Goal: Task Accomplishment & Management: Manage account settings

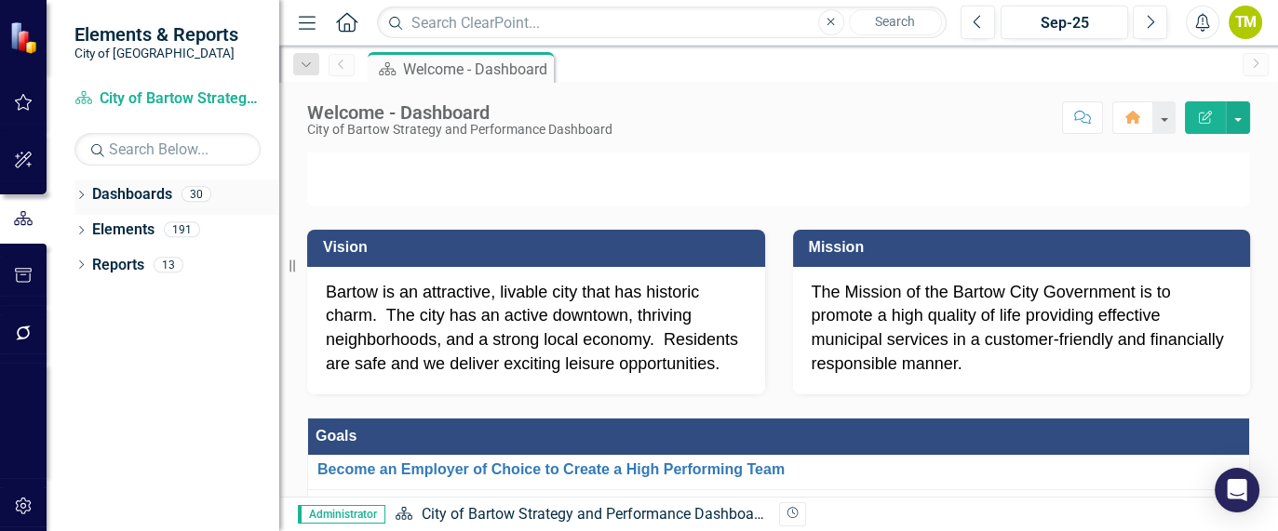
click at [84, 192] on icon "Dropdown" at bounding box center [80, 197] width 13 height 10
click at [130, 230] on link "City of Bartow Strategy and Performance Dashboard" at bounding box center [190, 230] width 177 height 21
click at [95, 230] on icon "Dropdown" at bounding box center [91, 228] width 14 height 11
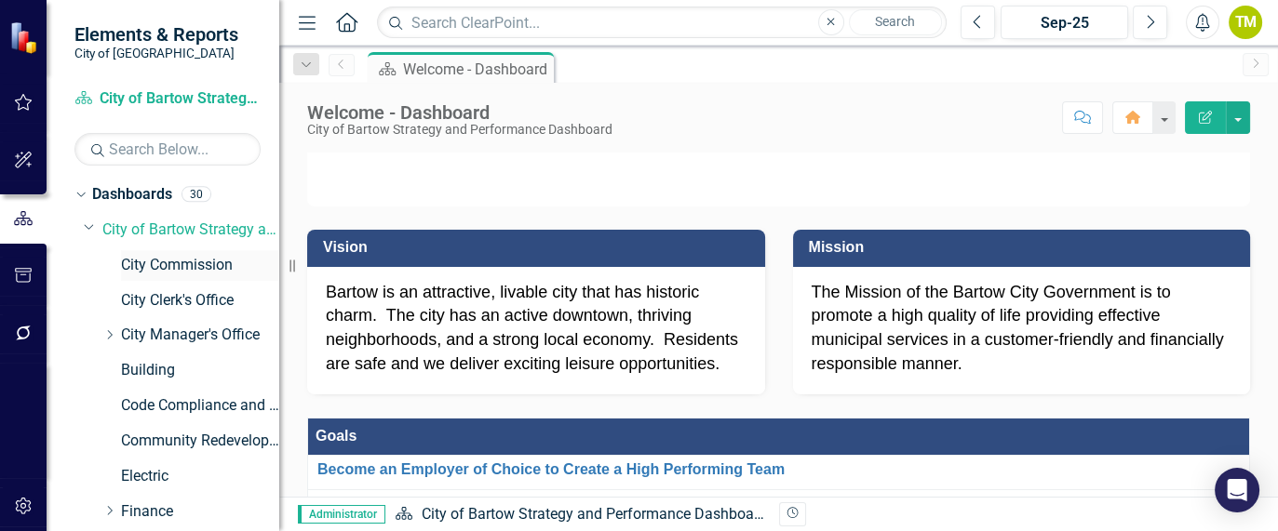
click at [148, 255] on link "City Commission" at bounding box center [200, 265] width 158 height 21
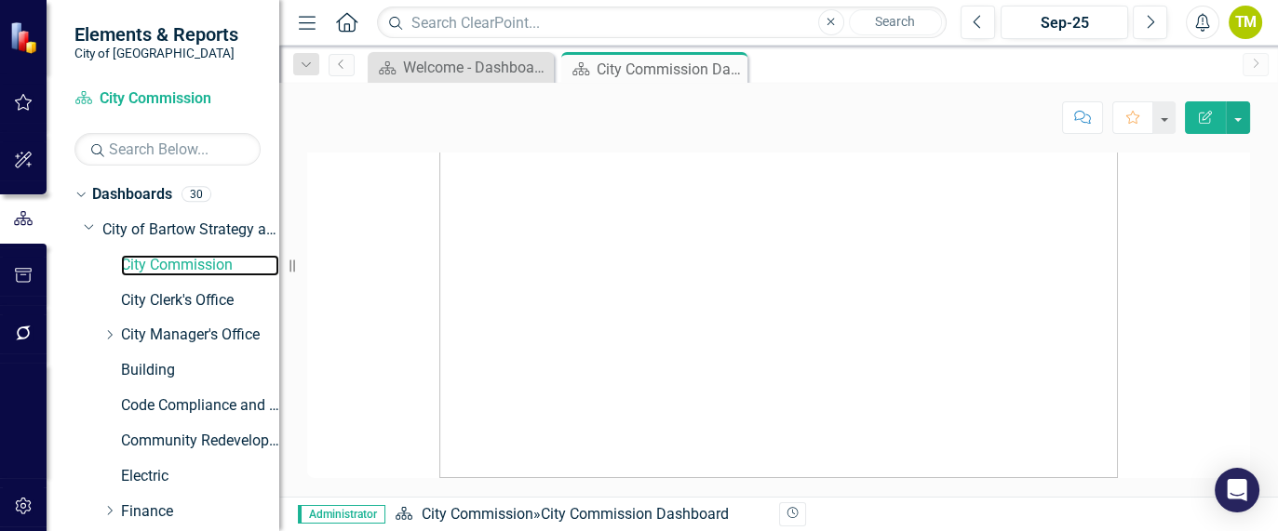
scroll to position [1249, 0]
click at [187, 296] on link "City Clerk's Office" at bounding box center [200, 300] width 158 height 21
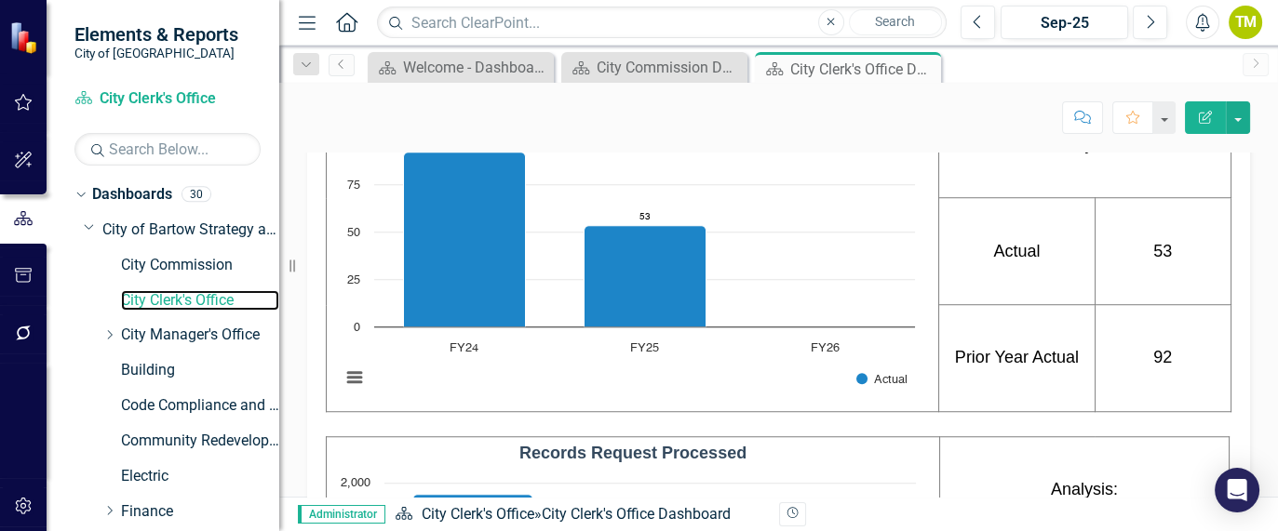
scroll to position [1922, 0]
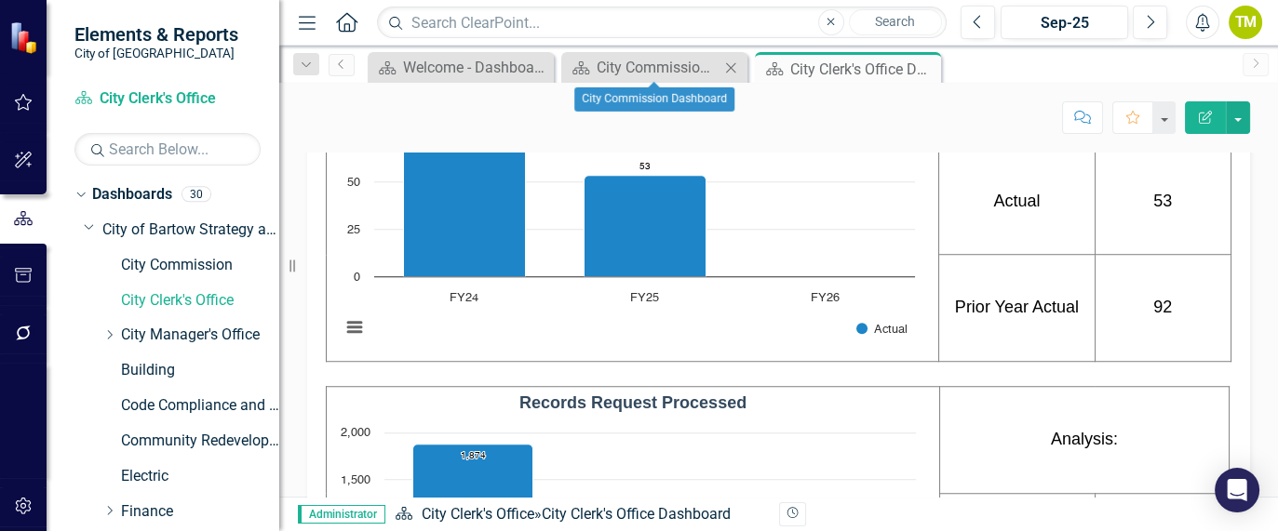
click at [735, 68] on icon "Close" at bounding box center [730, 67] width 19 height 15
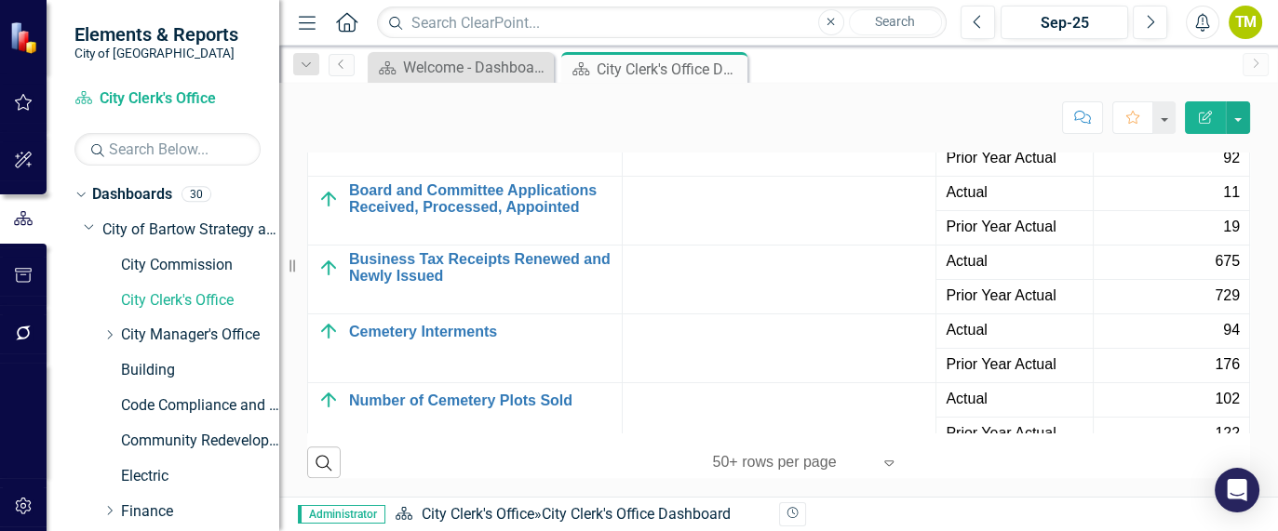
scroll to position [2920, 0]
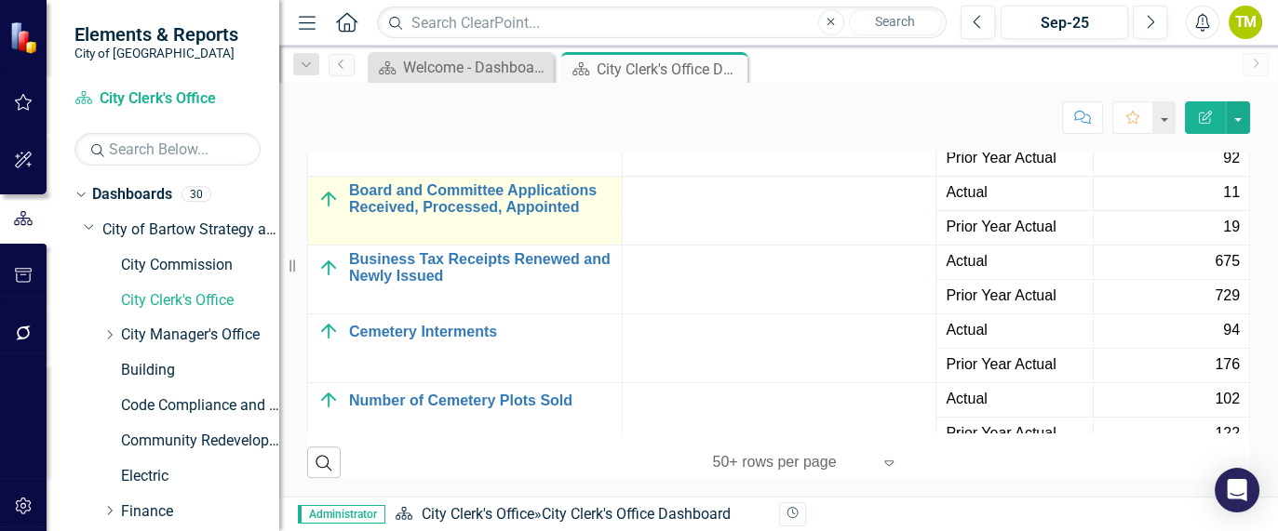
drag, startPoint x: 1229, startPoint y: 214, endPoint x: 559, endPoint y: 223, distance: 669.3
click at [559, 223] on td "Board and Committee Applications Received, Processed, Appointed Link Map View L…" at bounding box center [465, 211] width 315 height 69
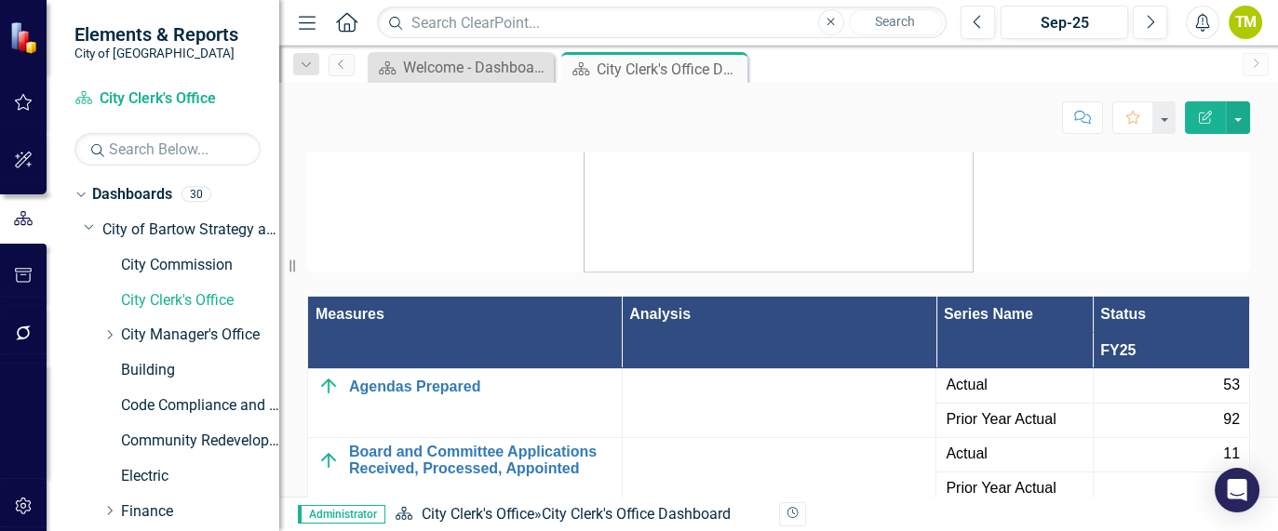
scroll to position [2663, 0]
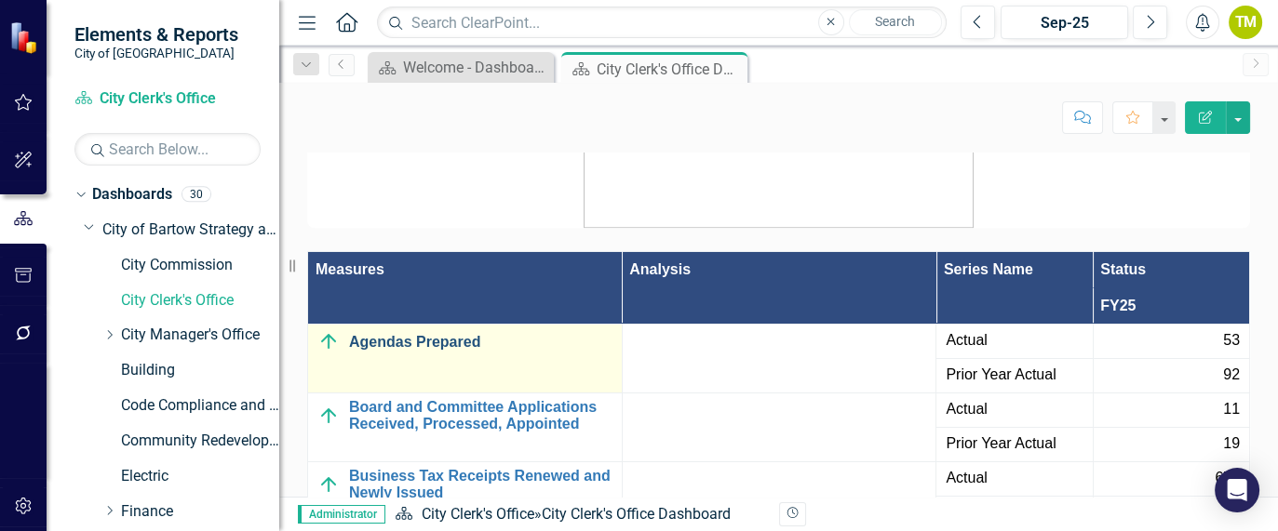
click at [379, 351] on link "Agendas Prepared" at bounding box center [480, 342] width 263 height 17
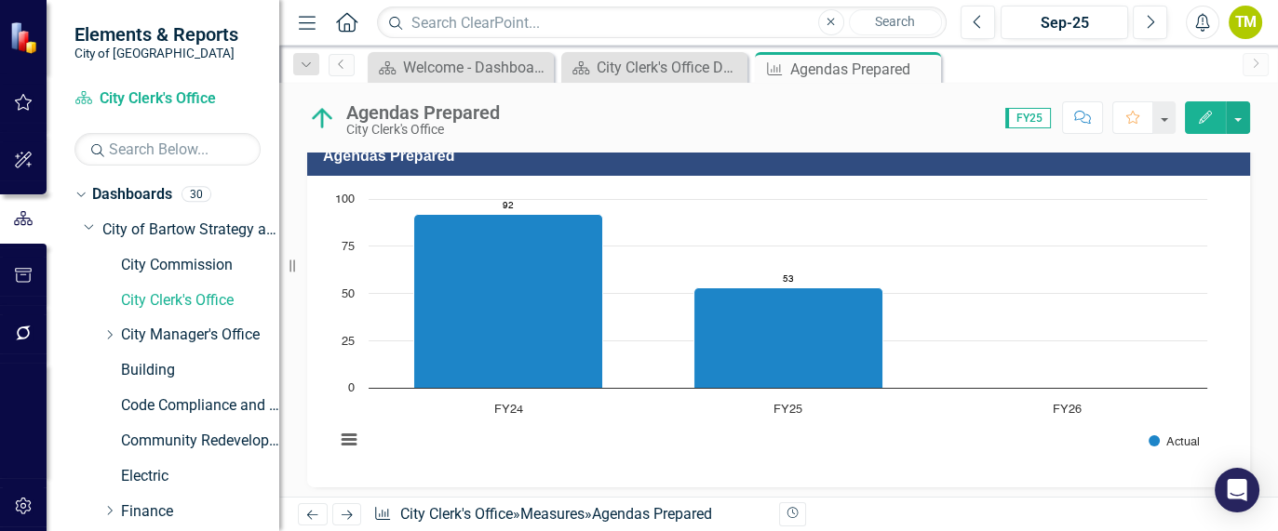
scroll to position [379, 0]
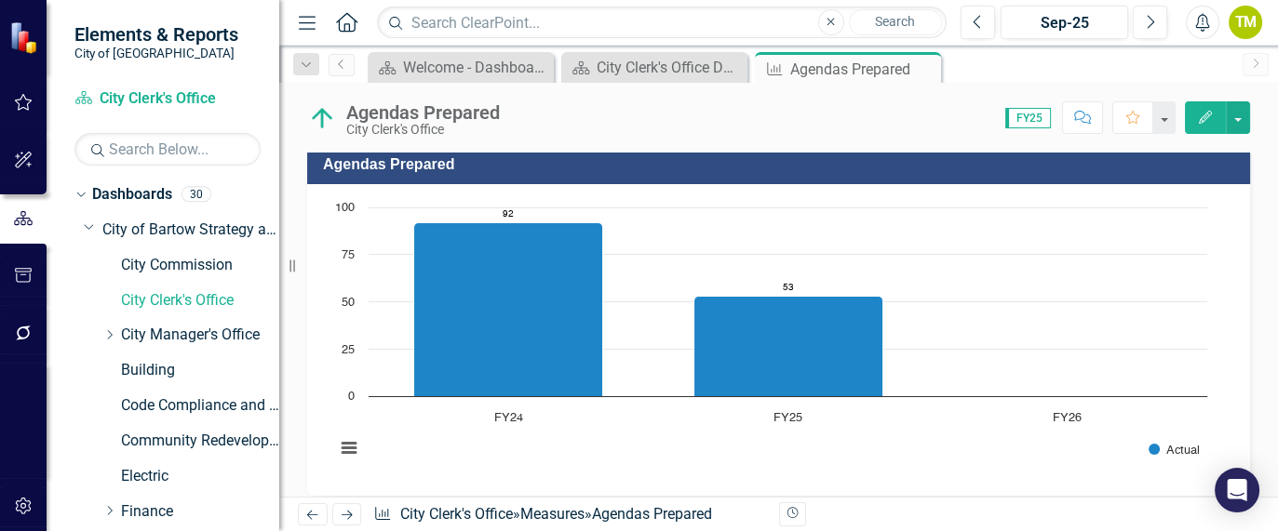
click at [783, 463] on rect "Interactive chart" at bounding box center [771, 337] width 891 height 279
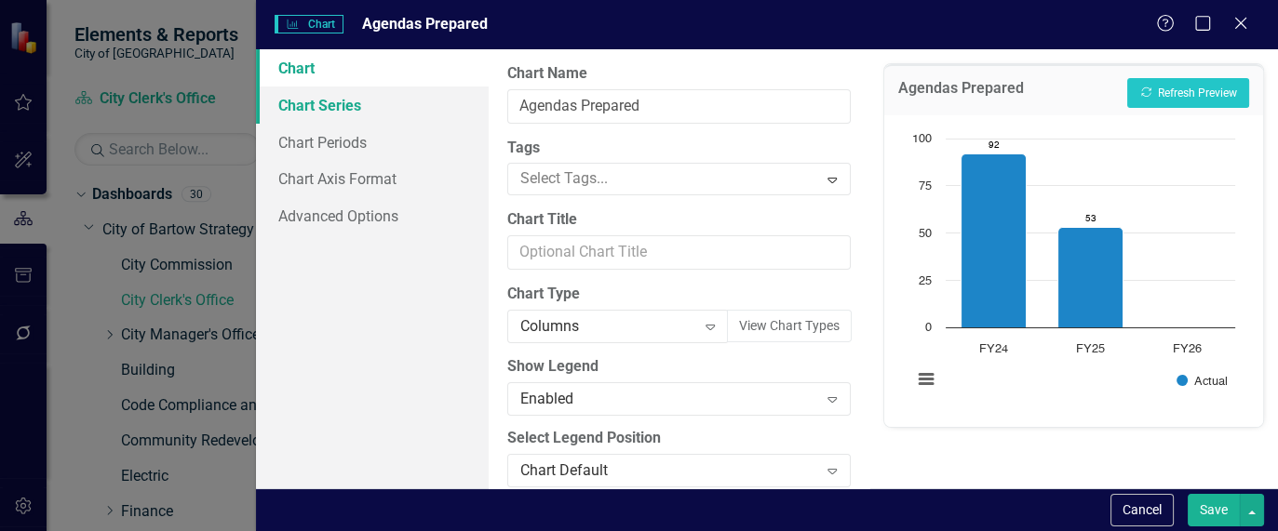
click at [365, 110] on link "Chart Series" at bounding box center [372, 105] width 233 height 37
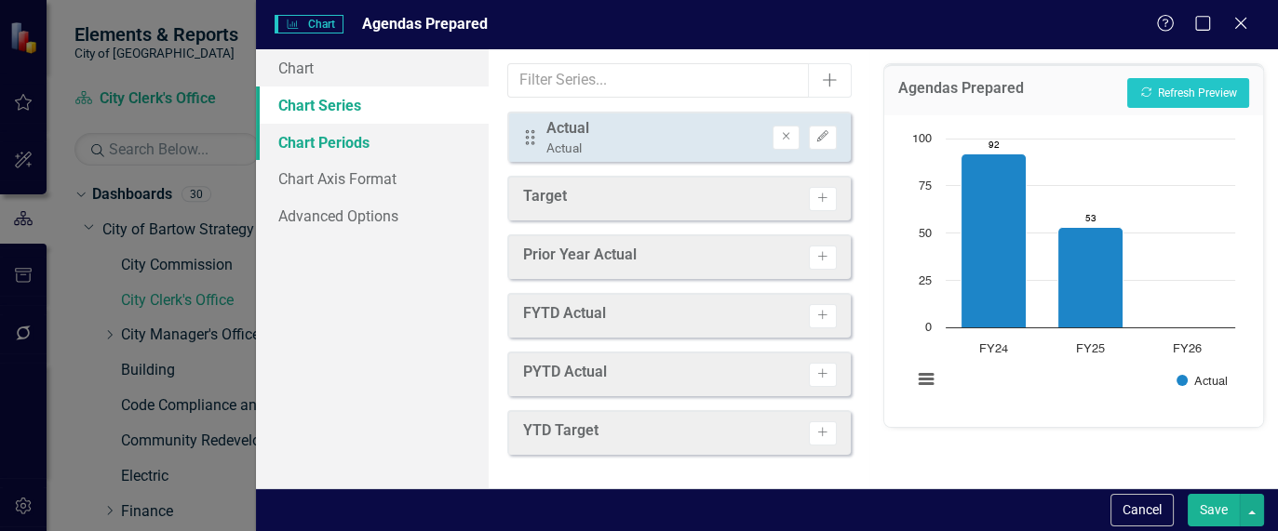
click at [363, 154] on link "Chart Periods" at bounding box center [372, 142] width 233 height 37
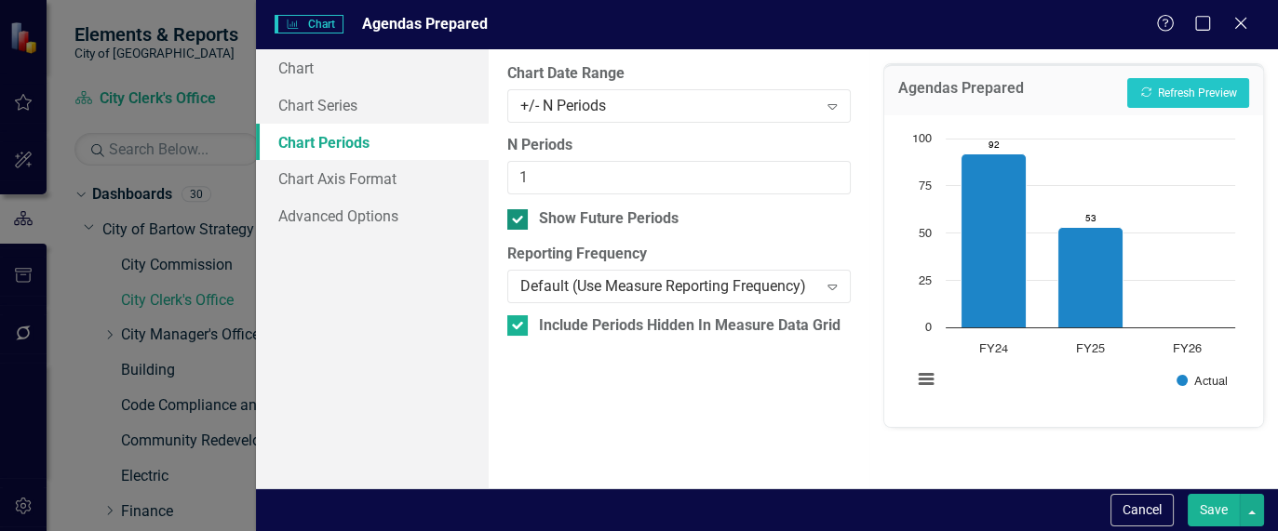
click at [590, 219] on div "Show Future Periods" at bounding box center [609, 218] width 140 height 21
click at [519, 219] on input "Show Future Periods" at bounding box center [513, 215] width 12 height 12
checkbox input "false"
click at [1182, 90] on button "Recalculate Refresh Preview" at bounding box center [1188, 93] width 122 height 30
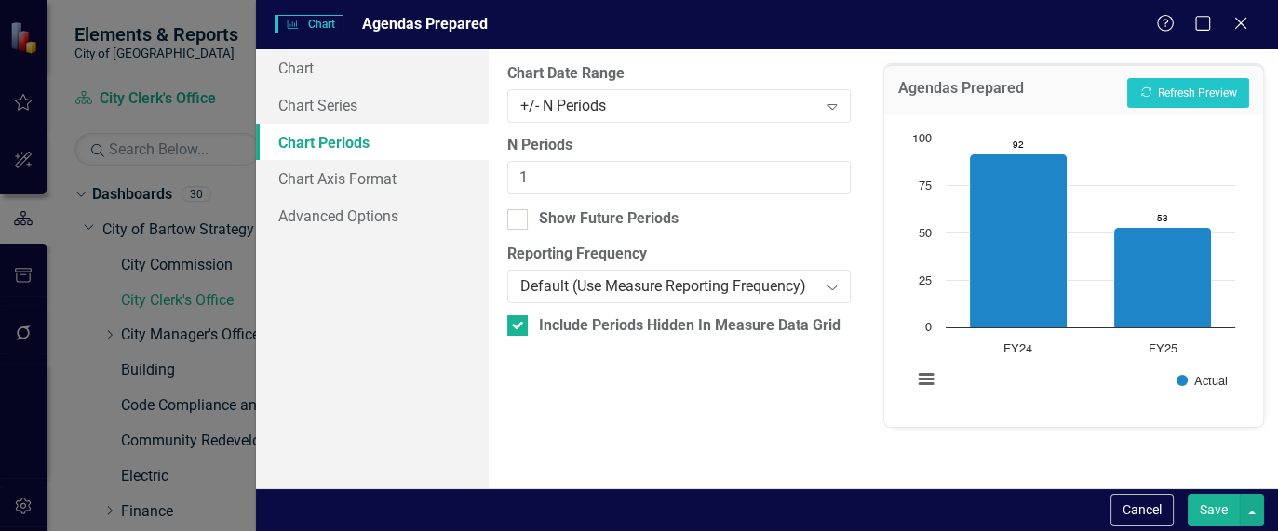
click at [1221, 515] on button "Save" at bounding box center [1214, 510] width 52 height 33
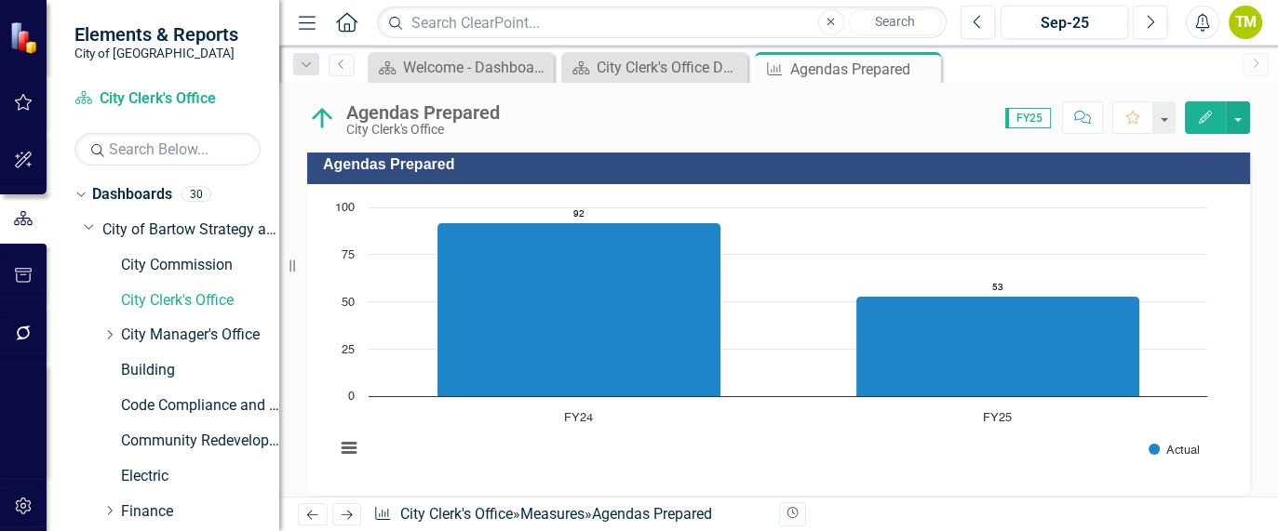
click at [349, 512] on icon "Next" at bounding box center [347, 515] width 16 height 12
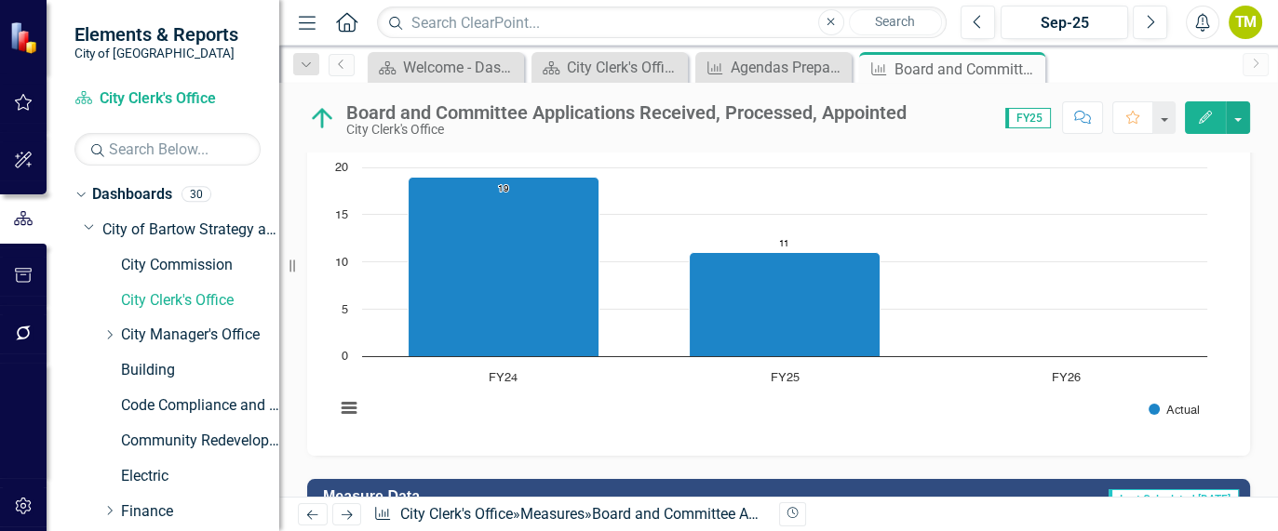
scroll to position [443, 0]
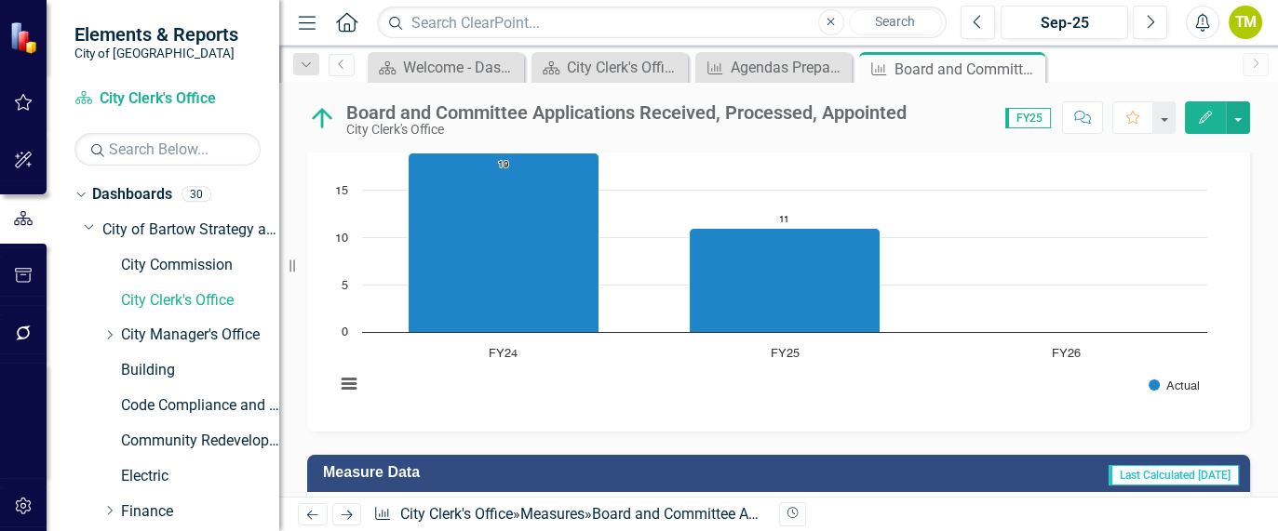
click at [946, 386] on rect "Interactive chart" at bounding box center [771, 273] width 891 height 279
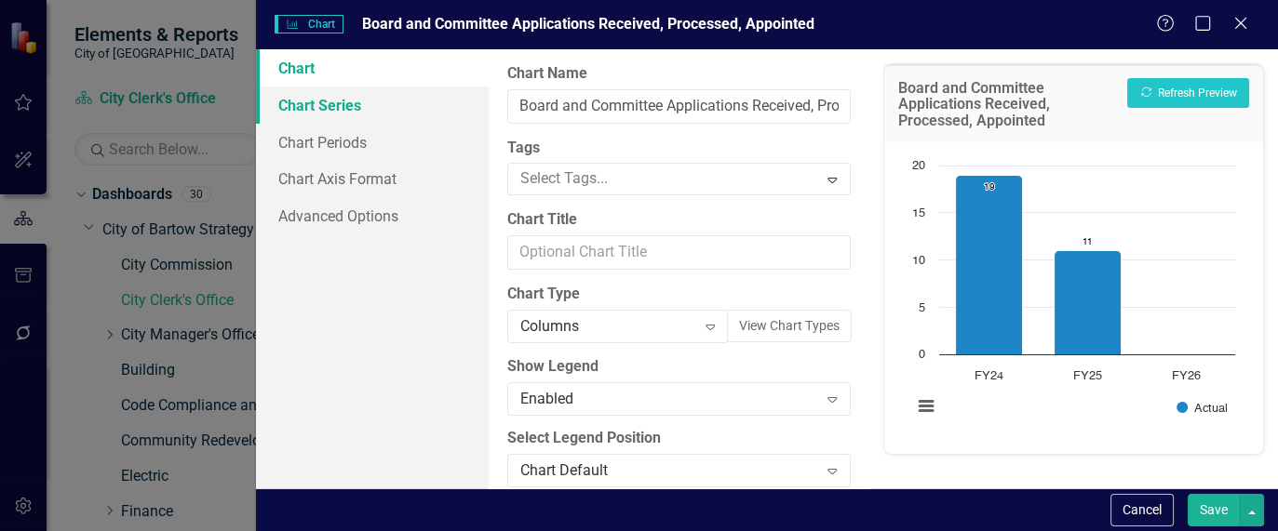
click at [365, 105] on link "Chart Series" at bounding box center [372, 105] width 233 height 37
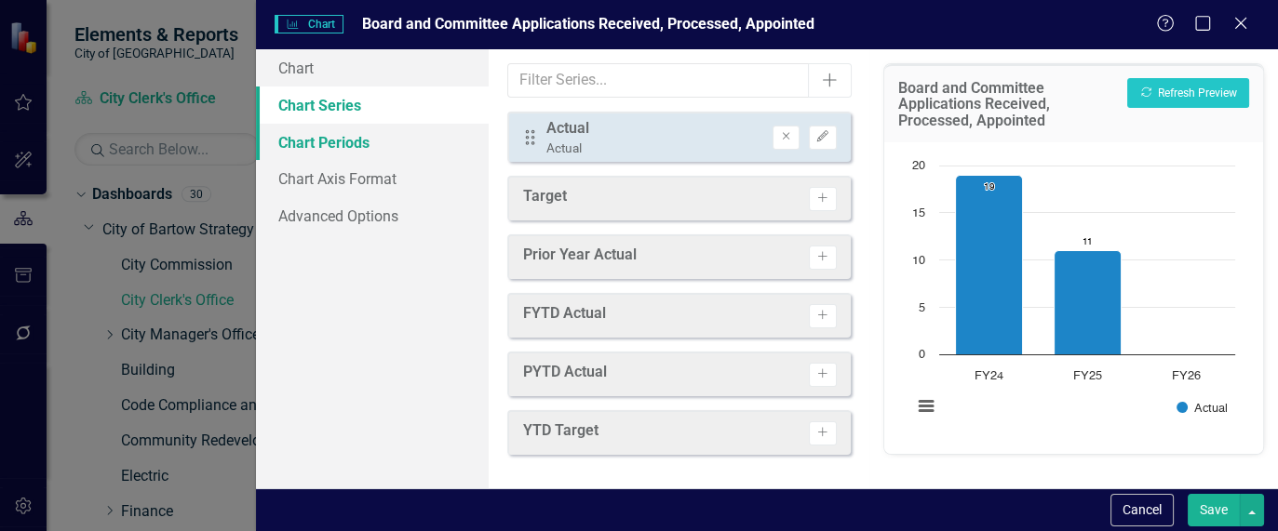
click at [290, 145] on link "Chart Periods" at bounding box center [372, 142] width 233 height 37
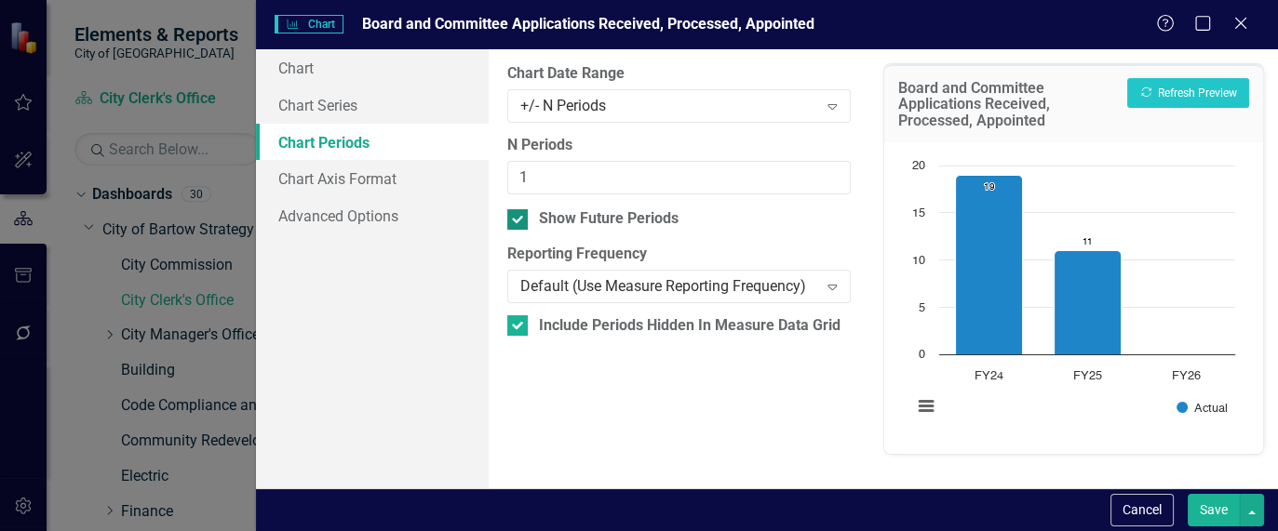
click at [591, 225] on div "Show Future Periods" at bounding box center [609, 218] width 140 height 21
click at [519, 222] on input "Show Future Periods" at bounding box center [513, 215] width 12 height 12
checkbox input "false"
click at [1205, 510] on button "Save" at bounding box center [1214, 510] width 52 height 33
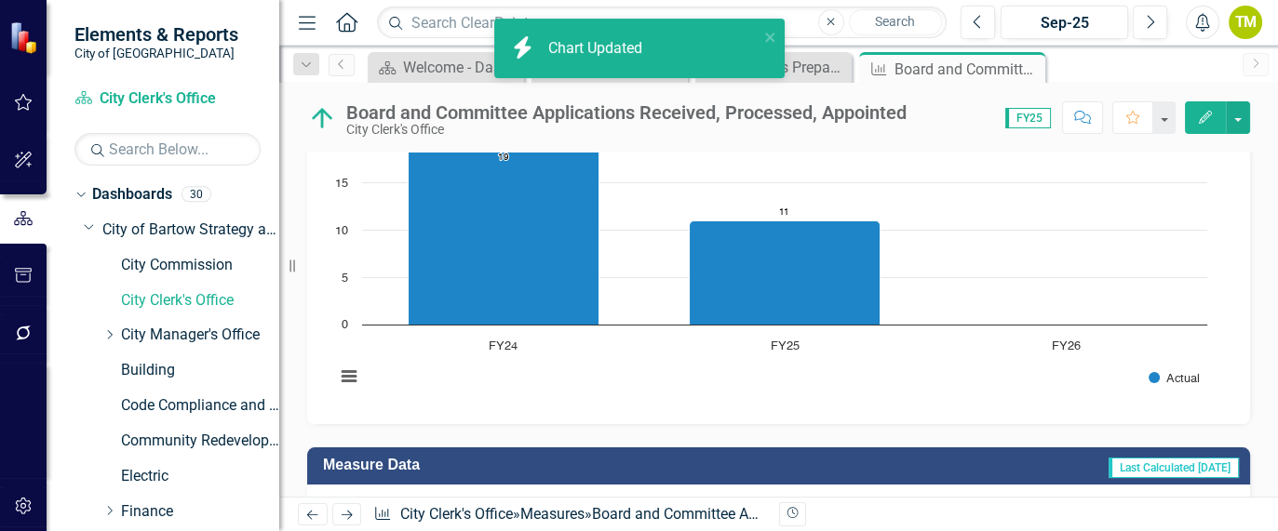
scroll to position [443, 0]
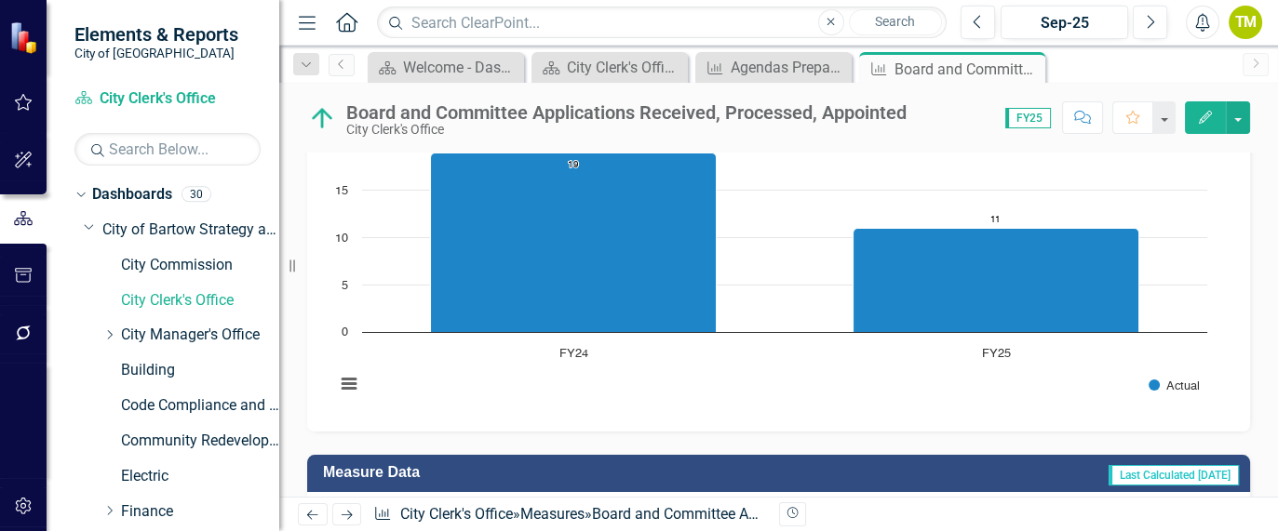
click at [349, 513] on icon "Next" at bounding box center [347, 515] width 16 height 12
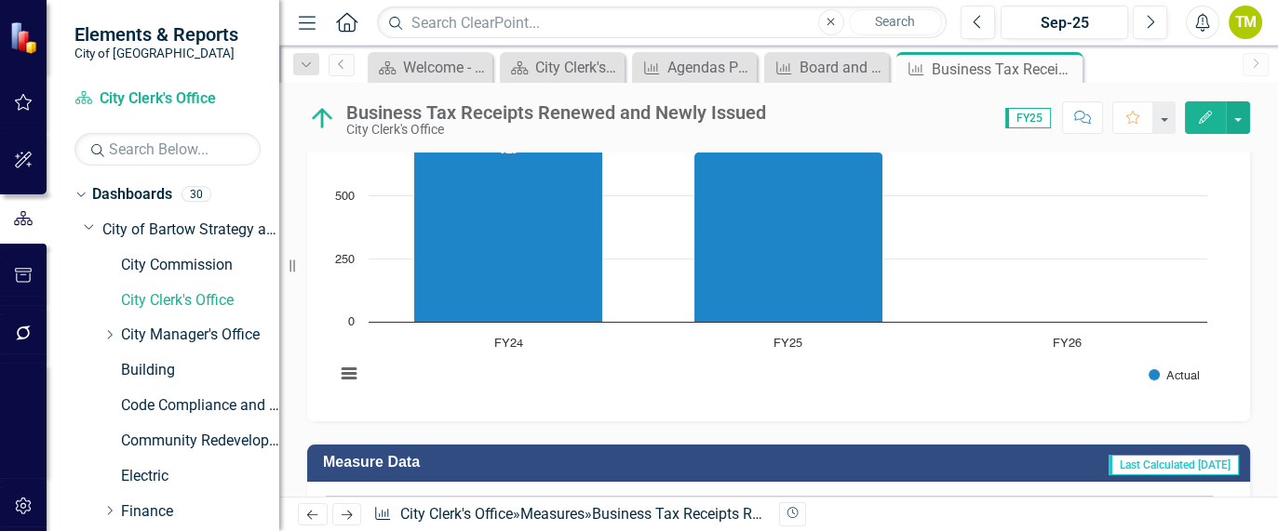
scroll to position [512, 0]
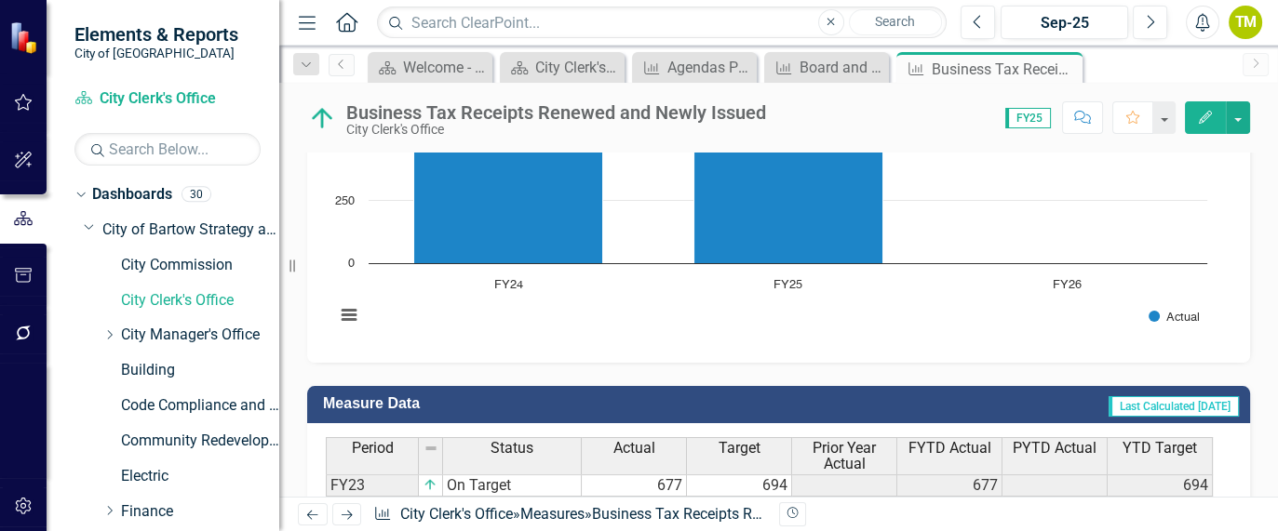
click at [900, 338] on rect "Interactive chart" at bounding box center [771, 204] width 891 height 279
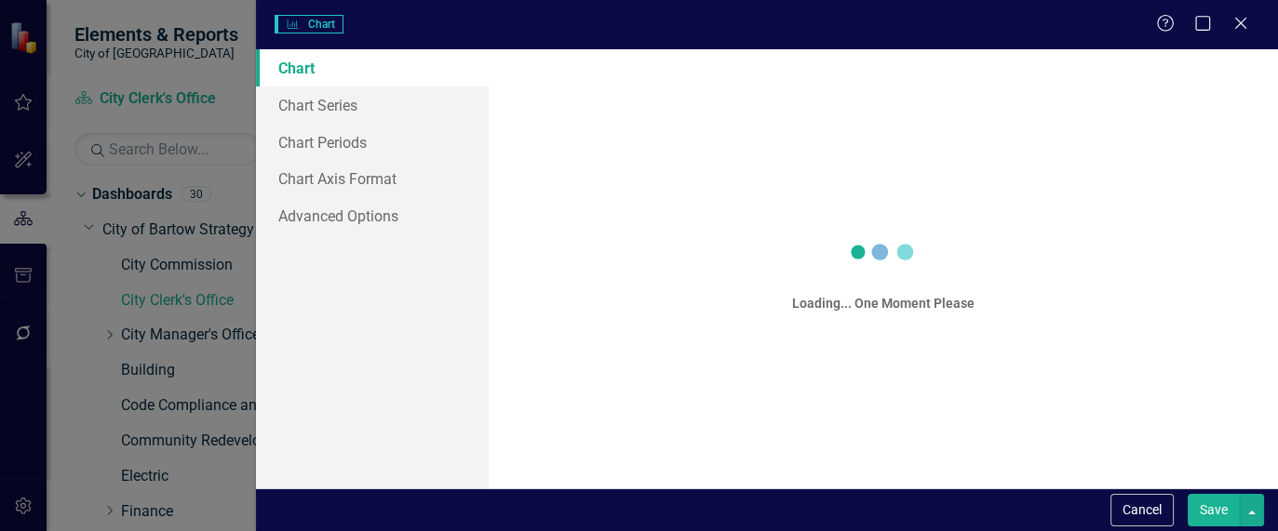
scroll to position [519, 0]
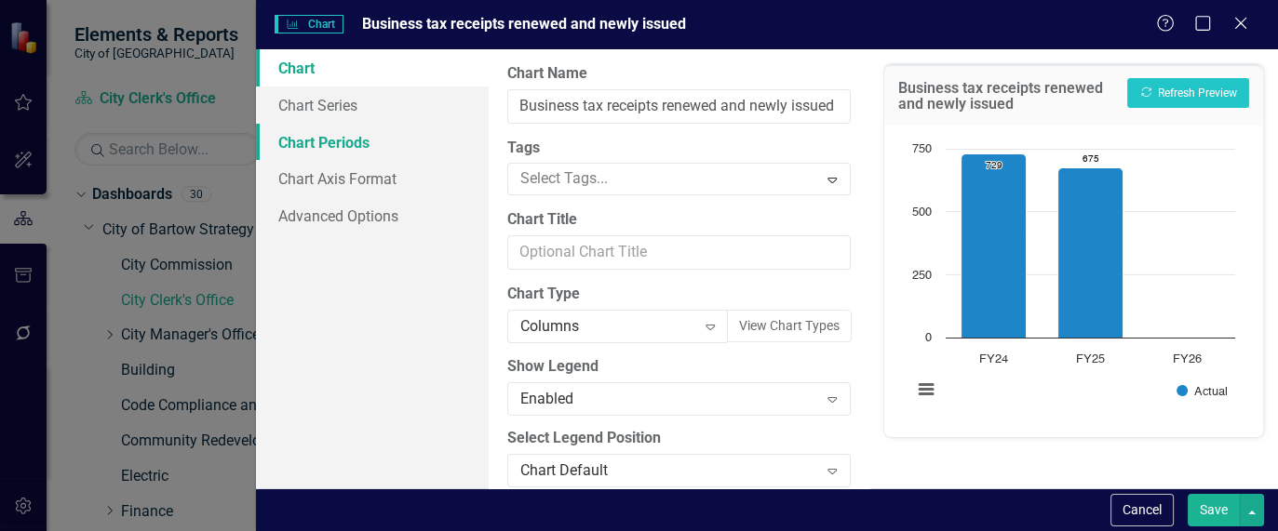
click at [363, 139] on link "Chart Periods" at bounding box center [372, 142] width 233 height 37
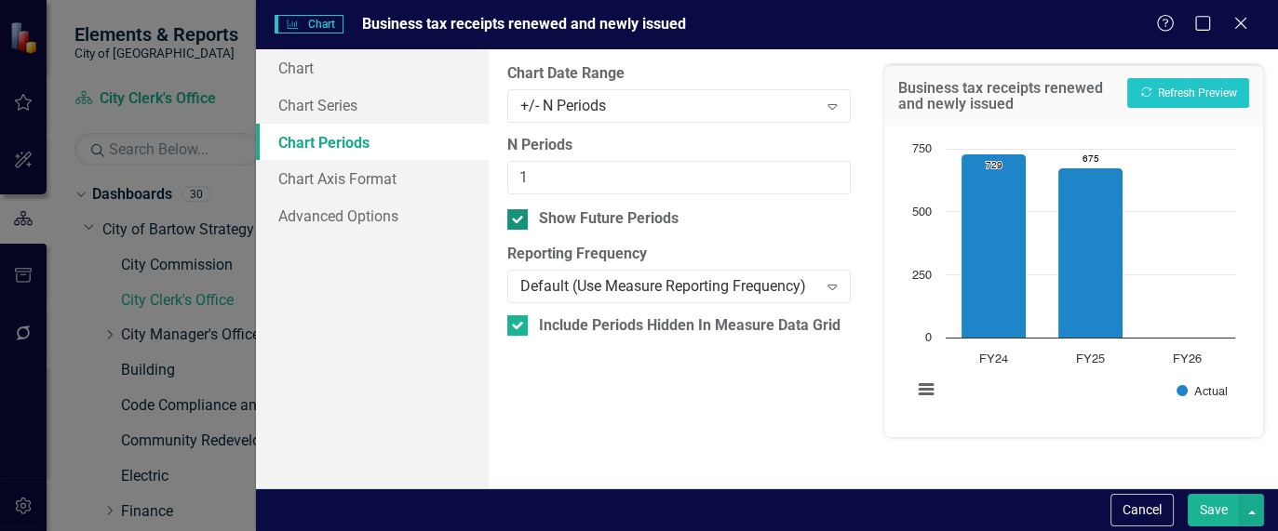
click at [532, 222] on div "Show Future Periods" at bounding box center [678, 218] width 343 height 21
click at [519, 222] on input "Show Future Periods" at bounding box center [513, 215] width 12 height 12
checkbox input "false"
click at [1210, 507] on button "Save" at bounding box center [1214, 510] width 52 height 33
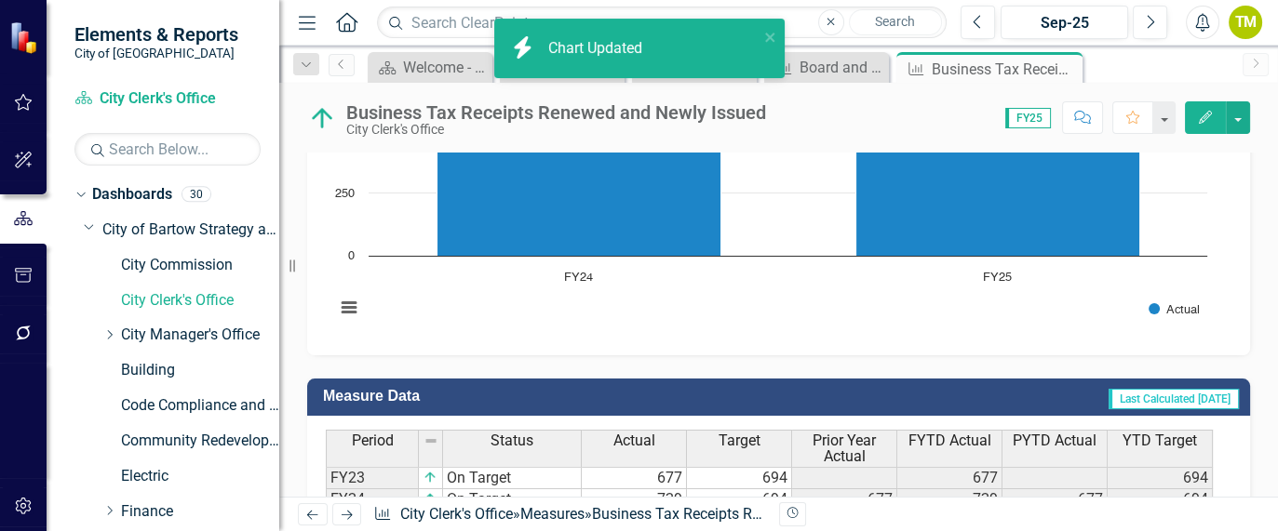
scroll to position [512, 0]
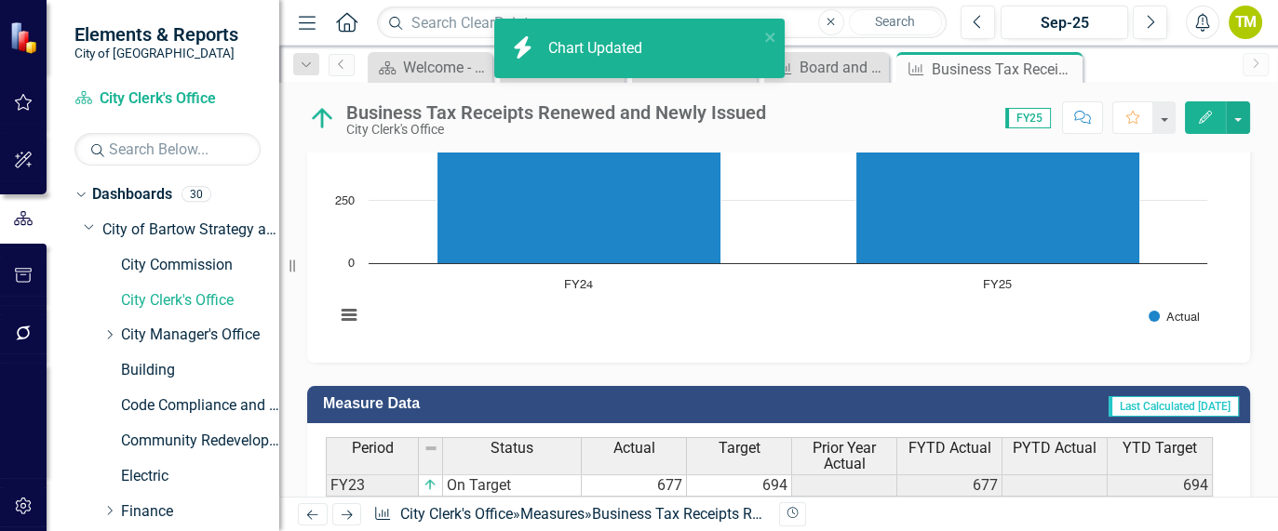
click at [345, 512] on icon "Next" at bounding box center [347, 515] width 16 height 12
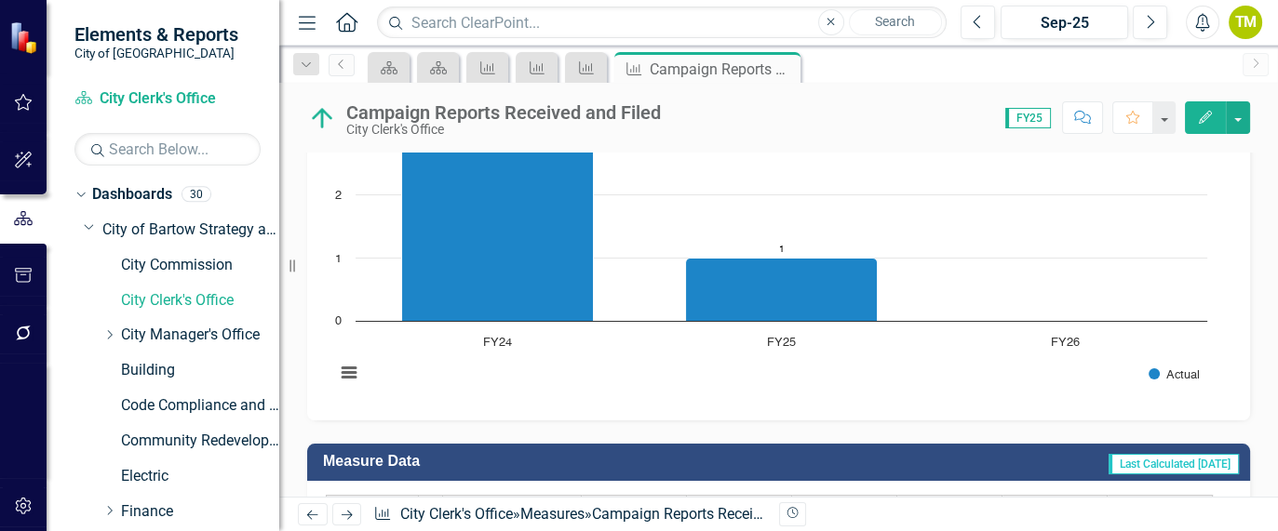
scroll to position [438, 0]
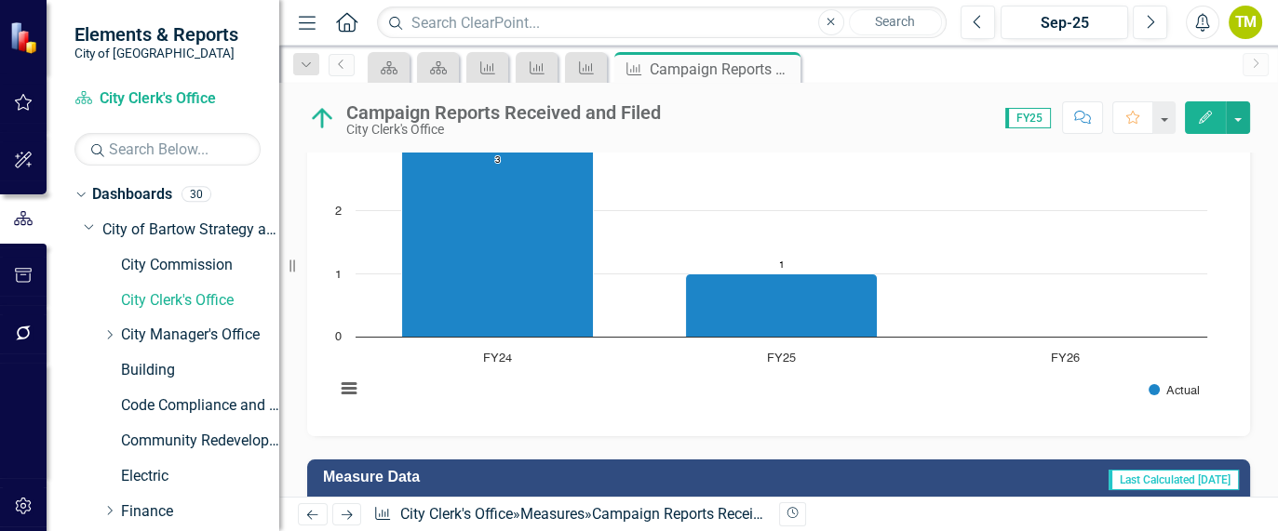
click at [689, 405] on rect "Interactive chart" at bounding box center [771, 278] width 891 height 279
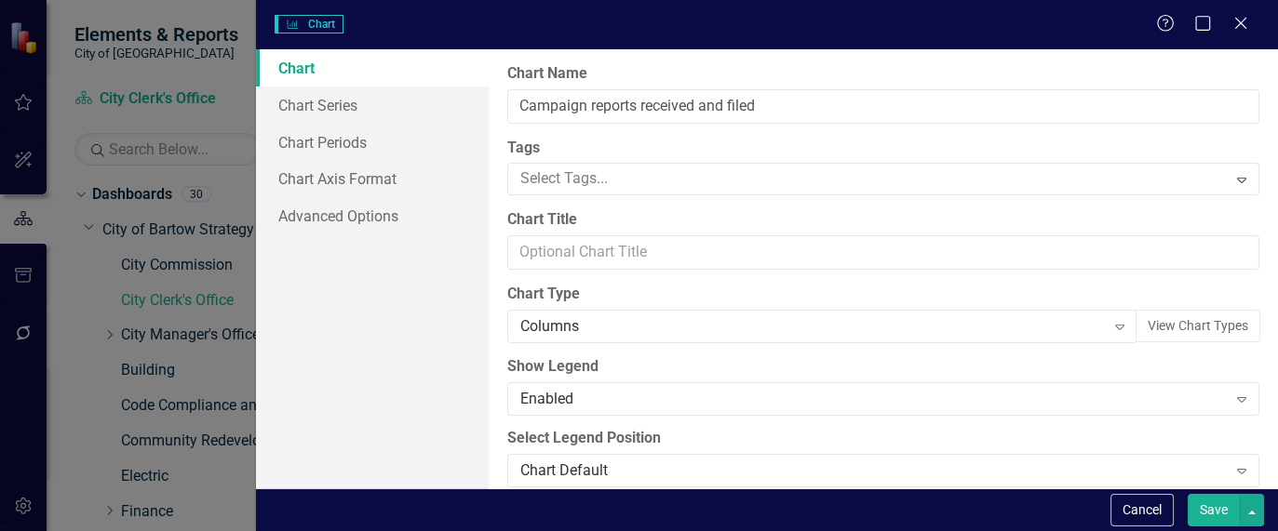
scroll to position [446, 0]
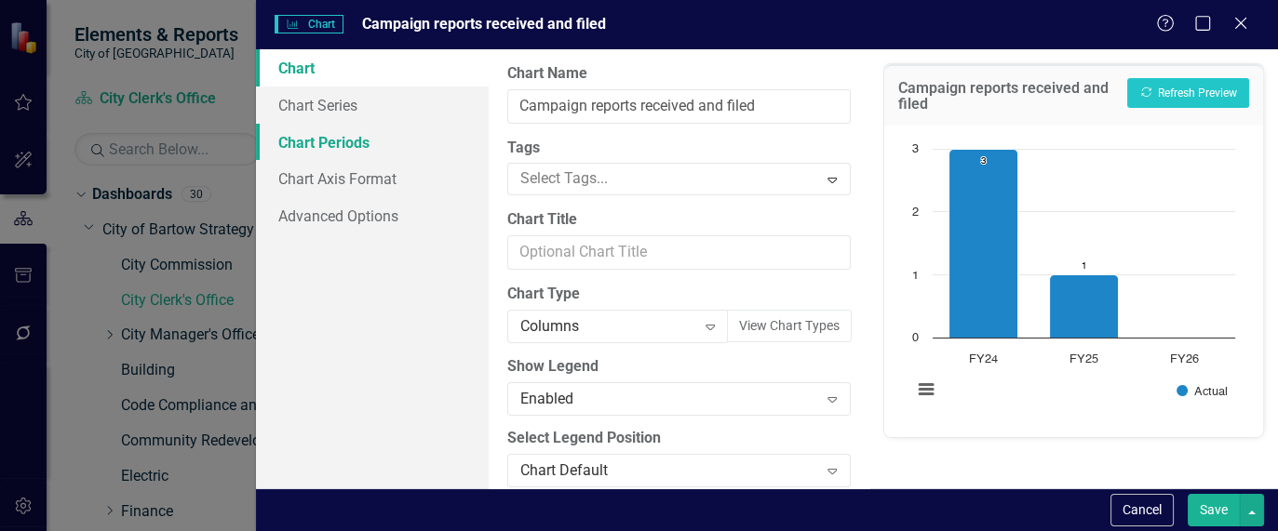
click at [360, 135] on link "Chart Periods" at bounding box center [372, 142] width 233 height 37
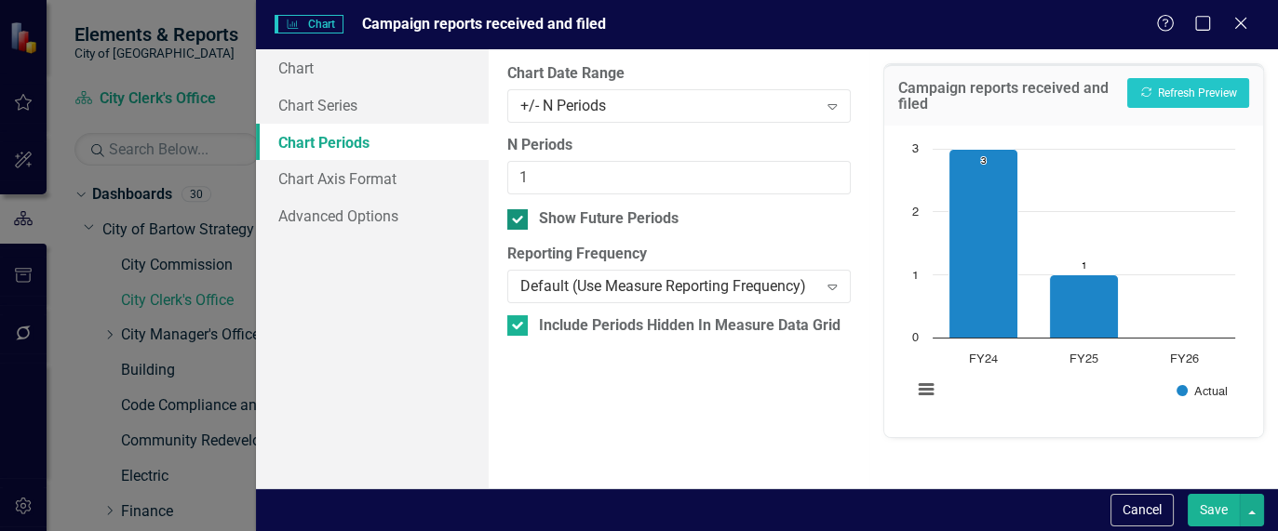
click at [546, 222] on div "Show Future Periods" at bounding box center [609, 218] width 140 height 21
click at [519, 222] on input "Show Future Periods" at bounding box center [513, 215] width 12 height 12
checkbox input "false"
click at [1221, 505] on button "Save" at bounding box center [1214, 510] width 52 height 33
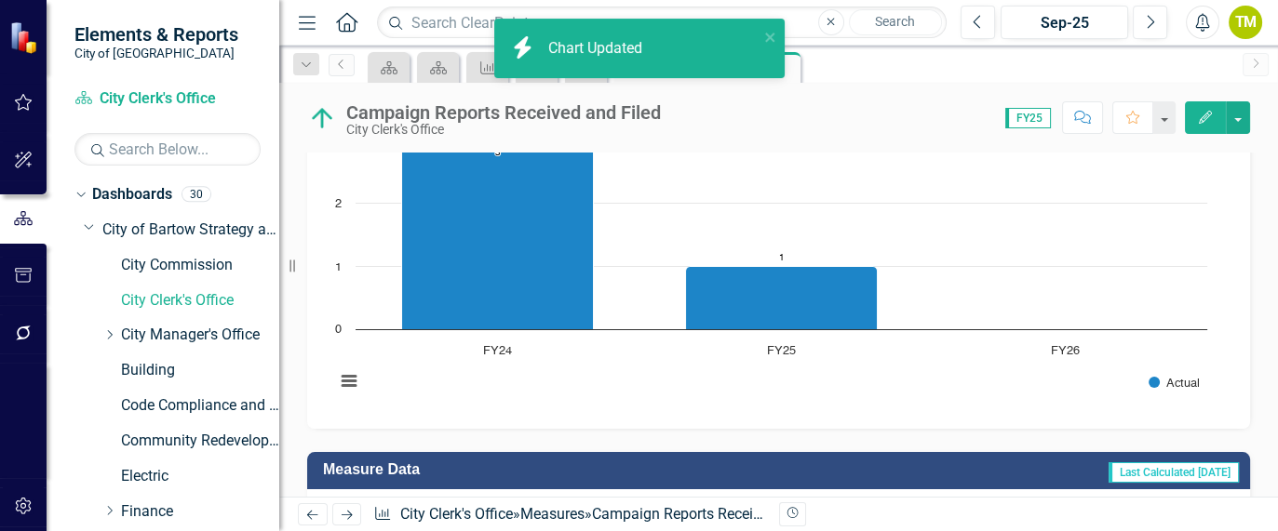
scroll to position [438, 0]
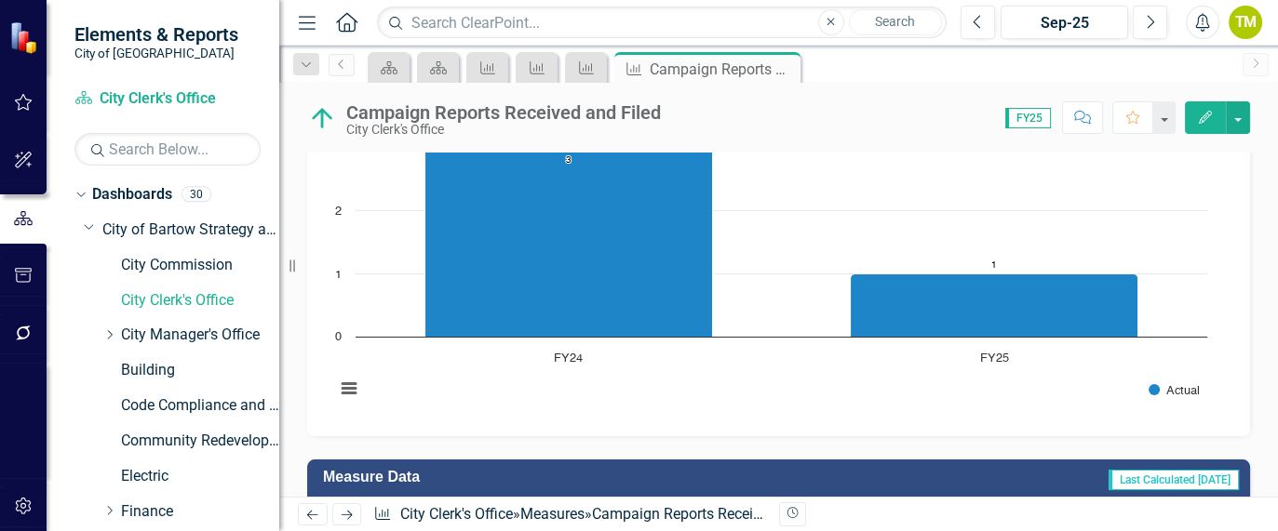
click at [344, 520] on icon "Next" at bounding box center [347, 515] width 16 height 12
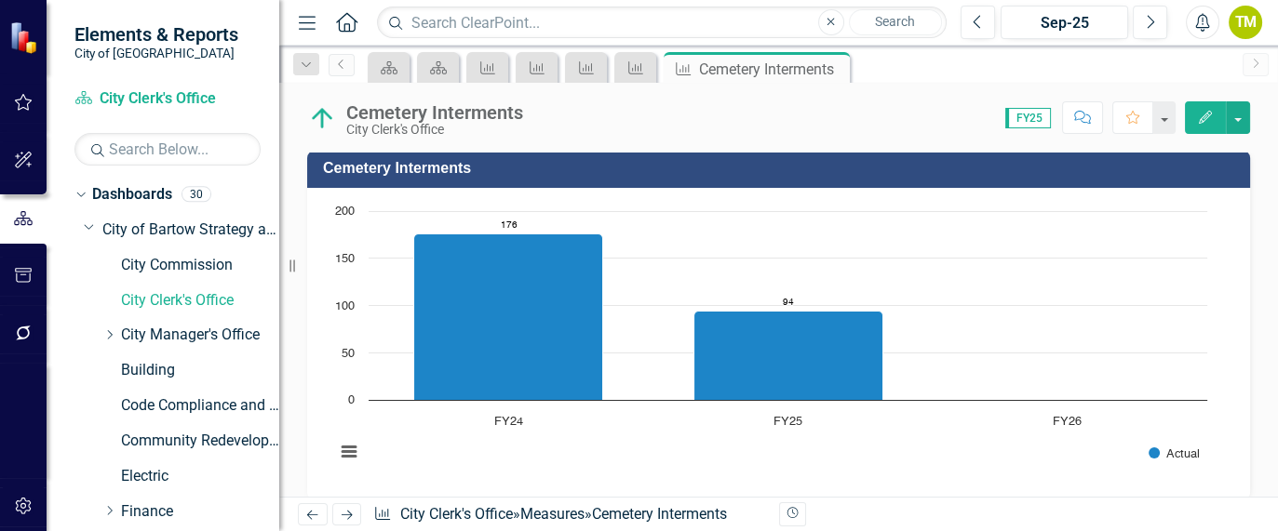
scroll to position [382, 0]
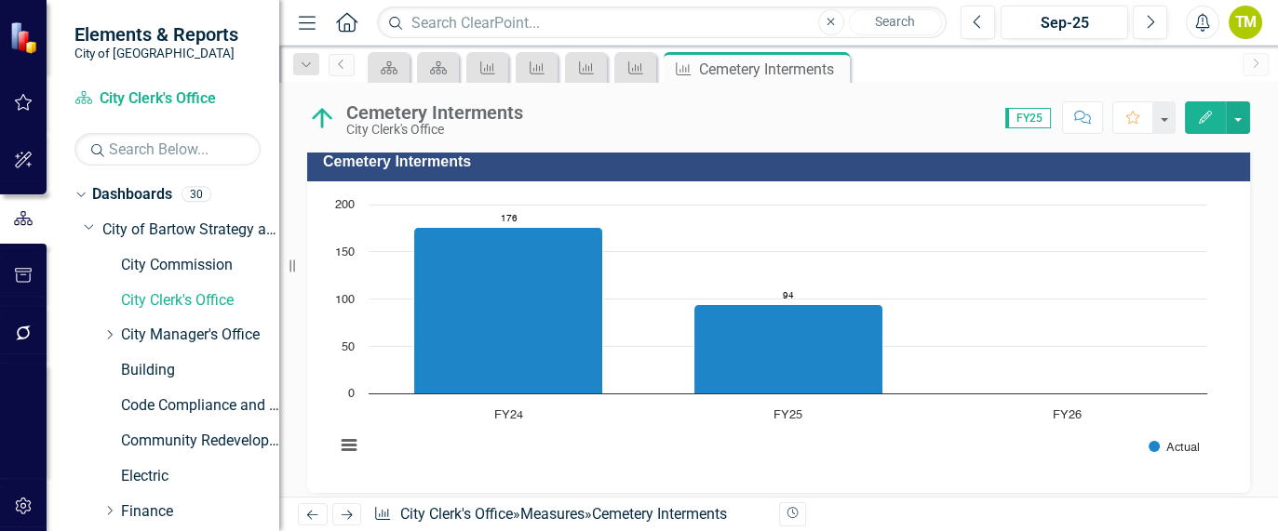
click at [868, 454] on rect "Interactive chart" at bounding box center [771, 334] width 891 height 279
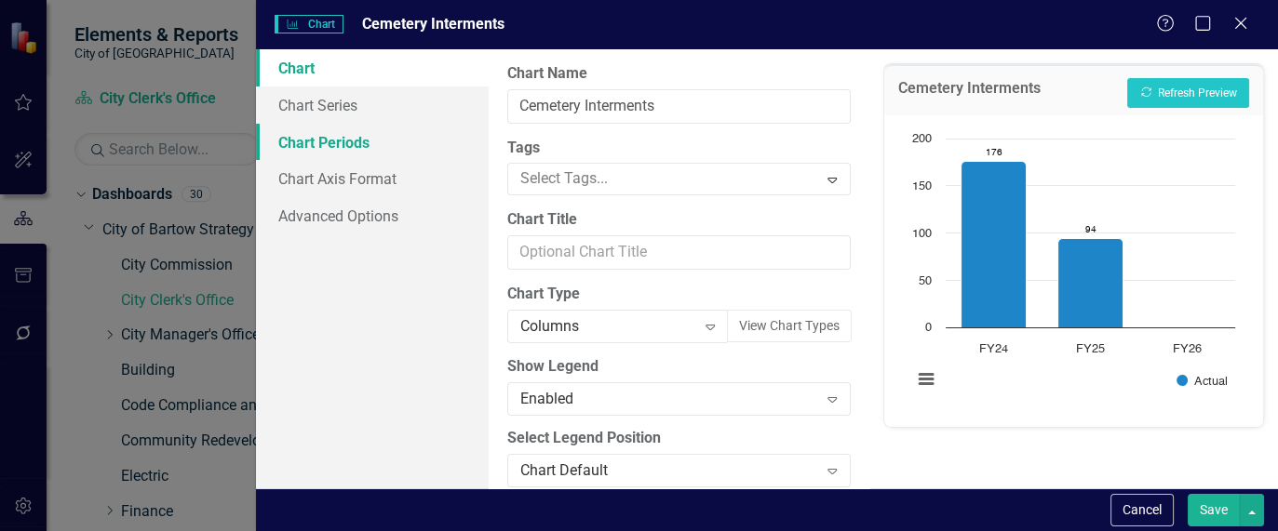
click at [328, 142] on link "Chart Periods" at bounding box center [372, 142] width 233 height 37
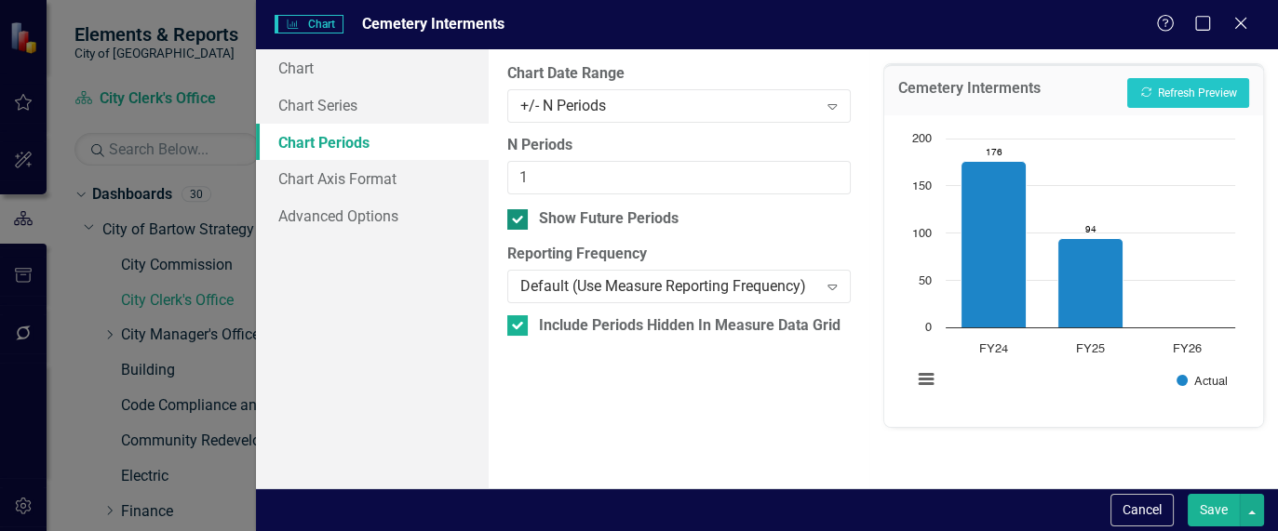
click at [518, 215] on div at bounding box center [517, 219] width 20 height 20
click at [518, 215] on input "Show Future Periods" at bounding box center [513, 215] width 12 height 12
checkbox input "false"
click at [1219, 505] on button "Save" at bounding box center [1214, 510] width 52 height 33
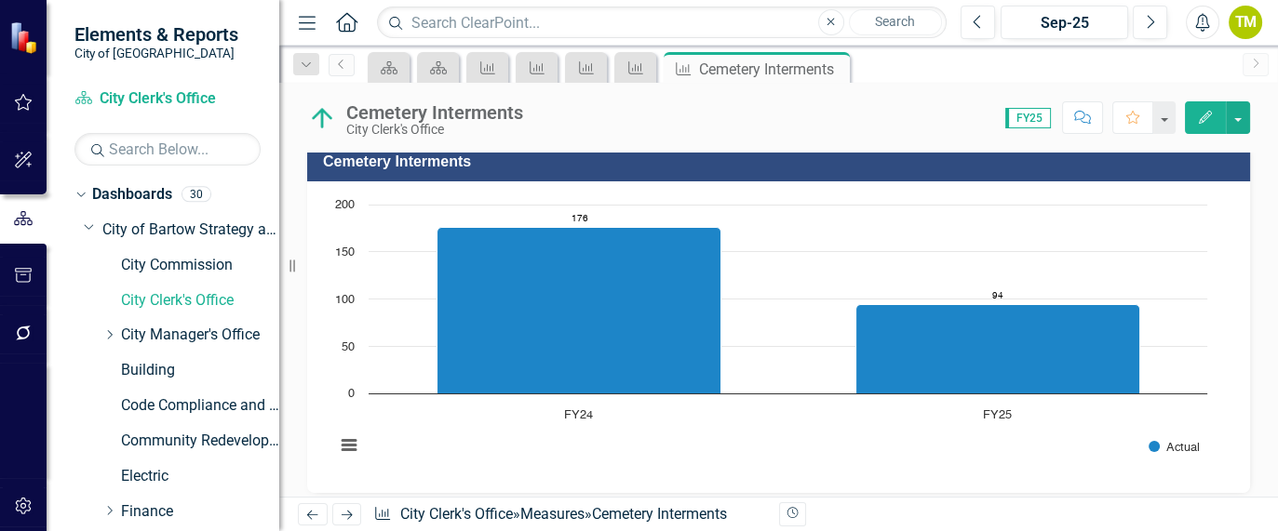
click at [346, 512] on icon at bounding box center [347, 515] width 11 height 9
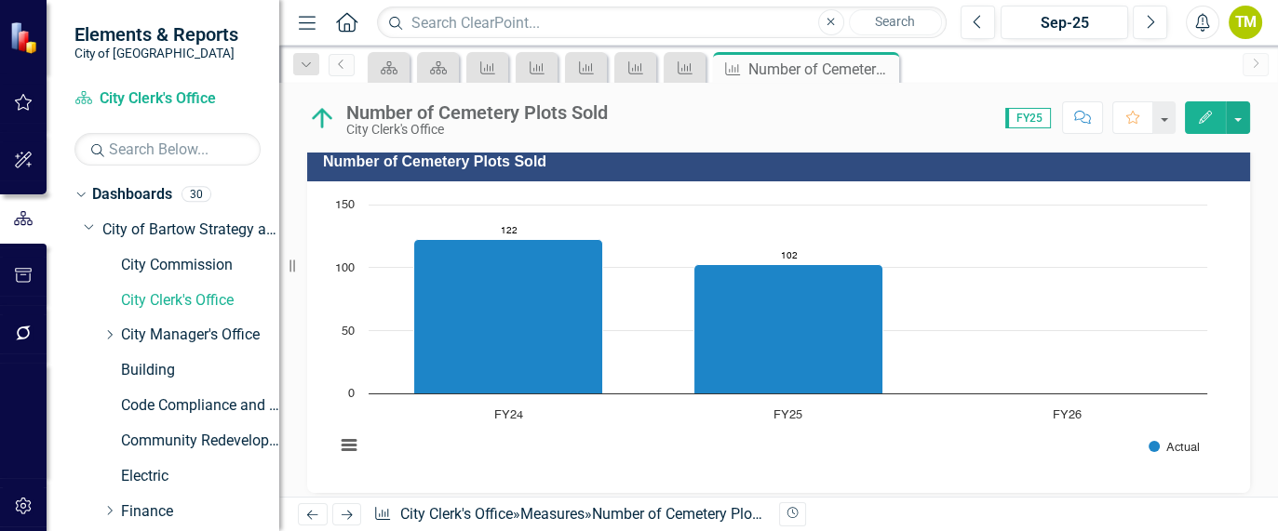
scroll to position [387, 0]
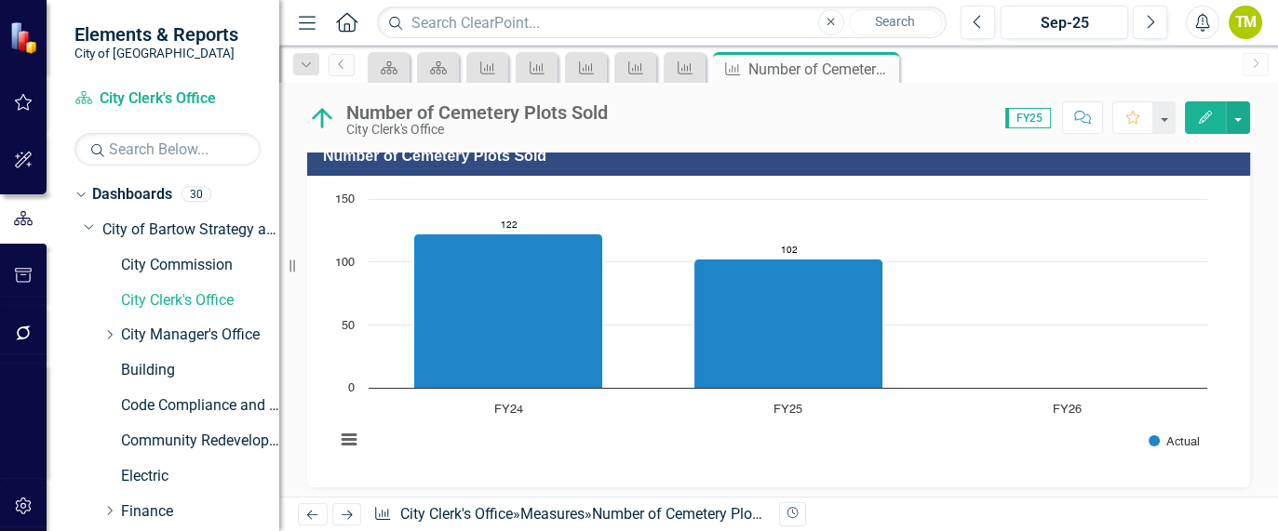
click at [807, 470] on div "Chart Bar chart with 3 bars. Number of Cemetery Plots Sold (Chart Type: Columns…" at bounding box center [778, 332] width 943 height 312
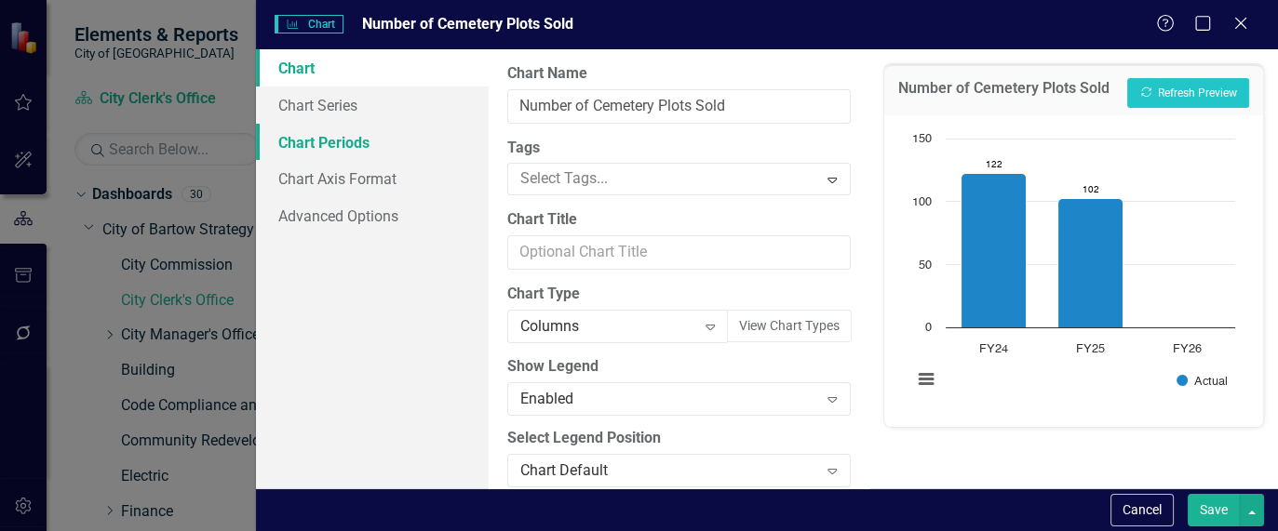
click at [330, 128] on link "Chart Periods" at bounding box center [372, 142] width 233 height 37
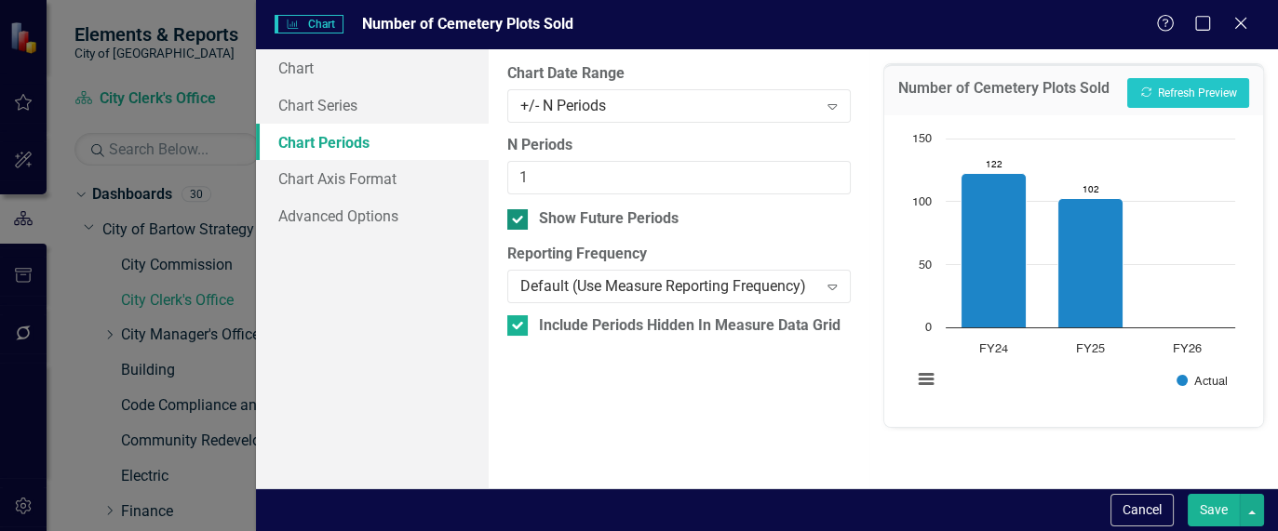
click at [518, 219] on input "Show Future Periods" at bounding box center [513, 215] width 12 height 12
checkbox input "false"
click at [1219, 510] on button "Save" at bounding box center [1214, 510] width 52 height 33
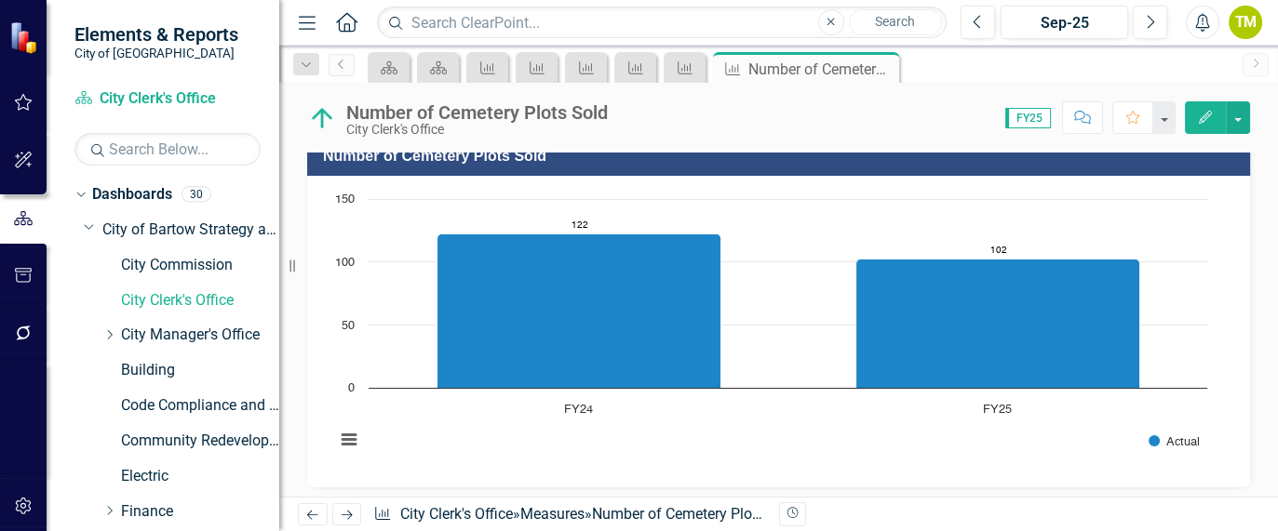
click at [340, 514] on icon "Next" at bounding box center [347, 515] width 16 height 12
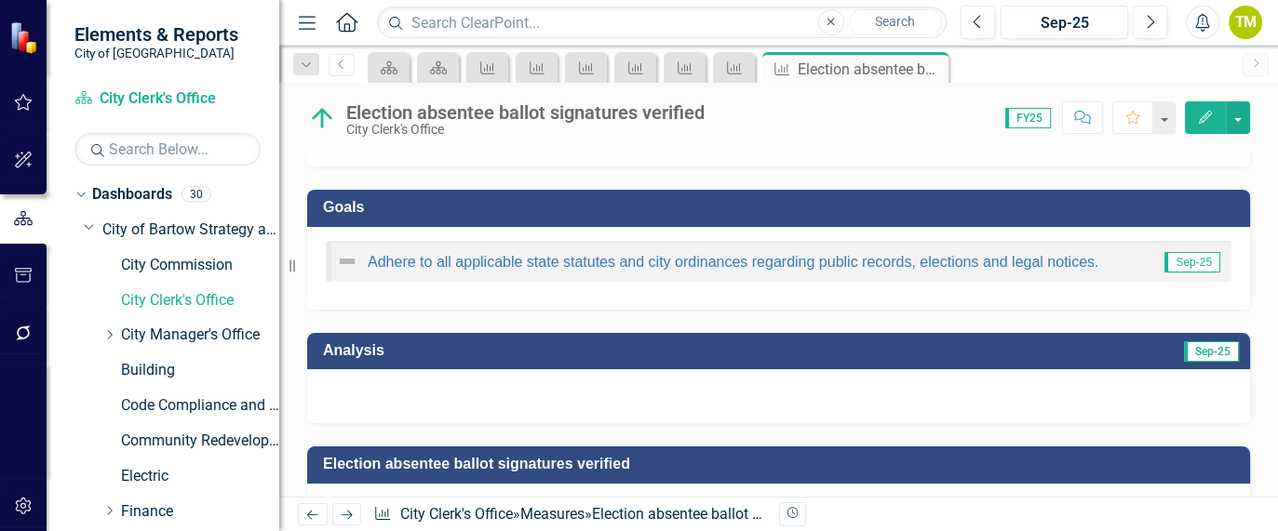
scroll to position [47, 0]
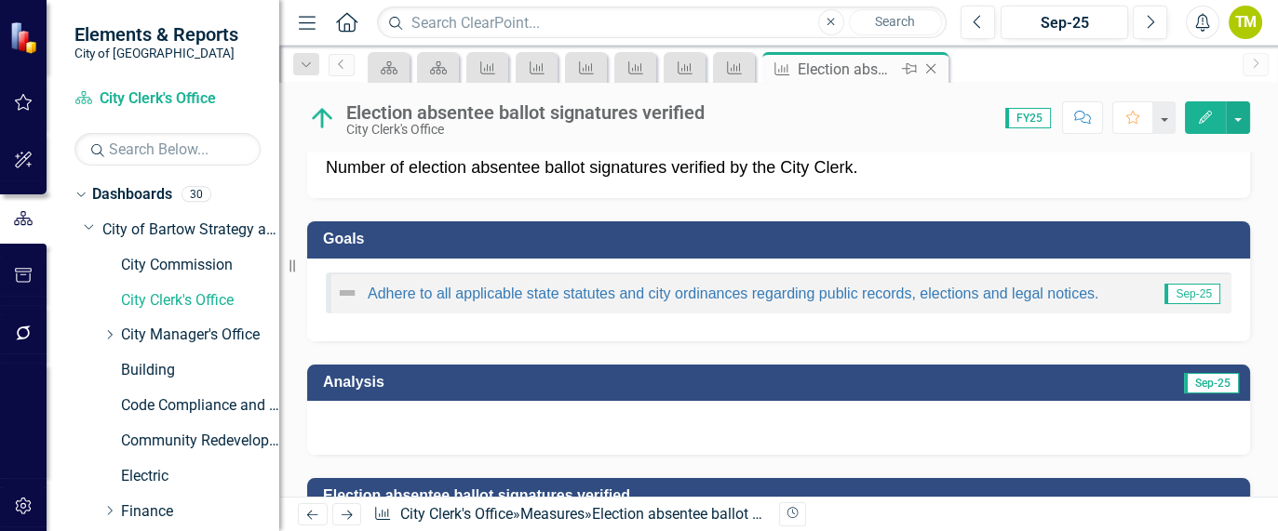
click at [935, 66] on icon "Close" at bounding box center [930, 68] width 19 height 15
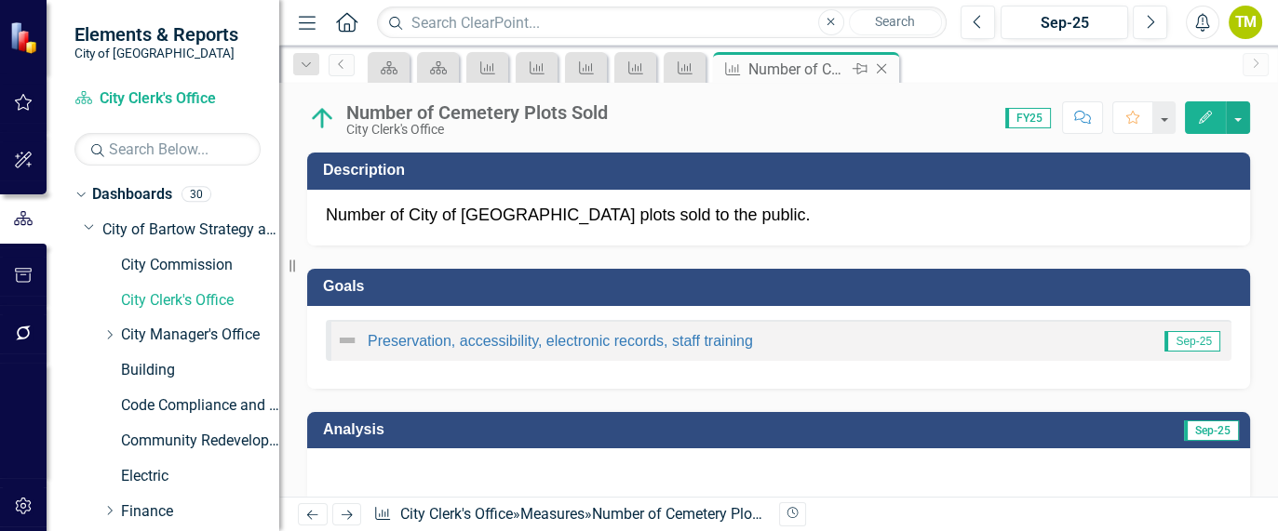
click at [889, 70] on icon "Close" at bounding box center [881, 68] width 19 height 15
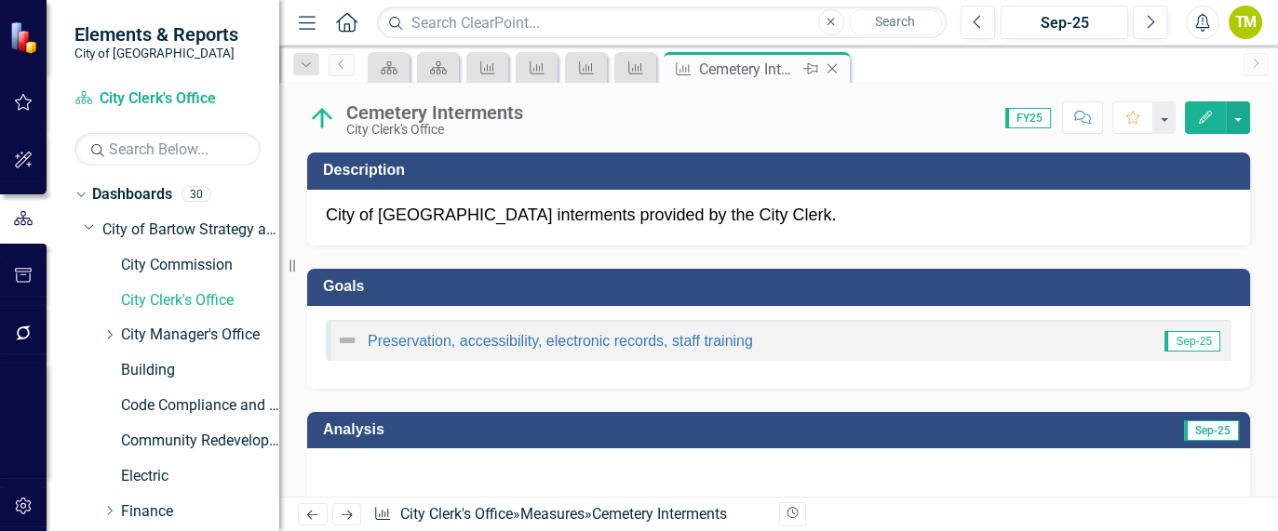
click at [838, 68] on icon "Close" at bounding box center [832, 68] width 19 height 15
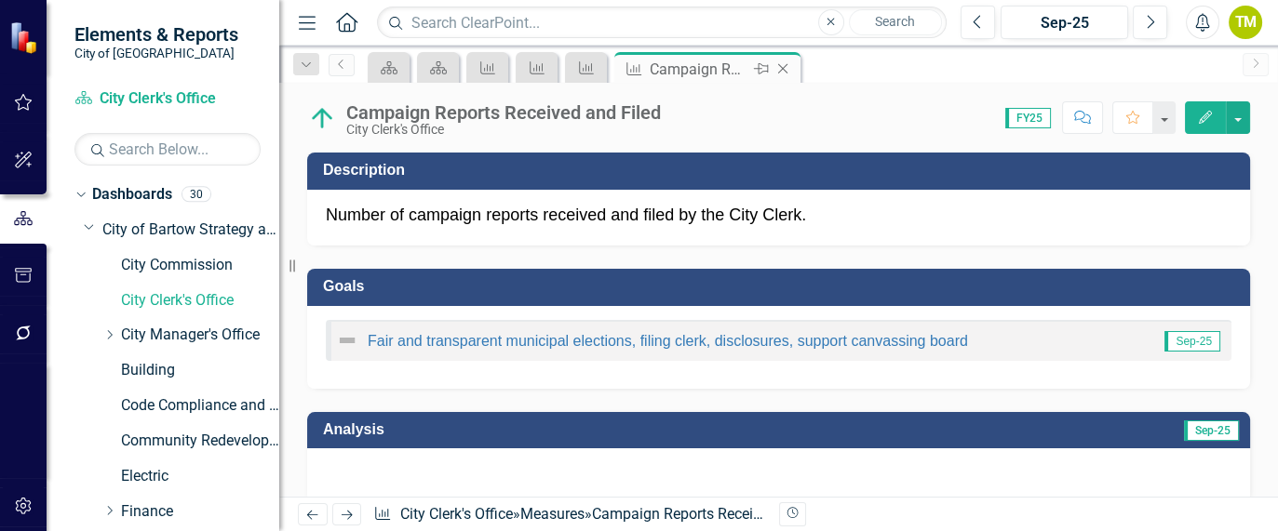
click at [782, 67] on icon "Close" at bounding box center [782, 68] width 19 height 15
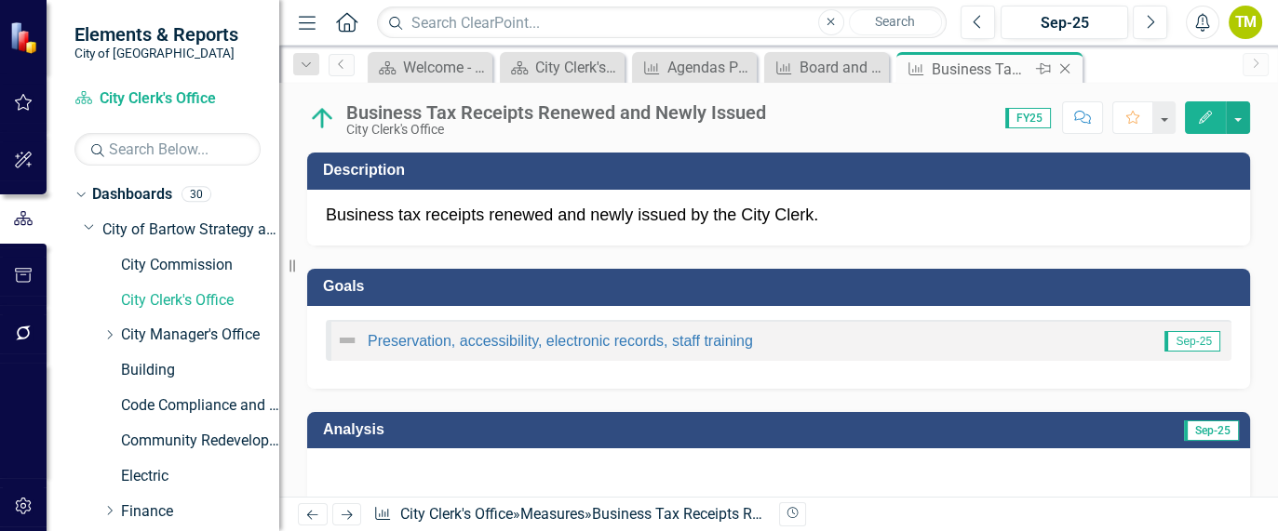
click at [1061, 65] on icon at bounding box center [1065, 69] width 10 height 10
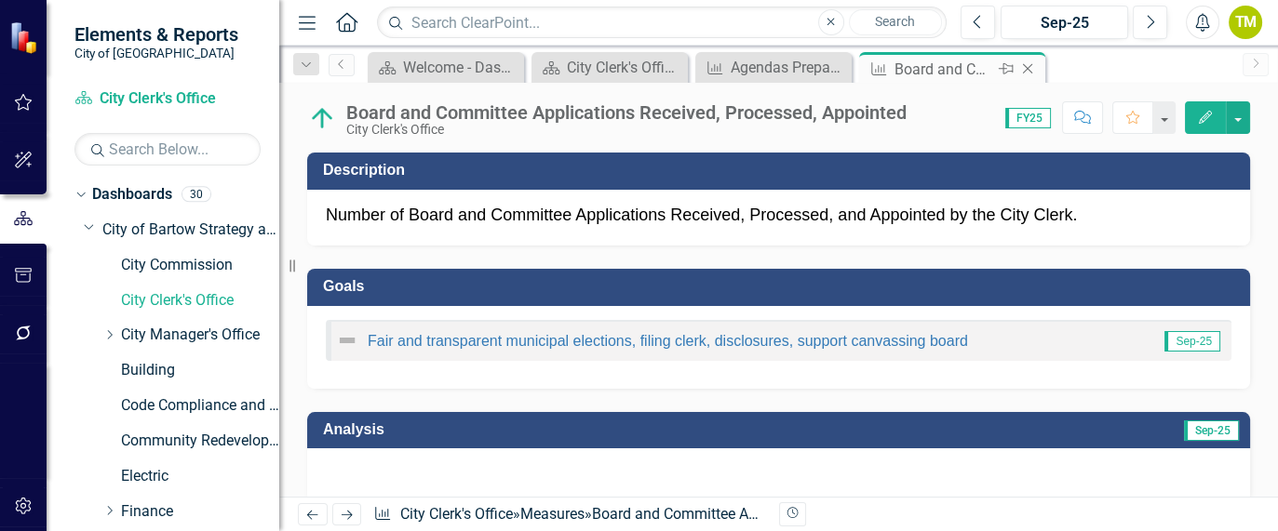
click at [1033, 66] on icon "Close" at bounding box center [1027, 68] width 19 height 15
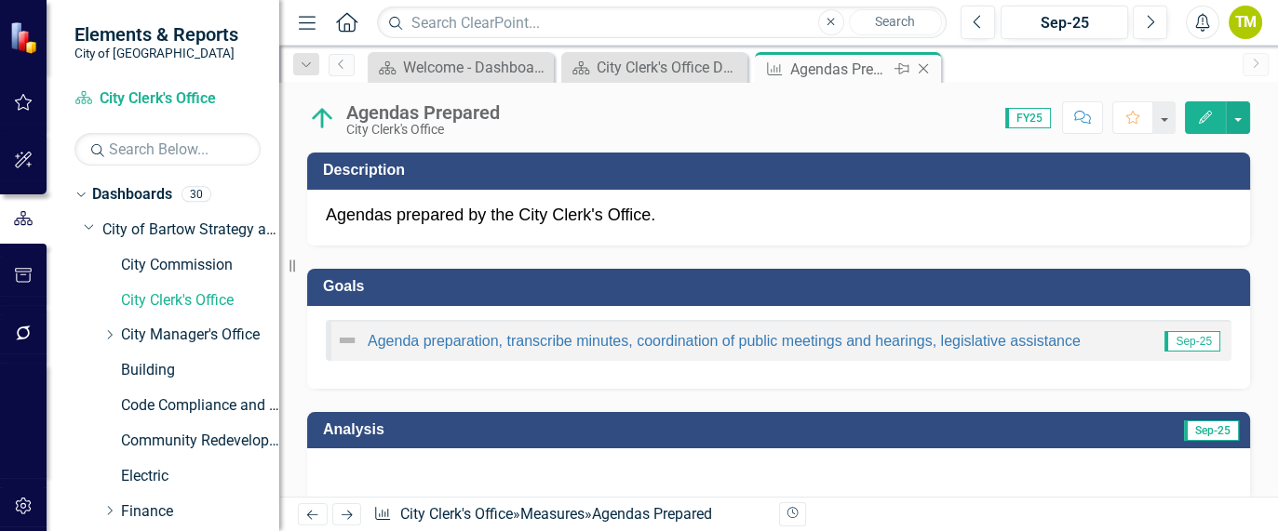
click at [921, 67] on icon at bounding box center [924, 69] width 10 height 10
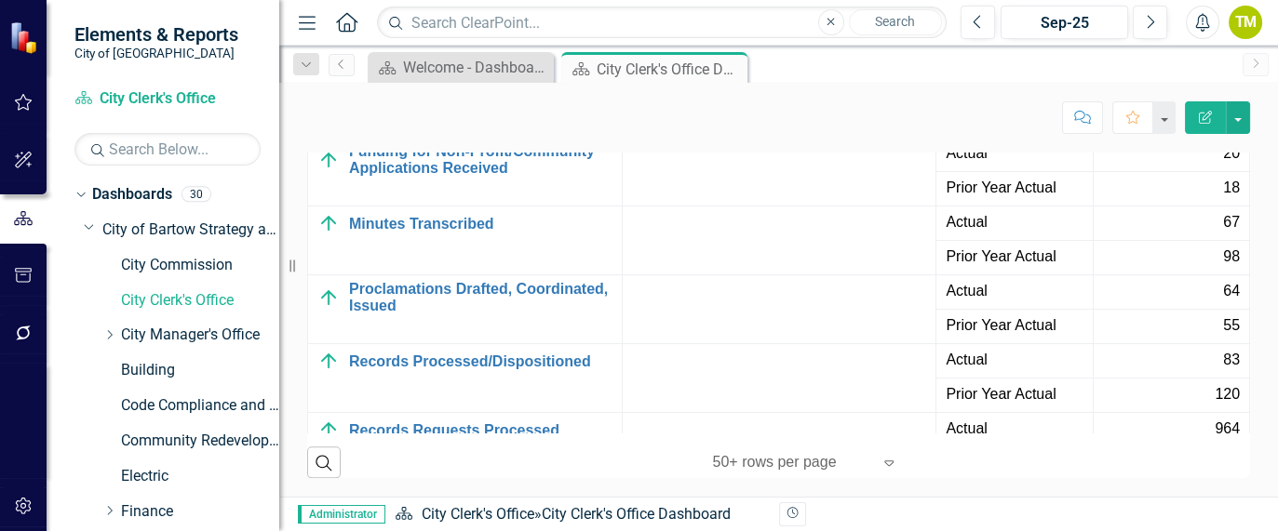
scroll to position [363, 0]
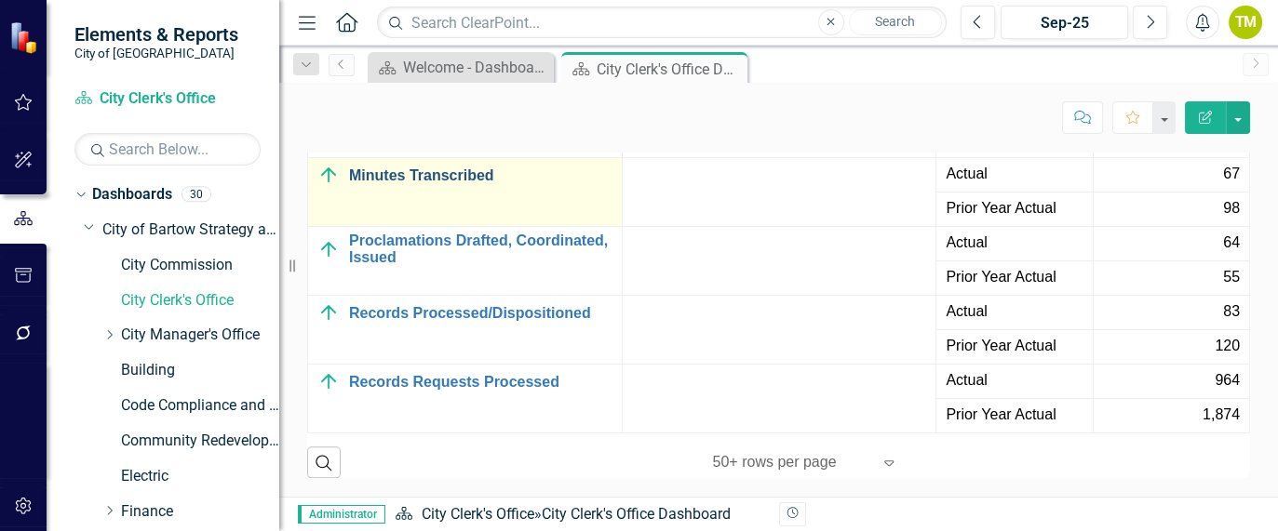
click at [432, 170] on link "Minutes Transcribed" at bounding box center [480, 176] width 263 height 17
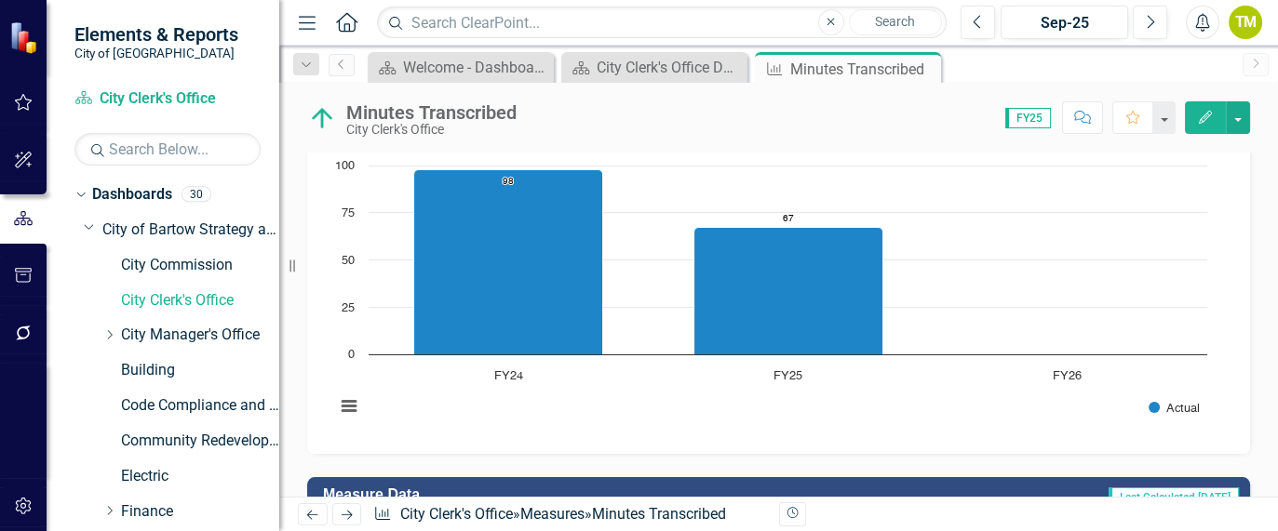
scroll to position [423, 0]
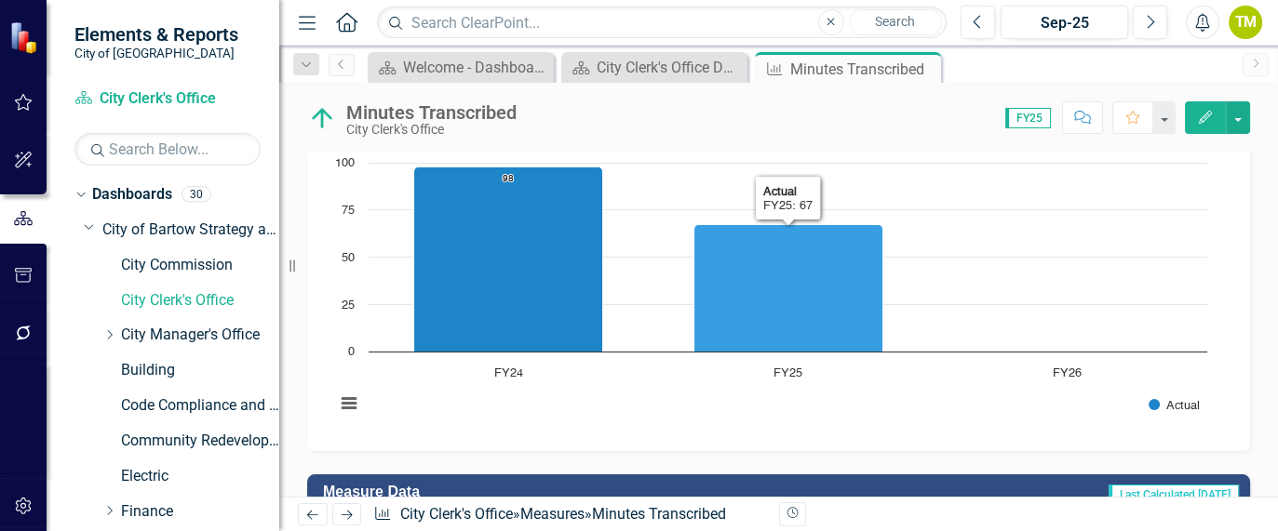
click at [996, 300] on rect "Interactive chart" at bounding box center [771, 293] width 891 height 279
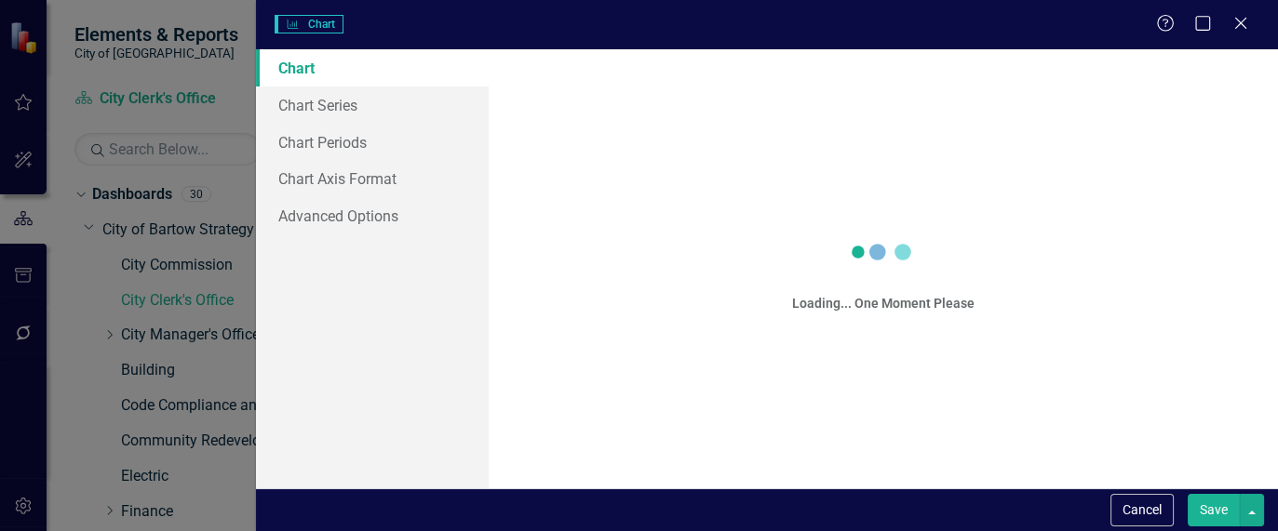
scroll to position [430, 0]
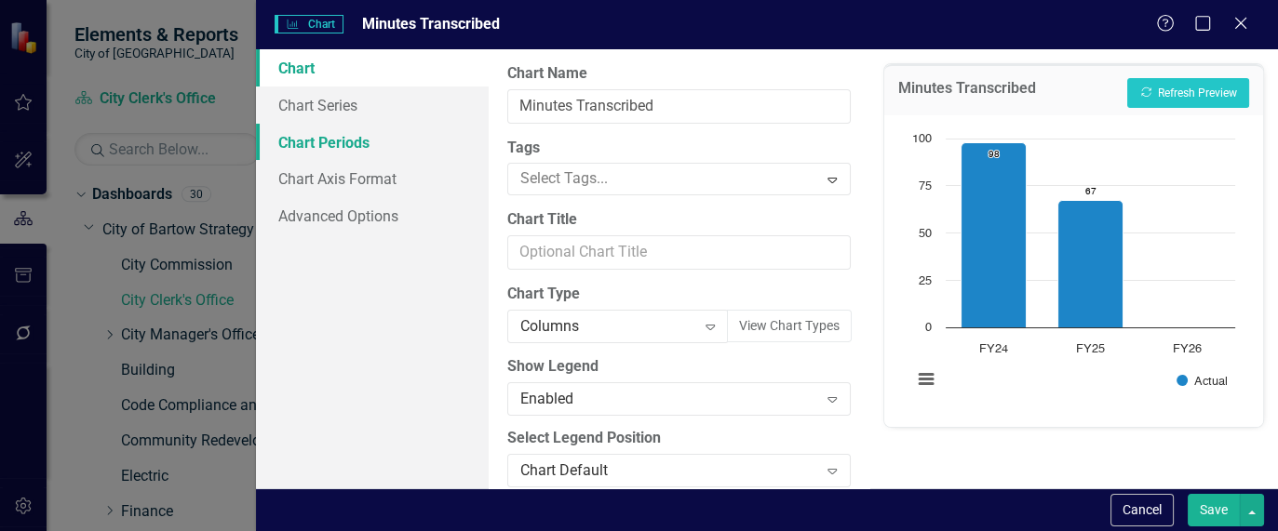
click at [304, 140] on link "Chart Periods" at bounding box center [372, 142] width 233 height 37
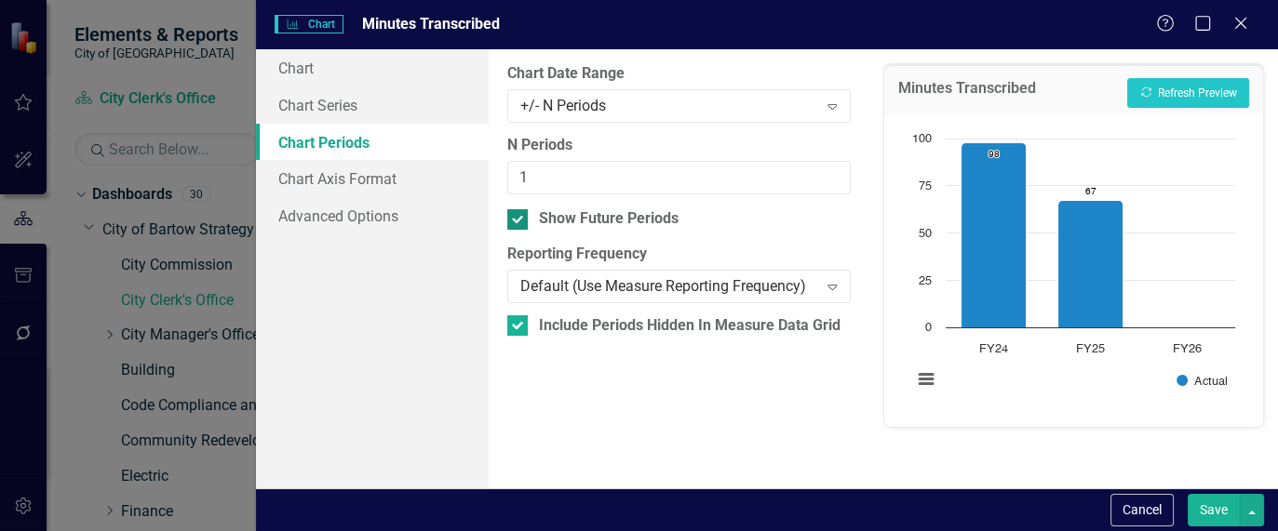
click at [528, 223] on div "Show Future Periods" at bounding box center [678, 218] width 343 height 21
click at [519, 222] on input "Show Future Periods" at bounding box center [513, 215] width 12 height 12
checkbox input "false"
click at [1206, 515] on button "Save" at bounding box center [1214, 510] width 52 height 33
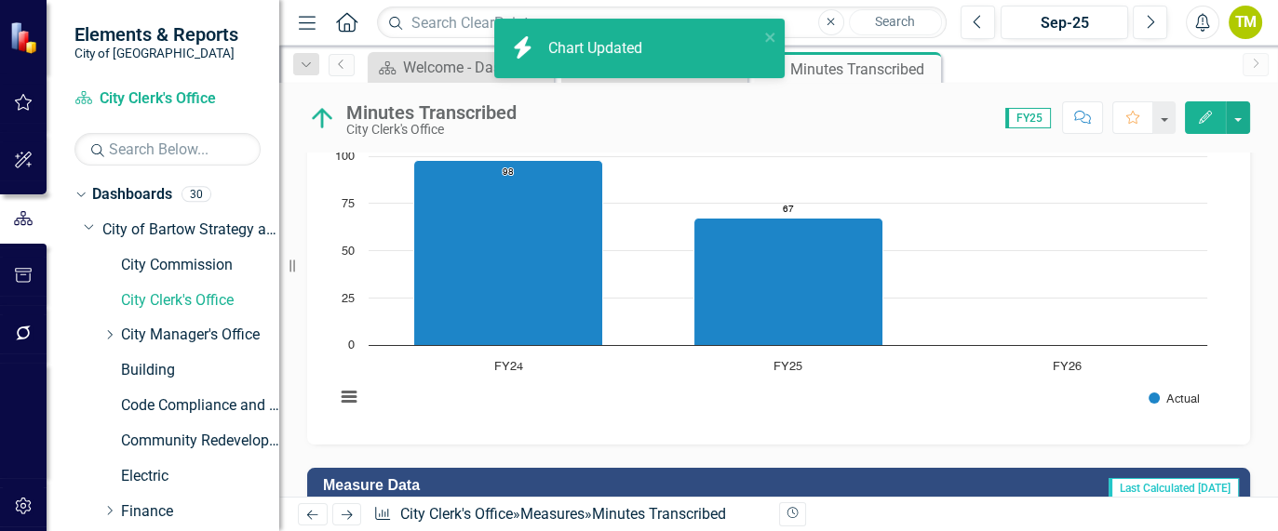
scroll to position [423, 0]
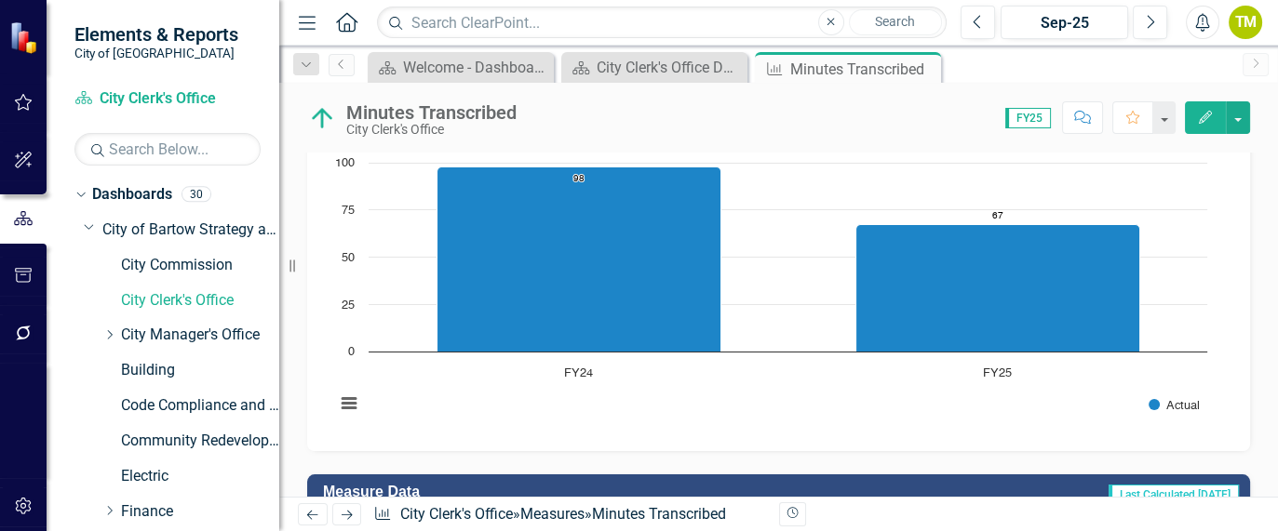
click at [350, 512] on icon "Next" at bounding box center [347, 515] width 16 height 12
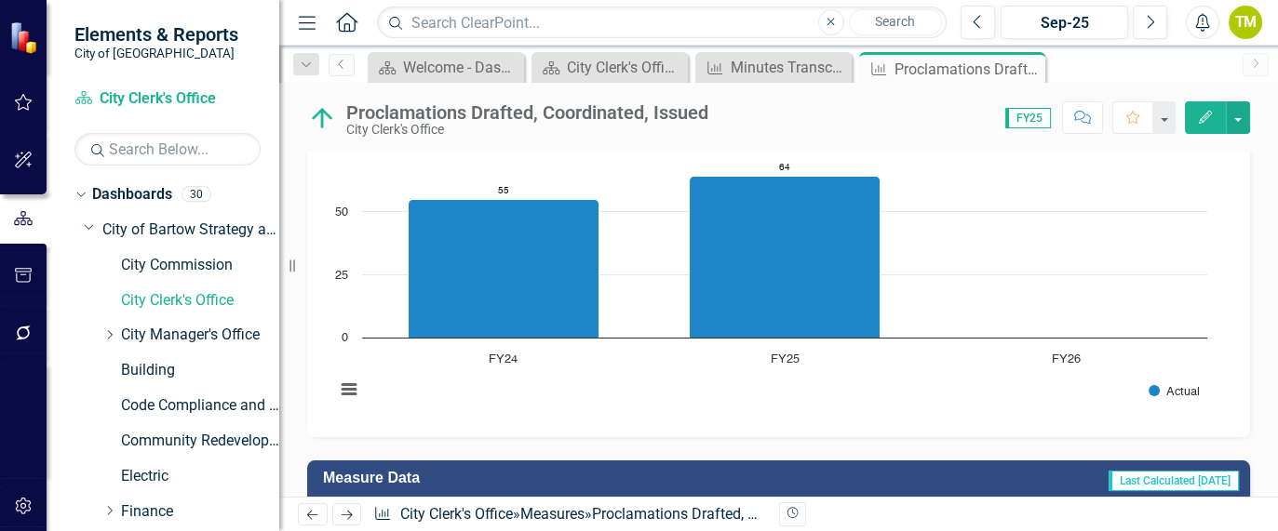
scroll to position [442, 0]
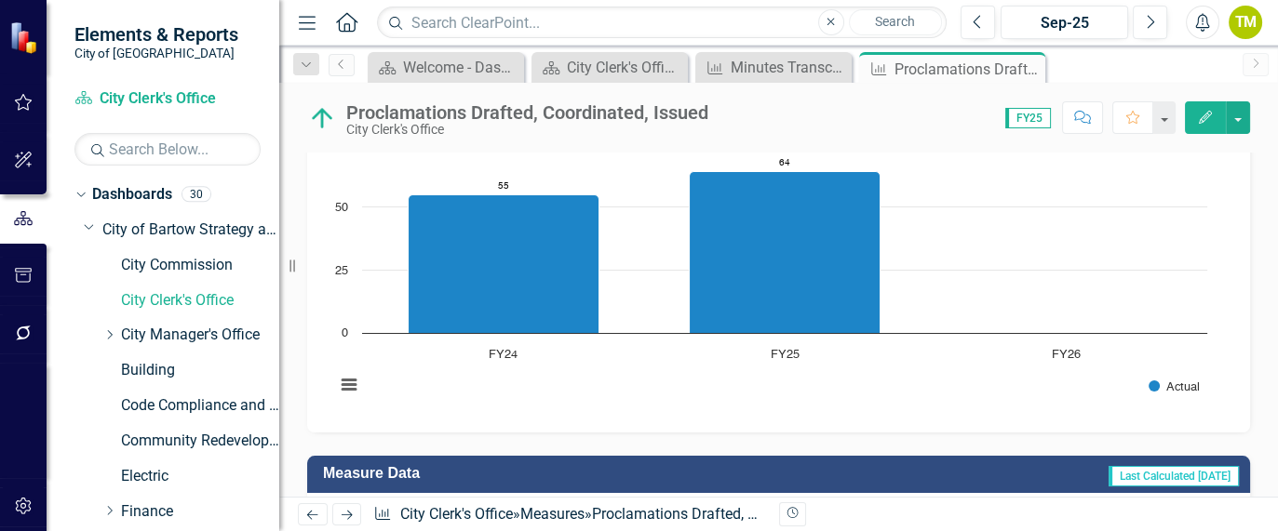
click at [915, 410] on rect "Interactive chart" at bounding box center [771, 274] width 891 height 279
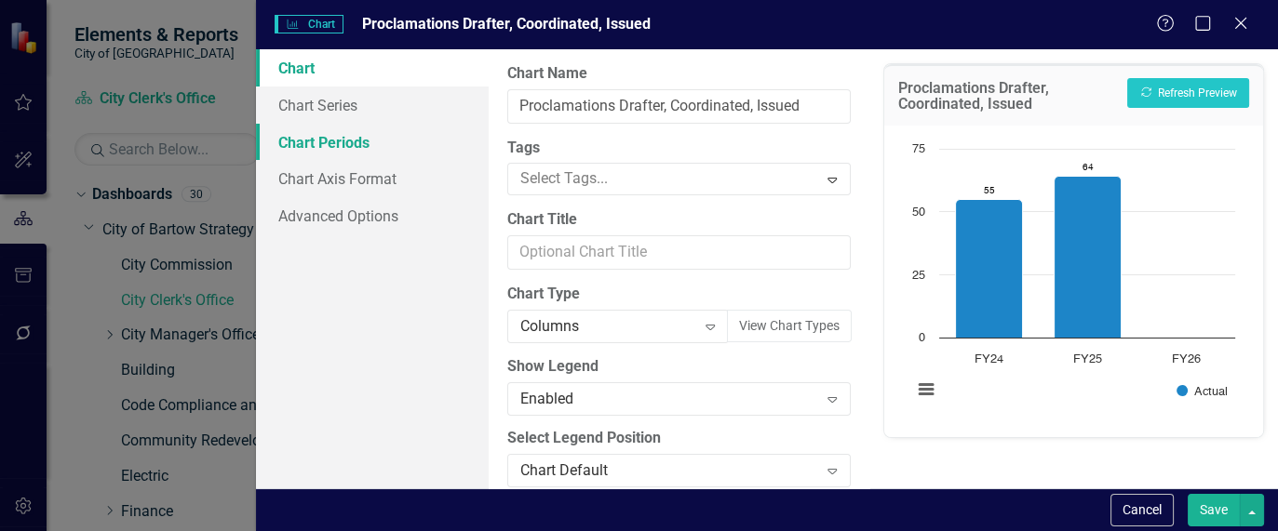
click at [390, 135] on link "Chart Periods" at bounding box center [372, 142] width 233 height 37
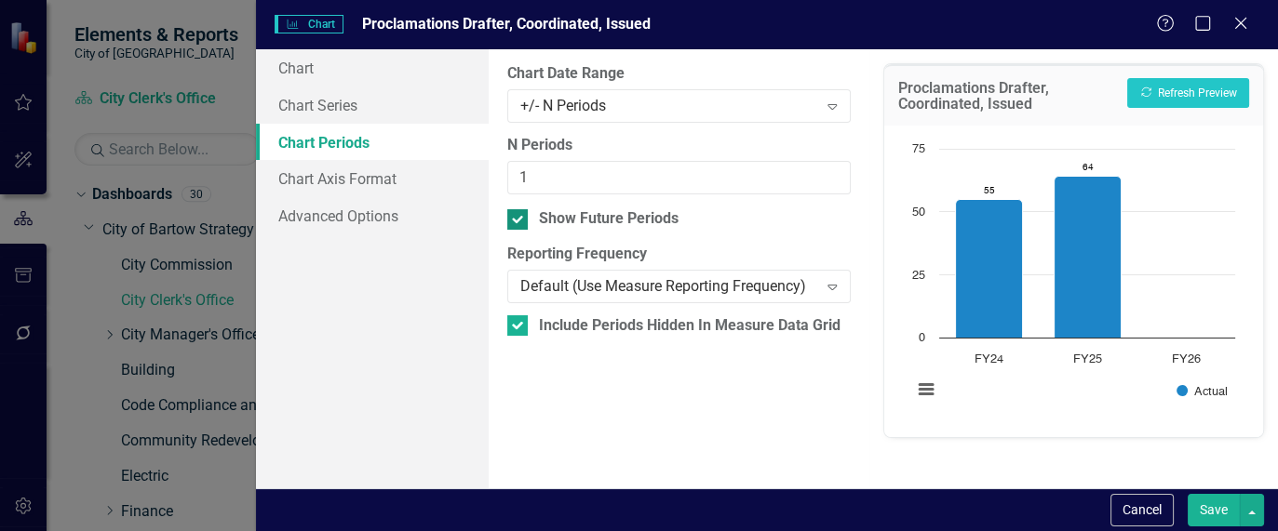
click at [552, 214] on div "Show Future Periods" at bounding box center [609, 218] width 140 height 21
click at [519, 214] on input "Show Future Periods" at bounding box center [513, 215] width 12 height 12
checkbox input "false"
click at [1200, 509] on button "Save" at bounding box center [1214, 510] width 52 height 33
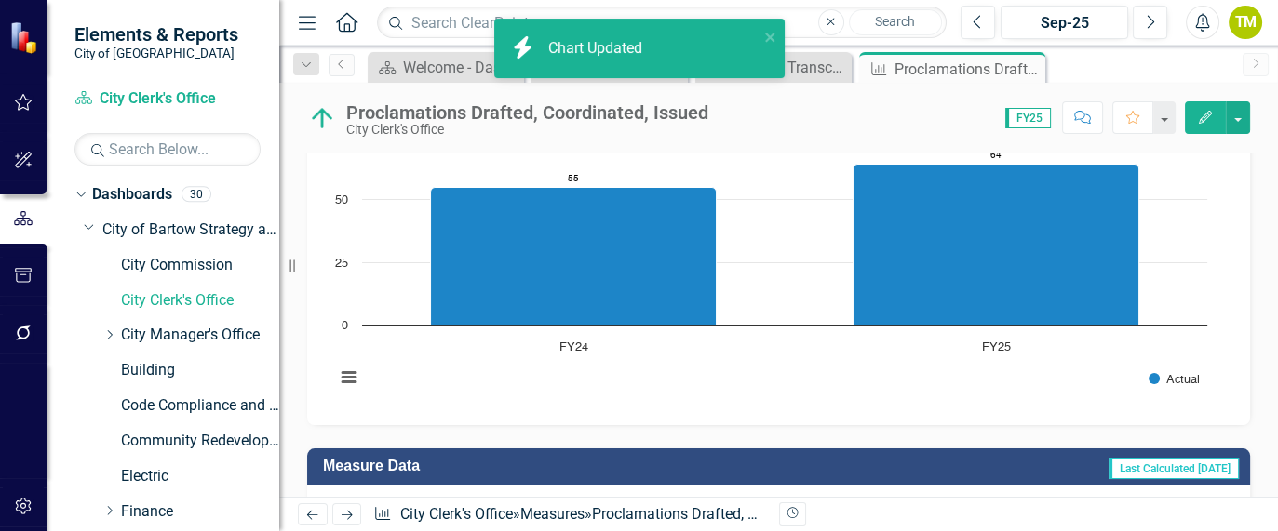
scroll to position [442, 0]
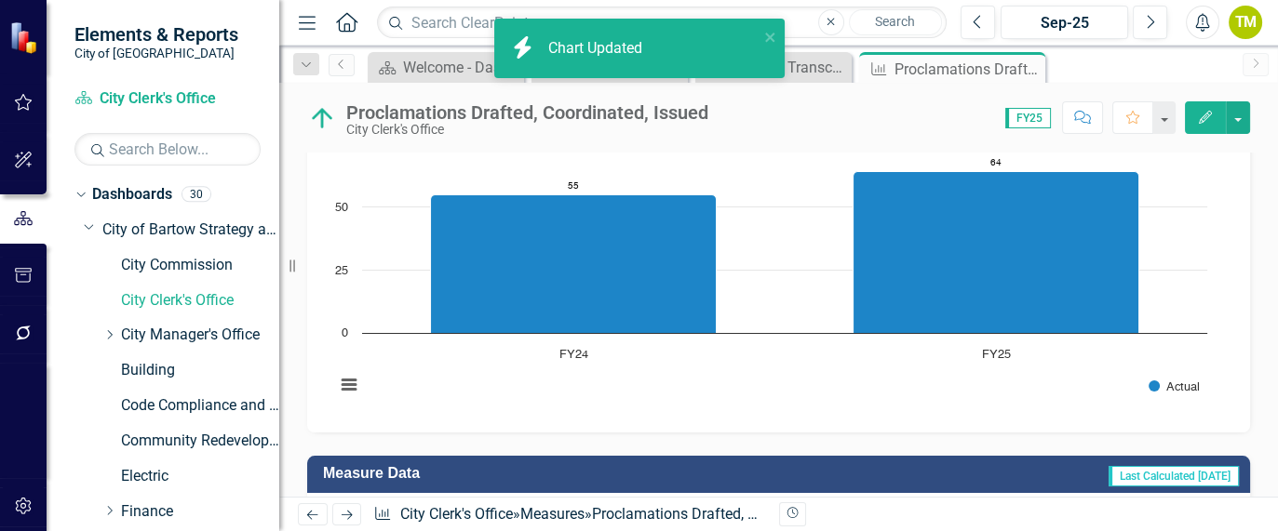
click at [339, 511] on icon "Next" at bounding box center [347, 515] width 16 height 12
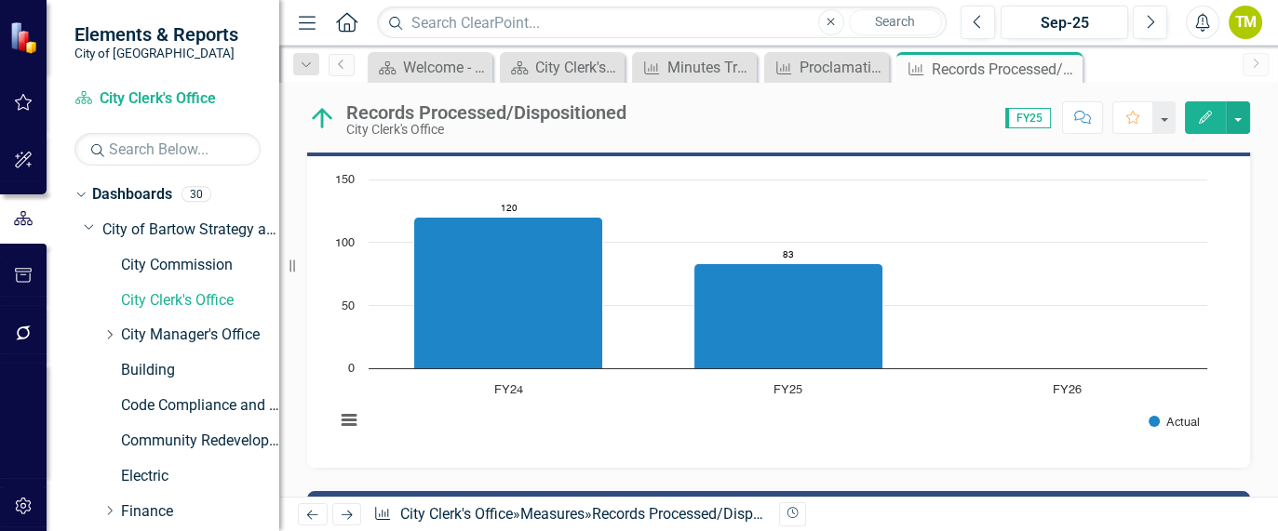
scroll to position [417, 0]
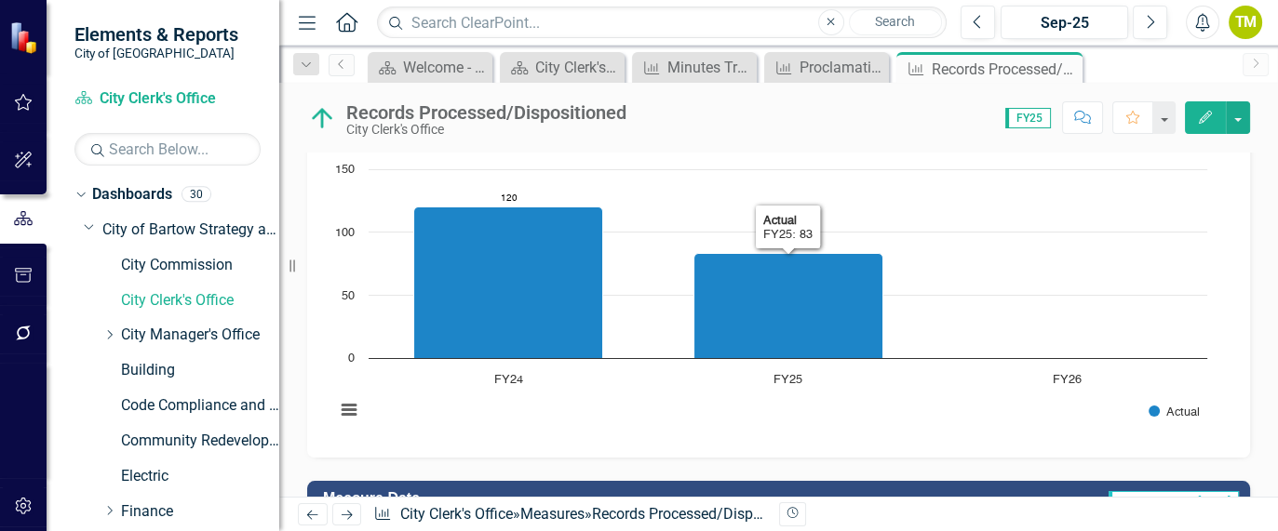
click at [874, 420] on rect "Interactive chart" at bounding box center [771, 299] width 891 height 279
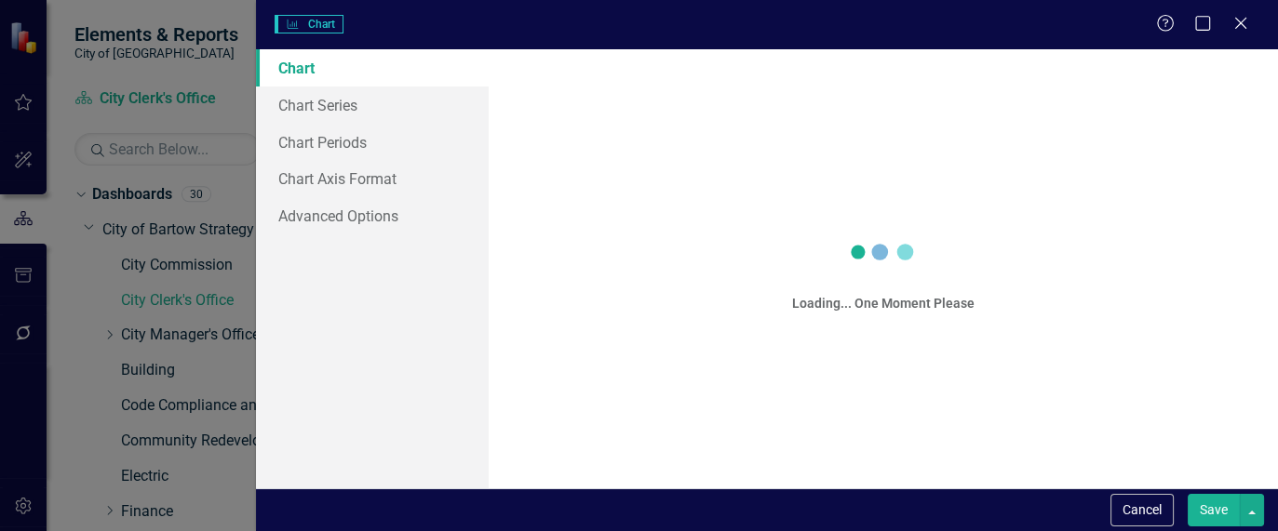
scroll to position [424, 0]
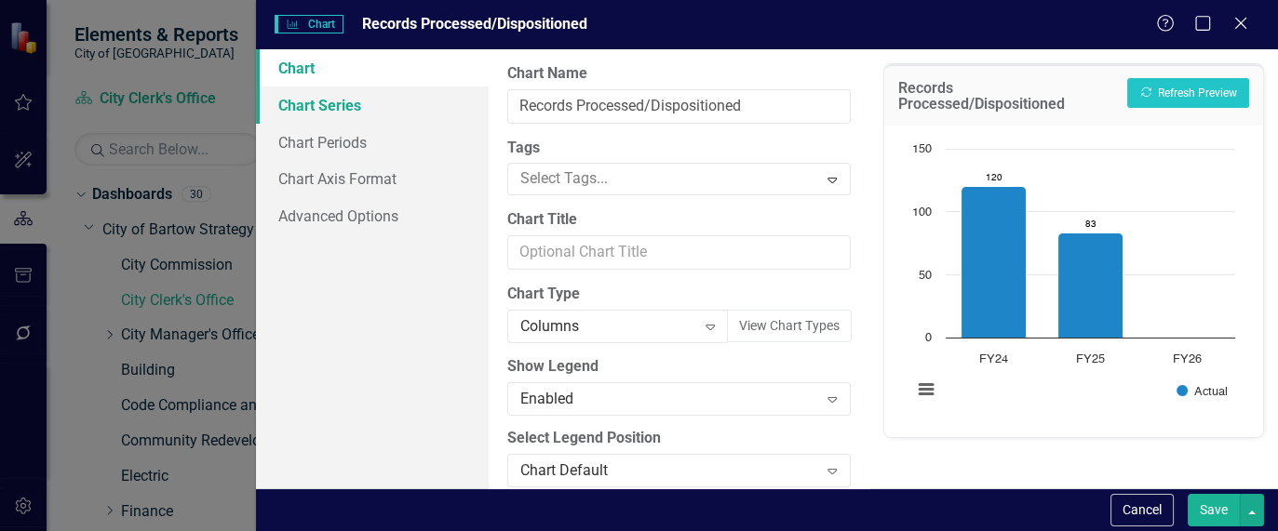
click at [316, 103] on link "Chart Series" at bounding box center [372, 105] width 233 height 37
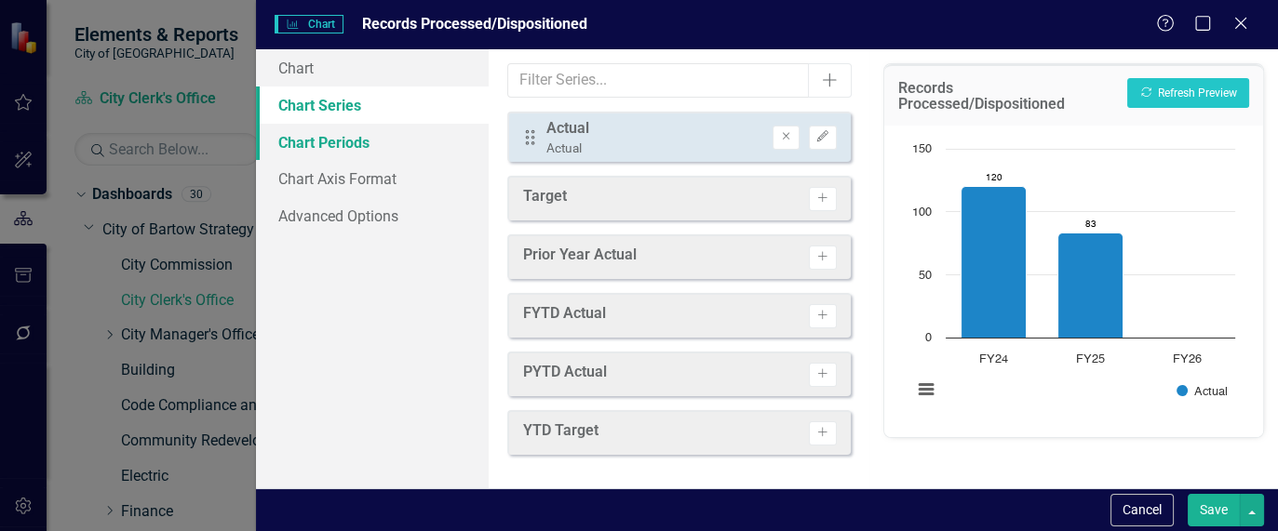
click at [282, 150] on link "Chart Periods" at bounding box center [372, 142] width 233 height 37
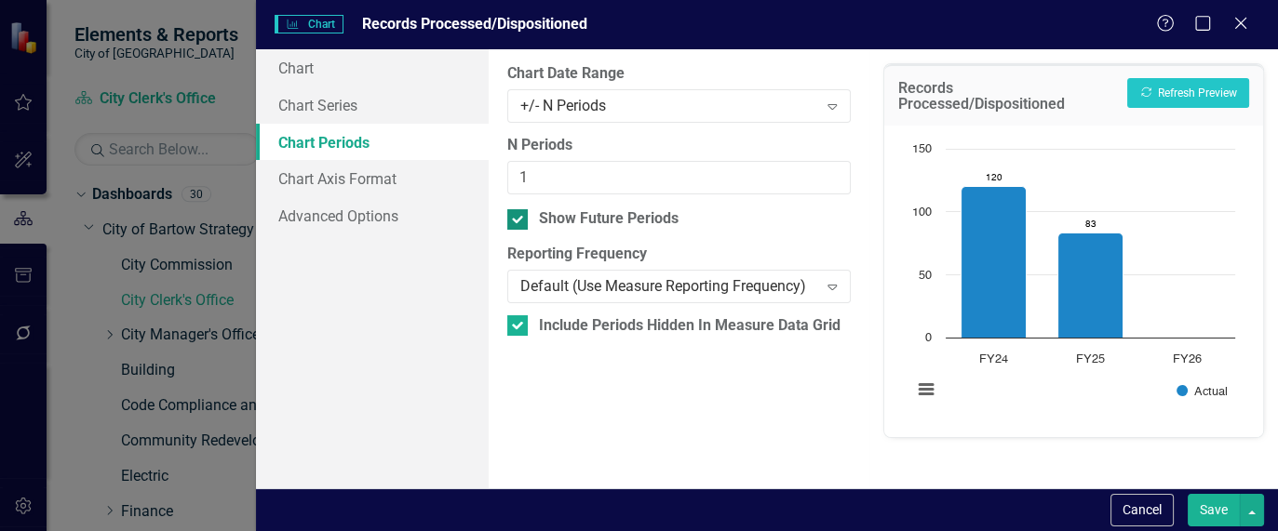
click at [533, 213] on div "Show Future Periods" at bounding box center [678, 218] width 343 height 21
click at [519, 213] on input "Show Future Periods" at bounding box center [513, 215] width 12 height 12
checkbox input "false"
click at [1226, 506] on button "Save" at bounding box center [1214, 510] width 52 height 33
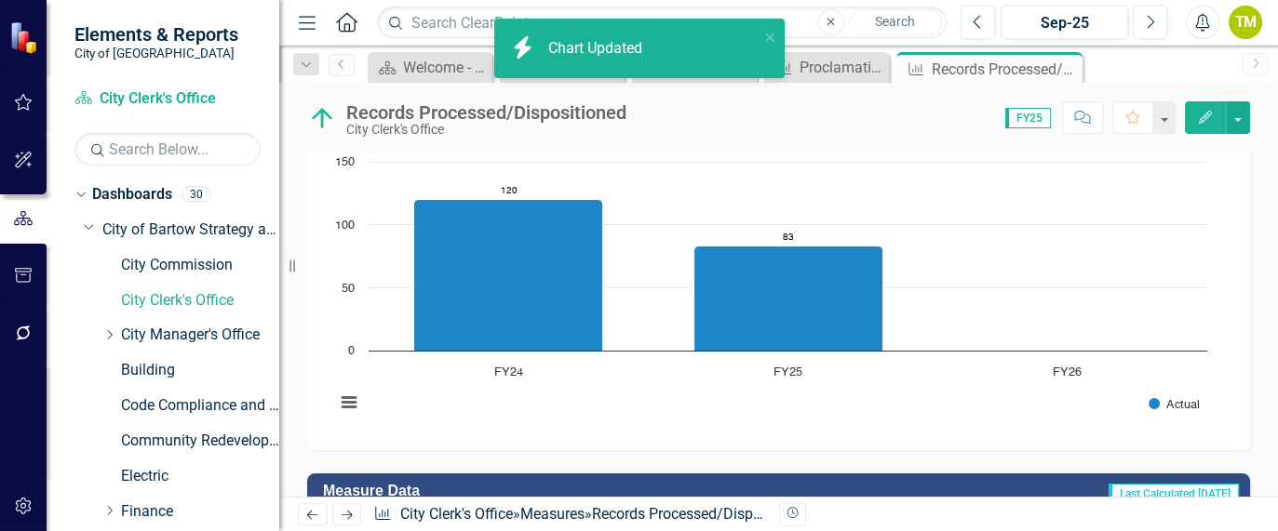
scroll to position [417, 0]
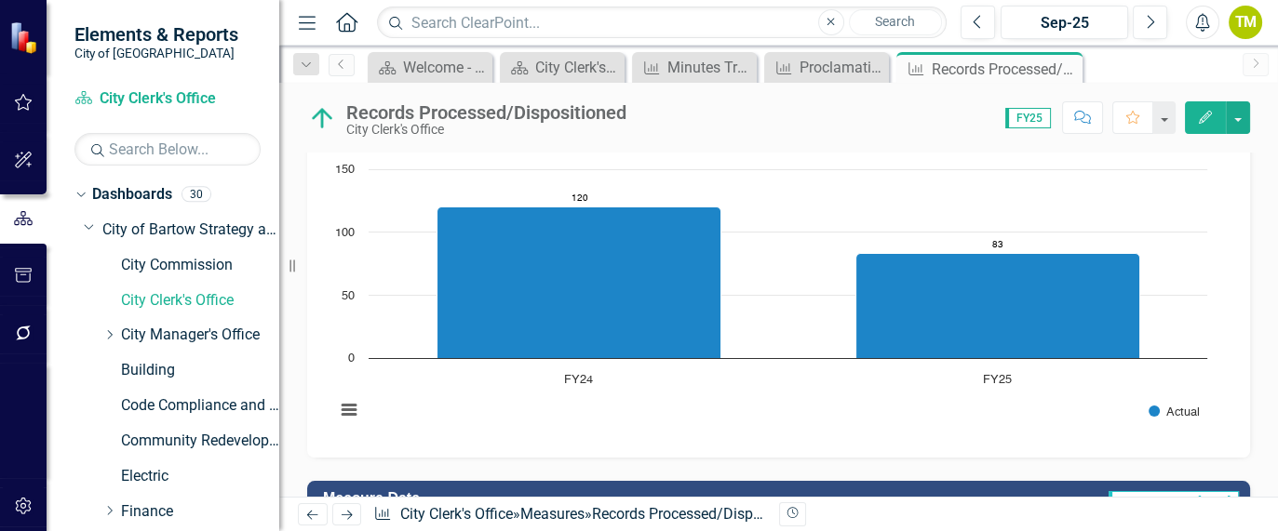
click at [345, 513] on icon "Next" at bounding box center [347, 515] width 16 height 12
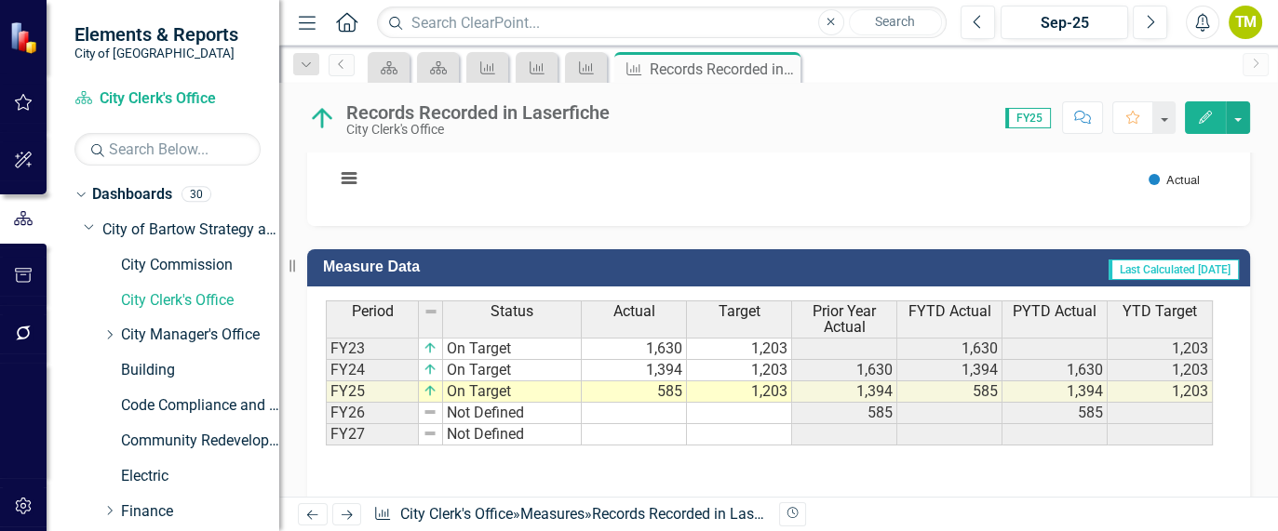
scroll to position [682, 0]
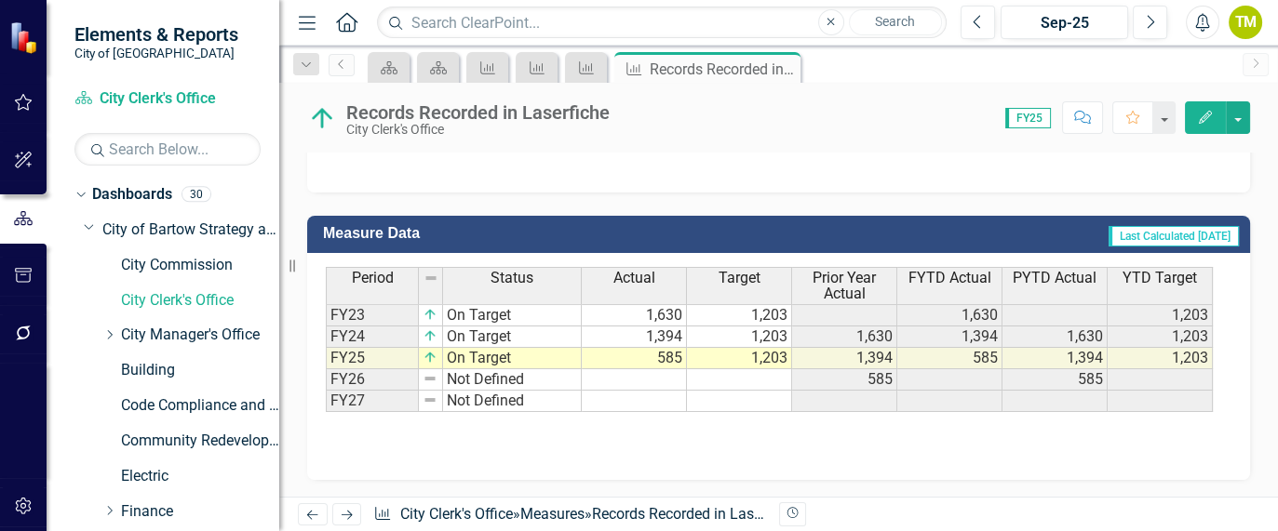
click at [345, 518] on icon "Next" at bounding box center [347, 515] width 16 height 12
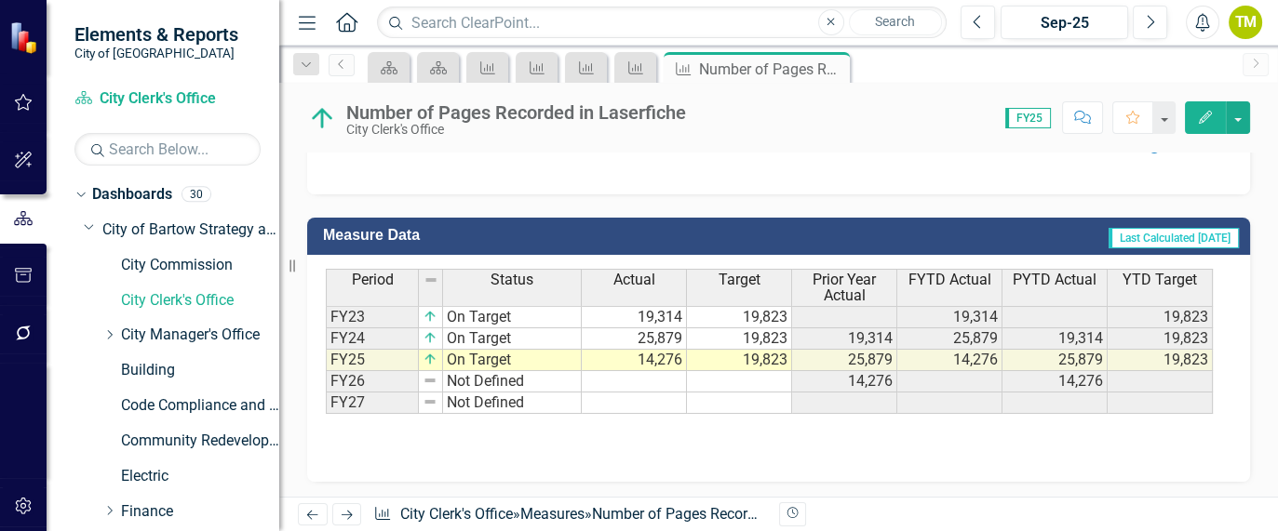
scroll to position [682, 0]
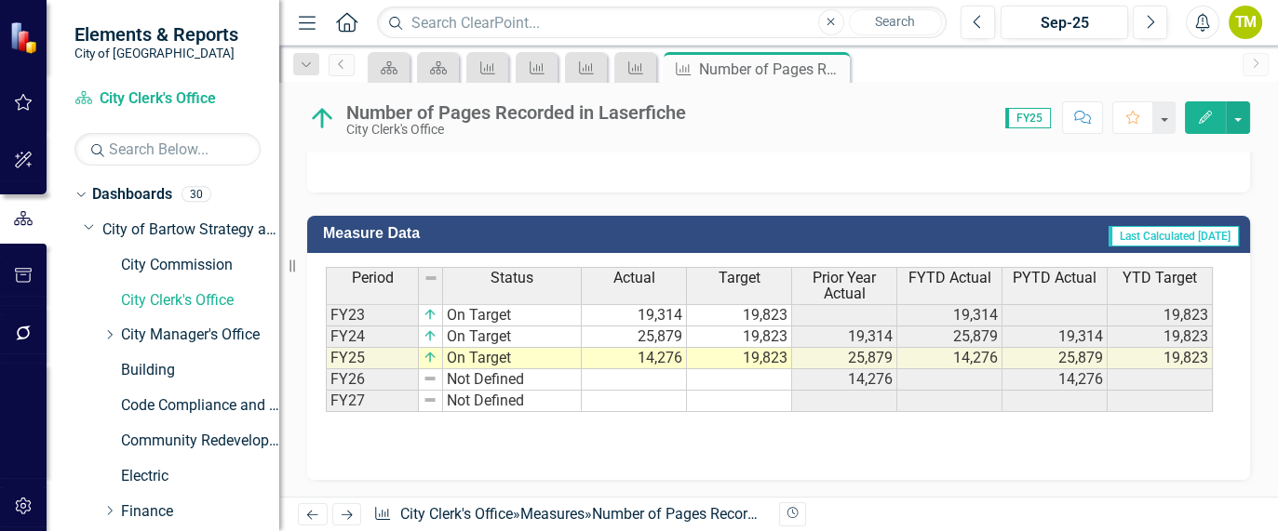
click at [359, 514] on link "Next" at bounding box center [347, 515] width 30 height 22
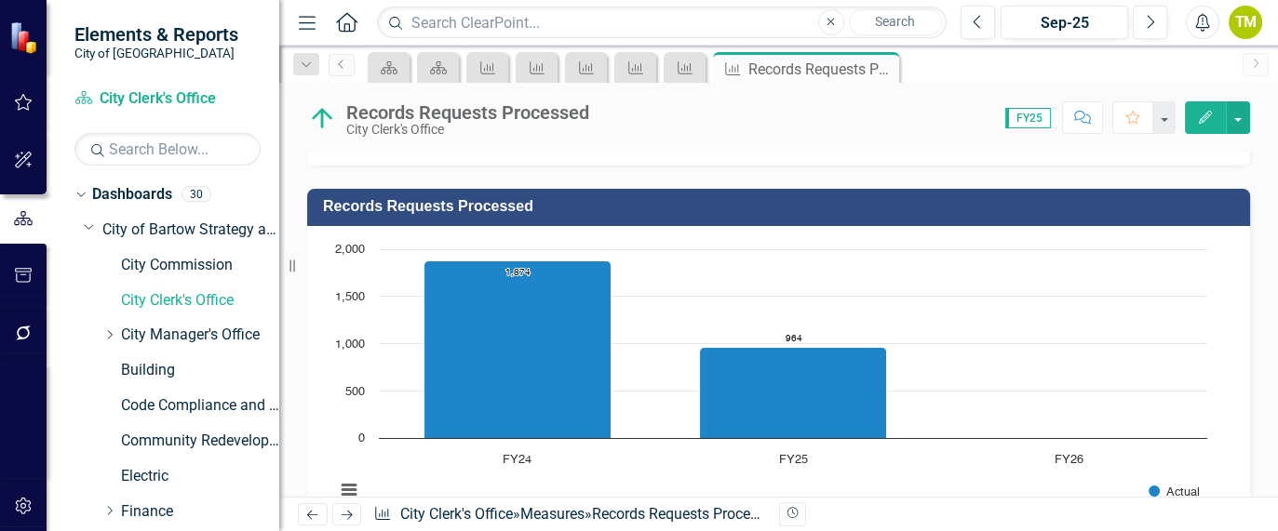
scroll to position [491, 0]
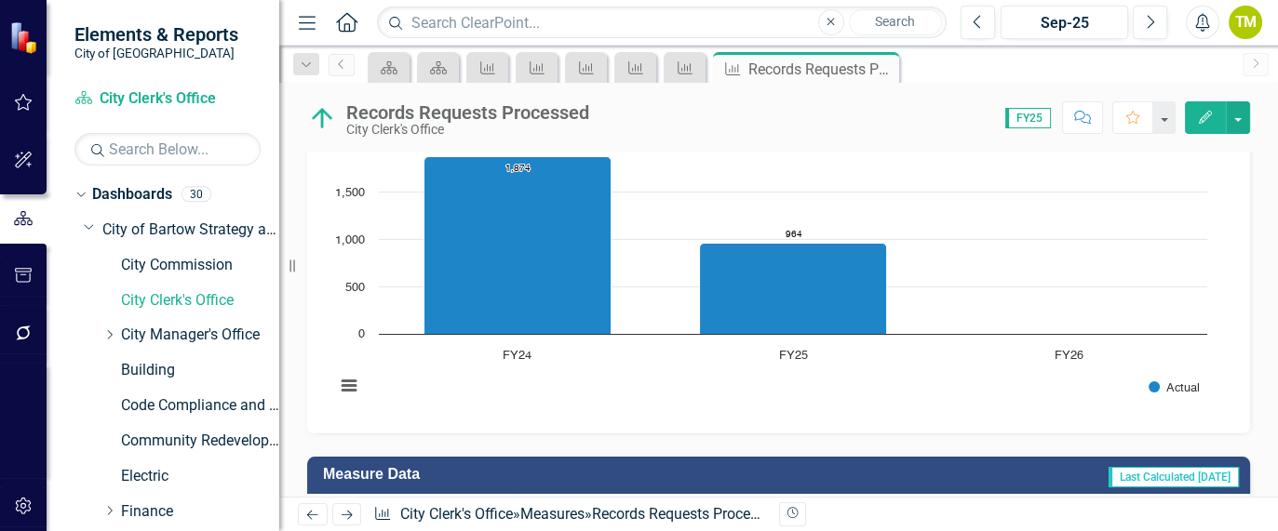
click at [955, 397] on rect "Interactive chart" at bounding box center [771, 275] width 891 height 279
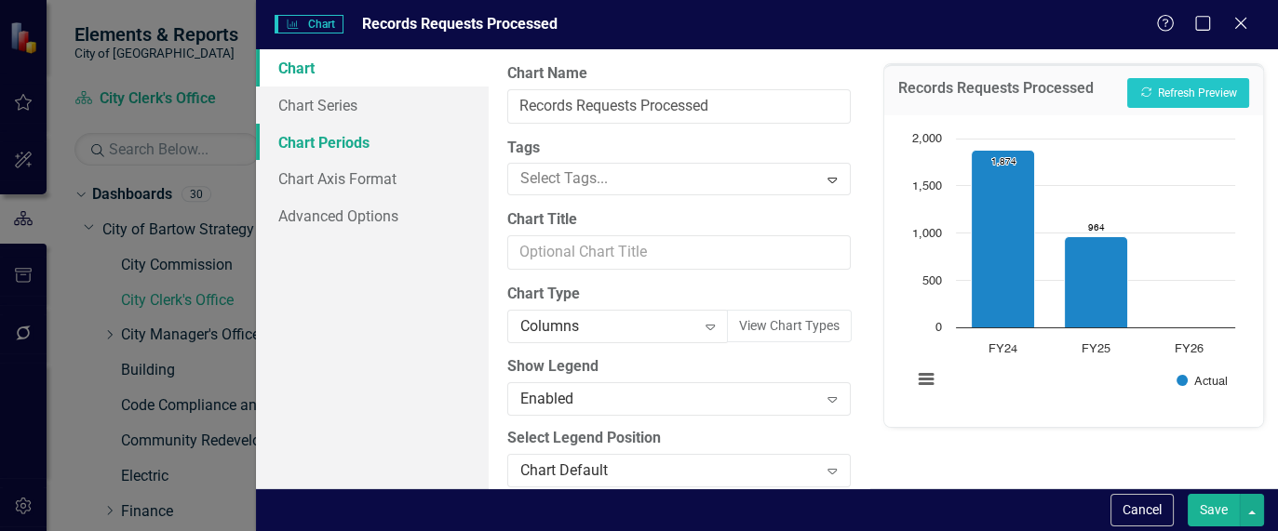
click at [321, 135] on link "Chart Periods" at bounding box center [372, 142] width 233 height 37
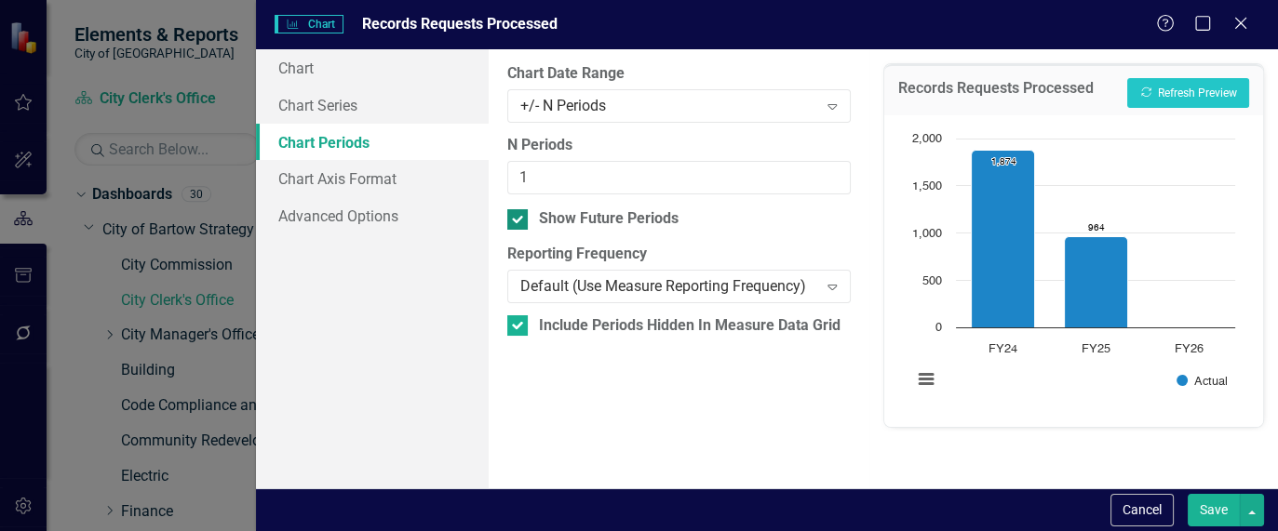
click at [522, 222] on div at bounding box center [517, 219] width 20 height 20
click at [519, 222] on input "Show Future Periods" at bounding box center [513, 215] width 12 height 12
checkbox input "false"
click at [1211, 514] on button "Save" at bounding box center [1214, 510] width 52 height 33
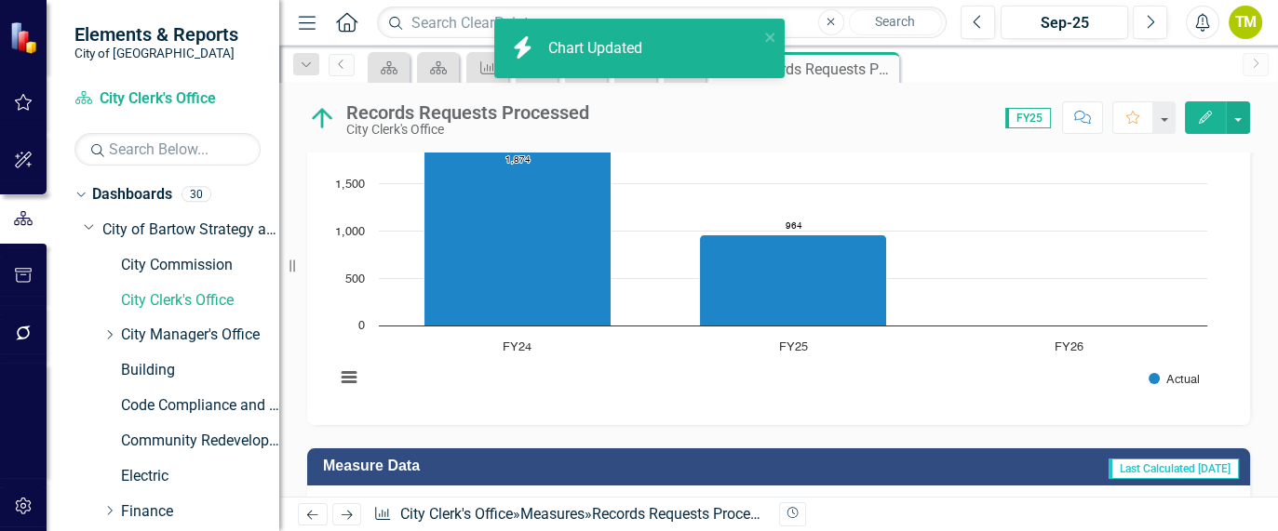
scroll to position [491, 0]
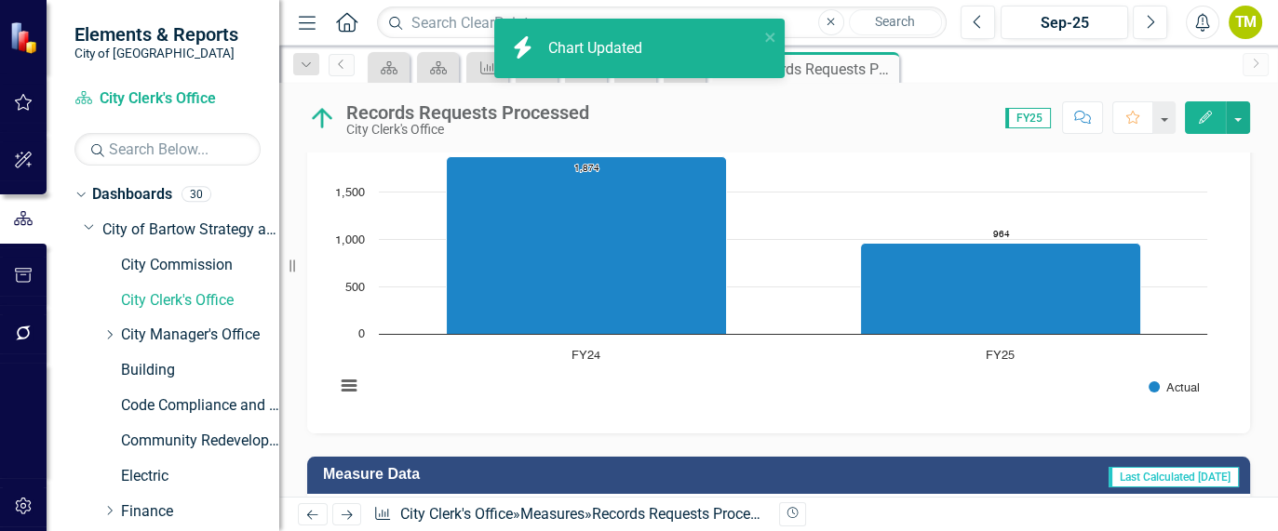
click at [349, 515] on icon at bounding box center [347, 515] width 11 height 9
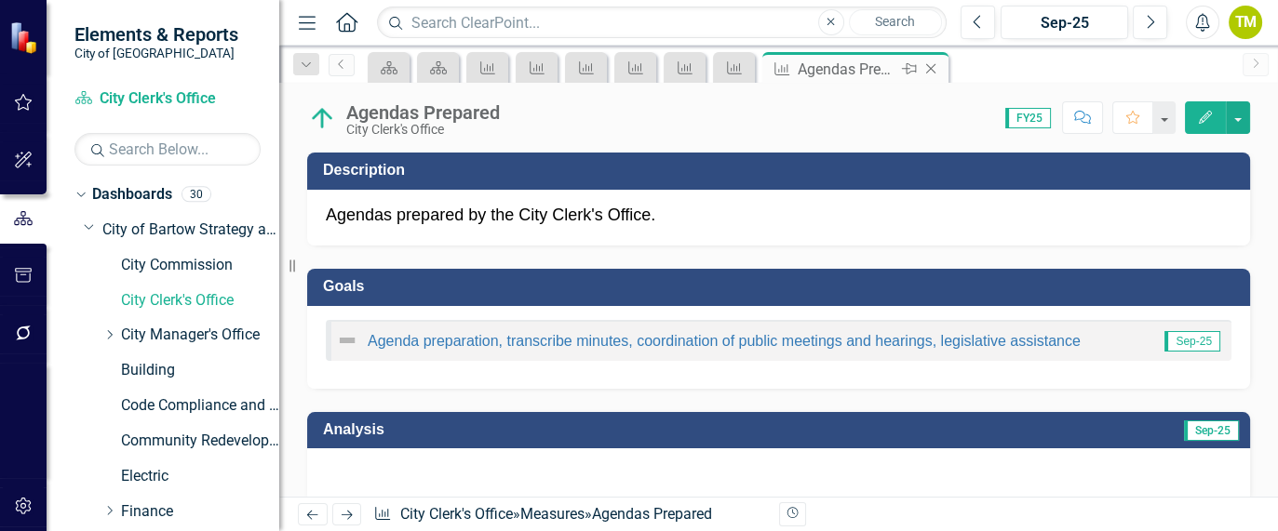
click at [934, 69] on icon "Close" at bounding box center [930, 68] width 19 height 15
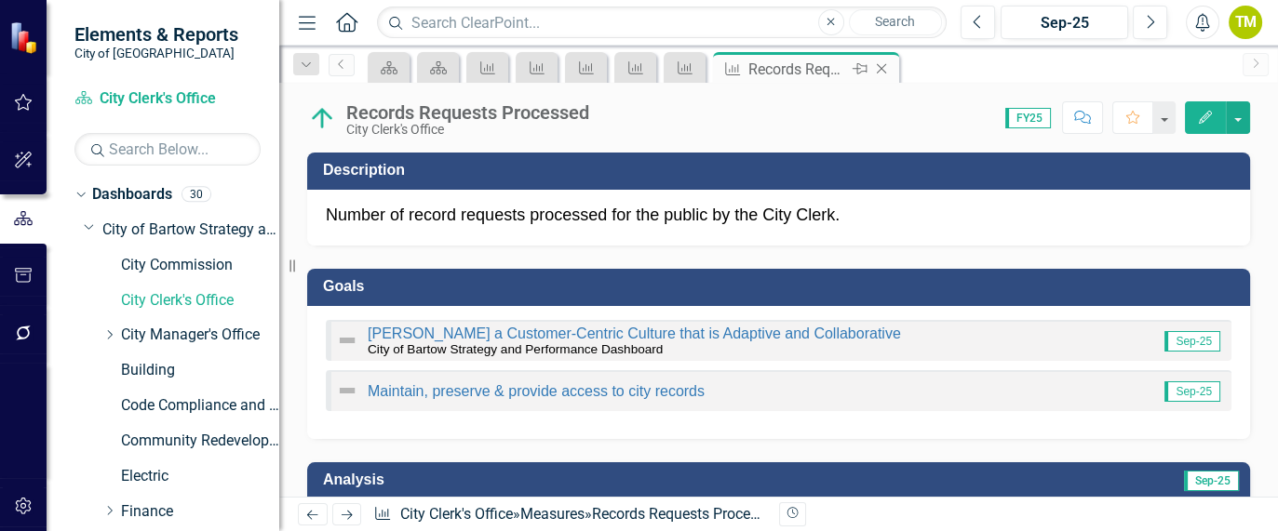
click at [880, 68] on icon "Close" at bounding box center [881, 68] width 19 height 15
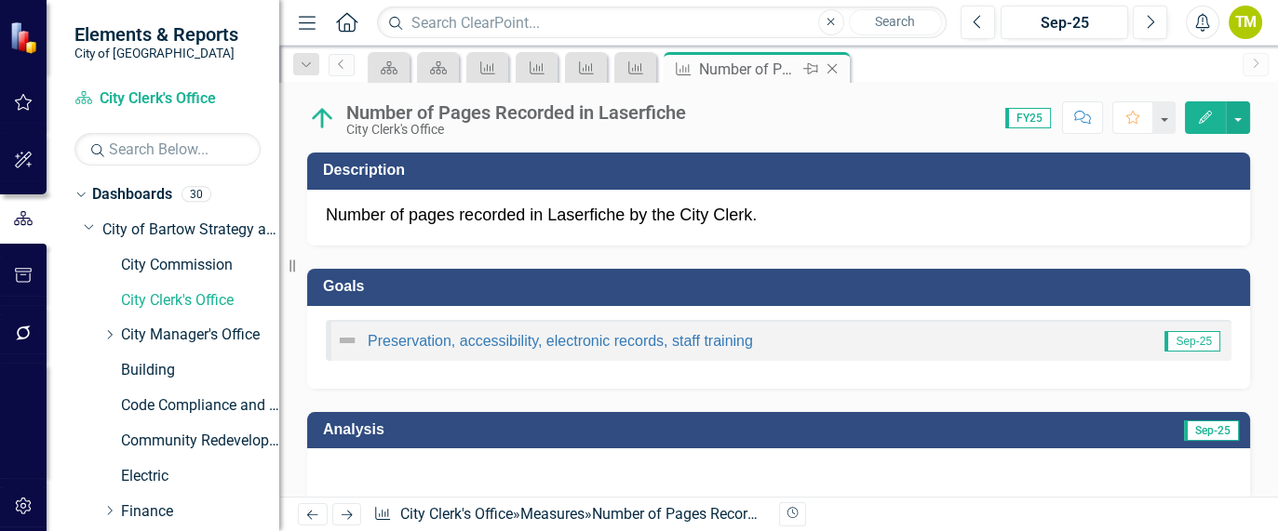
click at [828, 67] on icon "Close" at bounding box center [832, 68] width 19 height 15
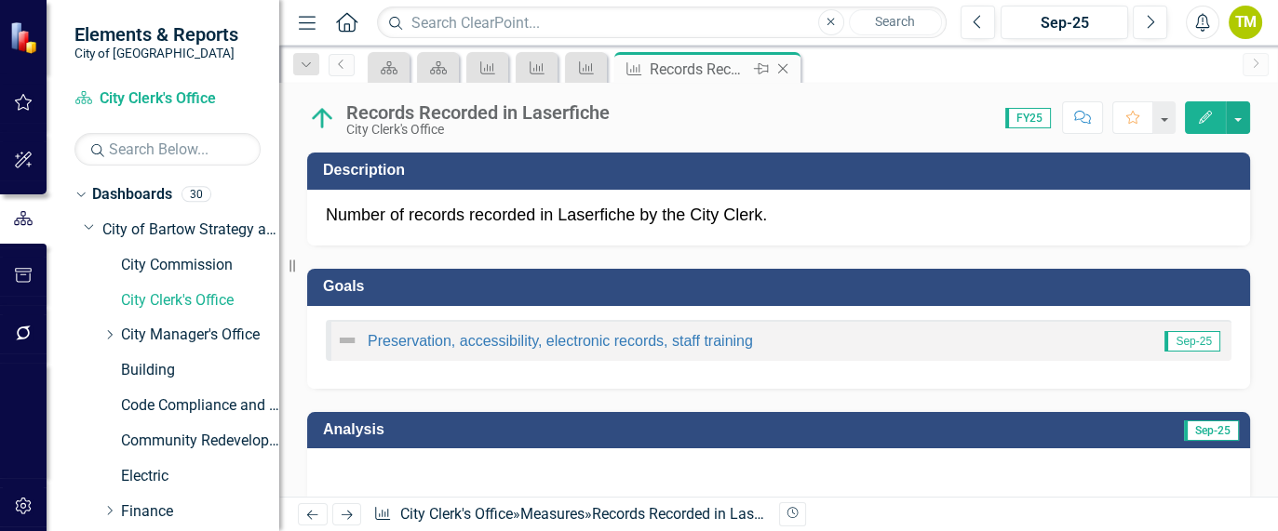
click at [779, 70] on icon "Close" at bounding box center [782, 68] width 19 height 15
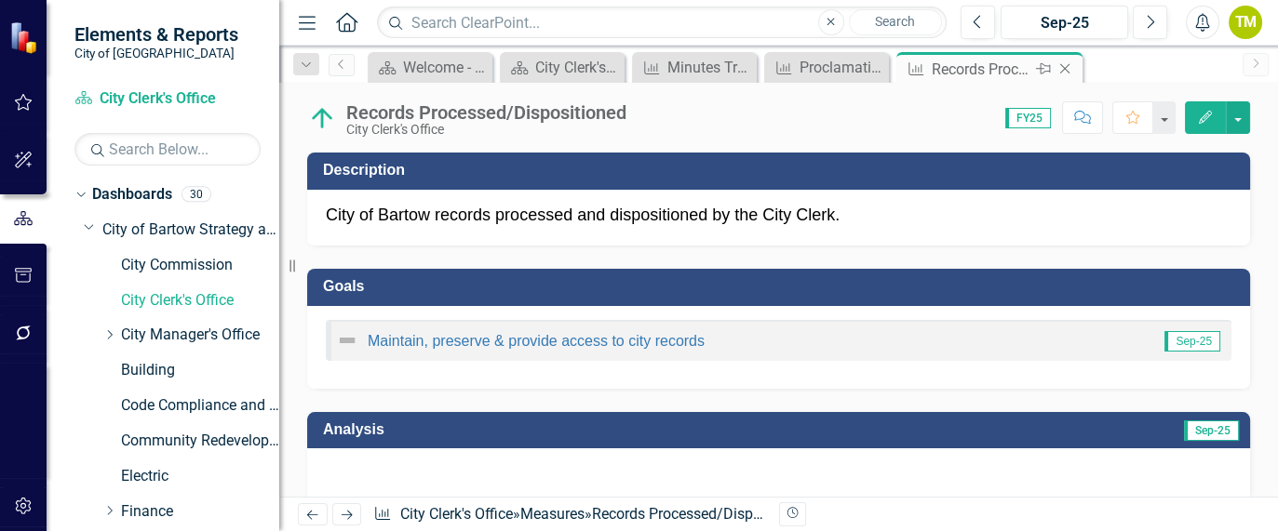
click at [1070, 70] on icon "Close" at bounding box center [1064, 68] width 19 height 15
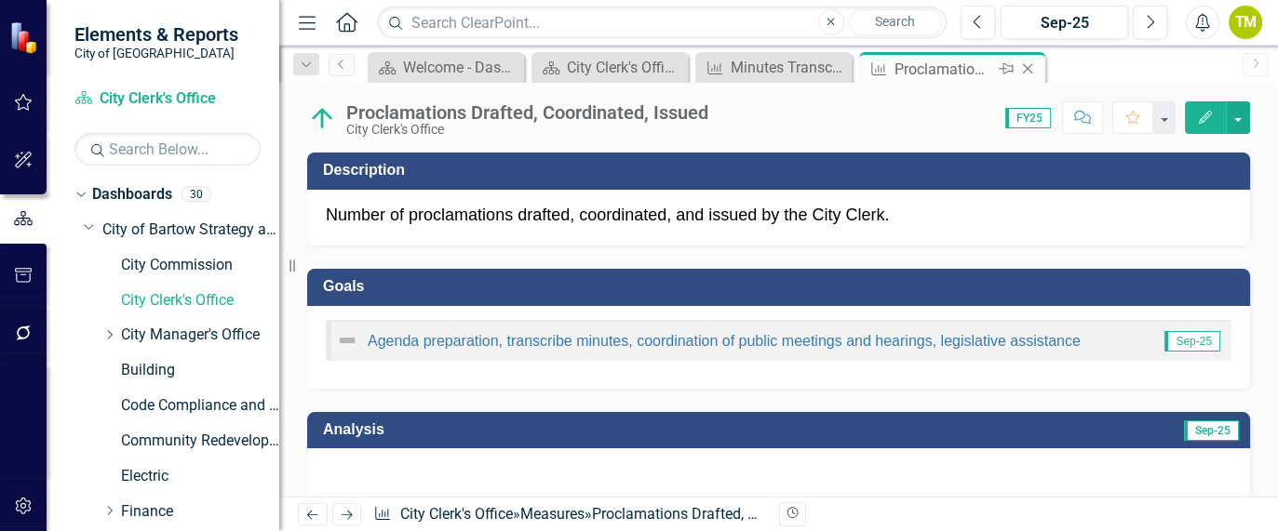
click at [1024, 63] on icon "Close" at bounding box center [1027, 68] width 19 height 15
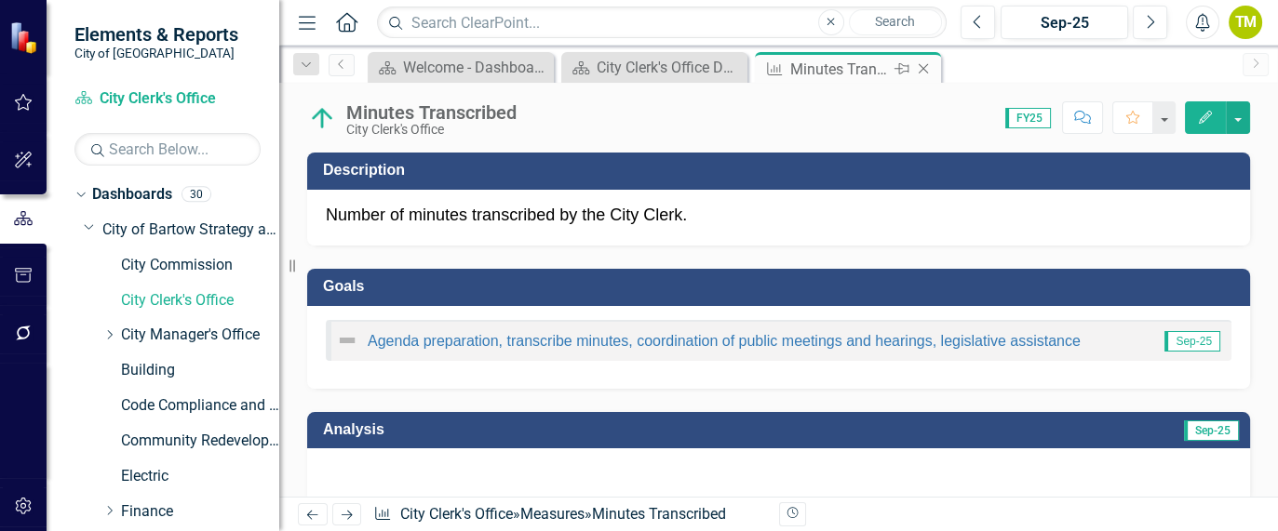
click at [930, 65] on icon "Close" at bounding box center [923, 68] width 19 height 15
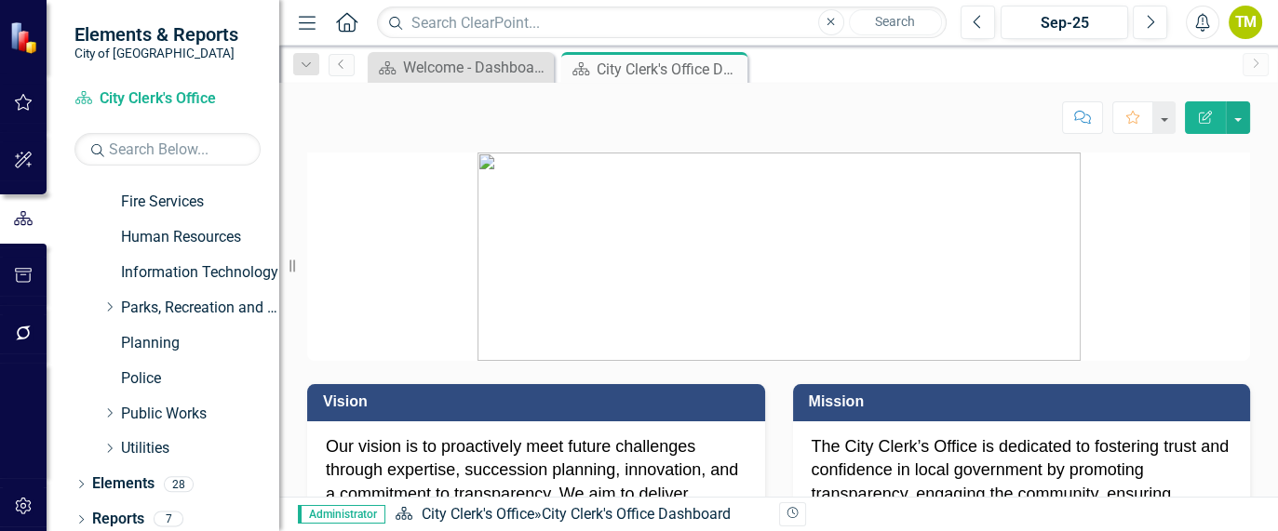
scroll to position [351, 0]
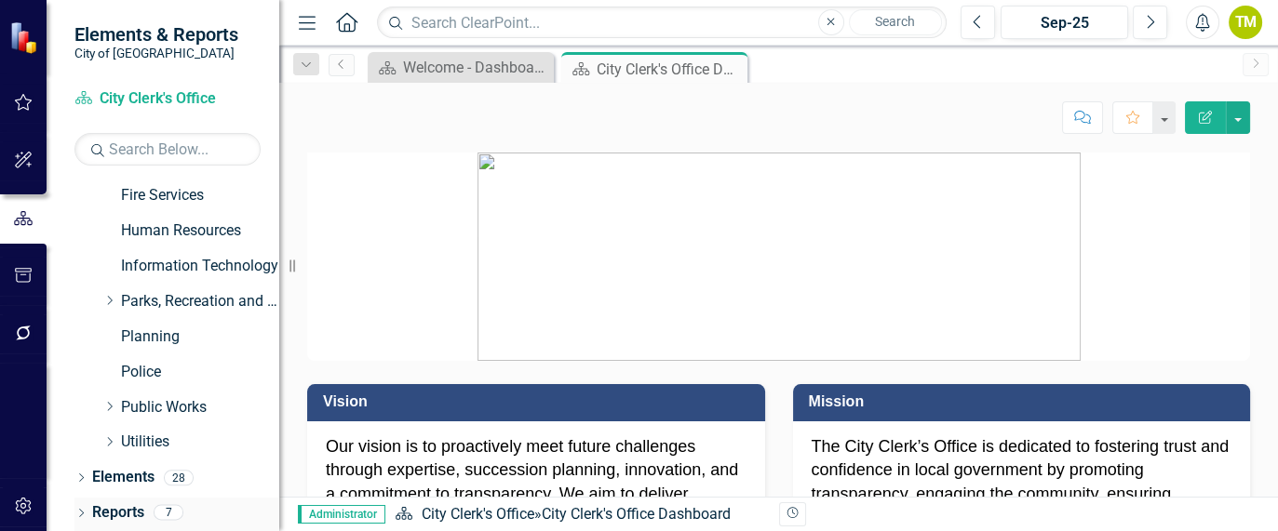
click at [112, 511] on link "Reports" at bounding box center [118, 513] width 52 height 21
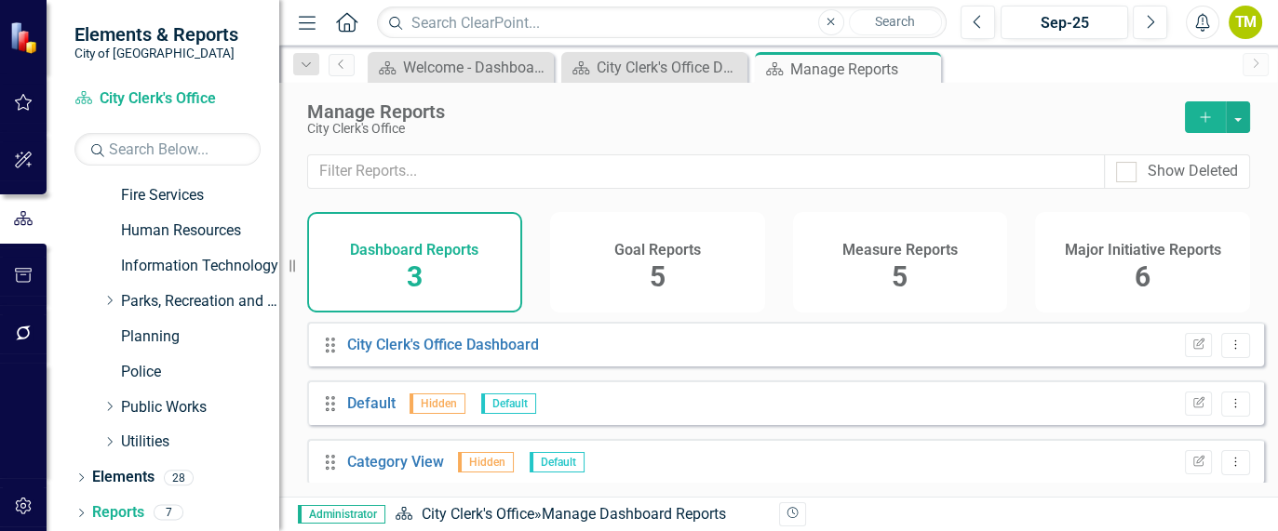
drag, startPoint x: 905, startPoint y: 259, endPoint x: 921, endPoint y: 251, distance: 18.3
click at [921, 251] on h4 "Measure Reports" at bounding box center [899, 250] width 115 height 17
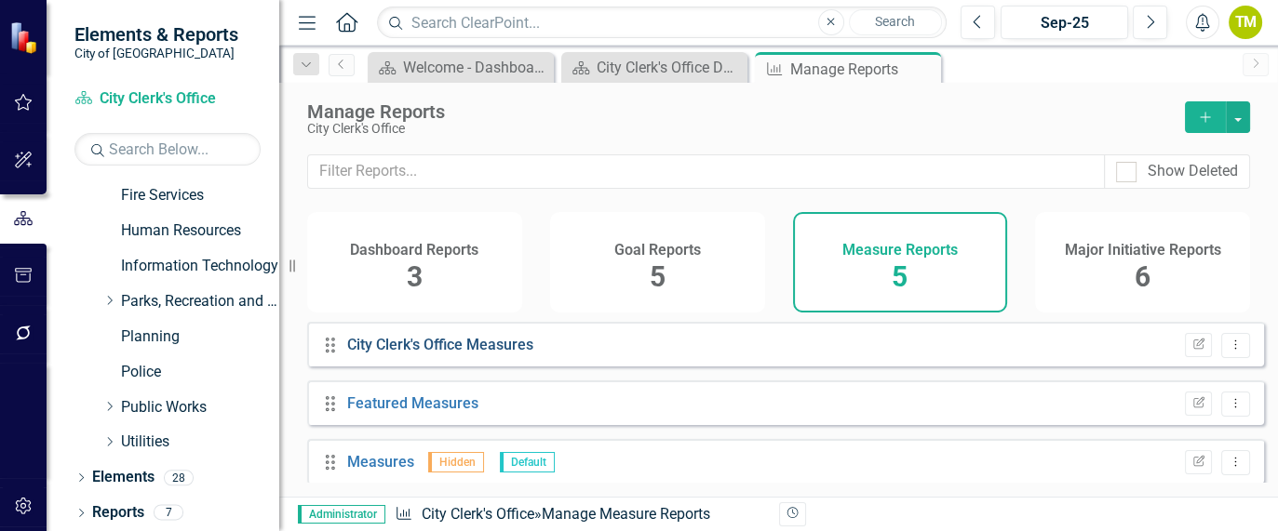
click at [406, 354] on link "City Clerk's Office Measures" at bounding box center [440, 345] width 186 height 18
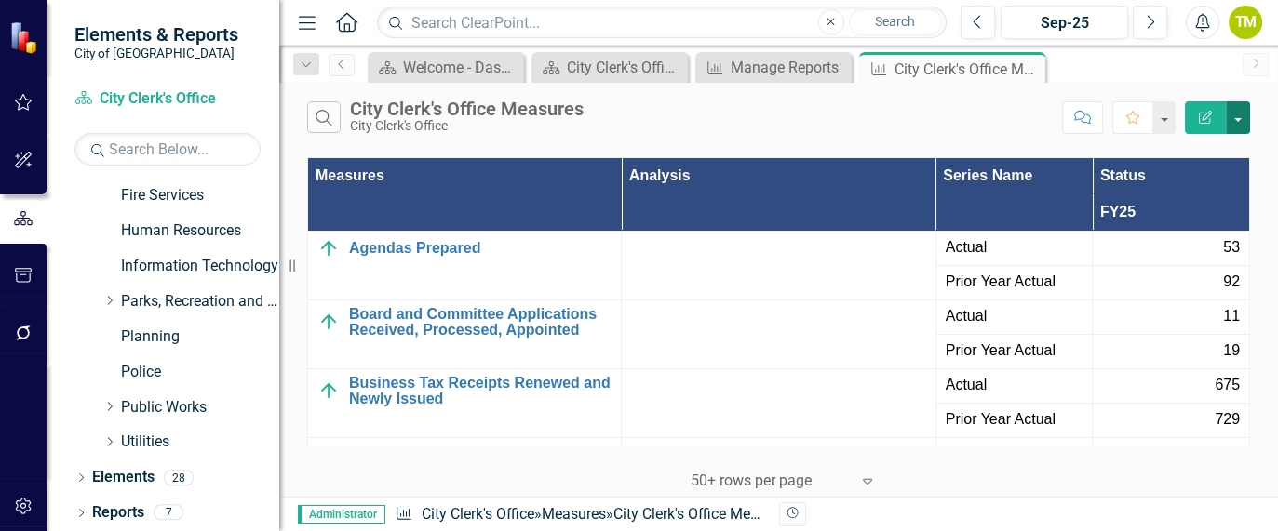
click at [1244, 112] on button "button" at bounding box center [1238, 117] width 24 height 33
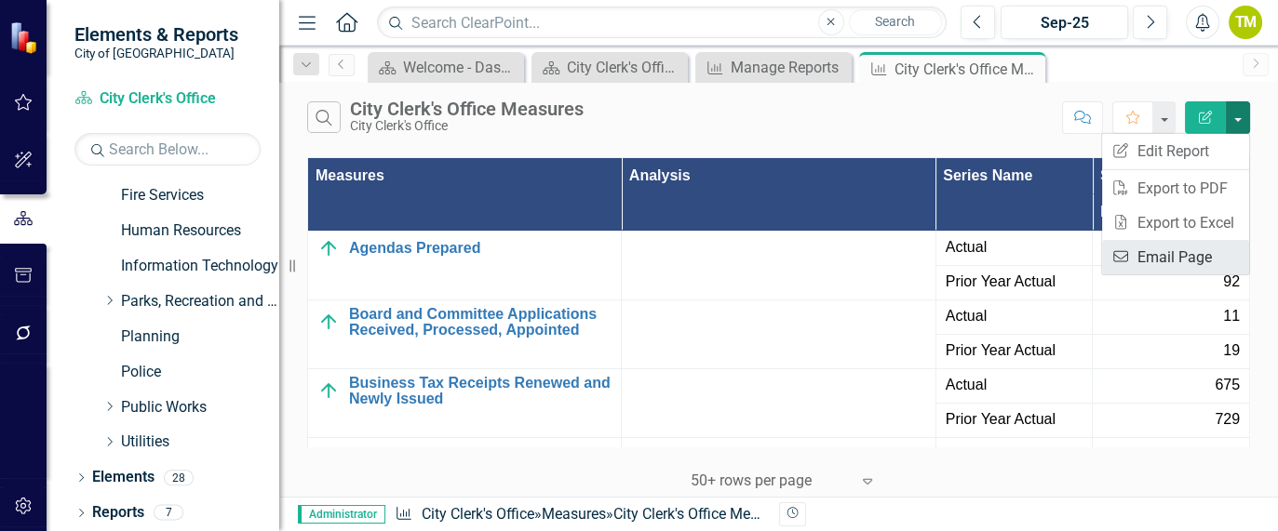
click at [1205, 246] on link "Email Email Page" at bounding box center [1175, 257] width 147 height 34
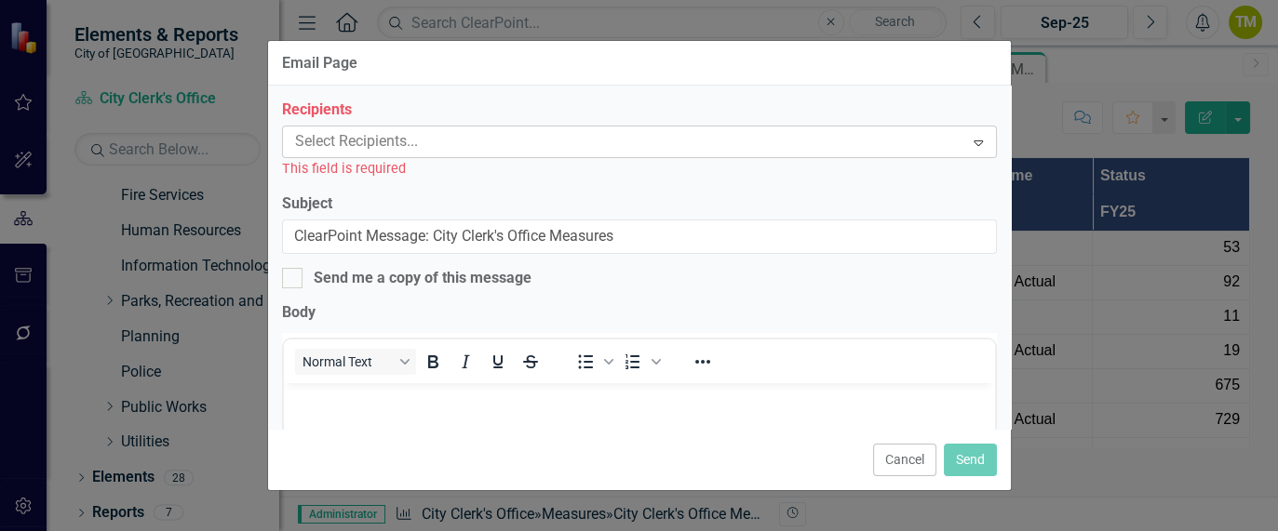
click at [969, 137] on icon "Expand" at bounding box center [978, 142] width 19 height 15
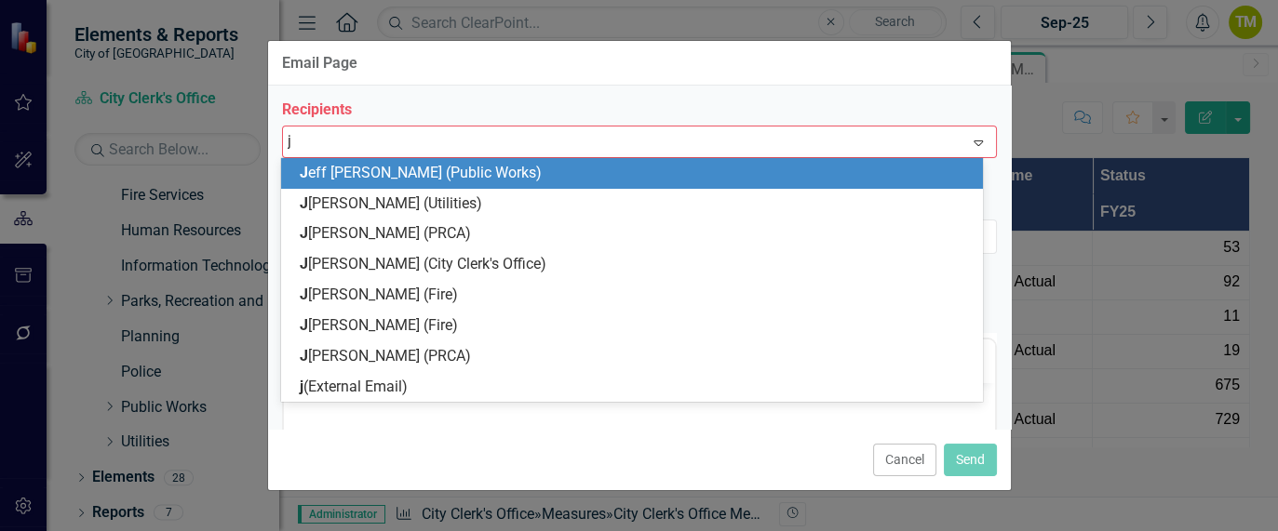
type input "ja"
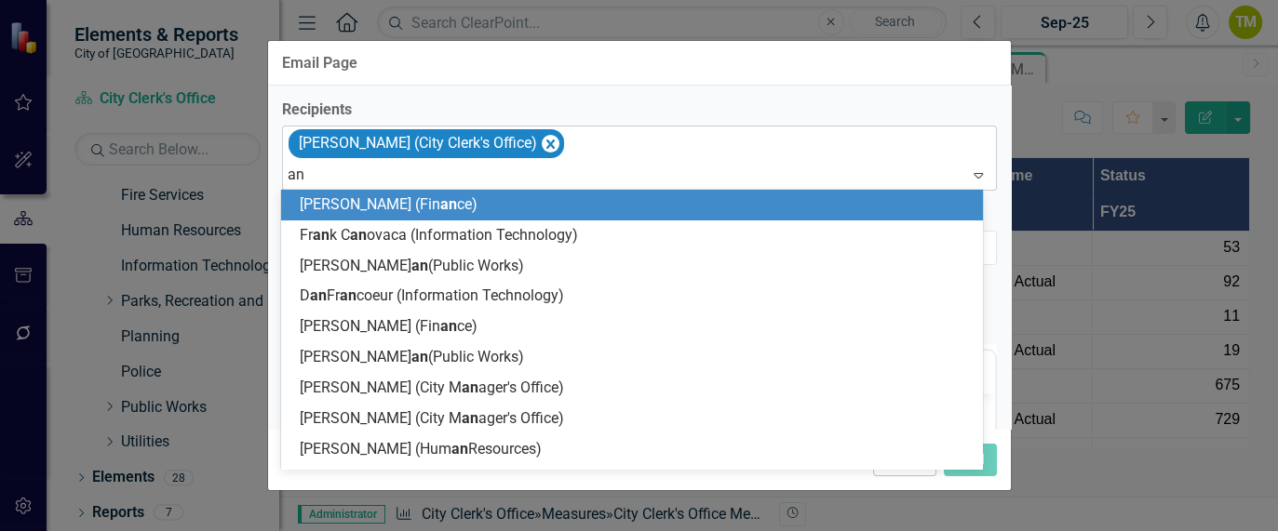
type input "ang"
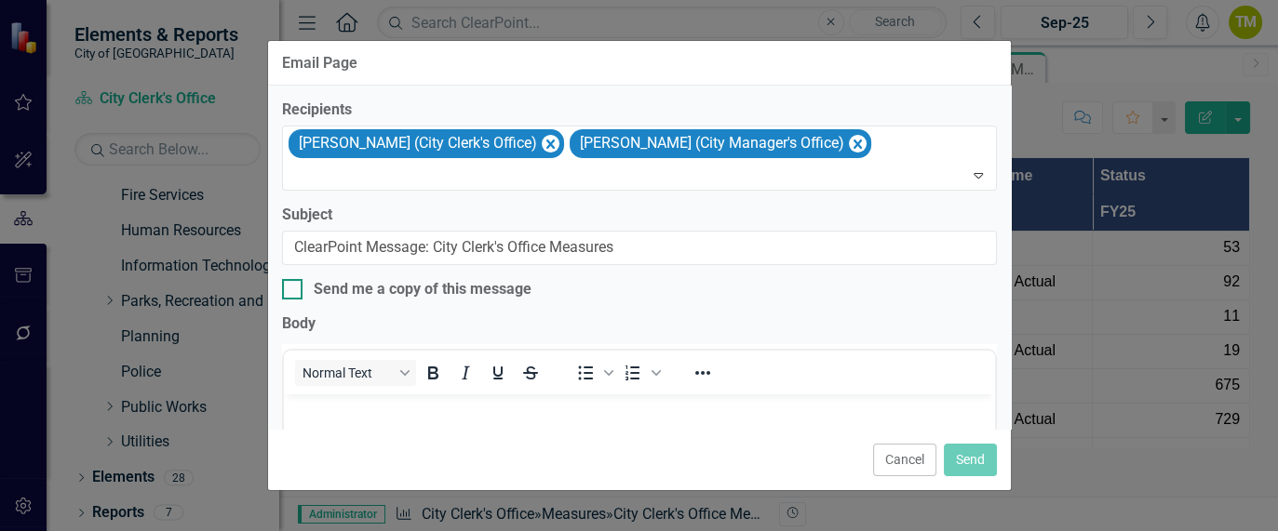
click at [294, 285] on div at bounding box center [292, 289] width 20 height 20
click at [294, 285] on input "Send me a copy of this message" at bounding box center [288, 285] width 12 height 12
checkbox input "true"
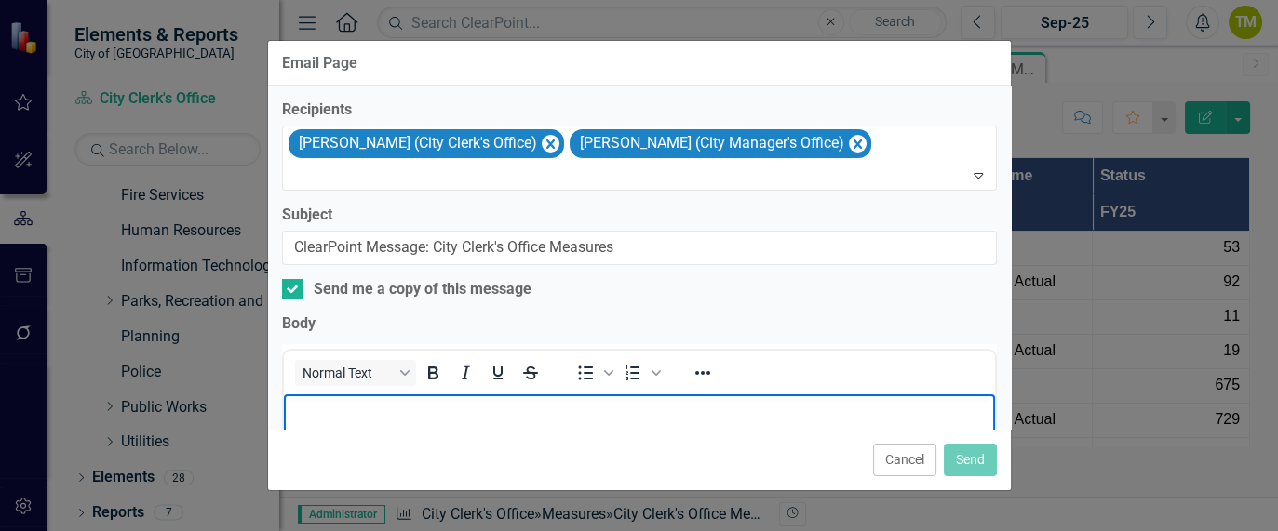
click at [325, 417] on p "Rich Text Area. Press ALT-0 for help." at bounding box center [639, 410] width 702 height 22
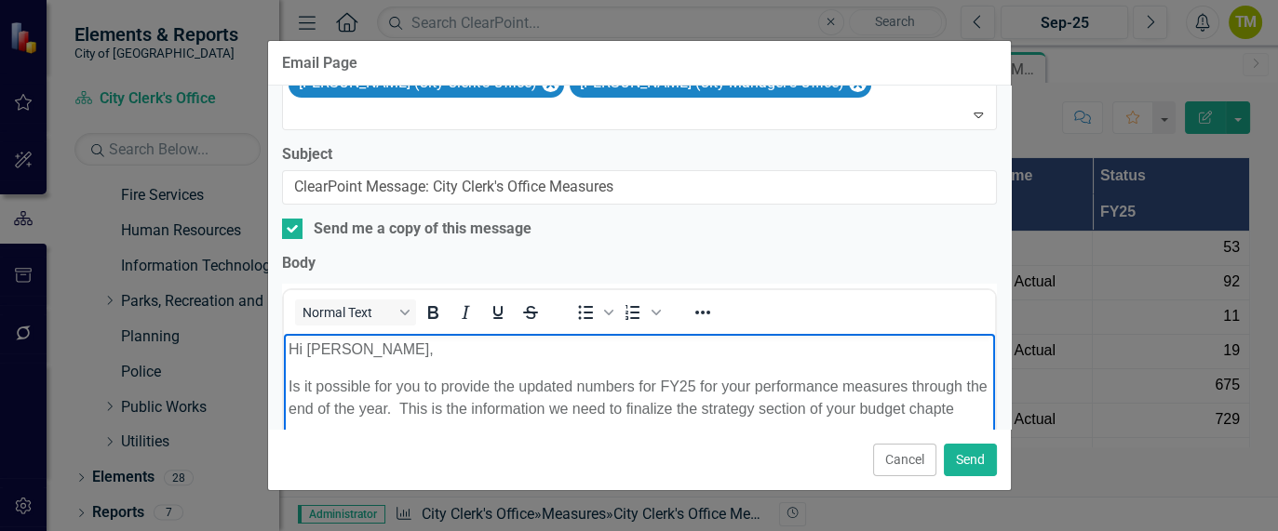
scroll to position [68, 0]
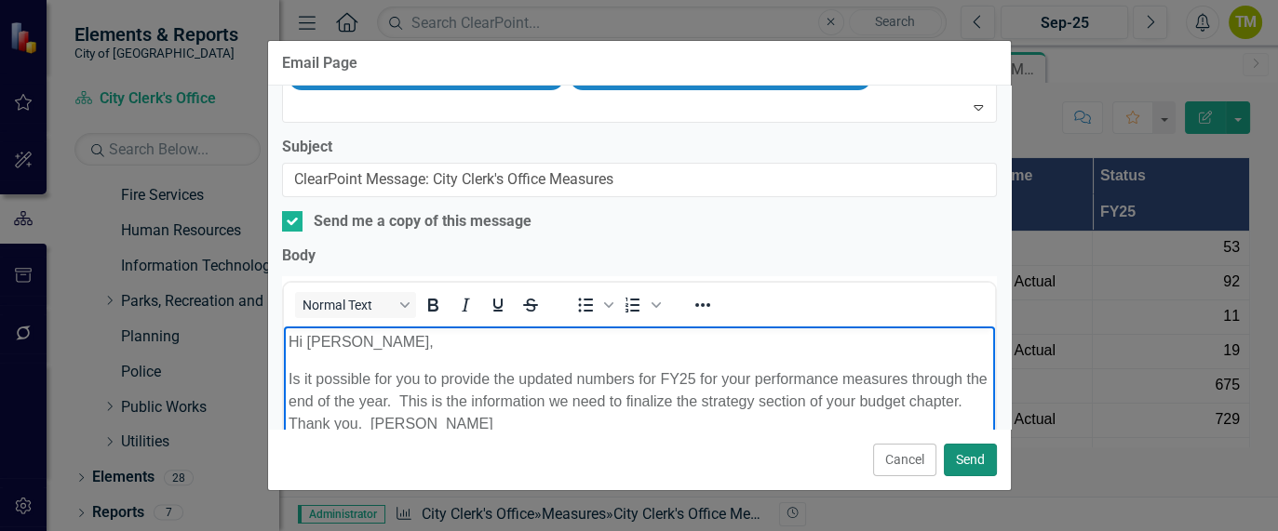
click at [986, 464] on button "Send" at bounding box center [970, 460] width 53 height 33
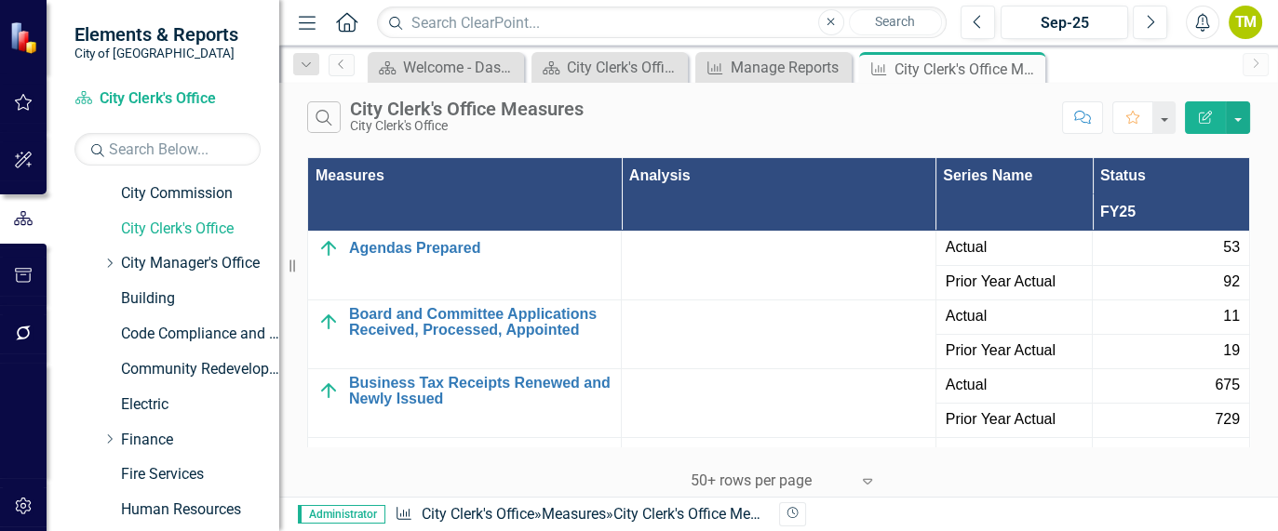
scroll to position [70, 0]
click at [138, 264] on link "City Manager's Office" at bounding box center [200, 265] width 158 height 21
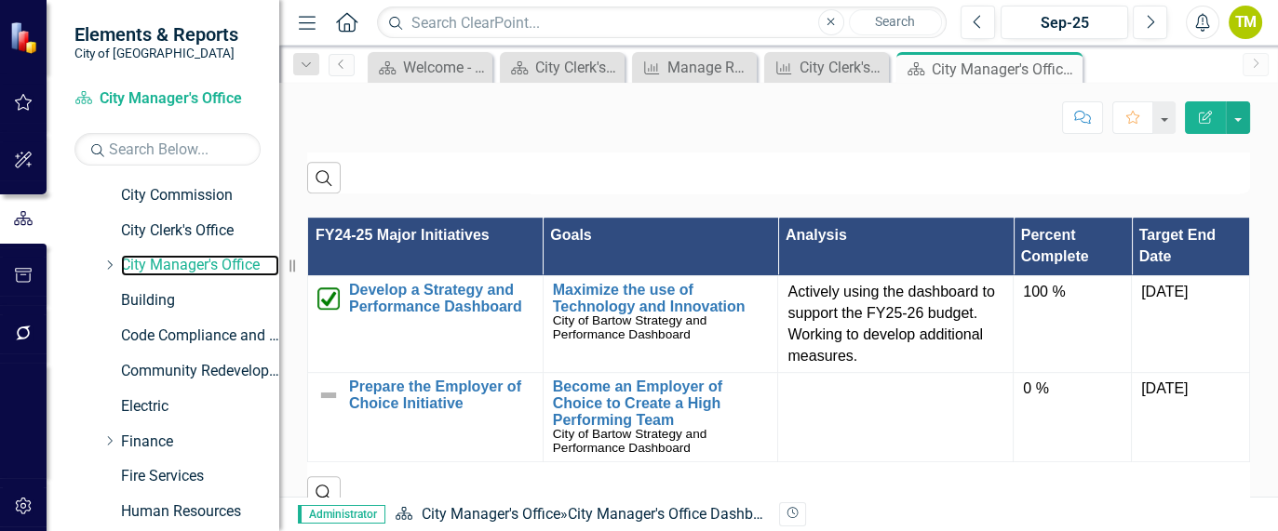
scroll to position [1257, 0]
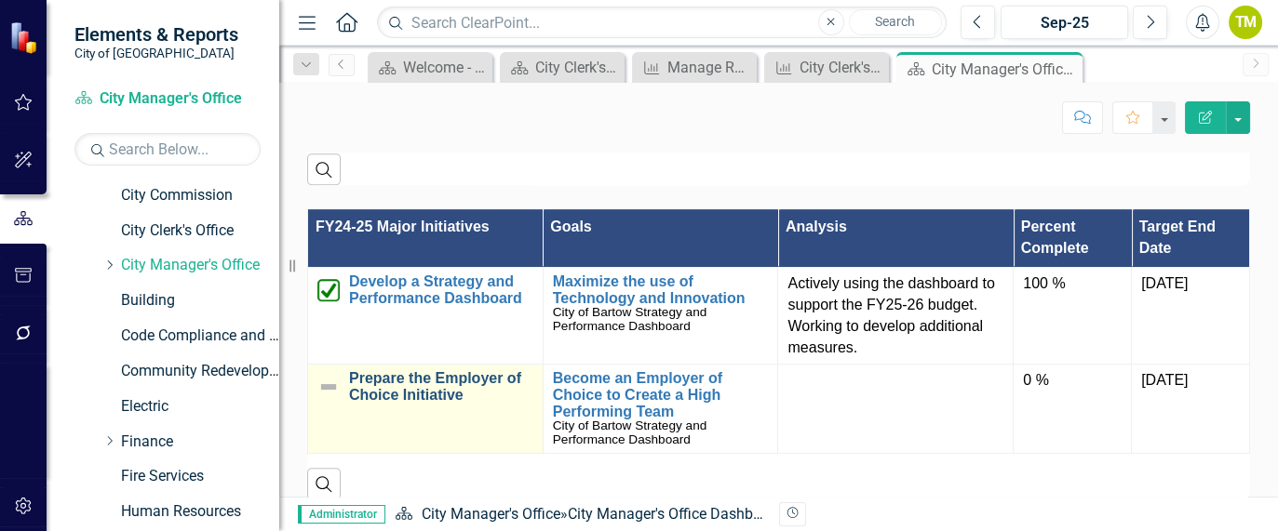
click at [428, 380] on link "Prepare the Employer of Choice Initiative" at bounding box center [441, 386] width 184 height 33
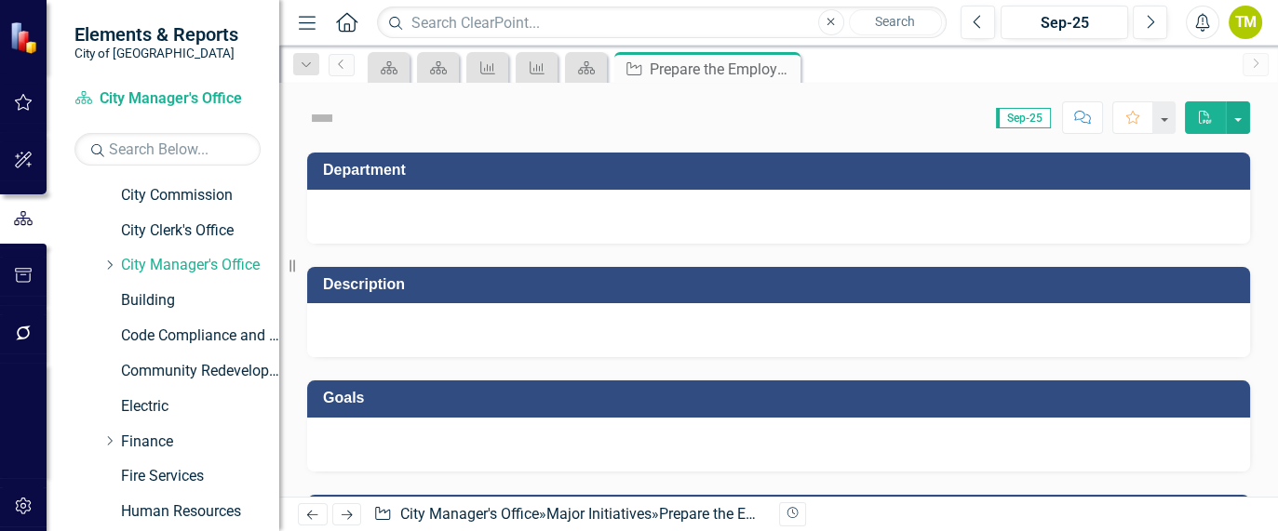
checkbox input "true"
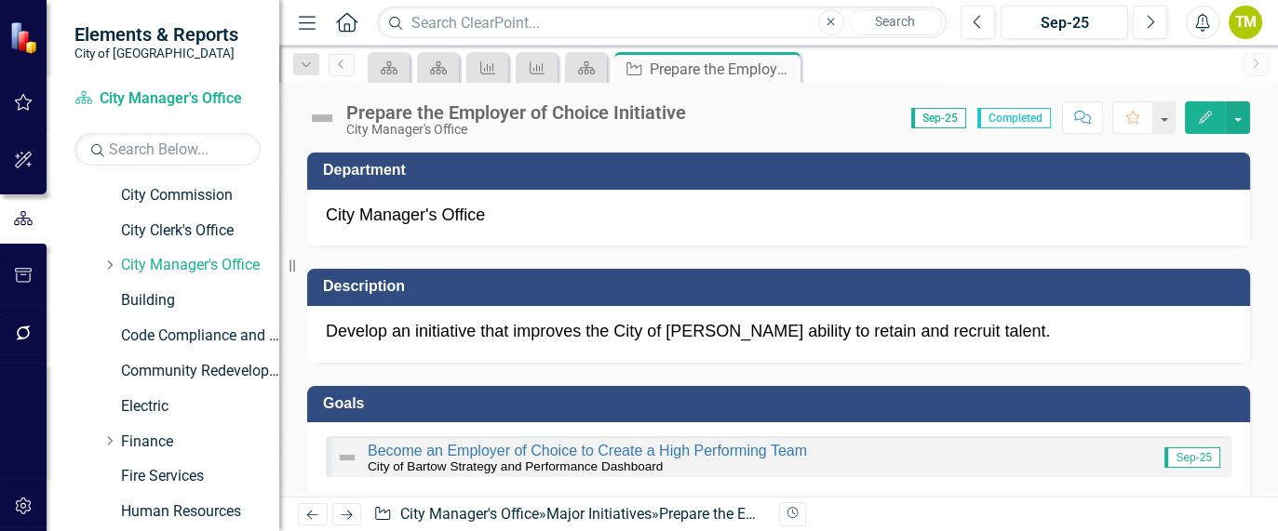
click at [1212, 119] on icon "Edit" at bounding box center [1205, 117] width 17 height 13
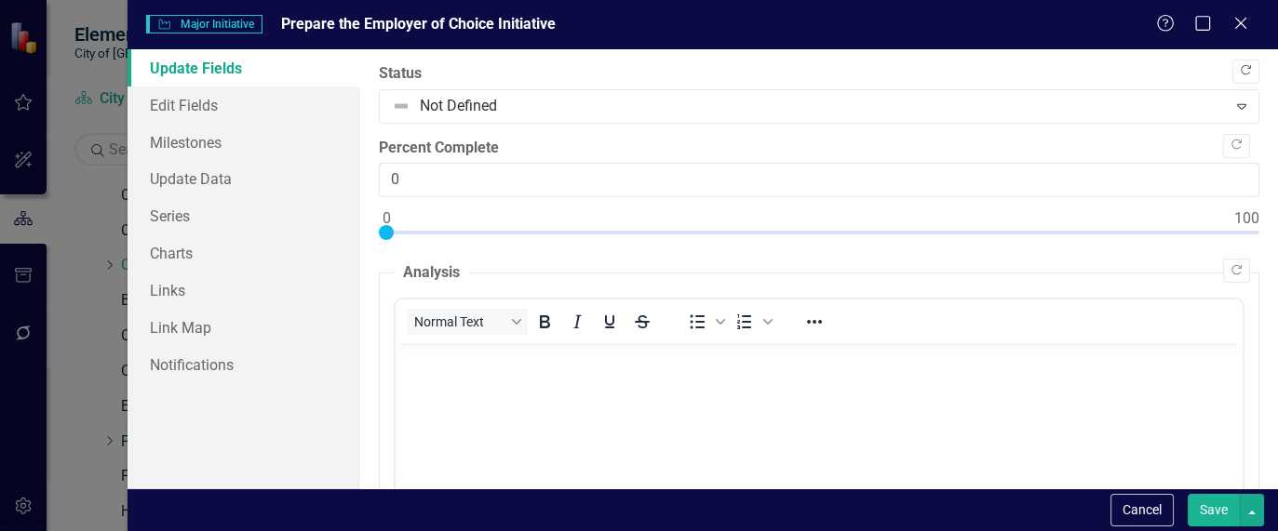
click at [1239, 71] on button "Copy Forward" at bounding box center [1245, 72] width 27 height 24
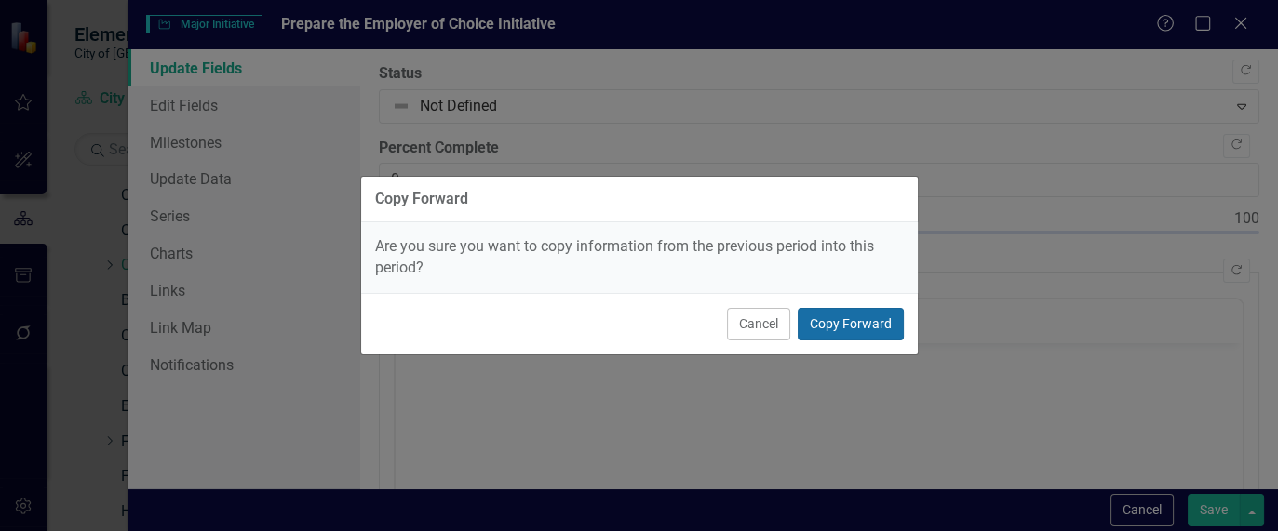
click at [858, 310] on button "Copy Forward" at bounding box center [851, 324] width 106 height 33
type input "100"
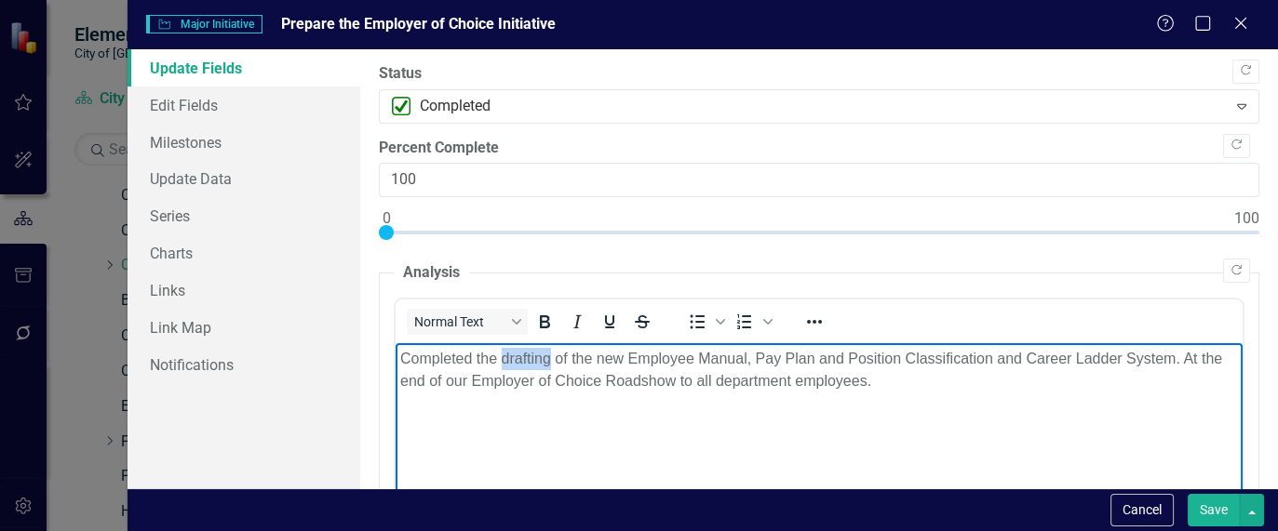
drag, startPoint x: 500, startPoint y: 356, endPoint x: 550, endPoint y: 364, distance: 51.0
click at [550, 364] on p "Completed the drafting of the new Employee Manual, Pay Plan and Position Classi…" at bounding box center [819, 370] width 838 height 45
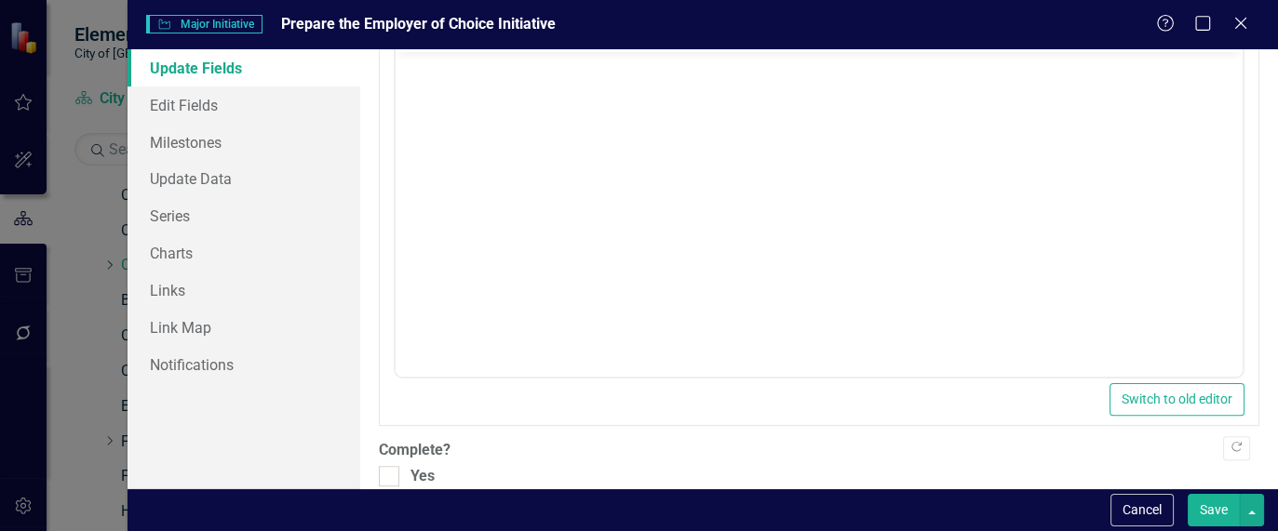
scroll to position [784, 0]
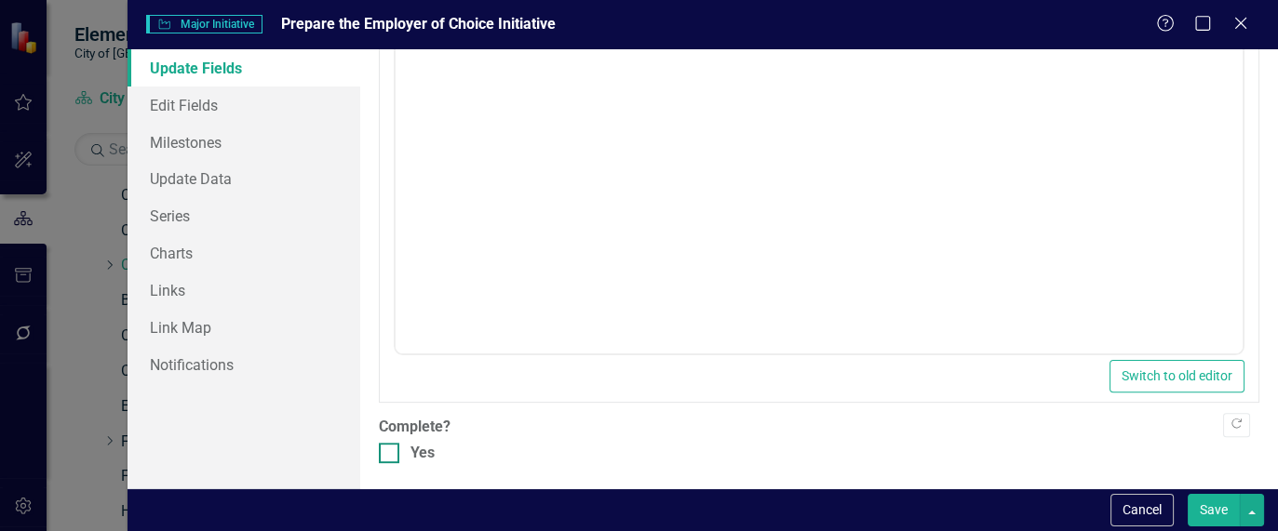
click at [393, 449] on div at bounding box center [389, 453] width 20 height 20
click at [391, 449] on input "Yes" at bounding box center [385, 449] width 12 height 12
checkbox input "true"
click at [186, 102] on link "Edit Fields" at bounding box center [244, 105] width 233 height 37
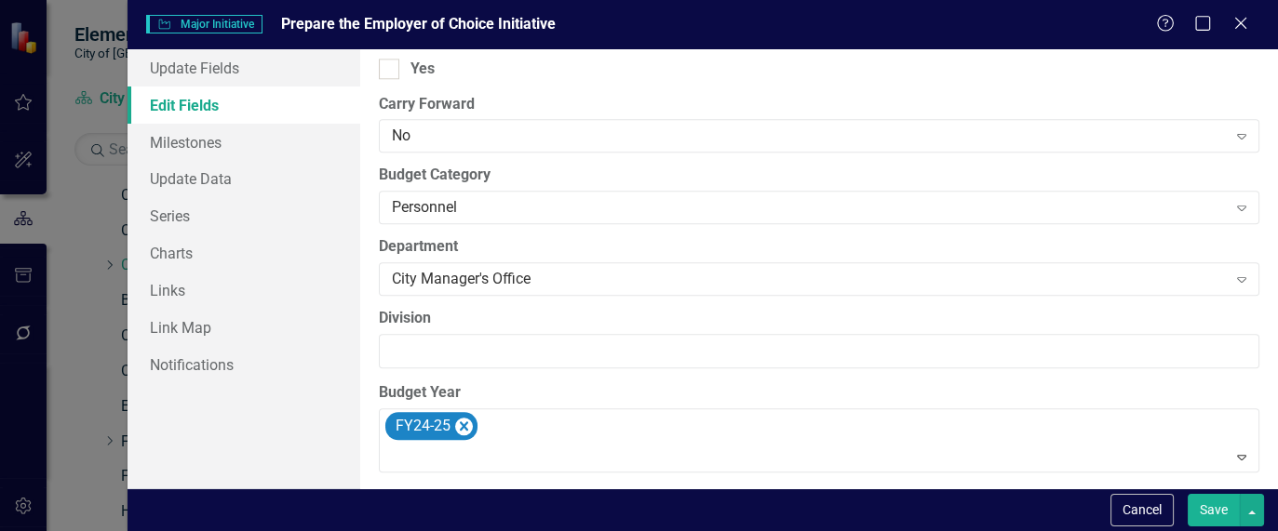
scroll to position [2314, 0]
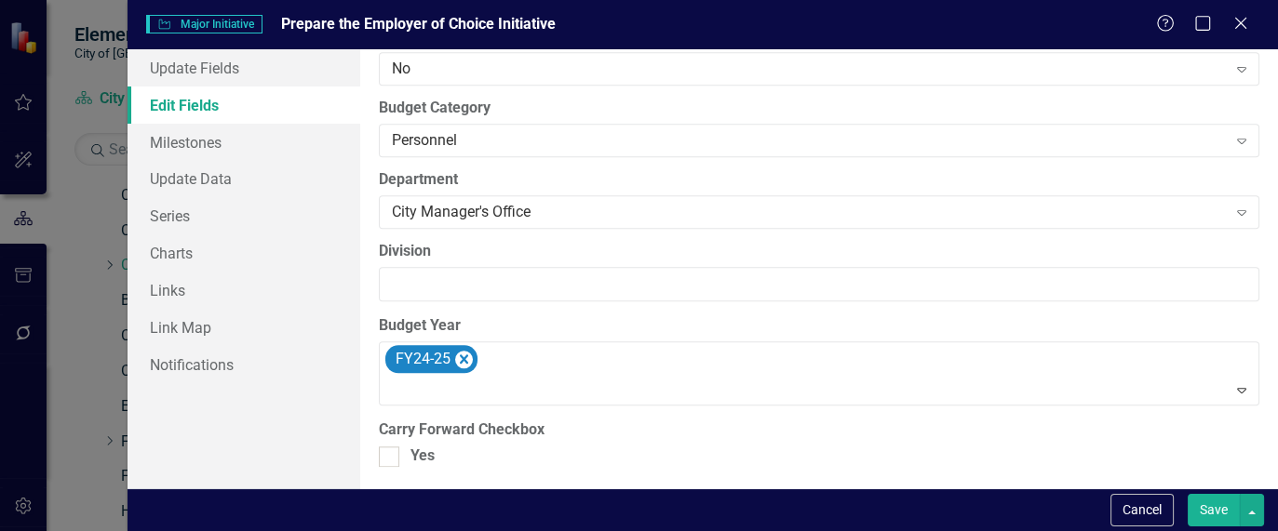
click at [1204, 512] on button "Save" at bounding box center [1214, 510] width 52 height 33
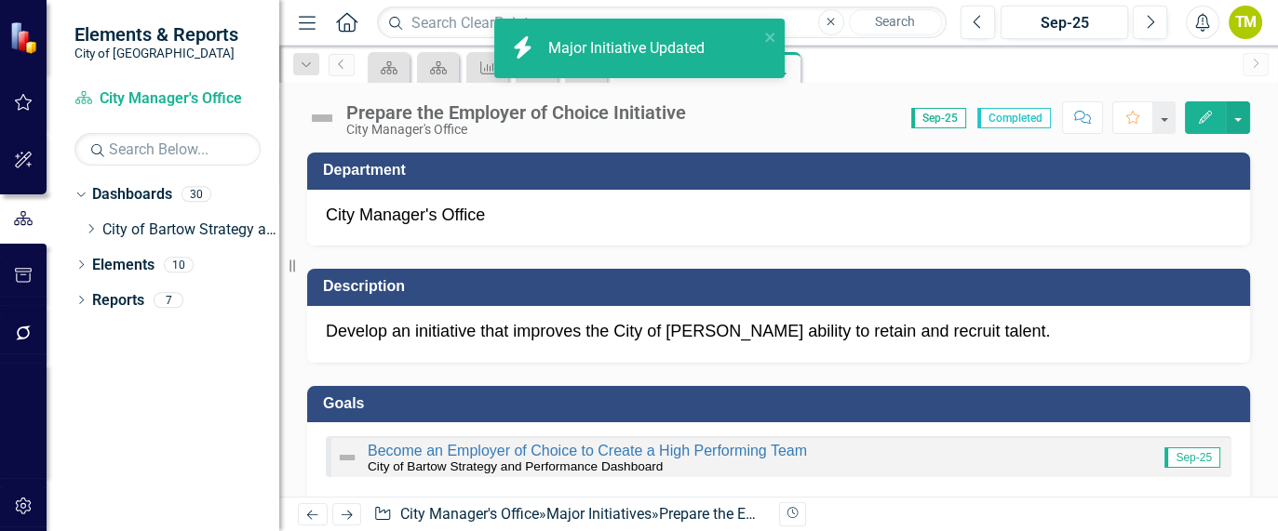
scroll to position [0, 0]
click at [1204, 512] on div "Revision History" at bounding box center [1259, 515] width 961 height 24
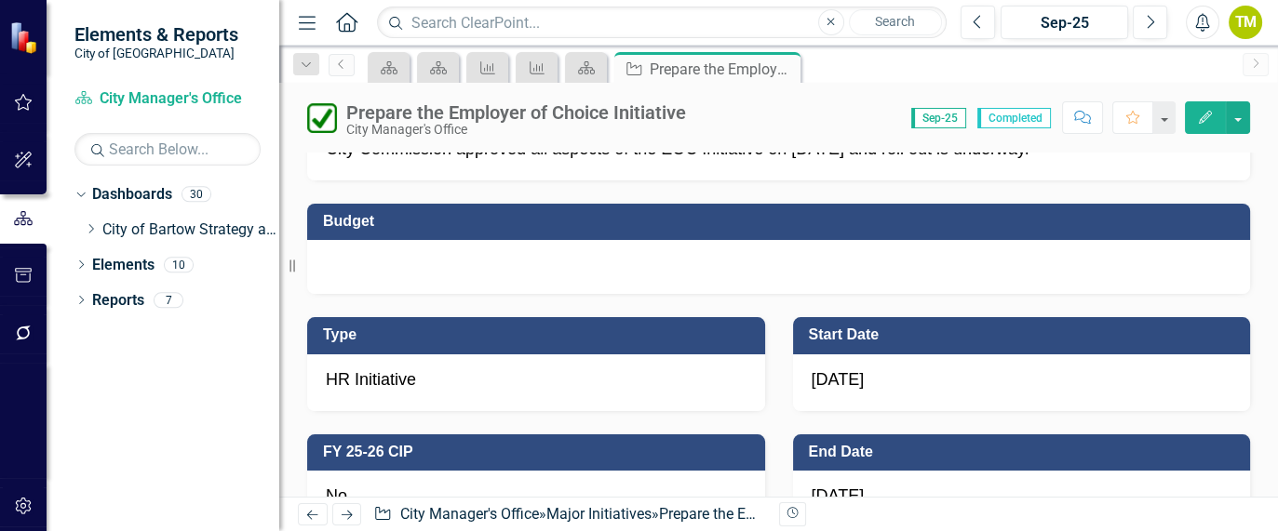
scroll to position [684, 0]
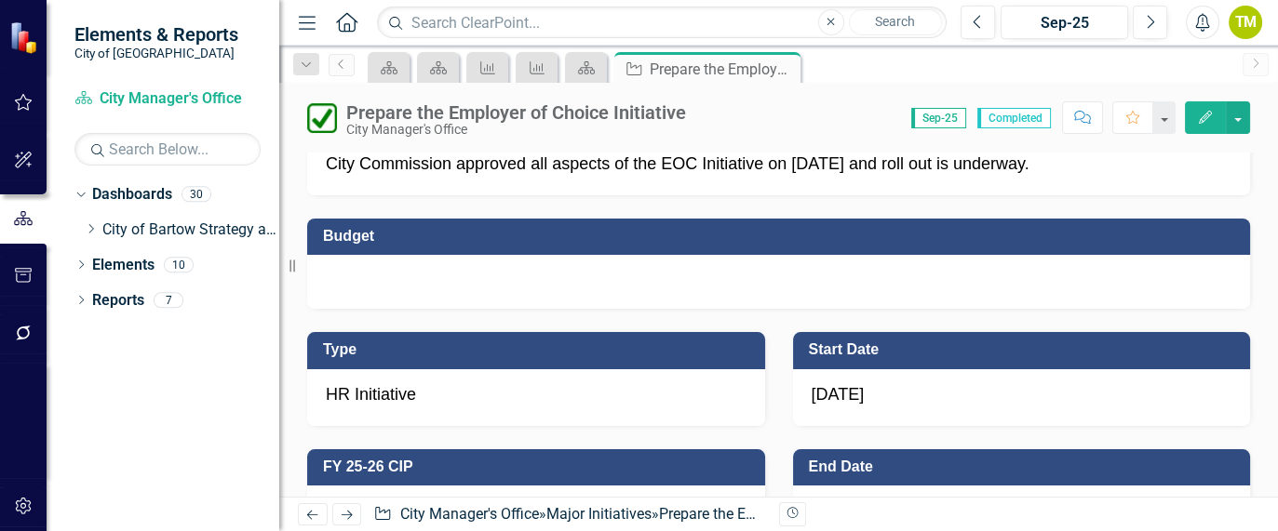
click at [935, 272] on div at bounding box center [778, 282] width 943 height 54
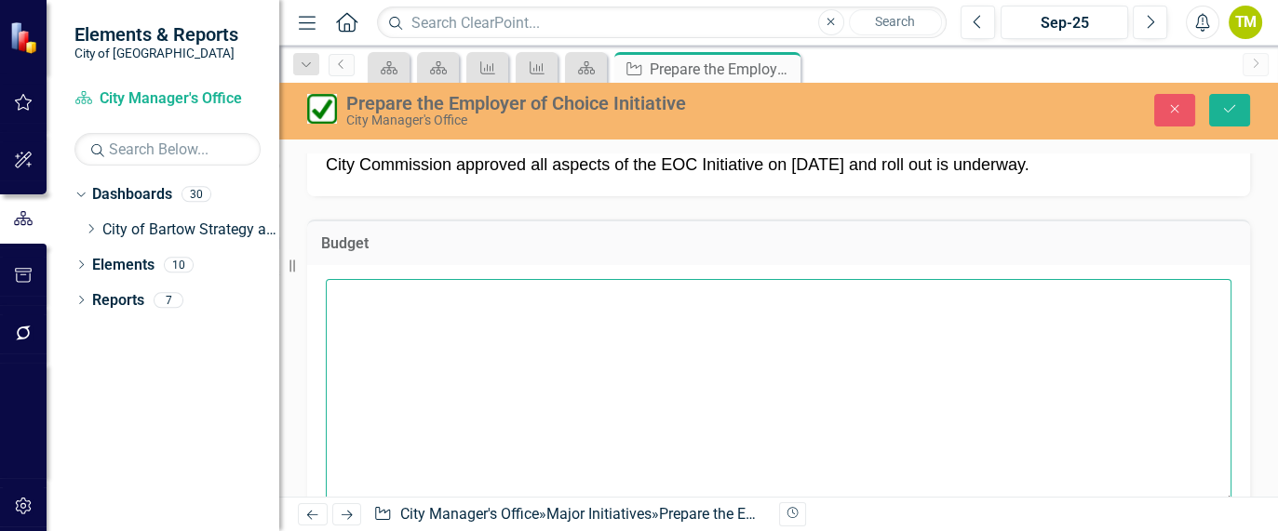
click at [480, 339] on textarea at bounding box center [779, 391] width 906 height 225
type textarea "$2.9 Million"
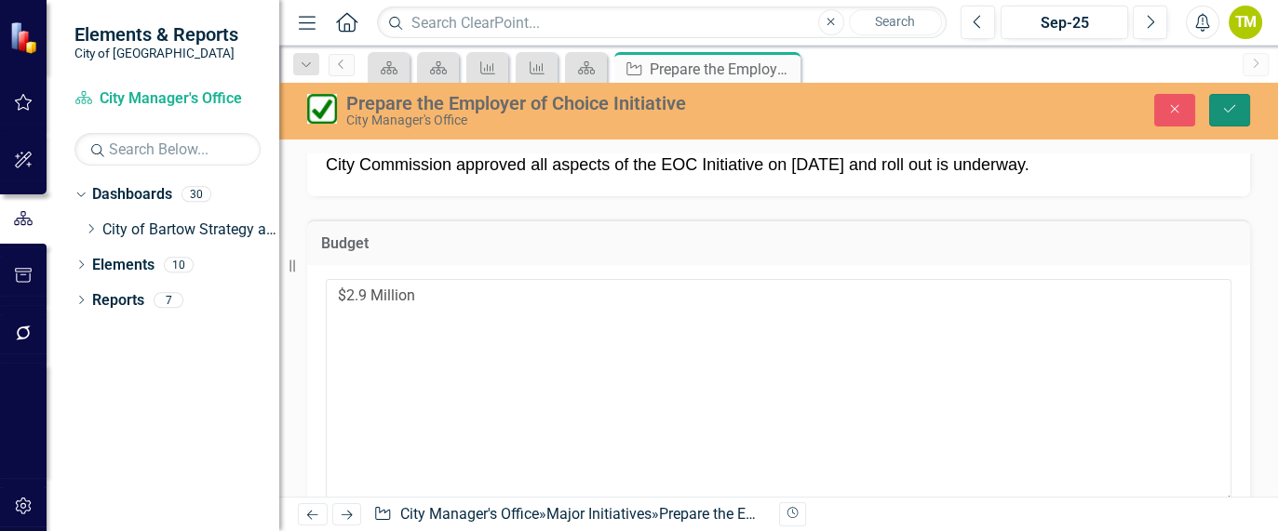
click at [1241, 110] on button "Save" at bounding box center [1229, 110] width 41 height 33
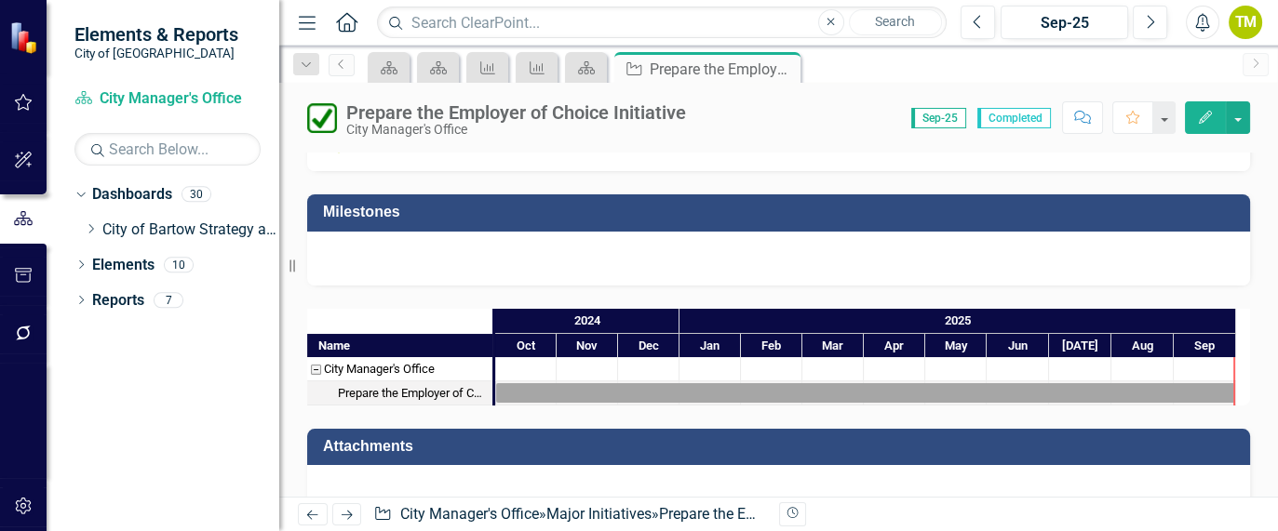
scroll to position [1677, 0]
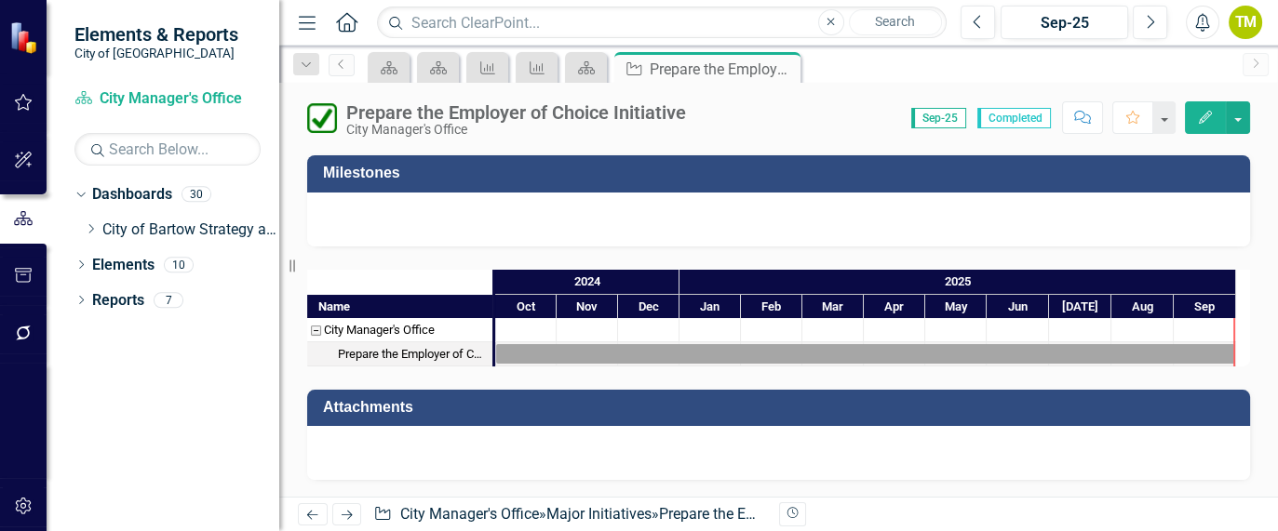
click at [889, 442] on div at bounding box center [778, 453] width 943 height 54
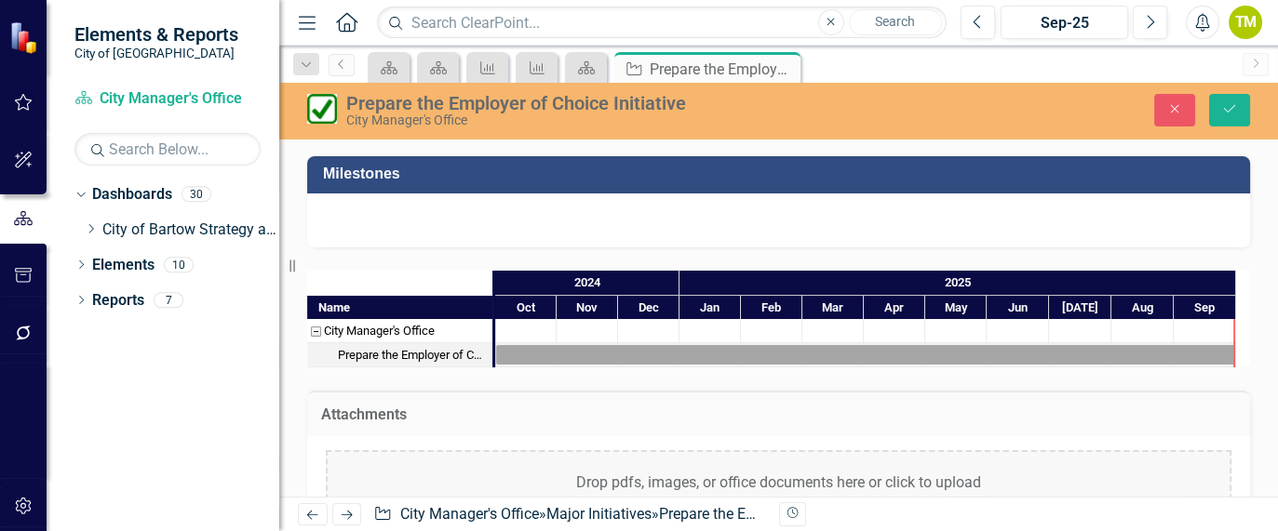
click at [616, 484] on div "Drop pdfs, images, or office documents here or click to upload" at bounding box center [779, 483] width 906 height 67
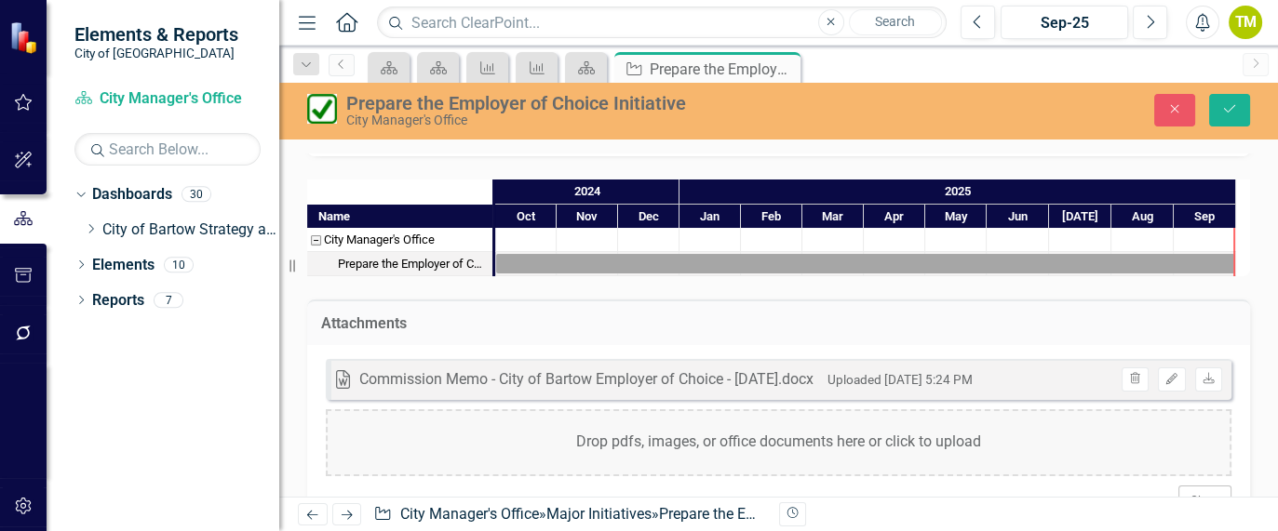
scroll to position [1821, 0]
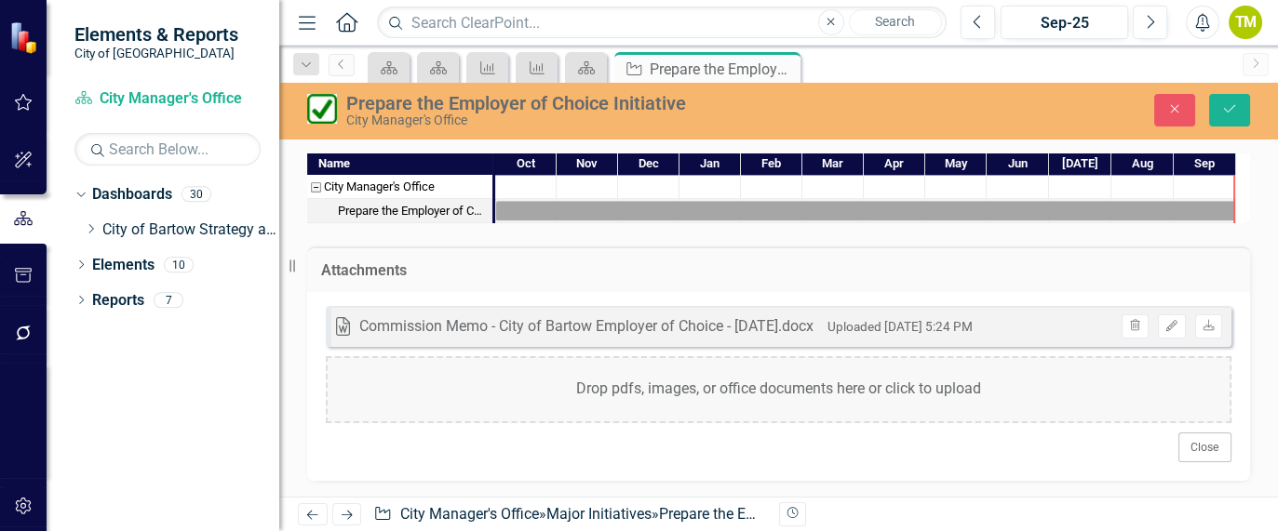
click at [878, 382] on div "Drop pdfs, images, or office documents here or click to upload" at bounding box center [779, 389] width 906 height 67
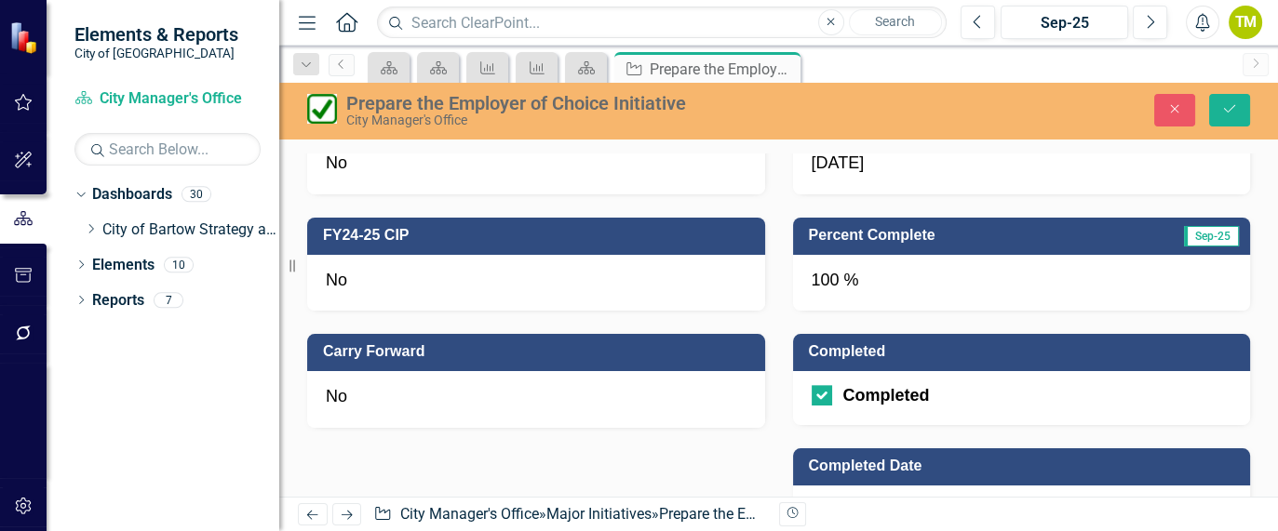
scroll to position [1002, 0]
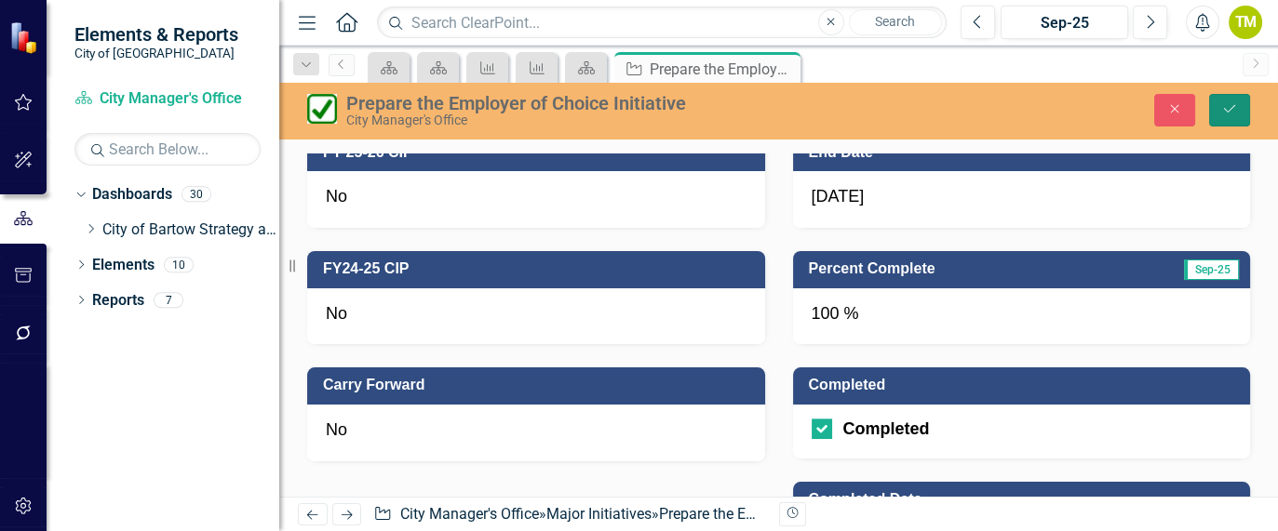
click at [1223, 99] on button "Save" at bounding box center [1229, 110] width 41 height 33
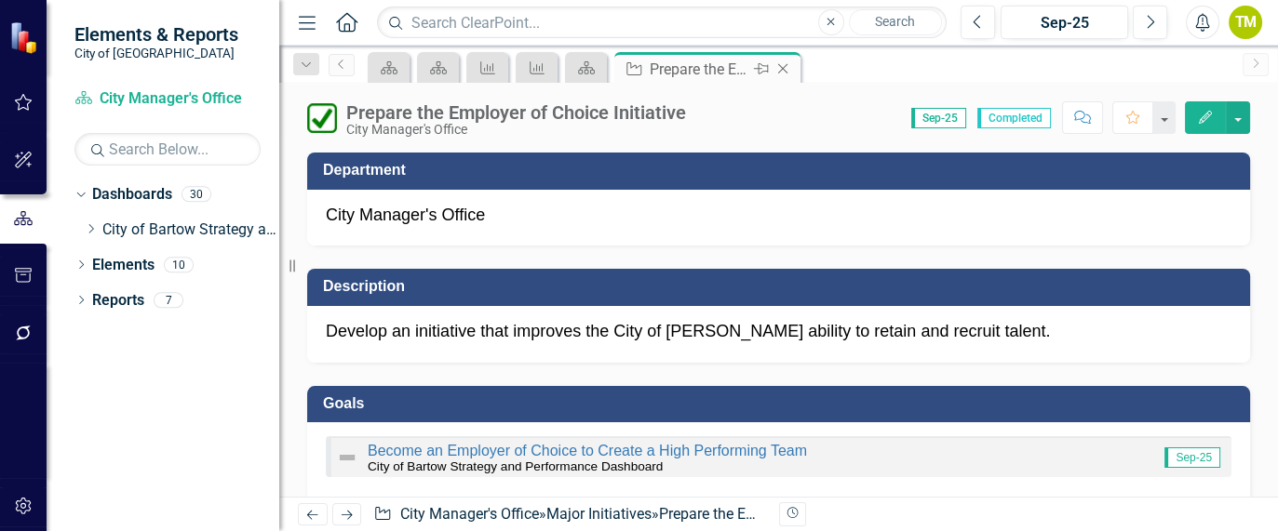
click at [786, 73] on icon at bounding box center [783, 69] width 10 height 10
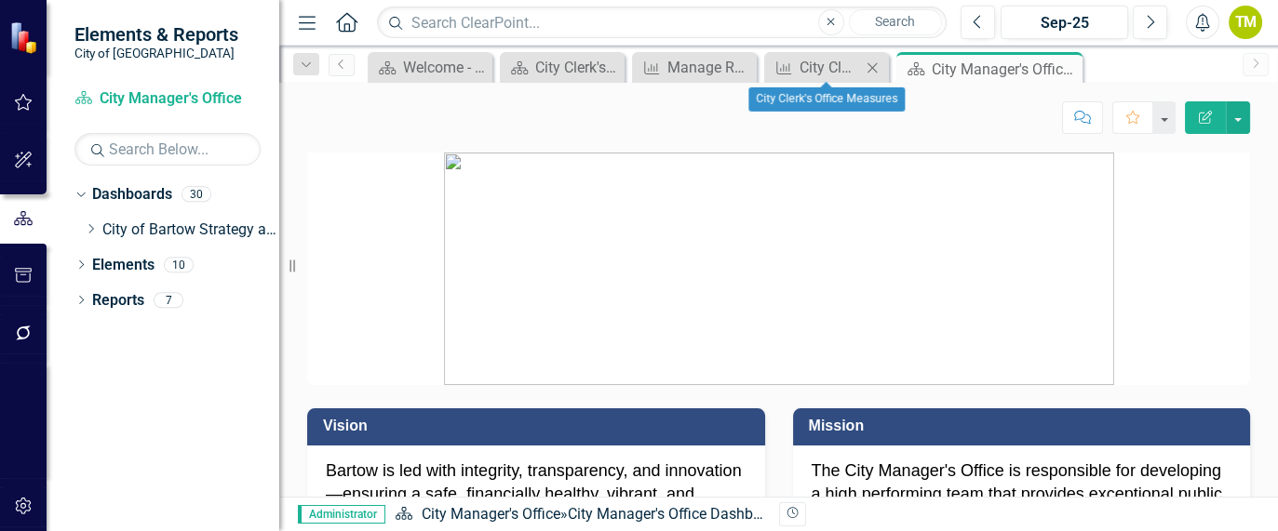
click at [875, 63] on icon at bounding box center [872, 67] width 10 height 10
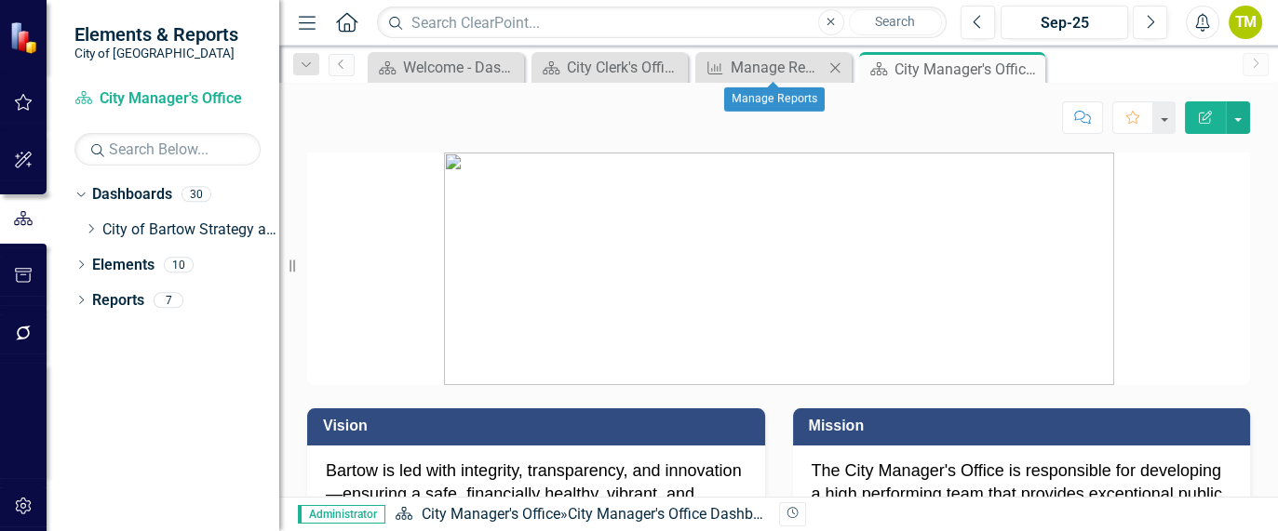
click at [833, 62] on icon "Close" at bounding box center [835, 67] width 19 height 15
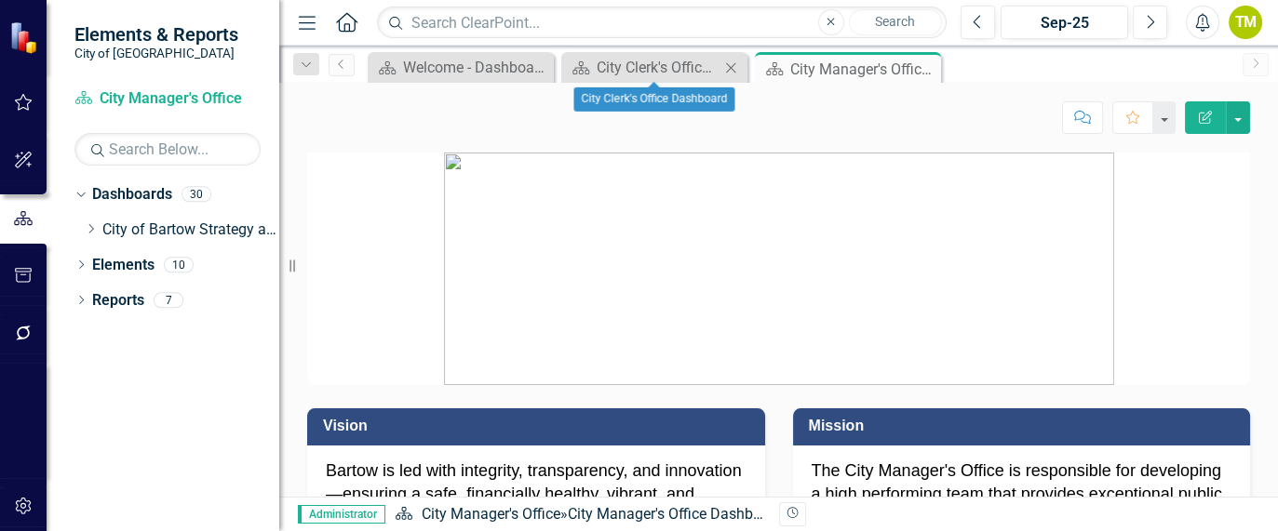
click at [733, 63] on icon "Close" at bounding box center [730, 67] width 19 height 15
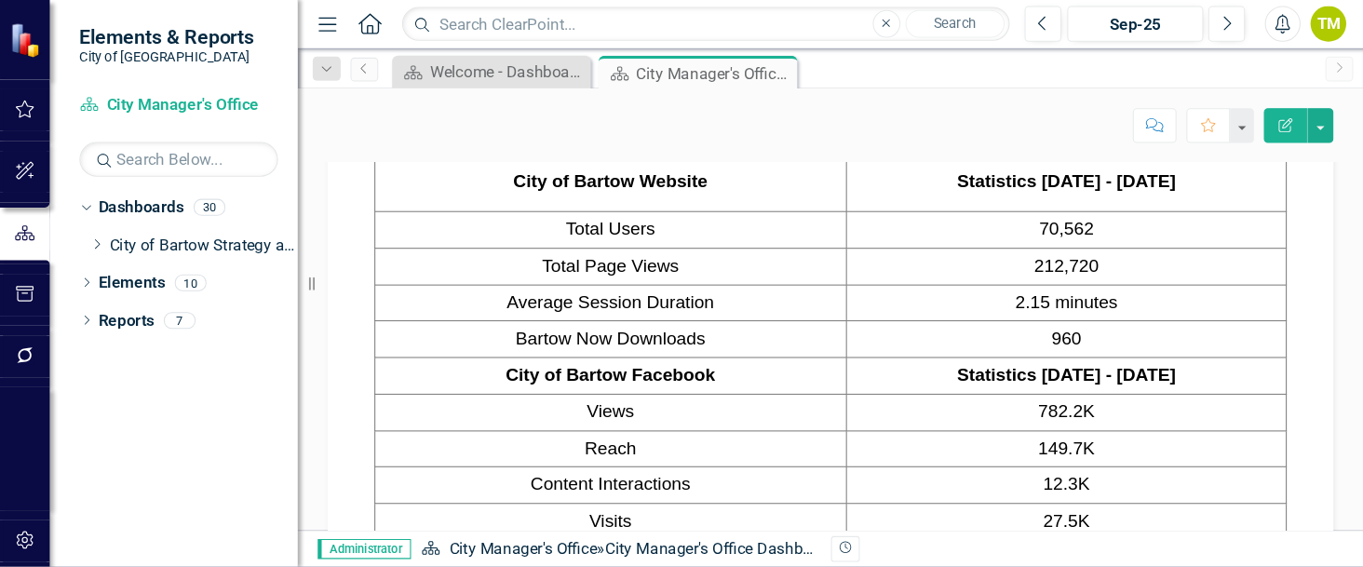
scroll to position [2988, 0]
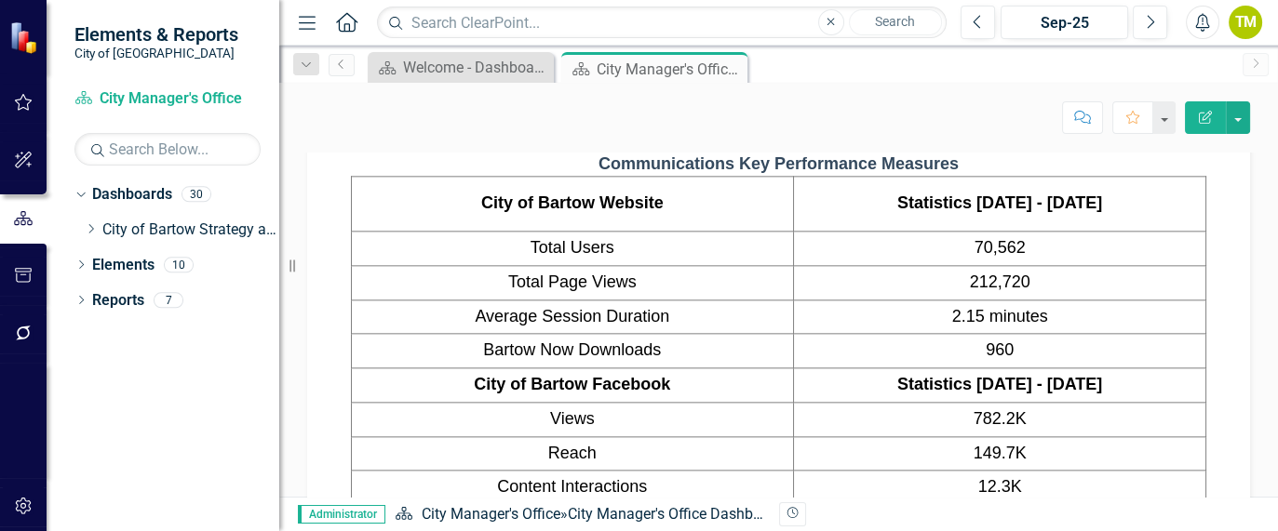
drag, startPoint x: 584, startPoint y: 200, endPoint x: 595, endPoint y: 282, distance: 82.7
click at [595, 282] on div "Organizational Strategic Initiatives Completed by Month Chart Bar chart with 20…" at bounding box center [779, 257] width 906 height 907
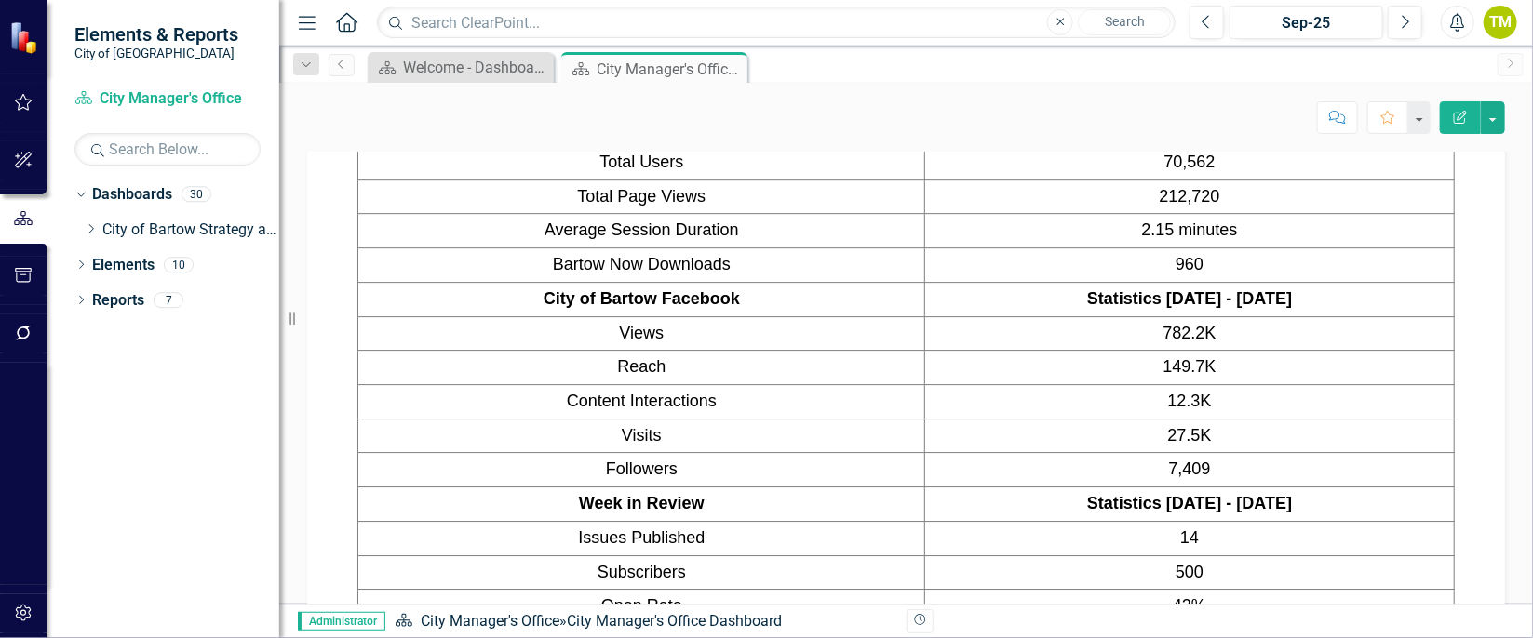
scroll to position [2987, 0]
drag, startPoint x: 1257, startPoint y: 3, endPoint x: 419, endPoint y: 284, distance: 883.6
click at [419, 284] on td "City of Bartow Facebook" at bounding box center [641, 299] width 567 height 34
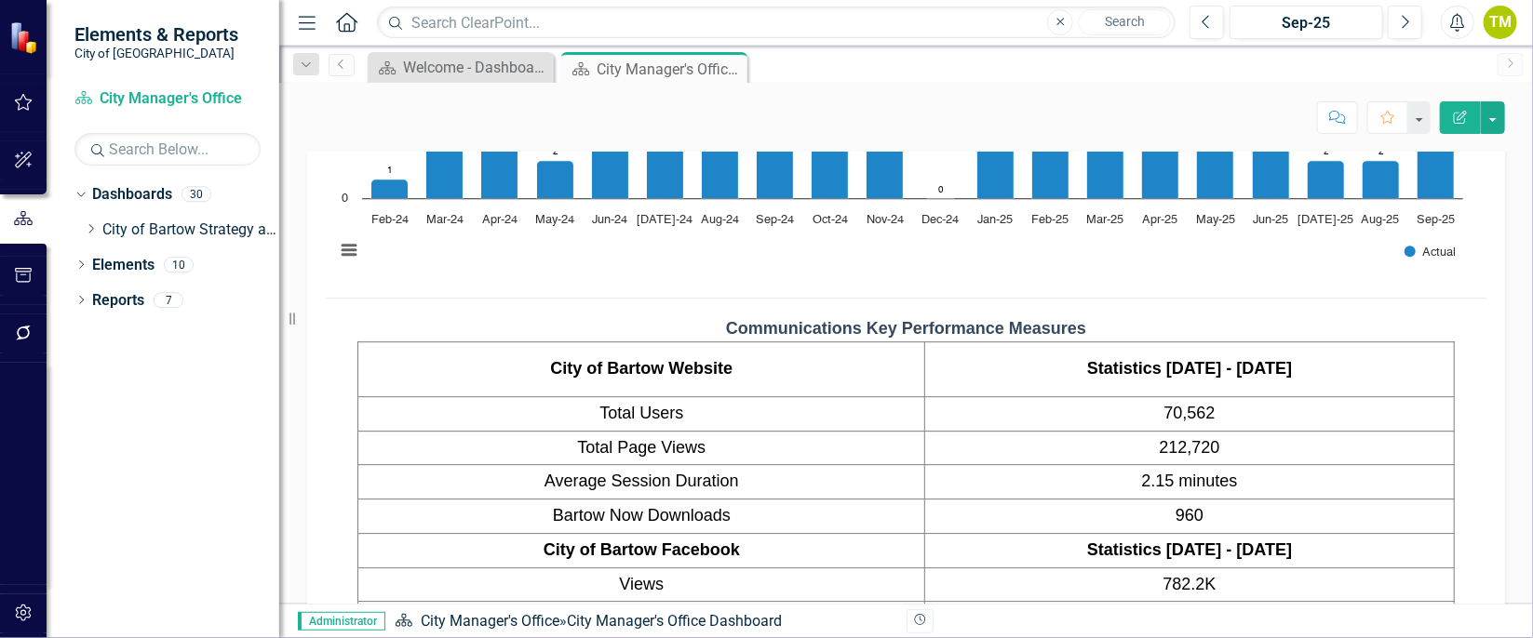
scroll to position [2721, 0]
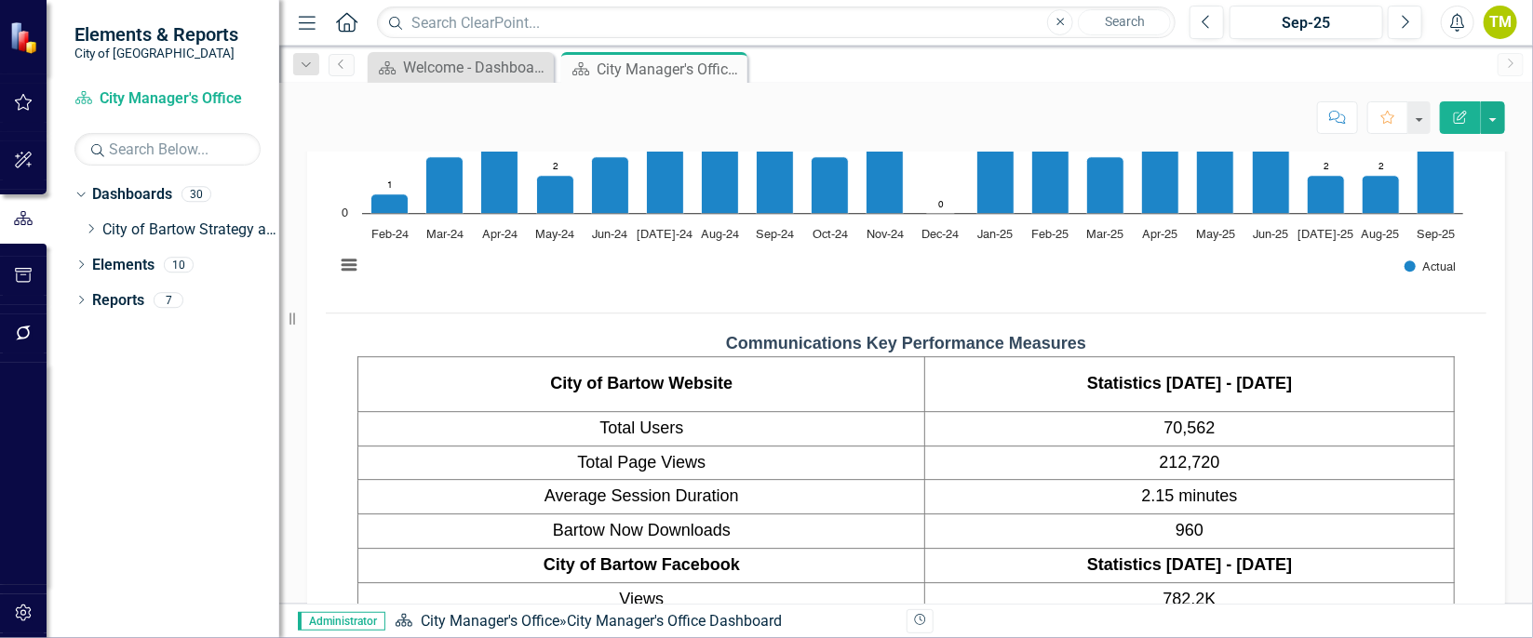
drag, startPoint x: 682, startPoint y: 340, endPoint x: 758, endPoint y: 387, distance: 89.1
click at [758, 387] on center "Communications Key Performance Measures City of Bartow Website Statistics Janua…" at bounding box center [906, 611] width 1161 height 558
click at [726, 343] on strong "Communications Key Performance Measures" at bounding box center [906, 343] width 360 height 19
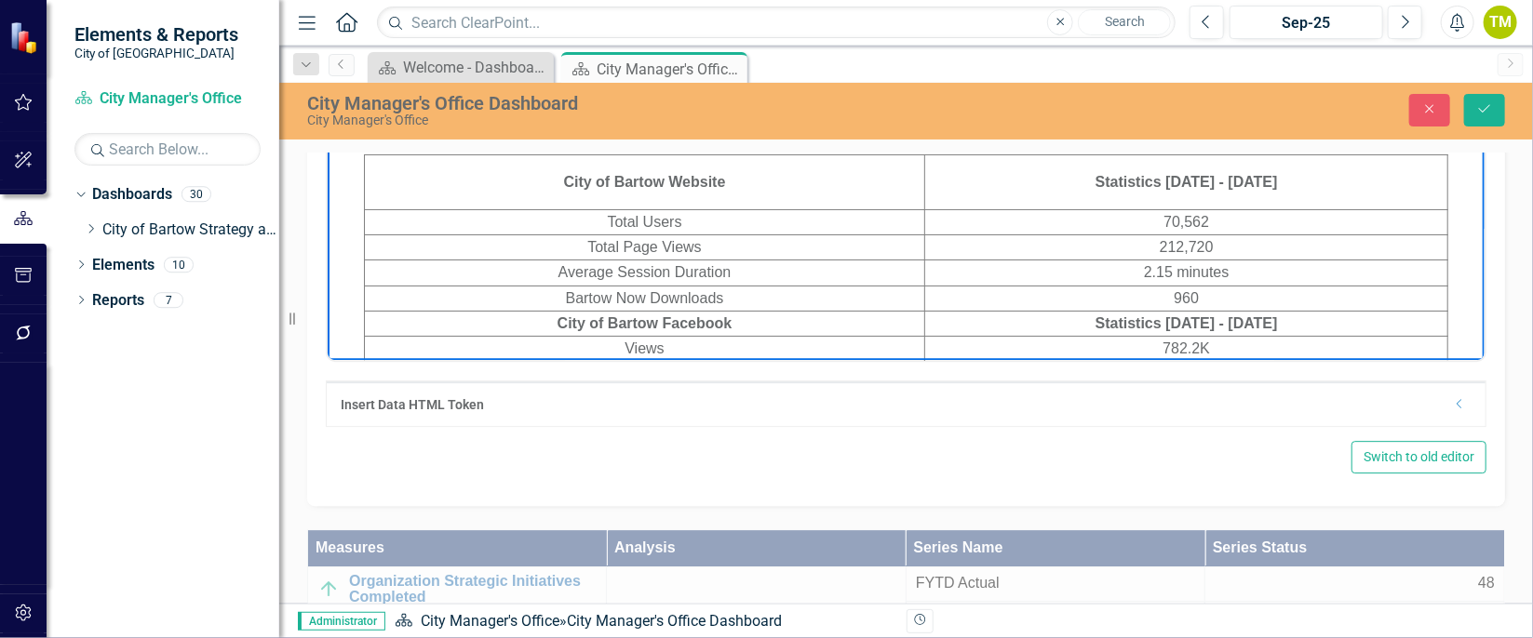
scroll to position [2402, 0]
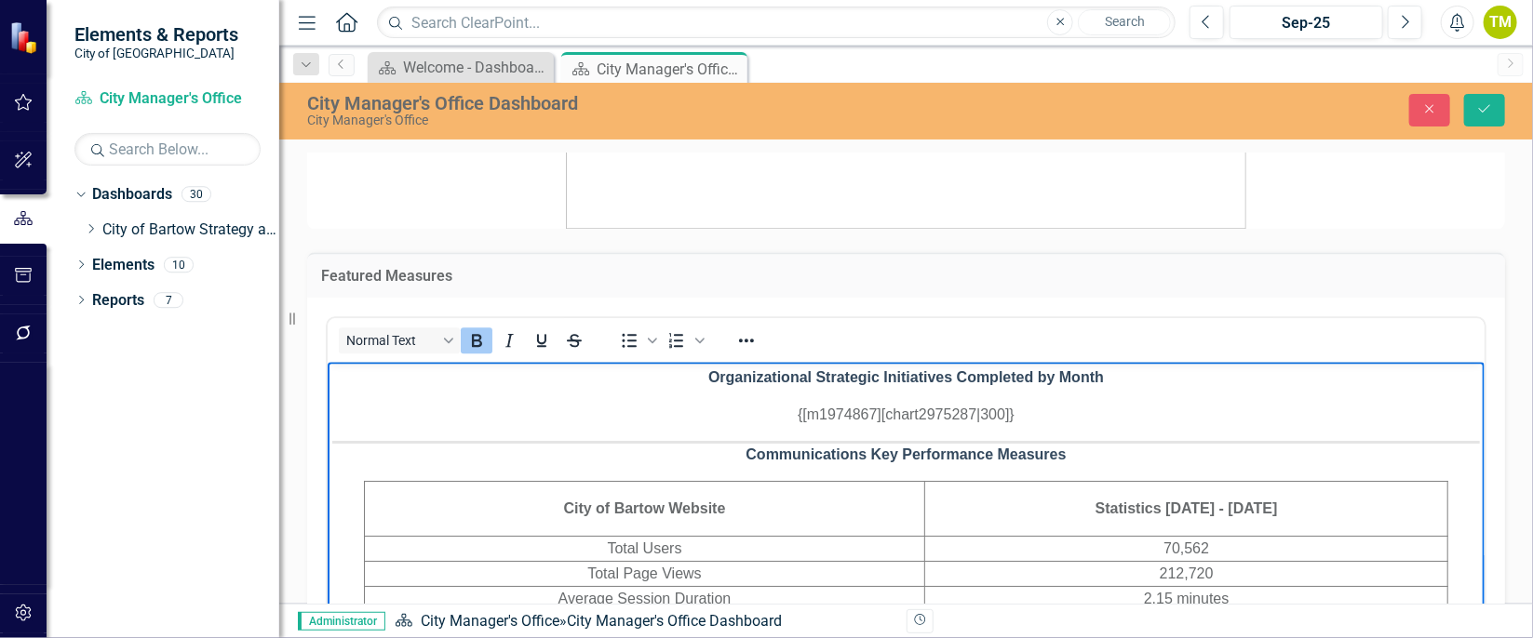
drag, startPoint x: 1458, startPoint y: 535, endPoint x: 1785, endPoint y: 570, distance: 328.5
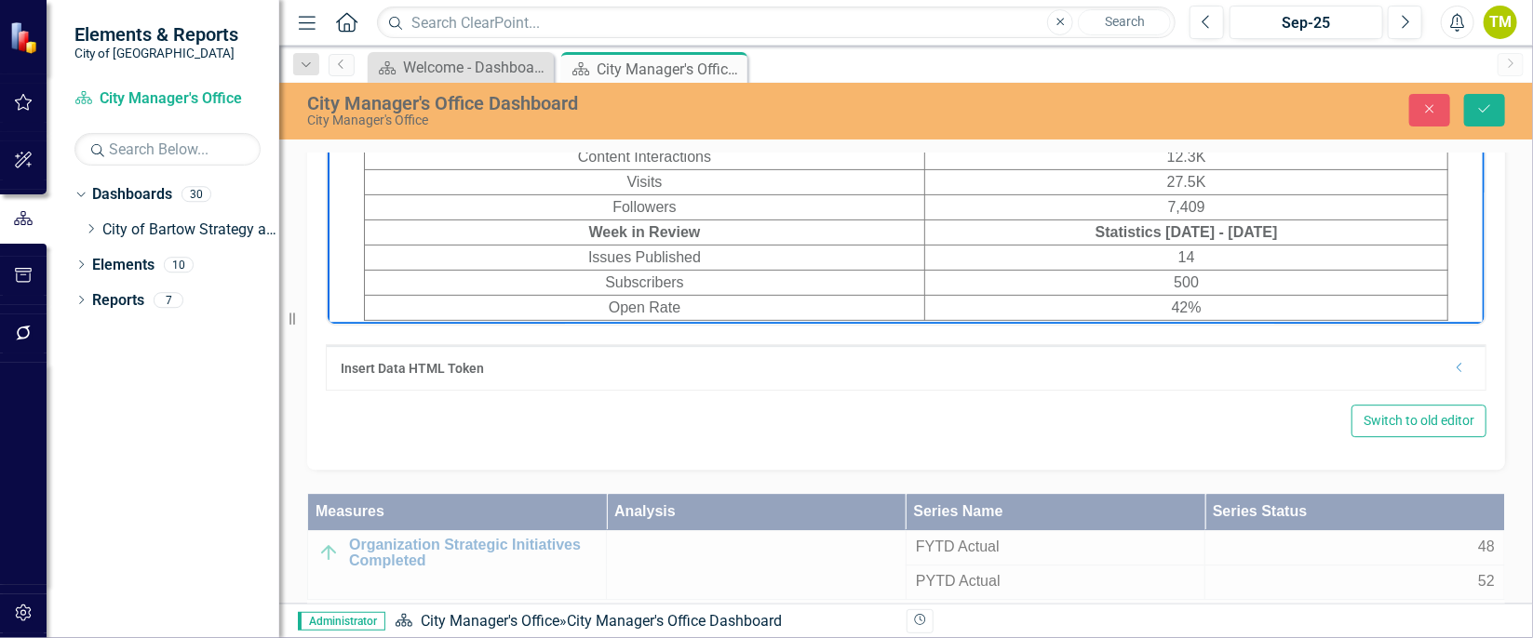
scroll to position [2799, 0]
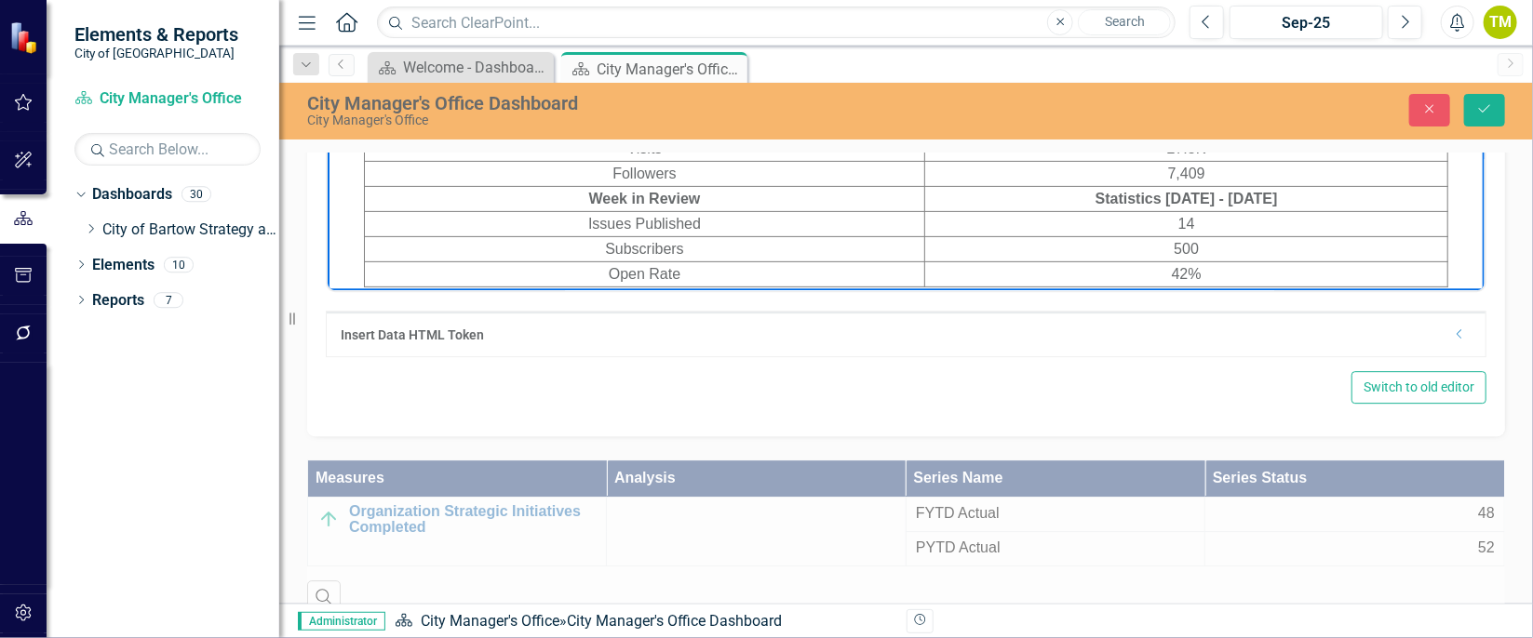
drag, startPoint x: 717, startPoint y: 58, endPoint x: 1265, endPoint y: 403, distance: 647.9
click at [1265, 293] on html "Organizational Strategic Initiatives Completed by Month {[m1974867][chart297528…" at bounding box center [905, 27] width 1157 height 532
copy strong "Communications Key Performance Measures"
click at [1277, 114] on icon "Close" at bounding box center [1429, 108] width 17 height 13
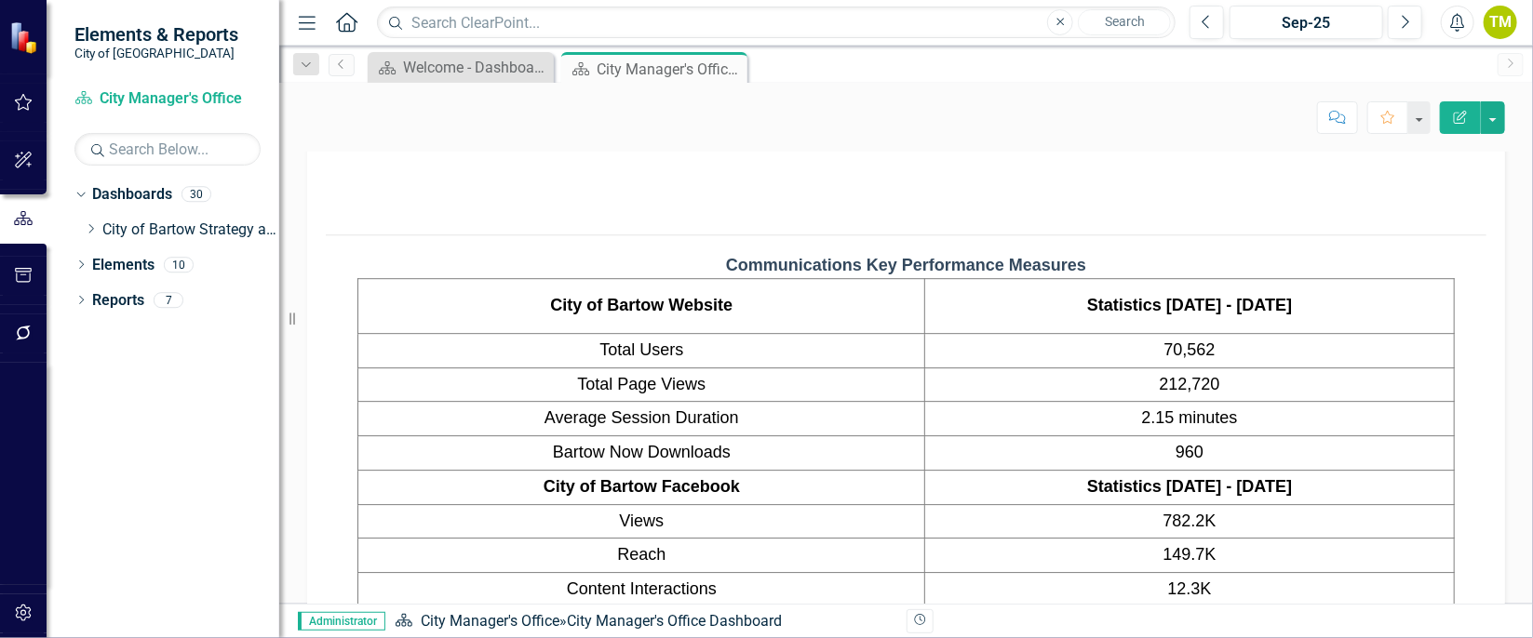
scroll to position [2791, 0]
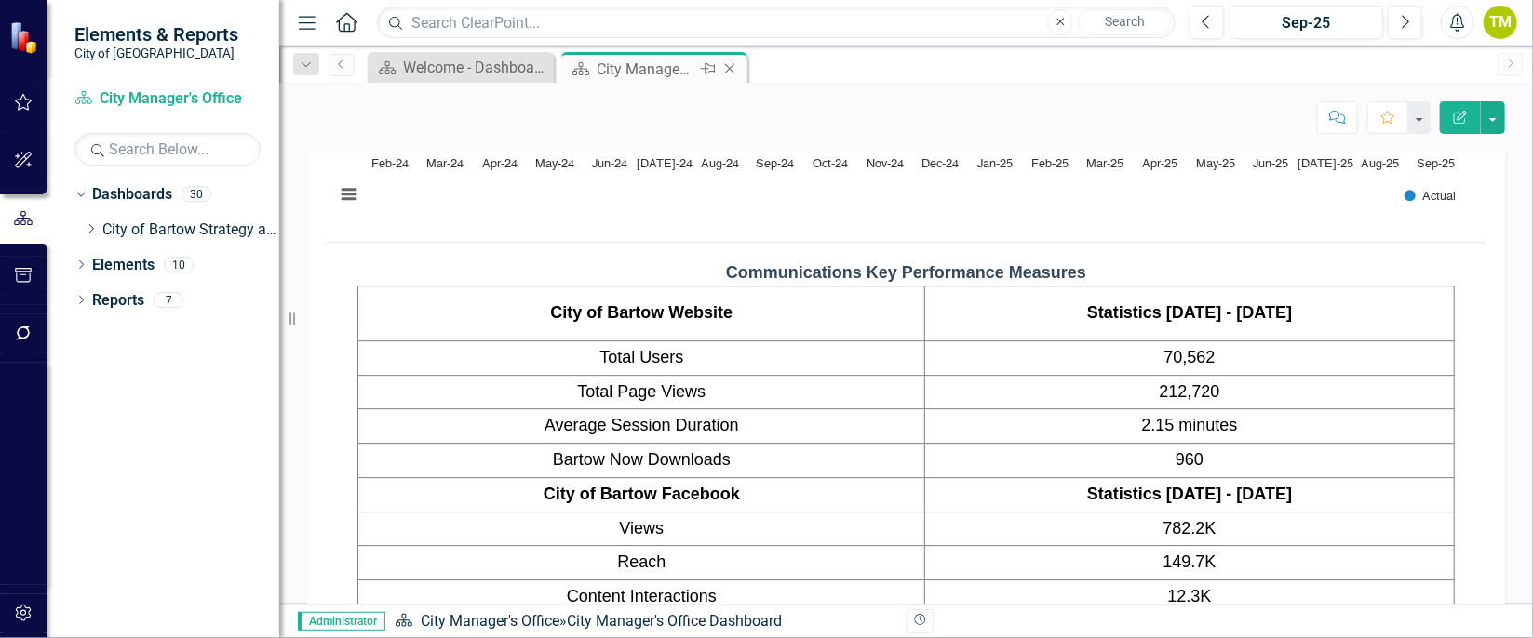
click at [732, 61] on icon "Close" at bounding box center [729, 68] width 19 height 15
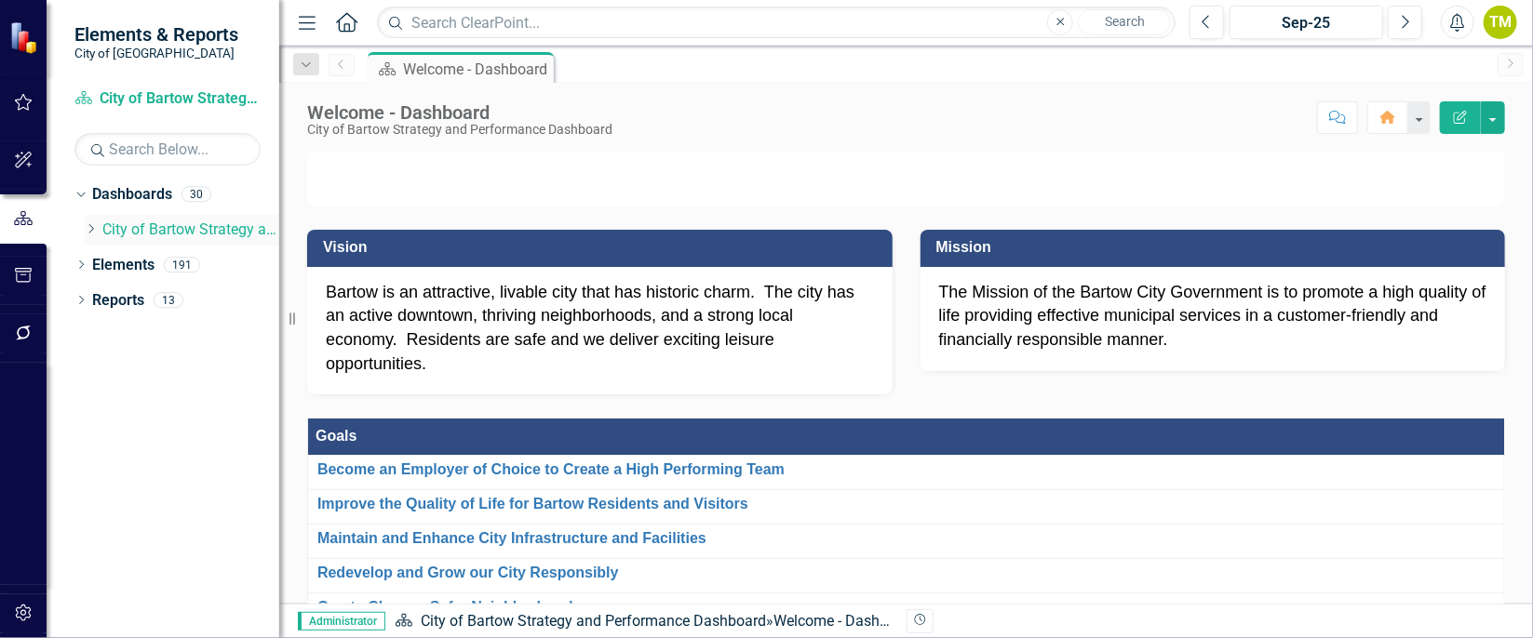
click at [90, 220] on div "Dropdown City of Bartow Strategy and Performance Dashboard" at bounding box center [181, 230] width 195 height 31
click at [93, 233] on icon "Dropdown" at bounding box center [91, 228] width 14 height 11
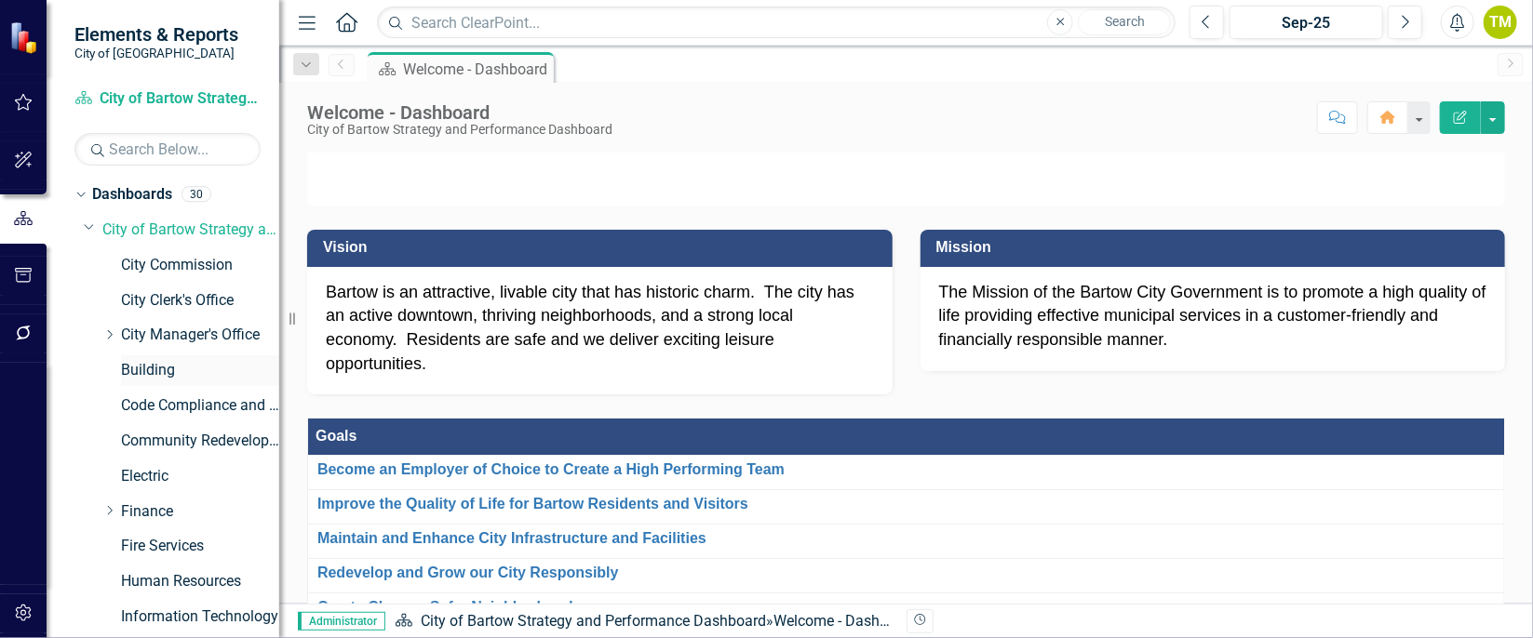
click at [157, 369] on link "Building" at bounding box center [200, 370] width 158 height 21
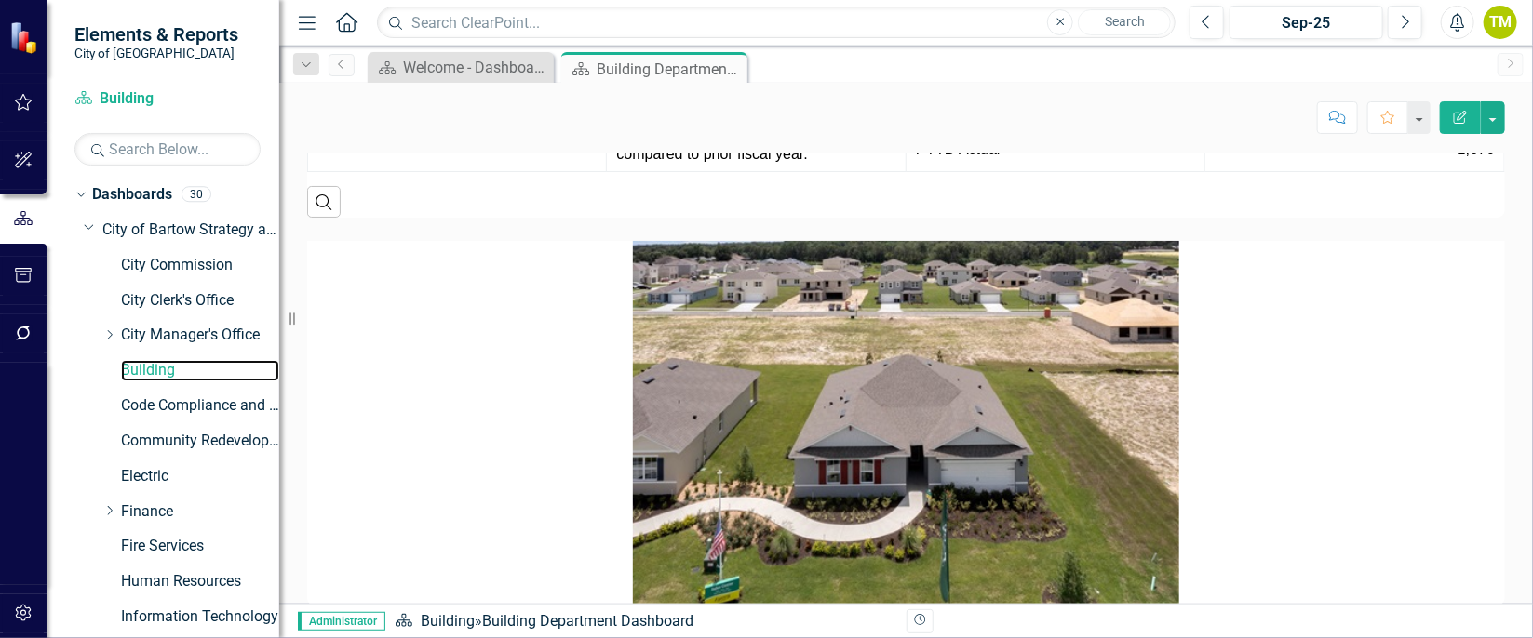
scroll to position [2189, 0]
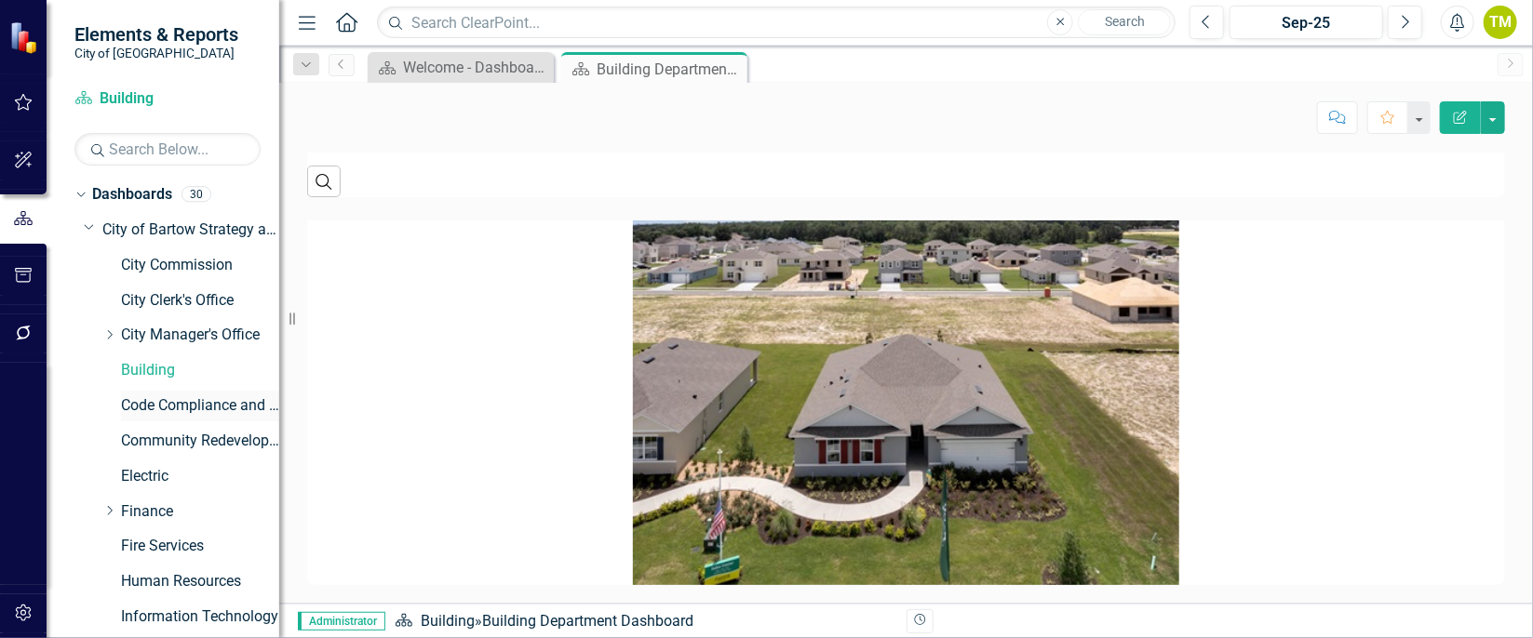
click at [179, 402] on link "Code Compliance and Neighborhood Services" at bounding box center [200, 406] width 158 height 21
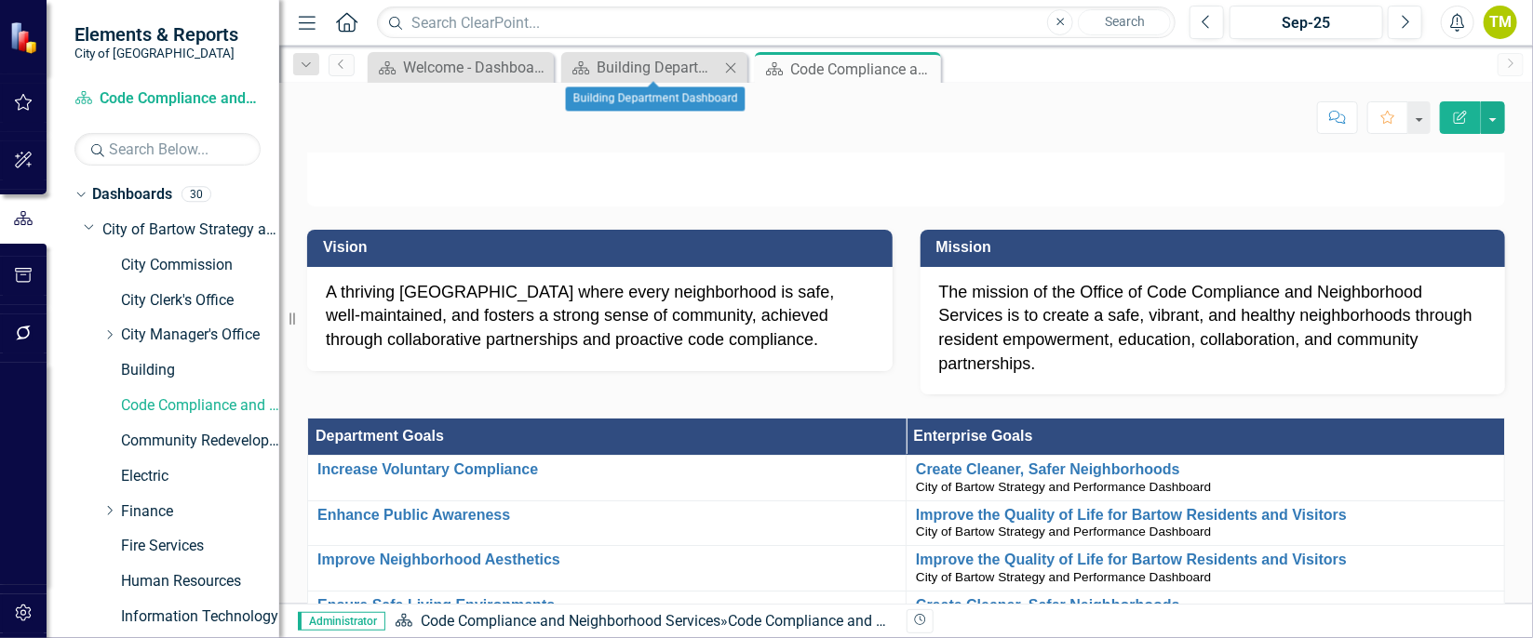
click at [730, 66] on icon at bounding box center [731, 67] width 10 height 10
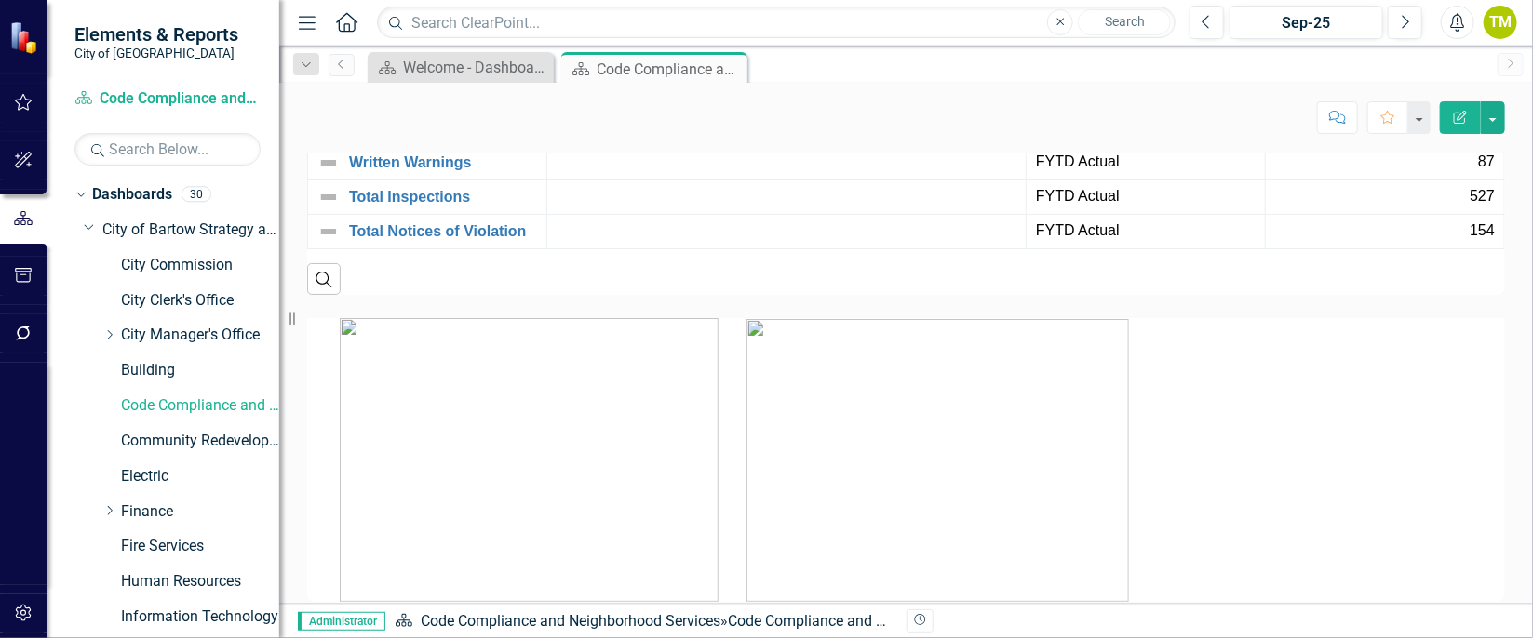
scroll to position [2358, 0]
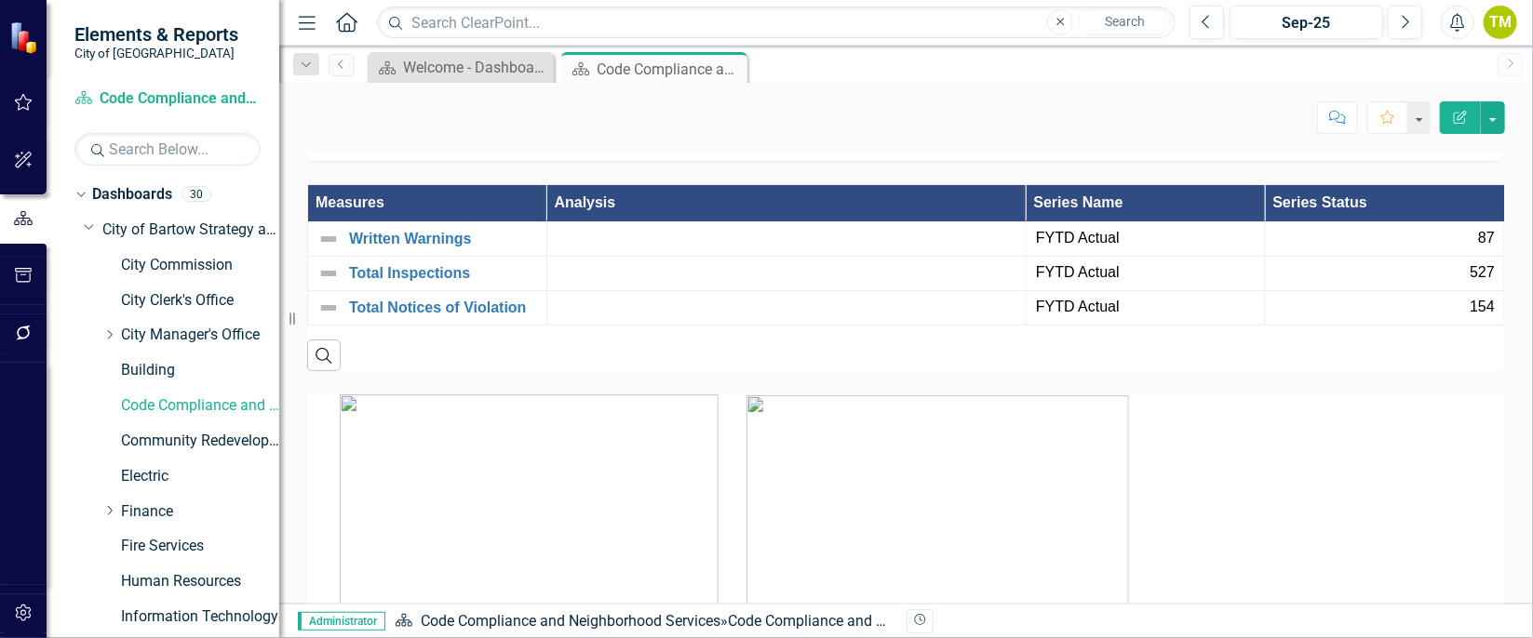
click at [970, 531] on img at bounding box center [937, 537] width 383 height 283
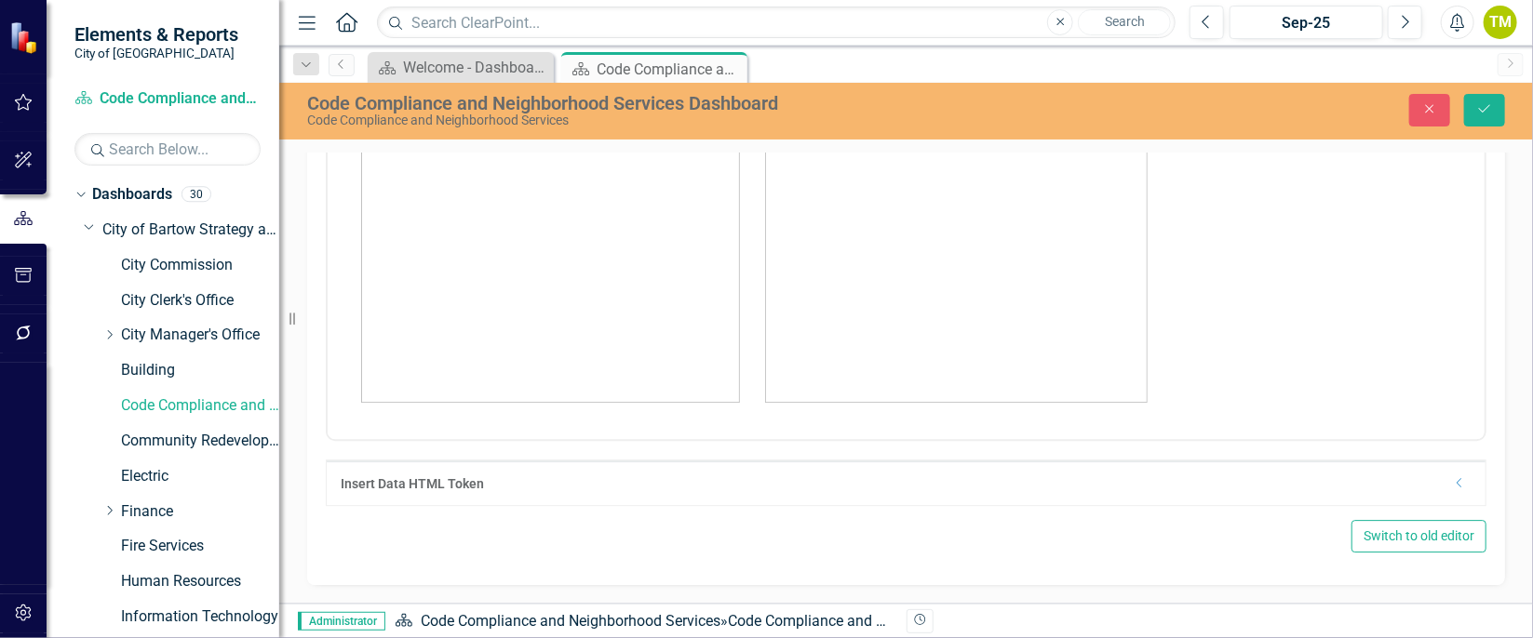
scroll to position [2856, 0]
click at [1006, 323] on img "Rich Text Area. Press ALT-0 for help." at bounding box center [955, 261] width 383 height 283
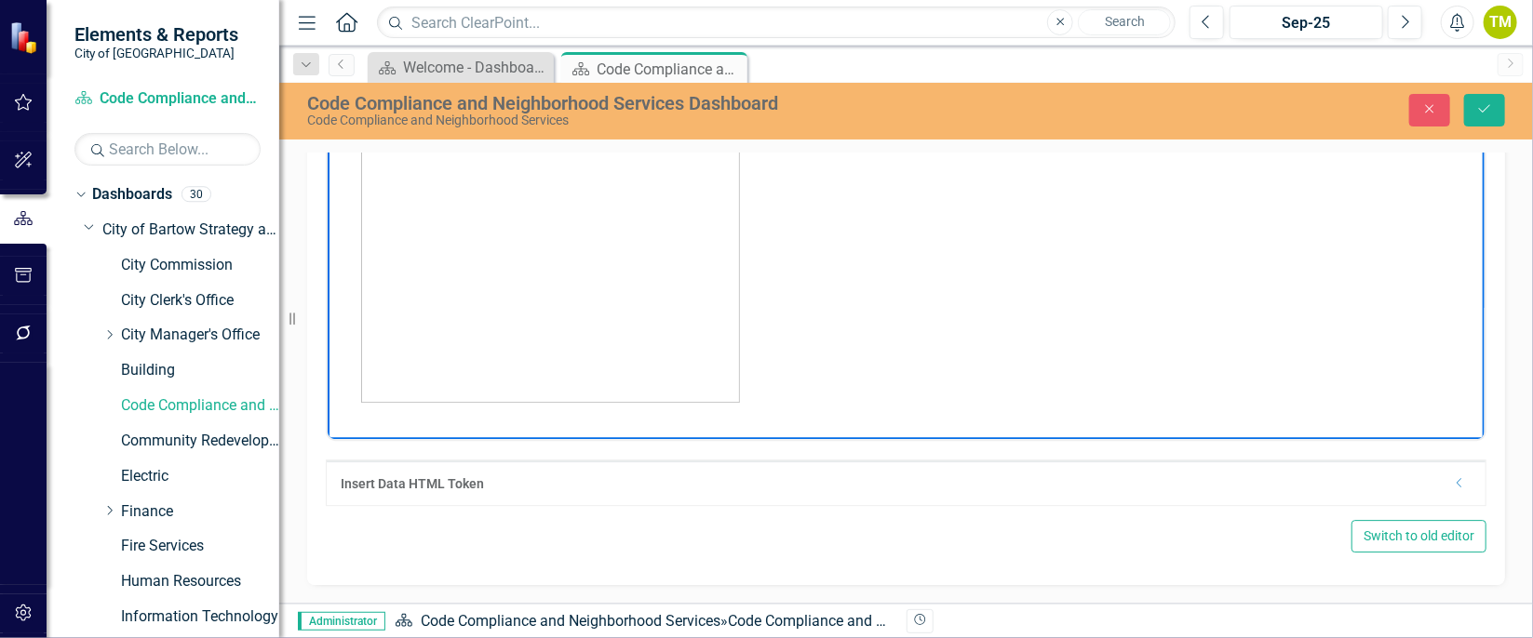
scroll to position [2735, 0]
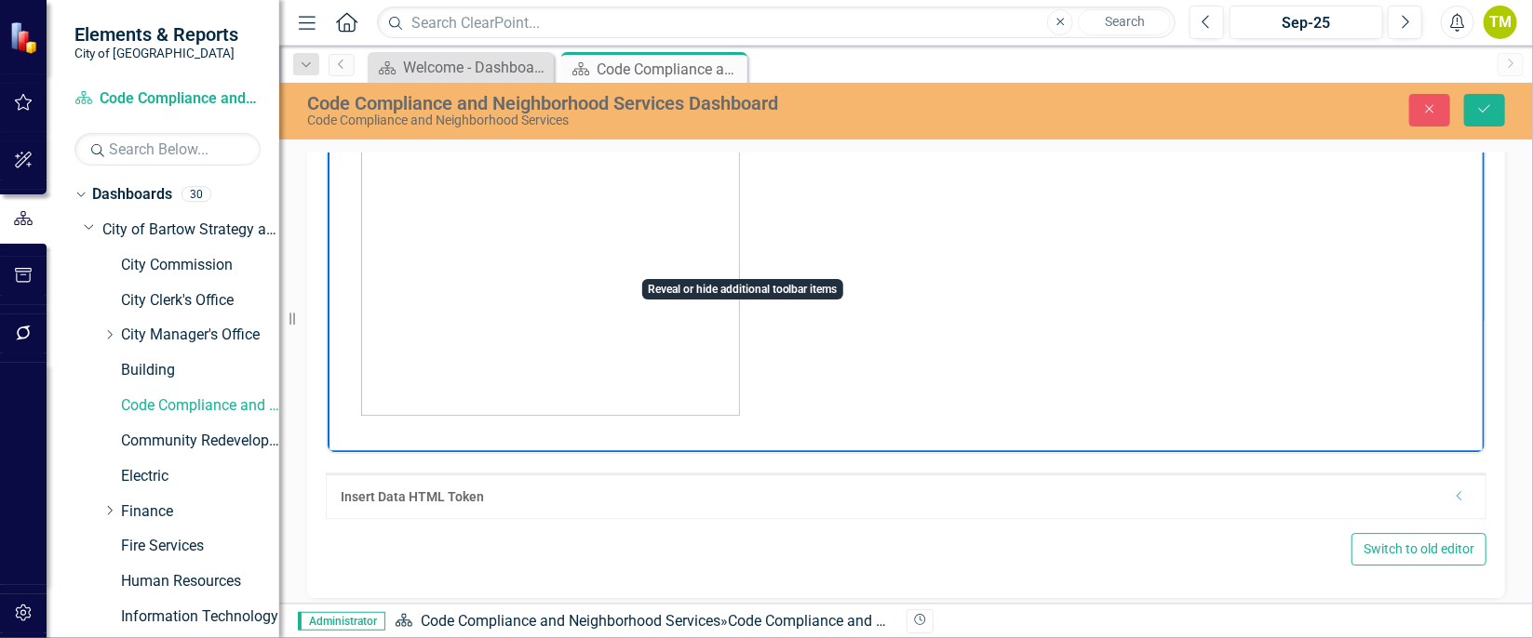
click at [741, 117] on icon "Reveal or hide additional toolbar items" at bounding box center [746, 106] width 22 height 22
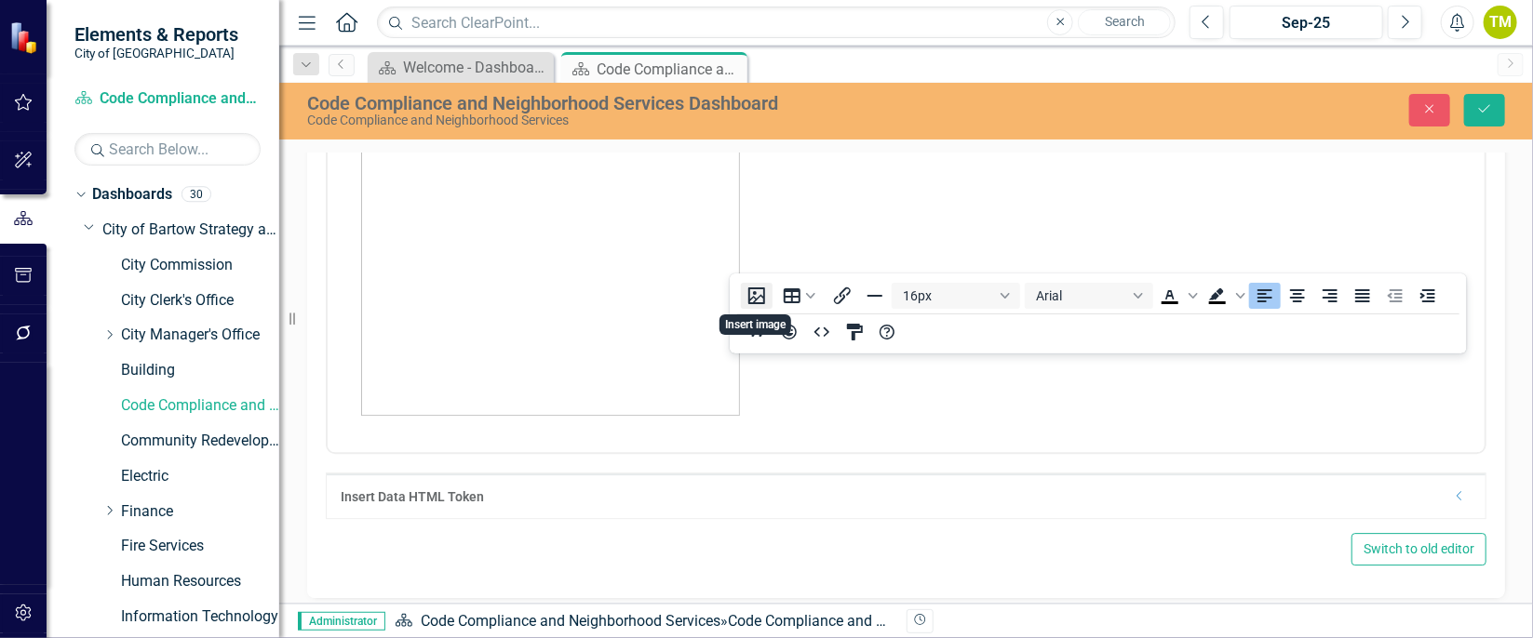
click at [751, 297] on button "Insert image" at bounding box center [757, 296] width 32 height 26
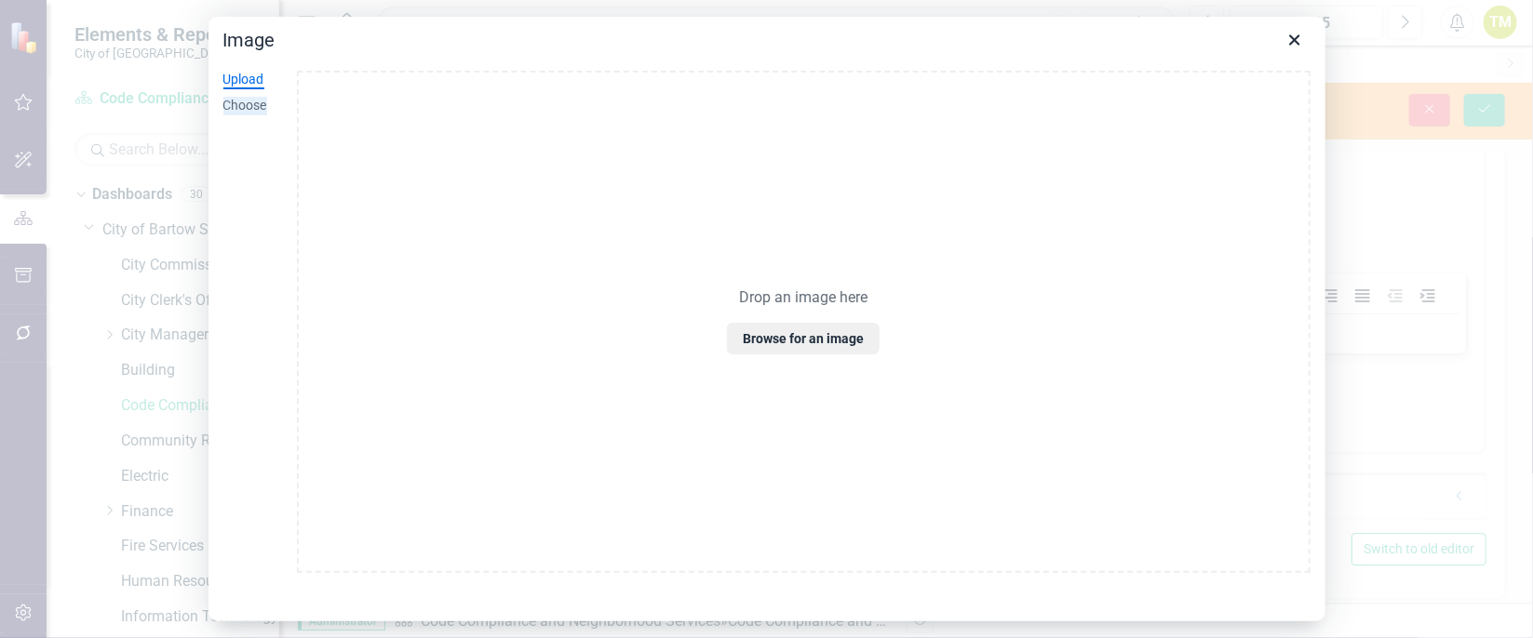
click at [255, 105] on div "Choose" at bounding box center [245, 106] width 44 height 19
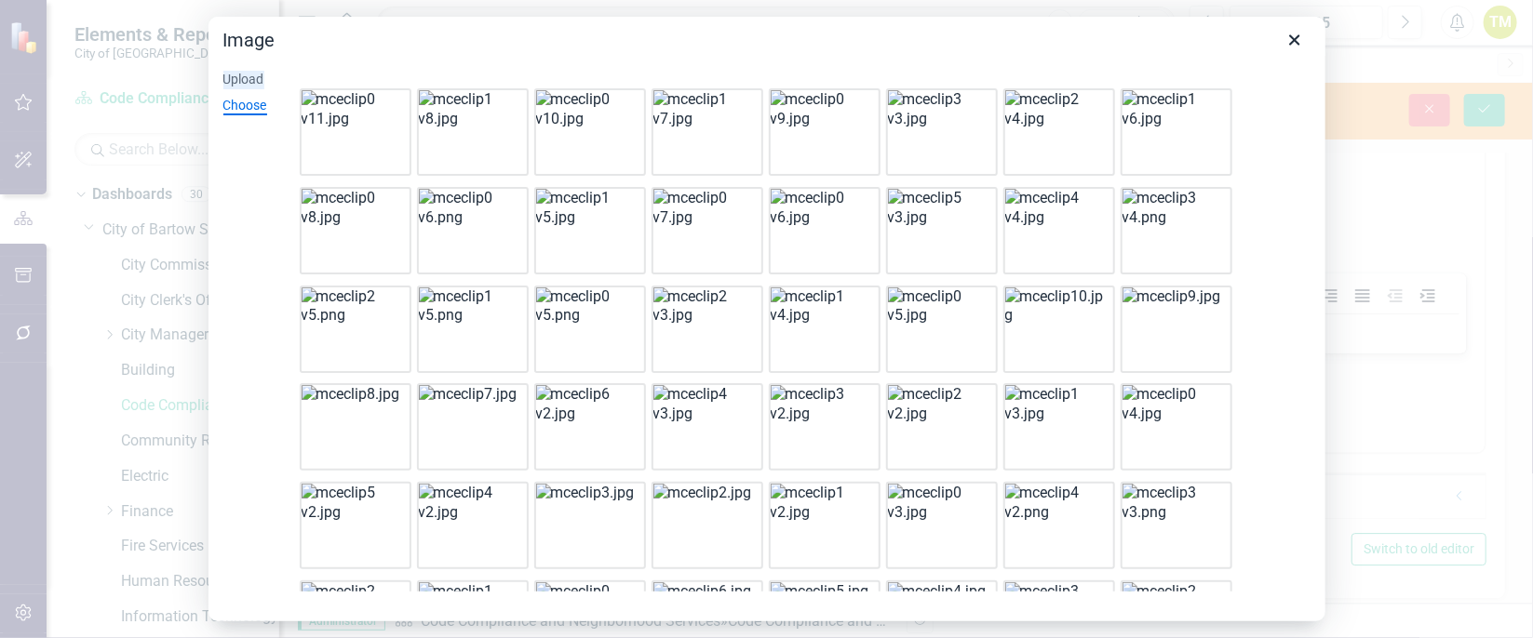
click at [250, 84] on div "Upload" at bounding box center [243, 80] width 41 height 19
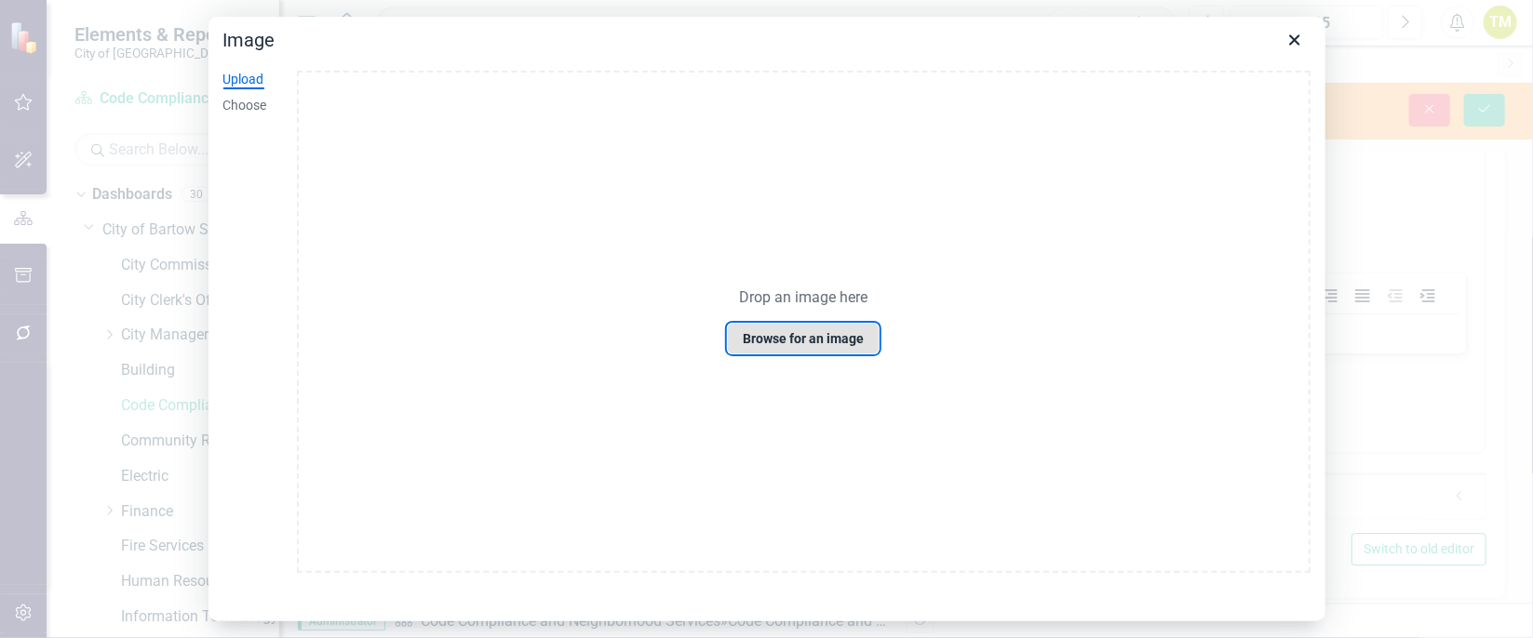
click at [772, 343] on button "Browse for an image" at bounding box center [803, 339] width 153 height 32
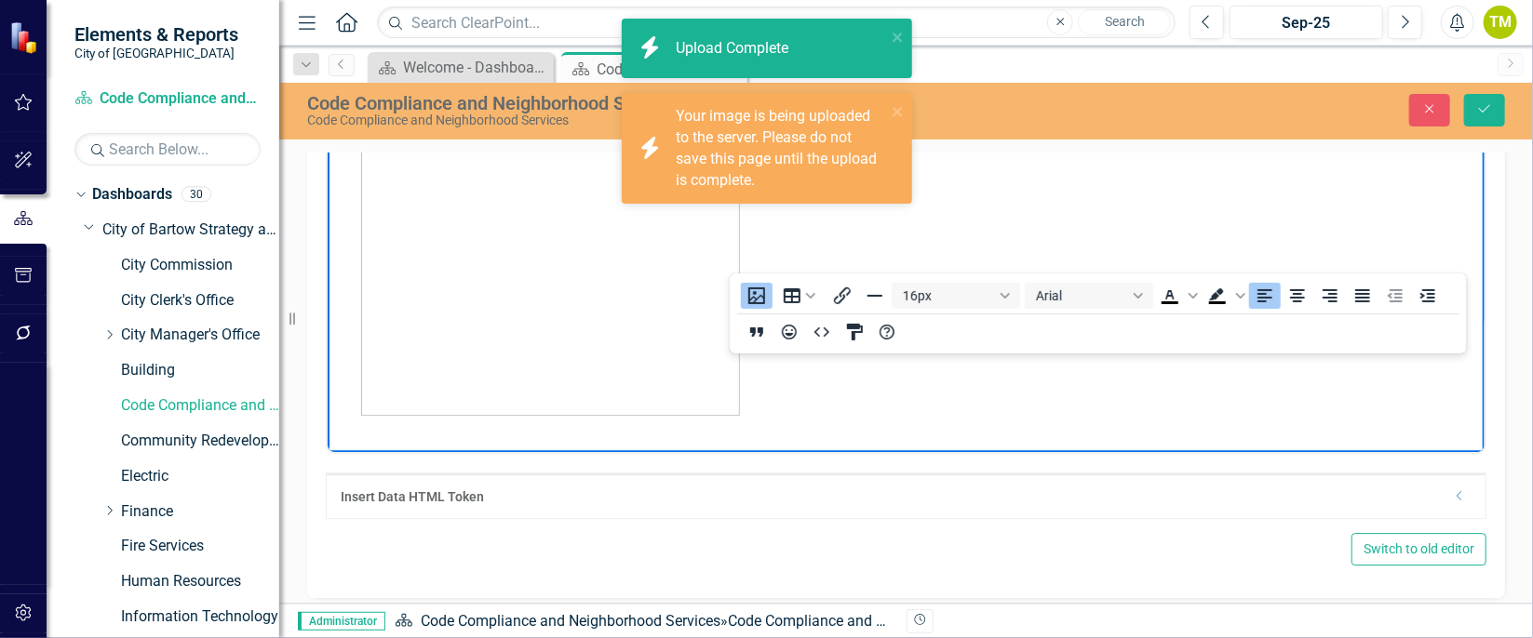
click at [1234, 310] on p "Rich Text Area. Press ALT-0 for help." at bounding box center [905, 274] width 1148 height 284
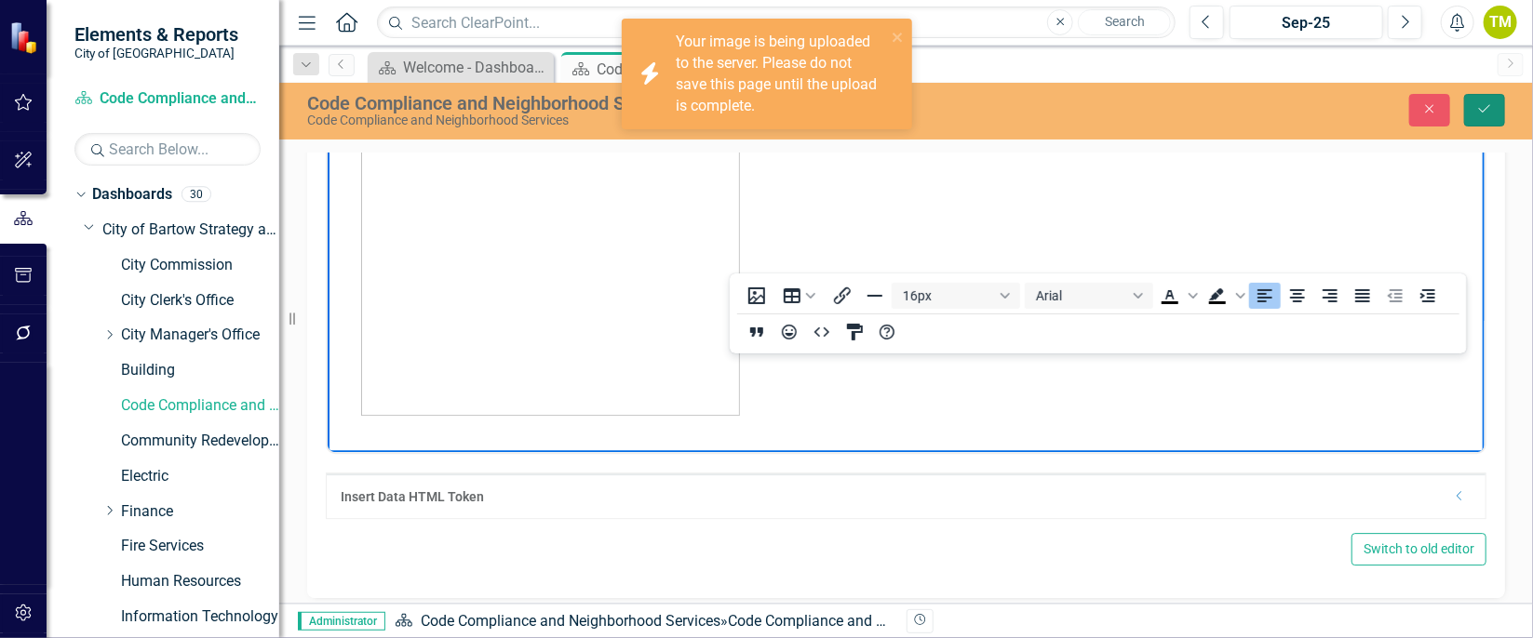
click at [1277, 109] on icon "Save" at bounding box center [1484, 108] width 17 height 13
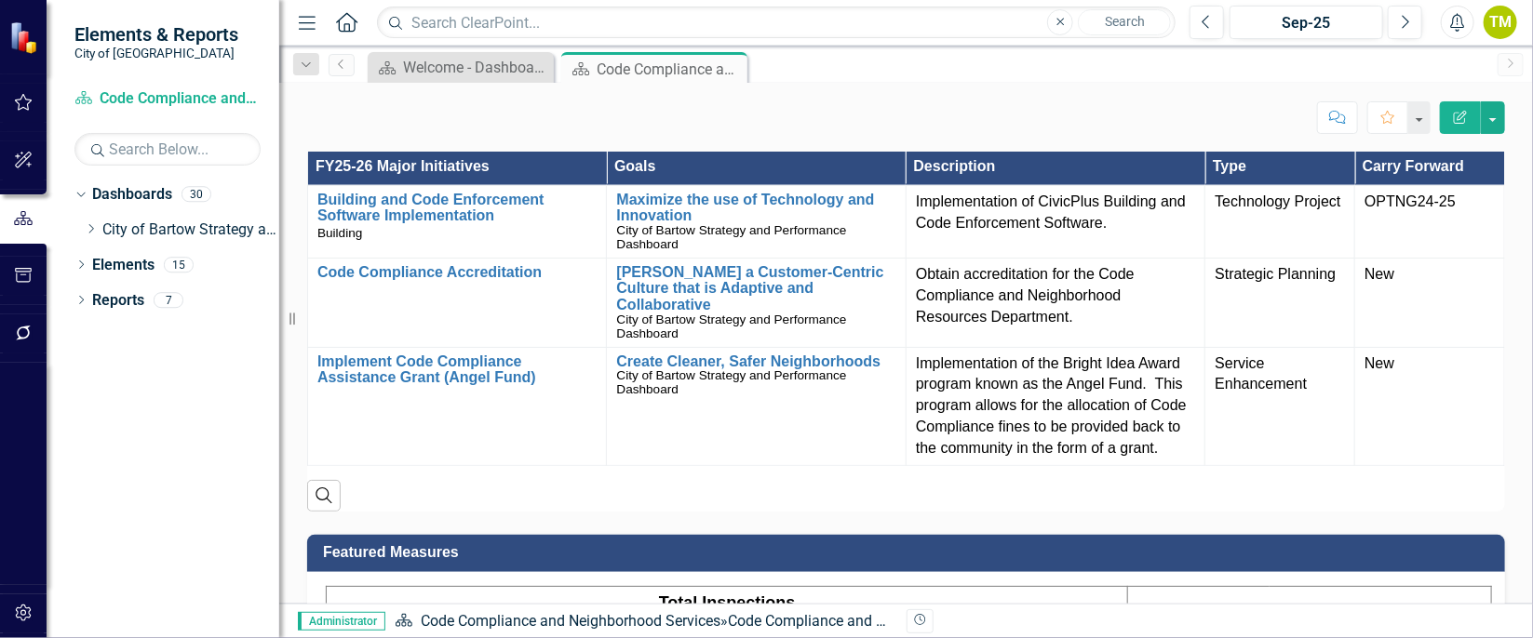
scroll to position [1540, 0]
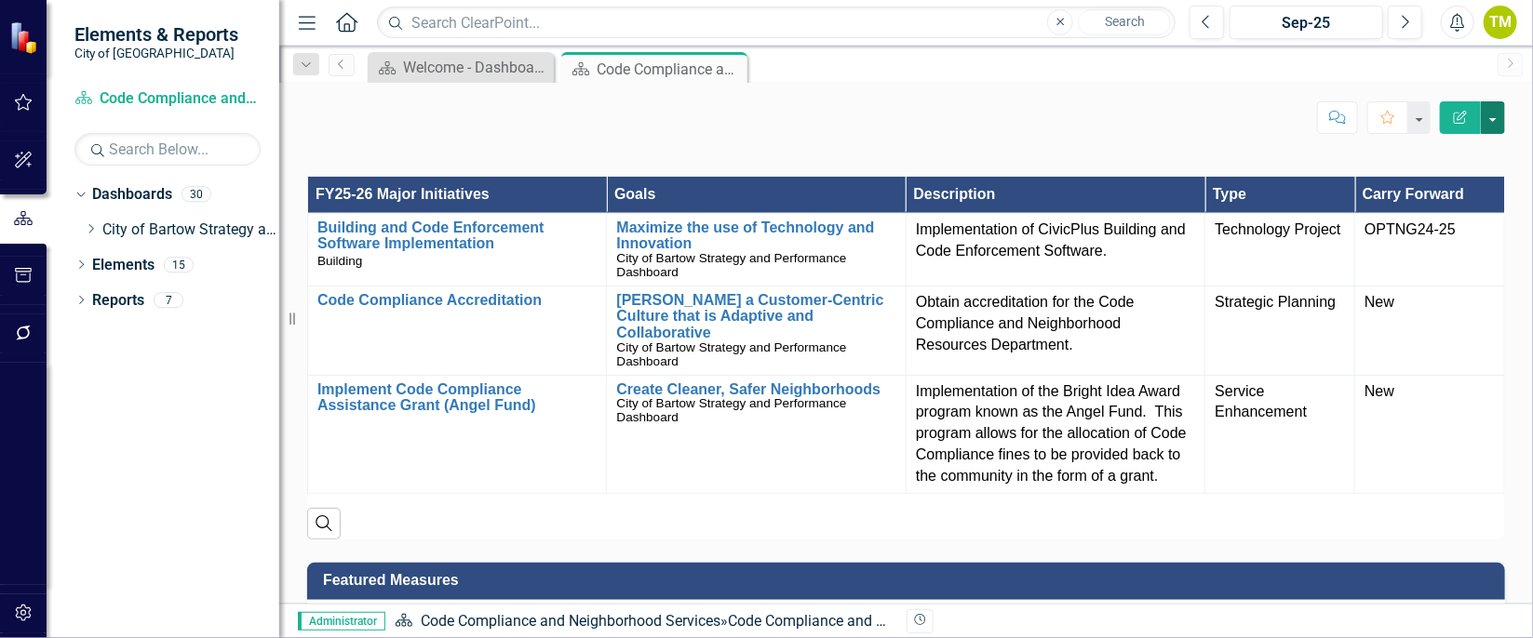
click at [1277, 106] on button "button" at bounding box center [1493, 117] width 24 height 33
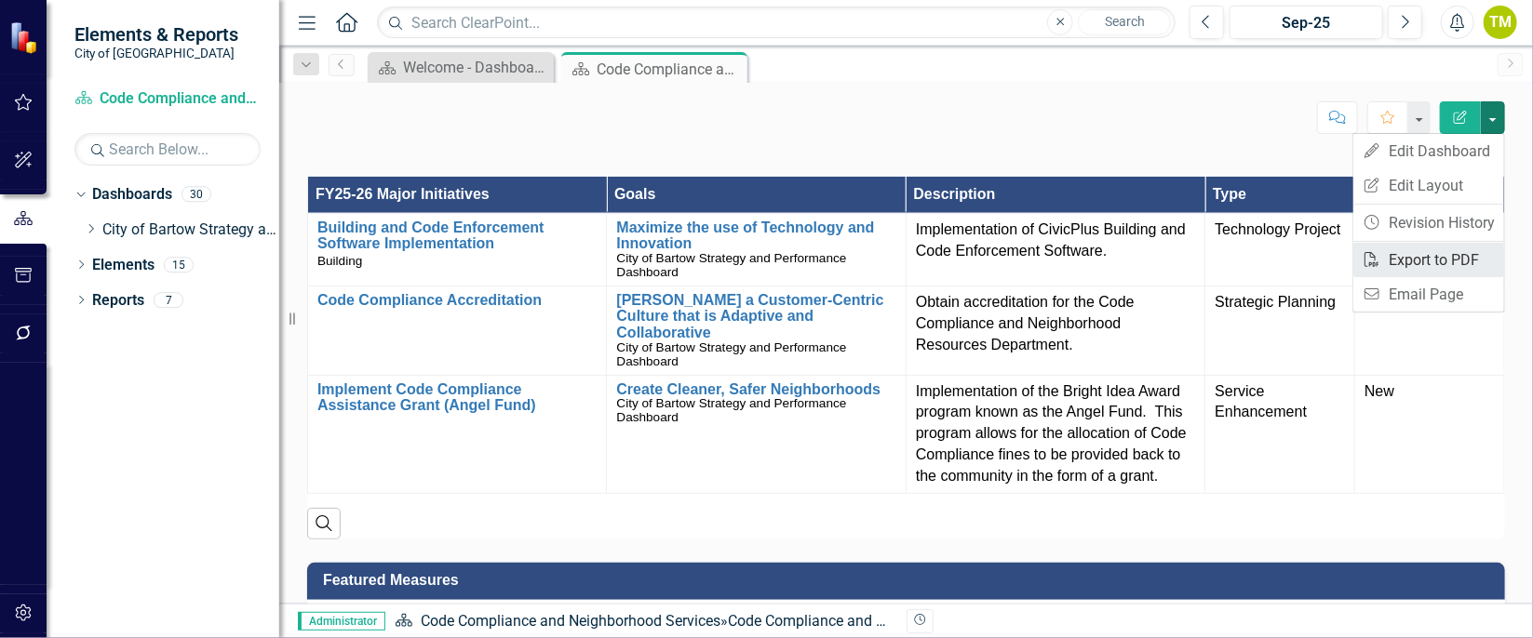
click at [1277, 253] on link "PDF Export to PDF" at bounding box center [1428, 260] width 151 height 34
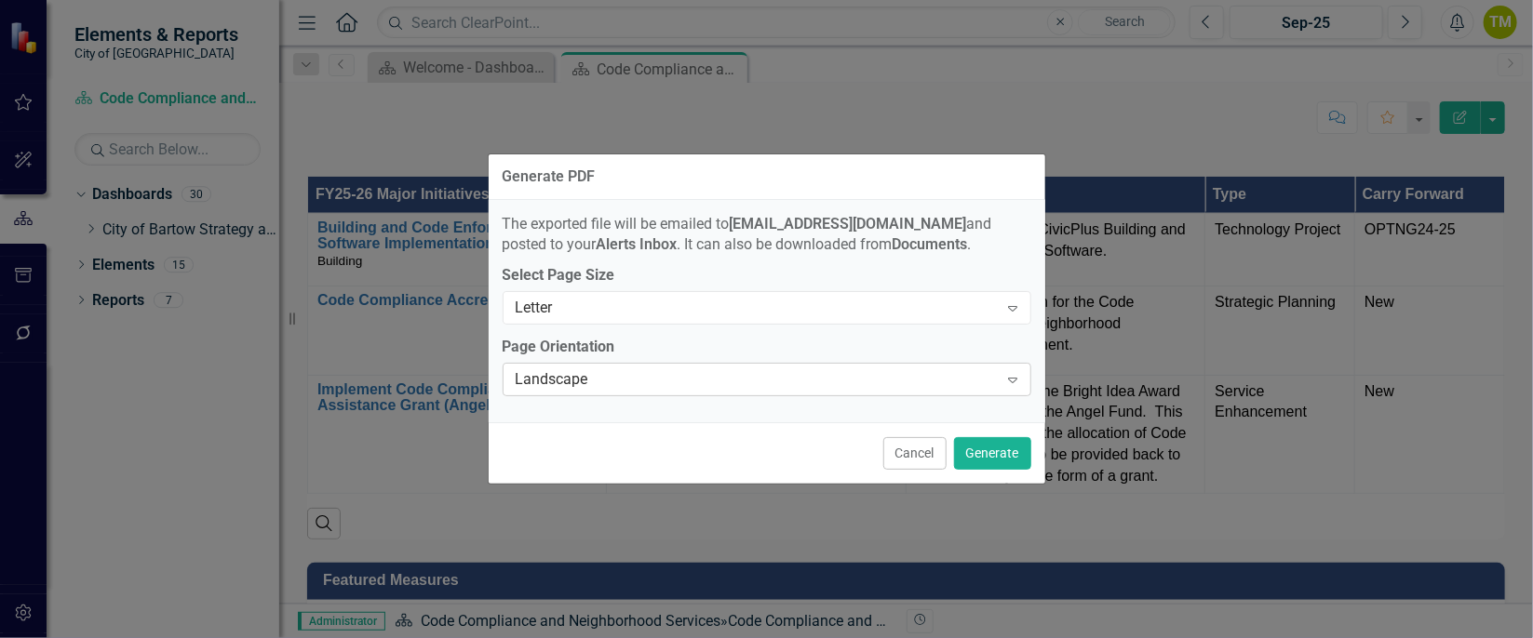
click at [1017, 372] on icon "Expand" at bounding box center [1012, 379] width 19 height 15
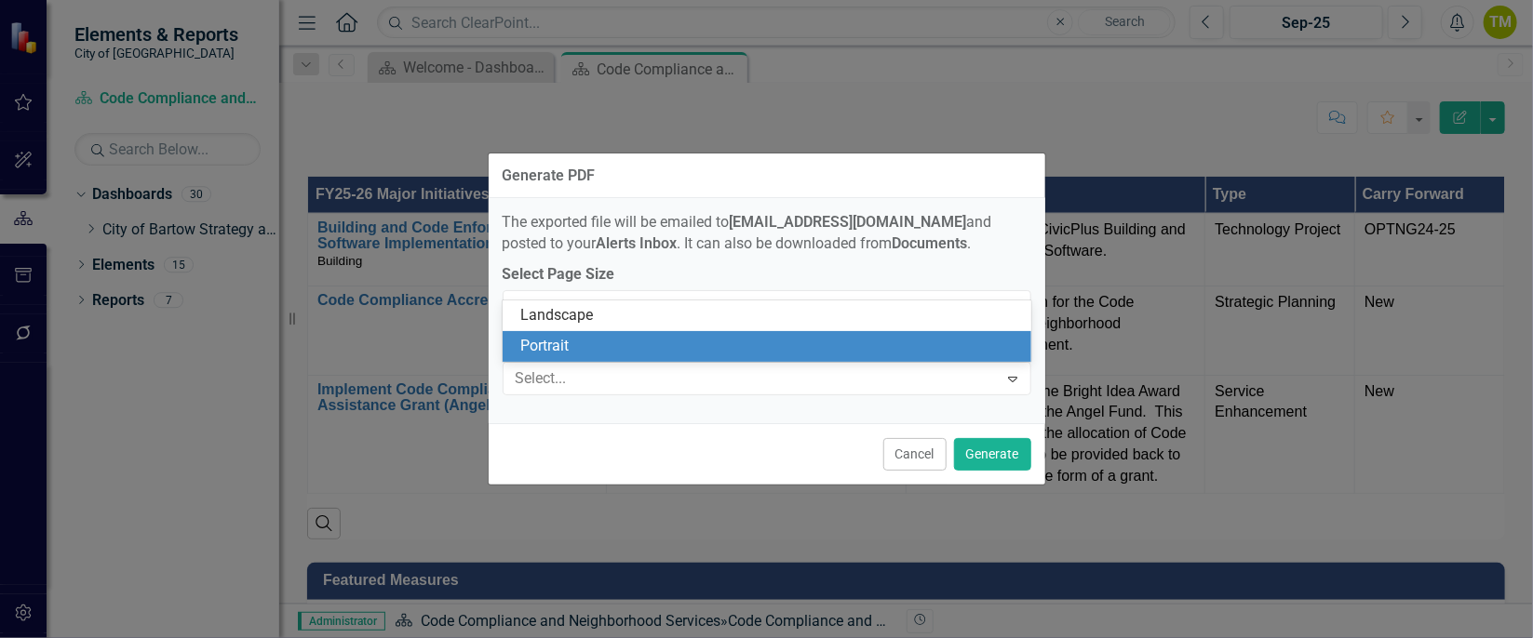
click at [948, 346] on div "Portrait" at bounding box center [770, 346] width 499 height 21
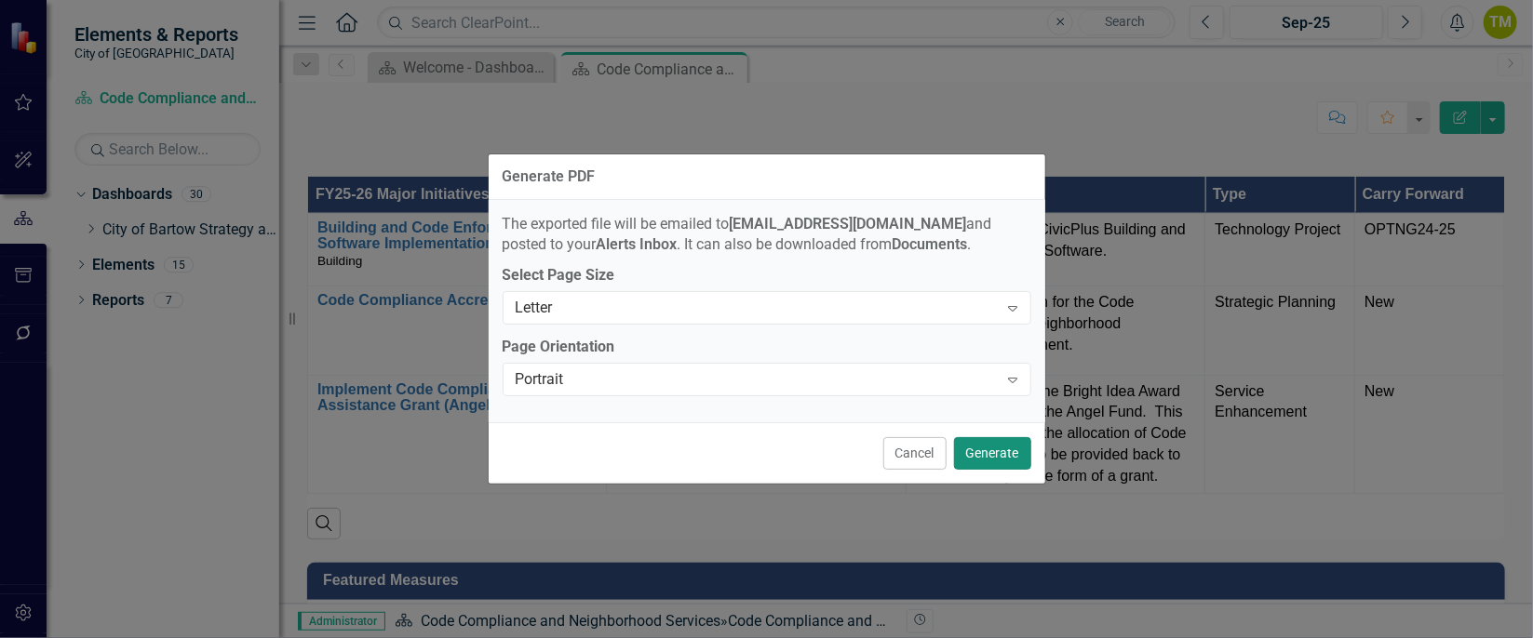
click at [999, 457] on button "Generate" at bounding box center [992, 453] width 77 height 33
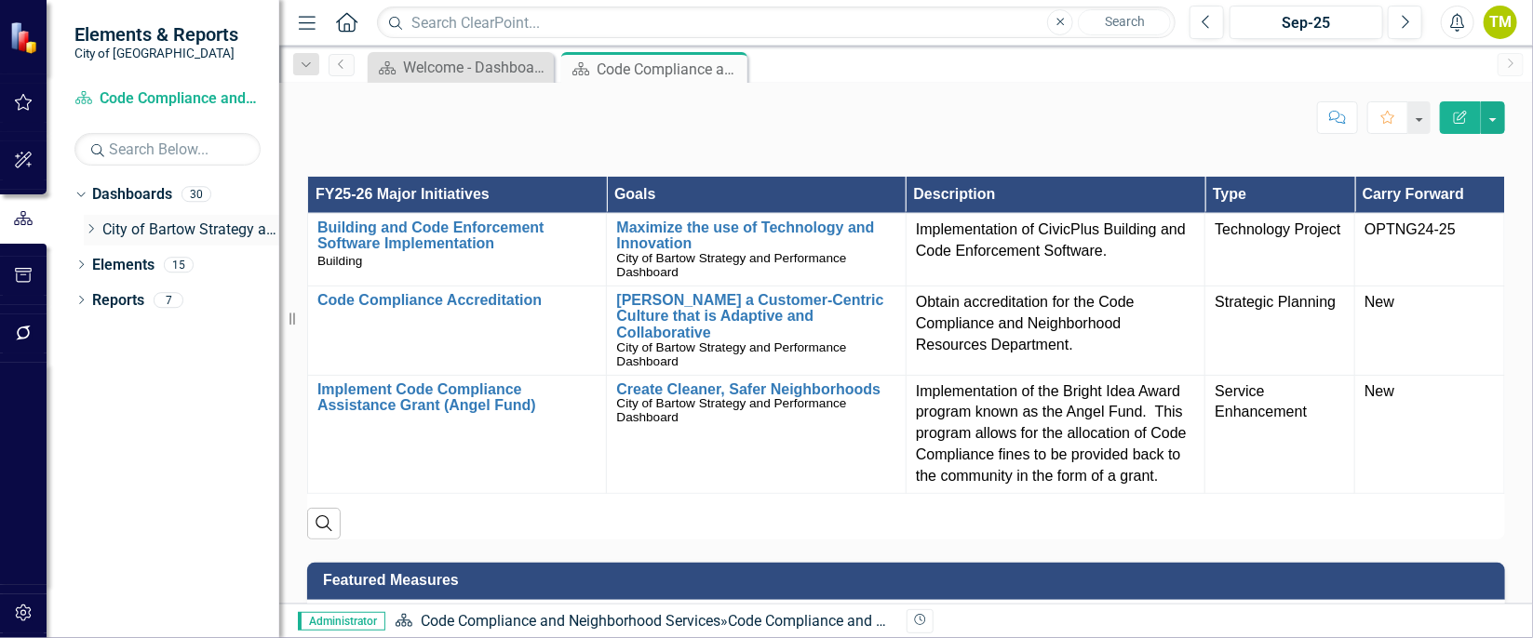
click at [95, 230] on icon "Dropdown" at bounding box center [91, 228] width 14 height 11
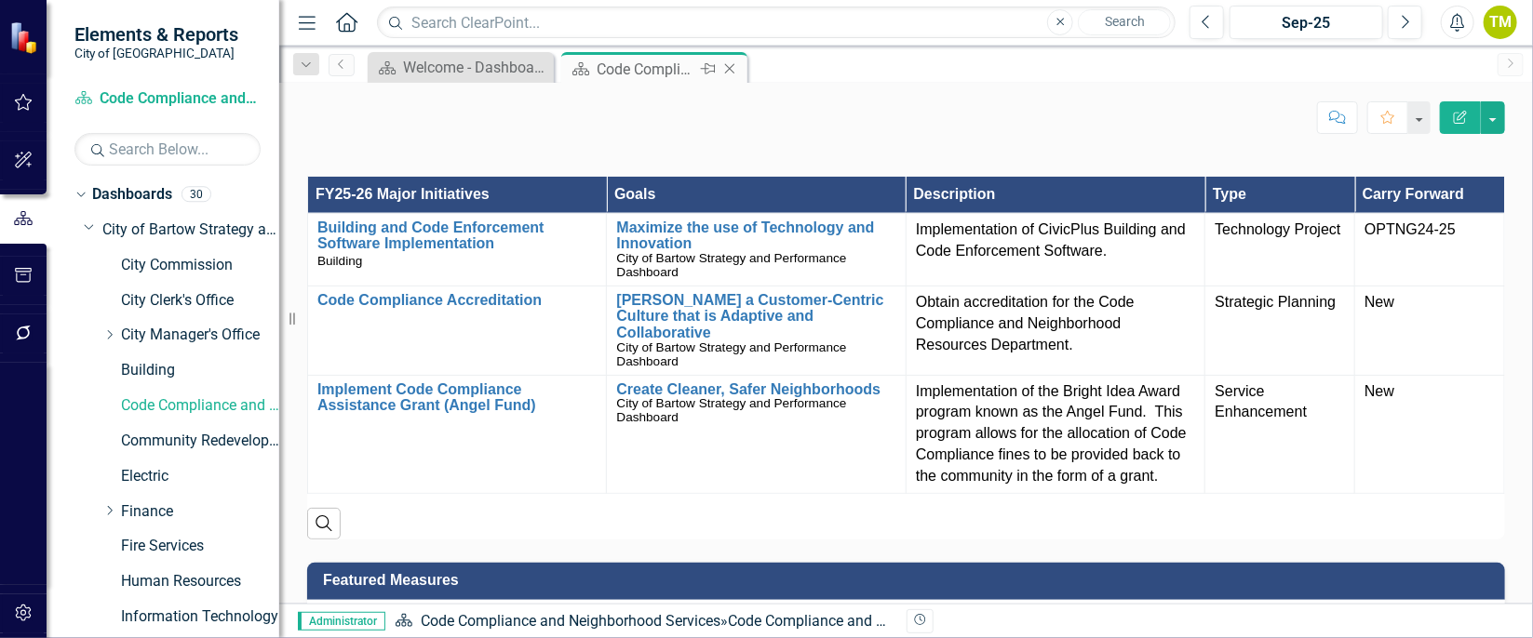
click at [731, 68] on icon "Close" at bounding box center [729, 68] width 19 height 15
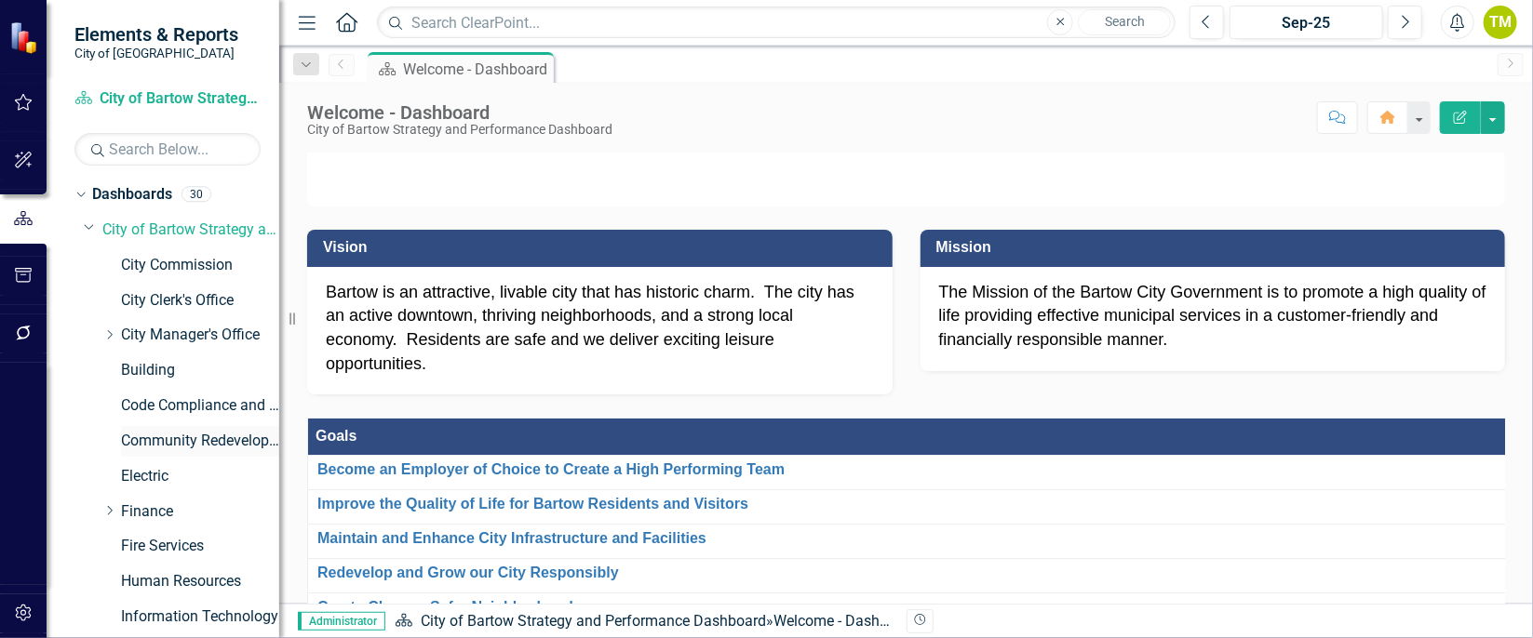
click at [194, 435] on link "Community Redevelopment Agency" at bounding box center [200, 441] width 158 height 21
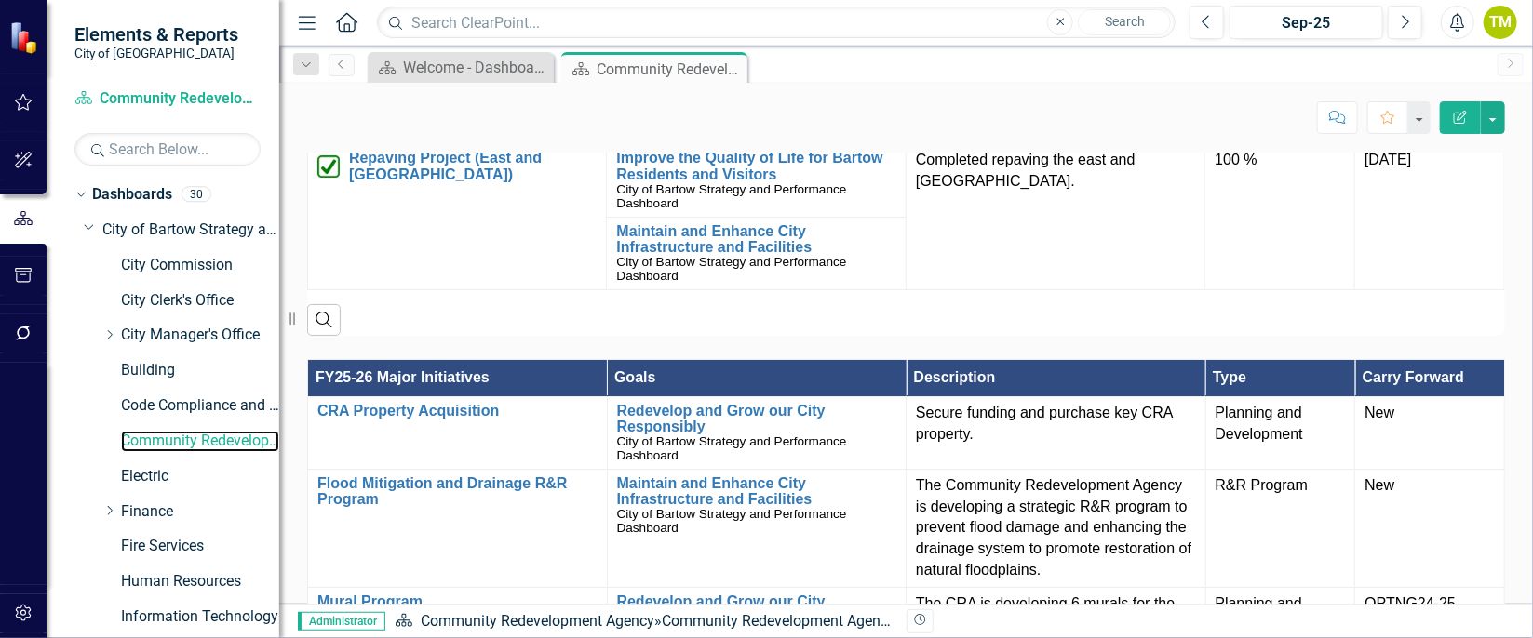
scroll to position [971, 0]
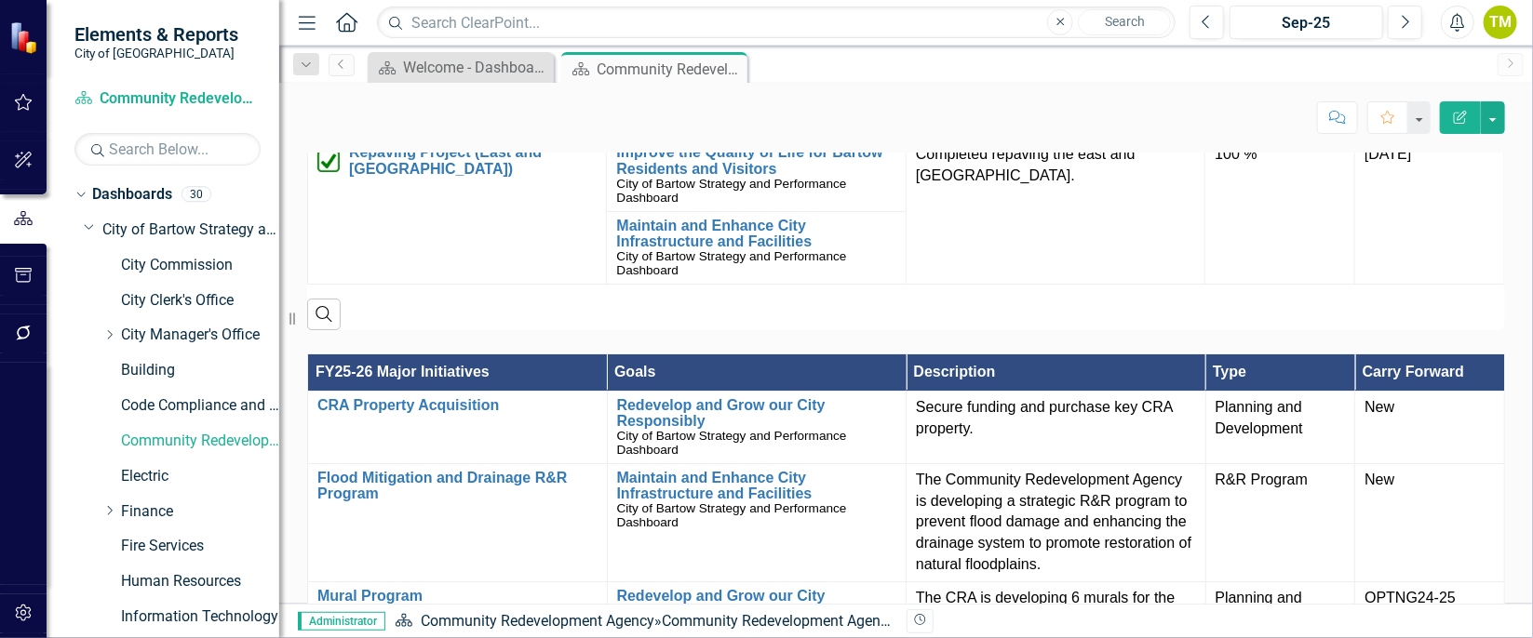
click at [439, 92] on link "Mural Program" at bounding box center [473, 83] width 248 height 17
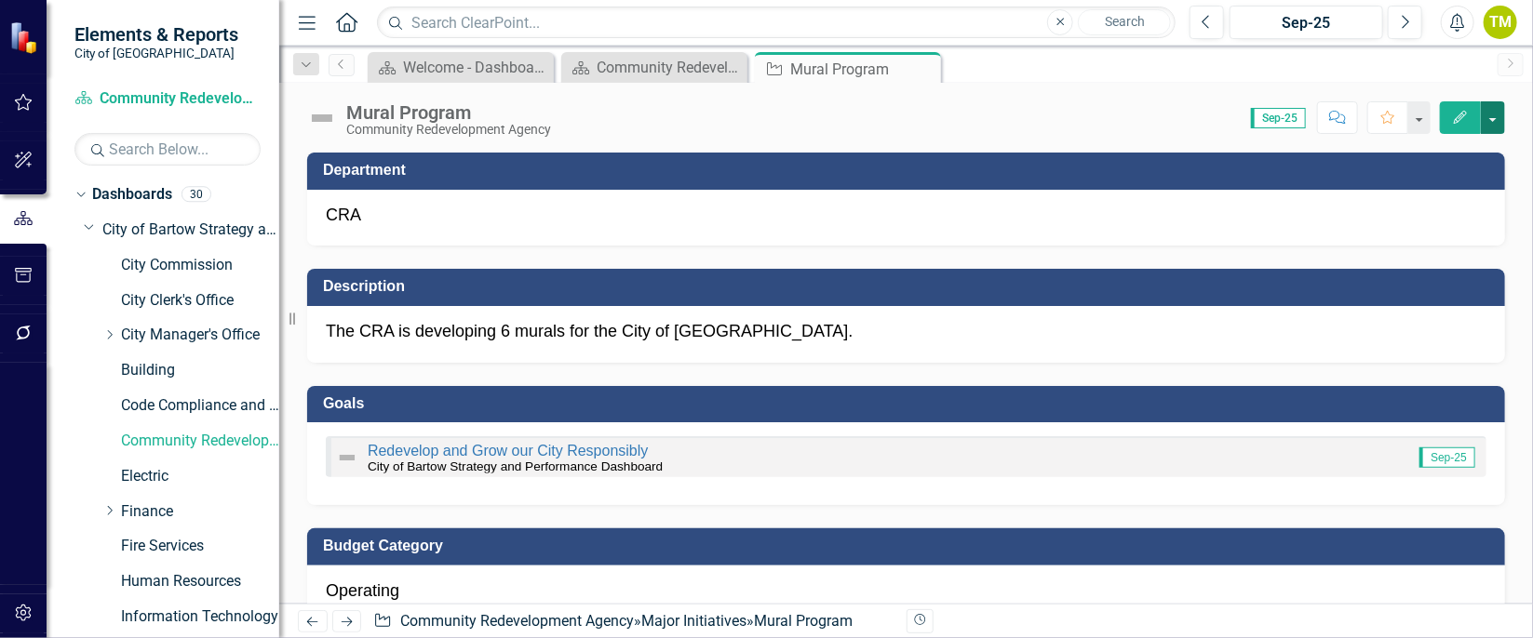
click at [1277, 123] on button "button" at bounding box center [1493, 117] width 24 height 33
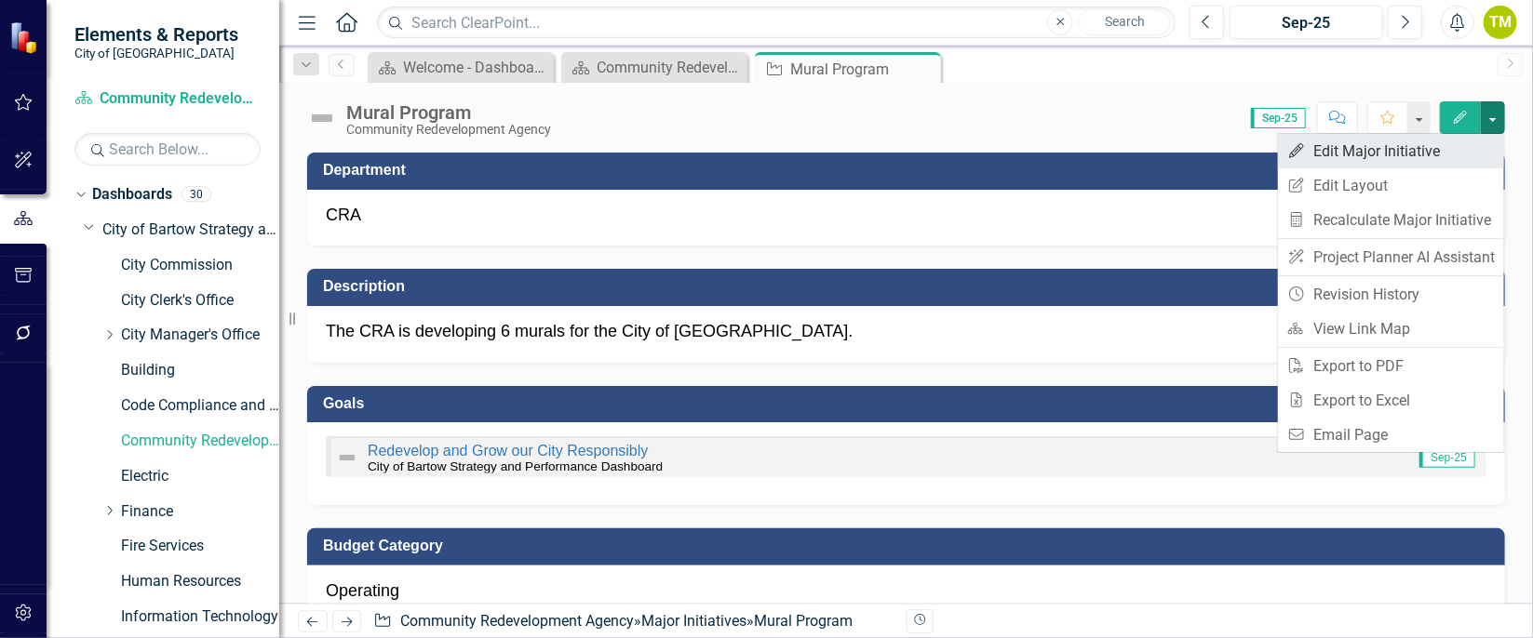
click at [1277, 146] on link "Edit Edit Major Initiative" at bounding box center [1391, 151] width 226 height 34
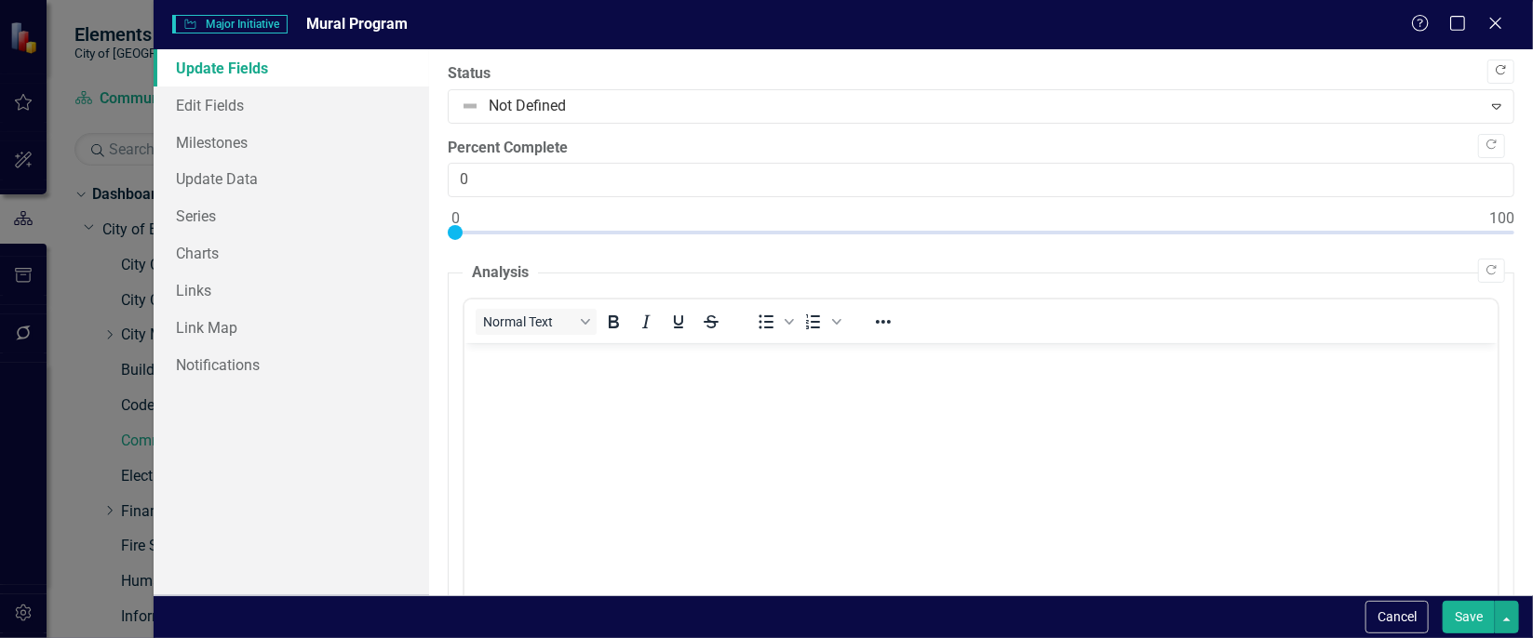
click at [1277, 65] on icon "Copy Forward" at bounding box center [1501, 70] width 14 height 11
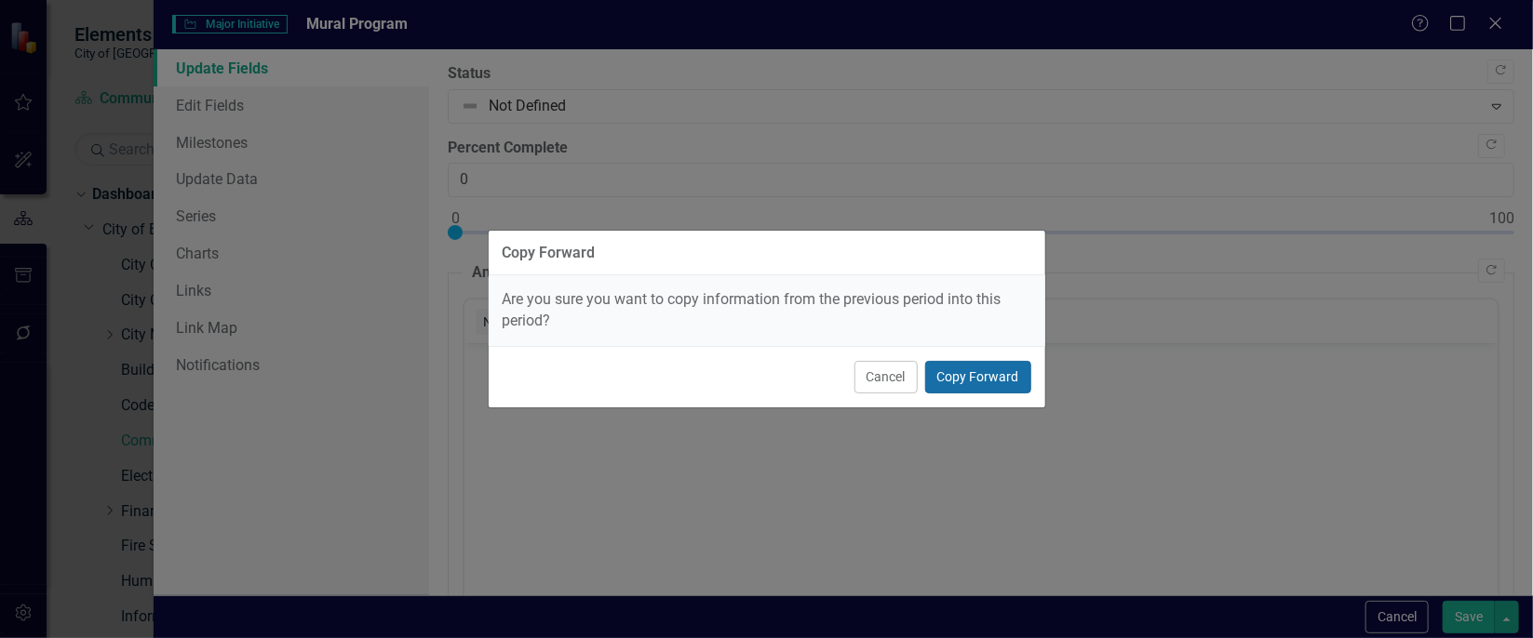
click at [998, 365] on button "Copy Forward" at bounding box center [978, 377] width 106 height 33
type input "30"
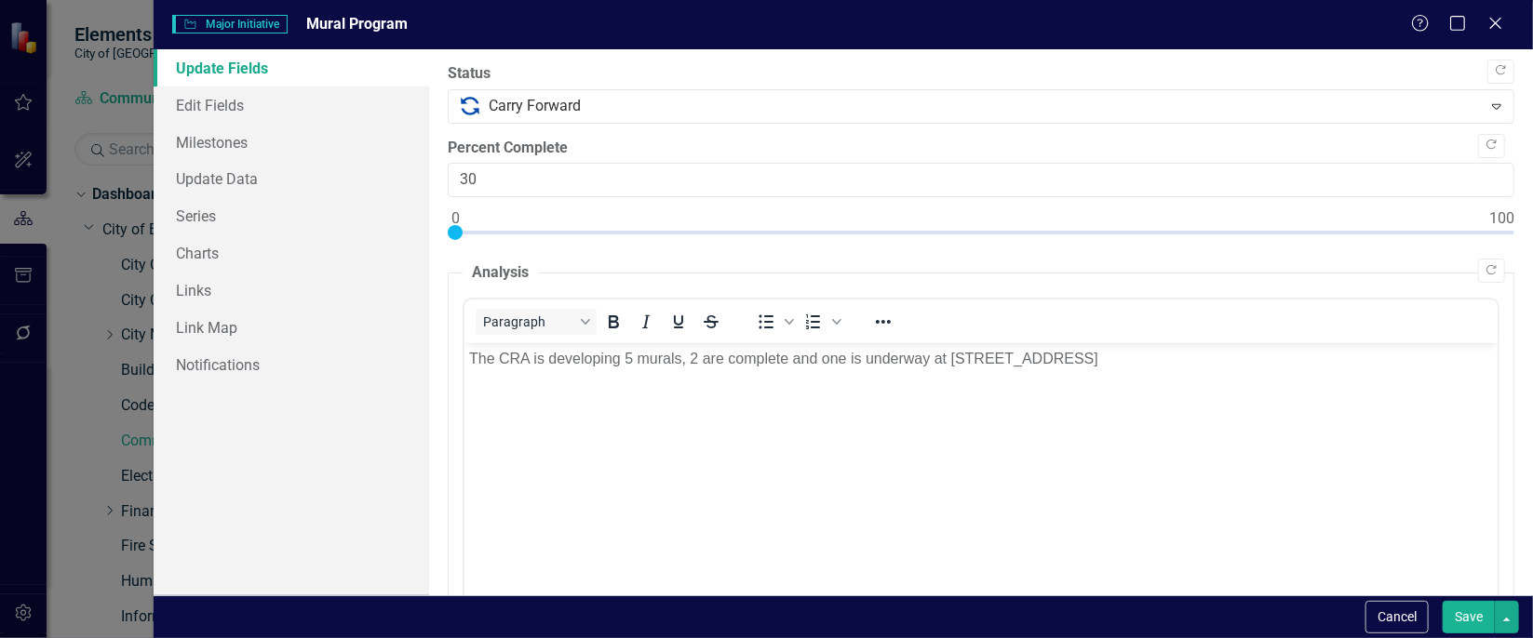
click at [1277, 531] on button "Save" at bounding box center [1469, 617] width 52 height 33
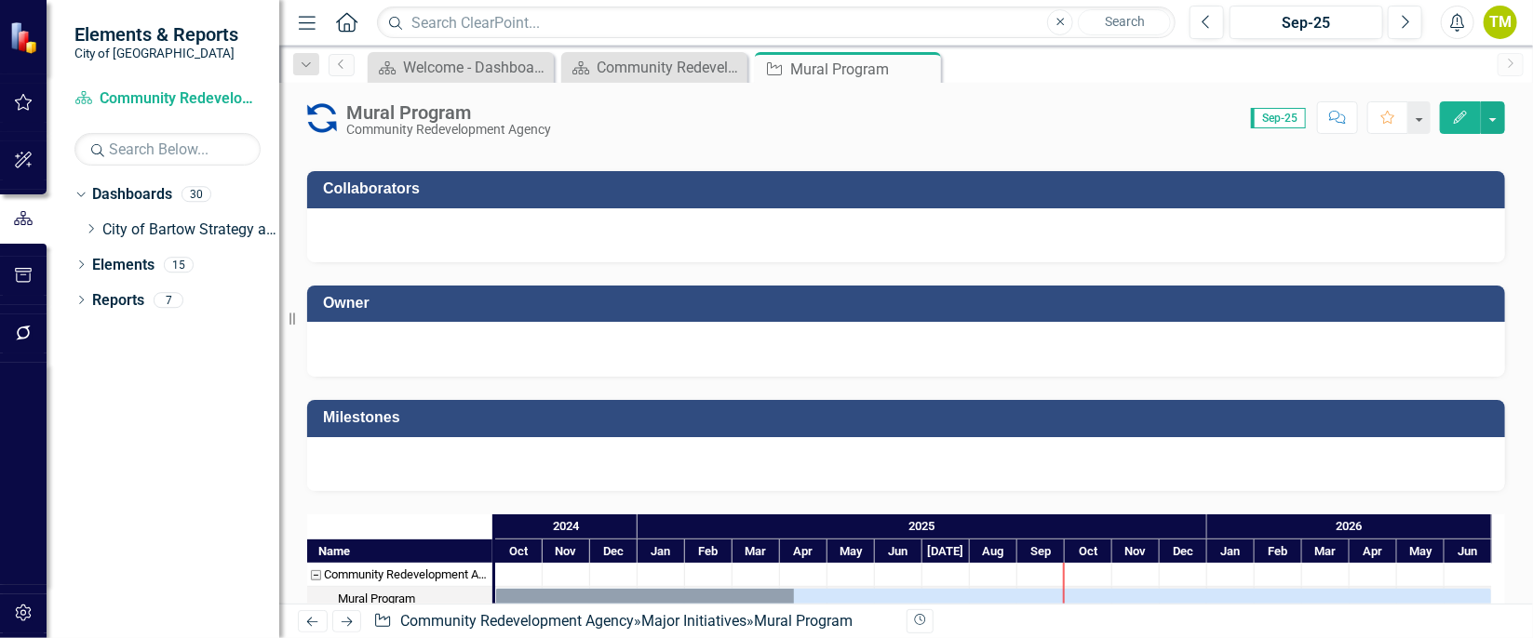
scroll to position [1440, 0]
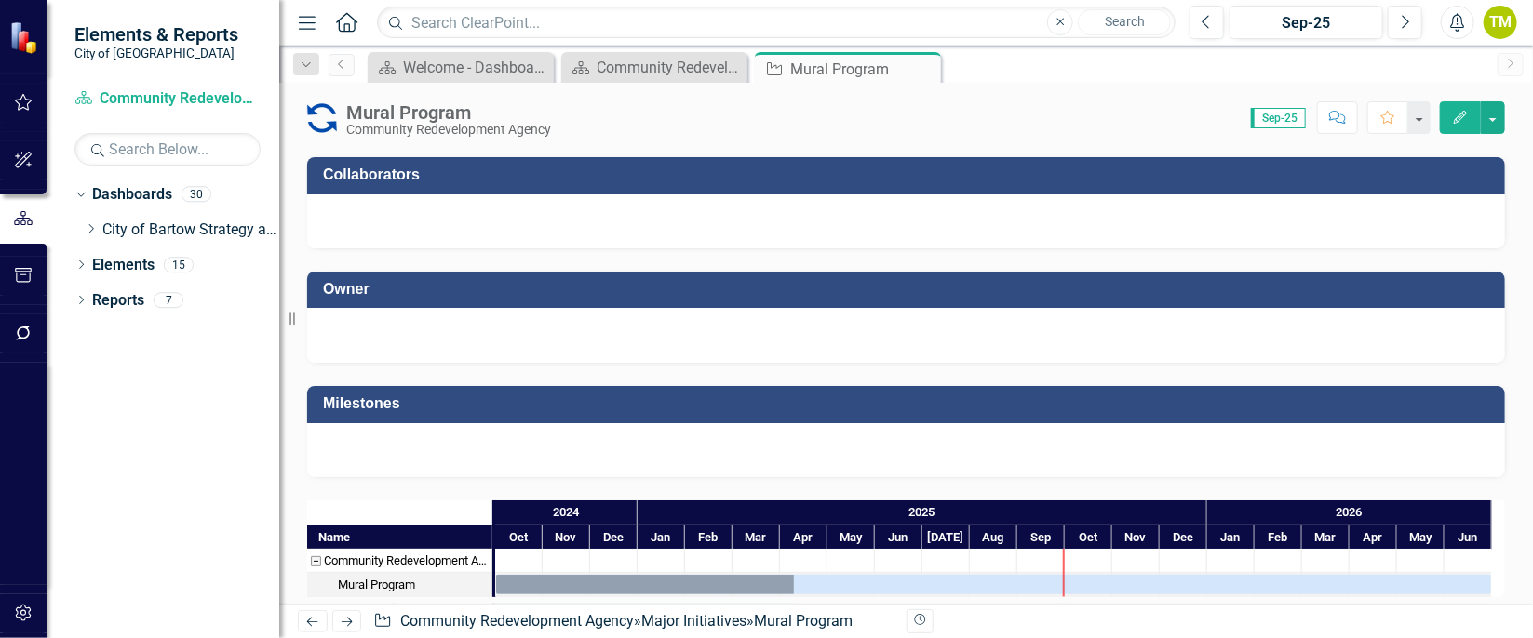
click at [1130, 350] on div at bounding box center [906, 335] width 1198 height 55
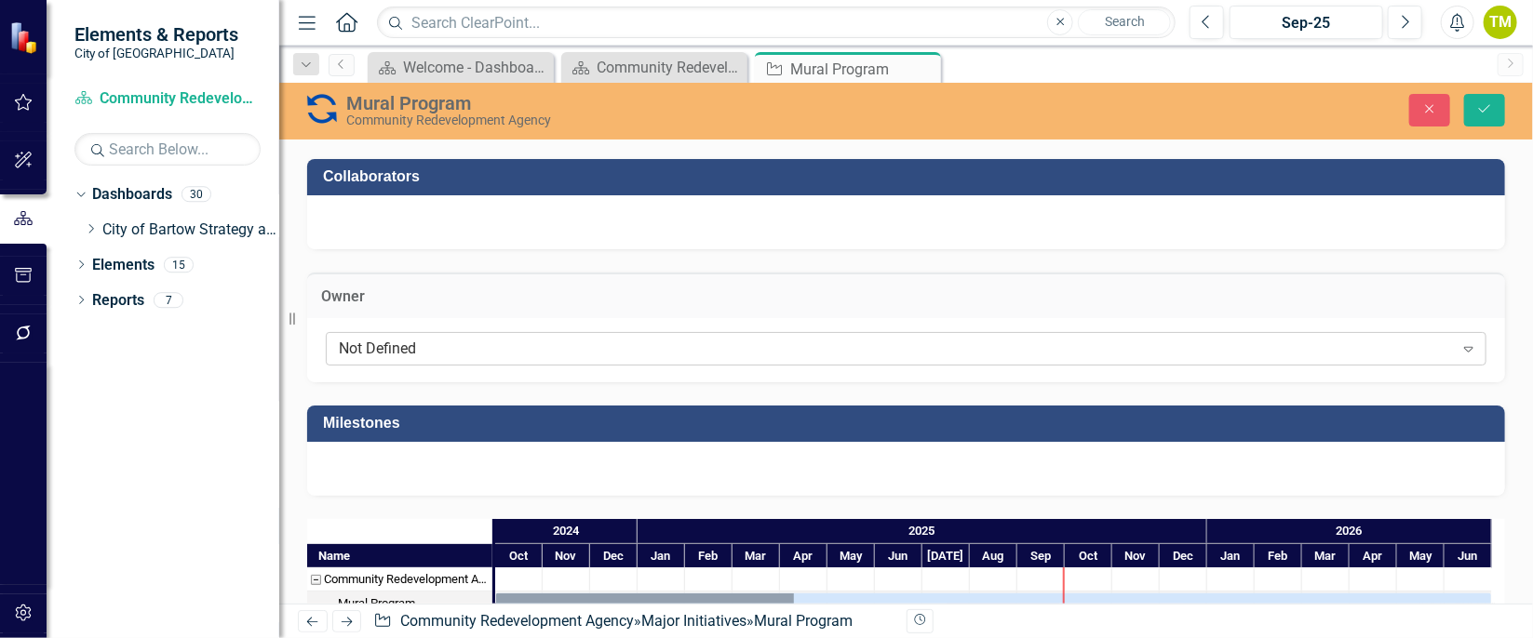
click at [947, 342] on div "Not Defined" at bounding box center [896, 348] width 1115 height 21
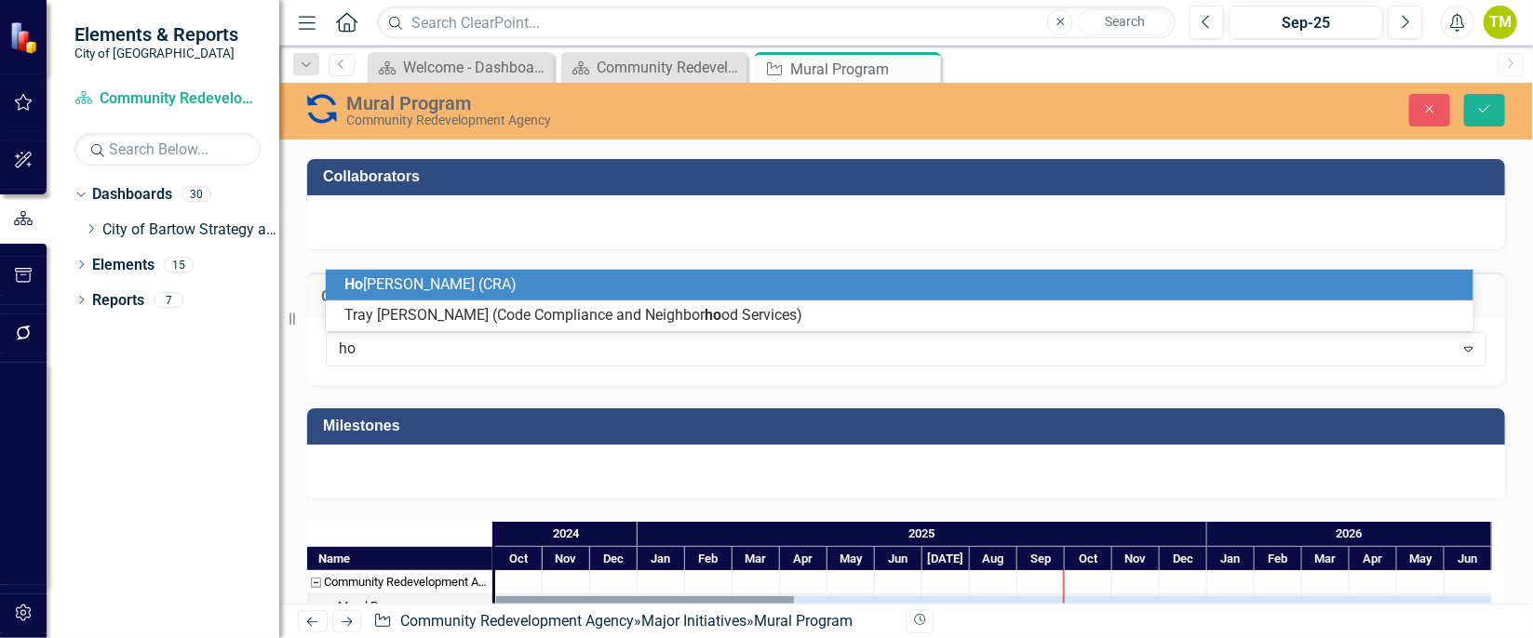
type input "how"
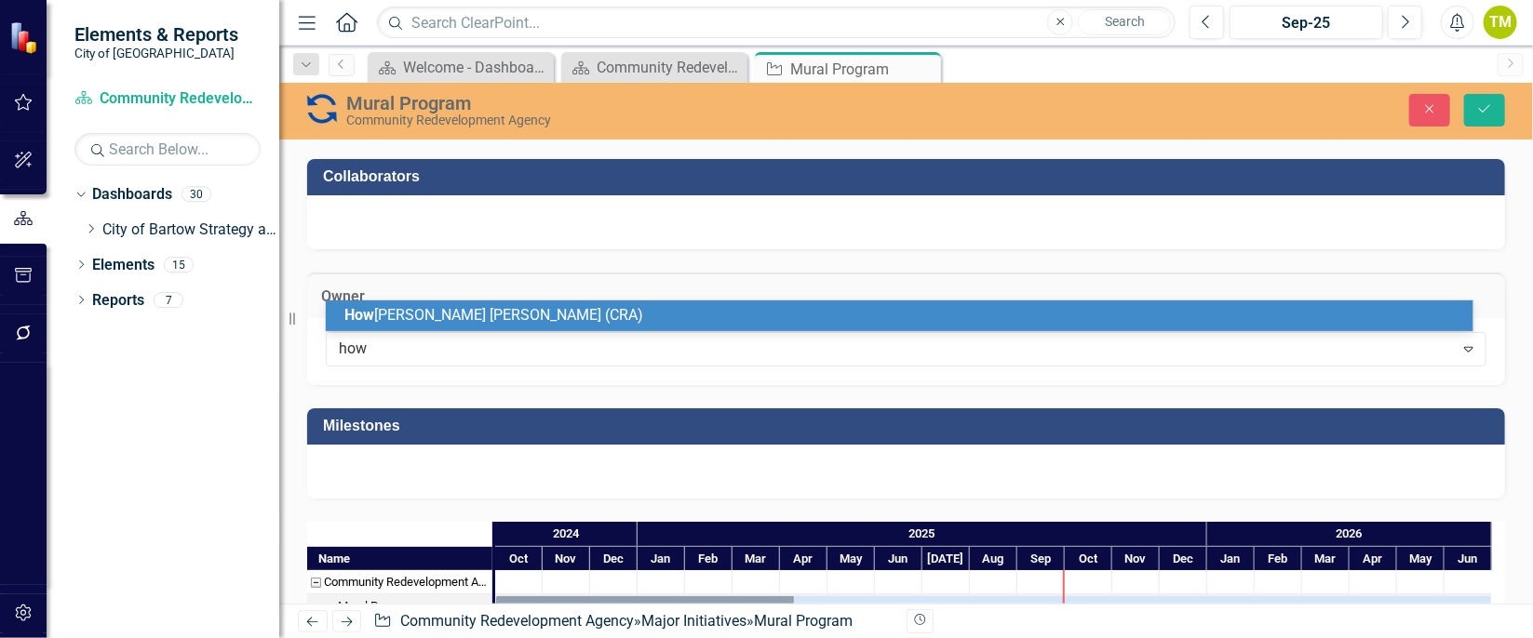
click at [785, 315] on div "How ard Smith (CRA)" at bounding box center [903, 315] width 1118 height 21
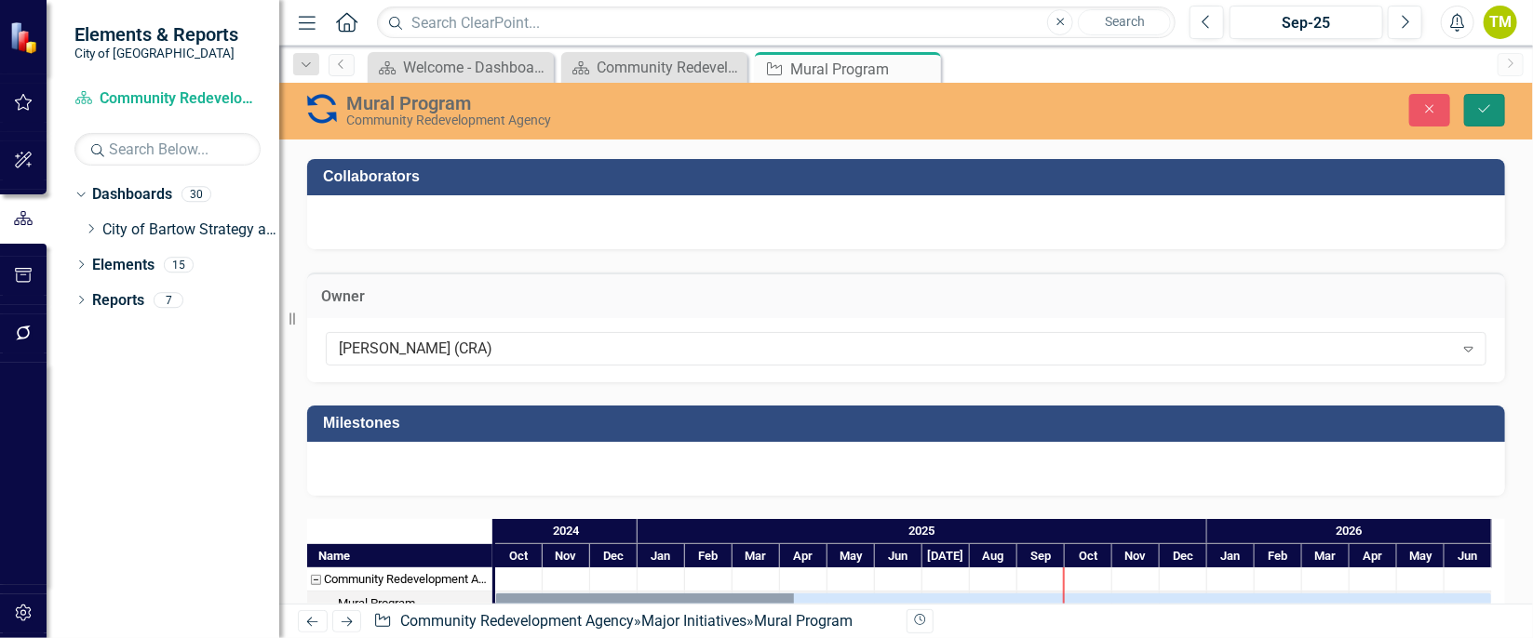
click at [1479, 114] on icon "Save" at bounding box center [1484, 108] width 17 height 13
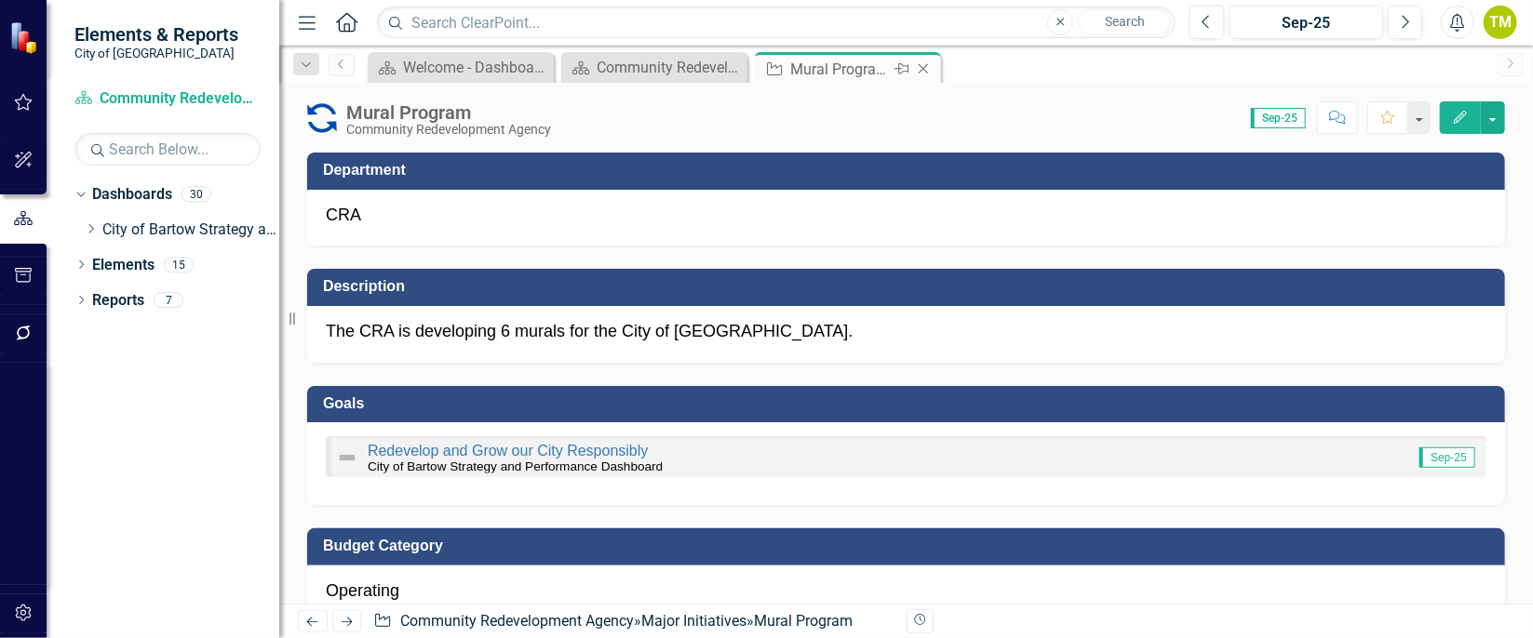
click at [926, 66] on icon "Close" at bounding box center [923, 68] width 19 height 15
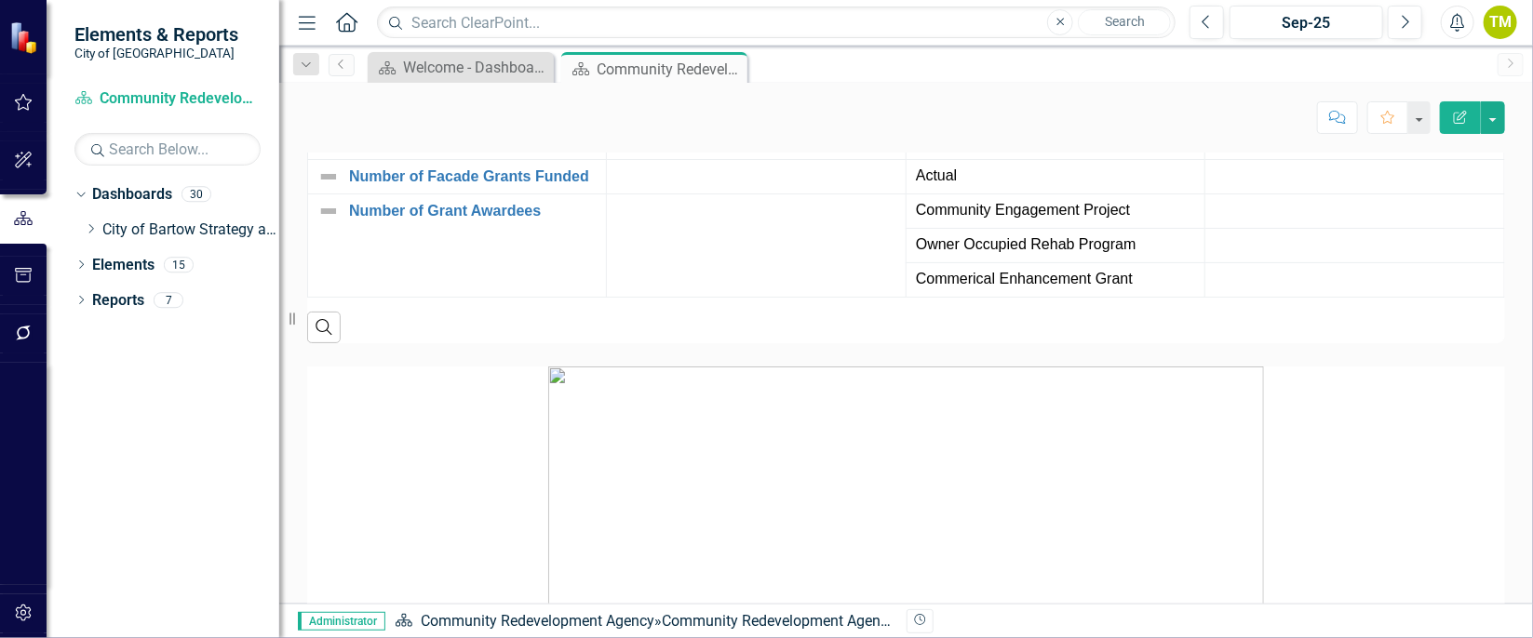
scroll to position [2789, 0]
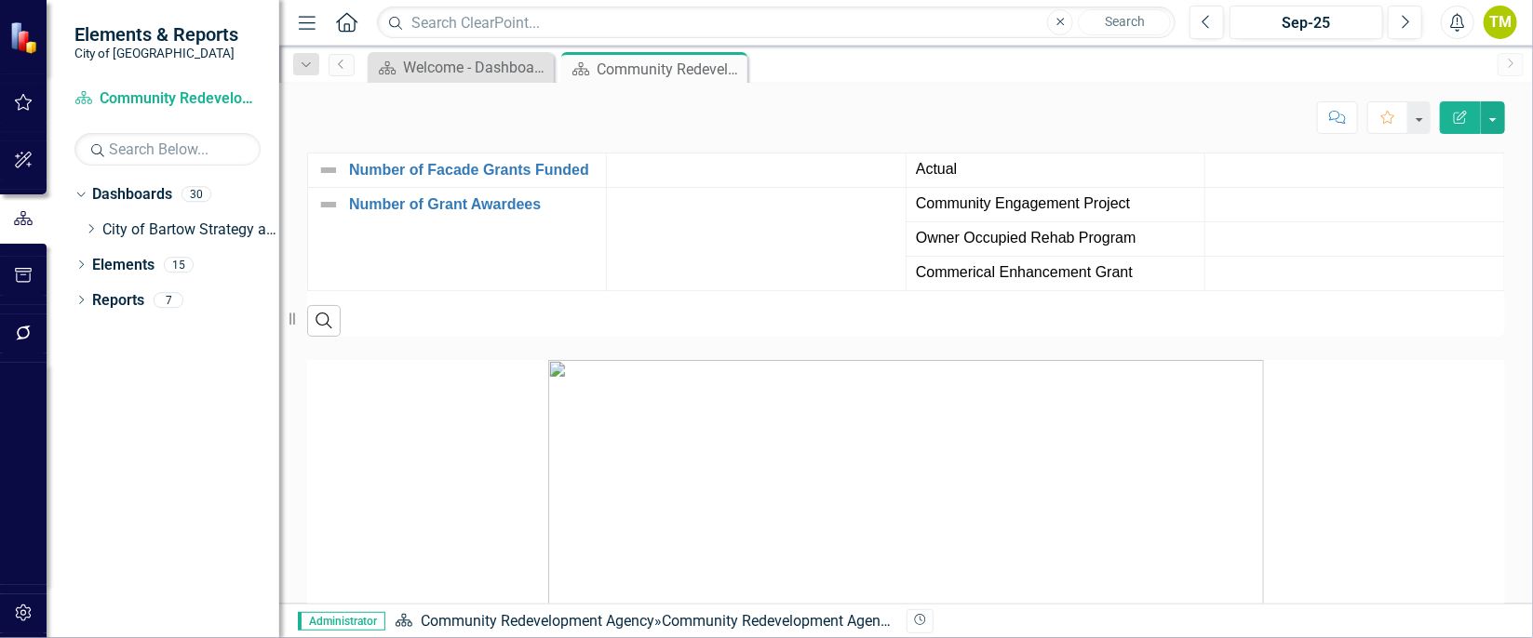
click at [506, 78] on div "Number of Attendees at Sessions" at bounding box center [456, 67] width 279 height 22
click at [503, 78] on div "Number of Attendees at Sessions" at bounding box center [456, 67] width 279 height 22
click at [494, 75] on link "Number of Attendees at Sessions" at bounding box center [473, 67] width 248 height 17
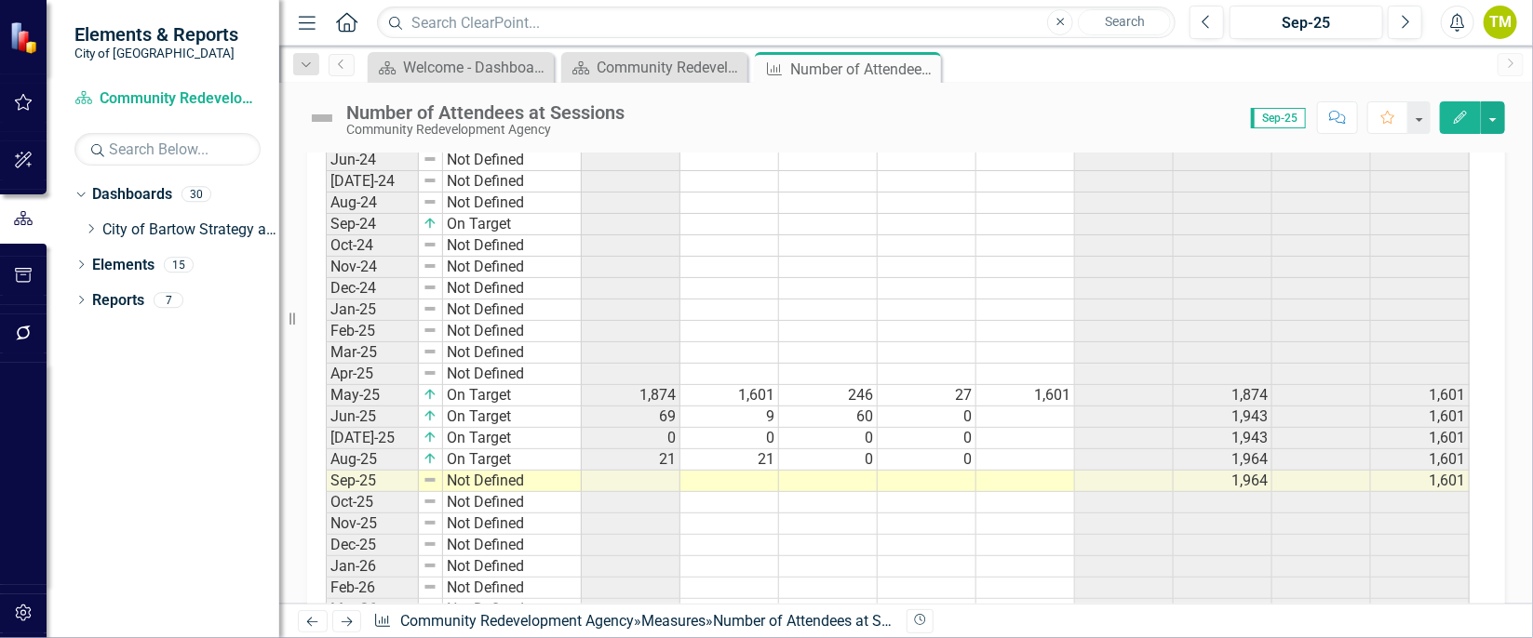
scroll to position [1391, 0]
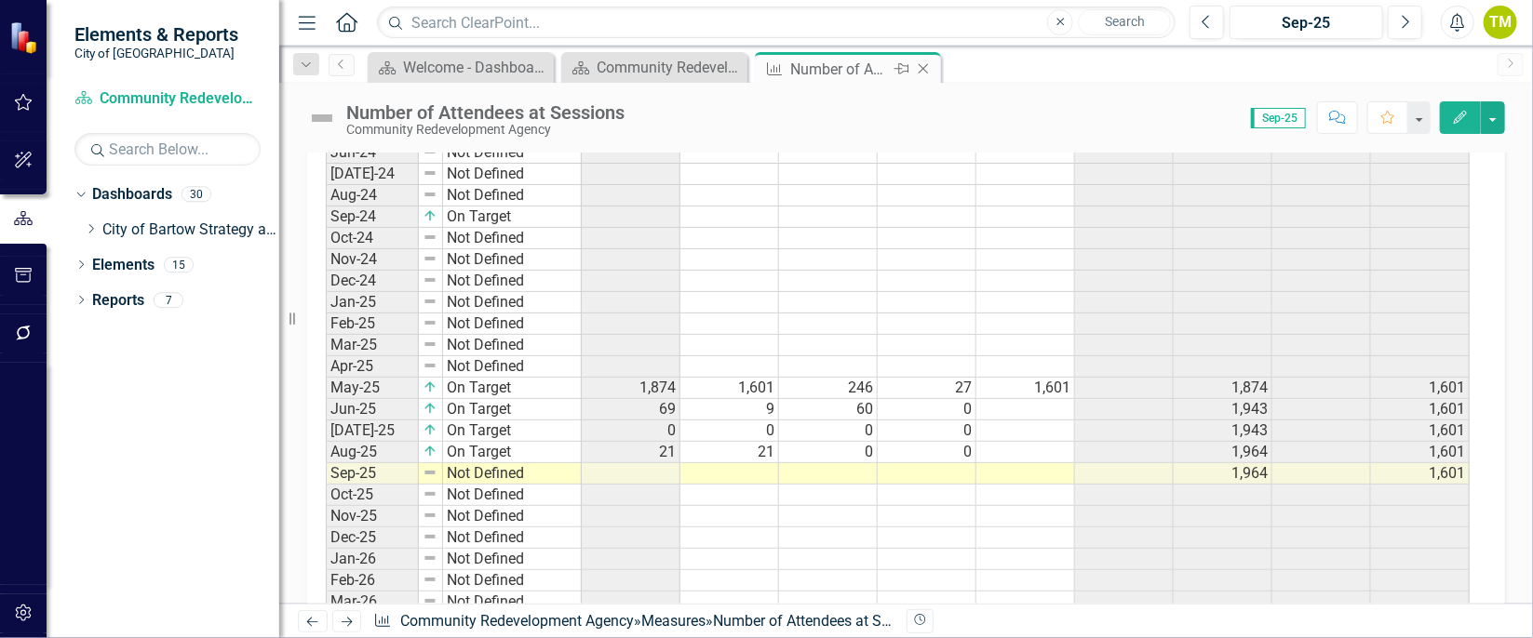
click at [921, 66] on icon at bounding box center [924, 69] width 10 height 10
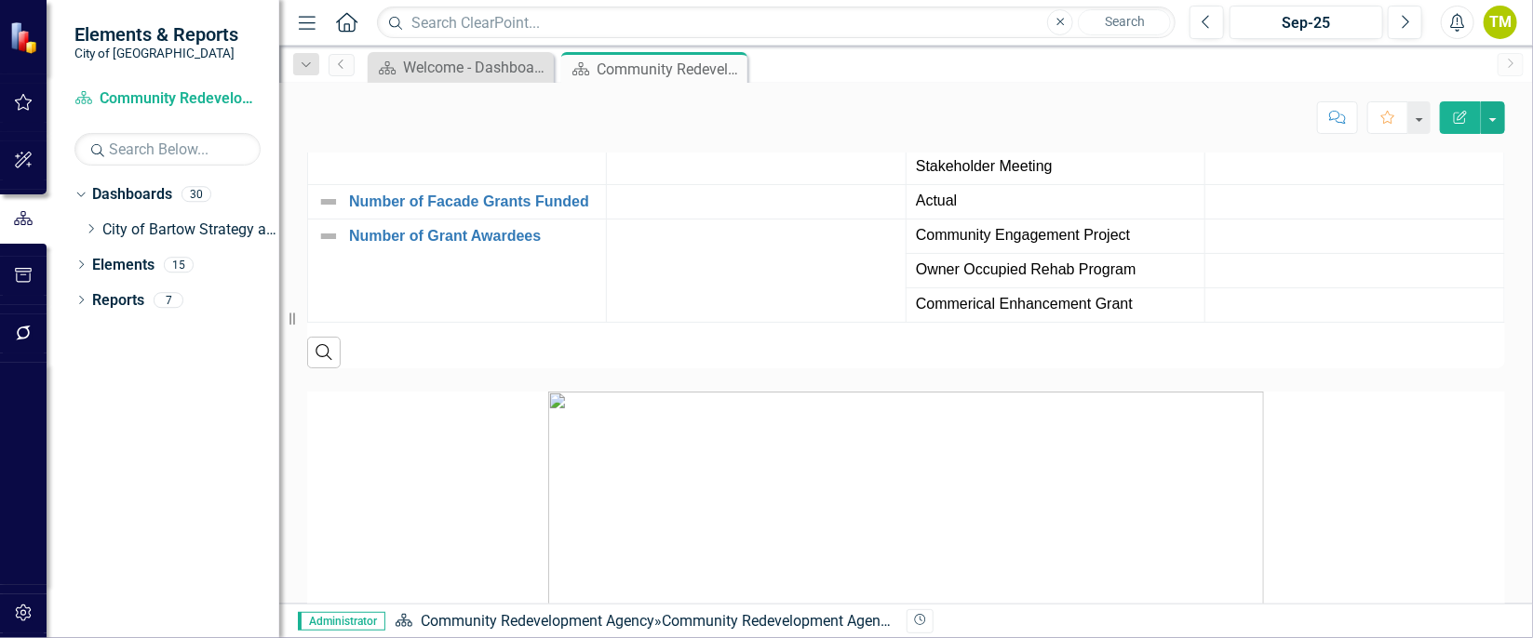
scroll to position [2769, 0]
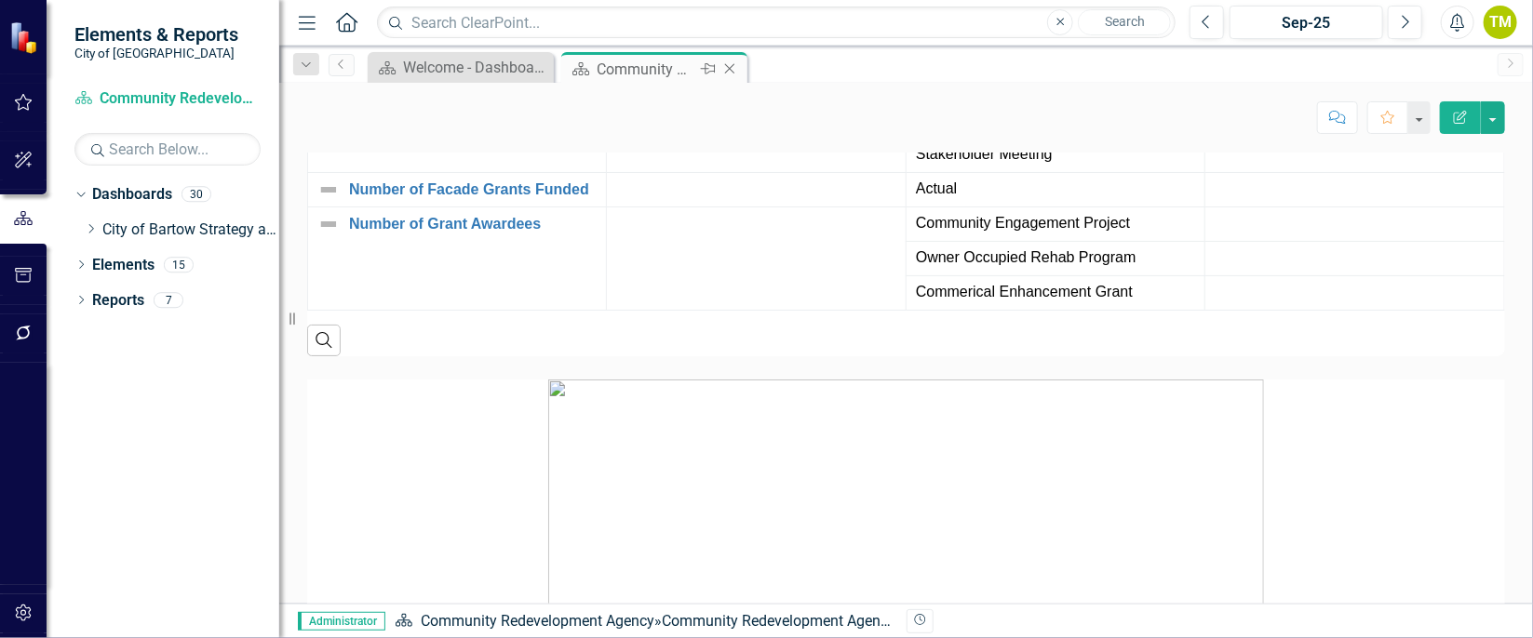
click at [738, 65] on icon "Close" at bounding box center [729, 68] width 19 height 15
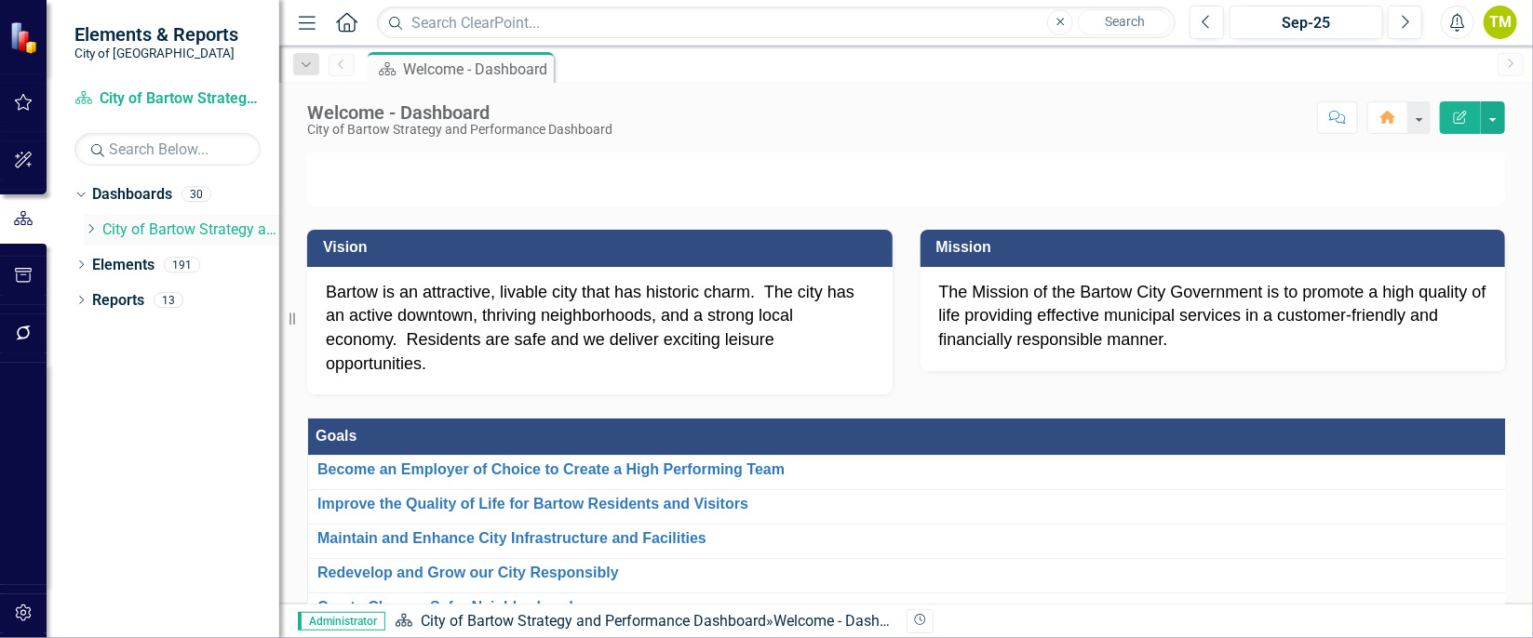
click at [91, 226] on icon at bounding box center [91, 228] width 5 height 9
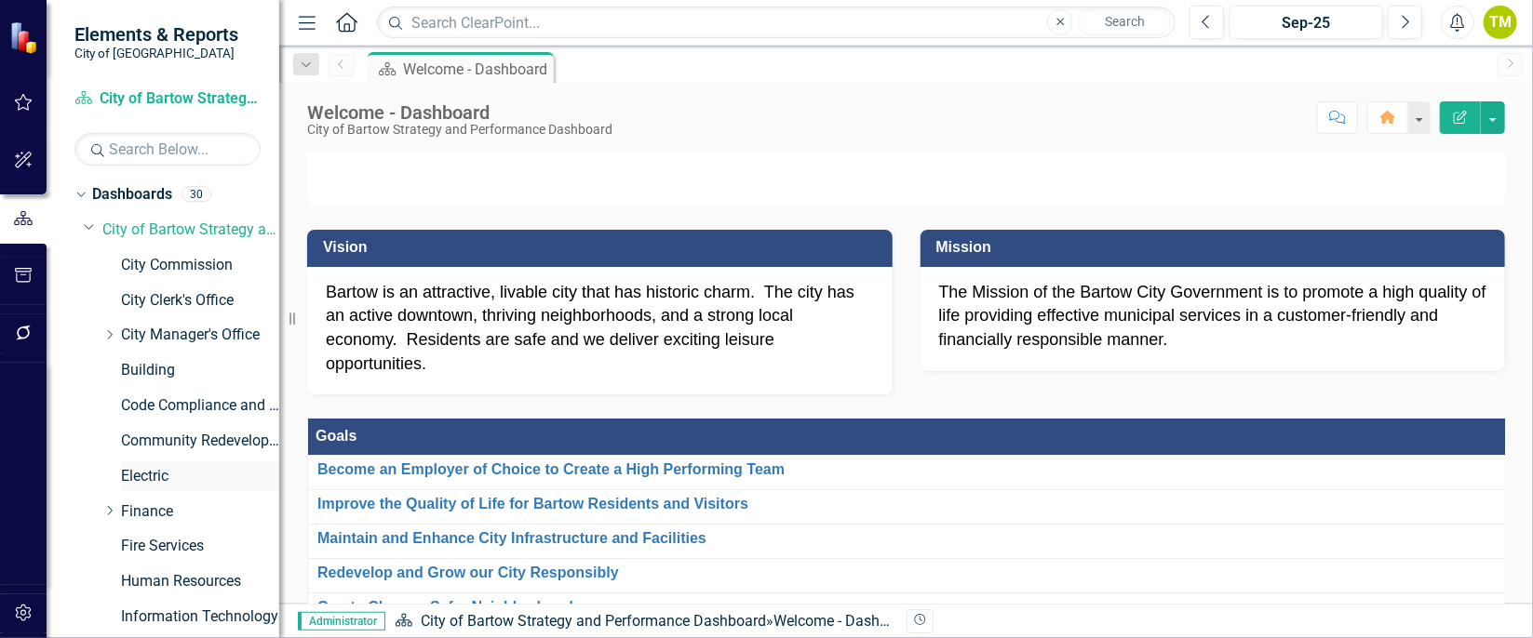
click at [153, 468] on link "Electric" at bounding box center [200, 476] width 158 height 21
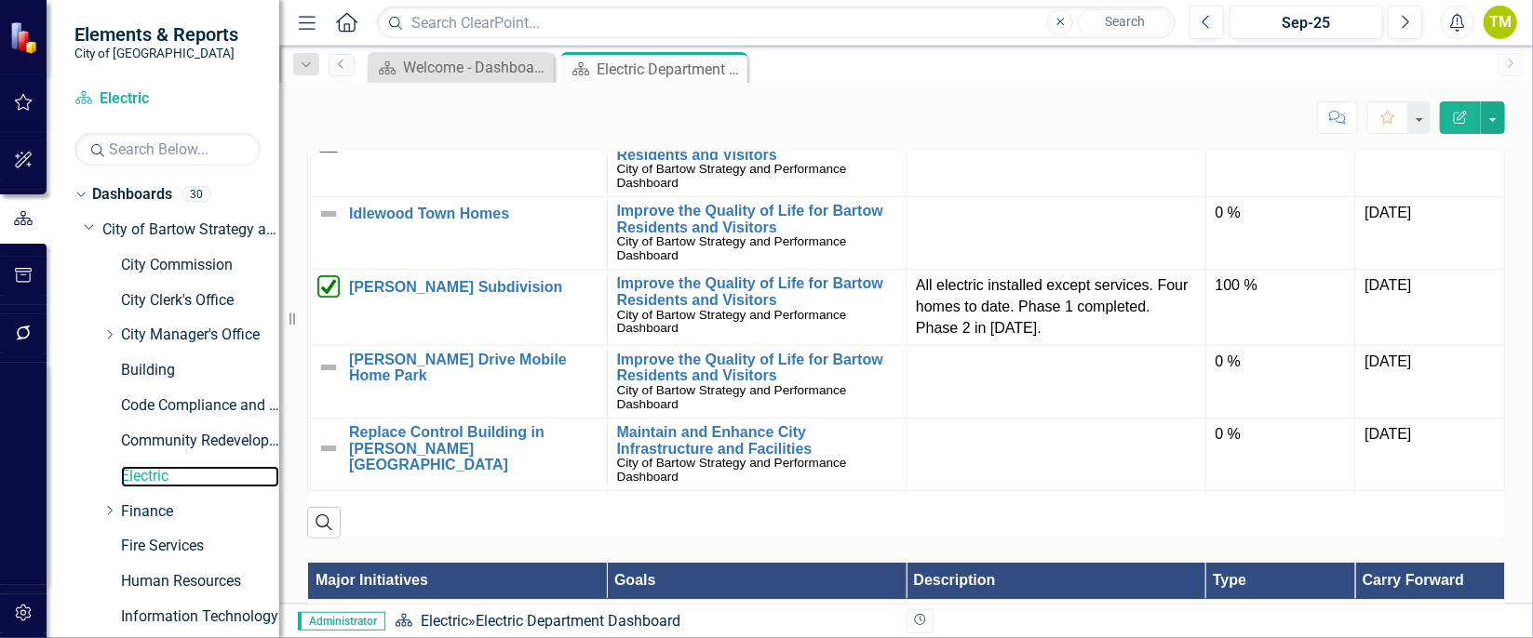
scroll to position [1215, 0]
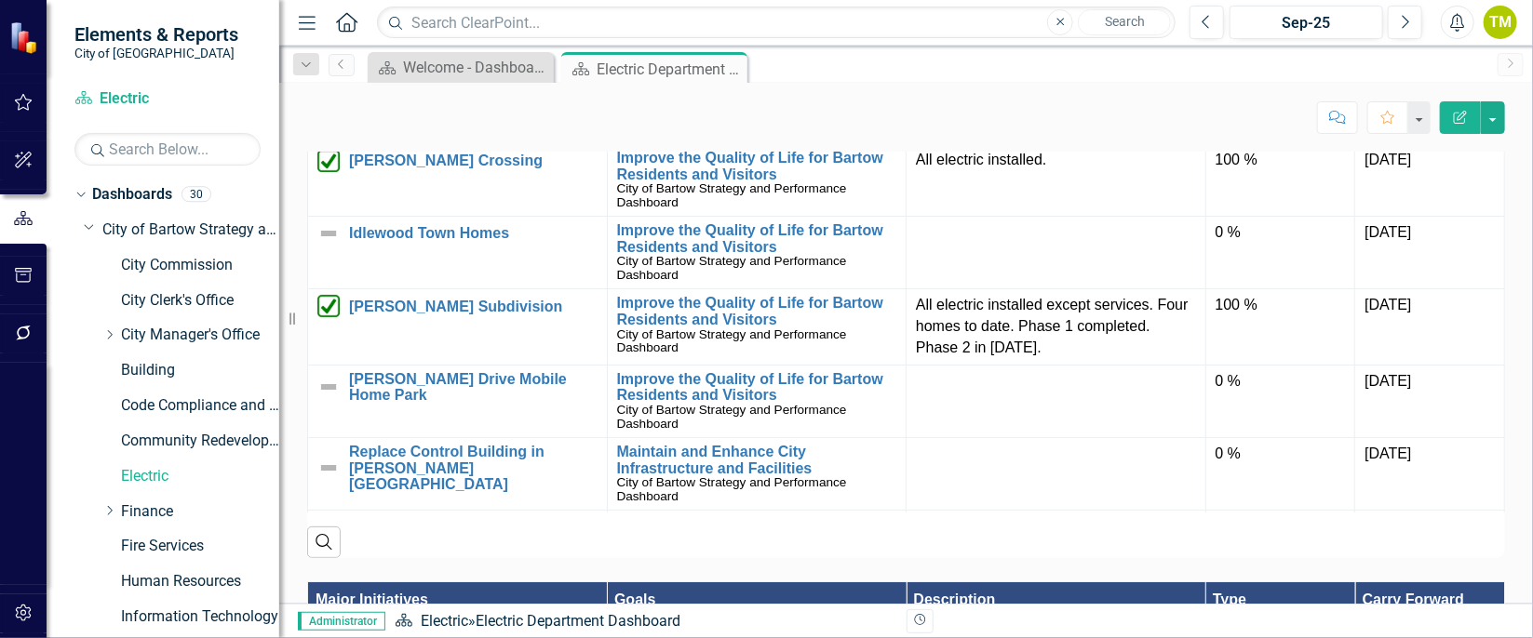
click at [485, 97] on link "Flamingo Town Homes" at bounding box center [473, 88] width 249 height 17
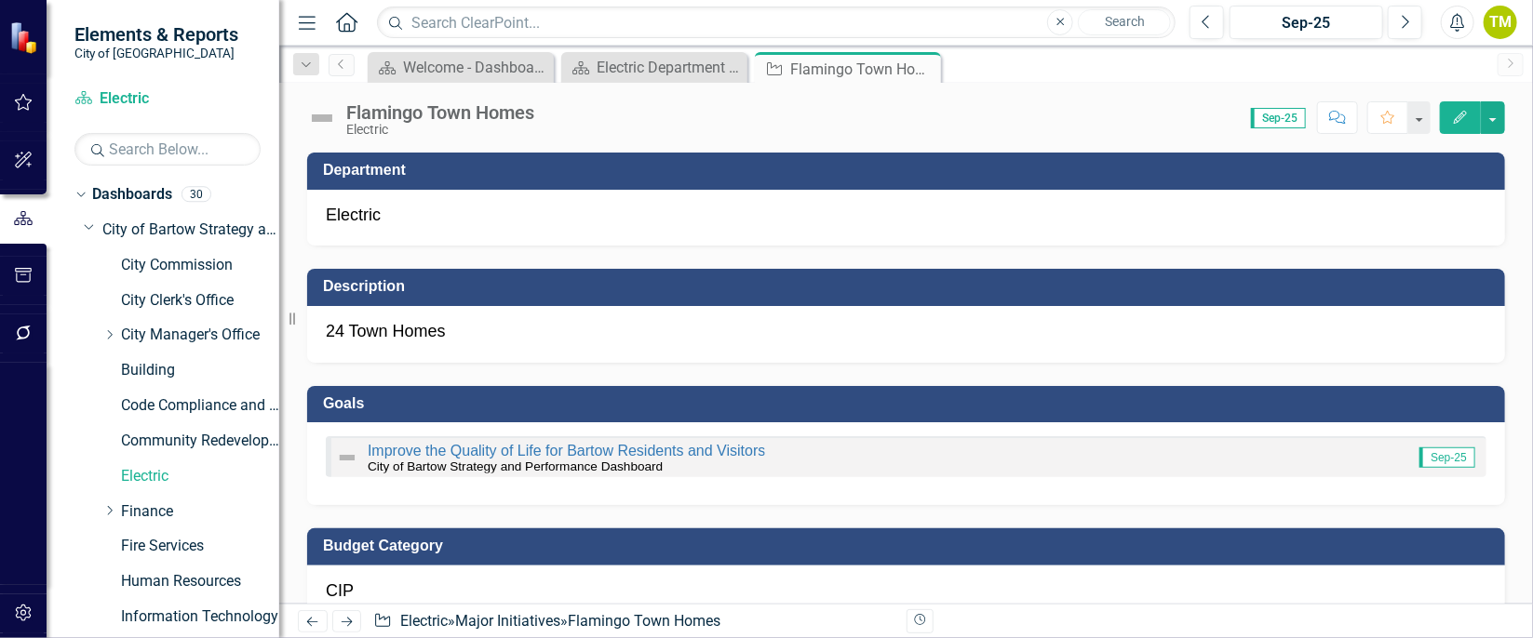
click at [1453, 120] on icon "Edit" at bounding box center [1460, 117] width 17 height 13
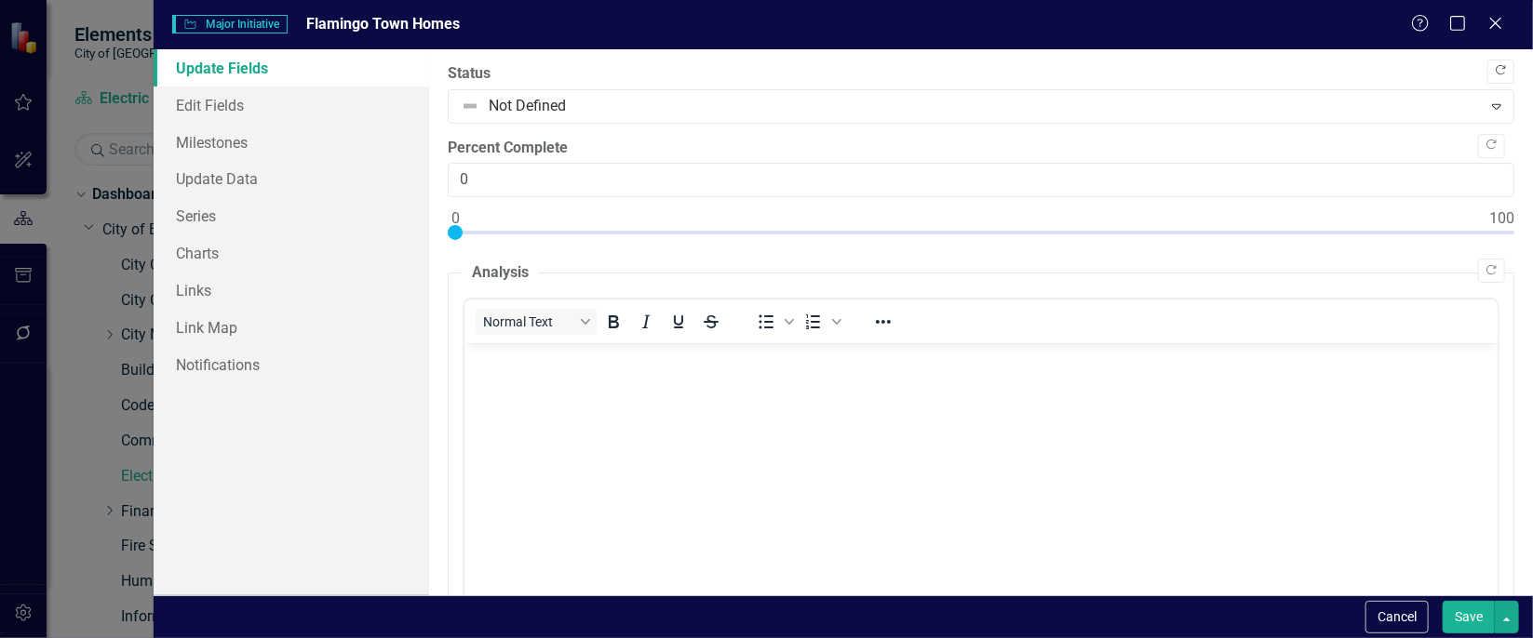
click at [1494, 71] on icon "Copy Forward" at bounding box center [1501, 70] width 14 height 11
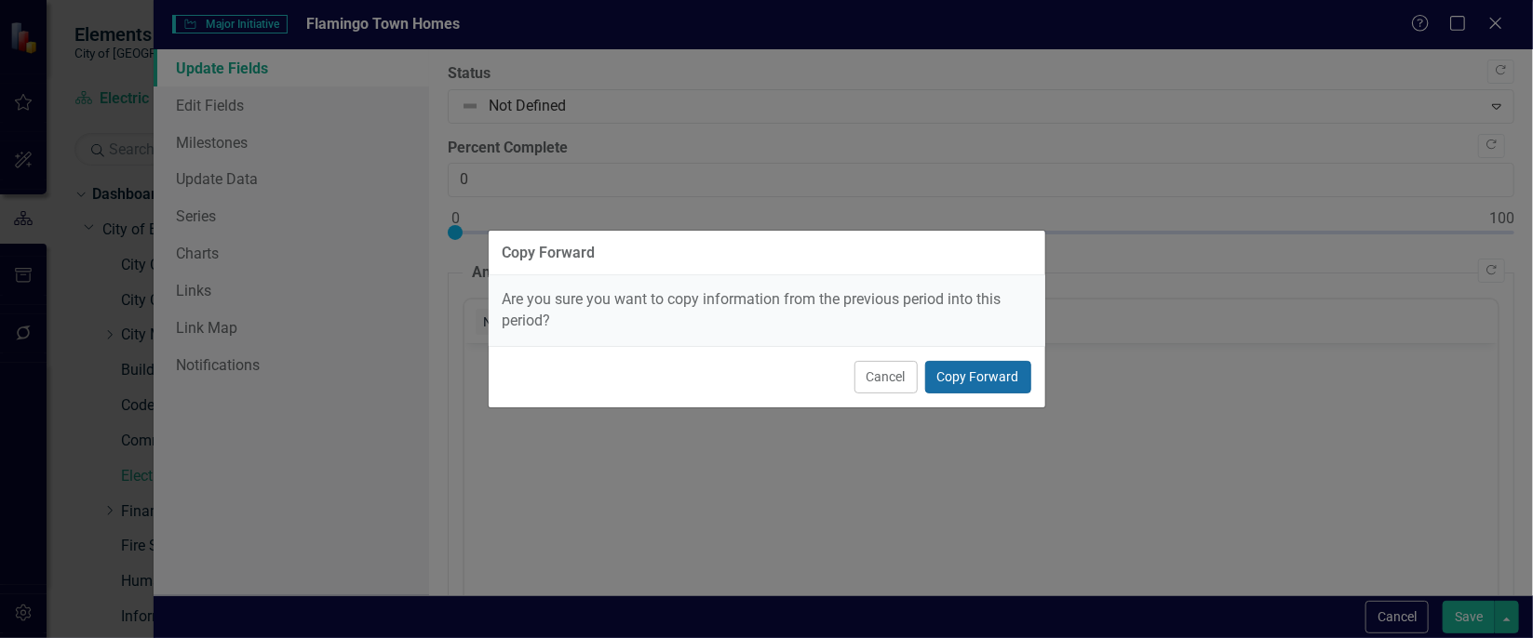
click at [1000, 370] on button "Copy Forward" at bounding box center [978, 377] width 106 height 33
type input "25"
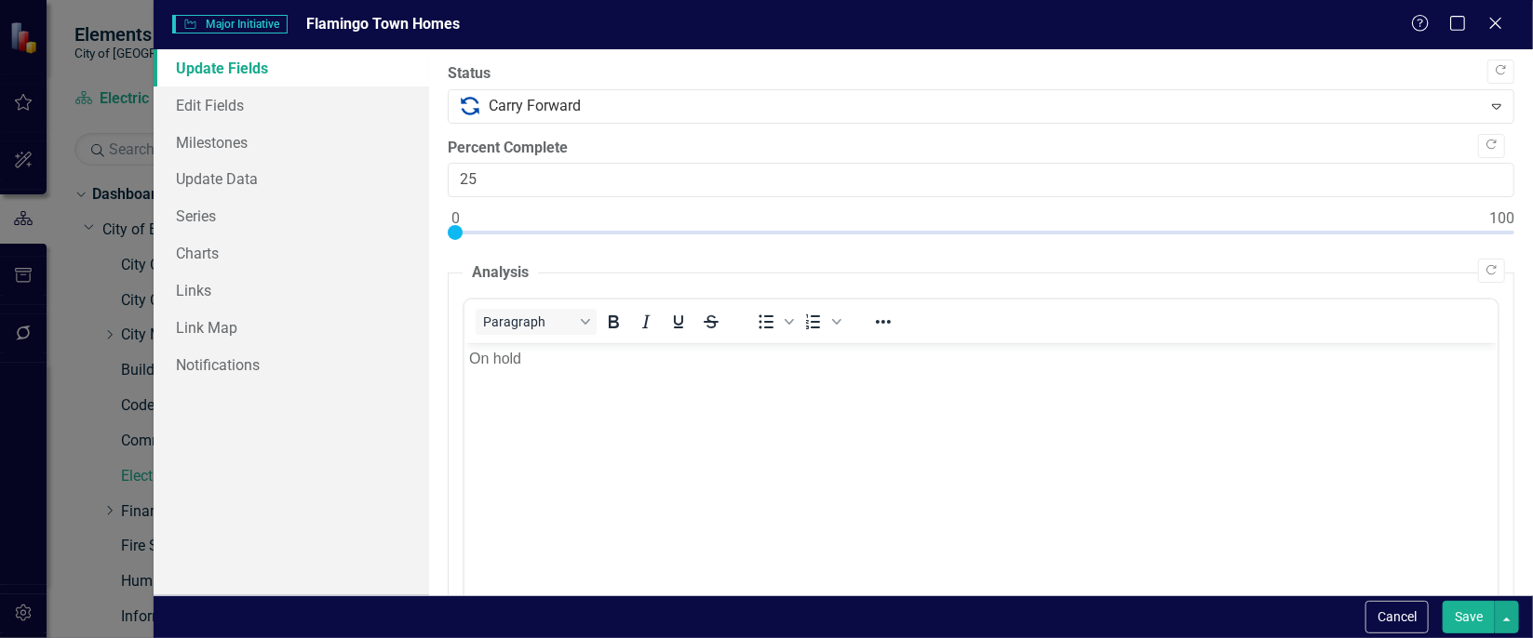
click at [1461, 610] on button "Save" at bounding box center [1469, 617] width 52 height 33
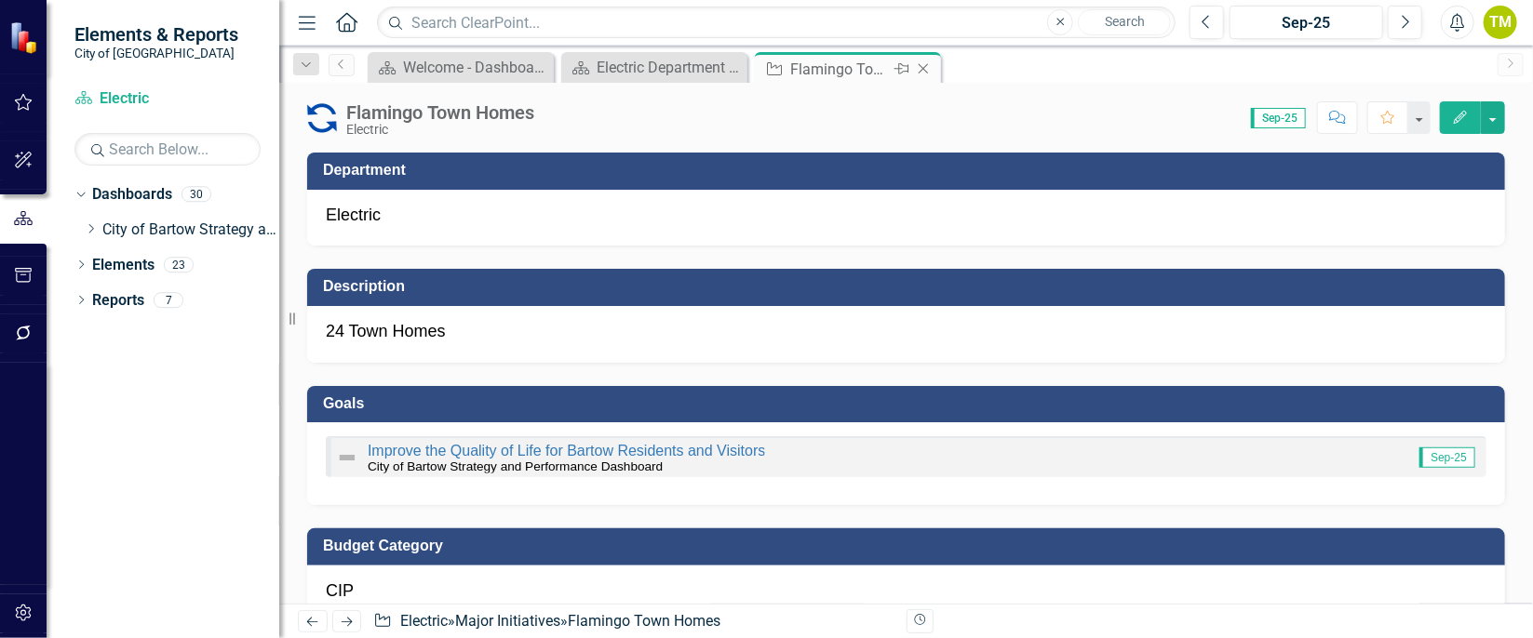
click at [921, 72] on icon "Close" at bounding box center [923, 68] width 19 height 15
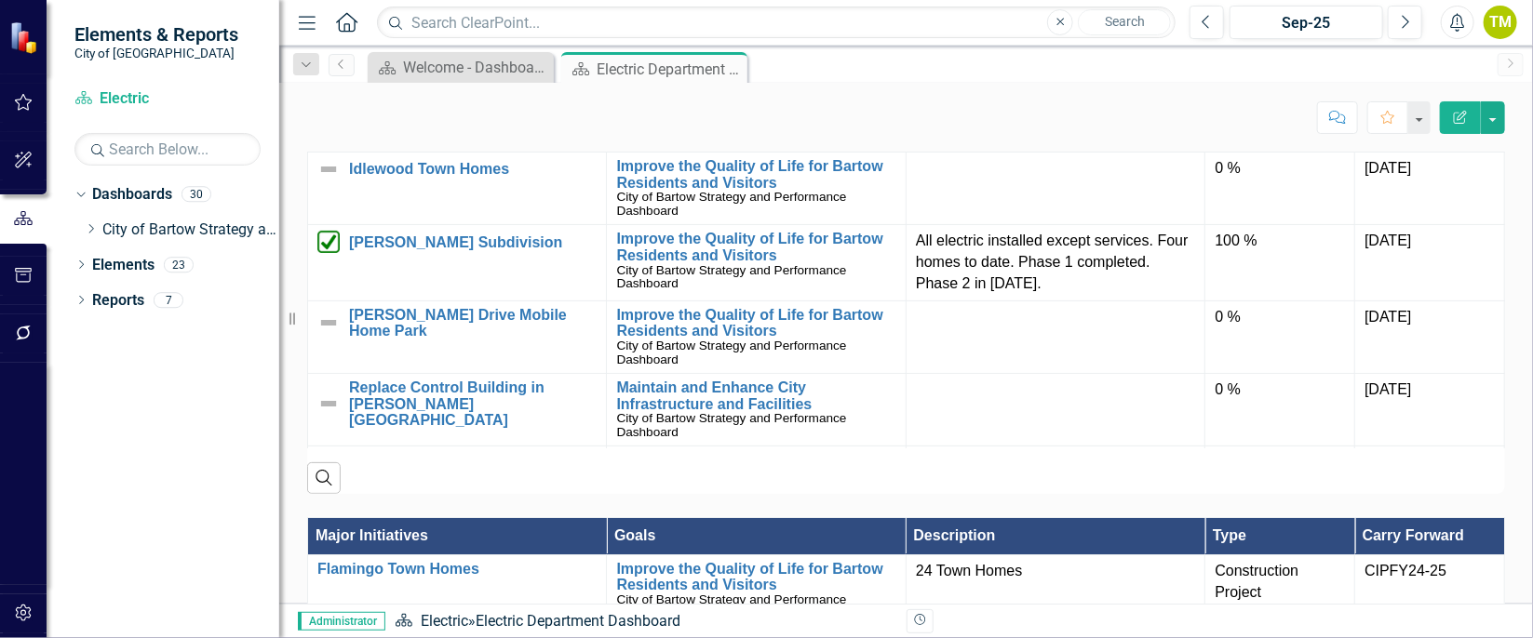
scroll to position [1298, 0]
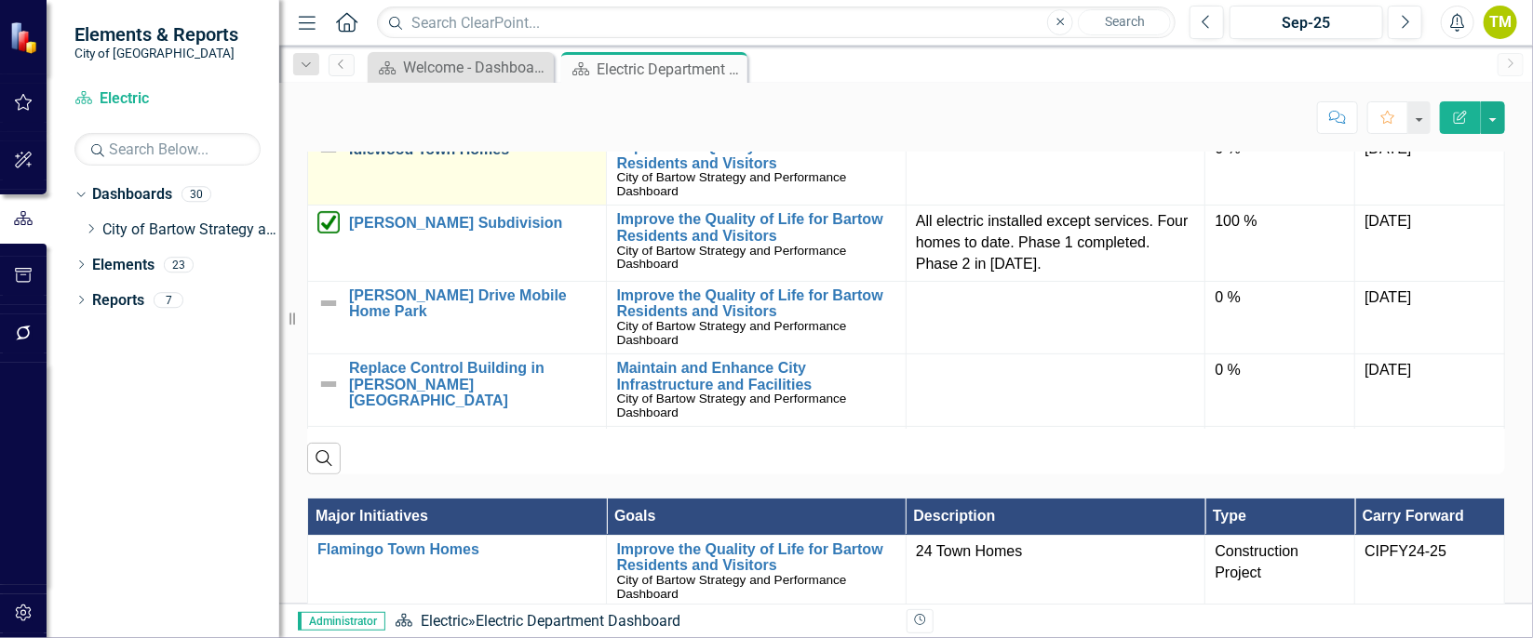
click at [381, 158] on link "Idlewood Town Homes" at bounding box center [473, 149] width 248 height 17
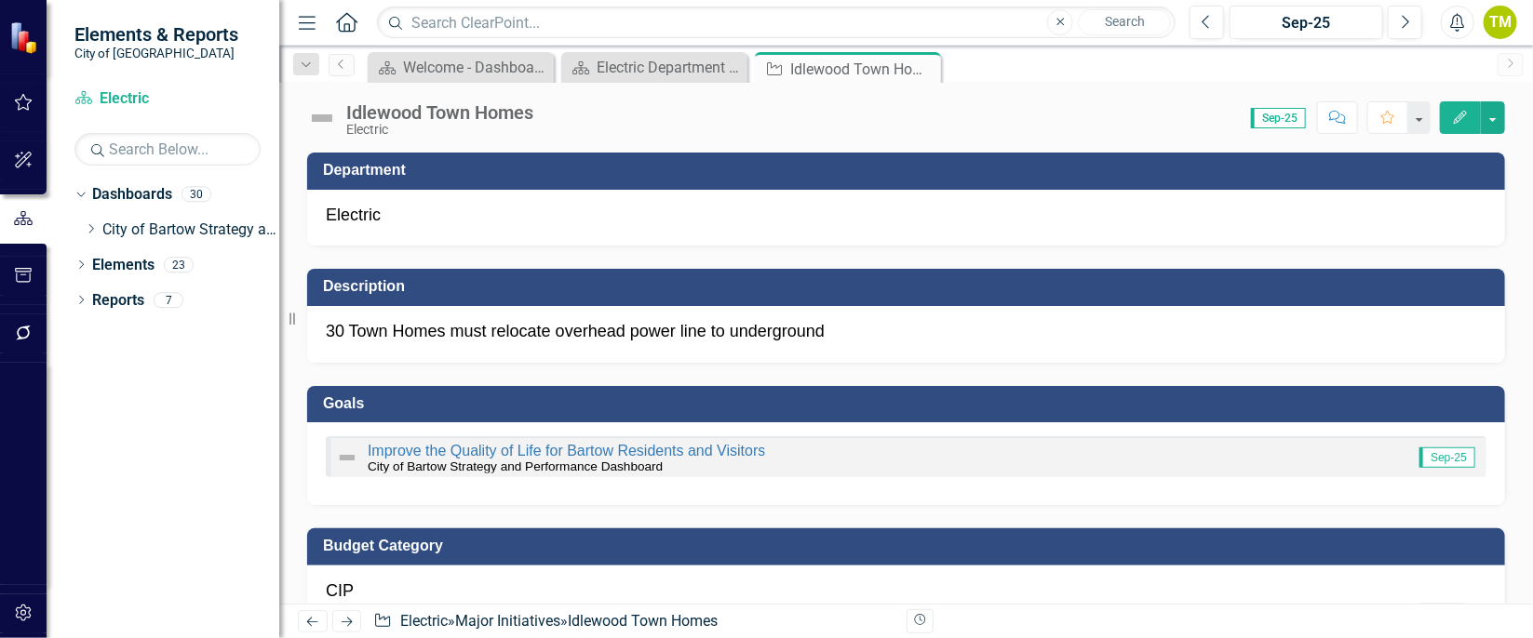
click at [1461, 118] on icon "Edit" at bounding box center [1460, 117] width 17 height 13
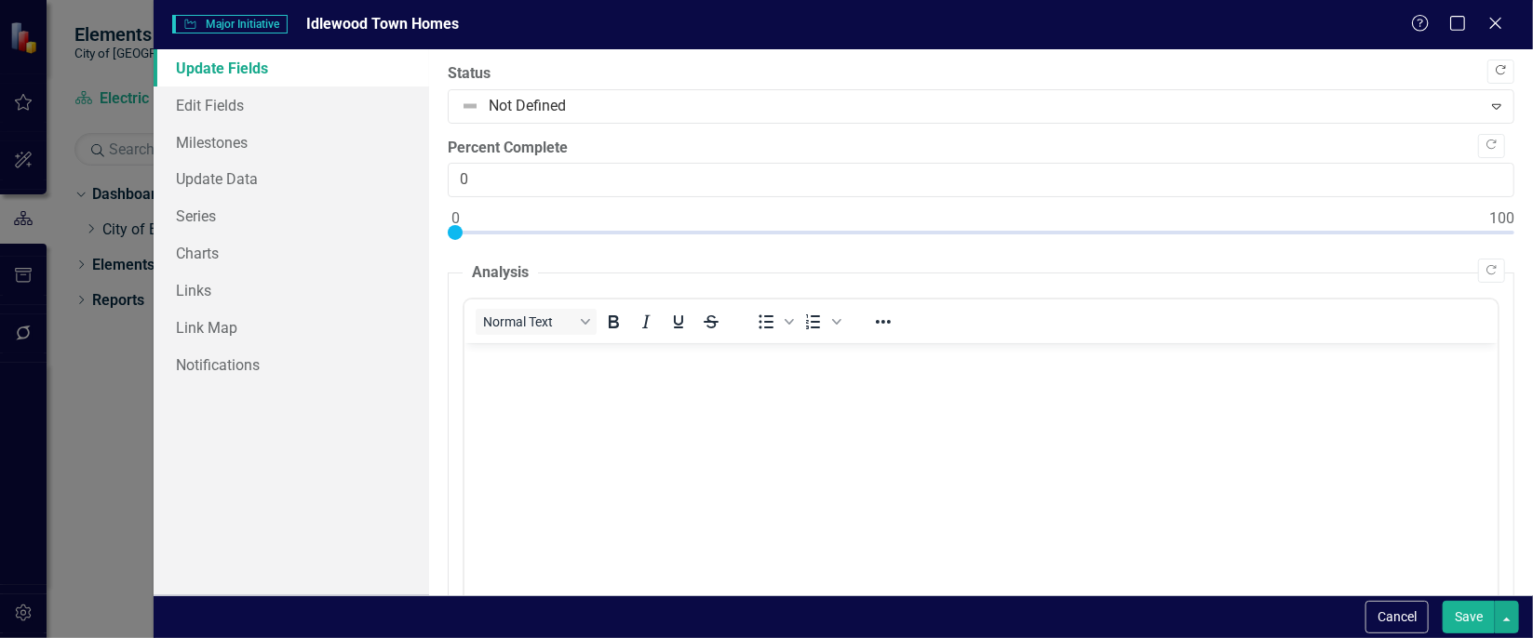
click at [1496, 70] on button "Copy Forward" at bounding box center [1500, 72] width 27 height 24
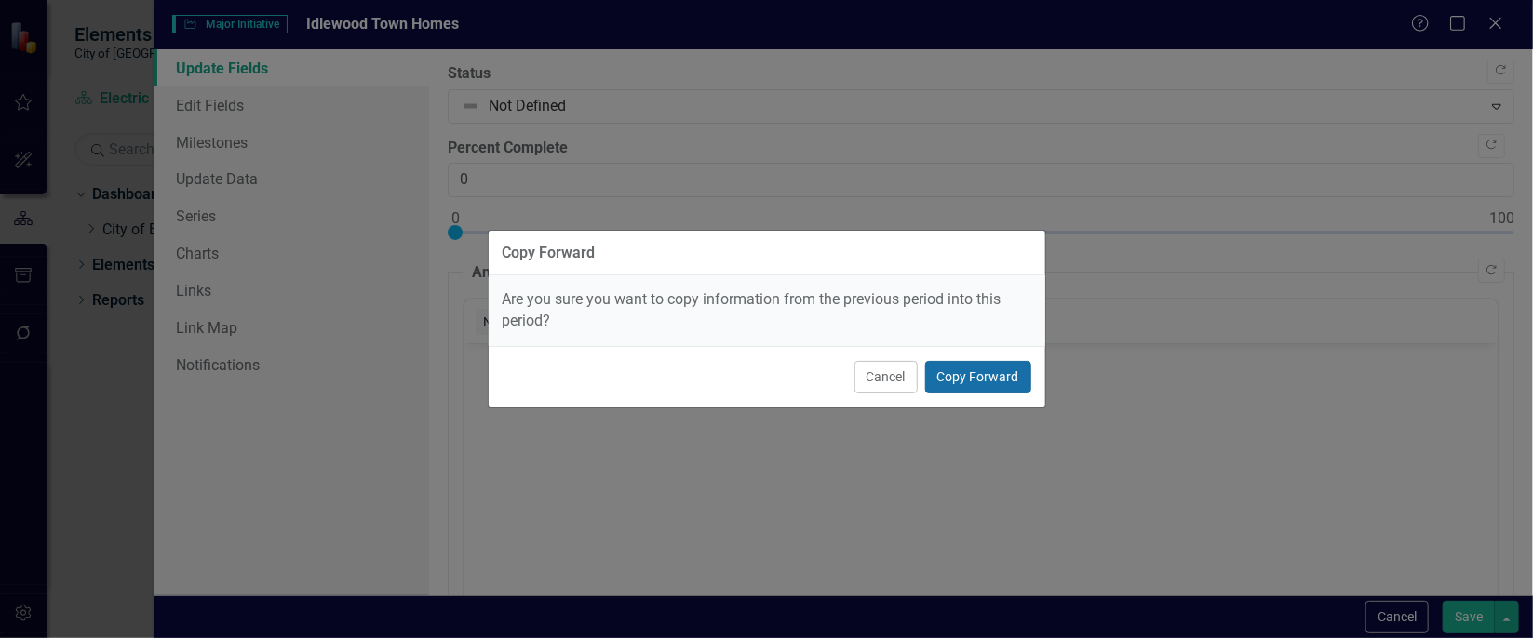
click at [1005, 366] on button "Copy Forward" at bounding box center [978, 377] width 106 height 33
type input "20"
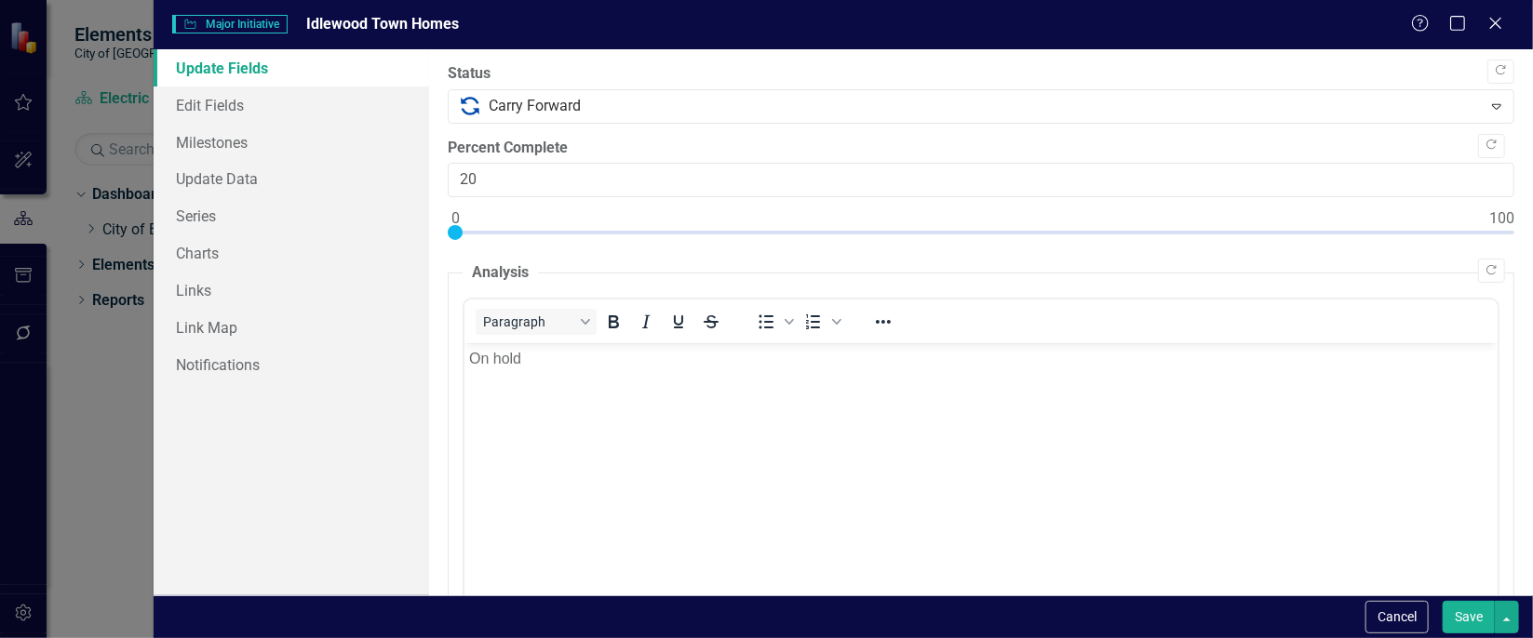
click at [1471, 620] on button "Save" at bounding box center [1469, 617] width 52 height 33
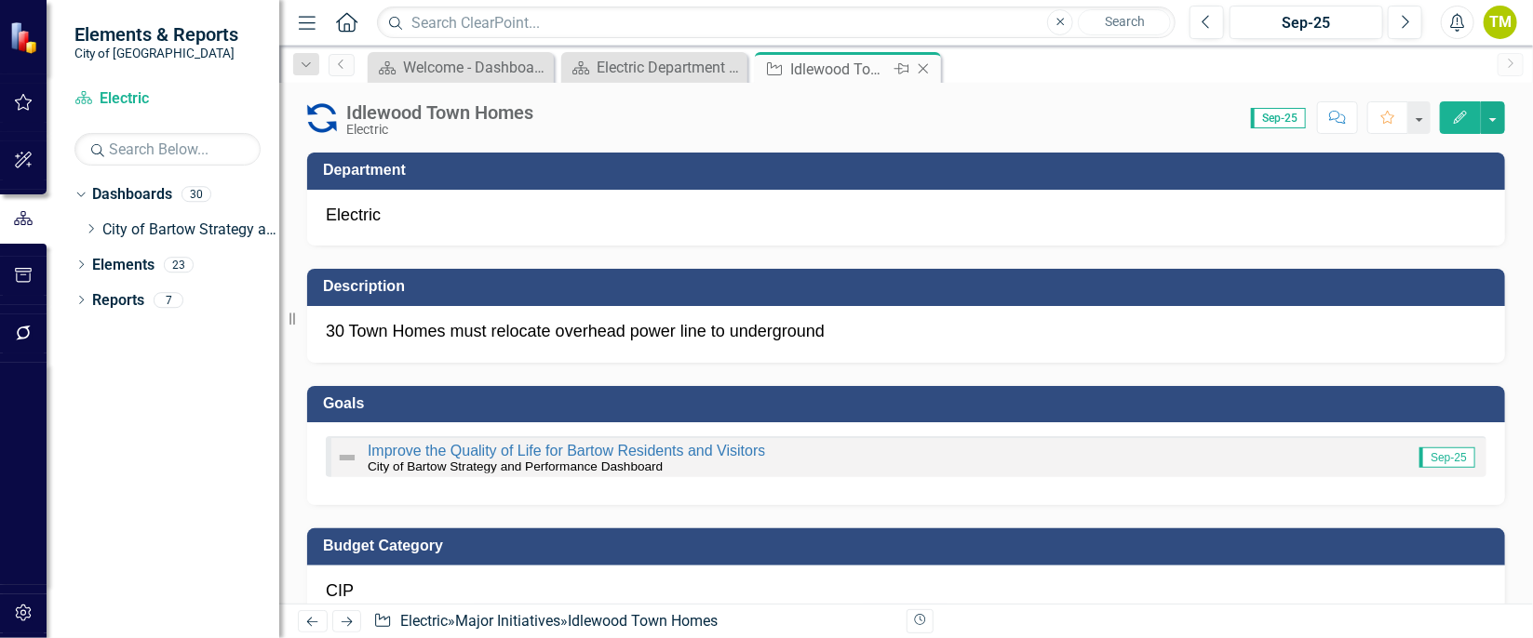
click at [931, 73] on icon "Close" at bounding box center [923, 68] width 19 height 15
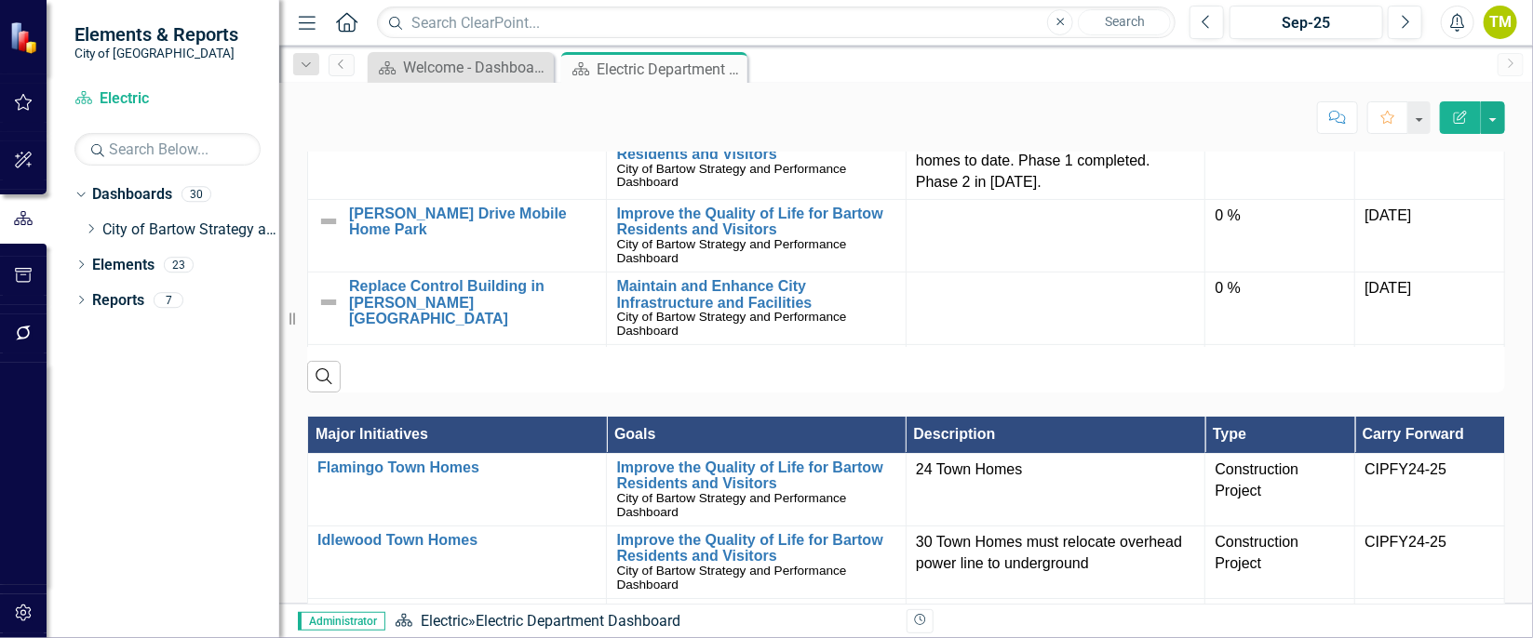
scroll to position [1362, 0]
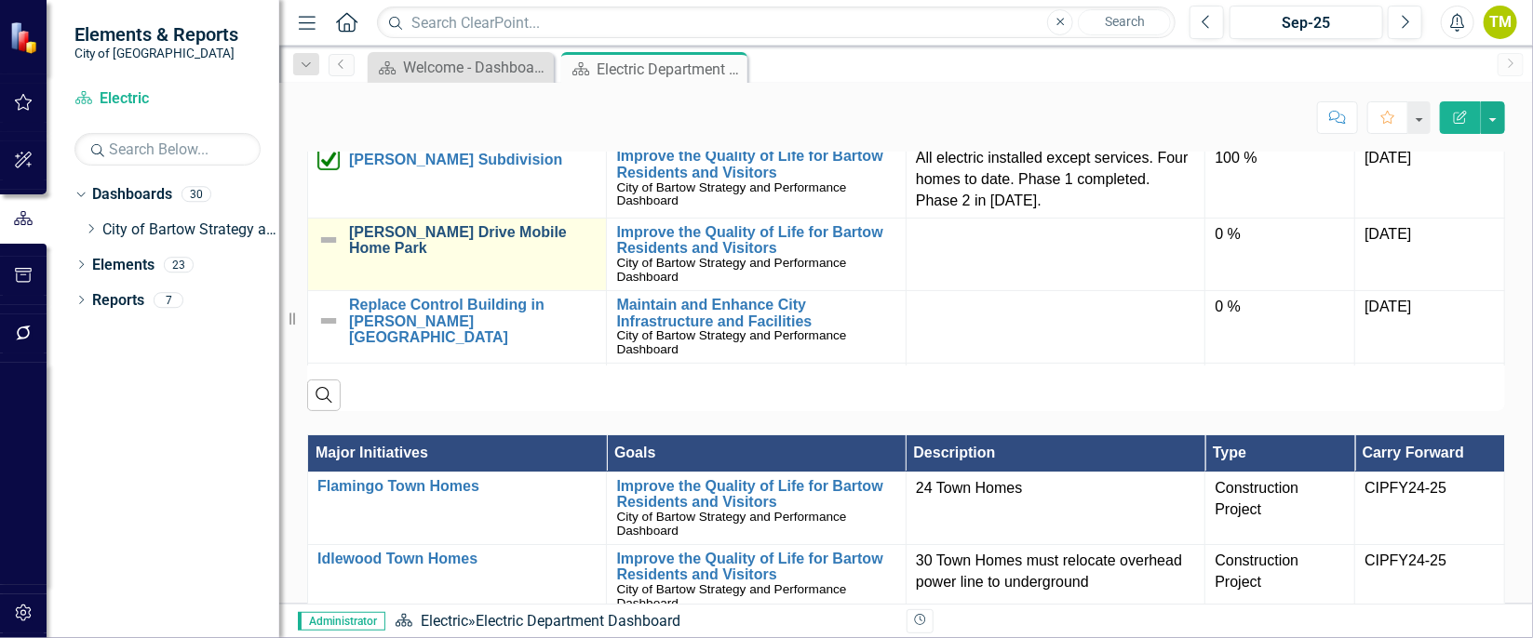
click at [546, 257] on link "[PERSON_NAME] Drive Mobile Home Park" at bounding box center [473, 240] width 248 height 33
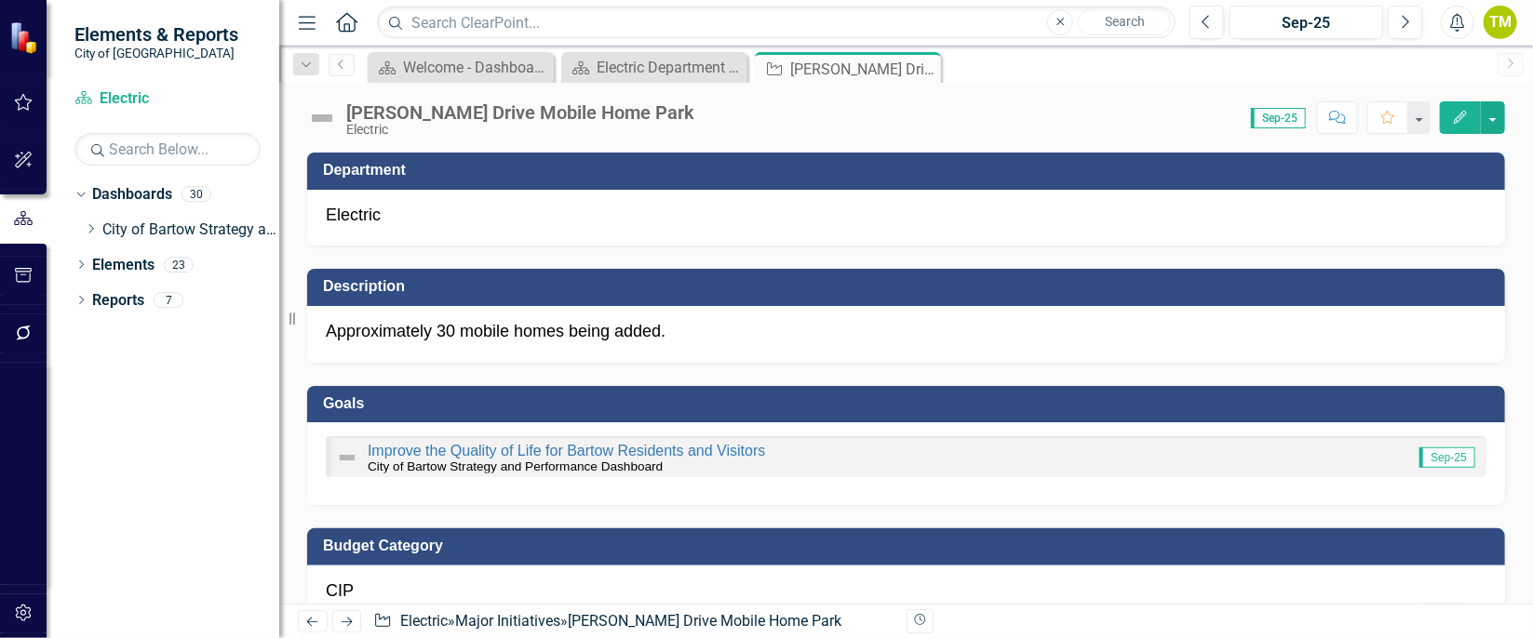
click at [1456, 117] on icon "Edit" at bounding box center [1460, 117] width 17 height 13
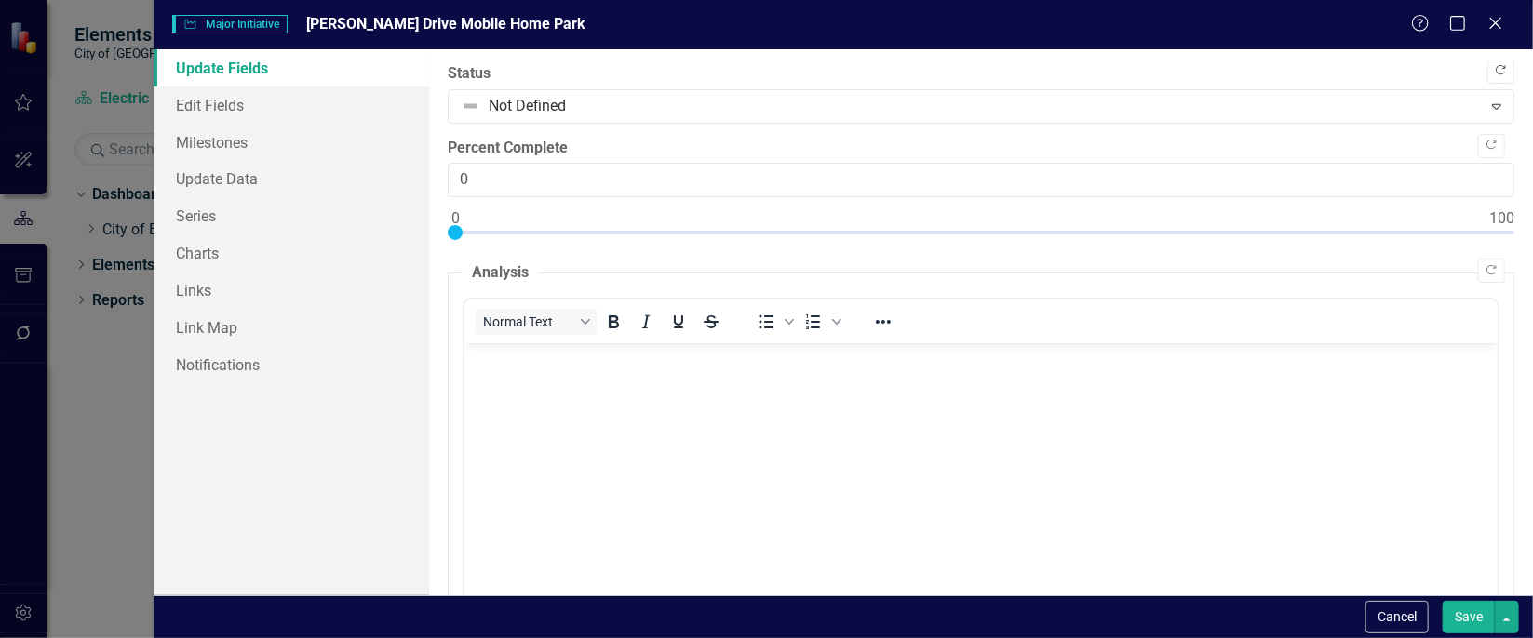
click at [1496, 68] on icon "button" at bounding box center [1501, 70] width 10 height 10
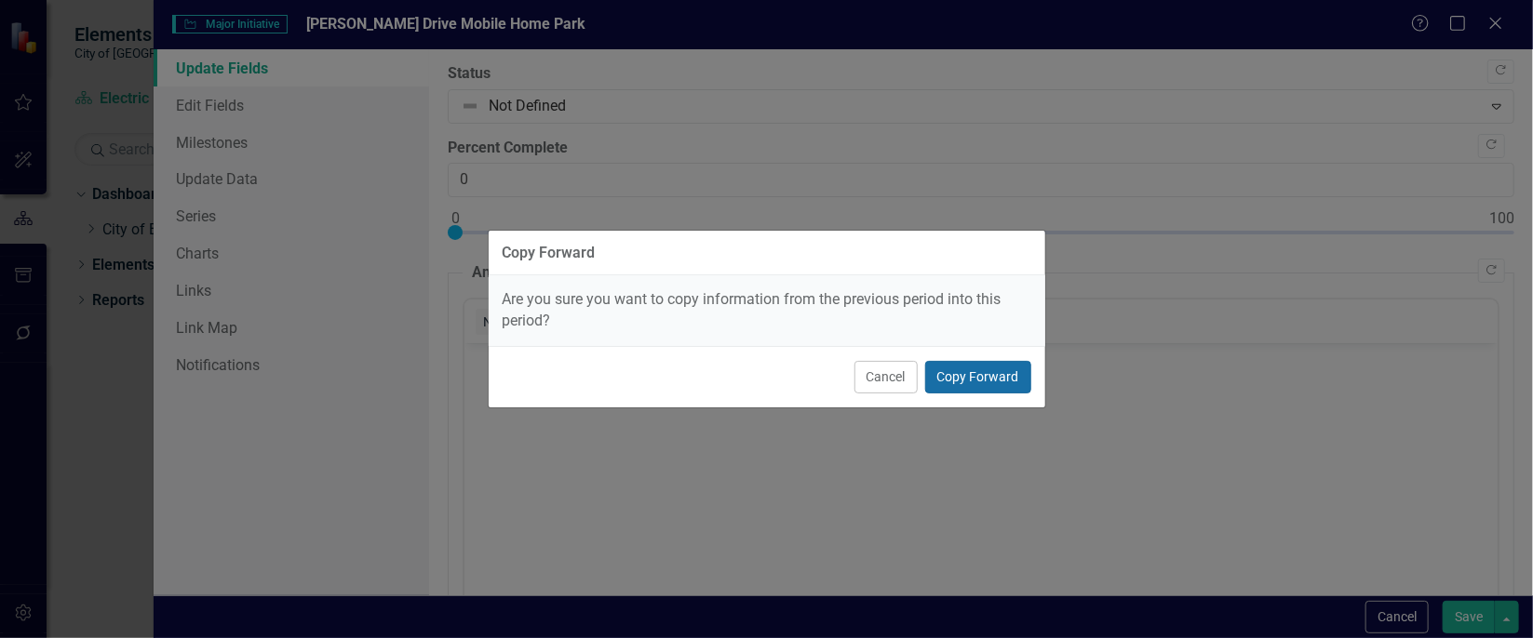
click at [980, 374] on button "Copy Forward" at bounding box center [978, 377] width 106 height 33
type input "90"
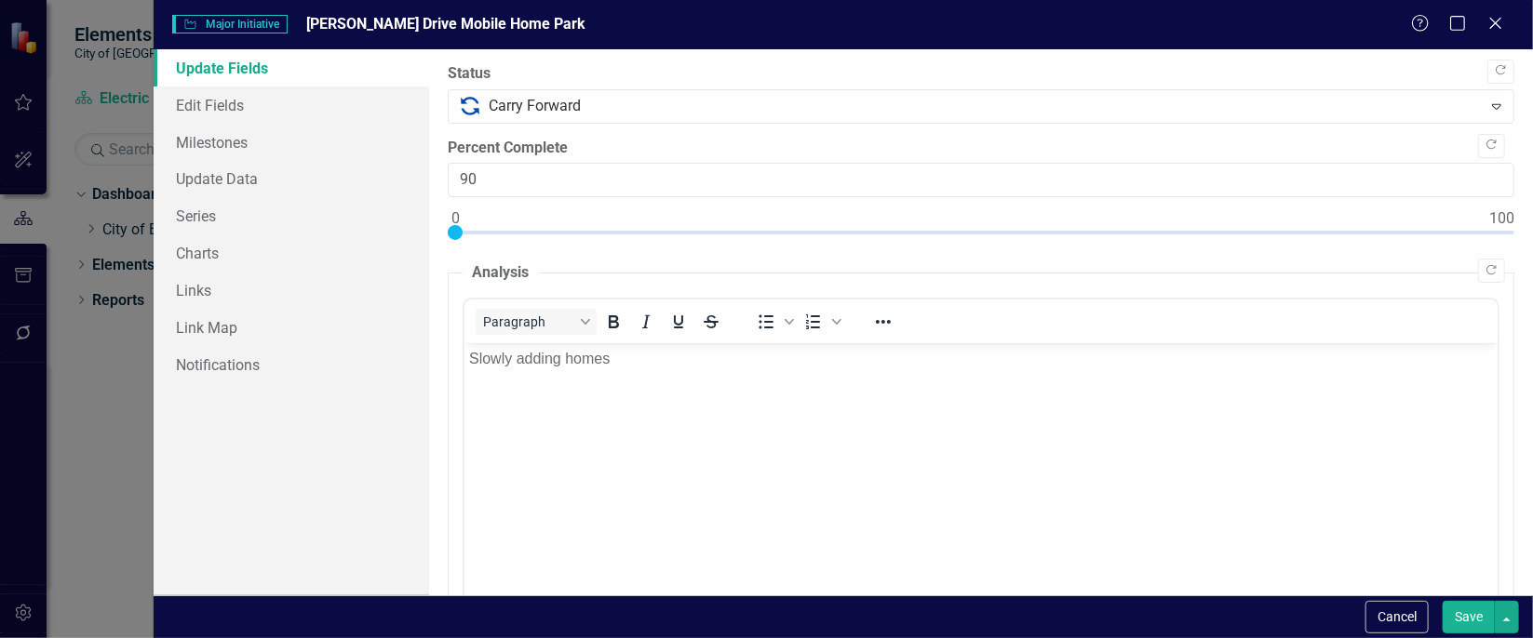
click at [1473, 607] on button "Save" at bounding box center [1469, 617] width 52 height 33
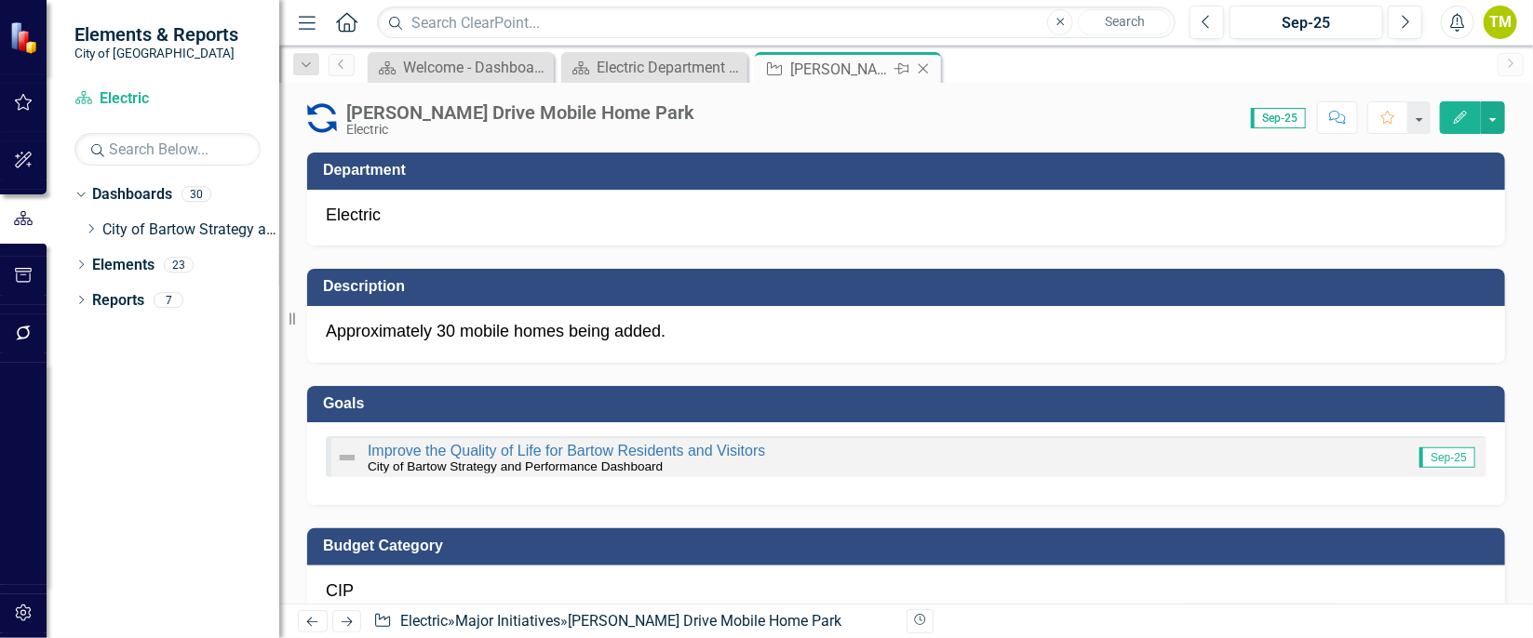
click at [923, 66] on icon "Close" at bounding box center [923, 68] width 19 height 15
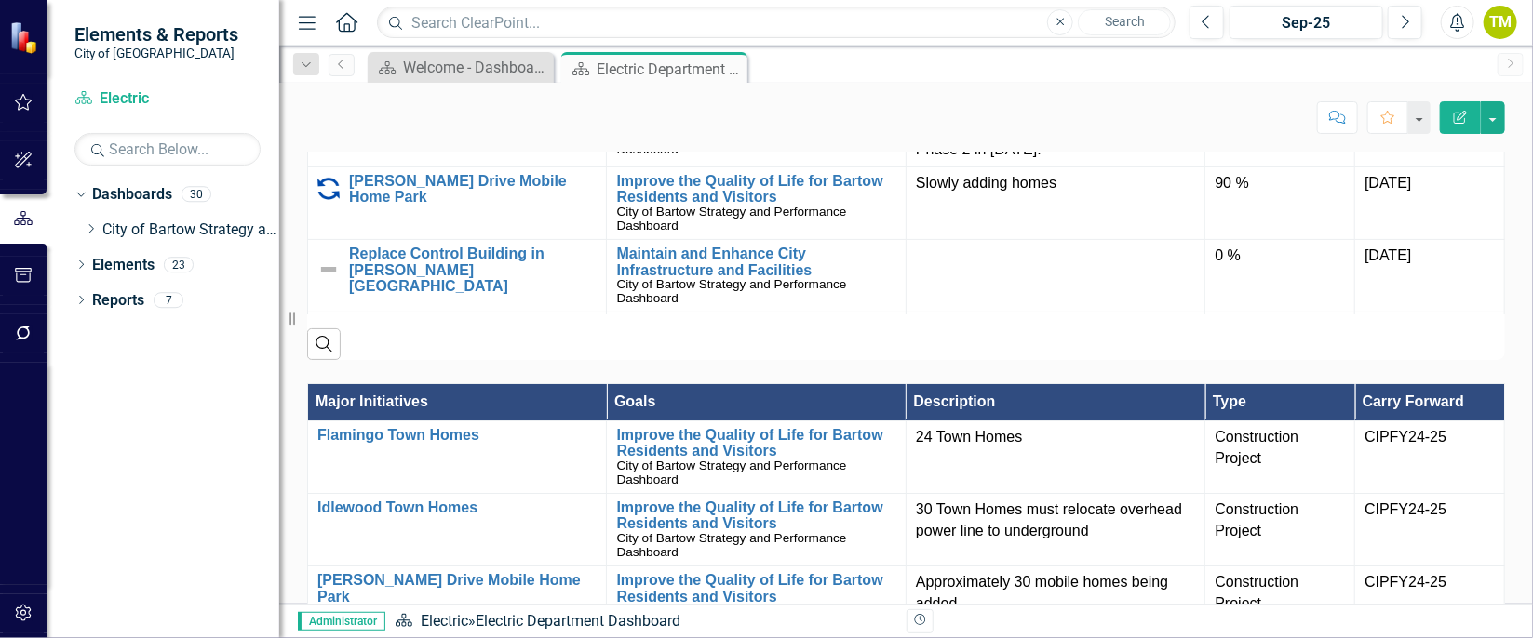
scroll to position [1419, 0]
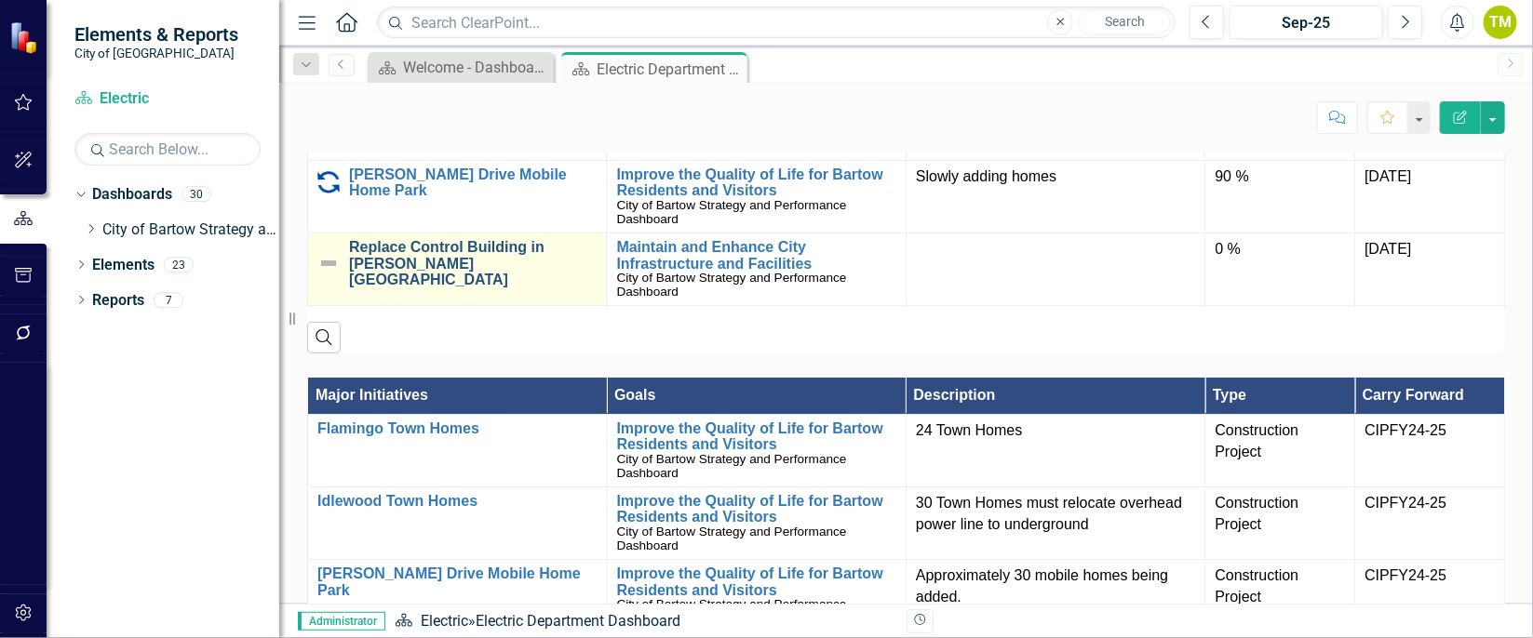
click at [367, 289] on link "Replace Control Building in [PERSON_NAME][GEOGRAPHIC_DATA]" at bounding box center [473, 263] width 248 height 49
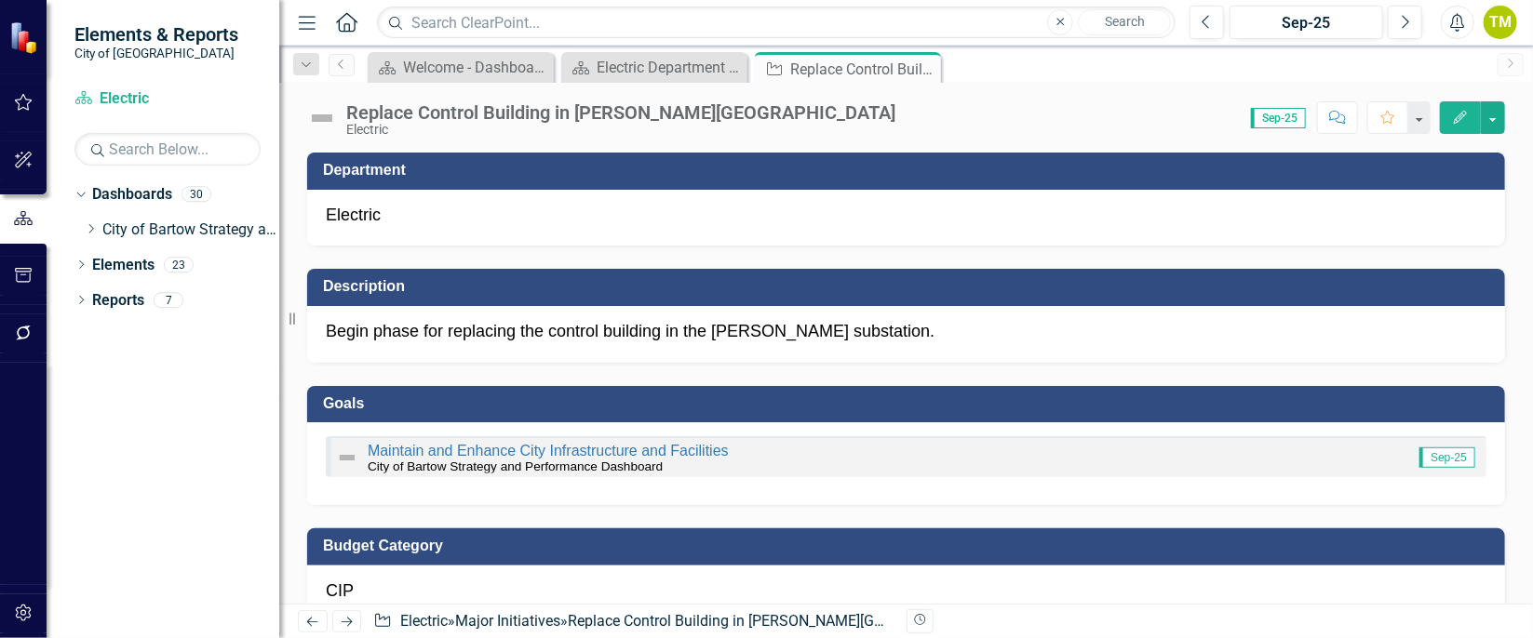
click at [1457, 120] on icon "Edit" at bounding box center [1460, 117] width 17 height 13
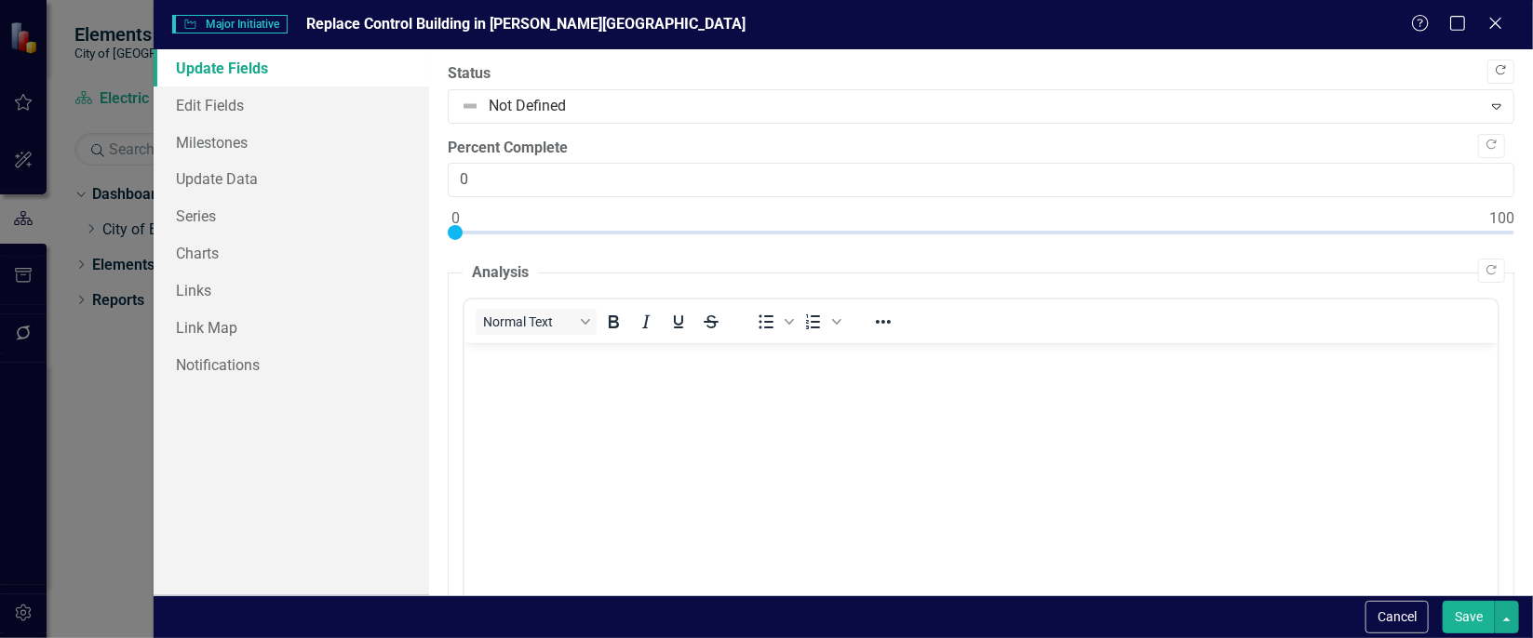
click at [1494, 70] on icon "Copy Forward" at bounding box center [1501, 70] width 14 height 11
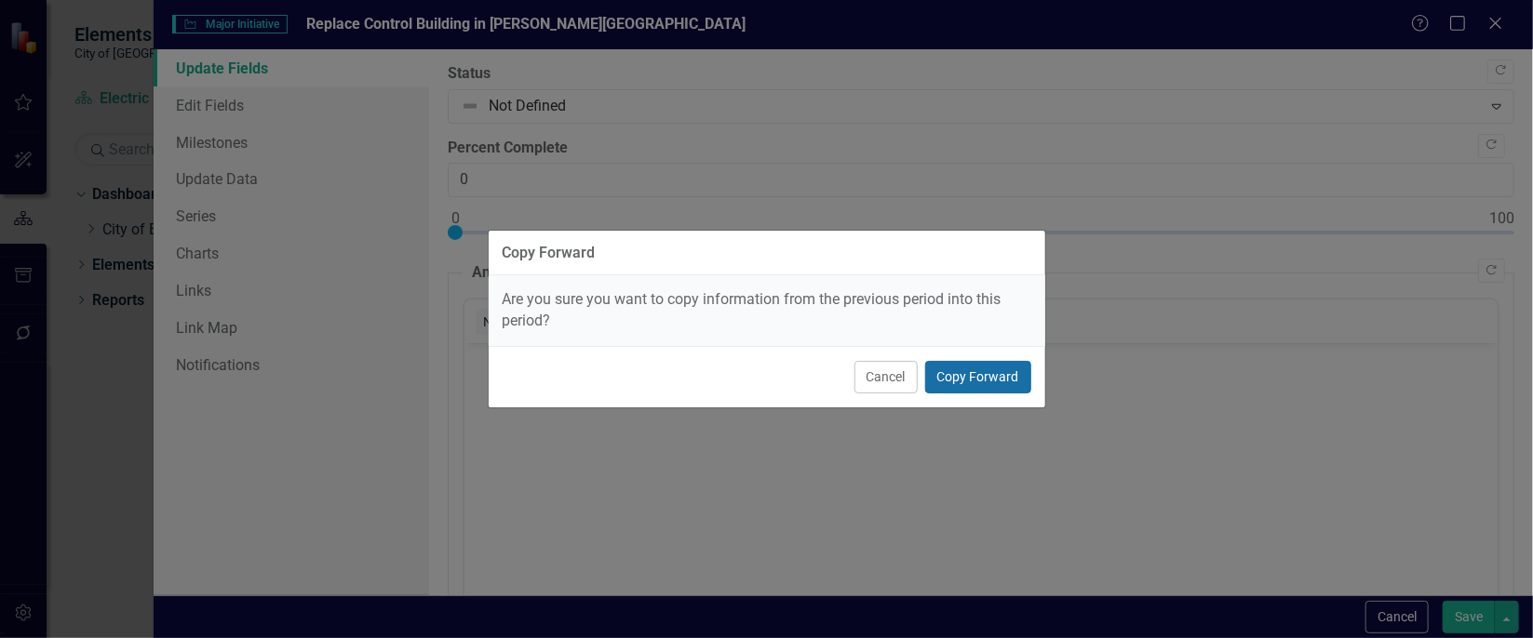
click at [972, 361] on button "Copy Forward" at bounding box center [978, 377] width 106 height 33
type input "95"
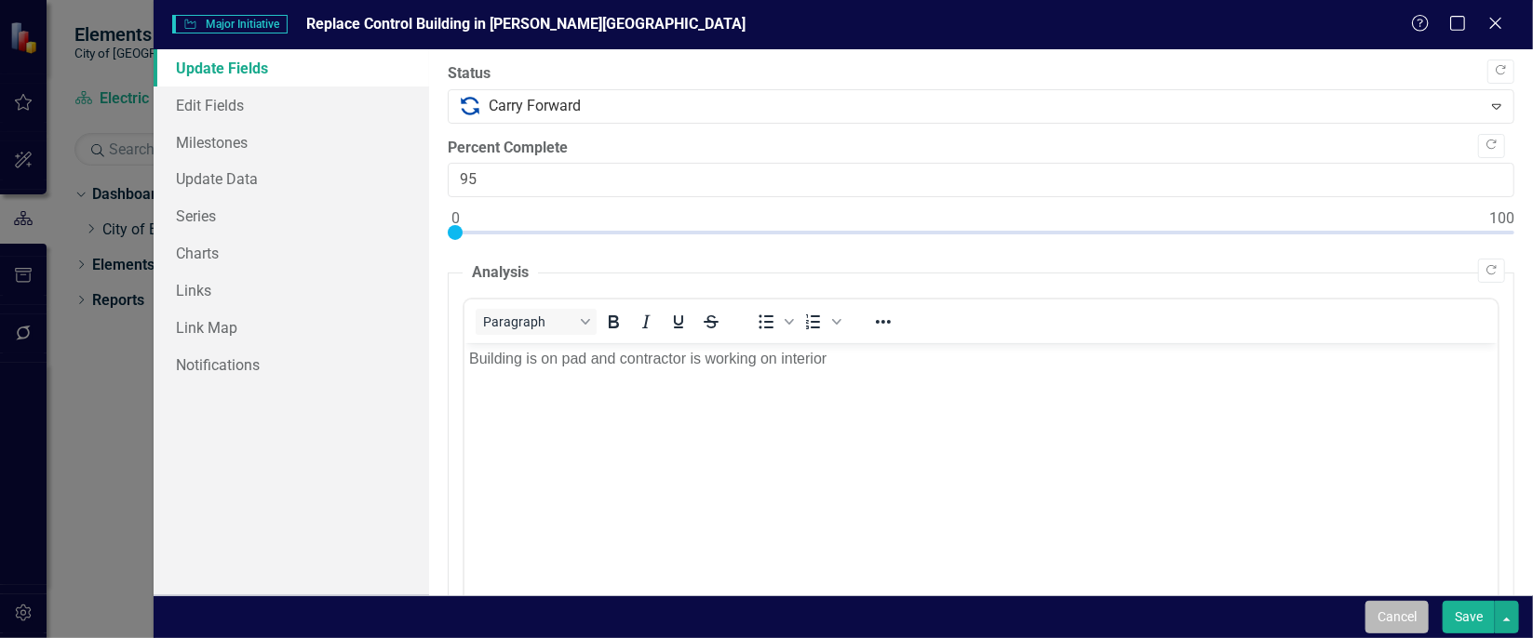
click at [1378, 616] on button "Cancel" at bounding box center [1396, 617] width 63 height 33
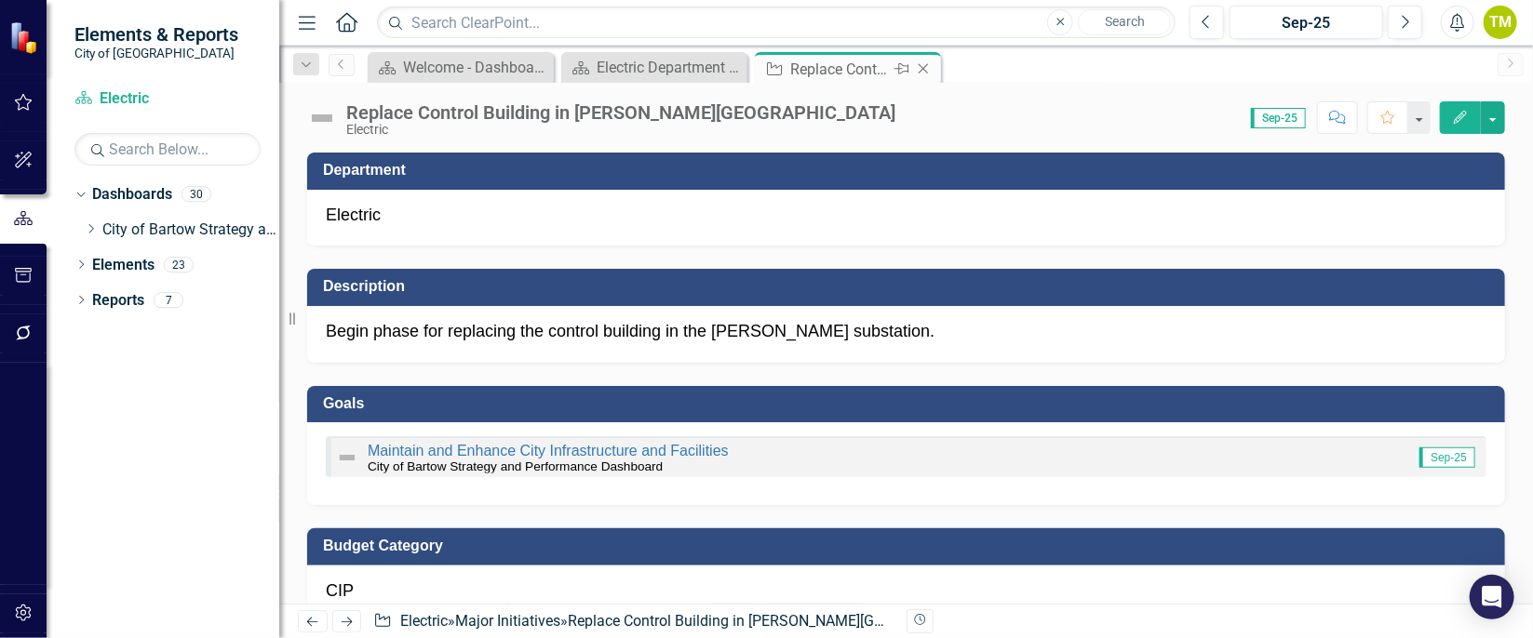
click at [923, 62] on icon "Close" at bounding box center [923, 68] width 19 height 15
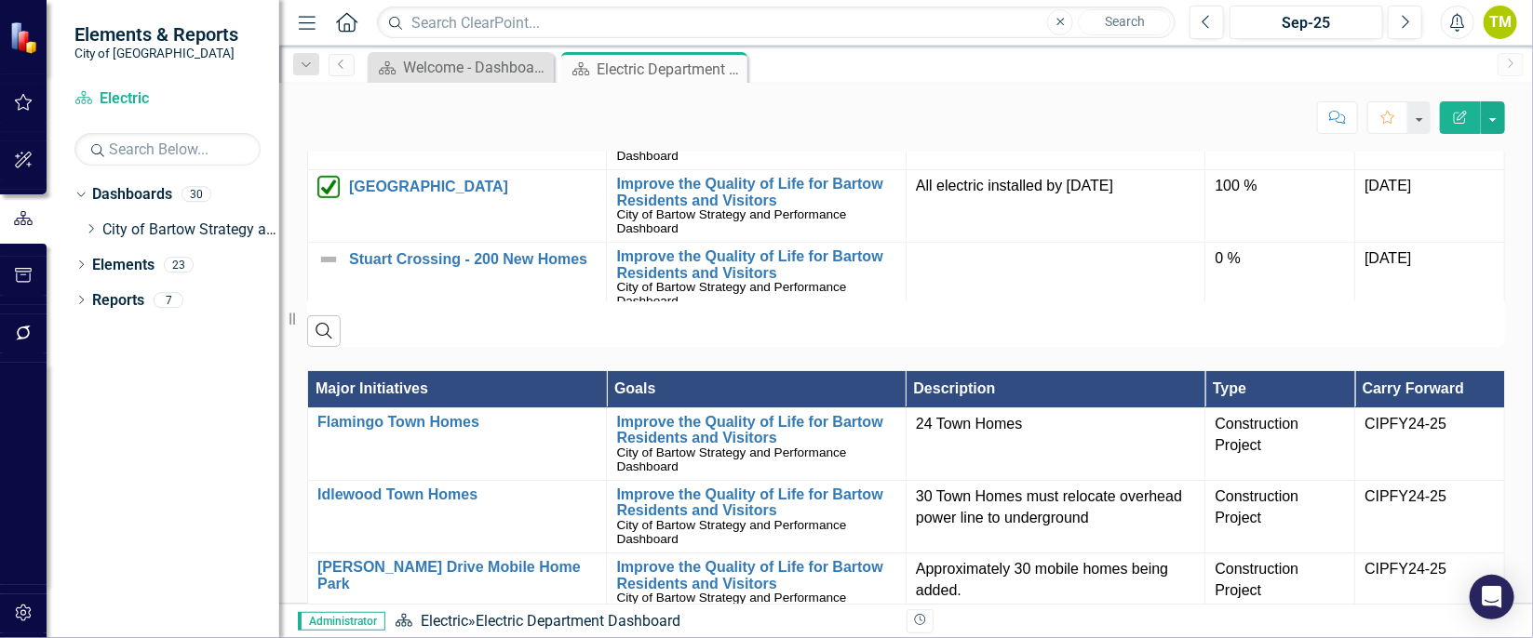
scroll to position [222, 0]
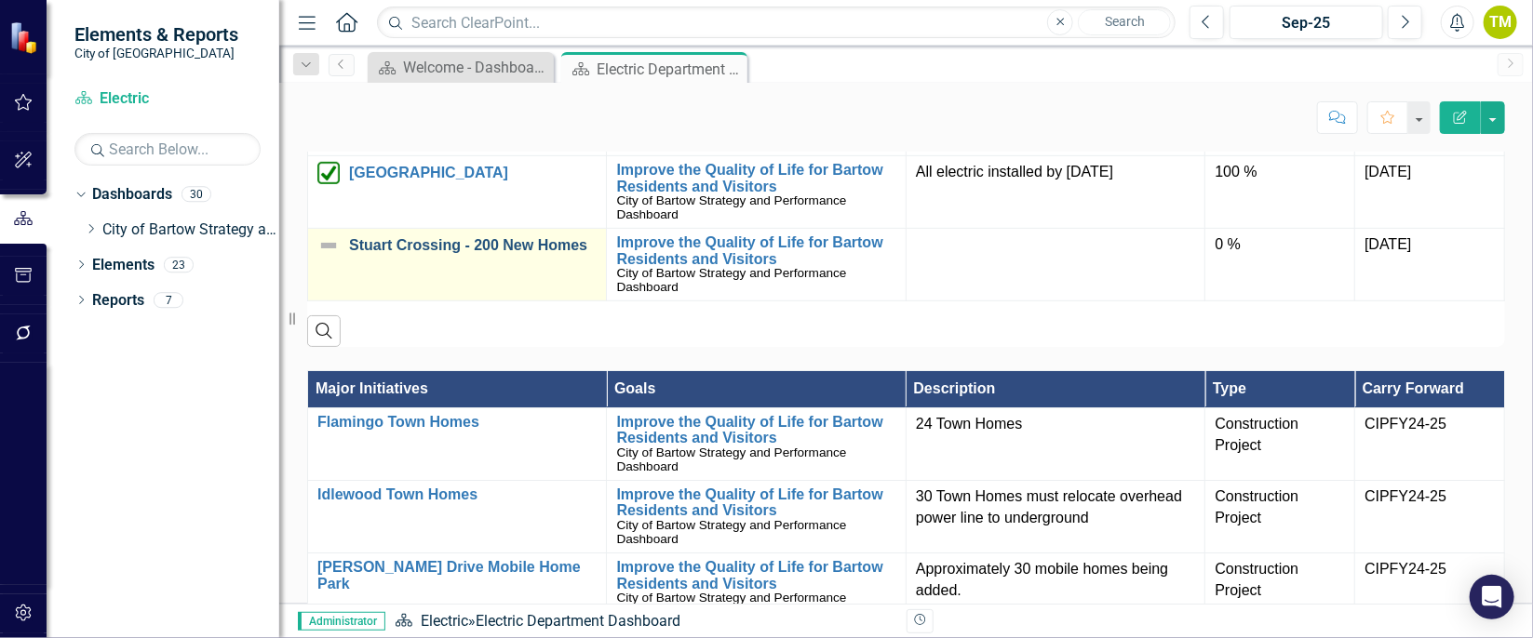
click at [560, 254] on link "Stuart Crossing - 200 New Homes" at bounding box center [473, 245] width 248 height 17
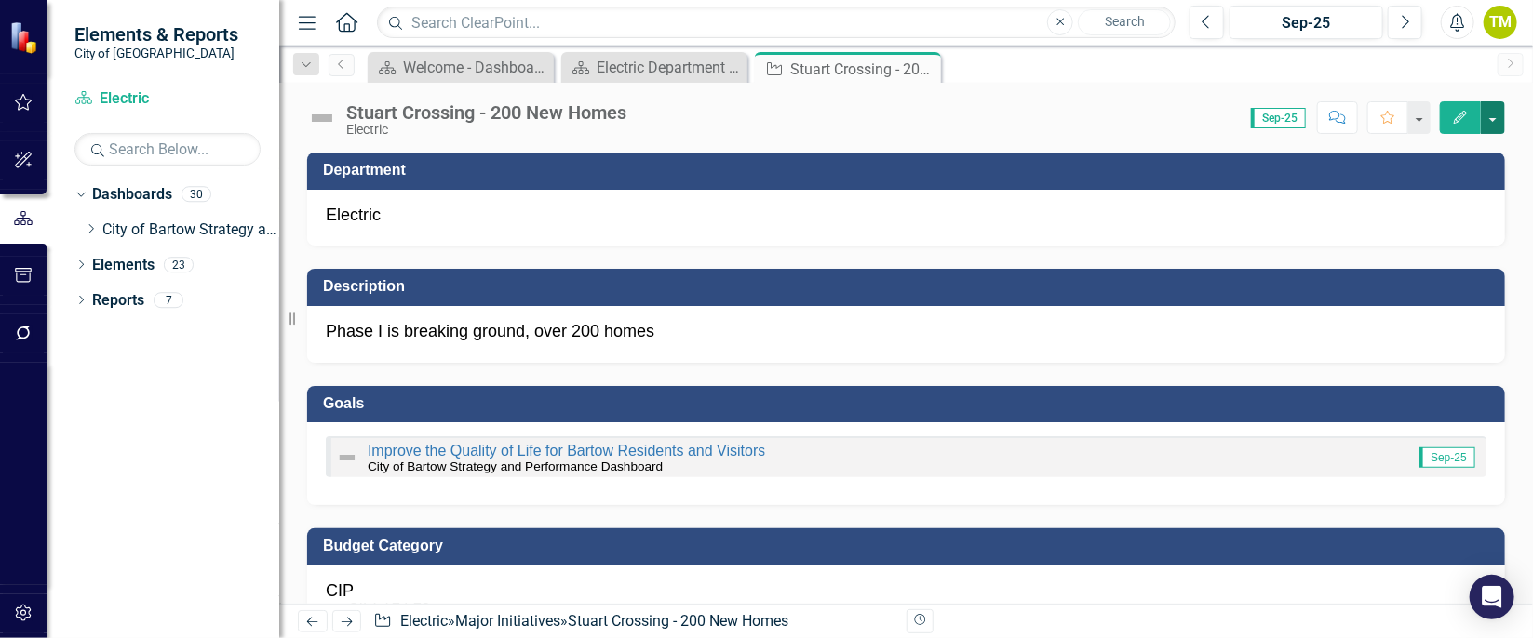
click at [1488, 114] on button "button" at bounding box center [1493, 117] width 24 height 33
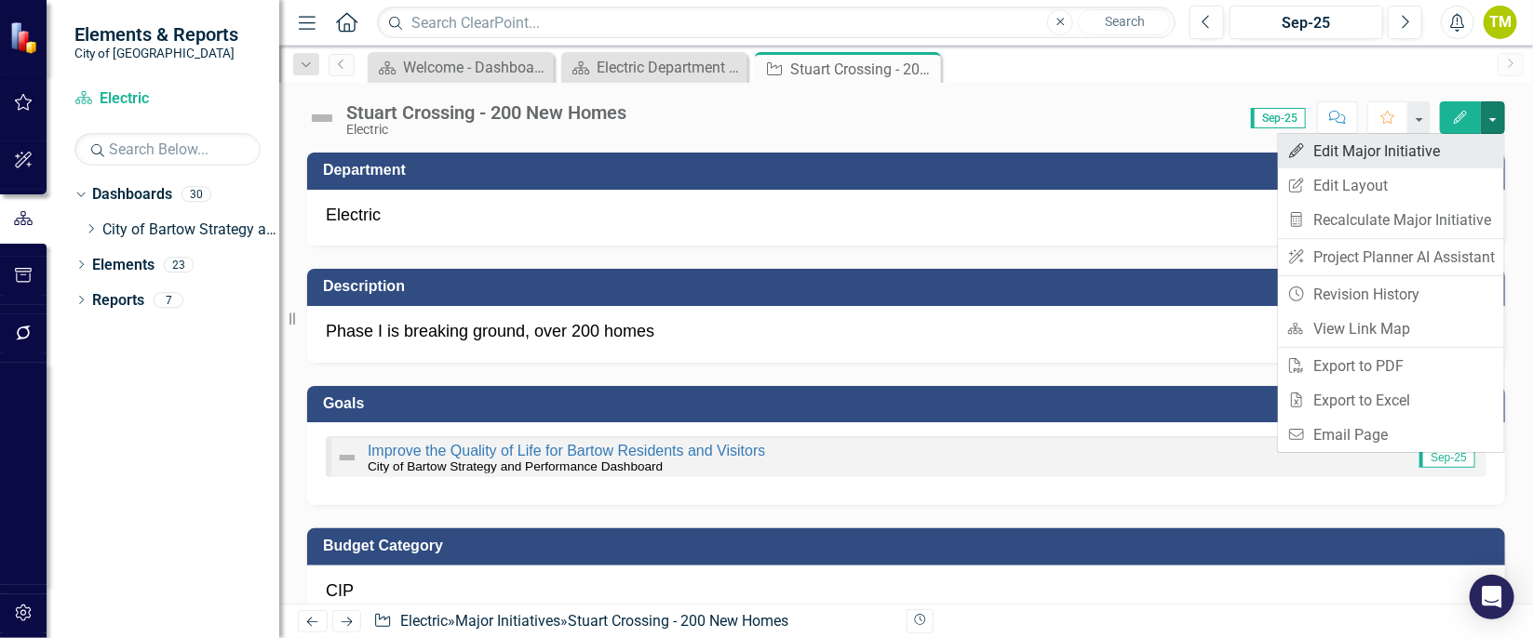
click at [1424, 146] on link "Edit Edit Major Initiative" at bounding box center [1391, 151] width 226 height 34
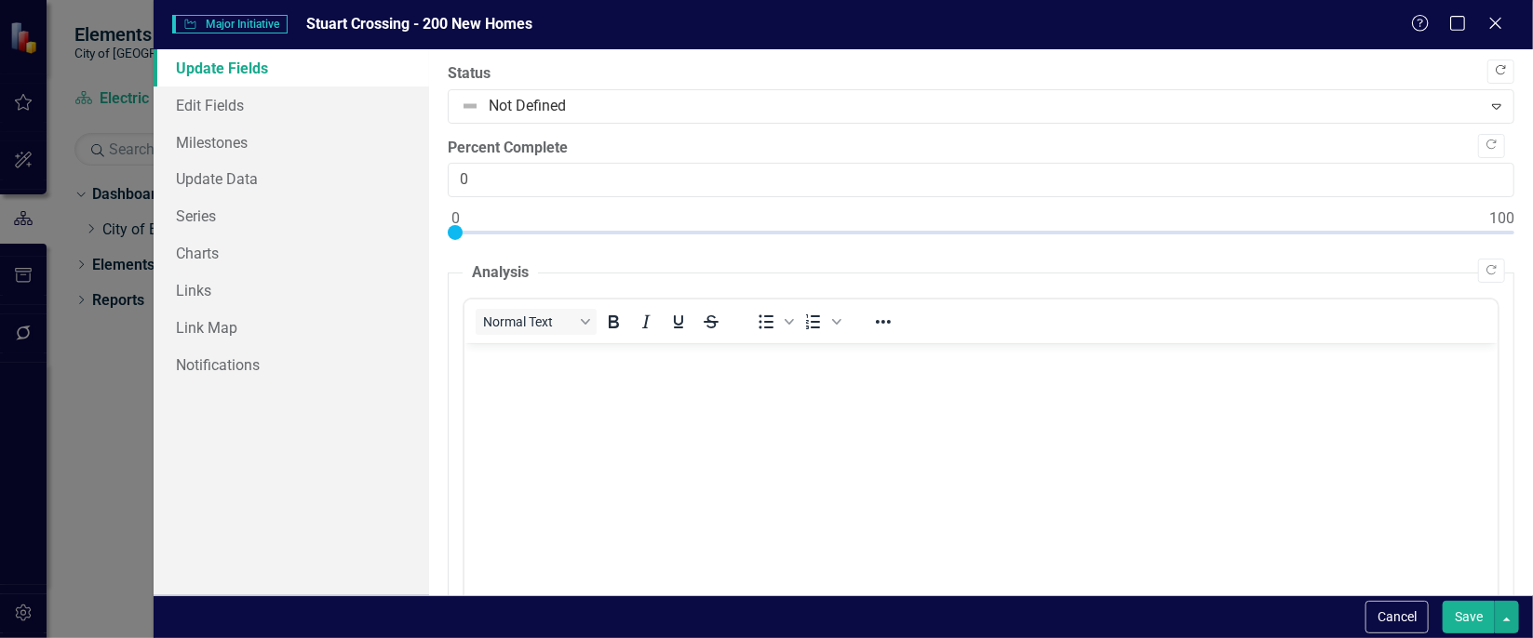
click at [1494, 63] on button "Copy Forward" at bounding box center [1500, 72] width 27 height 24
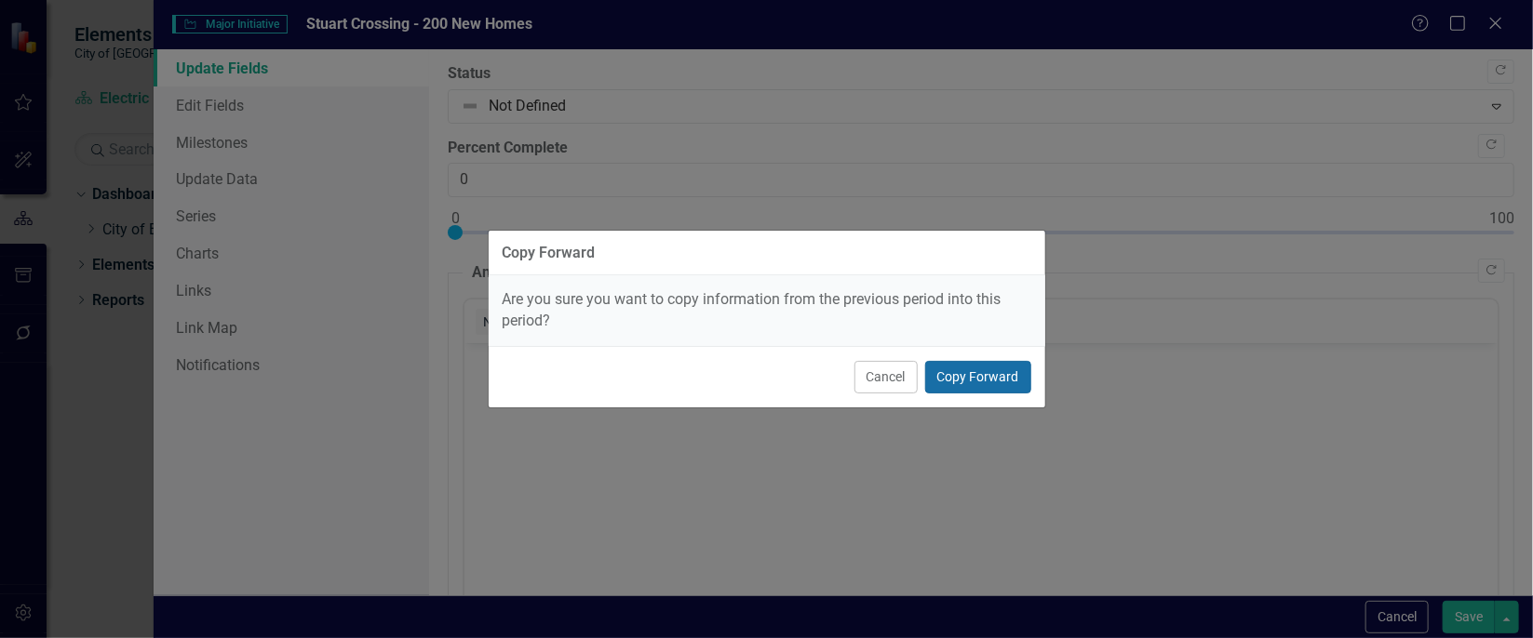
click at [948, 372] on button "Copy Forward" at bounding box center [978, 377] width 106 height 33
type input "75"
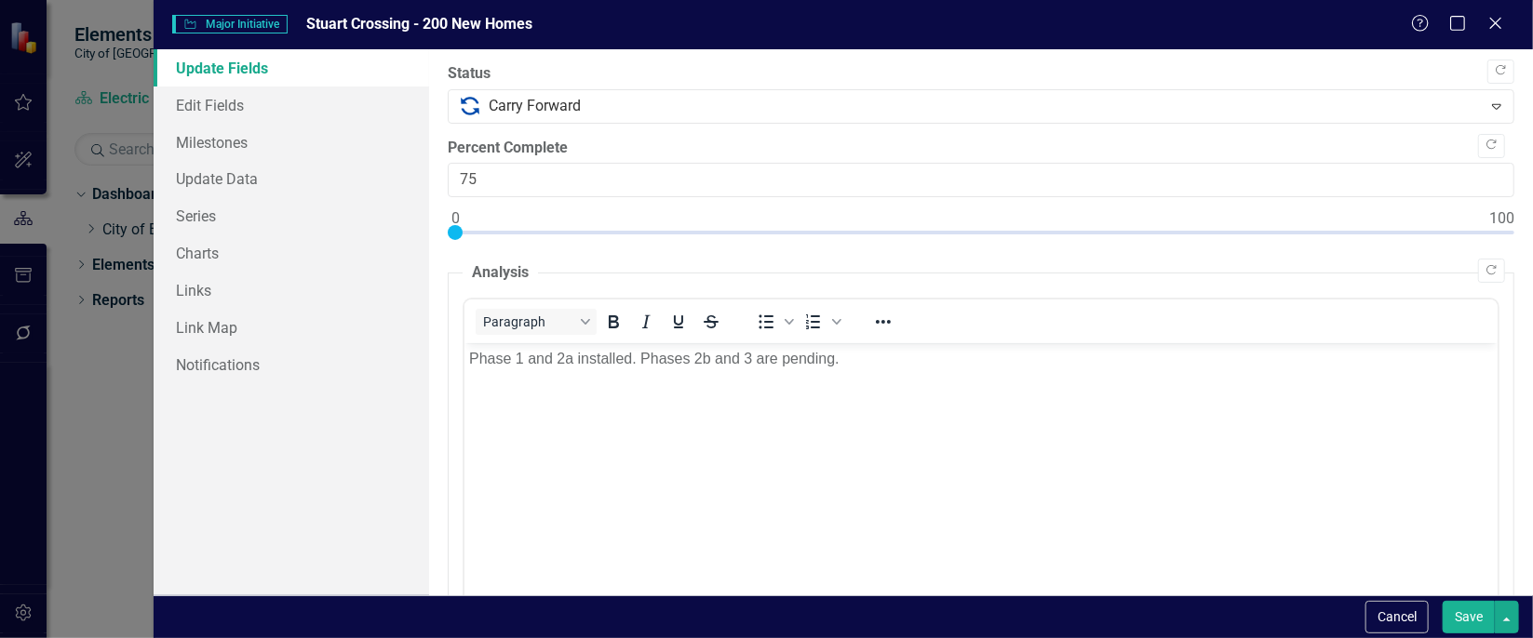
click at [1459, 624] on button "Save" at bounding box center [1469, 617] width 52 height 33
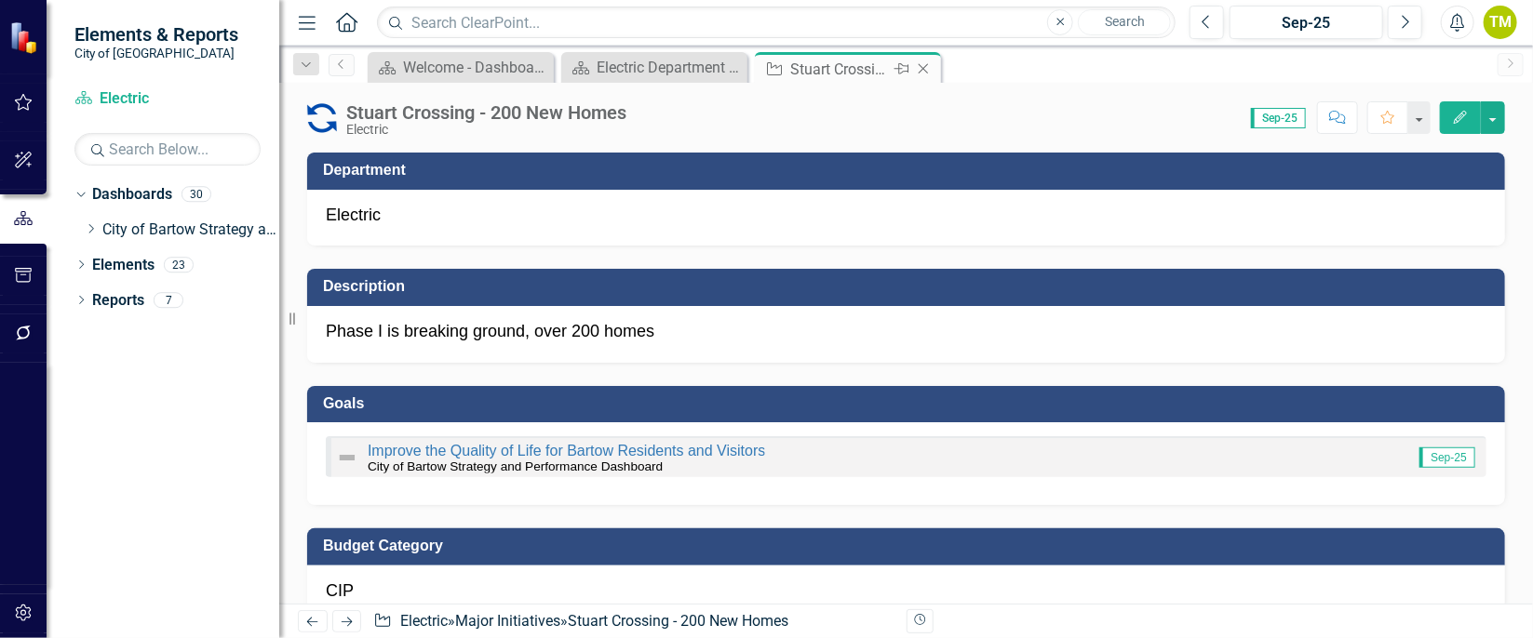
click at [931, 65] on icon "Close" at bounding box center [923, 68] width 19 height 15
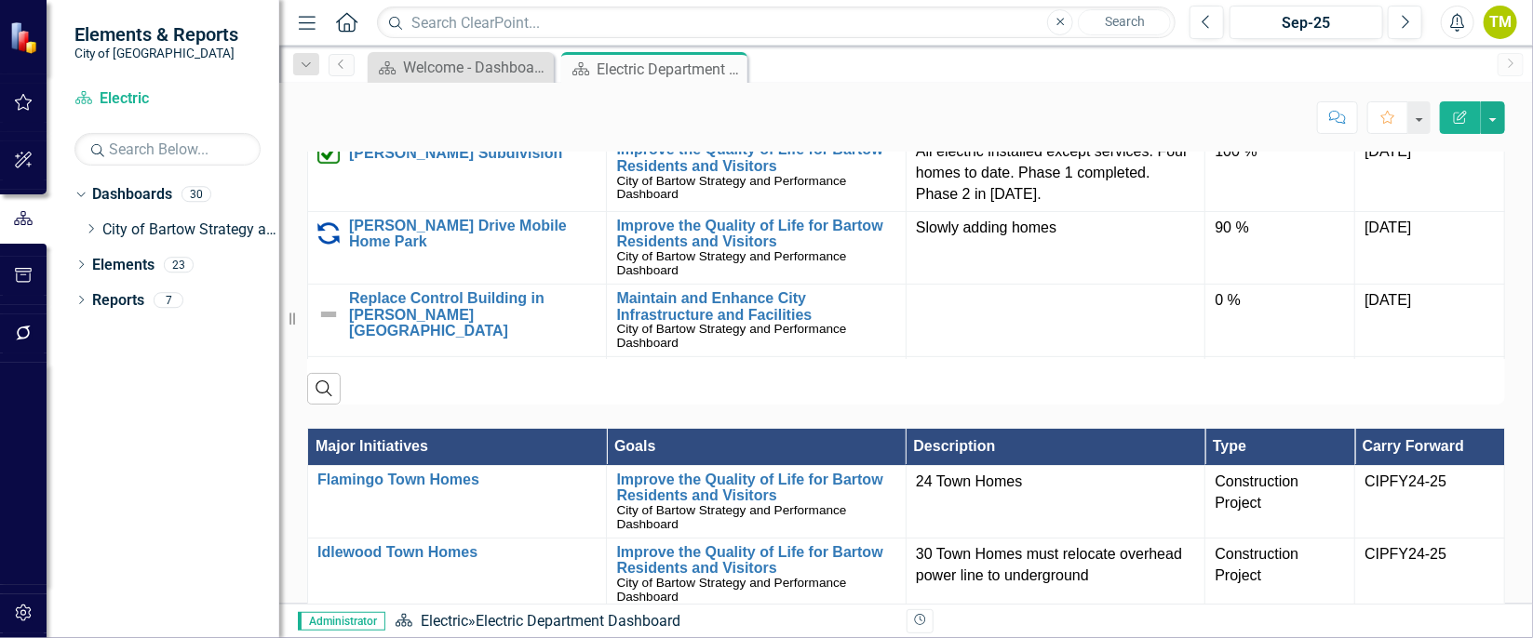
scroll to position [1464, 0]
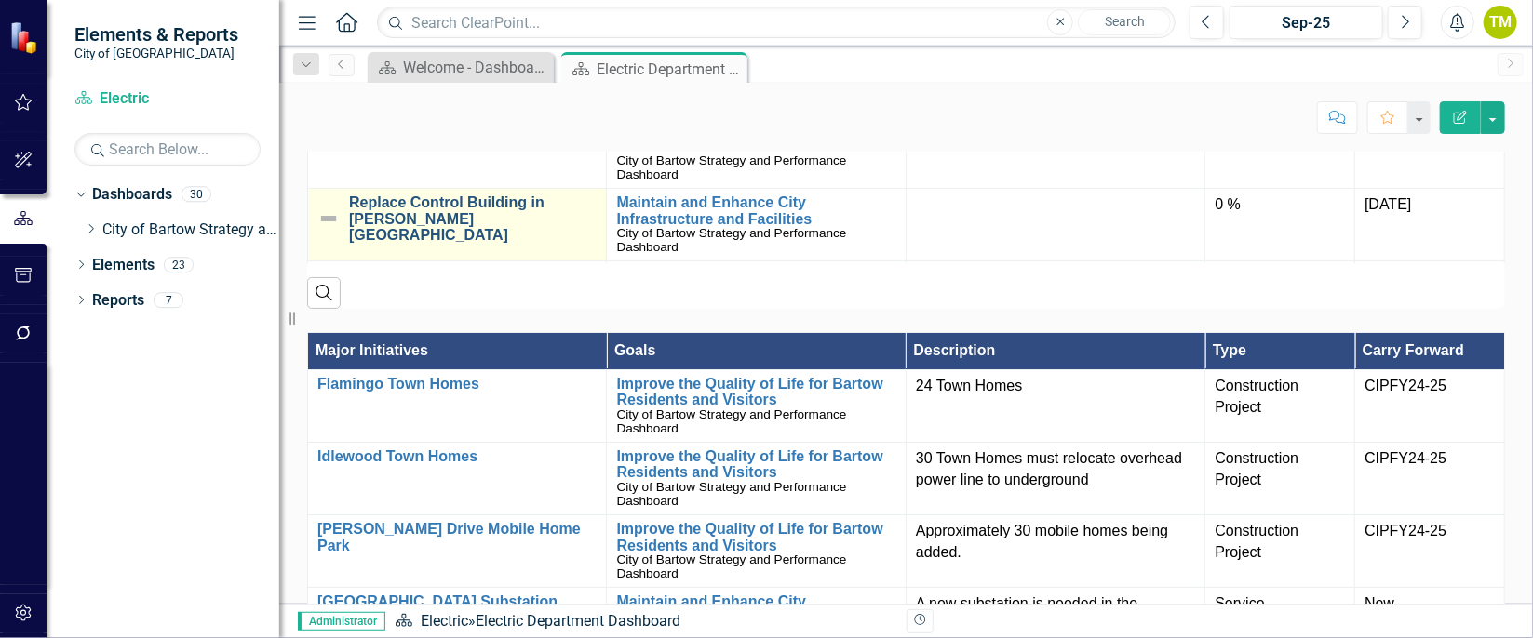
click at [423, 244] on link "Replace Control Building in [PERSON_NAME][GEOGRAPHIC_DATA]" at bounding box center [473, 219] width 248 height 49
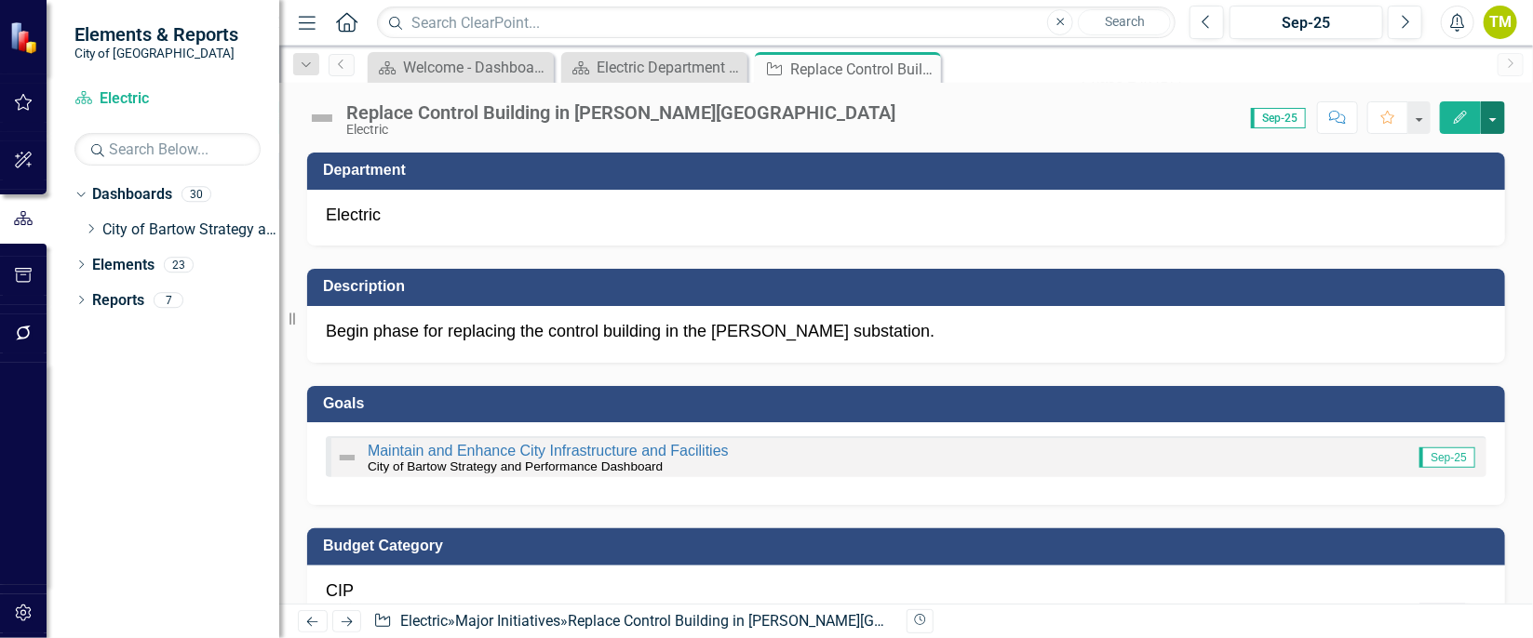
click at [1497, 113] on button "button" at bounding box center [1493, 117] width 24 height 33
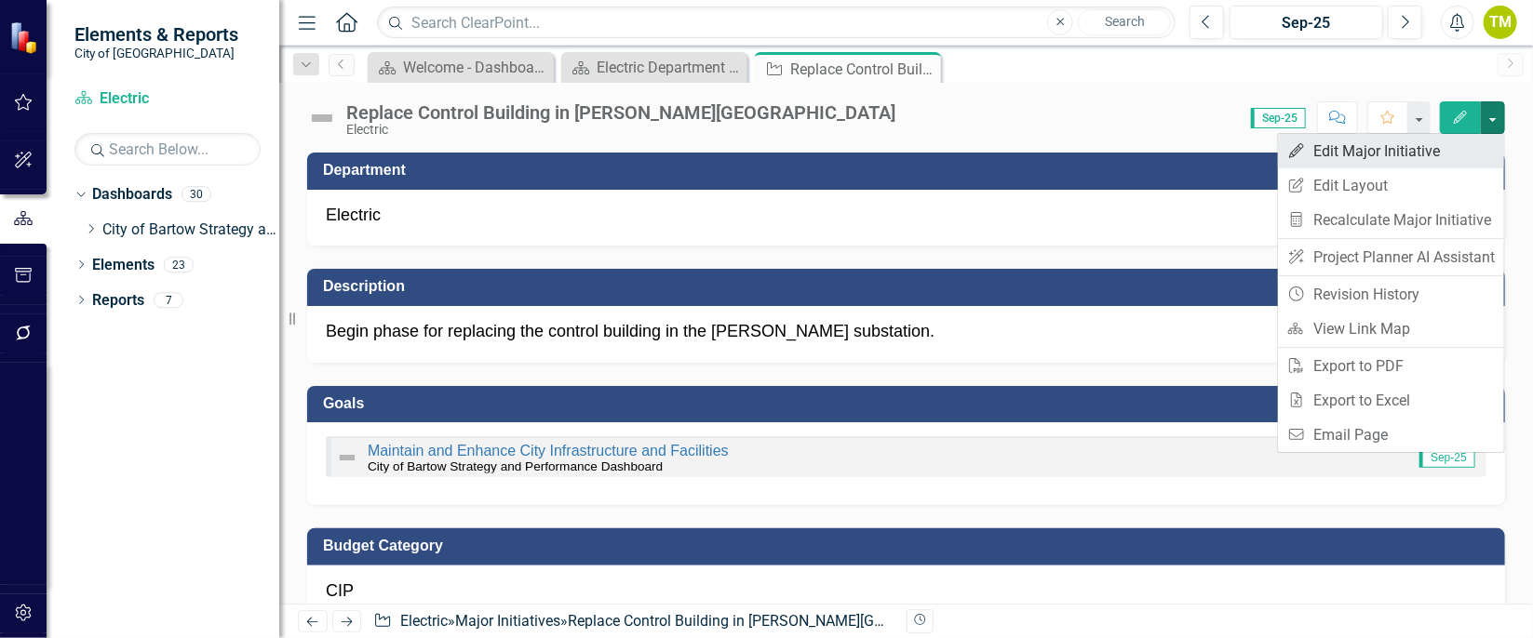
click at [1470, 141] on link "Edit Edit Major Initiative" at bounding box center [1391, 151] width 226 height 34
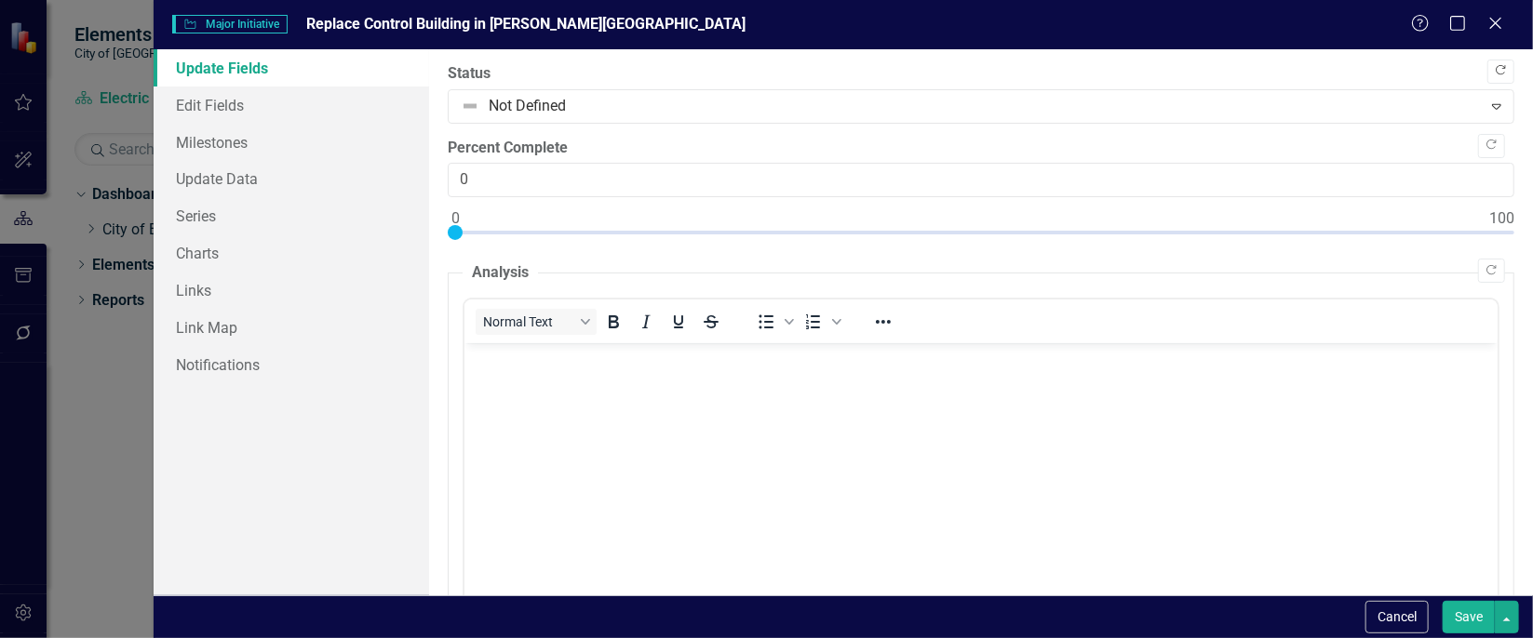
click at [1496, 71] on button "Copy Forward" at bounding box center [1500, 72] width 27 height 24
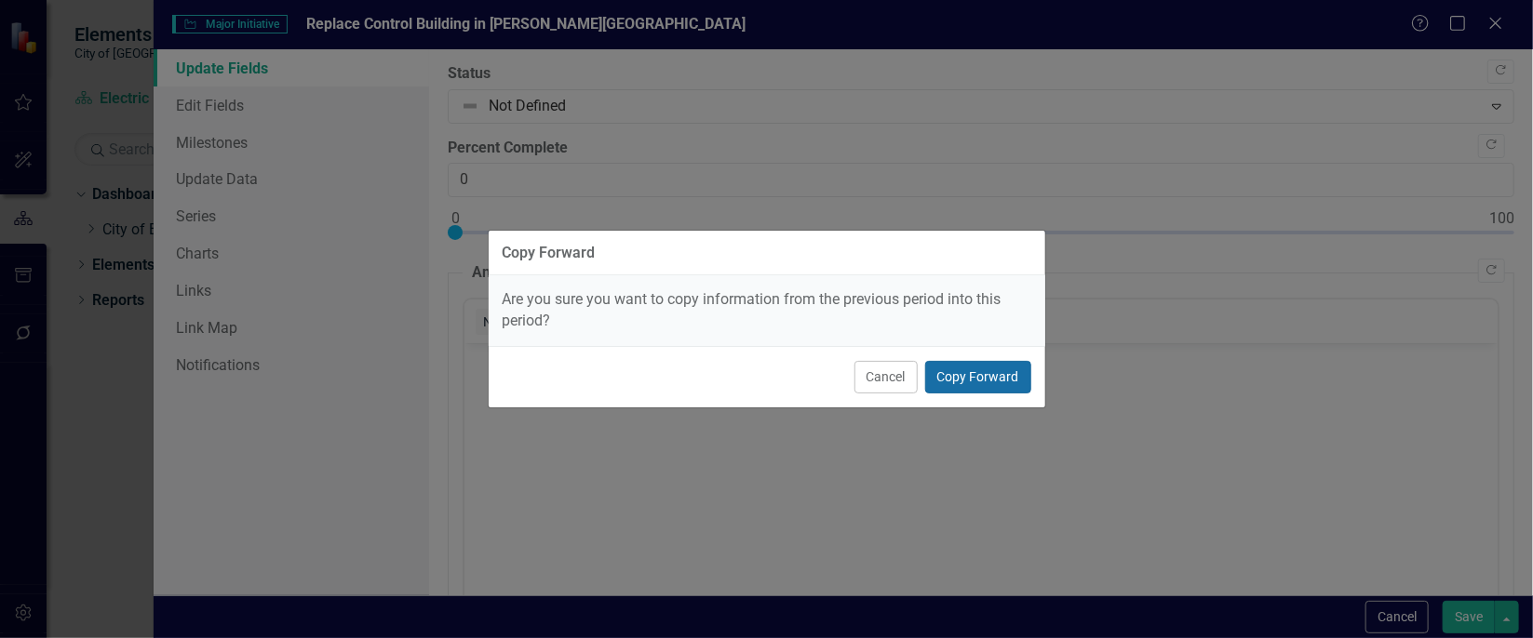
click at [1003, 363] on button "Copy Forward" at bounding box center [978, 377] width 106 height 33
type input "95"
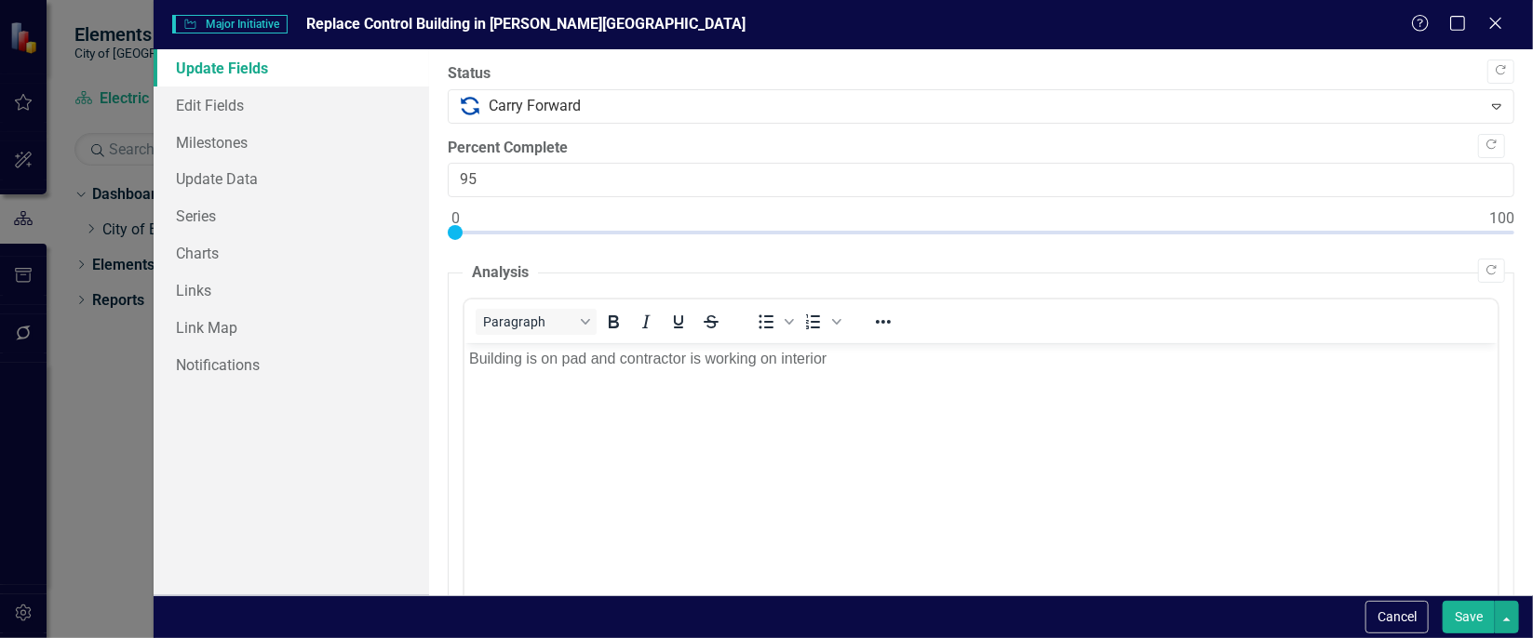
click at [1453, 614] on button "Save" at bounding box center [1469, 617] width 52 height 33
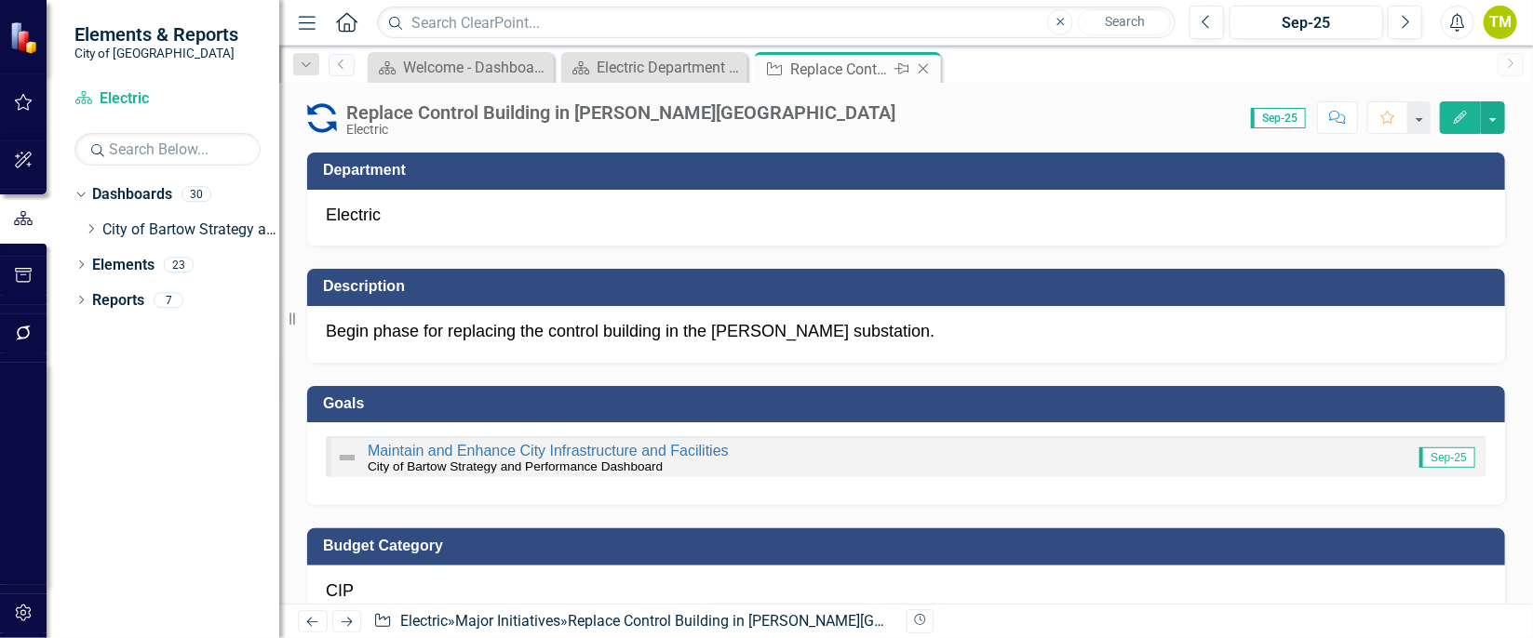
click at [924, 65] on icon "Close" at bounding box center [923, 68] width 19 height 15
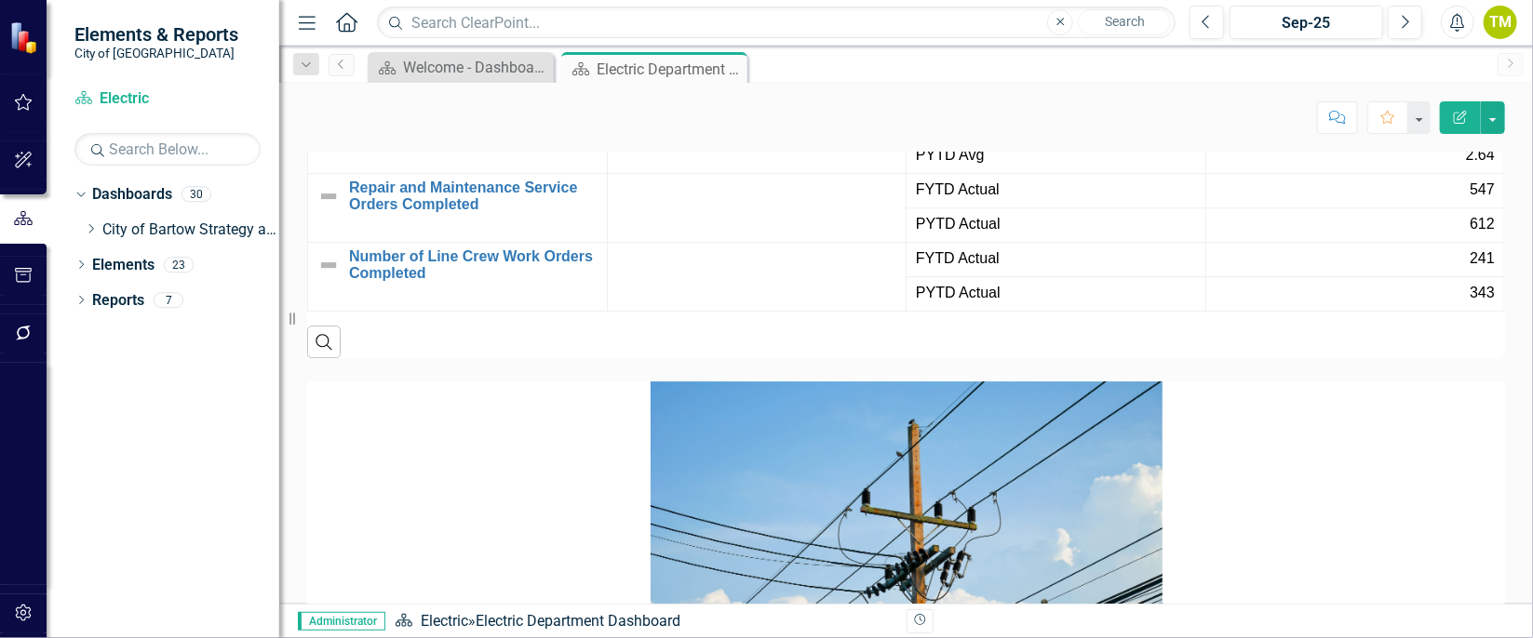
scroll to position [2833, 0]
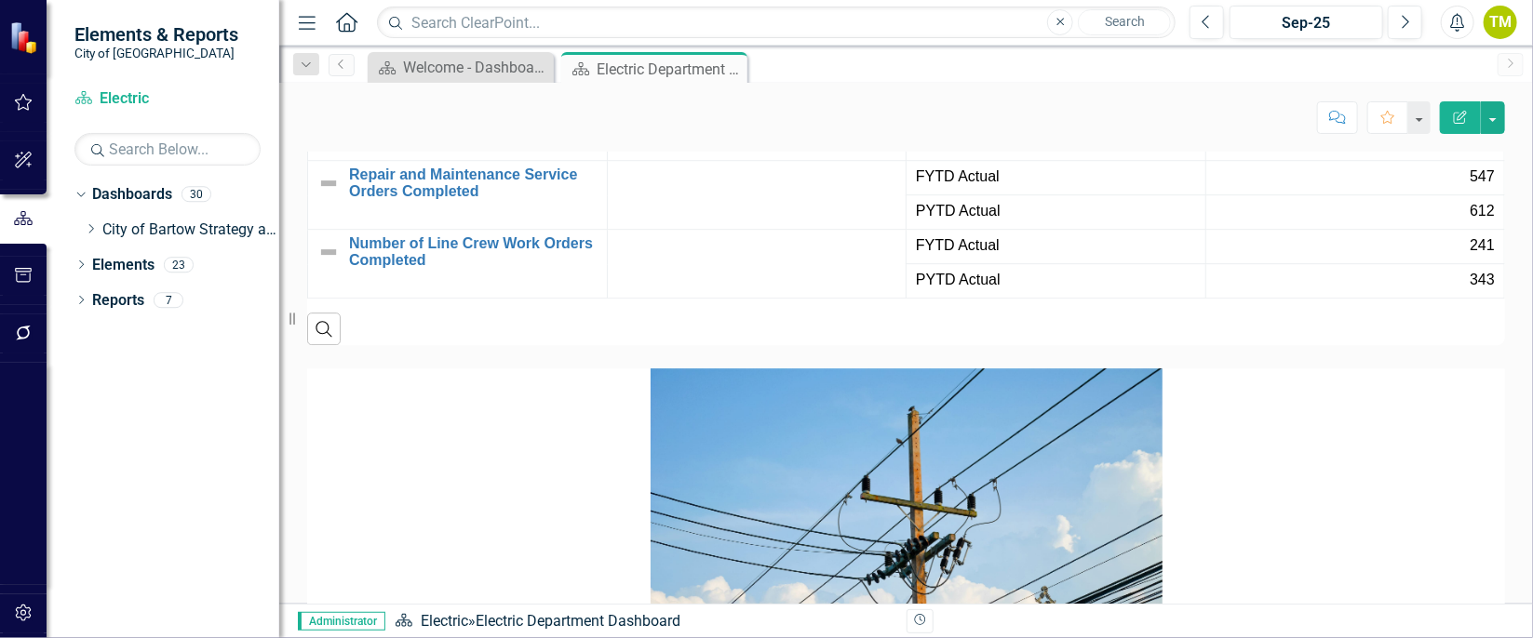
click at [490, 49] on link "Utility Cut Offs for Non-Pay" at bounding box center [473, 41] width 249 height 17
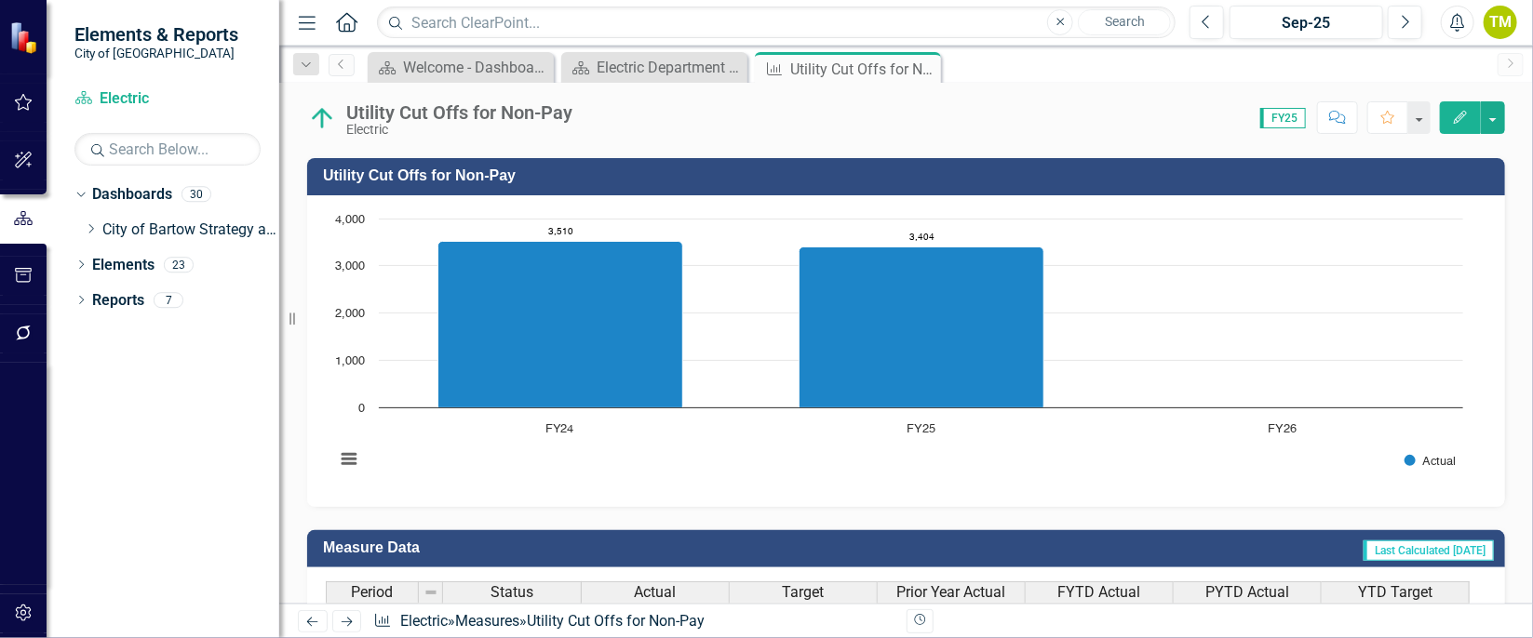
scroll to position [398, 0]
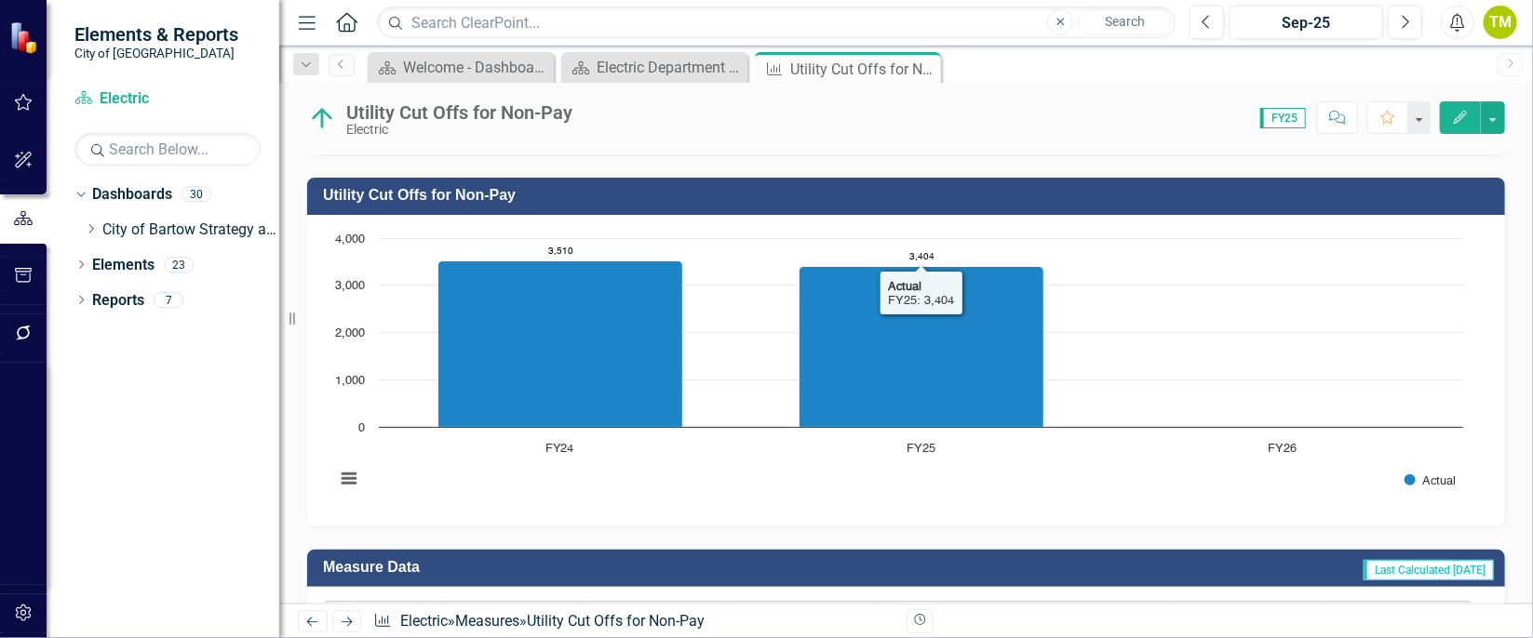
click at [1139, 520] on div "Chart Bar chart with 3 bars. Utility Cut Offs for Non-Pay (Chart Type: Columns)…" at bounding box center [906, 371] width 1198 height 312
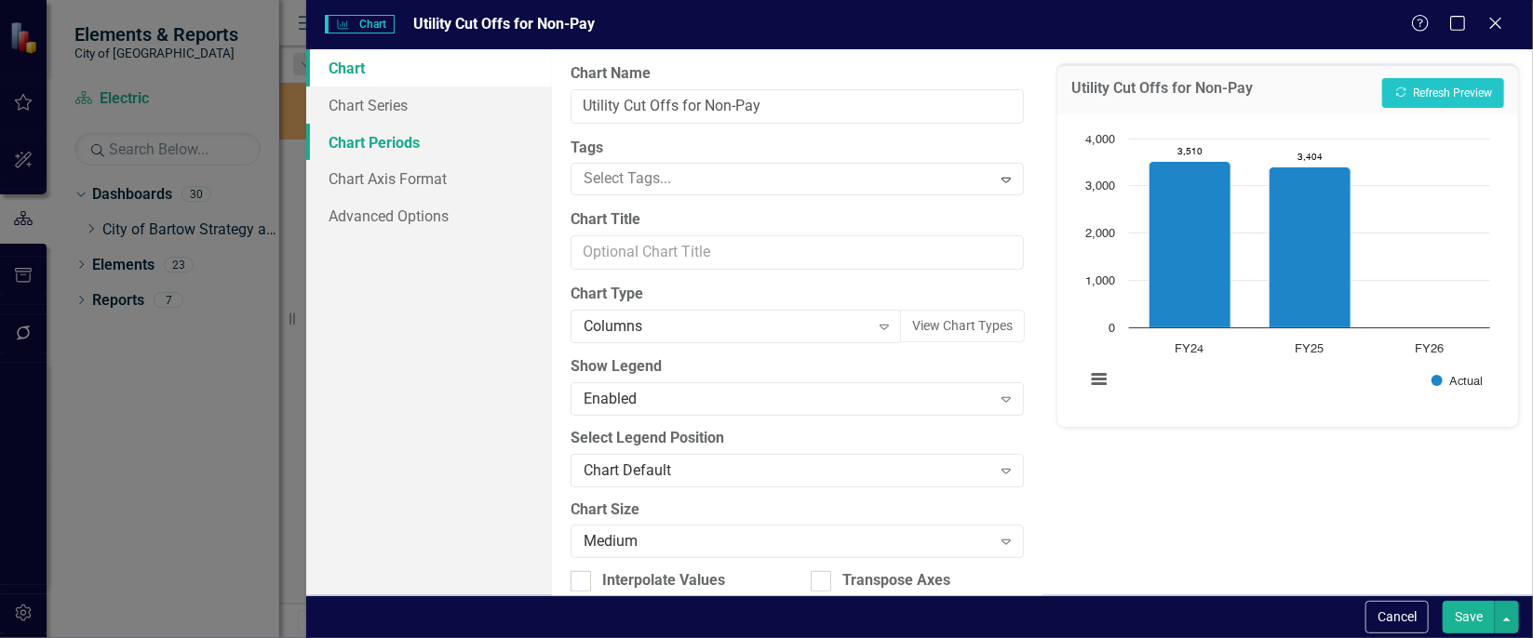
click at [389, 142] on link "Chart Periods" at bounding box center [429, 142] width 246 height 37
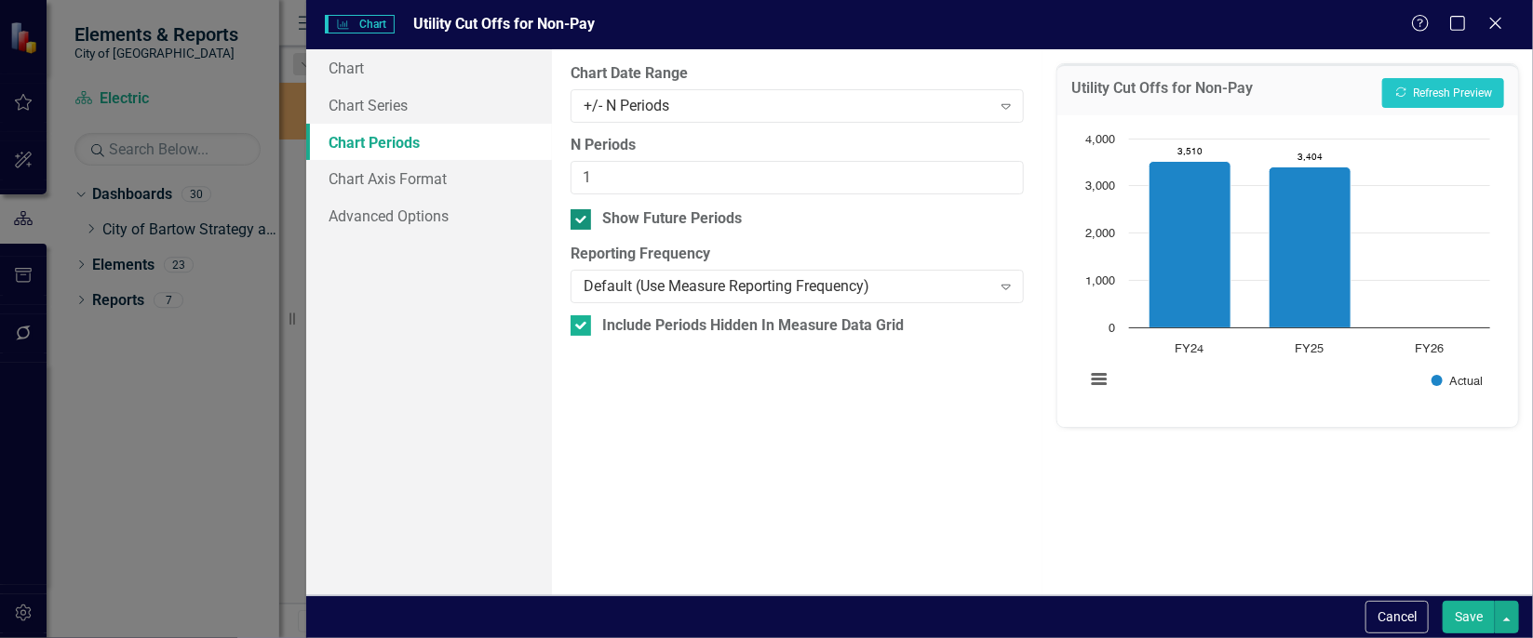
click at [594, 213] on div "Show Future Periods" at bounding box center [797, 218] width 453 height 21
click at [583, 213] on input "Show Future Periods" at bounding box center [577, 215] width 12 height 12
checkbox input "false"
click at [1475, 619] on button "Save" at bounding box center [1469, 617] width 52 height 33
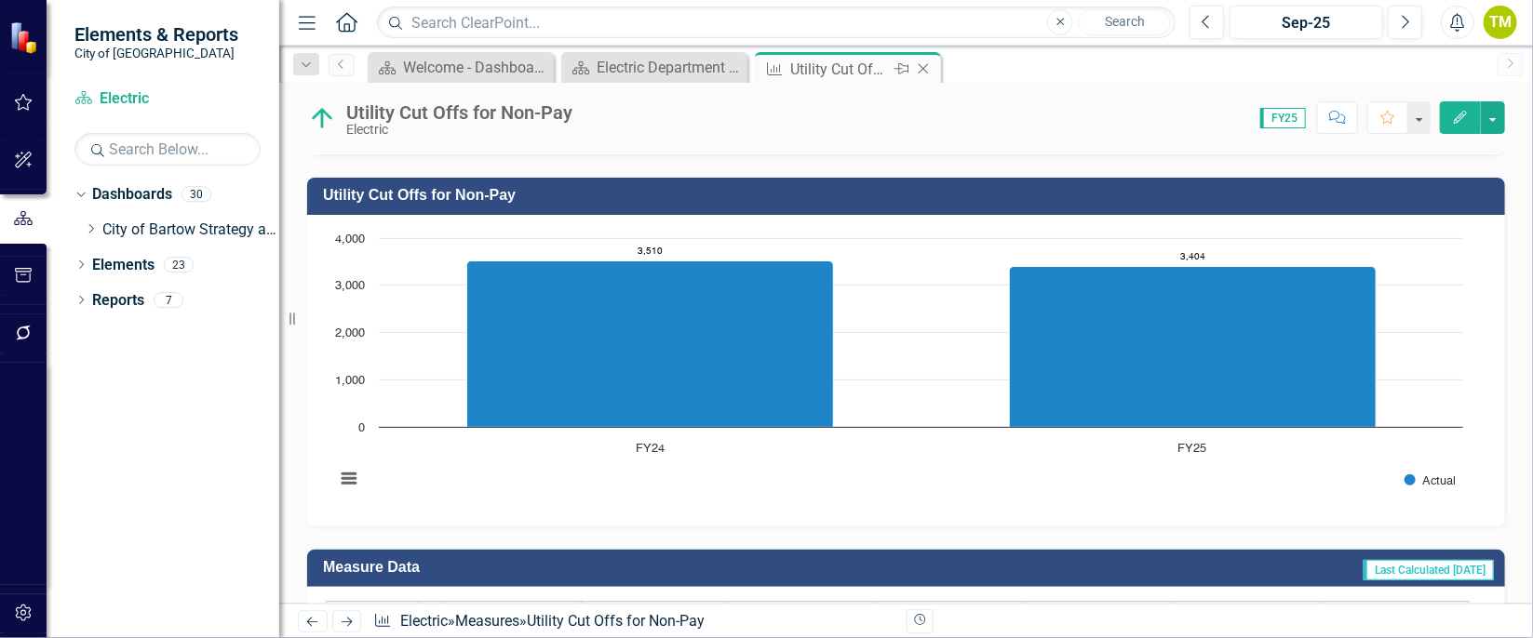
click at [932, 71] on icon "Close" at bounding box center [923, 68] width 19 height 15
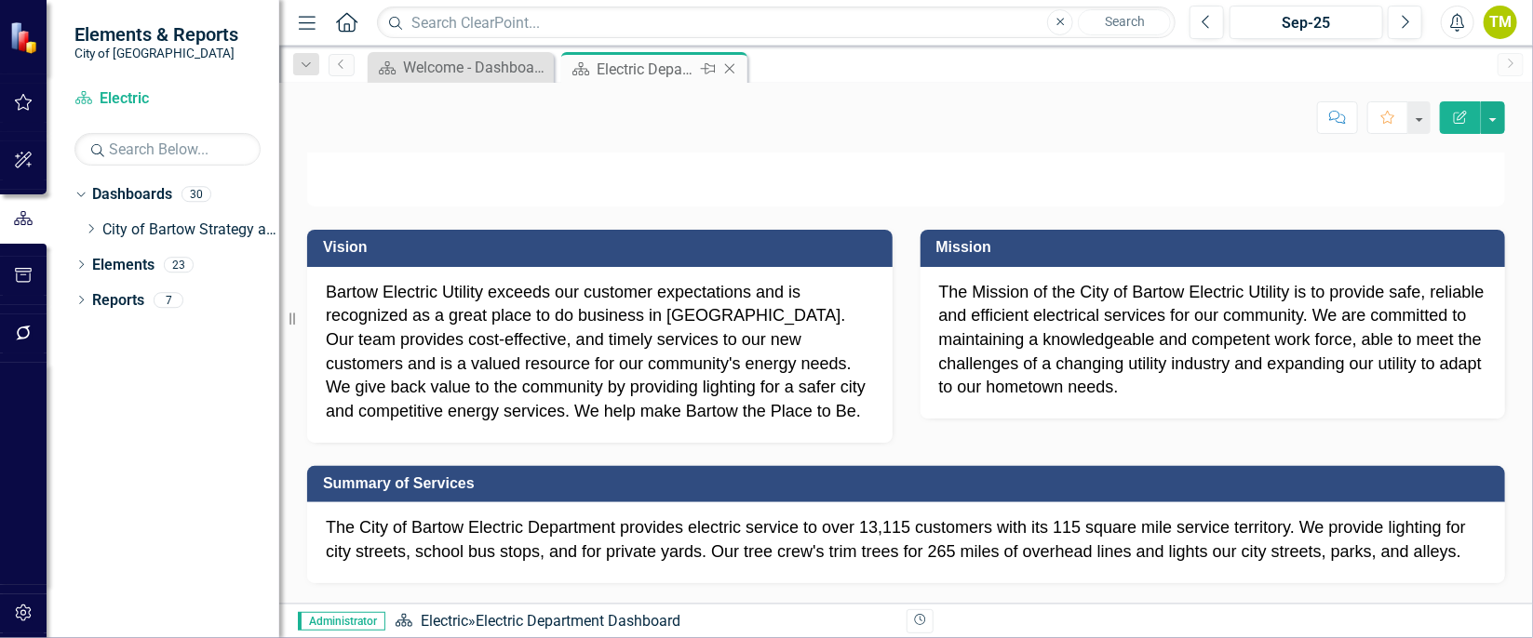
click at [734, 67] on icon "Close" at bounding box center [729, 68] width 19 height 15
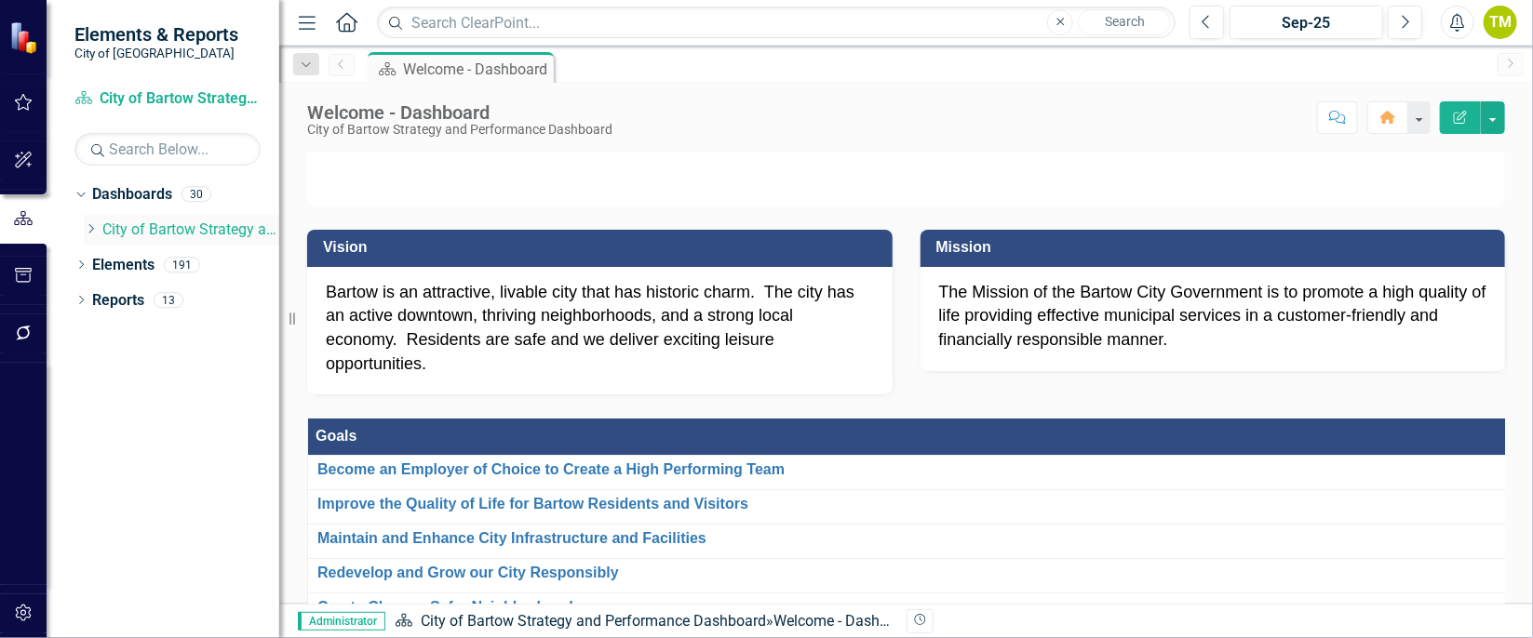
click at [89, 227] on icon "Dropdown" at bounding box center [91, 228] width 14 height 11
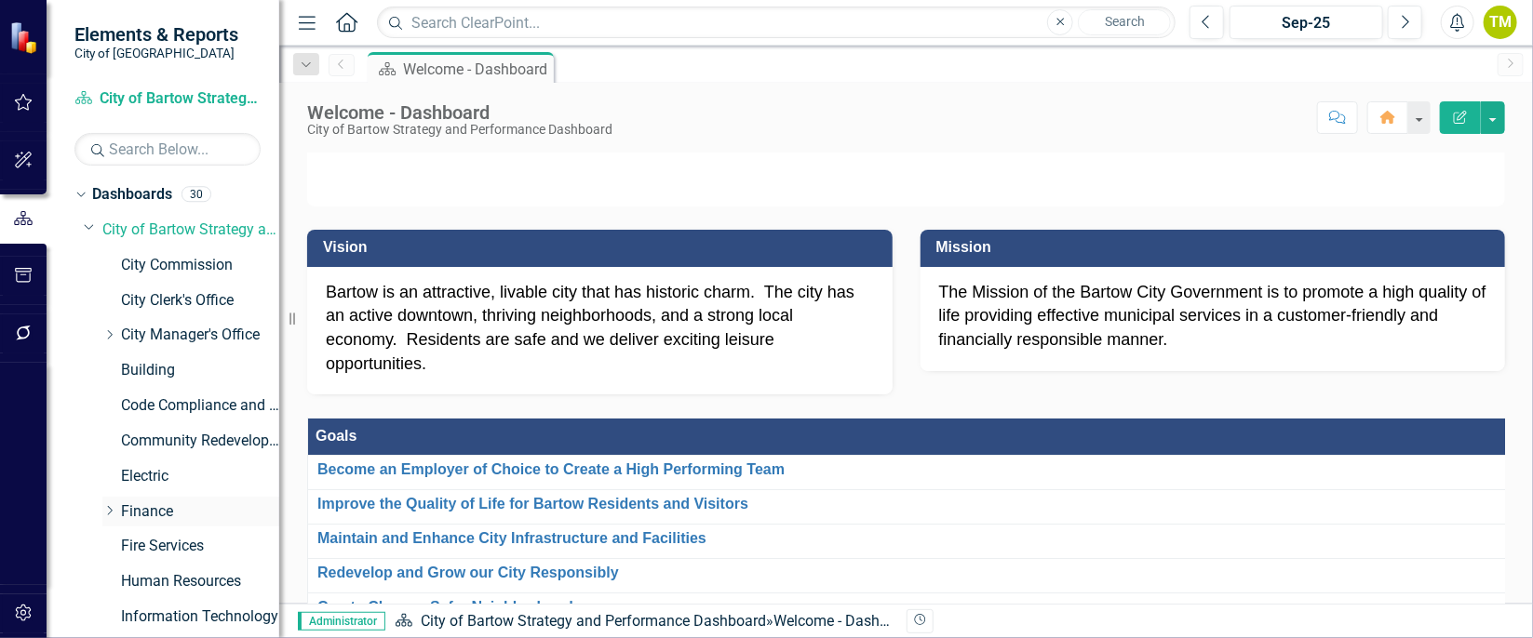
click at [141, 504] on link "Finance" at bounding box center [200, 512] width 158 height 21
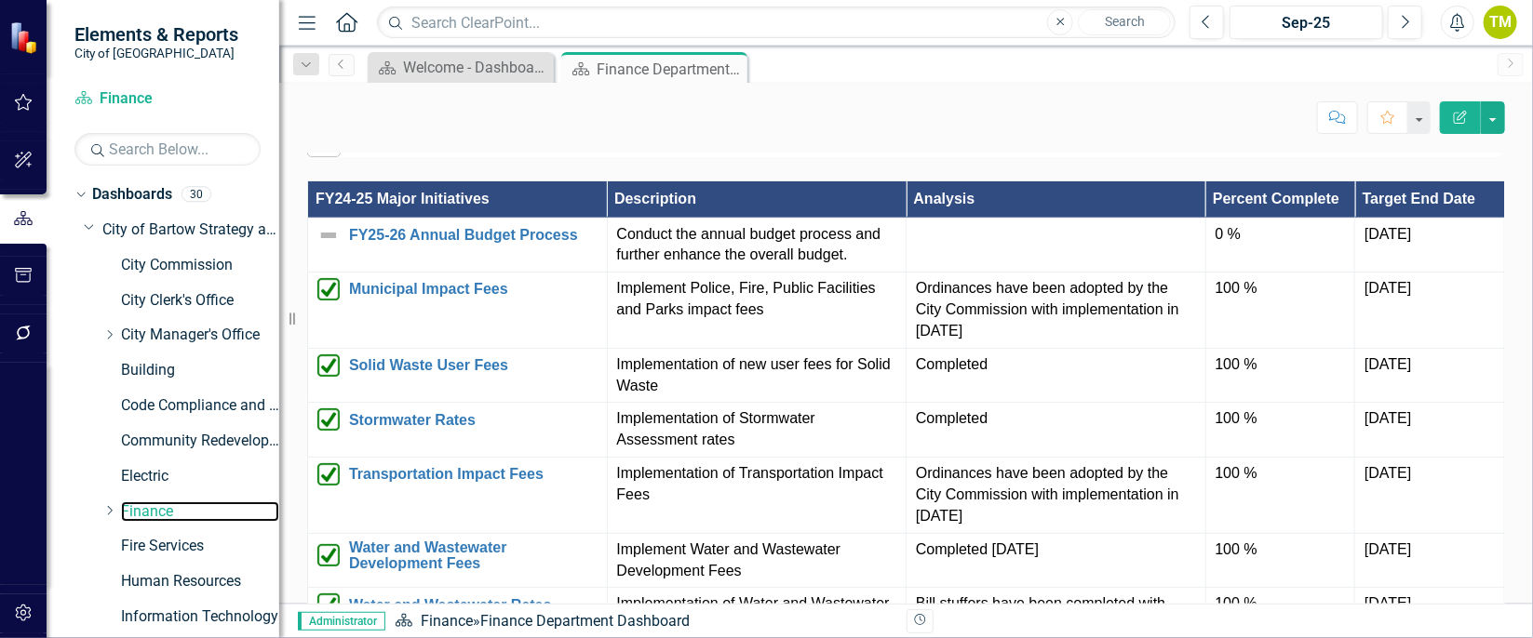
scroll to position [1094, 0]
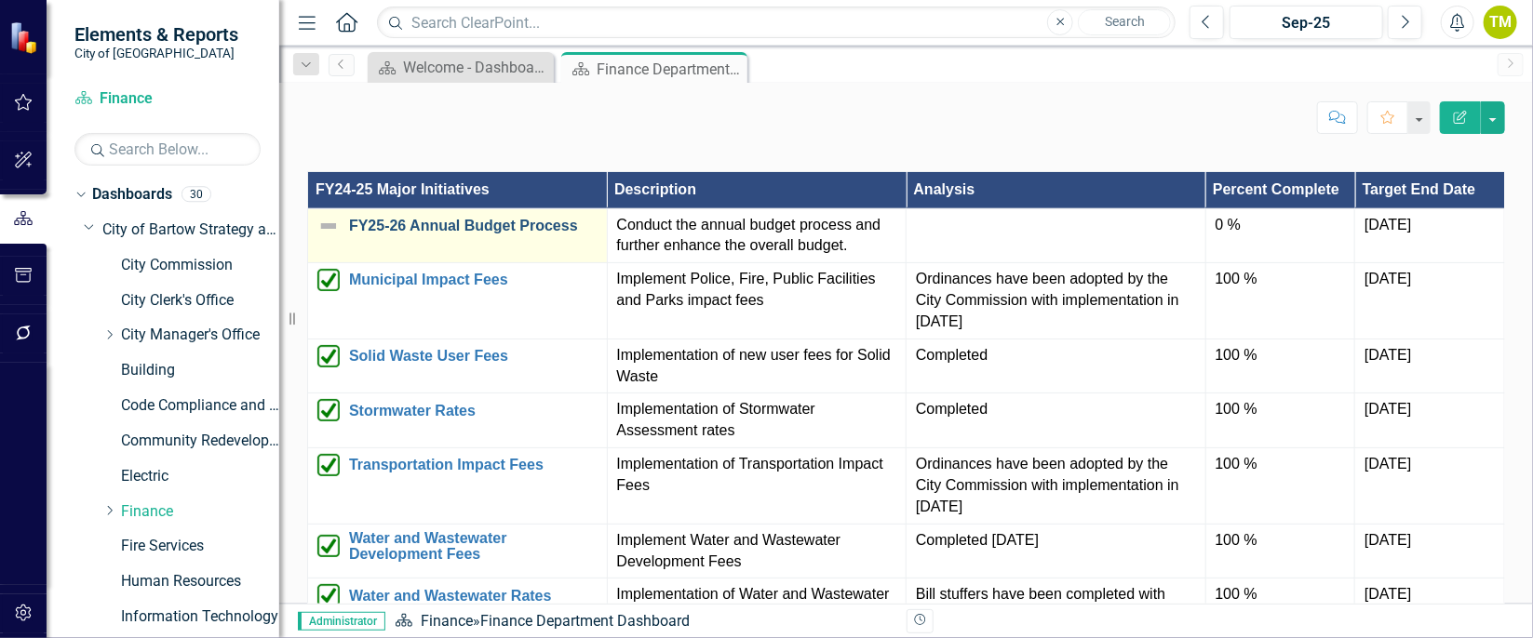
click at [533, 218] on link "FY25-26 Annual Budget Process" at bounding box center [473, 226] width 249 height 17
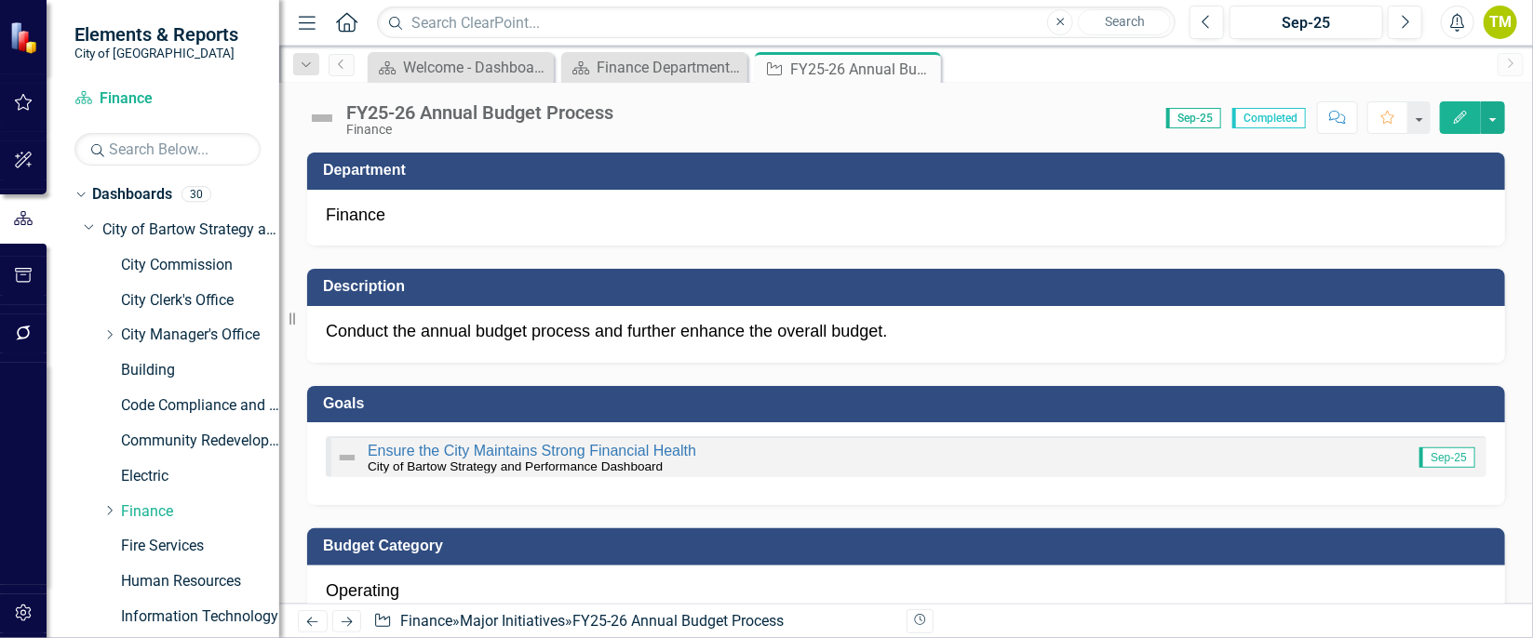
click at [1450, 118] on button "Edit" at bounding box center [1460, 117] width 41 height 33
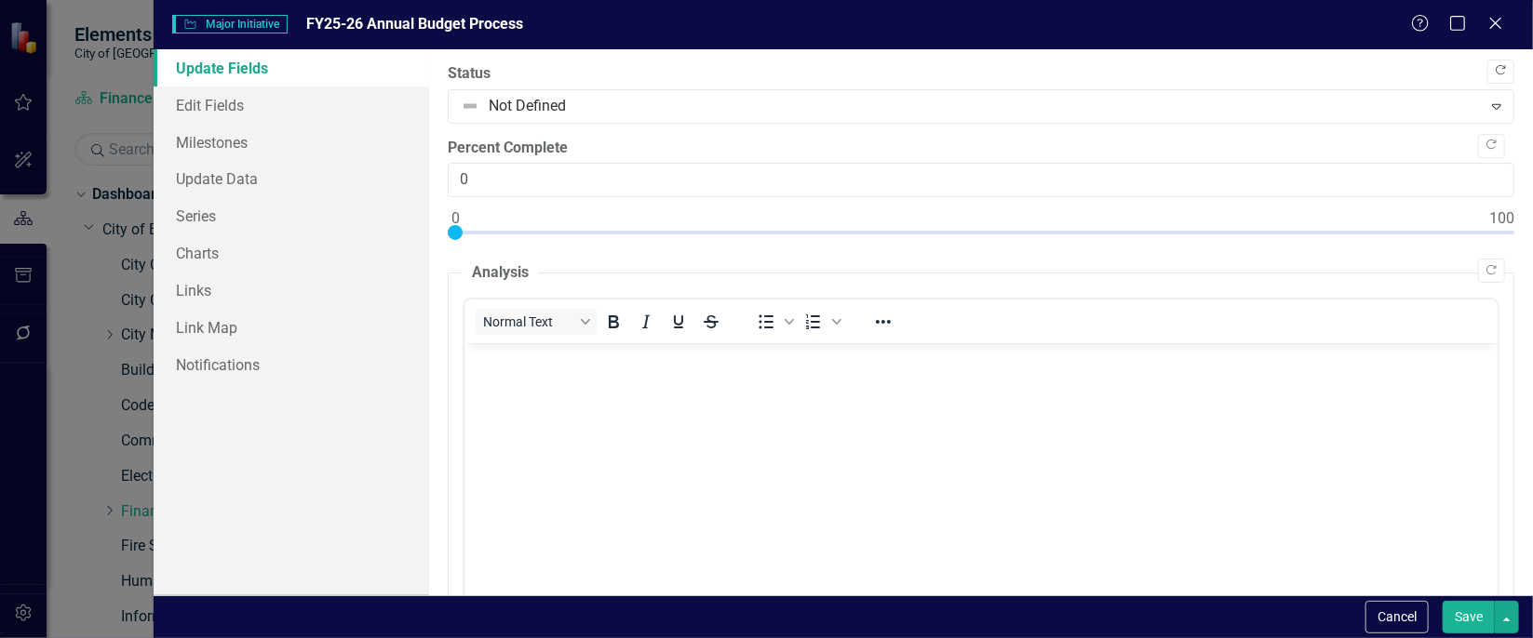
click at [1494, 74] on icon "Copy Forward" at bounding box center [1501, 70] width 14 height 11
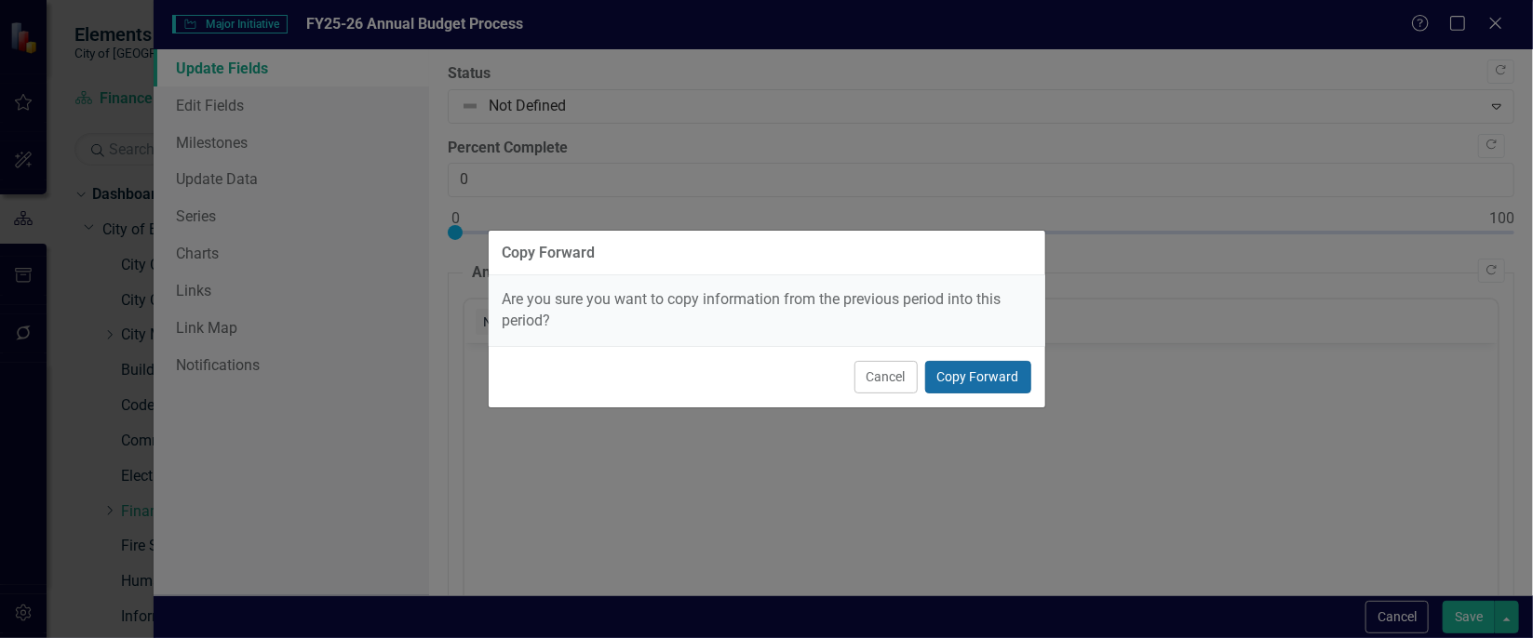
click at [992, 373] on button "Copy Forward" at bounding box center [978, 377] width 106 height 33
type input "100"
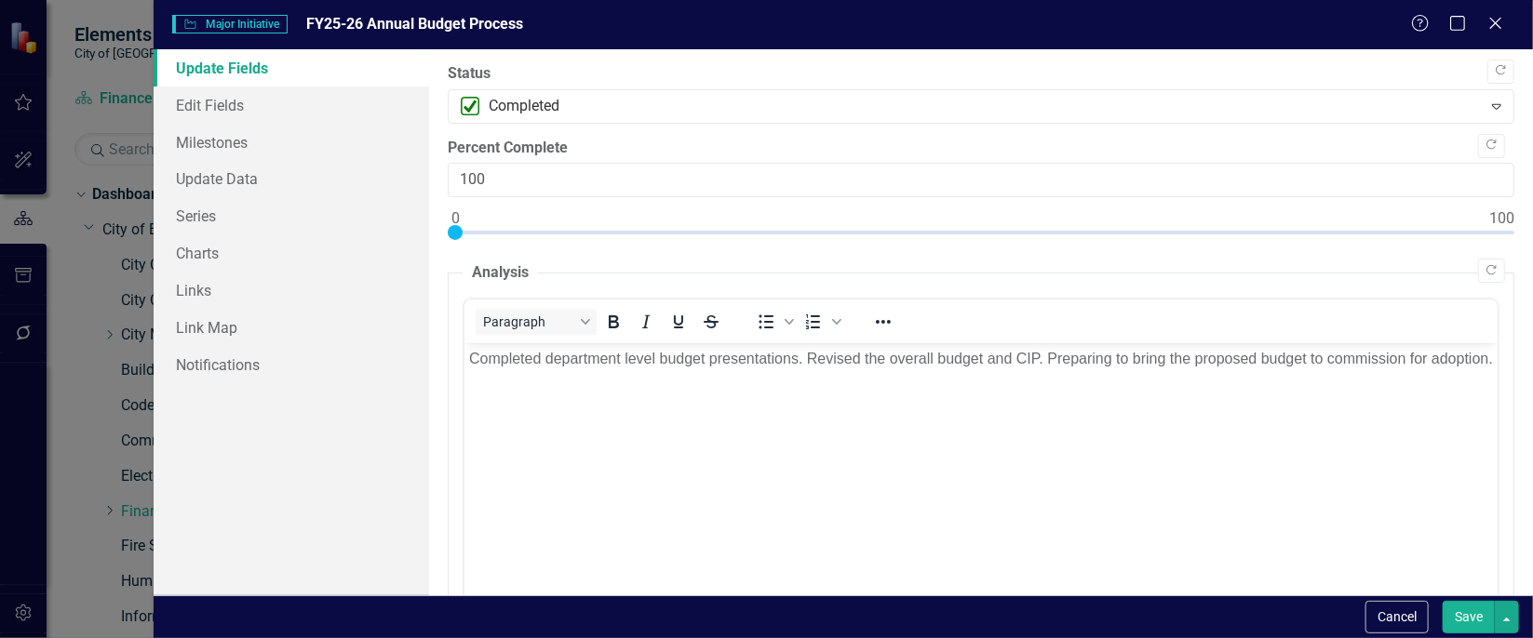
click at [1469, 615] on button "Save" at bounding box center [1469, 617] width 52 height 33
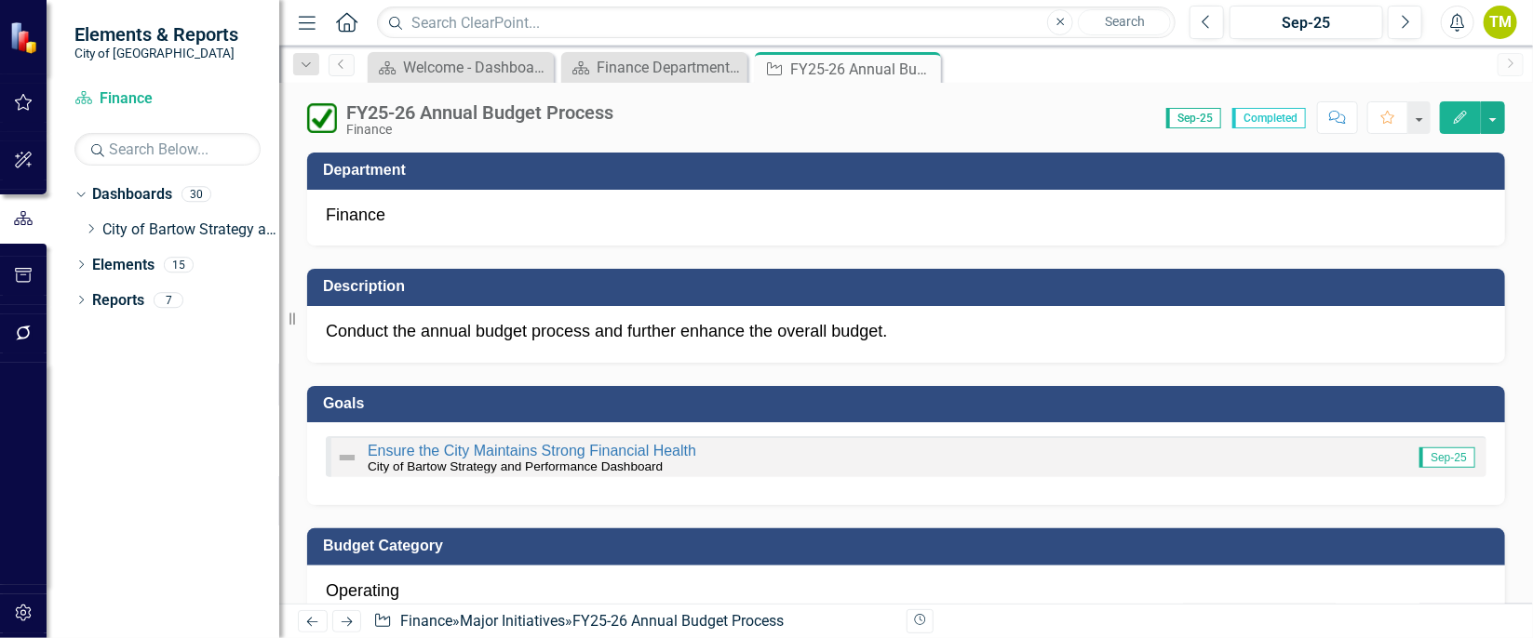
click at [1469, 615] on div "Revision History" at bounding box center [1515, 622] width 1216 height 24
click at [926, 68] on icon "Close" at bounding box center [923, 68] width 19 height 15
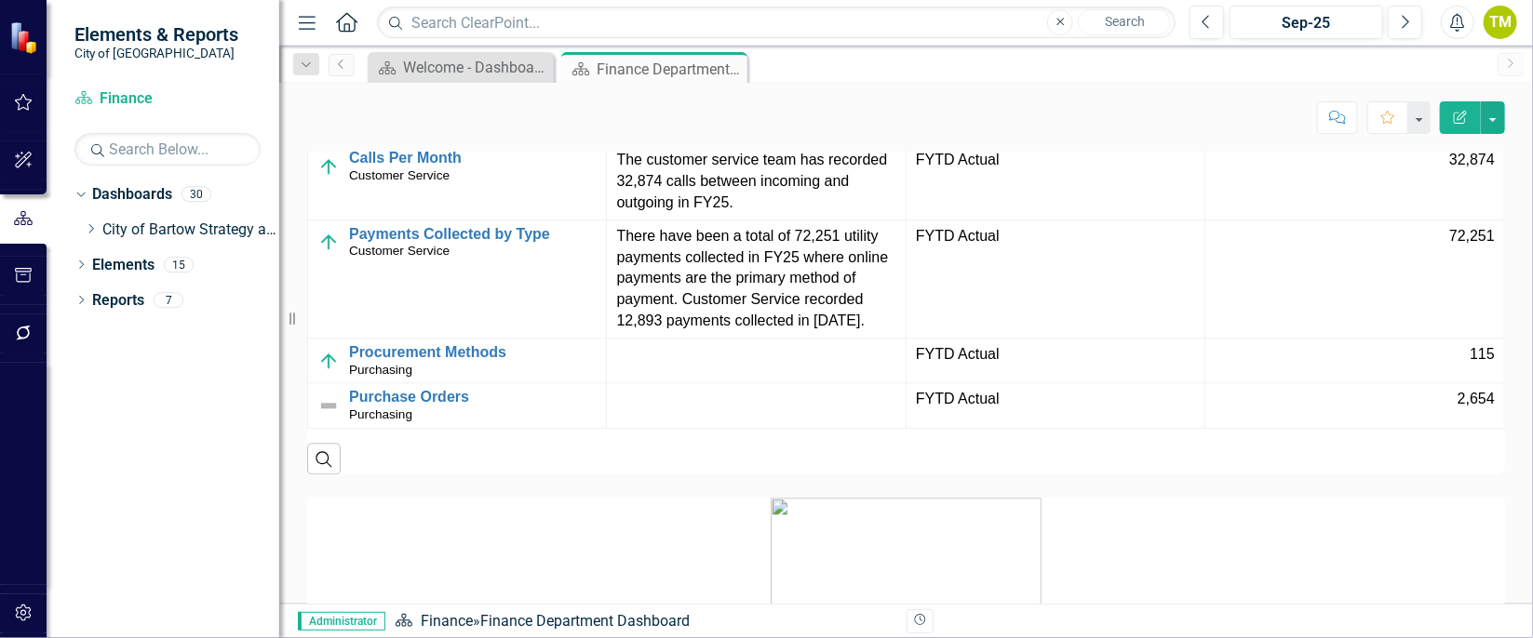
scroll to position [2179, 0]
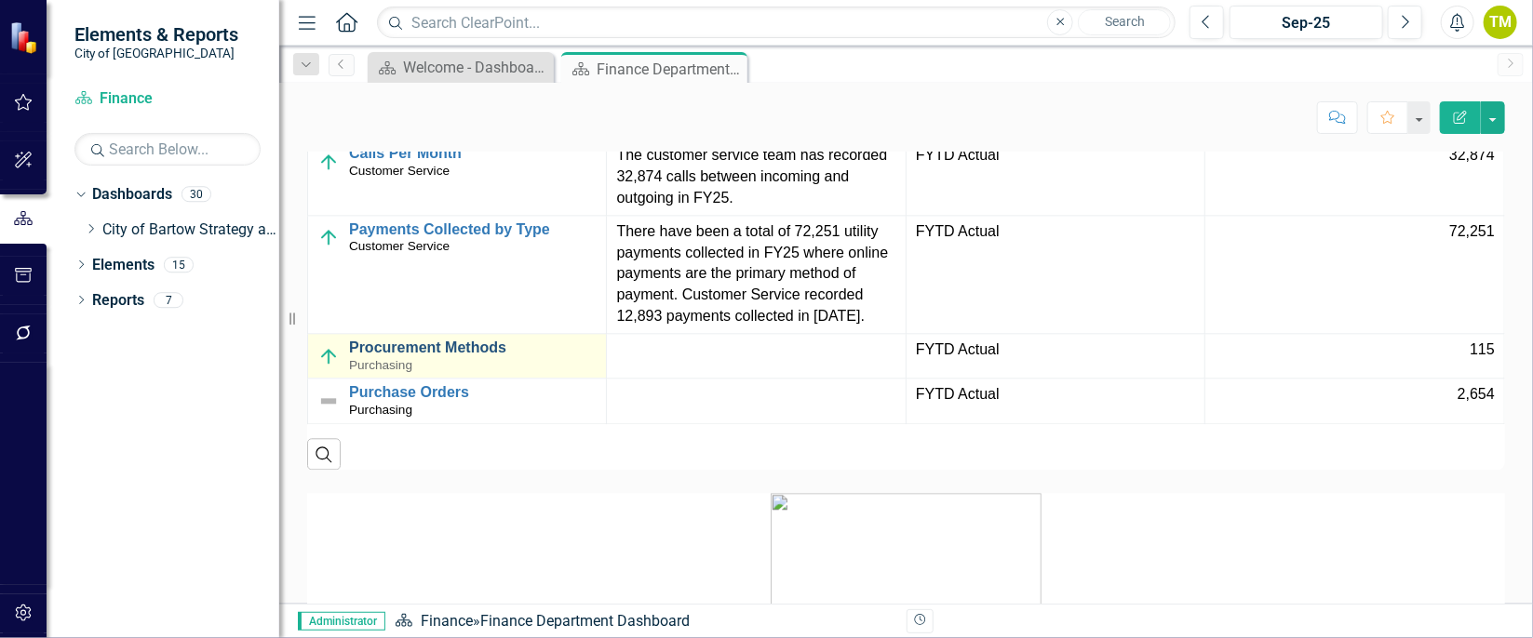
click at [396, 340] on link "Procurement Methods" at bounding box center [473, 348] width 248 height 17
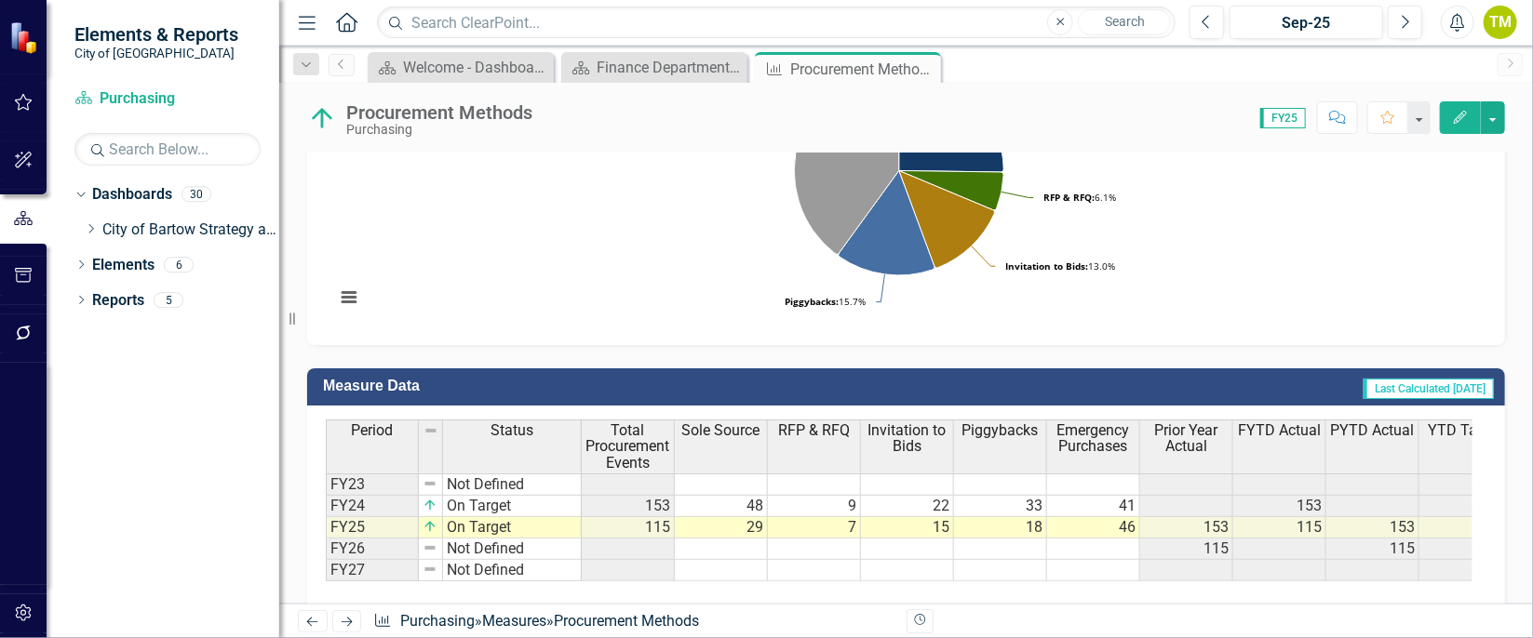
scroll to position [673, 0]
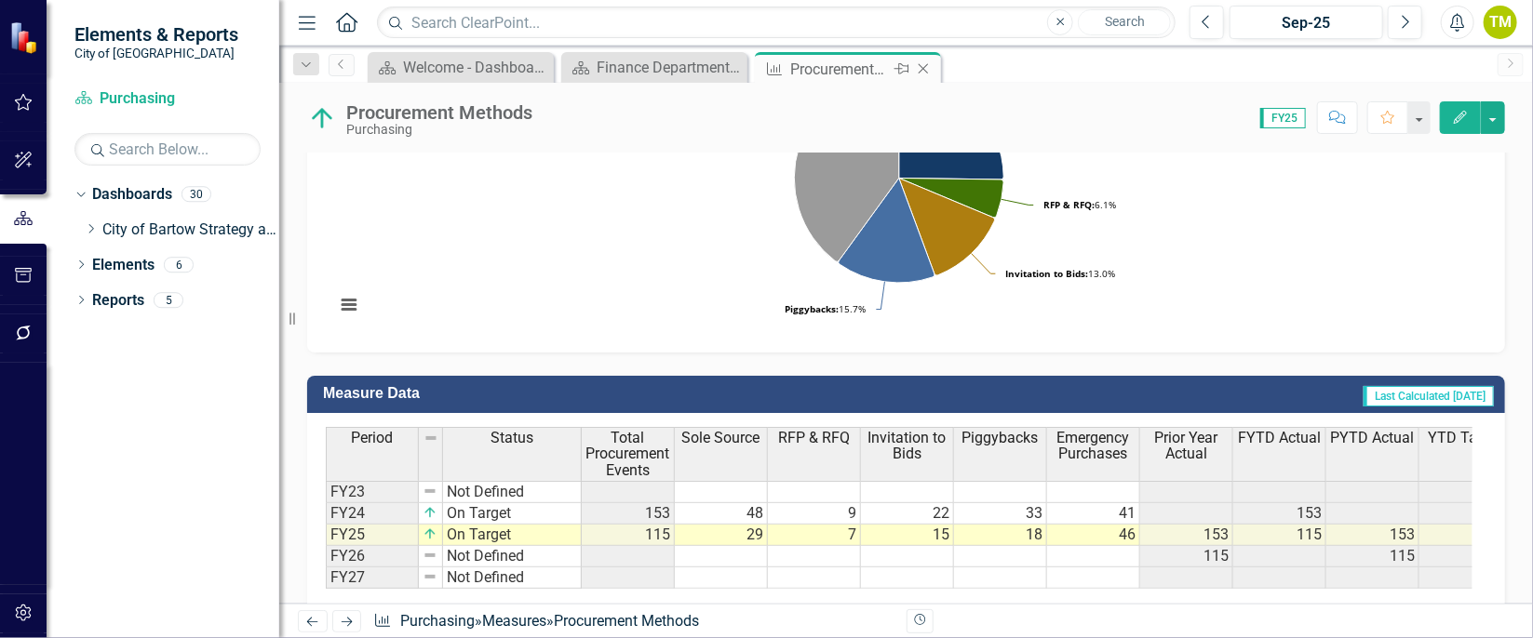
click at [924, 66] on icon at bounding box center [924, 69] width 10 height 10
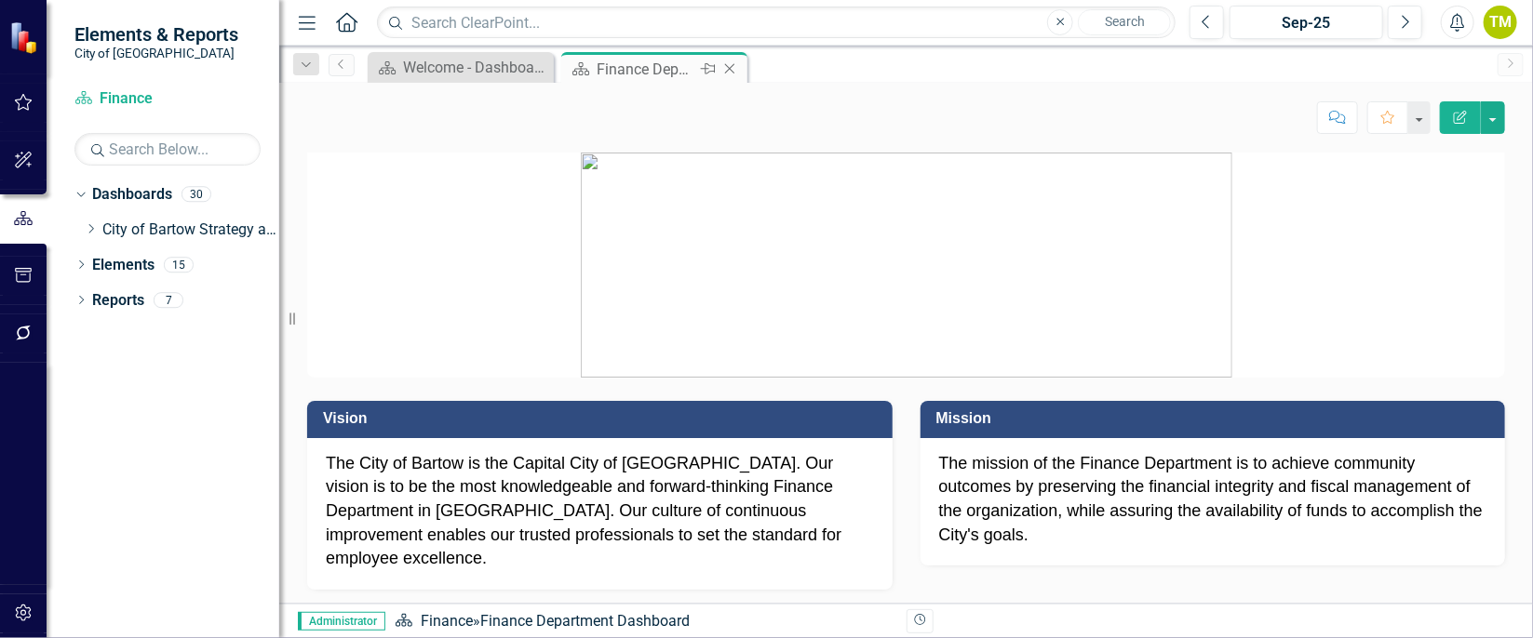
click at [732, 68] on icon "Close" at bounding box center [729, 68] width 19 height 15
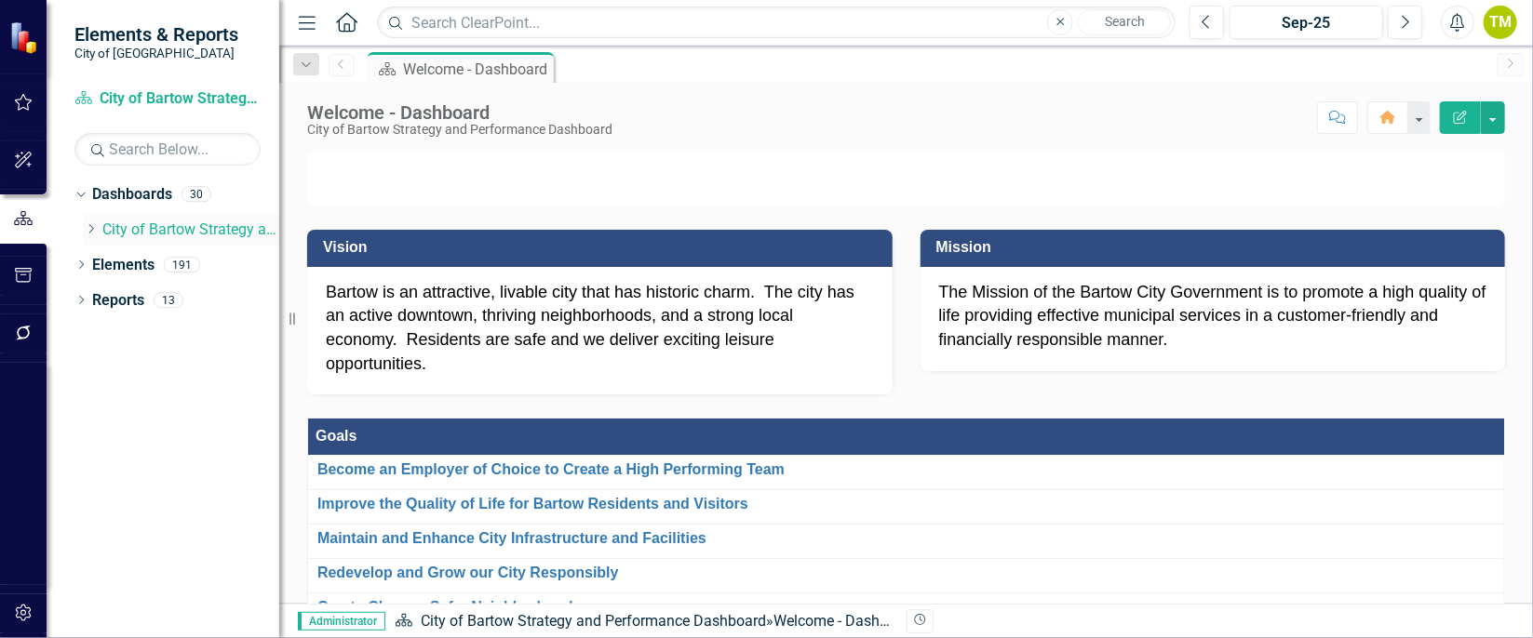
click at [88, 222] on div "Dropdown" at bounding box center [91, 230] width 14 height 16
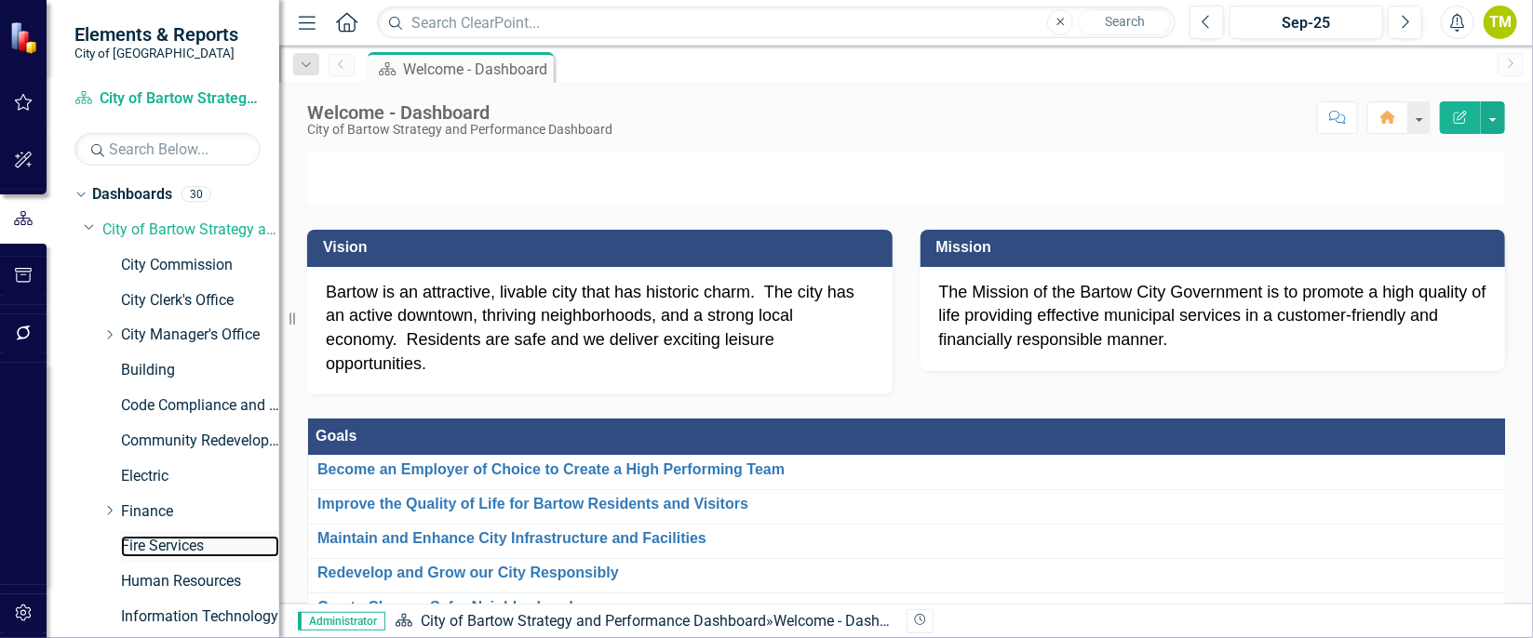
click at [168, 536] on link "Fire Services" at bounding box center [200, 546] width 158 height 21
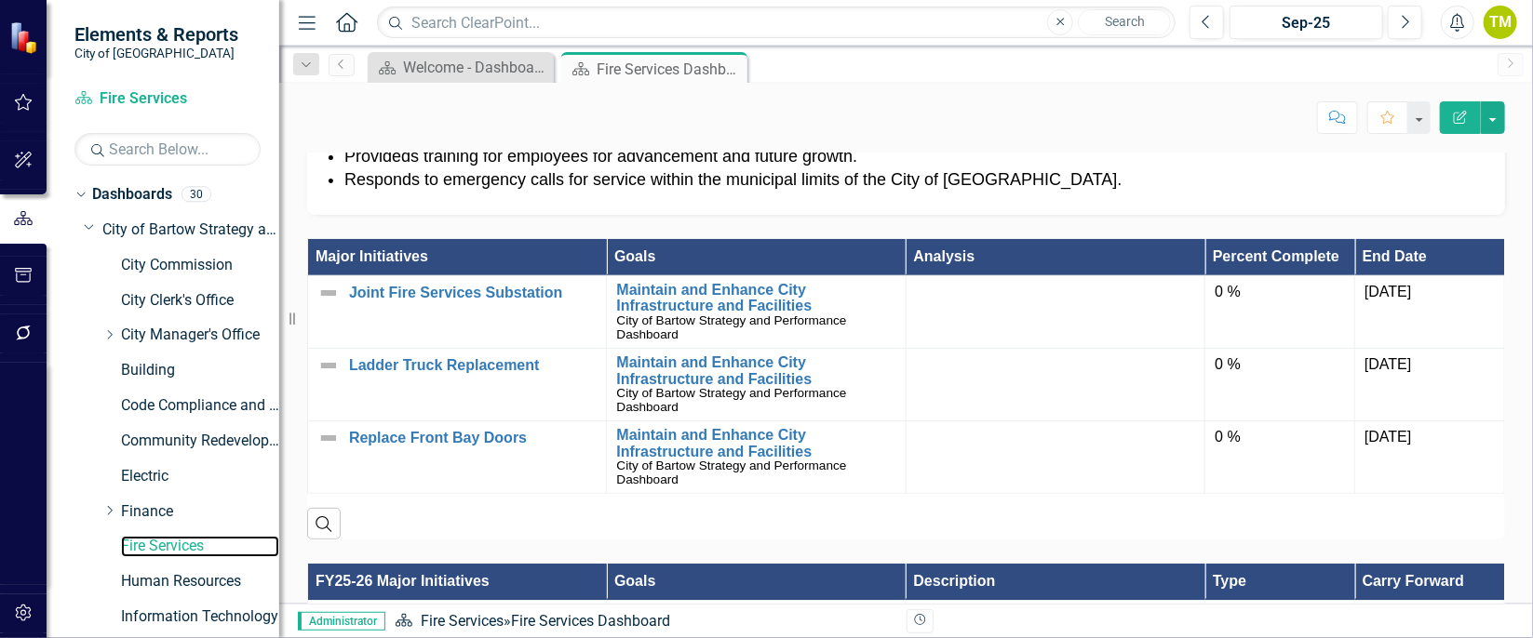
scroll to position [994, 0]
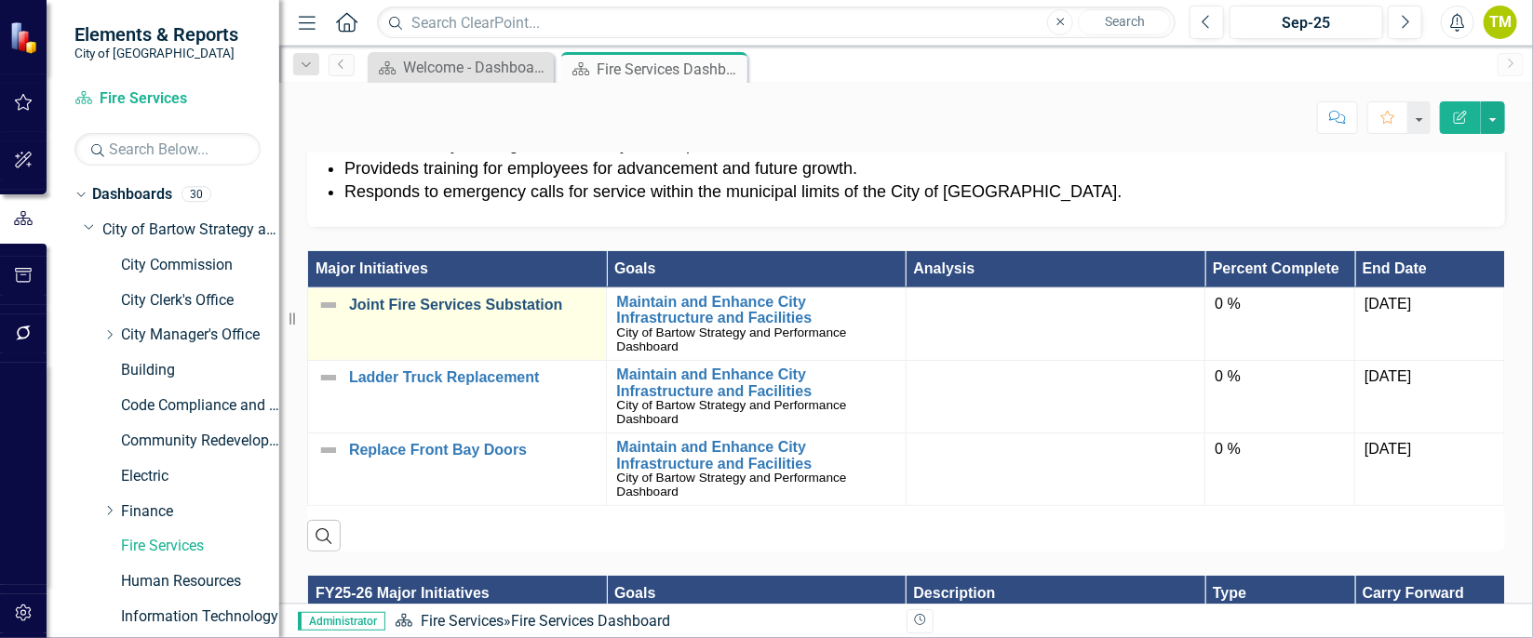
click at [501, 297] on link "Joint Fire Services Substation" at bounding box center [473, 305] width 248 height 17
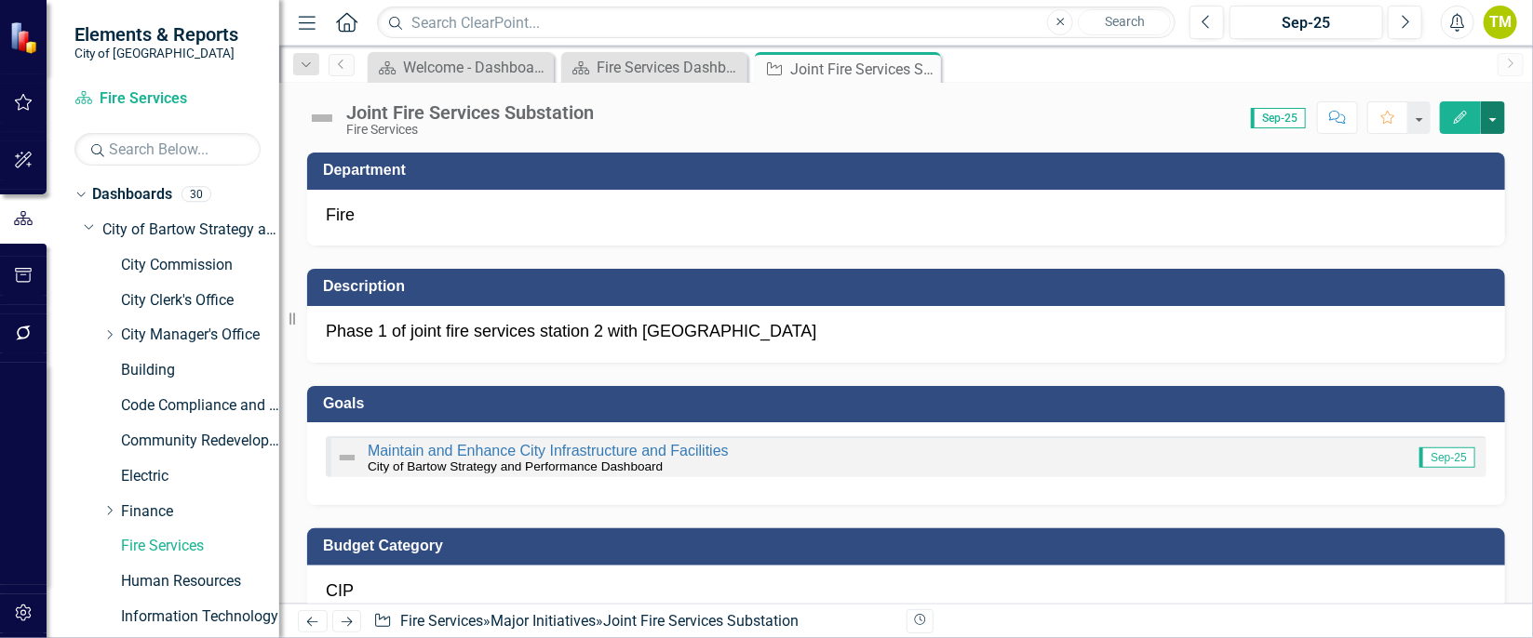
click at [1493, 115] on button "button" at bounding box center [1493, 117] width 24 height 33
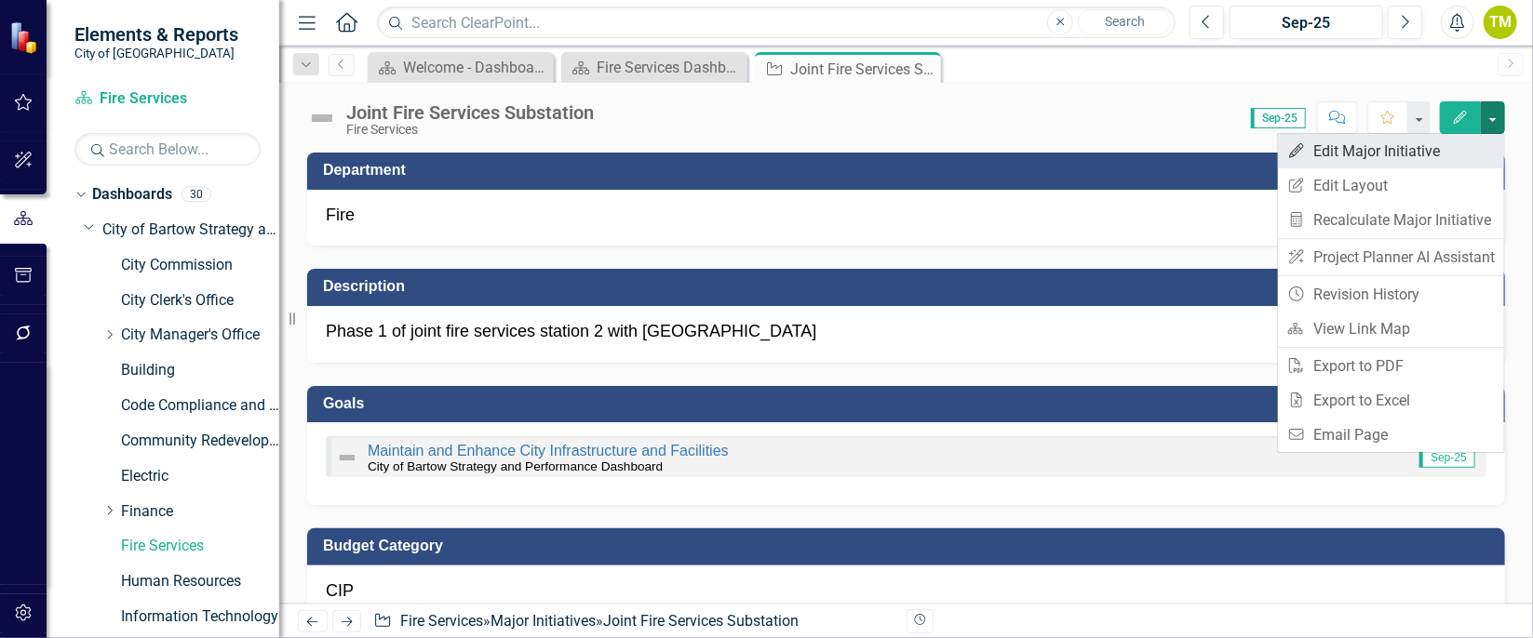
click at [1413, 146] on link "Edit Edit Major Initiative" at bounding box center [1391, 151] width 226 height 34
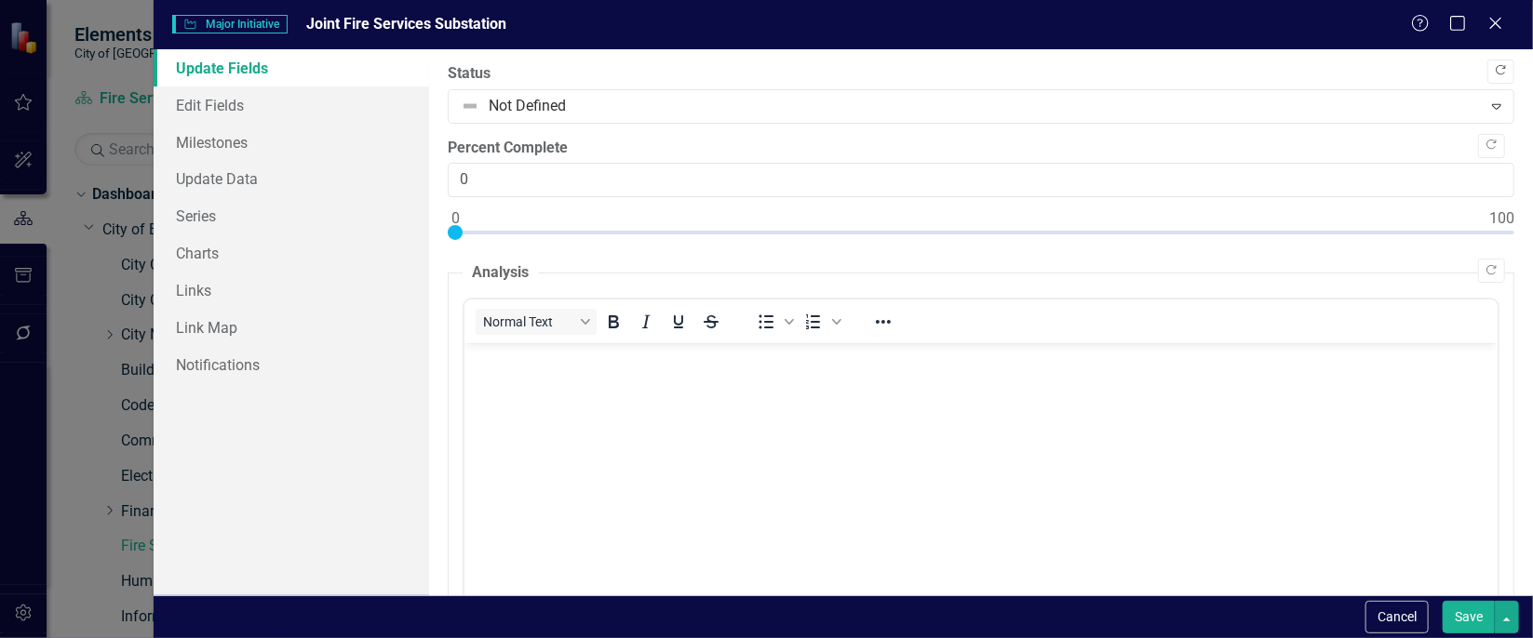
click at [1494, 73] on icon "Copy Forward" at bounding box center [1501, 70] width 14 height 11
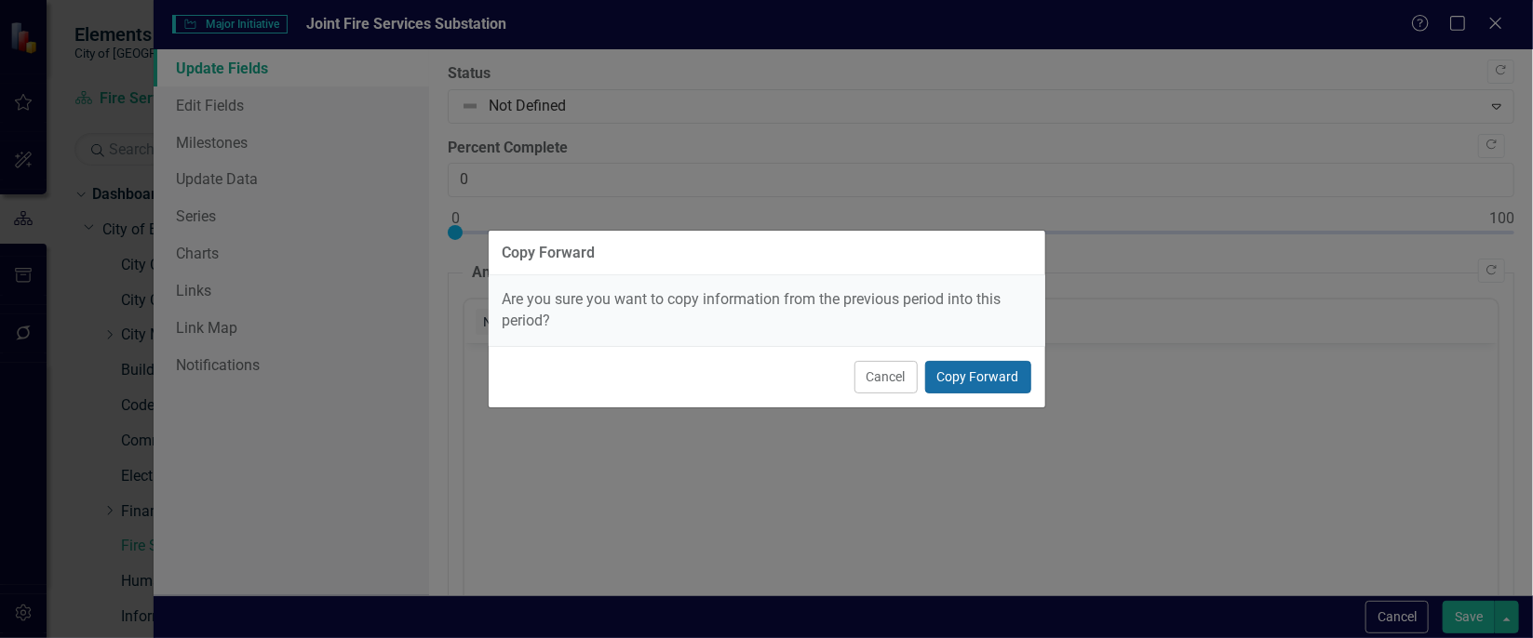
click at [961, 371] on button "Copy Forward" at bounding box center [978, 377] width 106 height 33
type input "50"
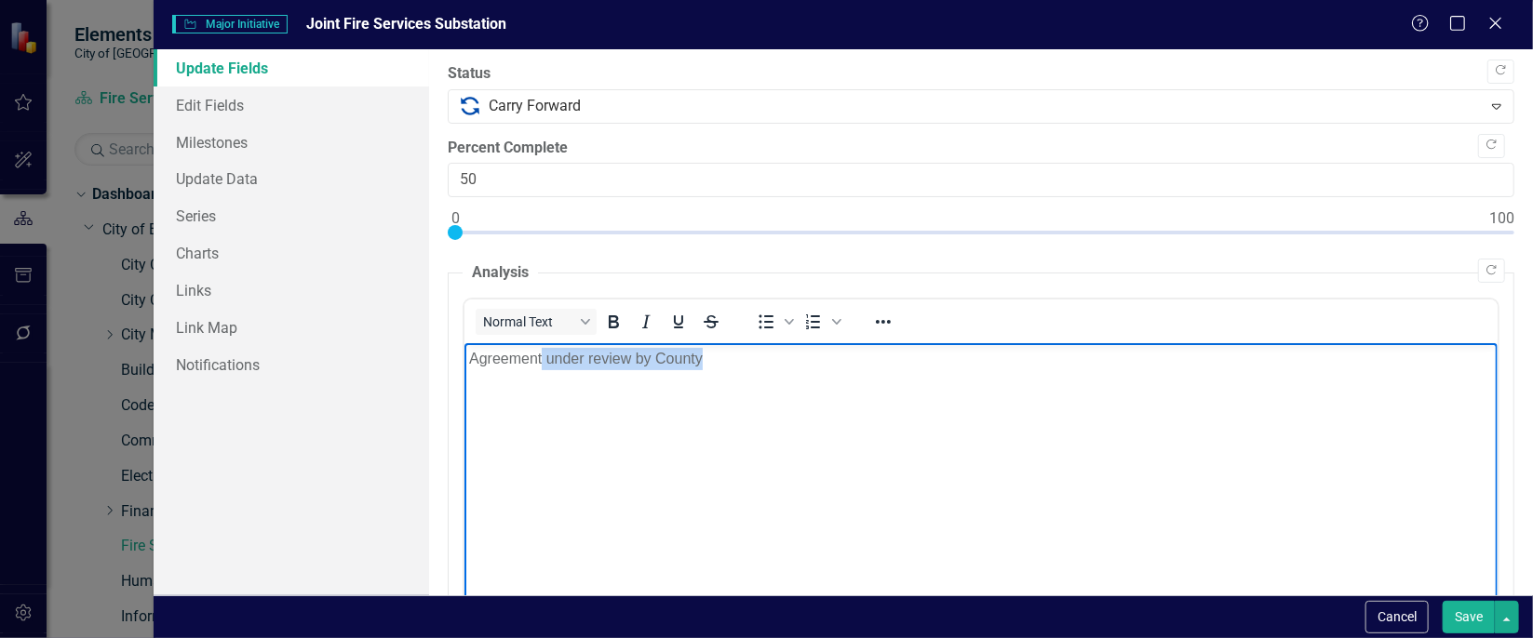
drag, startPoint x: 727, startPoint y: 357, endPoint x: 543, endPoint y: 346, distance: 184.6
click at [543, 347] on p "Agreement under review by County" at bounding box center [981, 358] width 1024 height 22
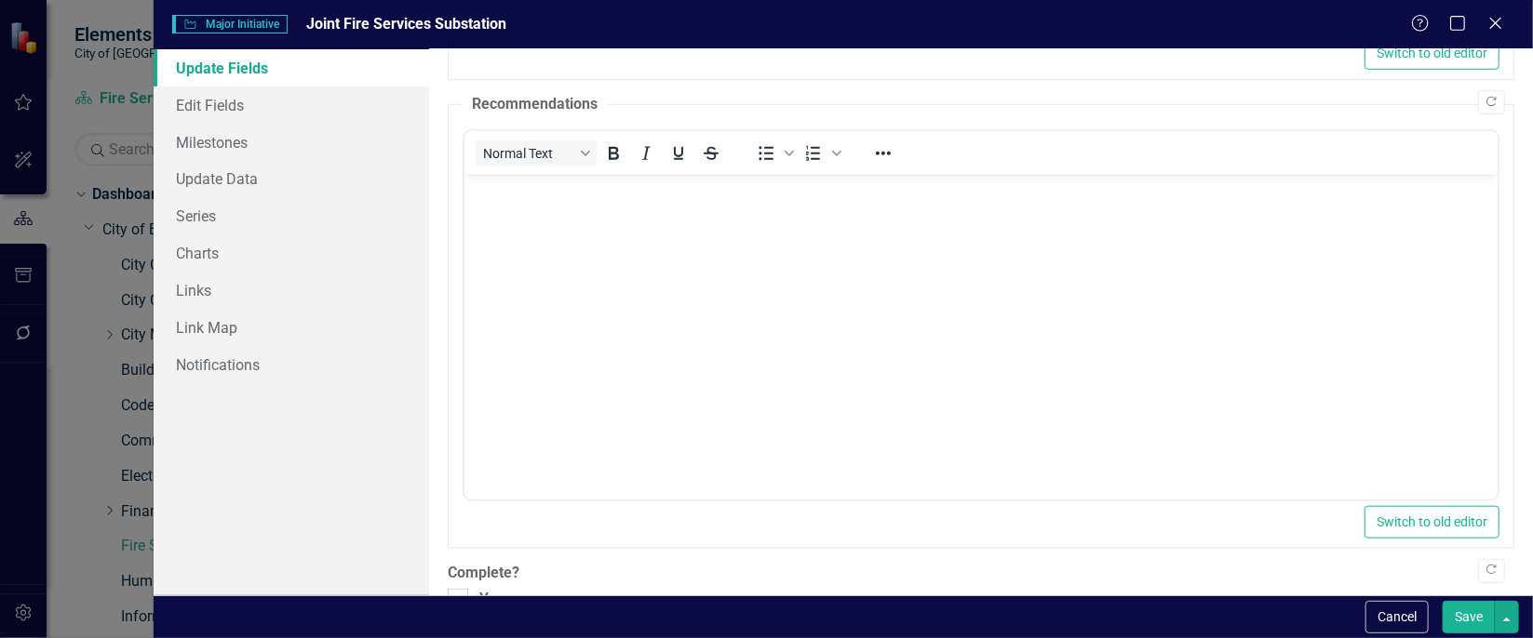
scroll to position [679, 0]
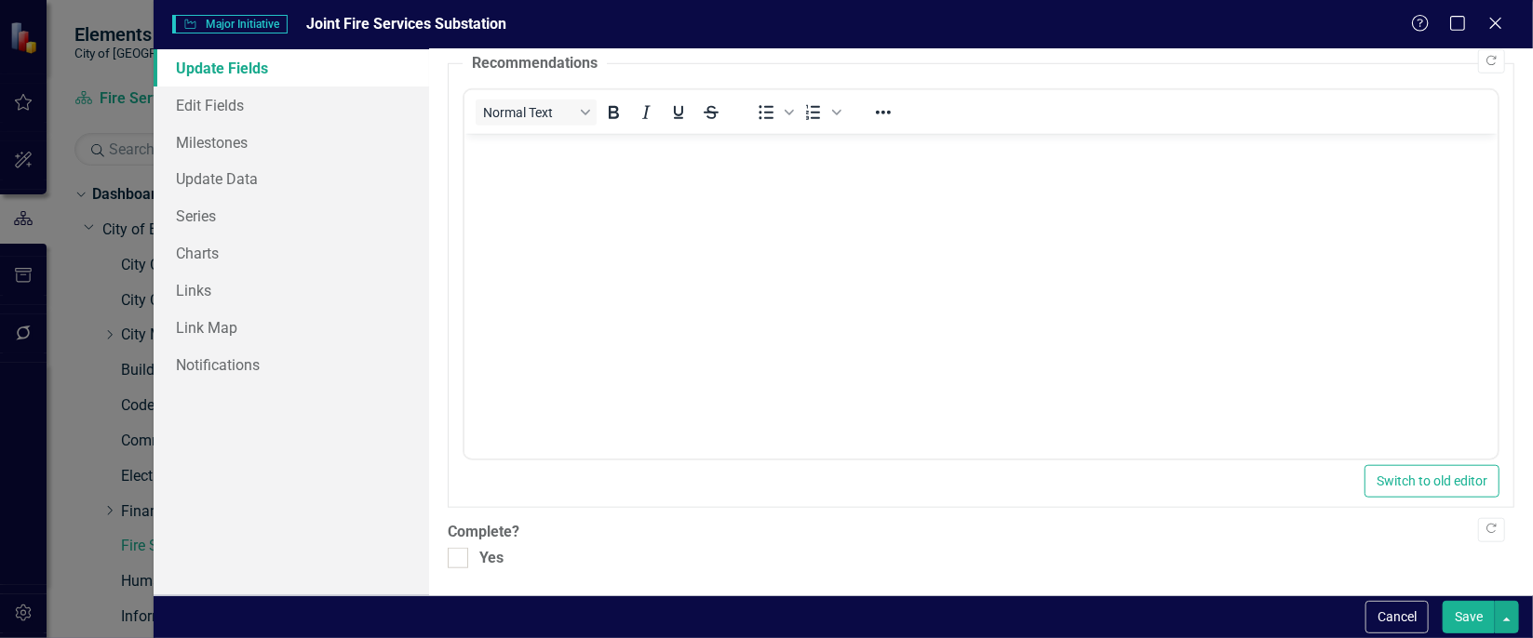
click at [1463, 603] on button "Save" at bounding box center [1469, 617] width 52 height 33
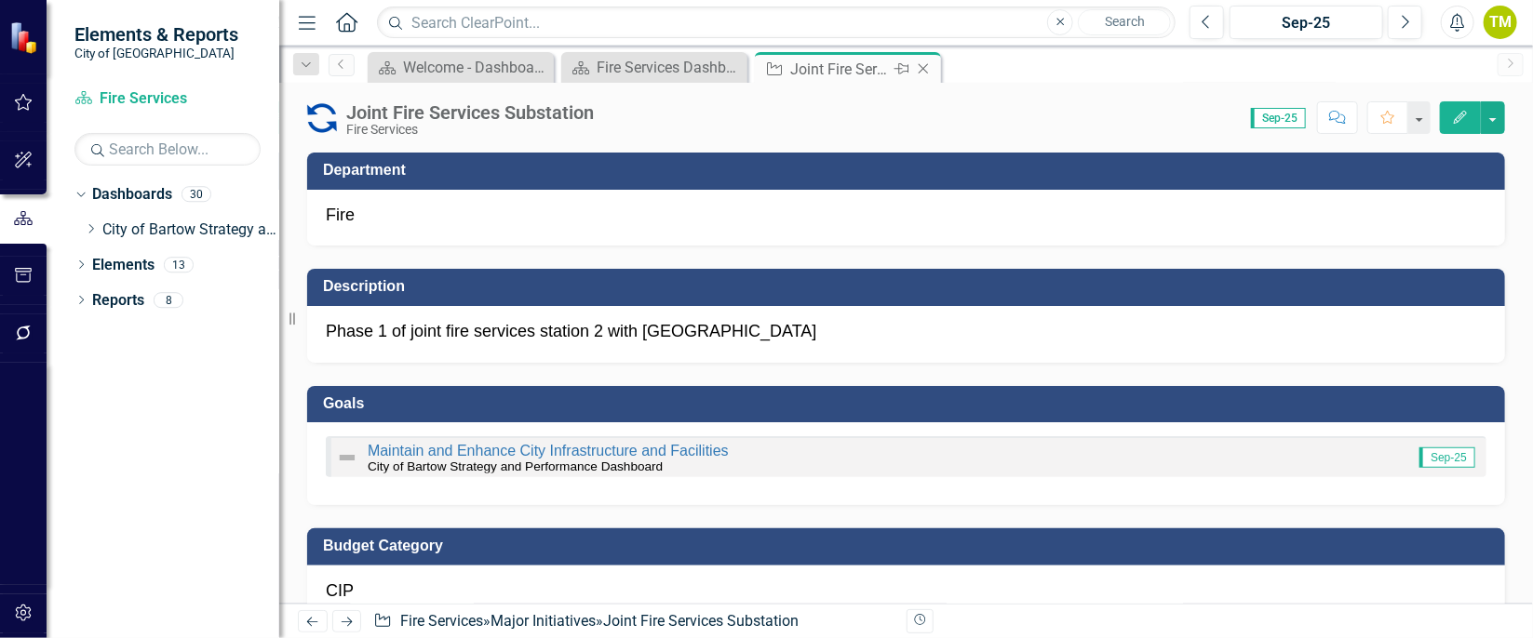
click at [925, 68] on icon "Close" at bounding box center [923, 68] width 19 height 15
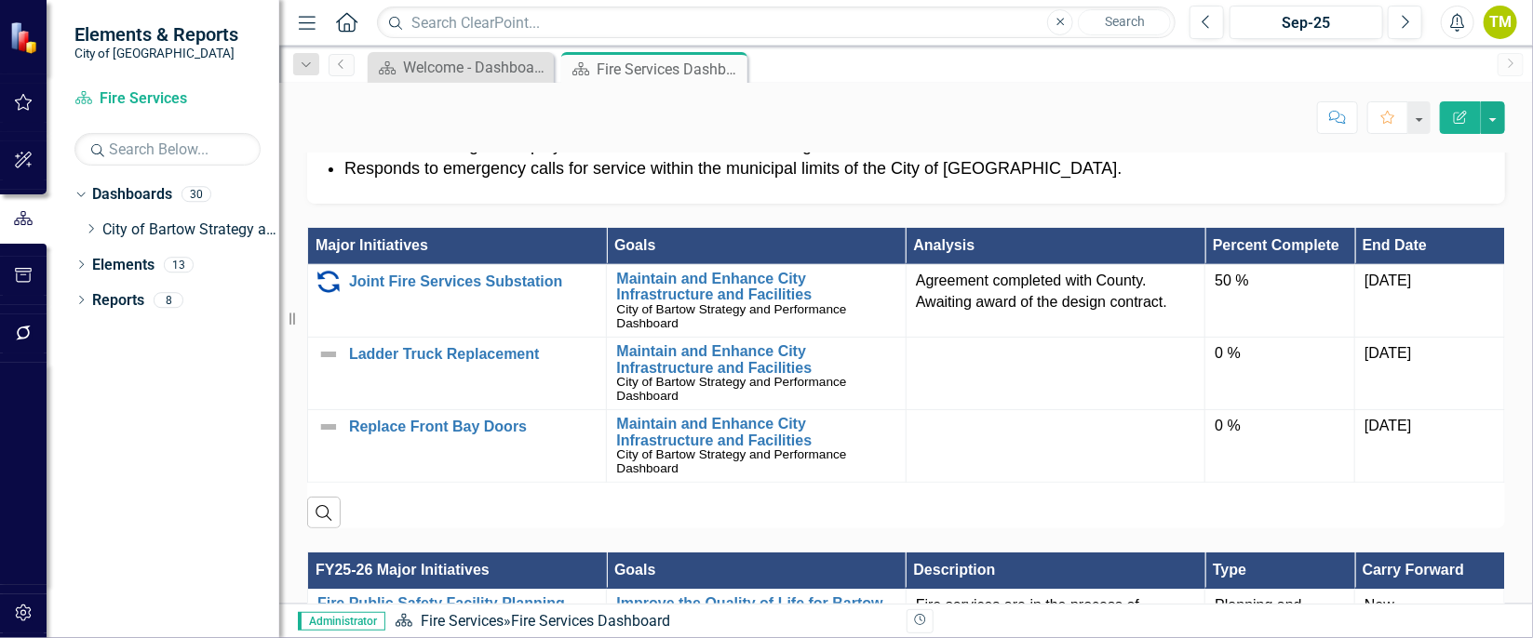
scroll to position [1006, 0]
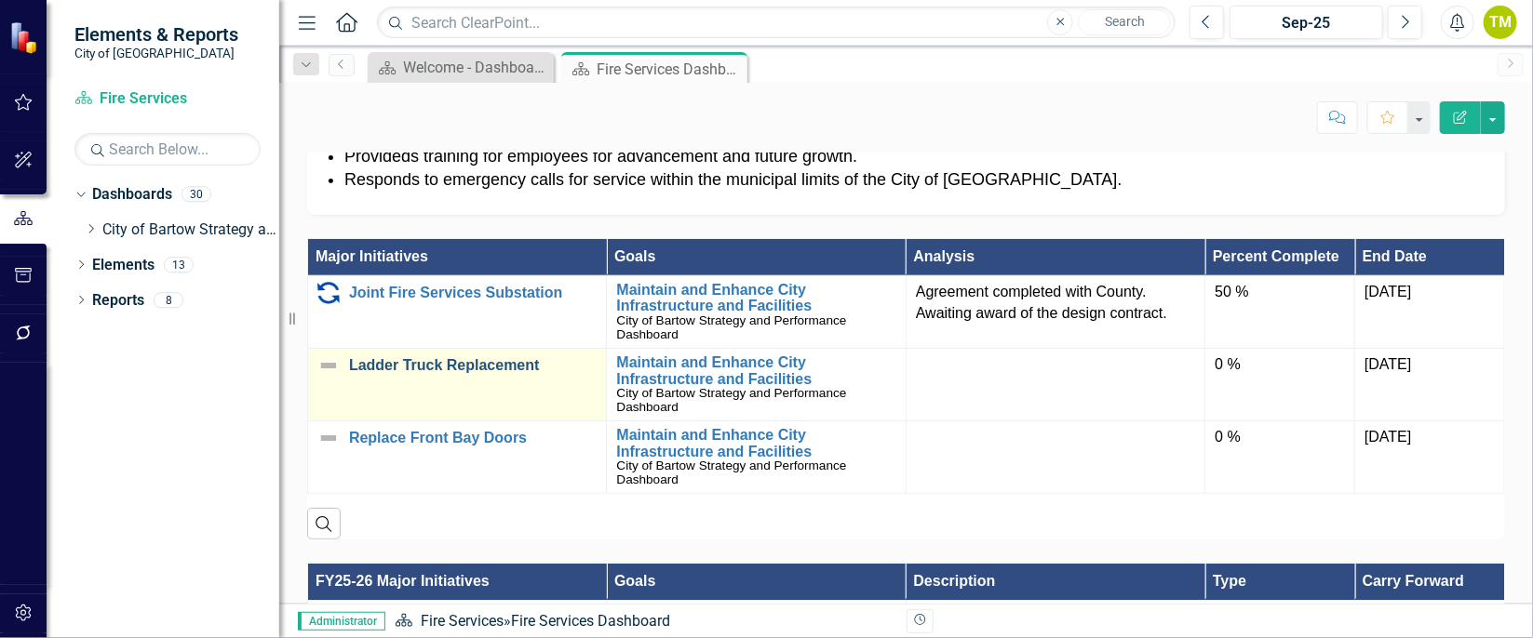
click at [440, 361] on link "Ladder Truck Replacement" at bounding box center [473, 365] width 248 height 17
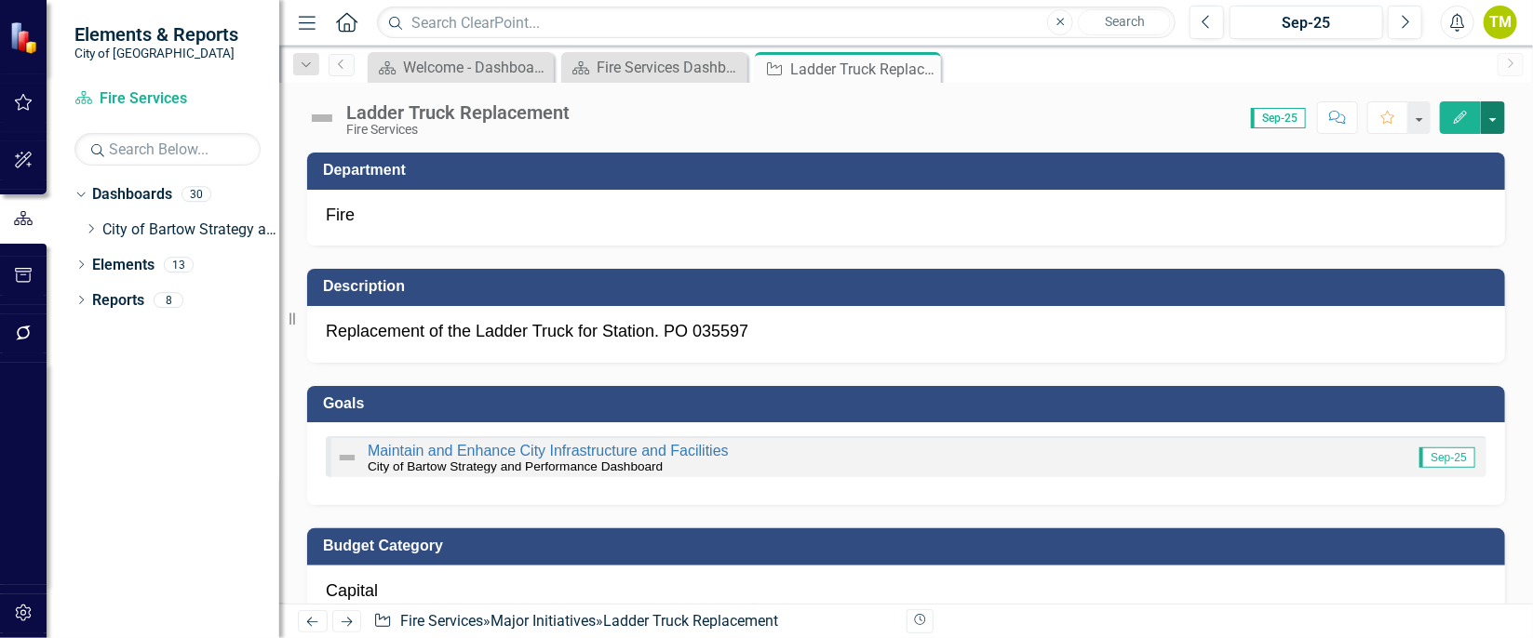
click at [1492, 119] on button "button" at bounding box center [1493, 117] width 24 height 33
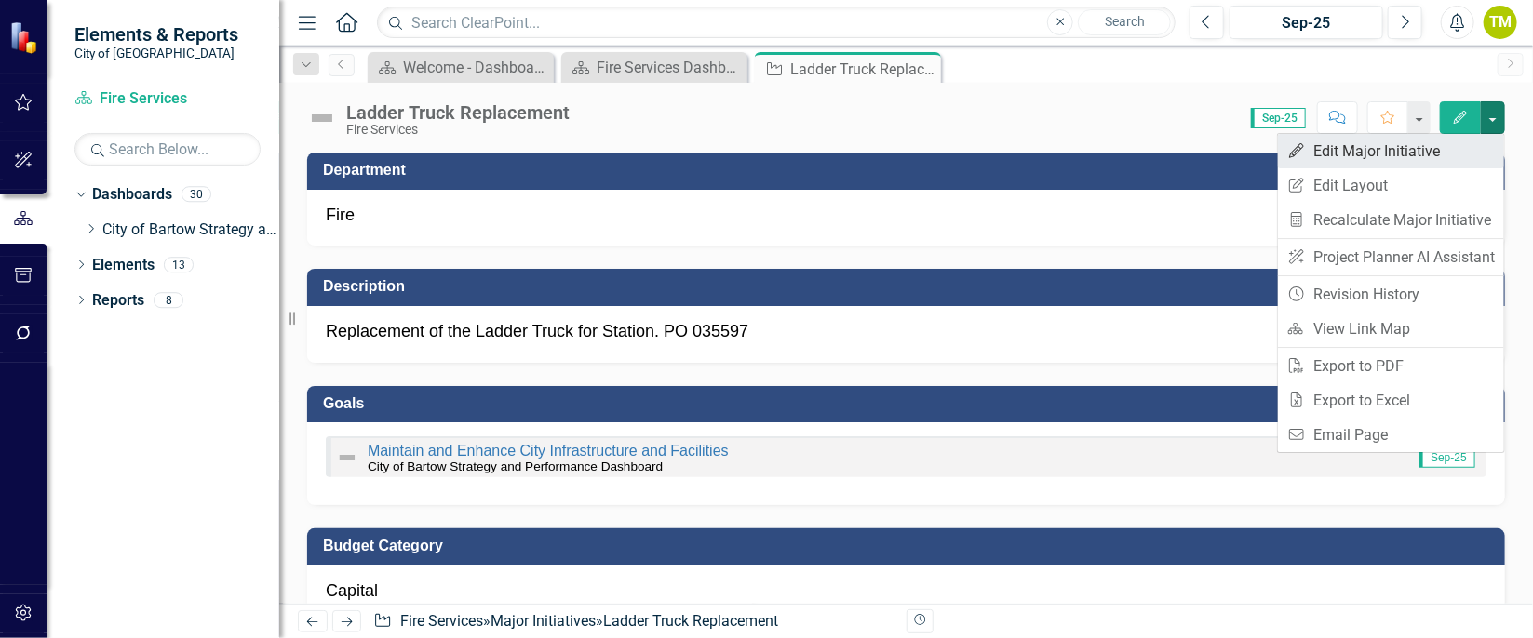
click at [1458, 145] on link "Edit Edit Major Initiative" at bounding box center [1391, 151] width 226 height 34
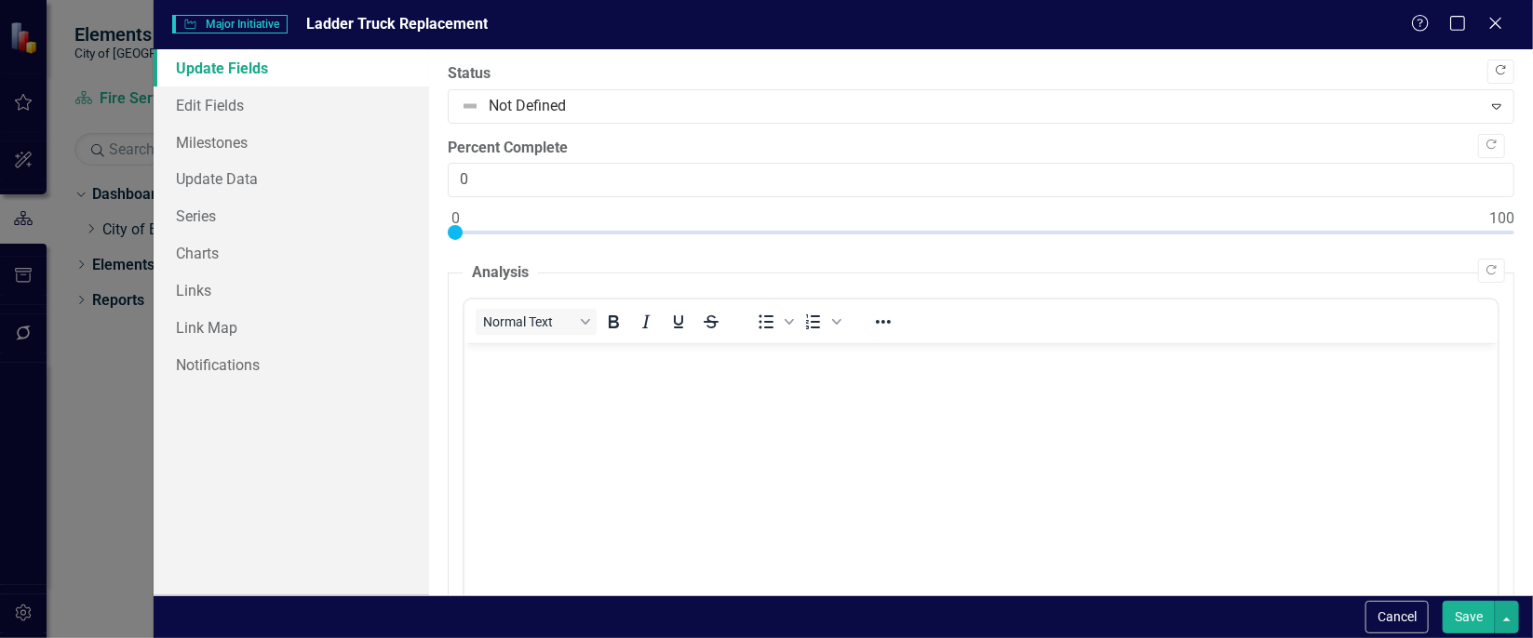
click at [1495, 67] on button "Copy Forward" at bounding box center [1500, 72] width 27 height 24
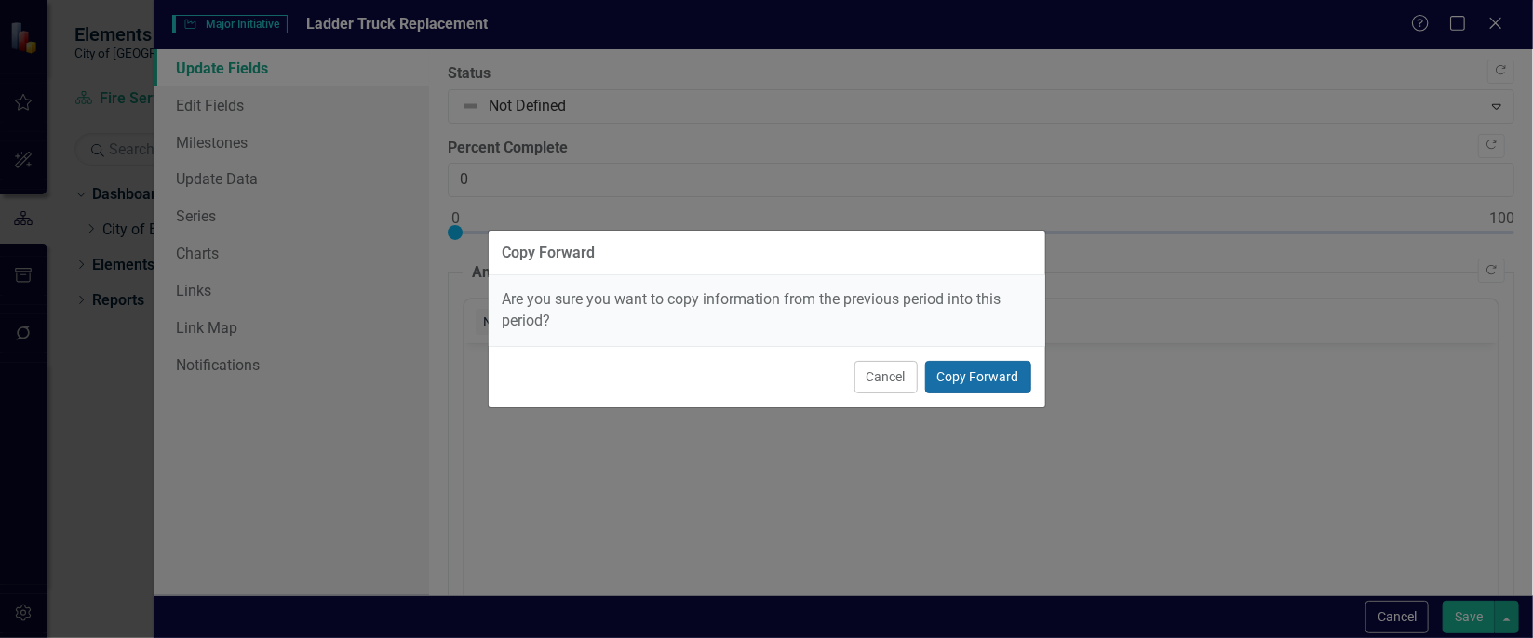
click at [984, 372] on button "Copy Forward" at bounding box center [978, 377] width 106 height 33
type input "15"
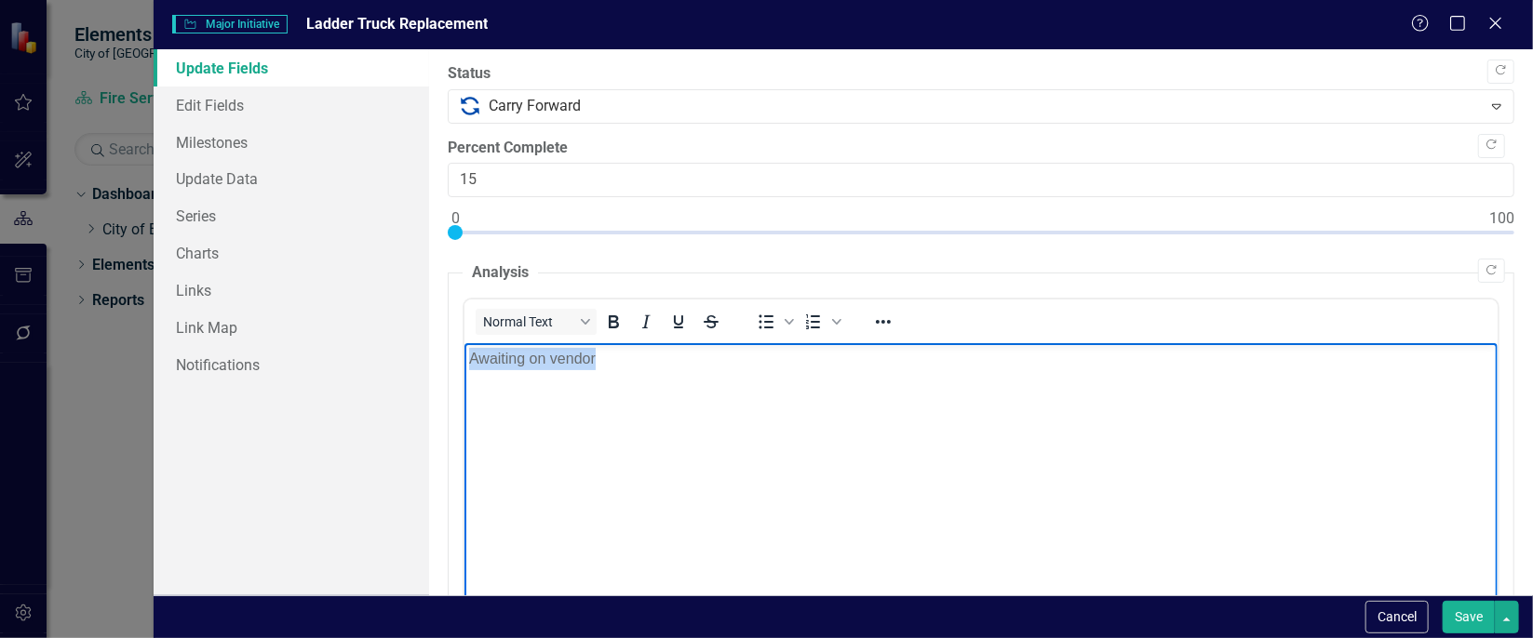
drag, startPoint x: 637, startPoint y: 363, endPoint x: 462, endPoint y: 352, distance: 175.3
click at [464, 352] on html "Awaiting on vendor" at bounding box center [980, 482] width 1033 height 279
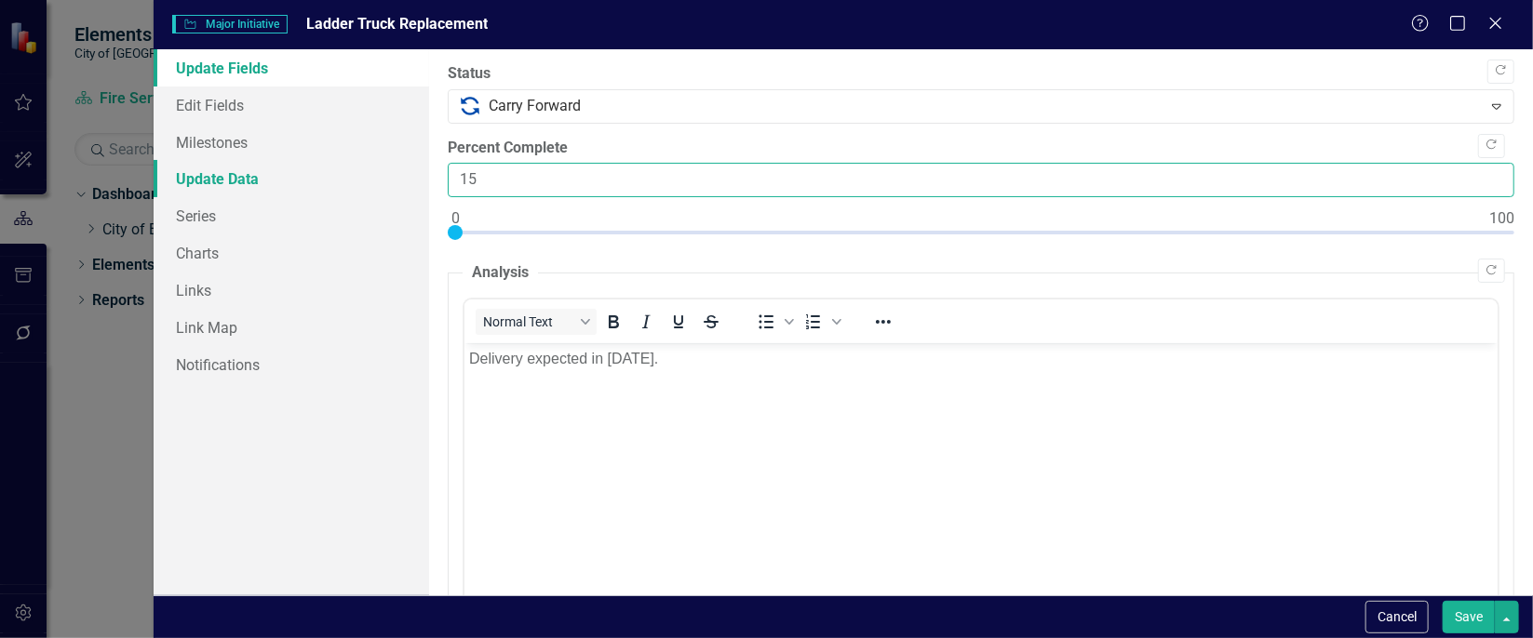
drag, startPoint x: 491, startPoint y: 179, endPoint x: 423, endPoint y: 175, distance: 67.1
click at [423, 175] on div "Update Fields Edit Fields Milestones Update Data Series Charts Links Link Map N…" at bounding box center [843, 322] width 1379 height 546
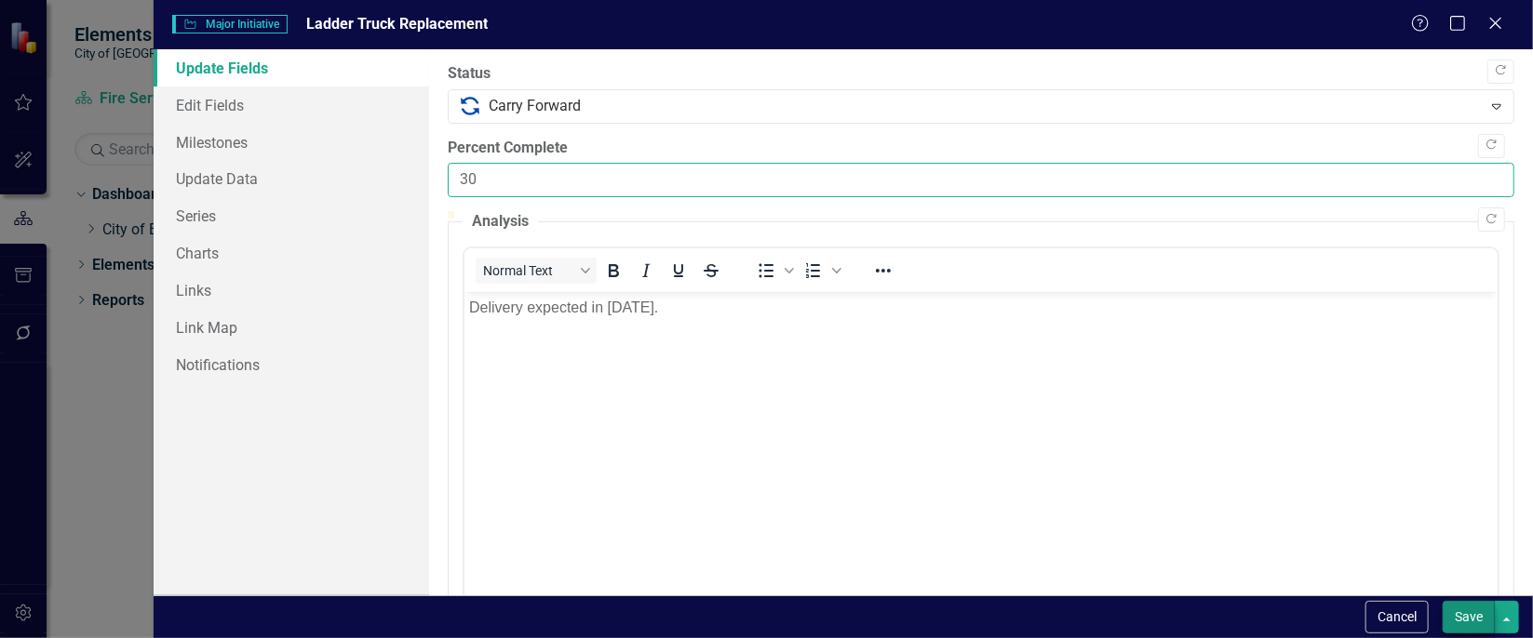
type input "30"
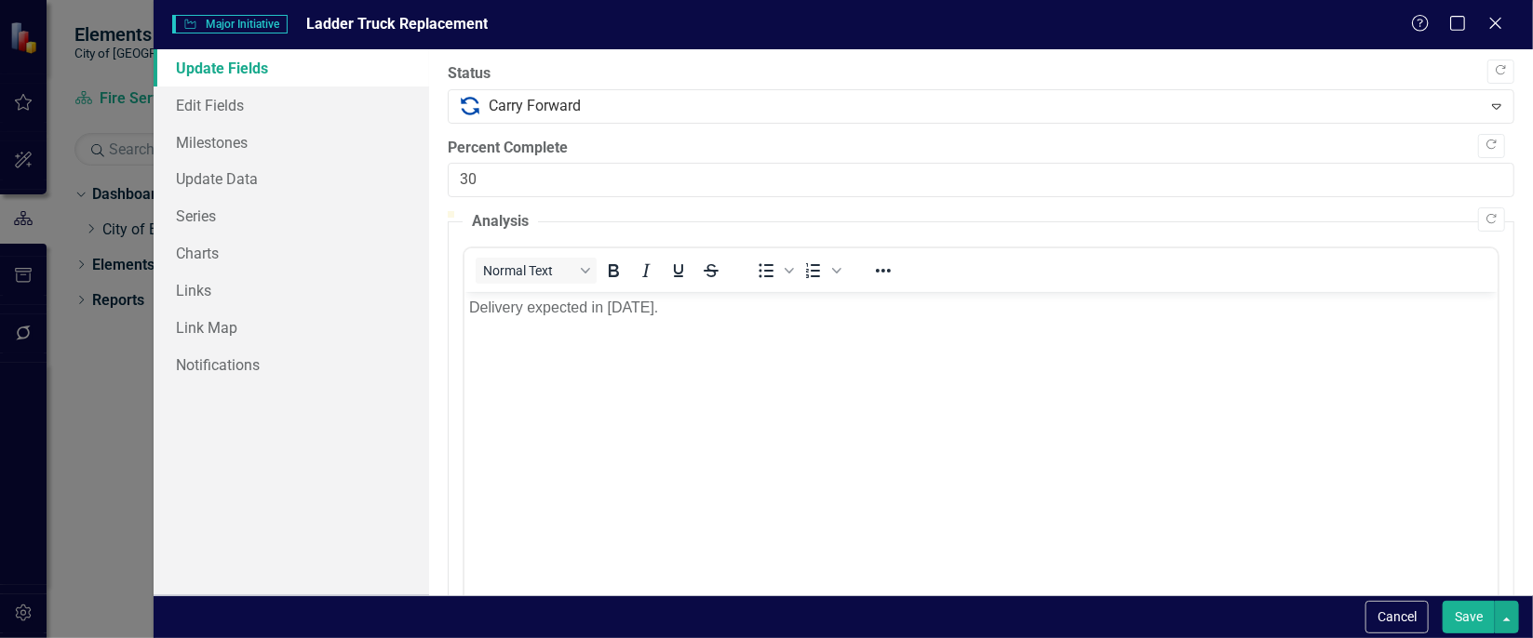
click at [1465, 616] on button "Save" at bounding box center [1469, 617] width 52 height 33
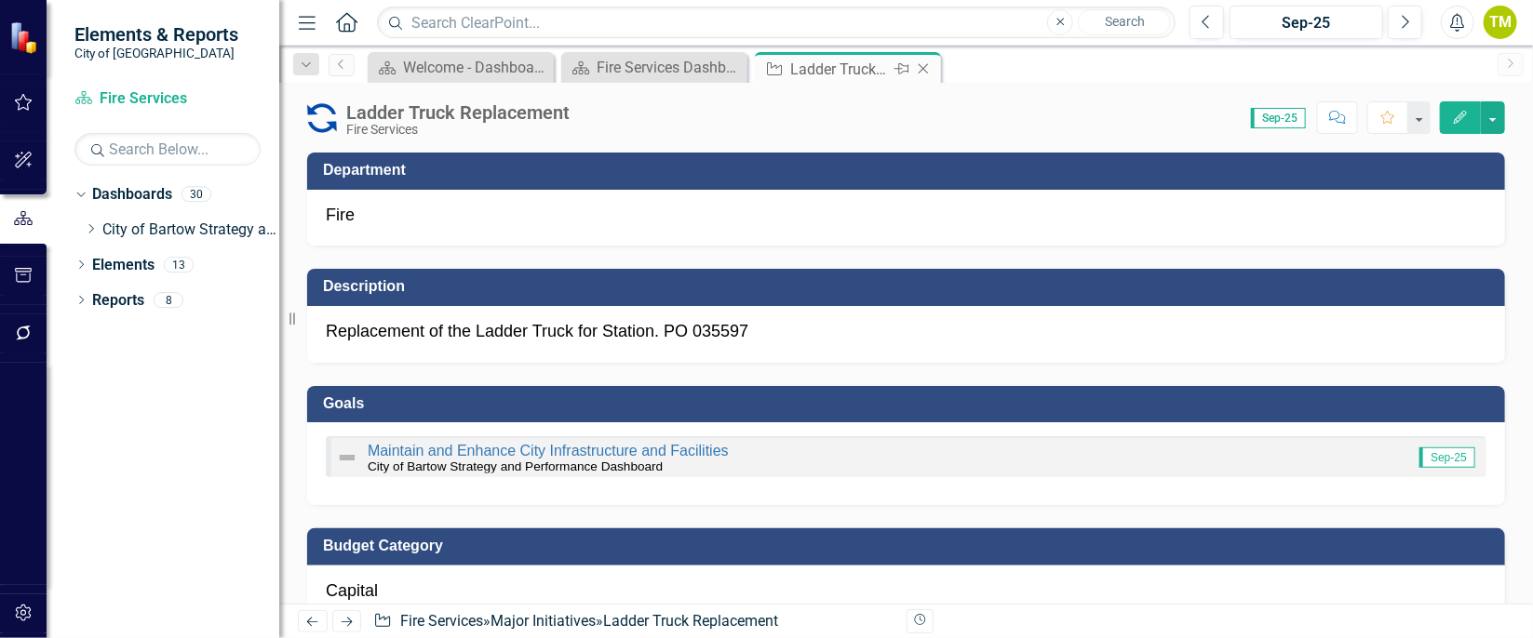
click at [928, 68] on icon "Close" at bounding box center [923, 68] width 19 height 15
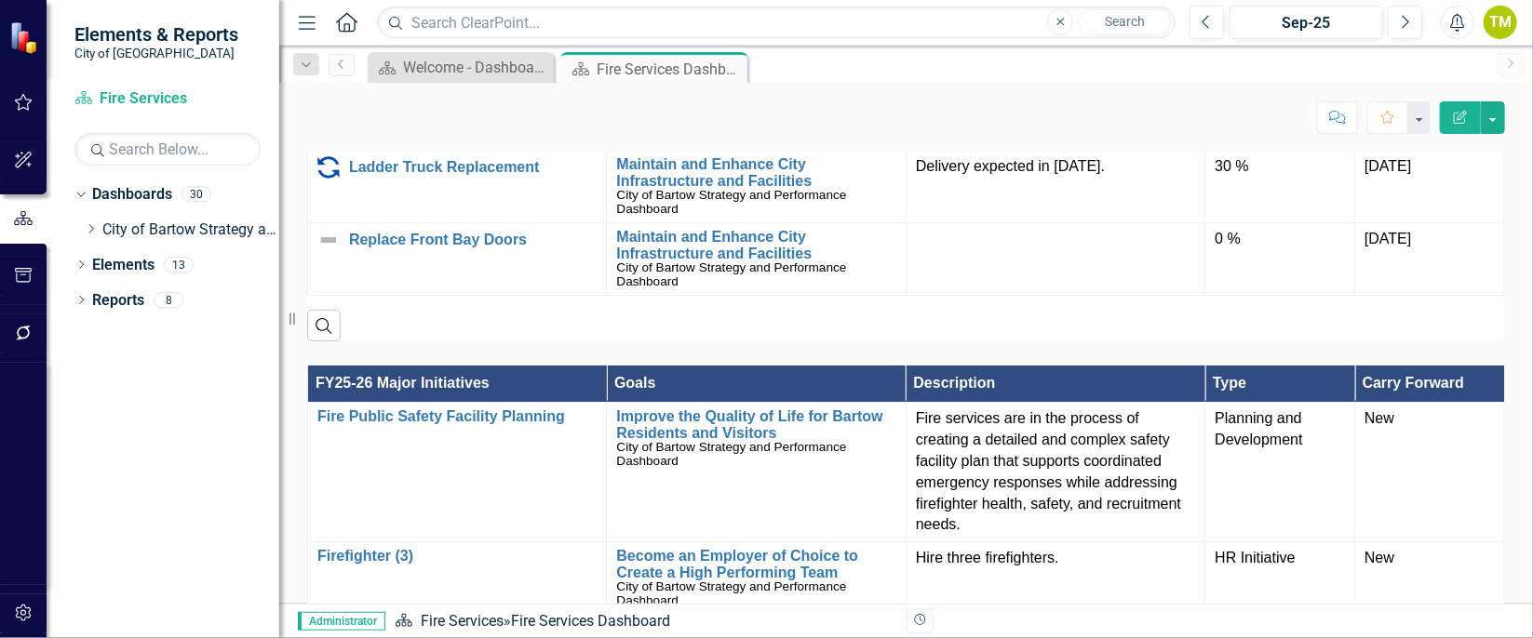
scroll to position [1176, 0]
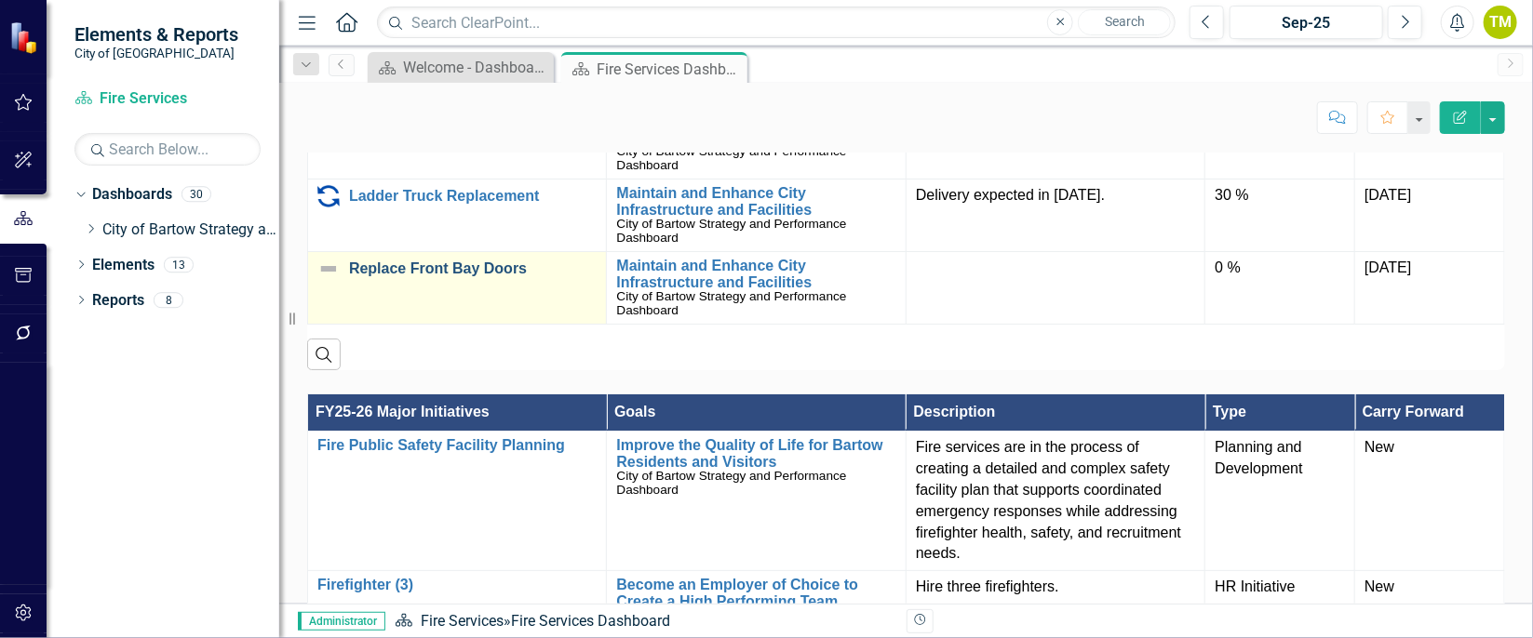
click at [522, 264] on link "Replace Front Bay Doors" at bounding box center [473, 269] width 248 height 17
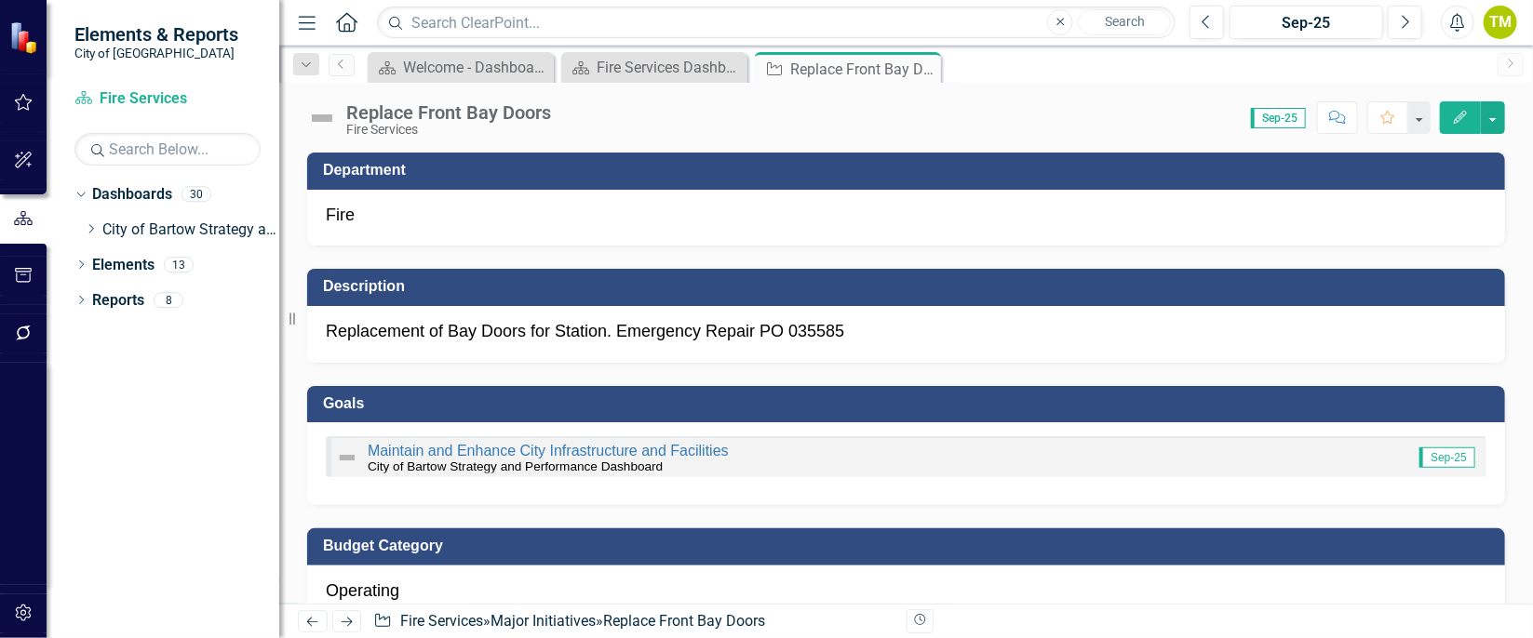
click at [1468, 113] on icon "Edit" at bounding box center [1460, 117] width 17 height 13
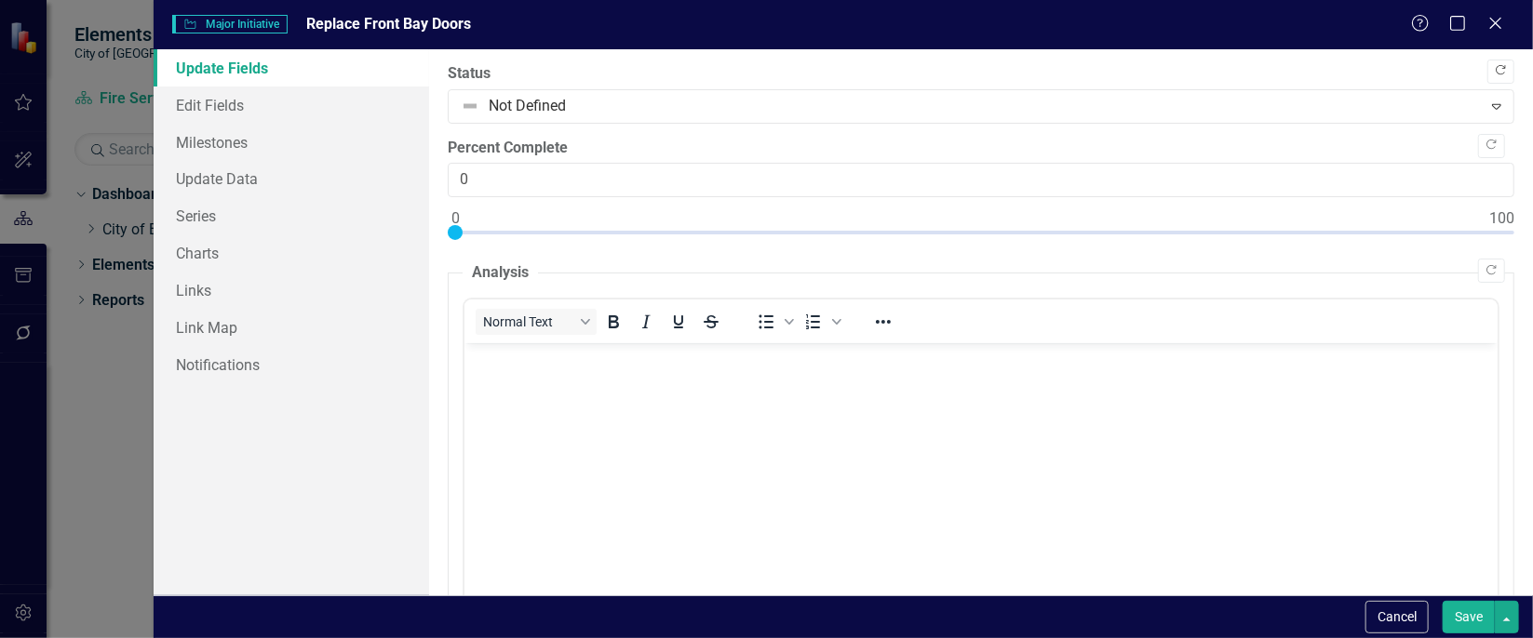
click at [1495, 70] on button "Copy Forward" at bounding box center [1500, 72] width 27 height 24
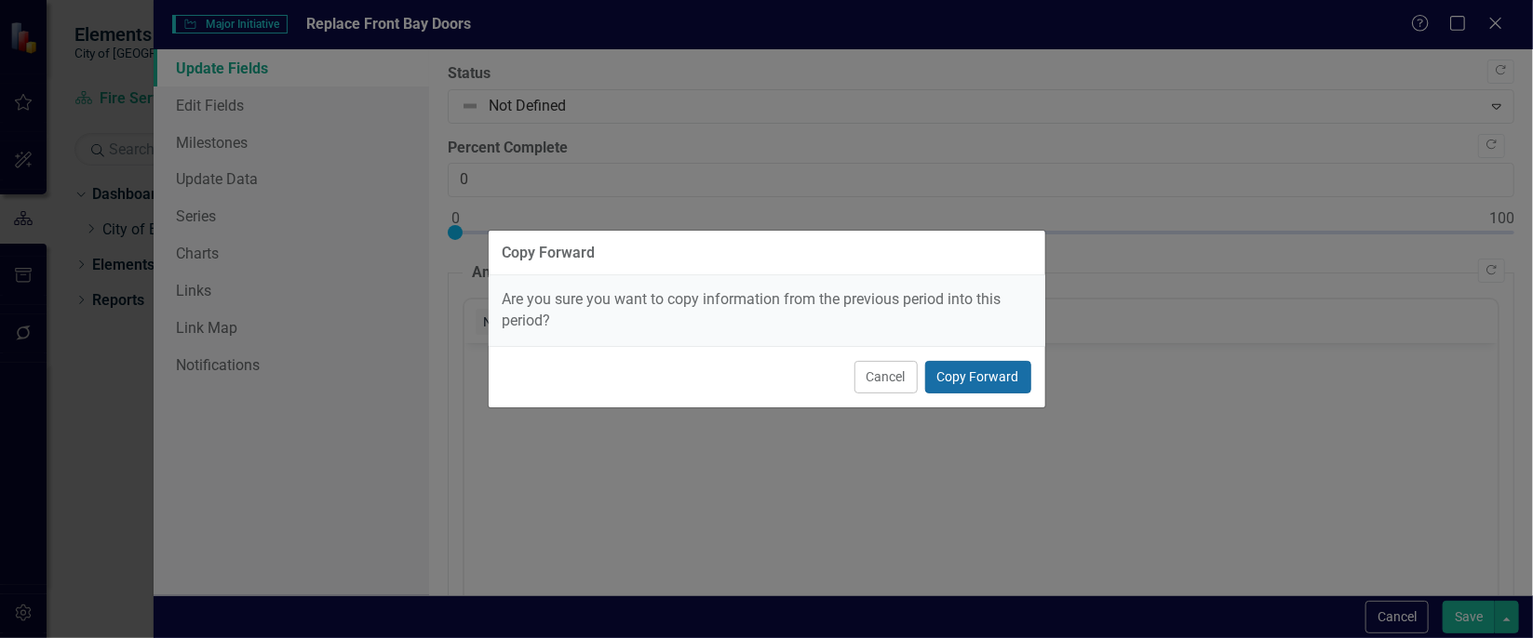
click at [983, 370] on button "Copy Forward" at bounding box center [978, 377] width 106 height 33
type input "25"
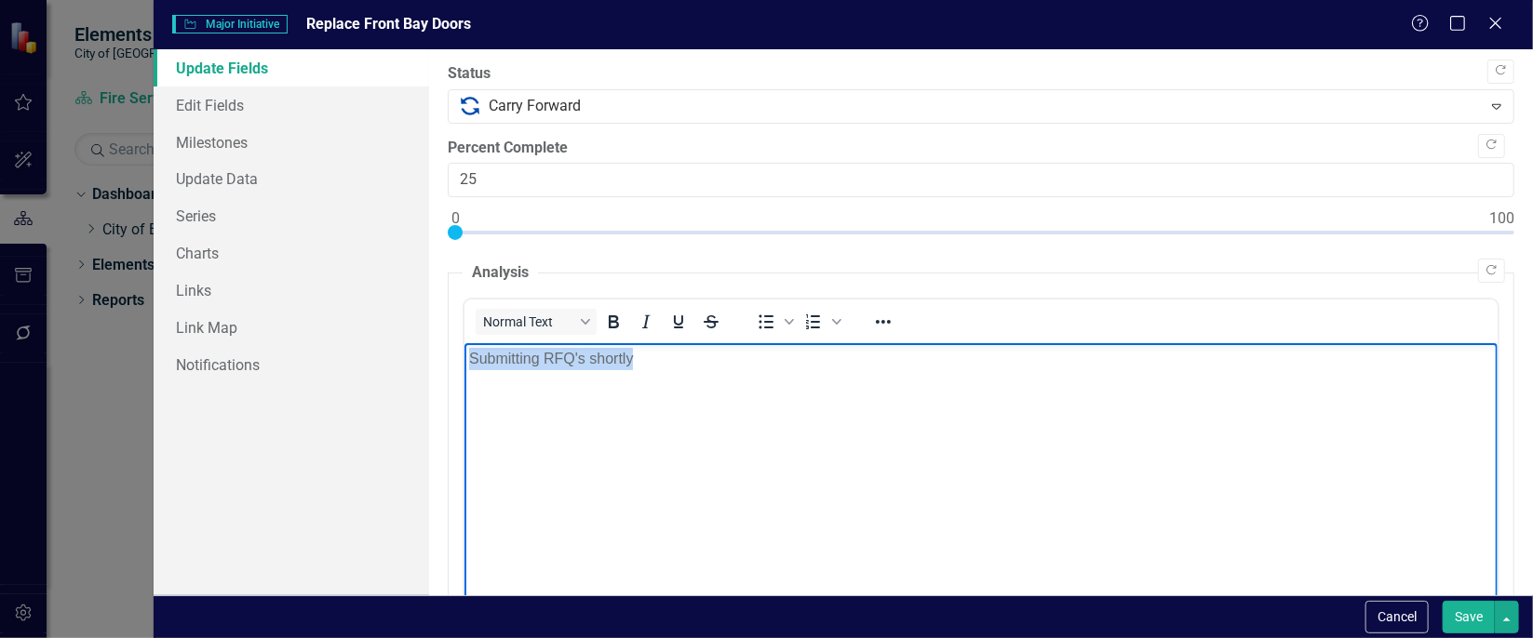
drag, startPoint x: 661, startPoint y: 362, endPoint x: 417, endPoint y: 366, distance: 243.9
click at [464, 366] on html "Submitting RFQ's shortly" at bounding box center [980, 482] width 1033 height 279
click at [1470, 610] on button "Save" at bounding box center [1469, 617] width 52 height 33
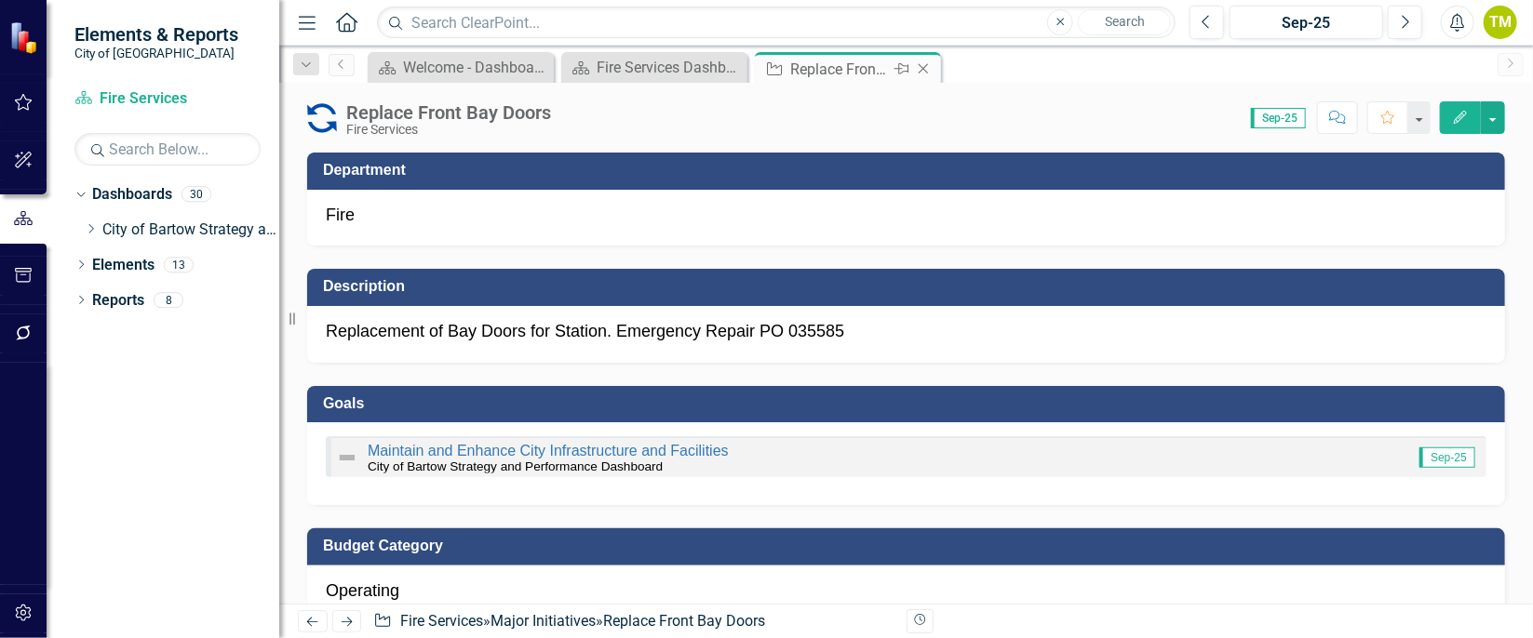
click at [924, 68] on icon "Close" at bounding box center [923, 68] width 19 height 15
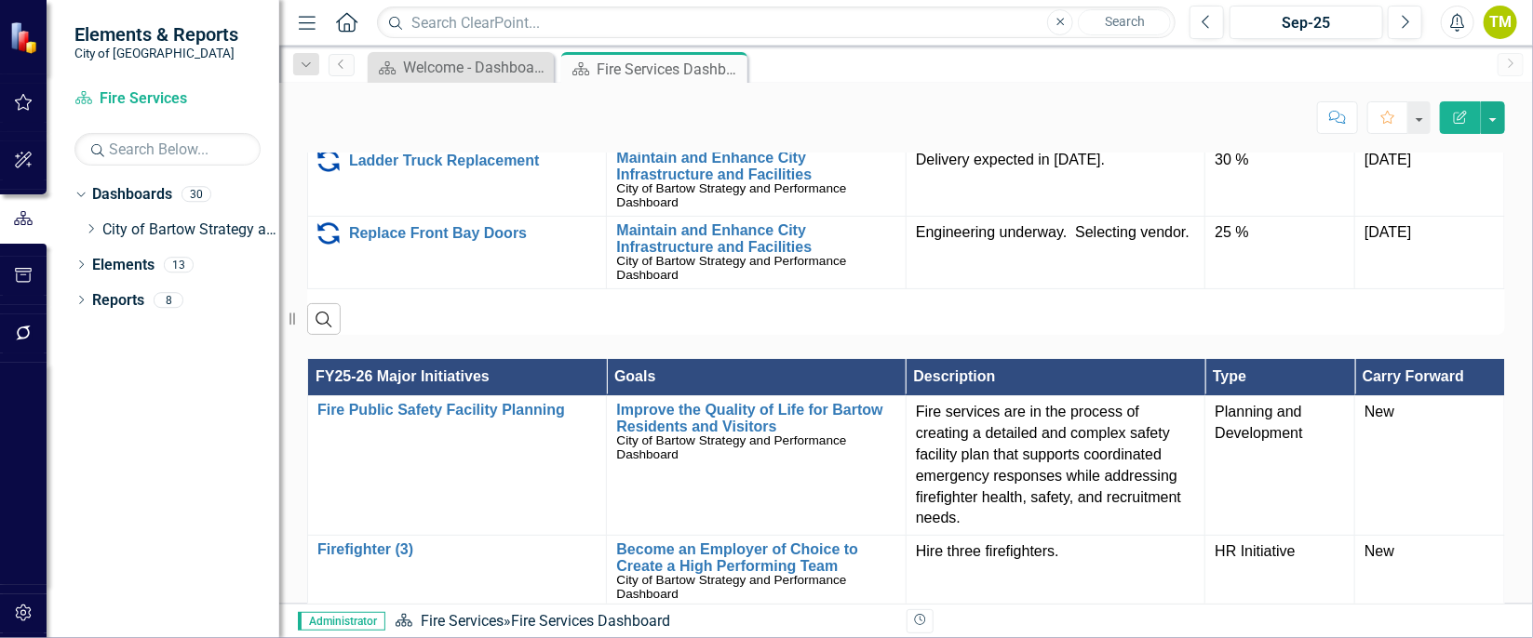
scroll to position [1216, 0]
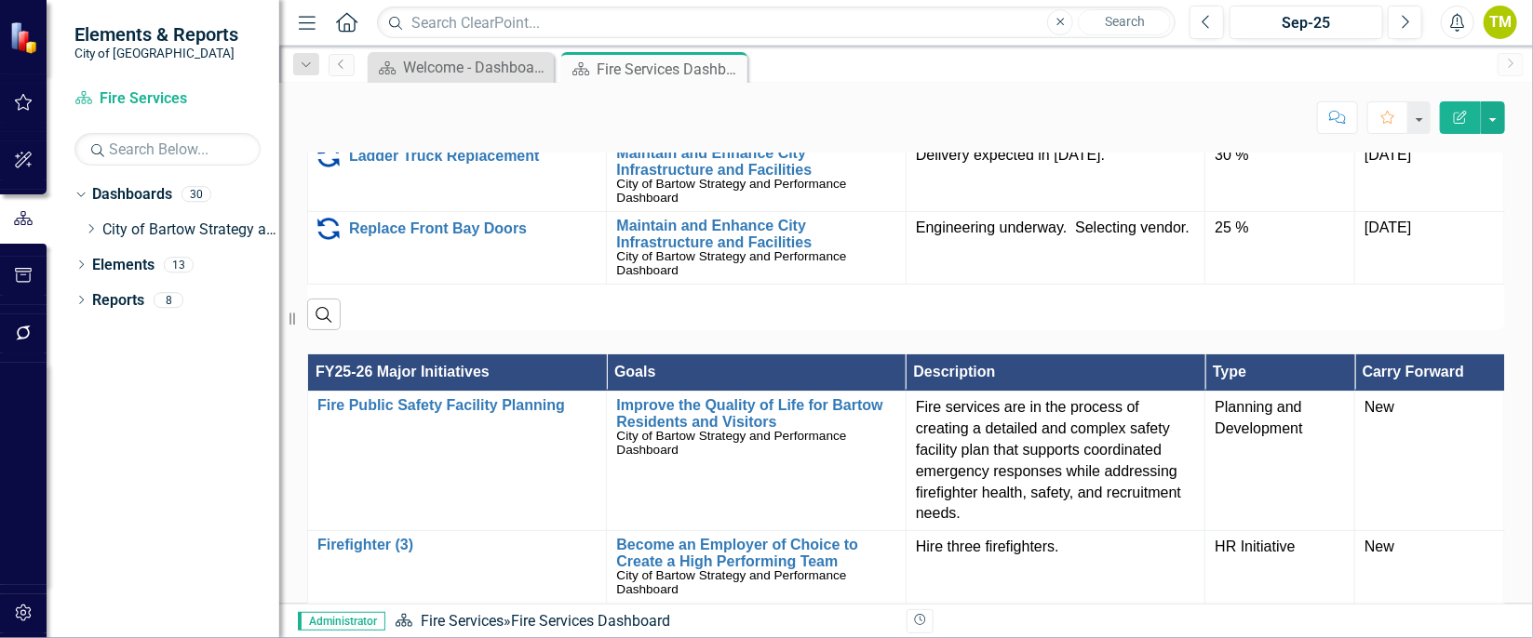
click at [1507, 354] on div "Vision Bartow Fire Department strives to be a trusted and esteemed leader in de…" at bounding box center [906, 571] width 1254 height 3315
click at [92, 233] on icon "Dropdown" at bounding box center [91, 228] width 14 height 11
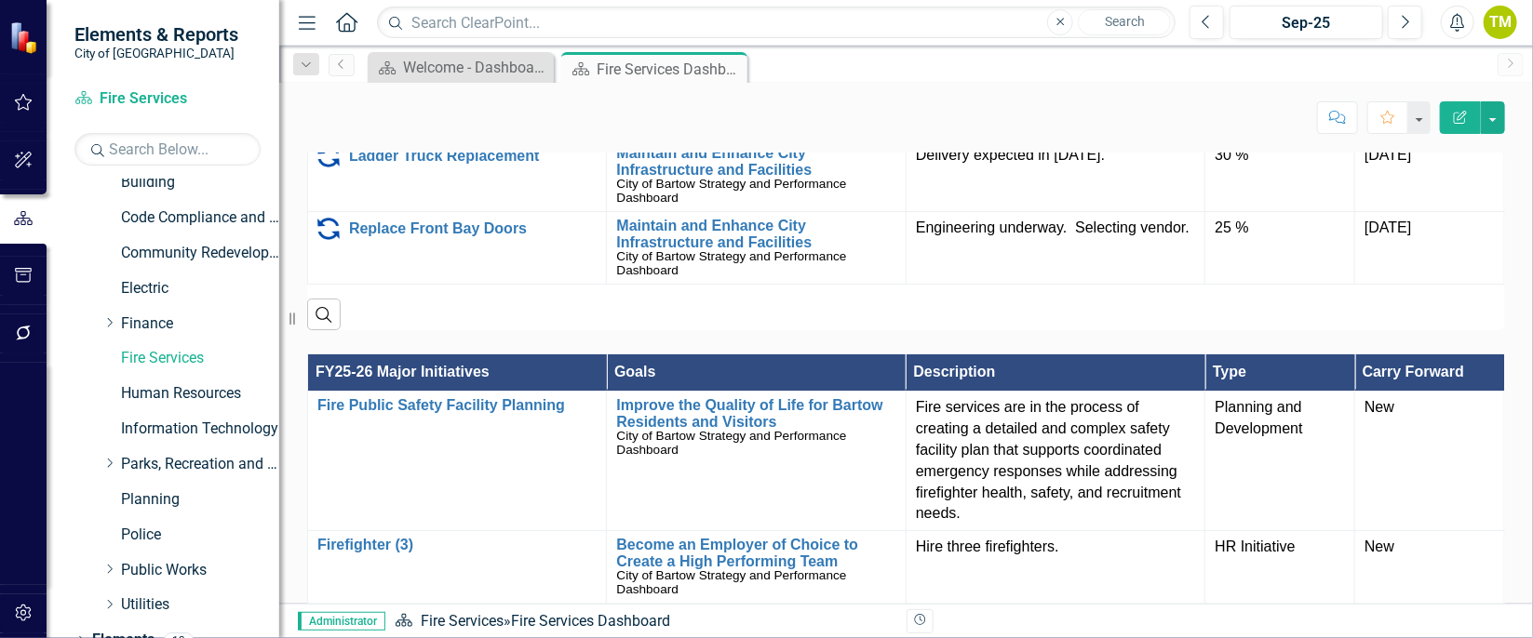
scroll to position [245, 0]
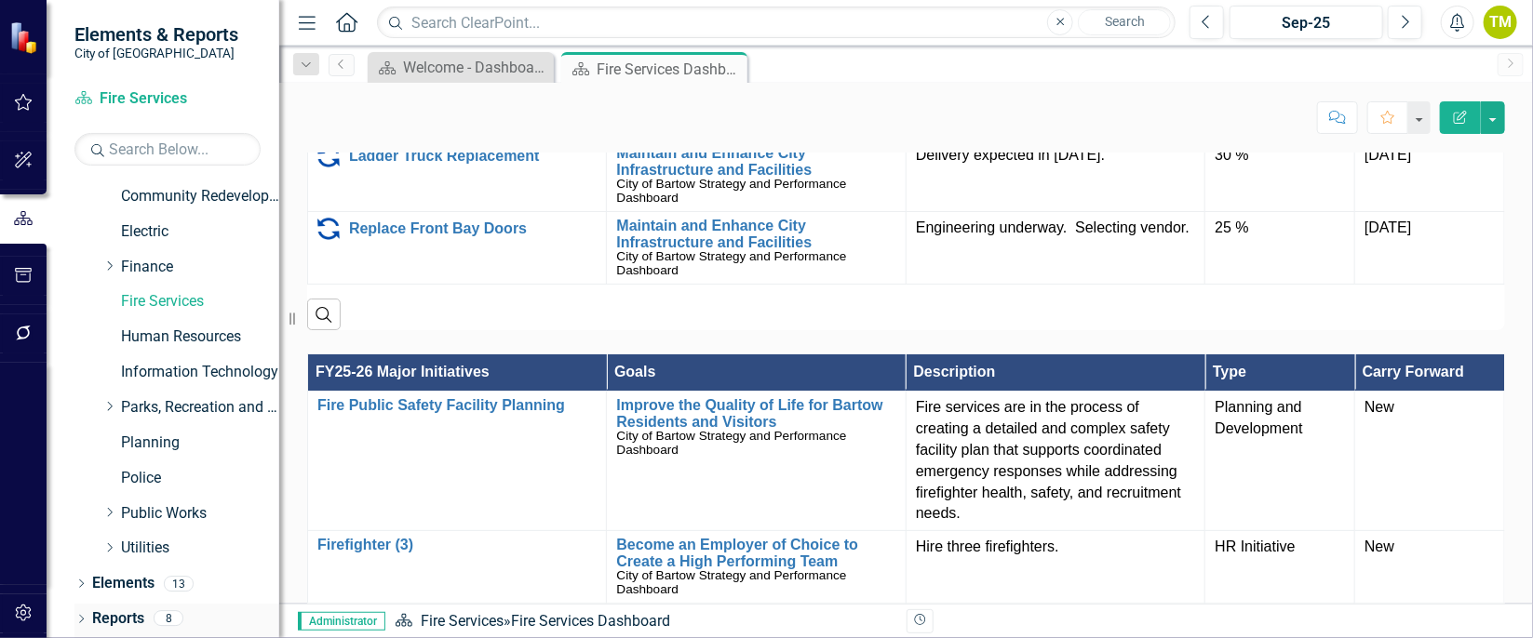
click at [83, 617] on icon at bounding box center [81, 619] width 5 height 8
click at [105, 616] on link "Reports" at bounding box center [118, 619] width 52 height 21
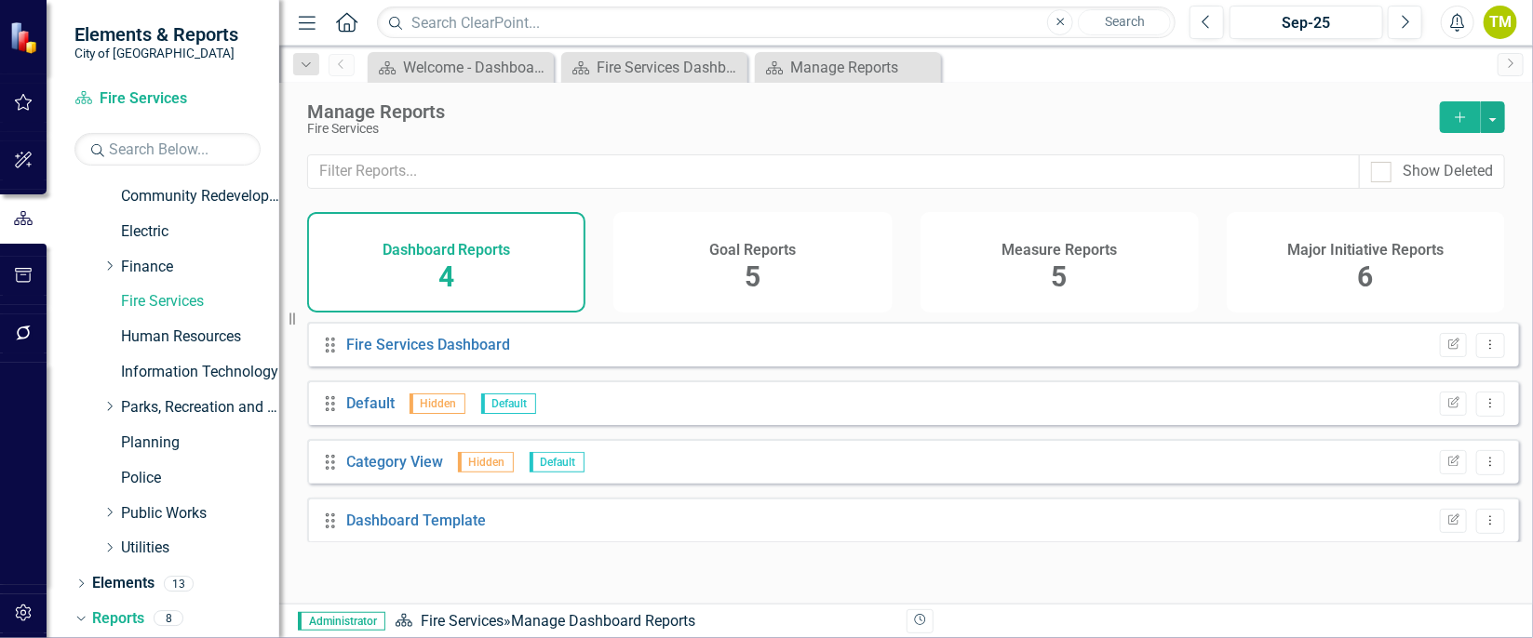
click at [1374, 271] on span "6" at bounding box center [1366, 277] width 16 height 33
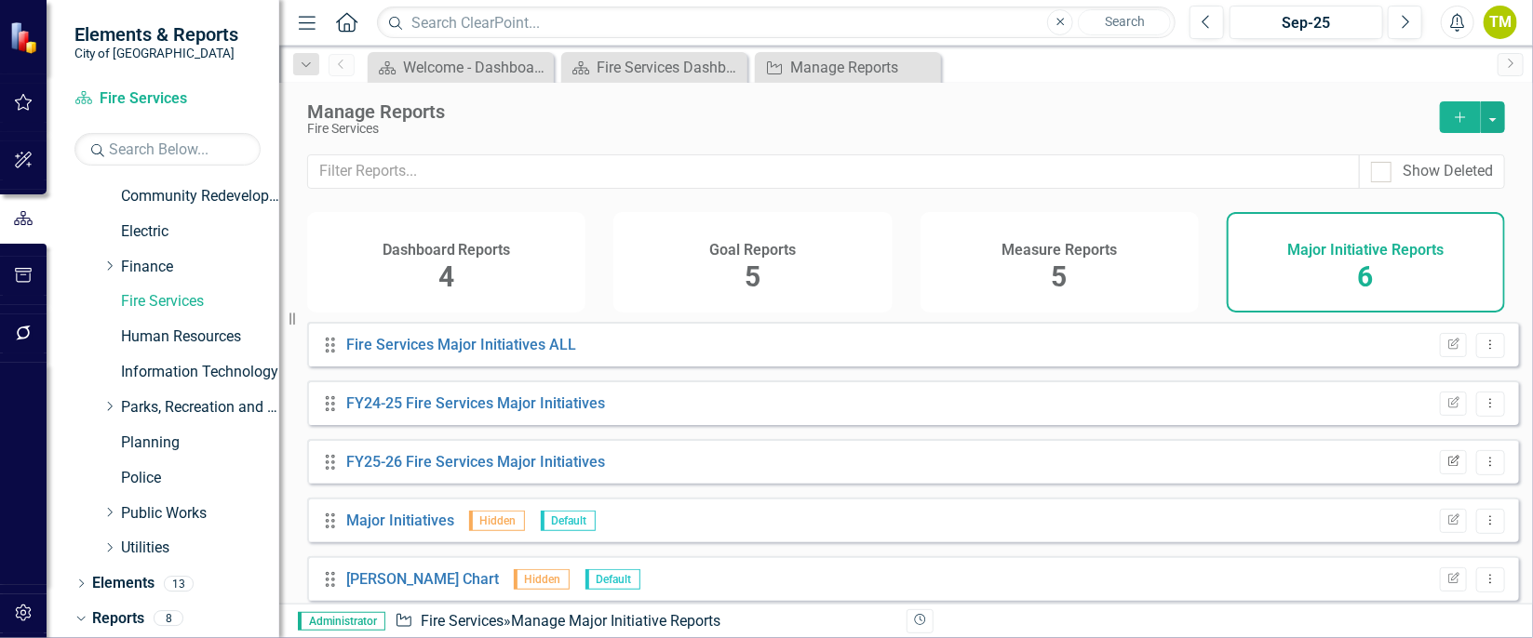
click at [1446, 468] on icon "Edit Report" at bounding box center [1453, 462] width 14 height 11
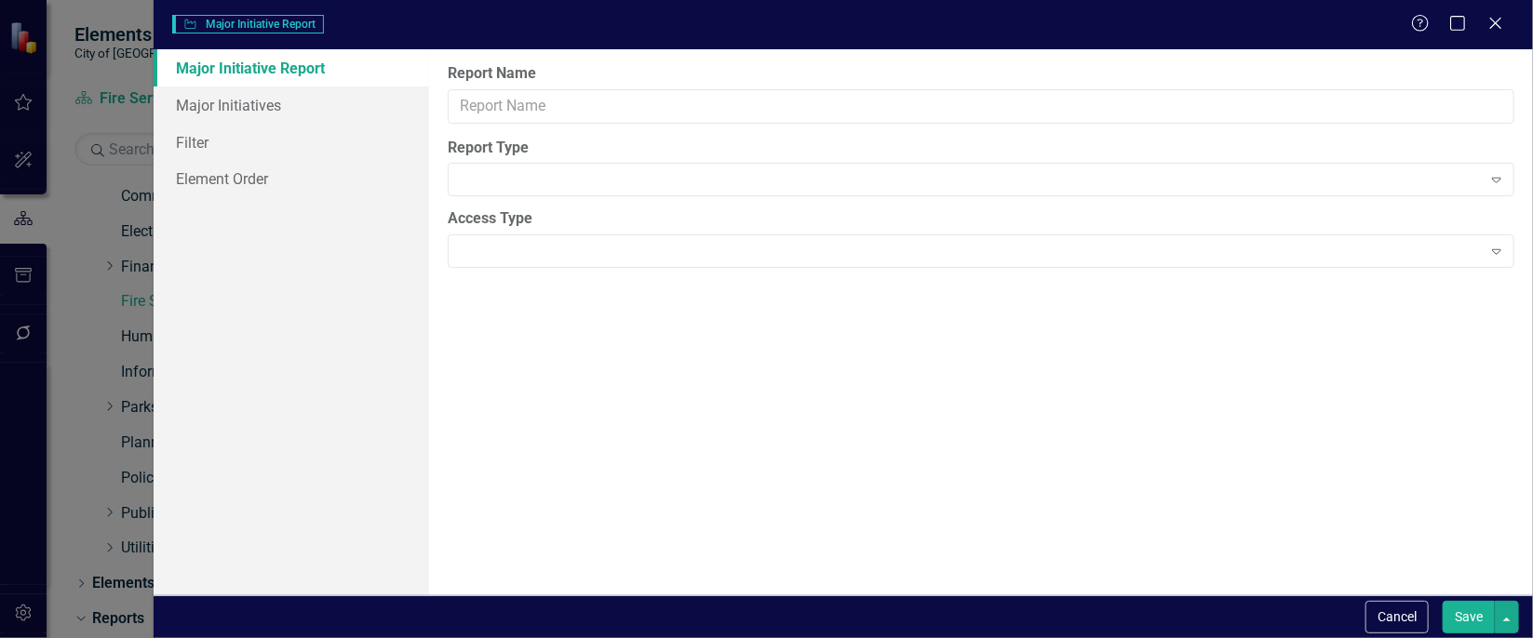
type input "FY25-26 Fire Services Major Initiatives"
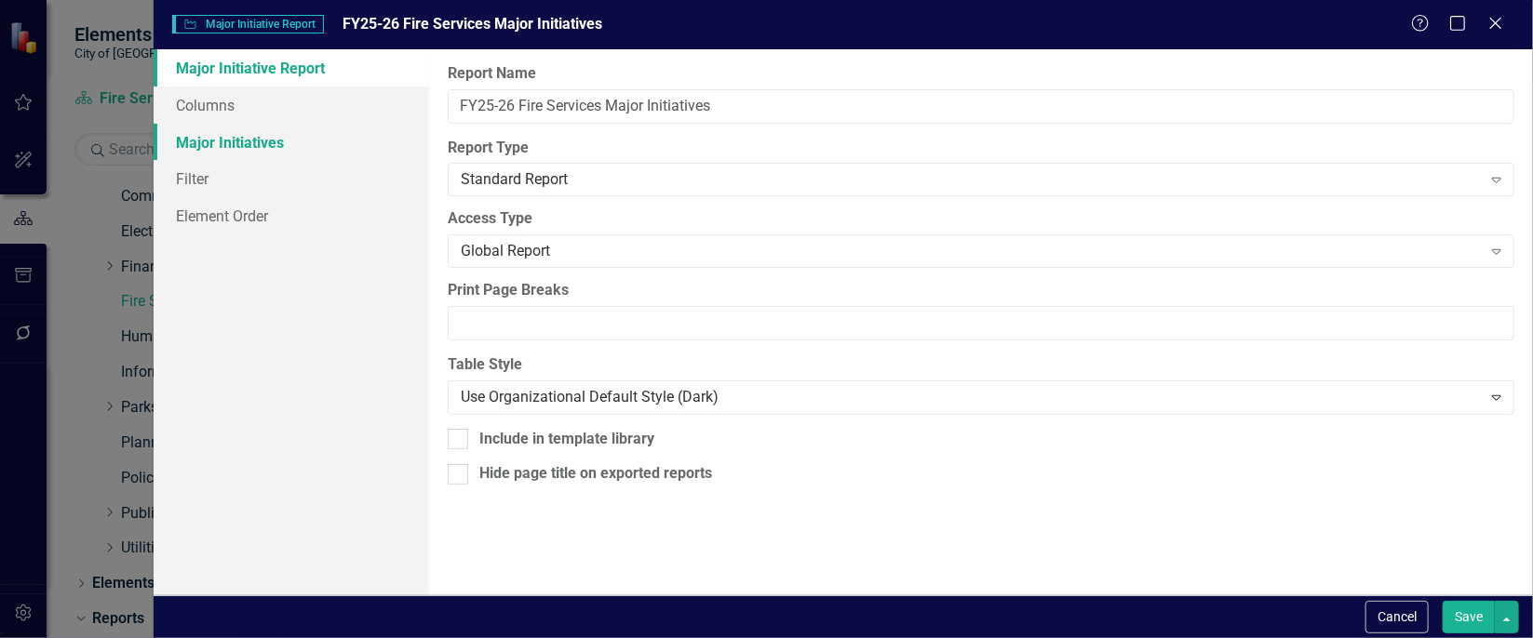
click at [214, 142] on link "Major Initiatives" at bounding box center [292, 142] width 276 height 37
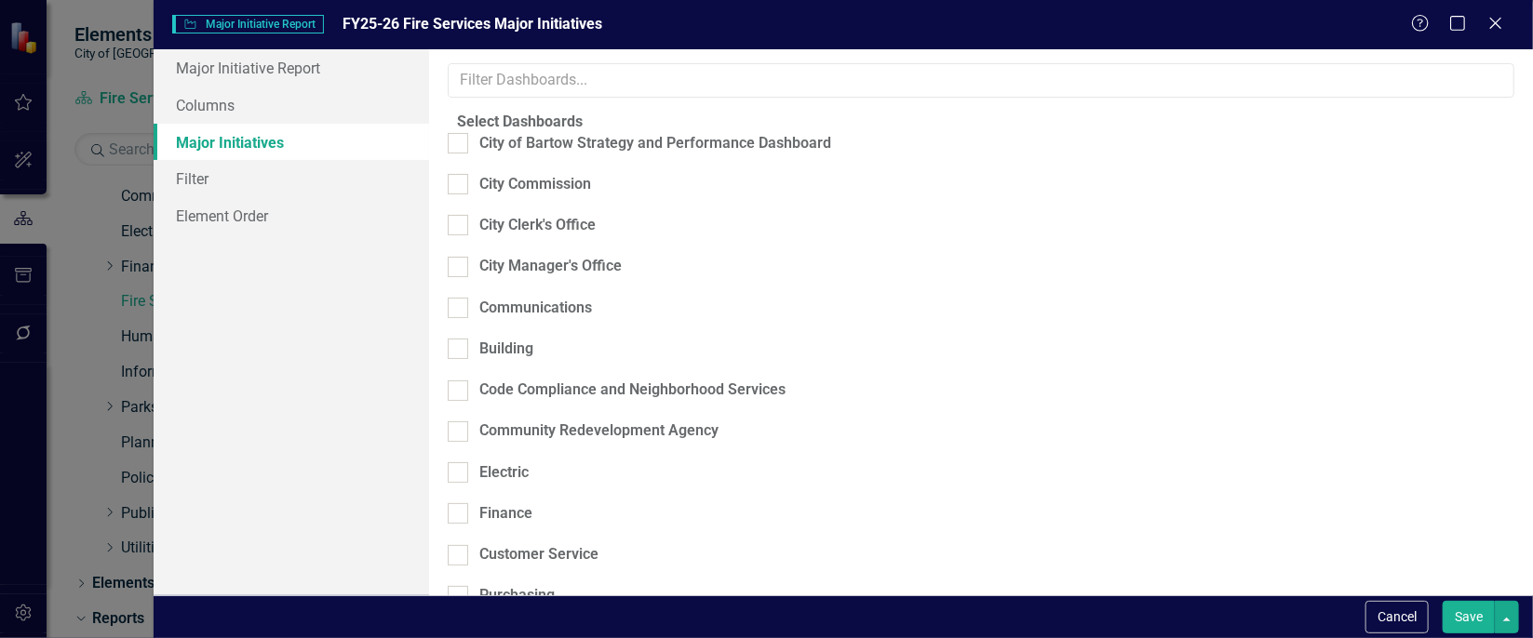
click at [1340, 339] on div "Building" at bounding box center [981, 359] width 1095 height 41
click at [1321, 627] on button "Click to select specific elements." at bounding box center [1254, 640] width 519 height 26
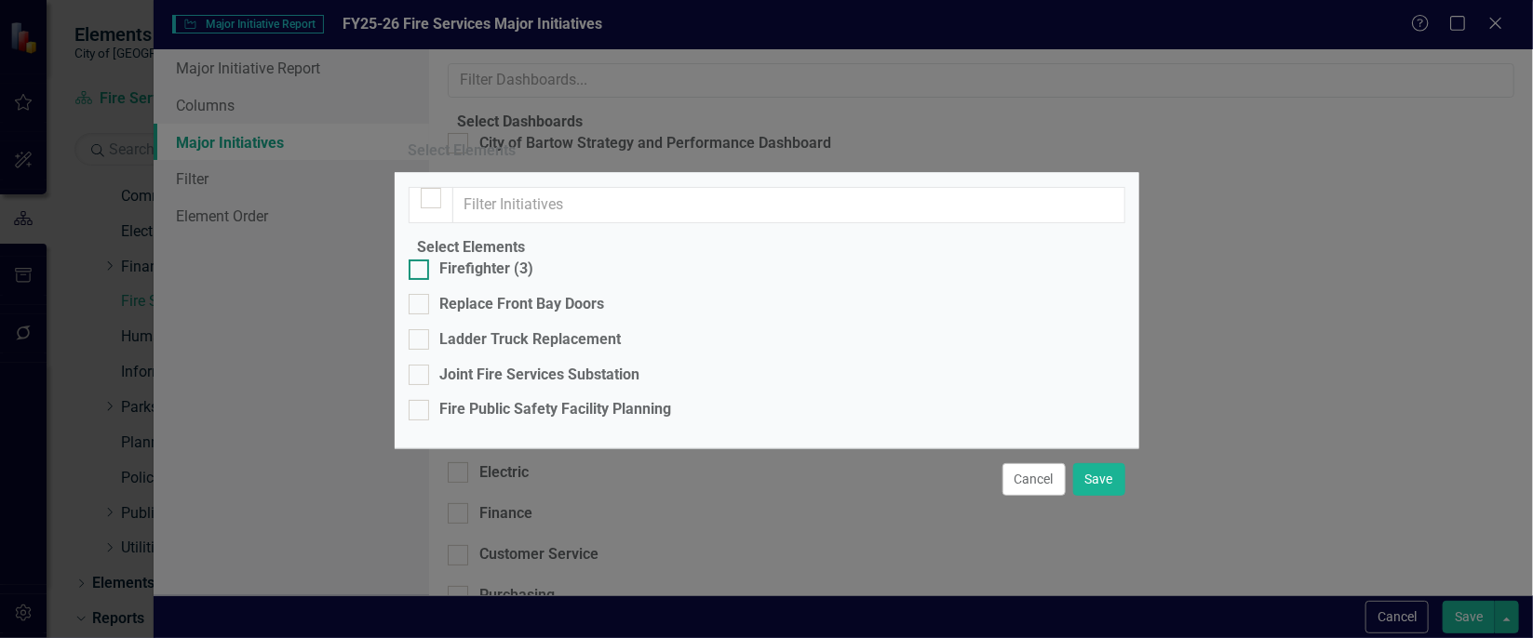
click at [515, 259] on div "Firefighter (3)" at bounding box center [487, 269] width 94 height 21
click at [421, 260] on input "Firefighter (3)" at bounding box center [415, 266] width 12 height 12
checkbox input "true"
click at [529, 294] on div "Replace Front Bay Doors" at bounding box center [522, 304] width 165 height 21
click at [421, 294] on input "Replace Front Bay Doors" at bounding box center [415, 300] width 12 height 12
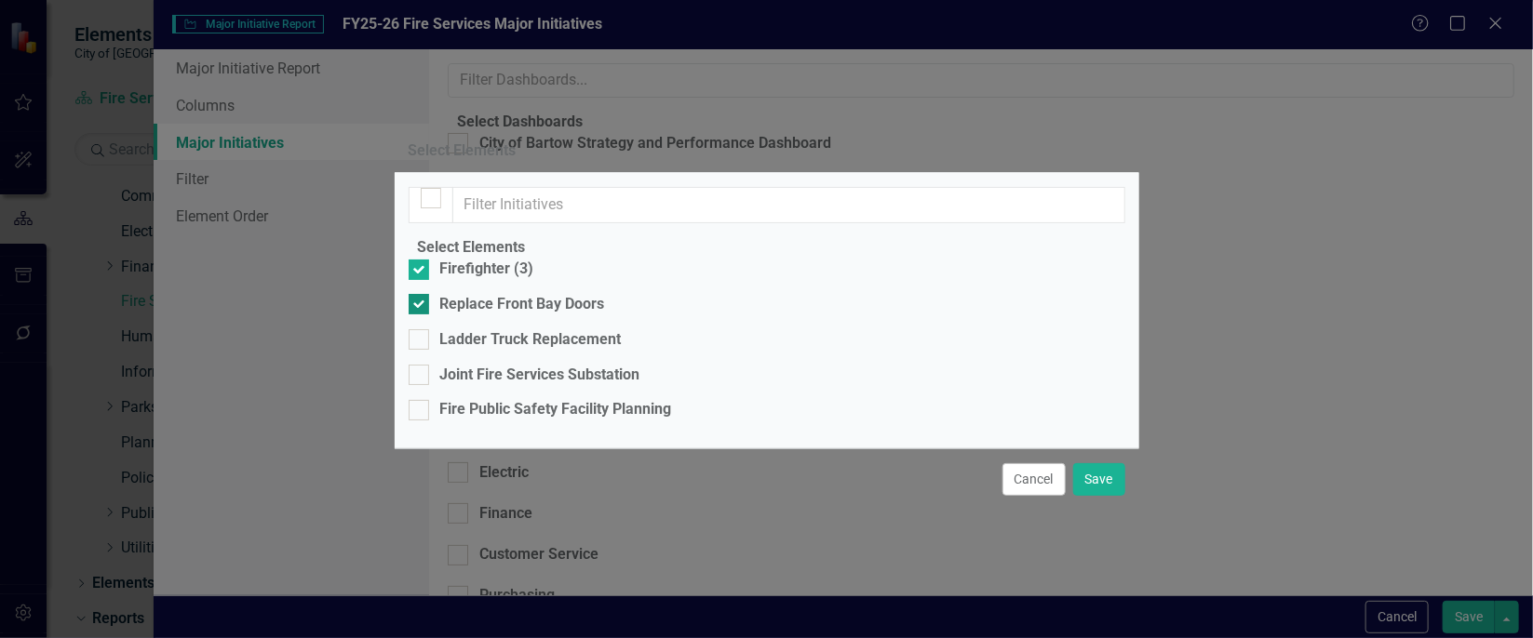
click at [529, 294] on div "Replace Front Bay Doors" at bounding box center [522, 304] width 165 height 21
click at [421, 294] on input "Replace Front Bay Doors" at bounding box center [415, 300] width 12 height 12
checkbox input "false"
click at [552, 399] on div "Fire Public Safety Facility Planning" at bounding box center [556, 409] width 232 height 21
click at [421, 400] on input "Fire Public Safety Facility Planning" at bounding box center [415, 406] width 12 height 12
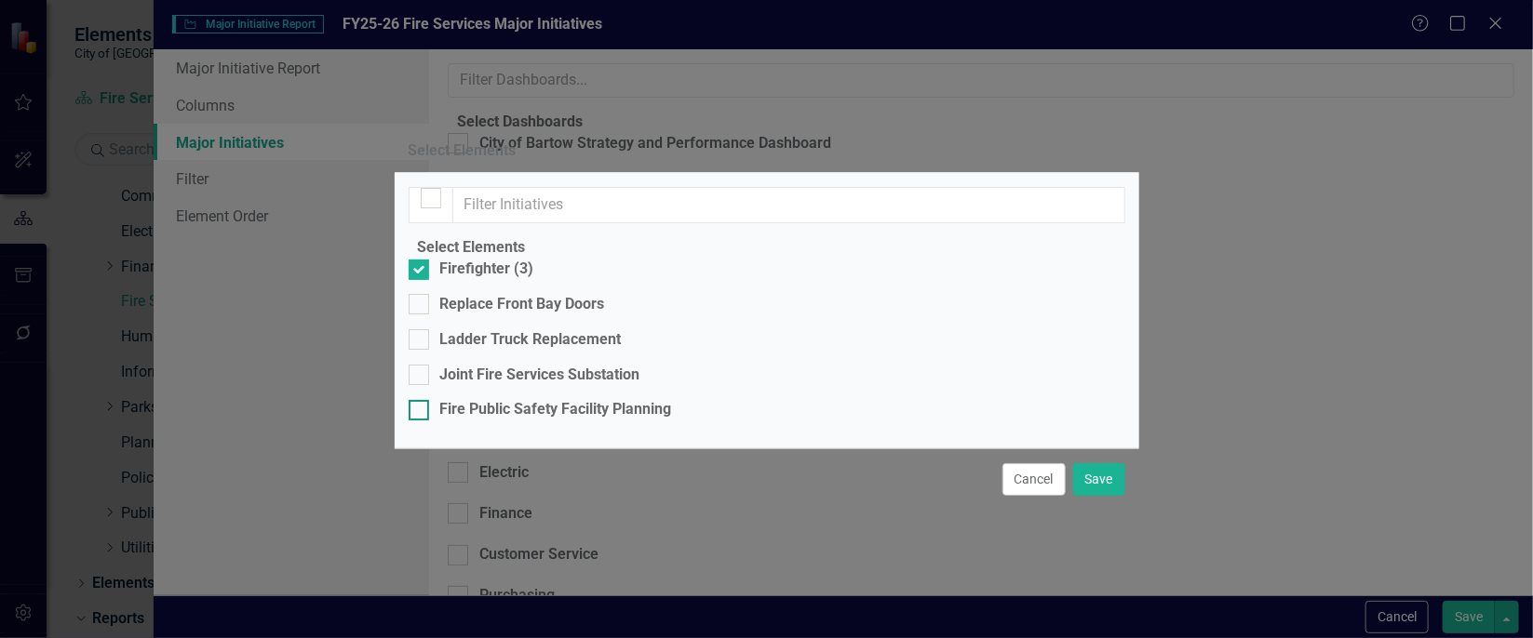
checkbox input "true"
click at [1109, 496] on button "Save" at bounding box center [1099, 480] width 52 height 33
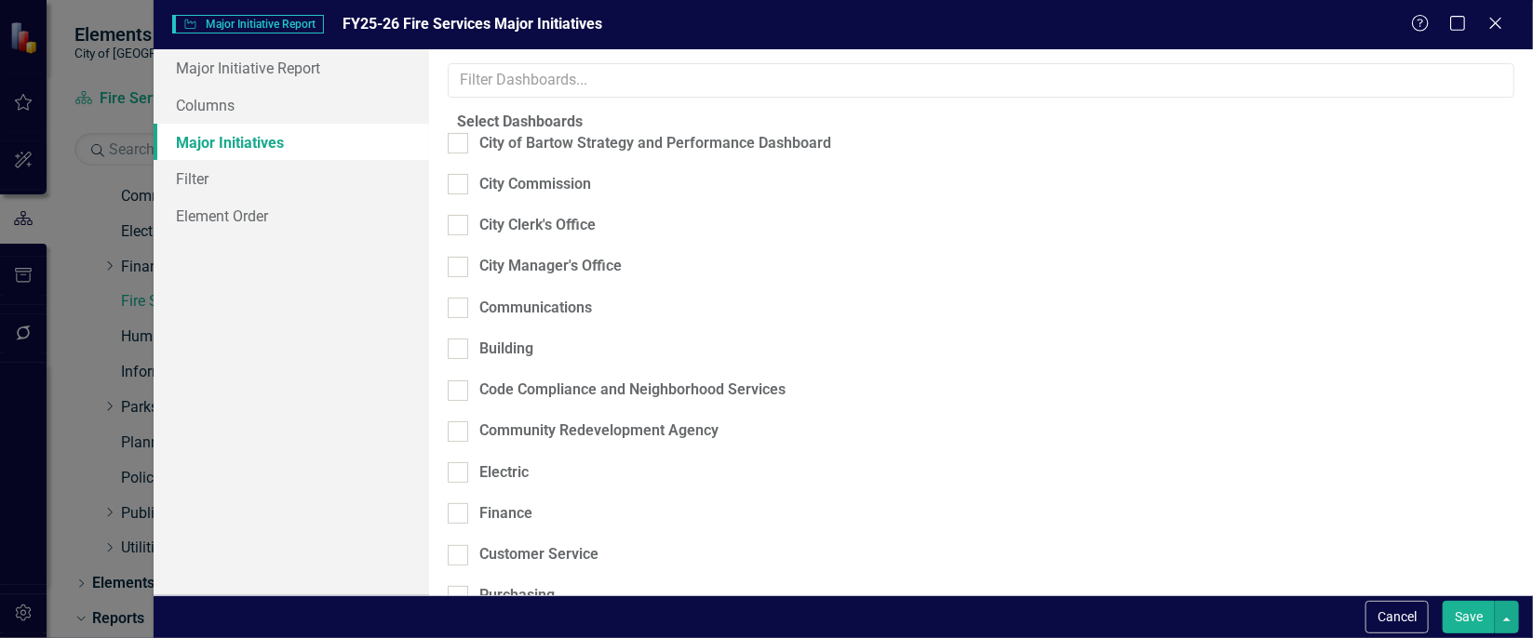
click at [1109, 627] on button "Specific elements selected. Click here to view and change selection." at bounding box center [1254, 640] width 519 height 26
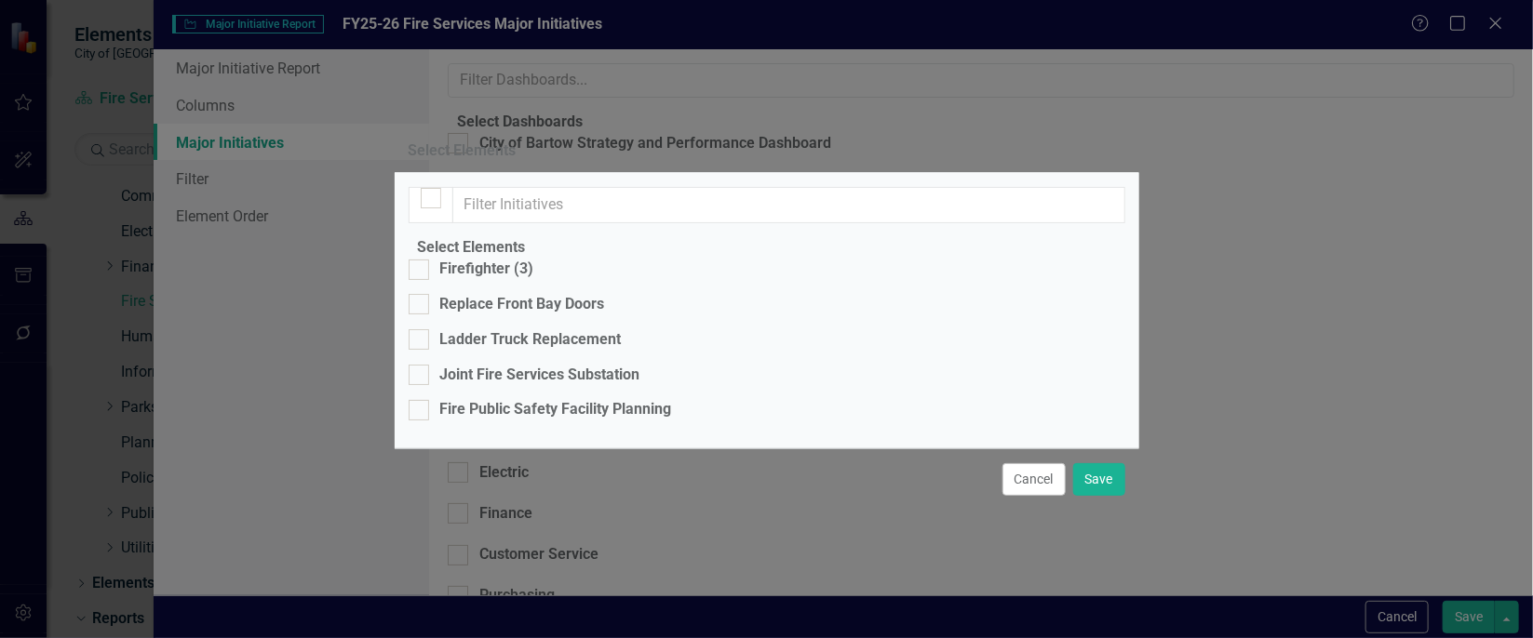
checkbox input "true"
checkbox input "false"
click at [483, 259] on div "Firefighter (3)" at bounding box center [487, 269] width 94 height 21
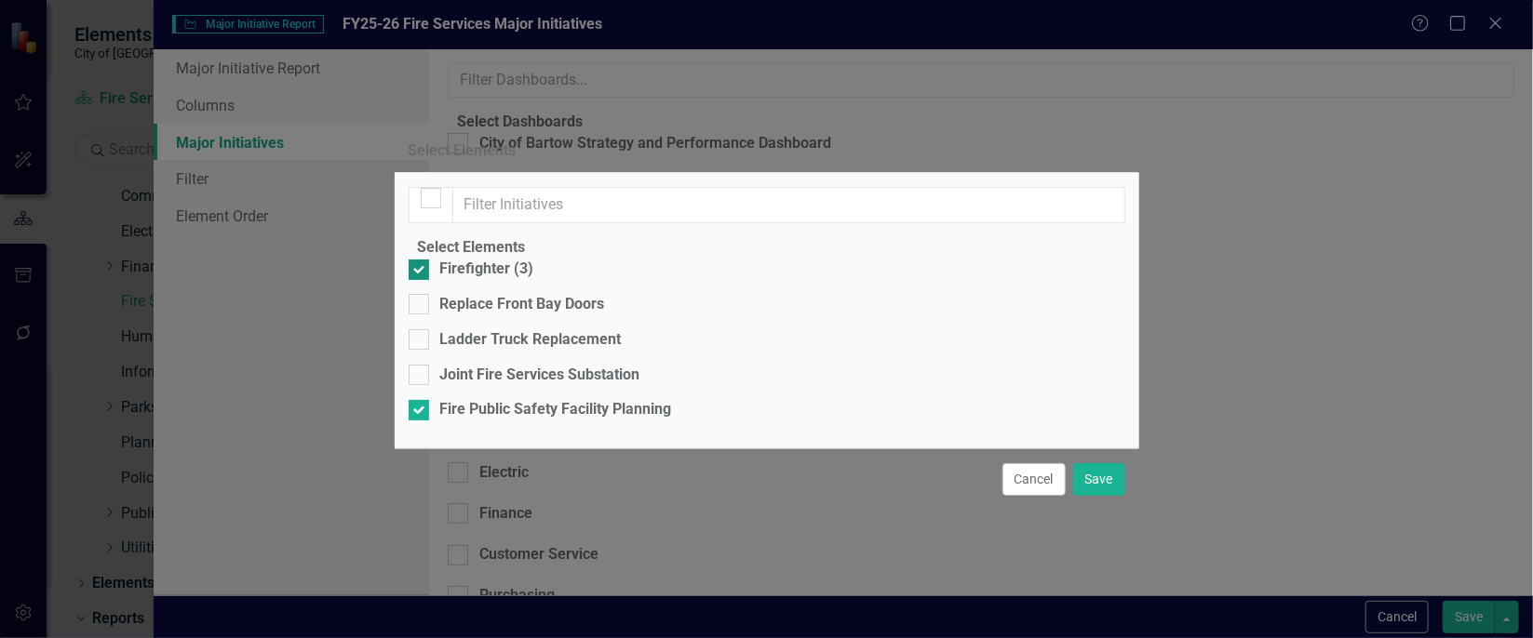
click at [421, 260] on input "Firefighter (3)" at bounding box center [415, 266] width 12 height 12
click at [477, 259] on div "Firefighter (3)" at bounding box center [487, 269] width 94 height 21
click at [421, 260] on input "Firefighter (3)" at bounding box center [415, 266] width 12 height 12
checkbox input "true"
drag, startPoint x: 1100, startPoint y: 531, endPoint x: 1437, endPoint y: 338, distance: 388.6
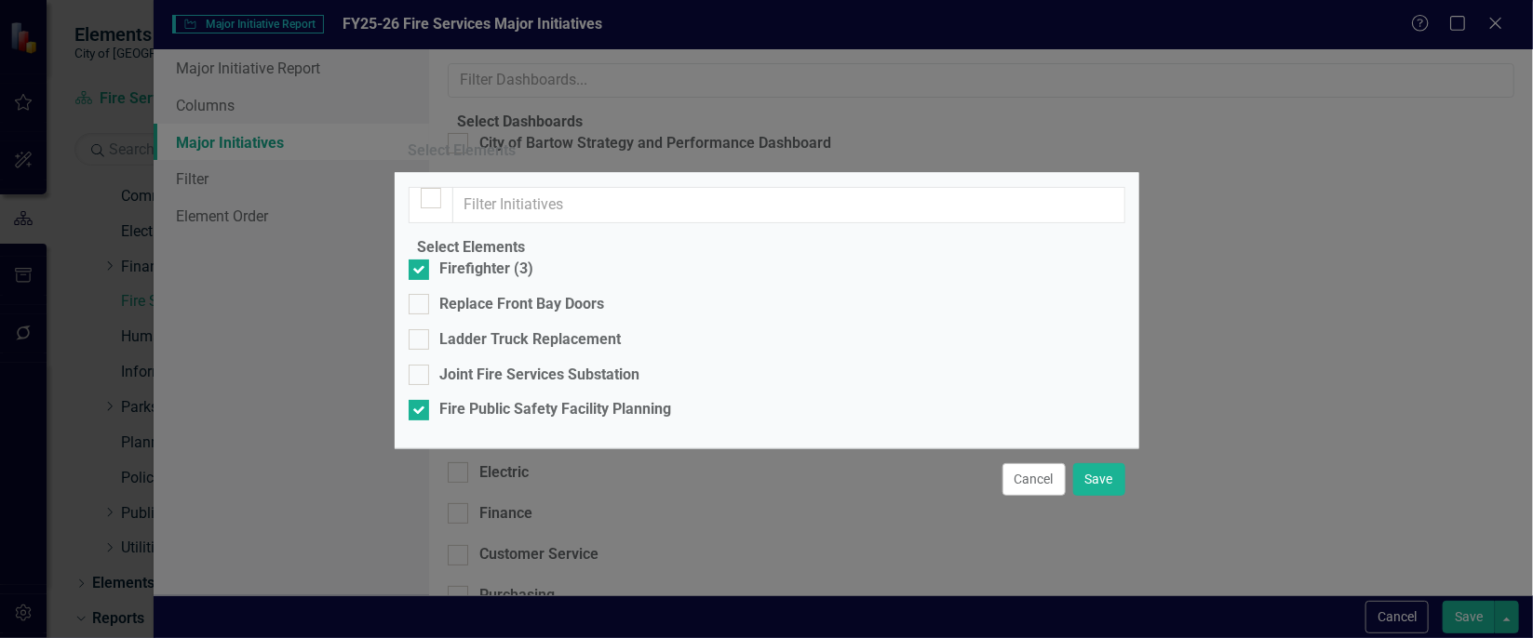
click at [1437, 338] on div "Select Elements Select Elements Firefighter (3) Replace Front Bay Doors Ladder …" at bounding box center [766, 319] width 1533 height 638
click at [1099, 496] on button "Save" at bounding box center [1099, 480] width 52 height 33
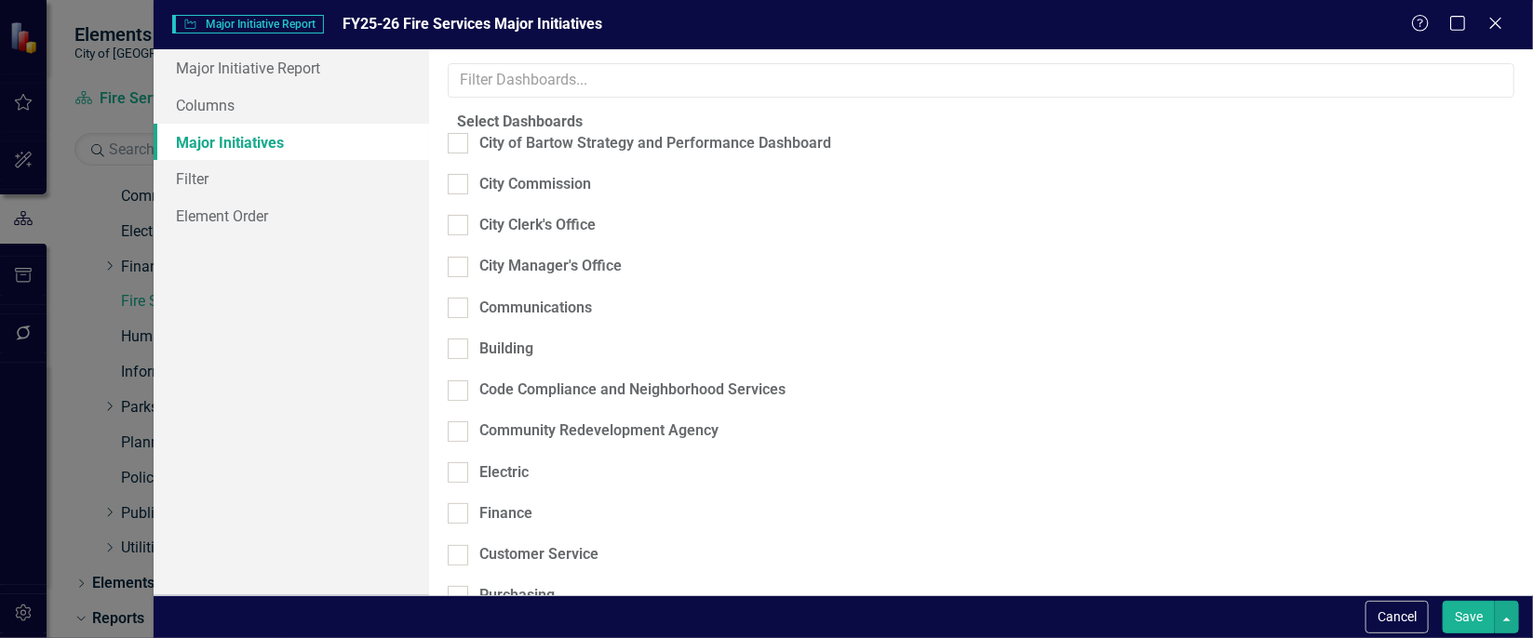
click at [1471, 618] on button "Save" at bounding box center [1469, 617] width 52 height 33
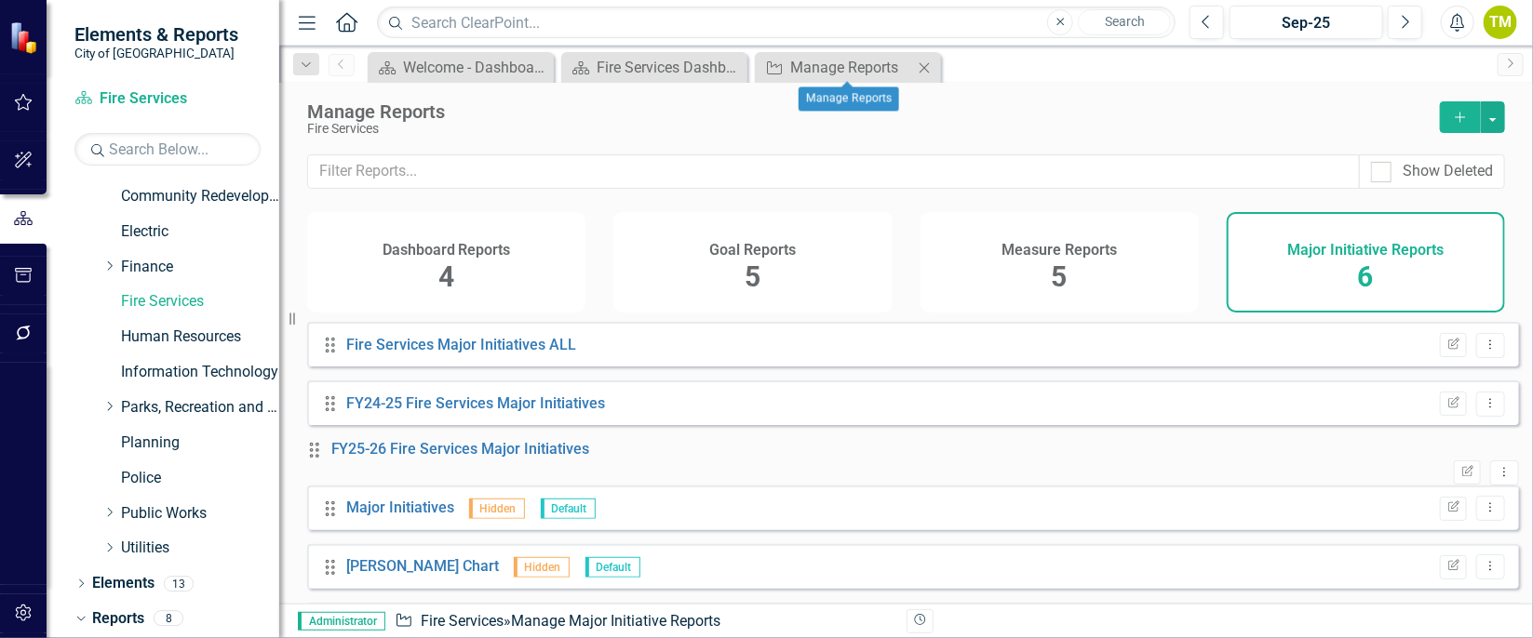
click at [921, 60] on icon "Close" at bounding box center [924, 67] width 19 height 15
click at [166, 298] on link "Fire Services" at bounding box center [200, 301] width 158 height 21
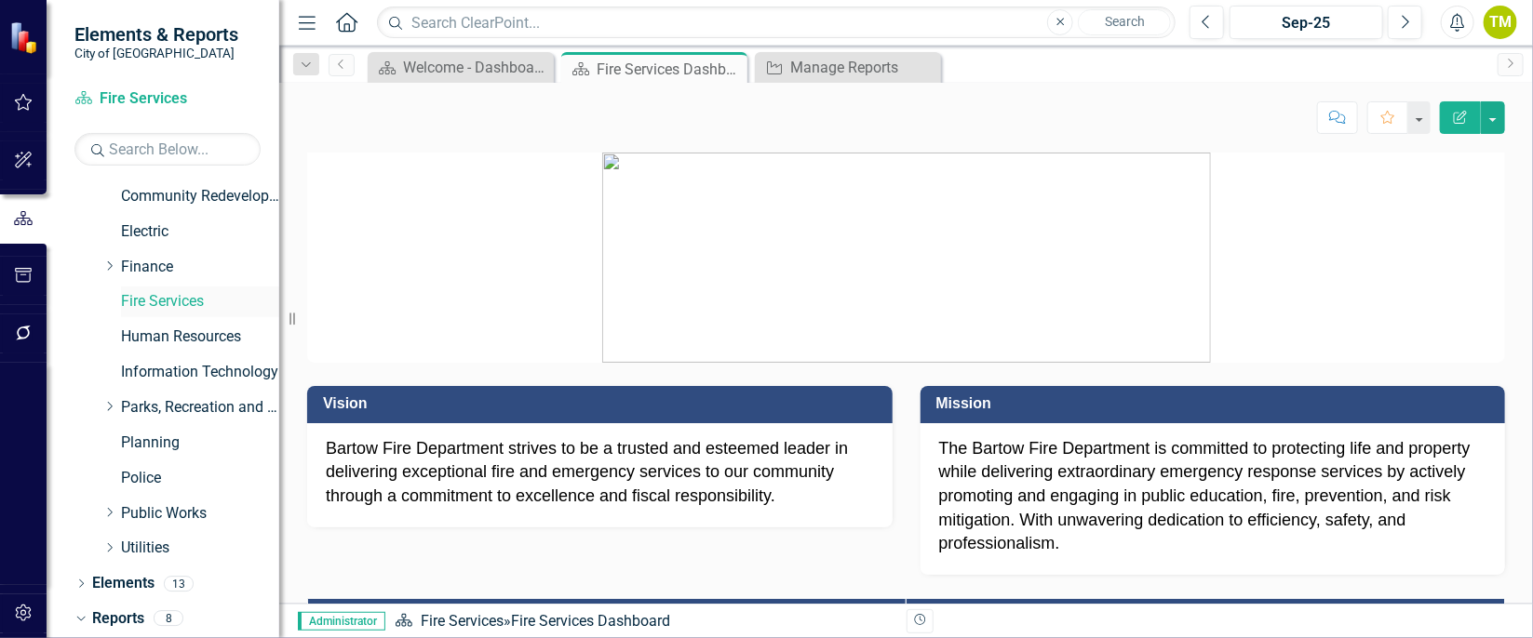
scroll to position [304, 0]
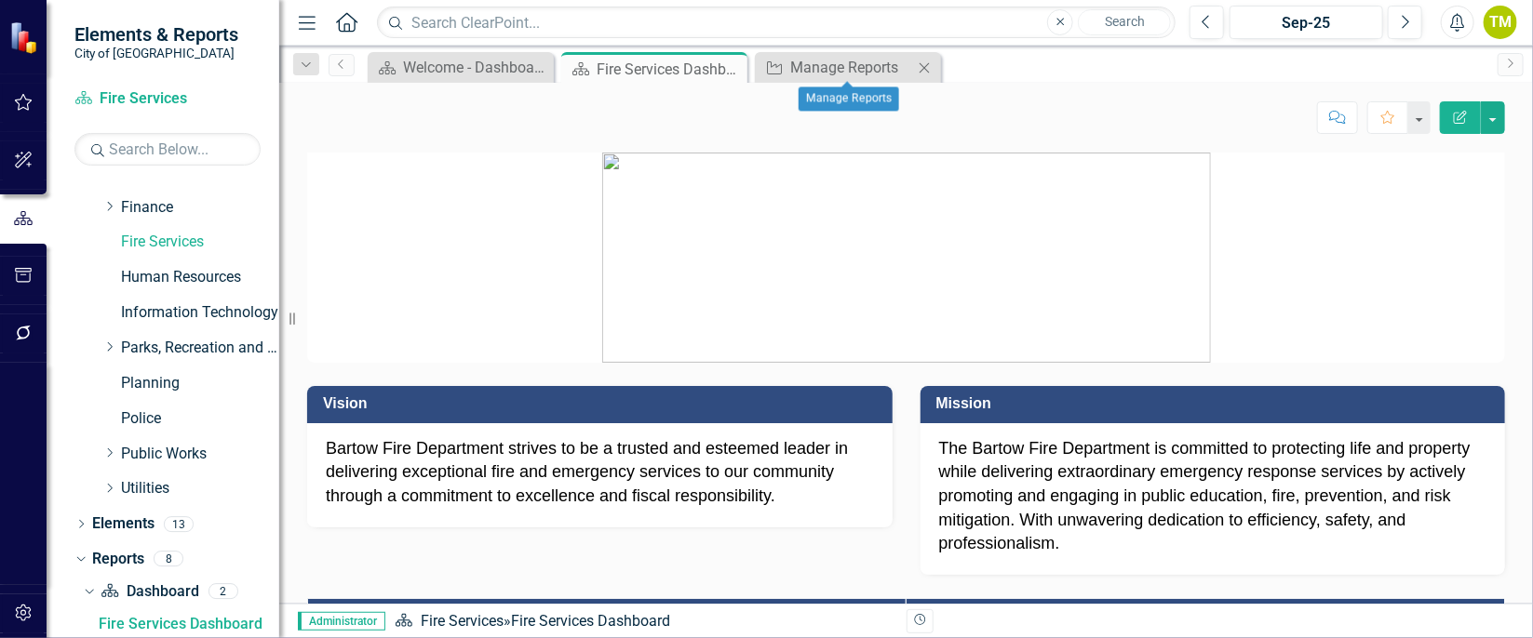
click at [927, 68] on icon "Close" at bounding box center [924, 67] width 19 height 15
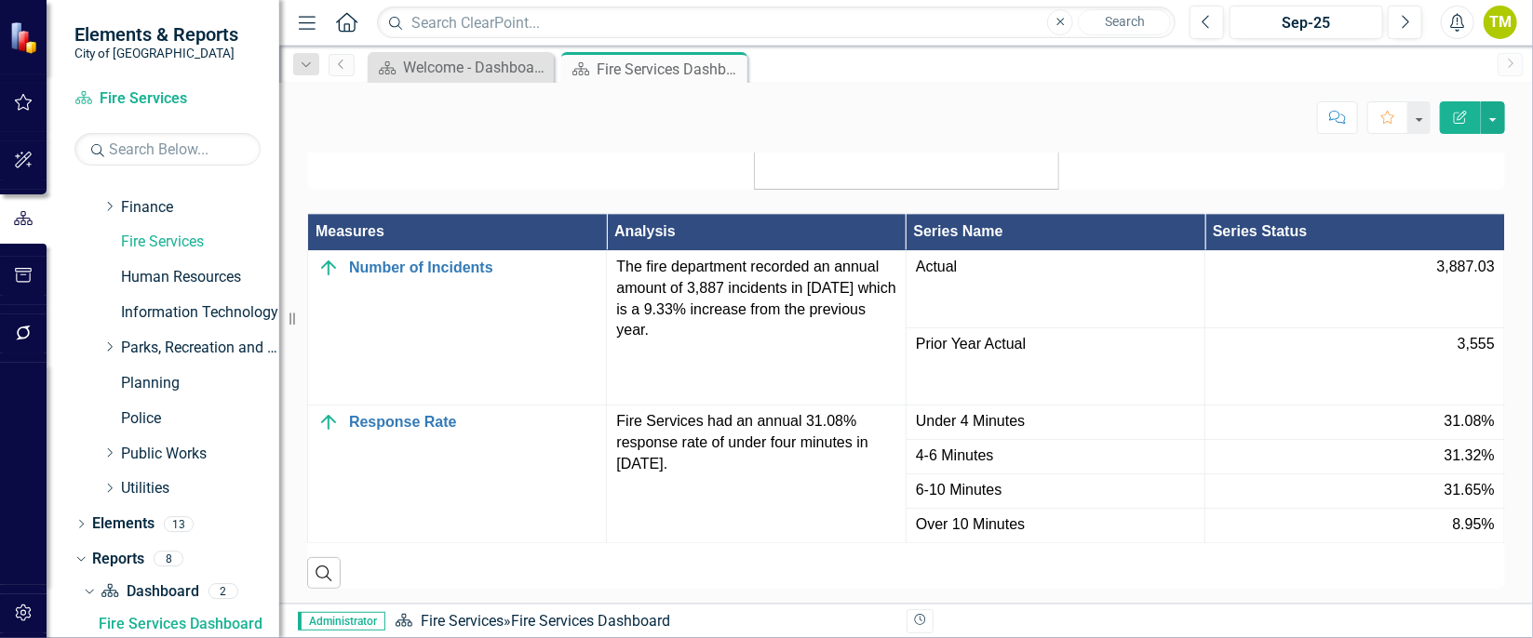
scroll to position [2364, 0]
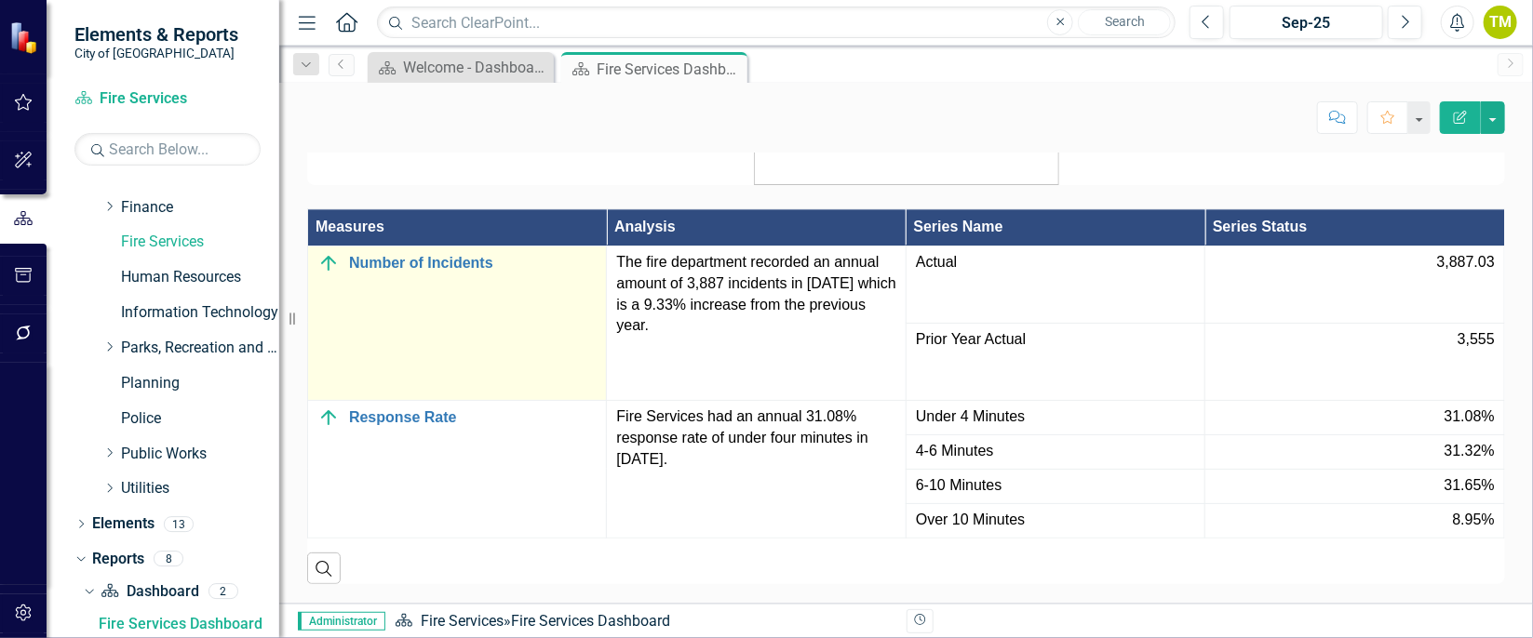
click at [450, 246] on td "Number of Incidents Link Map View Link Map Edit Edit Measure Link Open Element" at bounding box center [457, 323] width 299 height 155
click at [454, 263] on link "Number of Incidents" at bounding box center [473, 263] width 248 height 17
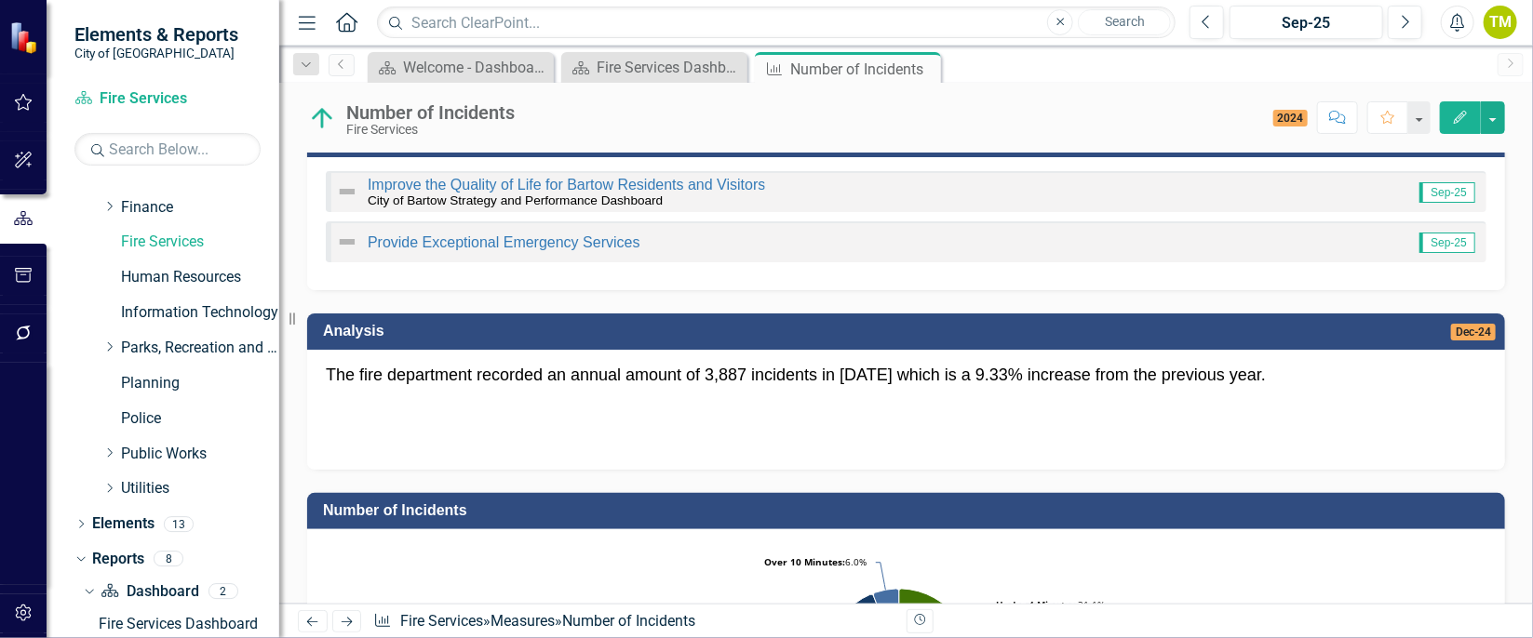
scroll to position [692, 0]
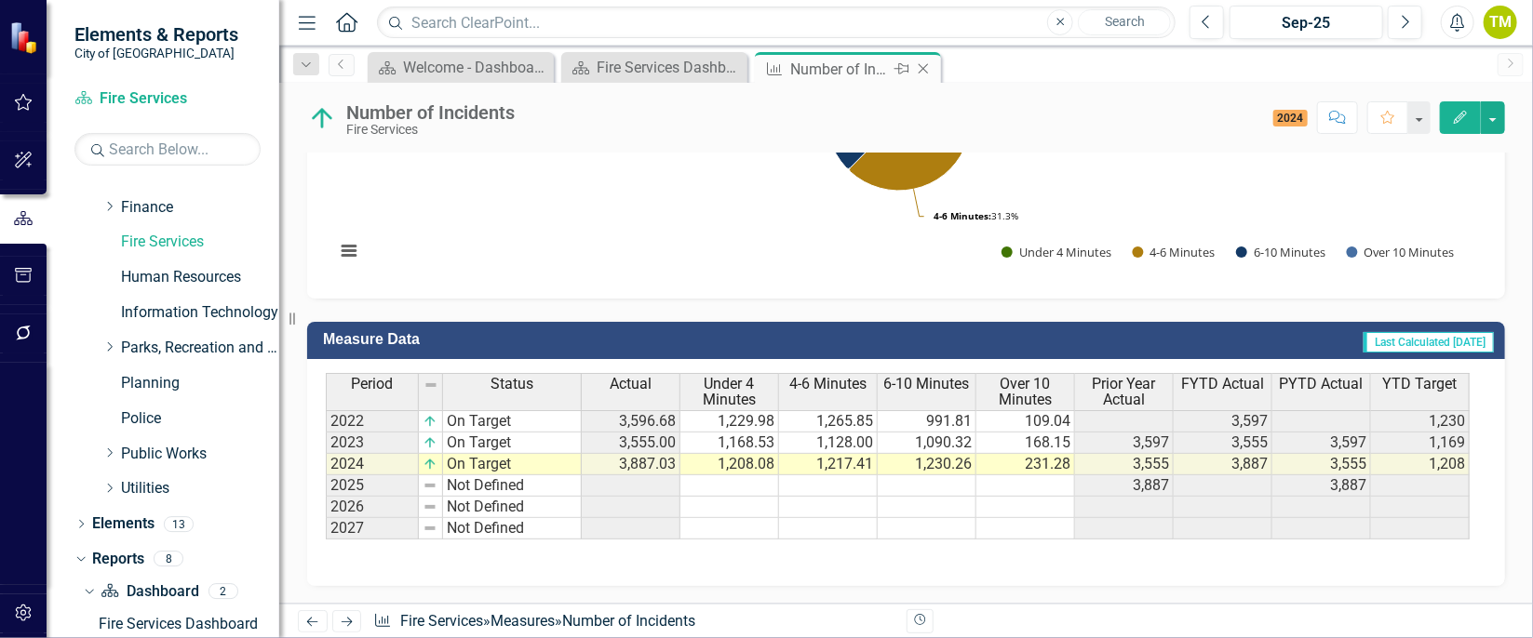
click at [921, 68] on icon "Close" at bounding box center [923, 68] width 19 height 15
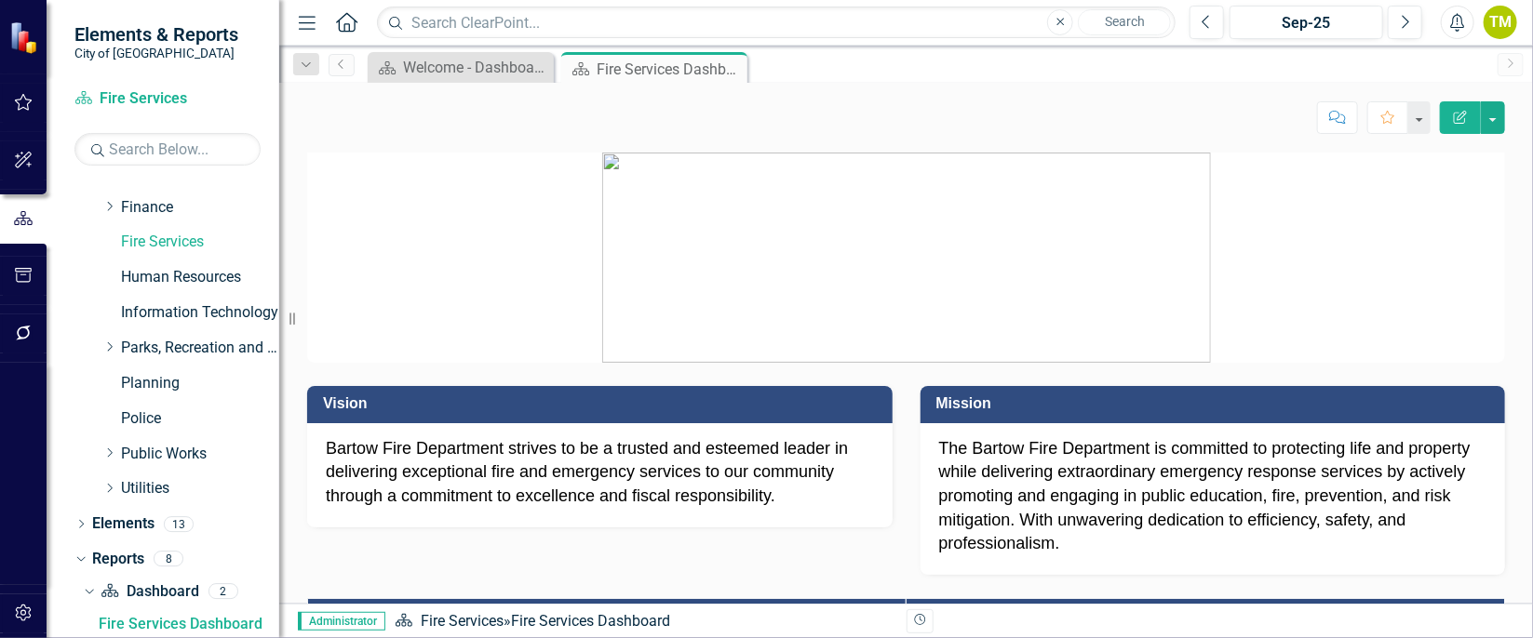
drag, startPoint x: 733, startPoint y: 71, endPoint x: 403, endPoint y: 185, distance: 349.7
click at [403, 185] on p at bounding box center [906, 258] width 1198 height 210
click at [735, 67] on icon "Close" at bounding box center [729, 68] width 19 height 15
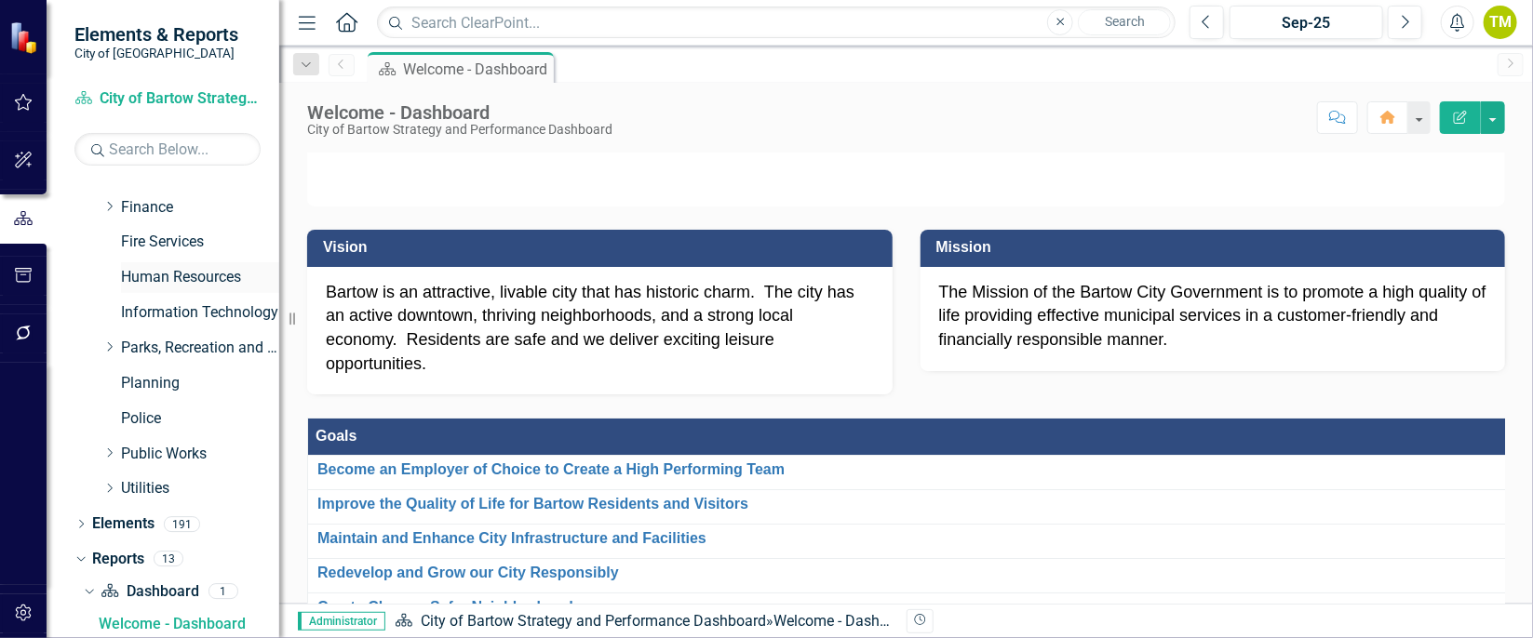
click at [136, 279] on link "Human Resources" at bounding box center [200, 277] width 158 height 21
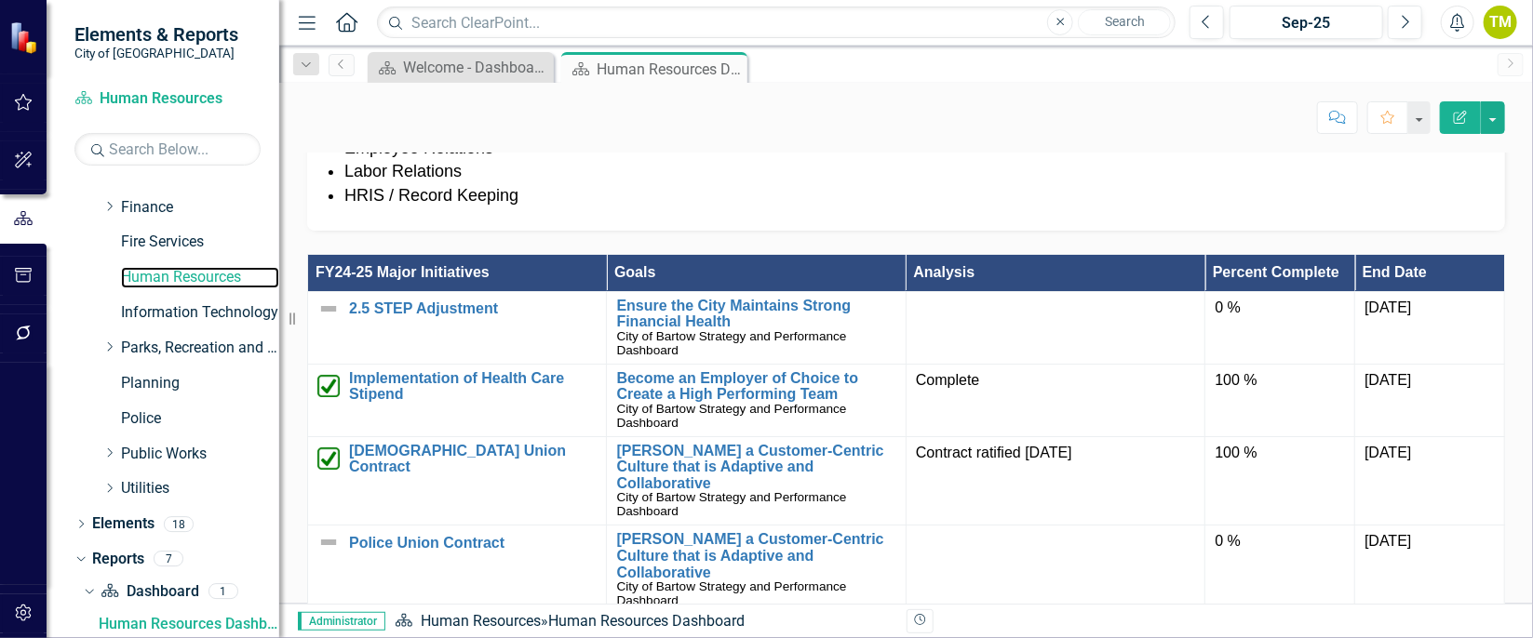
scroll to position [1418, 0]
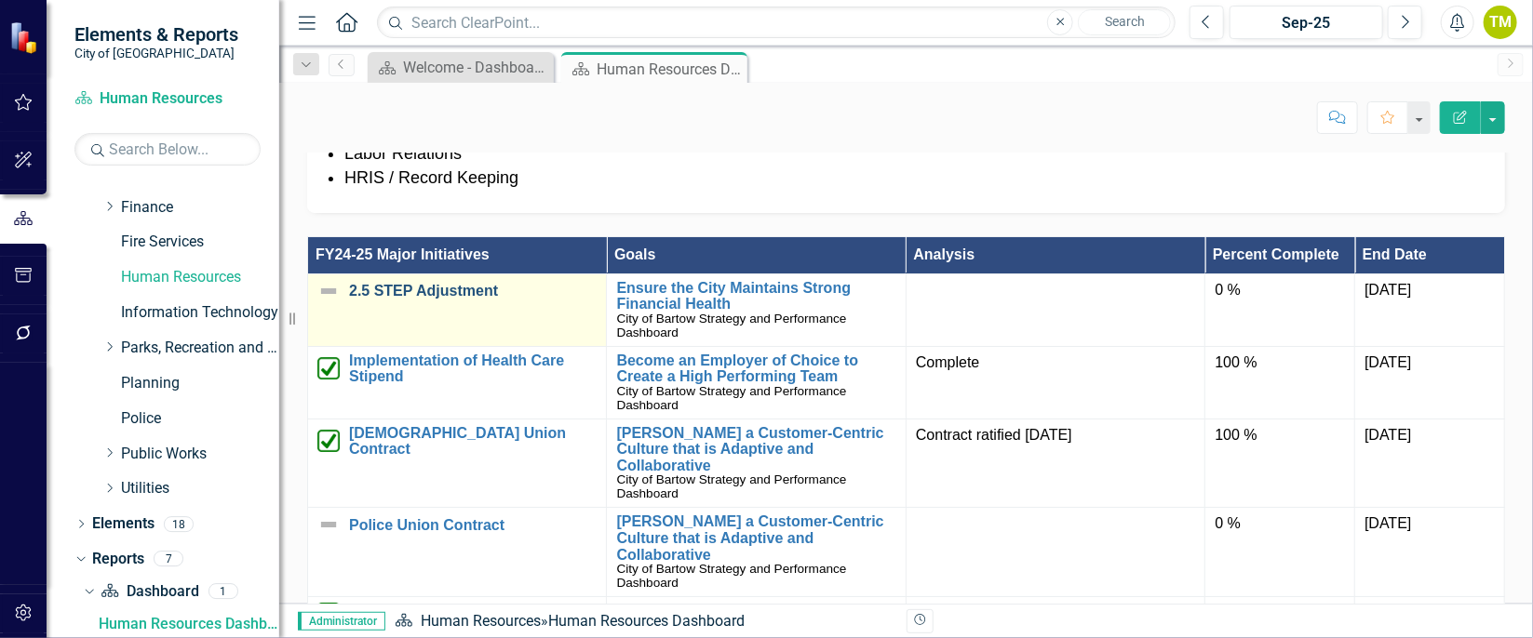
click at [405, 286] on link "2.5 STEP Adjustment" at bounding box center [473, 291] width 248 height 17
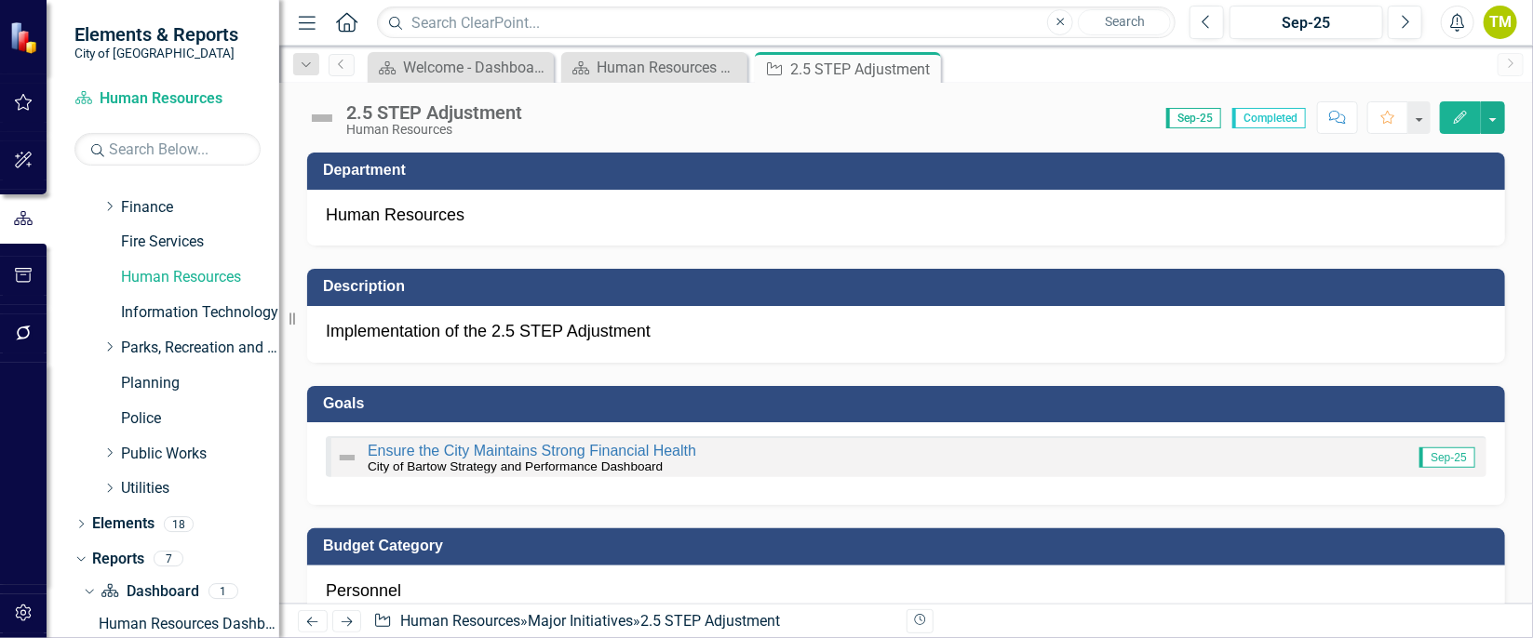
click at [1458, 119] on icon "Edit" at bounding box center [1460, 117] width 17 height 13
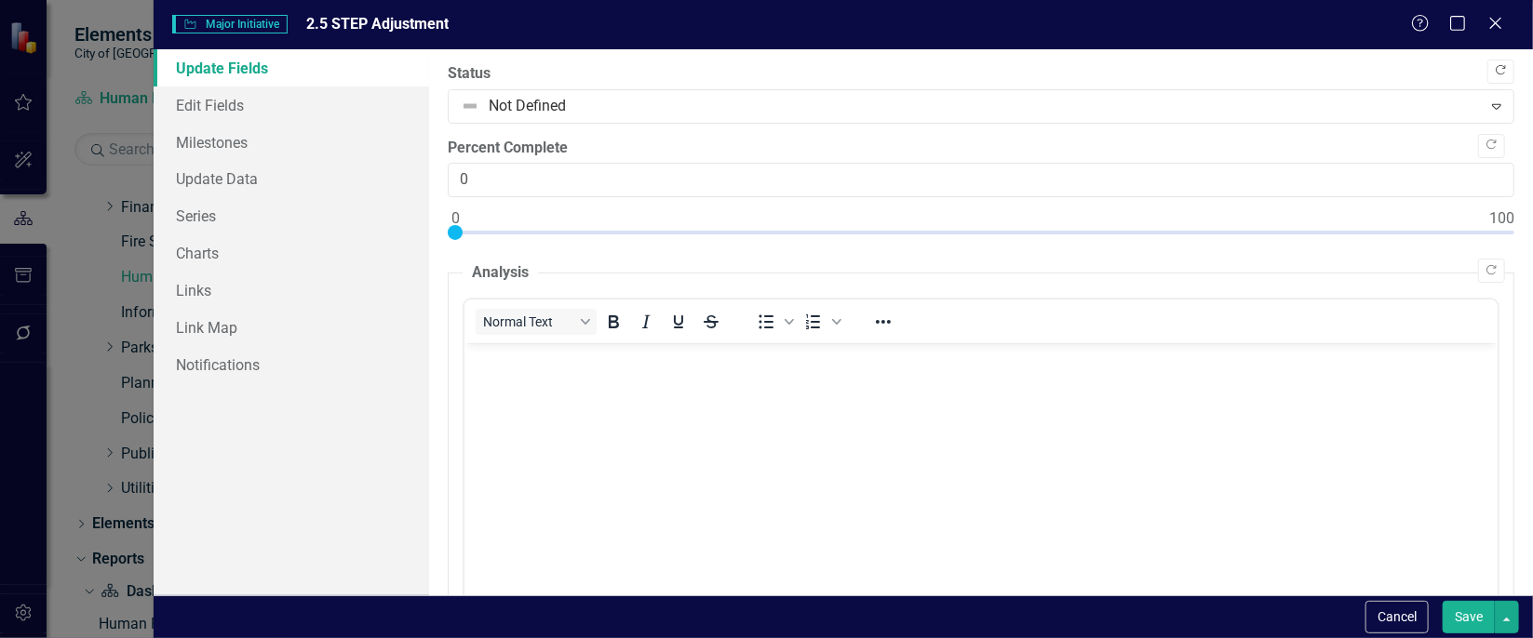
click at [1496, 74] on icon "button" at bounding box center [1501, 70] width 10 height 10
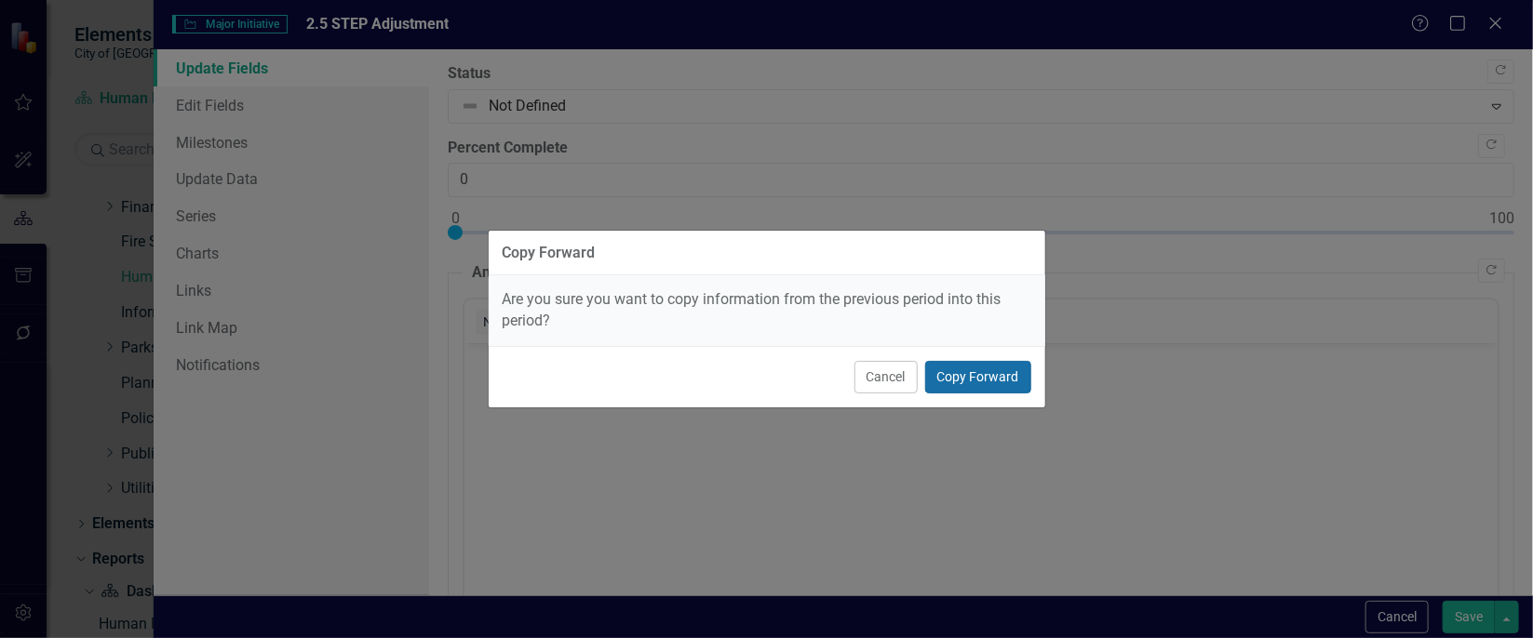
click at [977, 378] on button "Copy Forward" at bounding box center [978, 377] width 106 height 33
type input "100"
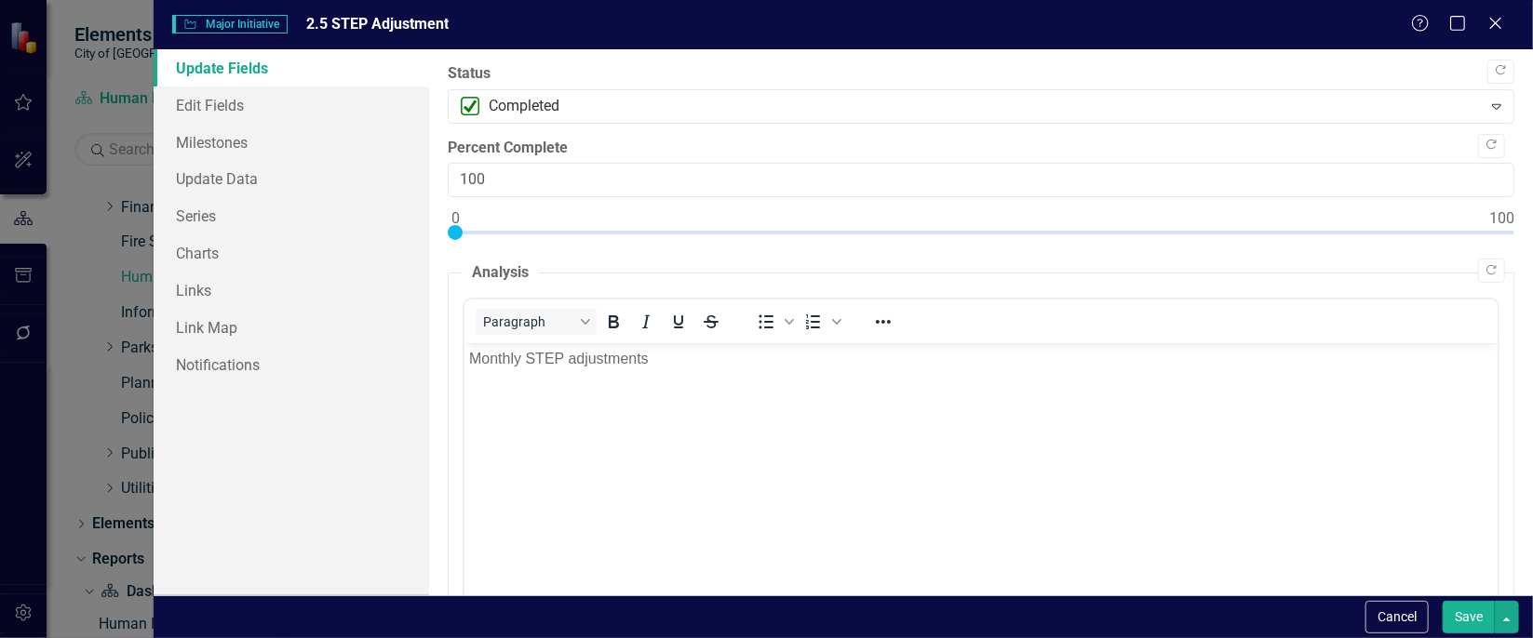
click at [1461, 618] on button "Save" at bounding box center [1469, 617] width 52 height 33
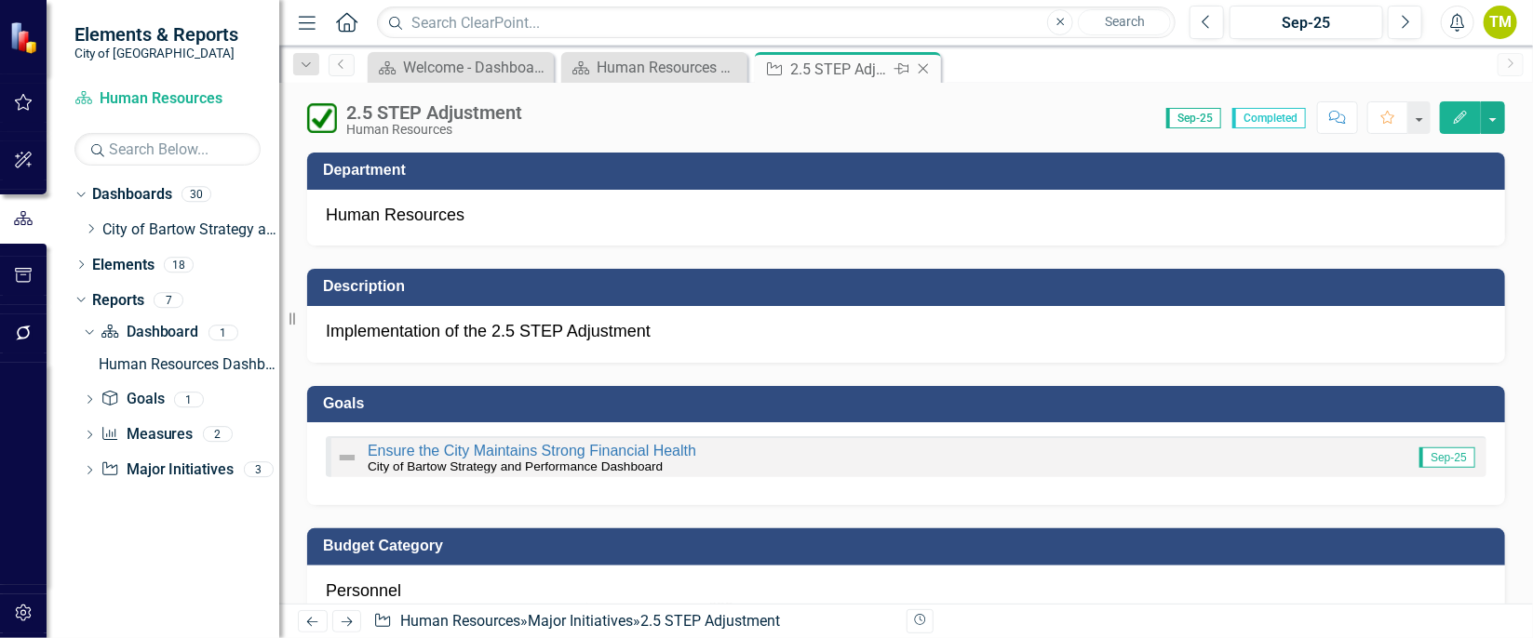
click at [925, 68] on icon "Close" at bounding box center [923, 68] width 19 height 15
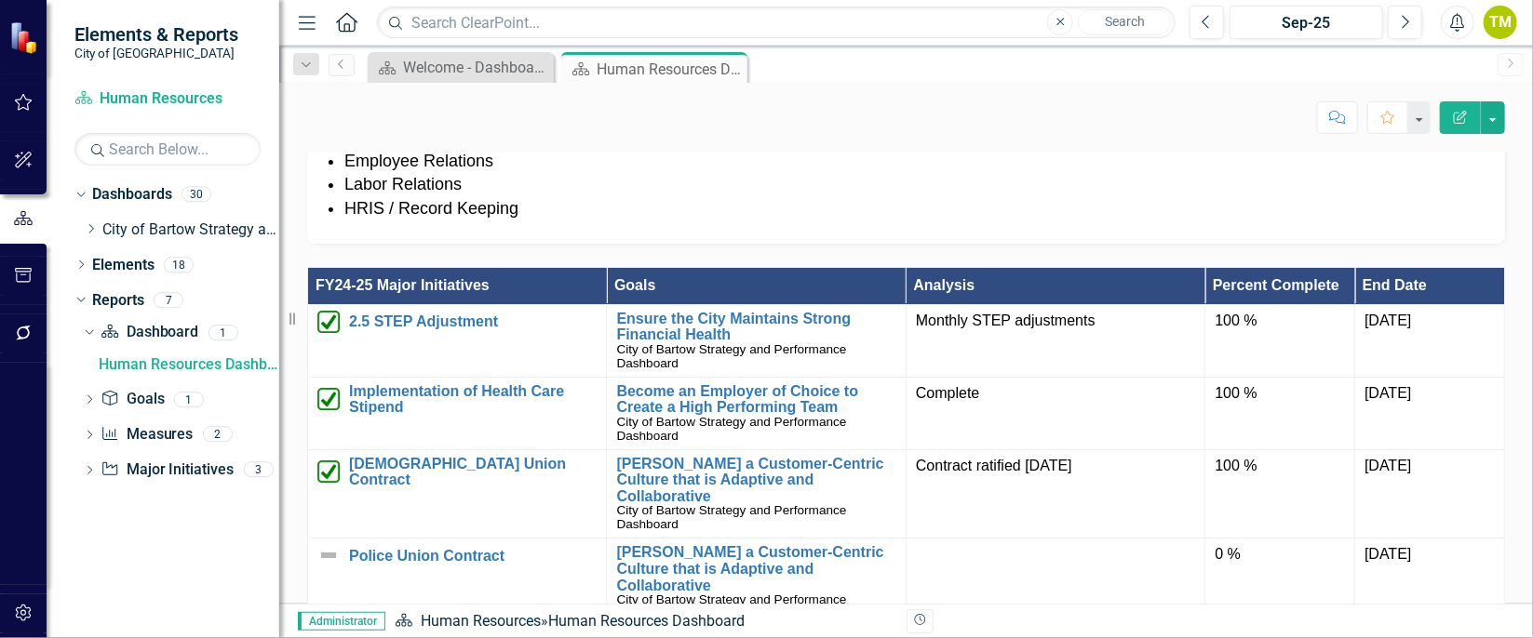
scroll to position [1431, 0]
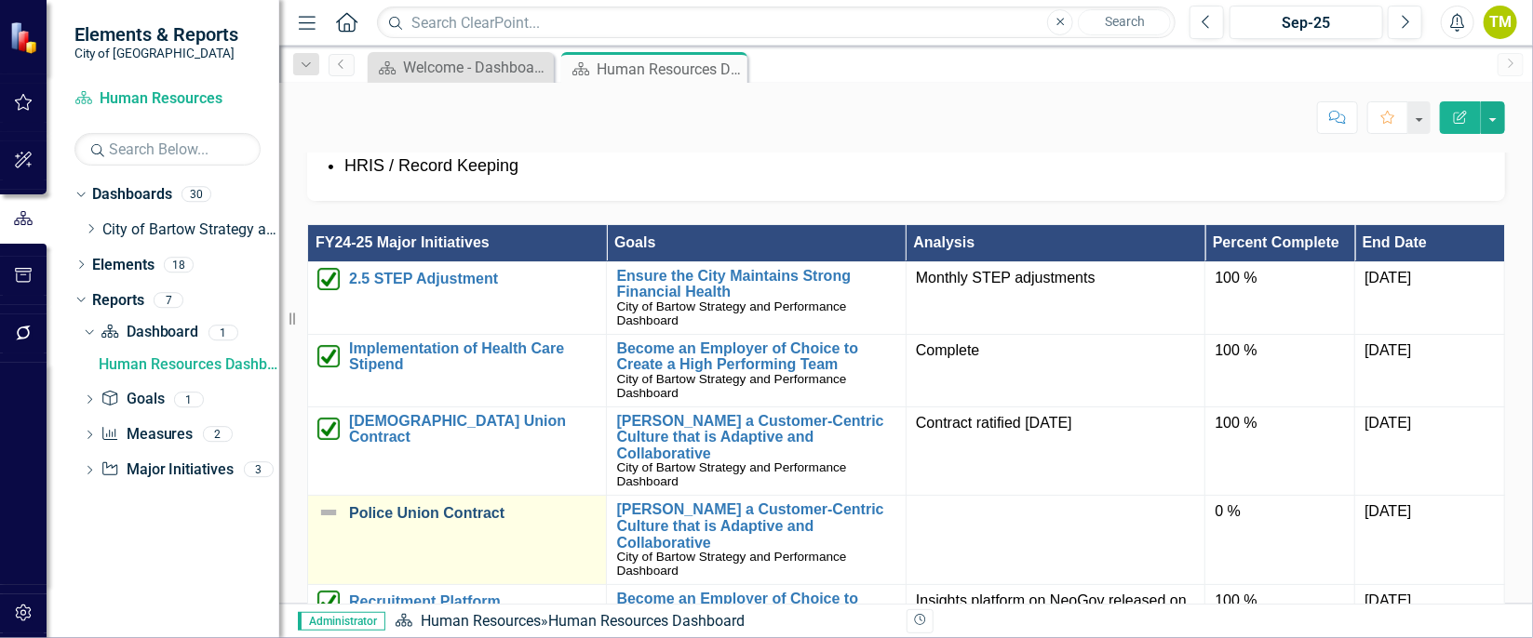
click at [460, 505] on link "Police Union Contract" at bounding box center [473, 513] width 248 height 17
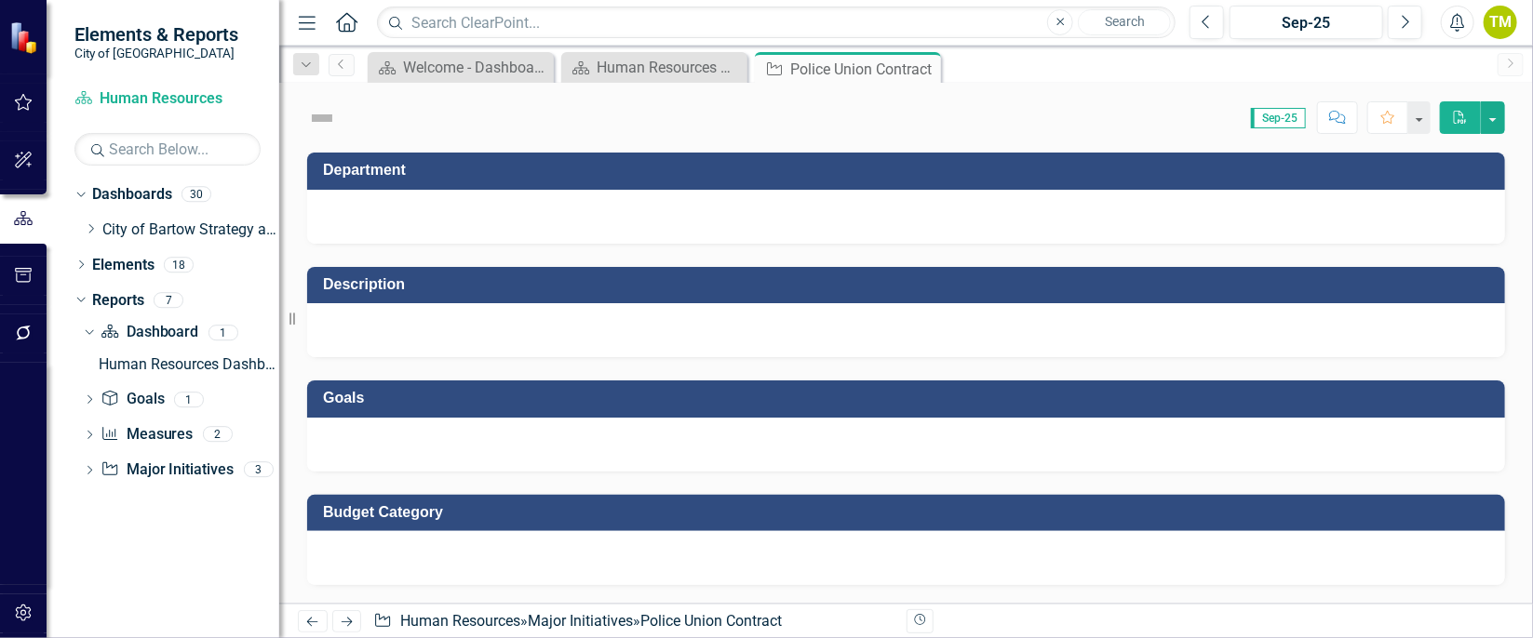
checkbox input "true"
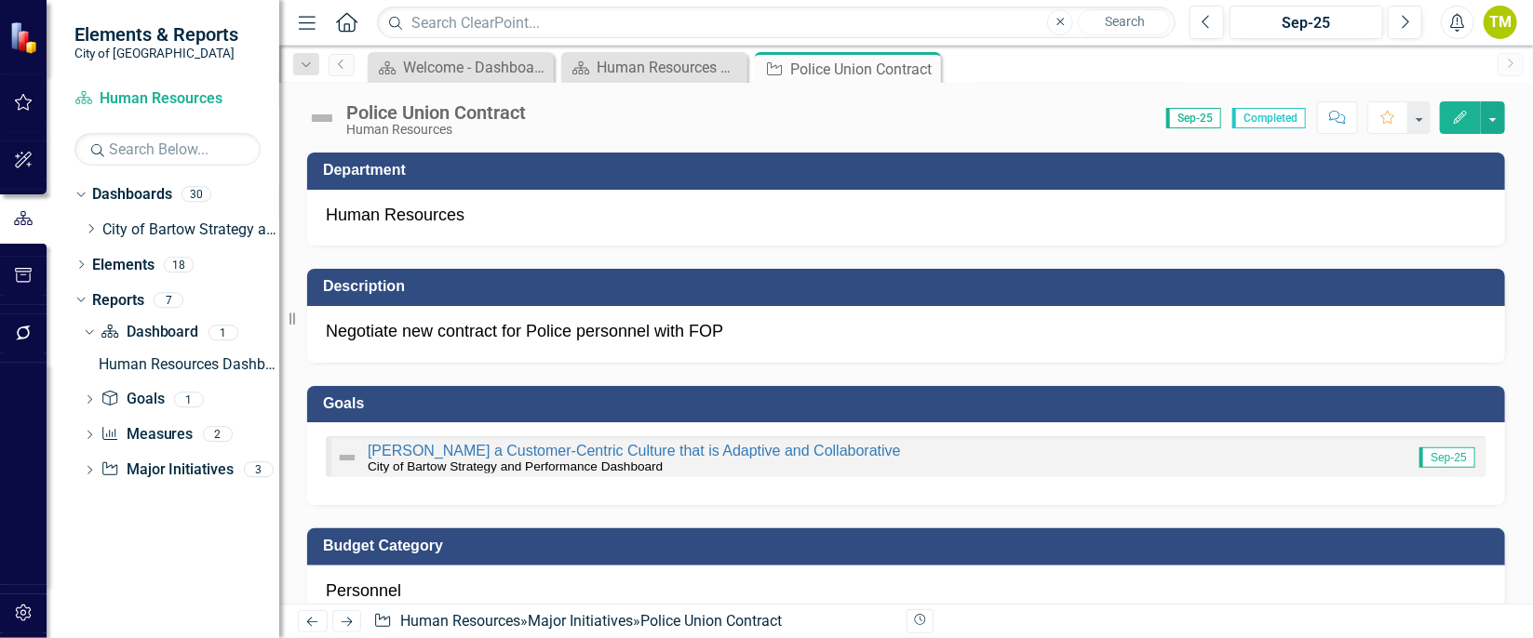
click at [1468, 117] on icon "Edit" at bounding box center [1460, 117] width 17 height 13
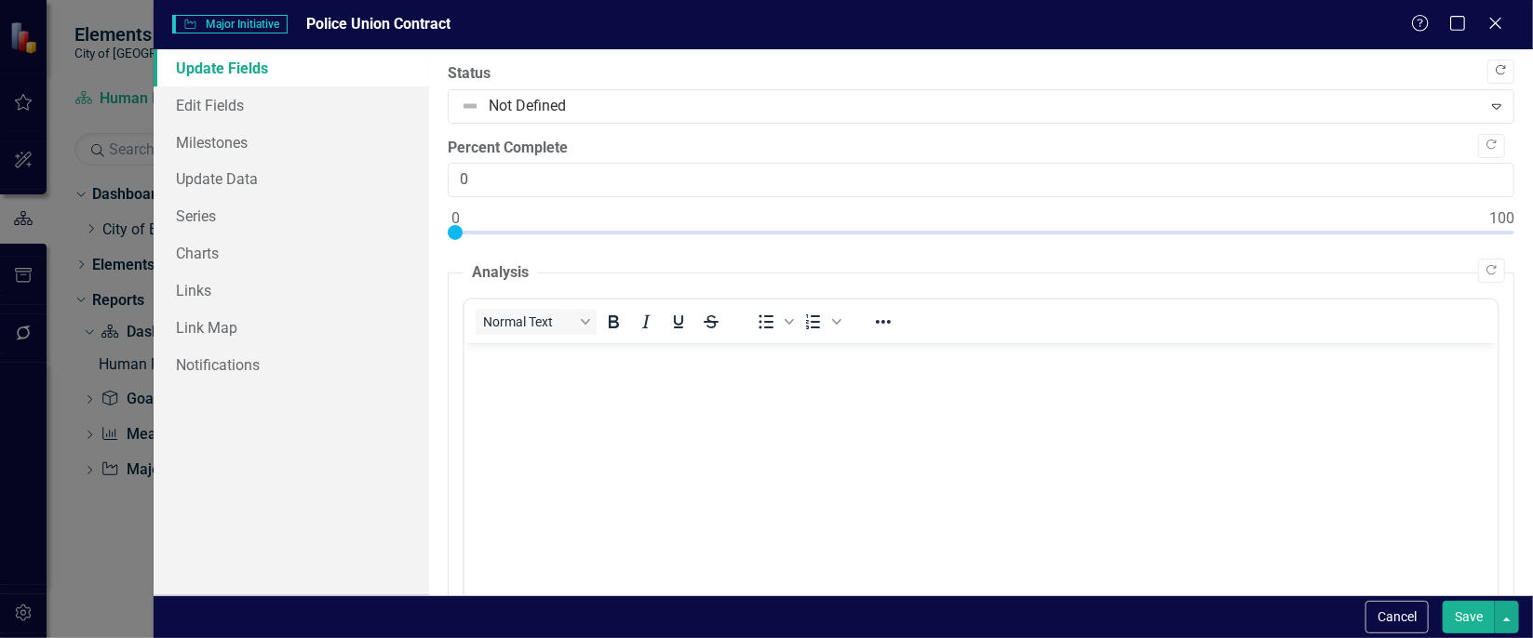
click at [1494, 72] on icon "Copy Forward" at bounding box center [1501, 70] width 14 height 11
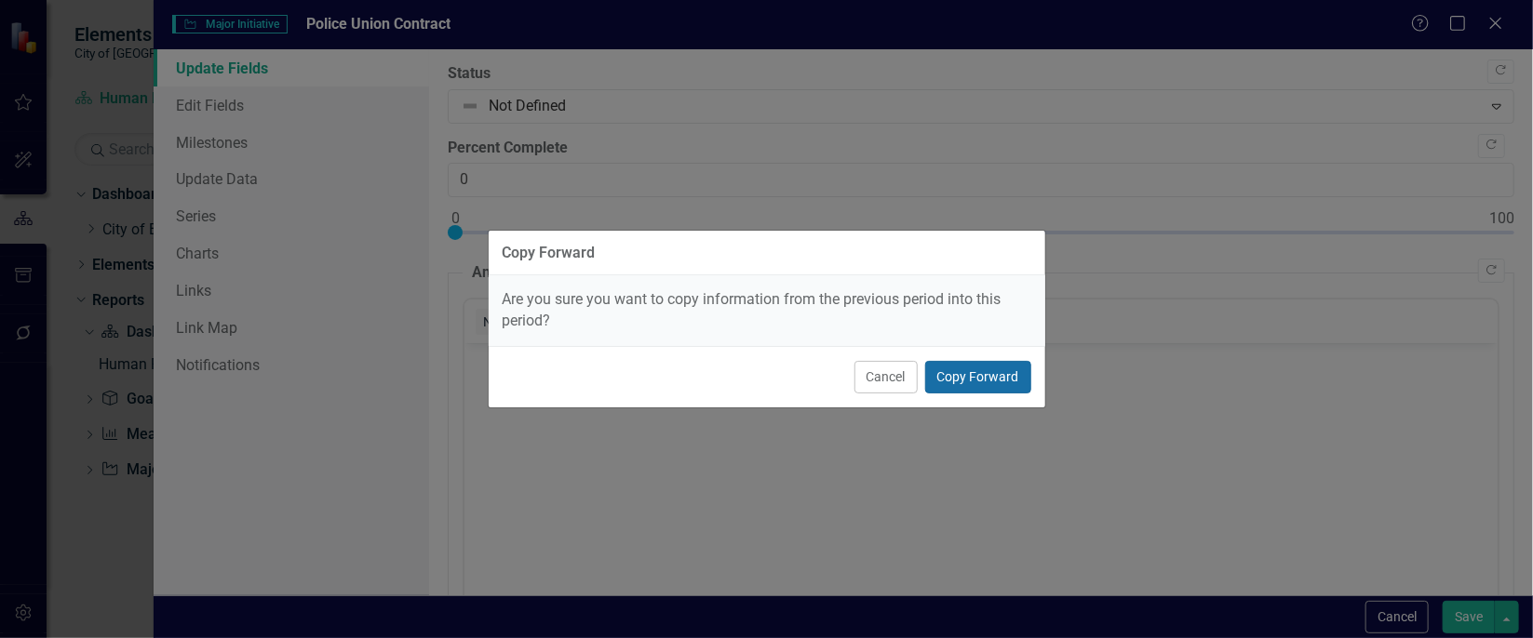
click at [996, 369] on button "Copy Forward" at bounding box center [978, 377] width 106 height 33
type input "100"
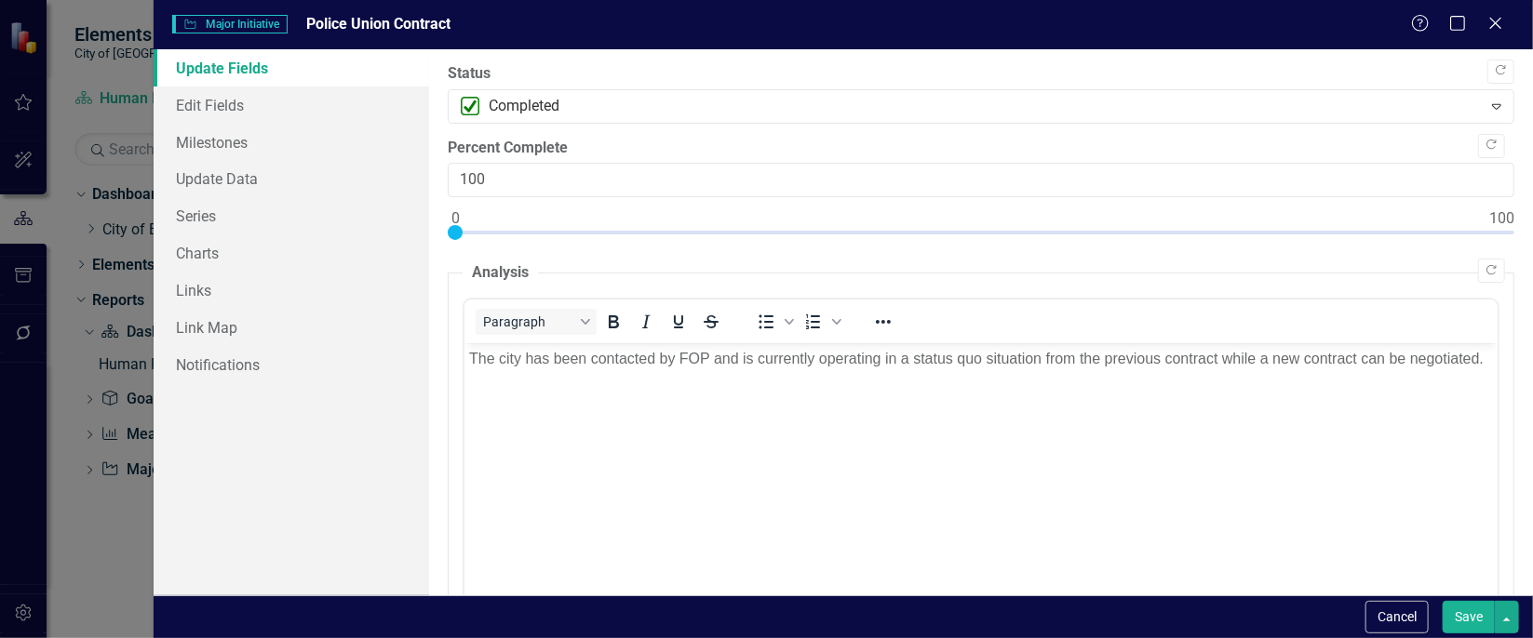
click at [1462, 622] on button "Save" at bounding box center [1469, 617] width 52 height 33
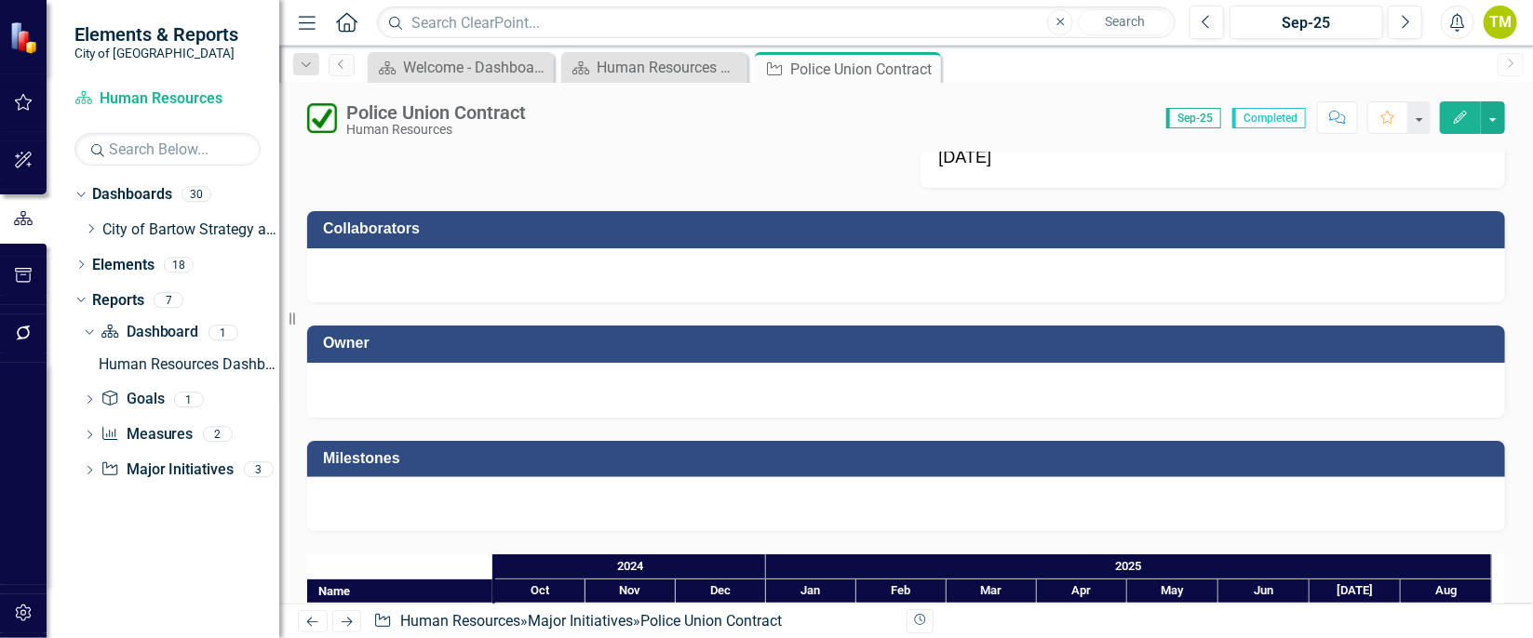
scroll to position [1368, 0]
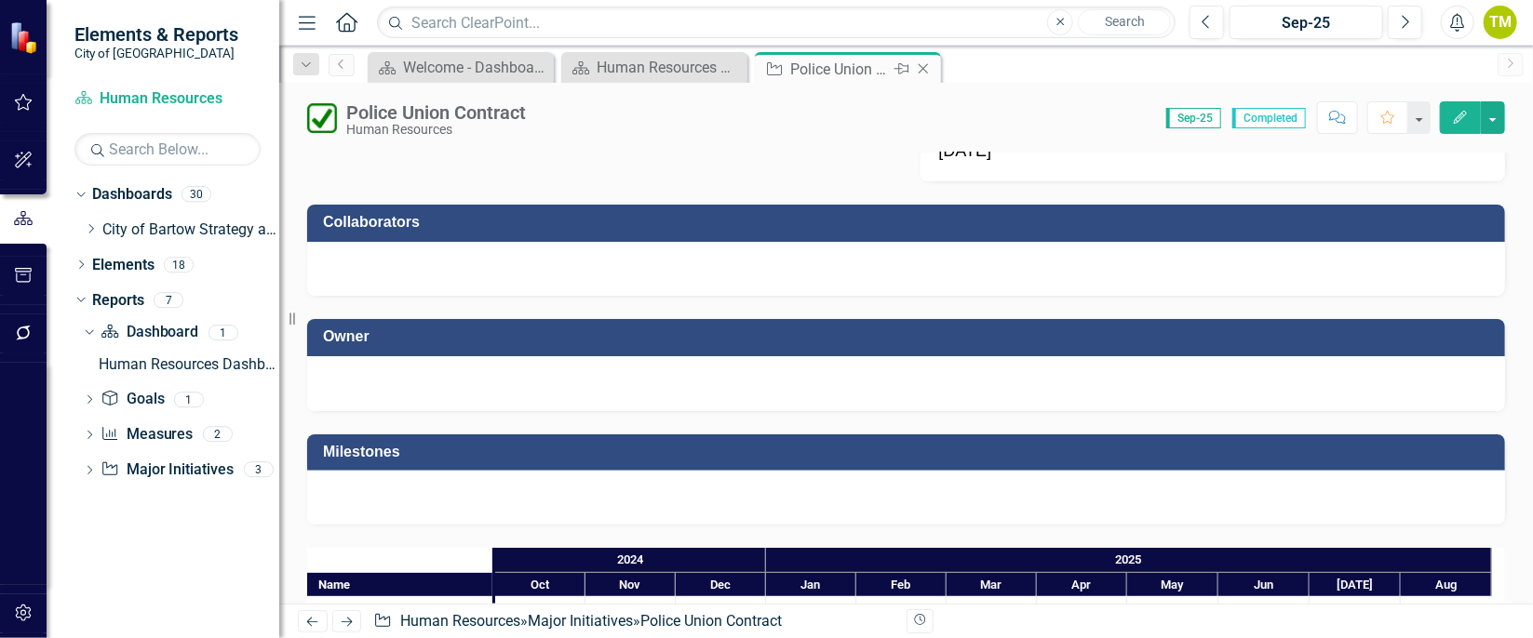
click at [928, 62] on icon "Close" at bounding box center [923, 68] width 19 height 15
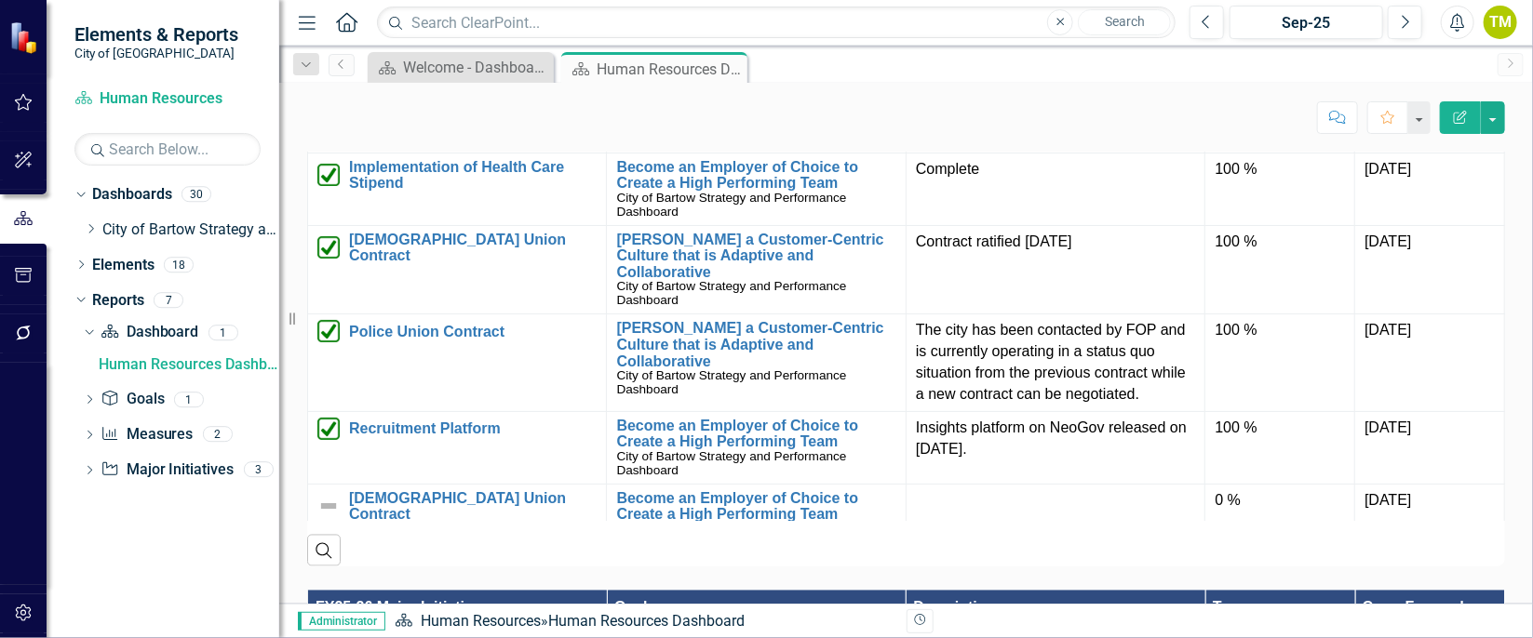
scroll to position [1624, 0]
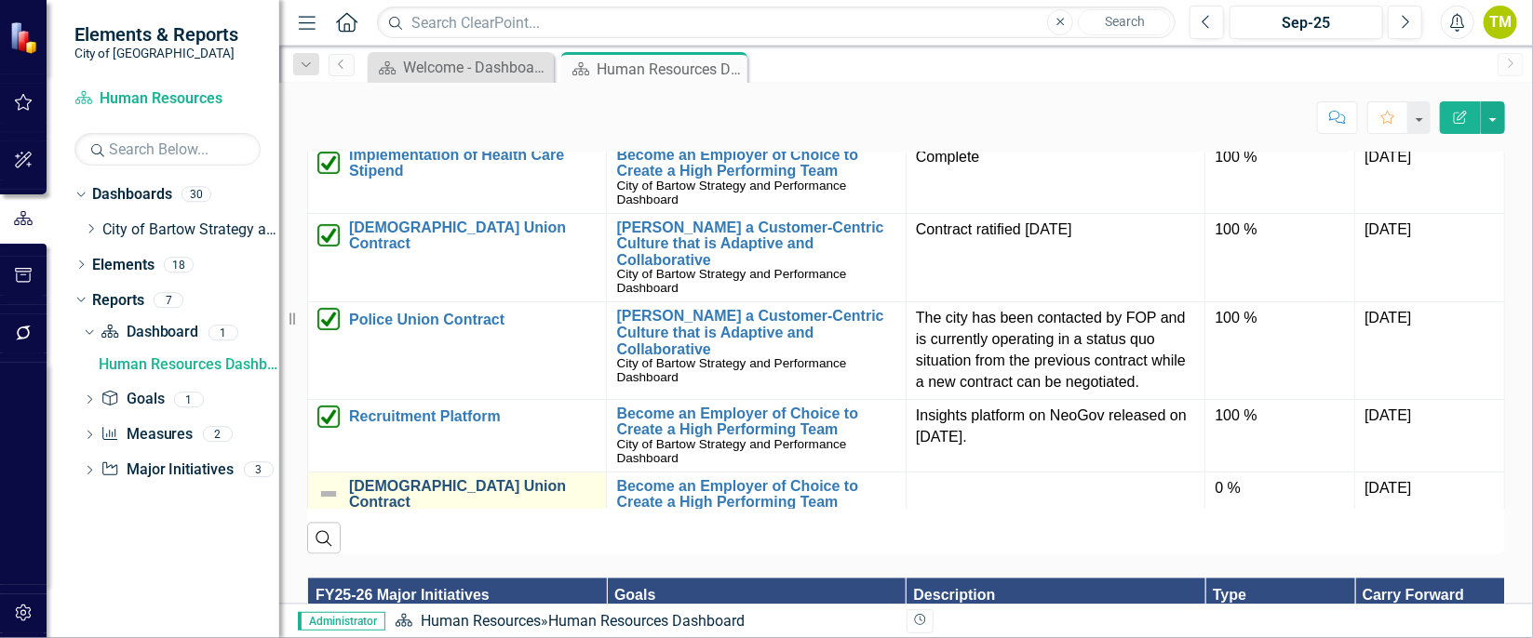
click at [404, 478] on link "[DEMOGRAPHIC_DATA] Union Contract" at bounding box center [473, 494] width 248 height 33
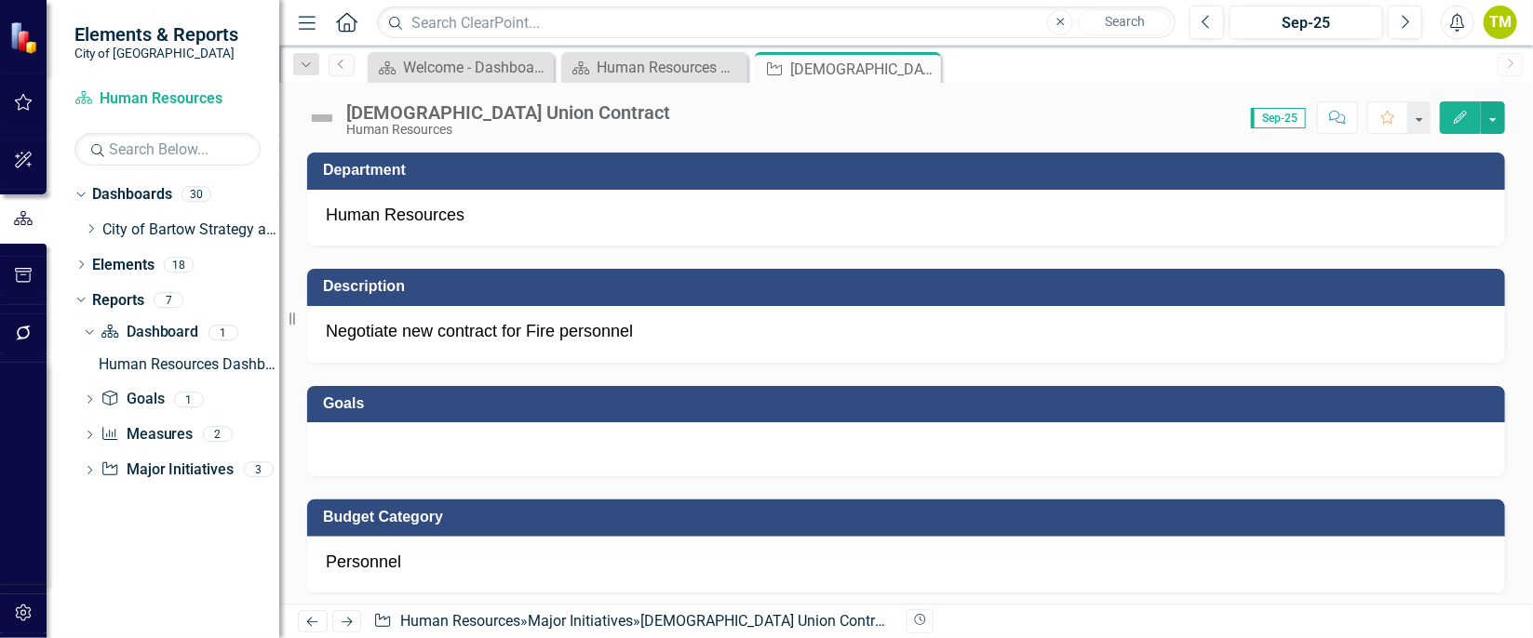
checkbox input "true"
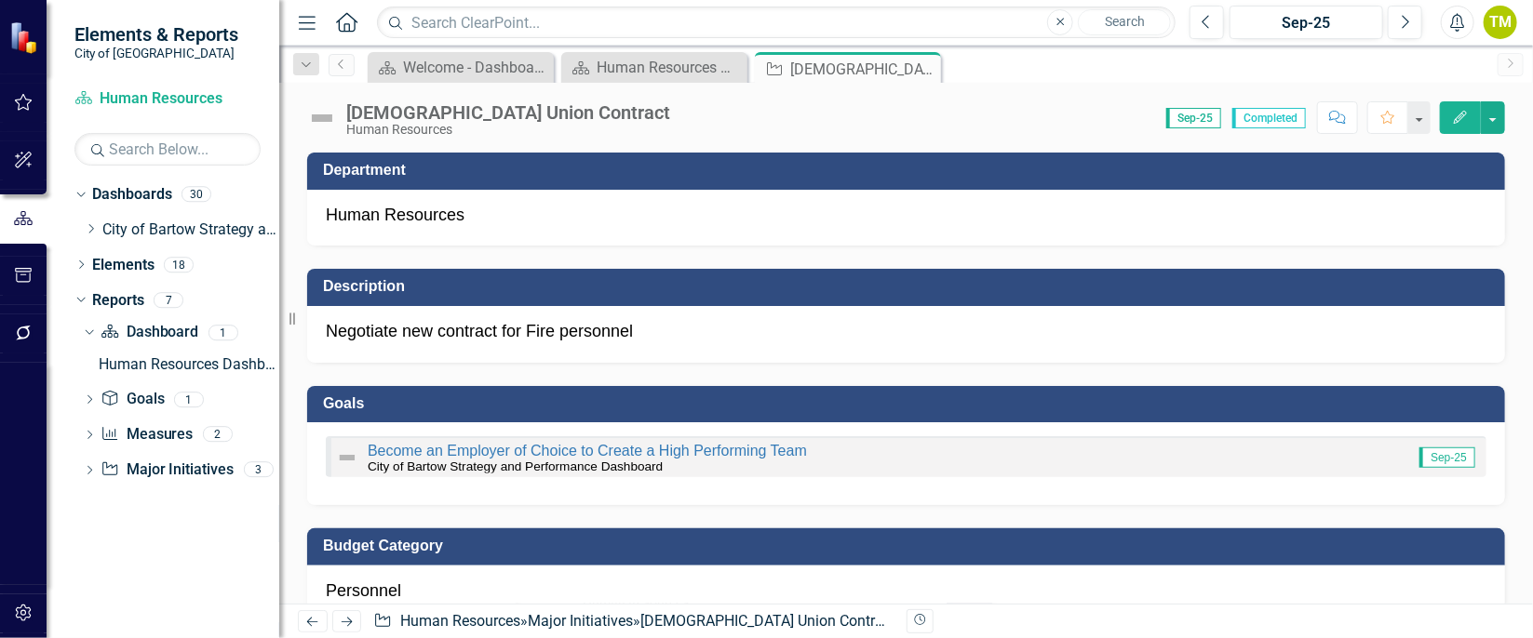
click at [1456, 118] on icon "Edit" at bounding box center [1460, 117] width 17 height 13
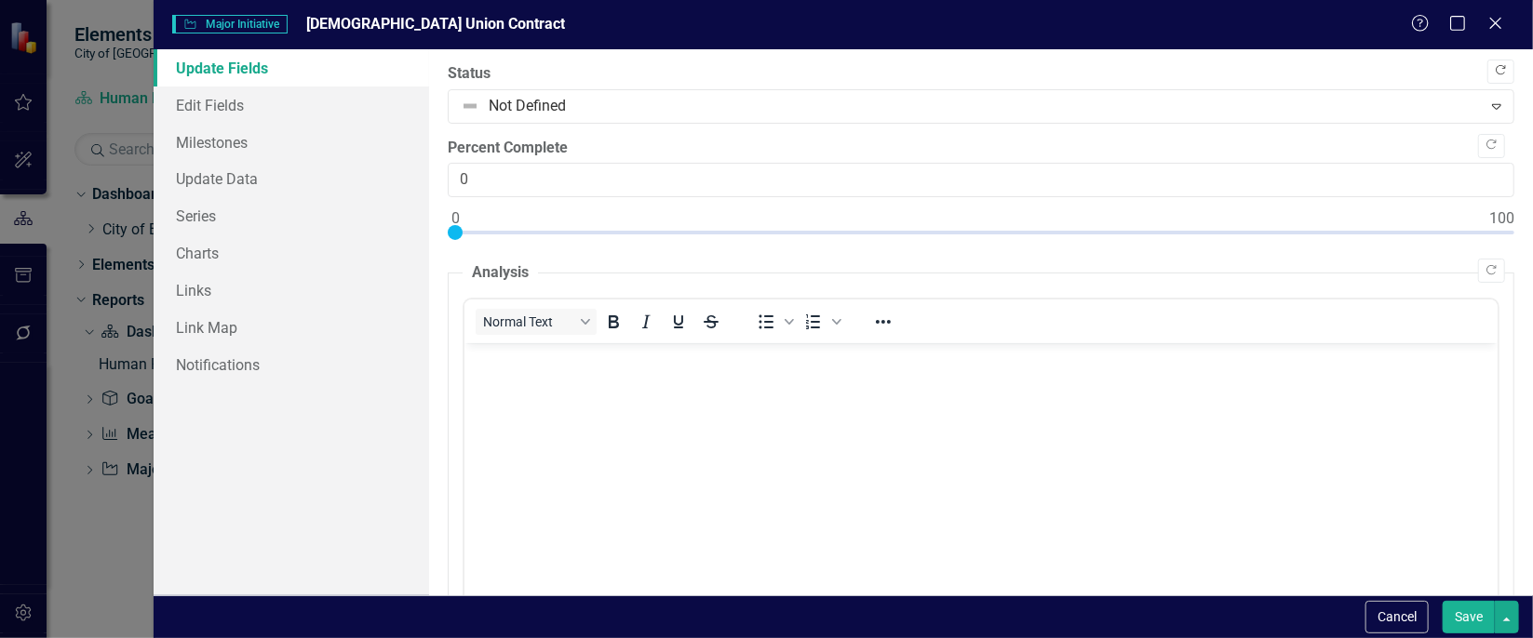
click at [1489, 62] on button "Copy Forward" at bounding box center [1500, 72] width 27 height 24
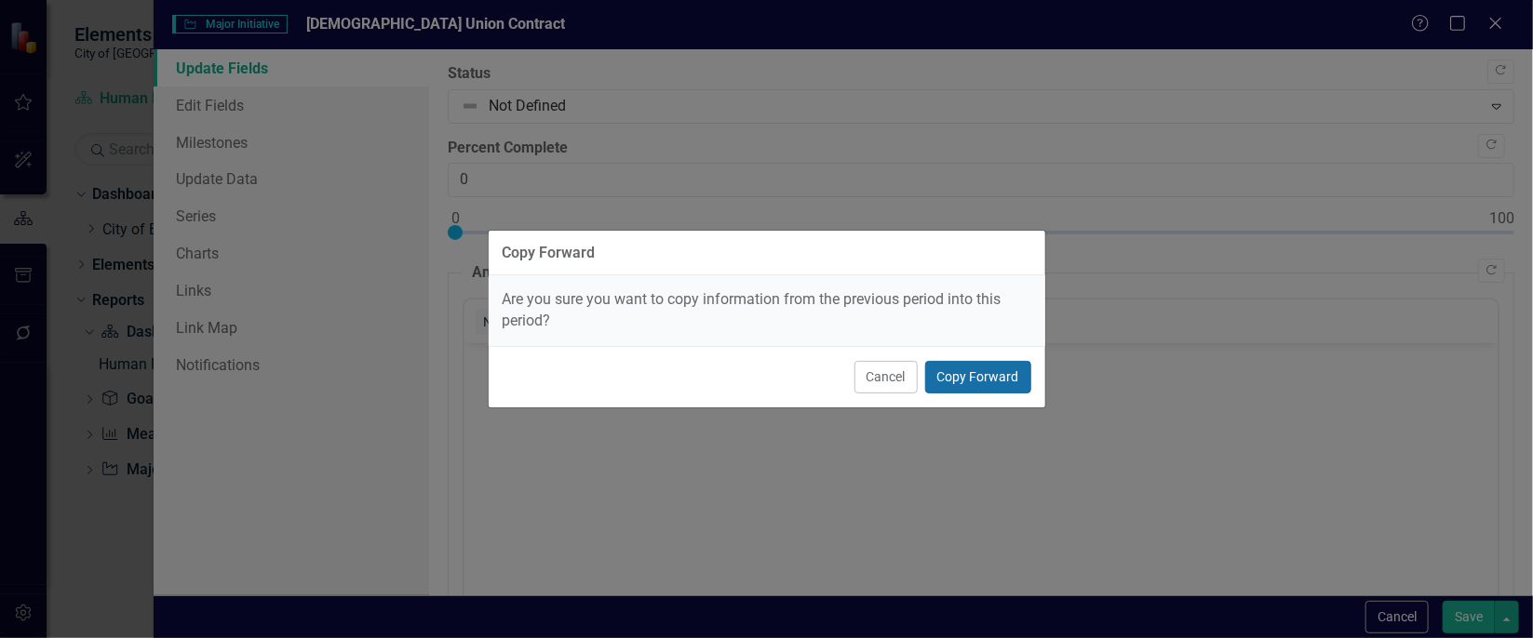
click at [995, 370] on button "Copy Forward" at bounding box center [978, 377] width 106 height 33
type input "100"
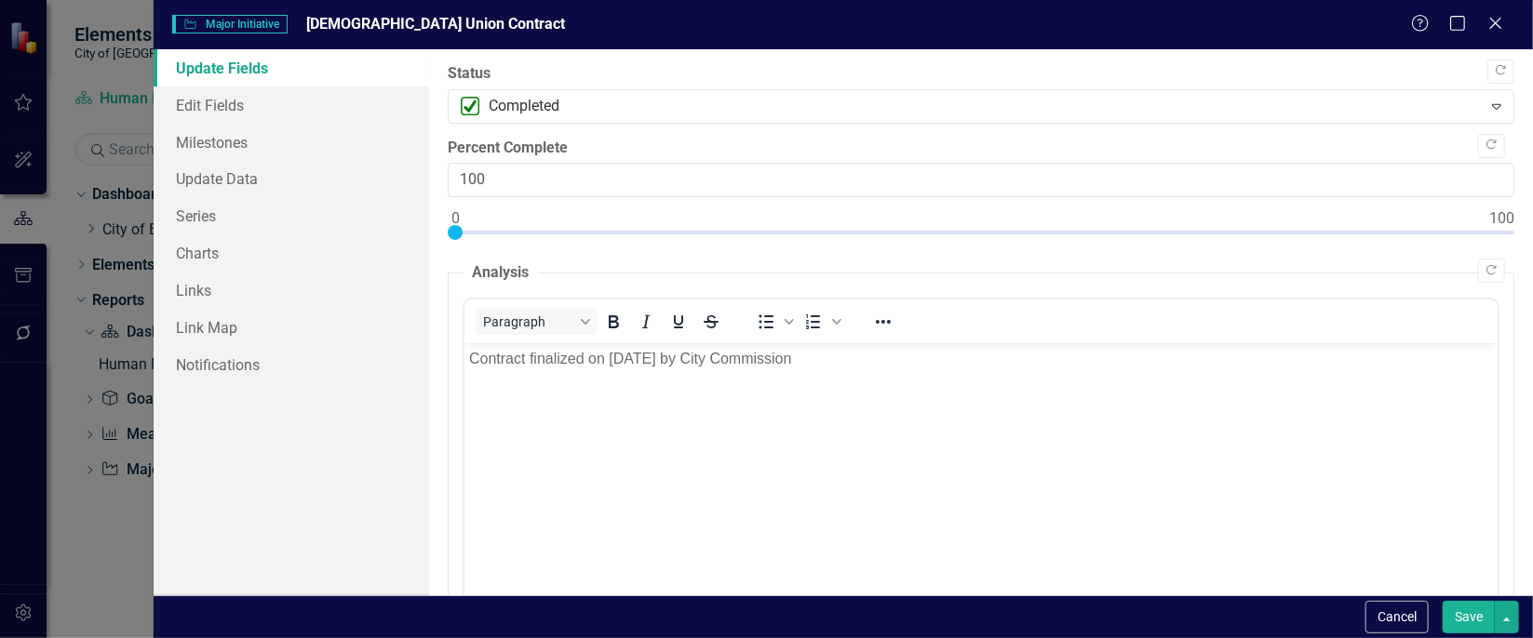
click at [1489, 608] on button "Save" at bounding box center [1469, 617] width 52 height 33
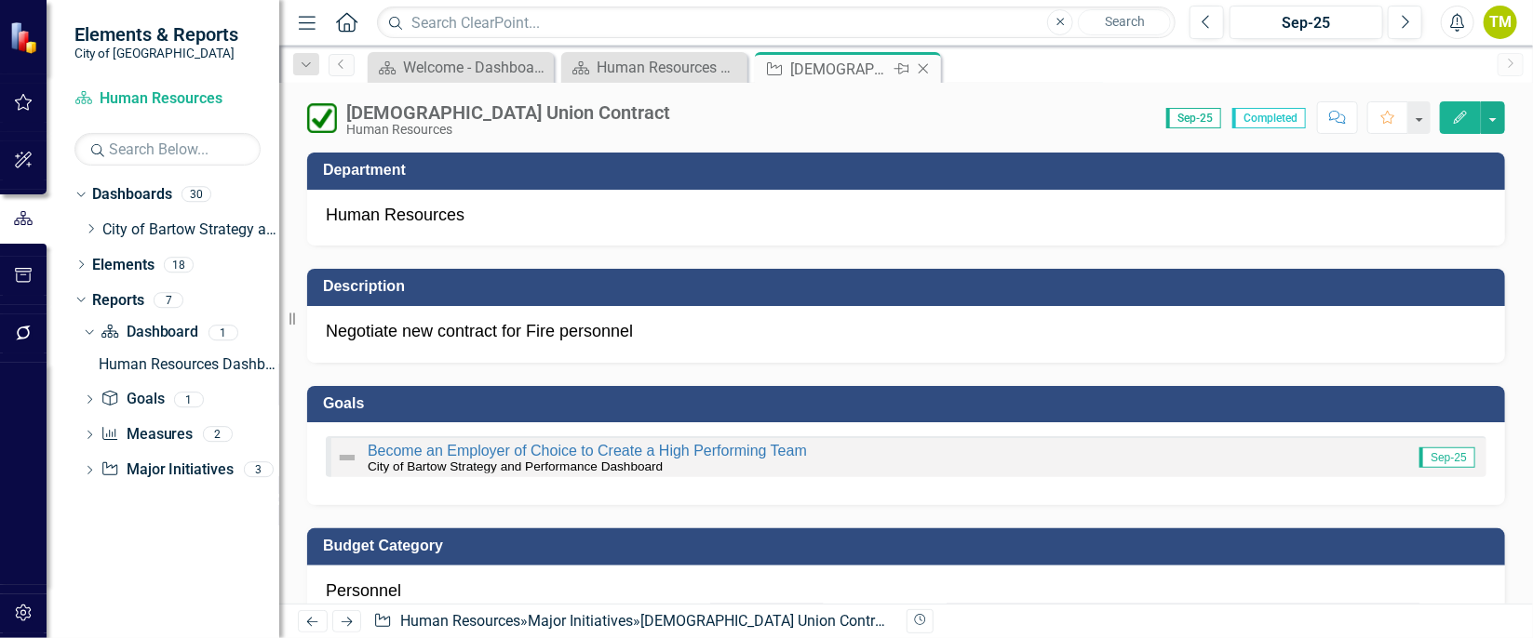
click at [921, 66] on icon "Close" at bounding box center [923, 68] width 19 height 15
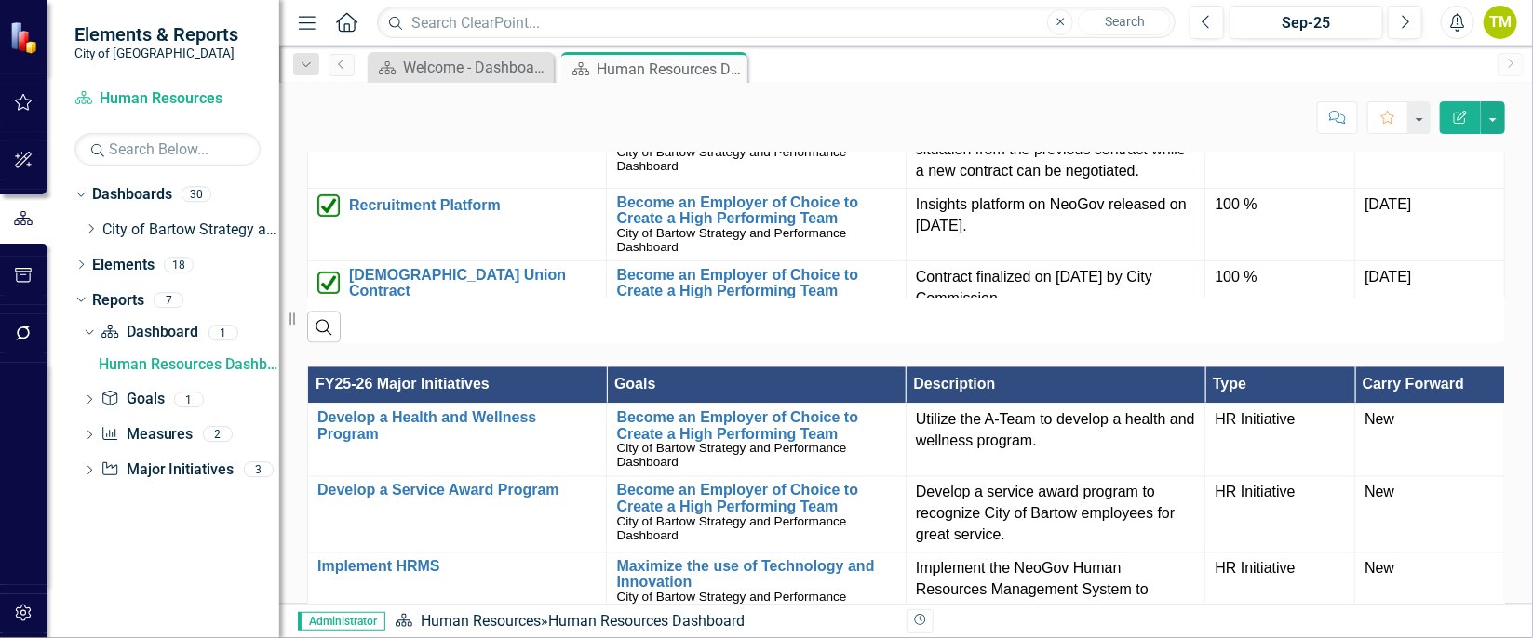
scroll to position [2078, 0]
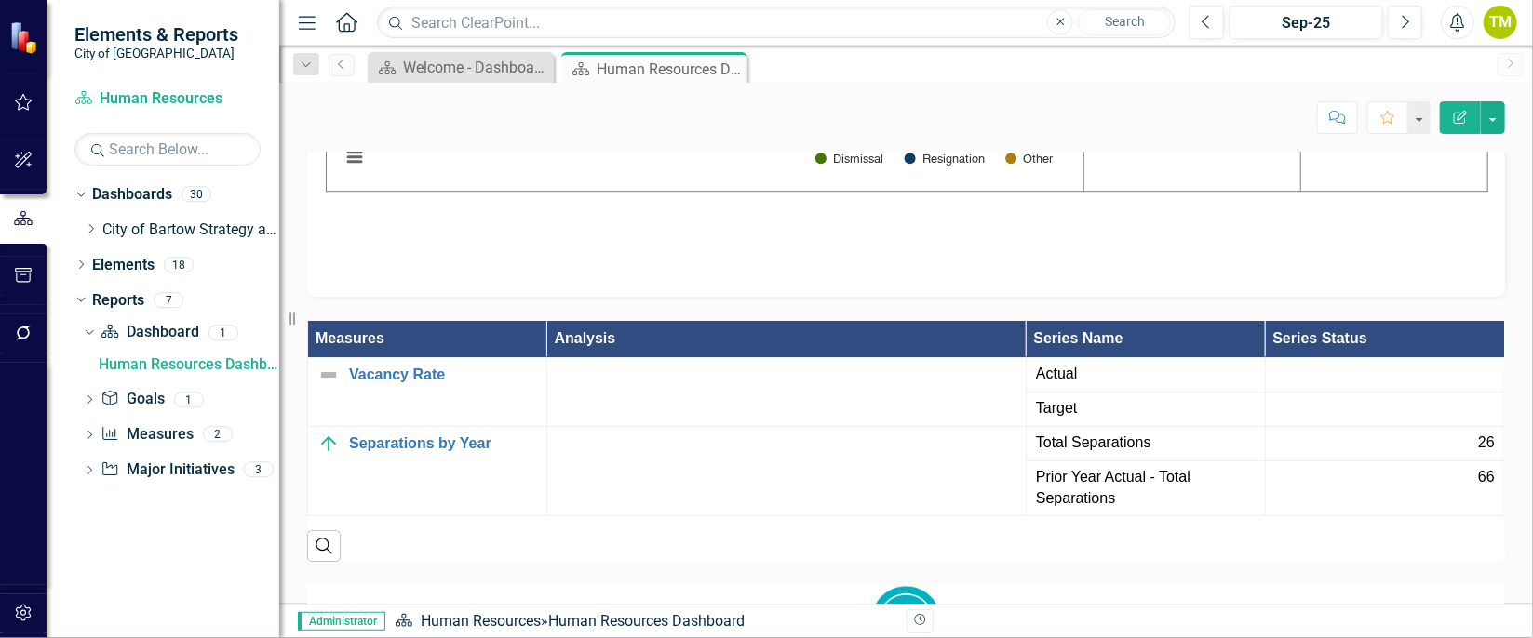
scroll to position [2894, 0]
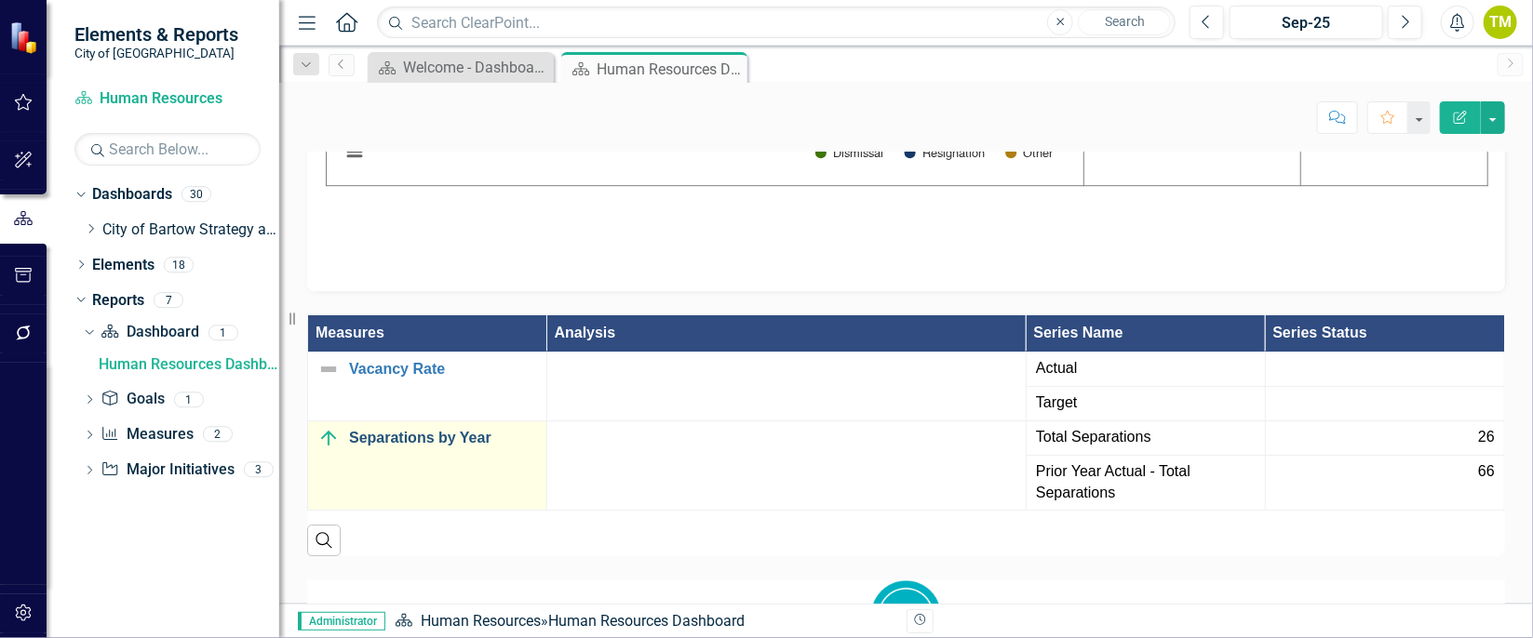
click at [461, 432] on link "Separations by Year" at bounding box center [443, 438] width 188 height 17
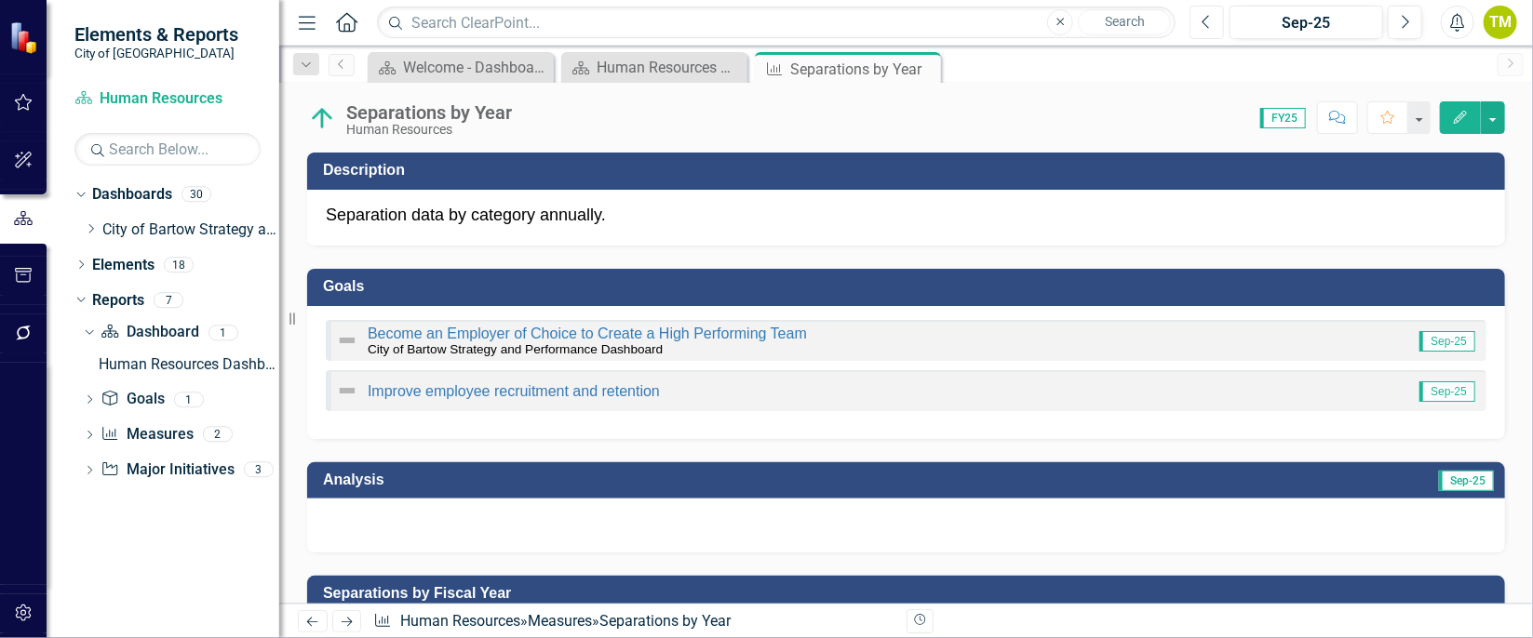
click at [1206, 18] on icon "Previous" at bounding box center [1207, 22] width 10 height 17
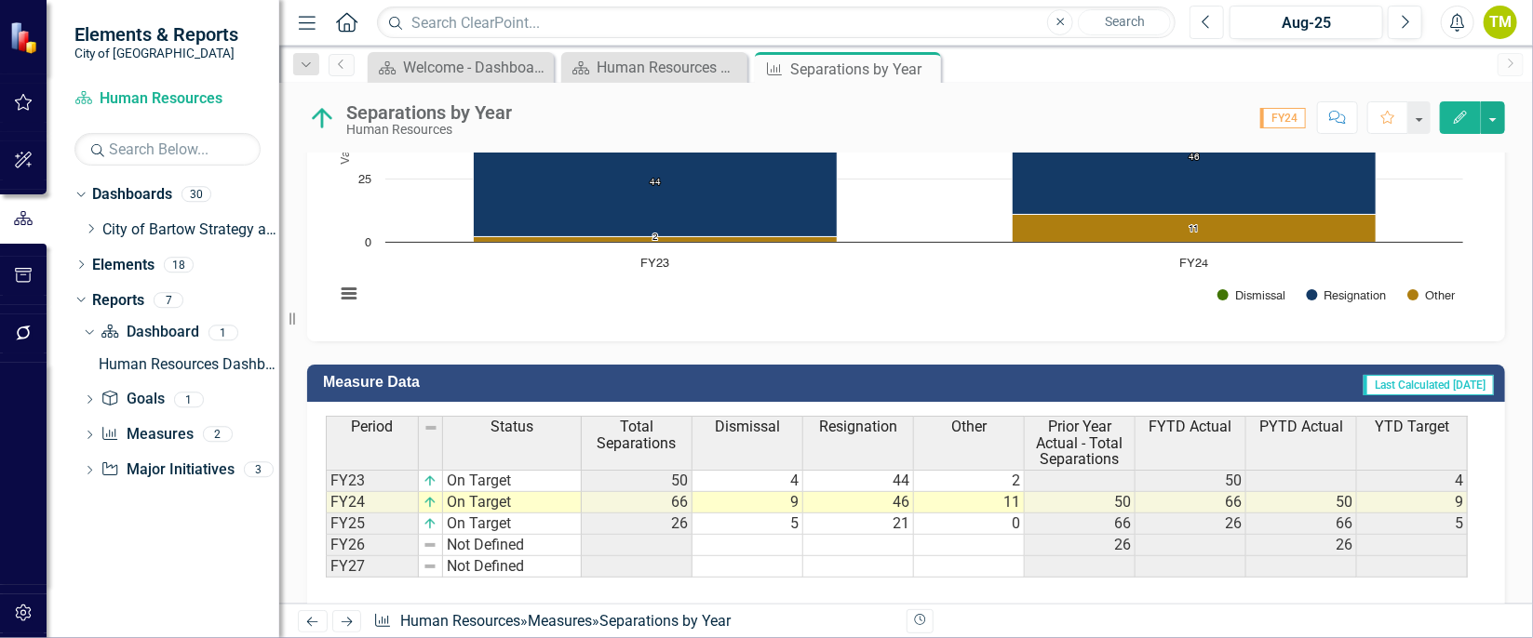
scroll to position [652, 0]
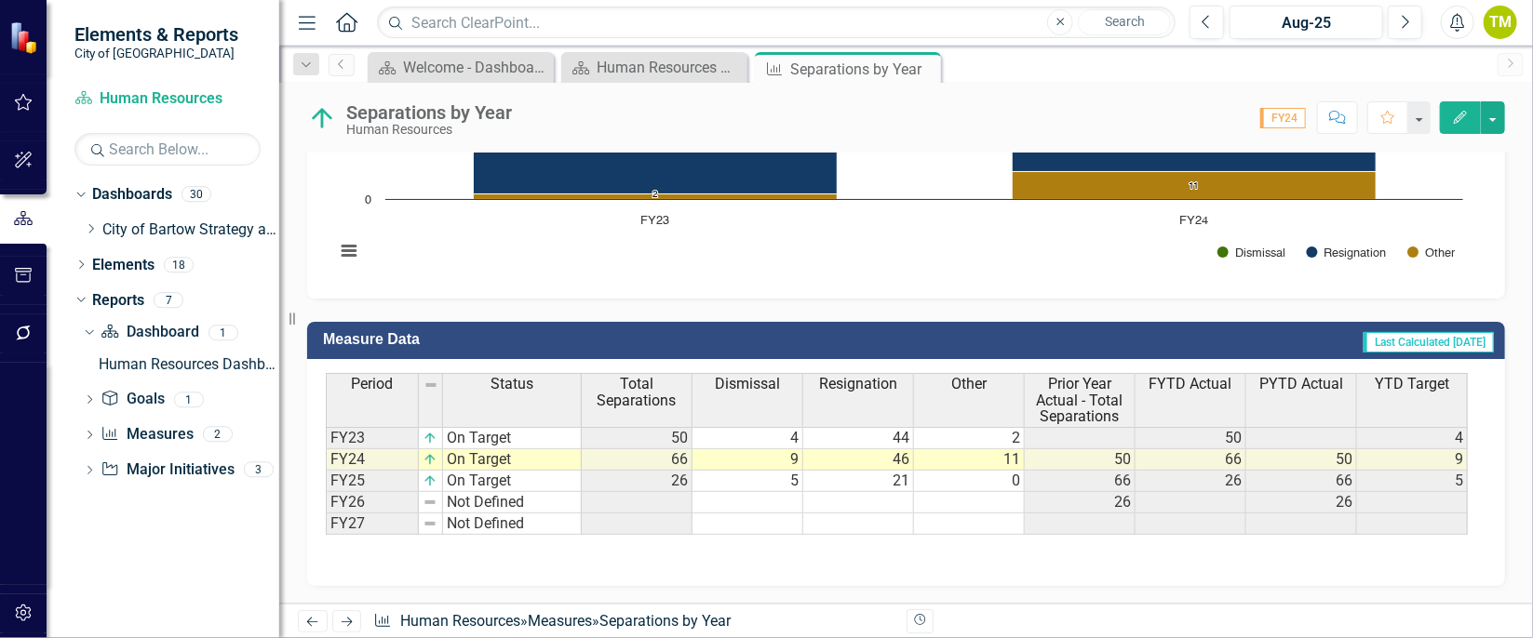
drag, startPoint x: 931, startPoint y: 67, endPoint x: 879, endPoint y: 128, distance: 80.6
click at [879, 128] on div "Score: 0.00 FY24 Completed Comment Favorite Edit" at bounding box center [1013, 117] width 984 height 32
click at [917, 62] on icon "Close" at bounding box center [923, 68] width 19 height 15
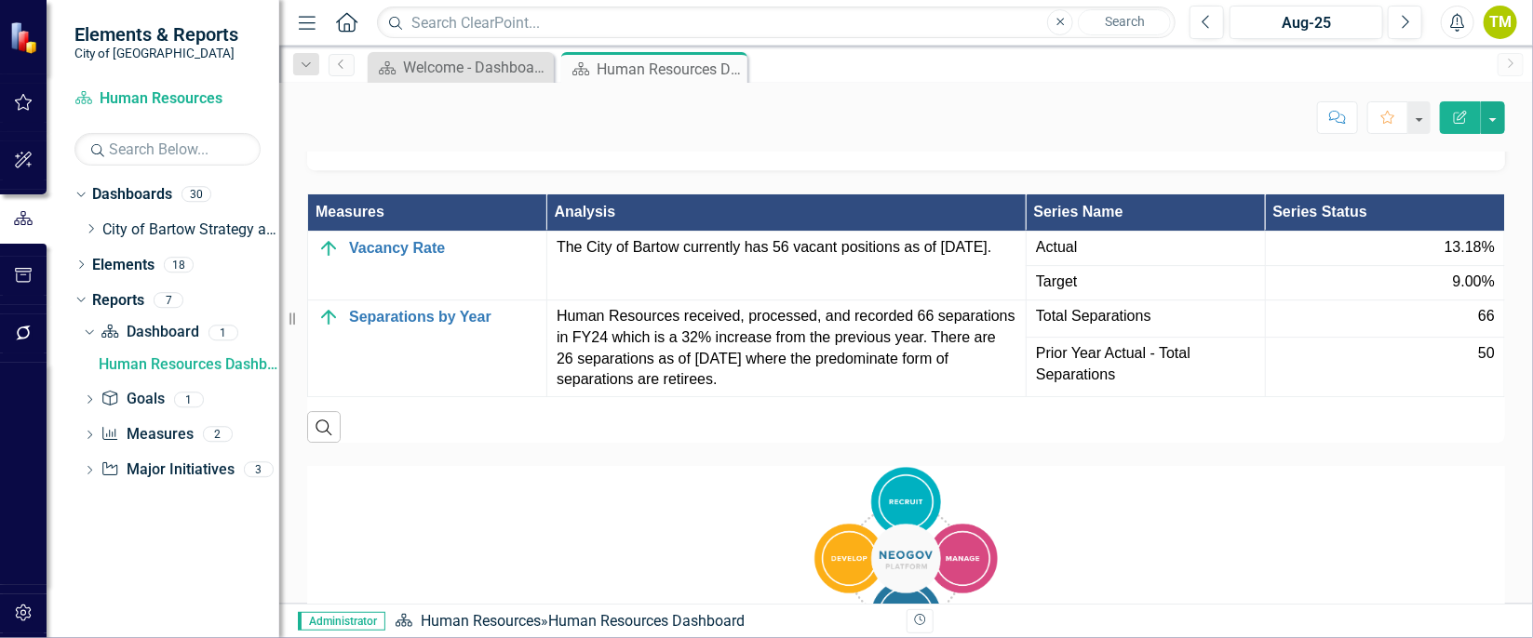
scroll to position [3039, 0]
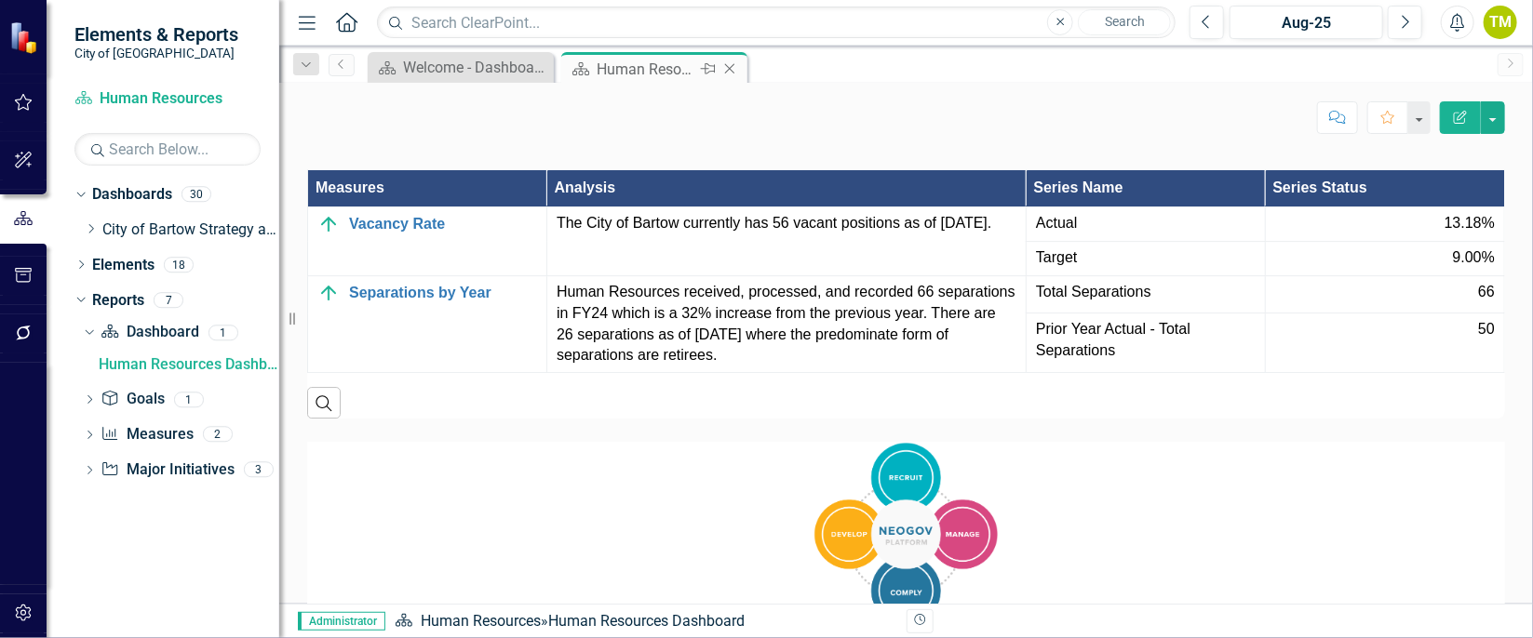
click at [736, 68] on icon "Close" at bounding box center [729, 68] width 19 height 15
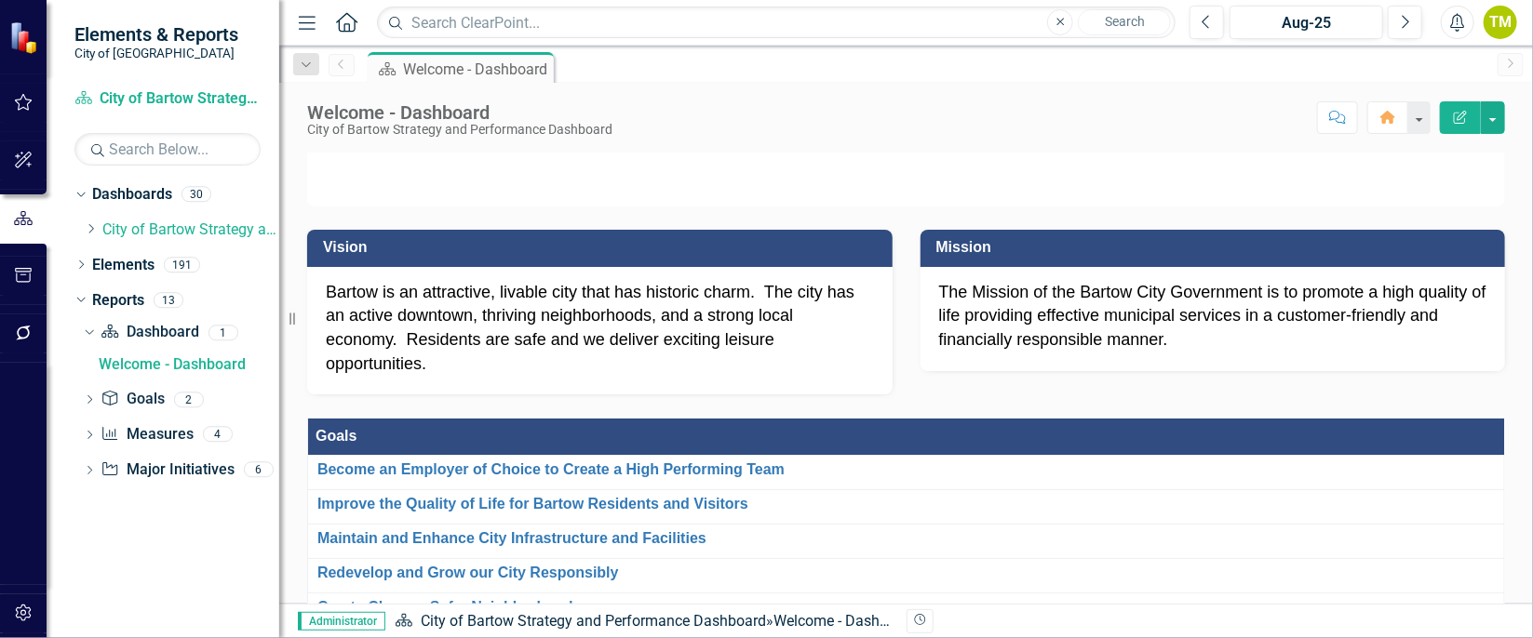
click at [71, 199] on div "Dropdown Dashboards 30 Dropdown City of Bartow Strategy and Performance Dashboa…" at bounding box center [163, 409] width 233 height 459
click at [92, 230] on icon "Dropdown" at bounding box center [91, 228] width 14 height 11
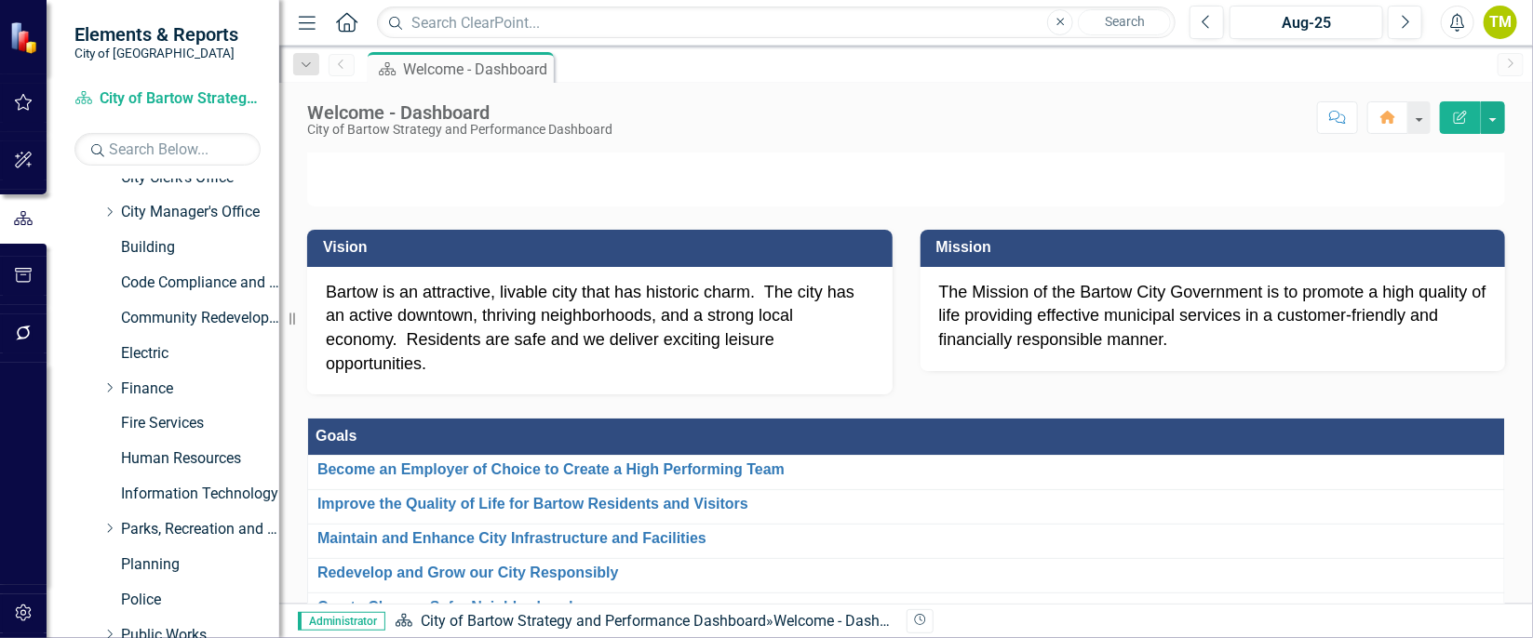
scroll to position [195, 0]
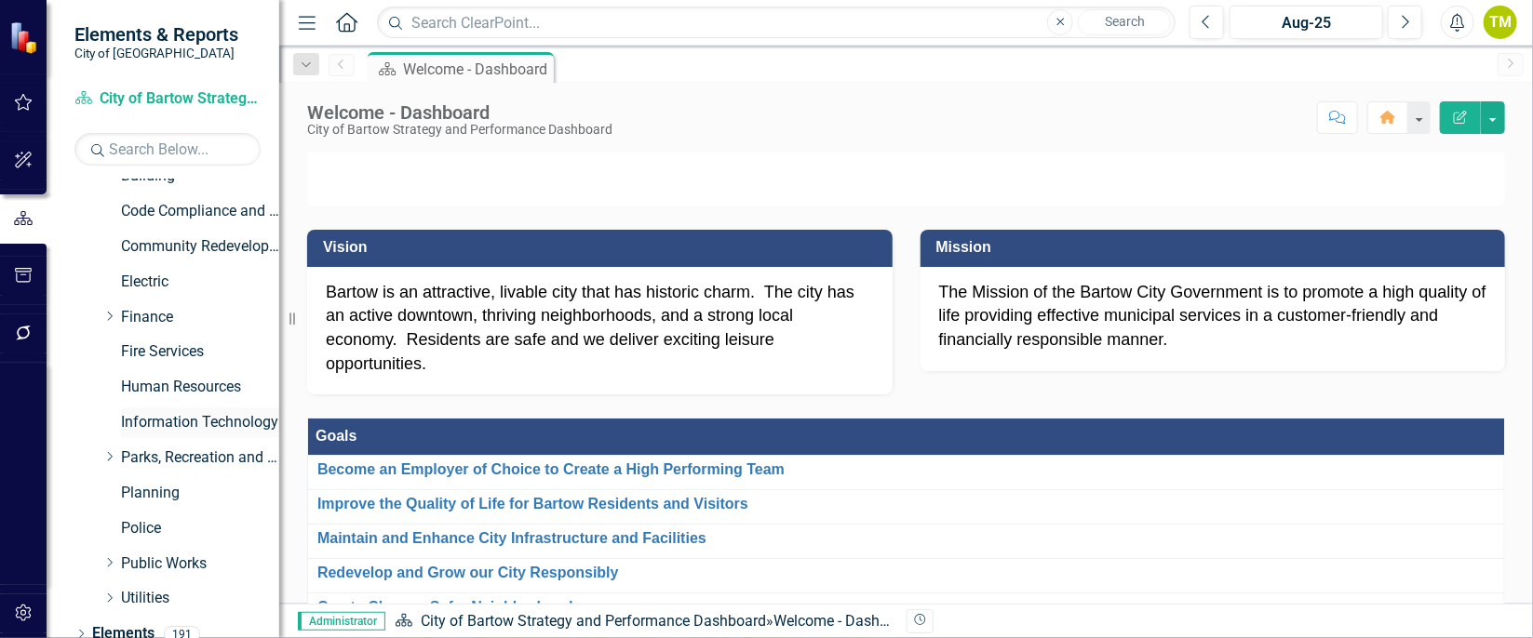
click at [229, 418] on link "Information Technology" at bounding box center [200, 422] width 158 height 21
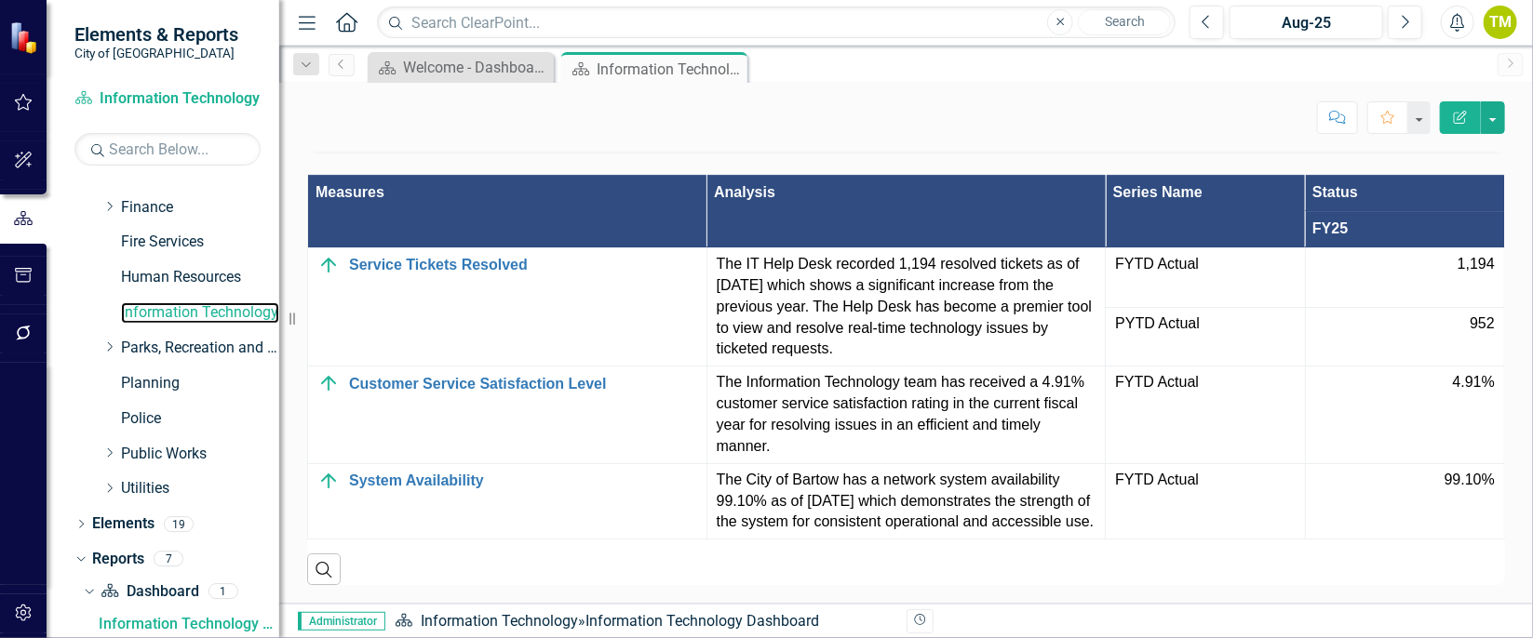
scroll to position [3374, 0]
click at [193, 342] on link "Parks, Recreation and Cultural Arts" at bounding box center [200, 348] width 158 height 21
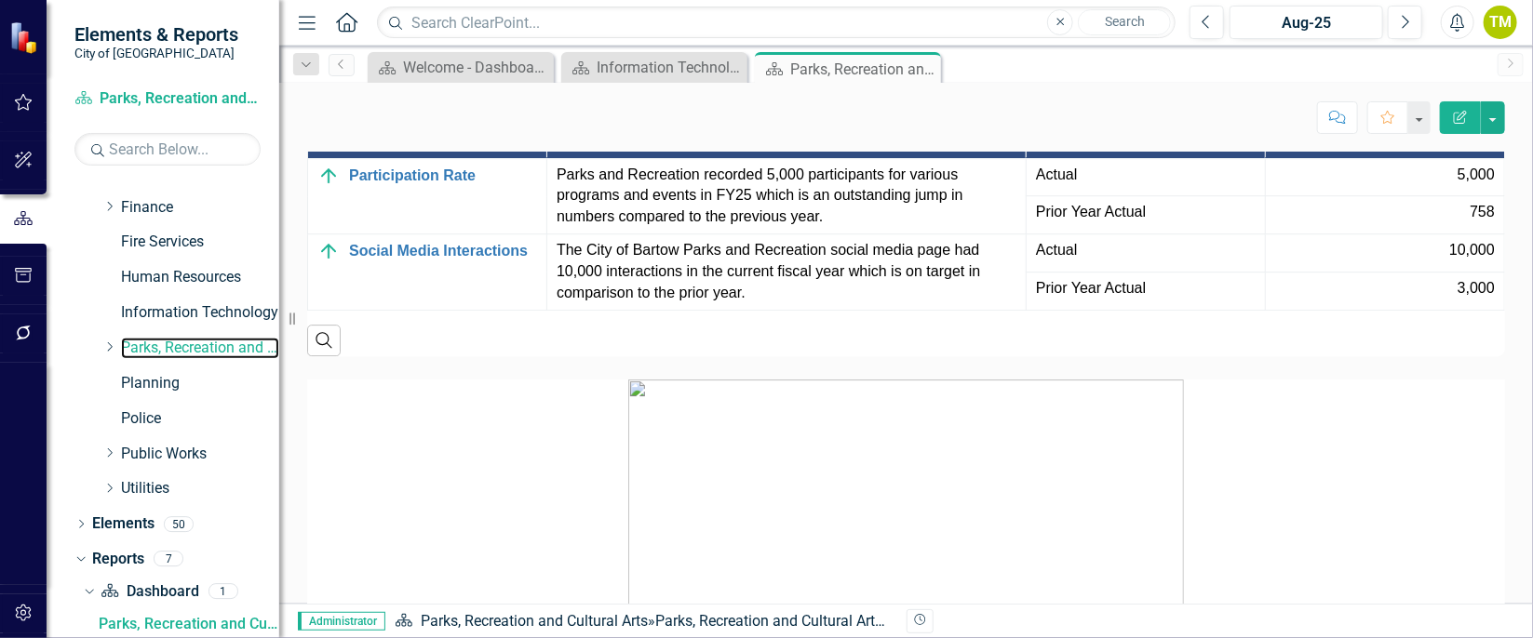
scroll to position [2930, 0]
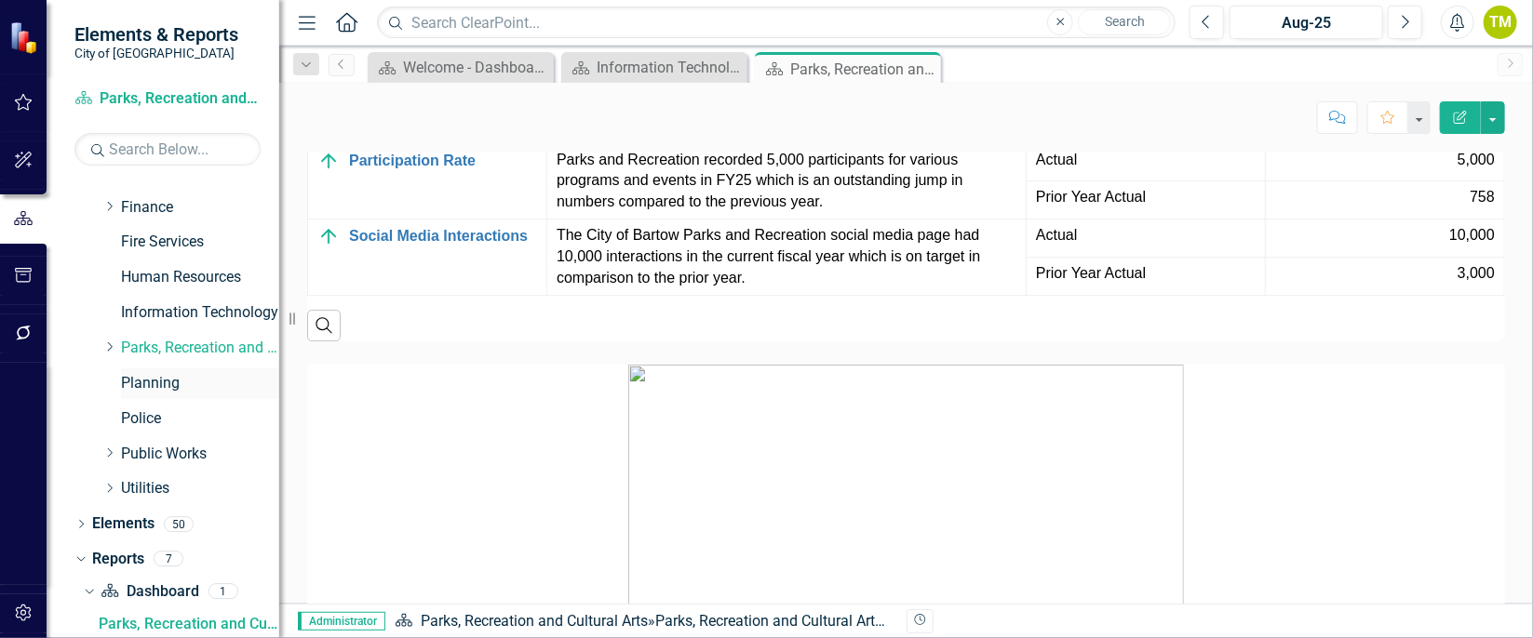
click at [160, 379] on link "Planning" at bounding box center [200, 383] width 158 height 21
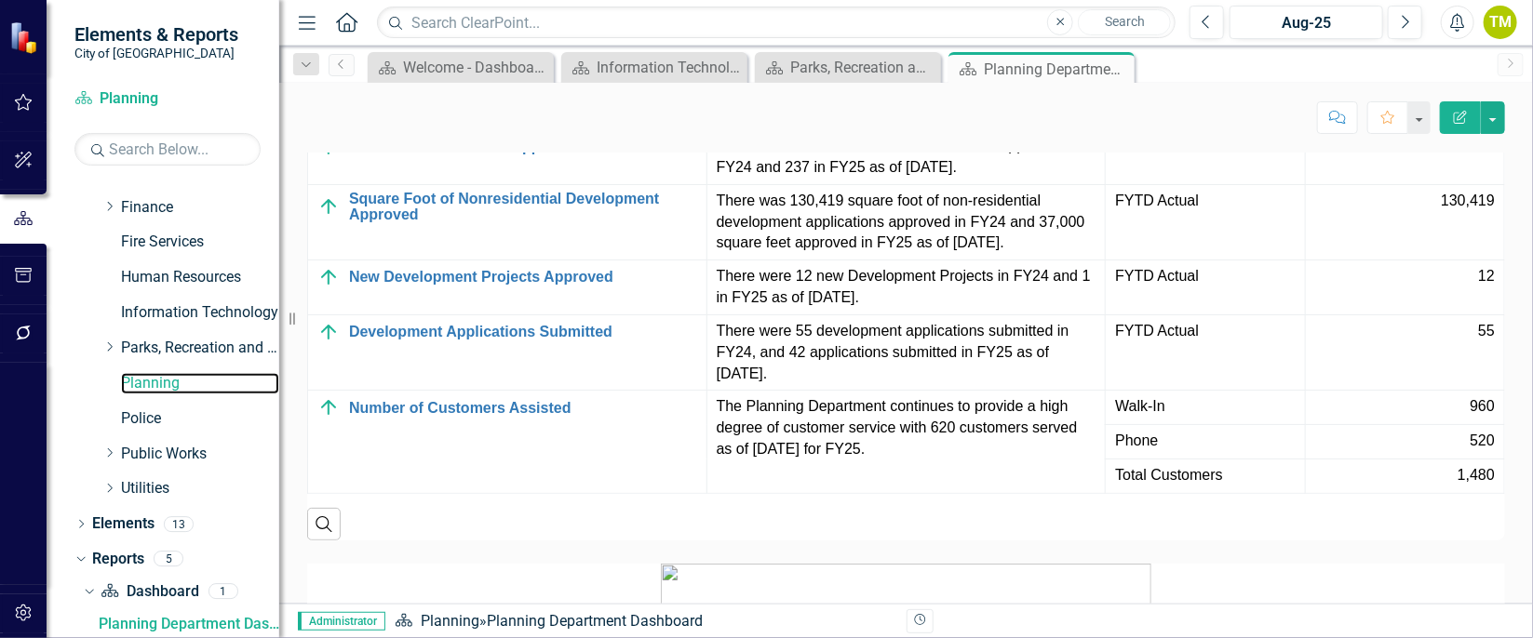
scroll to position [1942, 0]
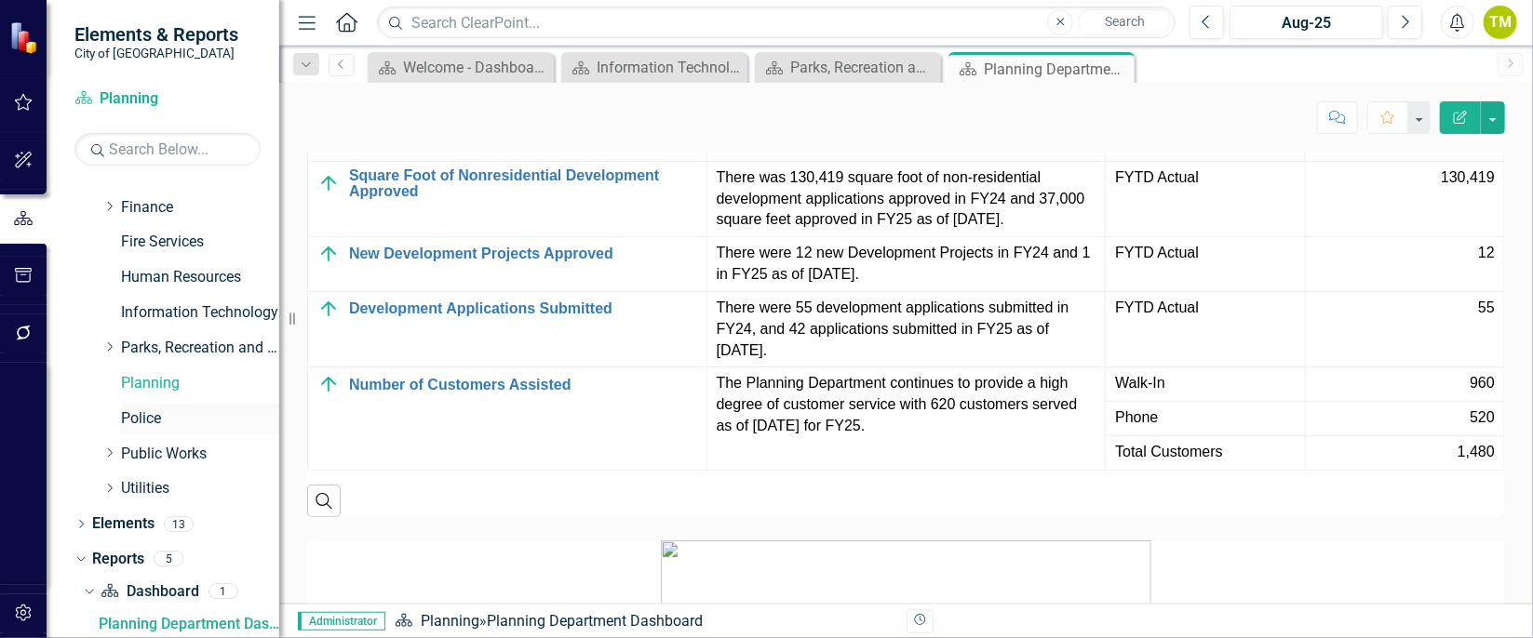
click at [165, 430] on div "Police" at bounding box center [200, 419] width 158 height 31
click at [142, 410] on link "Police" at bounding box center [200, 419] width 158 height 21
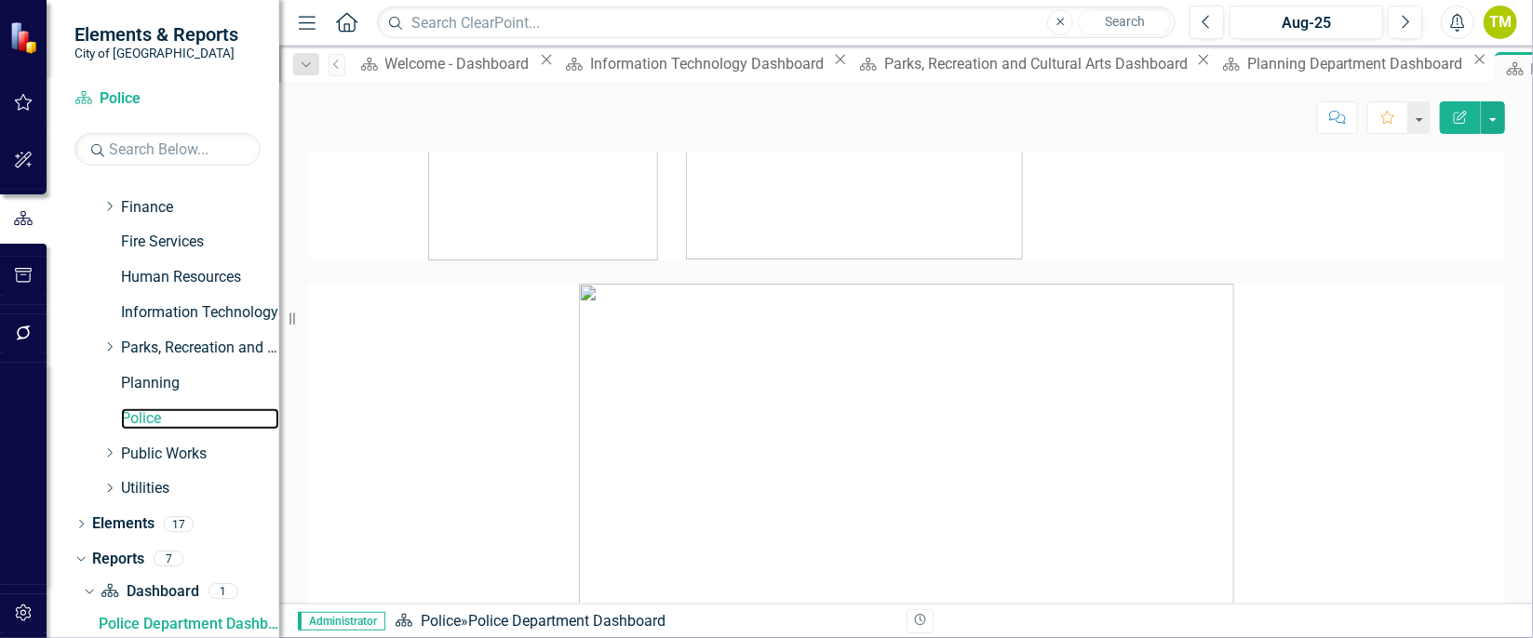
scroll to position [3619, 0]
click at [162, 453] on link "Public Works" at bounding box center [200, 454] width 158 height 21
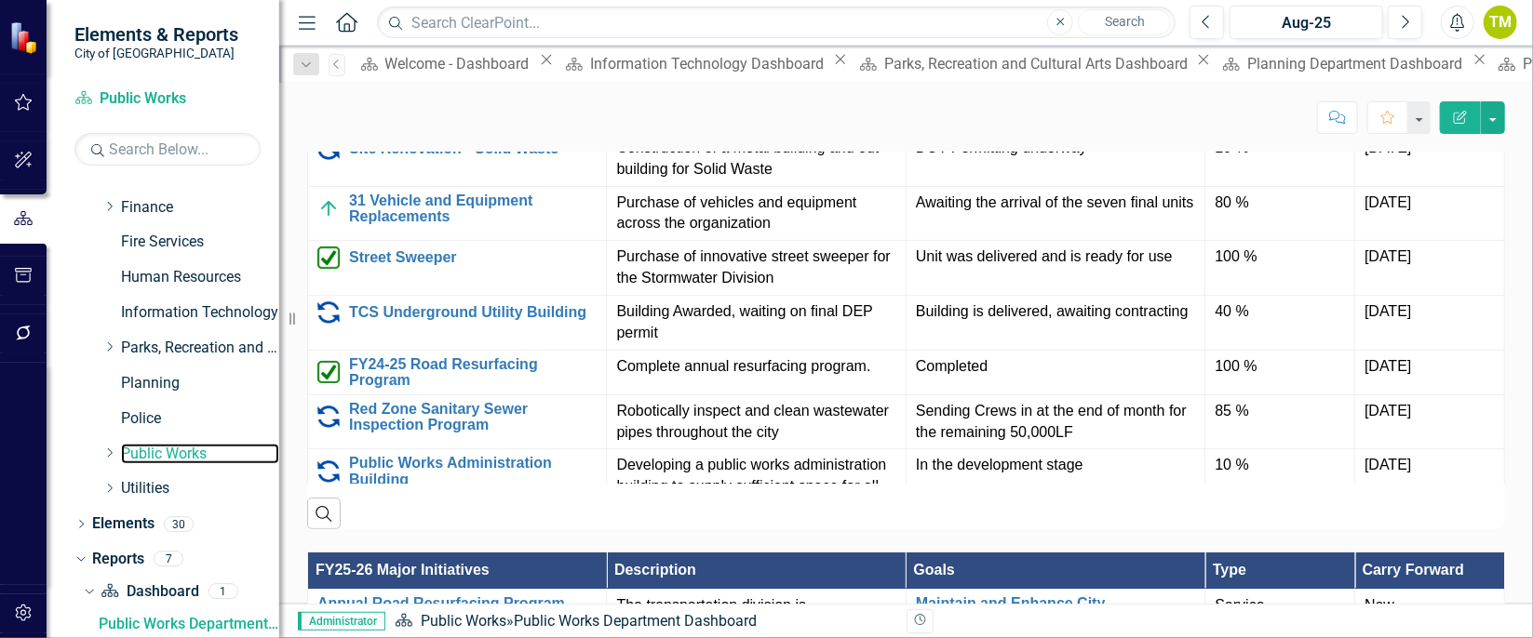
scroll to position [2104, 0]
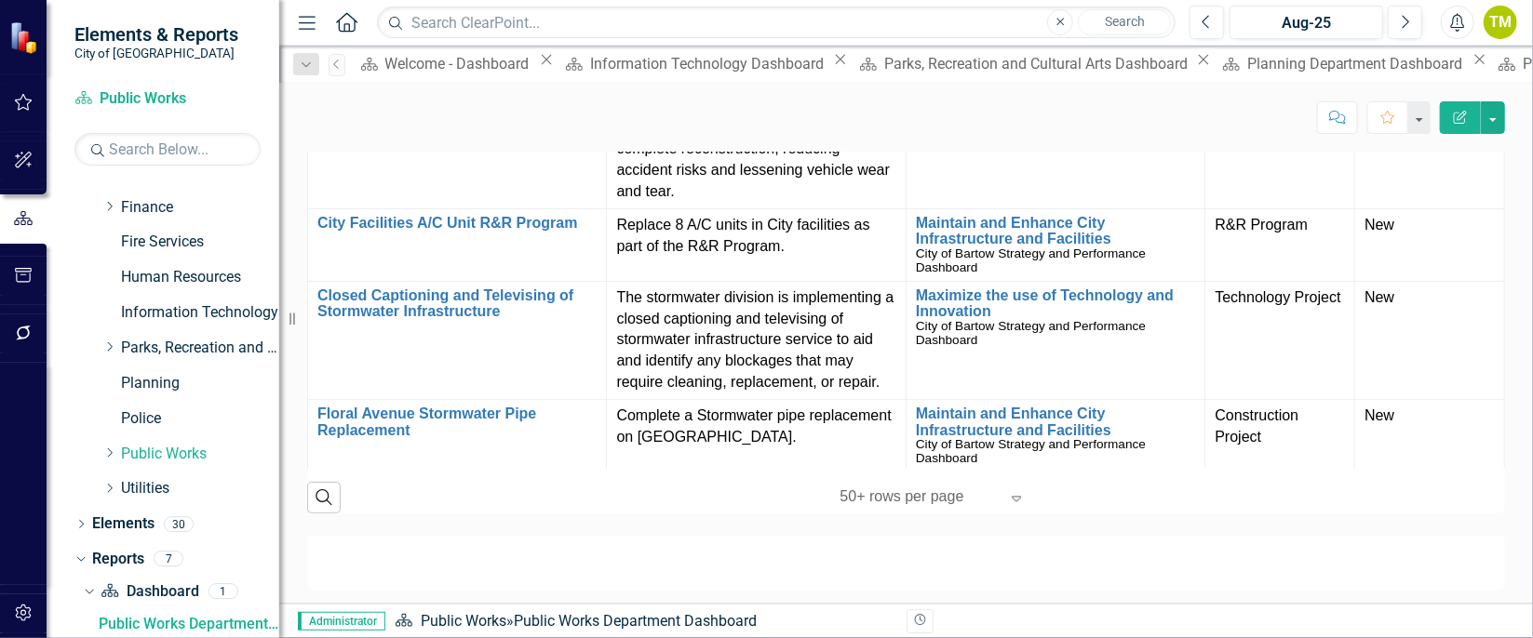
click at [1006, 549] on div at bounding box center [906, 564] width 1198 height 54
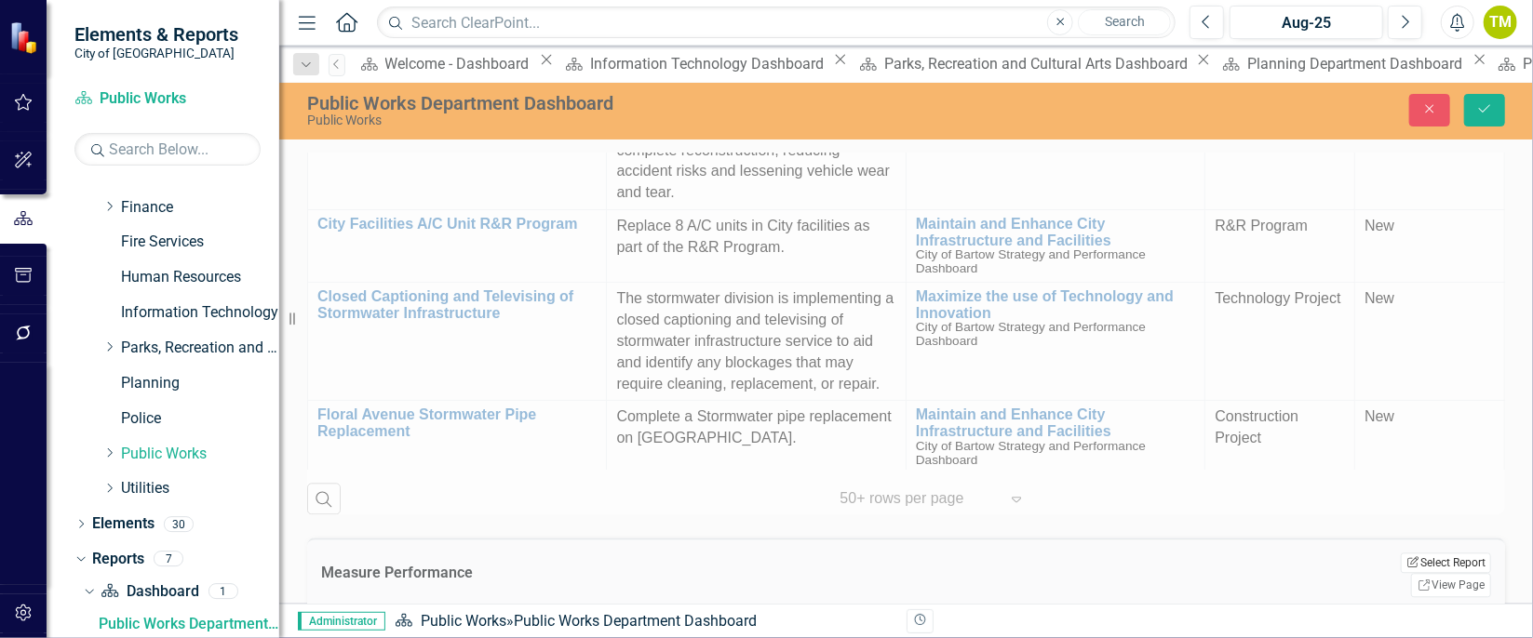
click at [1401, 555] on button "Edit Report Select Report" at bounding box center [1446, 563] width 90 height 20
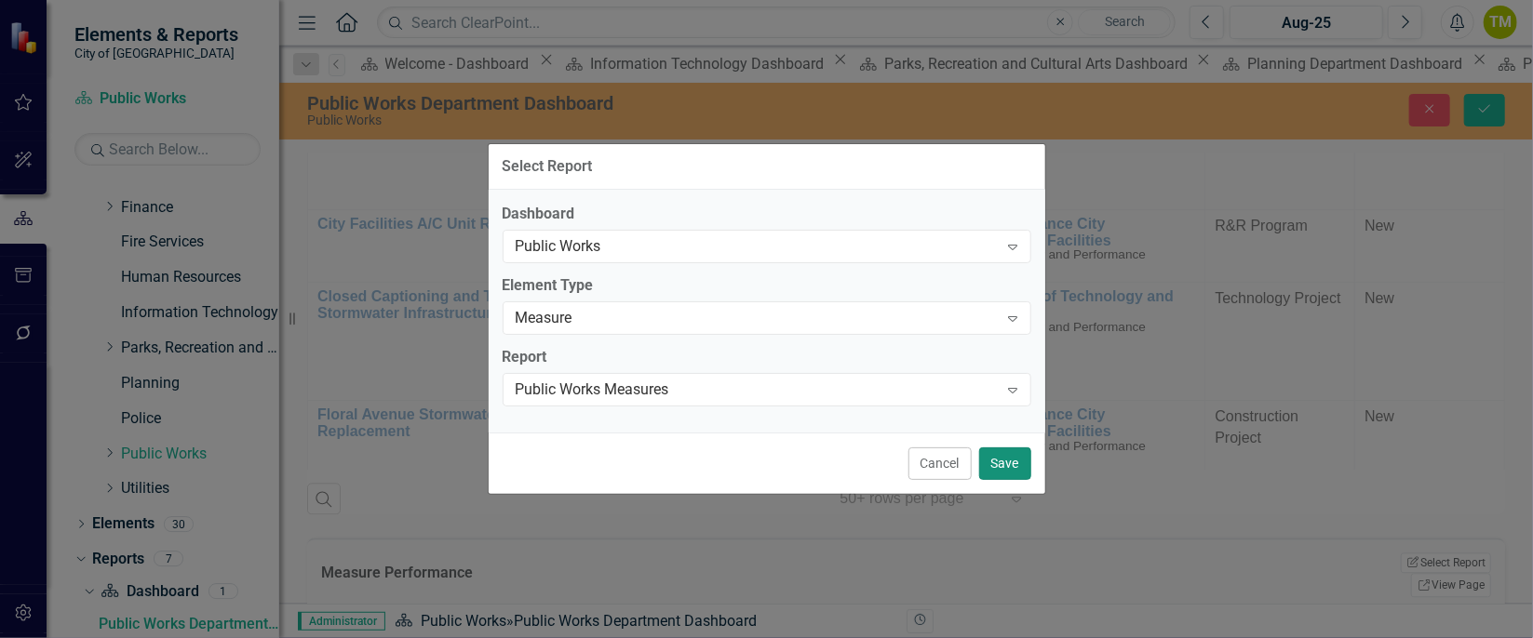
click at [1006, 470] on button "Save" at bounding box center [1005, 464] width 52 height 33
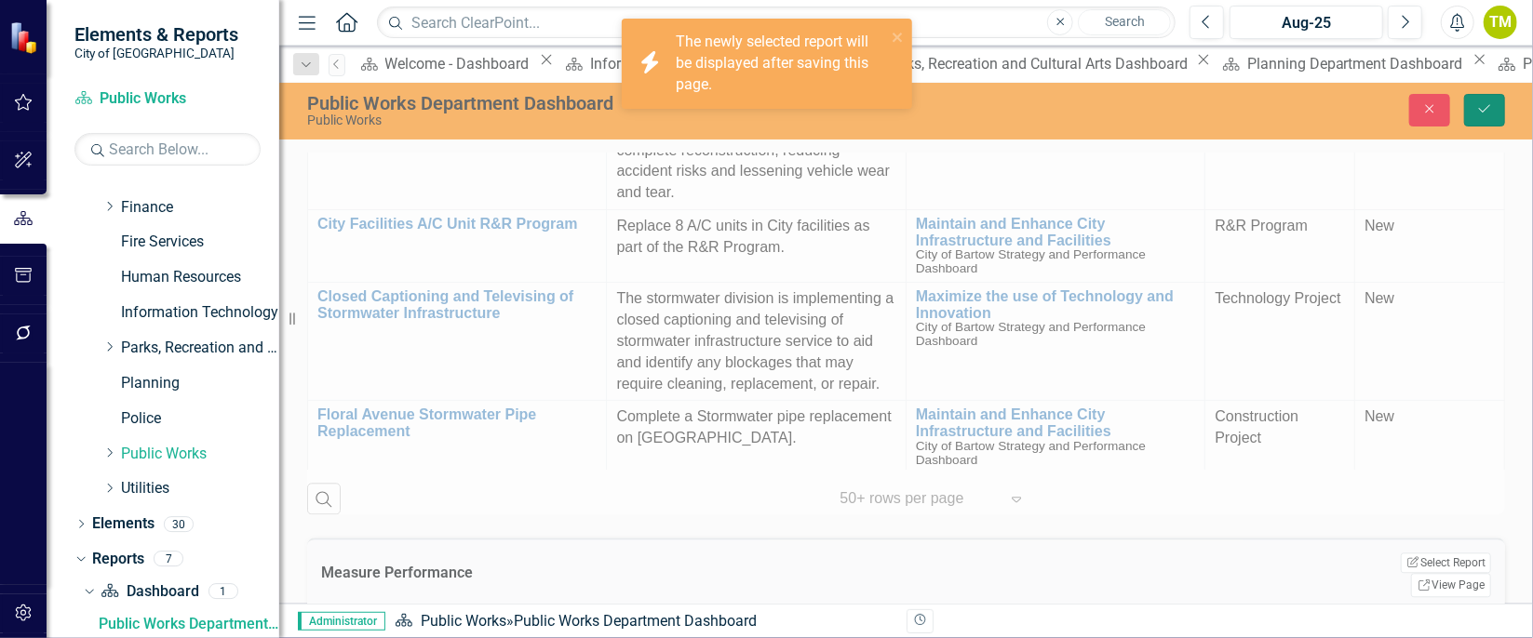
click at [1475, 94] on button "Save" at bounding box center [1484, 110] width 41 height 33
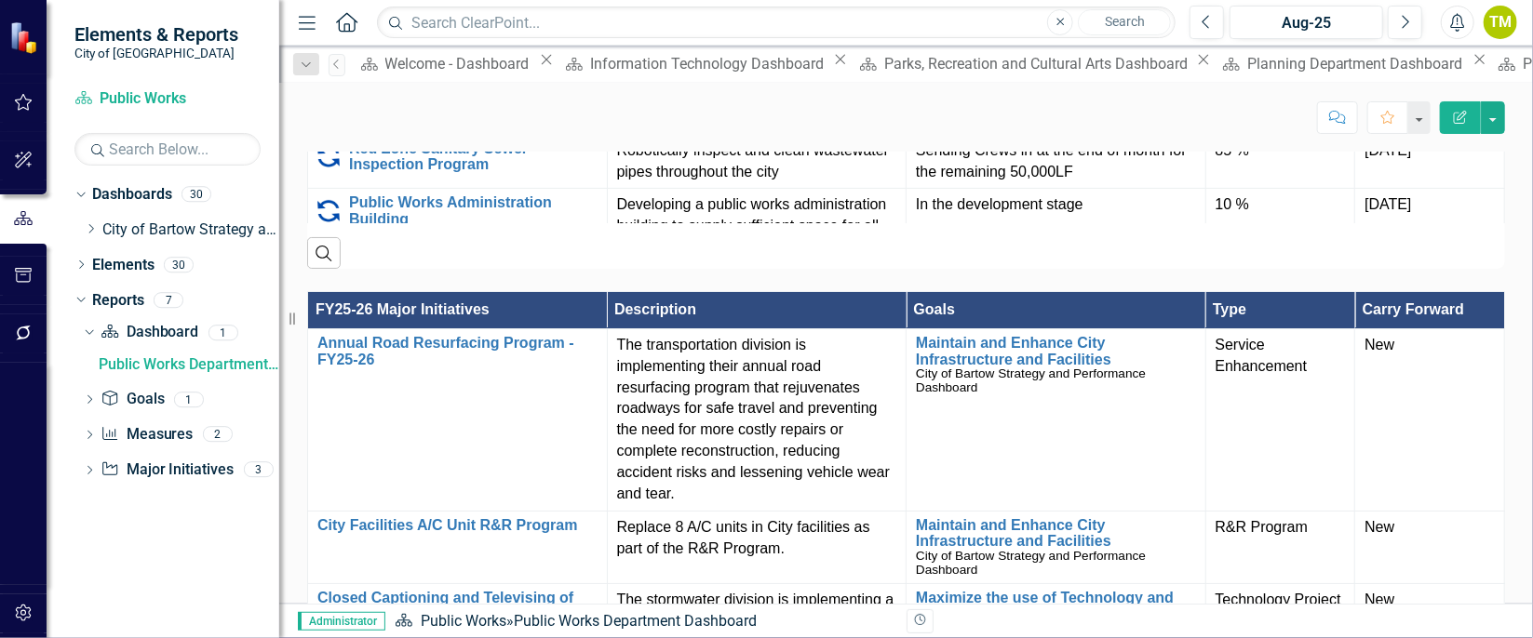
scroll to position [1769, 0]
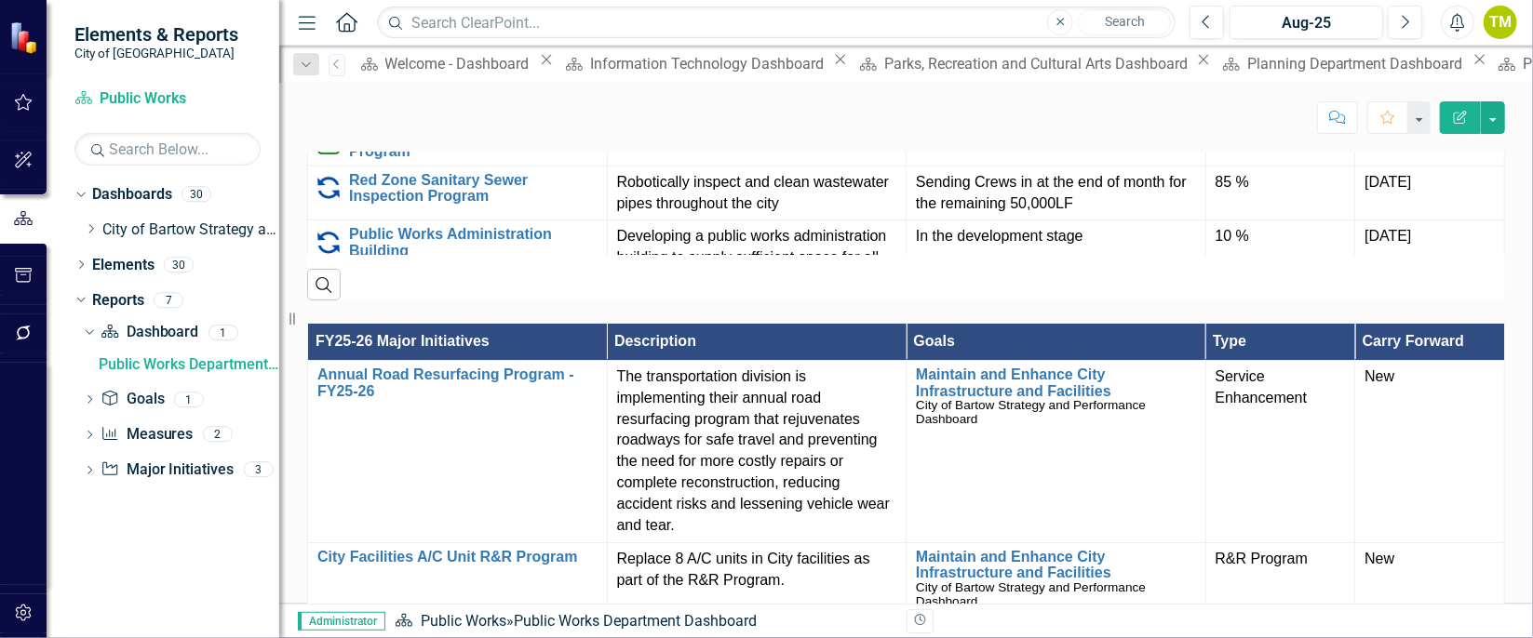
drag, startPoint x: 82, startPoint y: 464, endPoint x: 812, endPoint y: 297, distance: 748.7
drag, startPoint x: 812, startPoint y: 297, endPoint x: 87, endPoint y: 473, distance: 746.1
click at [87, 473] on icon "Dropdown" at bounding box center [89, 472] width 13 height 10
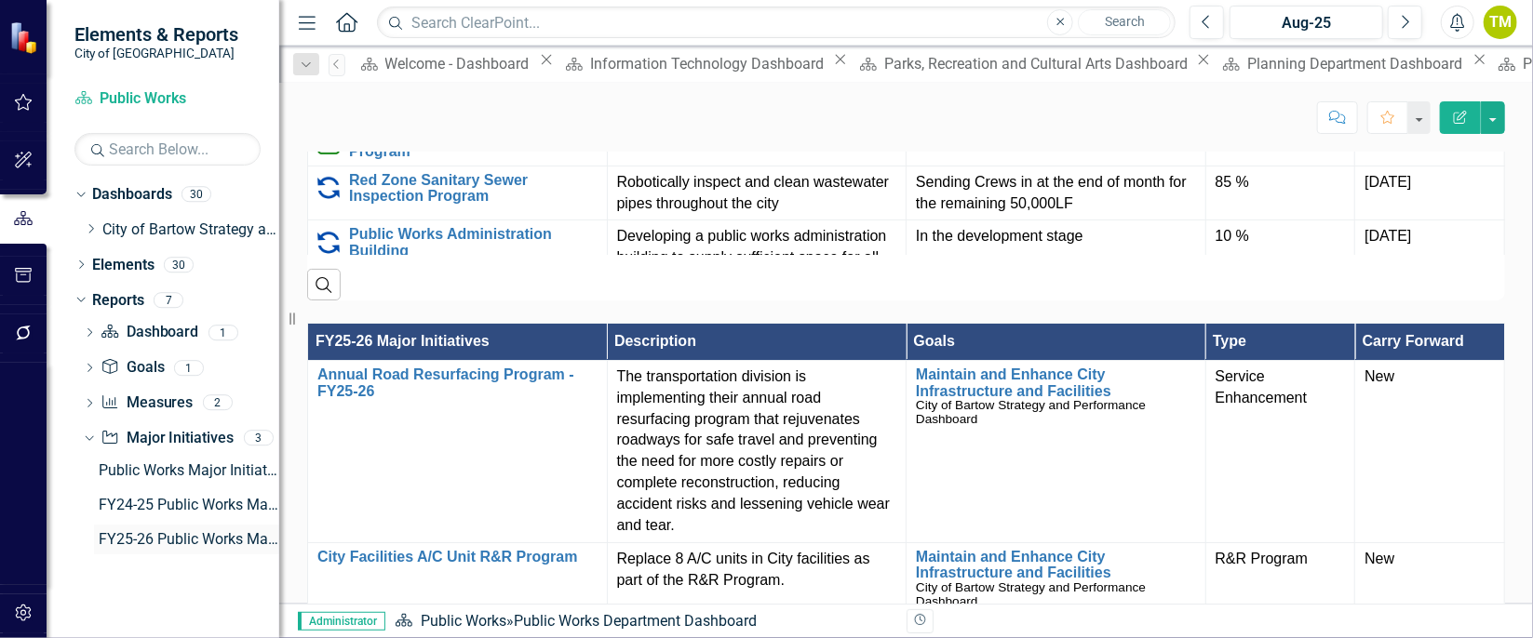
click at [140, 531] on div "FY25-26 Public Works Major Initiatives" at bounding box center [189, 539] width 181 height 17
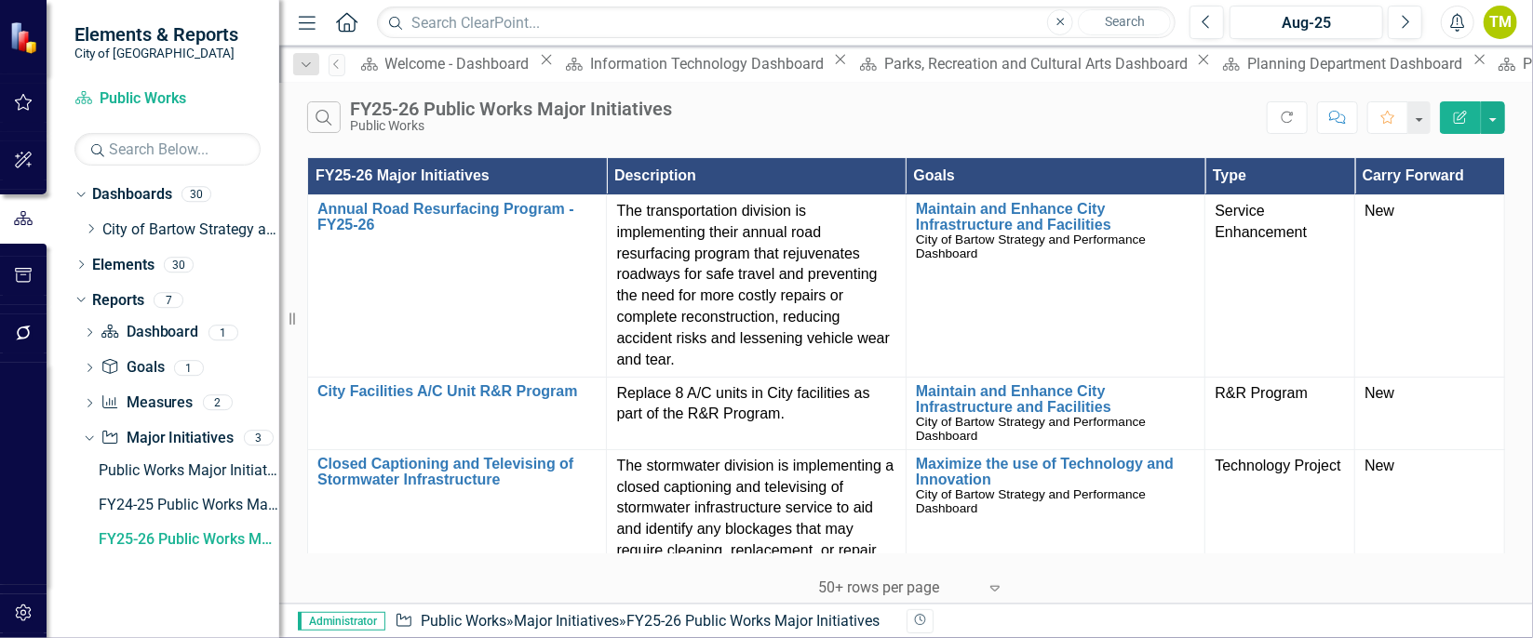
click at [1460, 114] on icon "button" at bounding box center [1460, 117] width 13 height 13
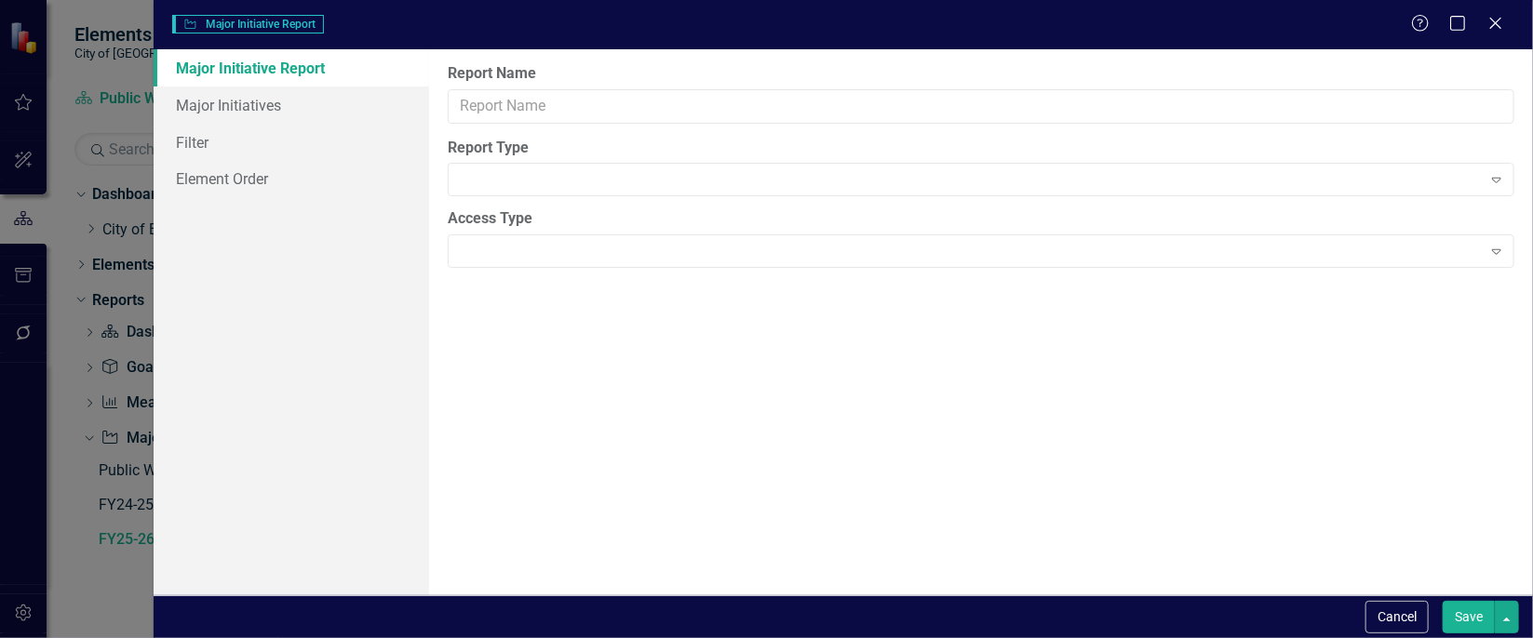
type input "FY25-26 Public Works Major Initiatives"
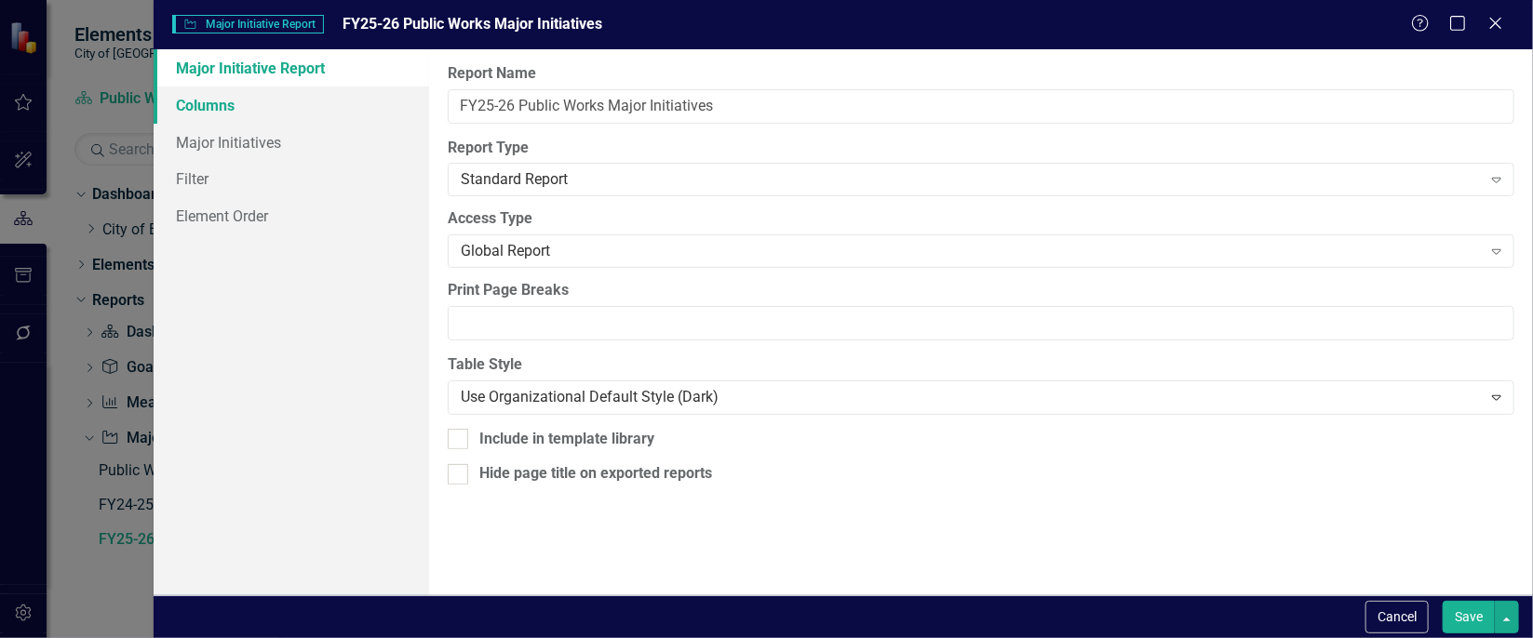
click at [275, 107] on link "Columns" at bounding box center [292, 105] width 276 height 37
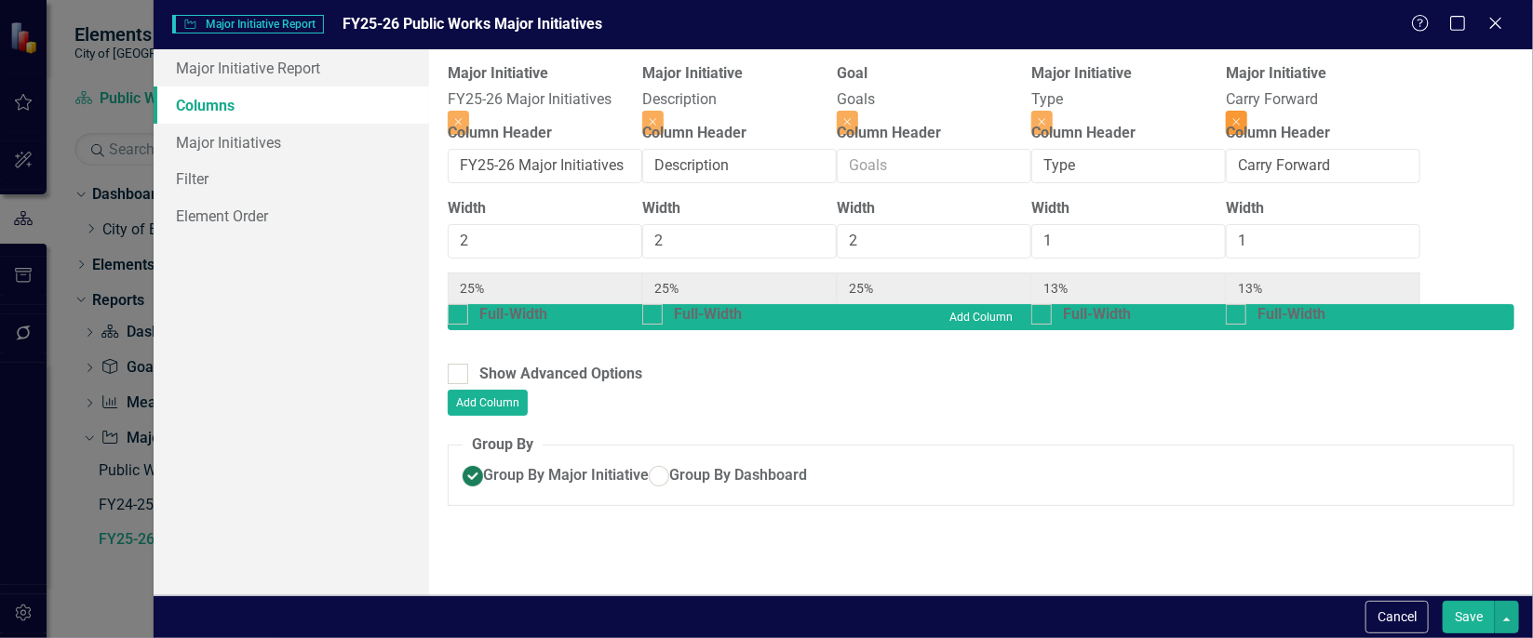
click at [1241, 116] on icon "Close" at bounding box center [1236, 121] width 8 height 11
type input "29%"
type input "14%"
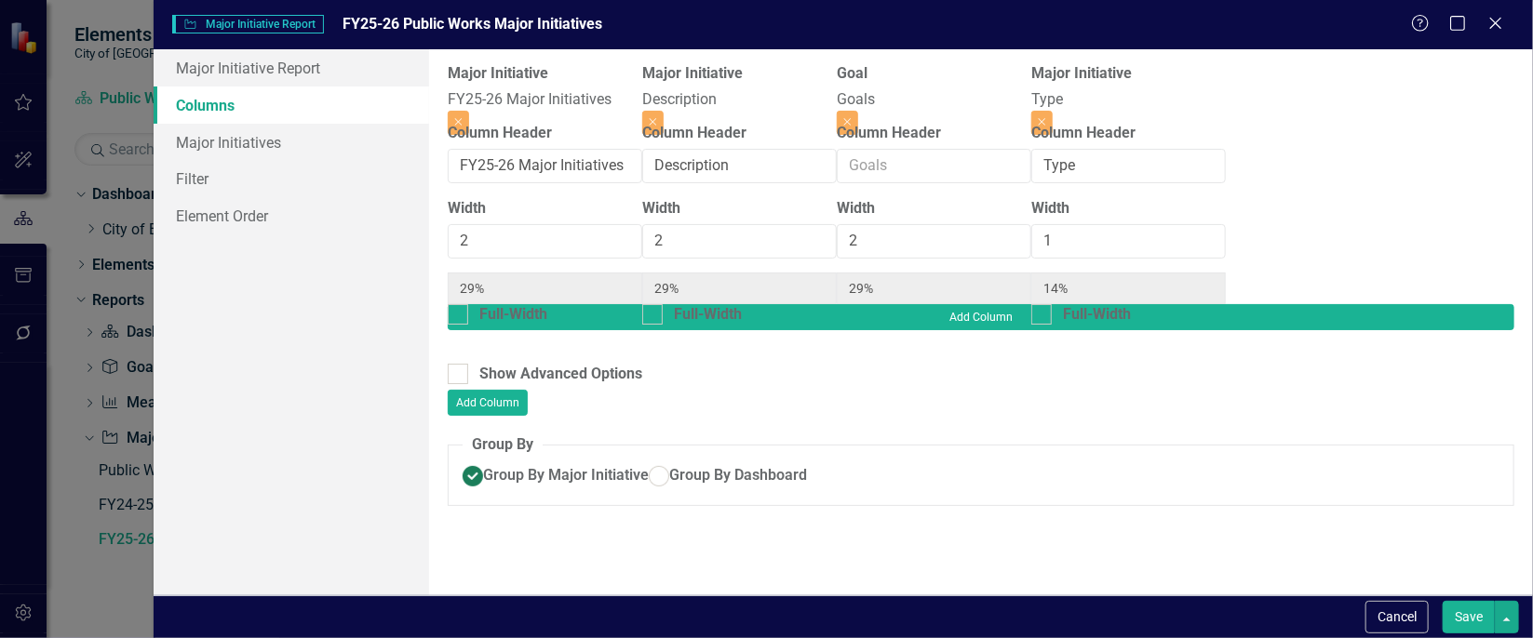
click at [1464, 619] on button "Save" at bounding box center [1469, 617] width 52 height 33
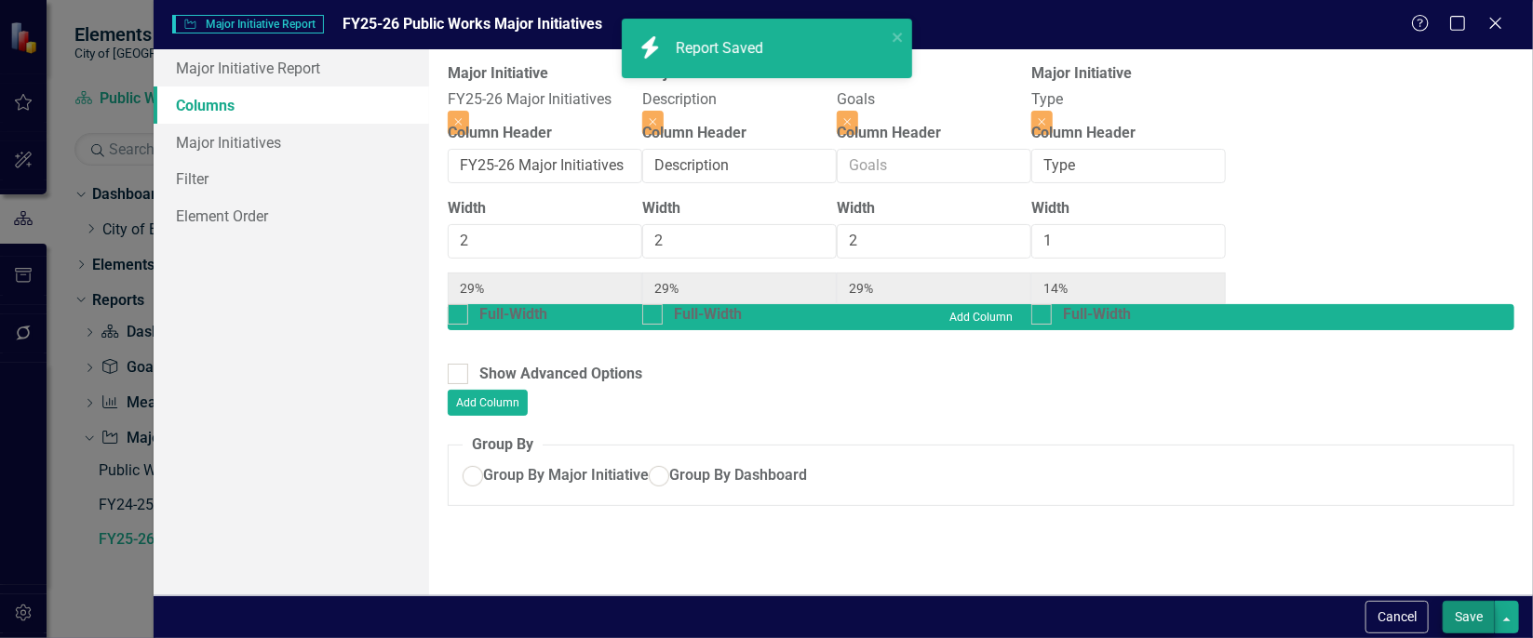
radio input "true"
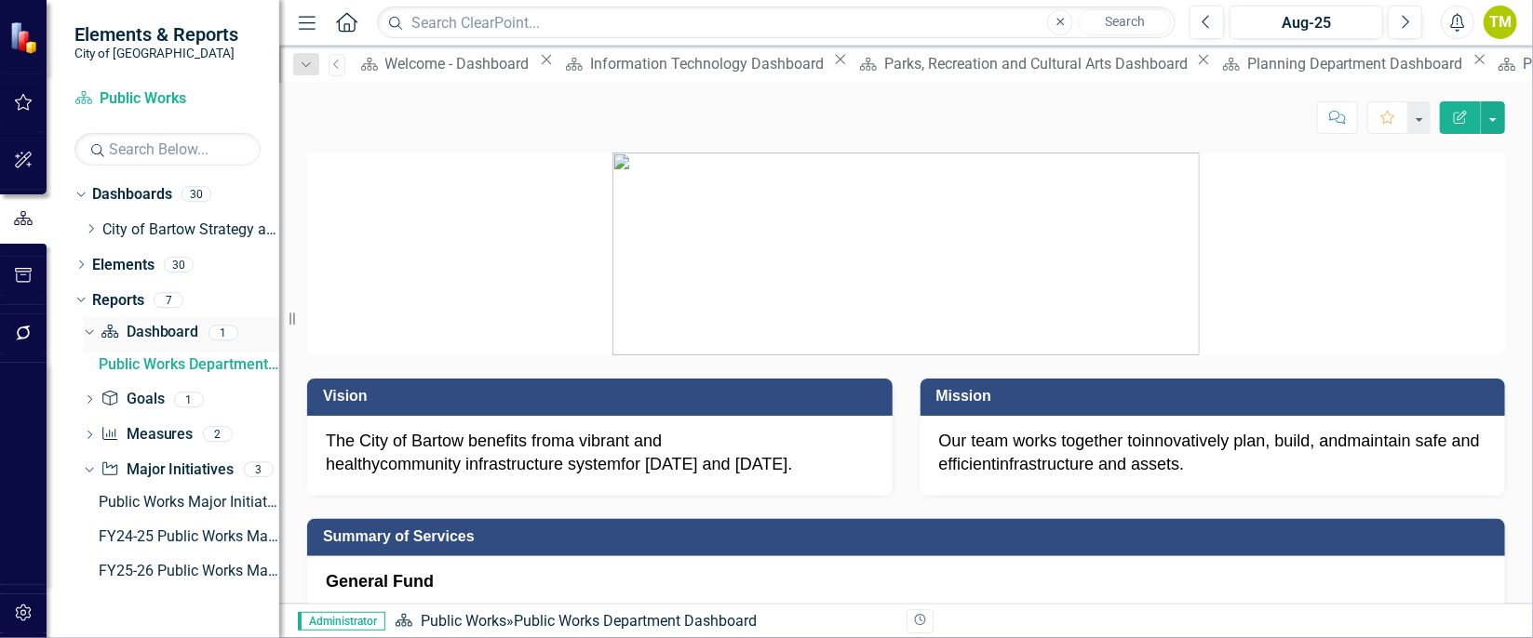
click at [94, 326] on div "Dropdown" at bounding box center [86, 332] width 16 height 13
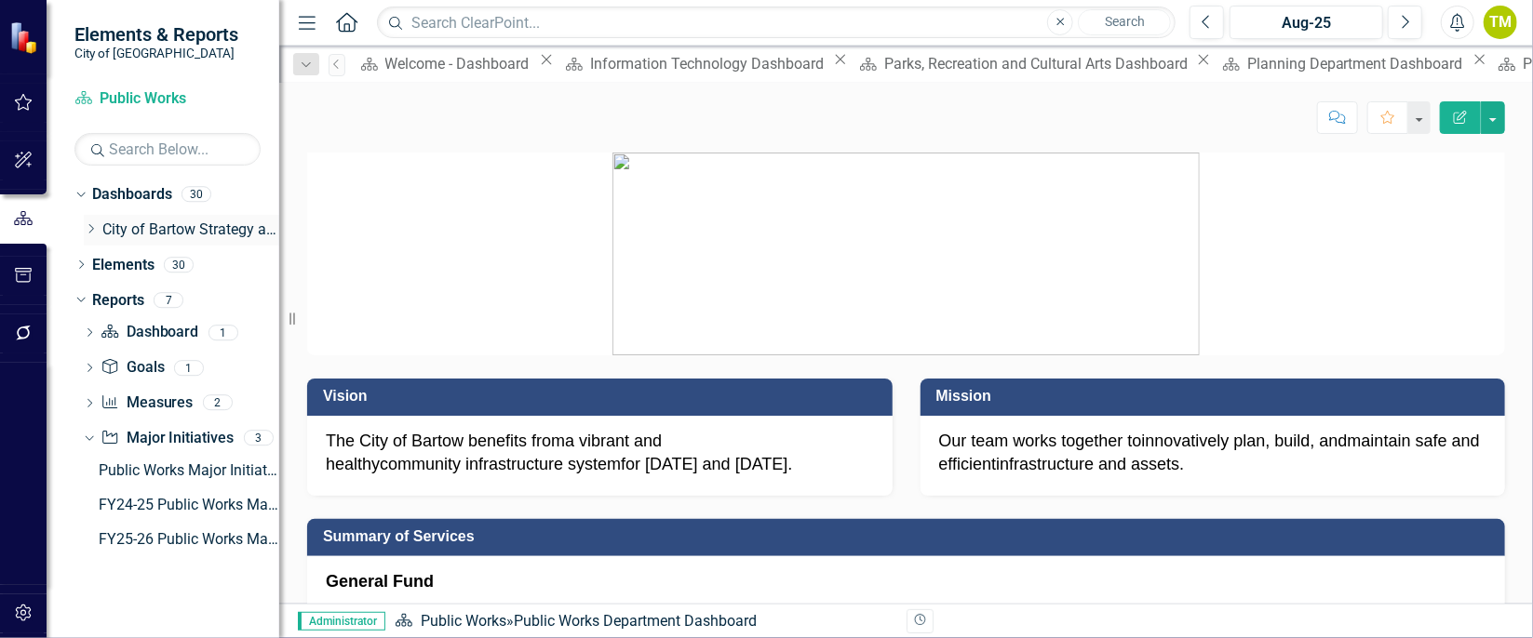
click at [88, 228] on icon "Dropdown" at bounding box center [91, 228] width 14 height 11
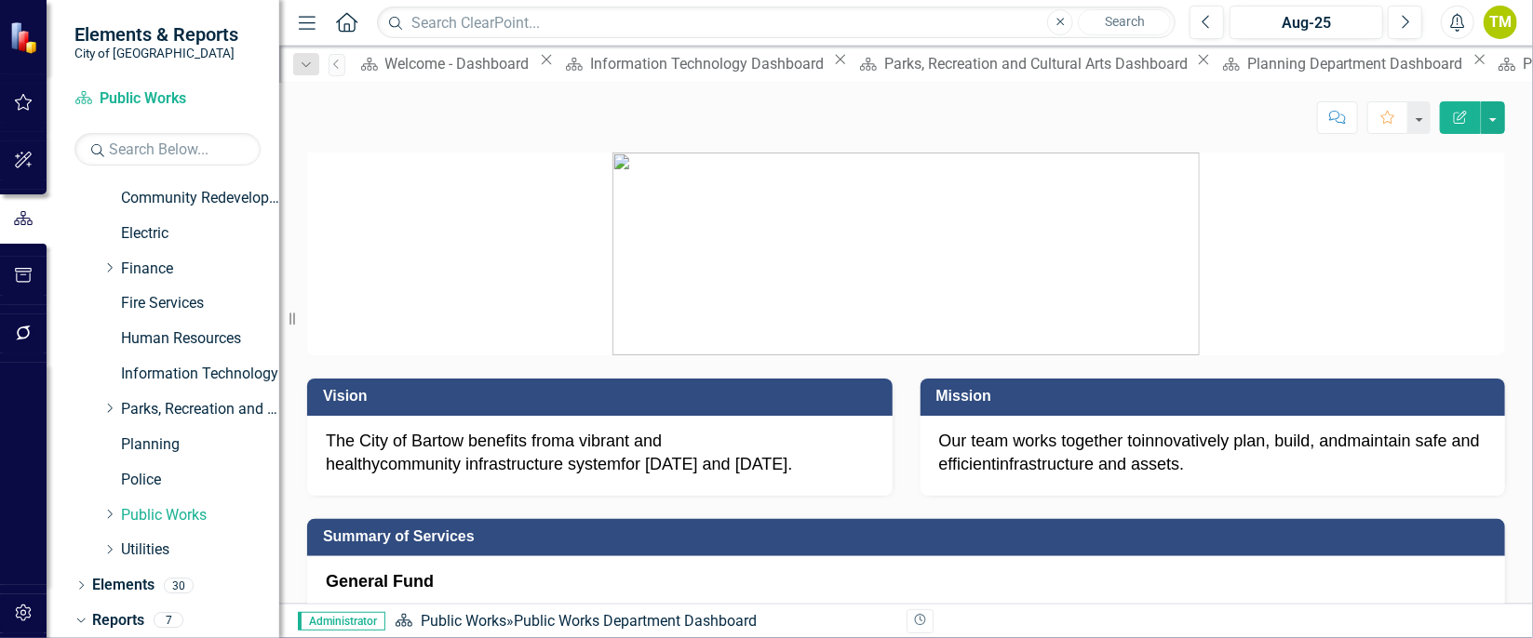
scroll to position [248, 0]
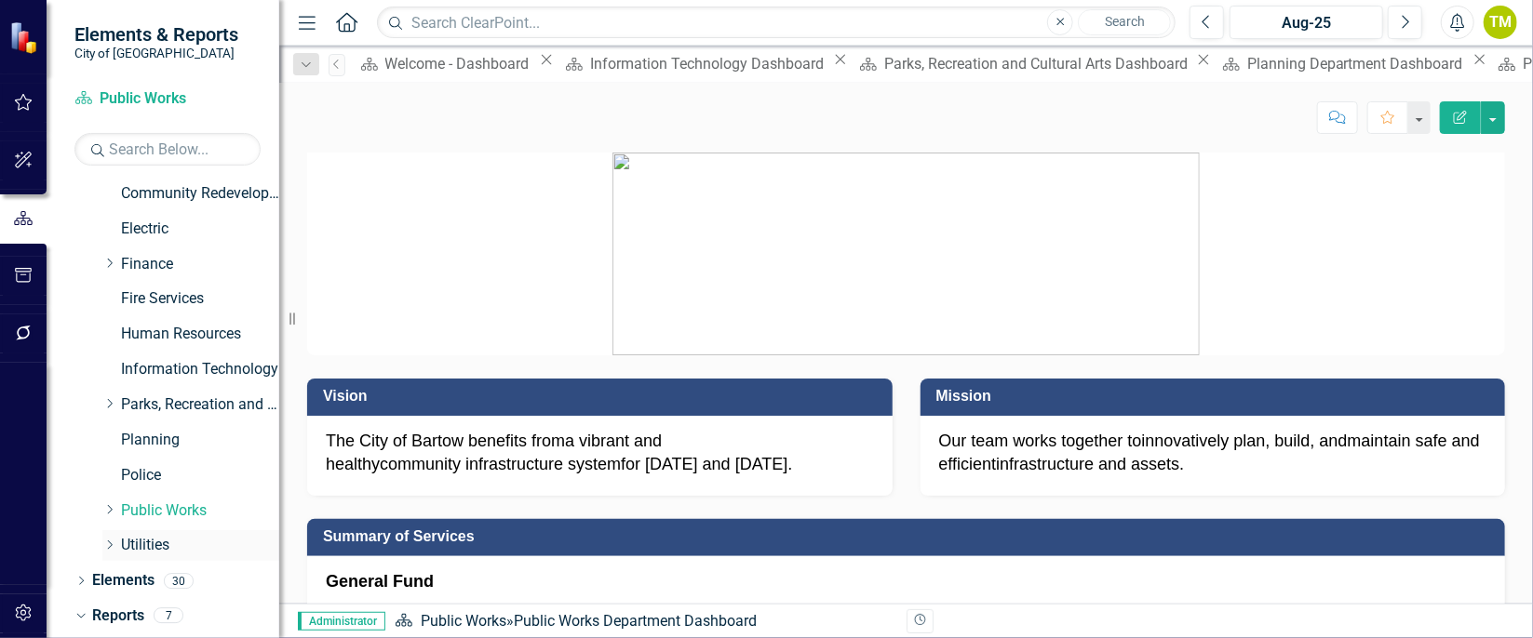
click at [141, 543] on link "Utilities" at bounding box center [200, 545] width 158 height 21
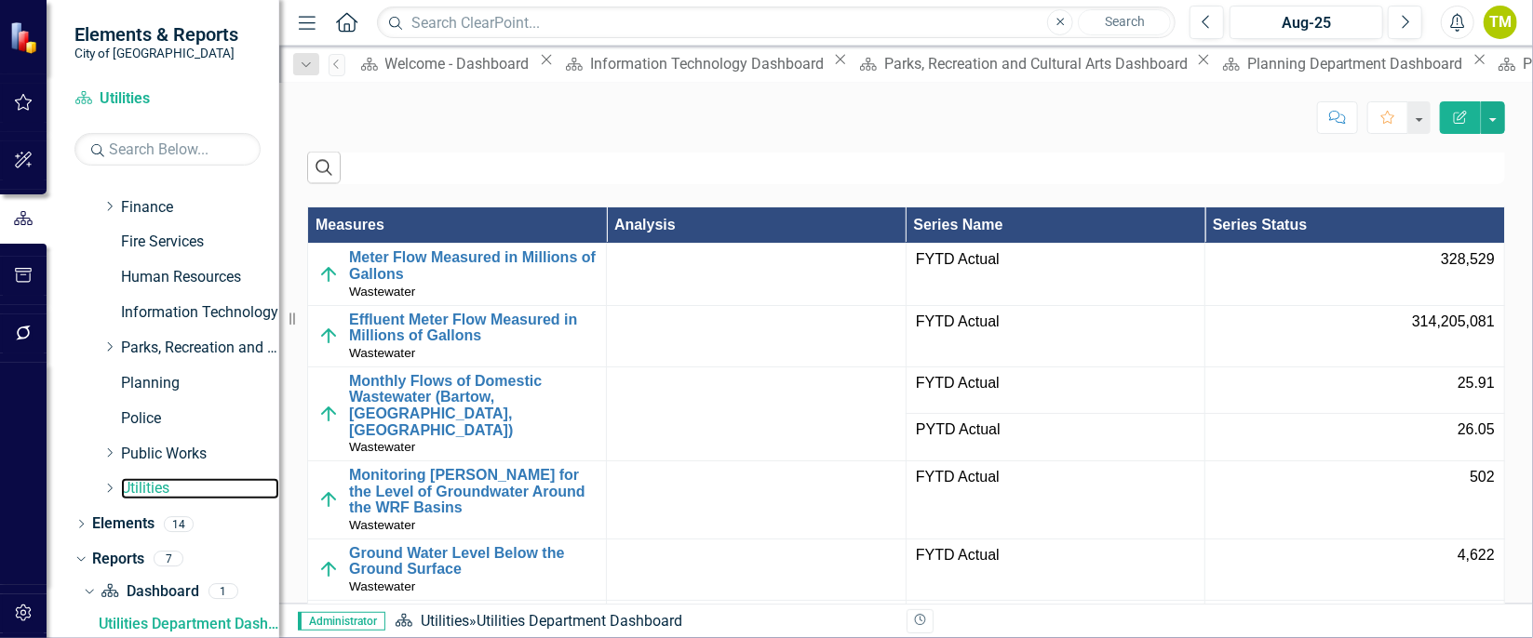
scroll to position [1874, 0]
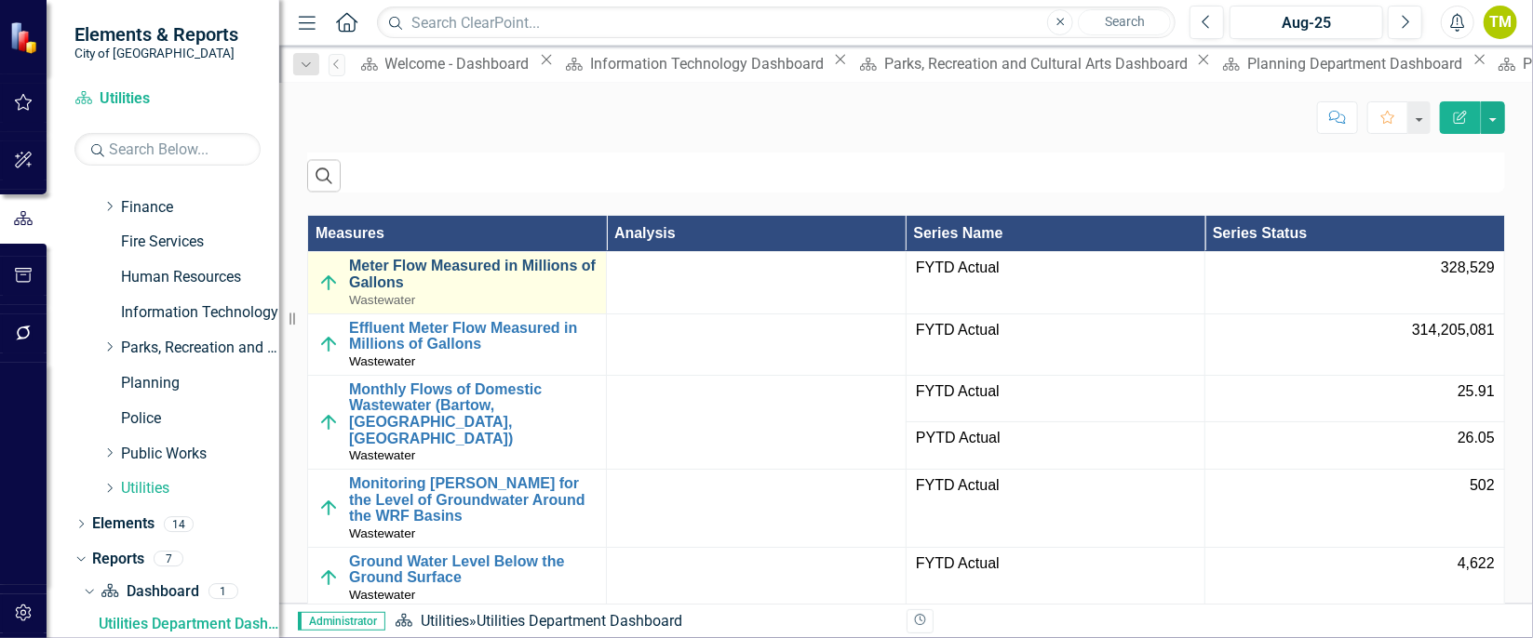
click at [419, 266] on link "Meter Flow Measured in Millions of Gallons" at bounding box center [473, 275] width 248 height 33
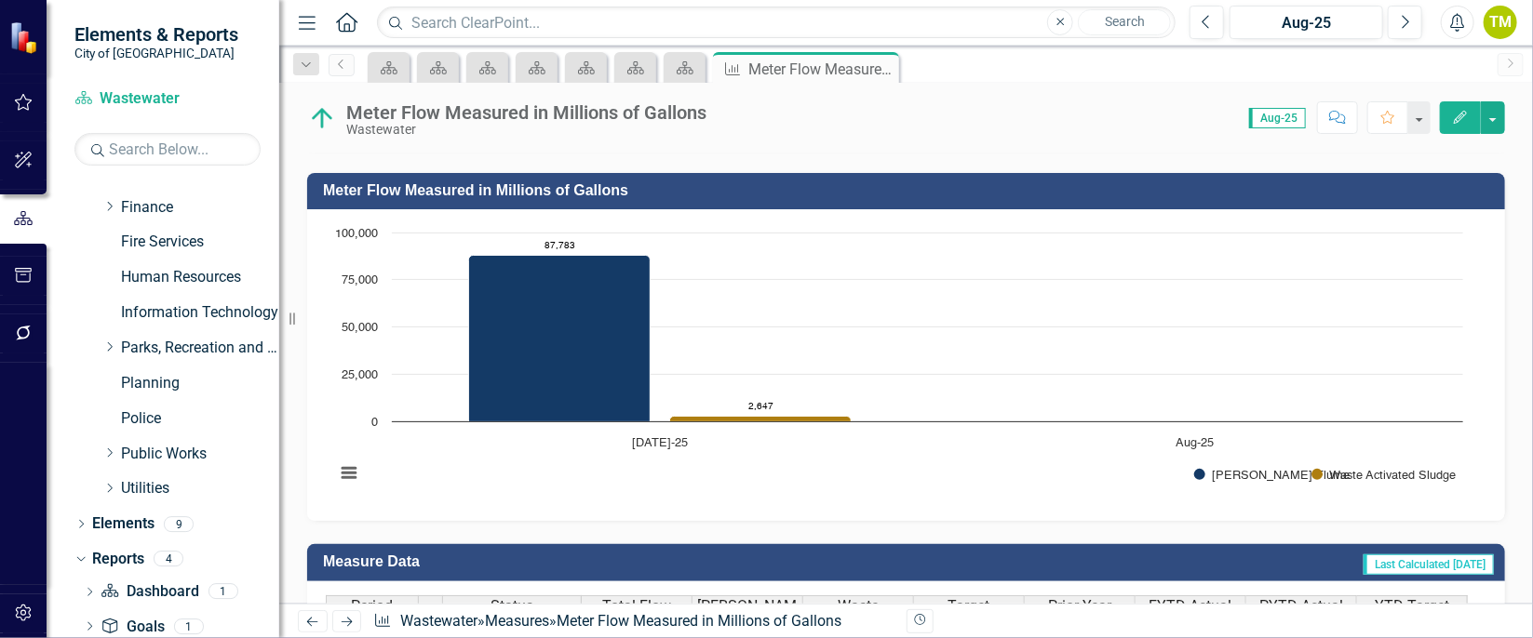
scroll to position [506, 0]
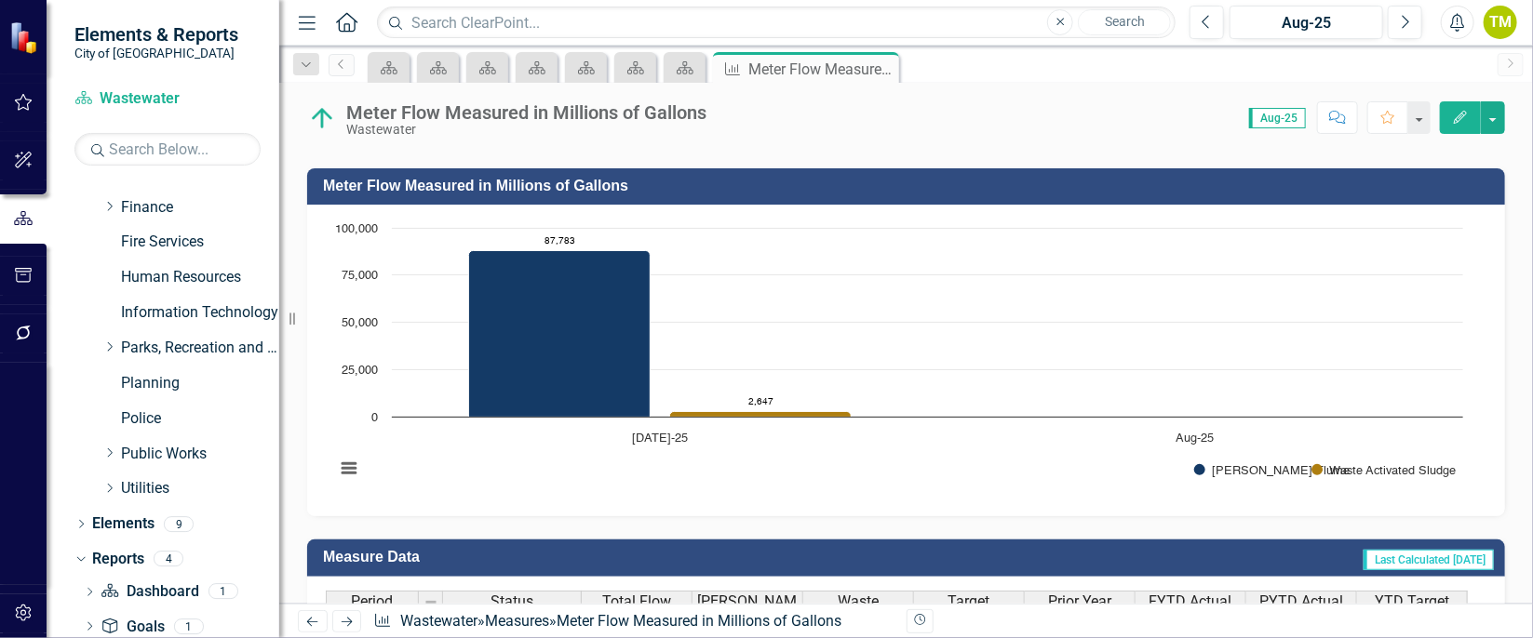
click at [819, 479] on rect "Interactive chart" at bounding box center [899, 358] width 1147 height 279
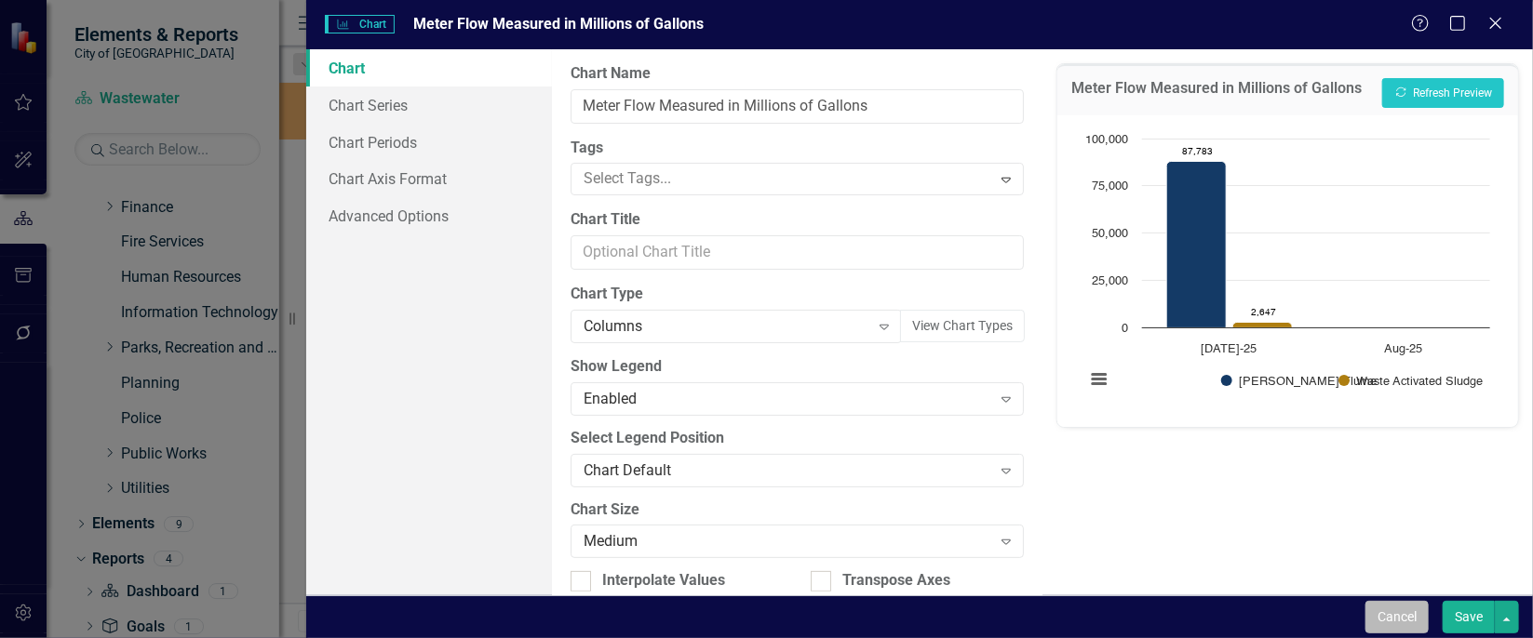
click at [1402, 608] on button "Cancel" at bounding box center [1396, 617] width 63 height 33
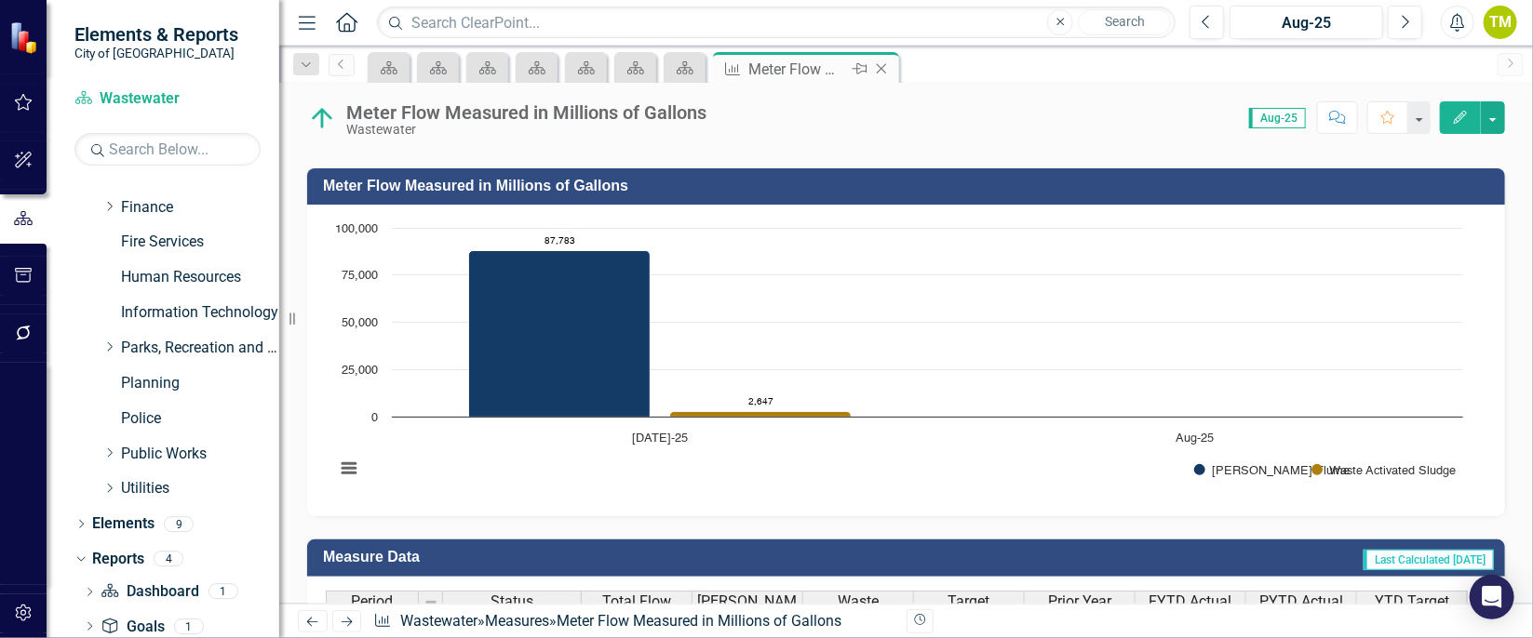
click at [877, 59] on div "Close" at bounding box center [882, 69] width 23 height 23
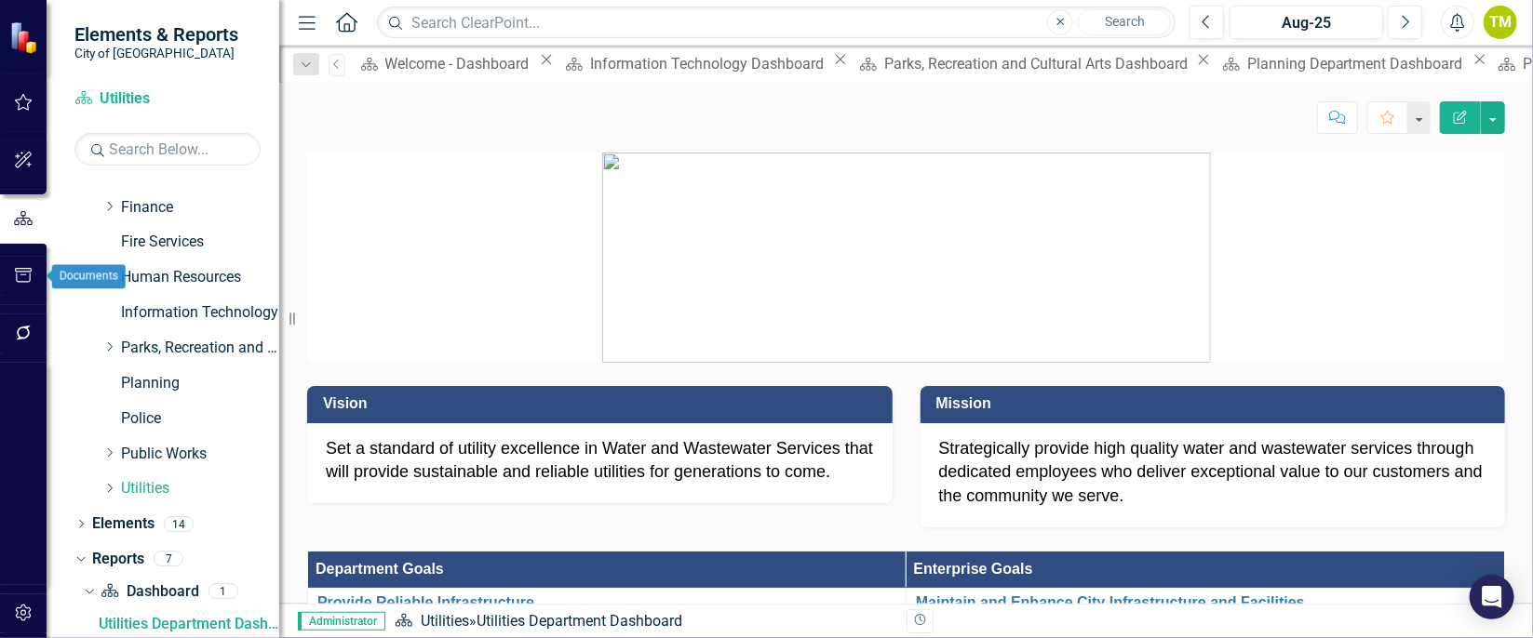
click at [19, 281] on icon "button" at bounding box center [24, 275] width 20 height 15
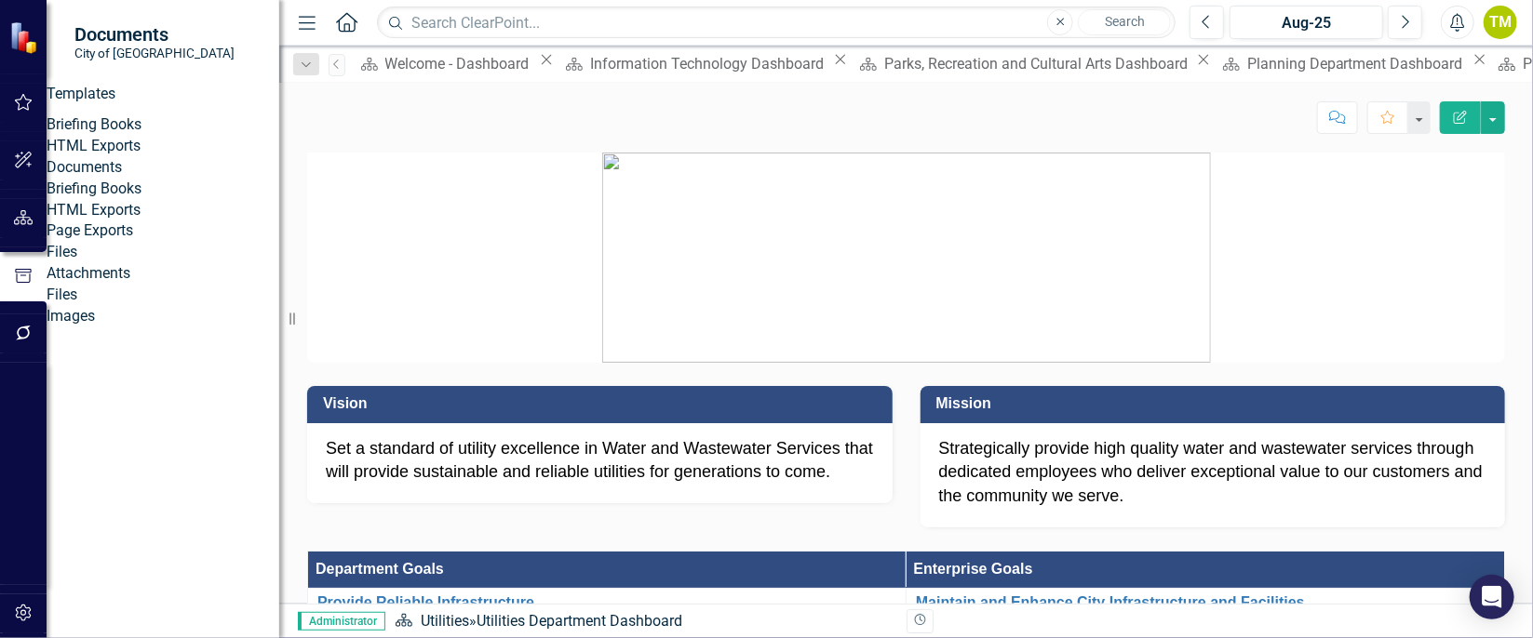
click at [107, 134] on link "Briefing Books" at bounding box center [163, 124] width 233 height 21
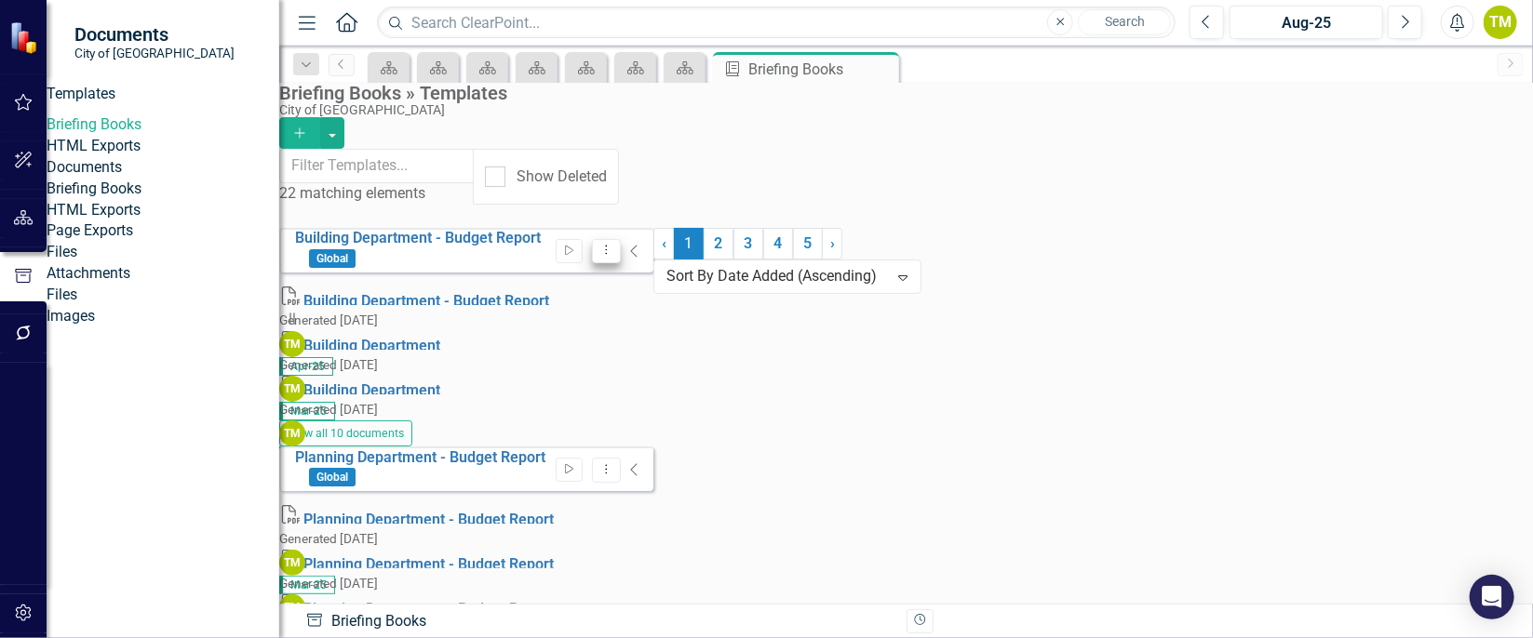
click at [614, 244] on icon "Dropdown Menu" at bounding box center [606, 250] width 16 height 12
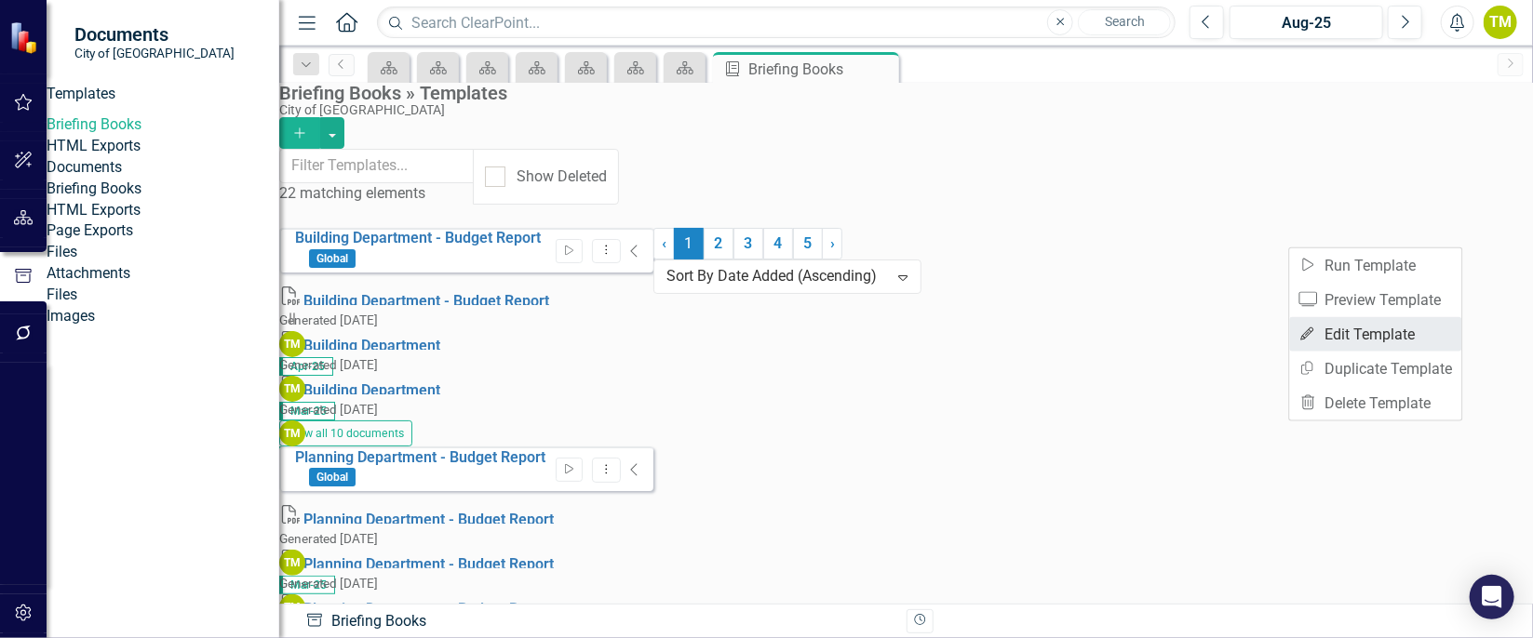
click at [1386, 330] on link "Edit Edit Template" at bounding box center [1376, 334] width 172 height 34
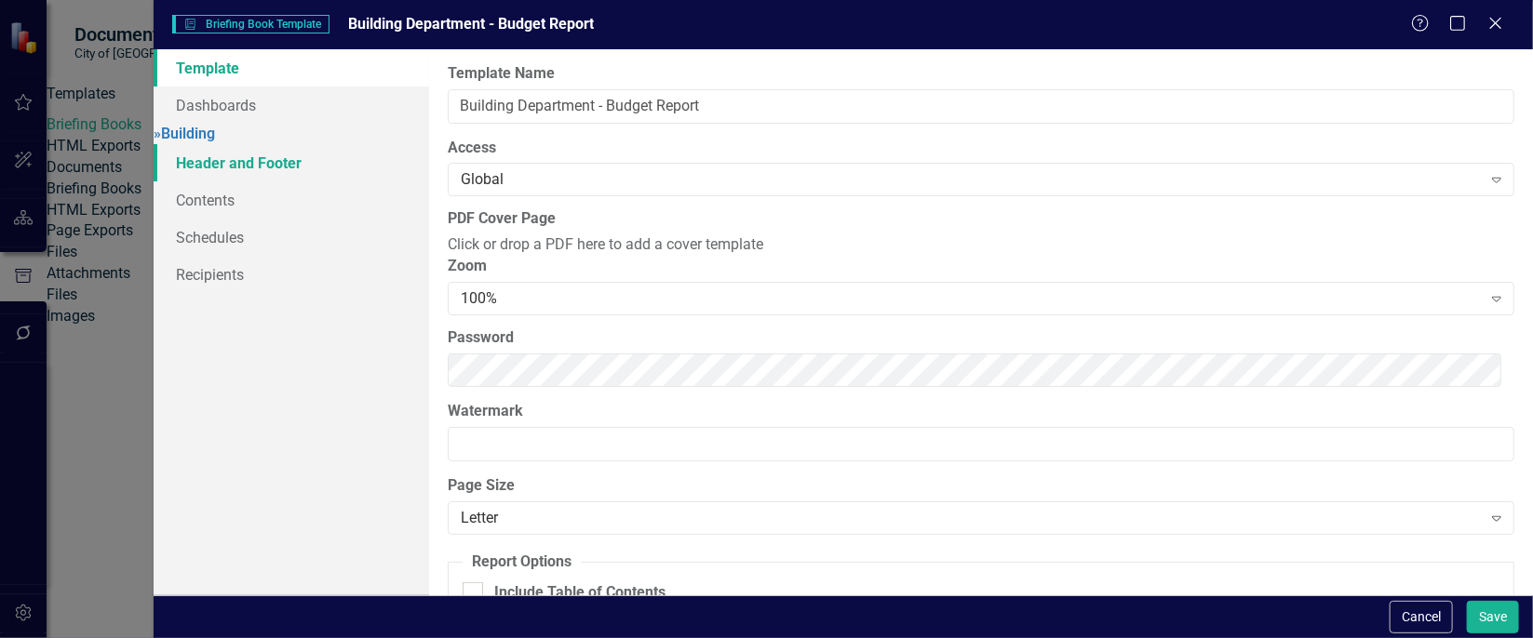
click at [200, 171] on link "Header and Footer" at bounding box center [292, 162] width 276 height 37
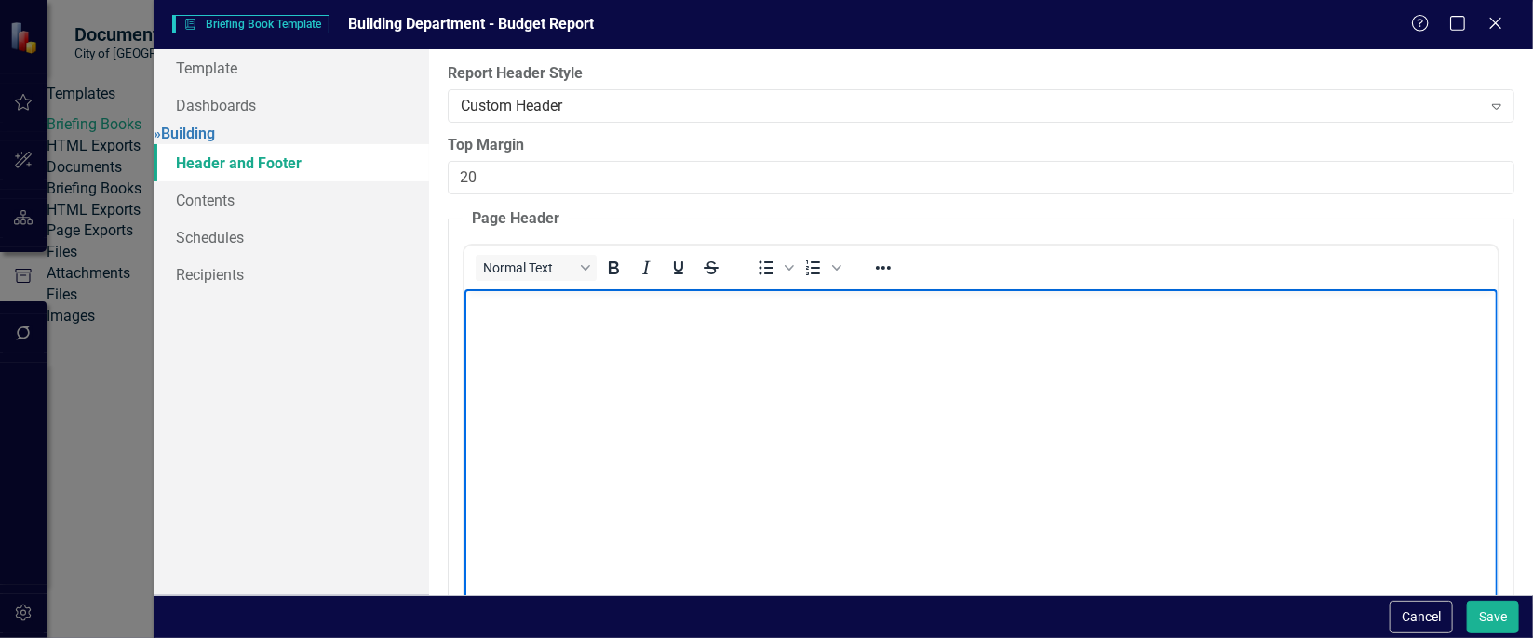
click at [469, 343] on img "Rich Text Area. Press ALT-0 for help." at bounding box center [469, 343] width 0 height 0
click at [887, 270] on icon "Reveal or hide additional toolbar items" at bounding box center [883, 268] width 22 height 22
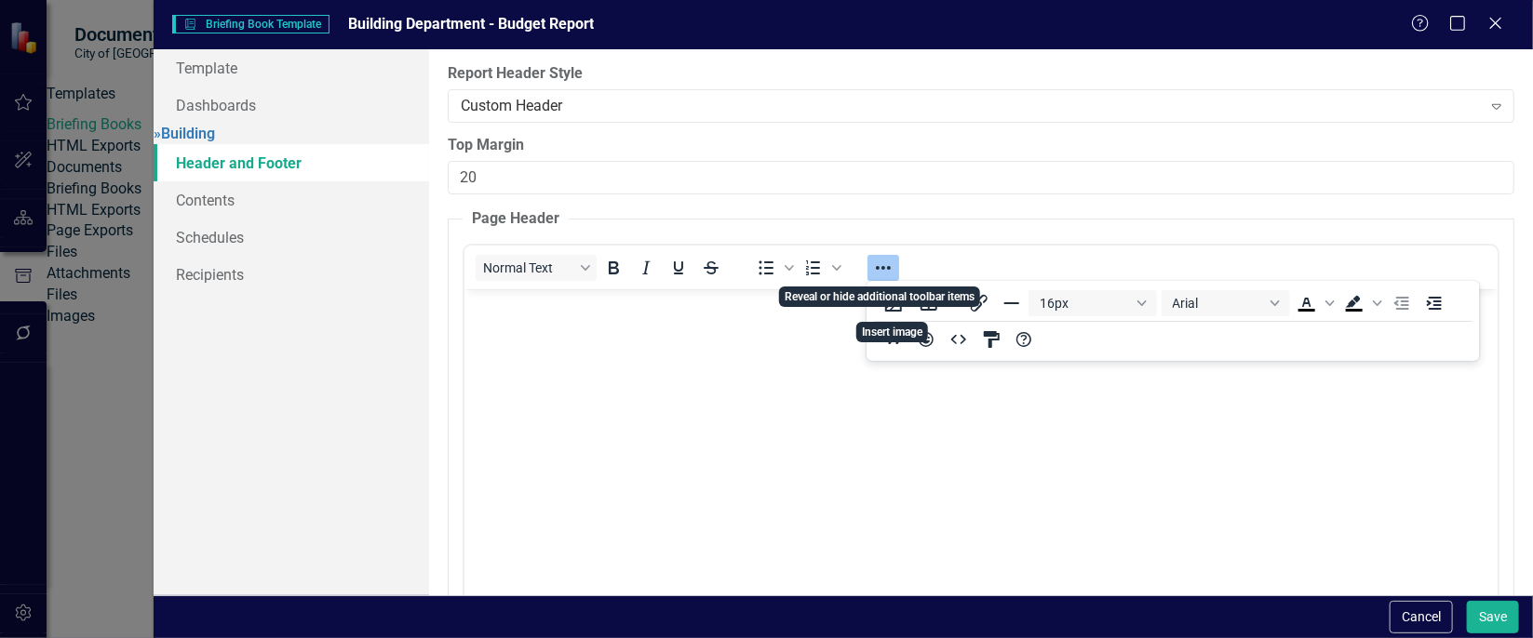
click at [877, 269] on icon "Reveal or hide additional toolbar items" at bounding box center [883, 268] width 22 height 22
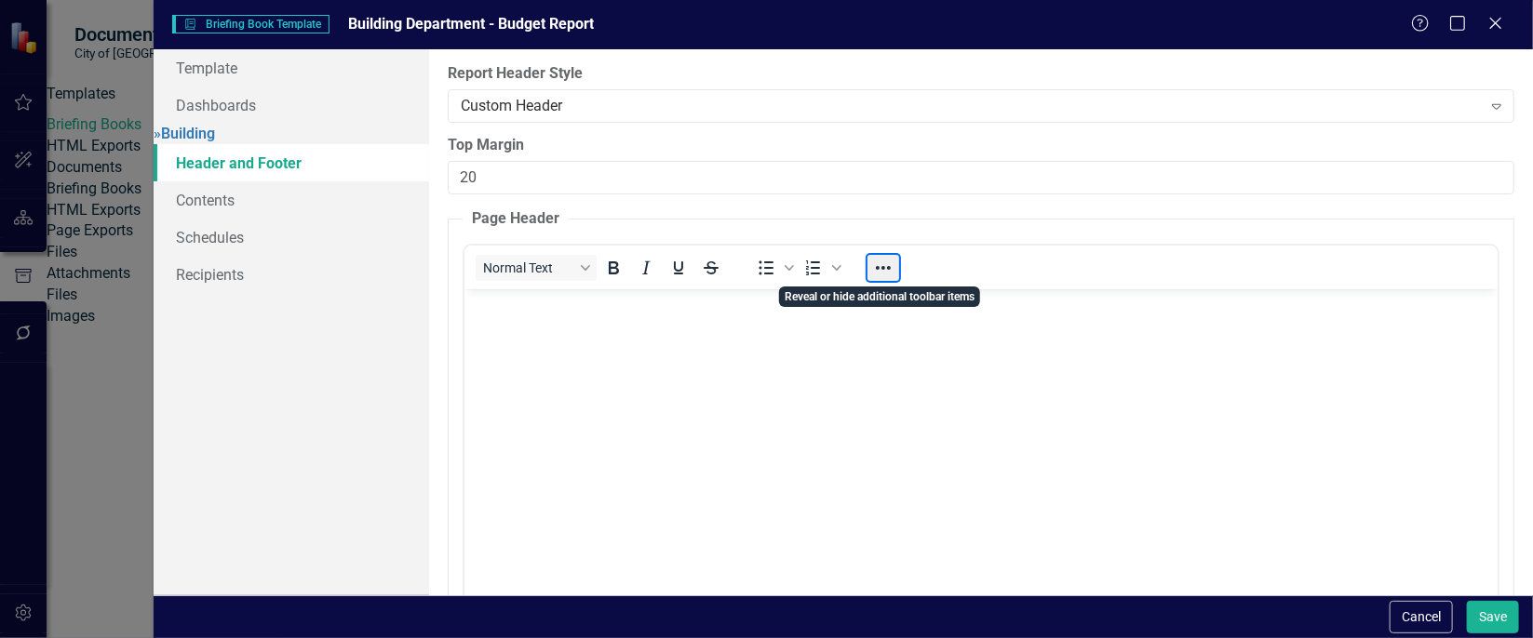
click at [877, 269] on button "Reveal or hide additional toolbar items" at bounding box center [883, 268] width 32 height 26
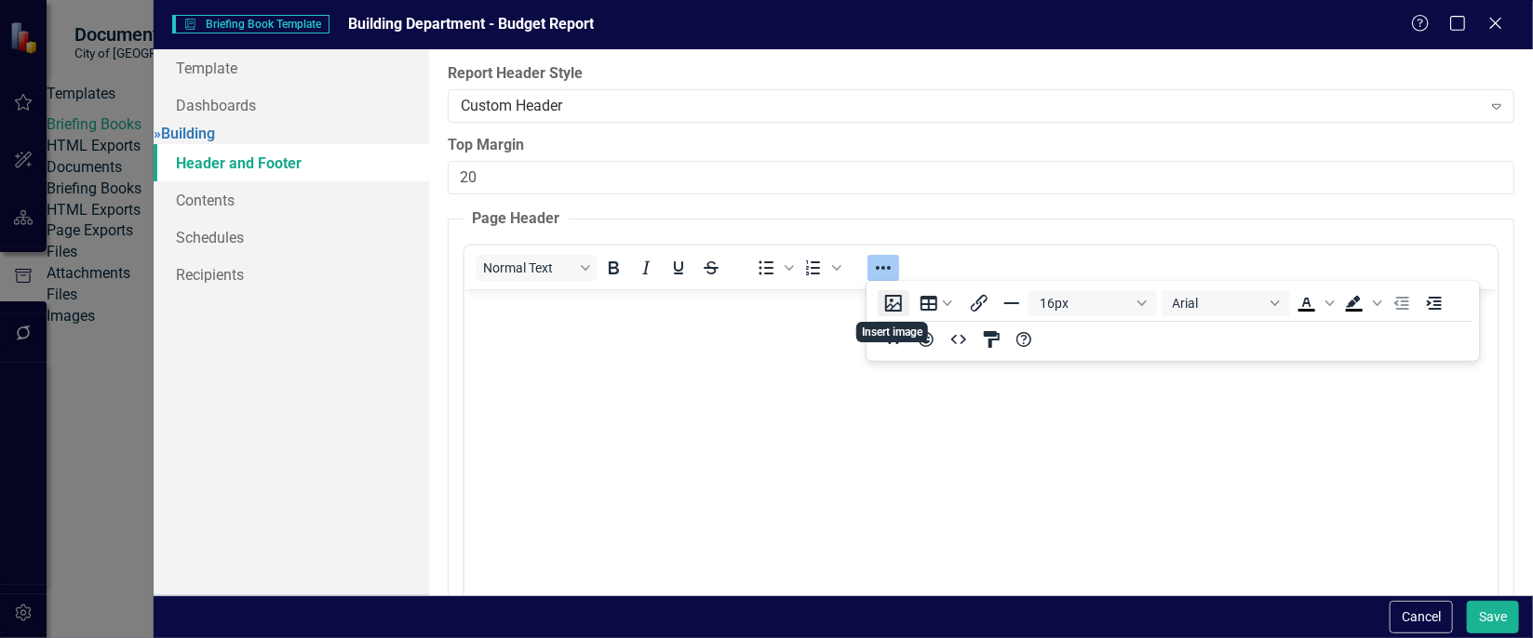
click at [895, 307] on button "Insert image" at bounding box center [894, 303] width 32 height 26
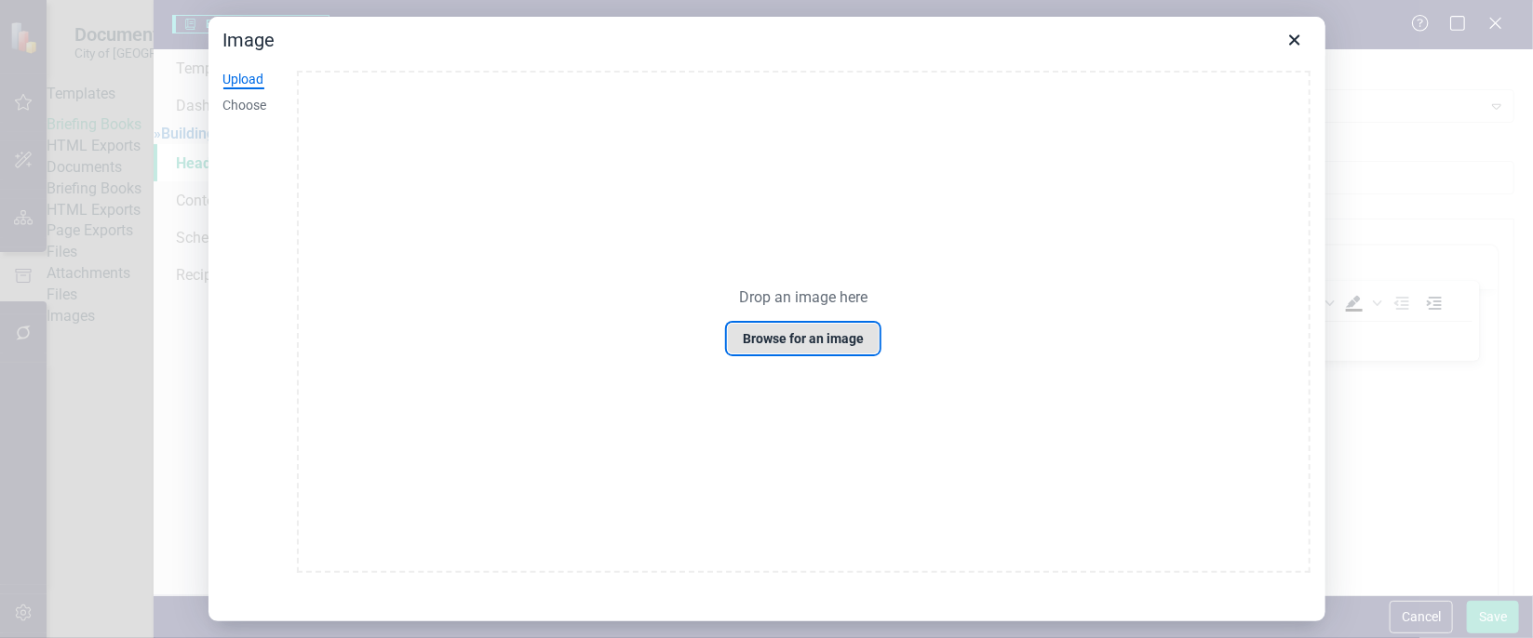
click at [813, 341] on button "Browse for an image" at bounding box center [803, 339] width 153 height 32
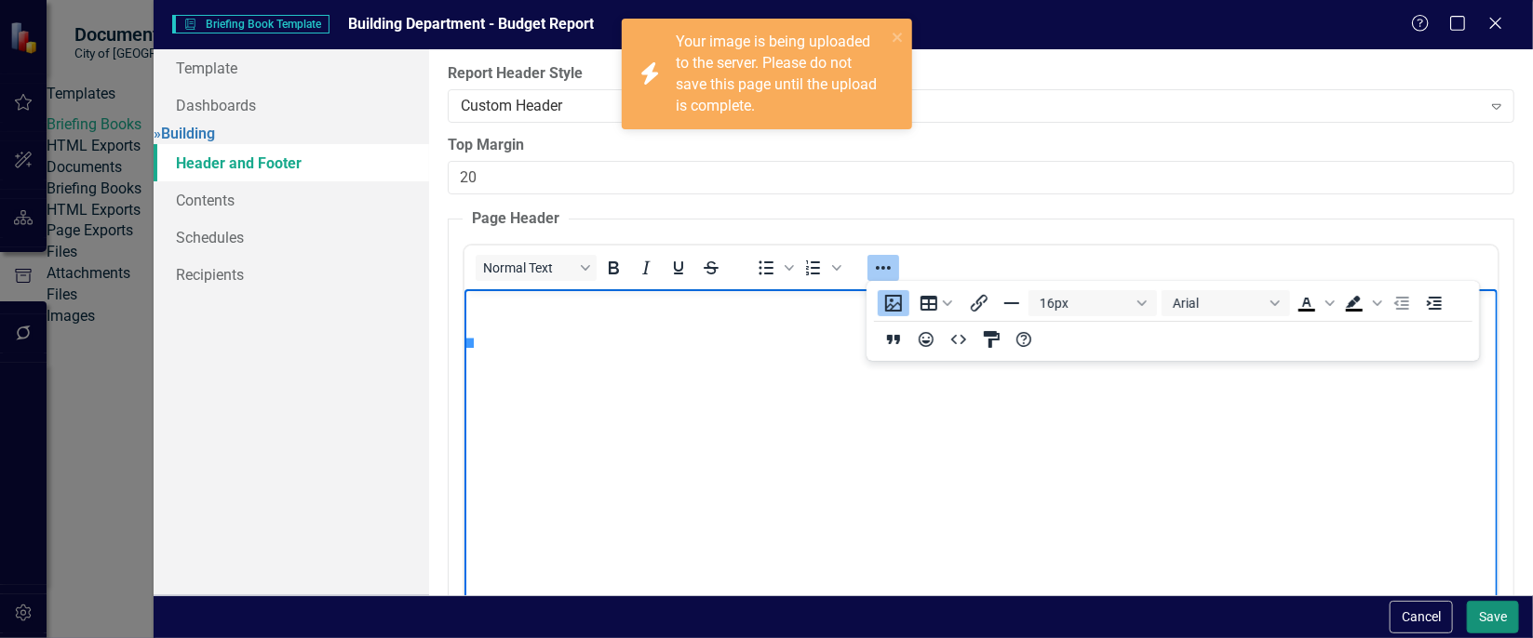
click at [1487, 604] on button "Save" at bounding box center [1493, 617] width 52 height 33
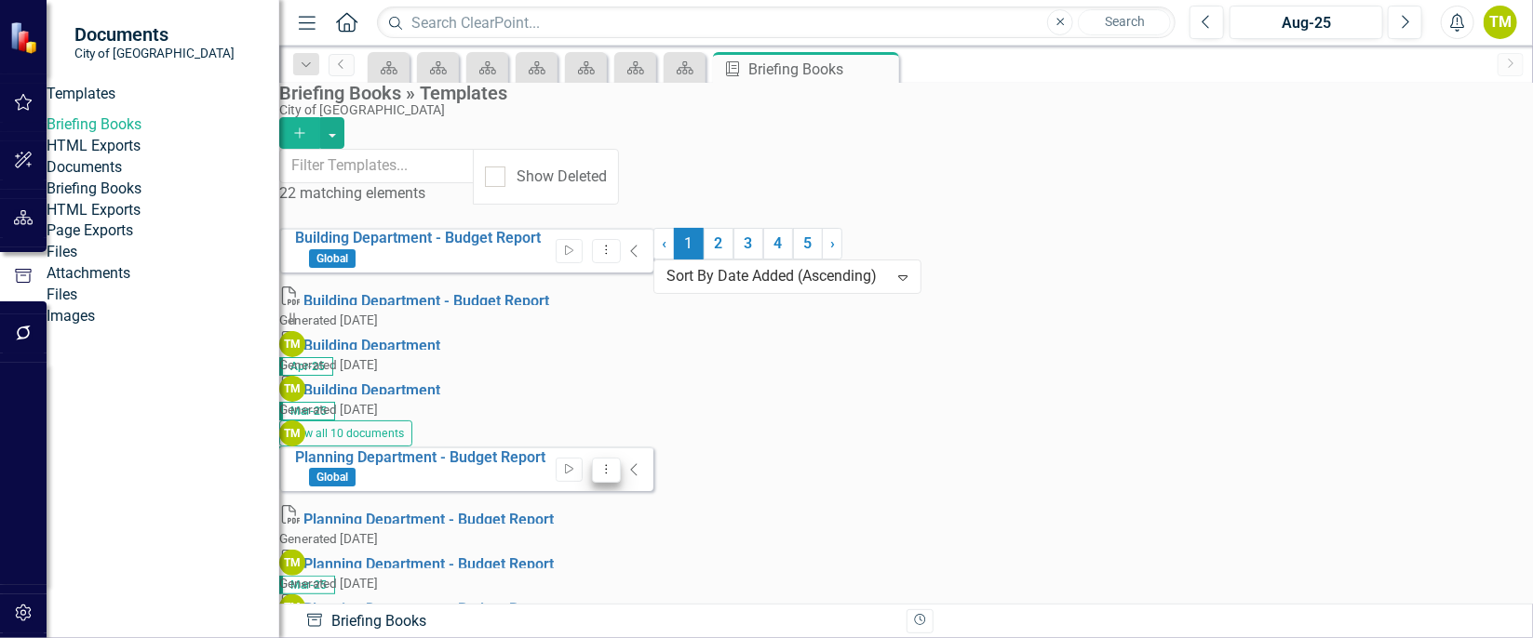
click at [614, 464] on icon "Dropdown Menu" at bounding box center [606, 470] width 16 height 12
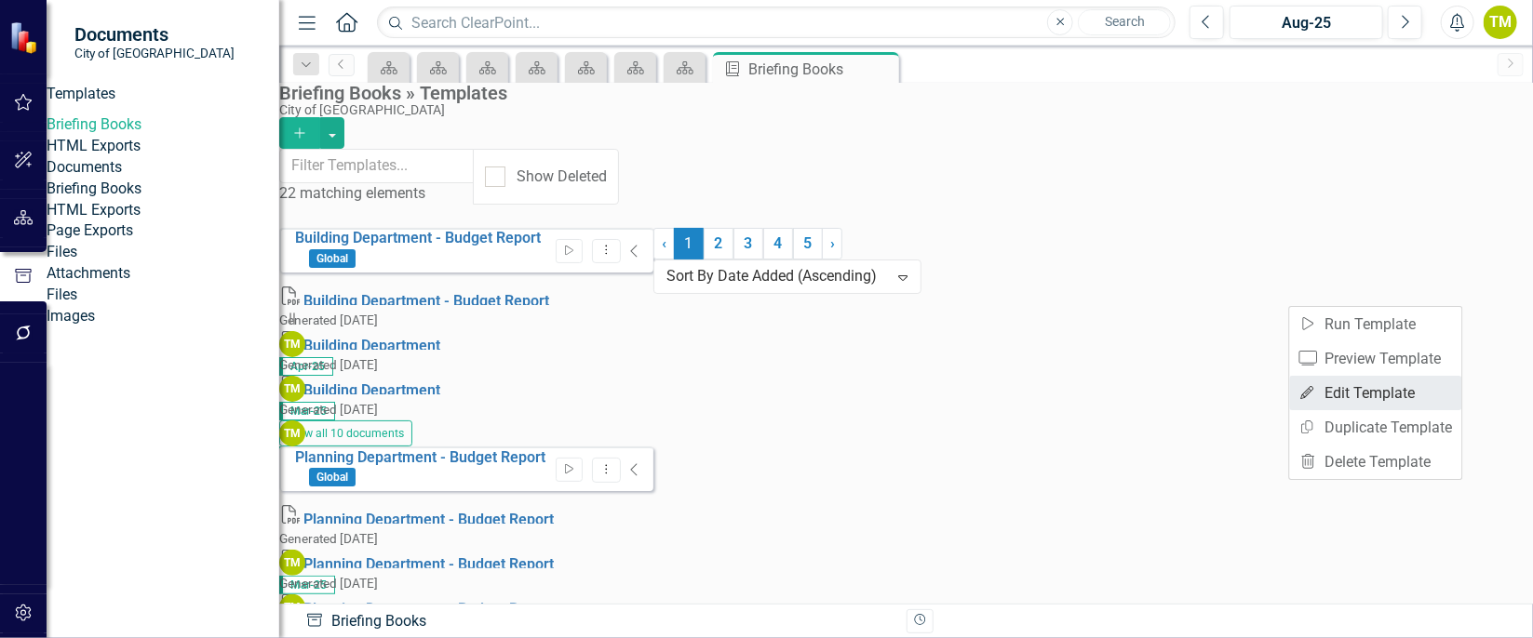
click at [1369, 383] on link "Edit Edit Template" at bounding box center [1376, 393] width 172 height 34
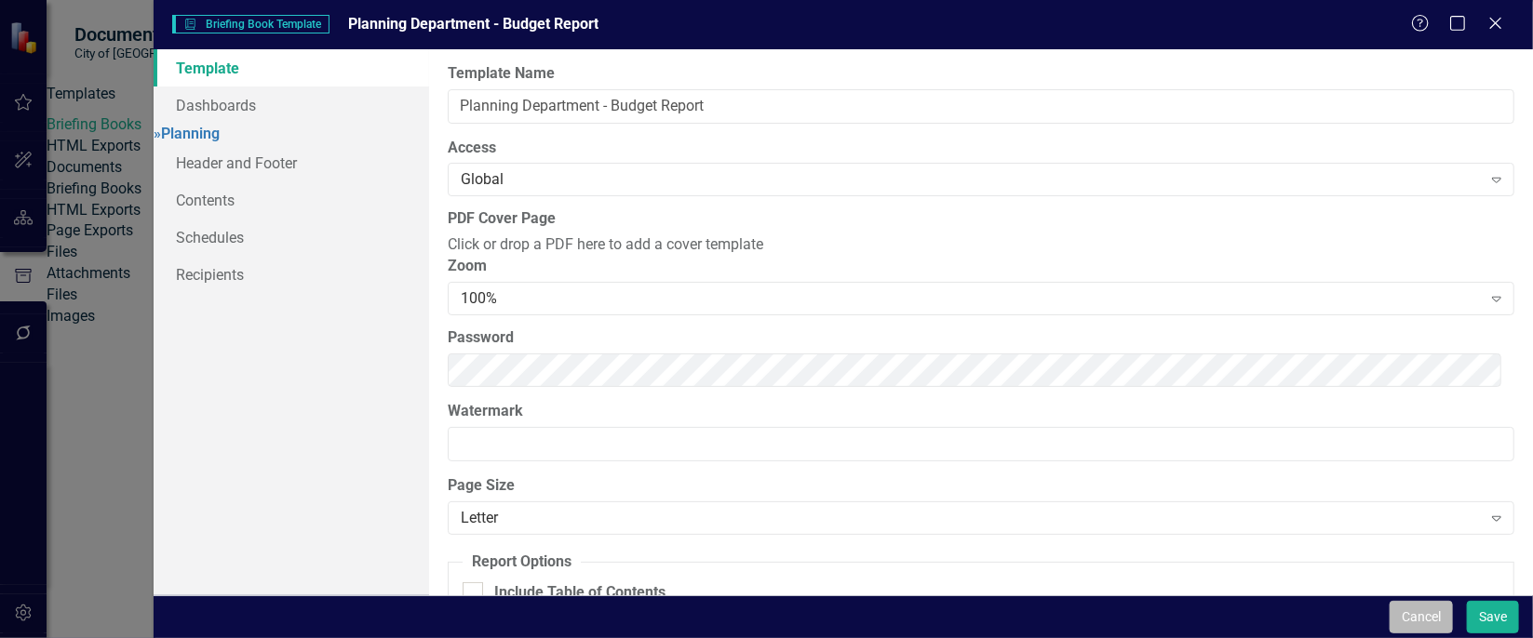
click at [1429, 612] on button "Cancel" at bounding box center [1421, 617] width 63 height 33
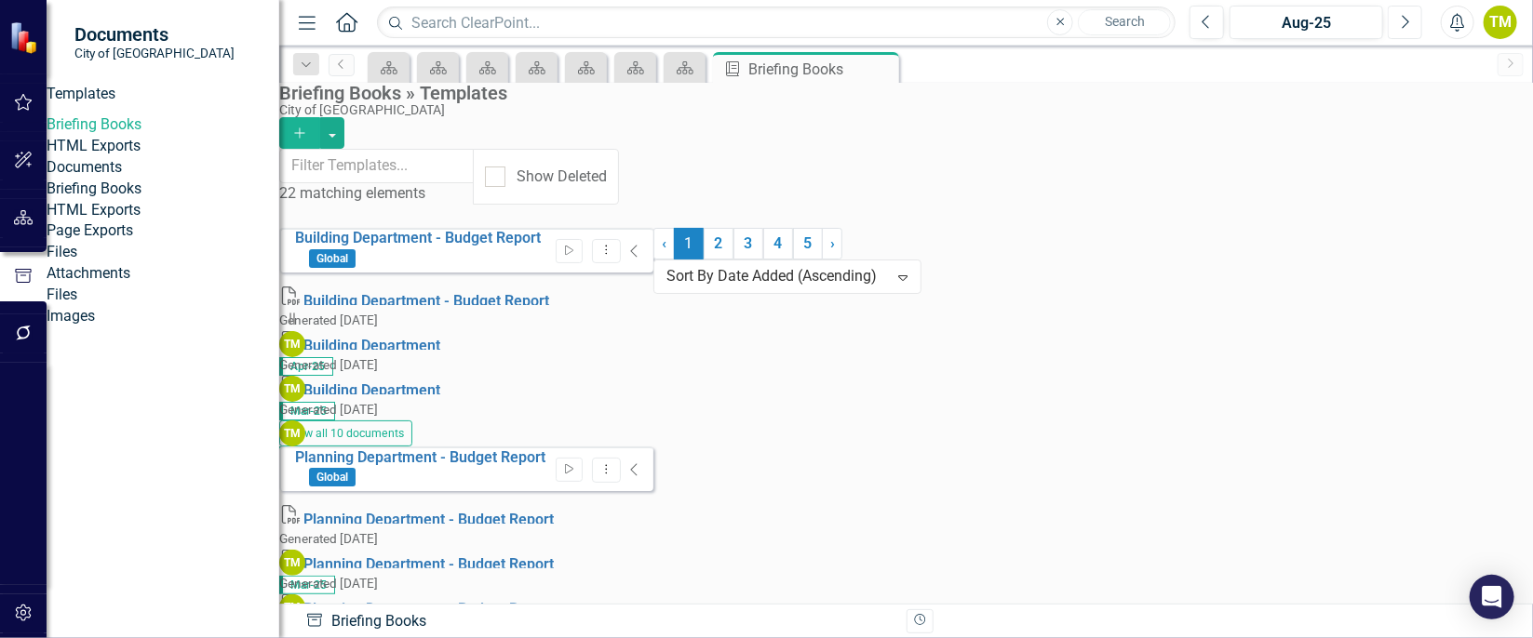
click at [1403, 26] on icon "Next" at bounding box center [1405, 22] width 10 height 17
click at [576, 246] on icon "Start" at bounding box center [569, 251] width 14 height 11
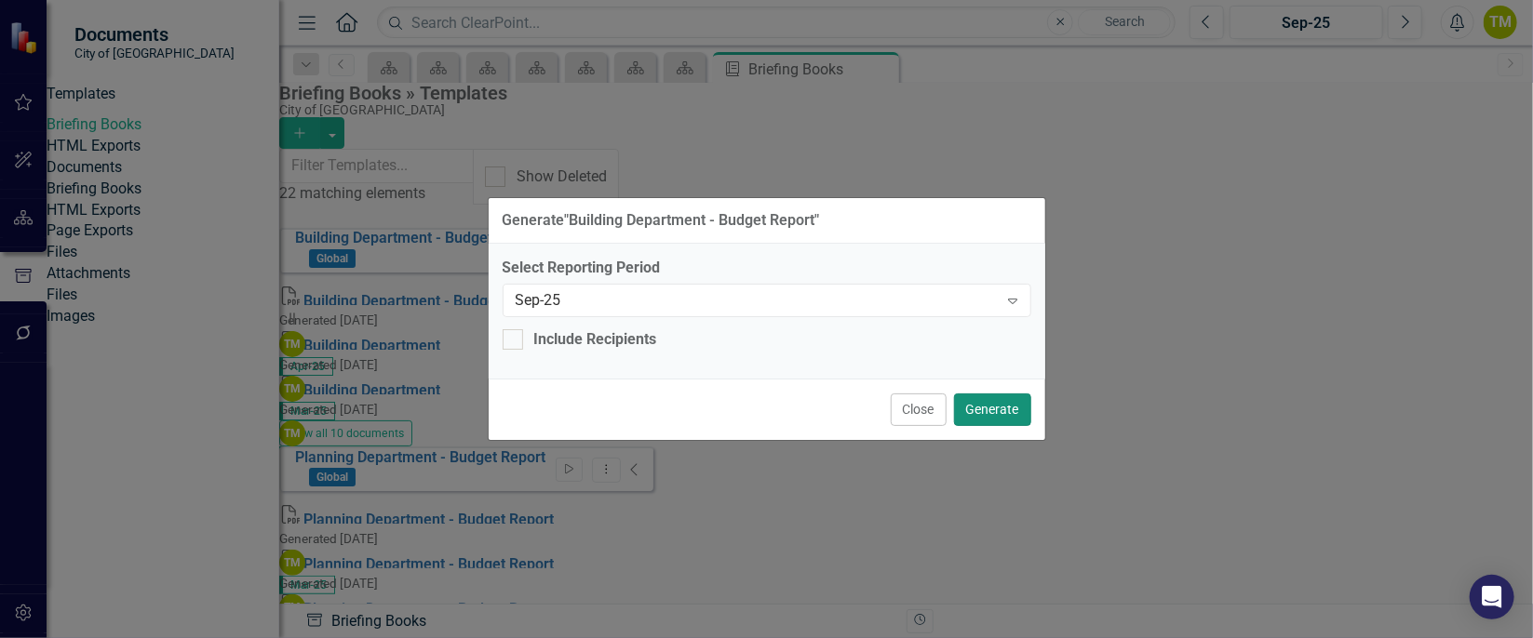
click at [1005, 403] on button "Generate" at bounding box center [992, 410] width 77 height 33
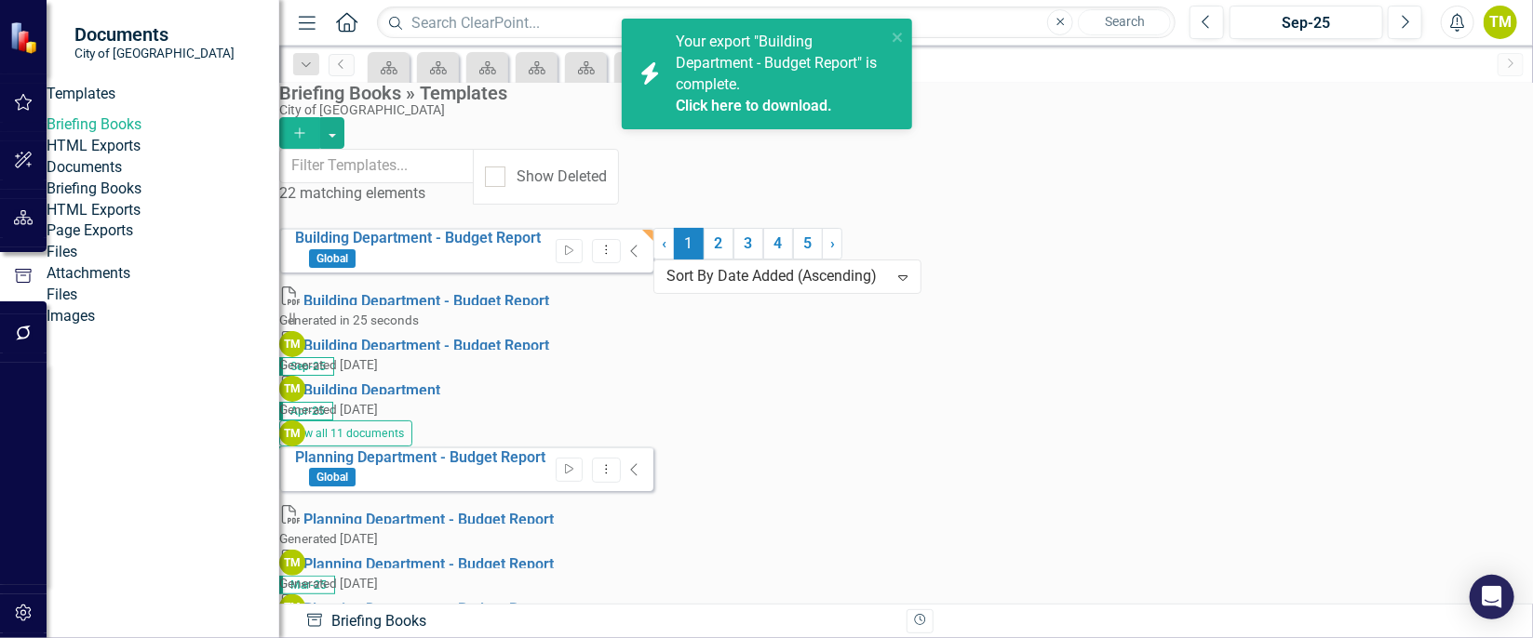
click at [694, 102] on link "Click here to download." at bounding box center [754, 106] width 156 height 18
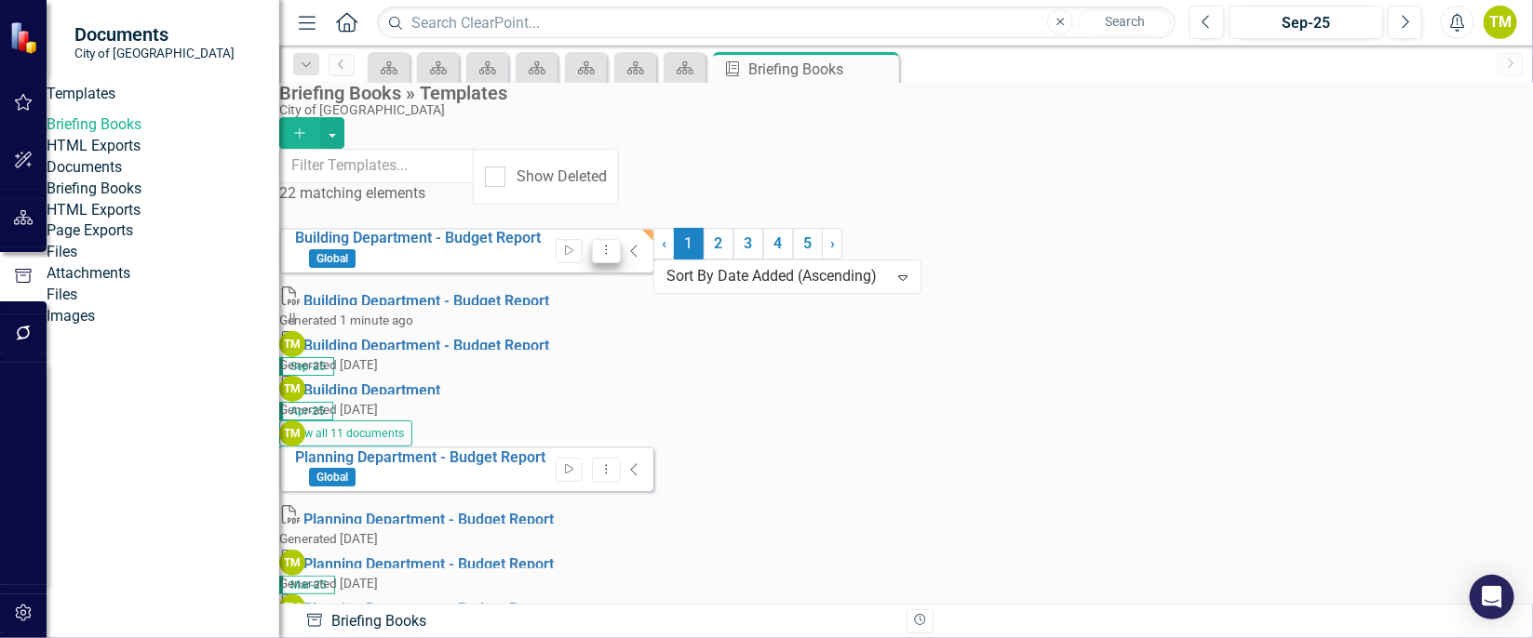
click at [614, 244] on icon "Dropdown Menu" at bounding box center [606, 250] width 16 height 12
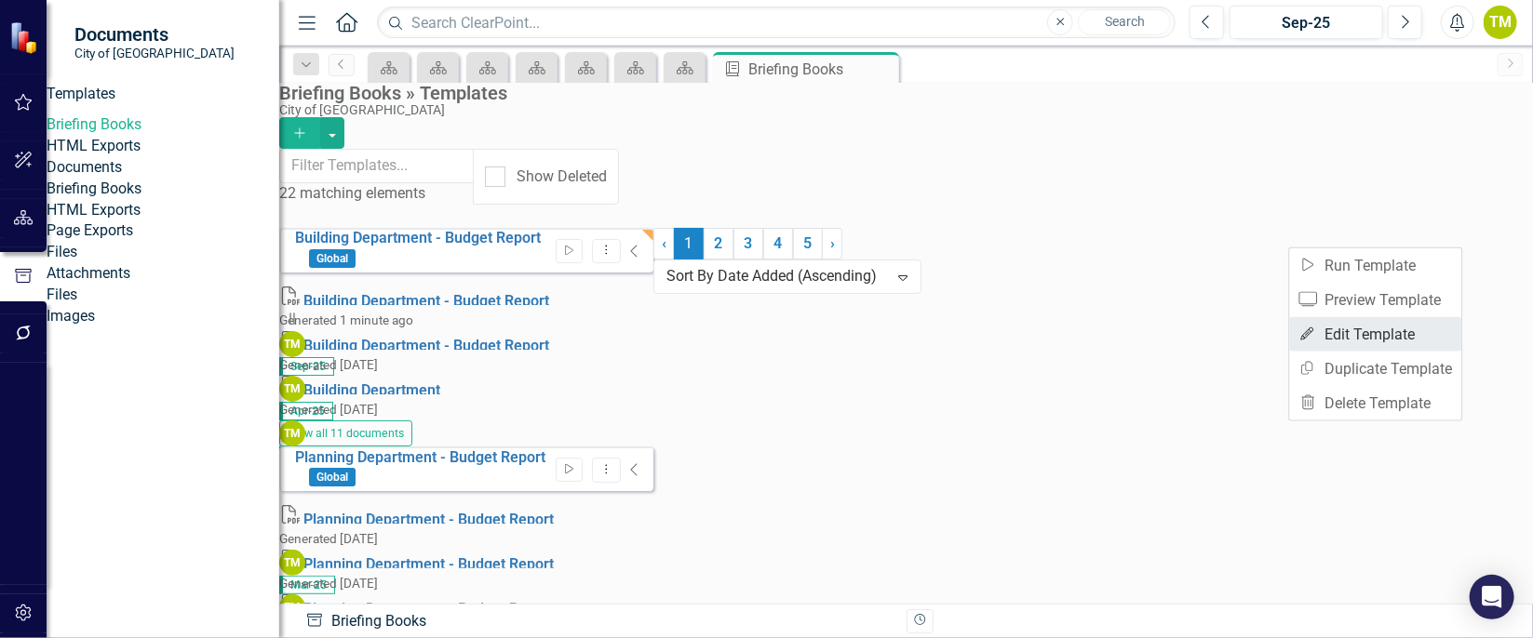
click at [1361, 343] on link "Edit Edit Template" at bounding box center [1376, 334] width 172 height 34
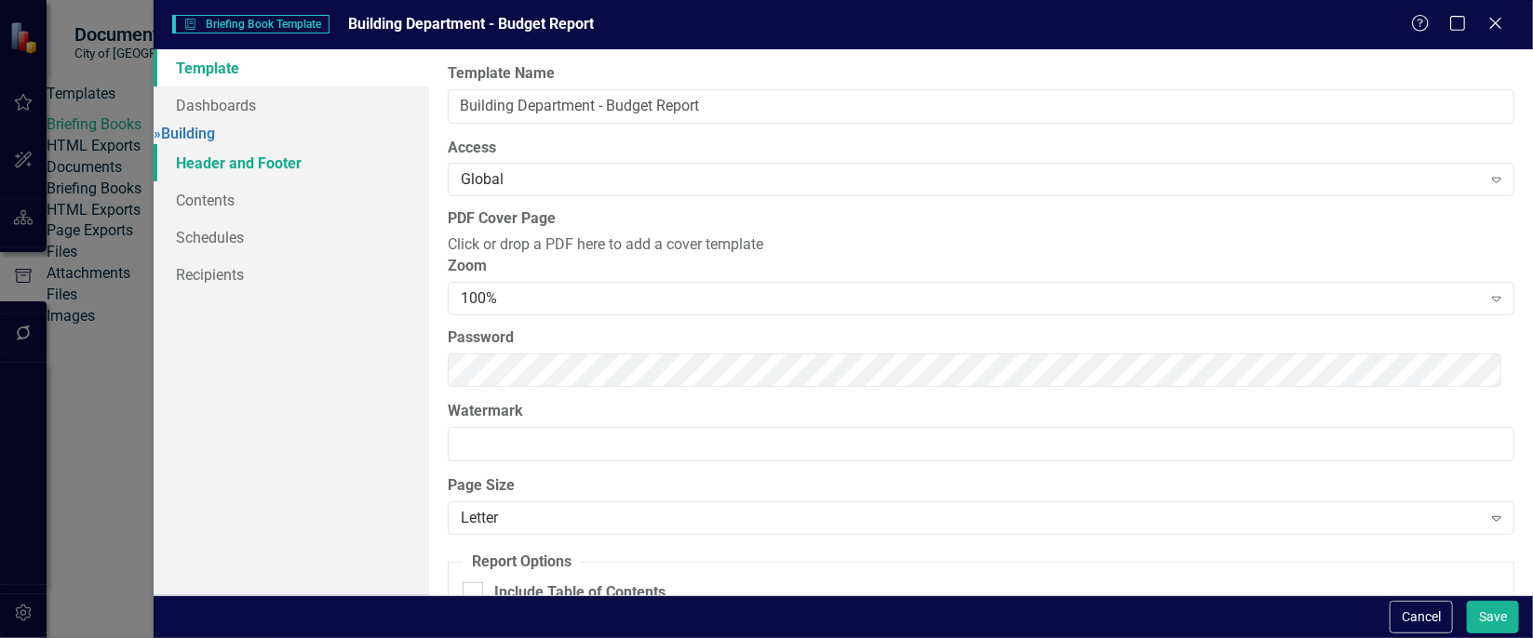
click at [258, 176] on link "Header and Footer" at bounding box center [292, 162] width 276 height 37
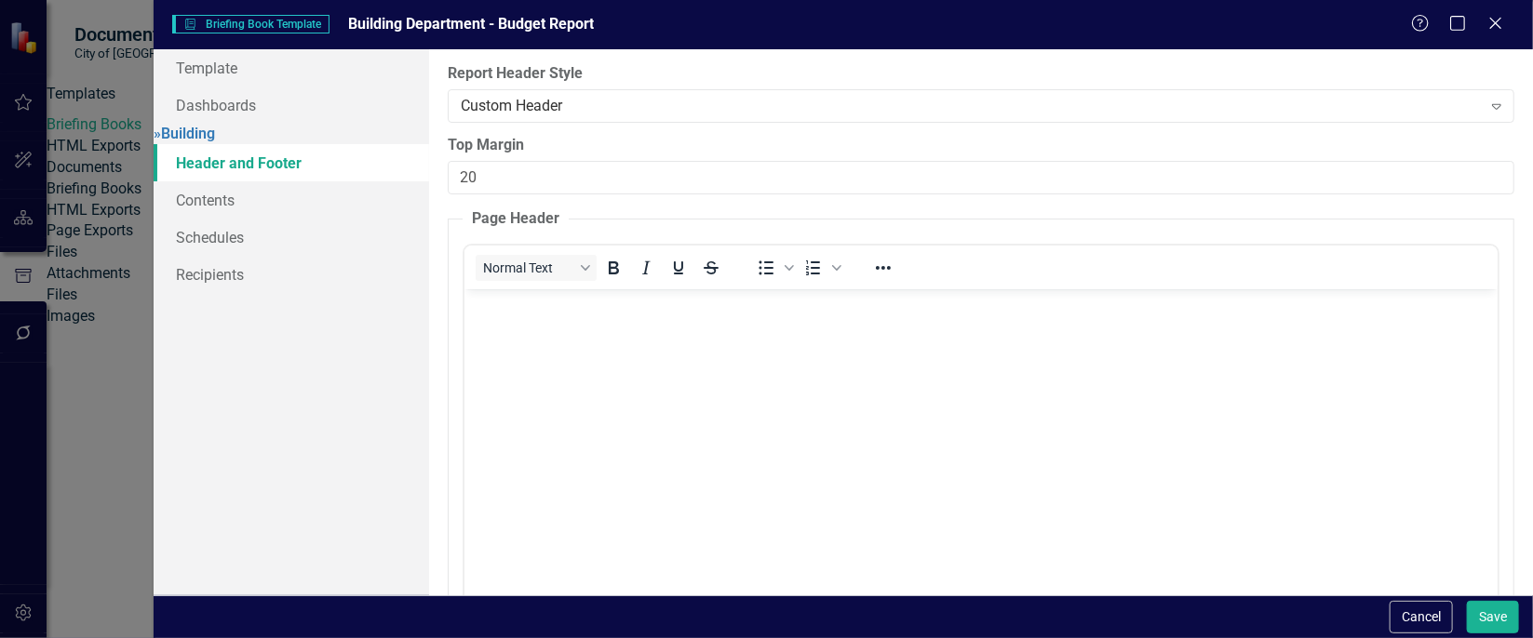
click at [469, 343] on img "Rich Text Area. Press ALT-0 for help." at bounding box center [469, 343] width 0 height 0
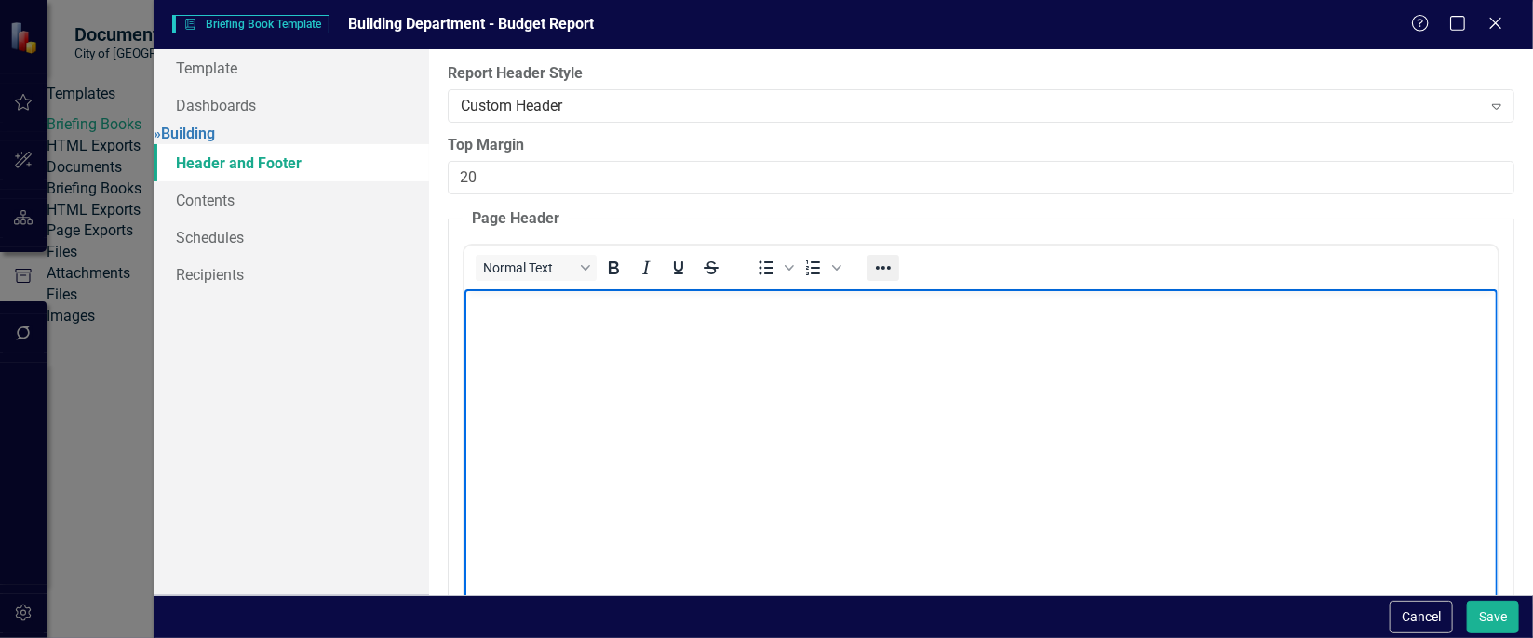
click at [879, 264] on icon "Reveal or hide additional toolbar items" at bounding box center [883, 268] width 22 height 22
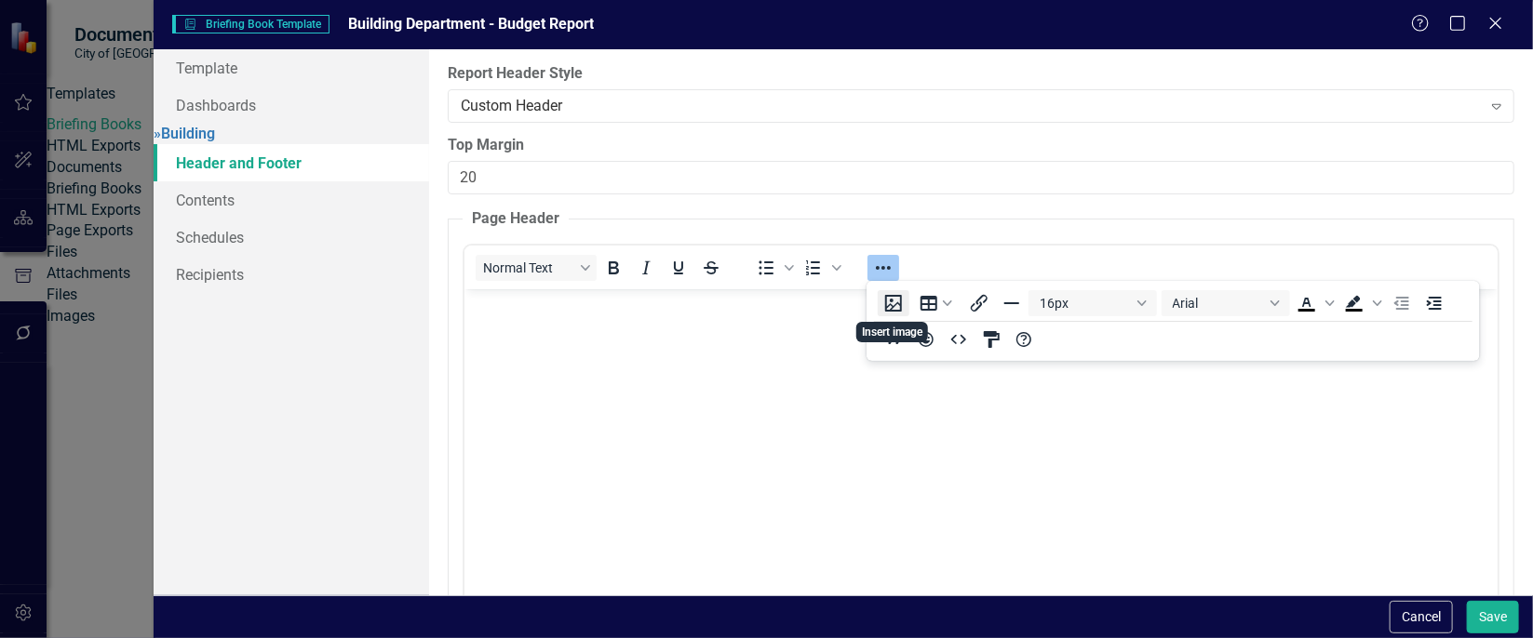
click at [891, 306] on button "Insert image" at bounding box center [894, 303] width 32 height 26
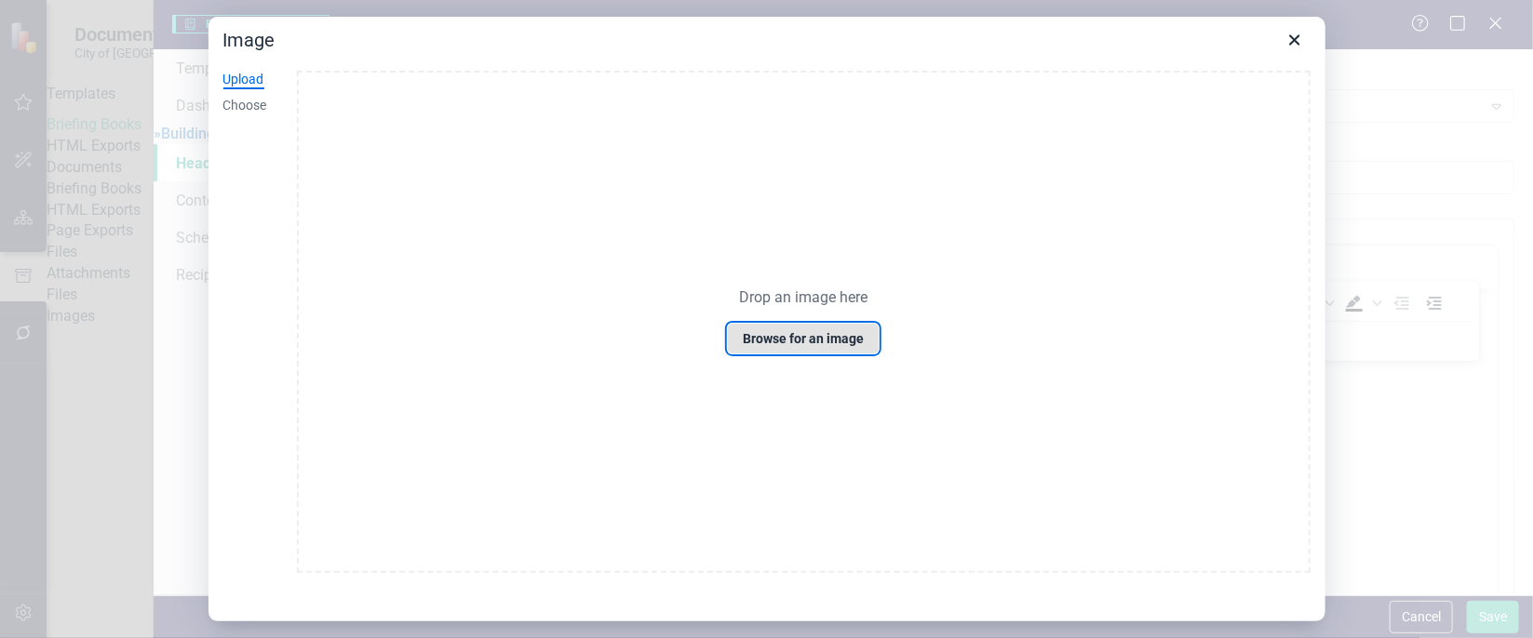
click at [802, 338] on button "Browse for an image" at bounding box center [803, 339] width 153 height 32
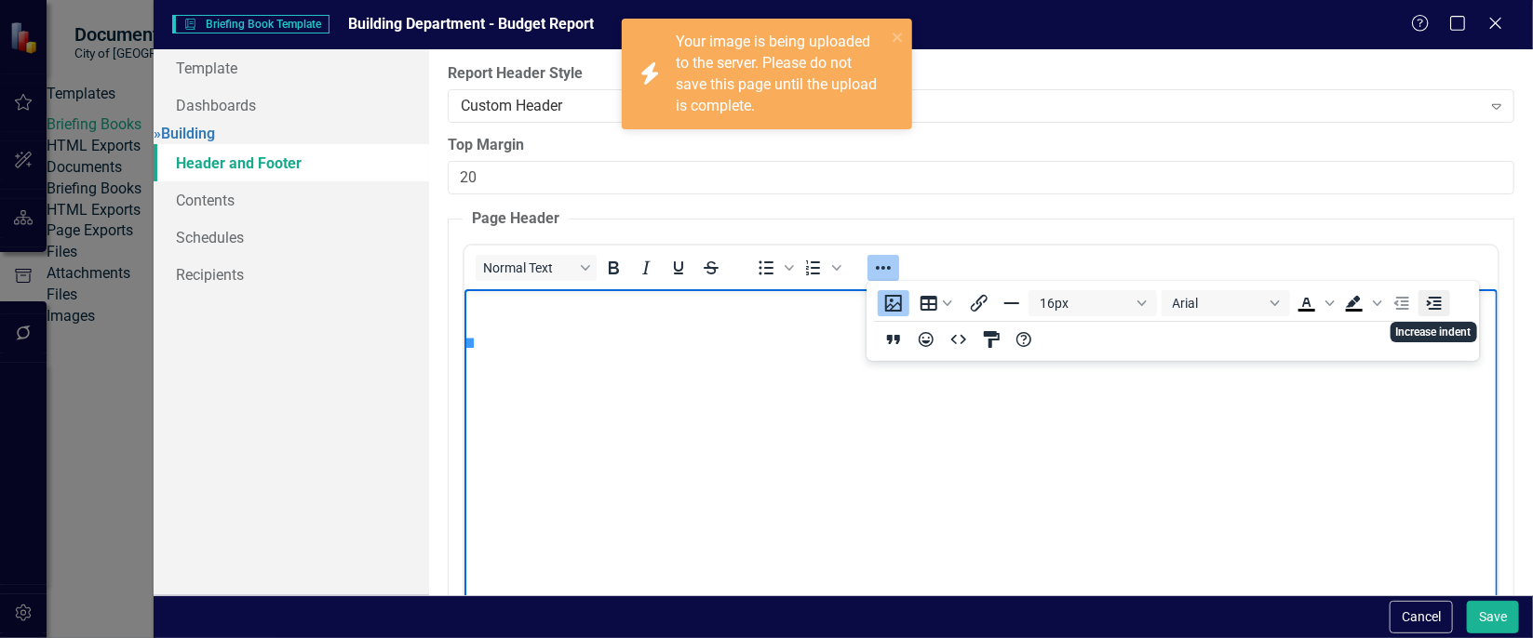
click at [1430, 302] on icon "Increase indent" at bounding box center [1434, 303] width 15 height 13
click at [1397, 295] on icon "Decrease indent" at bounding box center [1402, 303] width 22 height 22
click at [469, 343] on img "Rich Text Area. Press ALT-0 for help." at bounding box center [469, 343] width 0 height 0
click at [786, 459] on body "Rich Text Area. Press ALT-0 for help." at bounding box center [980, 428] width 1033 height 279
click at [469, 343] on img "Rich Text Area. Press ALT-0 for help." at bounding box center [469, 343] width 0 height 0
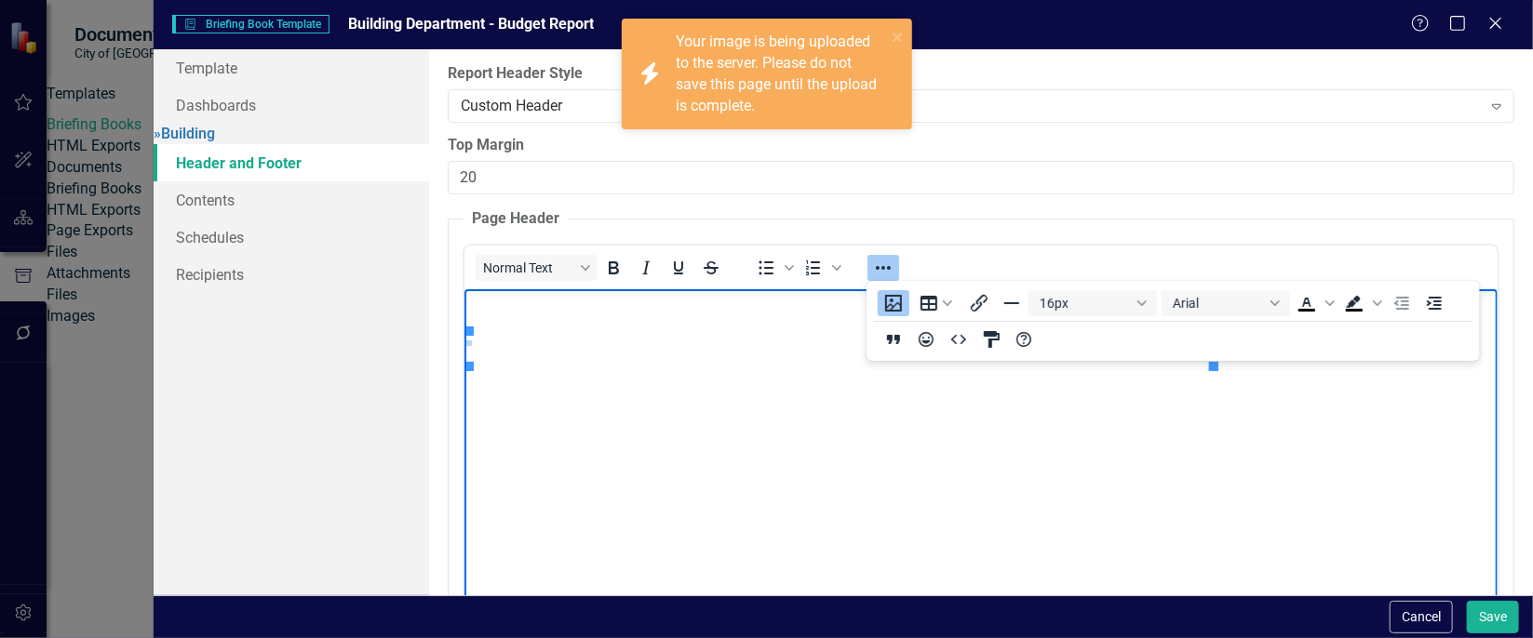
click at [469, 343] on img "Rich Text Area. Press ALT-0 for help." at bounding box center [469, 343] width 0 height 0
click at [887, 271] on icon "Reveal or hide additional toolbar items" at bounding box center [883, 268] width 22 height 22
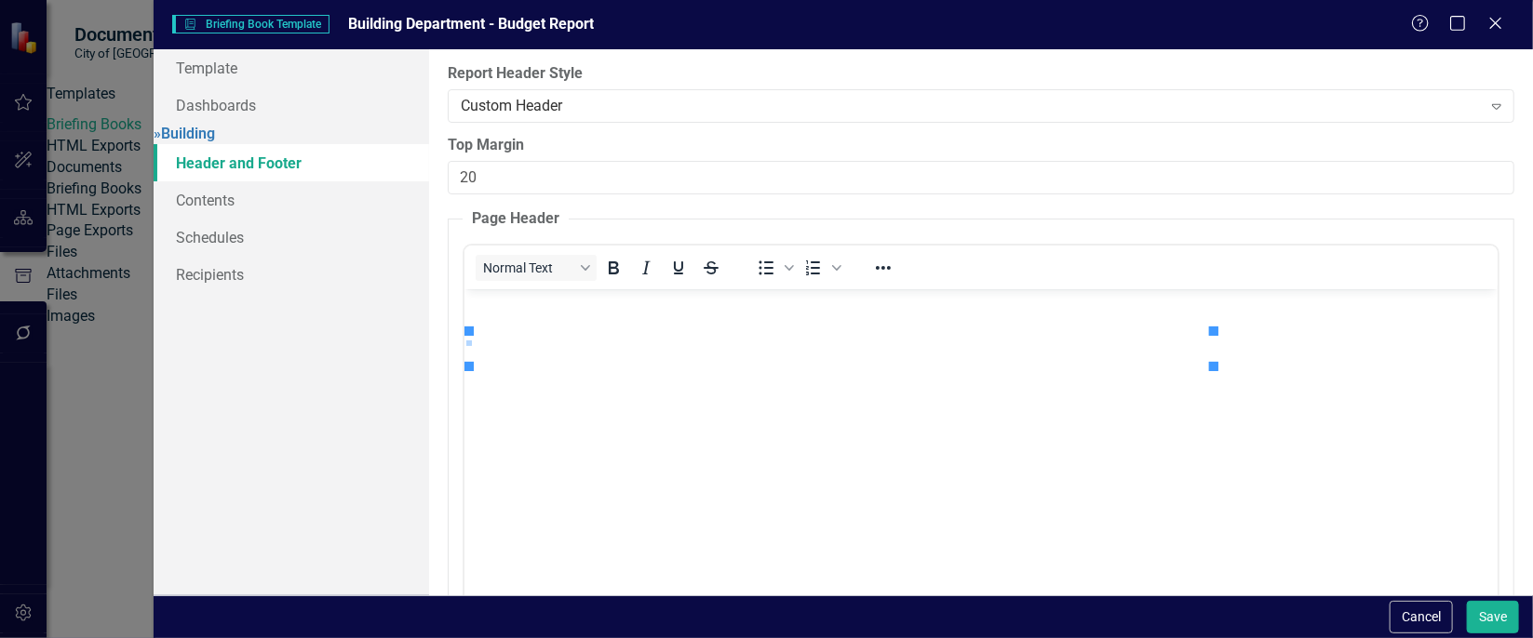
click at [503, 304] on p "Rich Text Area. Press ALT-0 for help." at bounding box center [981, 305] width 1024 height 22
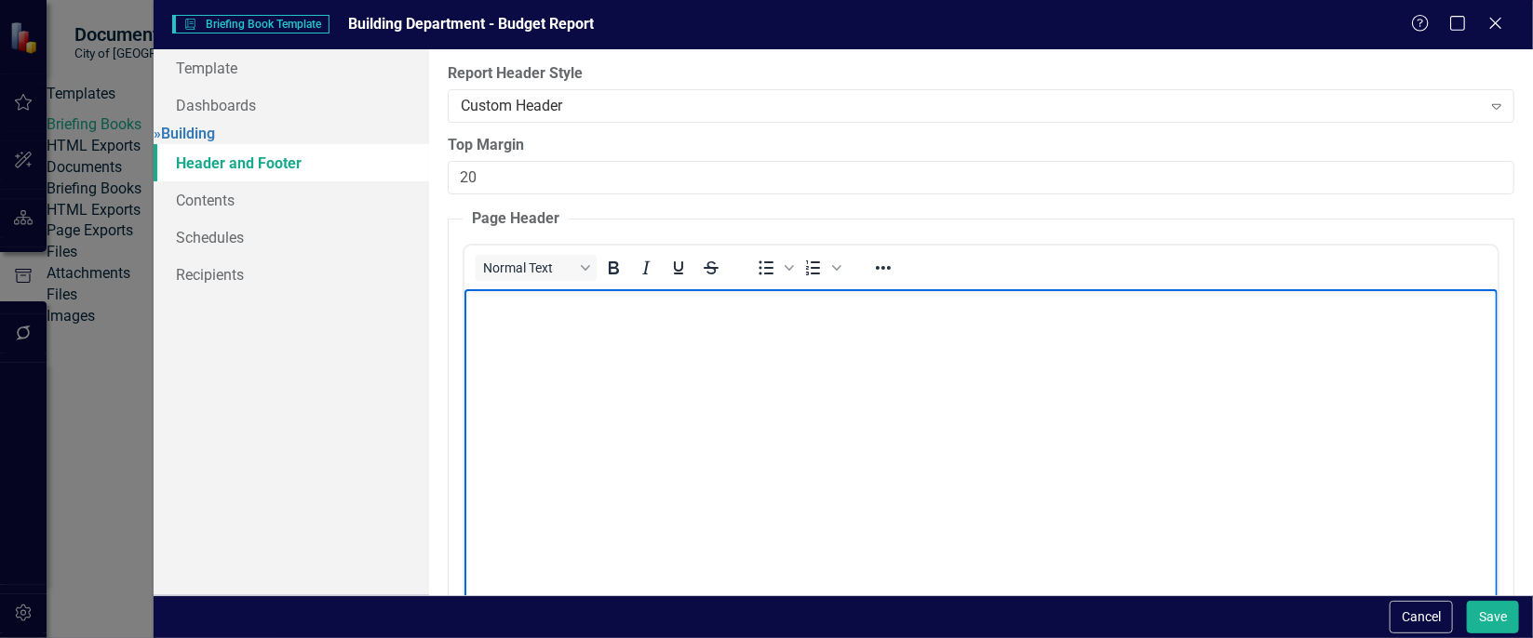
click at [469, 329] on img "Rich Text Area. Press ALT-0 for help." at bounding box center [469, 329] width 0 height 0
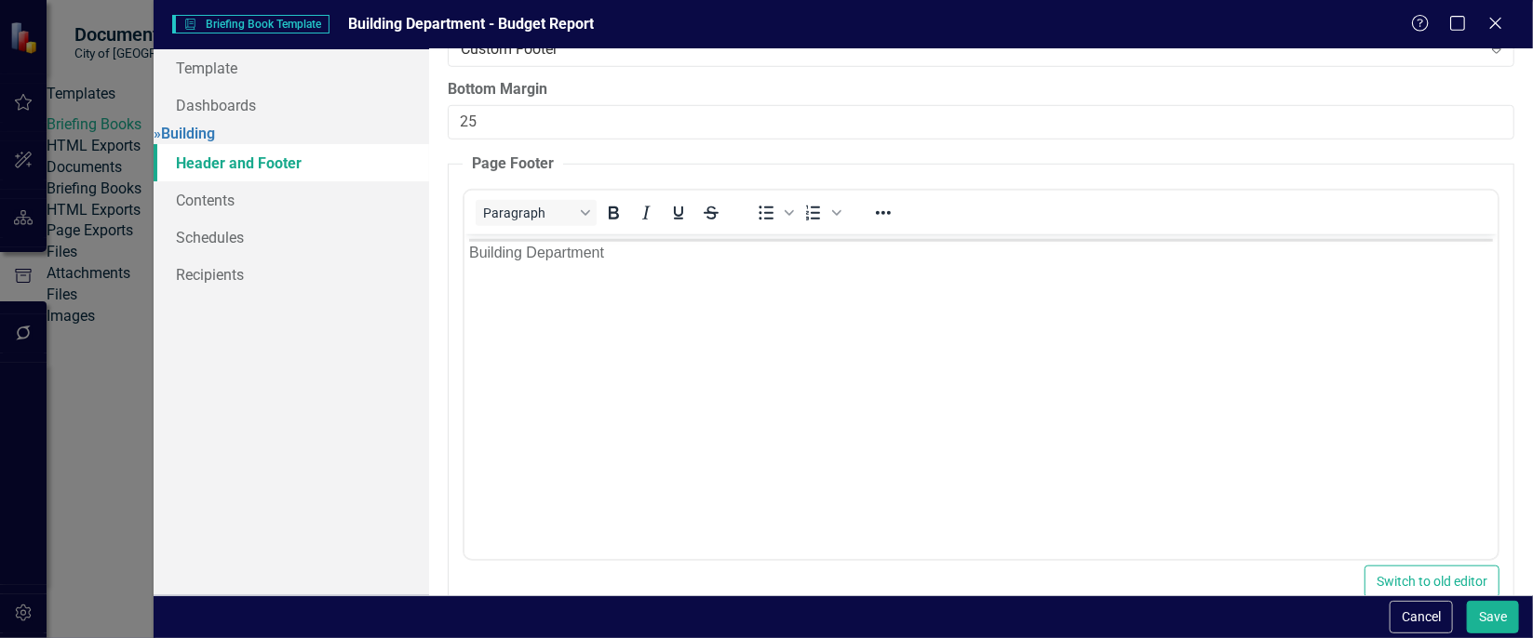
scroll to position [708, 0]
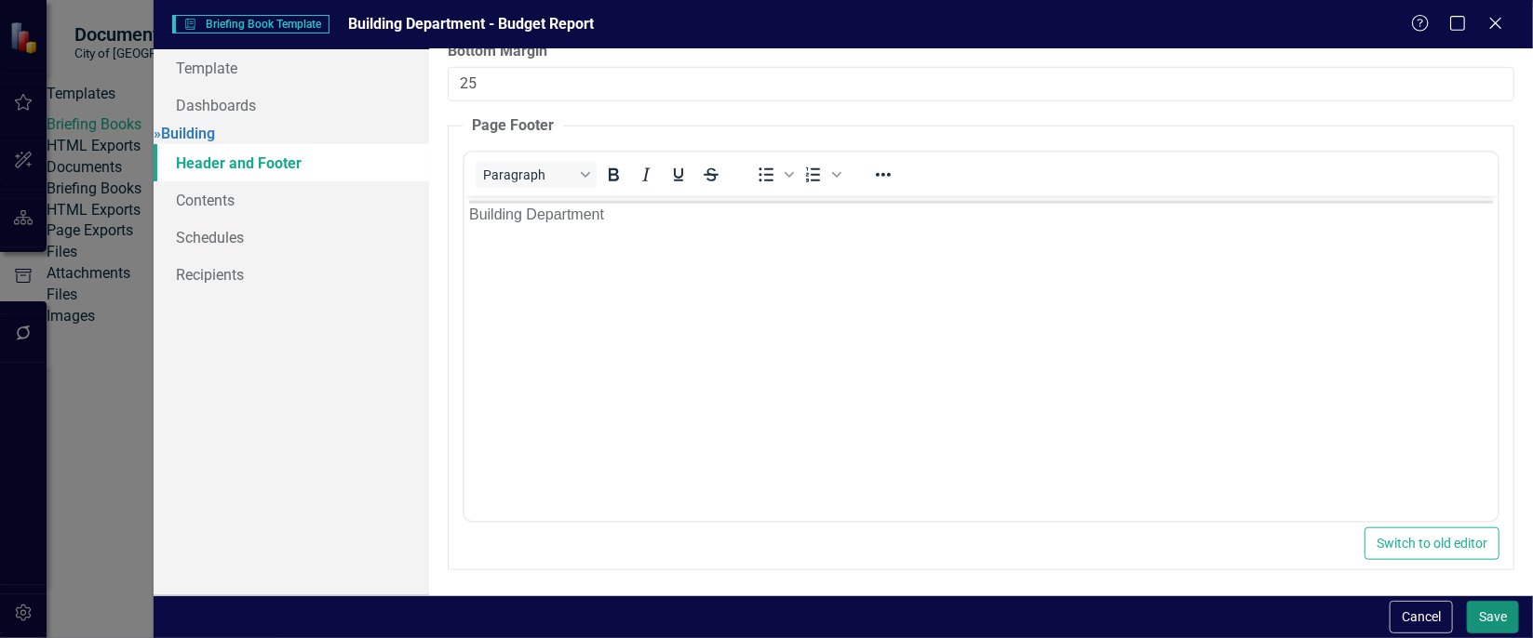
click at [1482, 613] on button "Save" at bounding box center [1493, 617] width 52 height 33
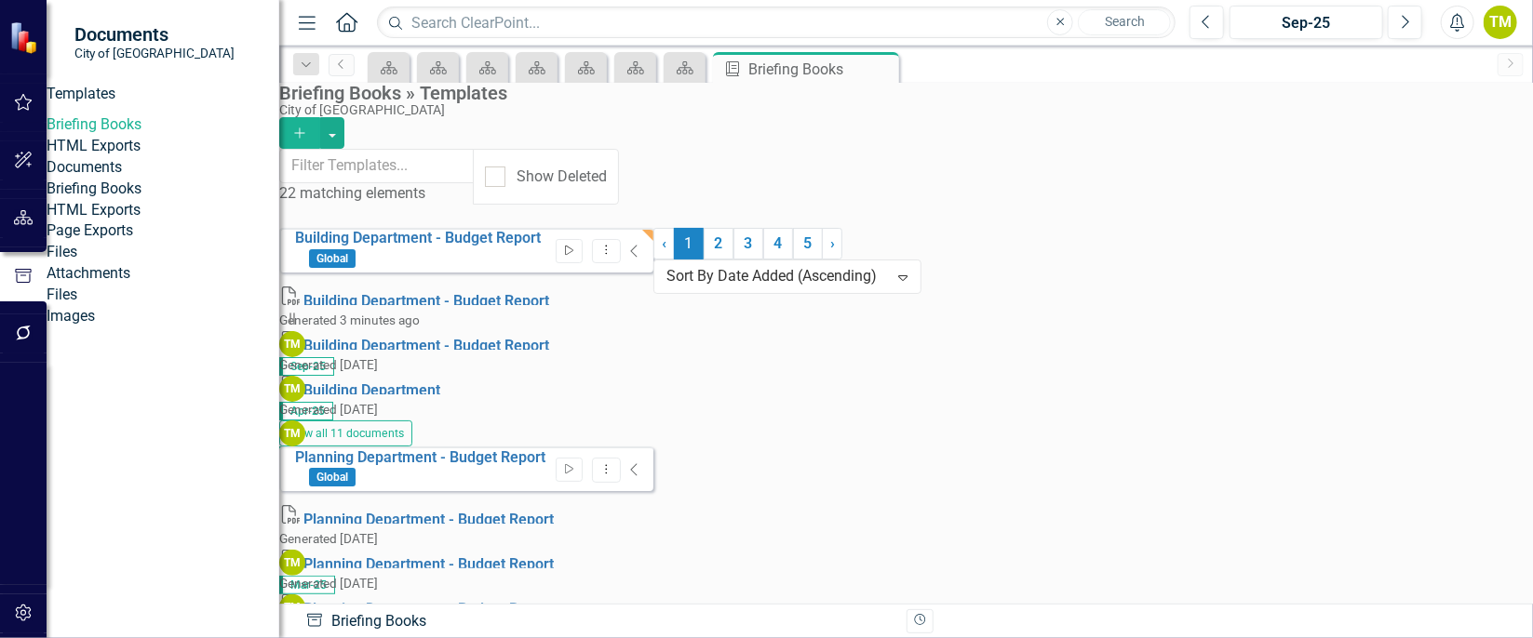
click at [576, 246] on icon "Start" at bounding box center [569, 251] width 14 height 11
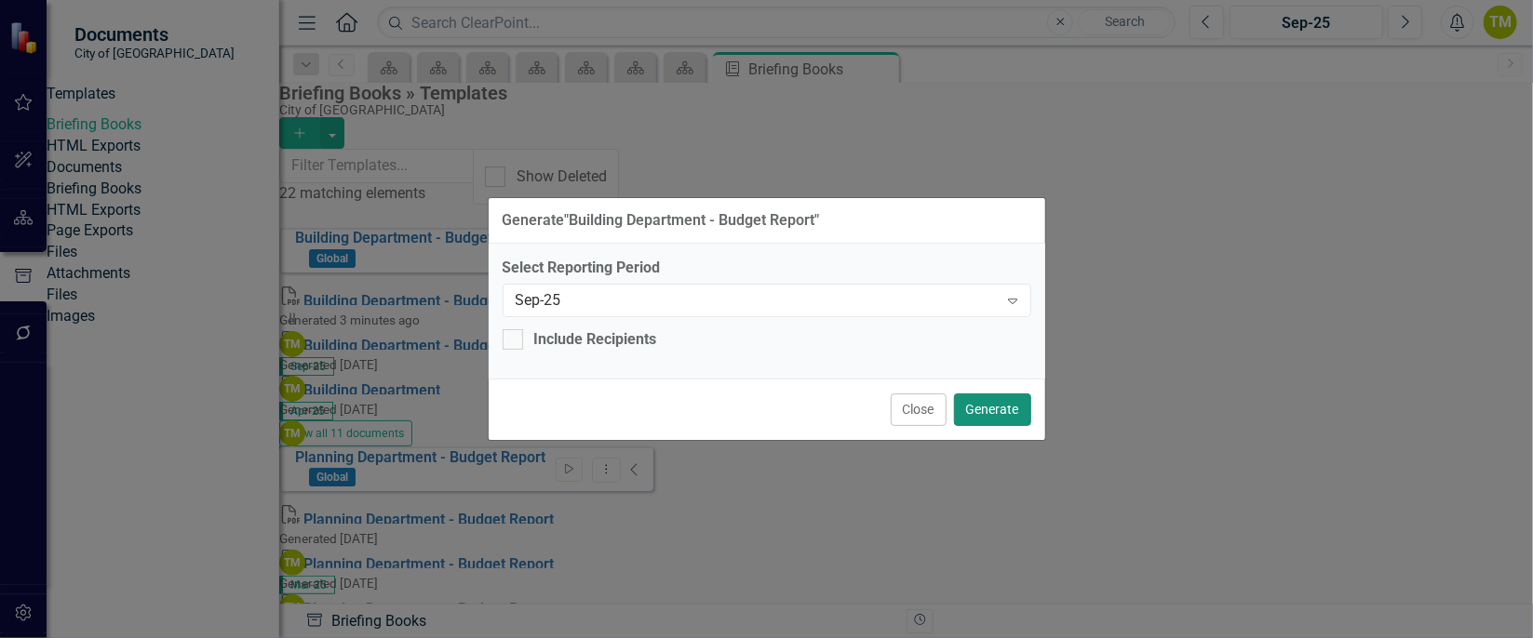
click at [990, 396] on button "Generate" at bounding box center [992, 410] width 77 height 33
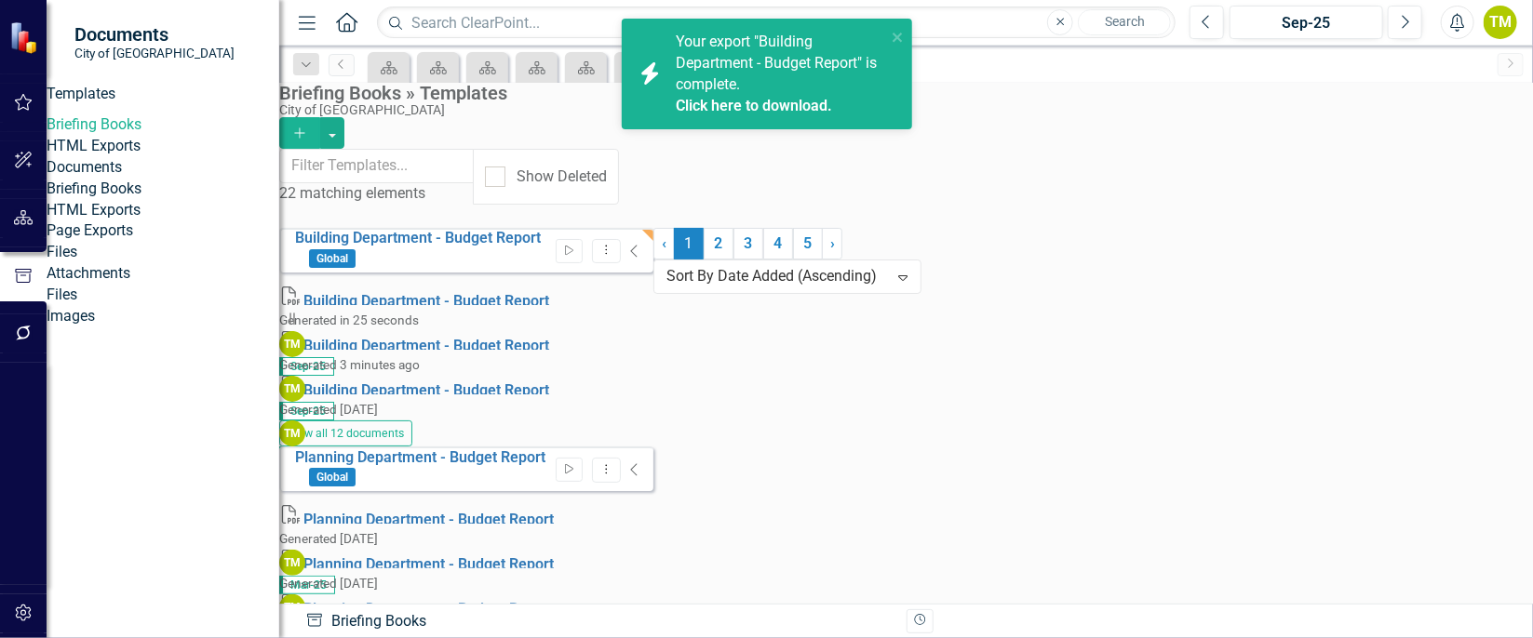
click at [759, 101] on link "Click here to download." at bounding box center [754, 106] width 156 height 18
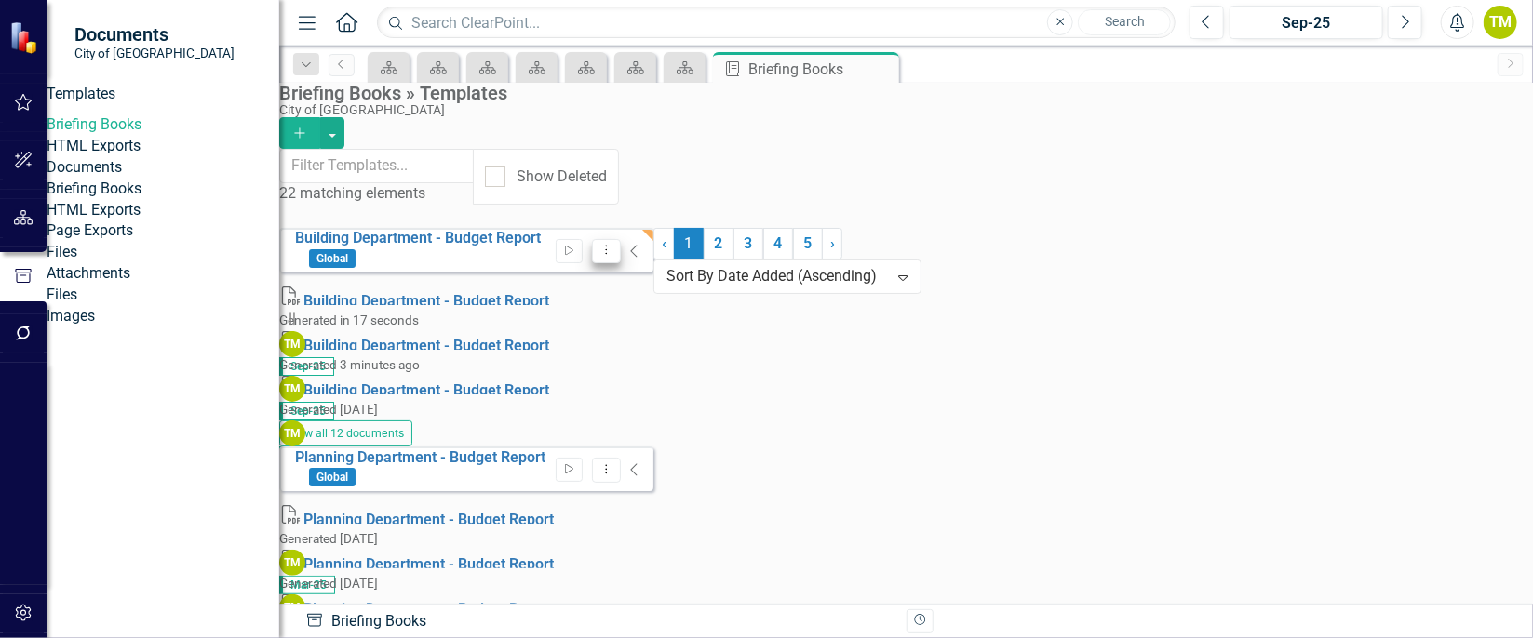
click at [621, 239] on button "Dropdown Menu" at bounding box center [606, 251] width 29 height 25
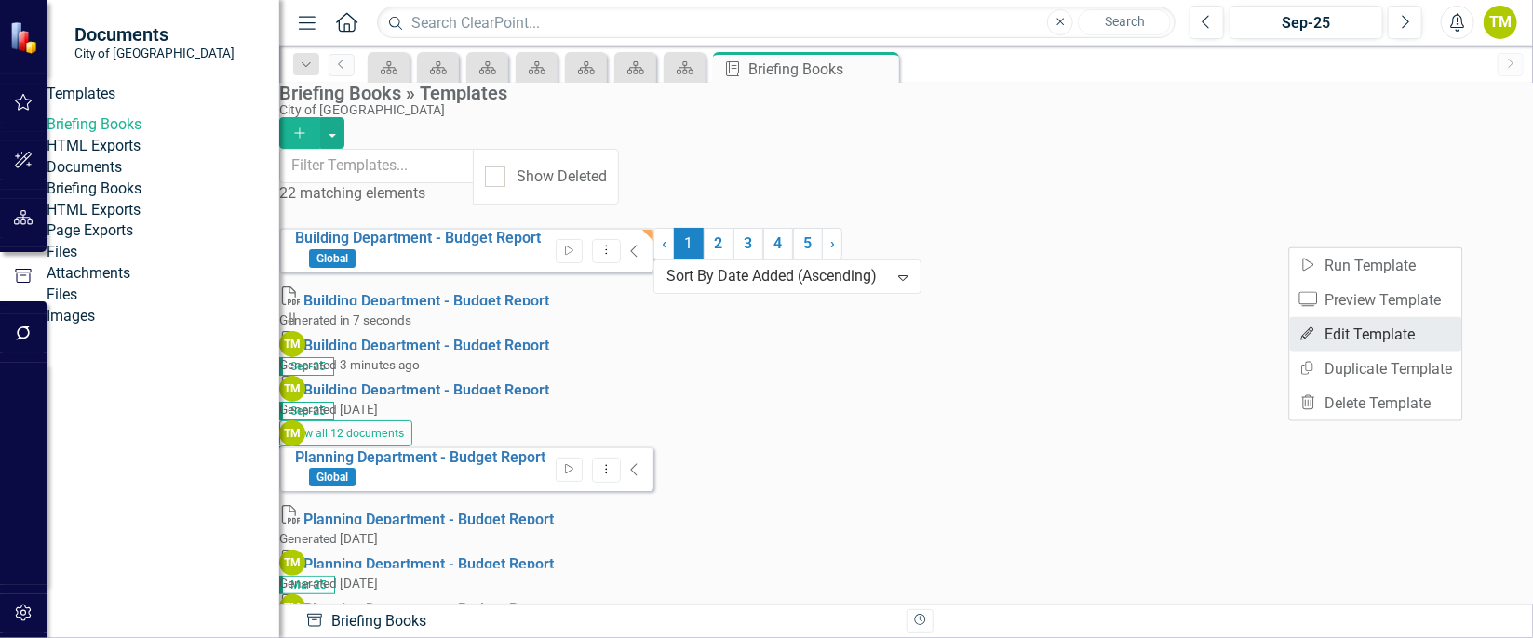
click at [1395, 330] on link "Edit Edit Template" at bounding box center [1376, 334] width 172 height 34
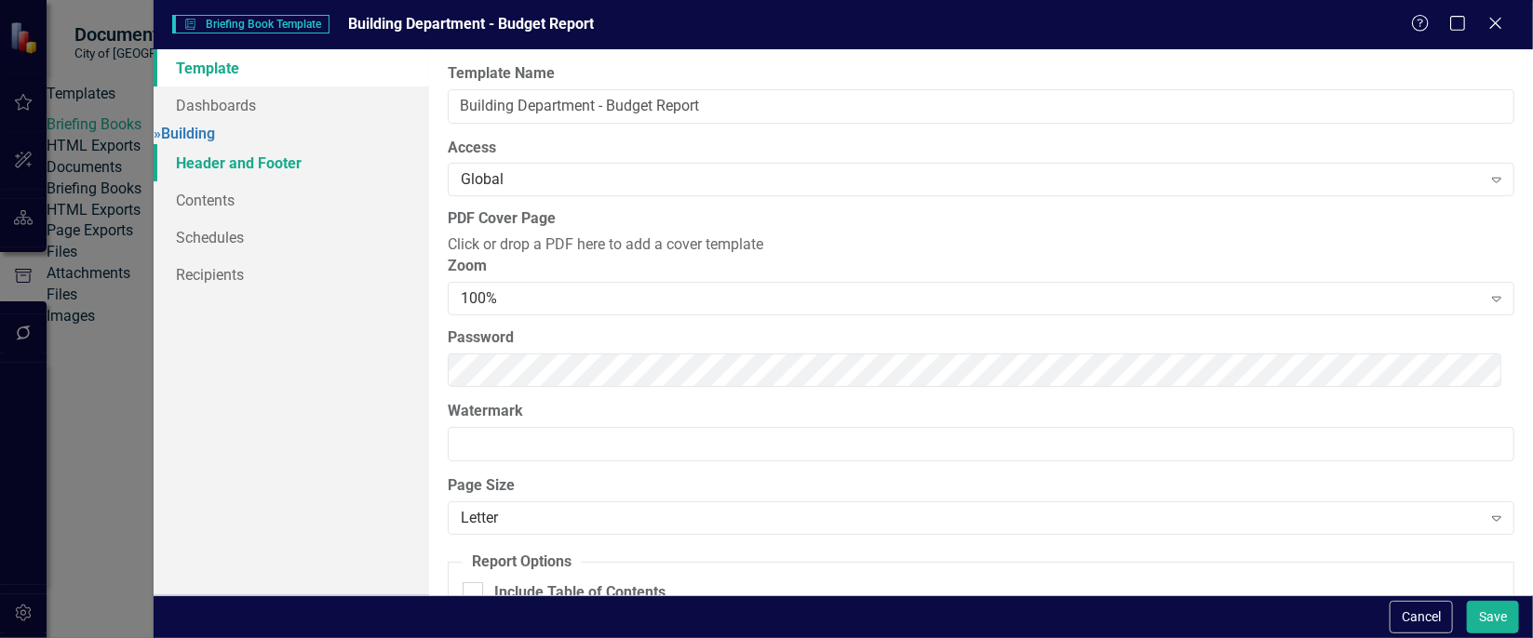
click at [234, 181] on link "Header and Footer" at bounding box center [292, 162] width 276 height 37
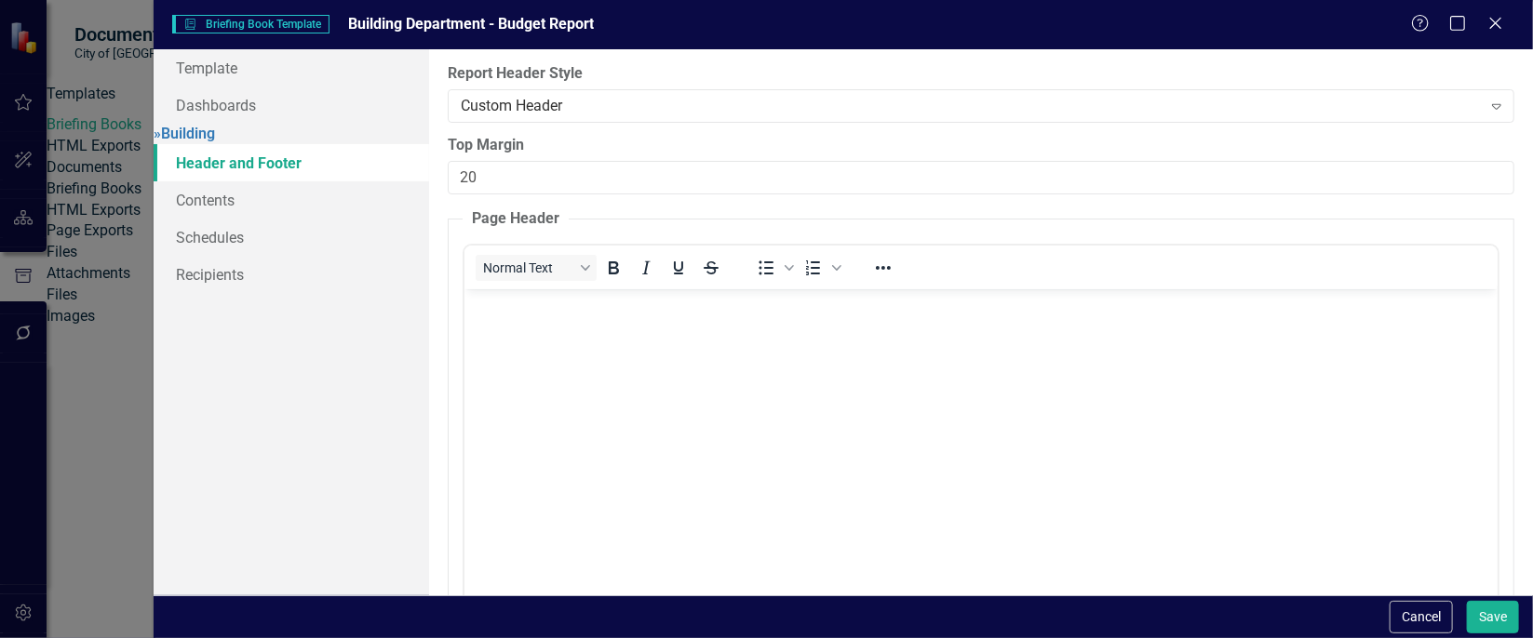
scroll to position [0, 0]
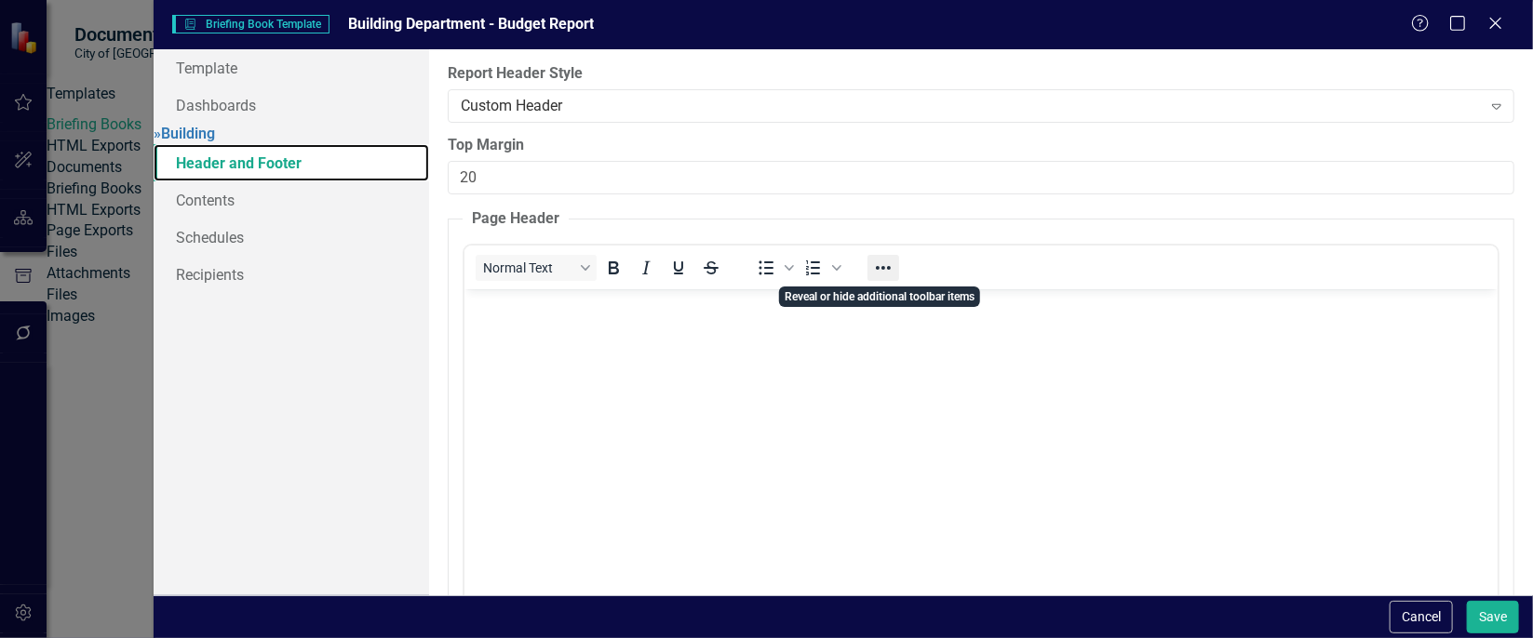
click at [881, 275] on icon "Reveal or hide additional toolbar items" at bounding box center [883, 268] width 22 height 22
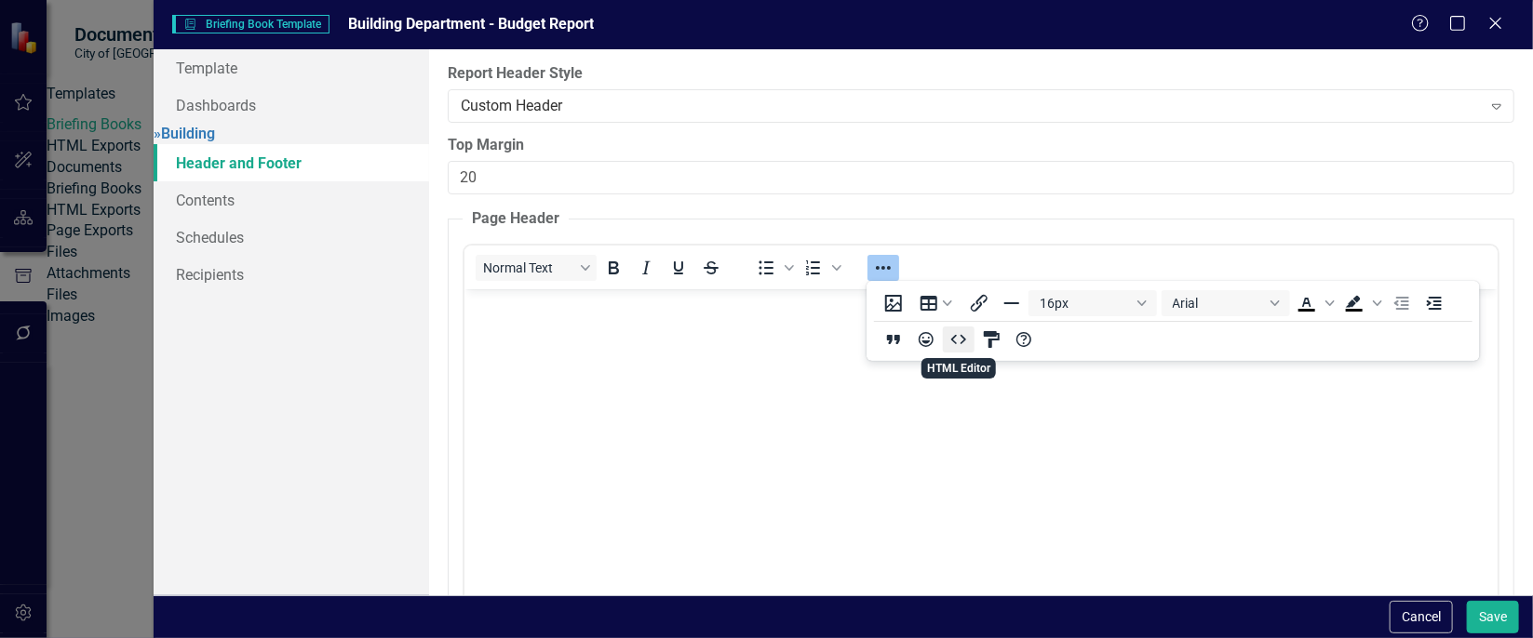
click at [959, 341] on icon "HTML Editor" at bounding box center [959, 340] width 22 height 22
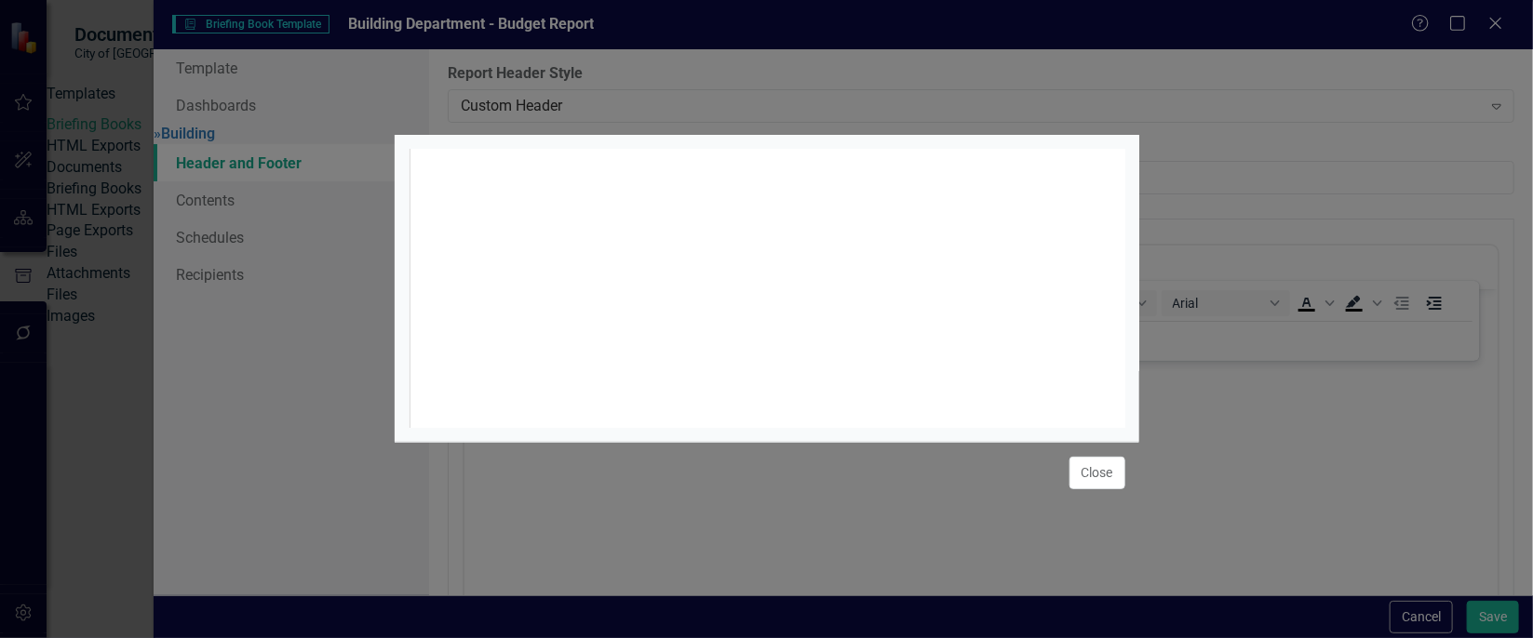
scroll to position [7, 0]
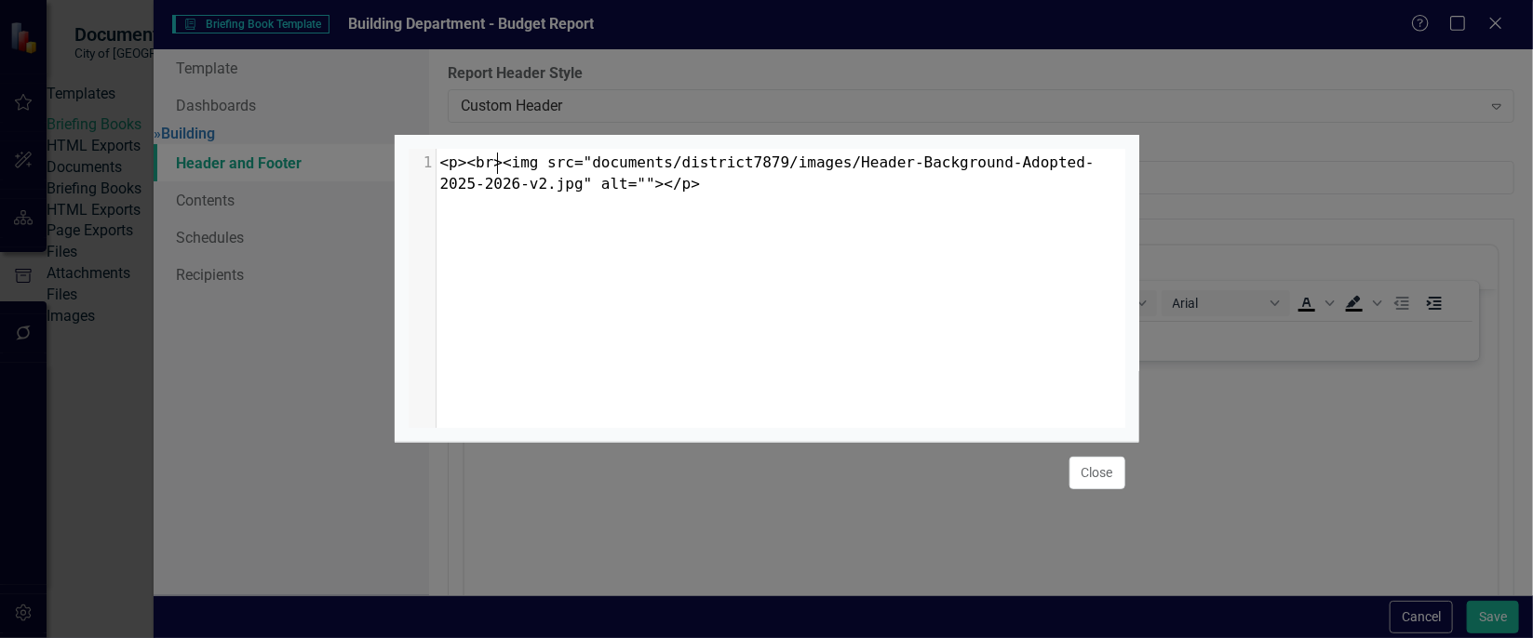
click at [495, 154] on span "<p><br><img src="documents/district7879/images/Header-Background-Adopted-2025-2…" at bounding box center [767, 173] width 654 height 39
type textarea "<cem"
type textarea "nter>"
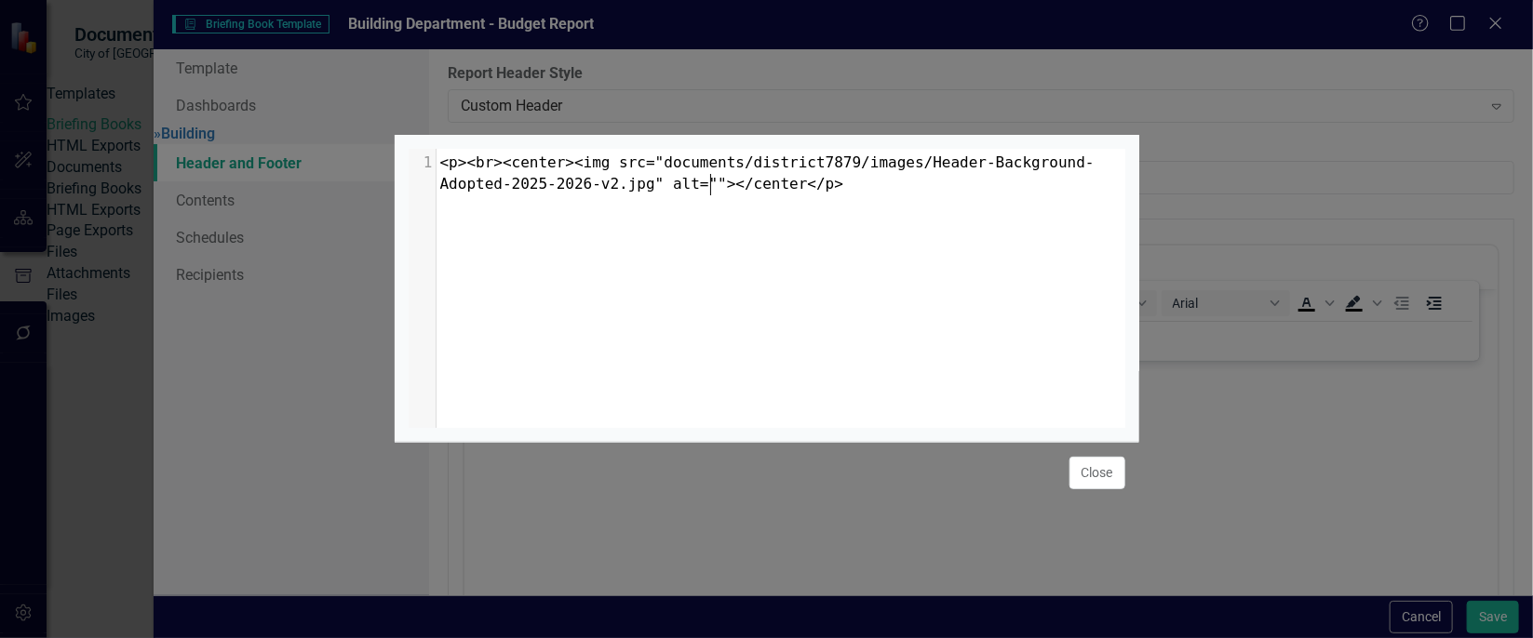
type textarea "</center?"
type textarea ">"
click at [1100, 481] on button "Close" at bounding box center [1097, 473] width 56 height 33
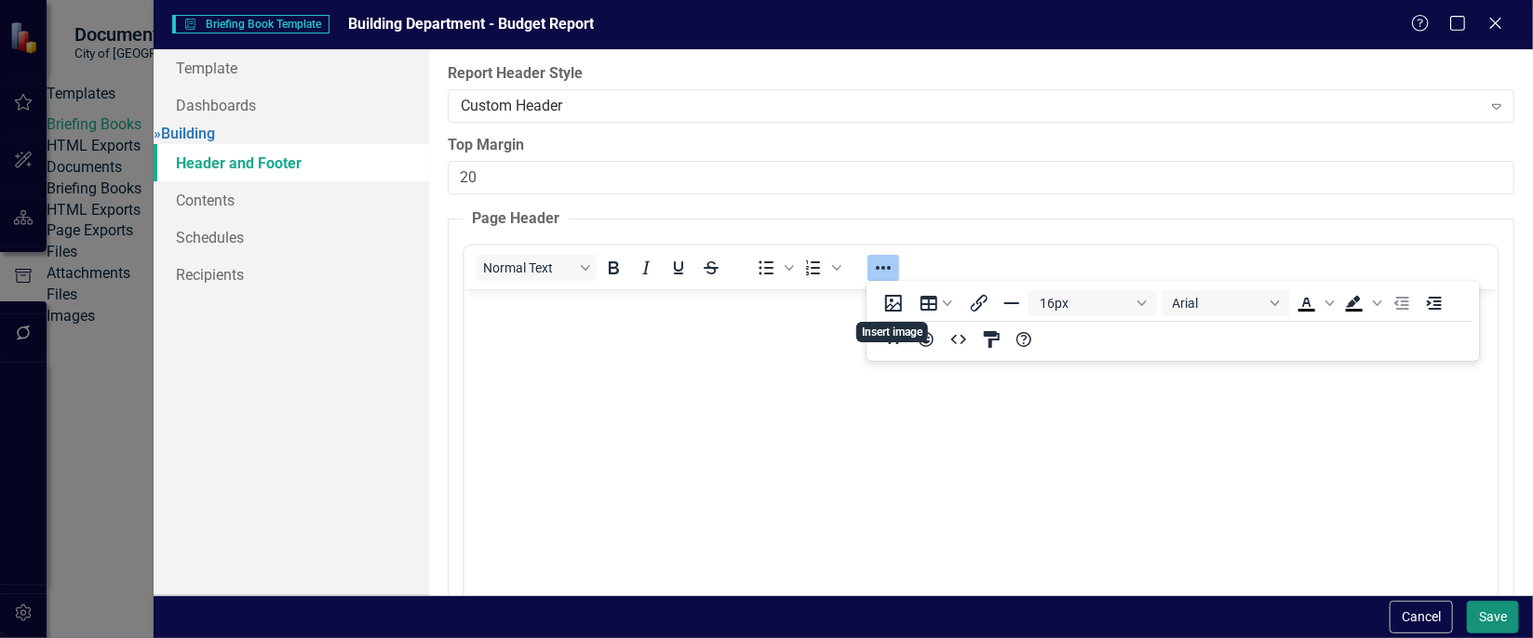
click at [1485, 621] on button "Save" at bounding box center [1493, 617] width 52 height 33
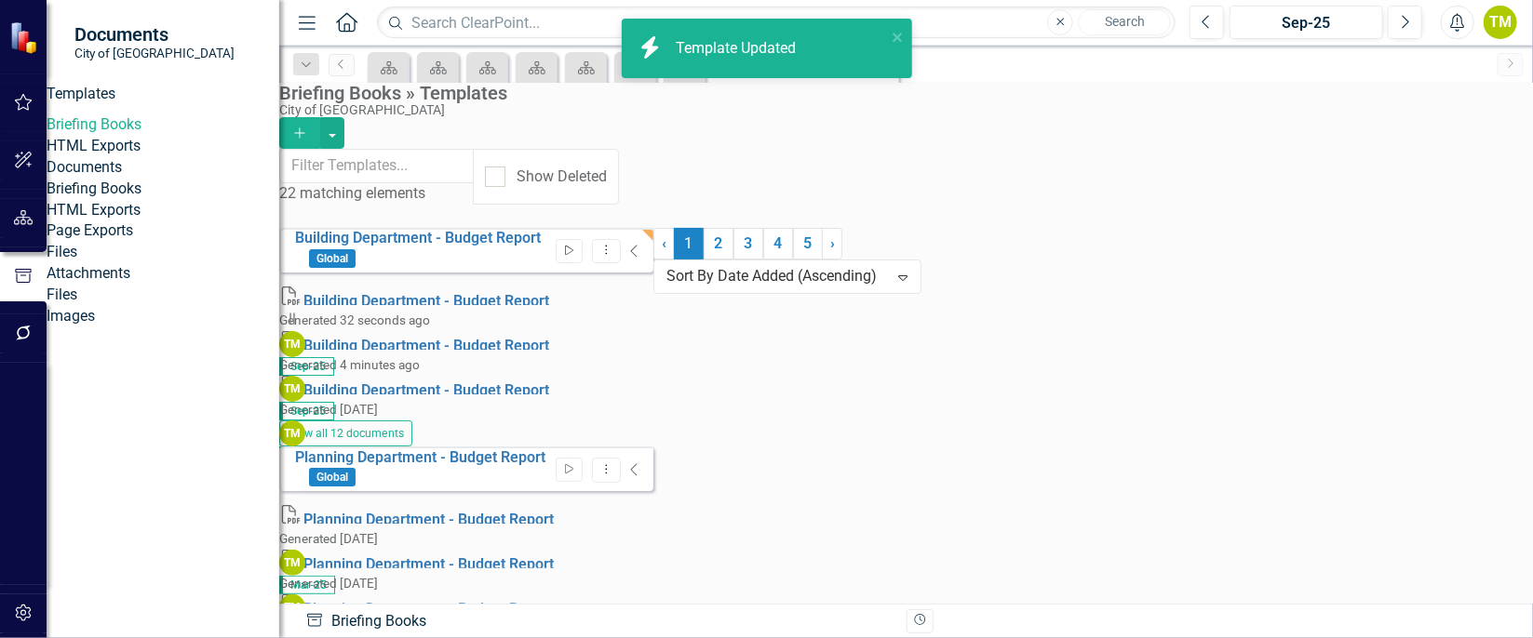
click at [576, 246] on icon "Start" at bounding box center [569, 251] width 14 height 11
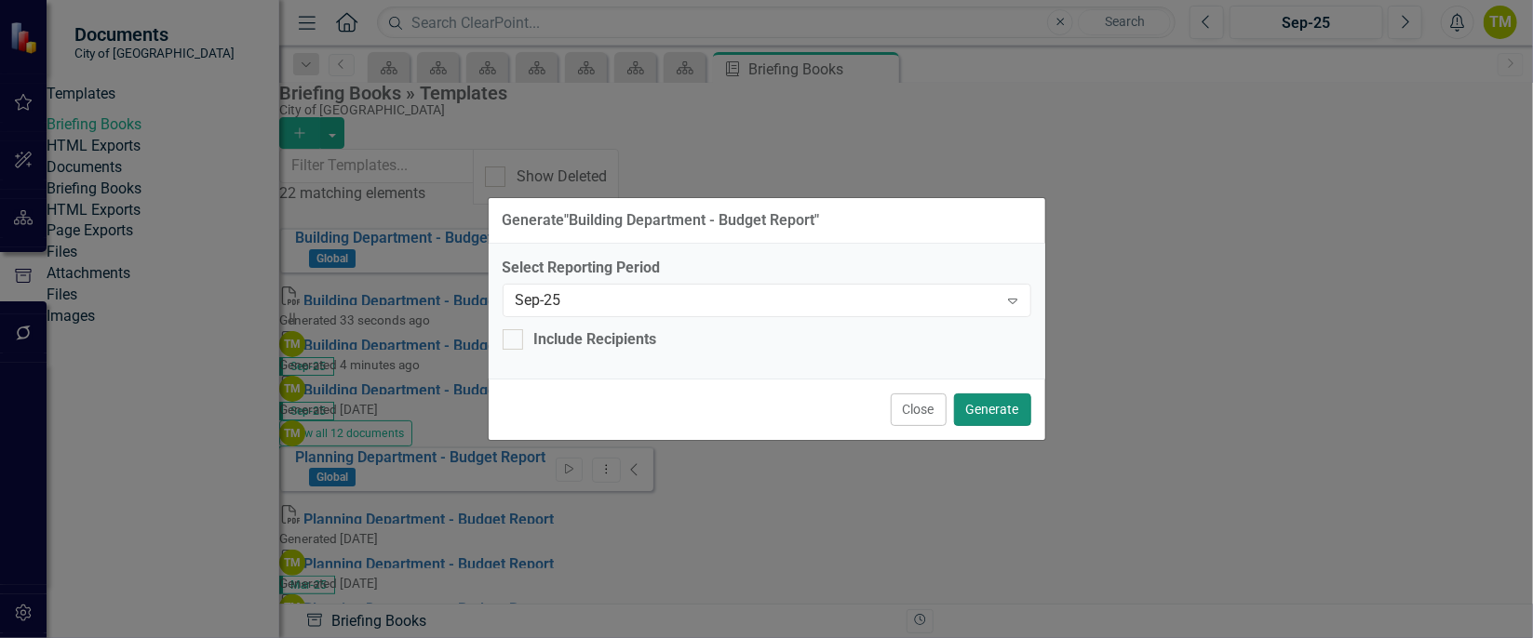
drag, startPoint x: 987, startPoint y: 415, endPoint x: 1012, endPoint y: 394, distance: 33.0
click at [1012, 394] on button "Generate" at bounding box center [992, 410] width 77 height 33
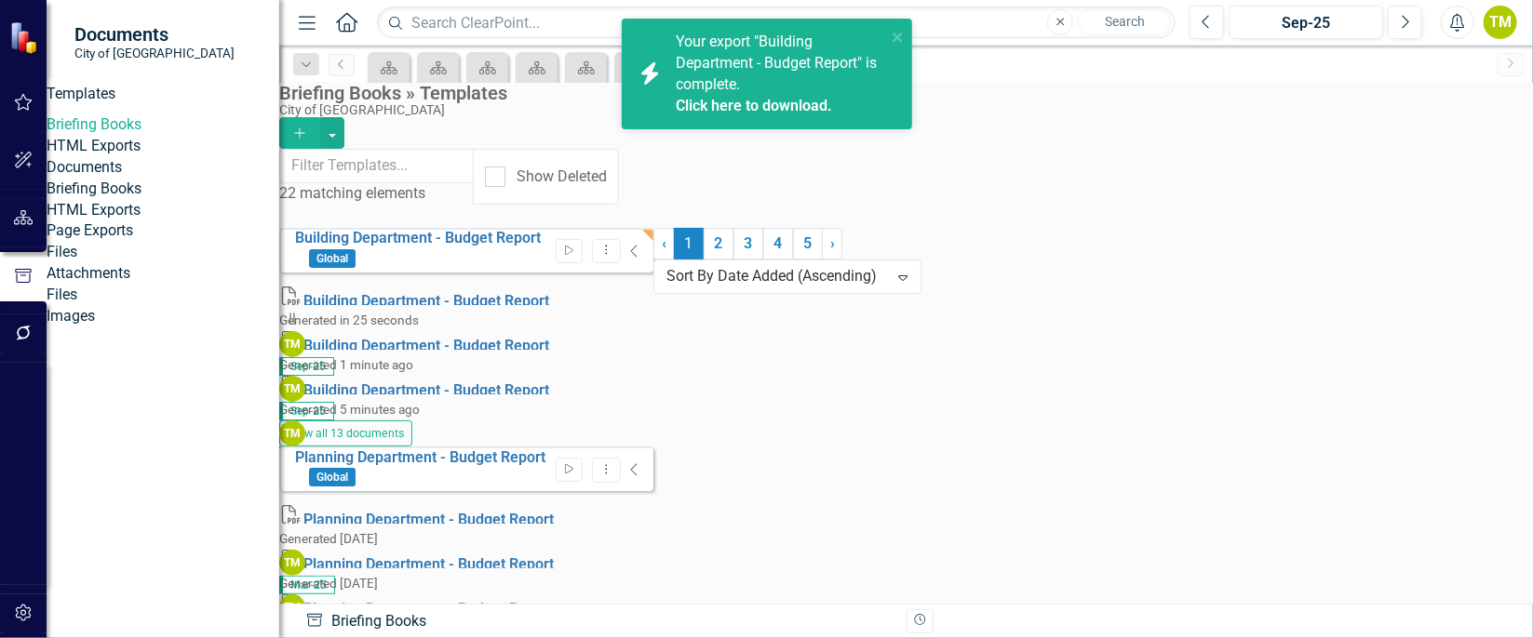
click at [706, 107] on link "Click here to download." at bounding box center [754, 106] width 156 height 18
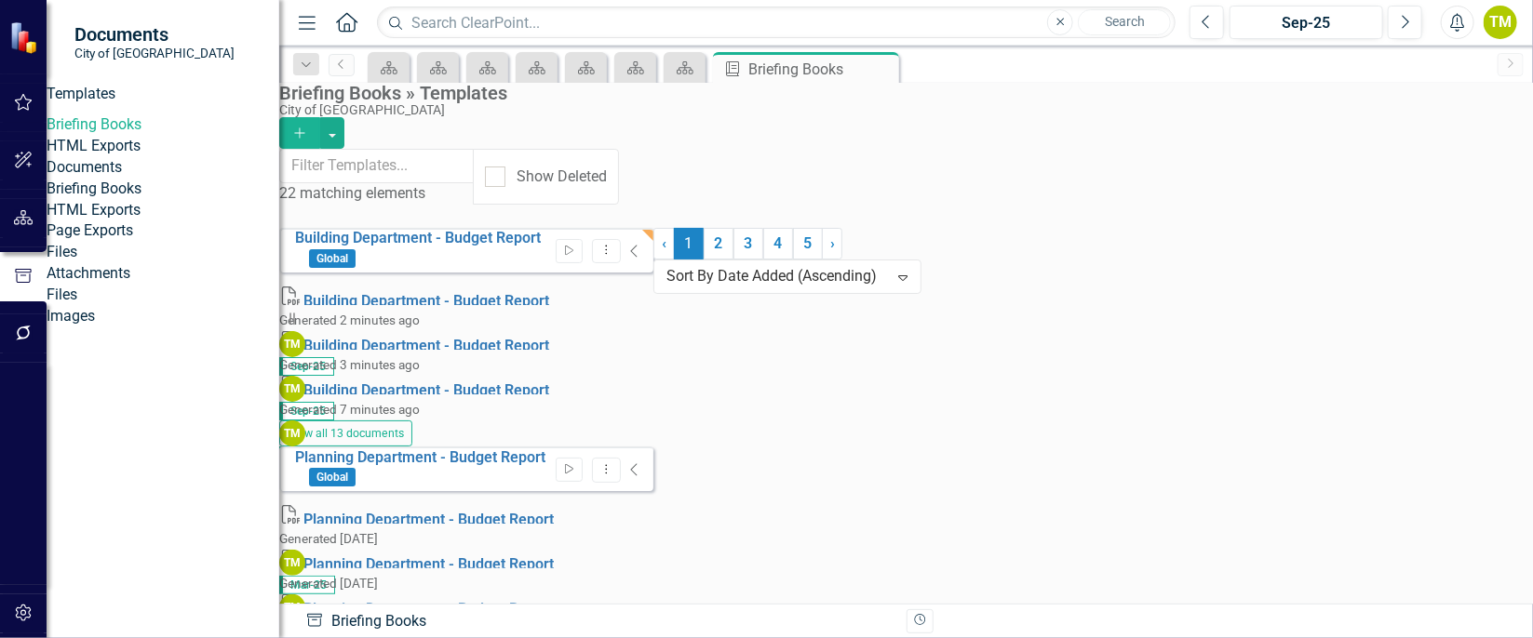
drag, startPoint x: 1449, startPoint y: 239, endPoint x: 811, endPoint y: 196, distance: 639.9
click at [811, 196] on div "22 matching elements Show Deleted" at bounding box center [906, 184] width 1254 height 70
click at [614, 244] on icon "Dropdown Menu" at bounding box center [606, 250] width 16 height 12
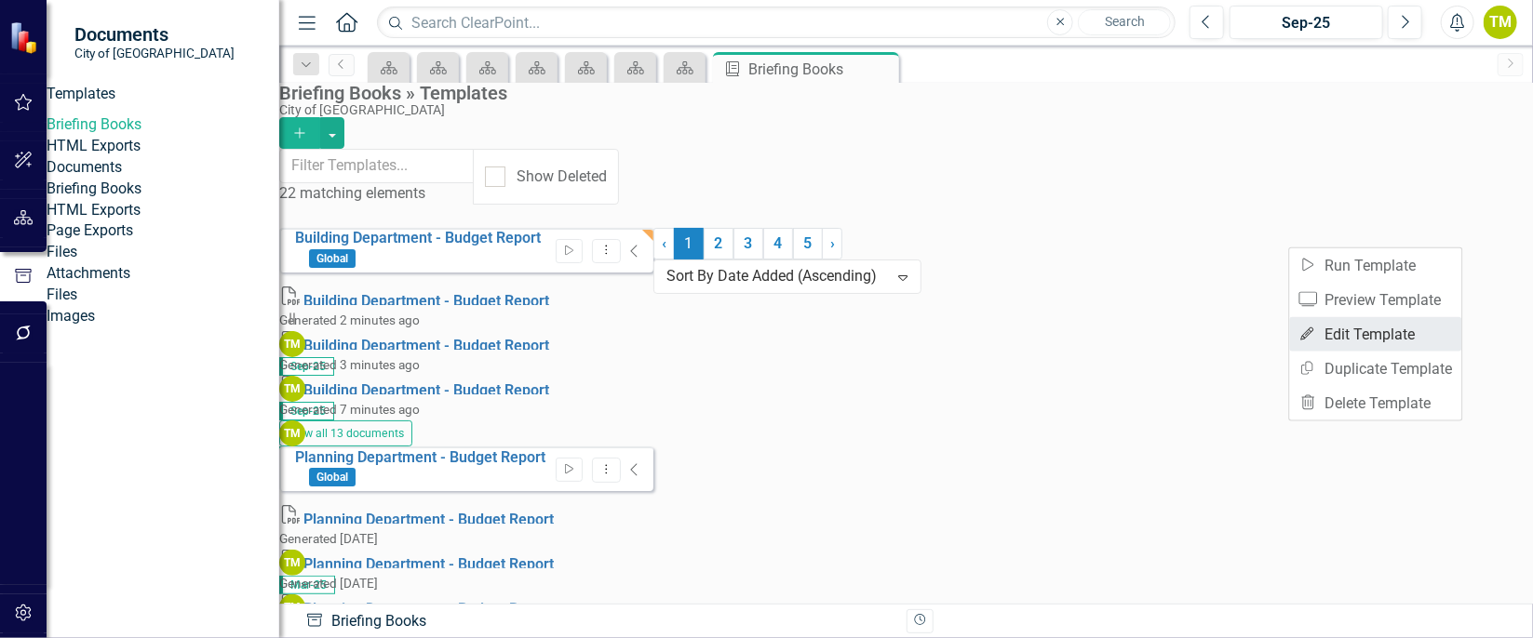
click at [1411, 332] on link "Edit Edit Template" at bounding box center [1376, 334] width 172 height 34
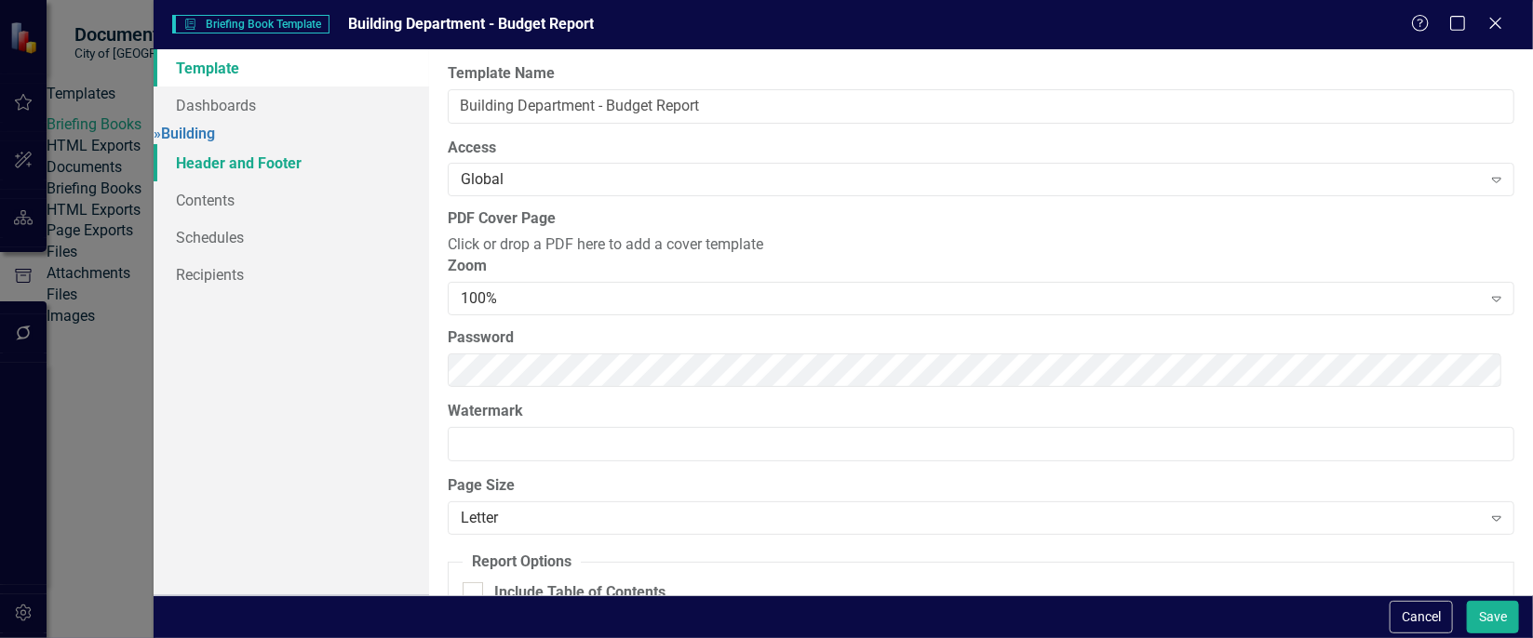
click at [250, 163] on link "Header and Footer" at bounding box center [292, 162] width 276 height 37
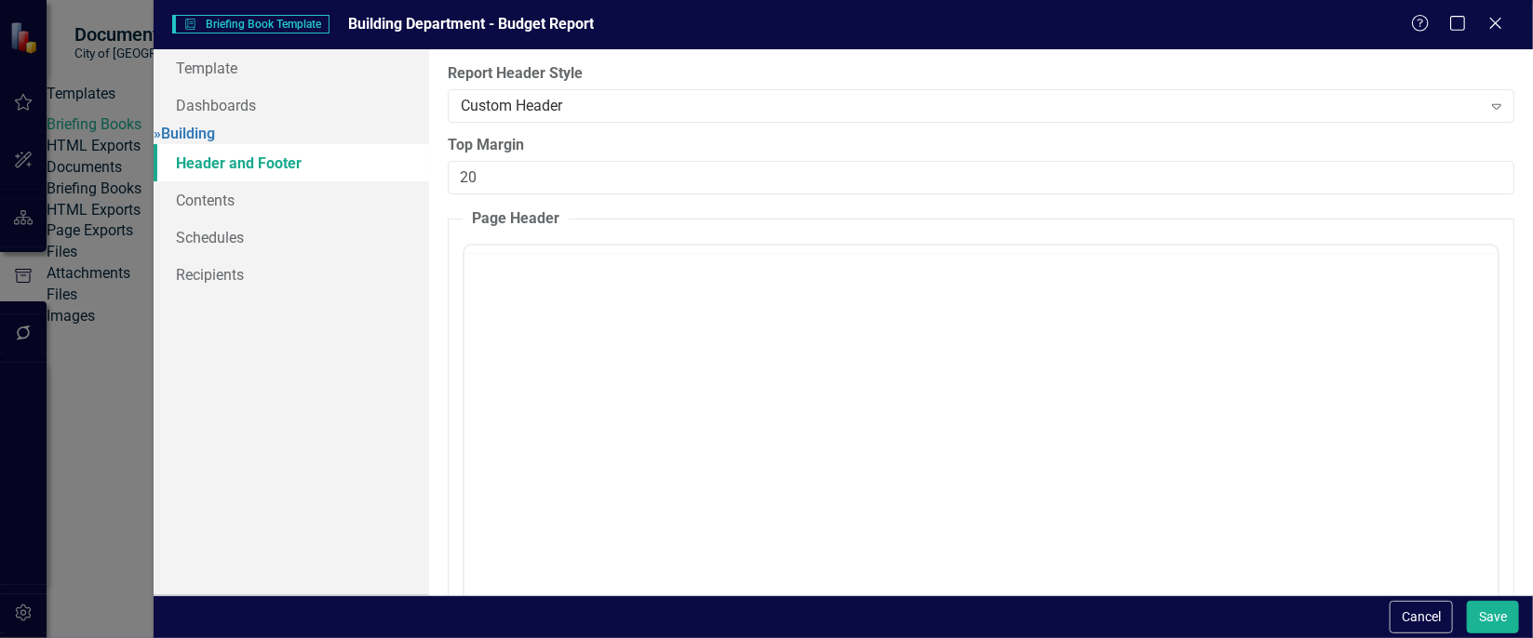
scroll to position [0, 0]
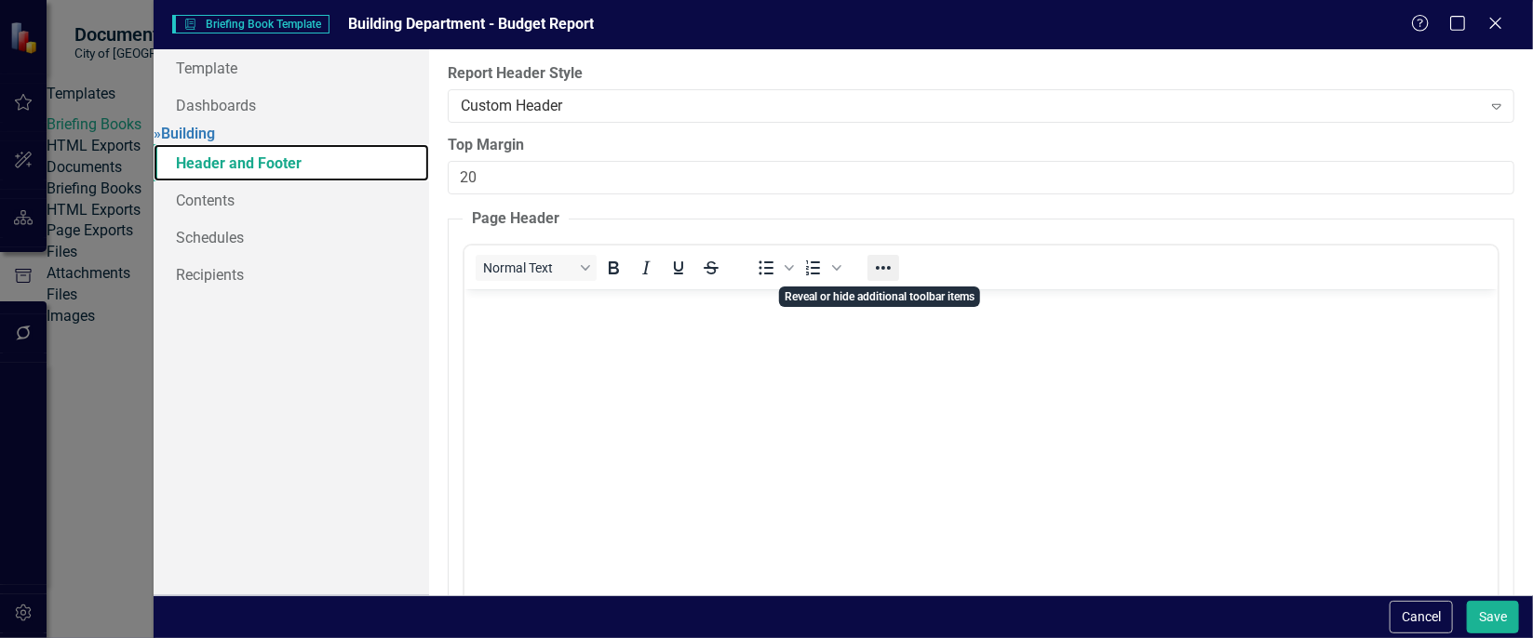
click at [880, 270] on icon "Reveal or hide additional toolbar items" at bounding box center [883, 268] width 22 height 22
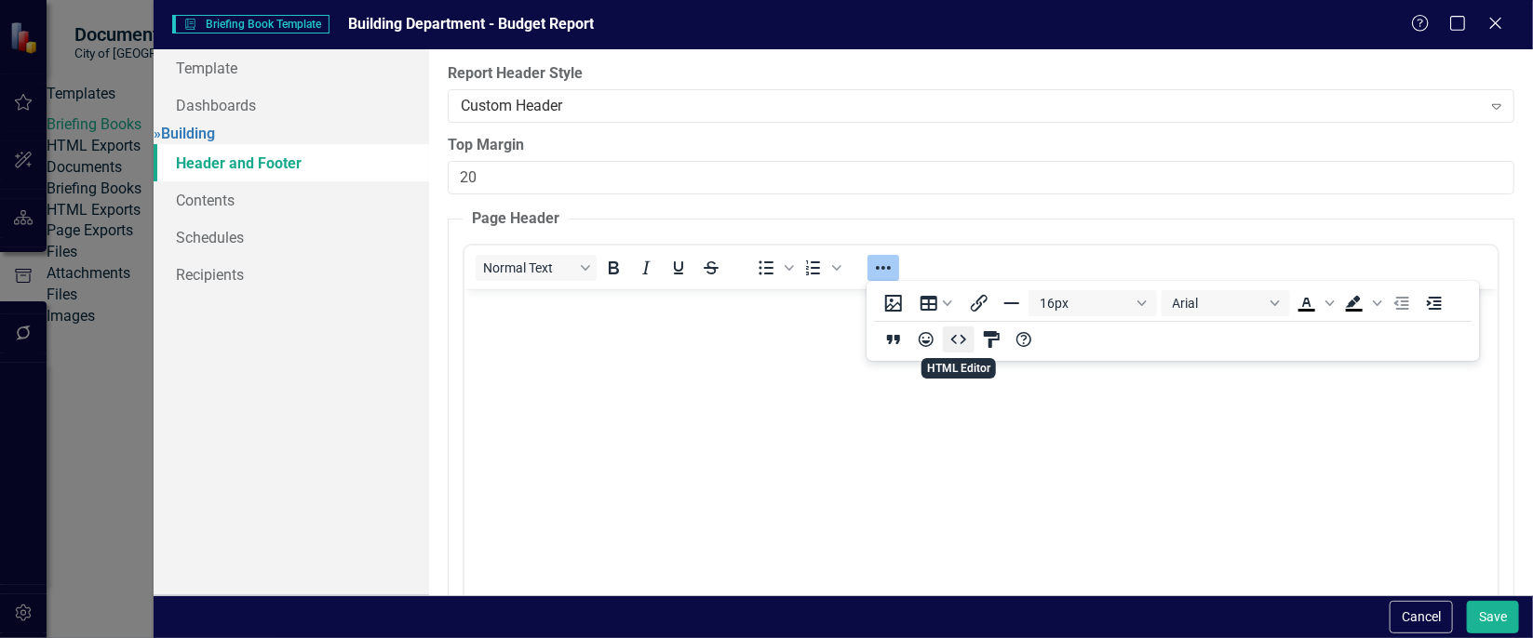
click at [964, 342] on icon "HTML Editor" at bounding box center [959, 340] width 22 height 22
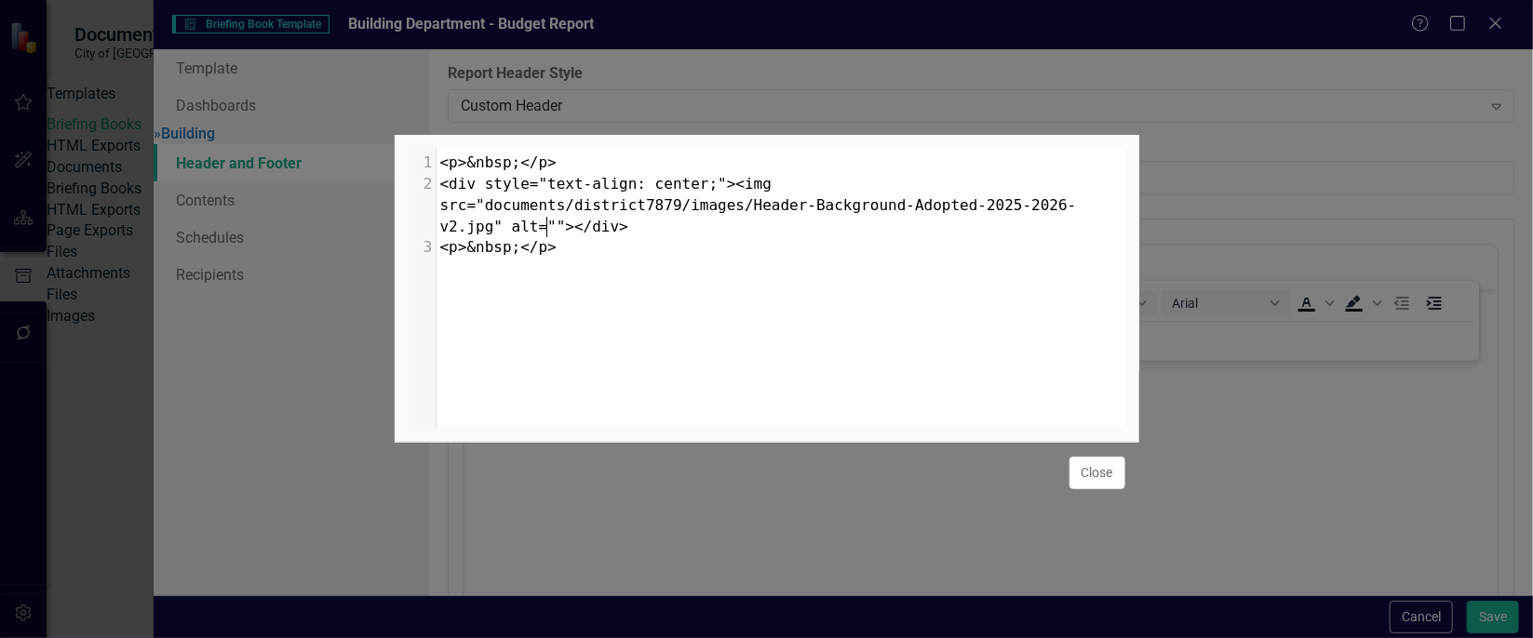
scroll to position [7, 0]
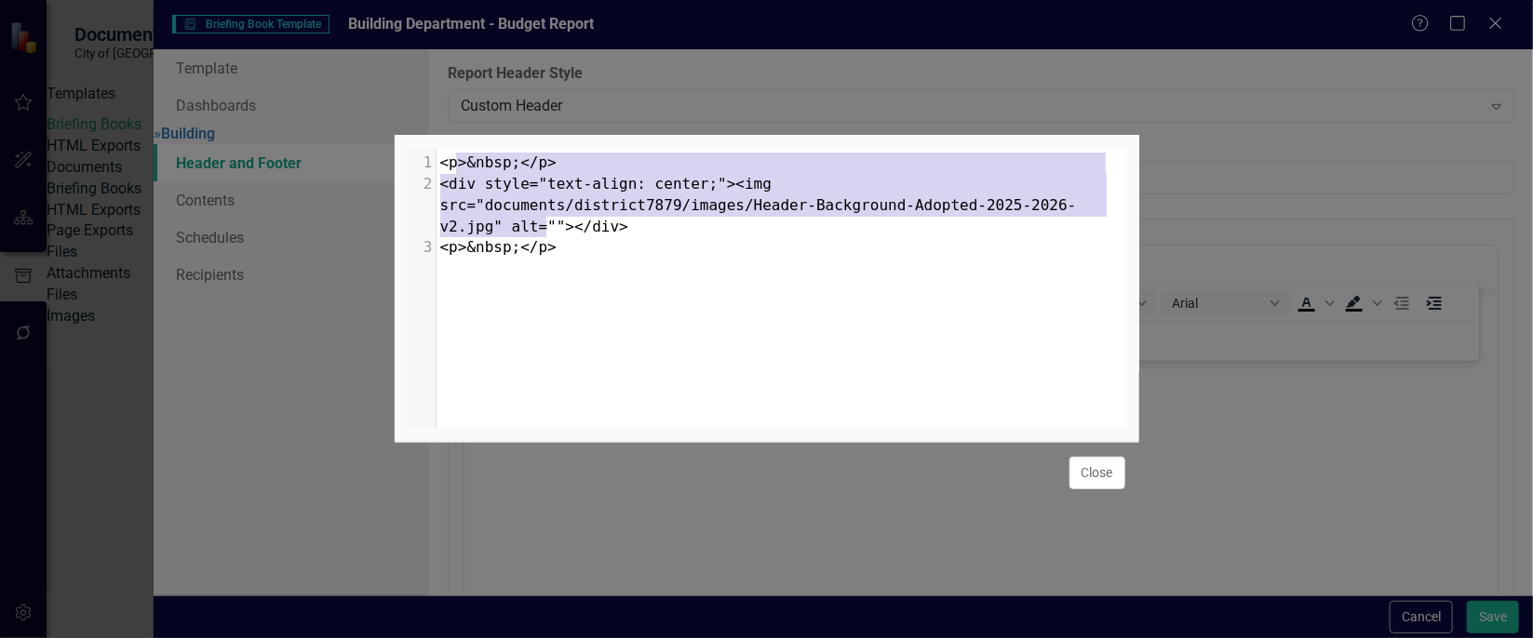
type textarea "<p>&nbsp;</p> <div style="text-align: center;"><img src="documents/district7879…"
drag, startPoint x: 572, startPoint y: 214, endPoint x: 426, endPoint y: 143, distance: 162.3
click at [426, 149] on div "x 1 <p>&nbsp;</p> 2 <div style="text-align: center;"><img src="documents/distri…" at bounding box center [790, 312] width 763 height 326
click at [1094, 481] on button "Close" at bounding box center [1097, 473] width 56 height 33
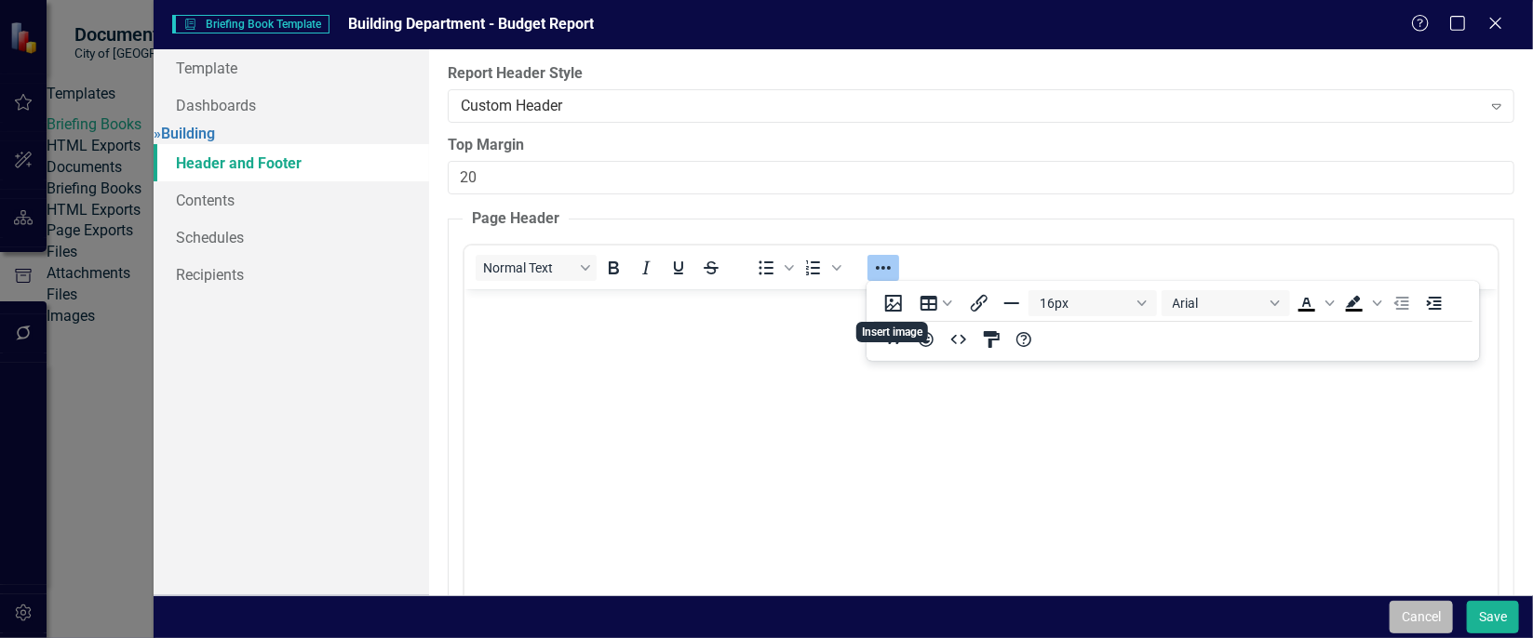
click at [1438, 604] on button "Cancel" at bounding box center [1421, 617] width 63 height 33
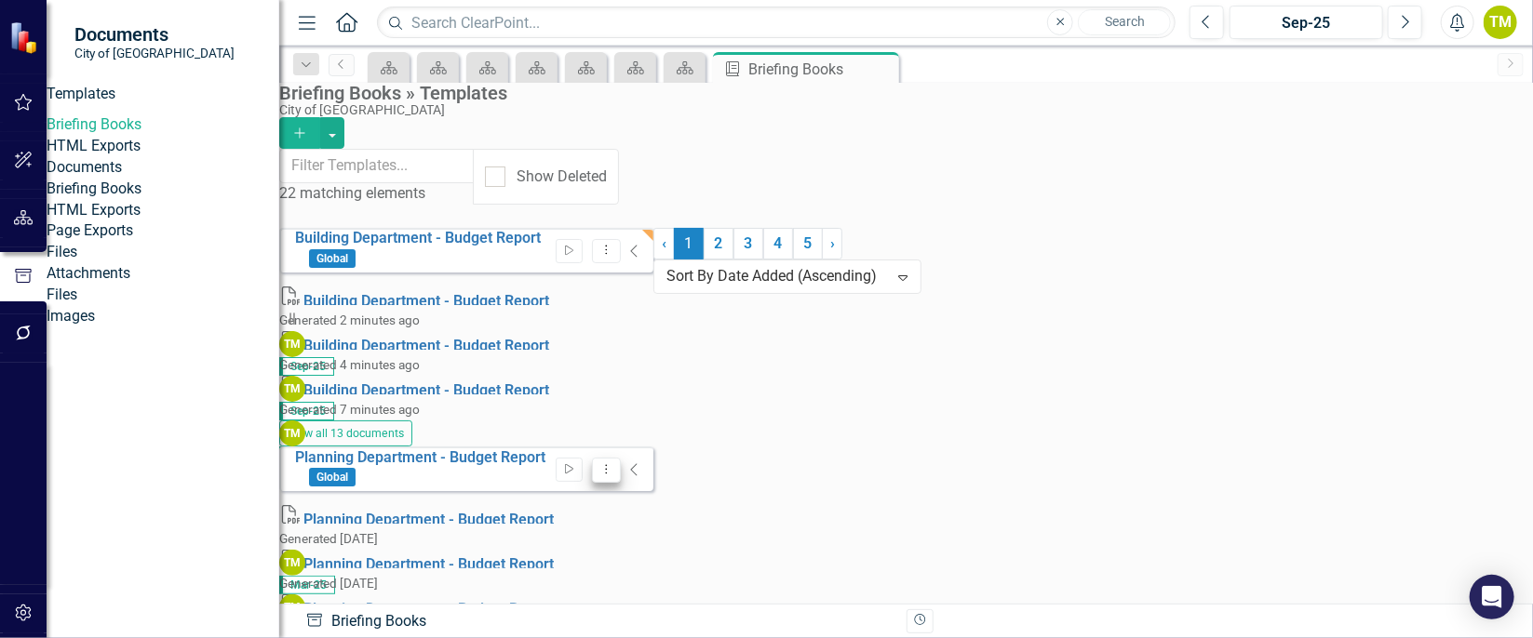
click at [614, 464] on icon "Dropdown Menu" at bounding box center [606, 470] width 16 height 12
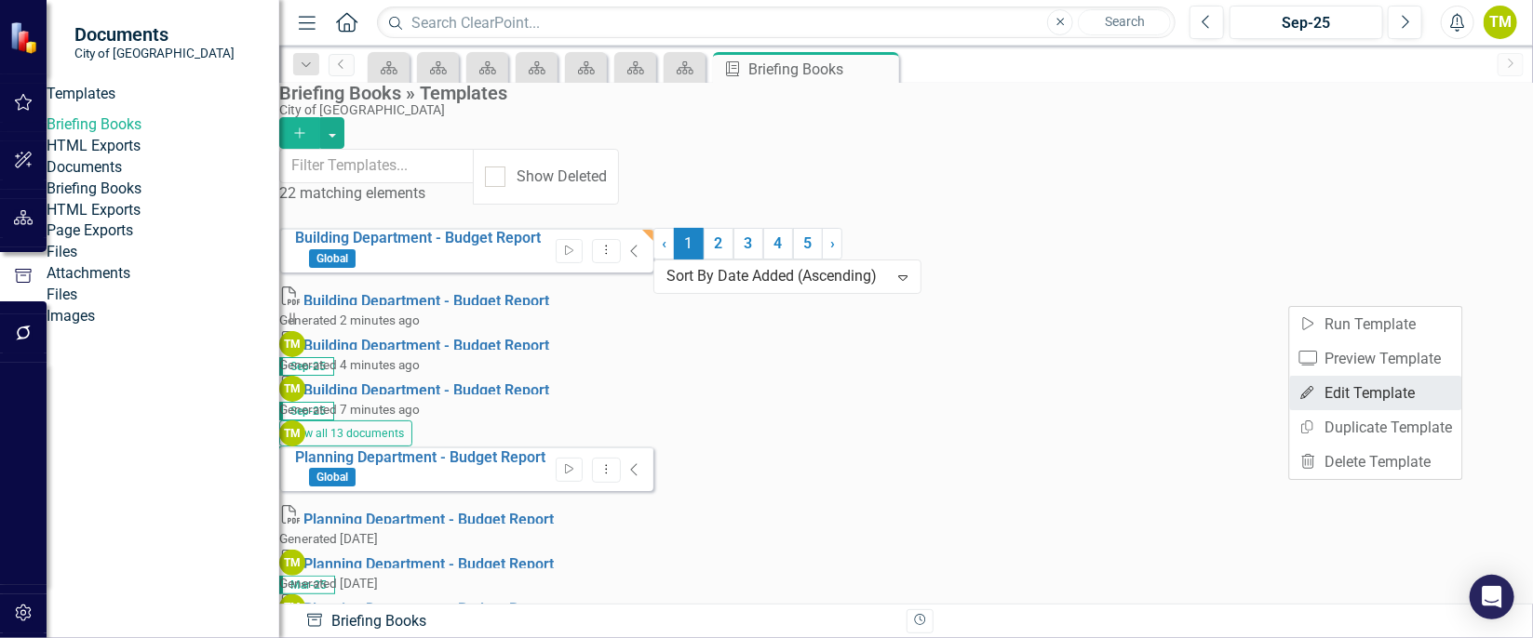
click at [1368, 396] on link "Edit Edit Template" at bounding box center [1376, 393] width 172 height 34
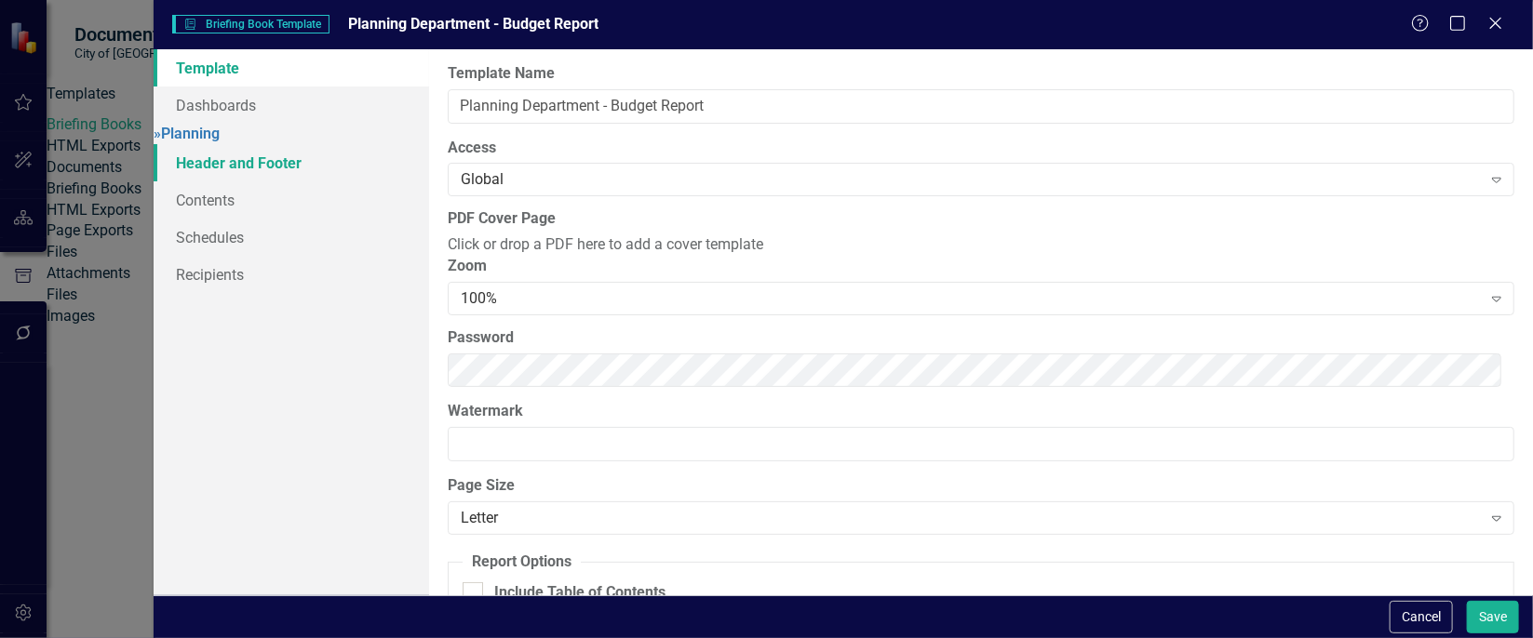
click at [288, 176] on link "Header and Footer" at bounding box center [292, 162] width 276 height 37
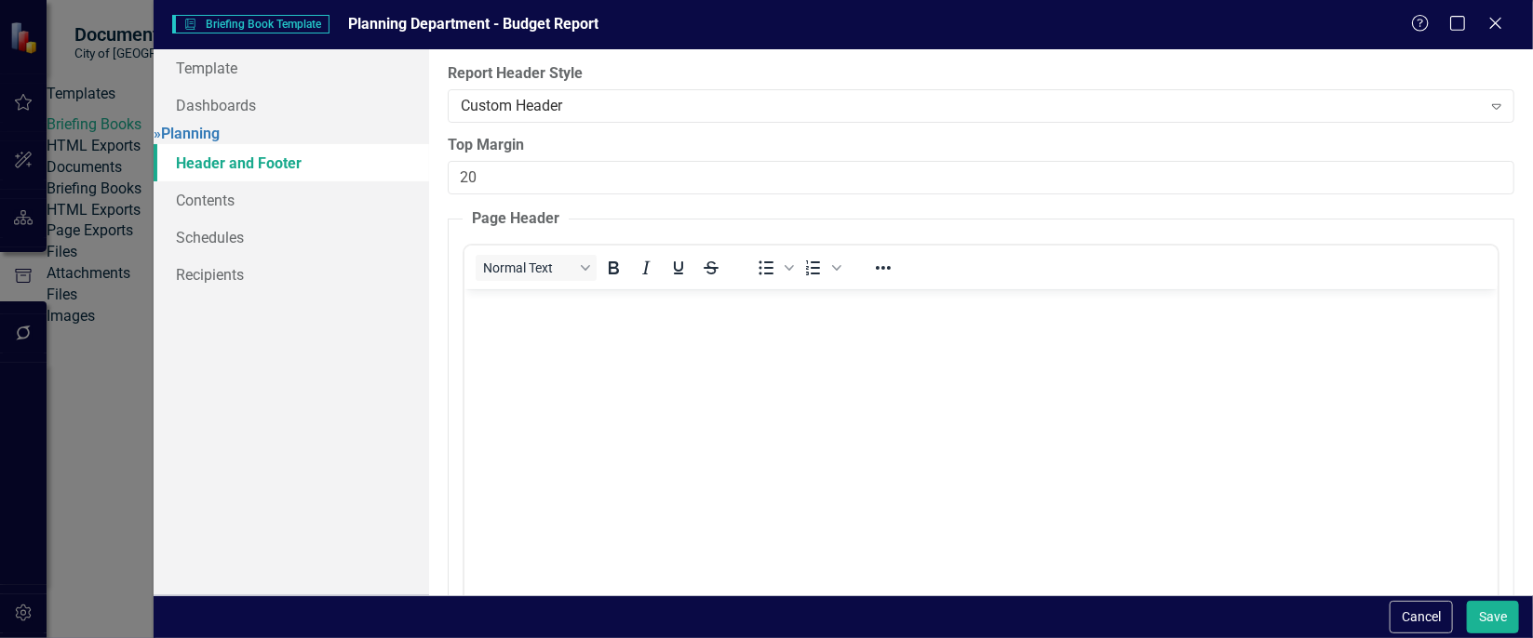
scroll to position [0, 0]
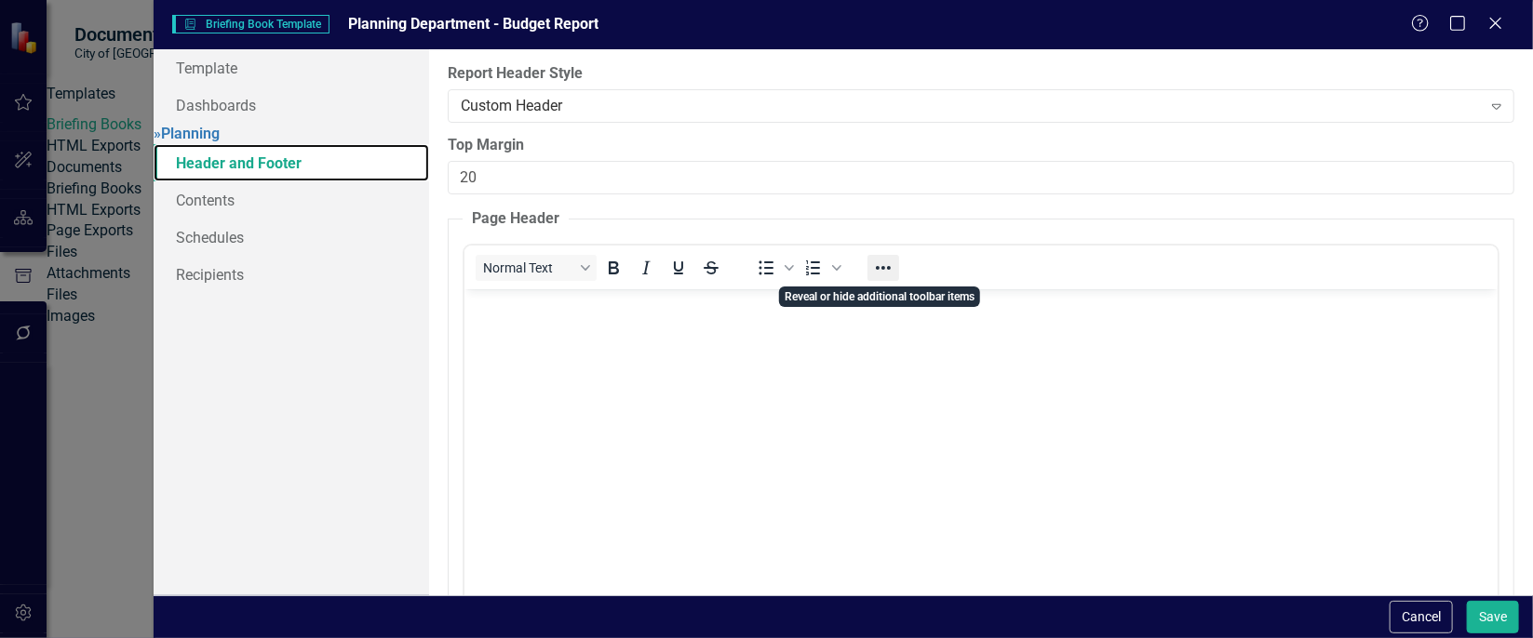
click at [881, 267] on icon "Reveal or hide additional toolbar items" at bounding box center [883, 268] width 15 height 4
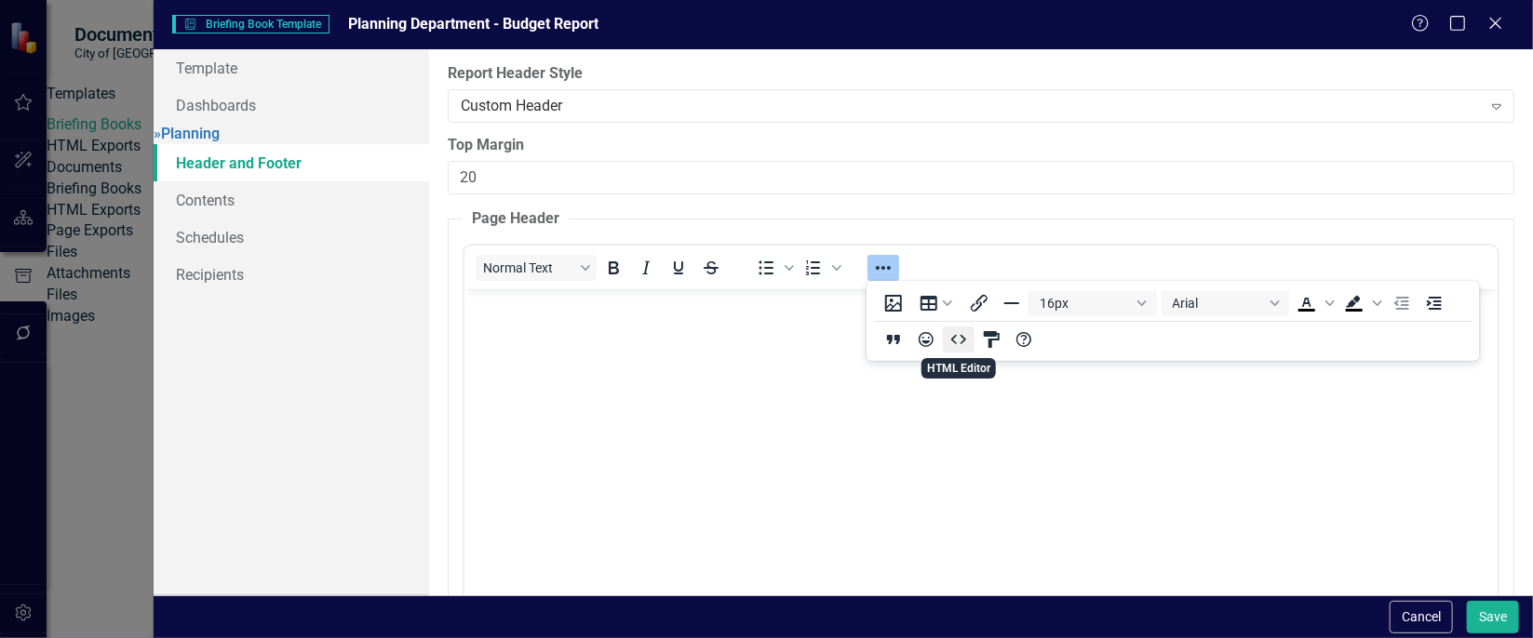
click at [958, 344] on icon "HTML Editor" at bounding box center [959, 340] width 22 height 22
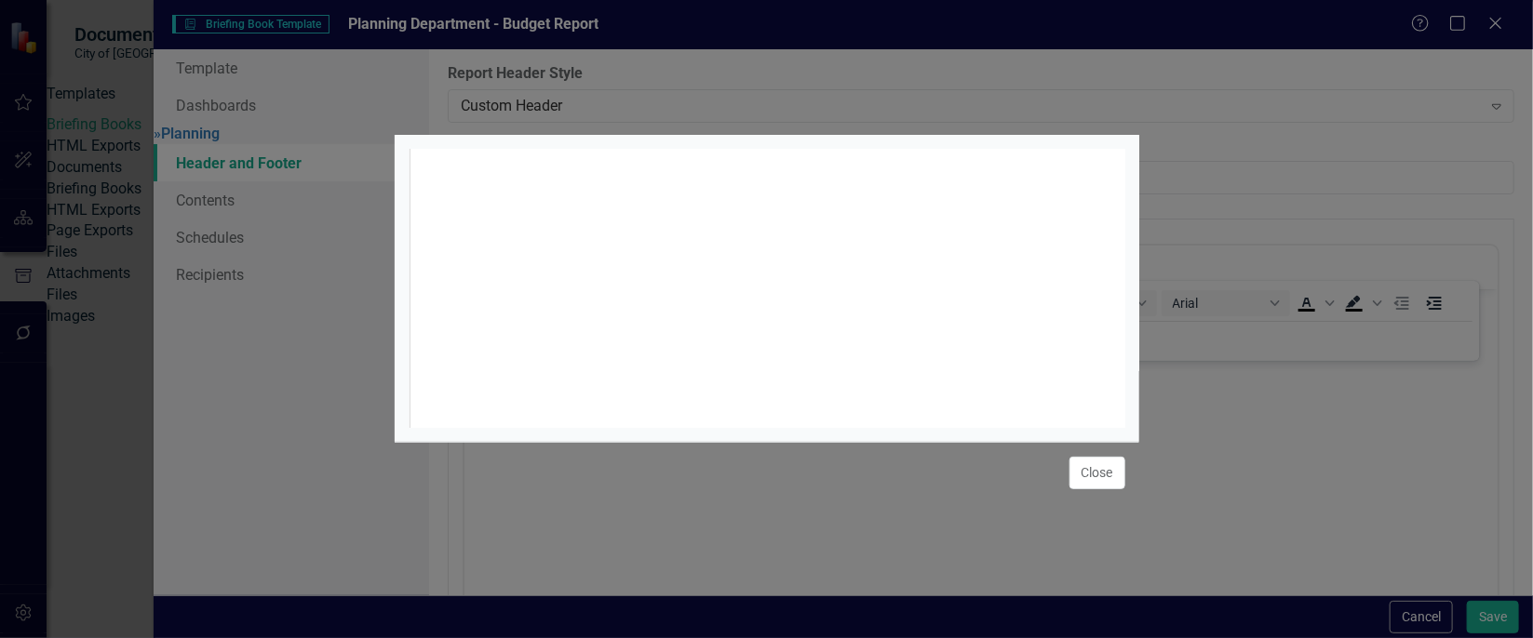
scroll to position [7, 0]
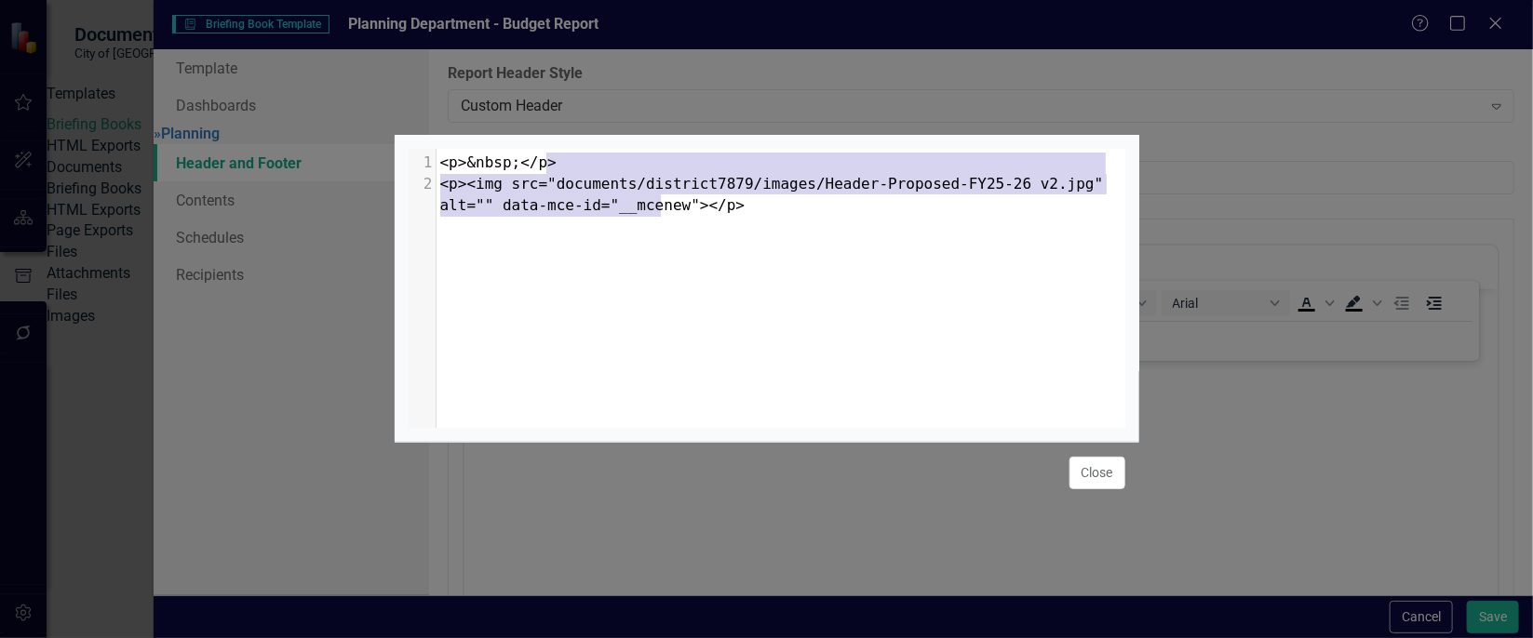
type textarea "<p>&nbsp;</p> <p><img src="documents/district7879/images/Header-Proposed-FY25-2…"
drag, startPoint x: 687, startPoint y: 203, endPoint x: 449, endPoint y: 119, distance: 252.6
click at [449, 119] on div "<p>&nbsp;</p> <p><img src="documents/district7879/images/Header-Proposed-FY25-2…" at bounding box center [767, 319] width 745 height 638
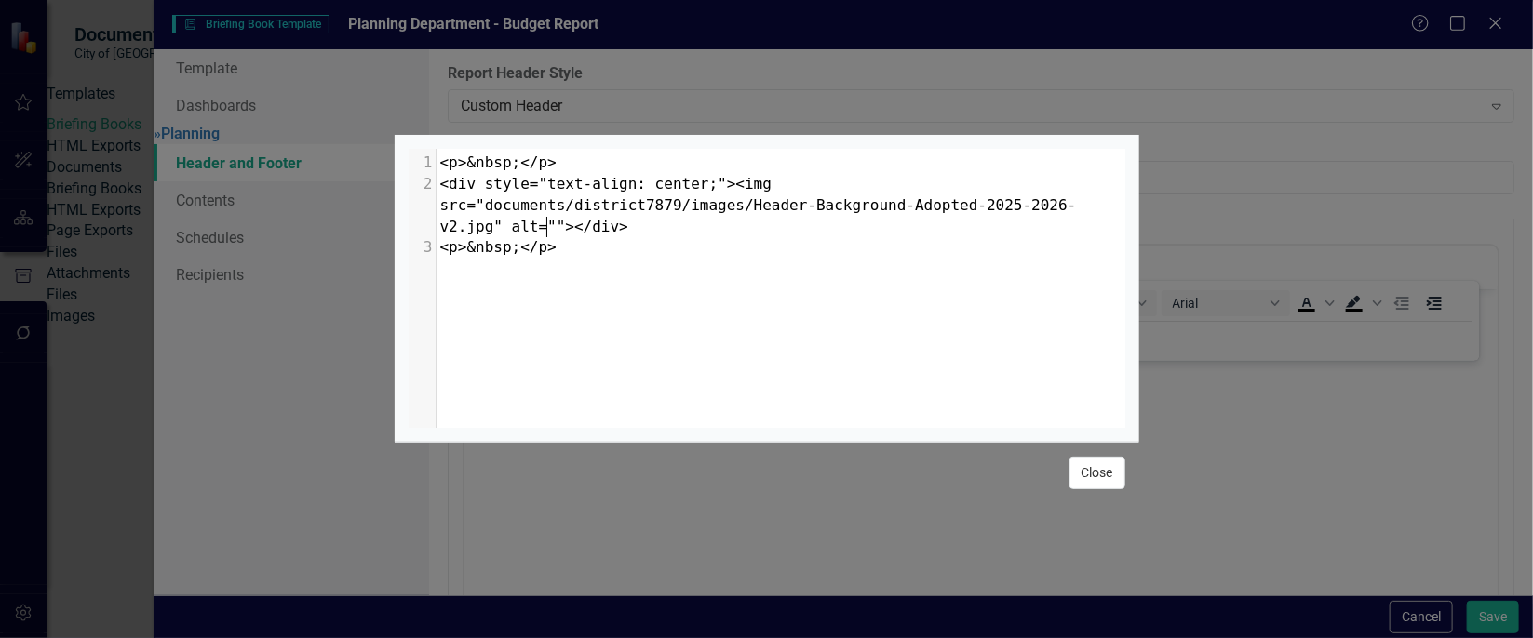
click at [1109, 470] on button "Close" at bounding box center [1097, 473] width 56 height 33
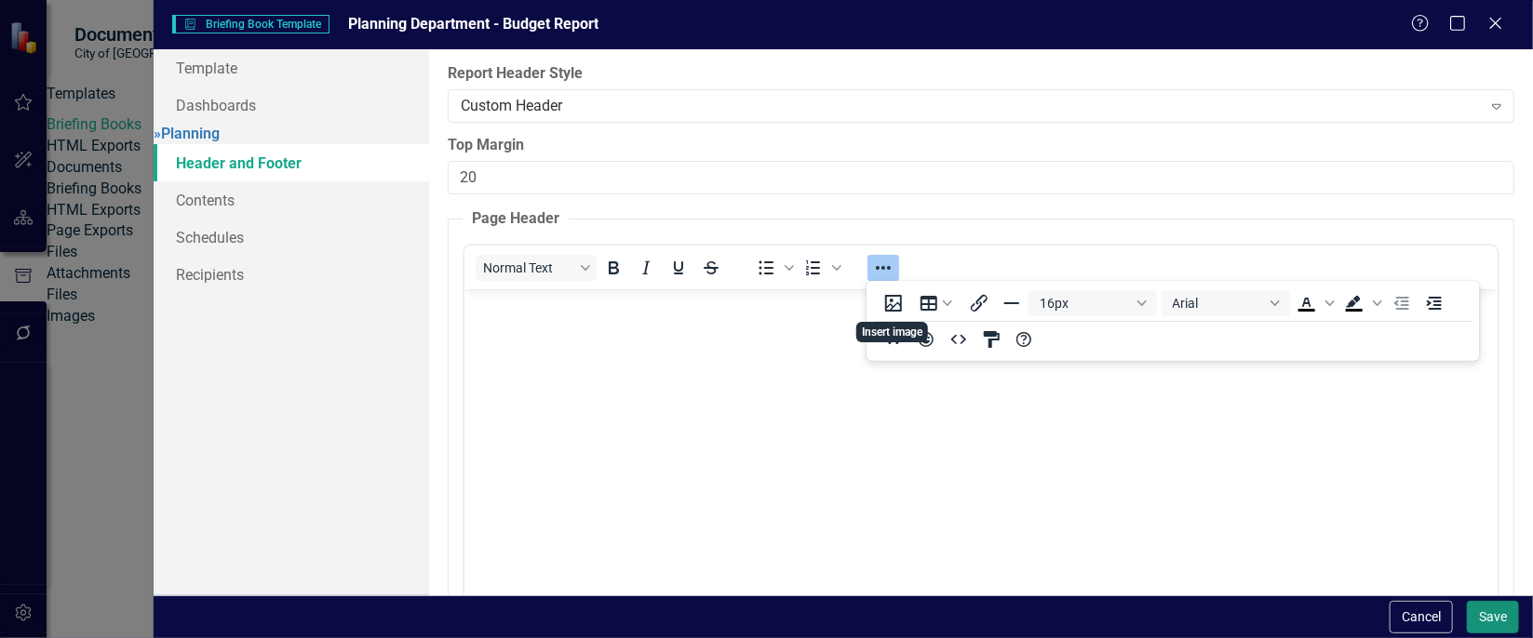
click at [1485, 609] on button "Save" at bounding box center [1493, 617] width 52 height 33
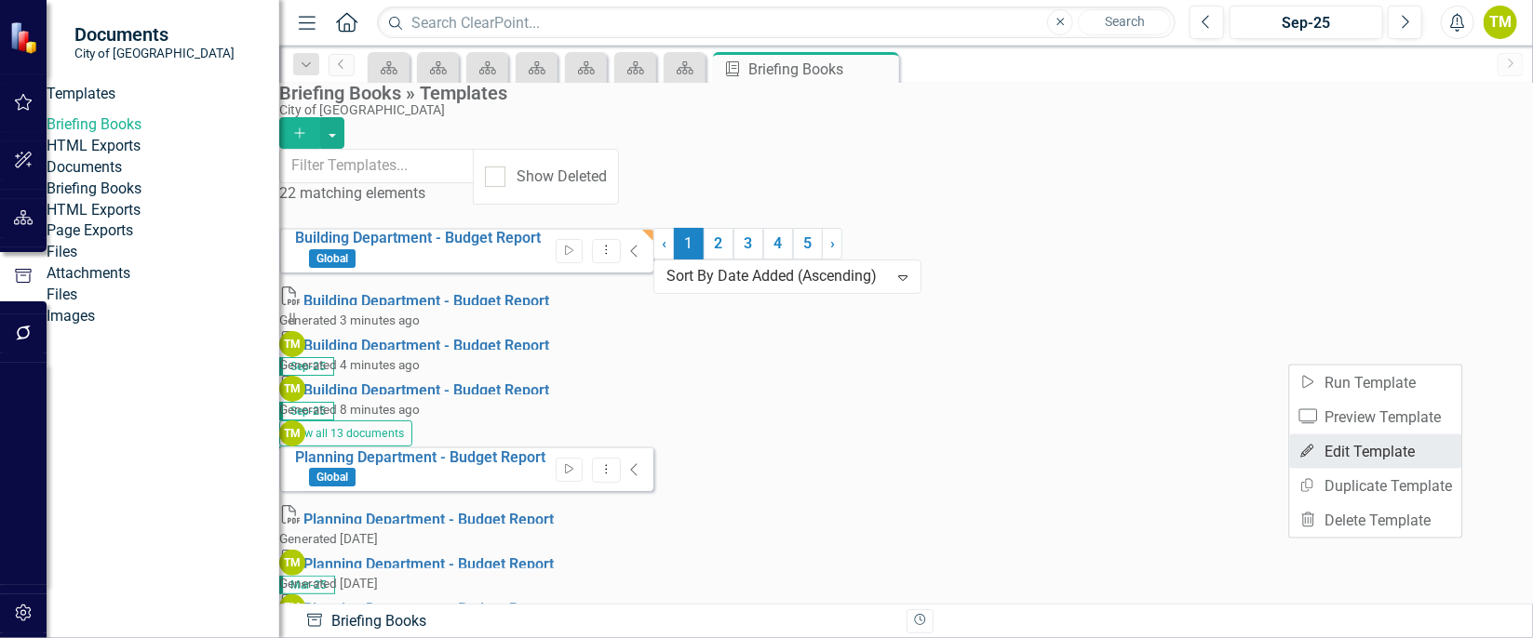
click at [1410, 448] on link "Edit Edit Template" at bounding box center [1376, 452] width 172 height 34
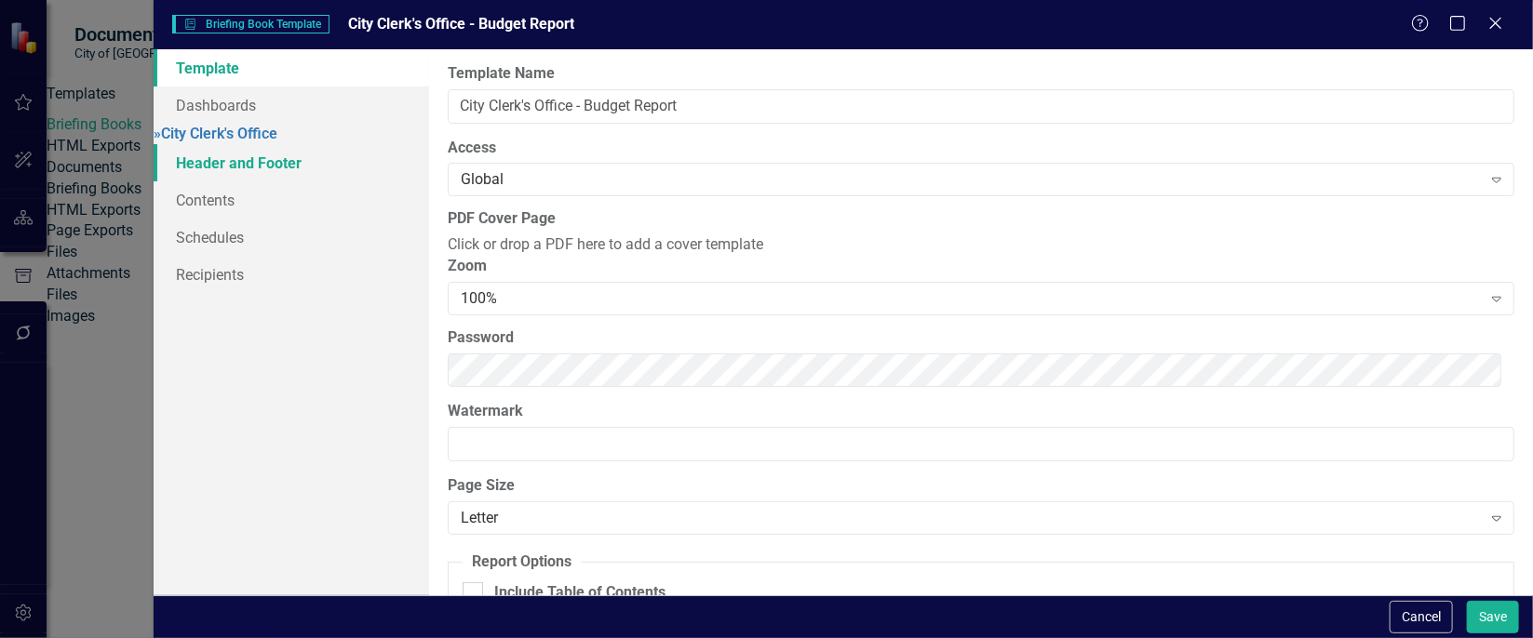
click at [301, 178] on link "Header and Footer" at bounding box center [292, 162] width 276 height 37
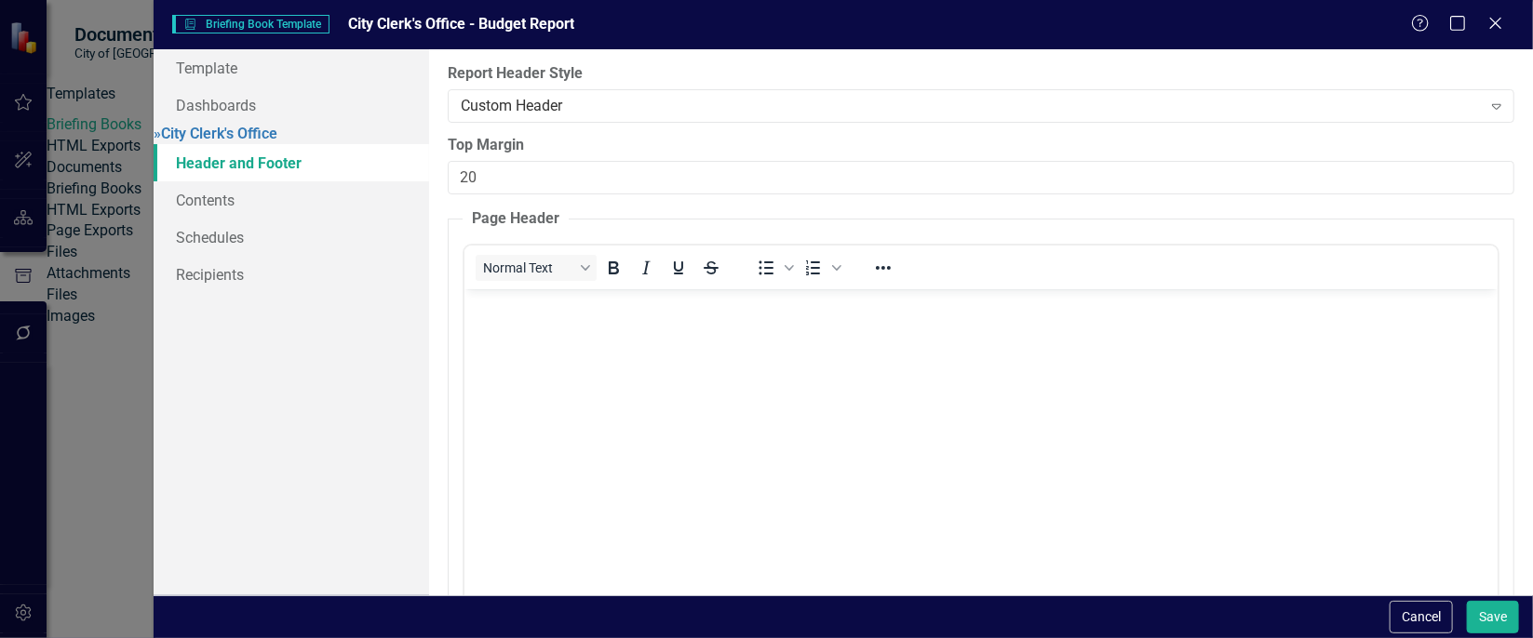
scroll to position [0, 0]
click at [880, 269] on icon "Reveal or hide additional toolbar items" at bounding box center [883, 268] width 22 height 22
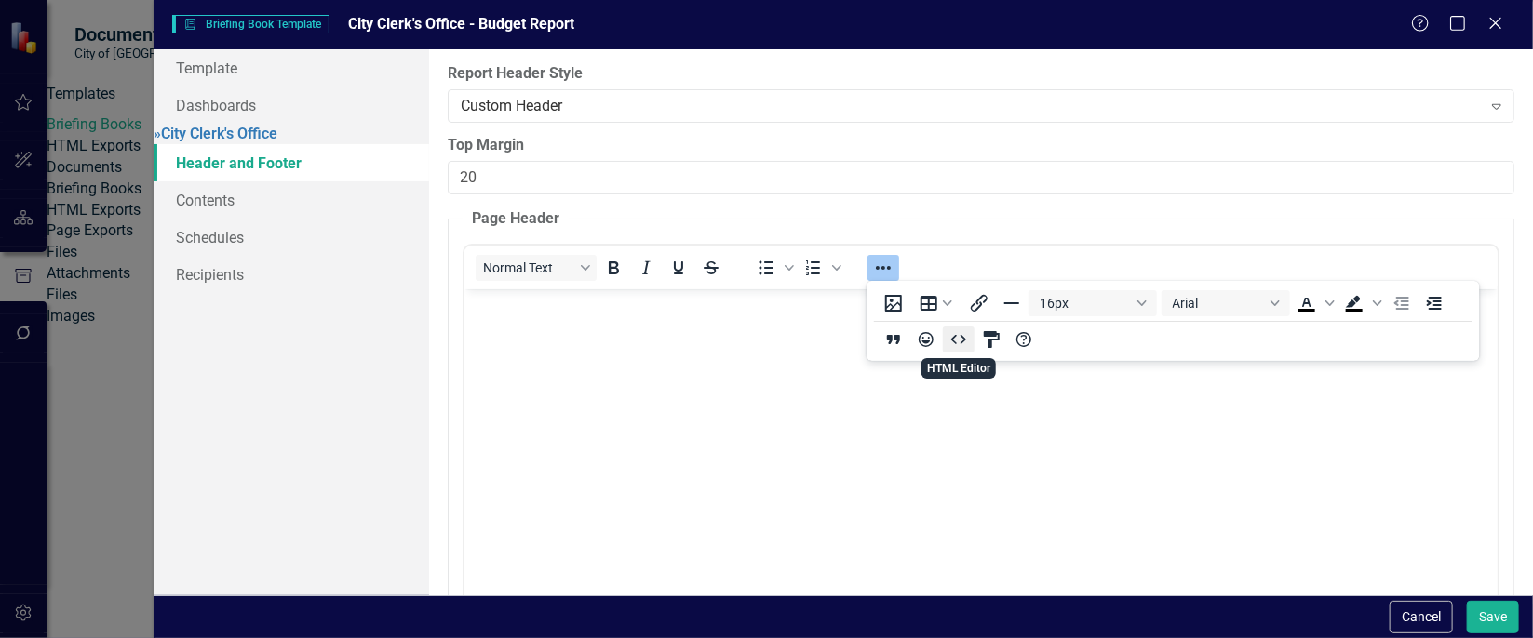
click at [959, 340] on icon "HTML Editor" at bounding box center [959, 340] width 22 height 22
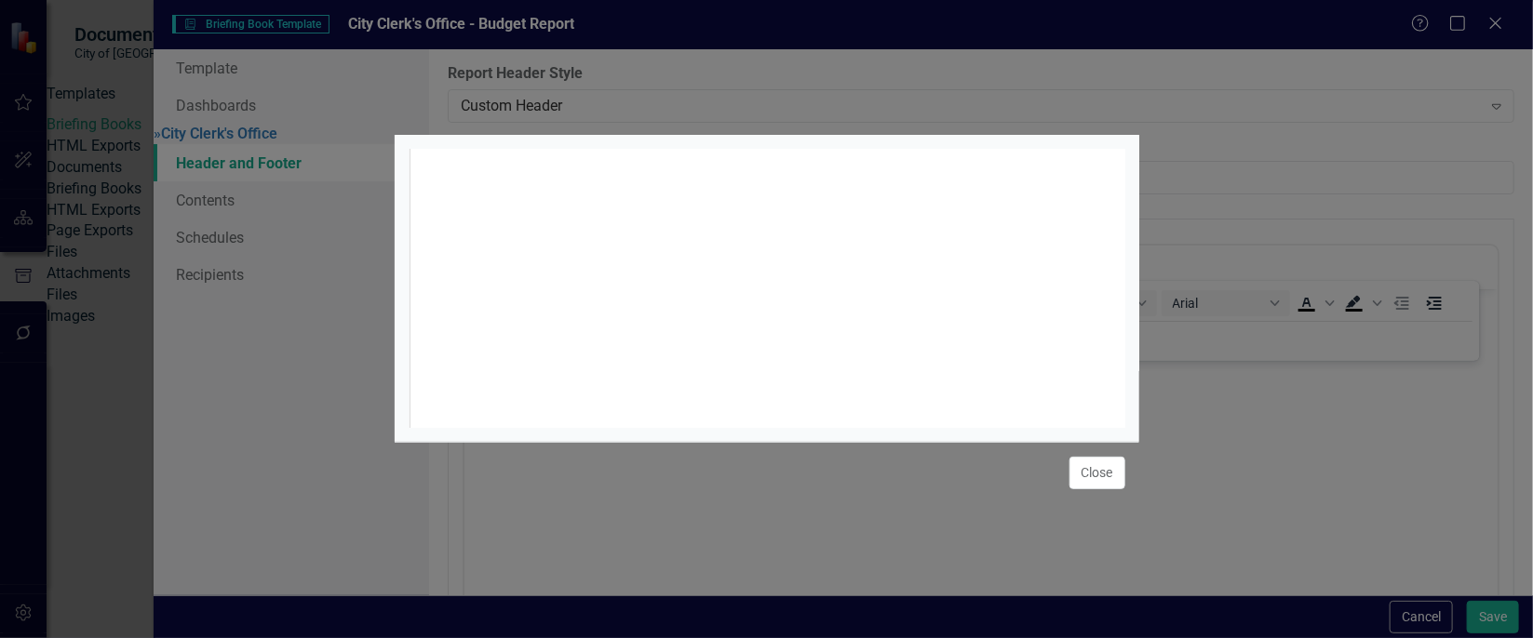
scroll to position [7, 0]
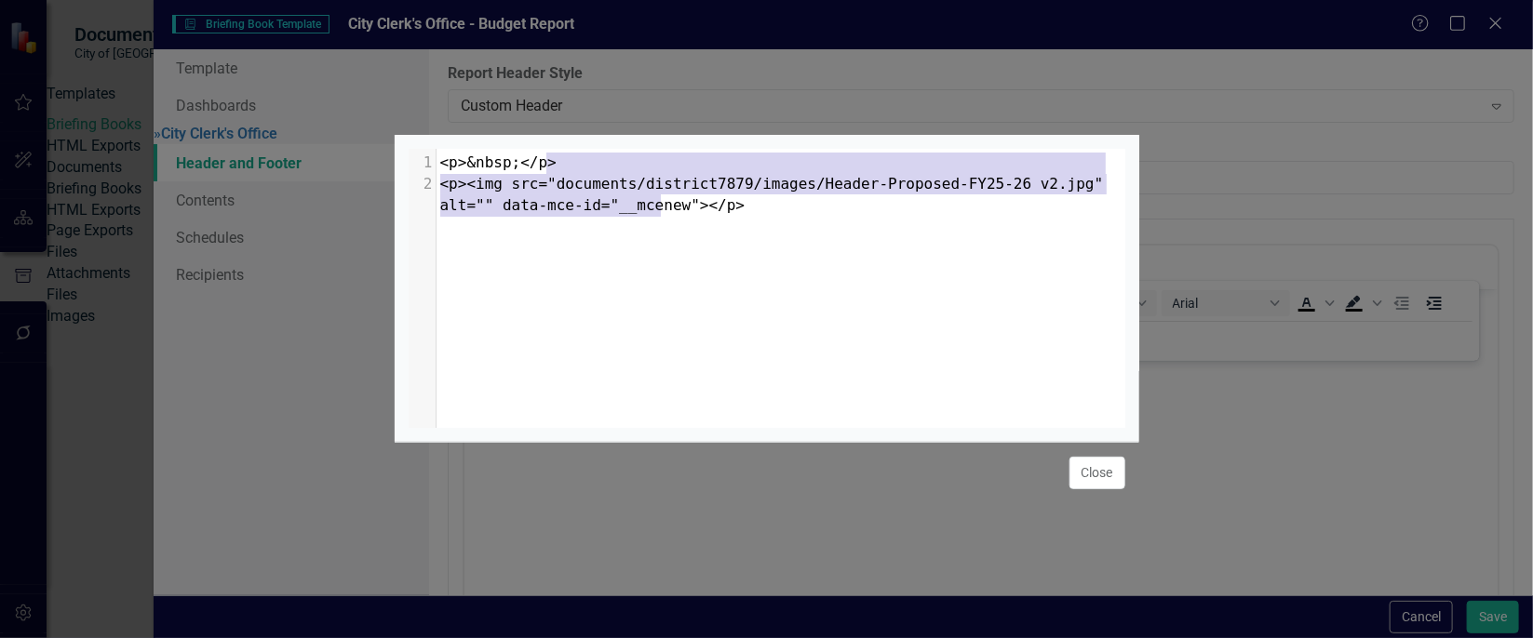
type textarea "<p>&nbsp;</p> <p><img src="documents/district7879/images/Header-Proposed-FY25-2…"
drag, startPoint x: 689, startPoint y: 195, endPoint x: 491, endPoint y: 118, distance: 211.9
click at [491, 118] on div "<p>&nbsp;</p> <p><img src="documents/district7879/images/Header-Proposed-FY25-2…" at bounding box center [767, 319] width 745 height 638
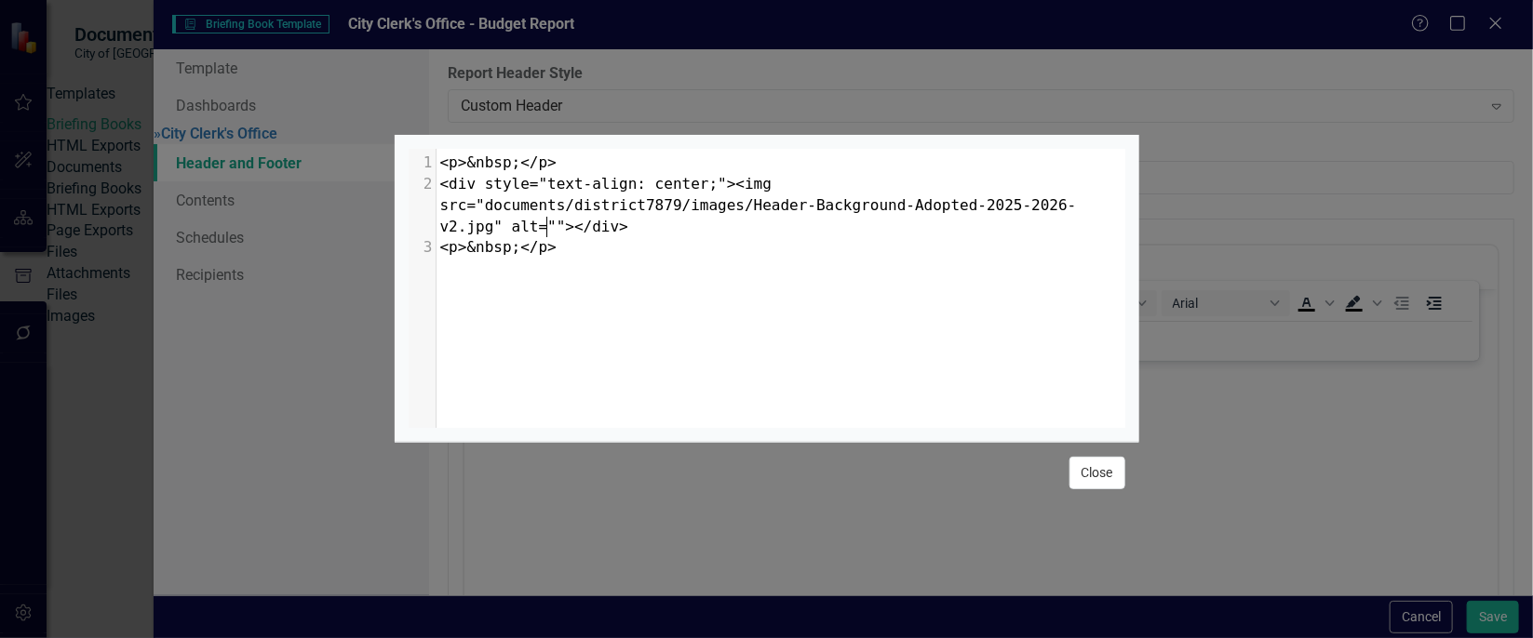
click at [1097, 480] on button "Close" at bounding box center [1097, 473] width 56 height 33
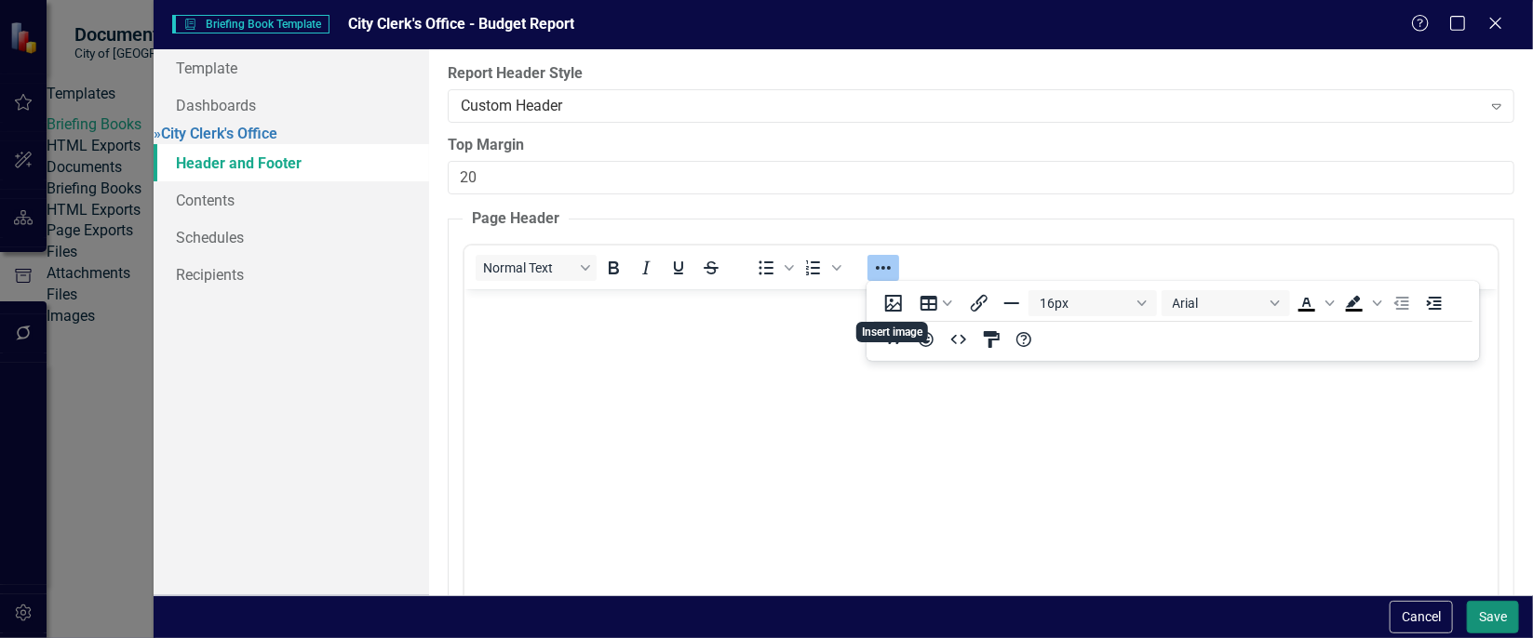
click at [1484, 613] on button "Save" at bounding box center [1493, 617] width 52 height 33
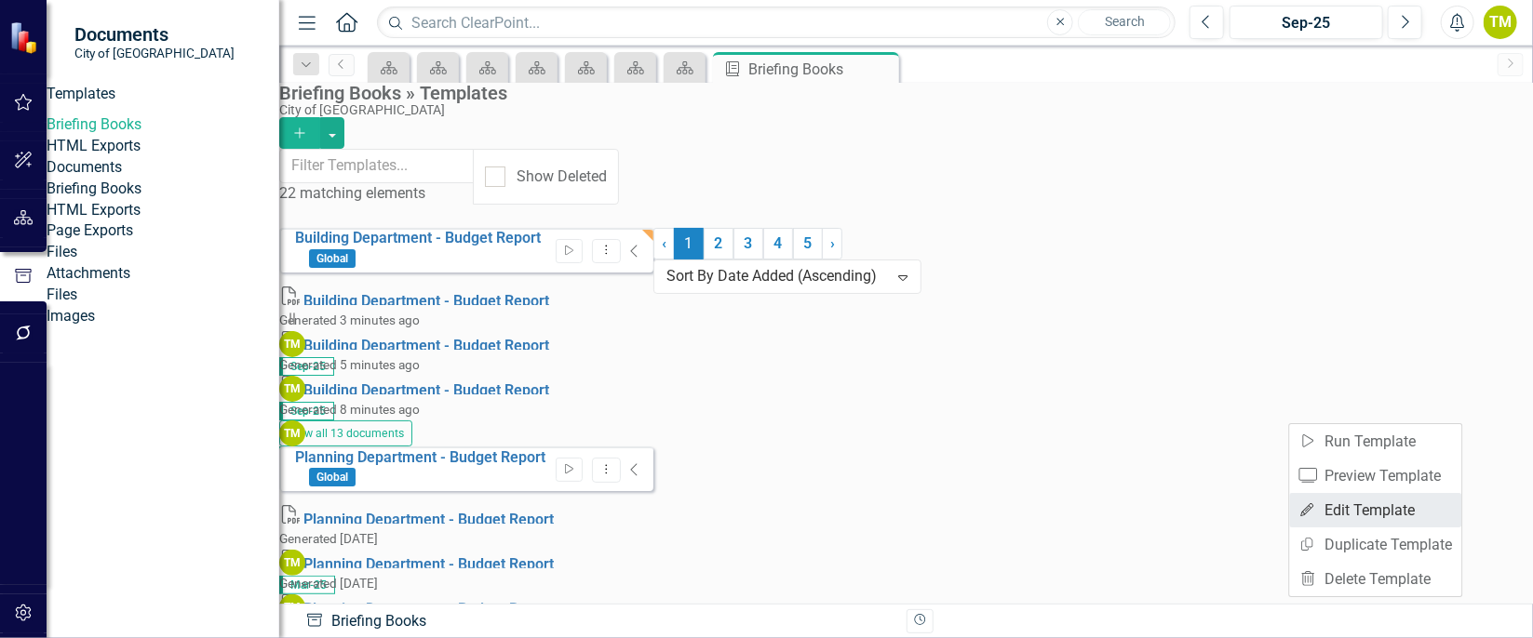
click at [1367, 517] on link "Edit Edit Template" at bounding box center [1376, 510] width 172 height 34
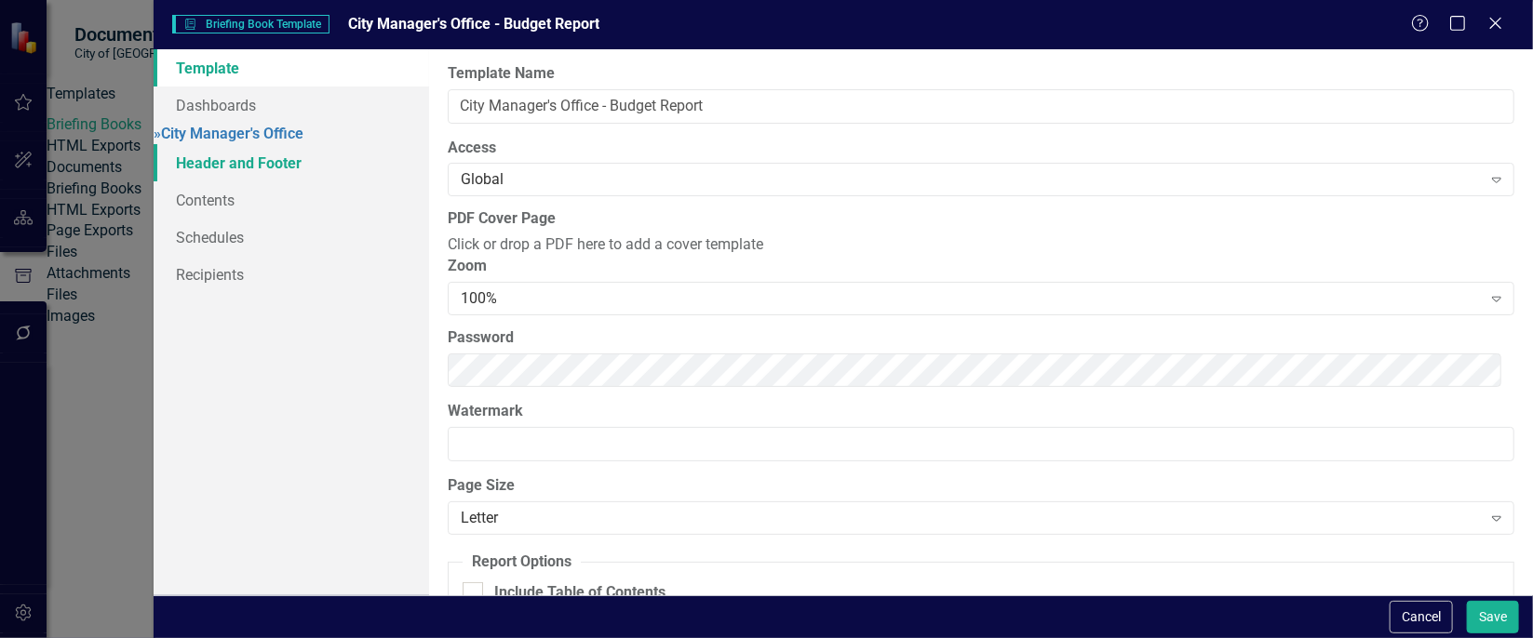
click at [181, 168] on link "Header and Footer" at bounding box center [292, 162] width 276 height 37
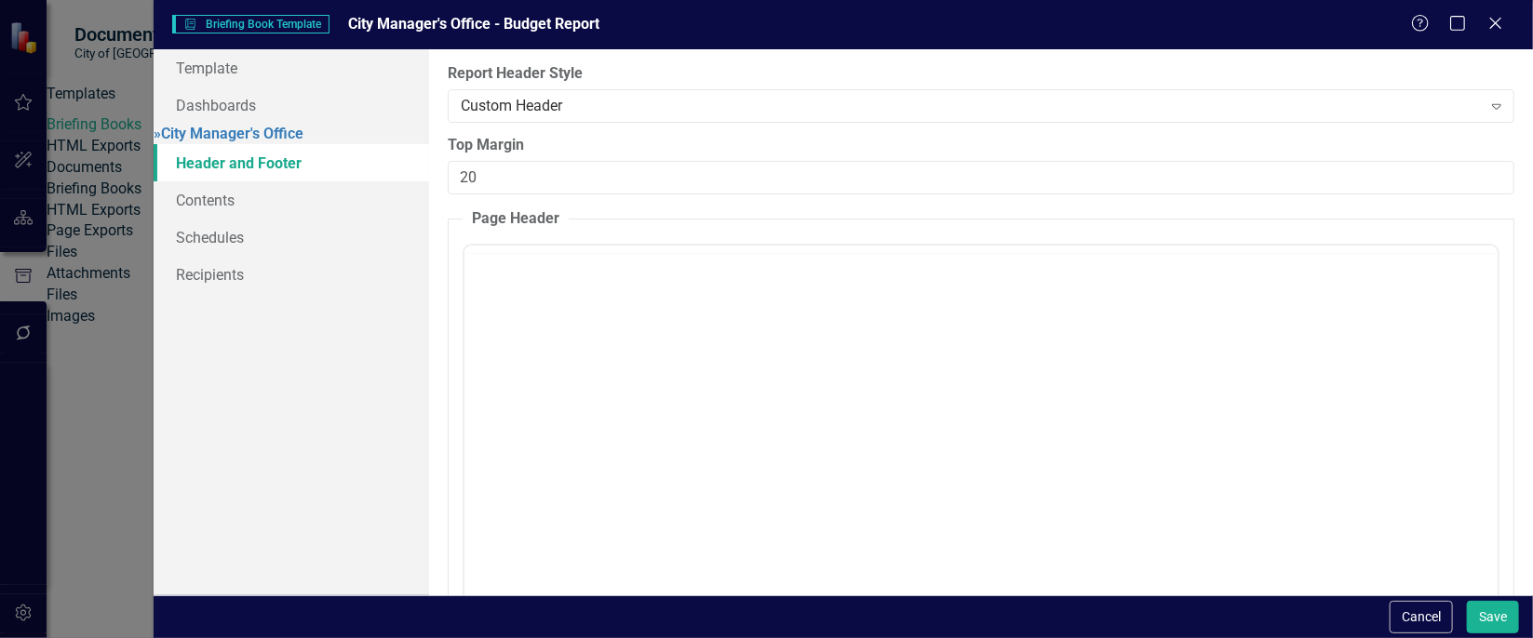
scroll to position [0, 0]
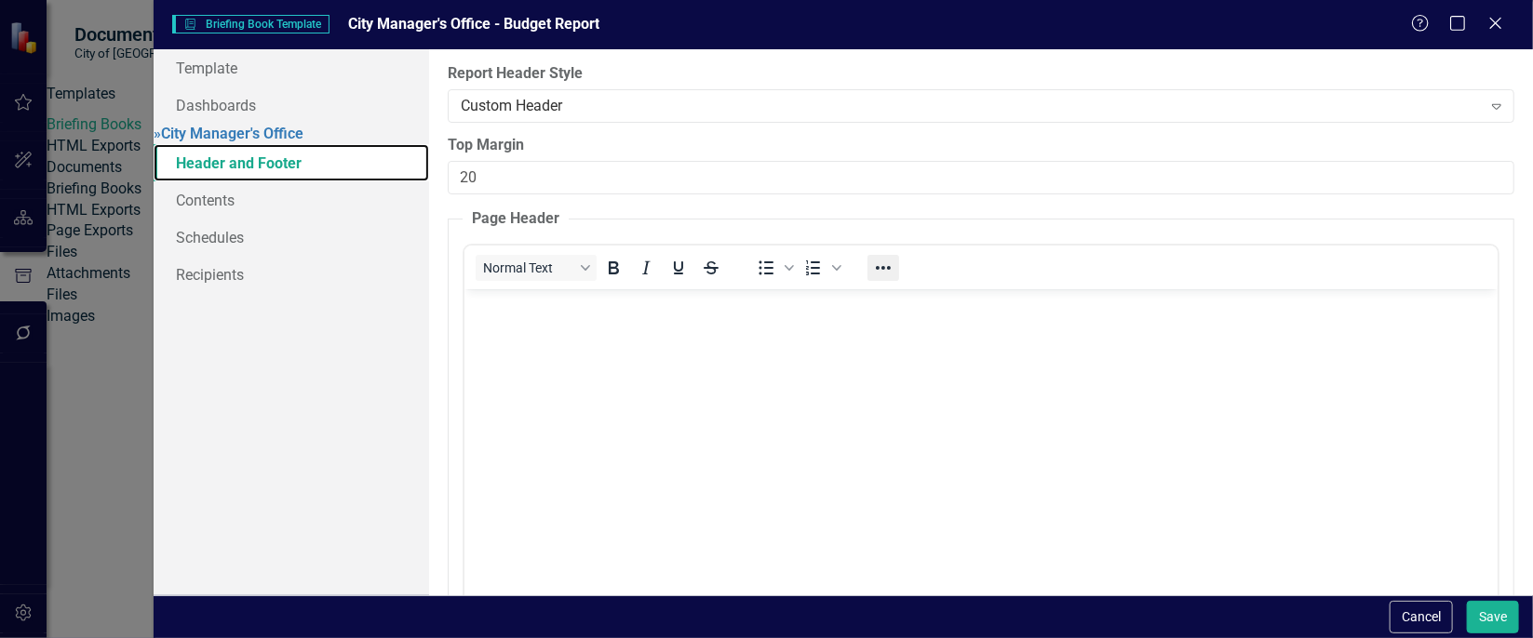
click at [872, 266] on icon "Reveal or hide additional toolbar items" at bounding box center [883, 268] width 22 height 22
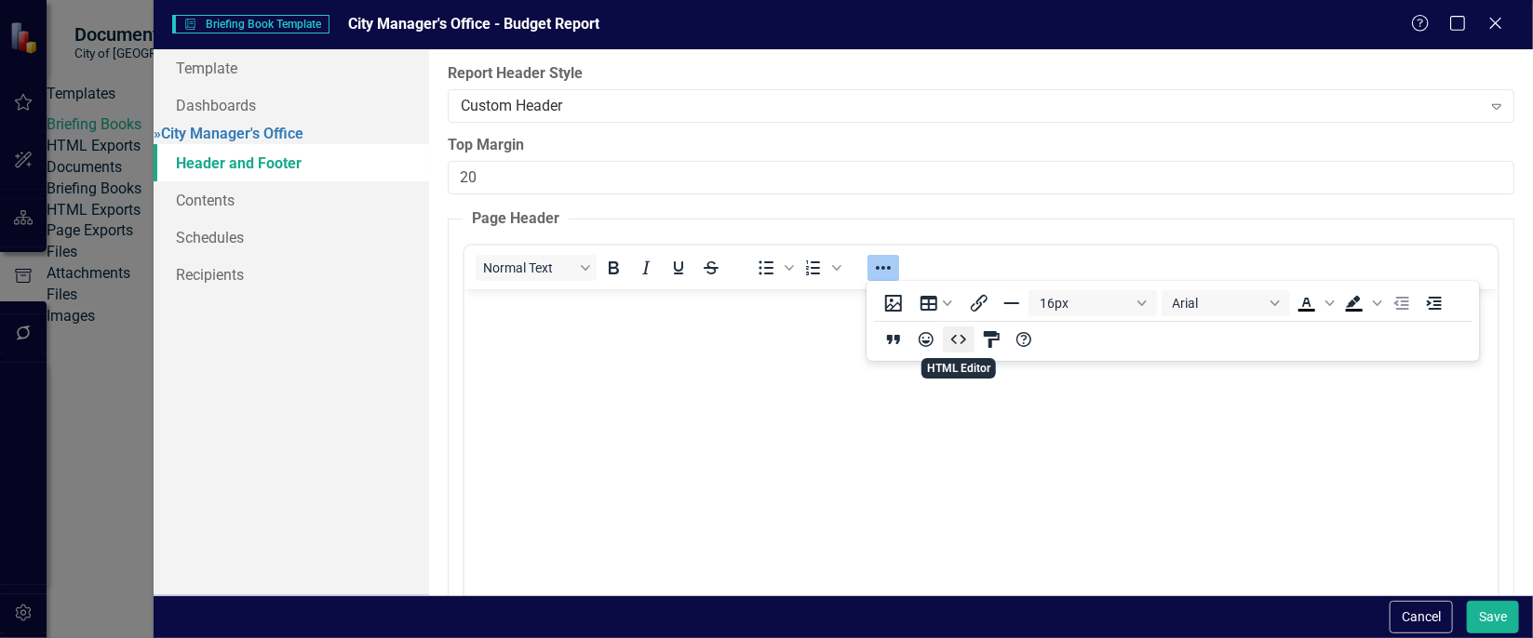
click at [954, 341] on icon "HTML Editor" at bounding box center [958, 339] width 15 height 9
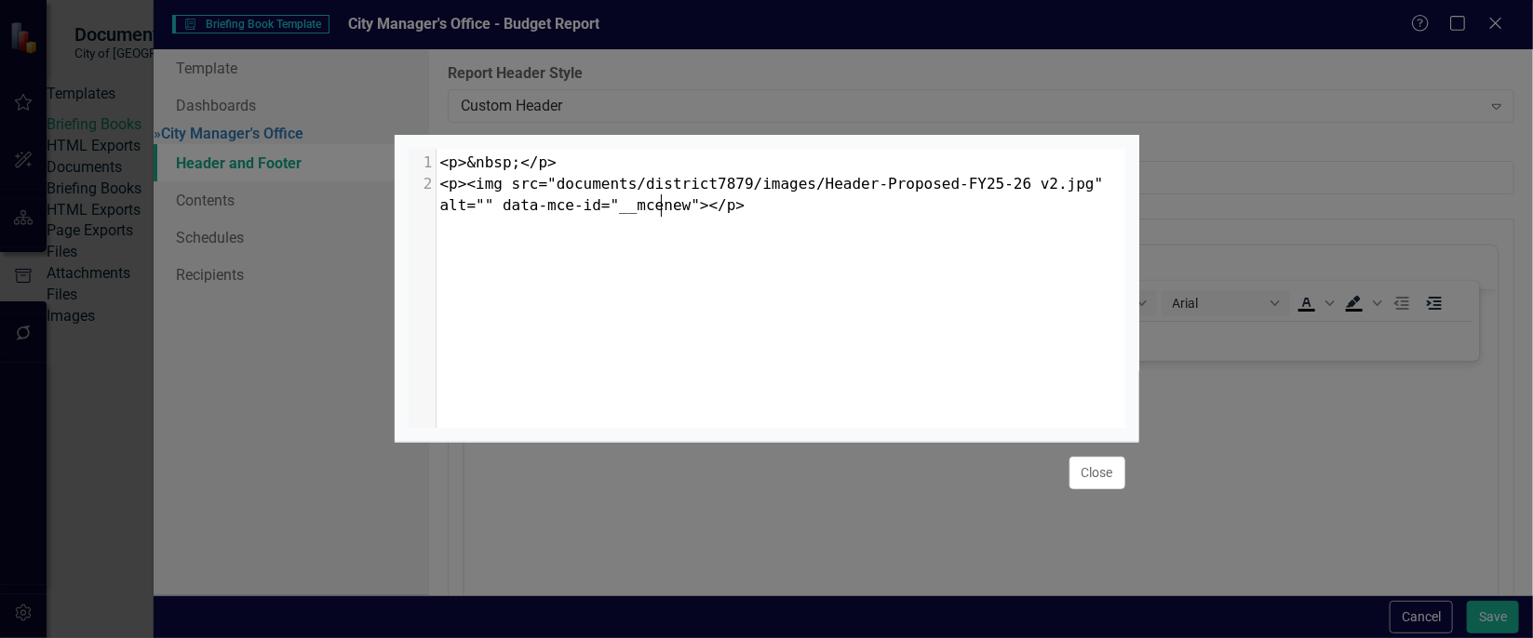
scroll to position [7, 0]
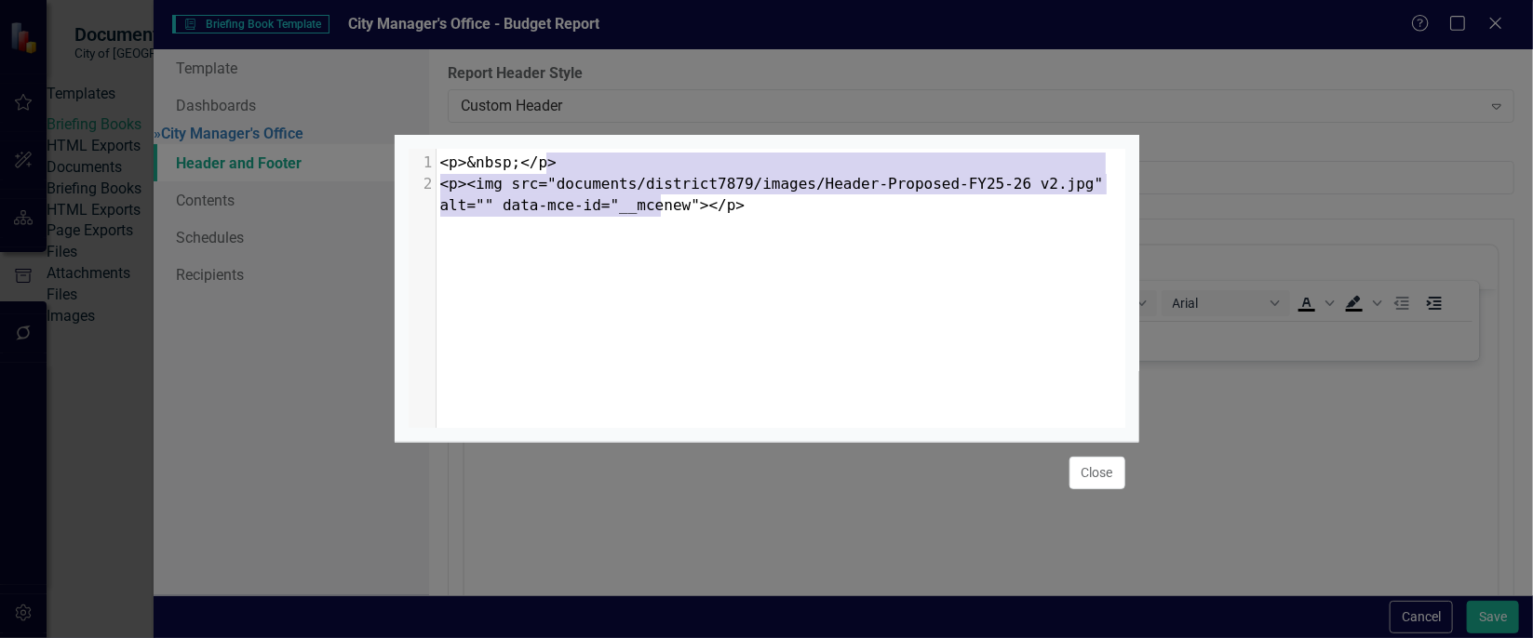
type textarea "<p>&nbsp;</p> <p><img src="documents/district7879/images/Header-Proposed-FY25-2…"
drag, startPoint x: 682, startPoint y: 206, endPoint x: 437, endPoint y: 133, distance: 255.3
click at [437, 135] on div "<p>&nbsp;</p> <p><img src="documents/district7879/images/Header-Proposed-FY25-2…" at bounding box center [767, 288] width 745 height 307
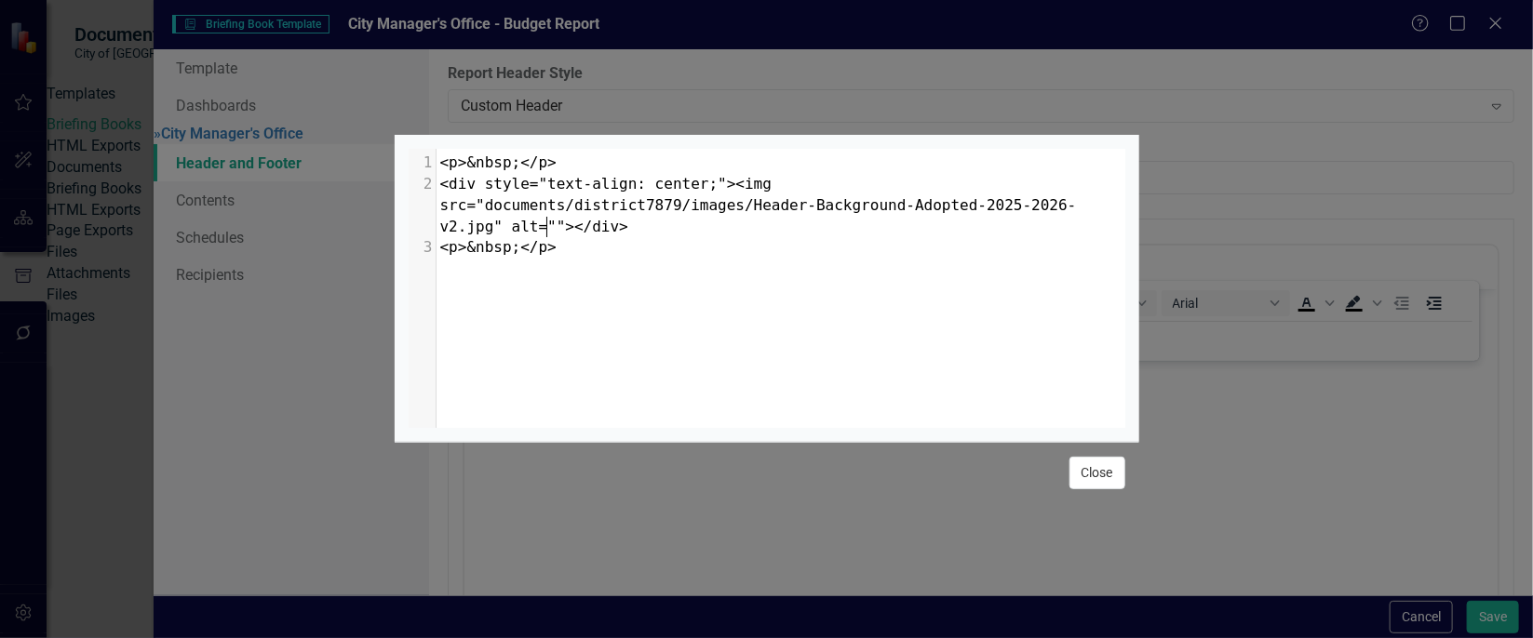
click at [1093, 479] on button "Close" at bounding box center [1097, 473] width 56 height 33
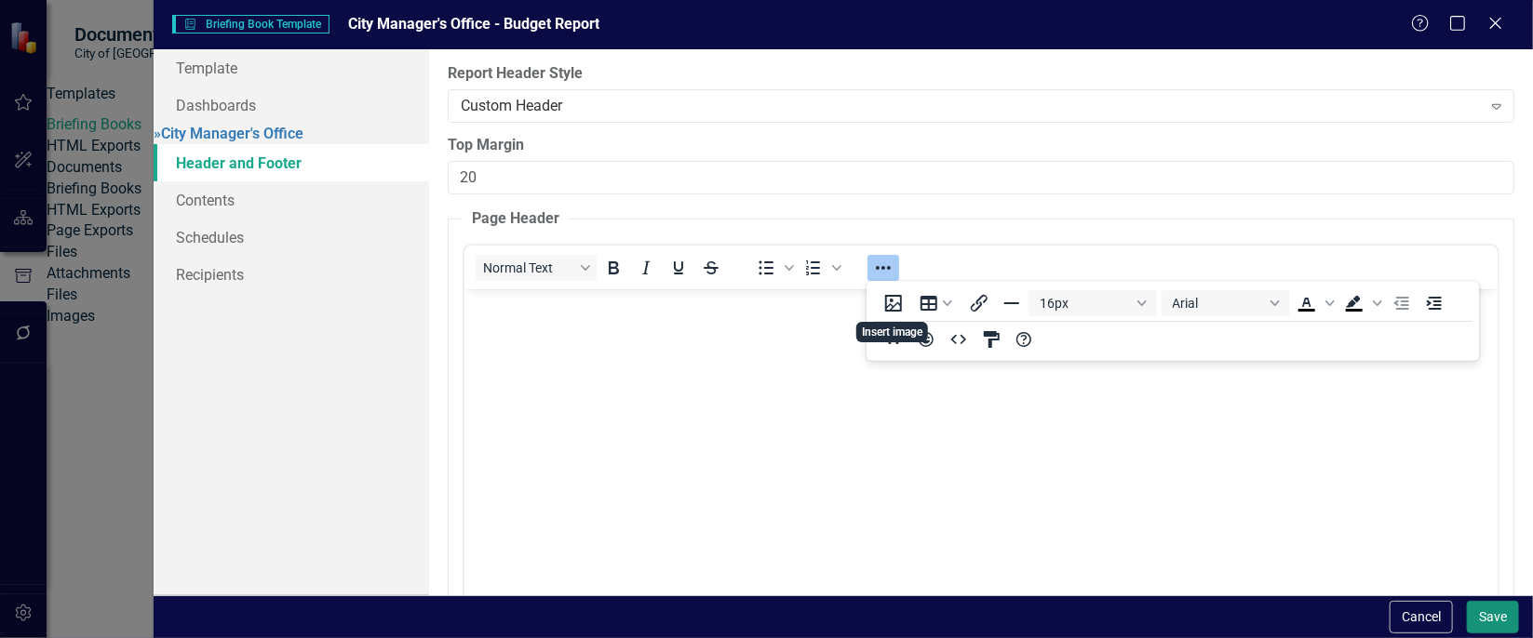
click at [1496, 616] on button "Save" at bounding box center [1493, 617] width 52 height 33
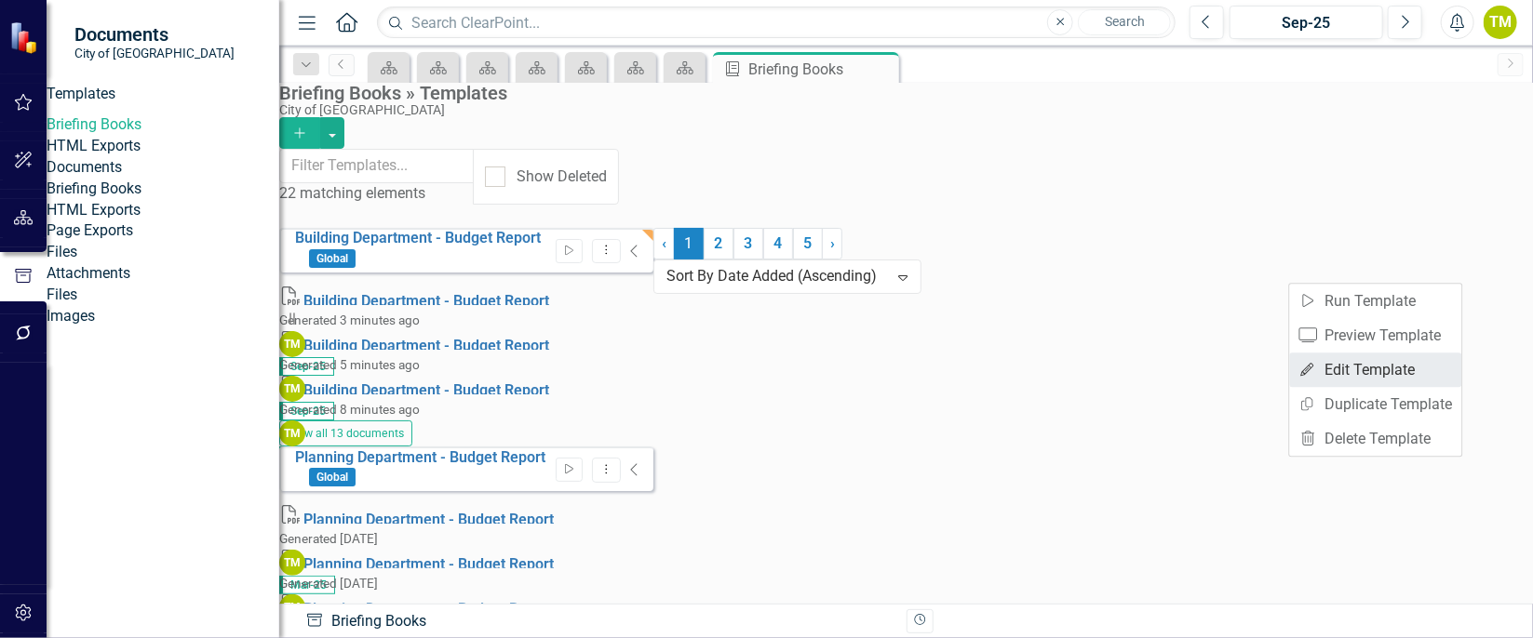
click at [1351, 377] on link "Edit Edit Template" at bounding box center [1376, 370] width 172 height 34
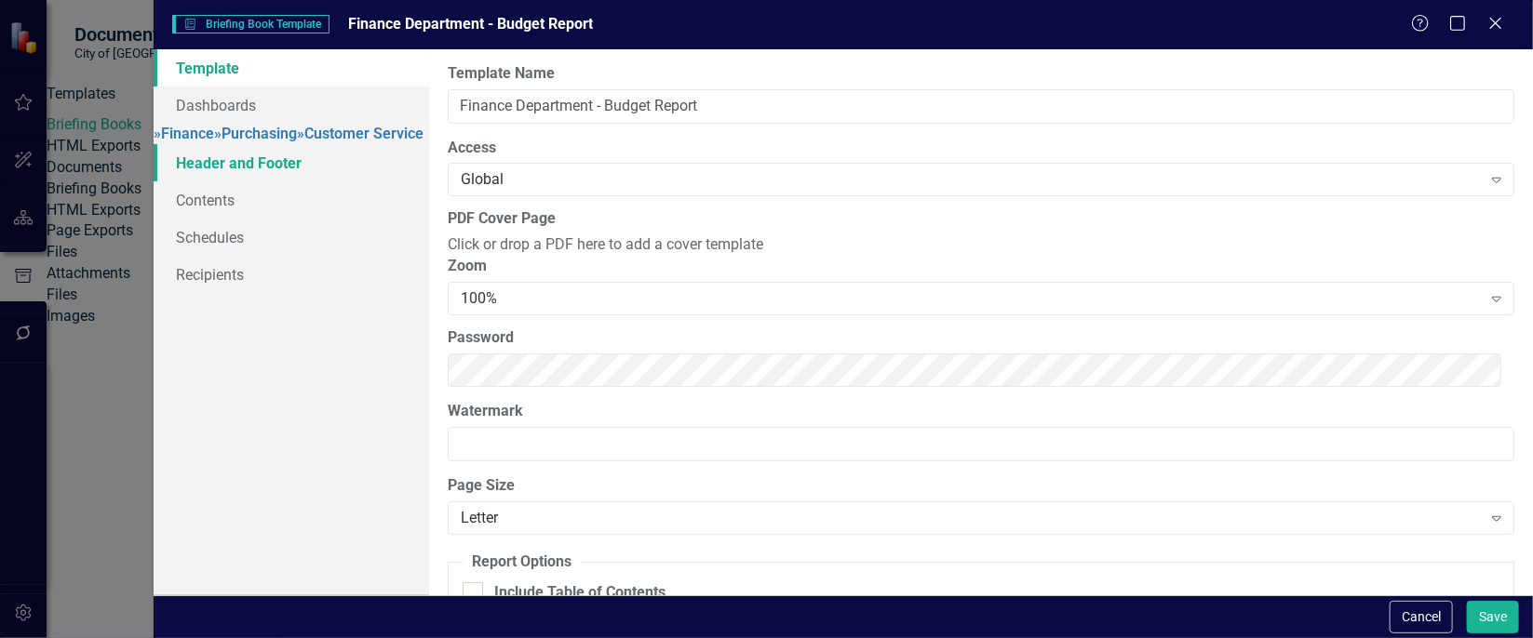
click at [260, 181] on link "Header and Footer" at bounding box center [292, 162] width 276 height 37
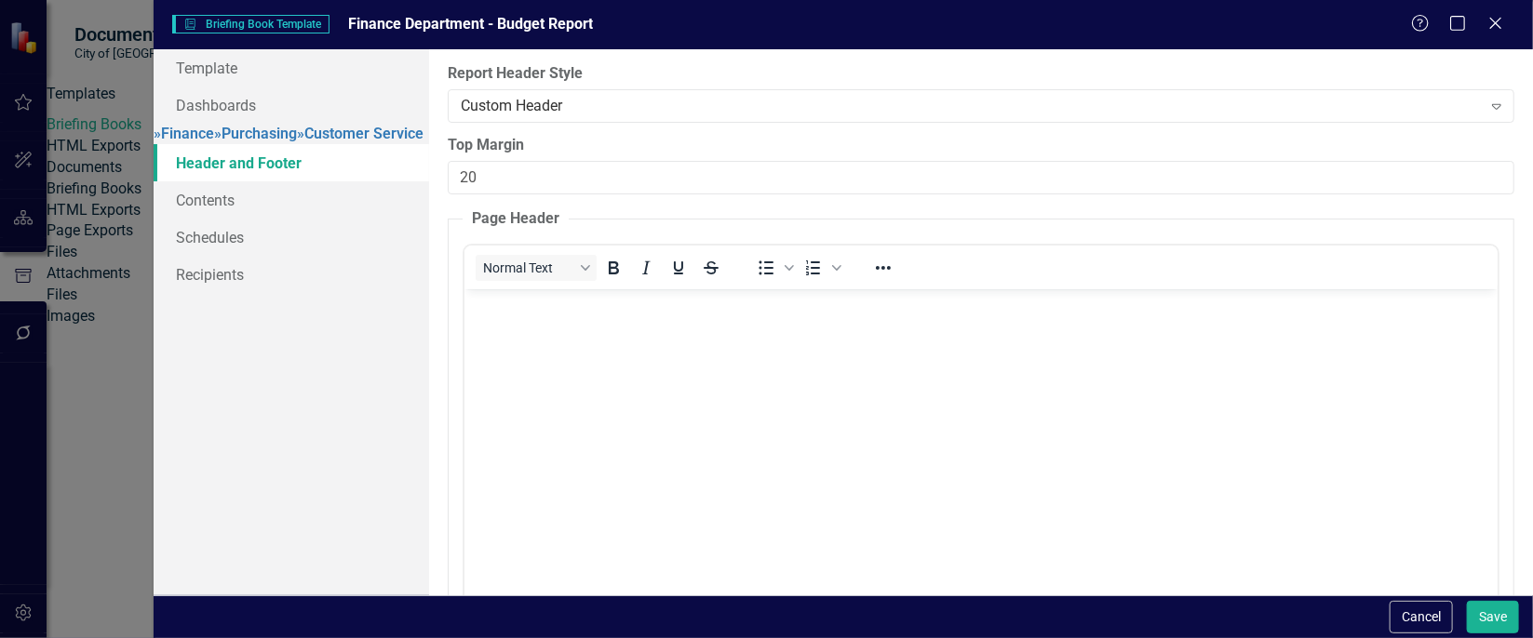
scroll to position [0, 0]
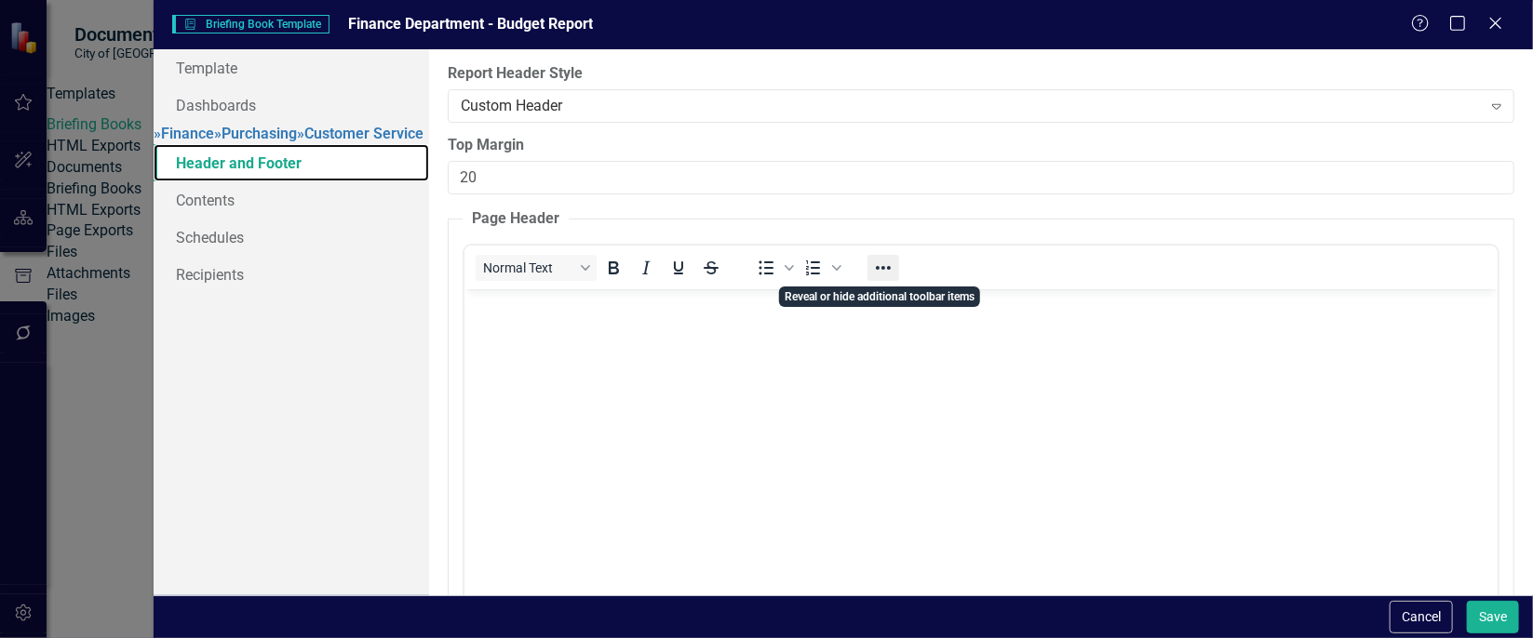
click at [878, 263] on icon "Reveal or hide additional toolbar items" at bounding box center [883, 268] width 22 height 22
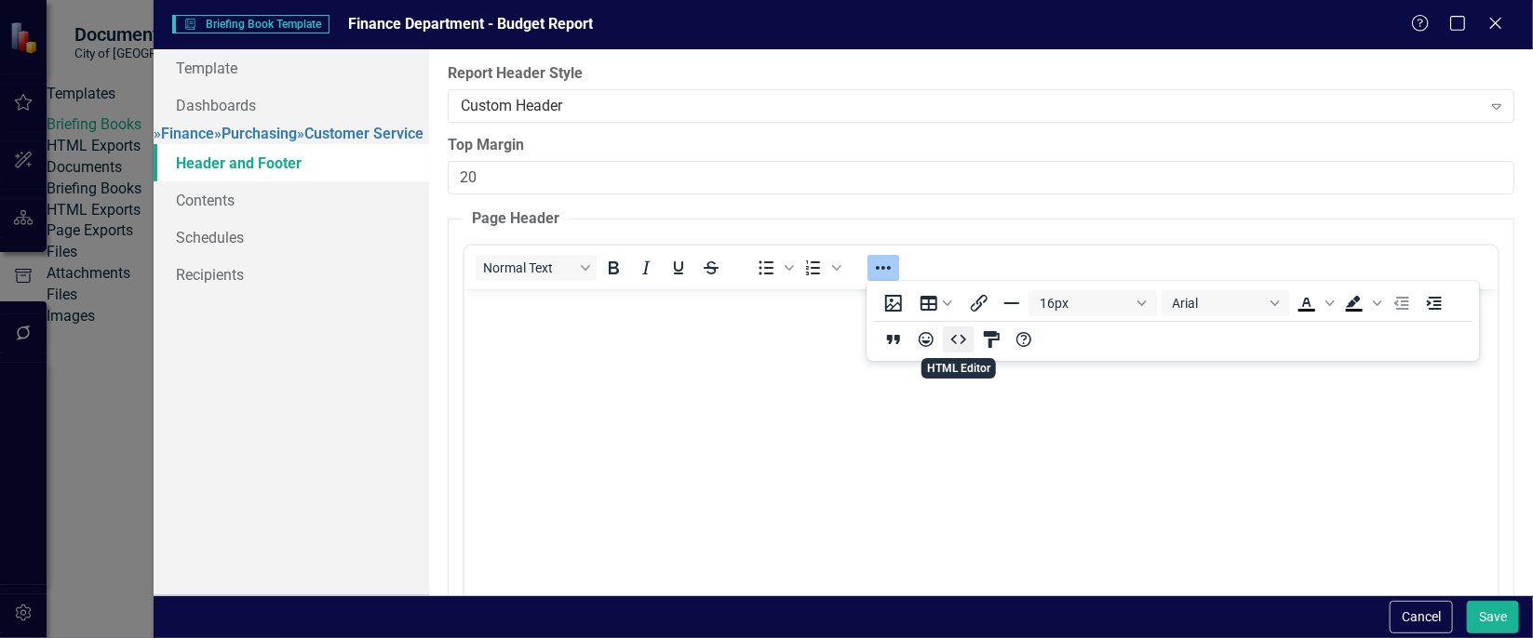
click at [954, 341] on icon "HTML Editor" at bounding box center [958, 339] width 15 height 9
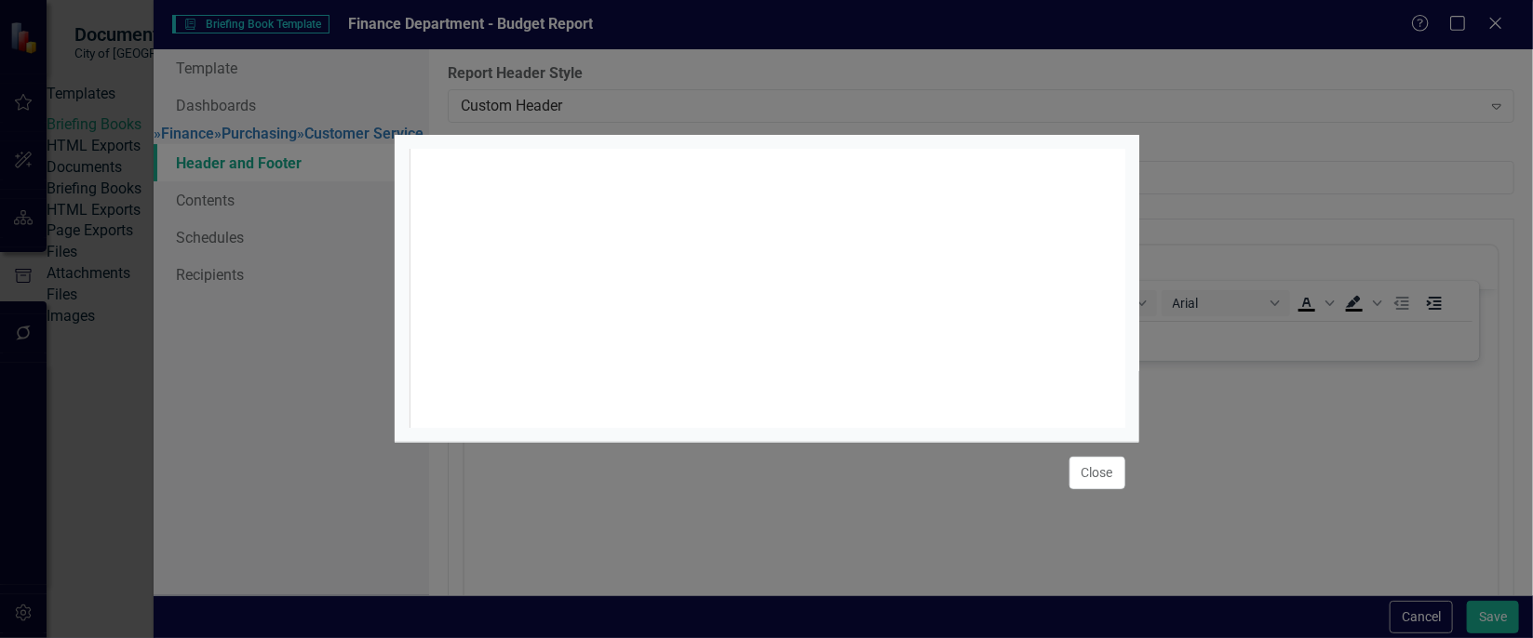
scroll to position [7, 0]
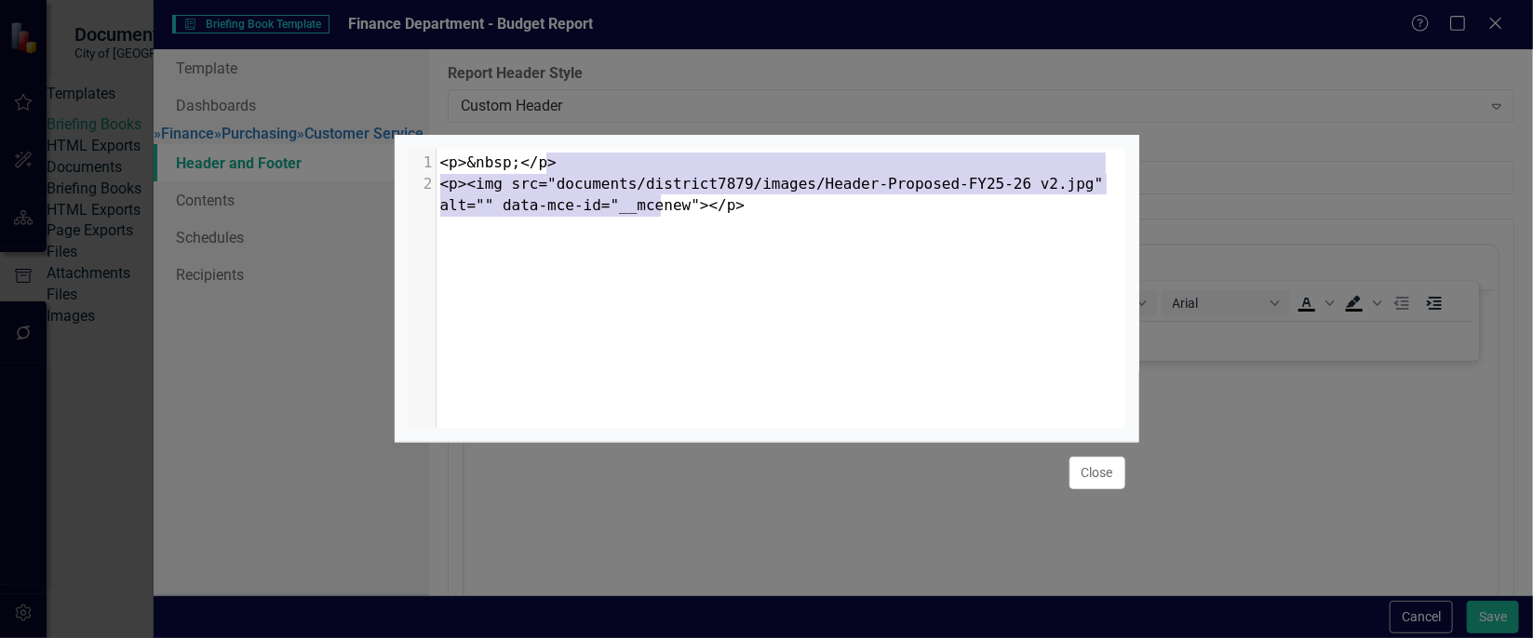
type textarea "<p>&nbsp;</p> <p><img src="documents/district7879/images/Header-Proposed-FY25-2…"
drag, startPoint x: 690, startPoint y: 203, endPoint x: 454, endPoint y: 132, distance: 245.9
click at [454, 135] on div "<p>&nbsp;</p> <p><img src="documents/district7879/images/Header-Proposed-FY25-2…" at bounding box center [767, 288] width 745 height 307
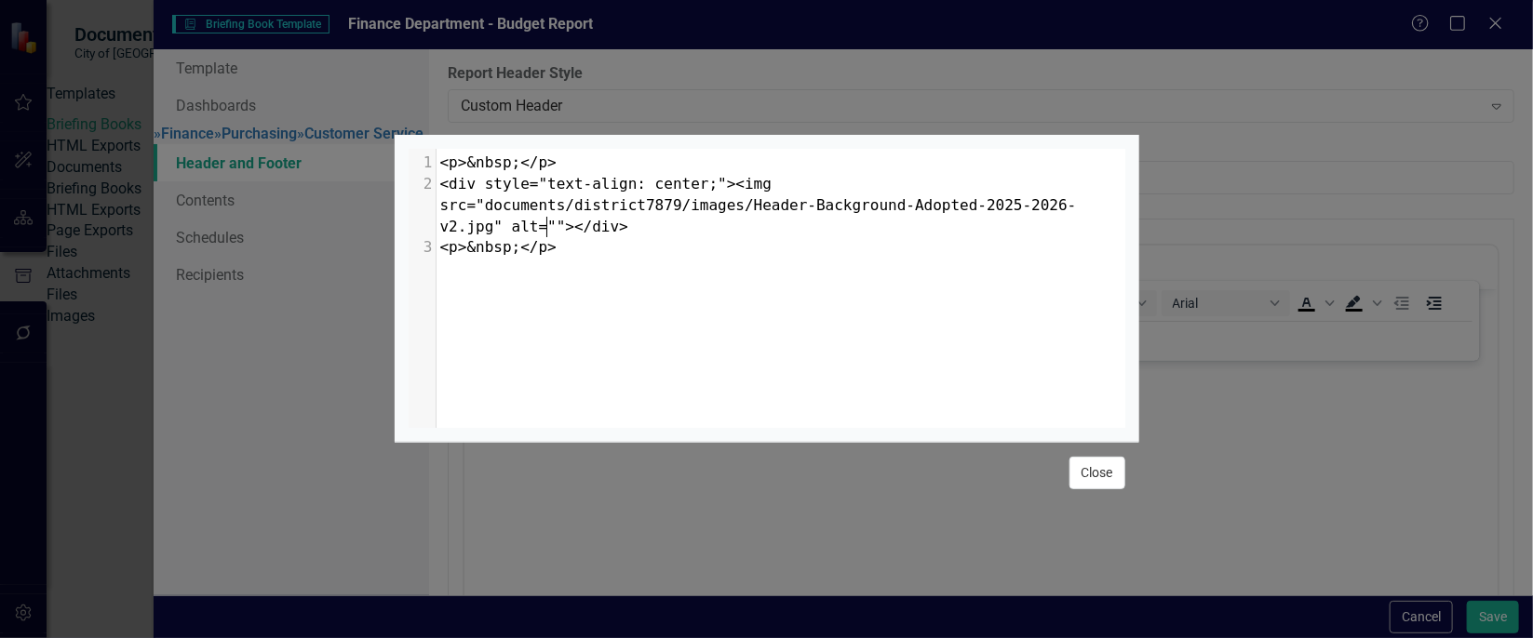
click at [1091, 487] on button "Close" at bounding box center [1097, 473] width 56 height 33
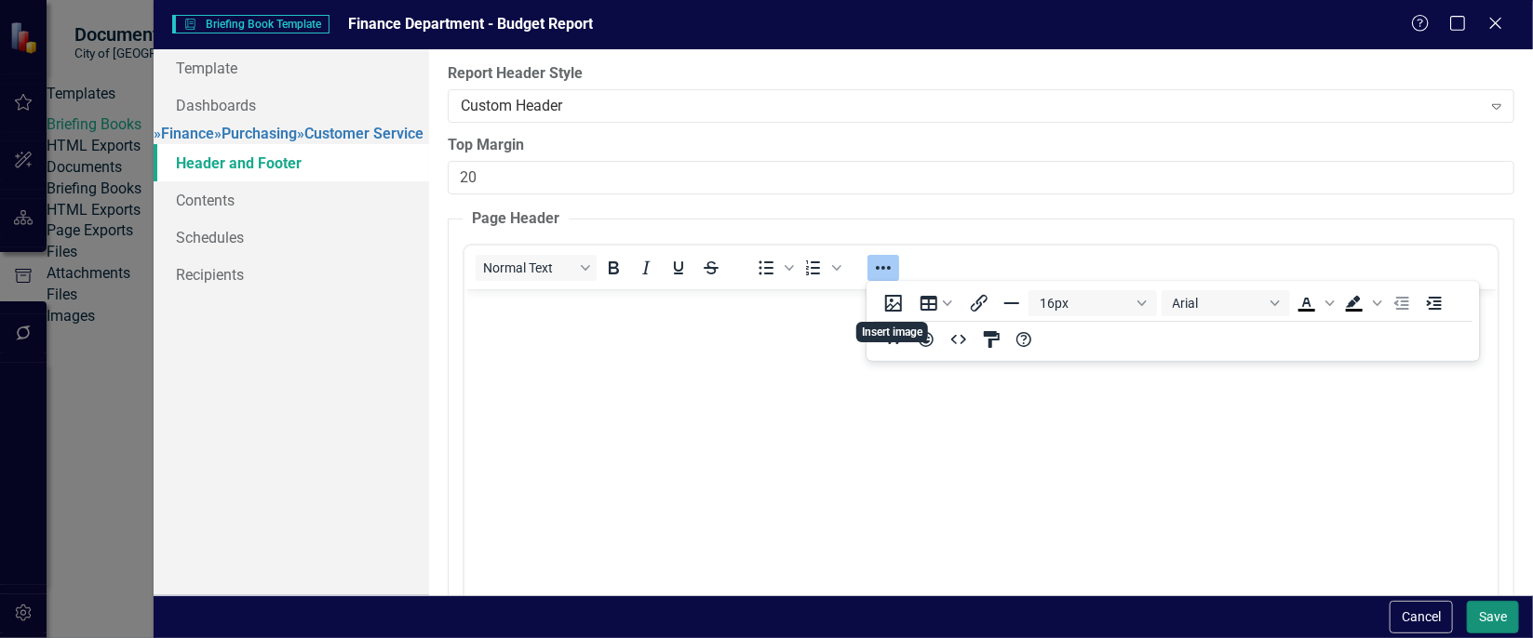
click at [1500, 615] on button "Save" at bounding box center [1493, 617] width 52 height 33
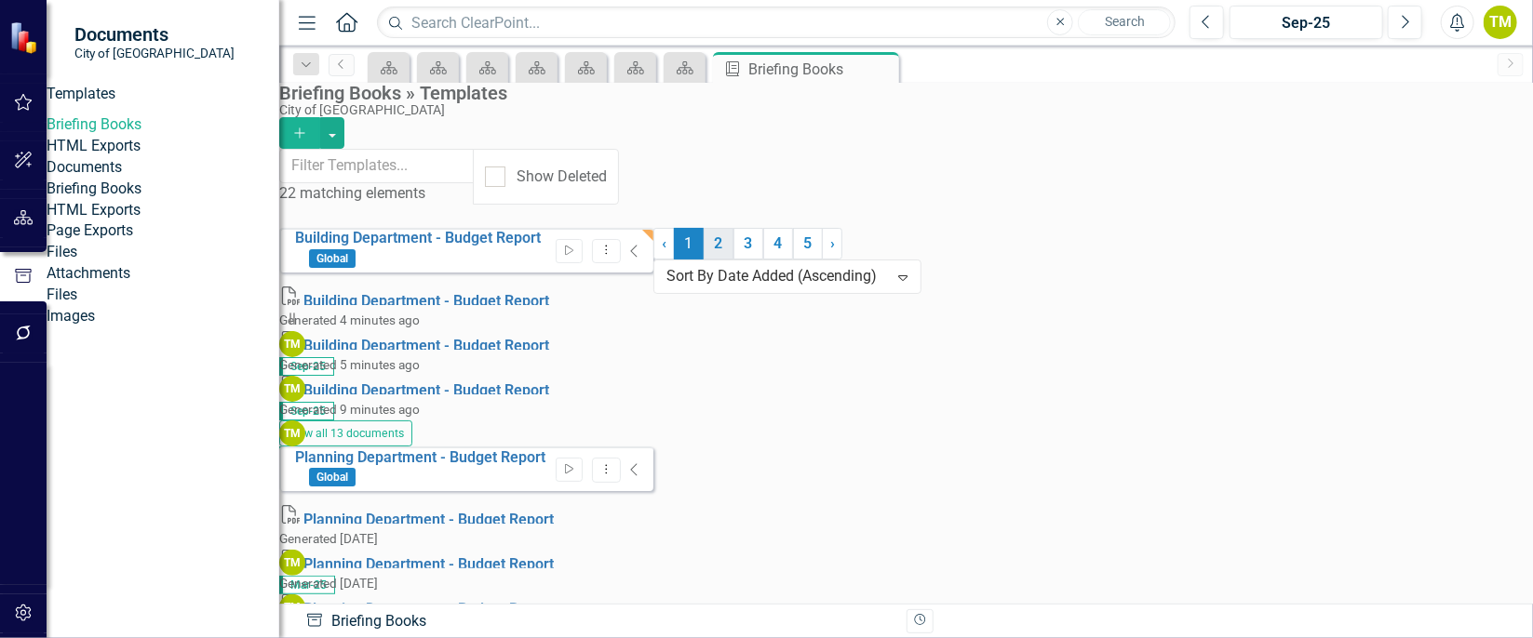
click at [733, 260] on link "2" at bounding box center [719, 244] width 30 height 32
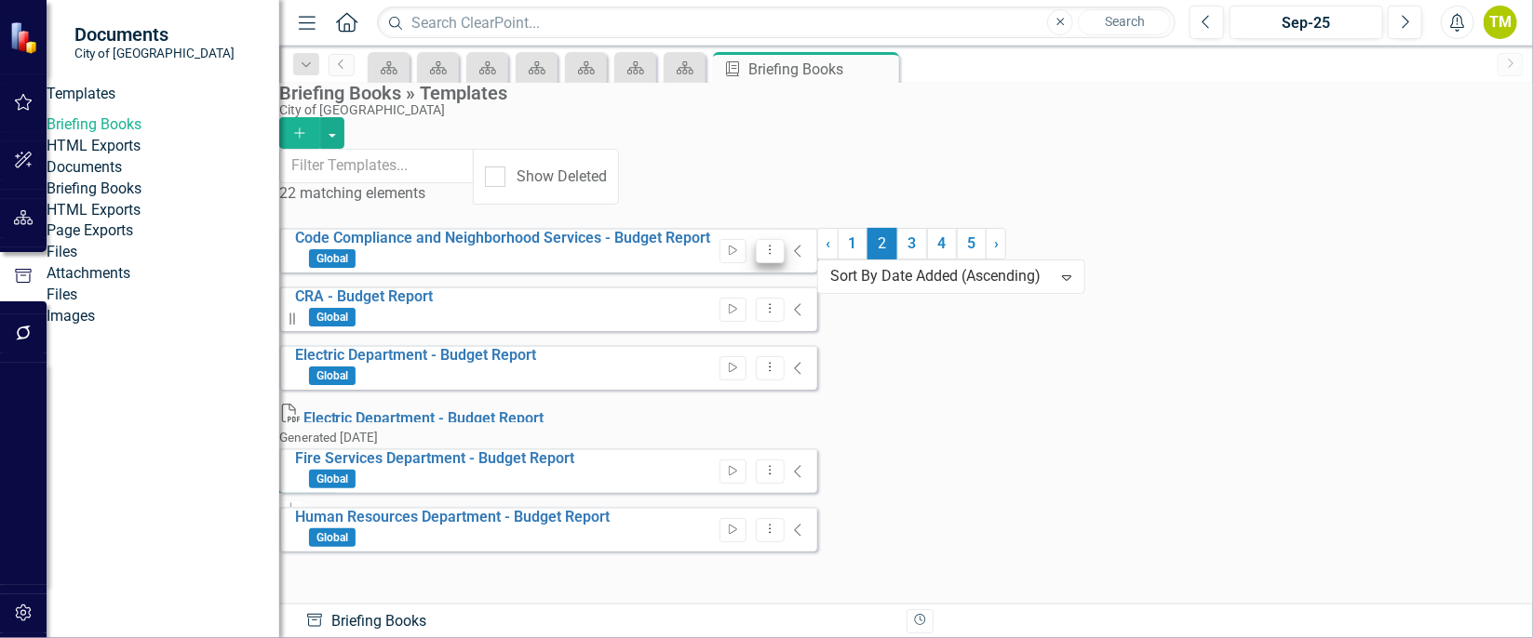
click at [778, 244] on icon "Dropdown Menu" at bounding box center [770, 250] width 16 height 12
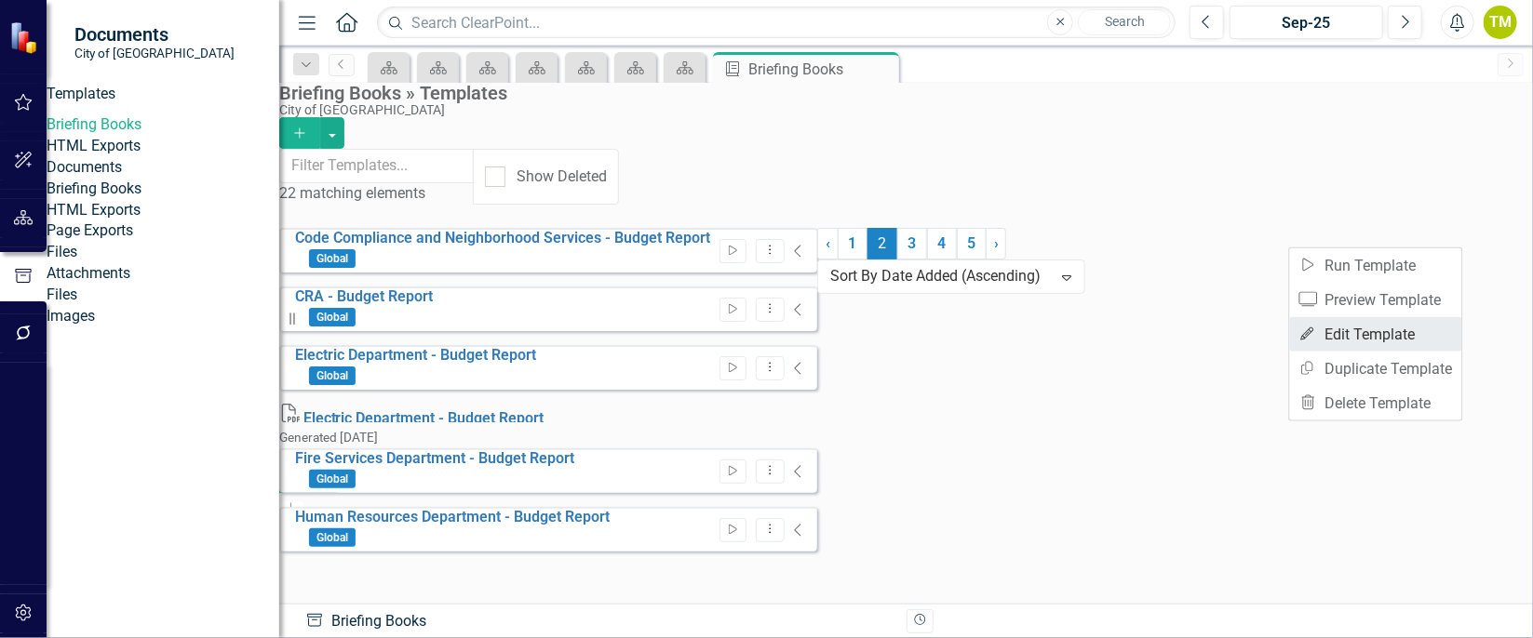
click at [1369, 340] on link "Edit Edit Template" at bounding box center [1376, 334] width 172 height 34
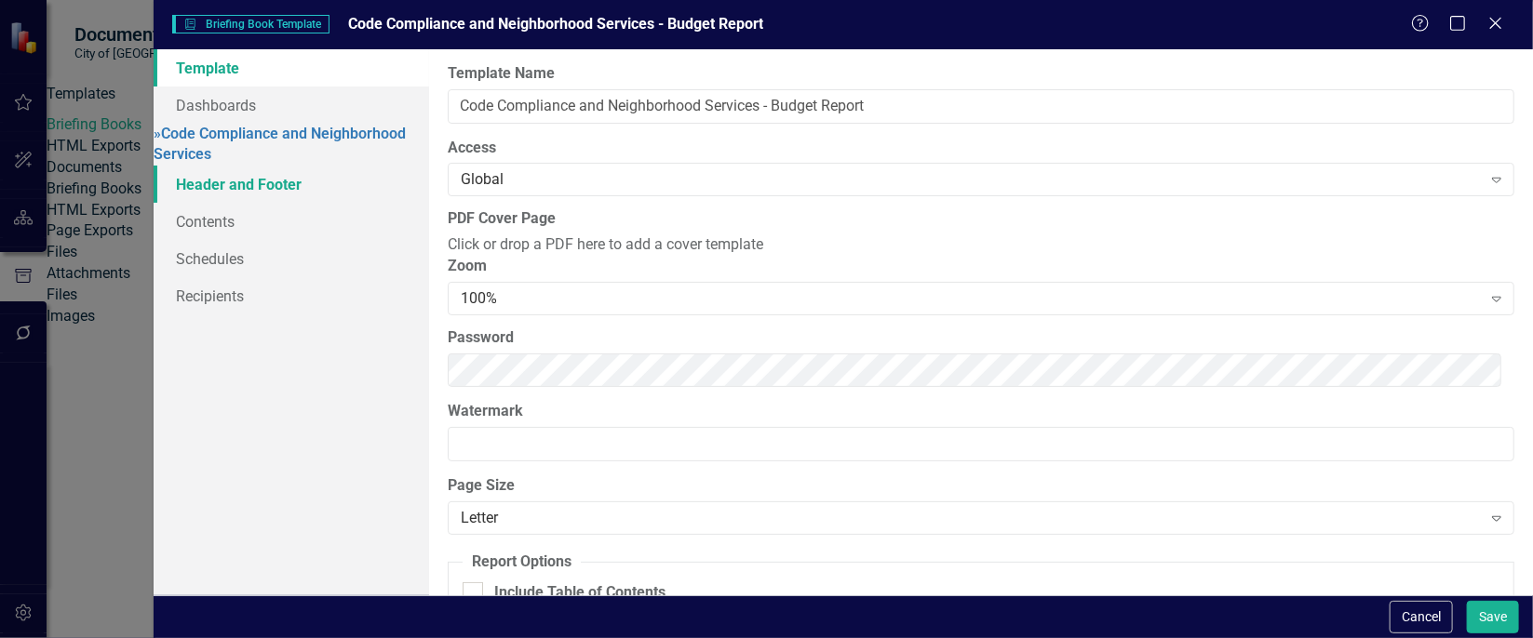
click at [285, 170] on link "Header and Footer" at bounding box center [292, 184] width 276 height 37
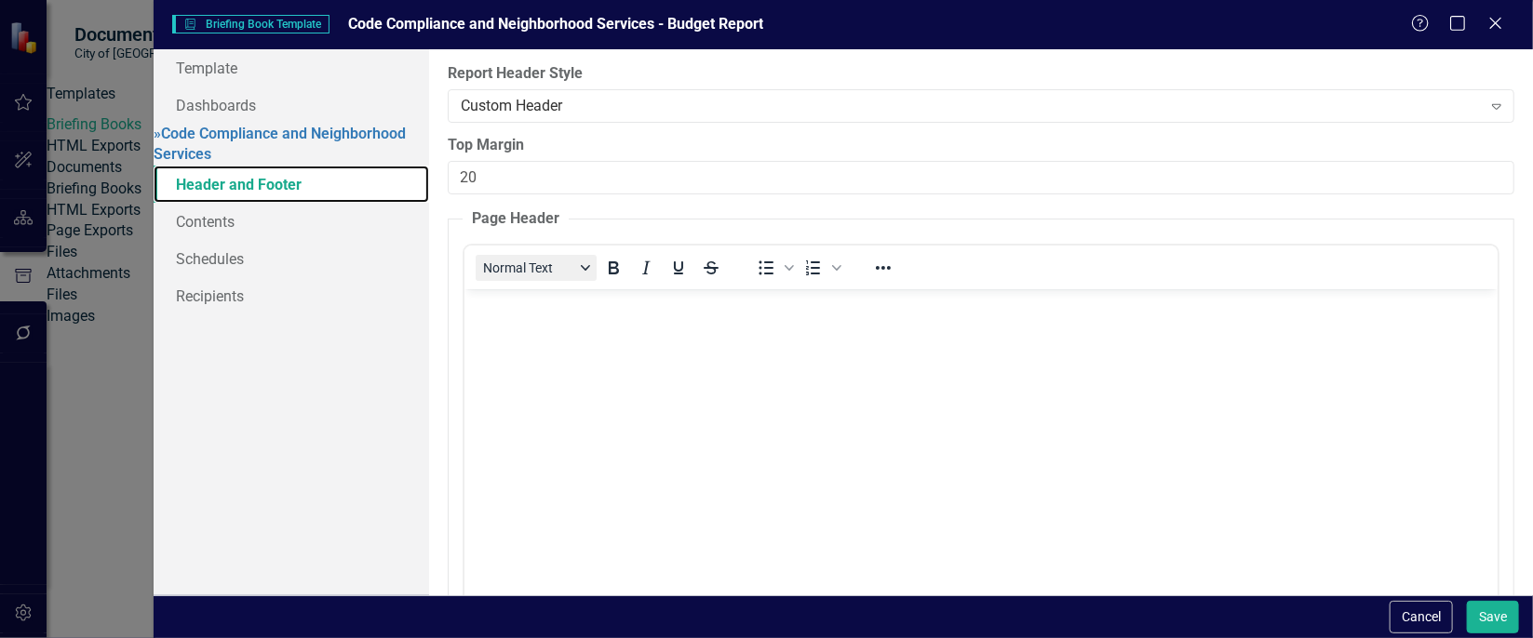
scroll to position [0, 0]
click at [876, 272] on icon "Reveal or hide additional toolbar items" at bounding box center [883, 268] width 22 height 22
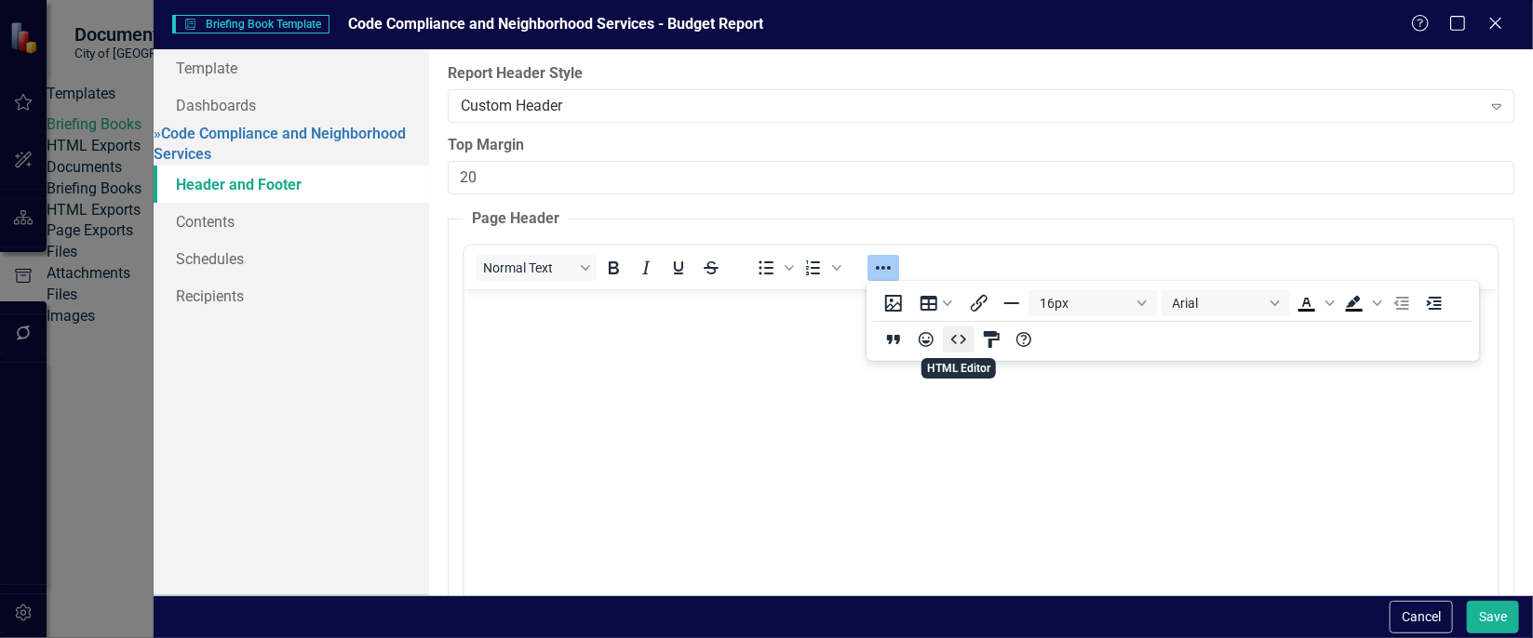
click at [948, 343] on icon "HTML Editor" at bounding box center [959, 340] width 22 height 22
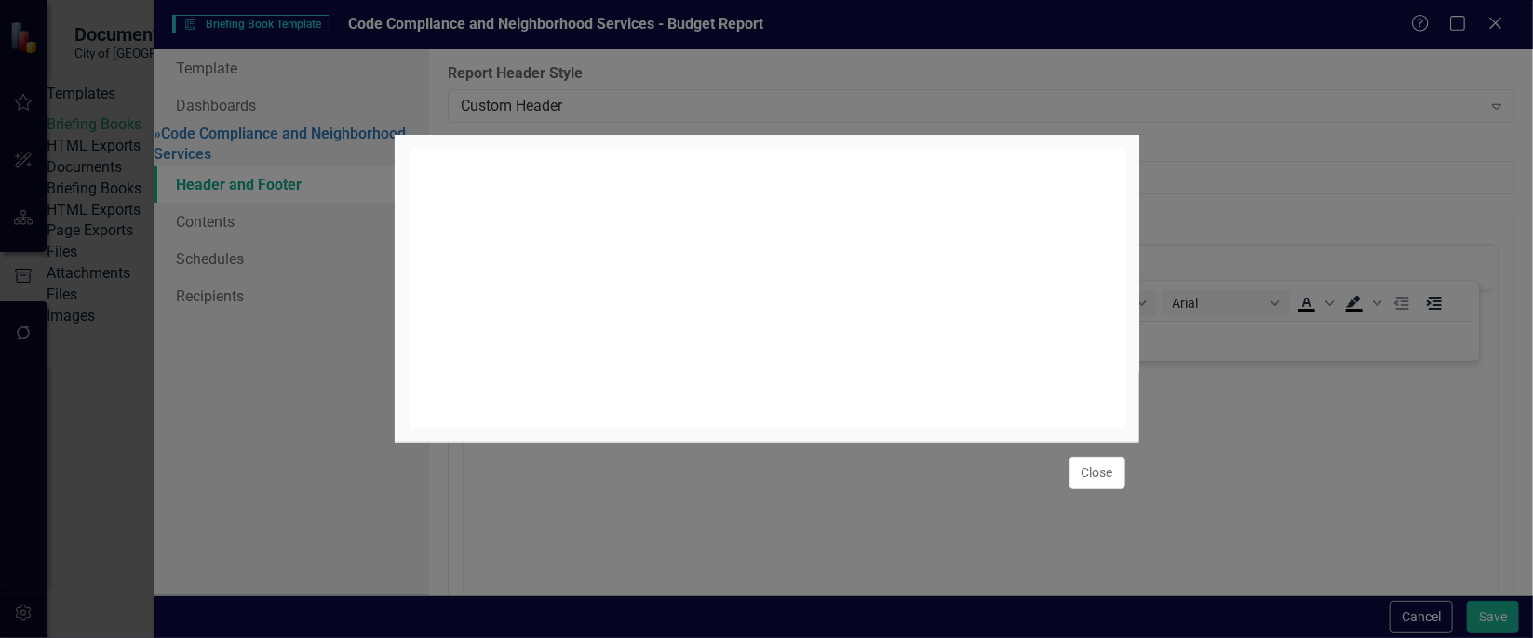
scroll to position [7, 0]
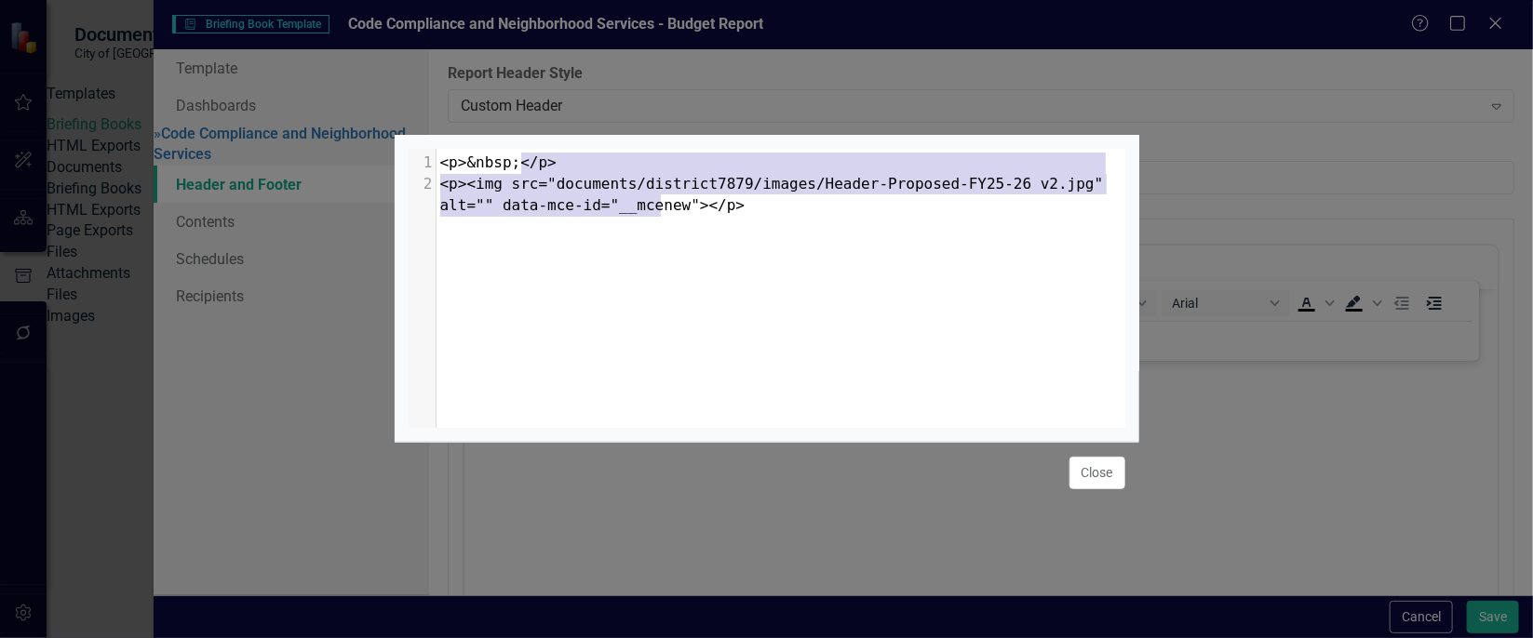
type textarea "<p>&nbsp;</p> <p><img src="documents/district7879/images/Header-Proposed-FY25-2…"
drag, startPoint x: 687, startPoint y: 205, endPoint x: 385, endPoint y: 115, distance: 314.5
click at [385, 115] on div "<p>&nbsp;</p> <p><img src="documents/district7879/images/Header-Proposed-FY25-2…" at bounding box center [766, 319] width 1533 height 638
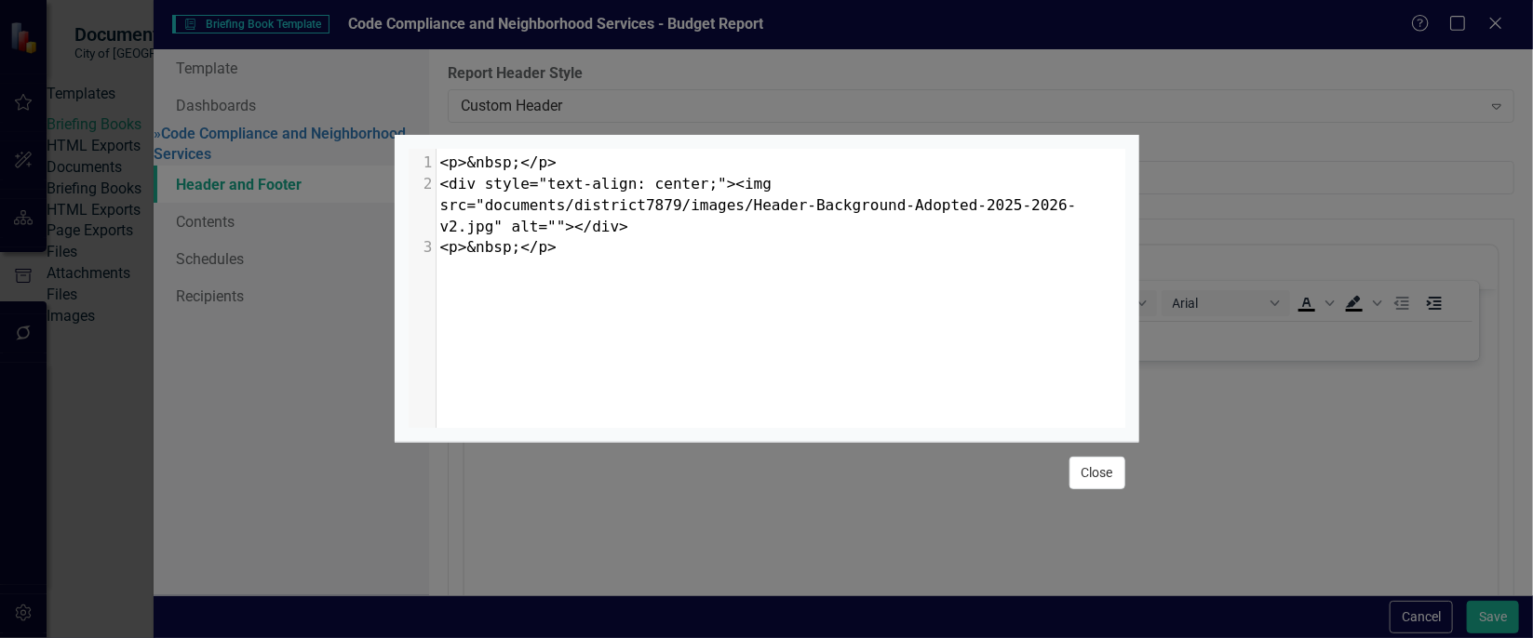
click at [1100, 482] on button "Close" at bounding box center [1097, 473] width 56 height 33
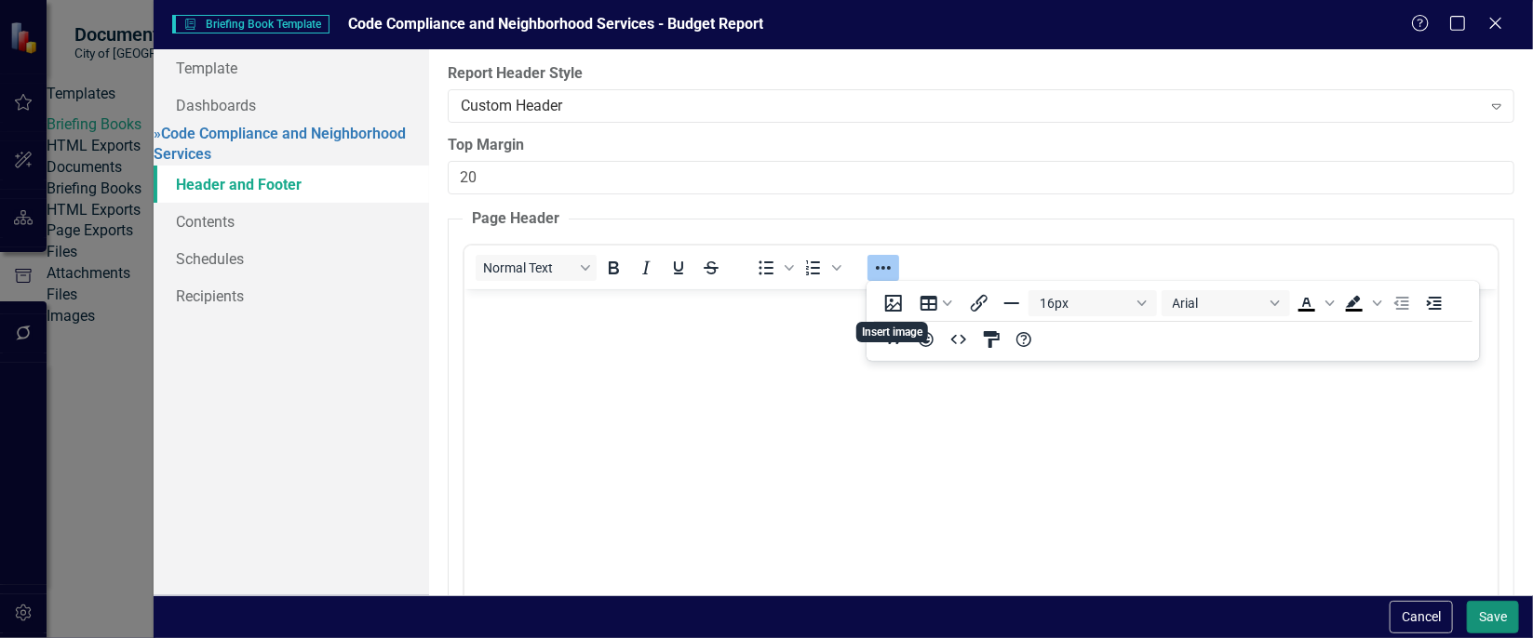
click at [1485, 614] on button "Save" at bounding box center [1493, 617] width 52 height 33
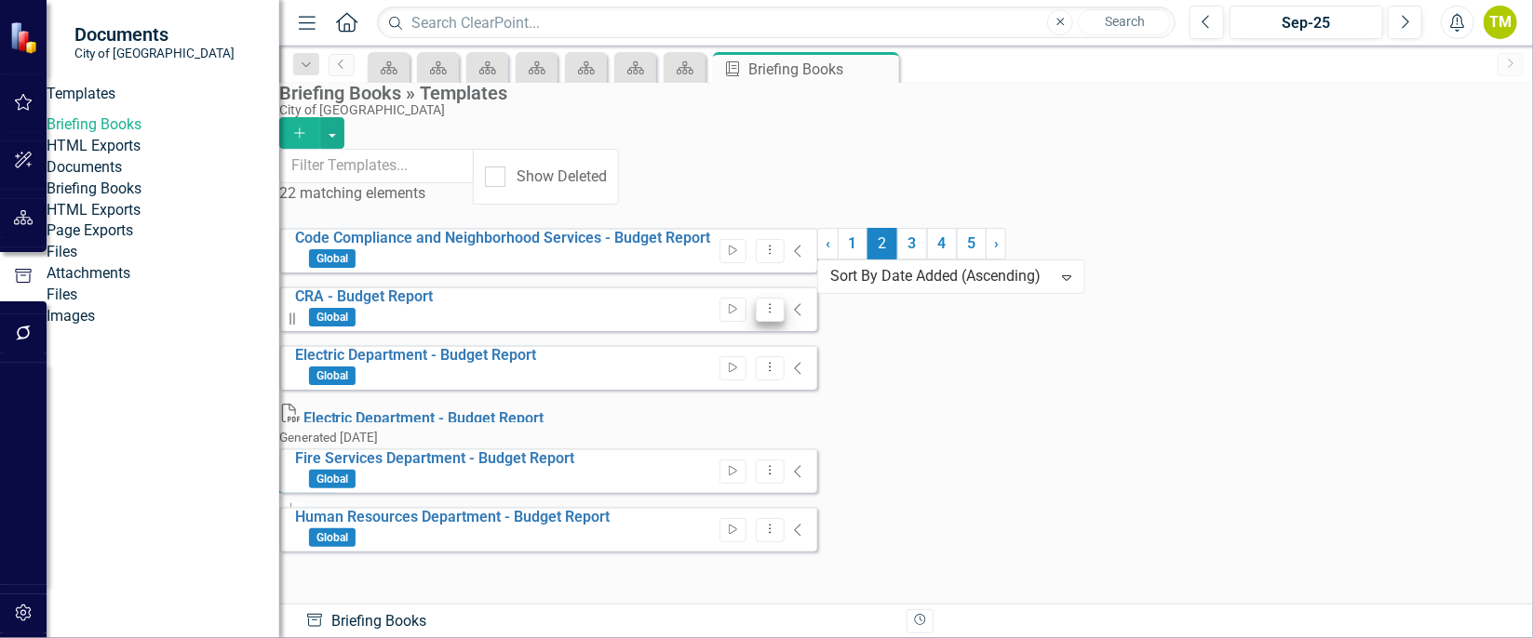
click at [778, 302] on icon "Dropdown Menu" at bounding box center [770, 308] width 16 height 12
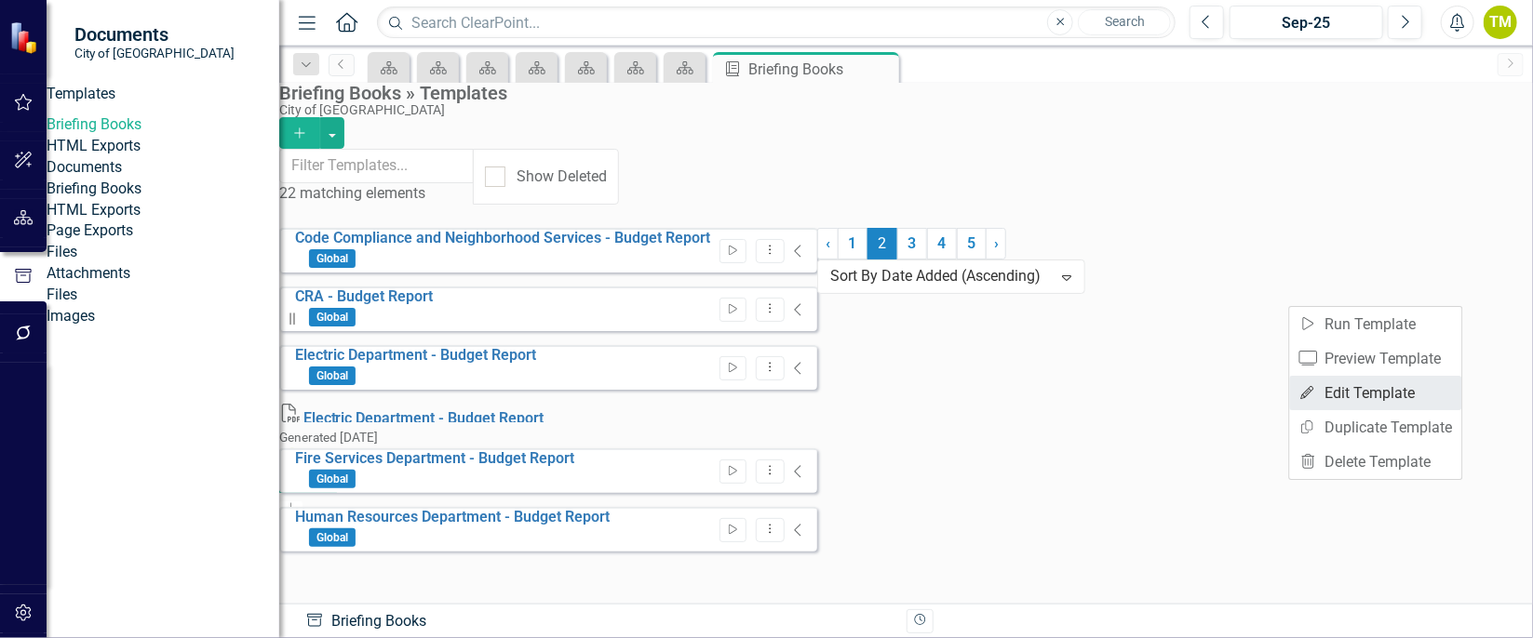
click at [1390, 381] on link "Edit Edit Template" at bounding box center [1376, 393] width 172 height 34
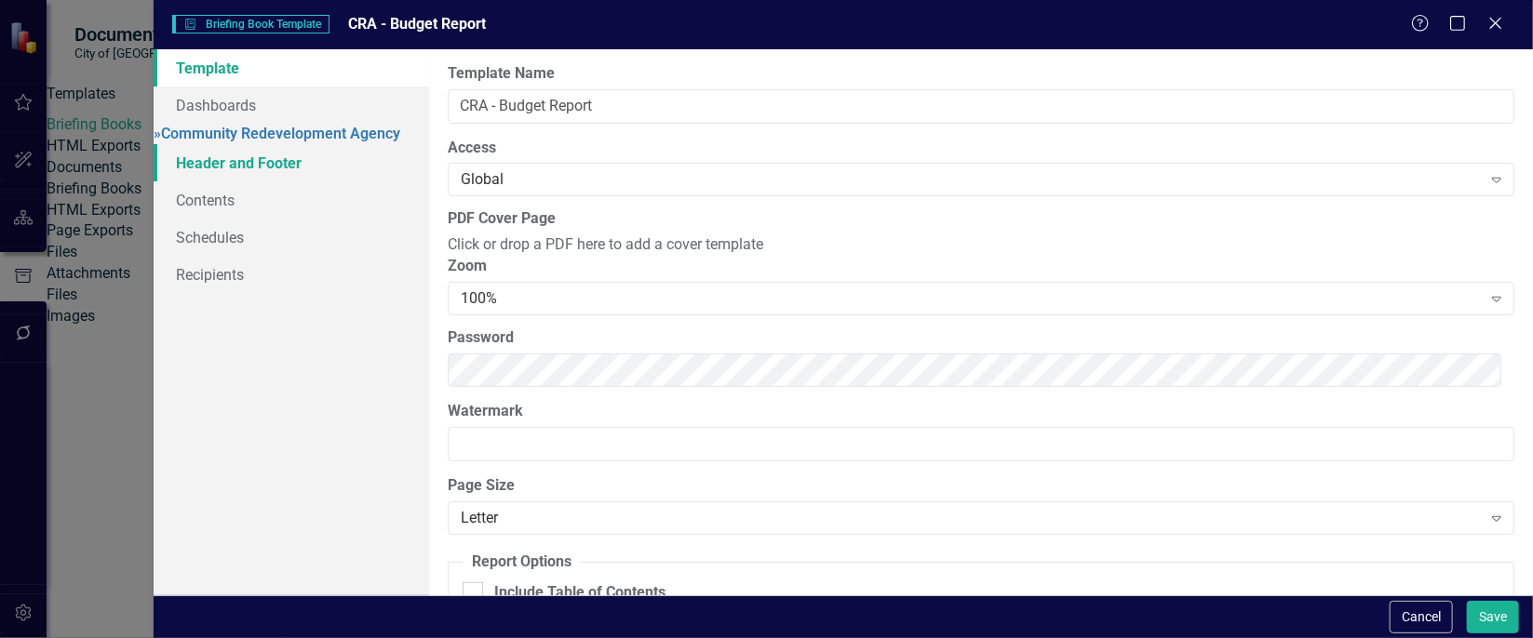
click at [271, 172] on link "Header and Footer" at bounding box center [292, 162] width 276 height 37
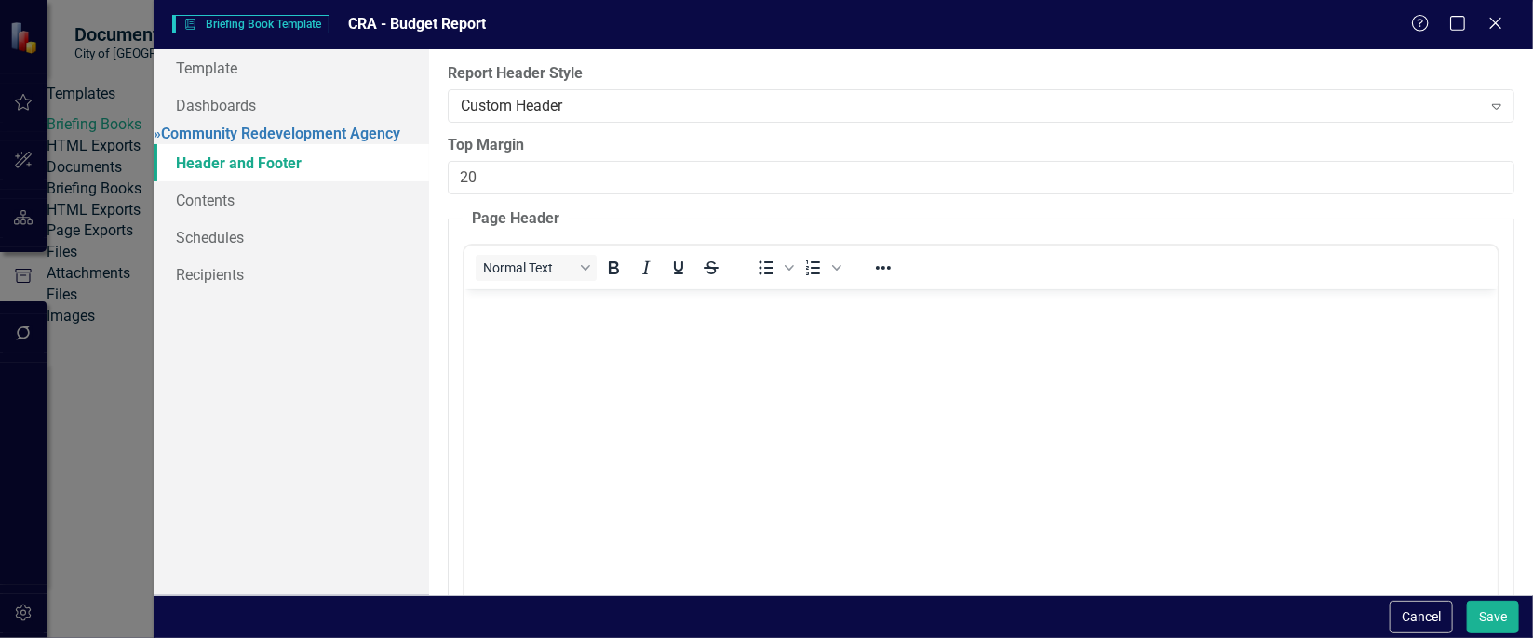
scroll to position [0, 0]
click at [877, 266] on icon "Reveal or hide additional toolbar items" at bounding box center [883, 268] width 15 height 4
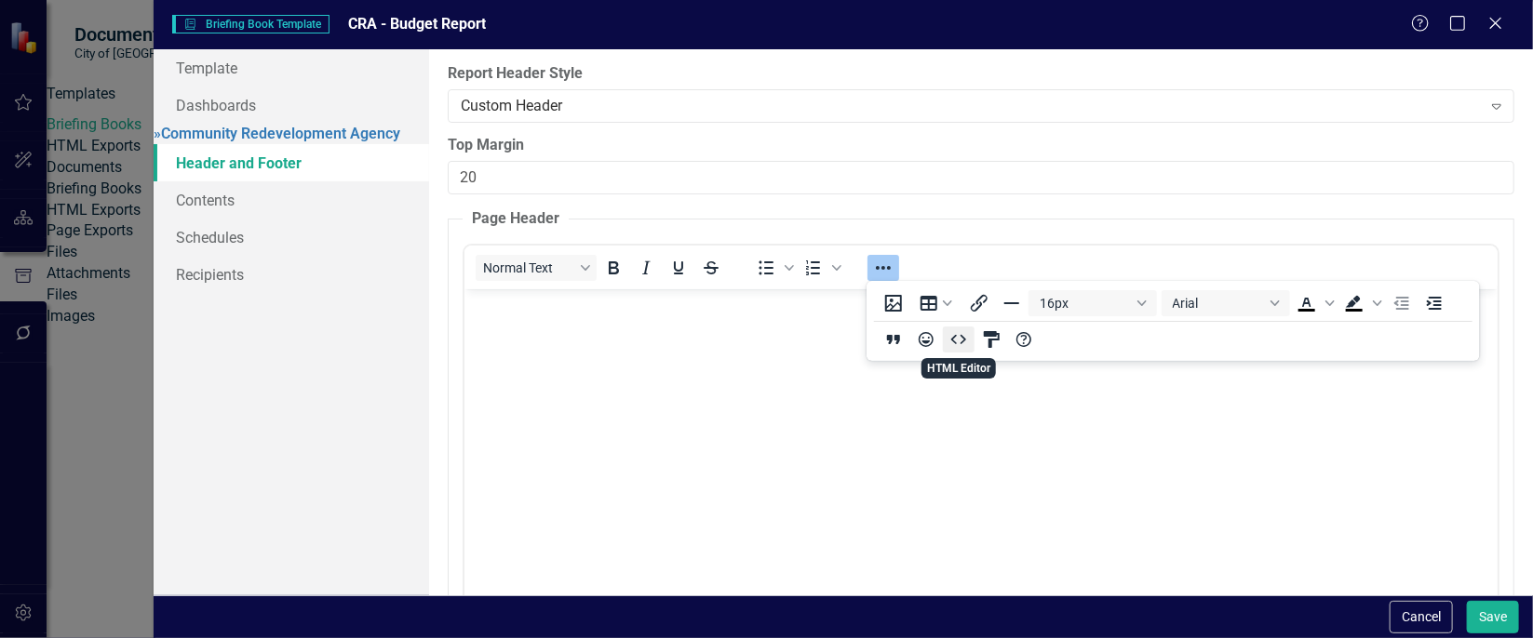
click at [956, 340] on icon "HTML Editor" at bounding box center [959, 340] width 22 height 22
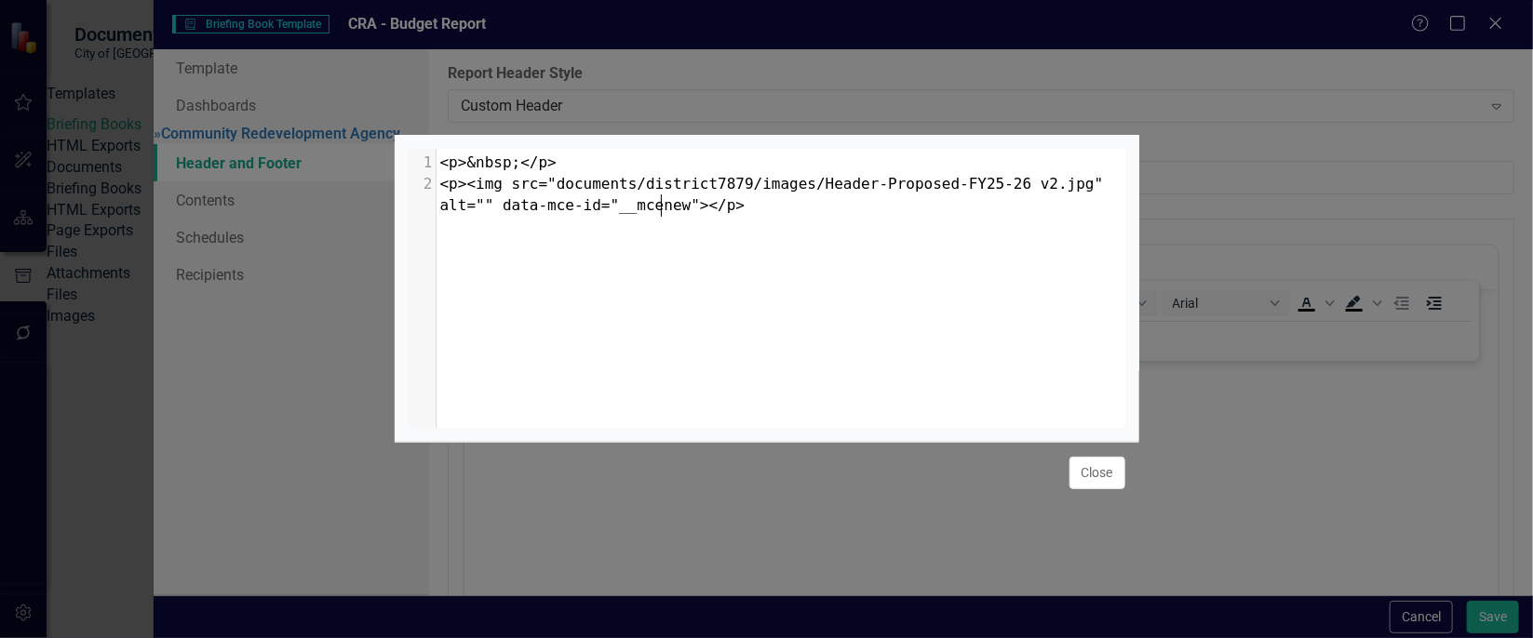
scroll to position [7, 0]
type textarea "<p>&nbsp;</p> <p><img src="documents/district7879/images/Header-Proposed-FY25-2…"
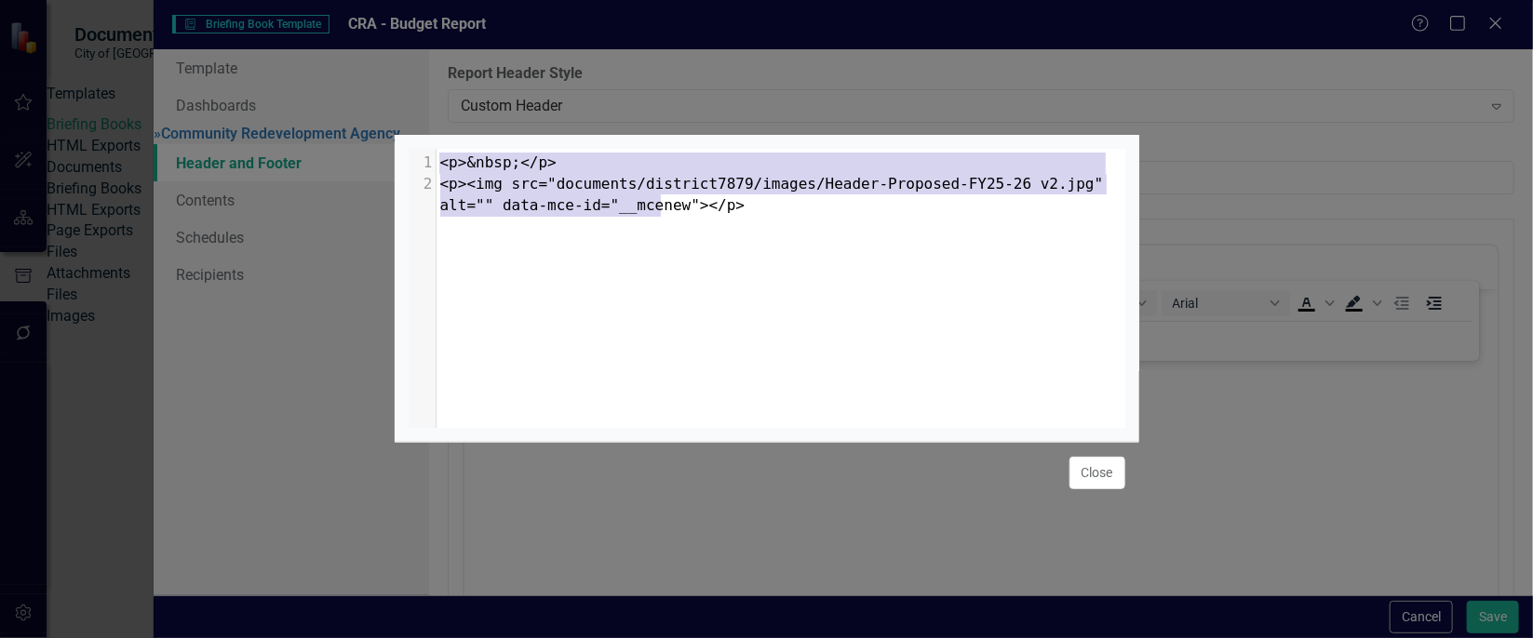
drag, startPoint x: 718, startPoint y: 203, endPoint x: 441, endPoint y: 90, distance: 298.5
click at [441, 90] on div "<p>&nbsp;</p> <p><img src="documents/district7879/images/Header-Proposed-FY25-2…" at bounding box center [767, 319] width 745 height 638
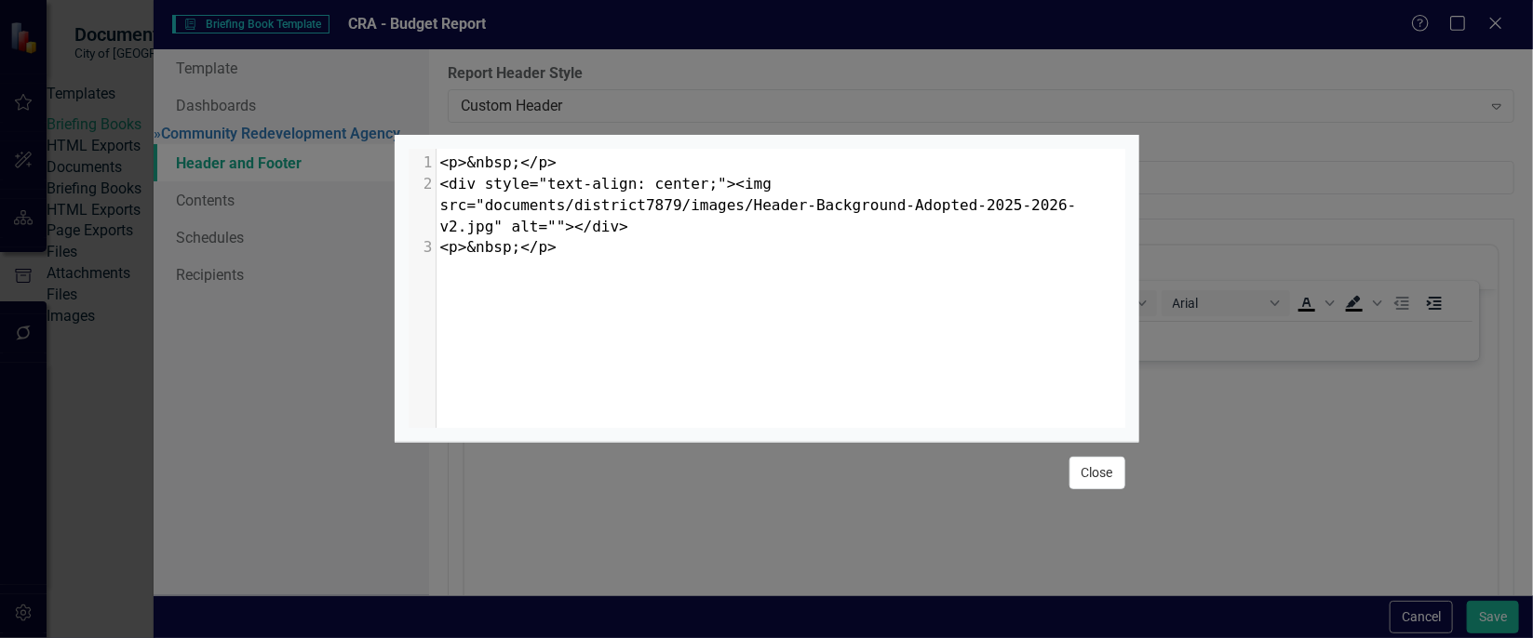
click at [1110, 478] on button "Close" at bounding box center [1097, 473] width 56 height 33
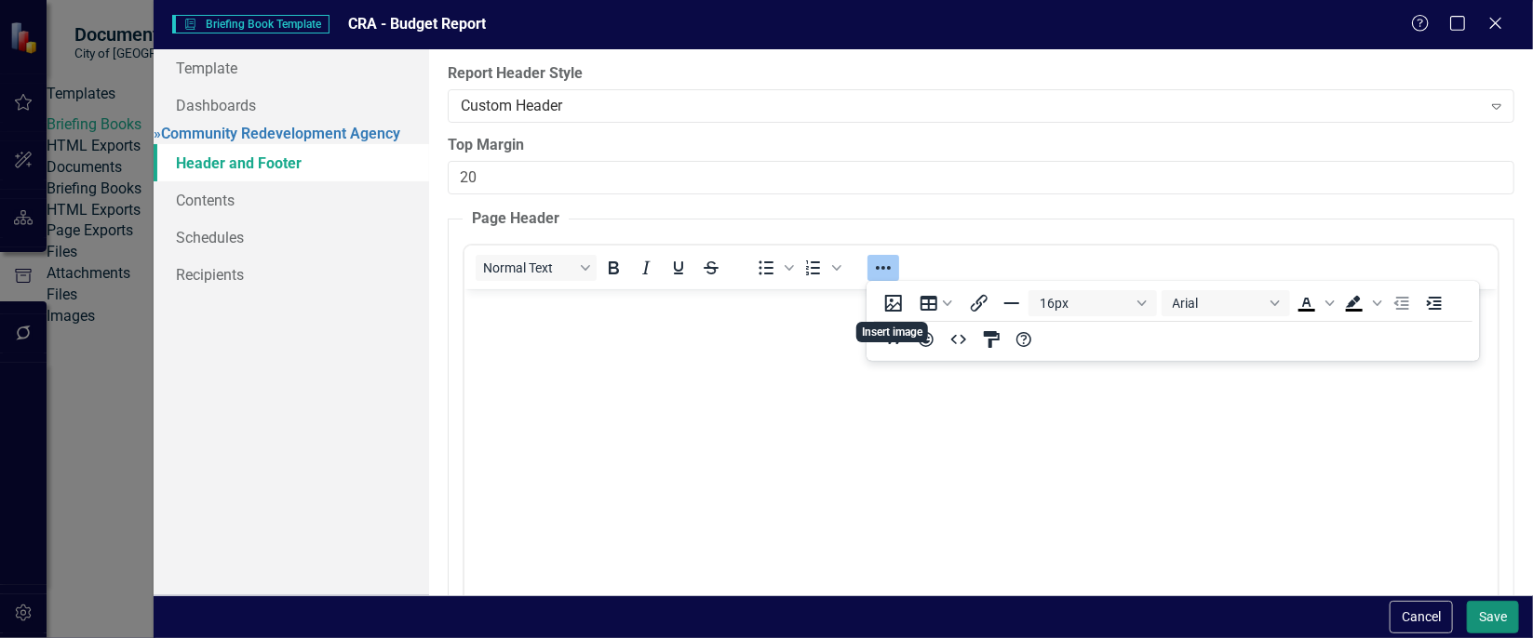
click at [1499, 614] on button "Save" at bounding box center [1493, 617] width 52 height 33
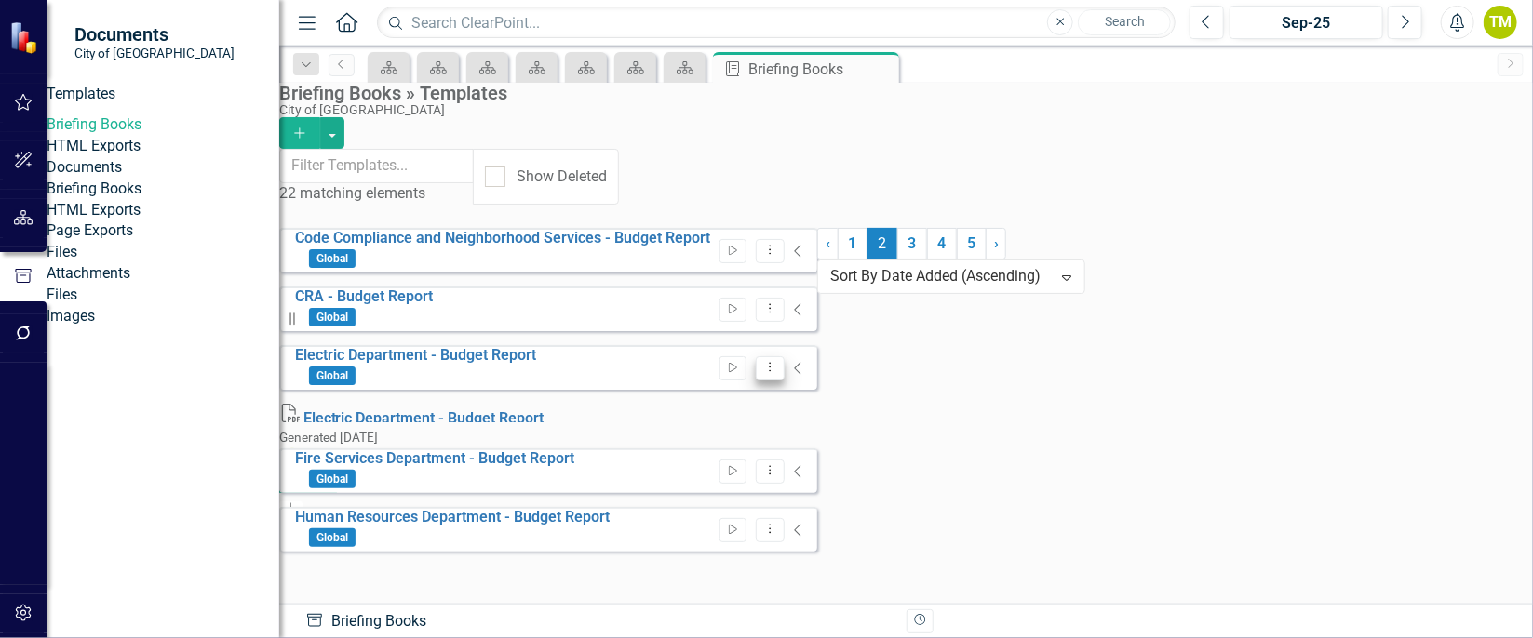
click at [778, 361] on icon "Dropdown Menu" at bounding box center [770, 367] width 16 height 12
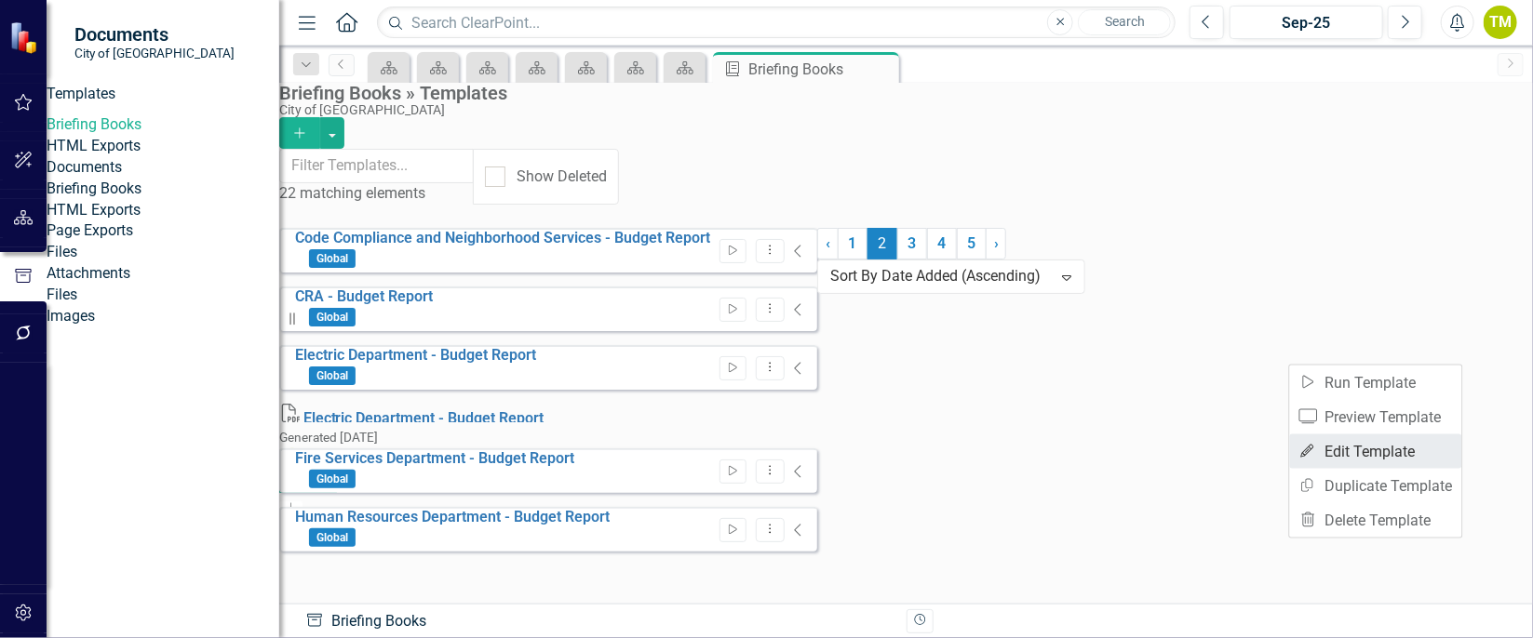
click at [1324, 445] on link "Edit Edit Template" at bounding box center [1376, 452] width 172 height 34
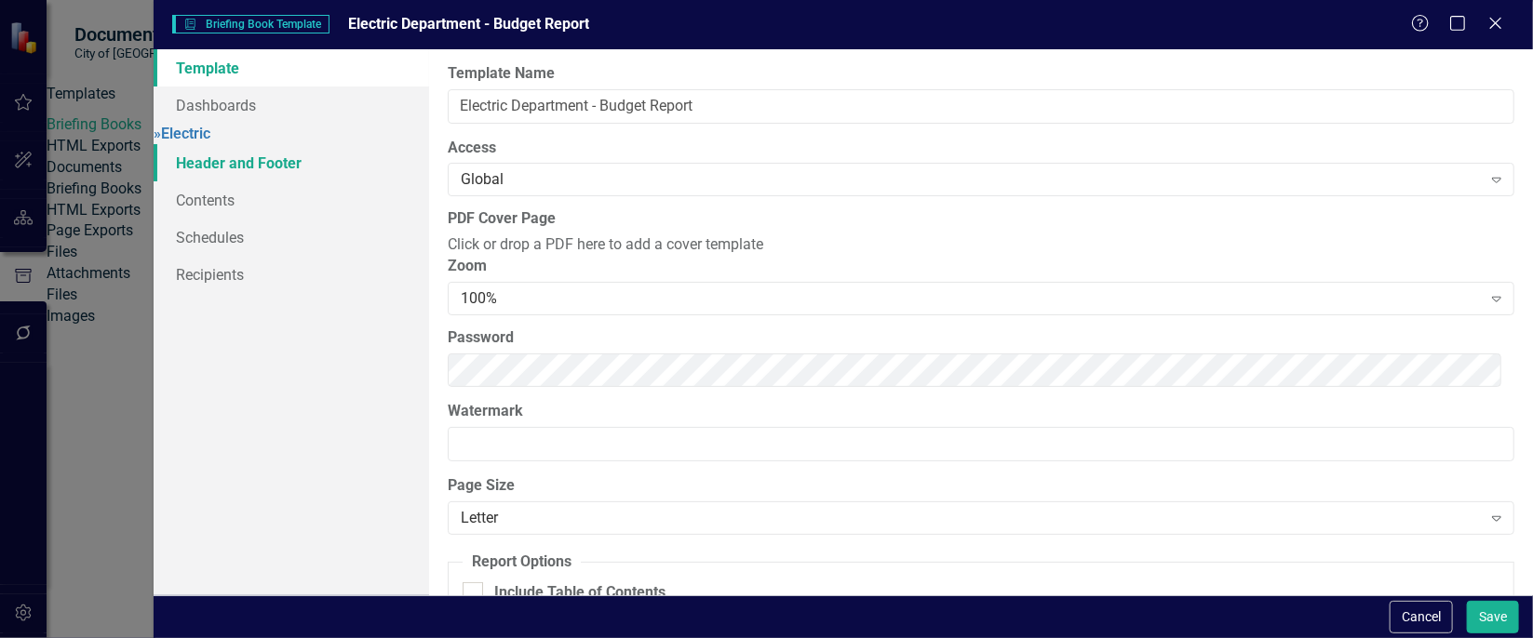
click at [208, 172] on link "Header and Footer" at bounding box center [292, 162] width 276 height 37
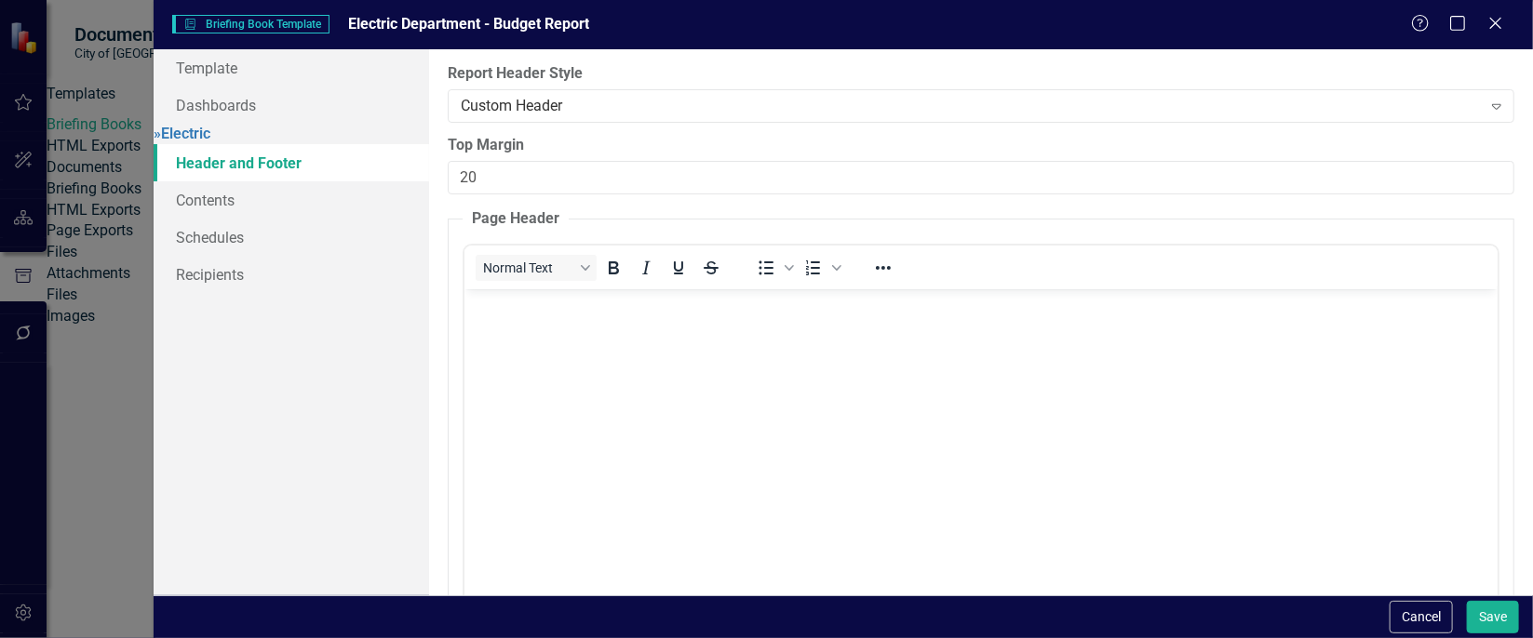
scroll to position [0, 0]
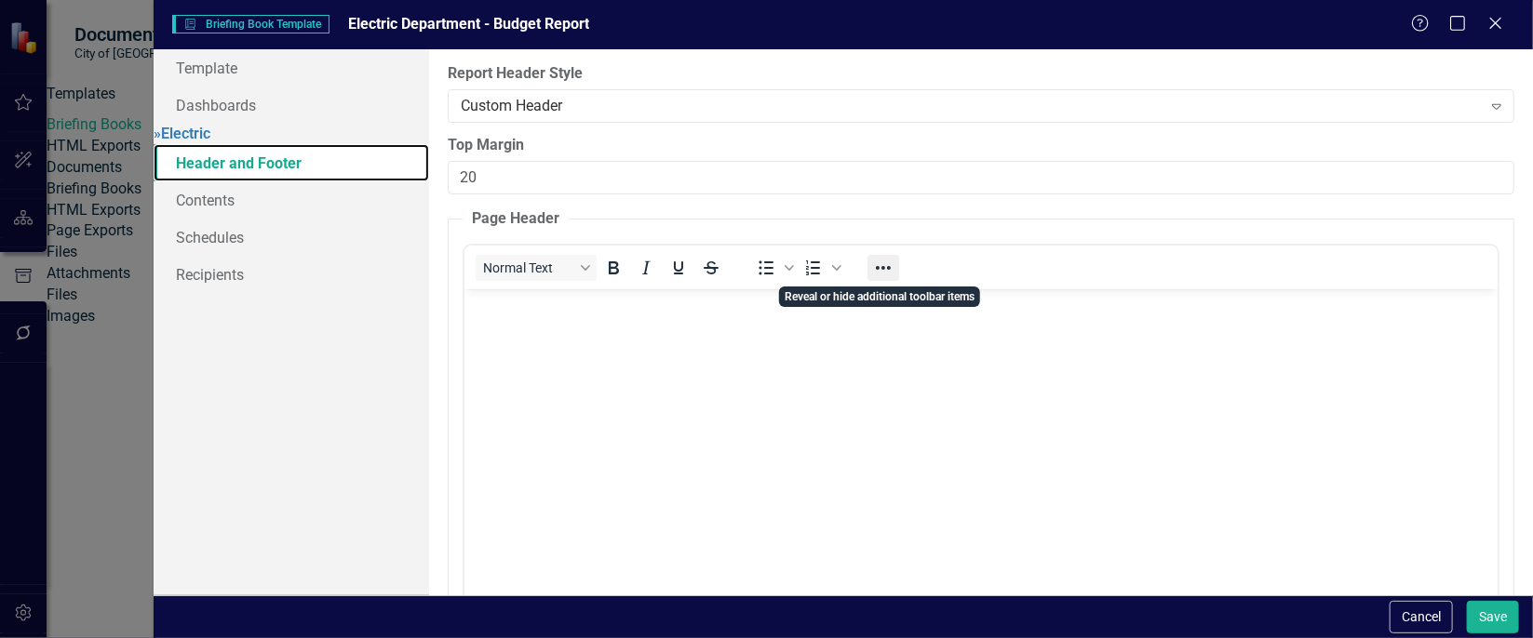
click at [874, 269] on icon "Reveal or hide additional toolbar items" at bounding box center [883, 268] width 22 height 22
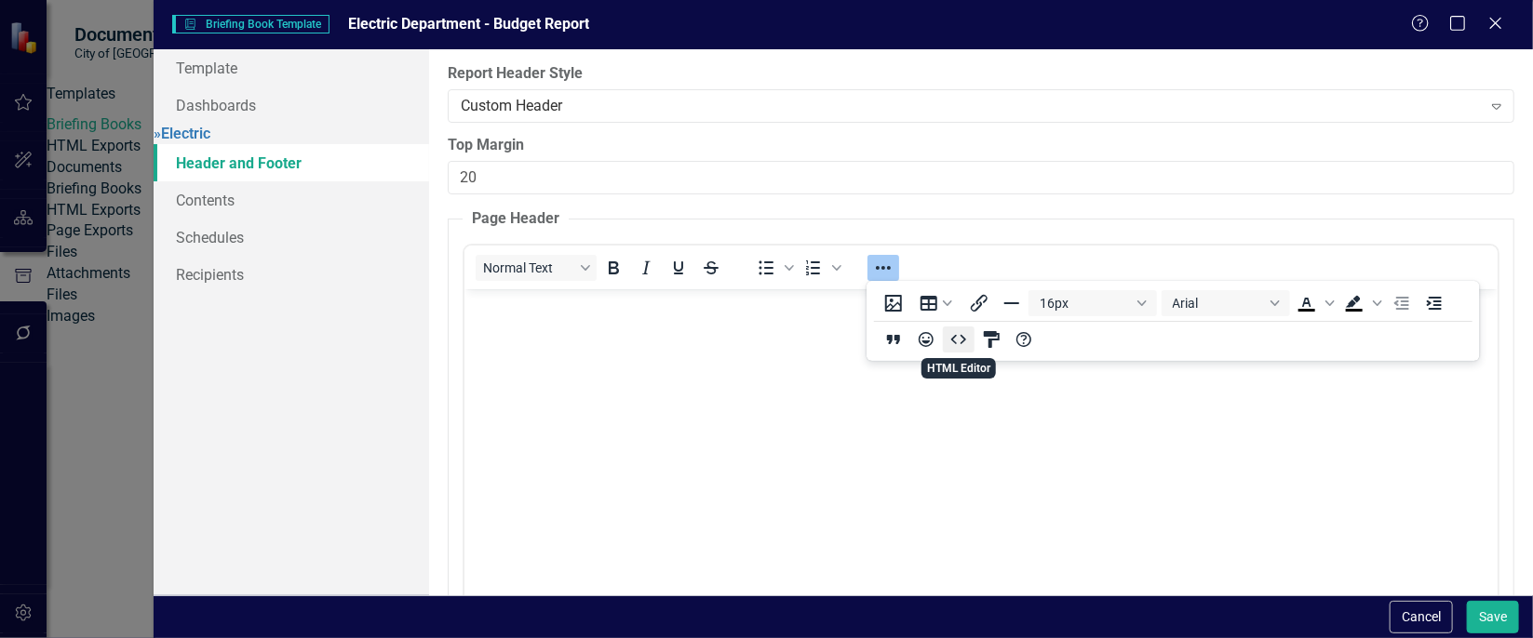
click at [957, 343] on icon "HTML Editor" at bounding box center [958, 339] width 15 height 9
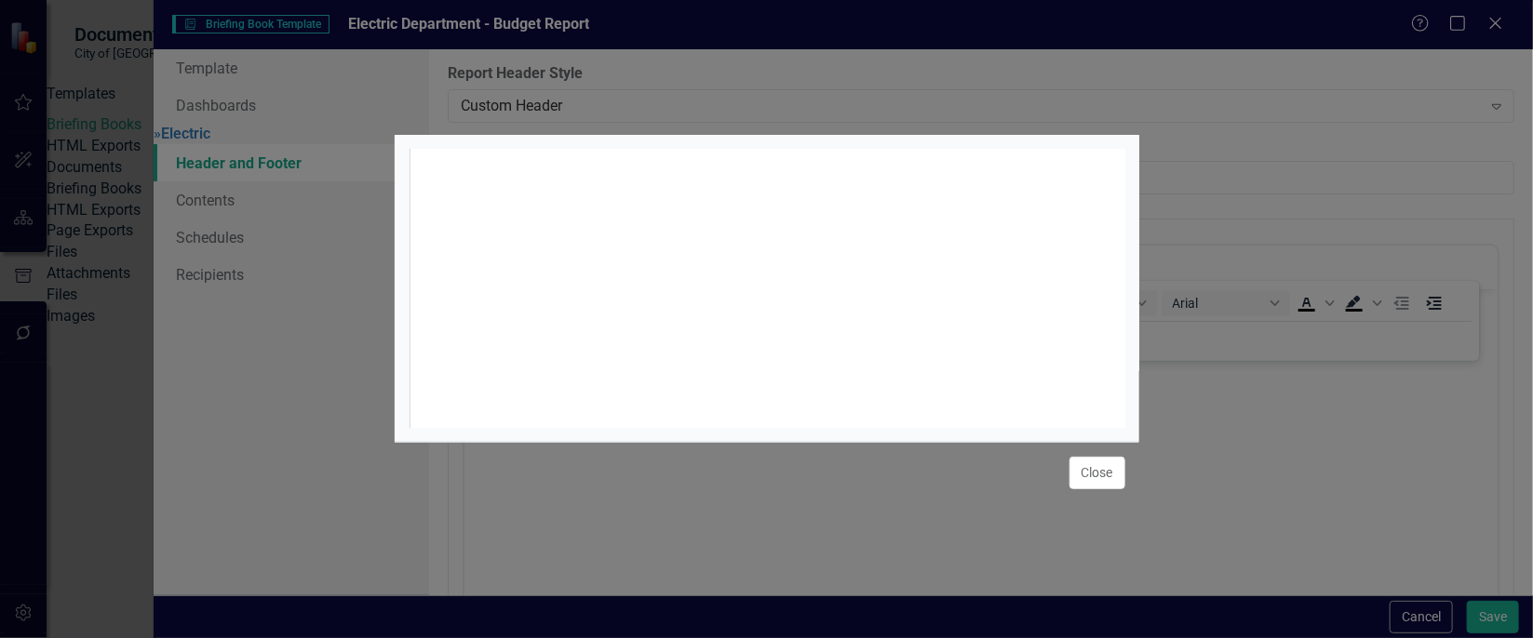
scroll to position [7, 0]
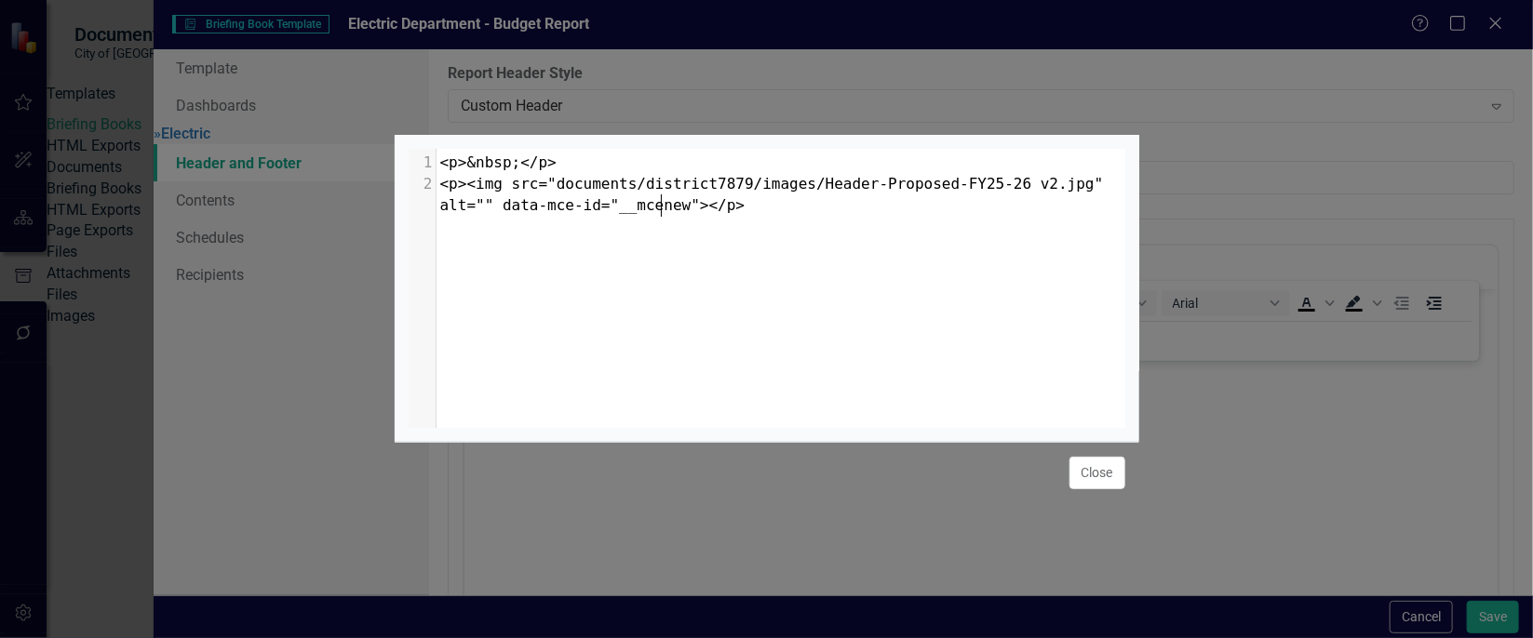
type textarea "<p>&nbsp;</p> <p><img src="documents/district7879/images/Header-Proposed-FY25-2…"
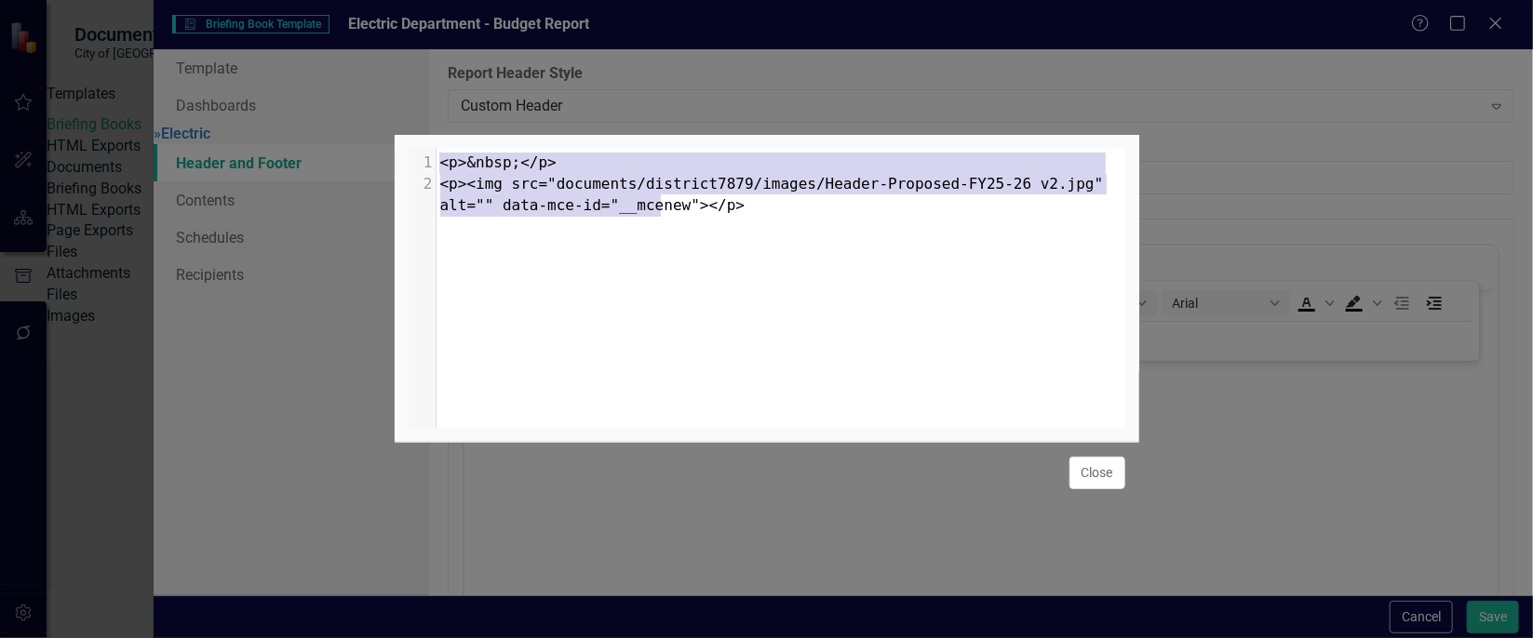
drag, startPoint x: 878, startPoint y: 208, endPoint x: 606, endPoint y: 101, distance: 292.4
click at [606, 101] on div "<p>&nbsp;</p> <p><img src="documents/district7879/images/Header-Proposed-FY25-2…" at bounding box center [767, 319] width 745 height 638
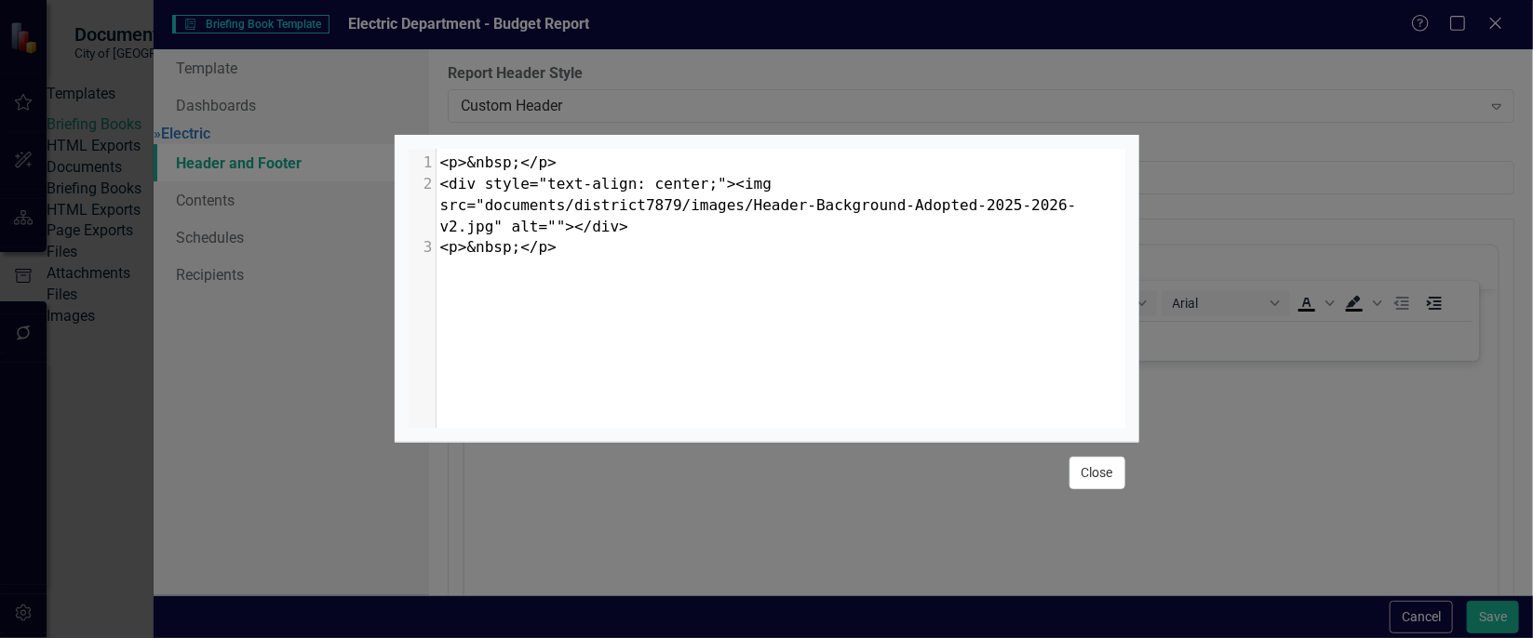
click at [1089, 472] on button "Close" at bounding box center [1097, 473] width 56 height 33
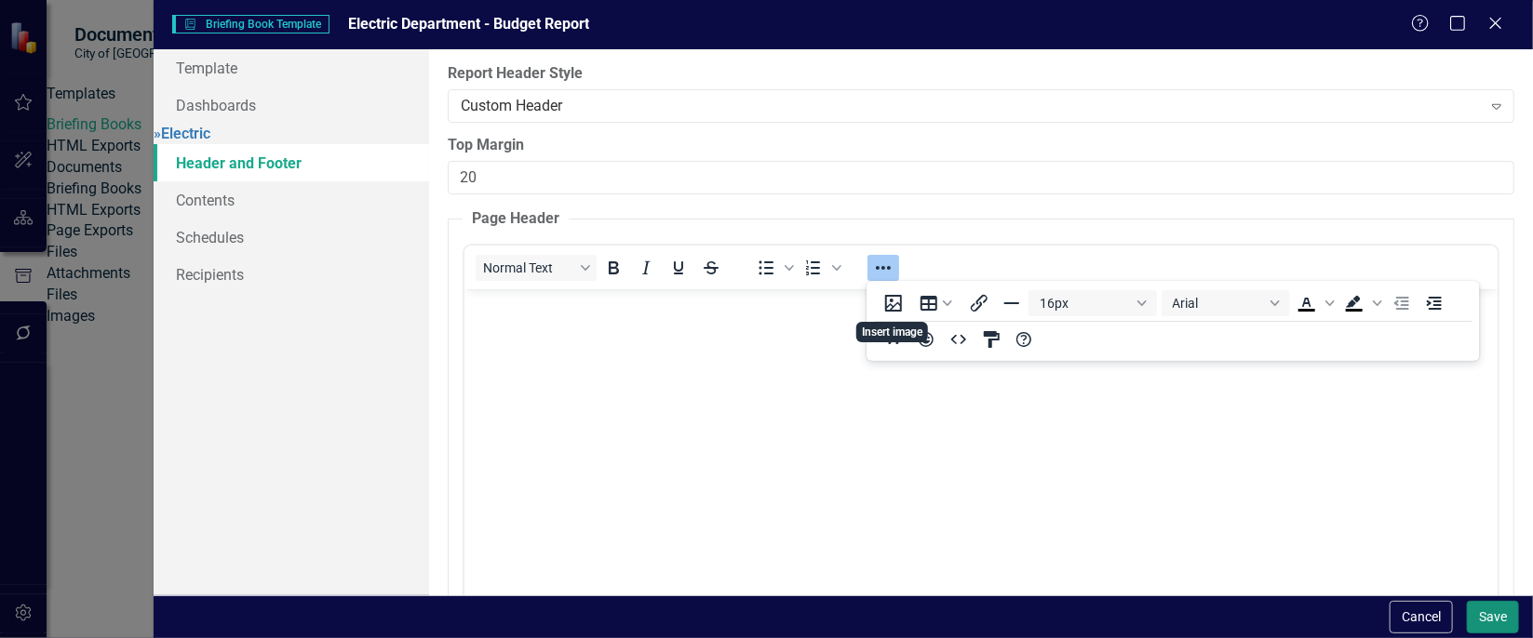
click at [1503, 613] on button "Save" at bounding box center [1493, 617] width 52 height 33
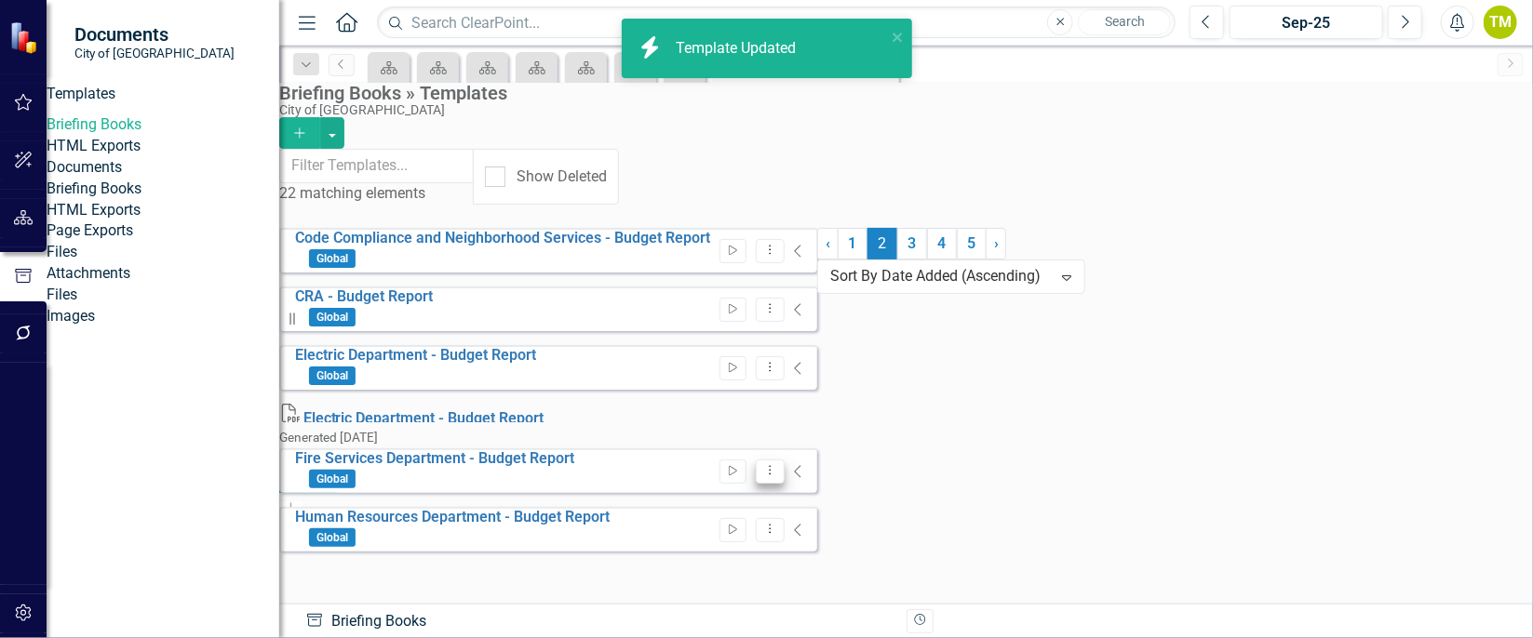
click at [778, 464] on icon "Dropdown Menu" at bounding box center [770, 470] width 16 height 12
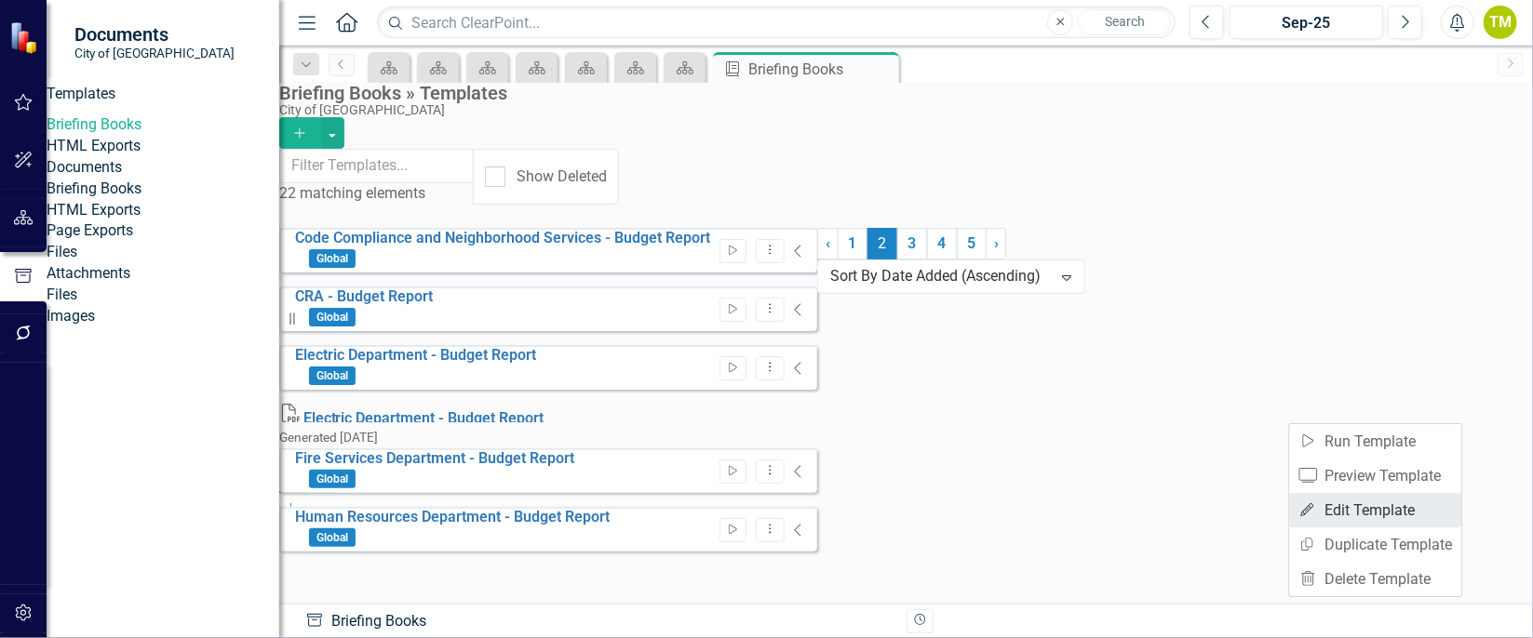
click at [1351, 507] on link "Edit Edit Template" at bounding box center [1376, 510] width 172 height 34
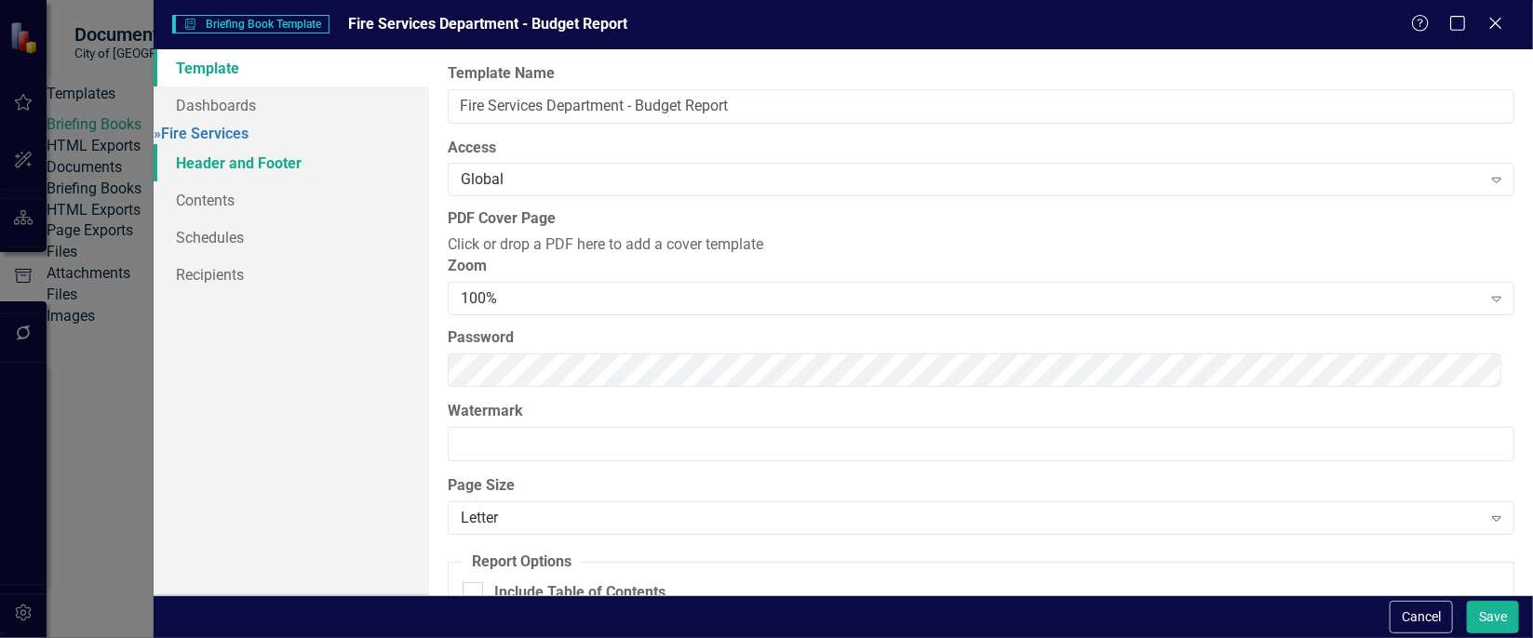
click at [274, 171] on link "Header and Footer" at bounding box center [292, 162] width 276 height 37
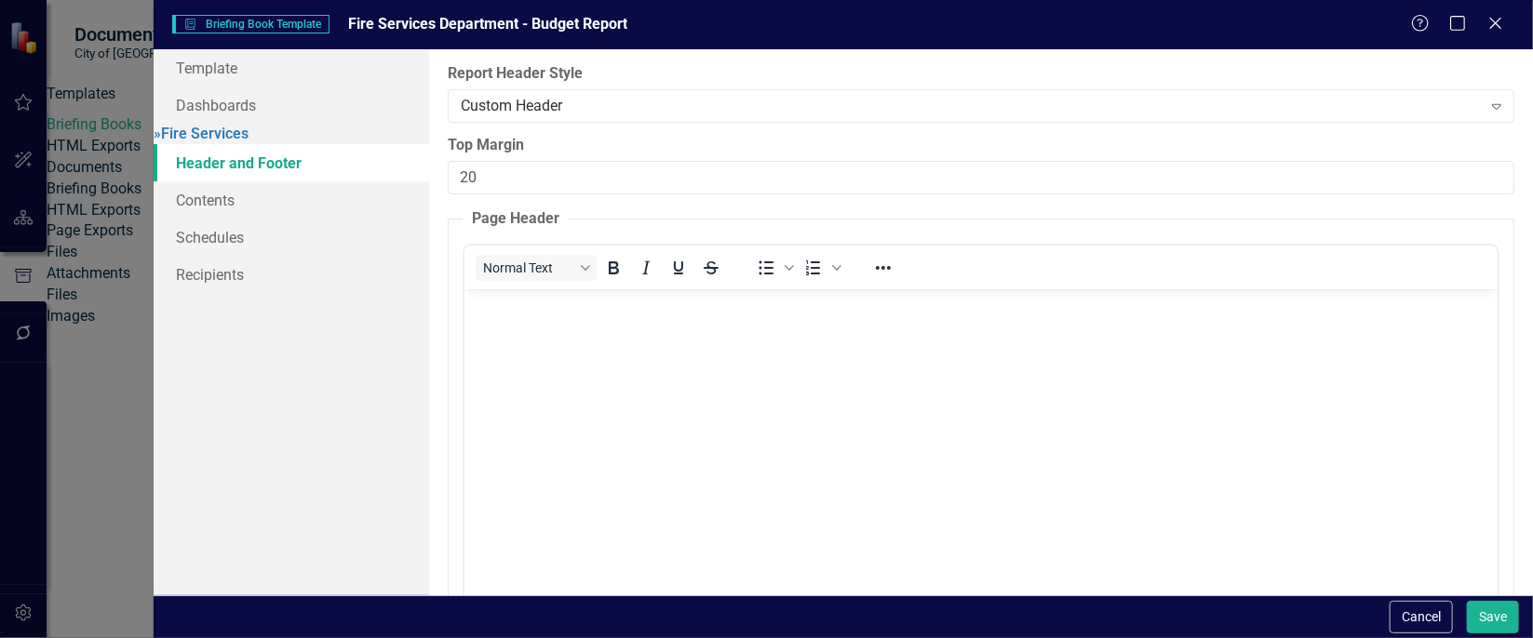
scroll to position [0, 0]
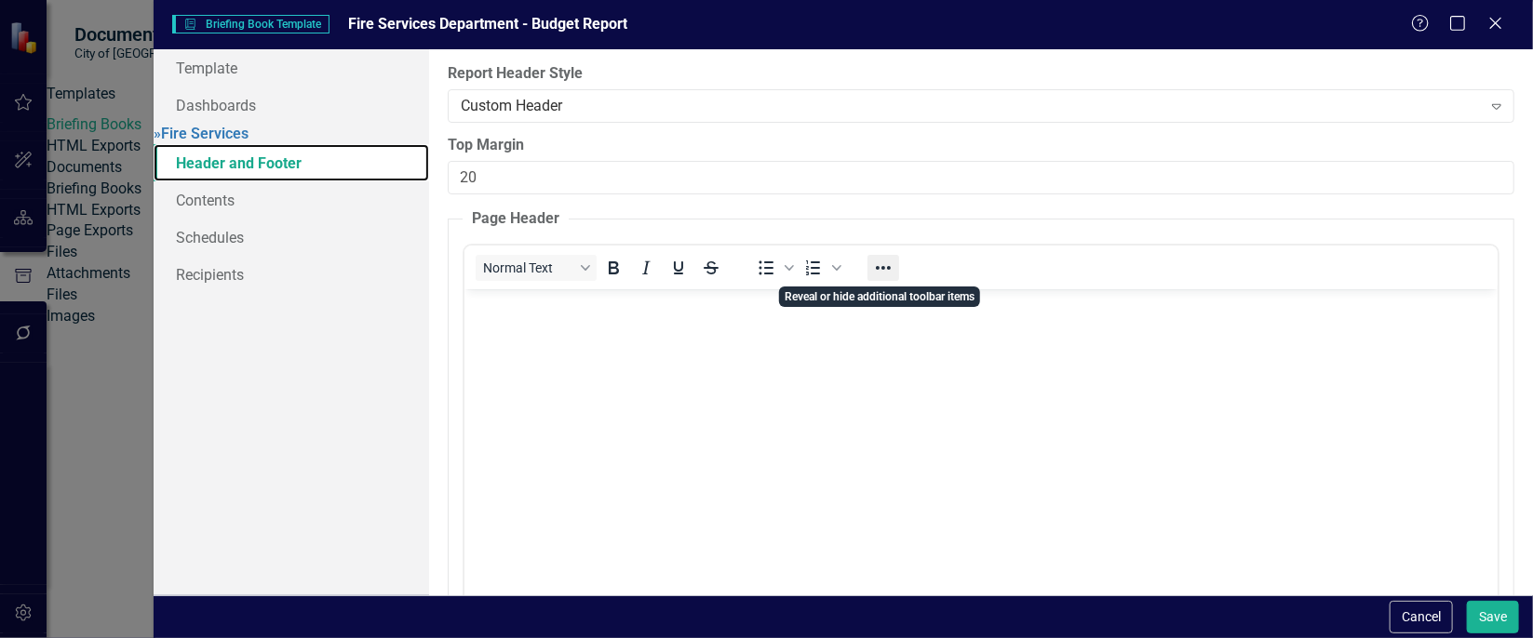
click at [879, 269] on icon "Reveal or hide additional toolbar items" at bounding box center [883, 268] width 22 height 22
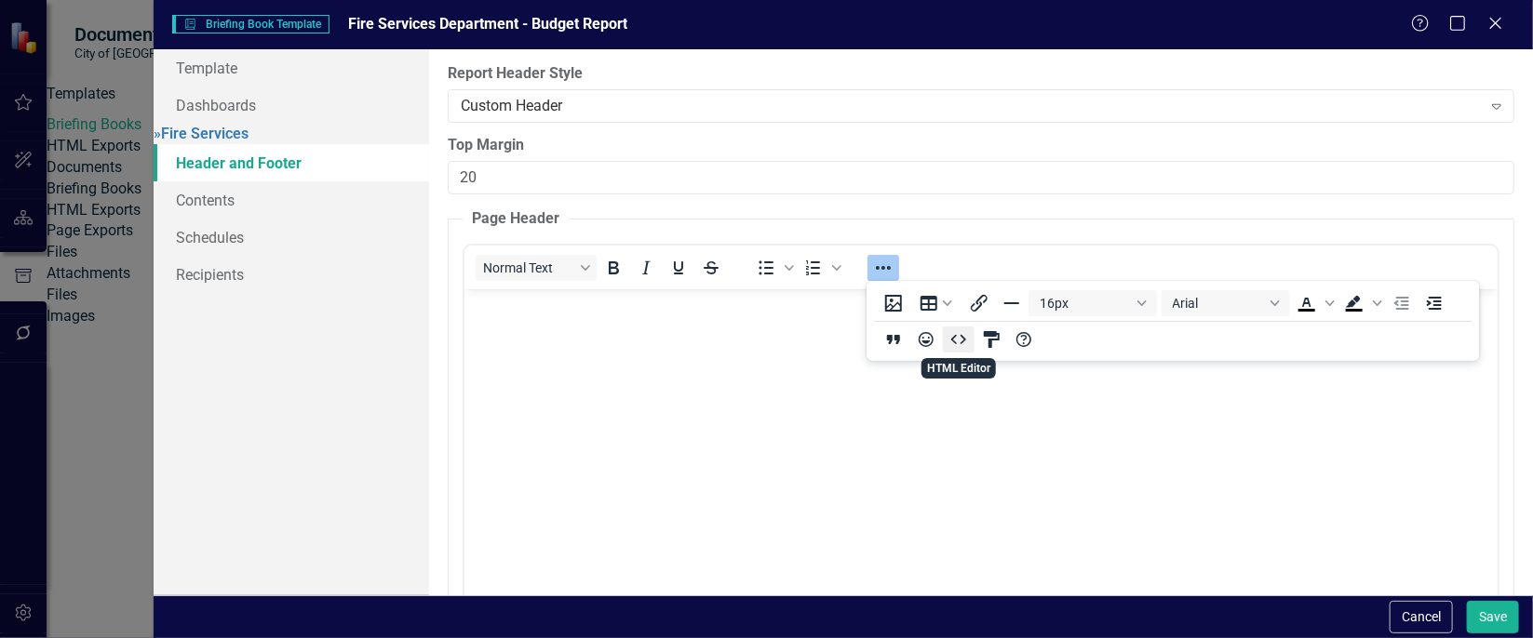
click at [951, 329] on icon "HTML Editor" at bounding box center [959, 340] width 22 height 22
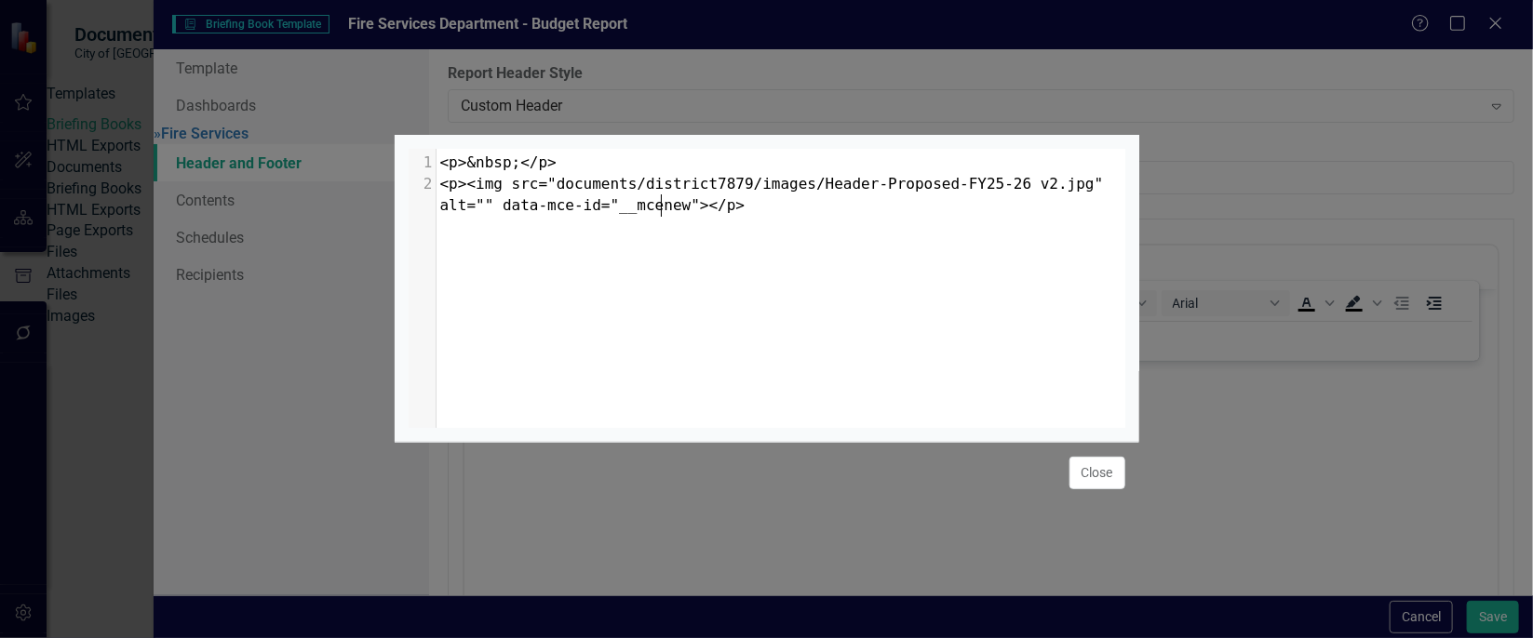
scroll to position [7, 0]
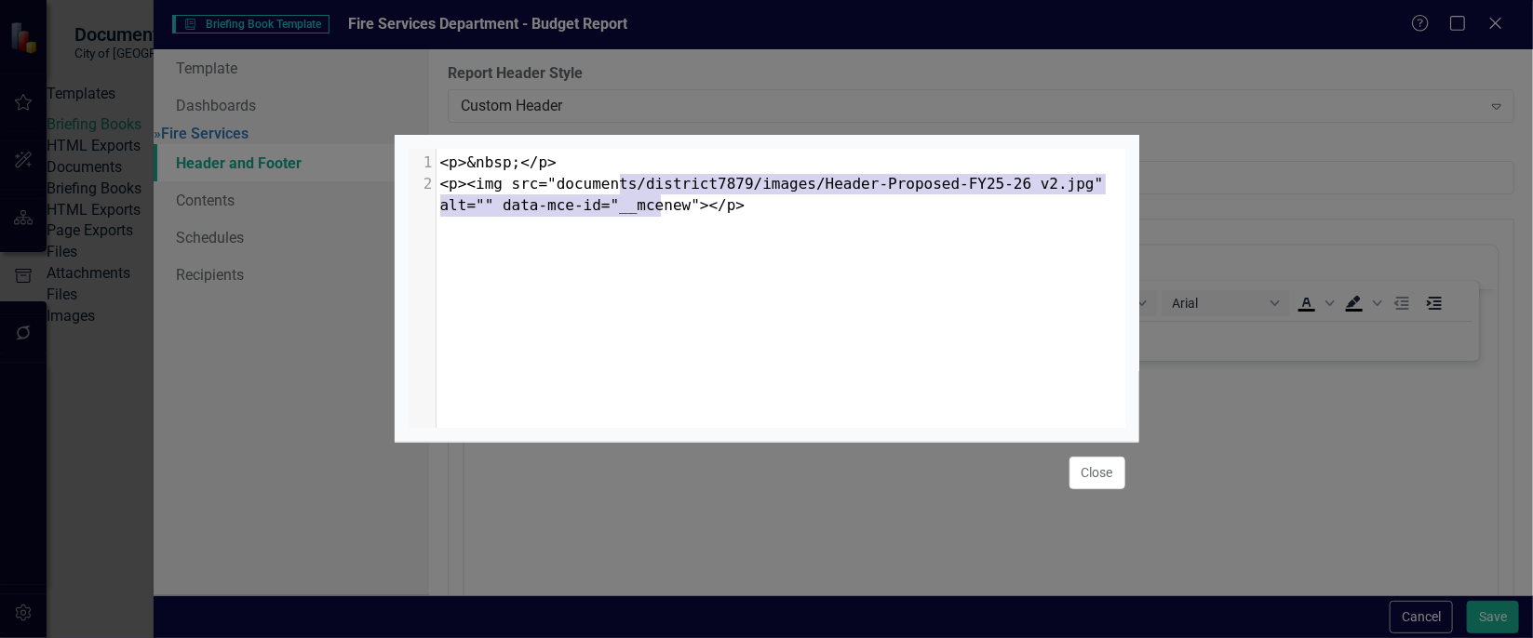
type textarea "<p>&nbsp;</p> <p><img src="documents/district7879/images/Header-Proposed-FY25-2…"
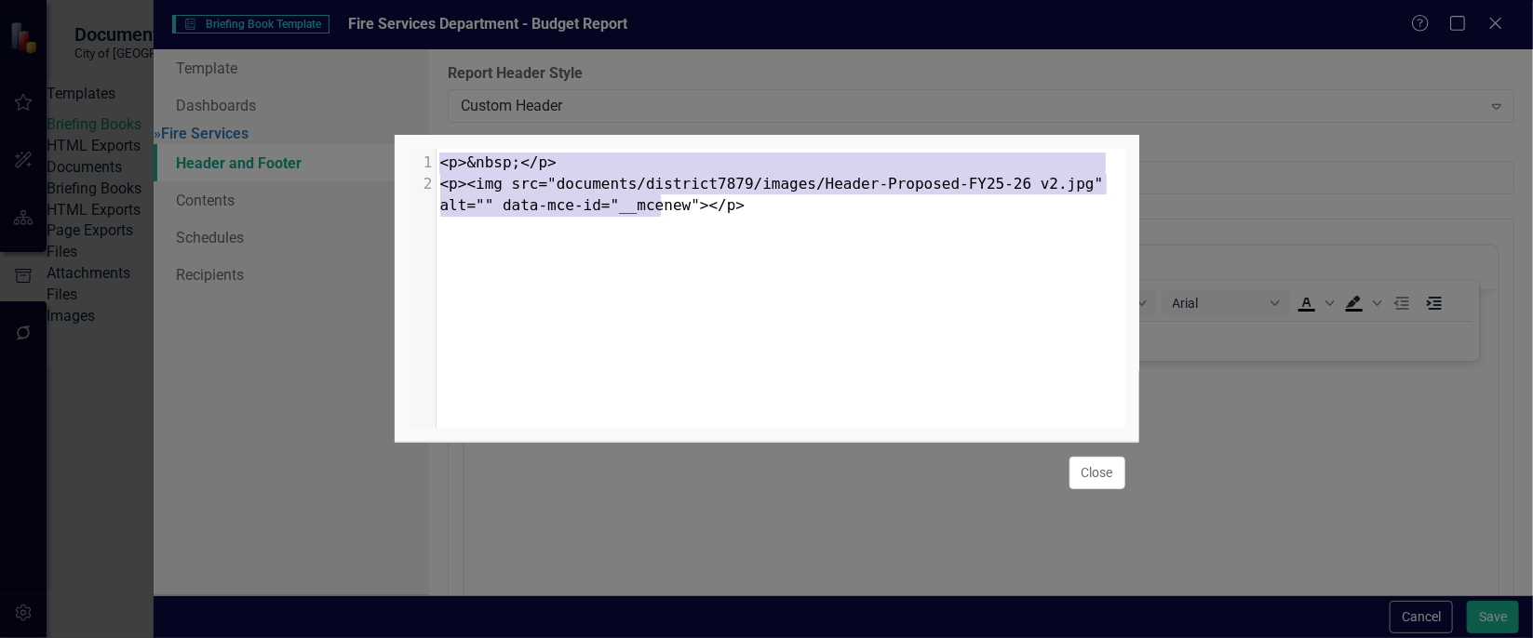
drag, startPoint x: 678, startPoint y: 203, endPoint x: 468, endPoint y: 128, distance: 222.3
click at [468, 135] on div "<p>&nbsp;</p> <p><img src="documents/district7879/images/Header-Proposed-FY25-2…" at bounding box center [767, 288] width 745 height 307
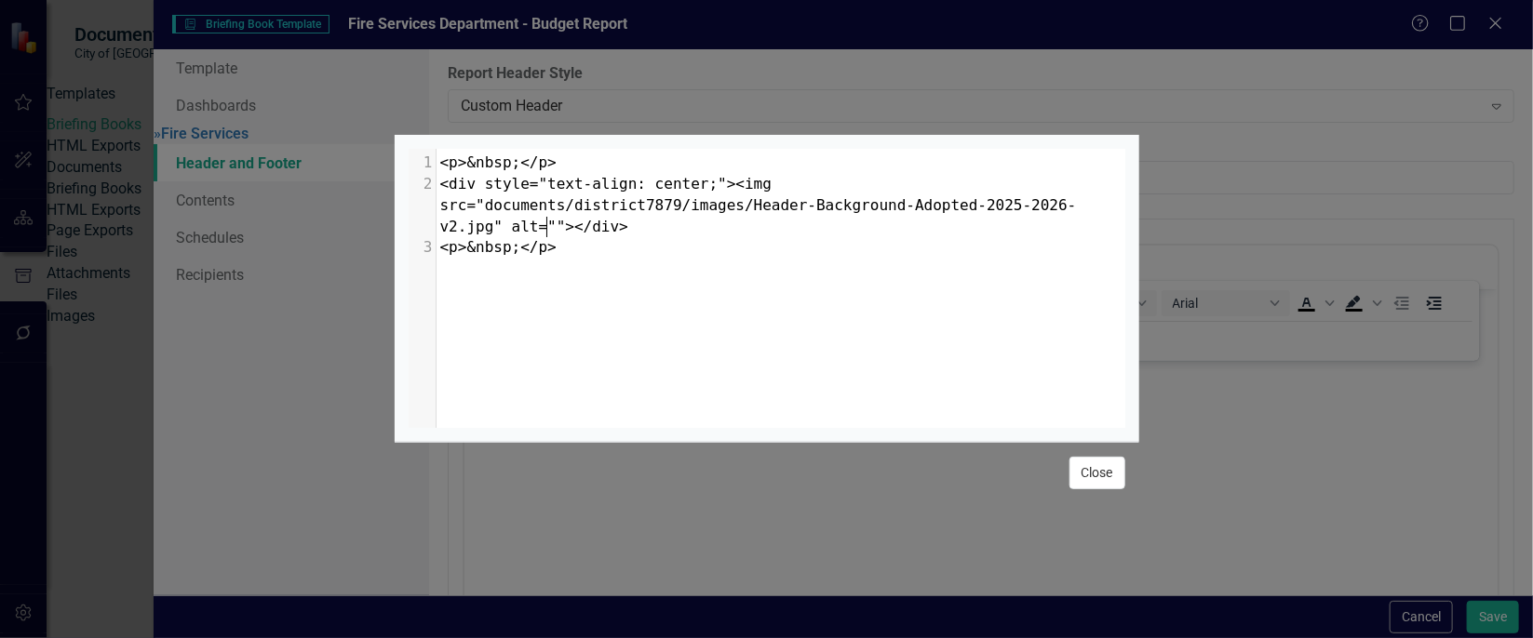
click at [1108, 484] on button "Close" at bounding box center [1097, 473] width 56 height 33
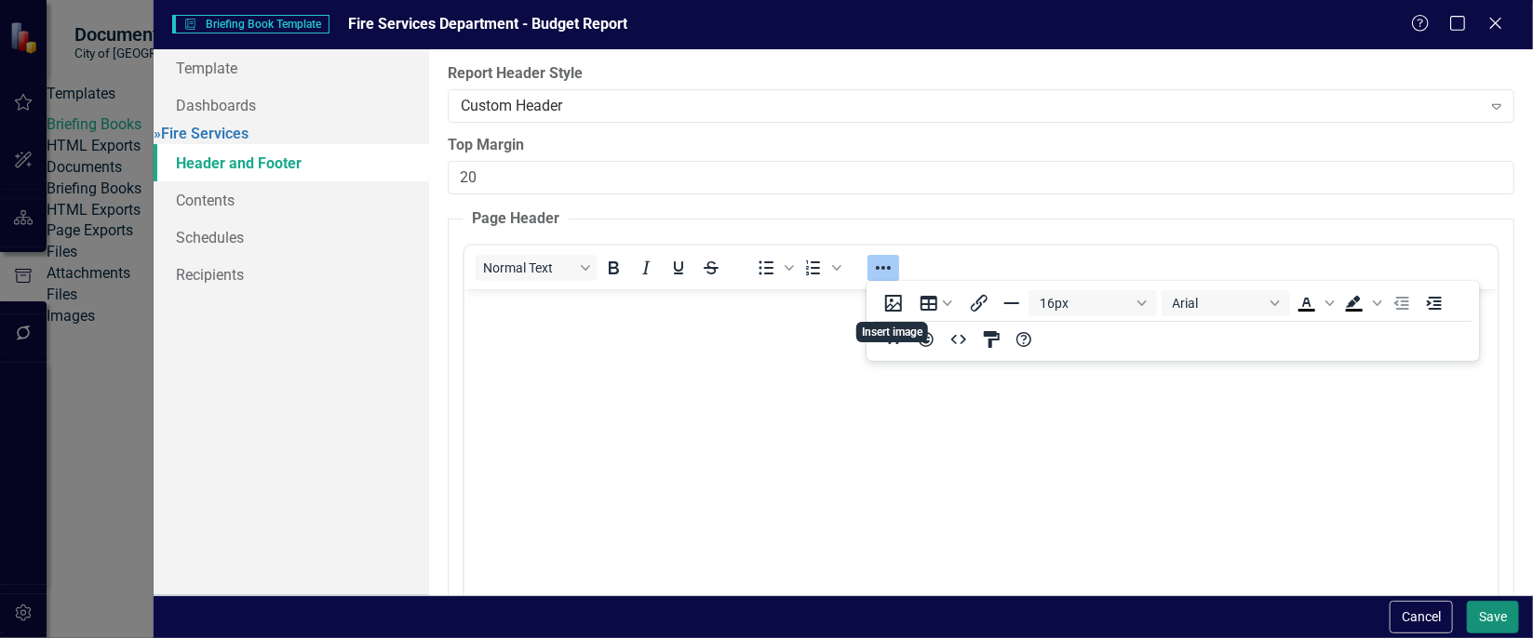
click at [1497, 612] on button "Save" at bounding box center [1493, 617] width 52 height 33
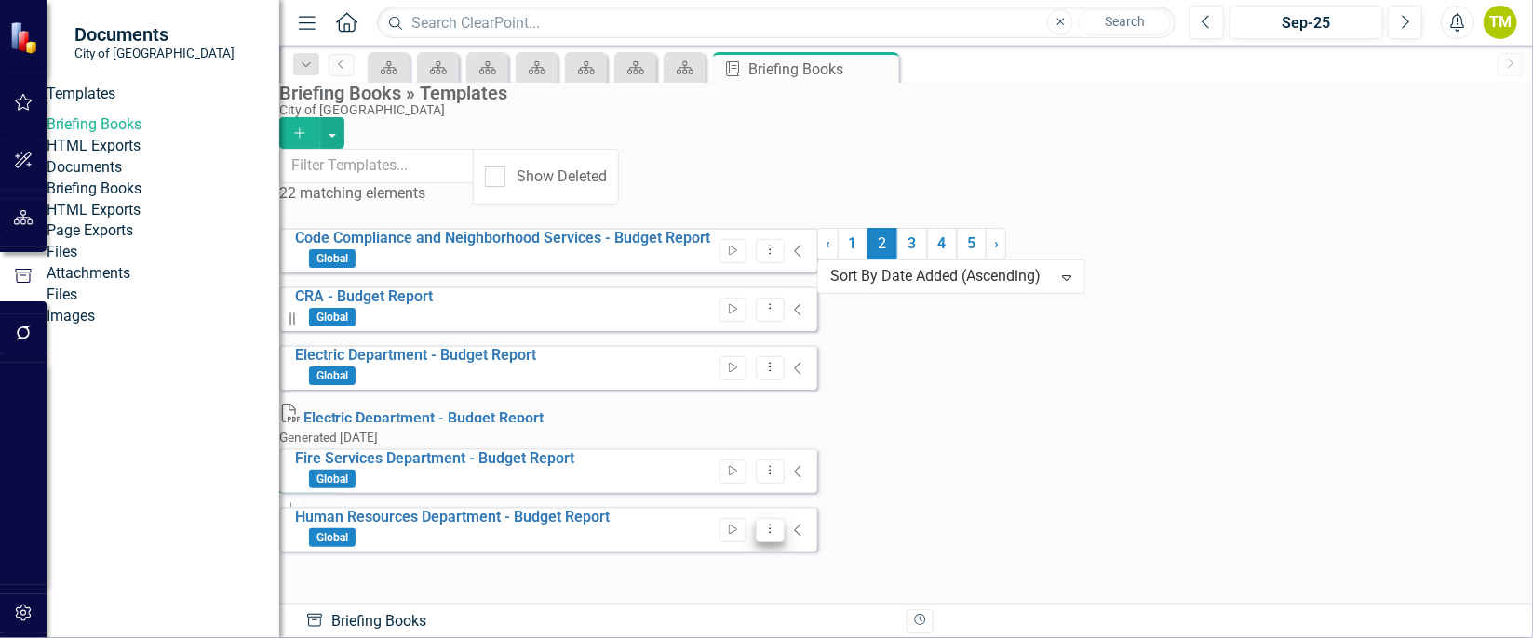
click at [772, 525] on icon at bounding box center [771, 529] width 2 height 9
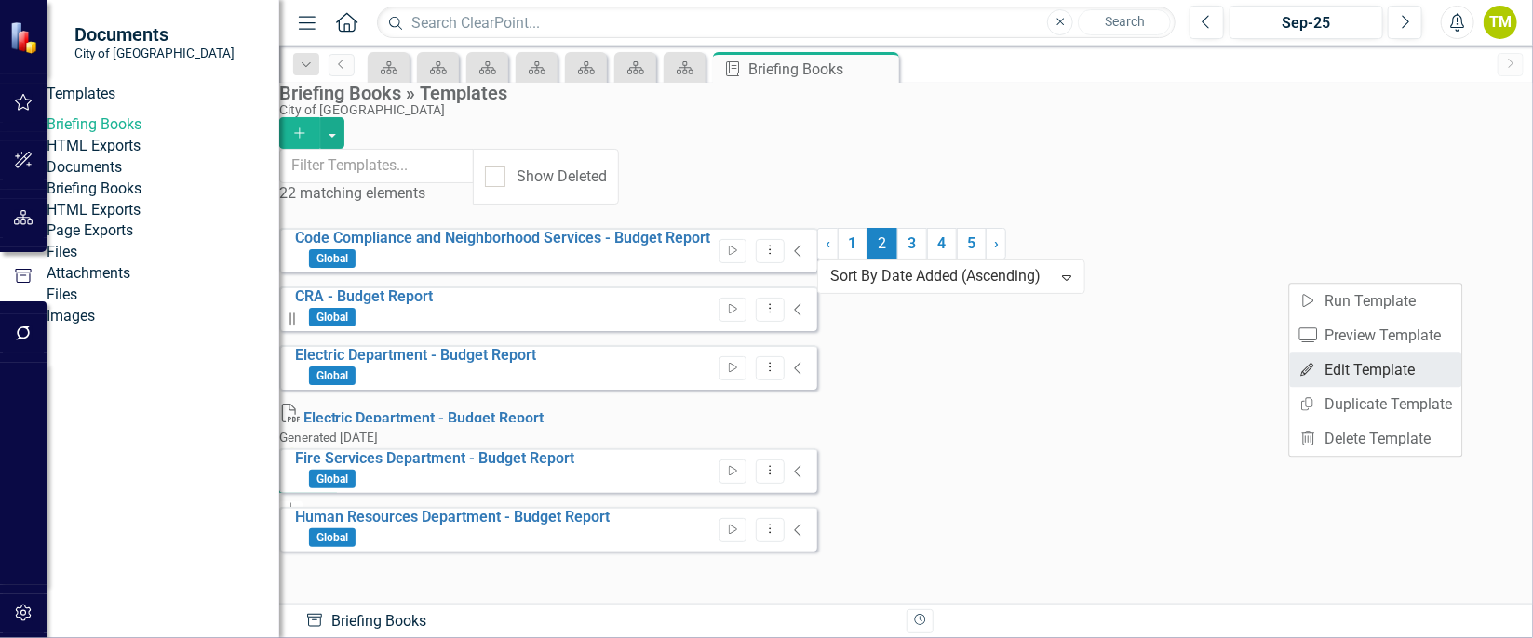
click at [1395, 369] on link "Edit Edit Template" at bounding box center [1376, 370] width 172 height 34
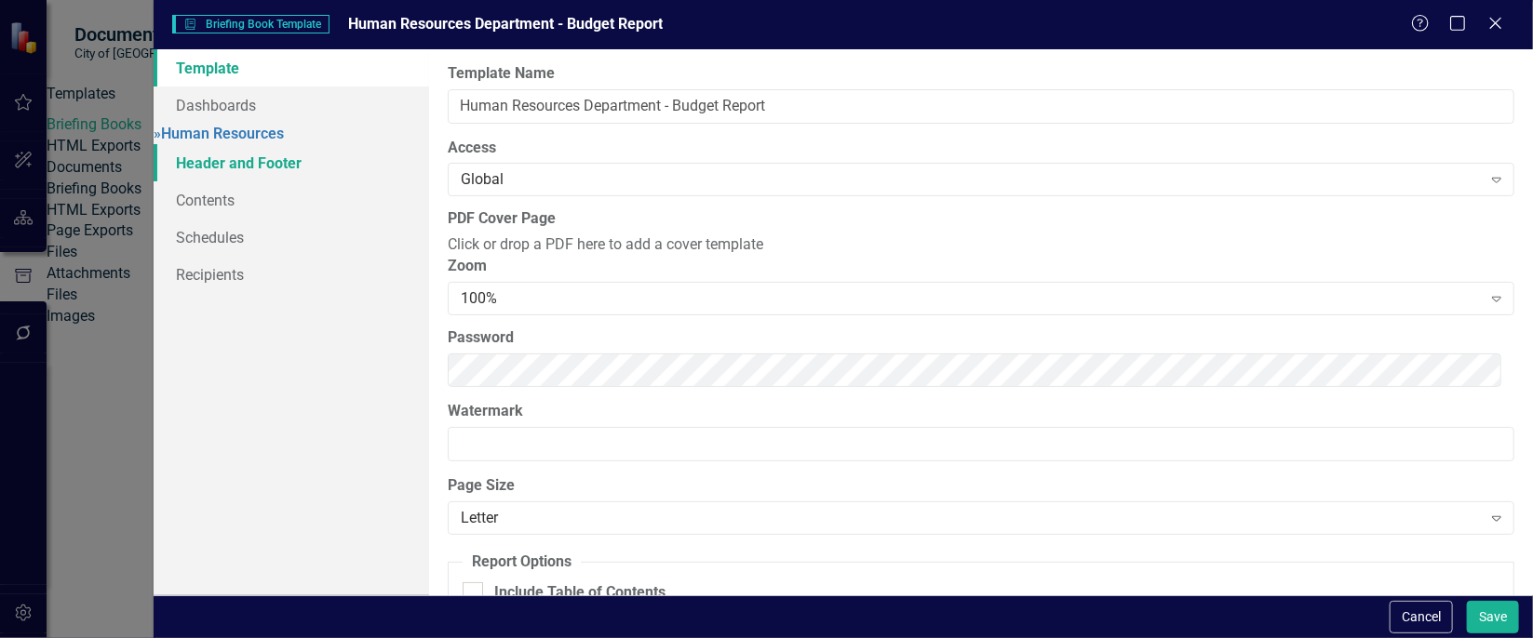
click at [273, 174] on link "Header and Footer" at bounding box center [292, 162] width 276 height 37
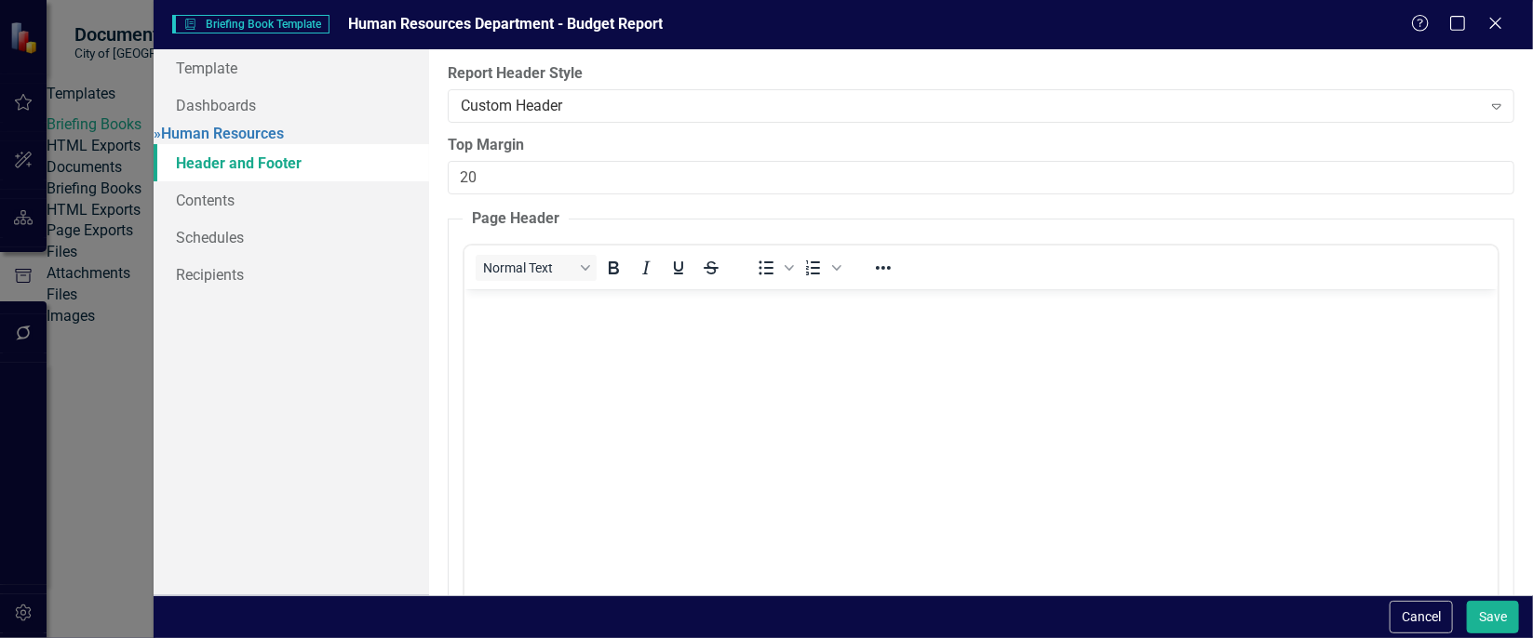
scroll to position [0, 0]
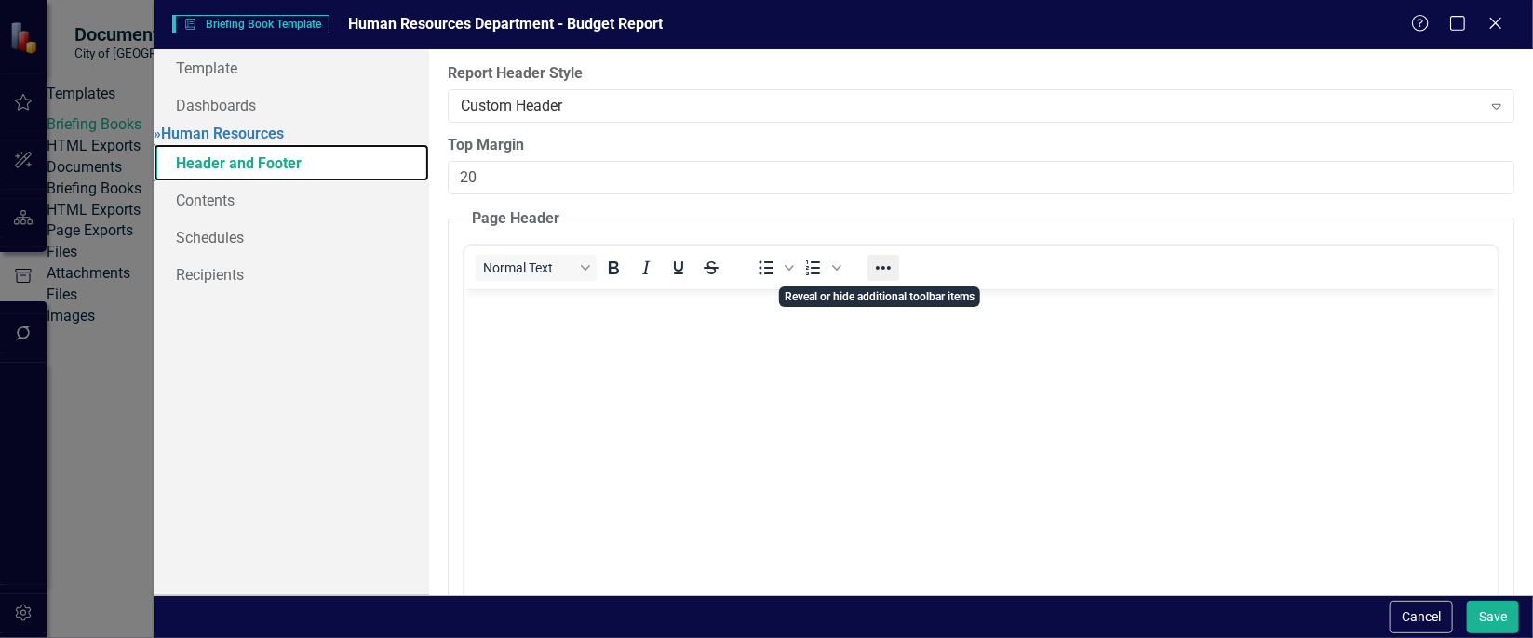
click at [883, 261] on icon "Reveal or hide additional toolbar items" at bounding box center [883, 268] width 22 height 22
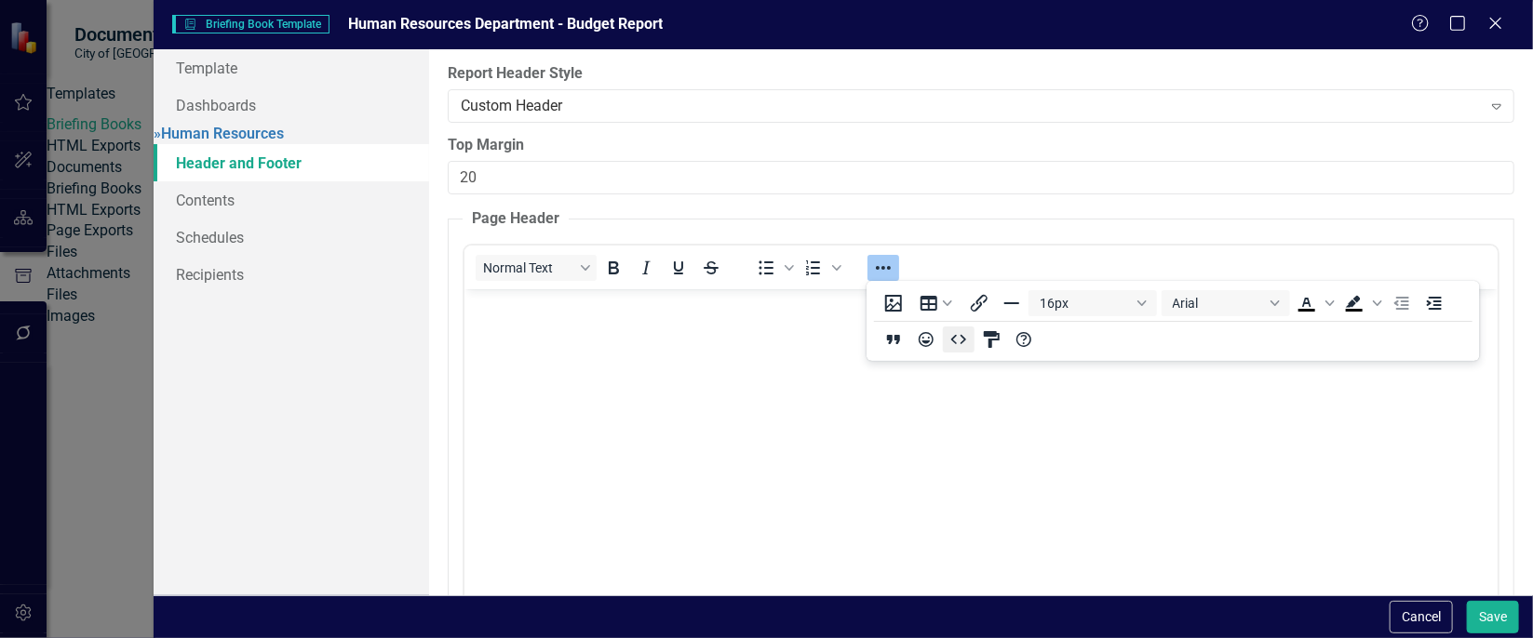
click at [953, 342] on icon "HTML Editor" at bounding box center [959, 340] width 22 height 22
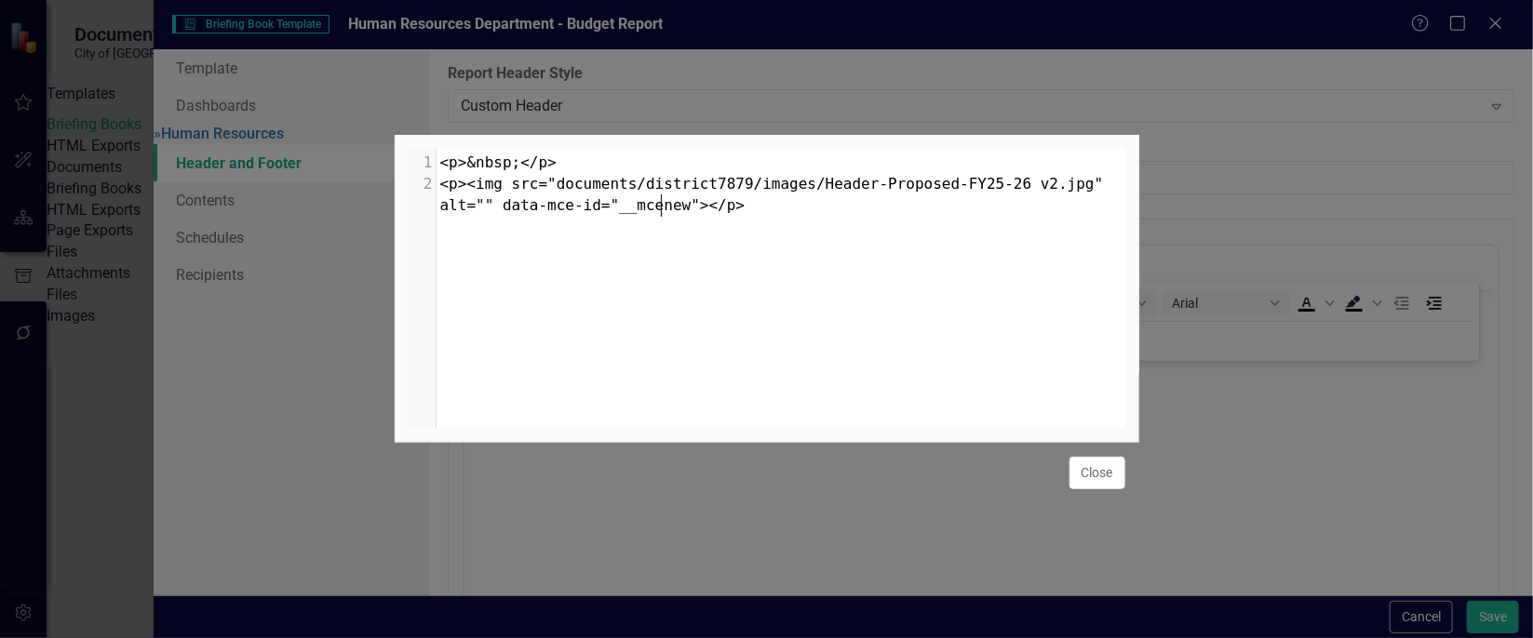
scroll to position [7, 0]
type textarea "<p>&nbsp;</p> <p><img src="documents/district7879/images/Header-Proposed-FY25-2…"
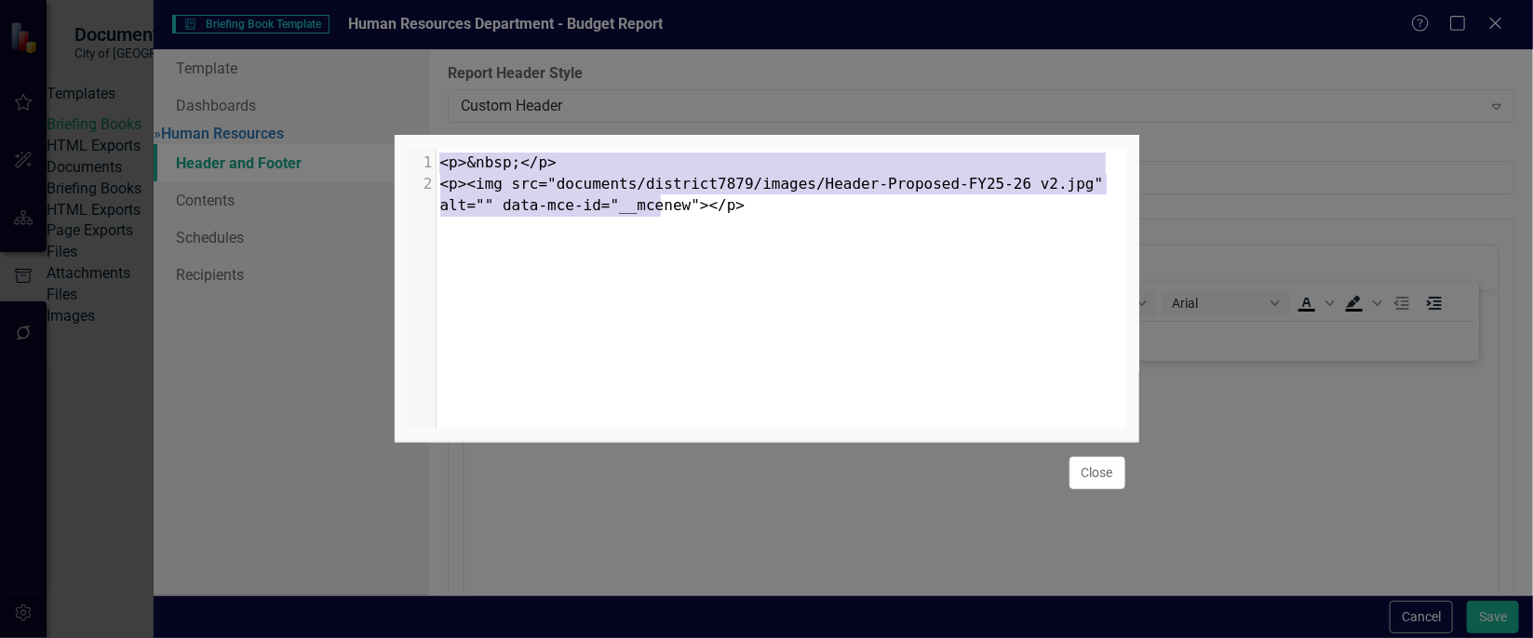
drag, startPoint x: 682, startPoint y: 196, endPoint x: 483, endPoint y: 129, distance: 210.2
click at [483, 135] on div "<p>&nbsp;</p> <p><img src="documents/district7879/images/Header-Proposed-FY25-2…" at bounding box center [767, 288] width 745 height 307
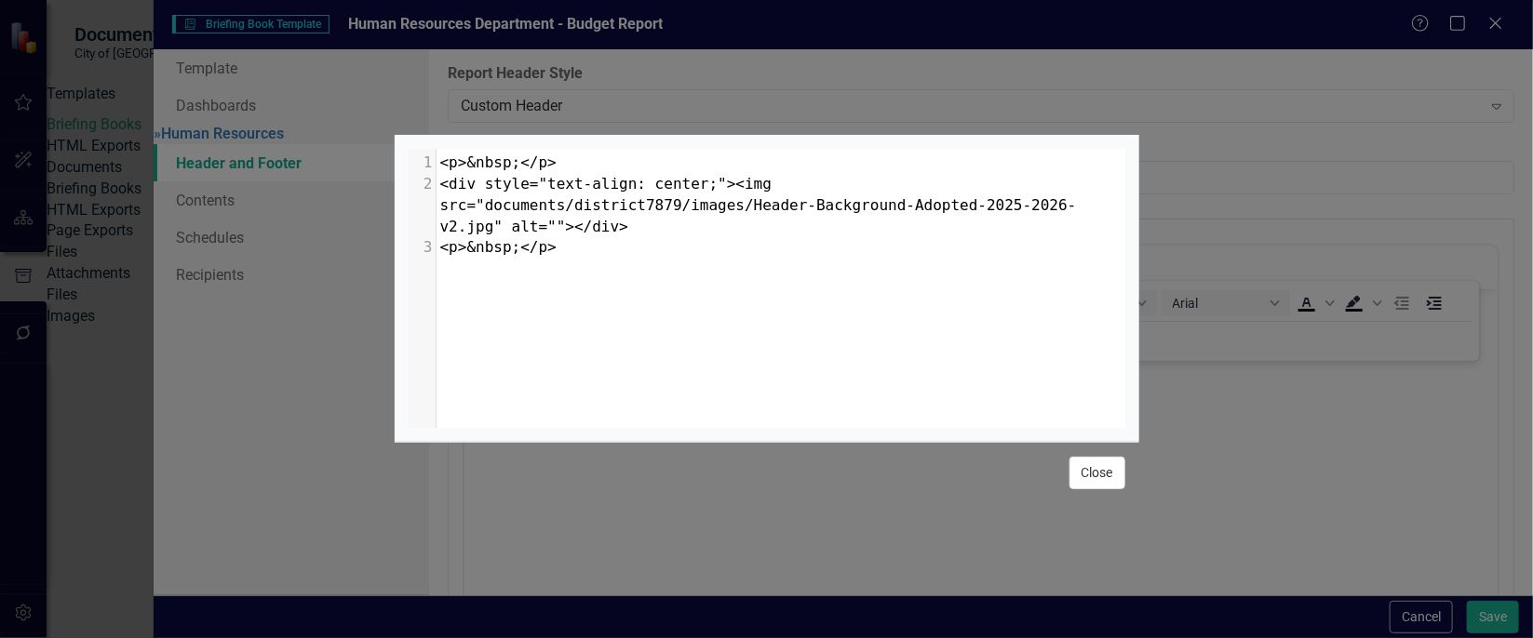
click at [1087, 480] on button "Close" at bounding box center [1097, 473] width 56 height 33
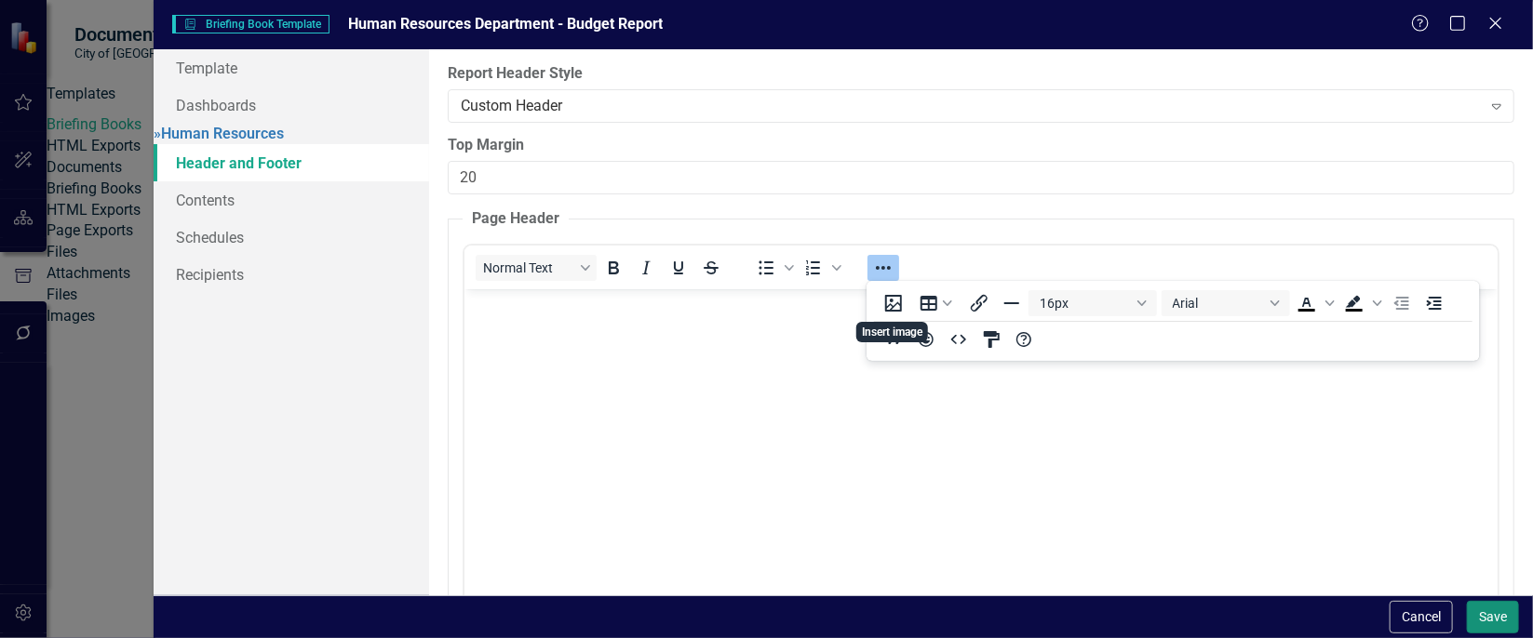
click at [1493, 610] on button "Save" at bounding box center [1493, 617] width 52 height 33
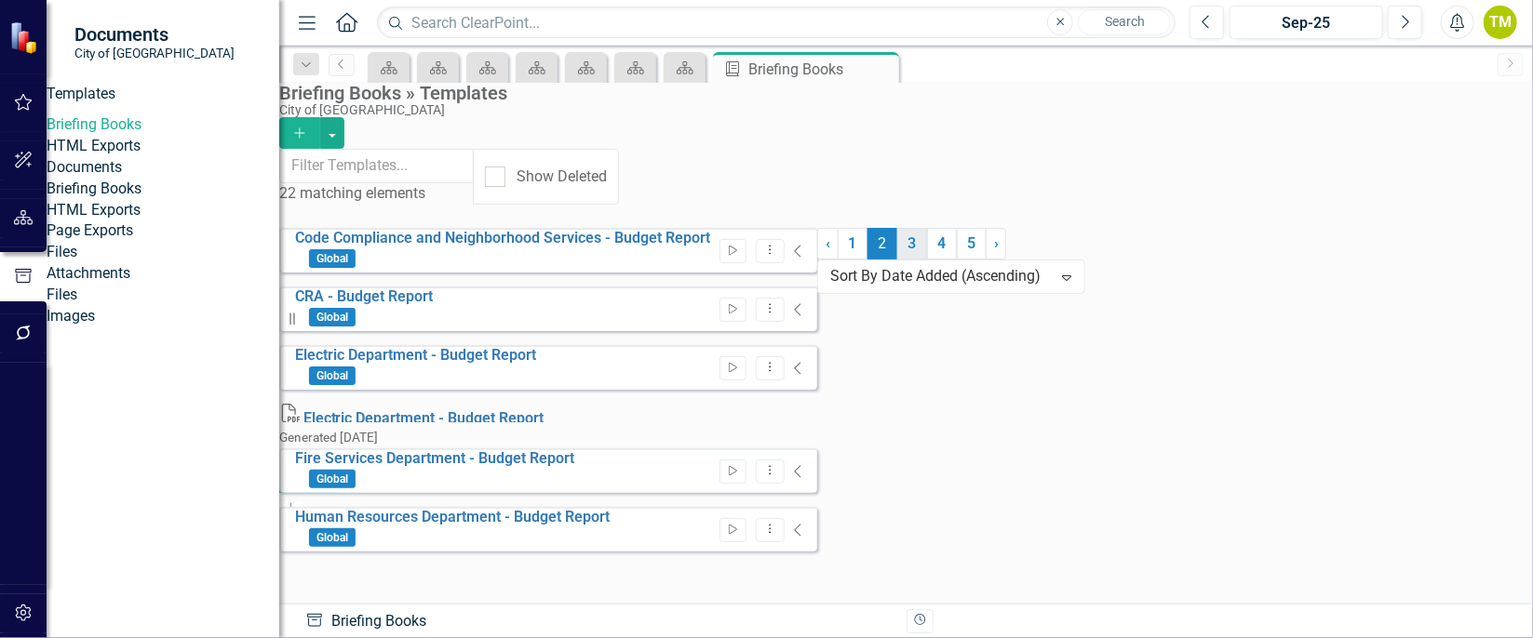
click at [897, 260] on link "3" at bounding box center [912, 244] width 30 height 32
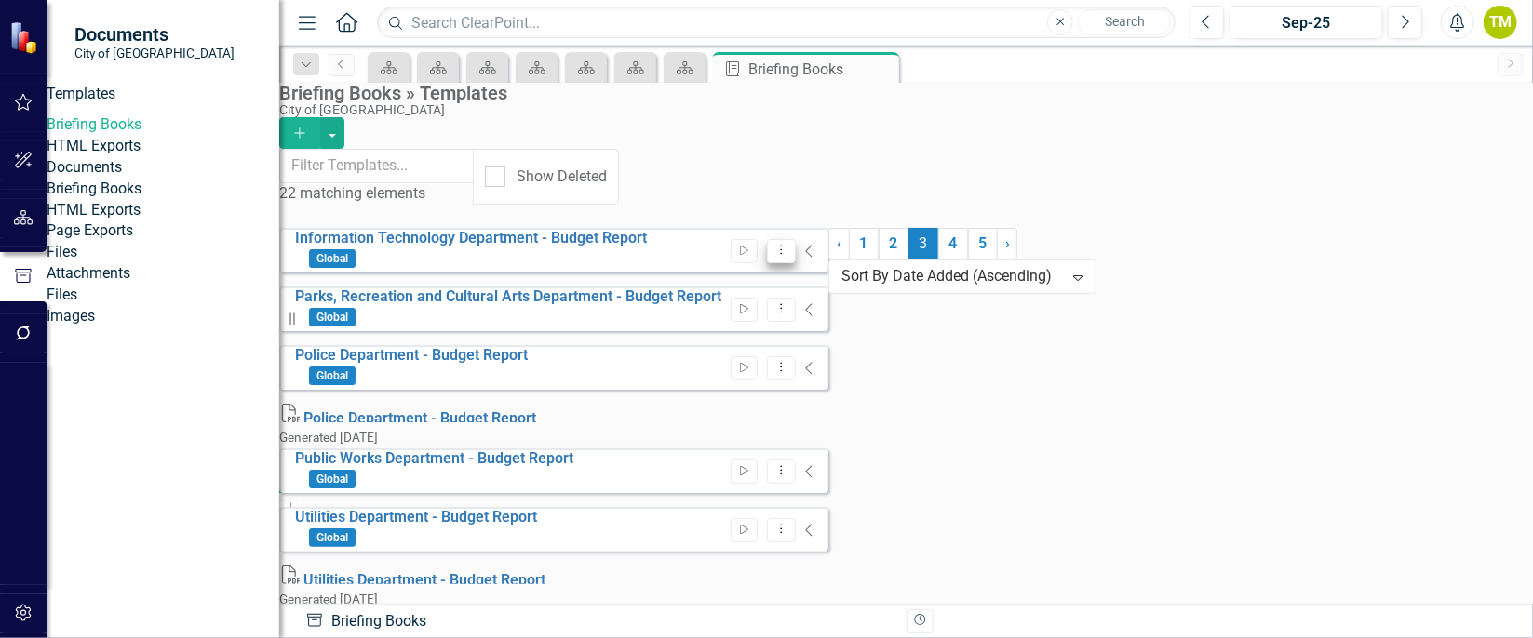
click at [796, 239] on button "Dropdown Menu" at bounding box center [781, 251] width 29 height 25
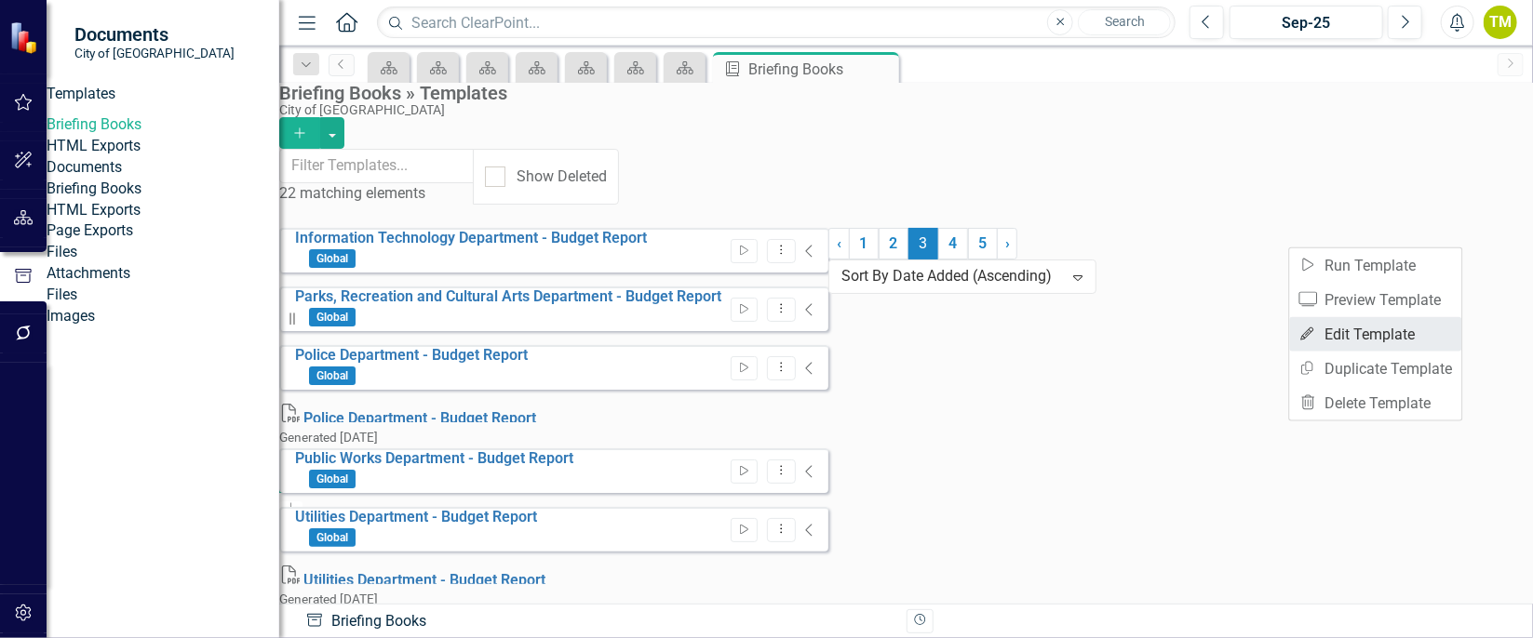
click at [1356, 326] on link "Edit Edit Template" at bounding box center [1376, 334] width 172 height 34
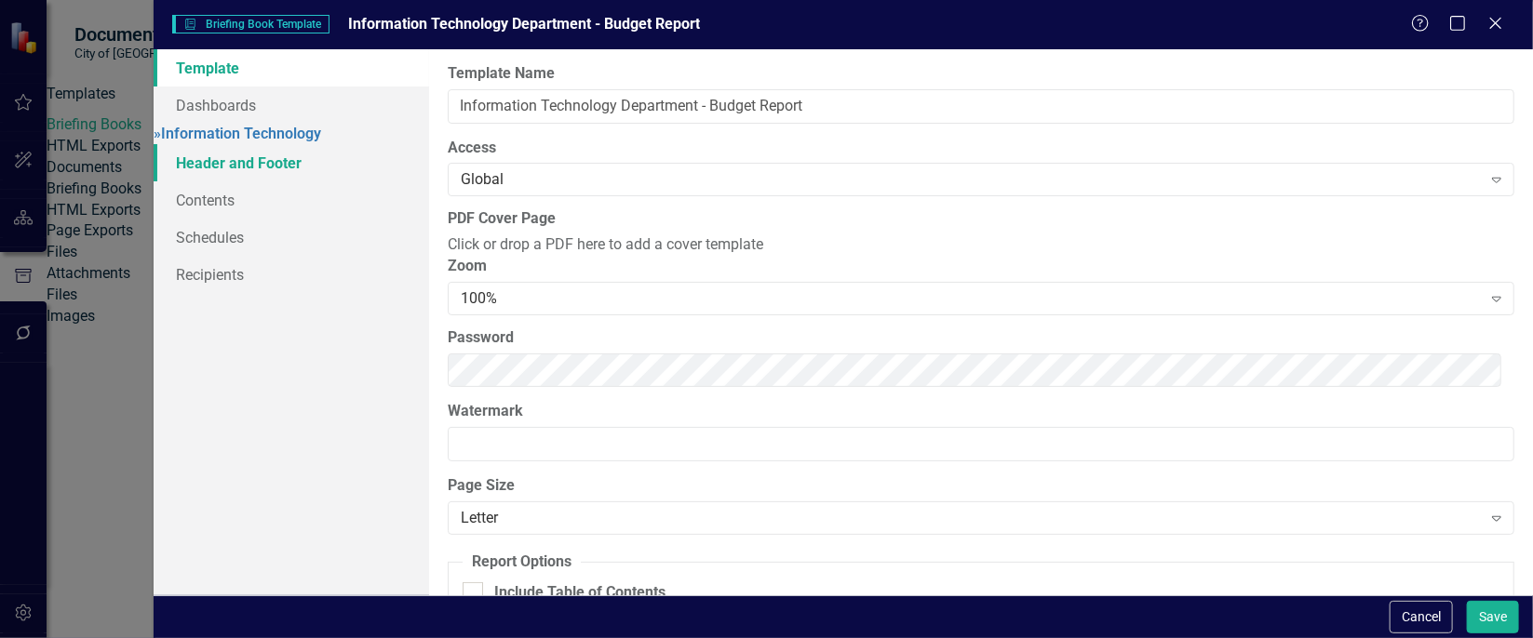
click at [227, 174] on link "Header and Footer" at bounding box center [292, 162] width 276 height 37
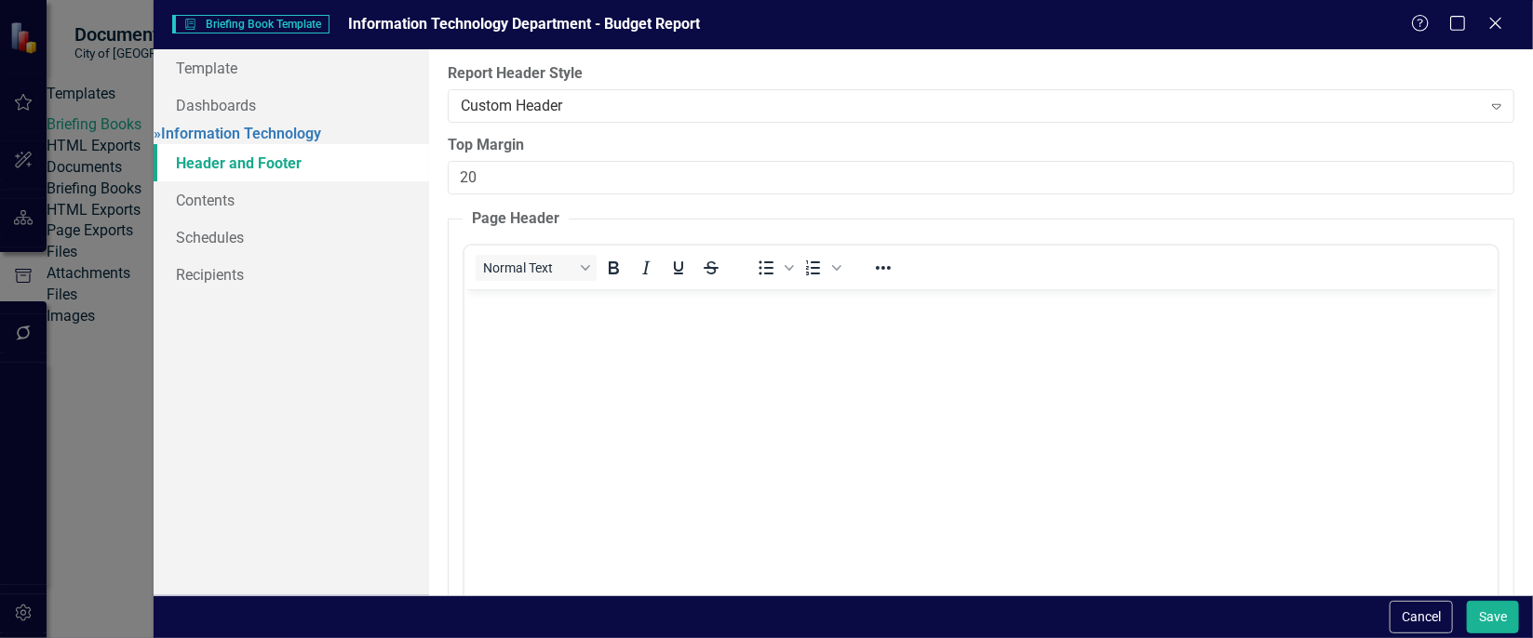
scroll to position [0, 0]
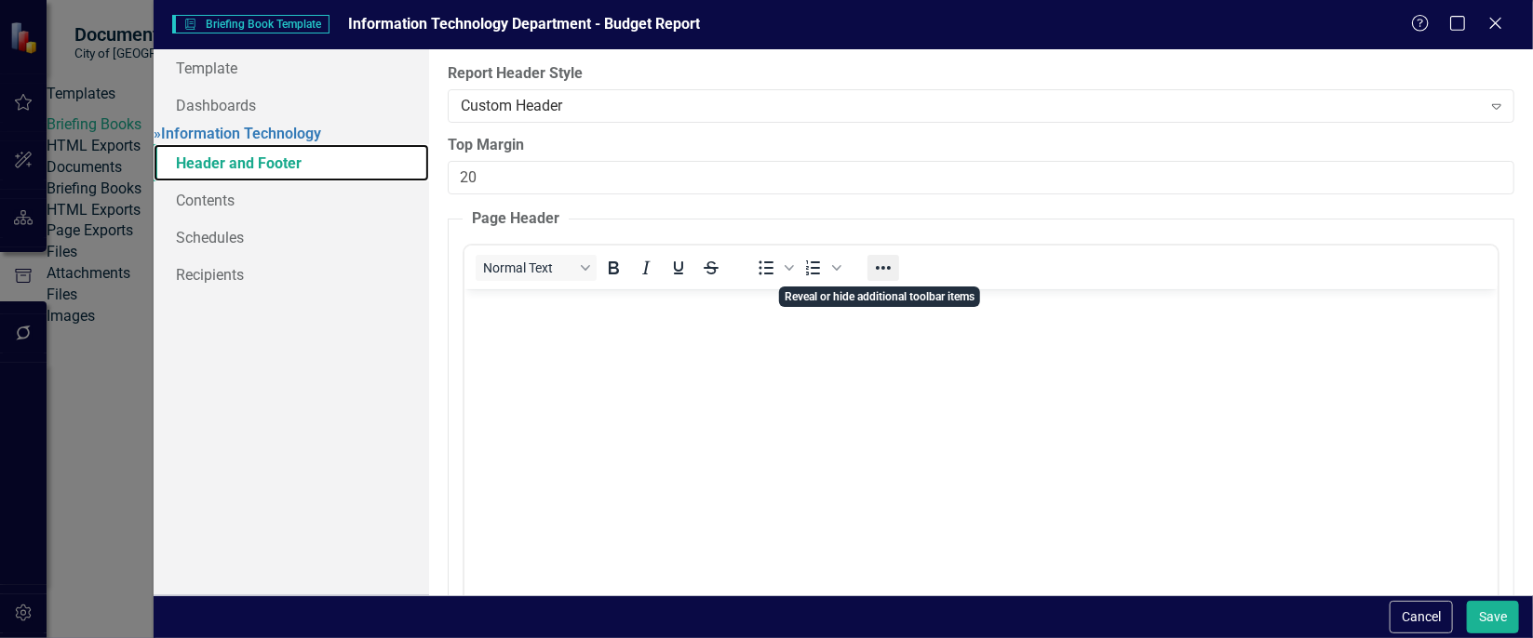
click at [885, 269] on icon "Reveal or hide additional toolbar items" at bounding box center [883, 268] width 22 height 22
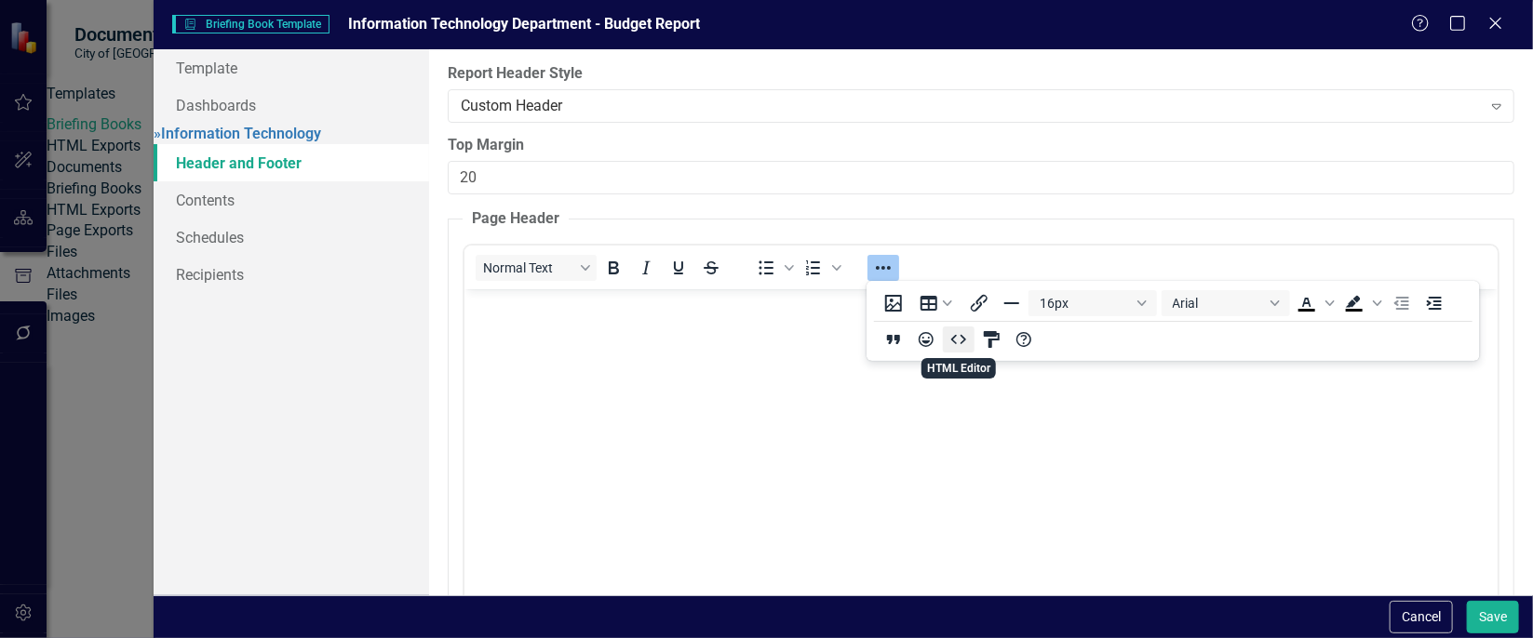
click at [952, 336] on icon "HTML Editor" at bounding box center [959, 340] width 22 height 22
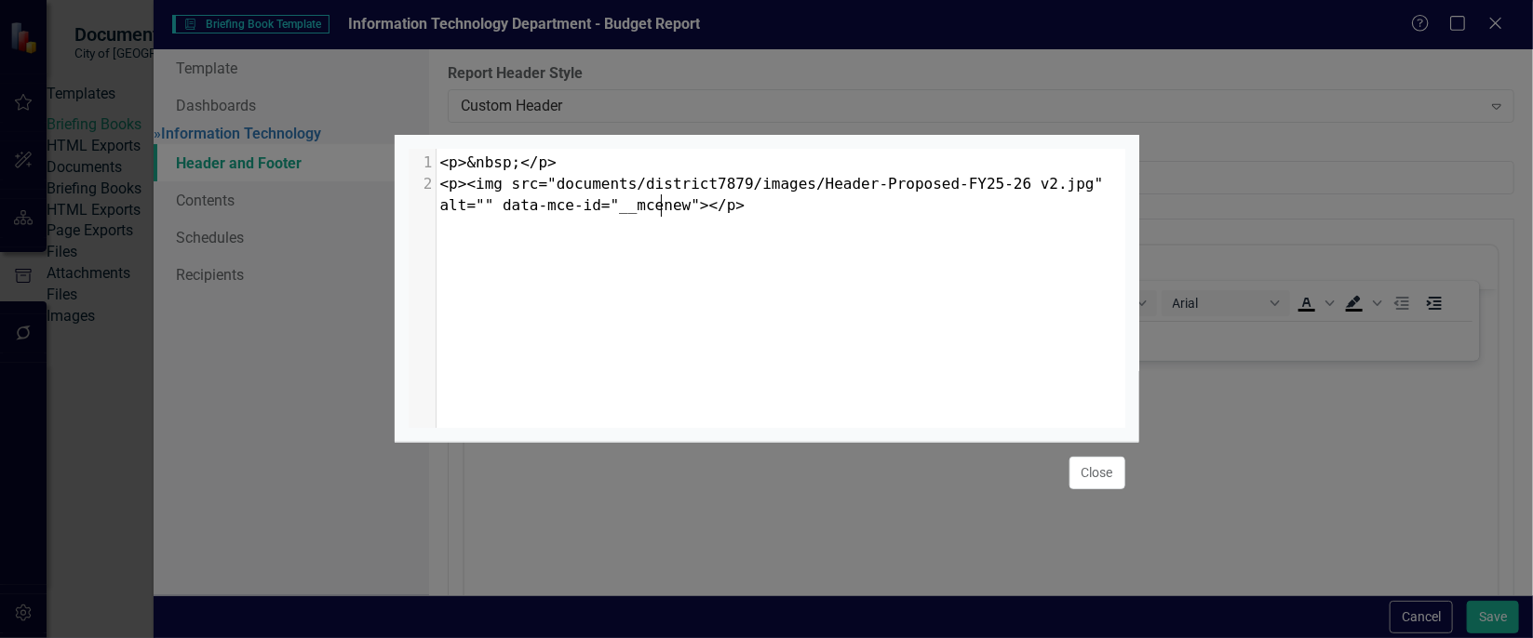
scroll to position [7, 0]
type textarea "<p>&nbsp;</p> <p><img src="documents/district7879/images/Header-Proposed-FY25-2…"
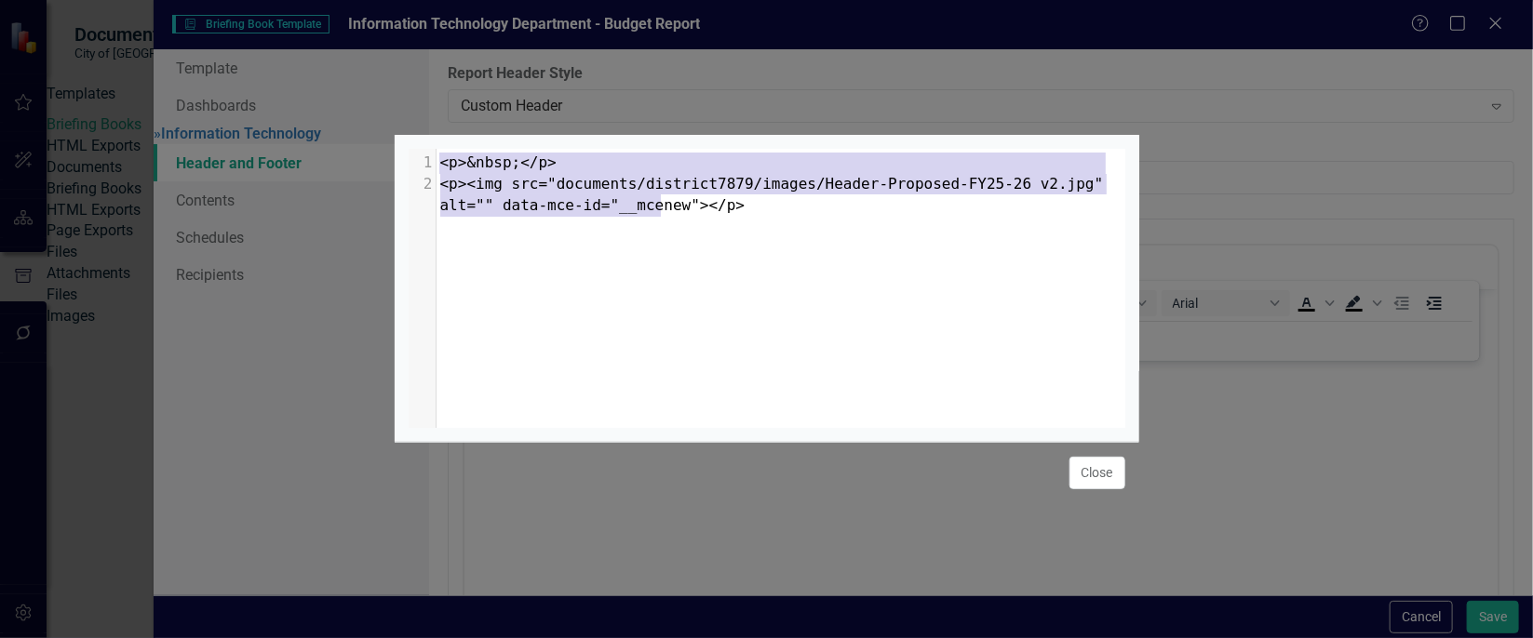
drag, startPoint x: 704, startPoint y: 214, endPoint x: 515, endPoint y: 114, distance: 214.0
click at [515, 114] on div "<p>&nbsp;</p> <p><img src="documents/district7879/images/Header-Proposed-FY25-2…" at bounding box center [767, 319] width 745 height 638
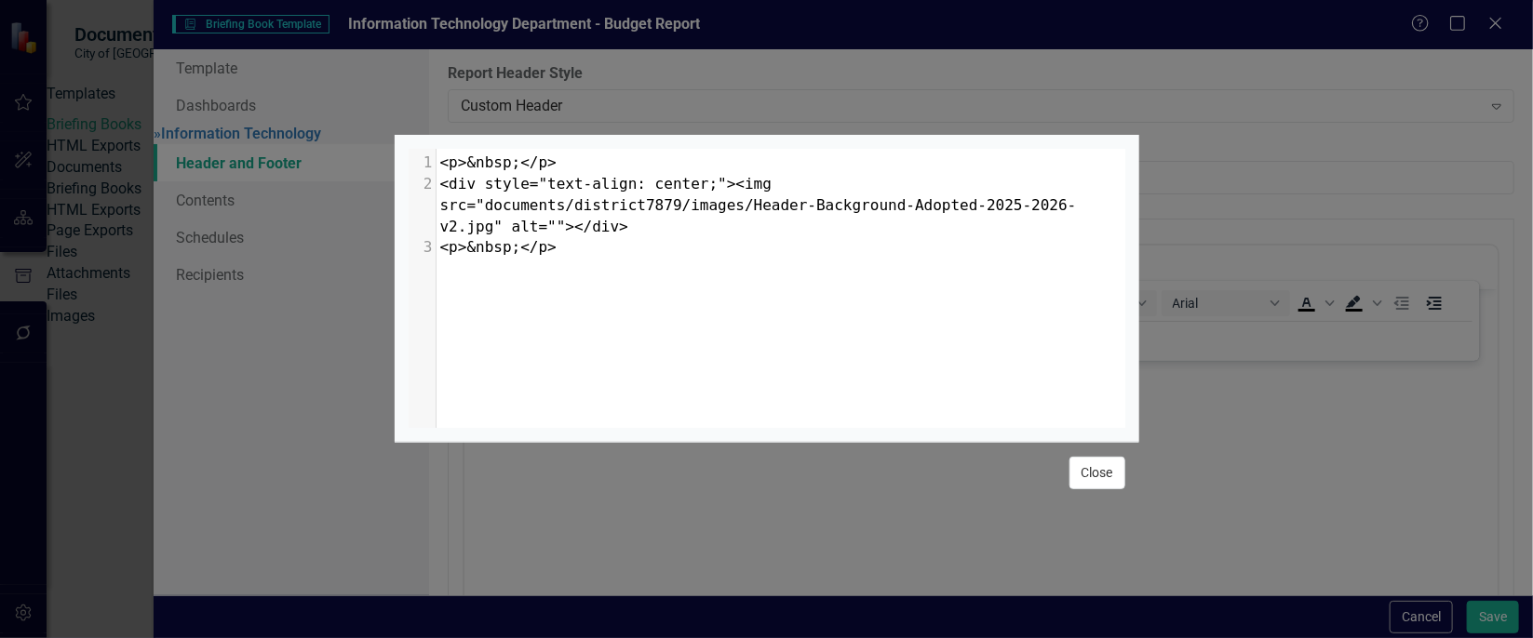
click at [1099, 475] on button "Close" at bounding box center [1097, 473] width 56 height 33
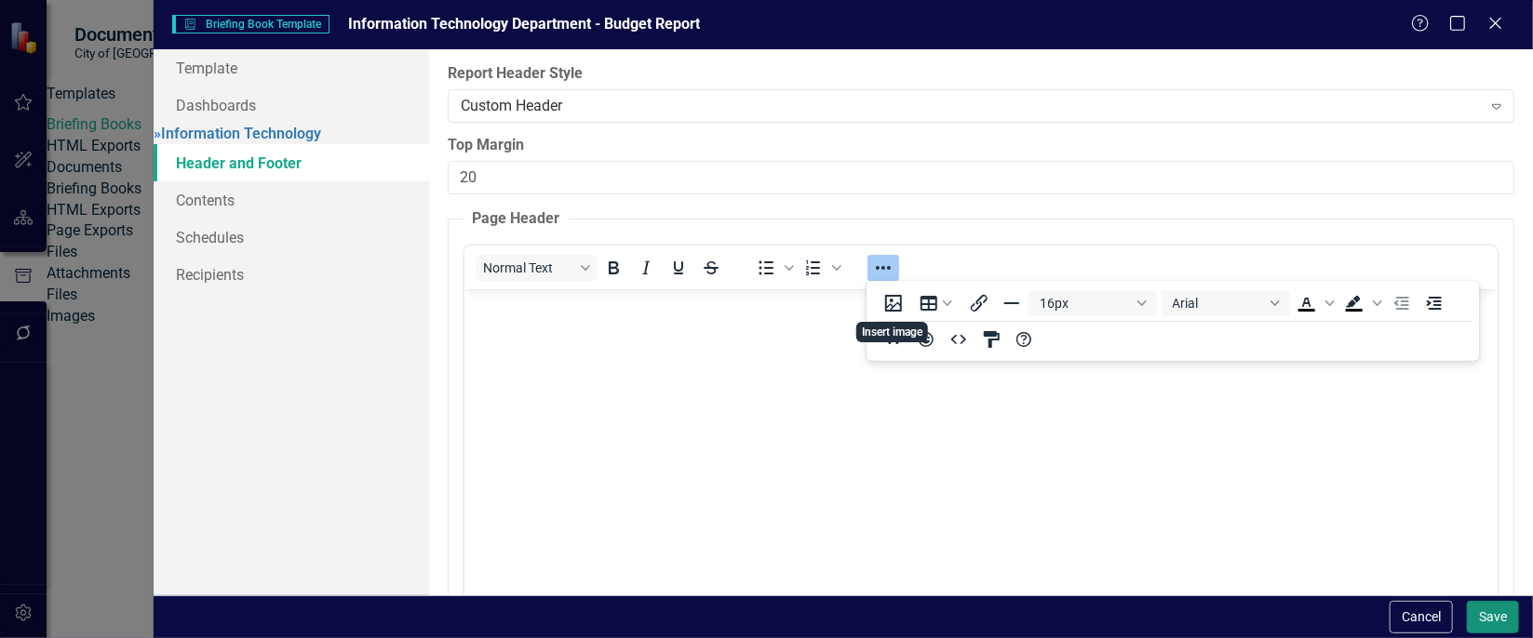
click at [1511, 614] on button "Save" at bounding box center [1493, 617] width 52 height 33
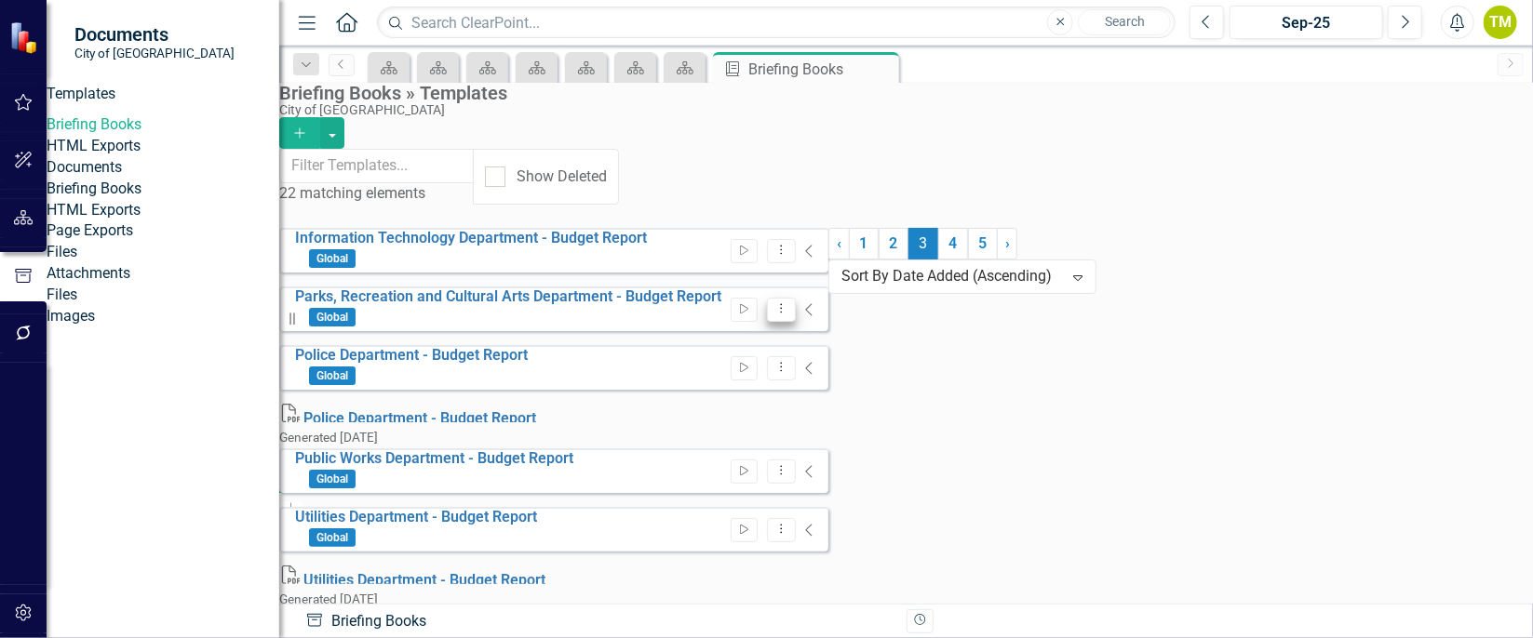
click at [789, 302] on icon "Dropdown Menu" at bounding box center [781, 308] width 16 height 12
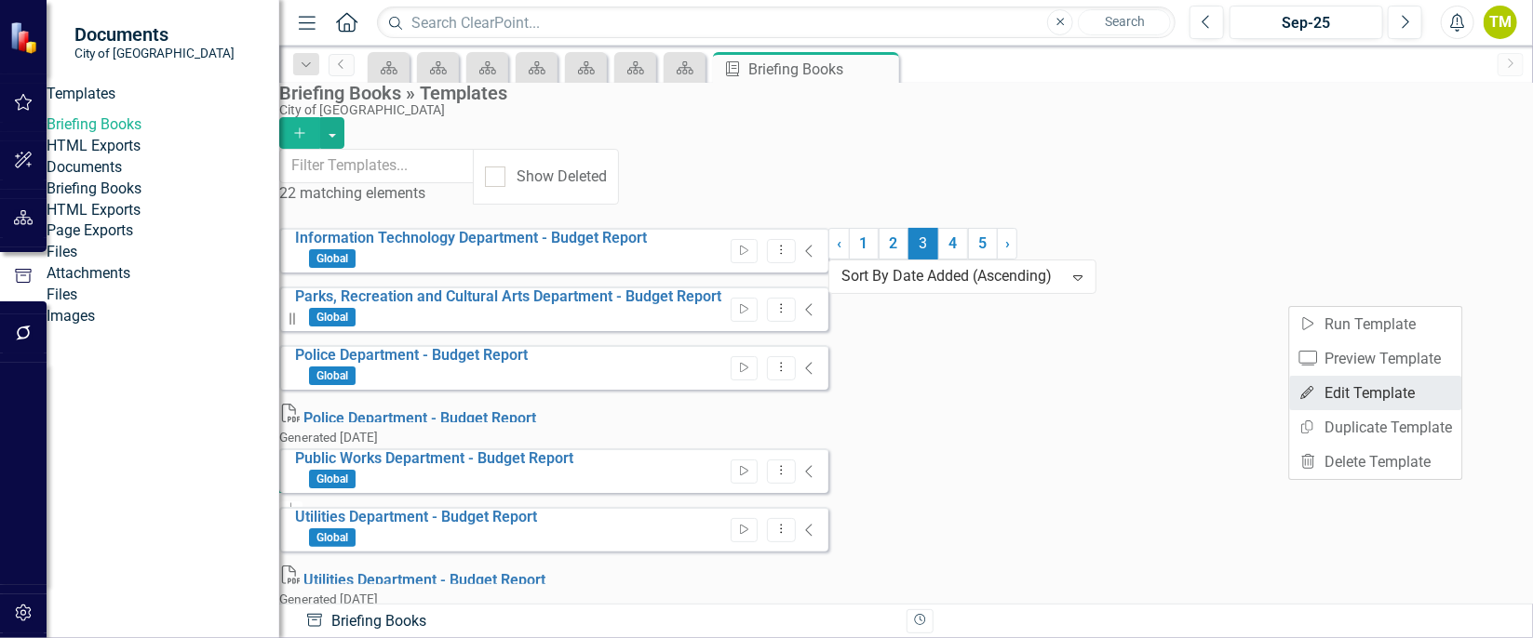
click at [1413, 398] on link "Edit Edit Template" at bounding box center [1376, 393] width 172 height 34
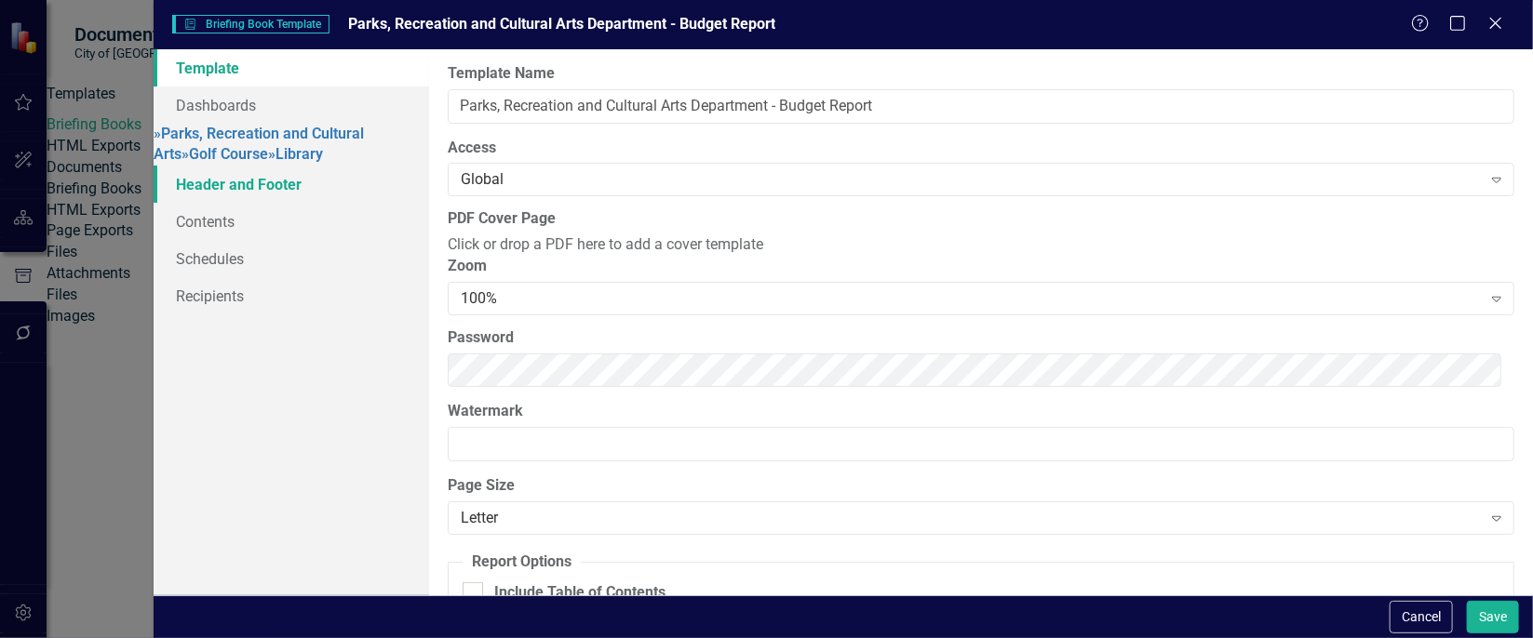
click at [283, 203] on link "Header and Footer" at bounding box center [292, 184] width 276 height 37
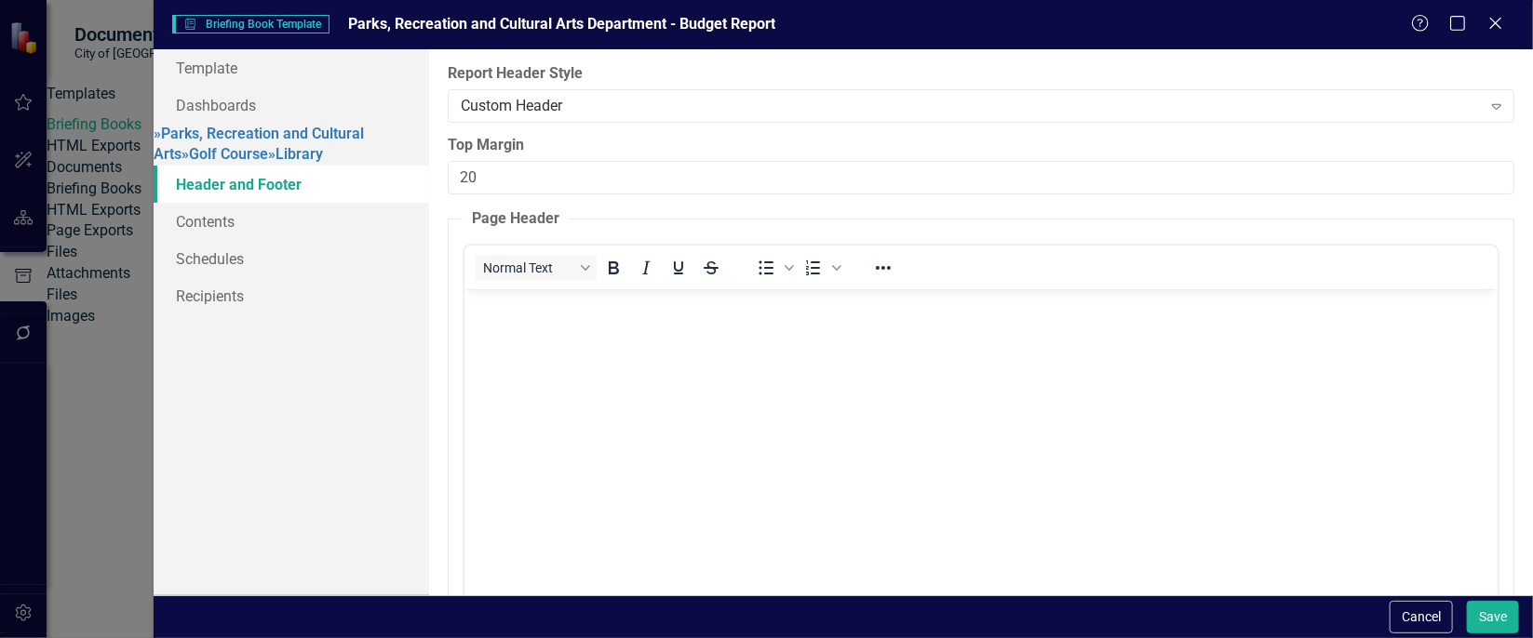
scroll to position [0, 0]
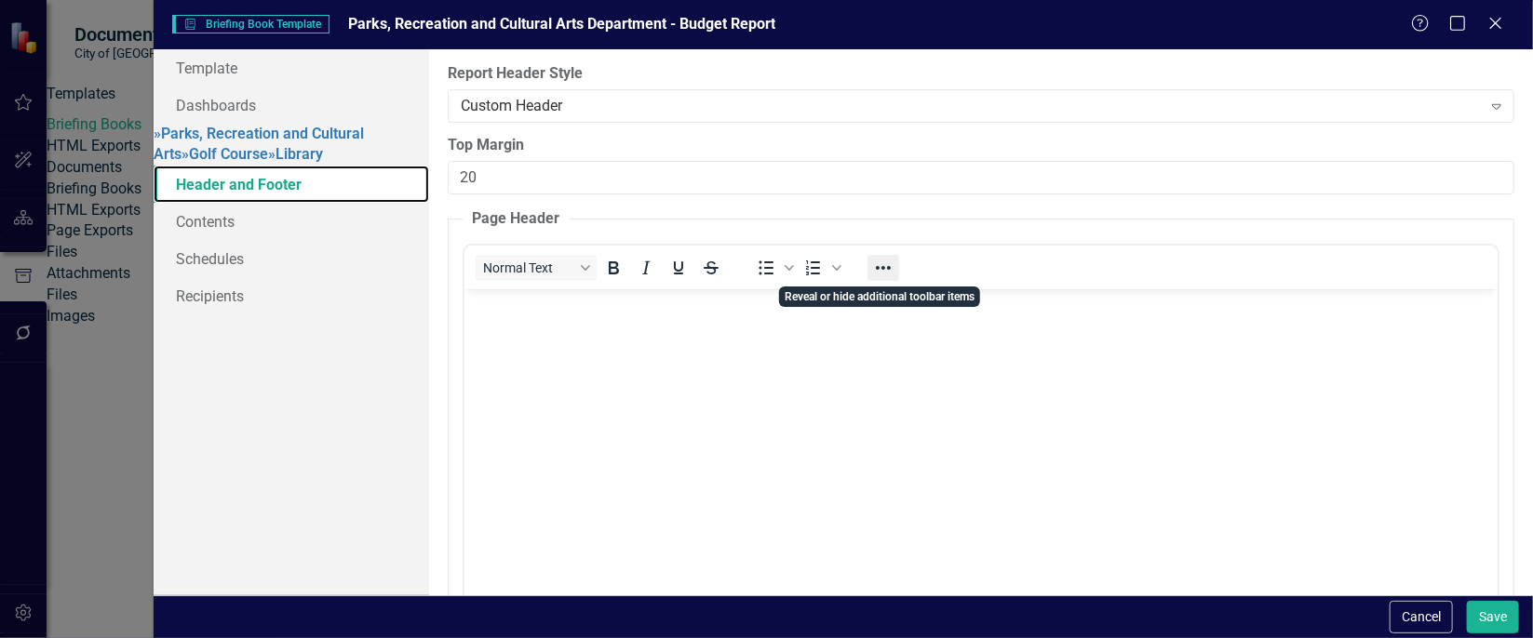
click at [881, 269] on icon "Reveal or hide additional toolbar items" at bounding box center [883, 268] width 22 height 22
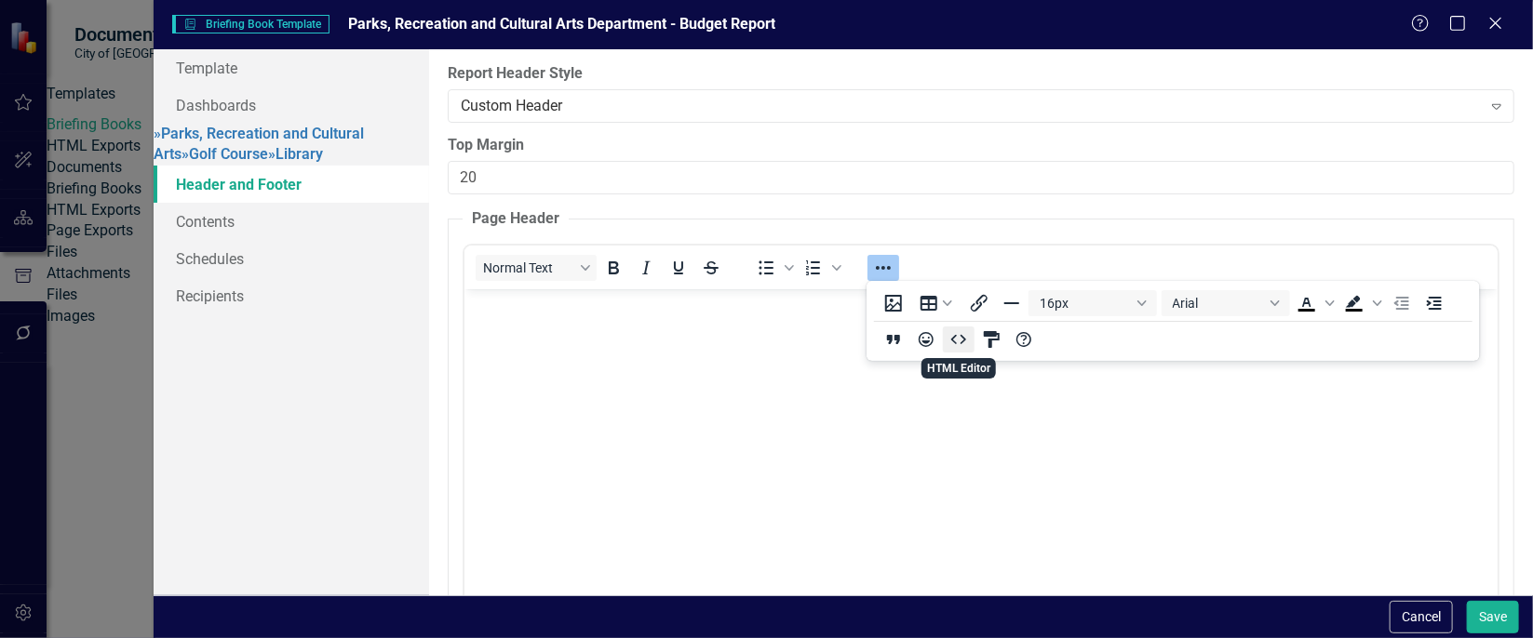
click at [961, 337] on icon "HTML Editor" at bounding box center [959, 340] width 22 height 22
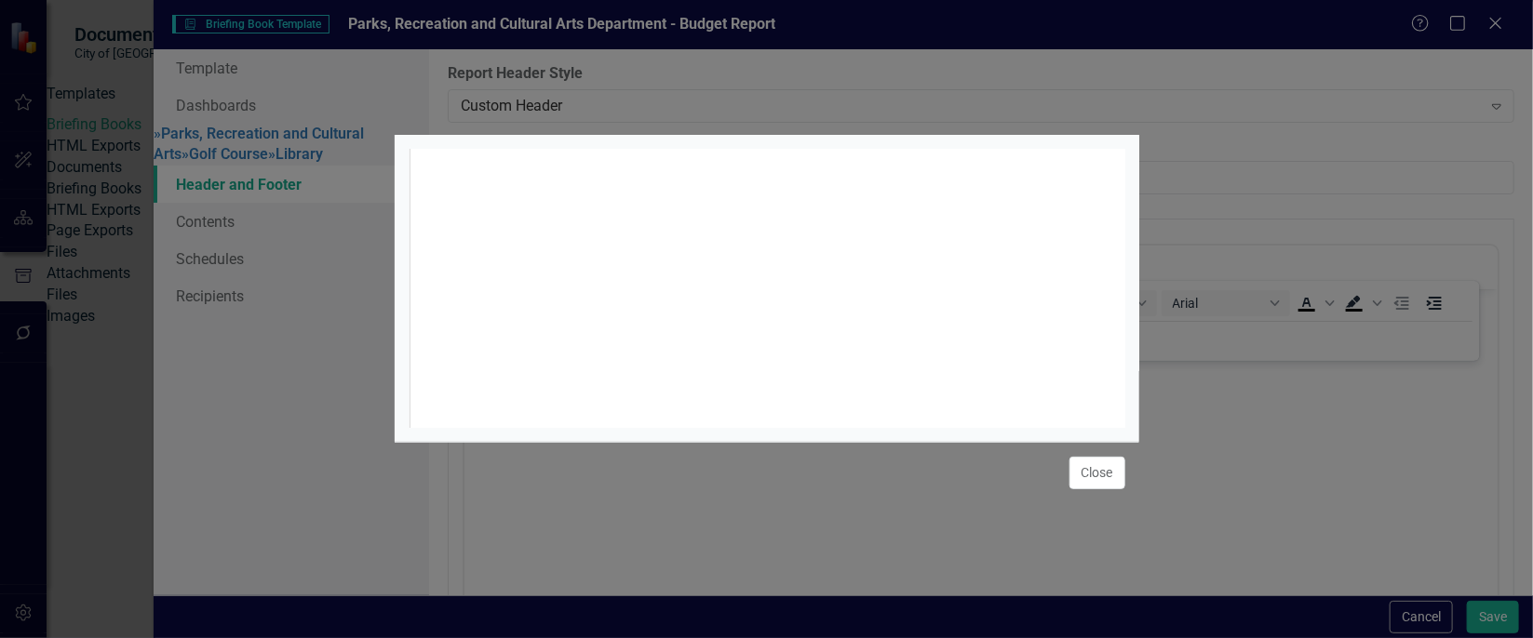
scroll to position [7, 0]
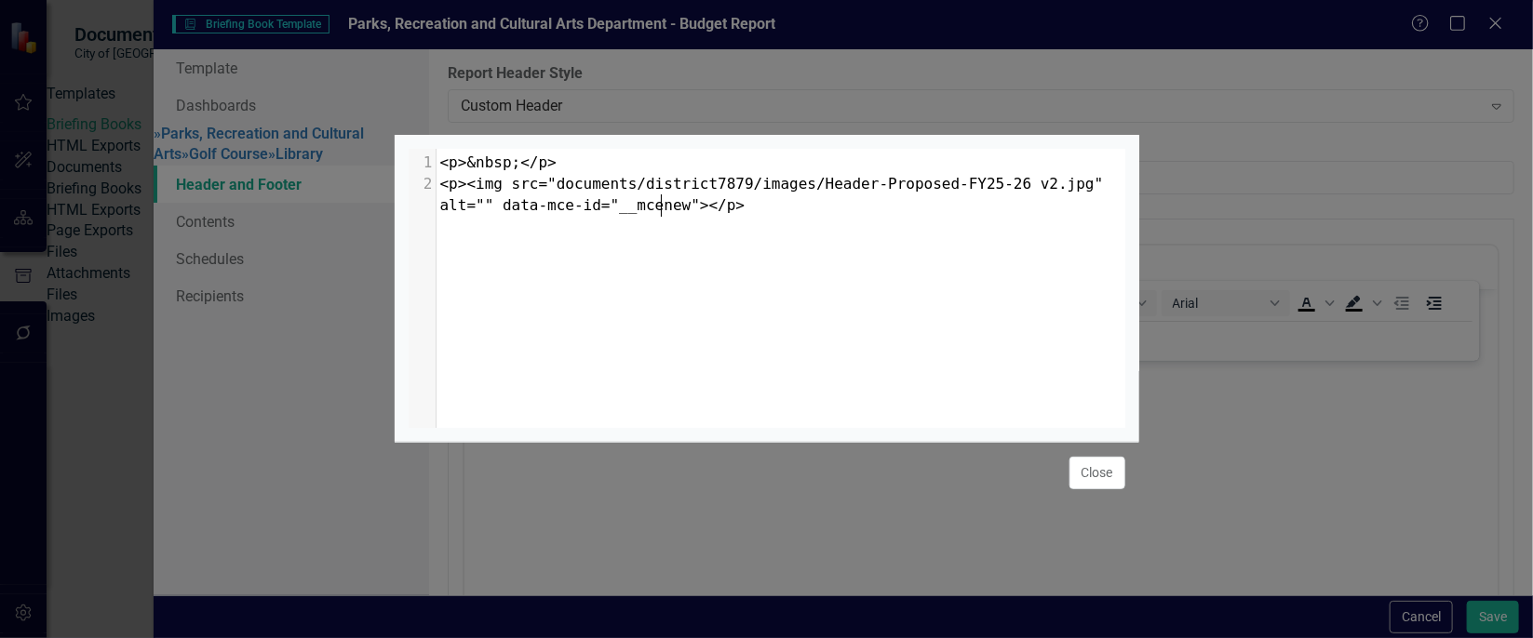
type textarea "<p>&nbsp;</p> <p><img src="documents/district7879/images/Header-Proposed-FY25-2…"
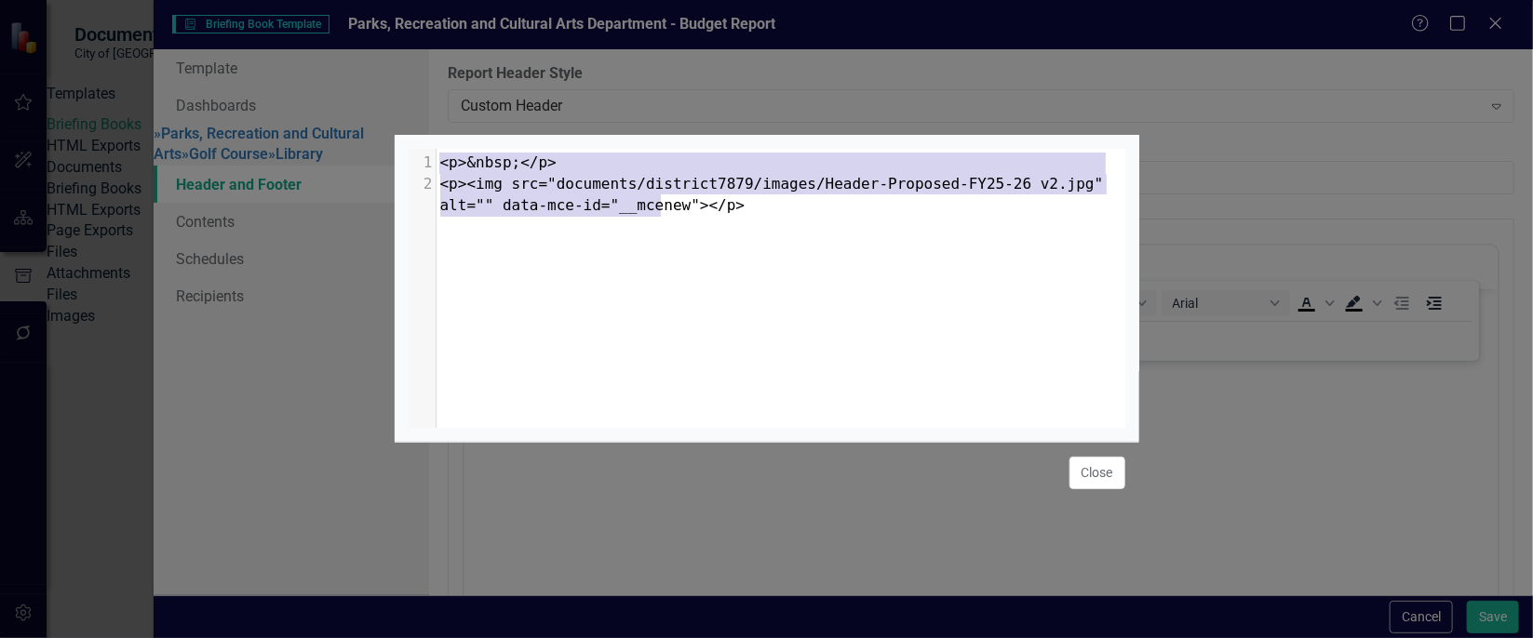
drag, startPoint x: 724, startPoint y: 207, endPoint x: 422, endPoint y: 124, distance: 313.6
click at [422, 124] on div "<p>&nbsp;</p> <p><img src="documents/district7879/images/Header-Proposed-FY25-2…" at bounding box center [767, 319] width 745 height 638
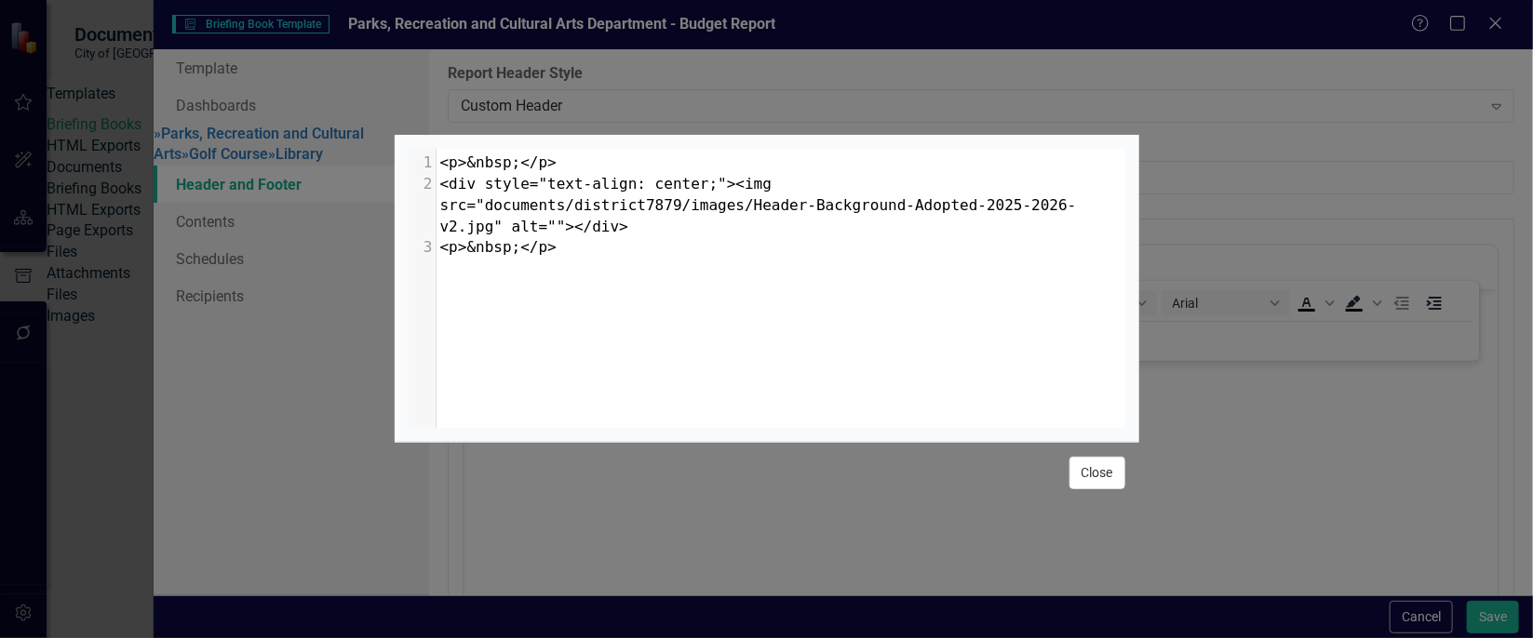
click at [1109, 481] on button "Close" at bounding box center [1097, 473] width 56 height 33
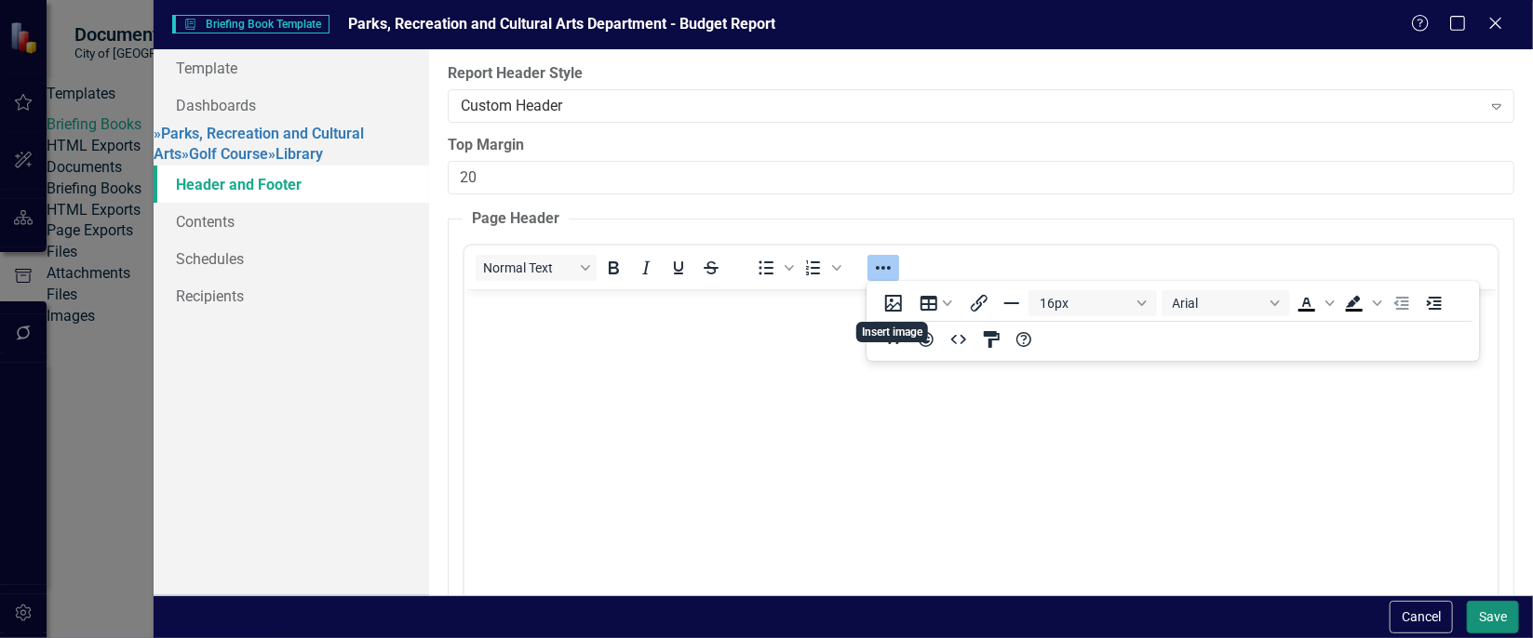
click at [1499, 616] on button "Save" at bounding box center [1493, 617] width 52 height 33
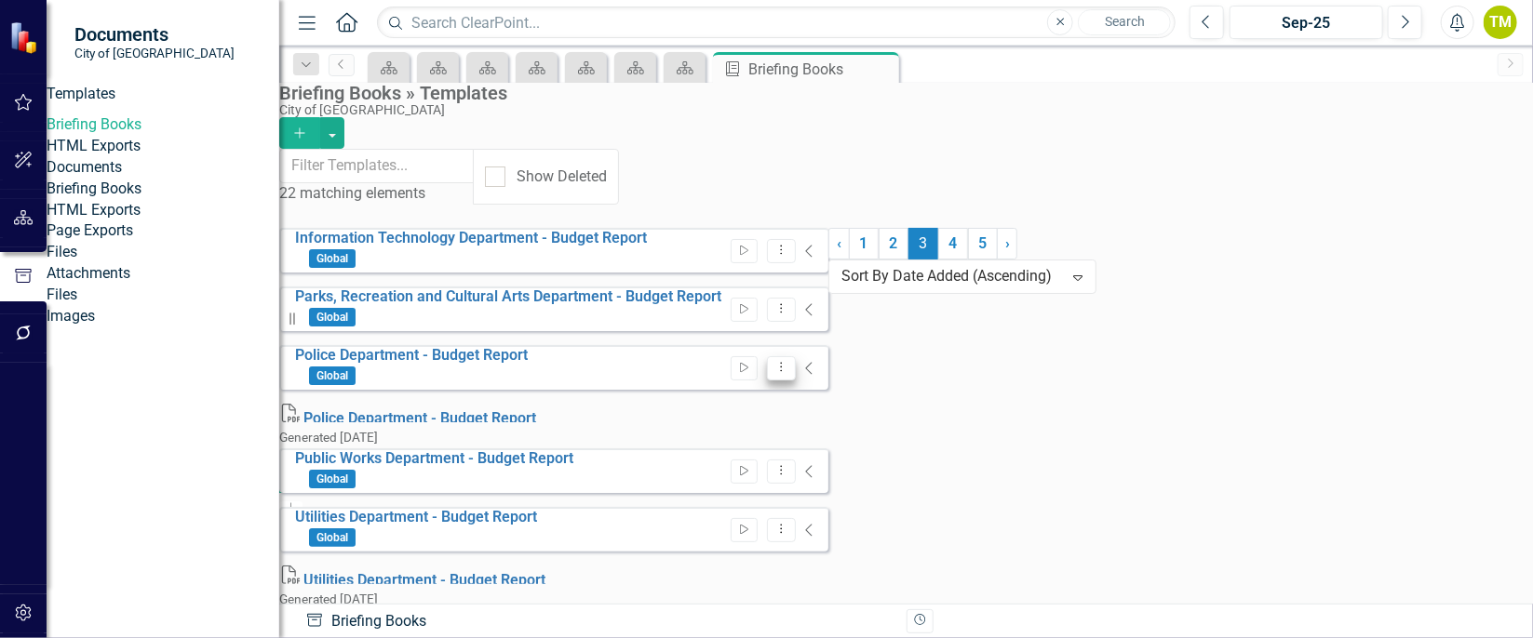
click at [789, 361] on icon "Dropdown Menu" at bounding box center [781, 367] width 16 height 12
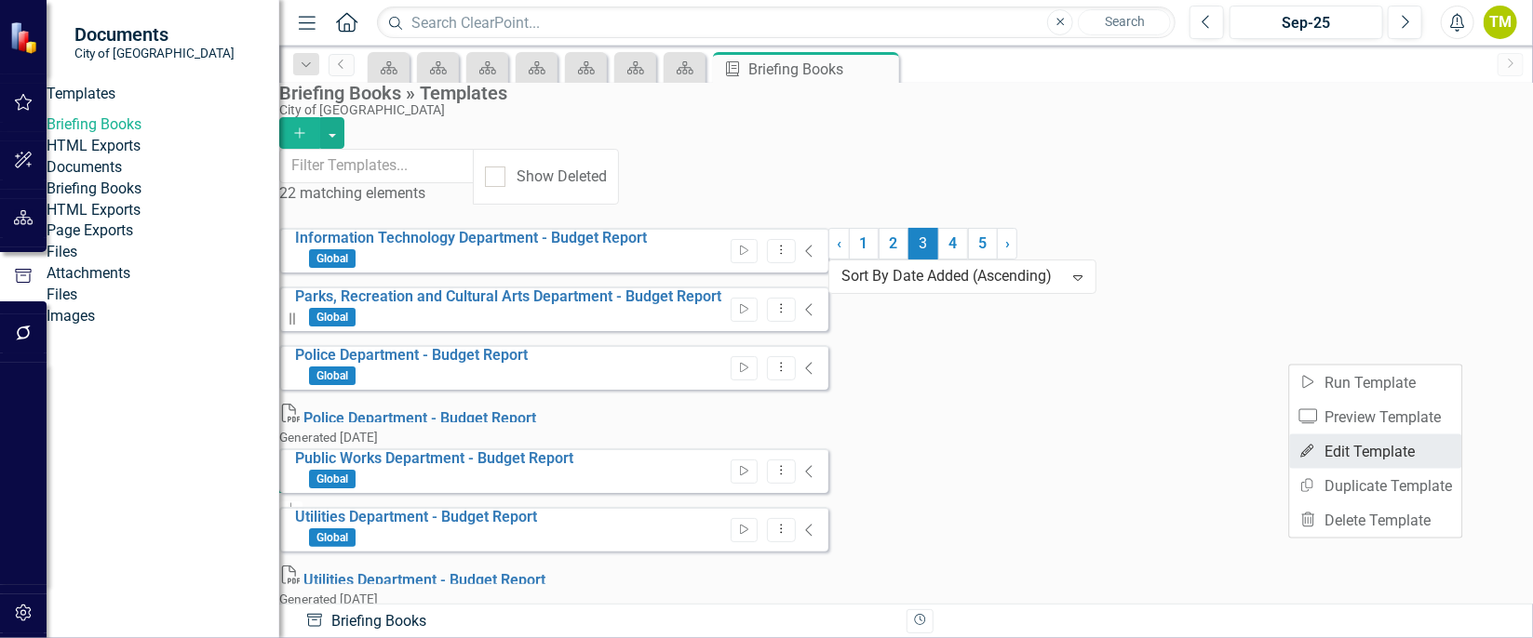
click at [1425, 454] on link "Edit Edit Template" at bounding box center [1376, 452] width 172 height 34
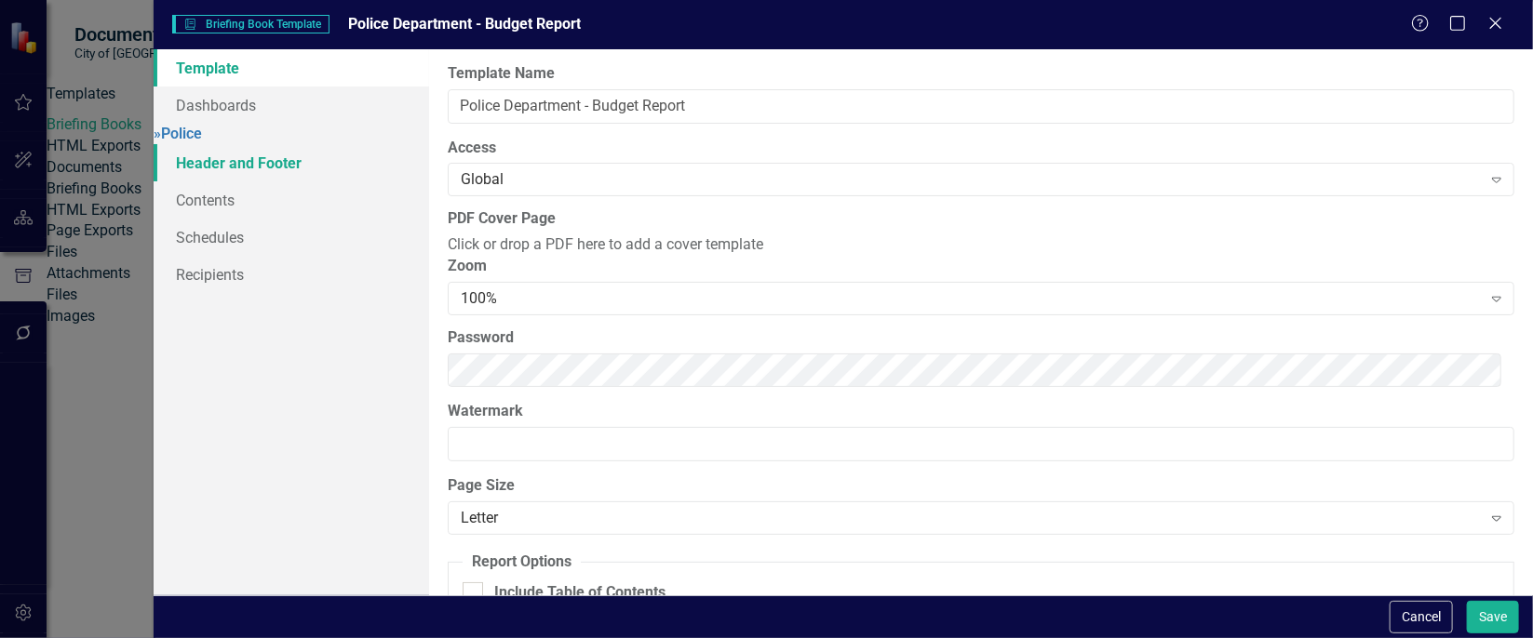
click at [192, 178] on link "Header and Footer" at bounding box center [292, 162] width 276 height 37
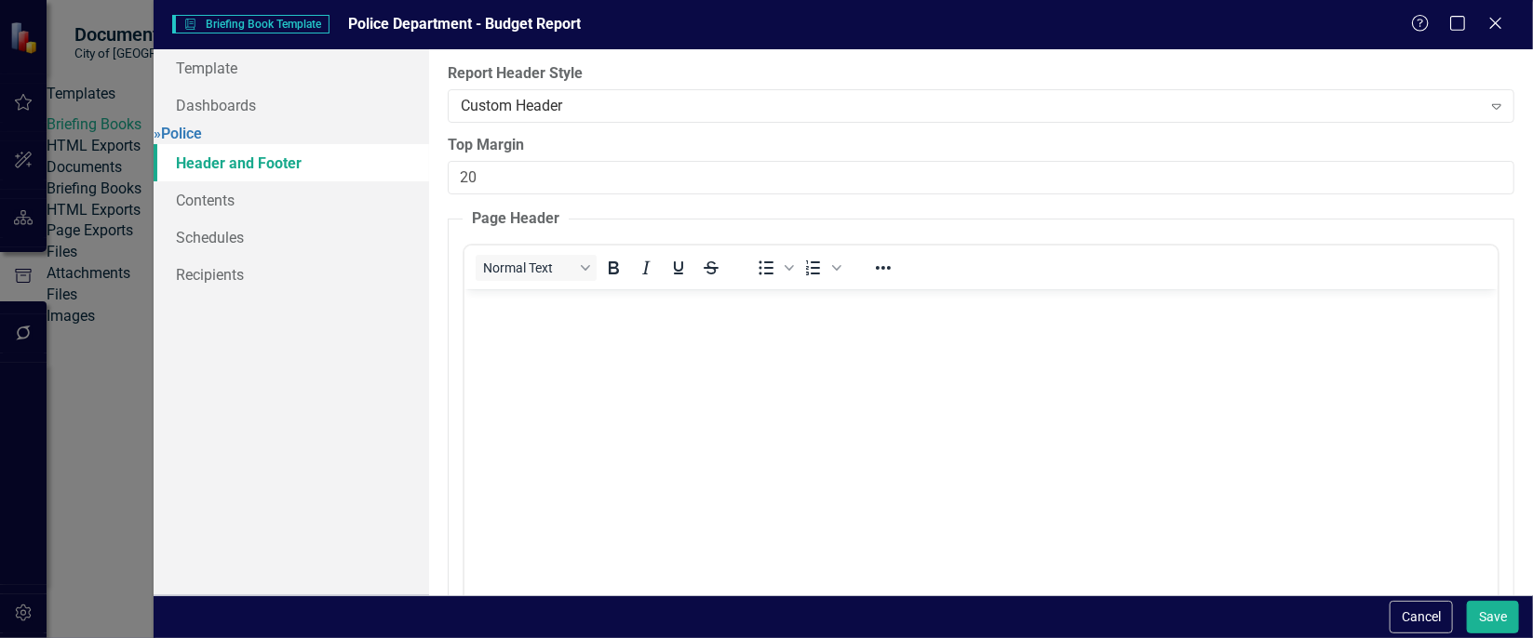
scroll to position [0, 0]
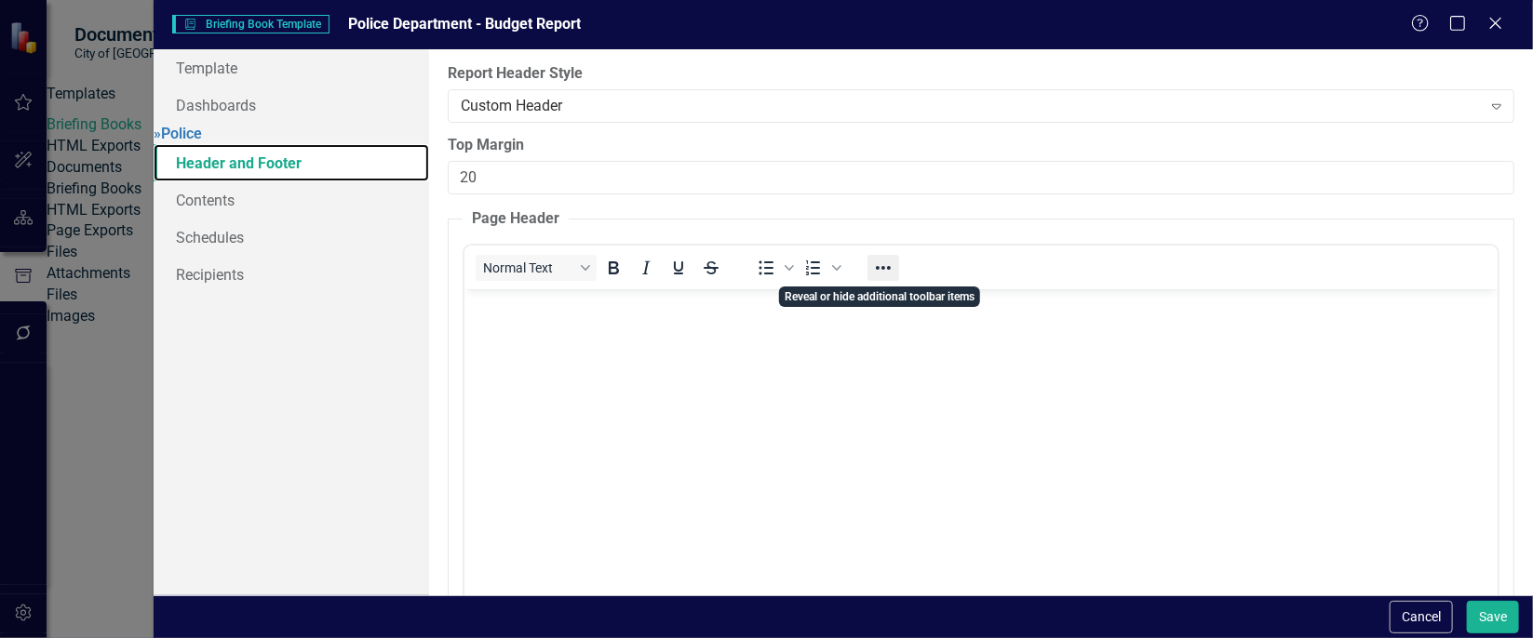
click at [888, 259] on icon "Reveal or hide additional toolbar items" at bounding box center [883, 268] width 22 height 22
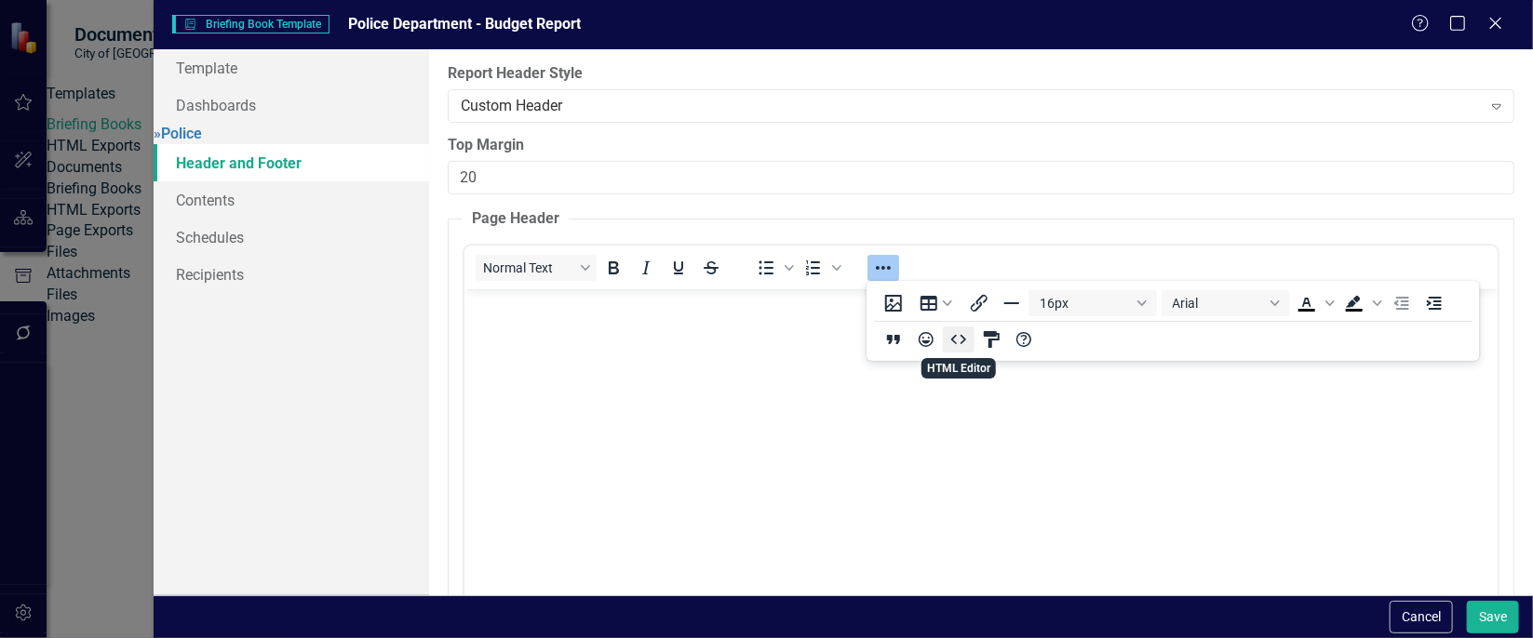
click at [950, 341] on icon "HTML Editor" at bounding box center [959, 340] width 22 height 22
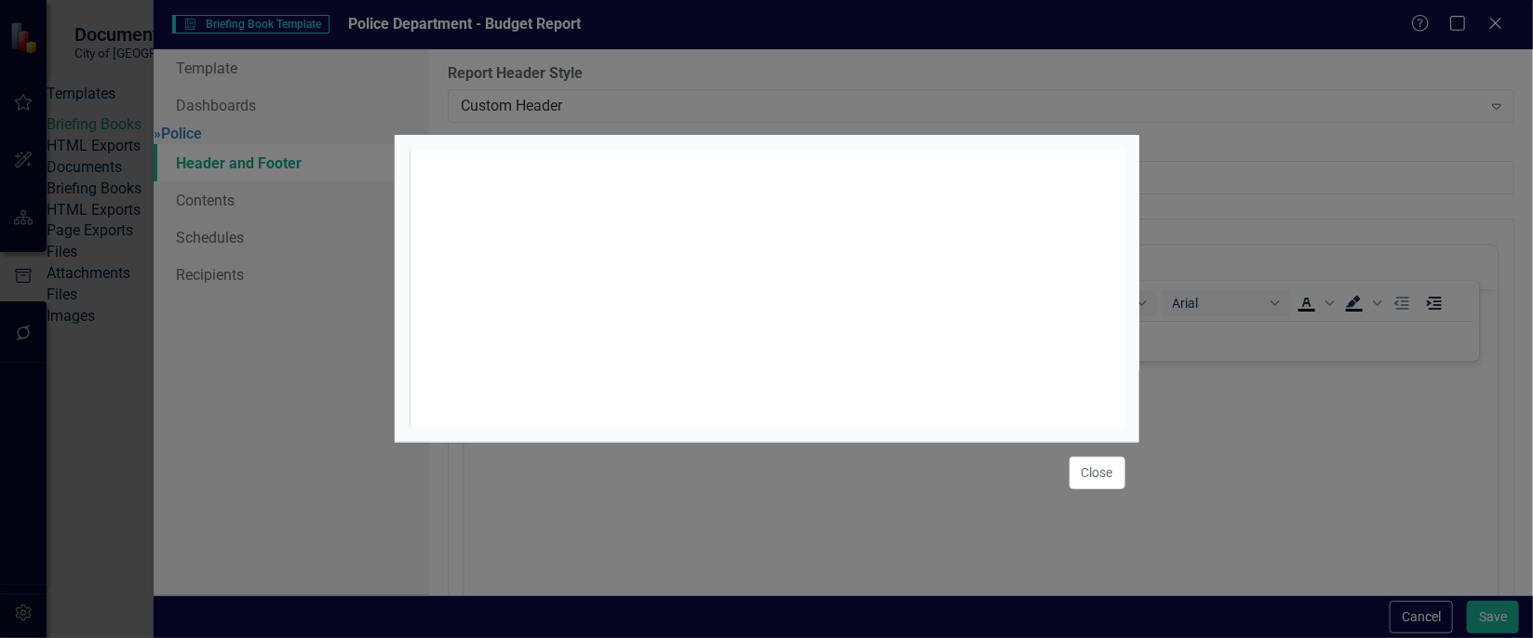
scroll to position [7, 0]
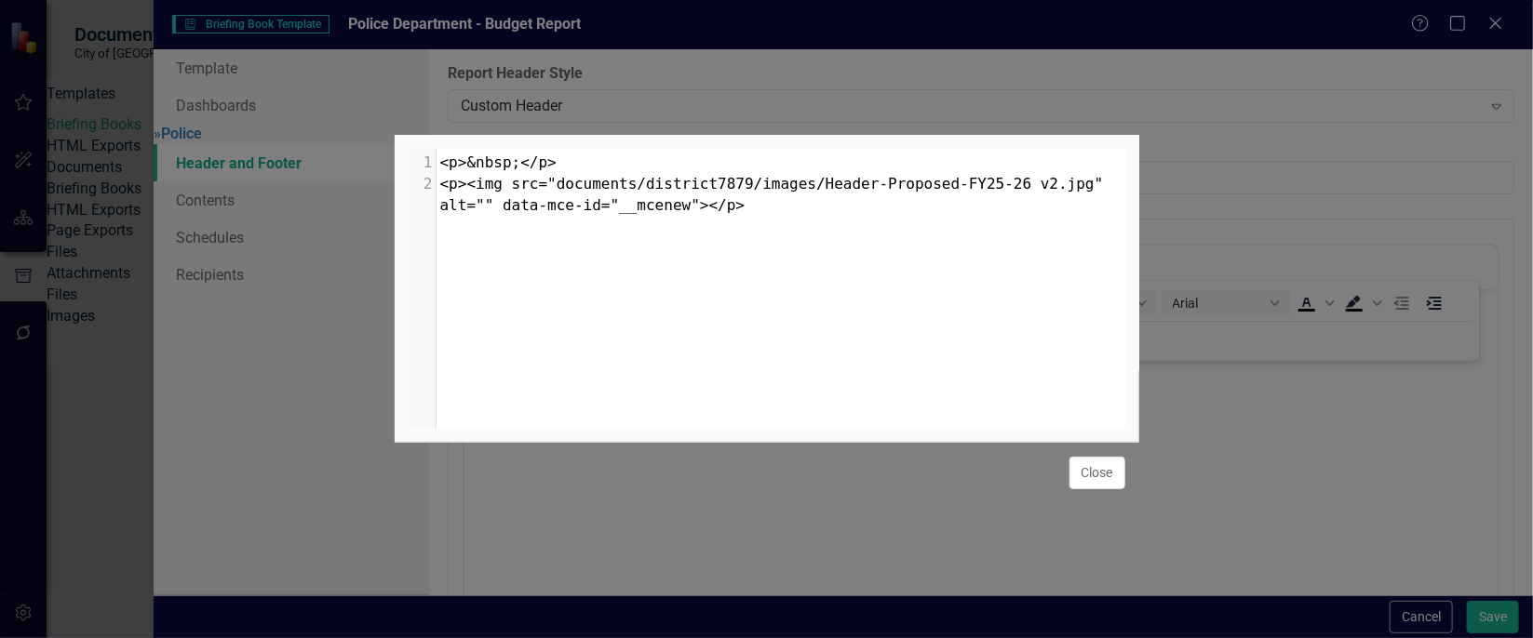
type textarea "<p>&nbsp;</p> <p><img src="documents/district7879/images/Header-Proposed-FY25-2…"
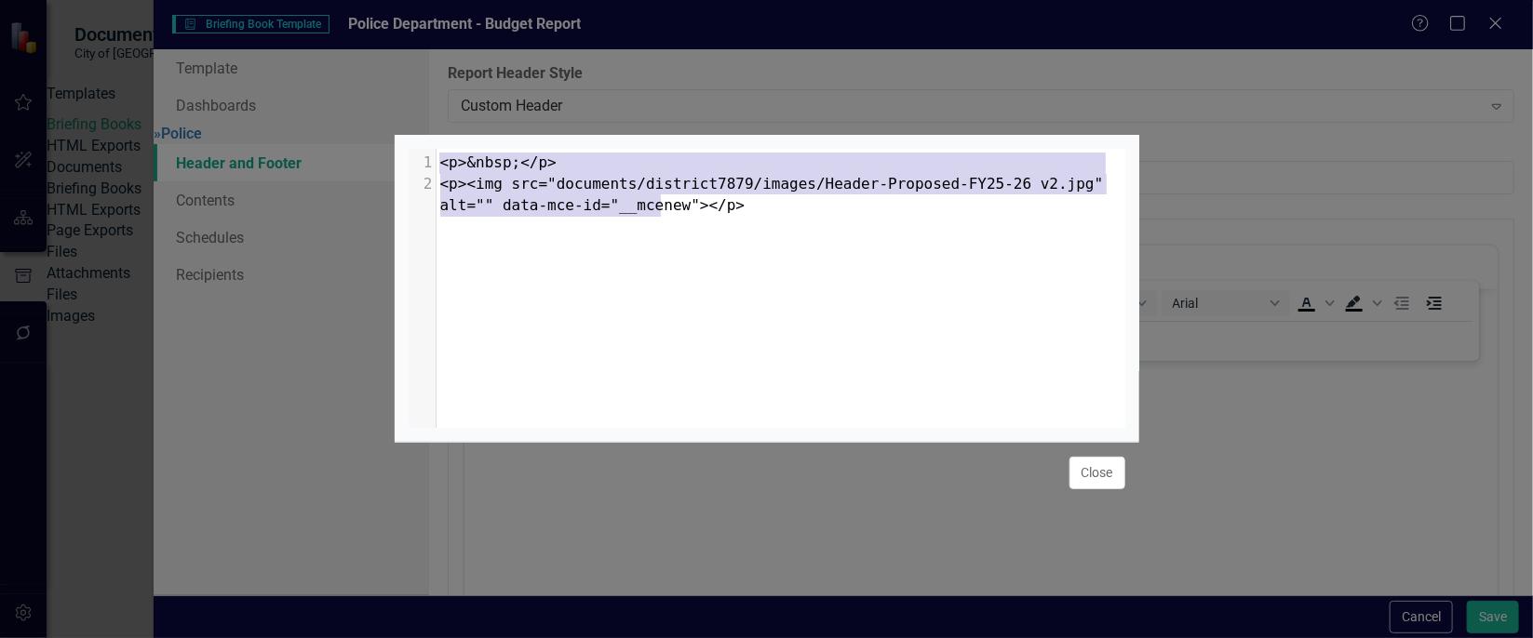
drag, startPoint x: 731, startPoint y: 212, endPoint x: 537, endPoint y: 126, distance: 212.1
click at [537, 126] on div "<p>&nbsp;</p> <p><img src="documents/district7879/images/Header-Proposed-FY25-2…" at bounding box center [767, 319] width 745 height 638
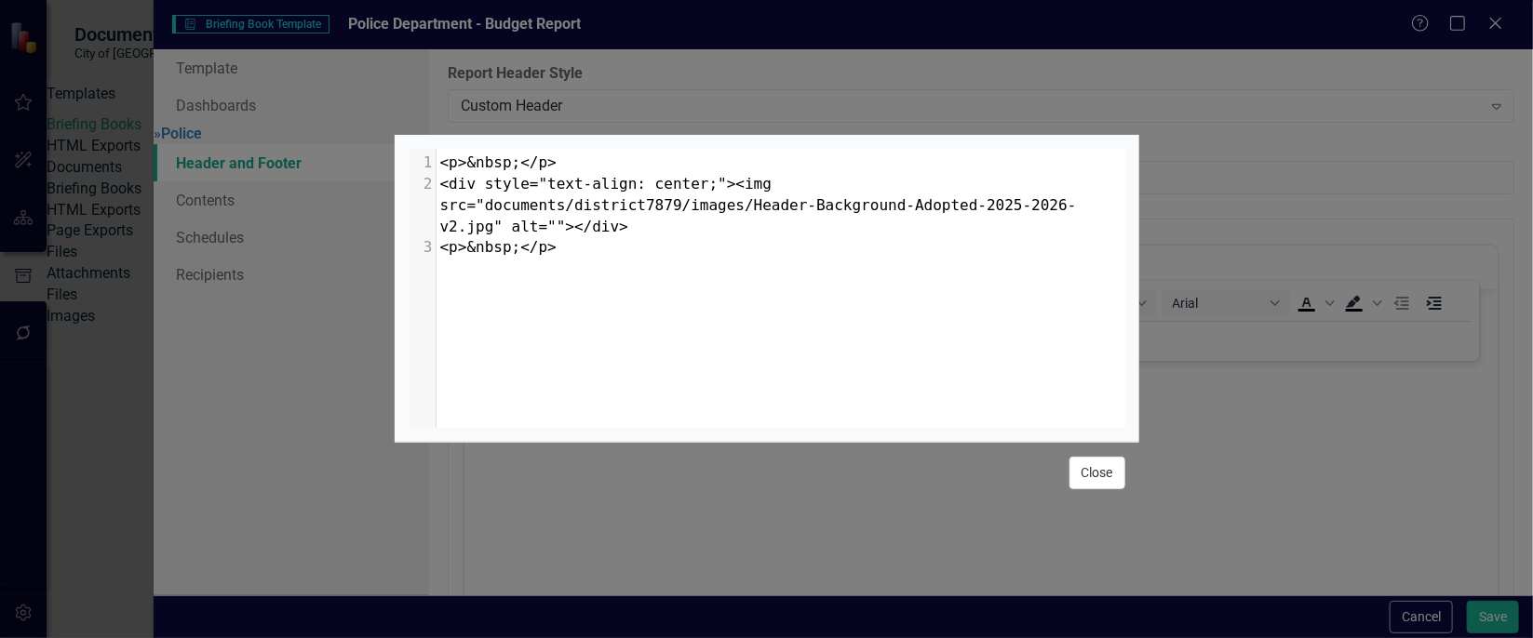
click at [1099, 468] on button "Close" at bounding box center [1097, 473] width 56 height 33
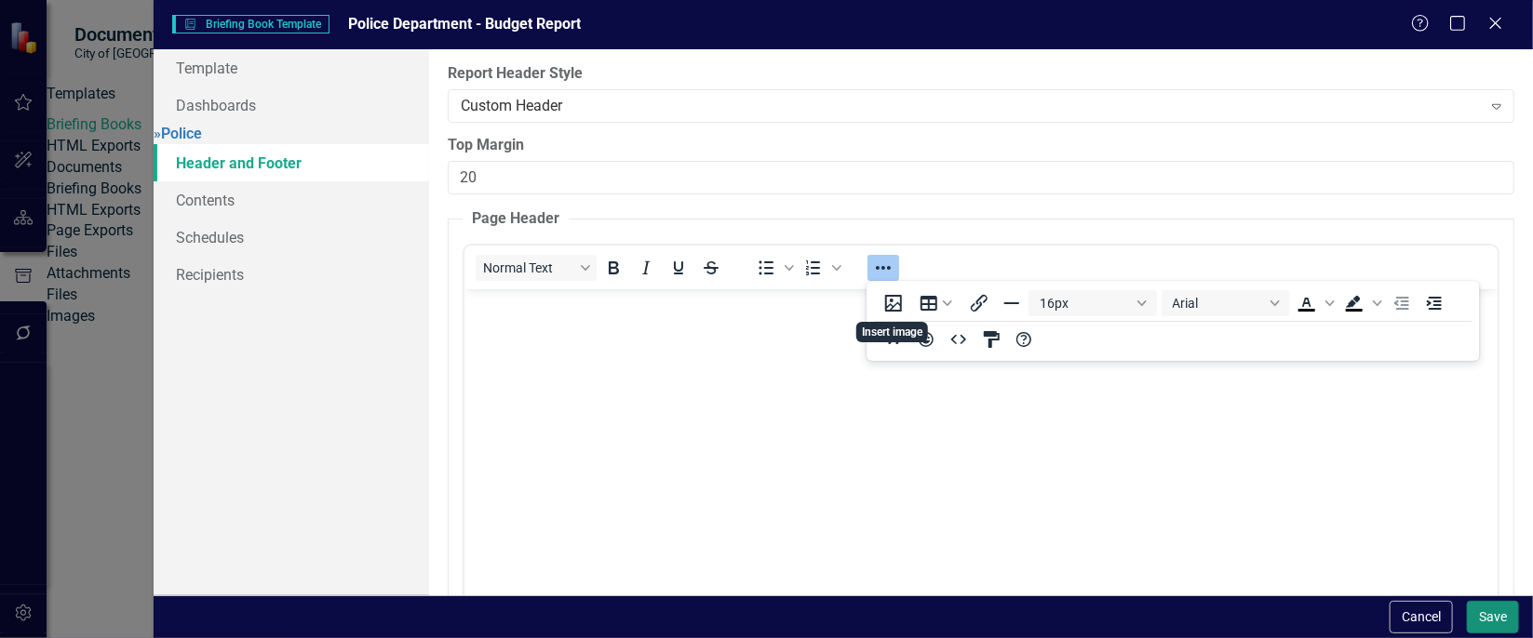
click at [1492, 613] on button "Save" at bounding box center [1493, 617] width 52 height 33
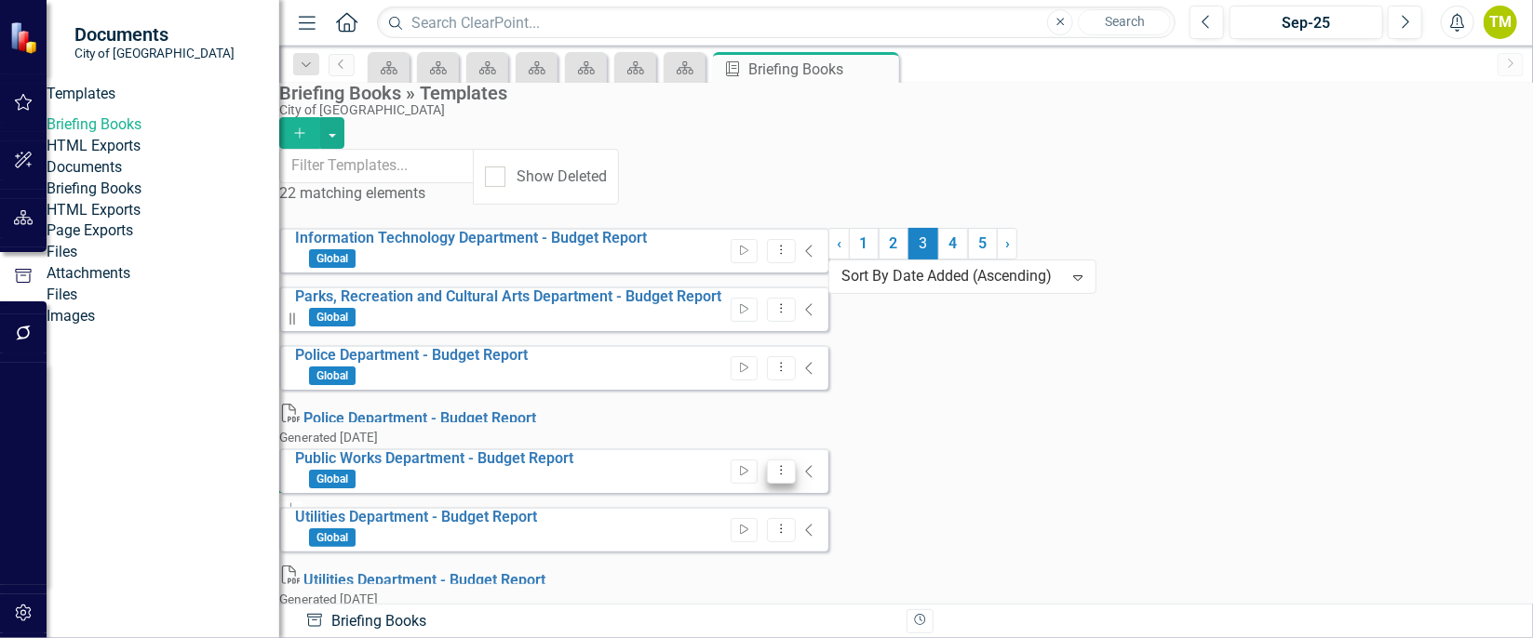
click at [796, 460] on button "Dropdown Menu" at bounding box center [781, 472] width 29 height 25
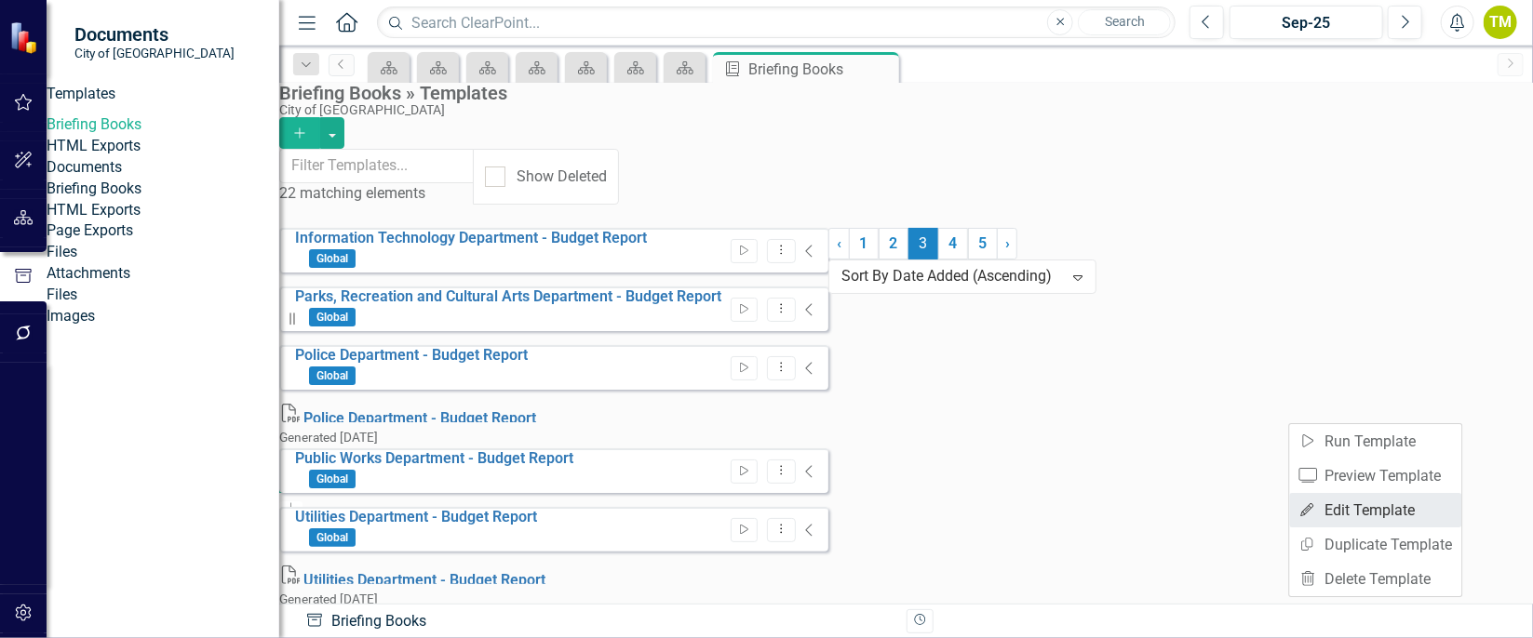
click at [1378, 516] on link "Edit Edit Template" at bounding box center [1376, 510] width 172 height 34
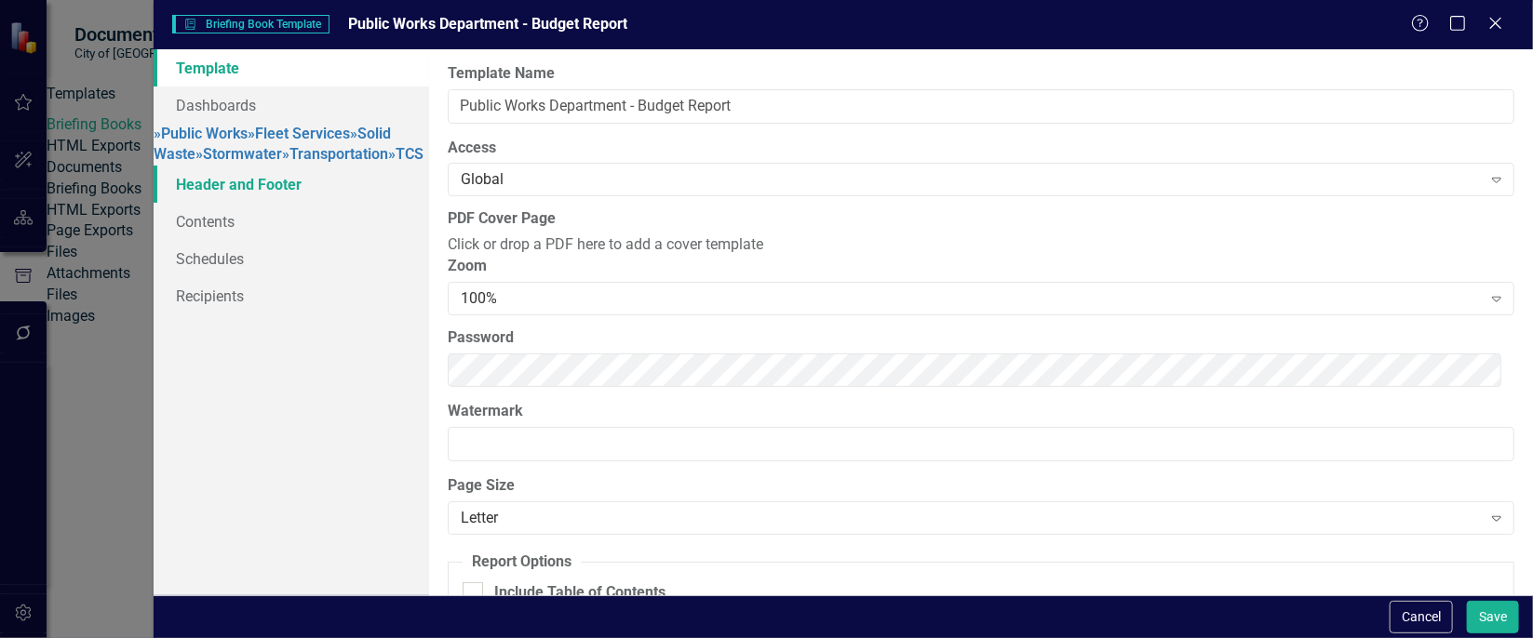
click at [304, 203] on link "Header and Footer" at bounding box center [292, 184] width 276 height 37
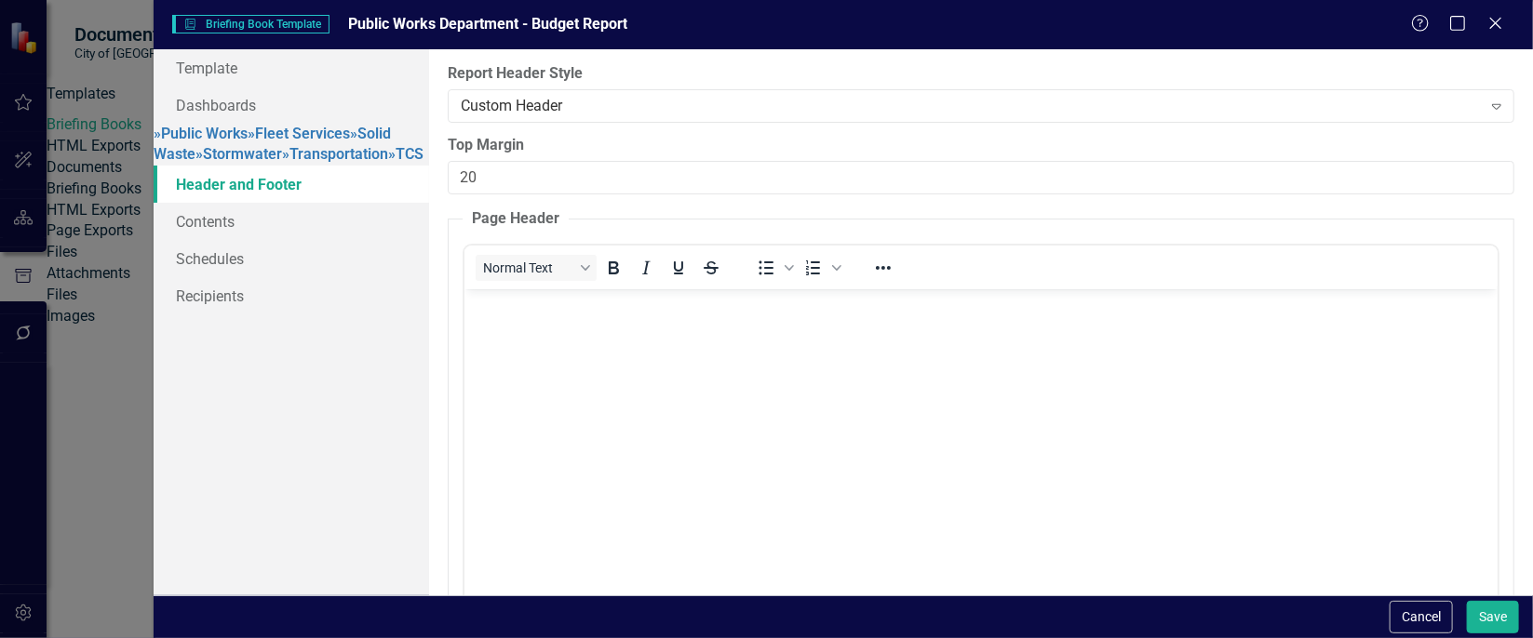
scroll to position [0, 0]
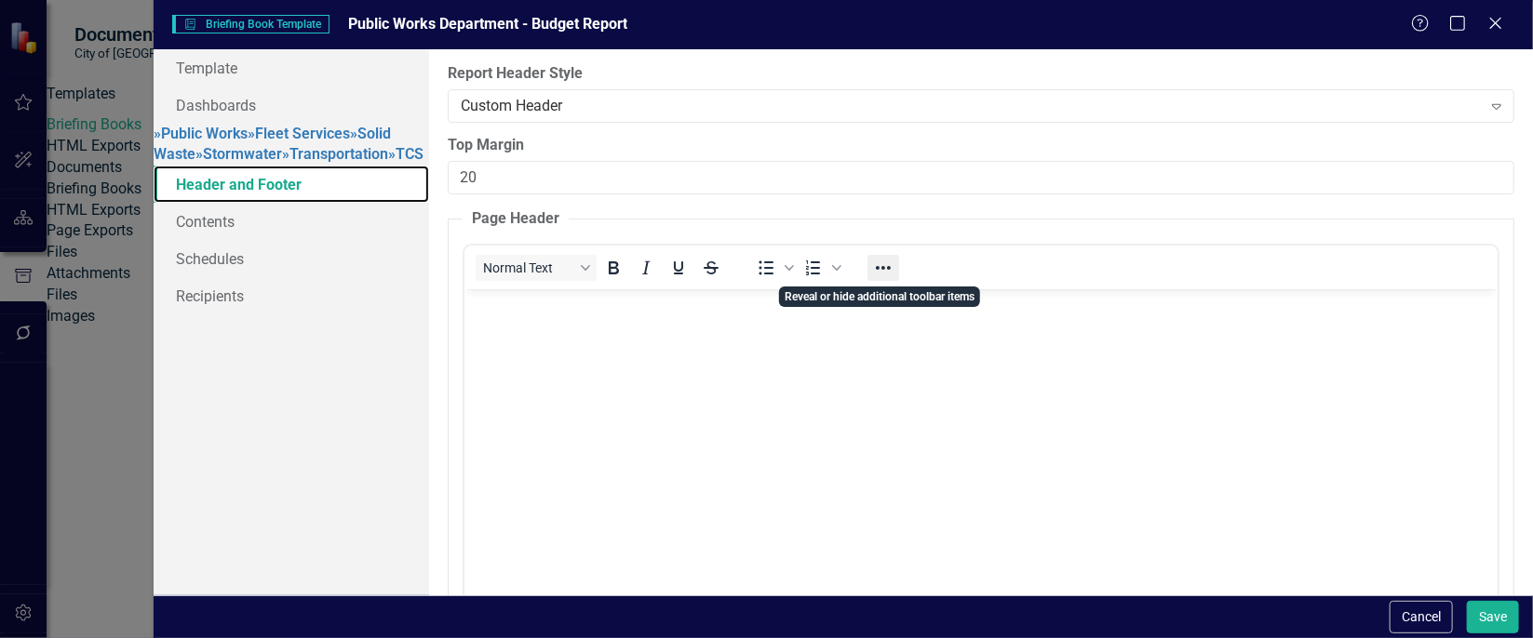
click at [869, 271] on button "Reveal or hide additional toolbar items" at bounding box center [883, 268] width 32 height 26
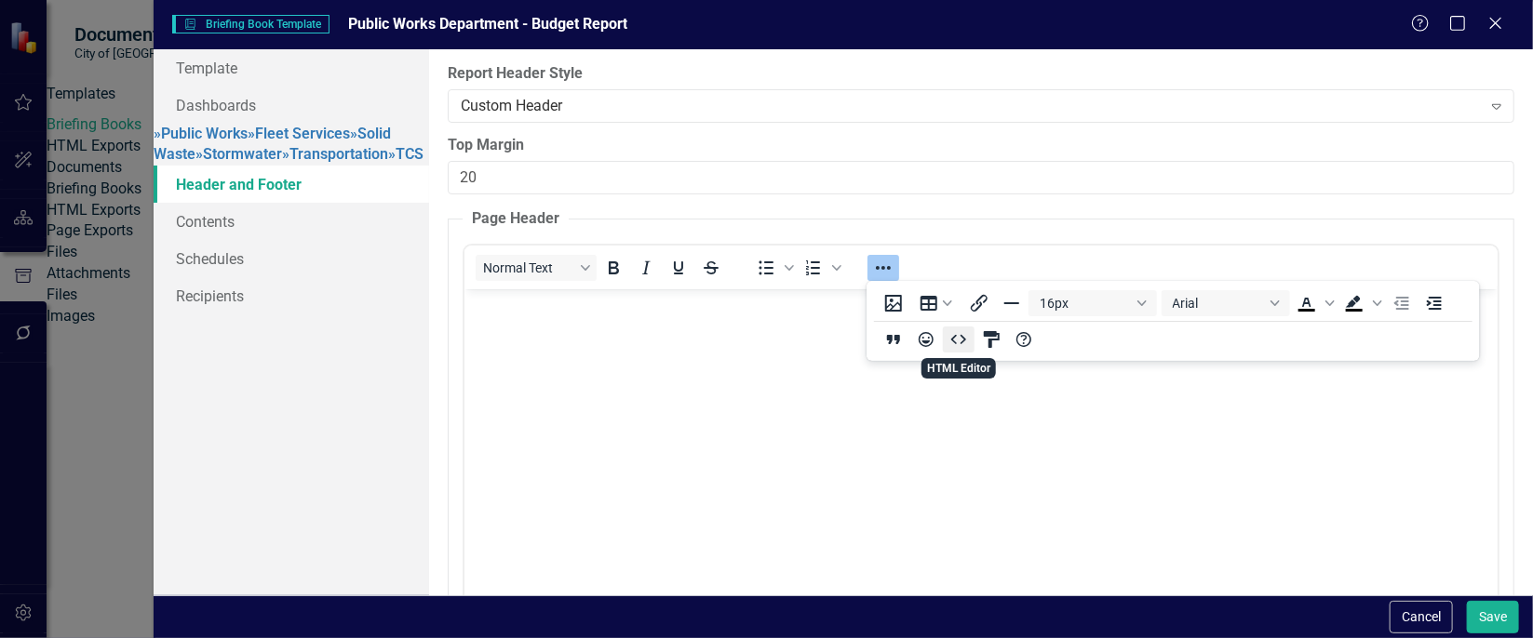
click at [969, 335] on icon "HTML Editor" at bounding box center [959, 340] width 22 height 22
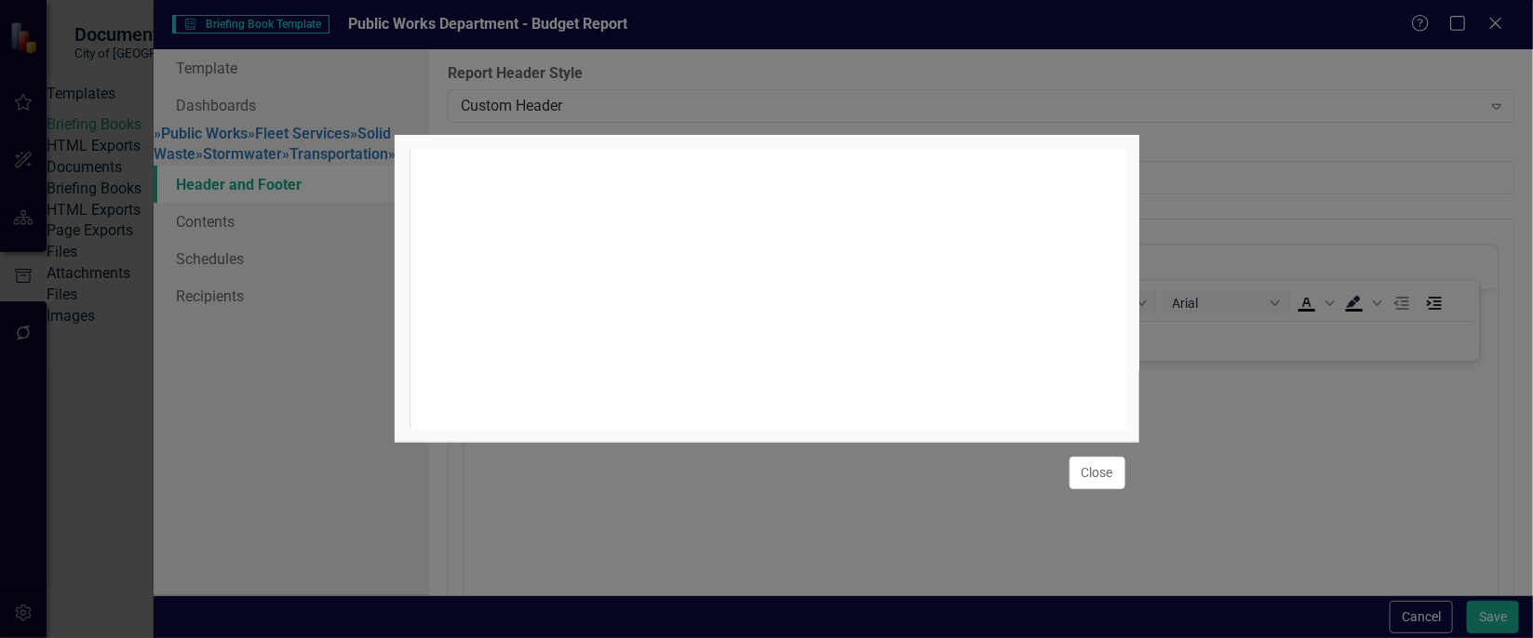
scroll to position [7, 0]
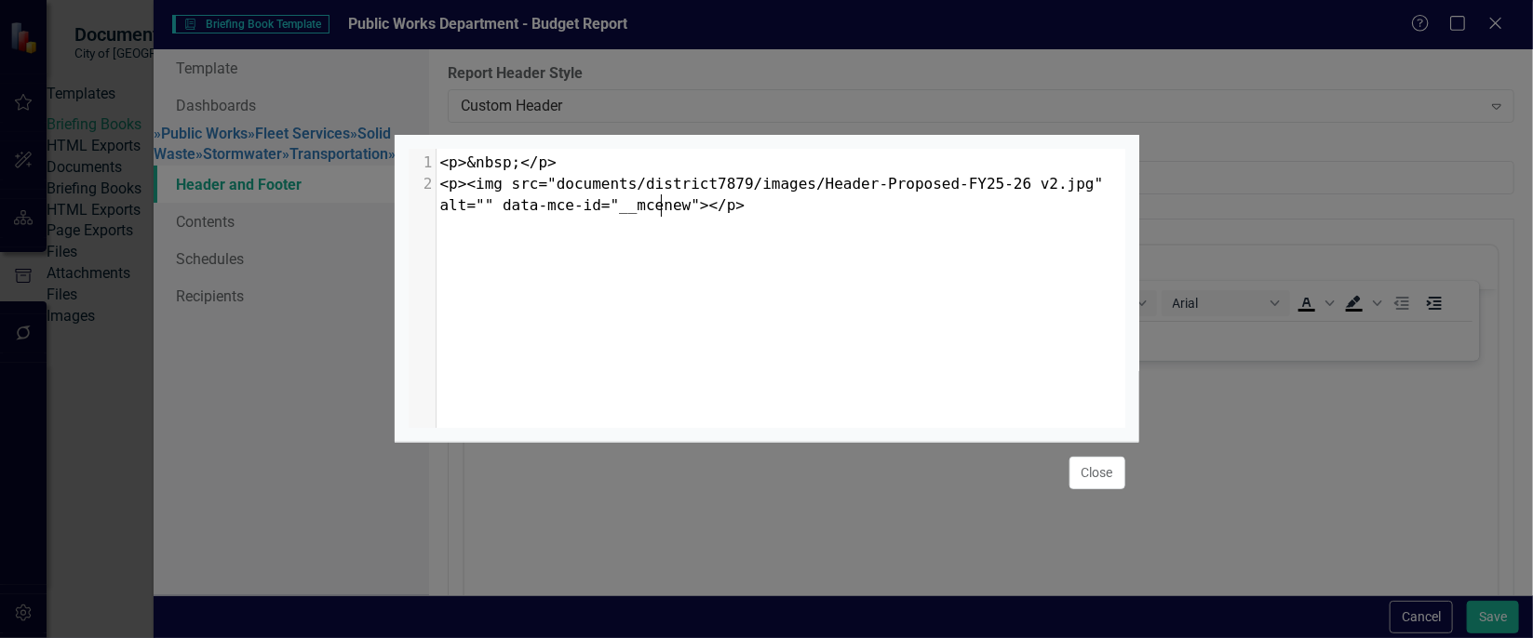
type textarea "<p>&nbsp;</p> <p><img src="documents/district7879/images/Header-Proposed-FY25-2…"
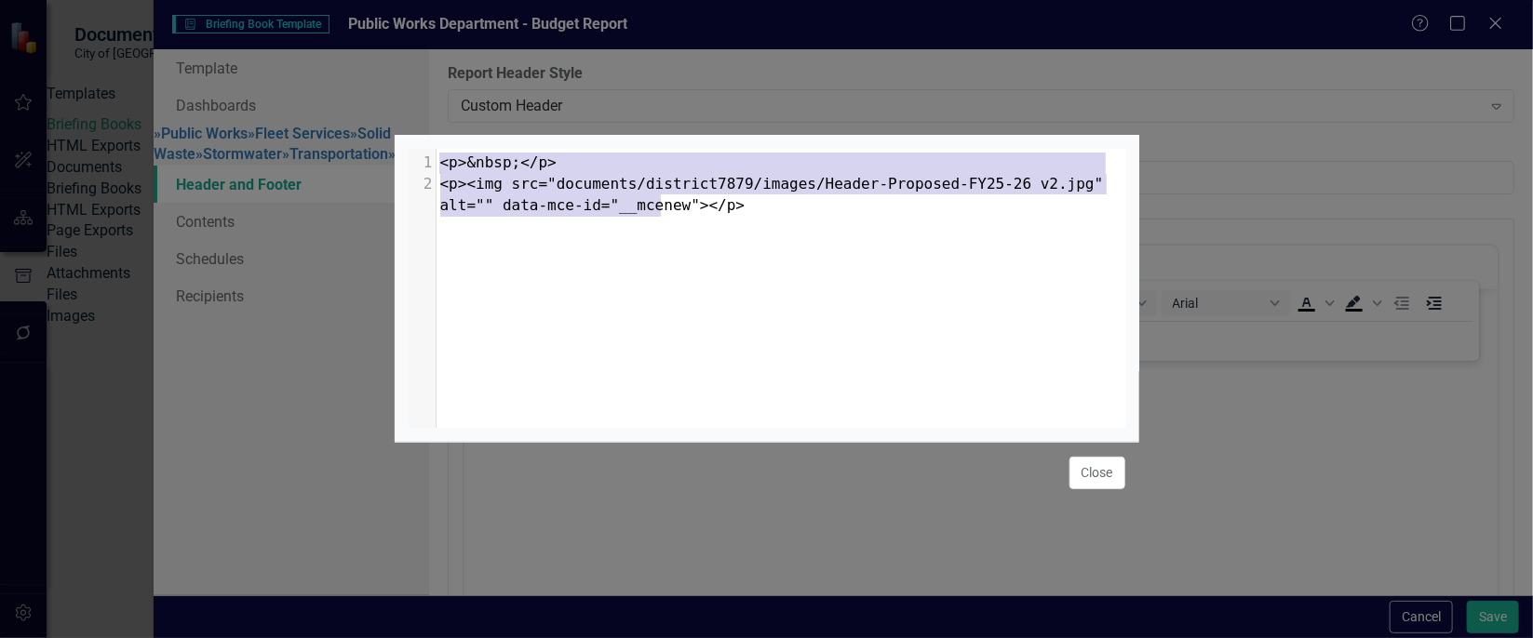
drag, startPoint x: 687, startPoint y: 197, endPoint x: 478, endPoint y: 134, distance: 217.9
click at [478, 135] on div "<p>&nbsp;</p> <p><img src="documents/district7879/images/Header-Proposed-FY25-2…" at bounding box center [767, 288] width 745 height 307
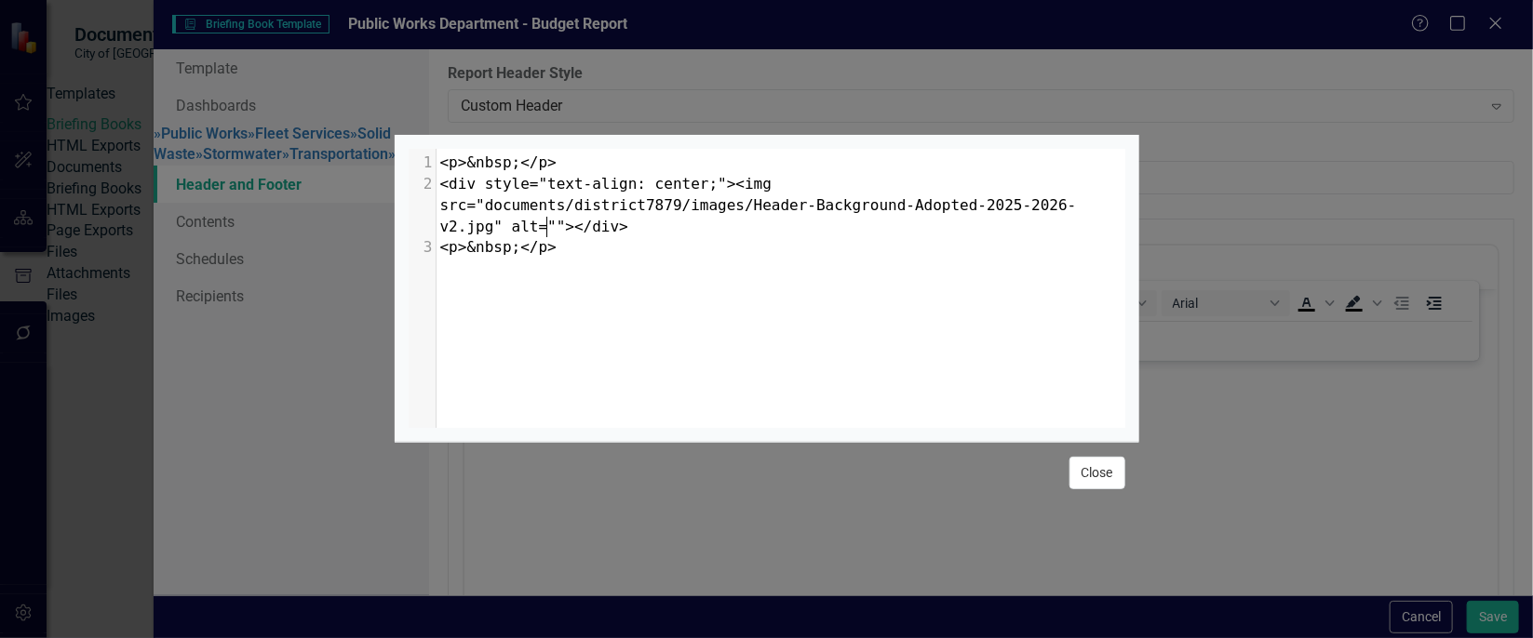
click at [1089, 477] on button "Close" at bounding box center [1097, 473] width 56 height 33
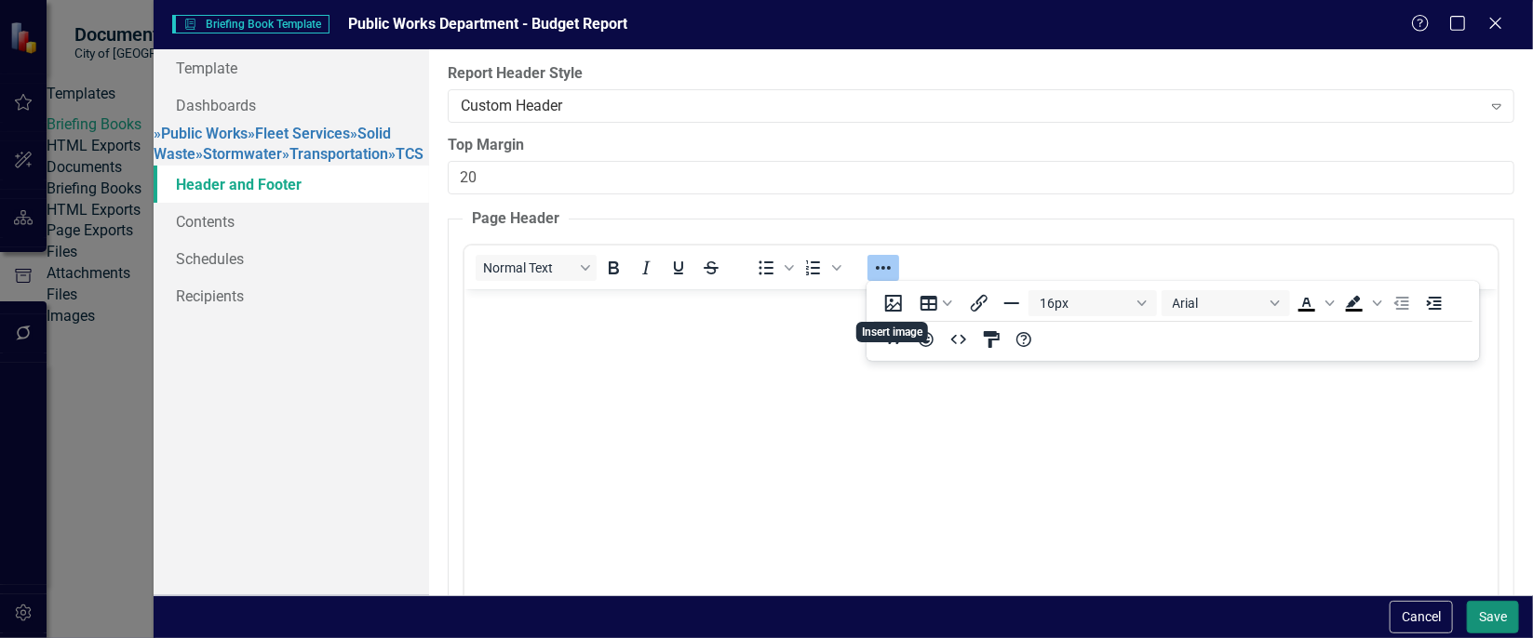
click at [1498, 616] on button "Save" at bounding box center [1493, 617] width 52 height 33
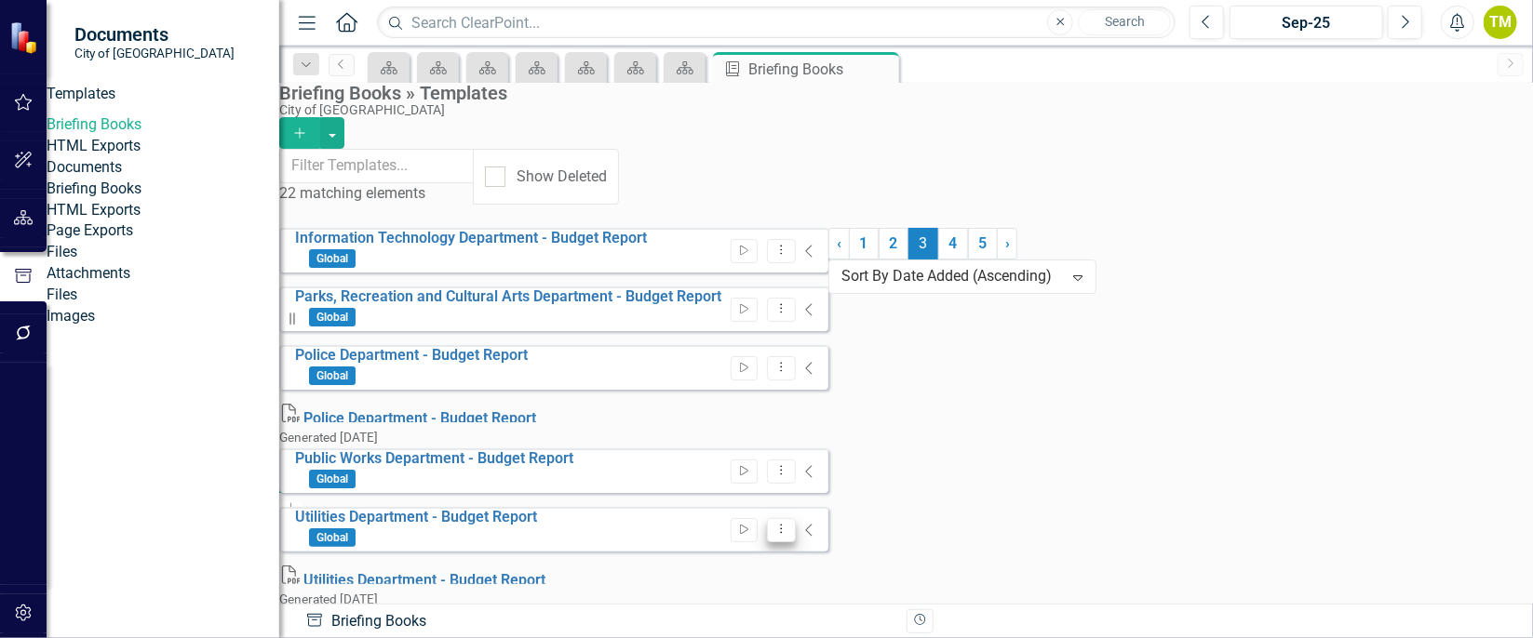
click at [789, 523] on icon "Dropdown Menu" at bounding box center [781, 529] width 16 height 12
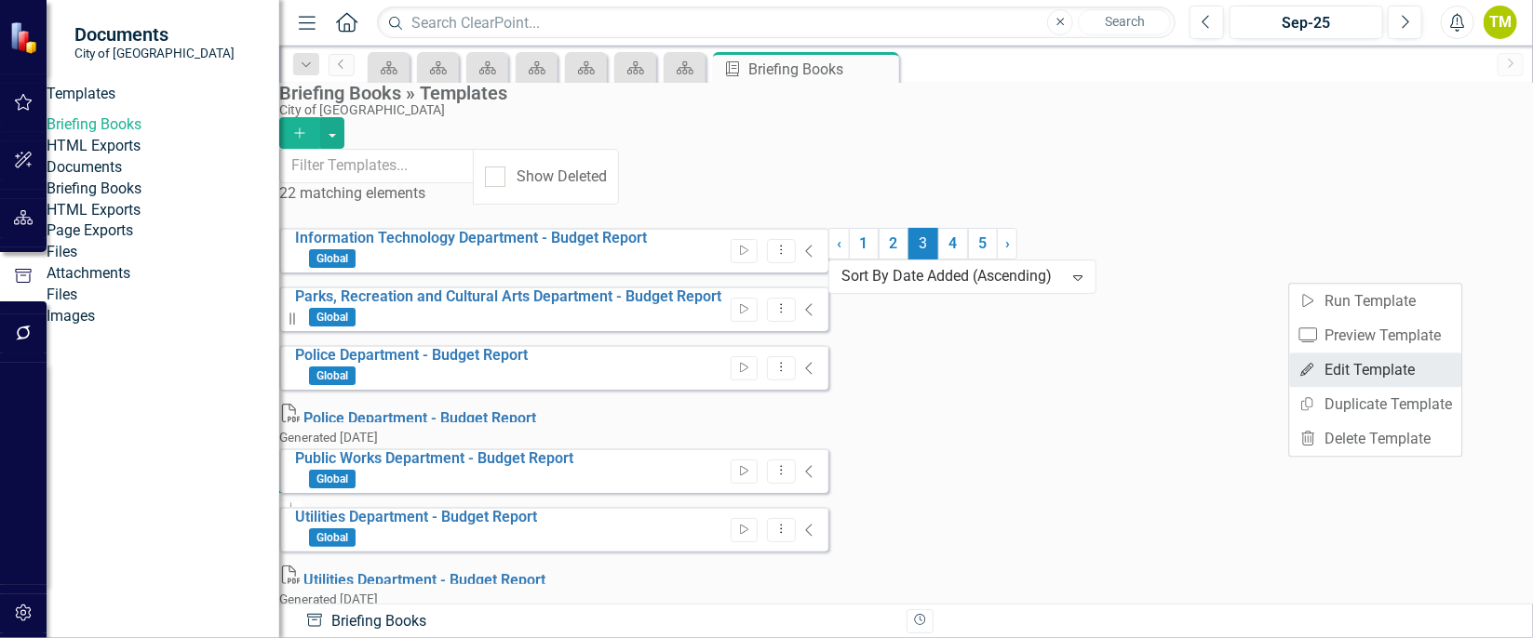
click at [1333, 370] on link "Edit Edit Template" at bounding box center [1376, 370] width 172 height 34
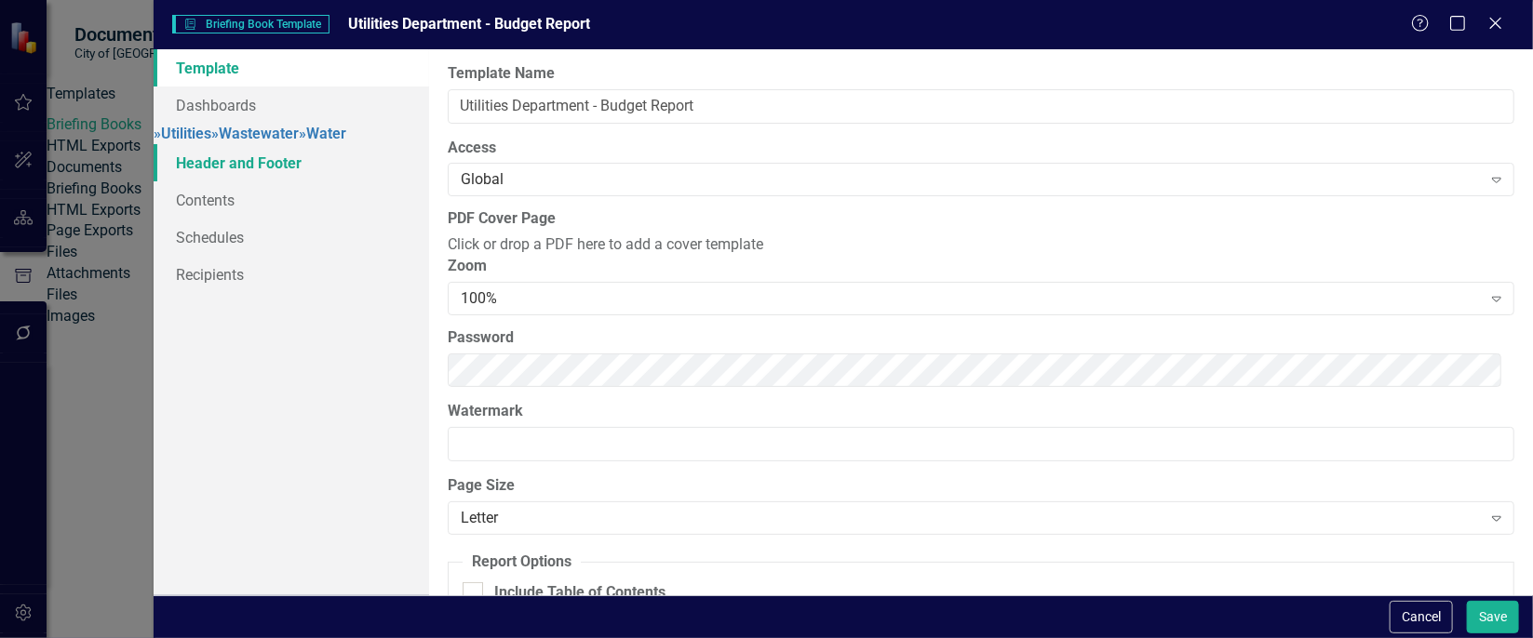
click at [273, 181] on link "Header and Footer" at bounding box center [292, 162] width 276 height 37
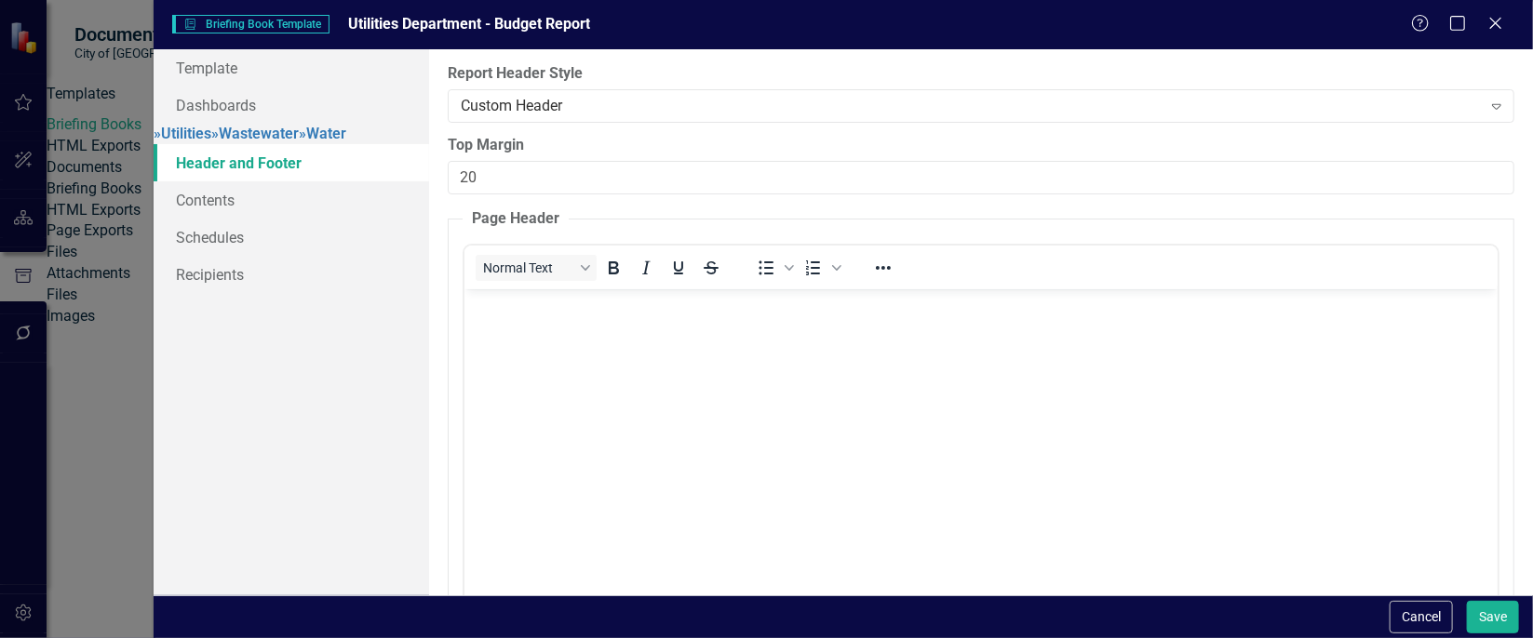
scroll to position [0, 0]
click at [878, 255] on button "Reveal or hide additional toolbar items" at bounding box center [883, 268] width 32 height 26
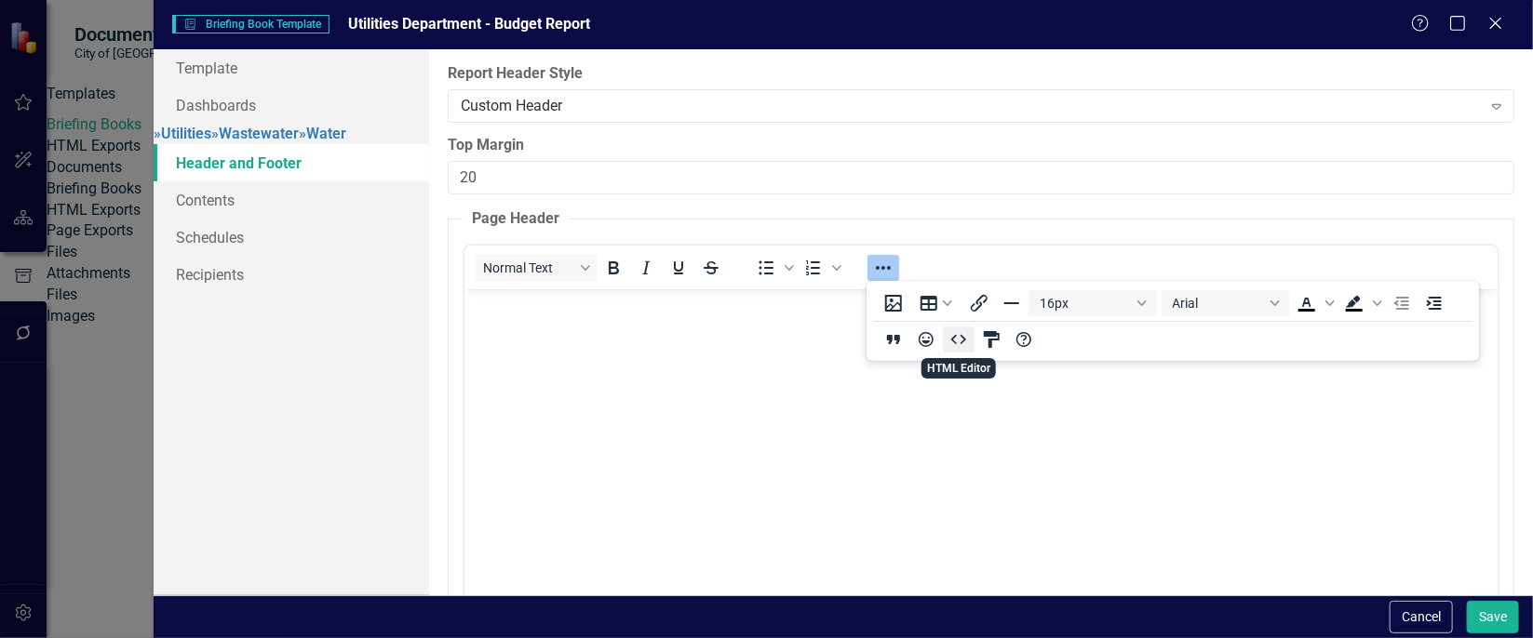
click at [954, 335] on icon "HTML Editor" at bounding box center [959, 340] width 22 height 22
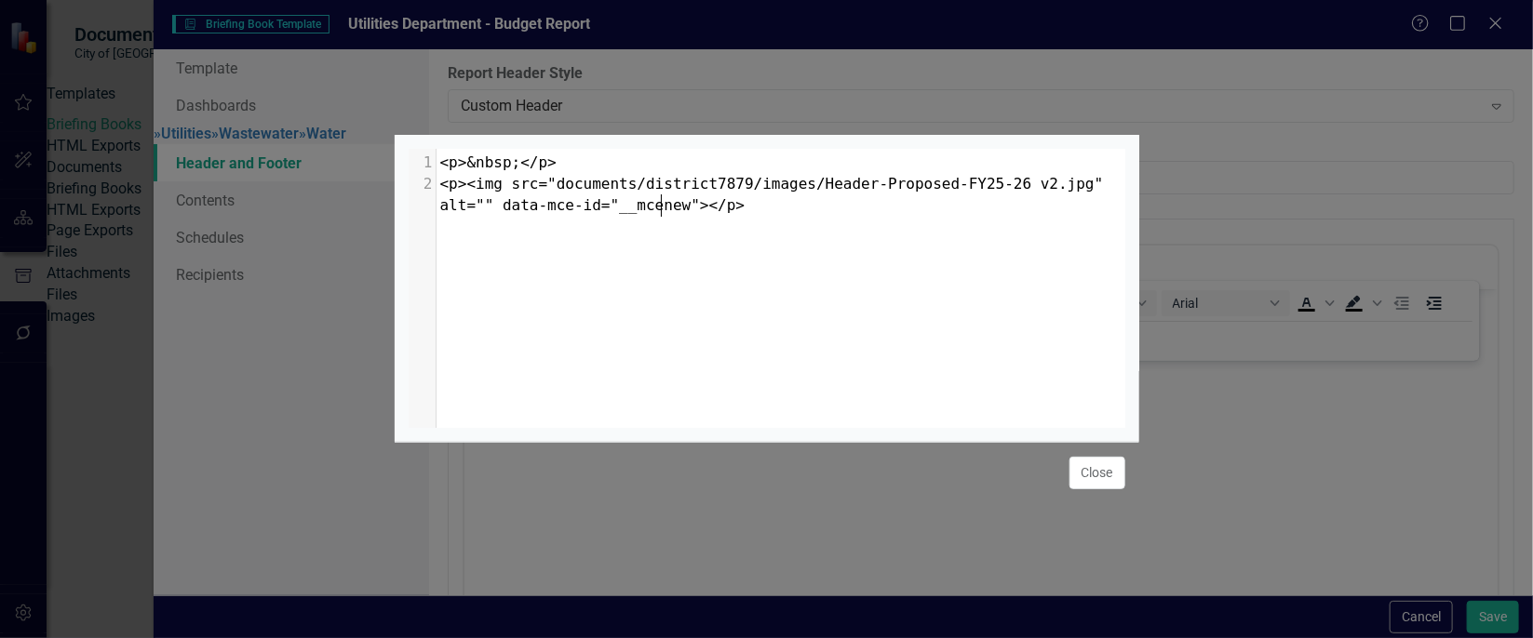
scroll to position [7, 0]
type textarea "<p>&nbsp;</p> <p><img src="documents/district7879/images/Header-Proposed-FY25-2…"
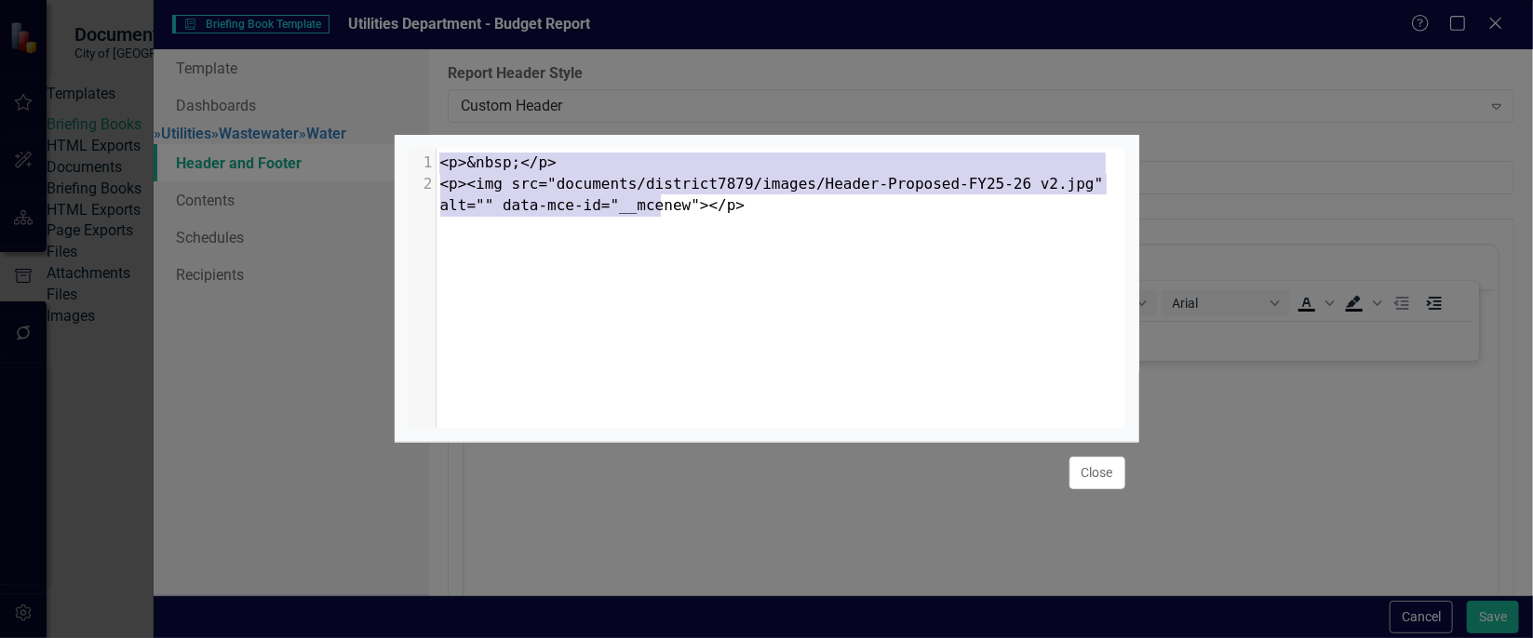
drag, startPoint x: 697, startPoint y: 213, endPoint x: 519, endPoint y: 107, distance: 207.0
click at [519, 107] on div "<p>&nbsp;</p> <p><img src="documents/district7879/images/Header-Proposed-FY25-2…" at bounding box center [767, 319] width 745 height 638
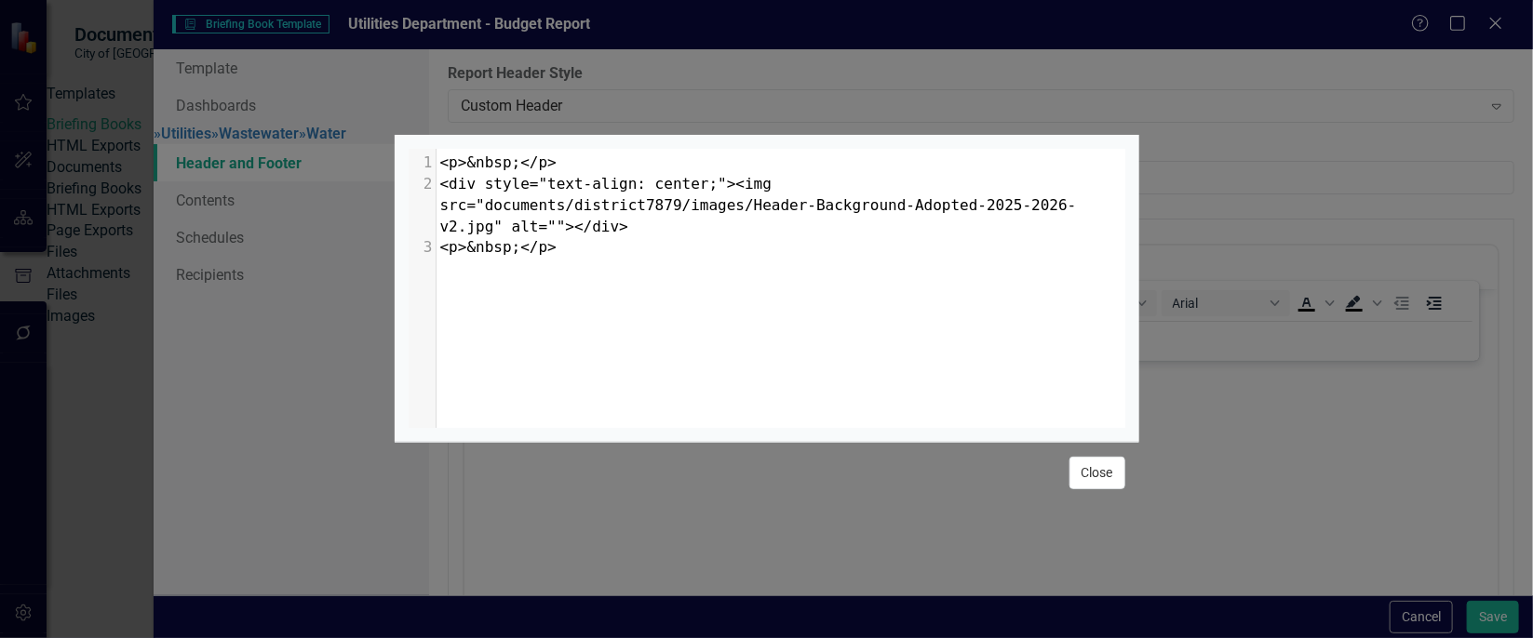
click at [1083, 470] on button "Close" at bounding box center [1097, 473] width 56 height 33
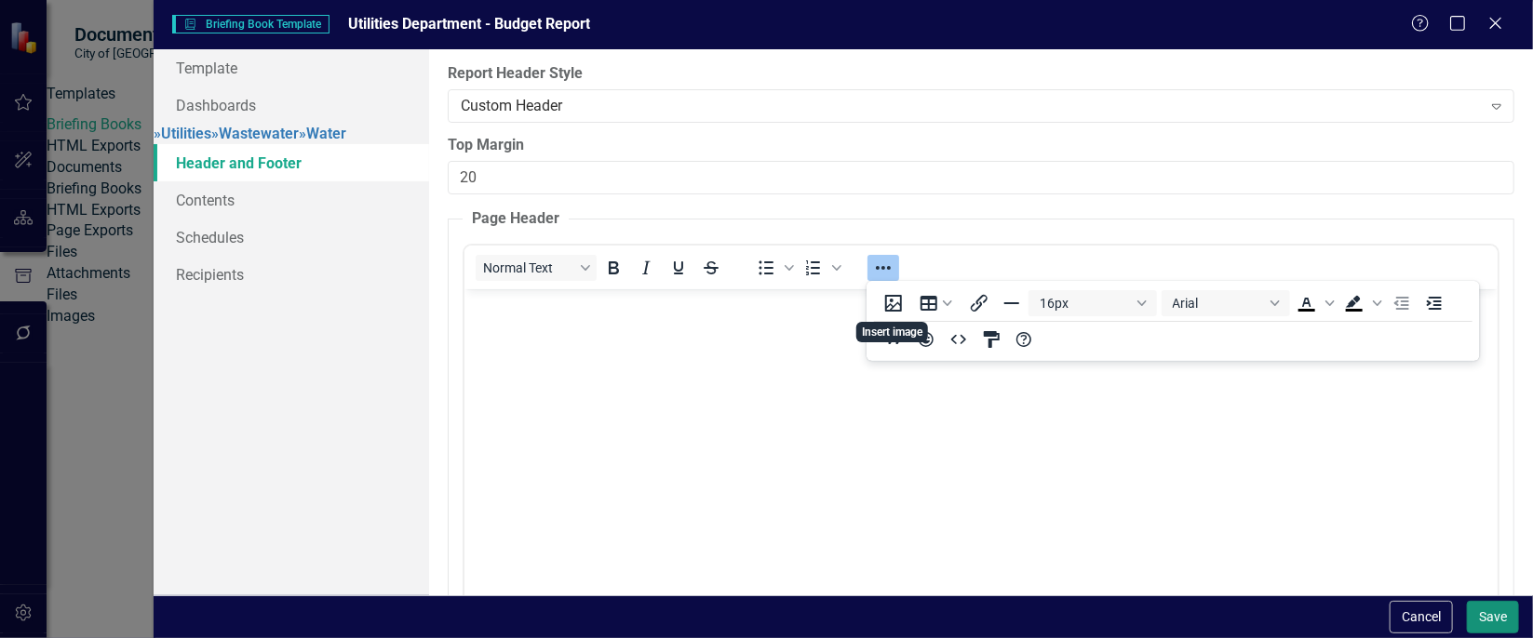
click at [1489, 606] on button "Save" at bounding box center [1493, 617] width 52 height 33
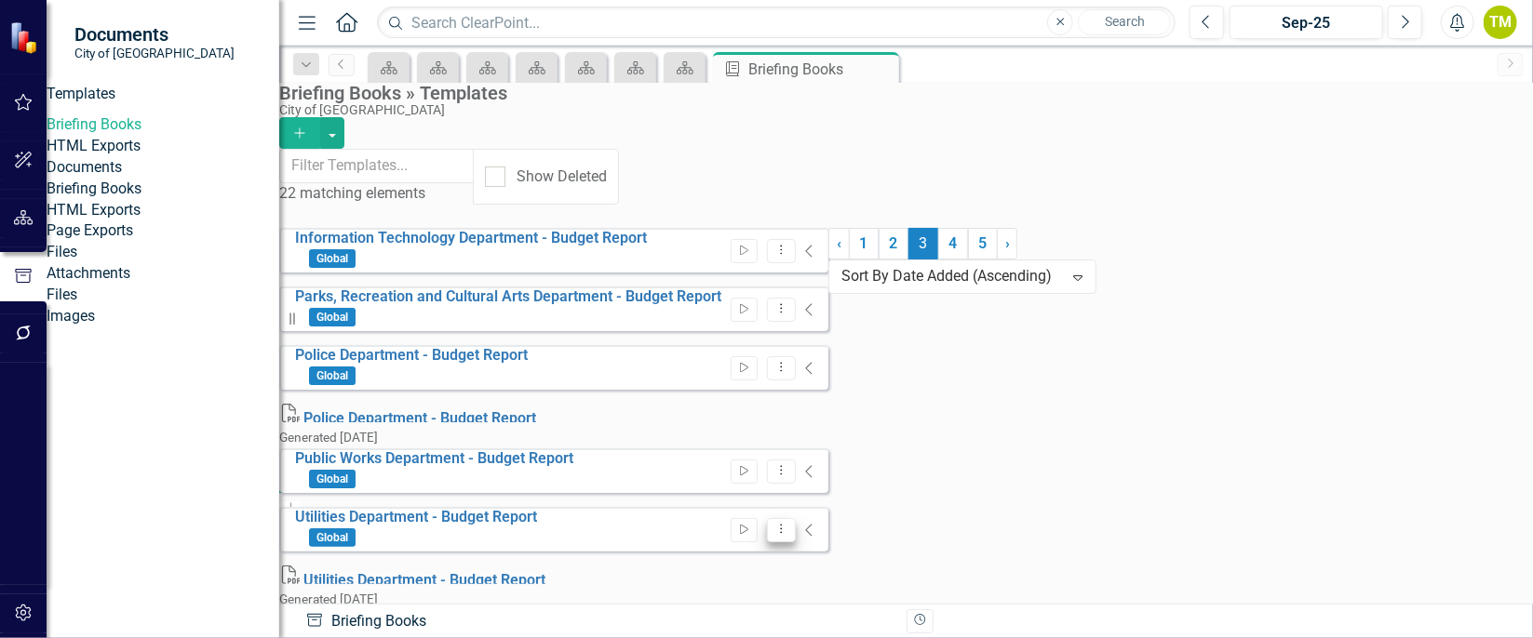
click at [789, 523] on icon "Dropdown Menu" at bounding box center [781, 529] width 16 height 12
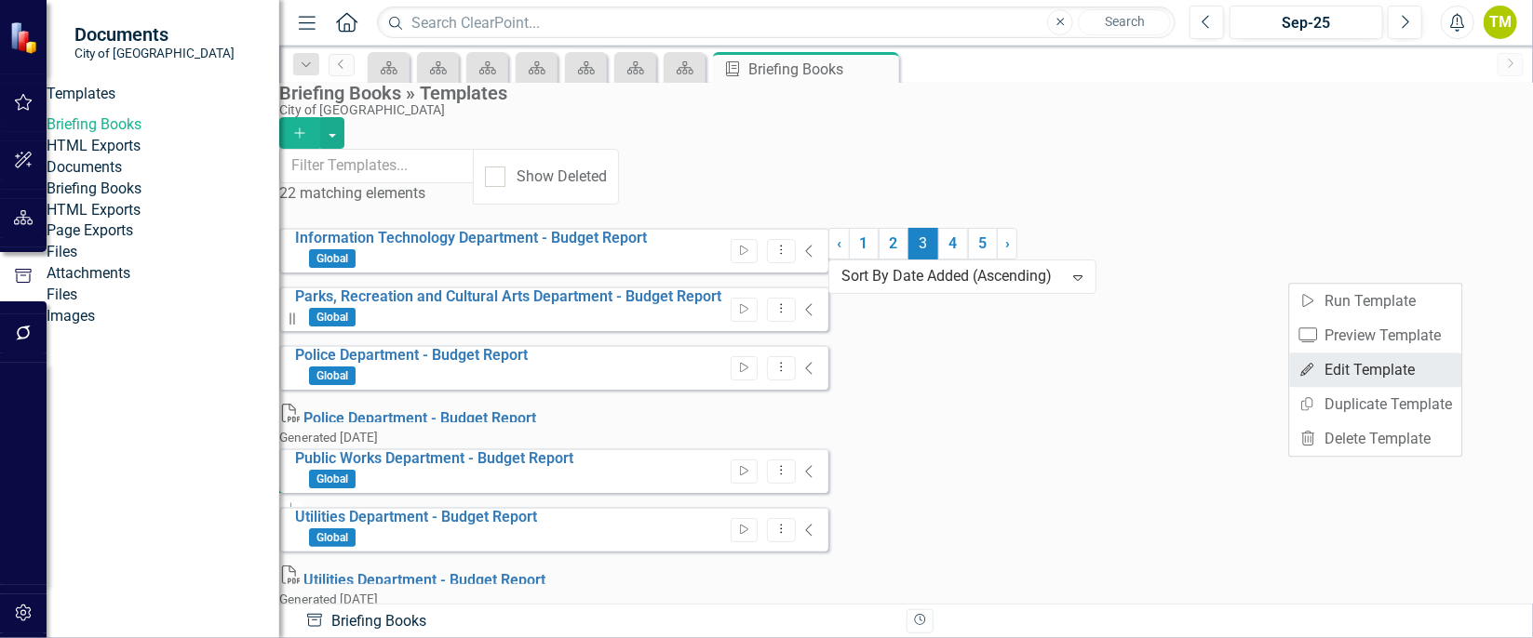
click at [1363, 356] on link "Edit Edit Template" at bounding box center [1376, 370] width 172 height 34
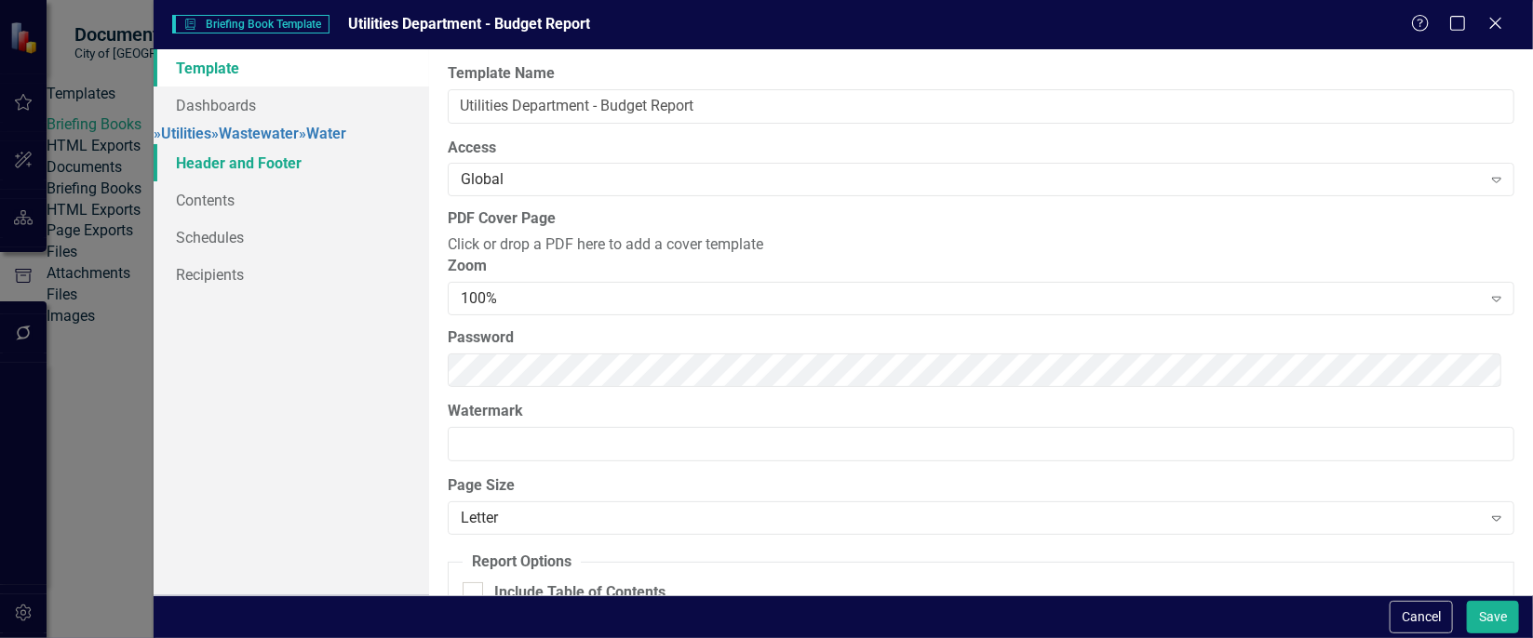
click at [289, 181] on link "Header and Footer" at bounding box center [292, 162] width 276 height 37
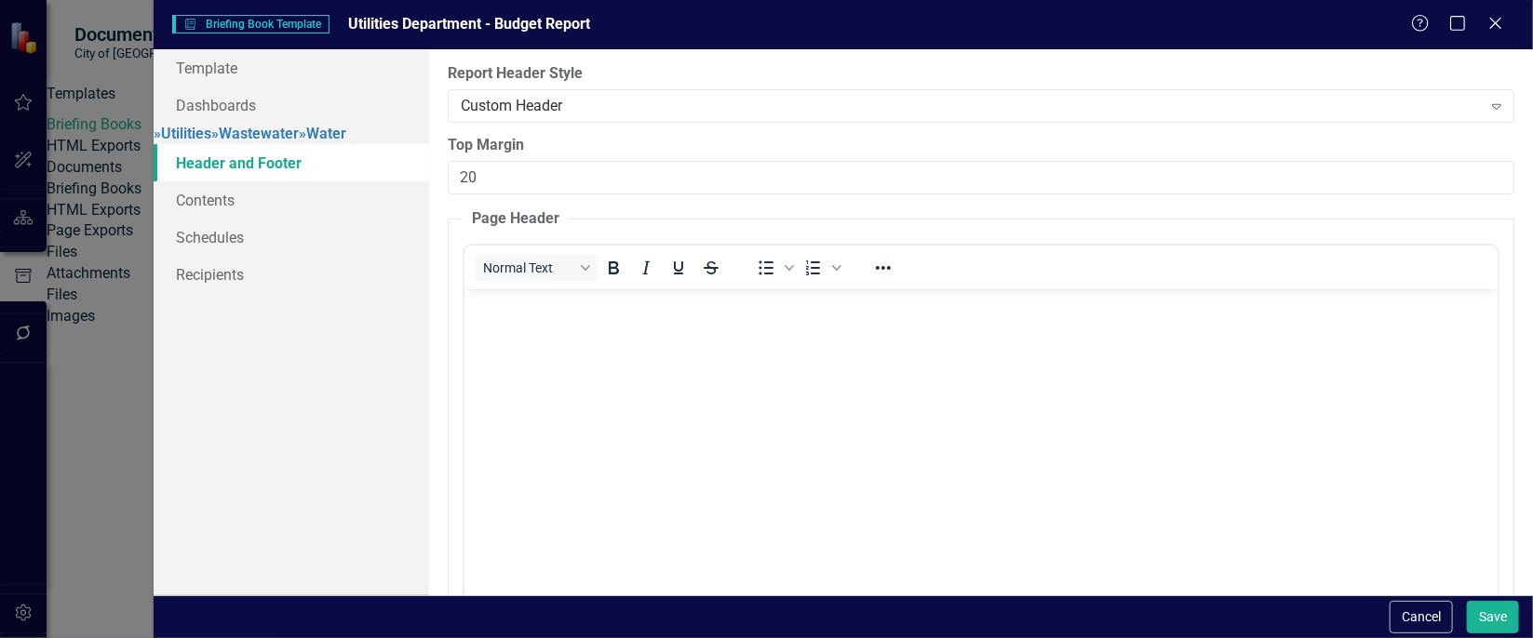
scroll to position [0, 0]
click at [1418, 621] on button "Cancel" at bounding box center [1421, 617] width 63 height 33
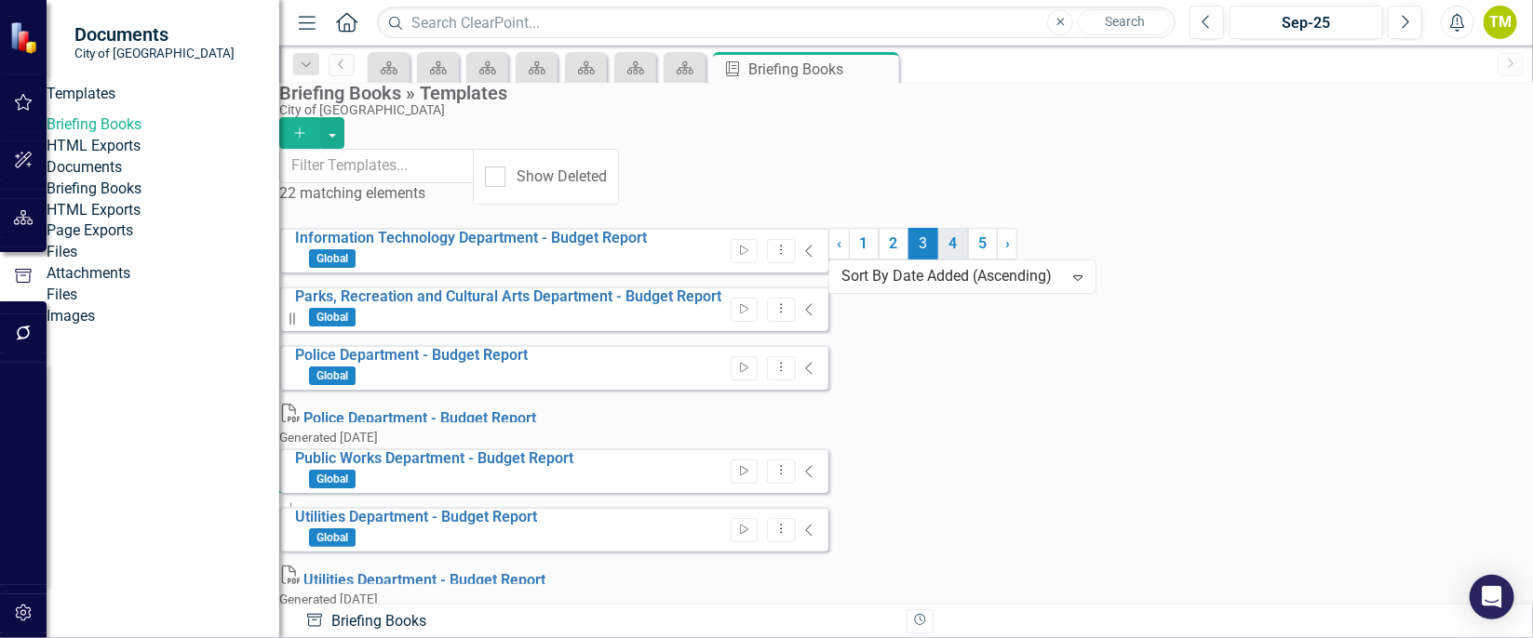
click at [938, 260] on link "4" at bounding box center [953, 244] width 30 height 32
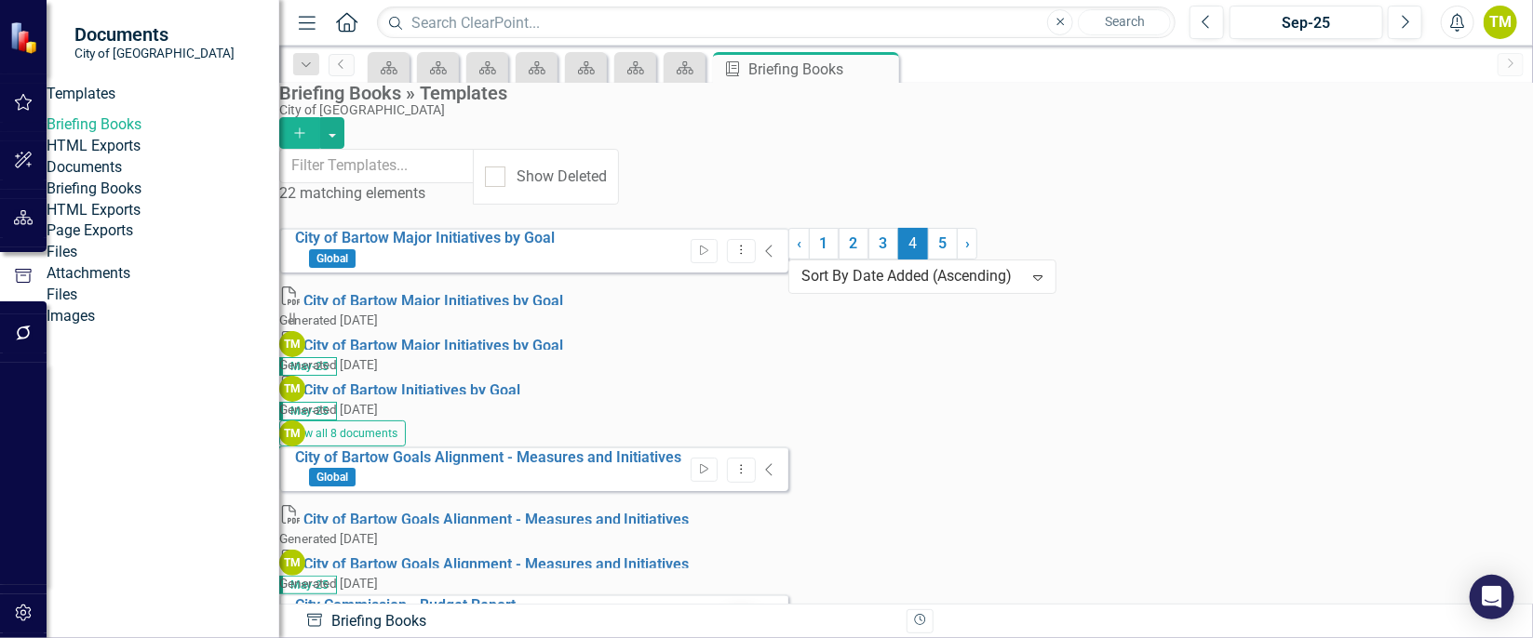
click at [756, 606] on button "Dropdown Menu" at bounding box center [741, 618] width 29 height 25
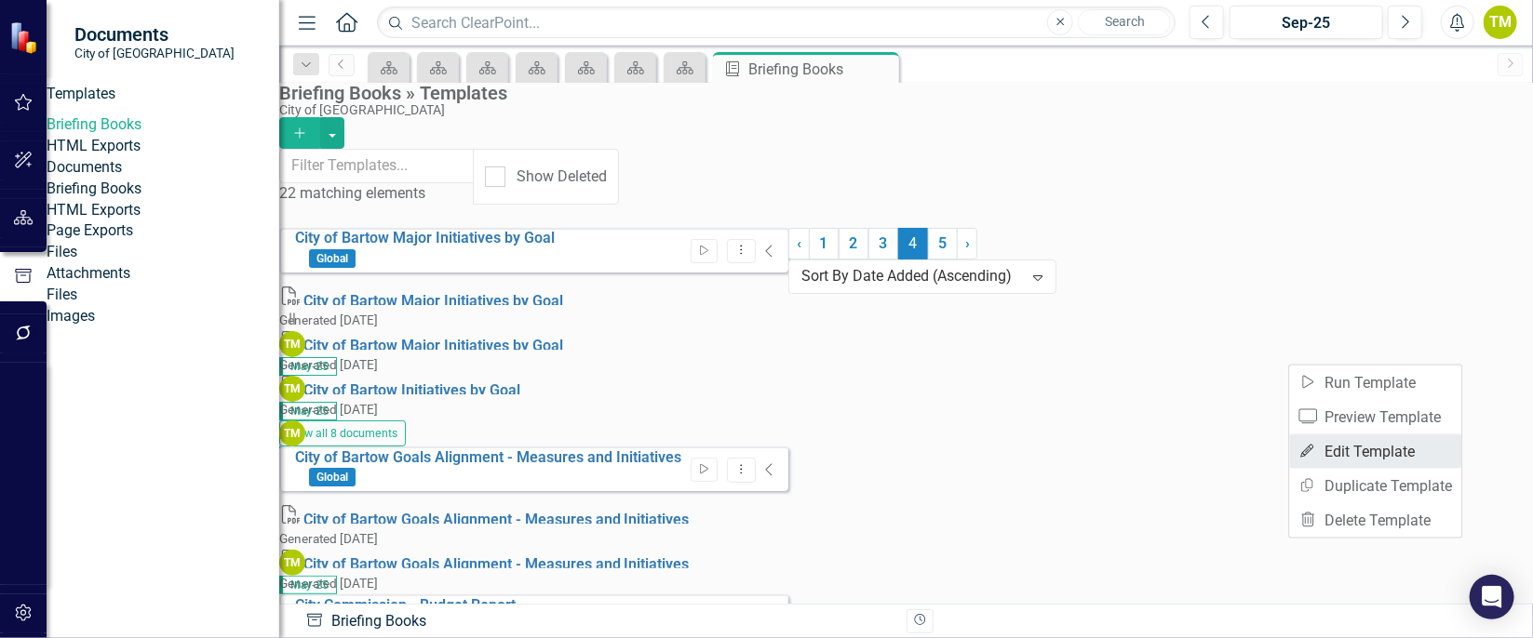
click at [1346, 449] on link "Edit Edit Template" at bounding box center [1376, 452] width 172 height 34
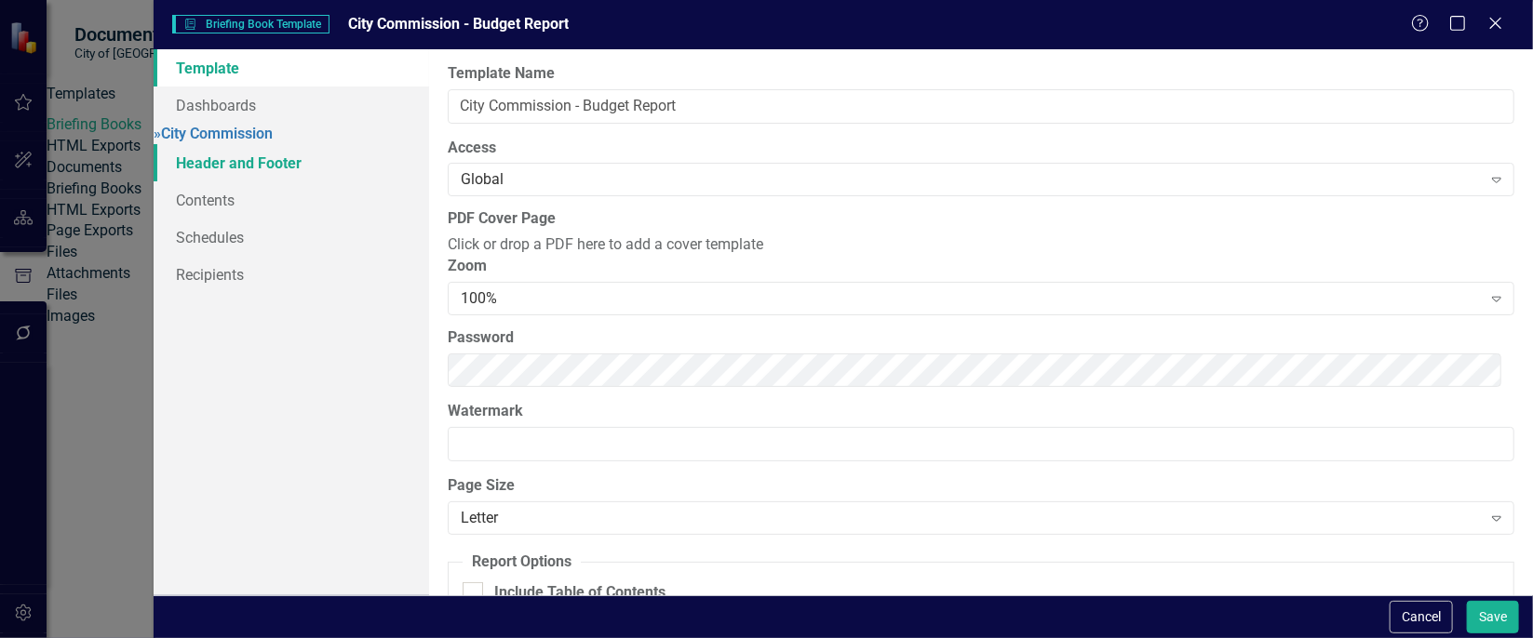
click at [228, 173] on link "Header and Footer" at bounding box center [292, 162] width 276 height 37
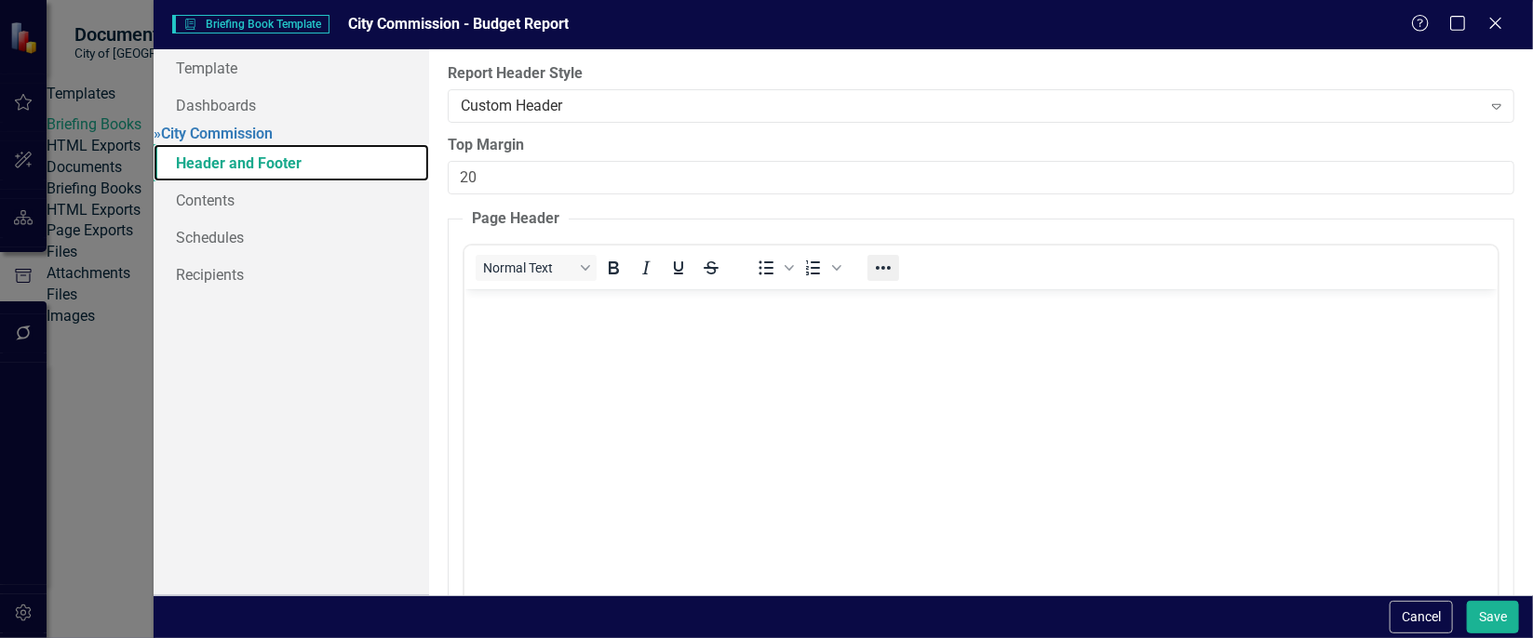
click at [893, 267] on icon "Reveal or hide additional toolbar items" at bounding box center [883, 268] width 22 height 22
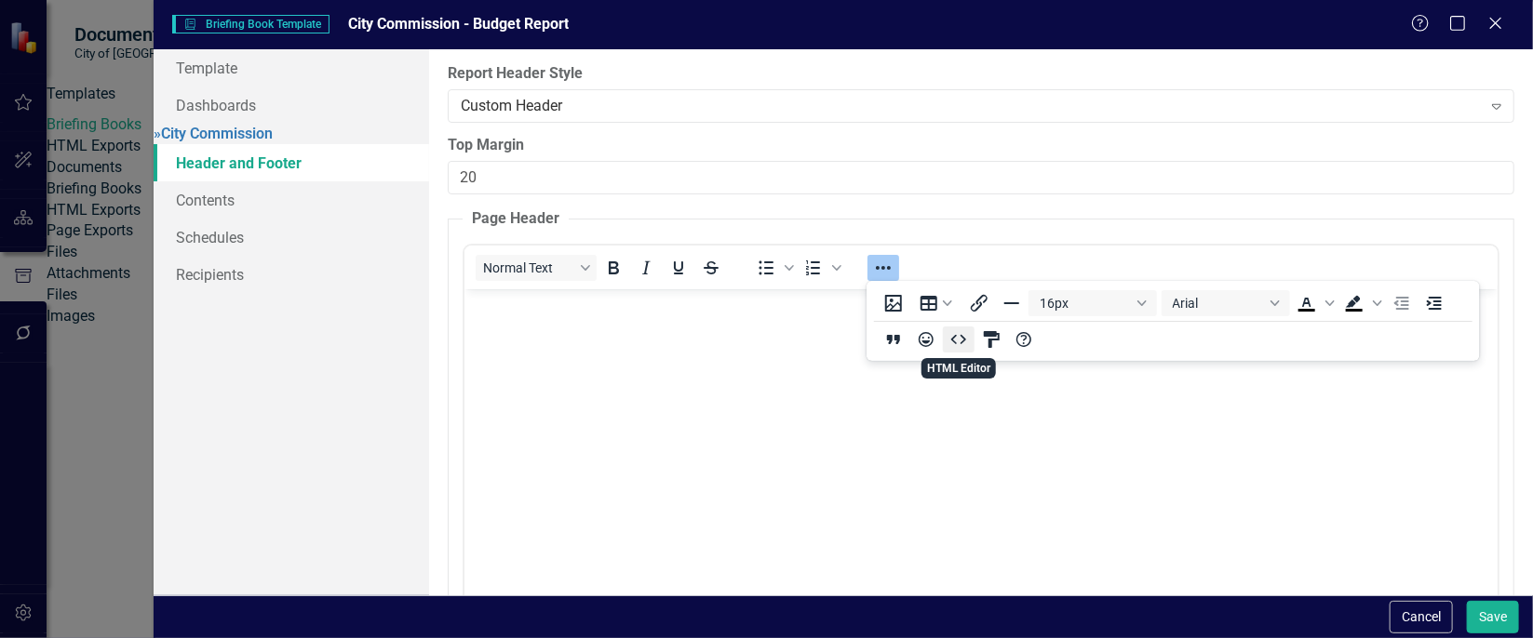
click at [955, 347] on icon "HTML Editor" at bounding box center [959, 340] width 22 height 22
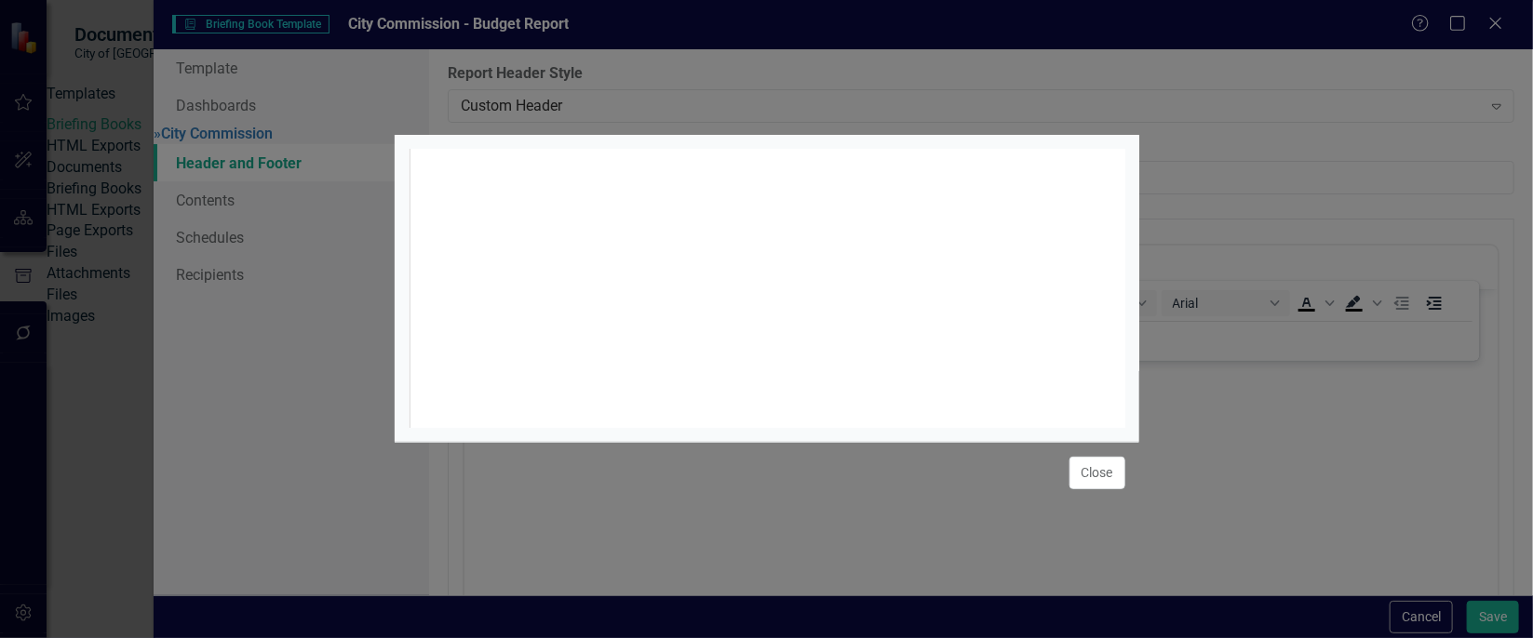
scroll to position [7, 0]
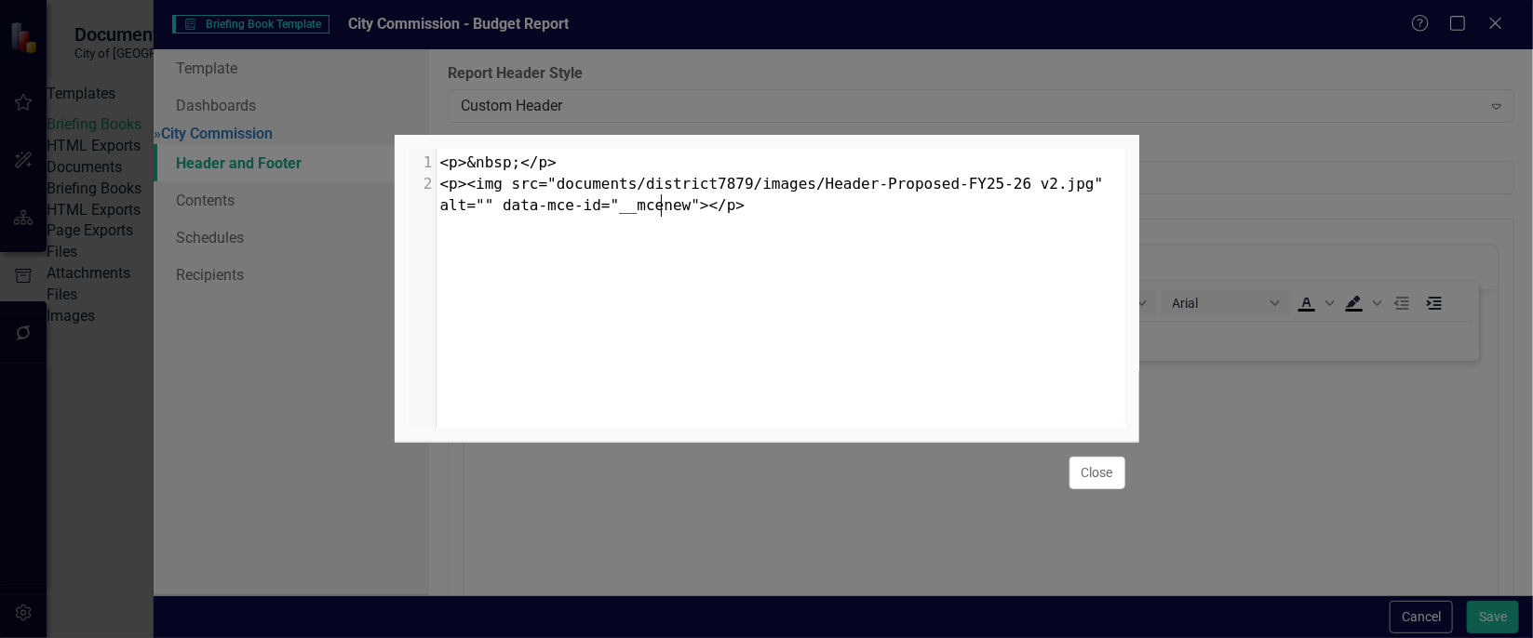
type textarea "<p>&nbsp;</p> <p><img src="documents/district7879/images/Header-Proposed-FY25-2…"
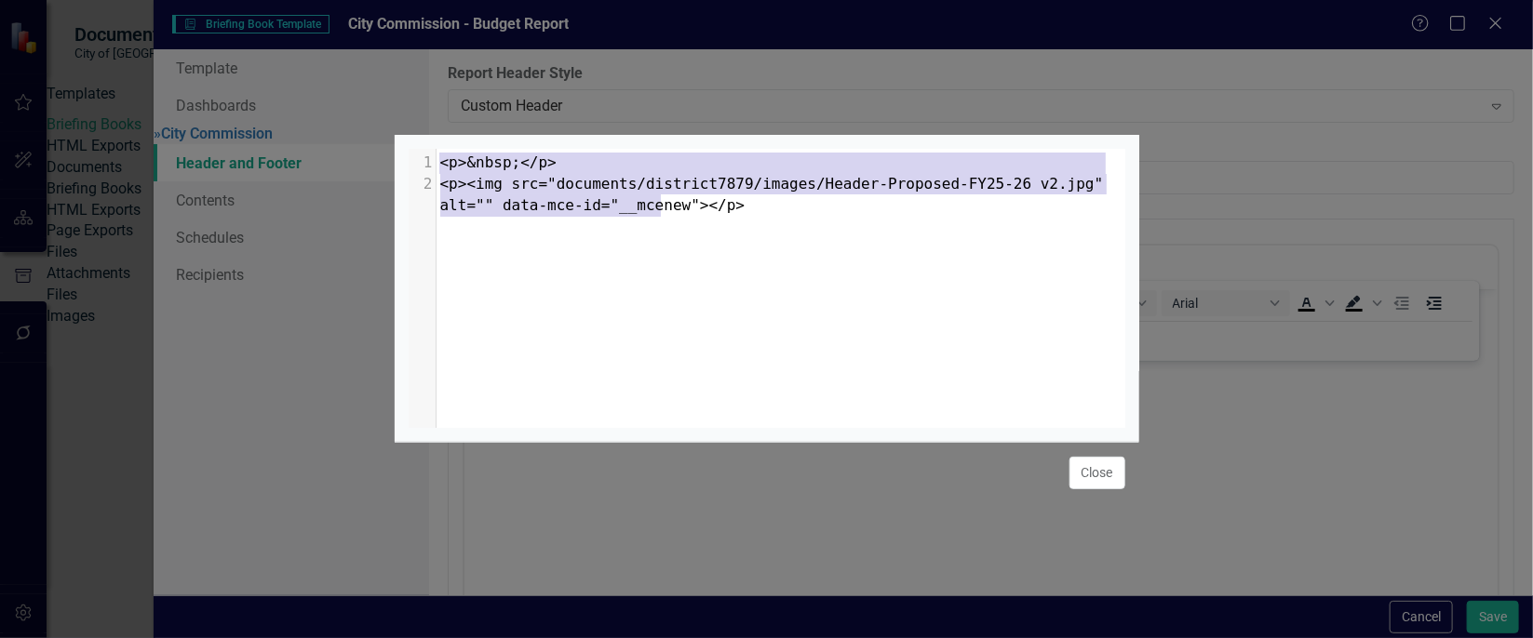
drag, startPoint x: 678, startPoint y: 204, endPoint x: 503, endPoint y: 129, distance: 190.2
click at [503, 135] on div "<p>&nbsp;</p> <p><img src="documents/district7879/images/Header-Proposed-FY25-2…" at bounding box center [767, 288] width 745 height 307
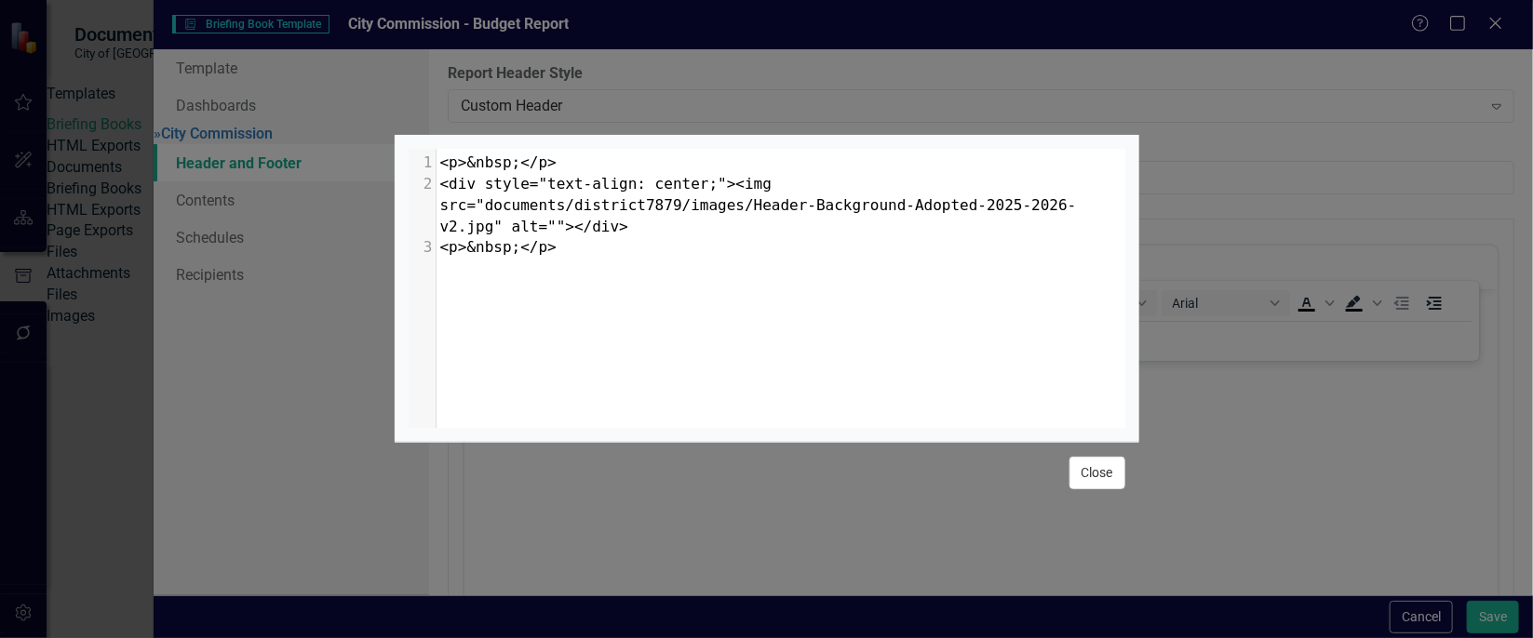
click at [1083, 472] on button "Close" at bounding box center [1097, 473] width 56 height 33
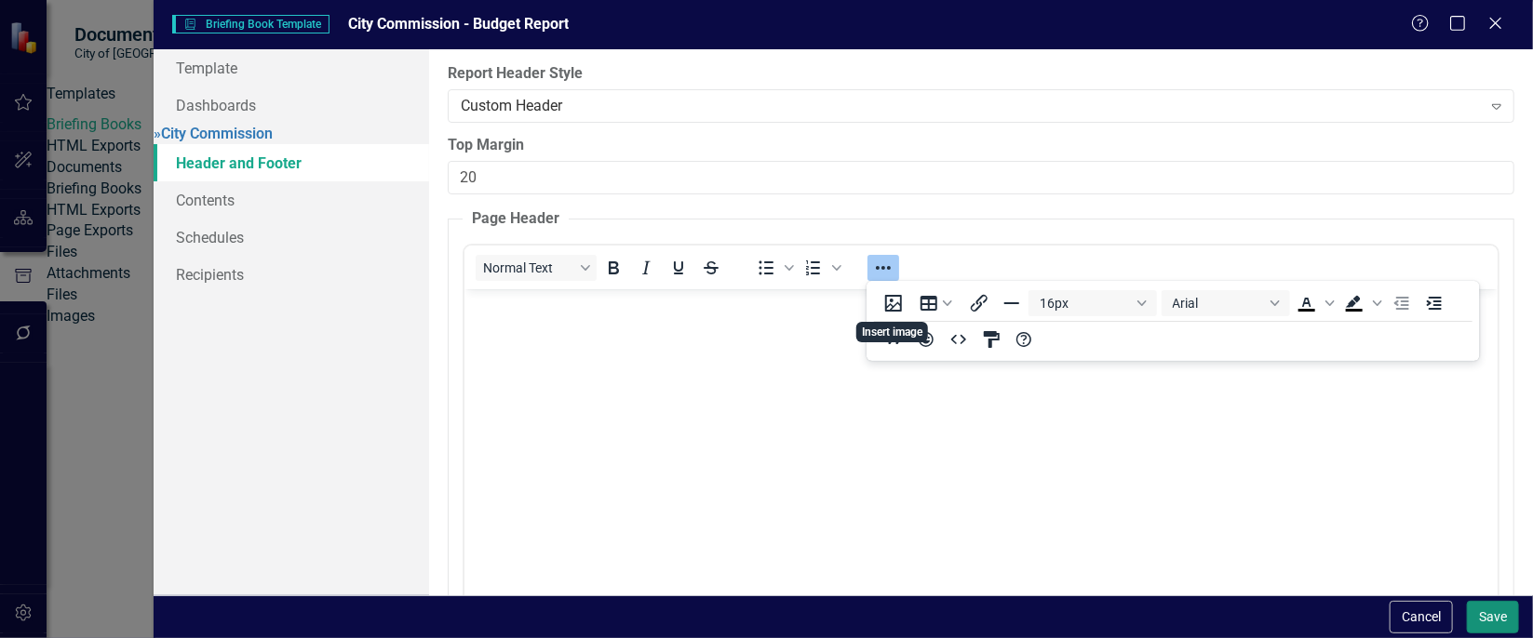
click at [1504, 615] on button "Save" at bounding box center [1493, 617] width 52 height 33
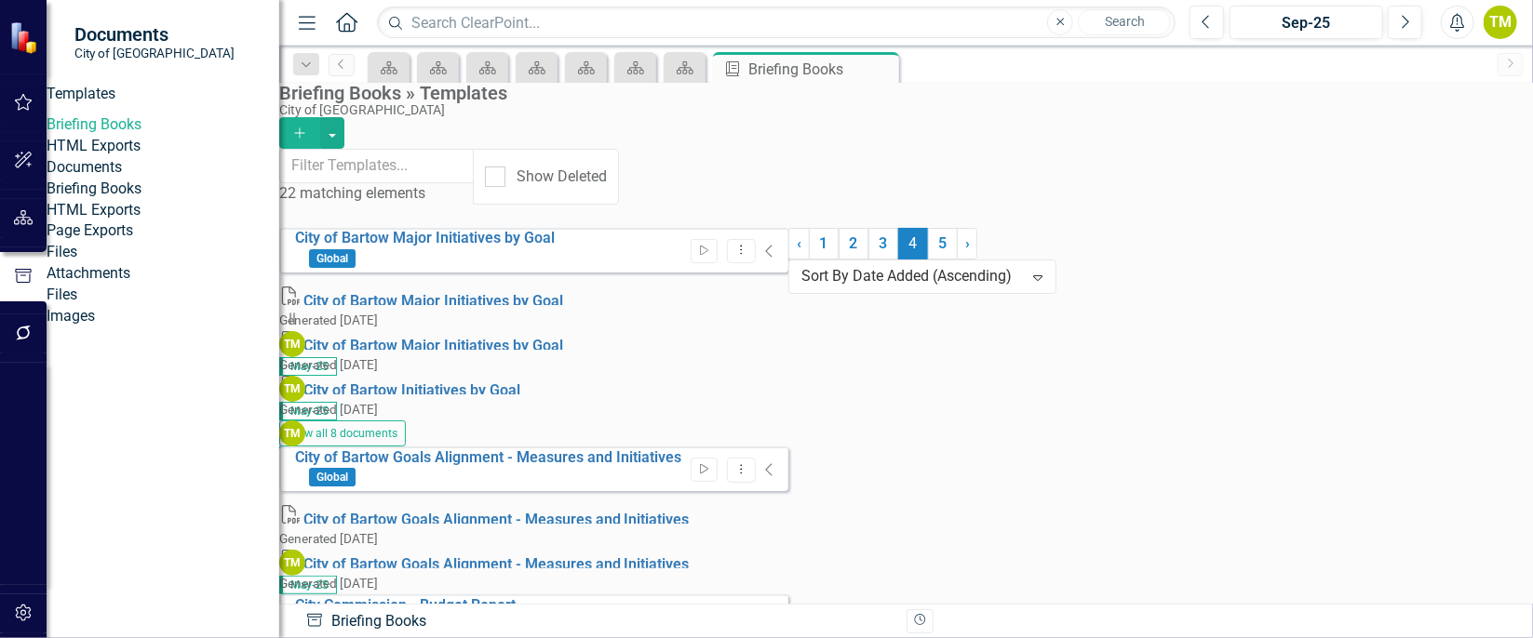
click at [708, 612] on icon "button" at bounding box center [704, 617] width 8 height 10
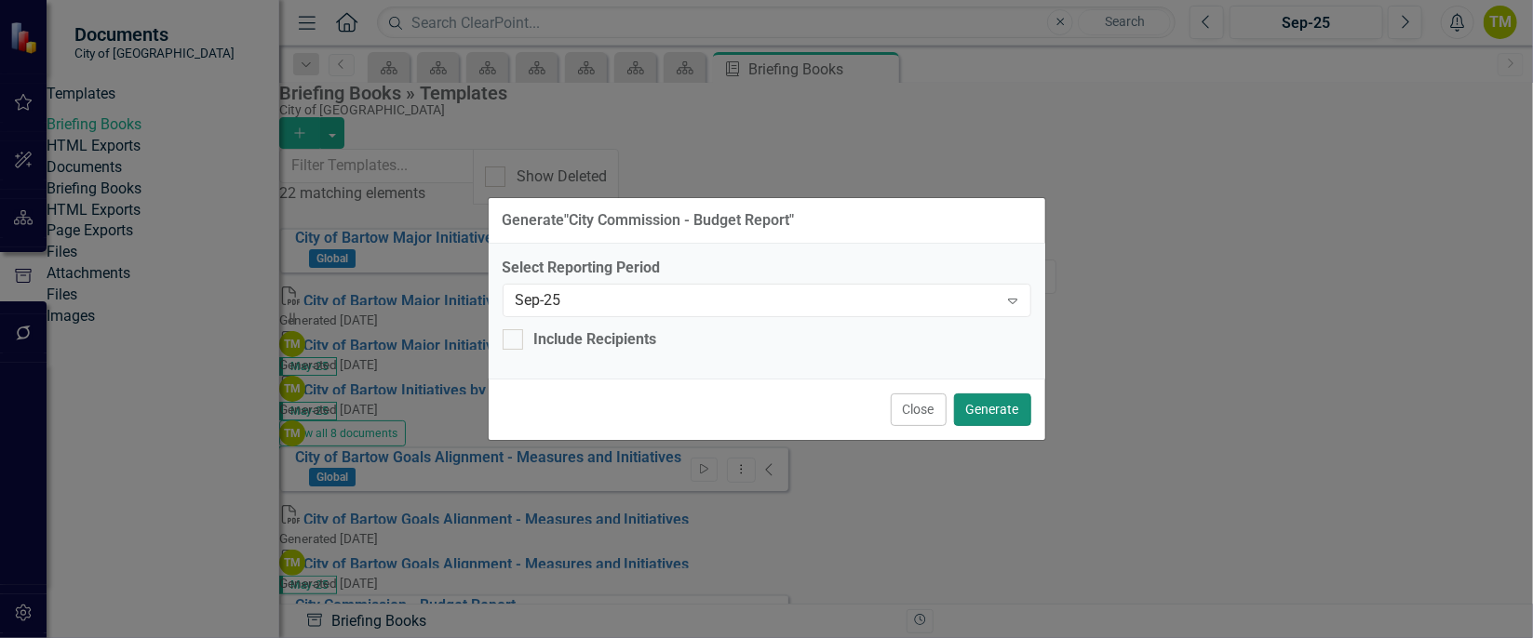
click at [1012, 397] on button "Generate" at bounding box center [992, 410] width 77 height 33
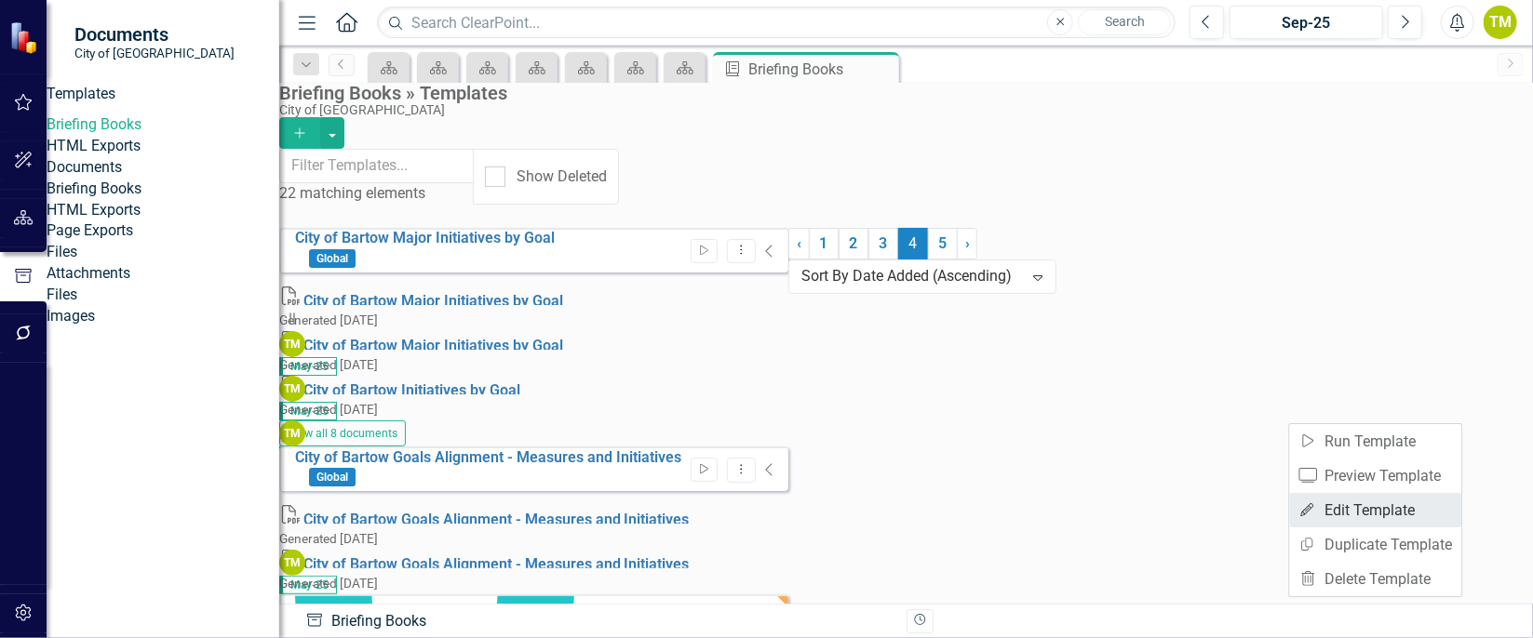
click at [1399, 506] on link "Edit Edit Template" at bounding box center [1376, 510] width 172 height 34
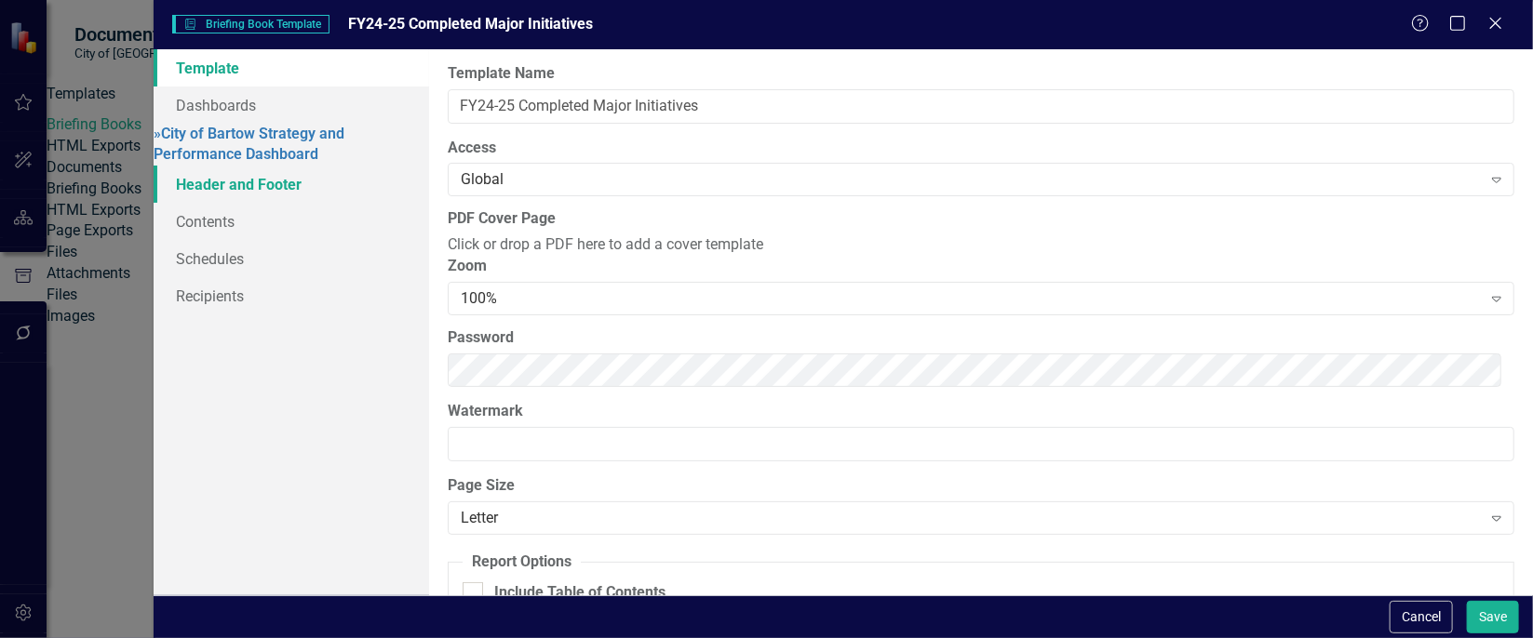
click at [192, 174] on link "Header and Footer" at bounding box center [292, 184] width 276 height 37
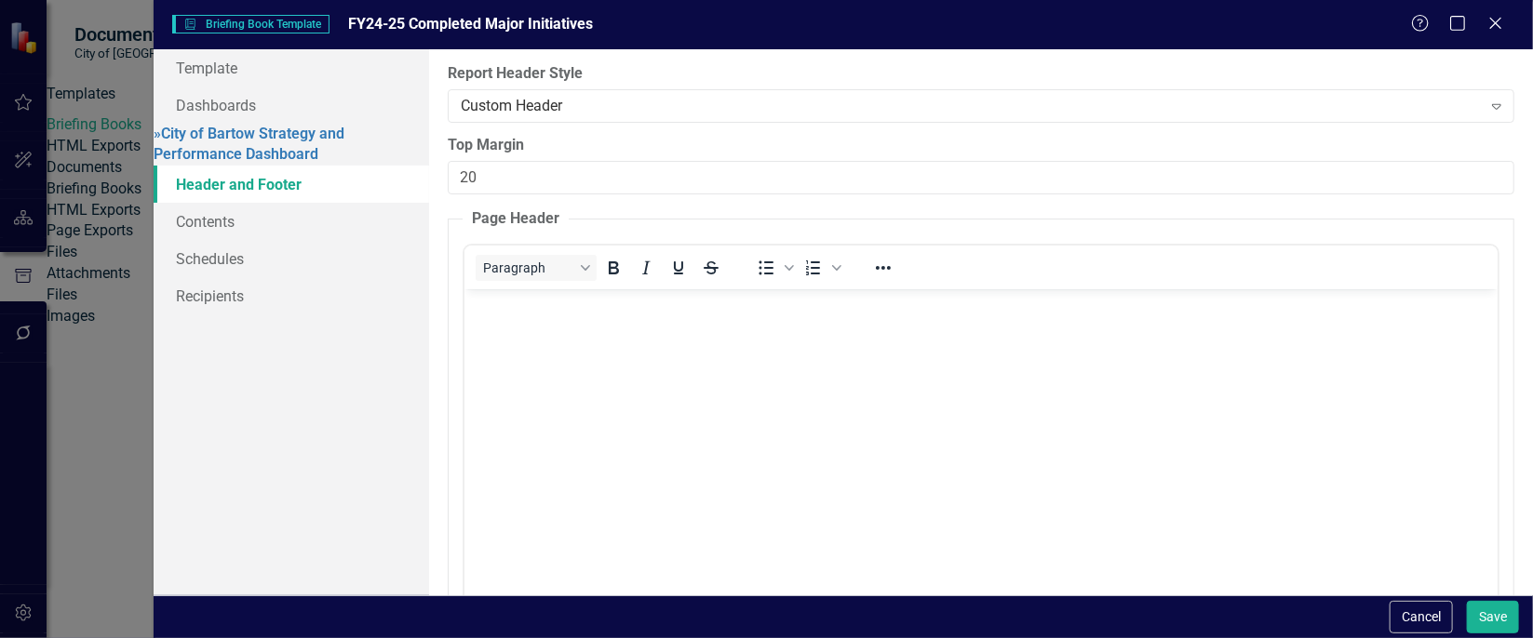
scroll to position [0, 0]
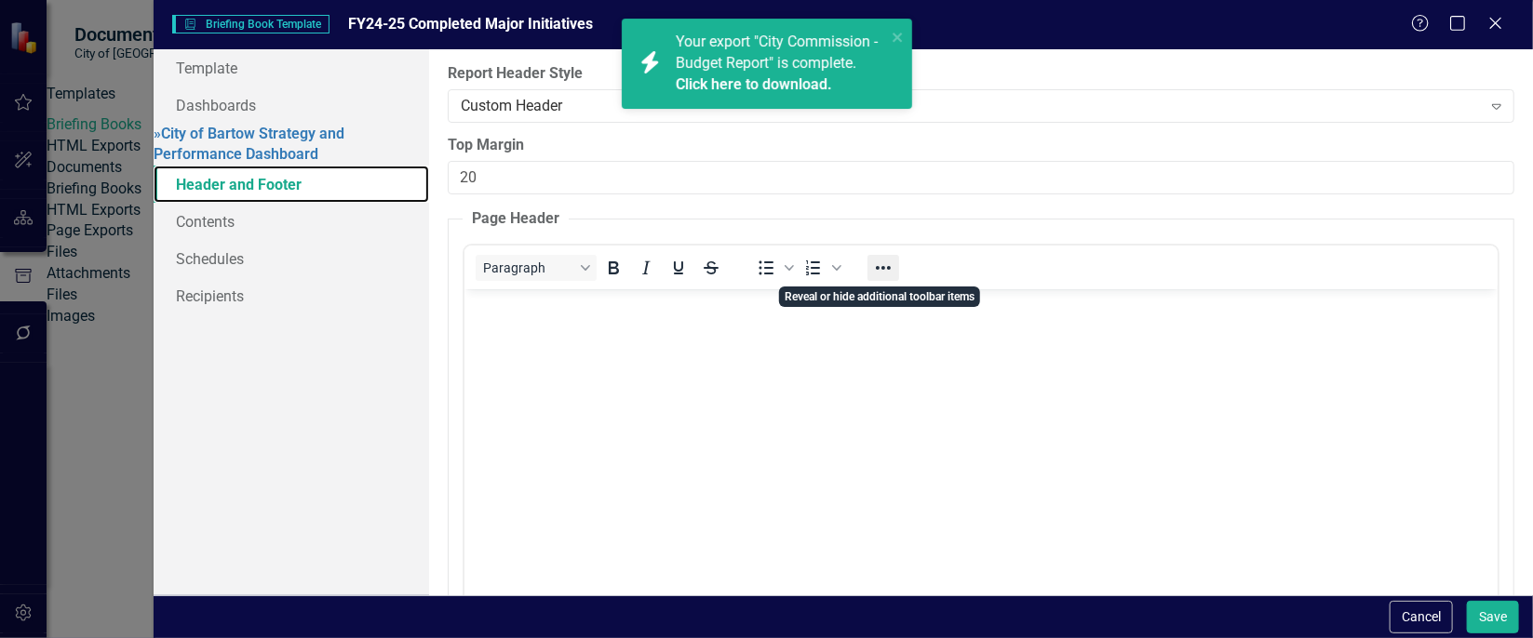
click at [881, 275] on icon "Reveal or hide additional toolbar items" at bounding box center [883, 268] width 22 height 22
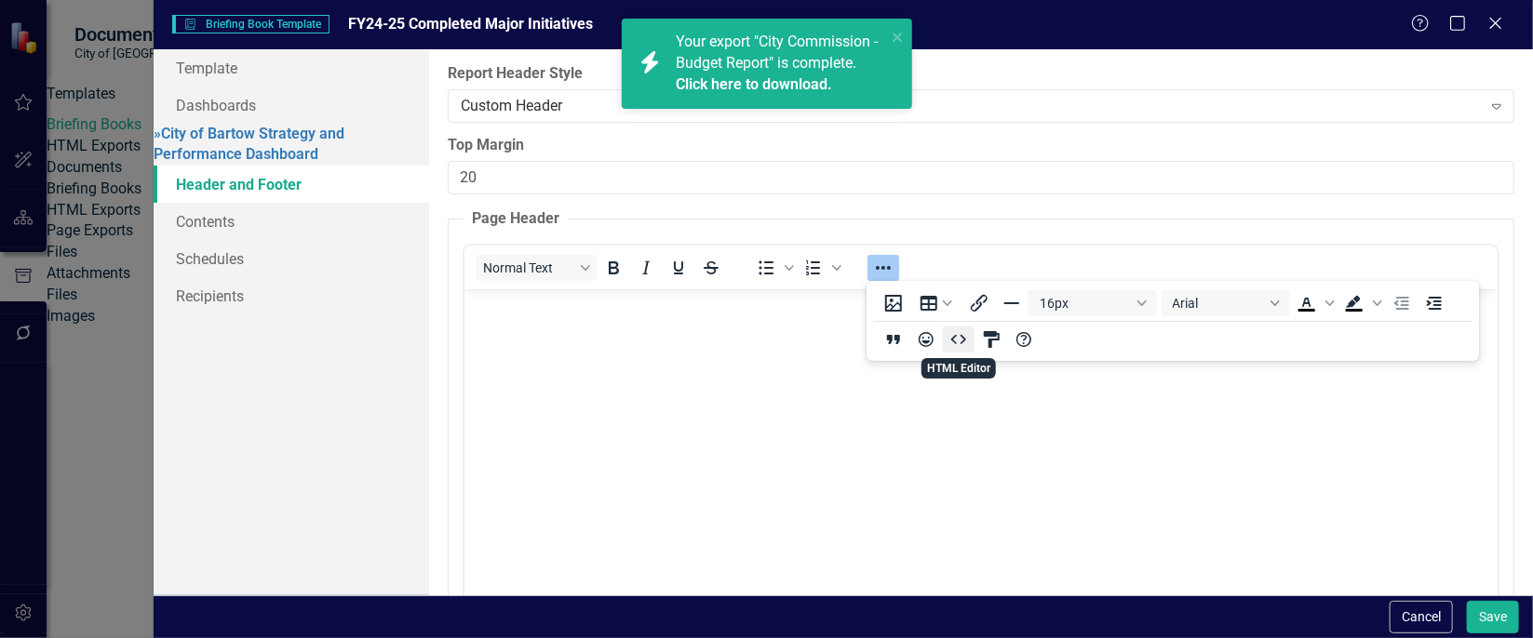
click at [971, 340] on button "HTML Editor" at bounding box center [959, 340] width 32 height 26
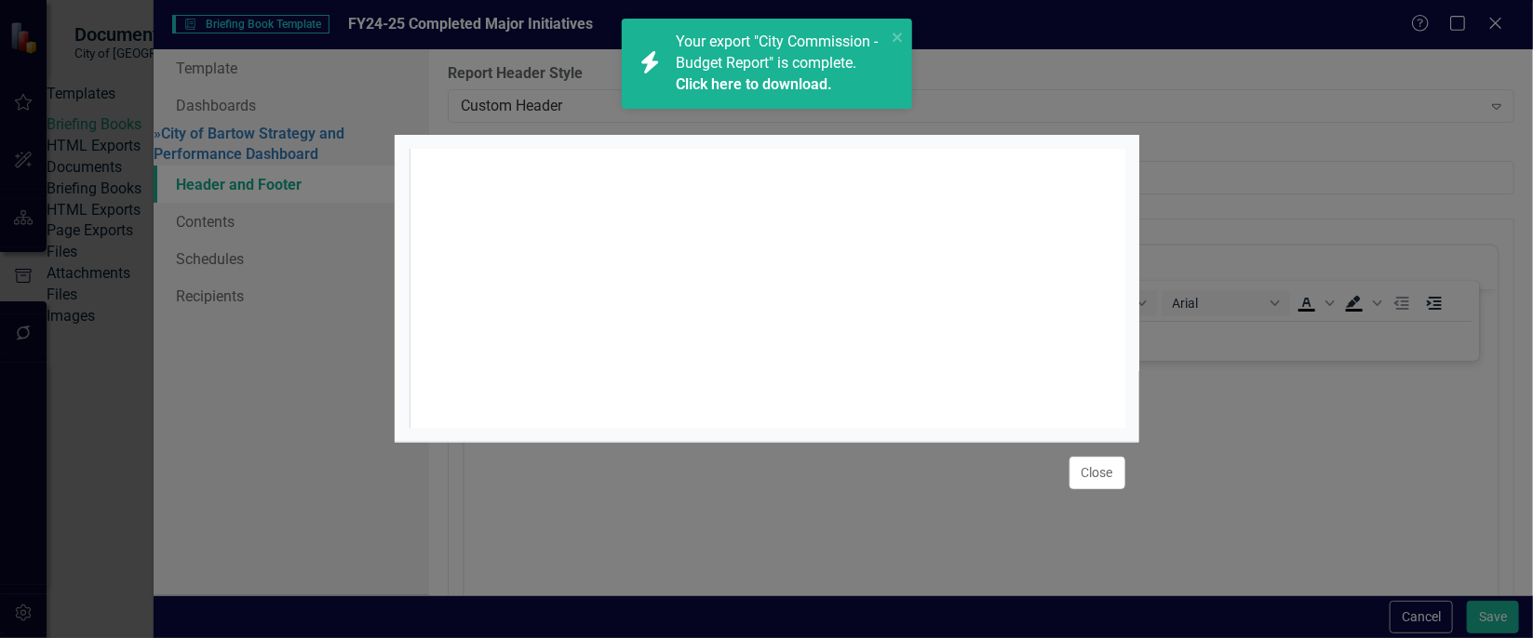
scroll to position [7, 0]
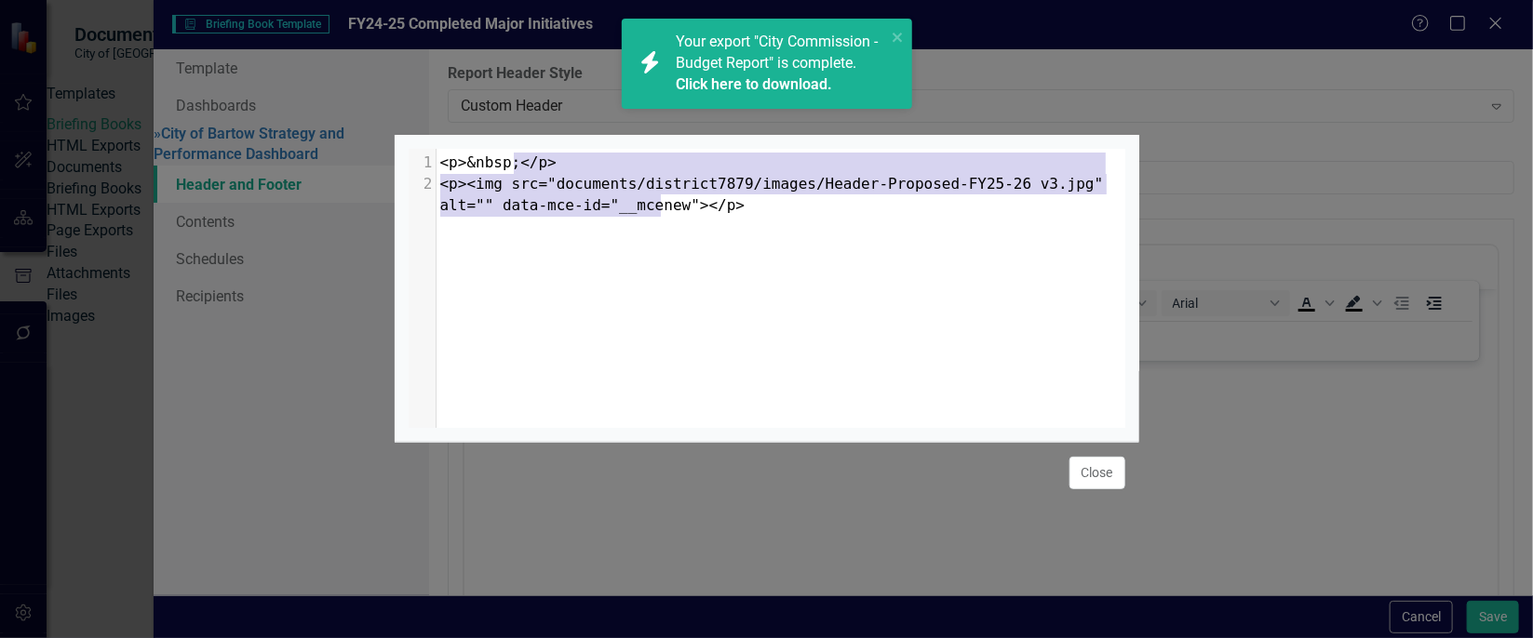
type textarea "<p>&nbsp;</p> <p><img src="documents/district7879/images/Header-Proposed-FY25-2…"
drag, startPoint x: 681, startPoint y: 208, endPoint x: 434, endPoint y: 139, distance: 257.0
click at [434, 139] on div "<p>&nbsp;</p> <p><img src="documents/district7879/images/Header-Proposed-FY25-2…" at bounding box center [767, 288] width 745 height 307
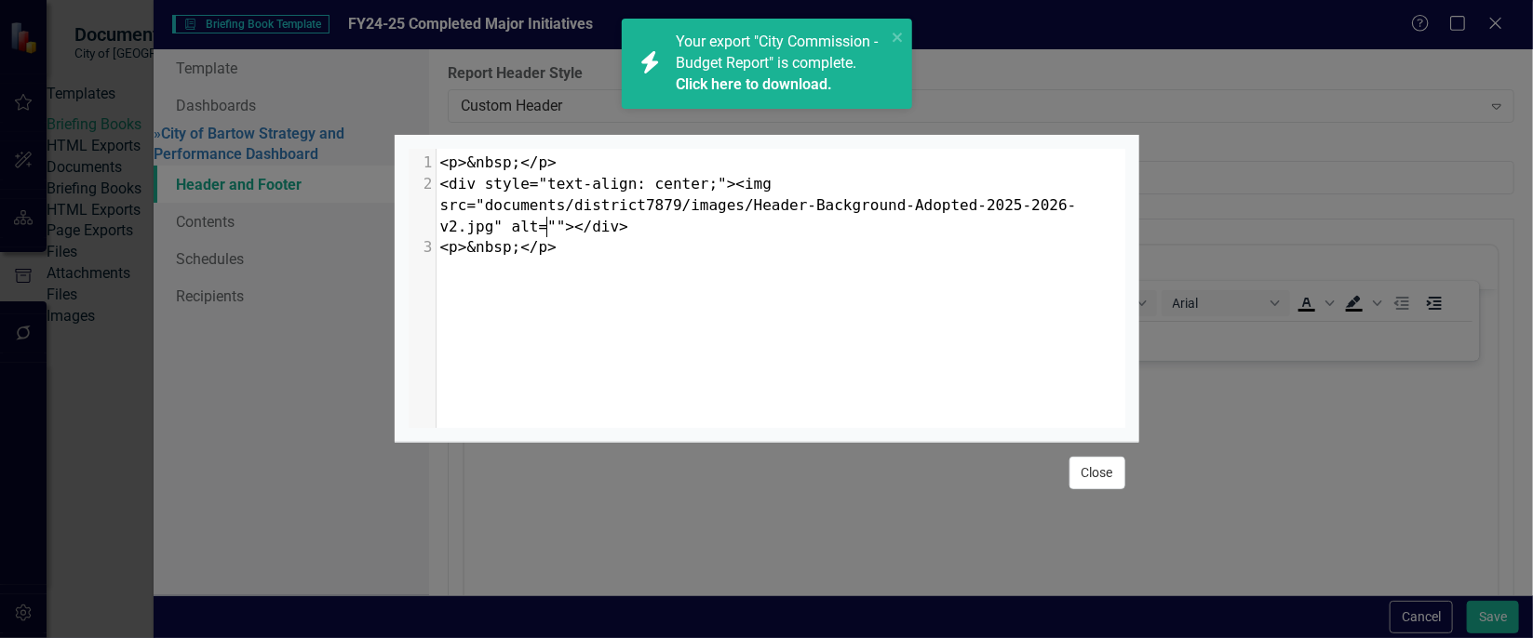
click at [1106, 476] on button "Close" at bounding box center [1097, 473] width 56 height 33
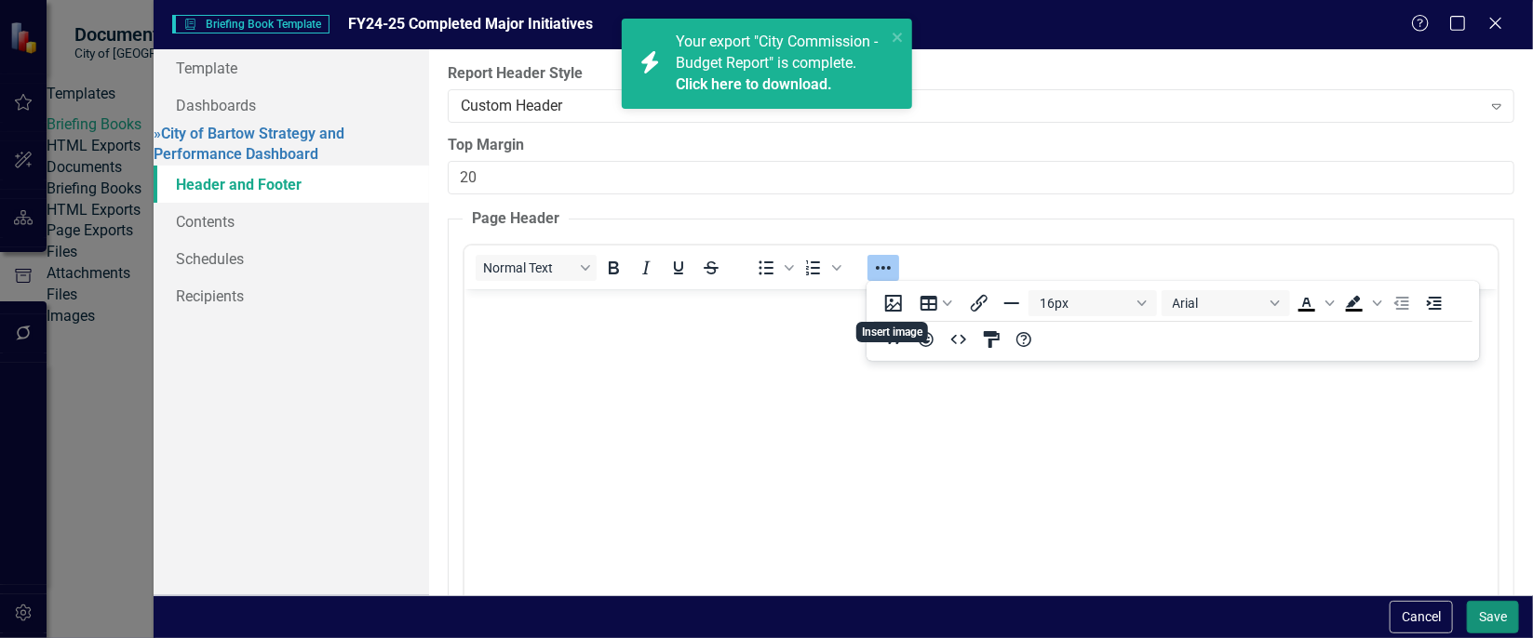
click at [1488, 610] on button "Save" at bounding box center [1493, 617] width 52 height 33
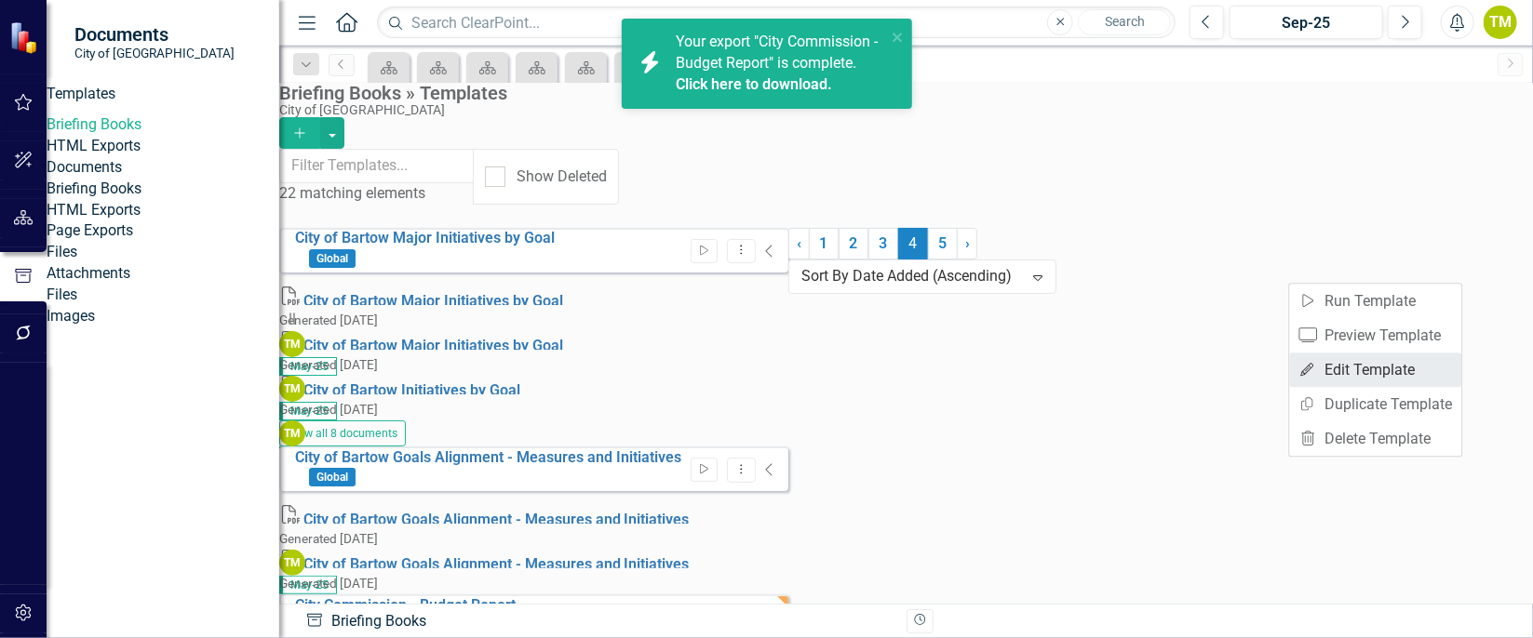
click at [1400, 365] on link "Edit Edit Template" at bounding box center [1376, 370] width 172 height 34
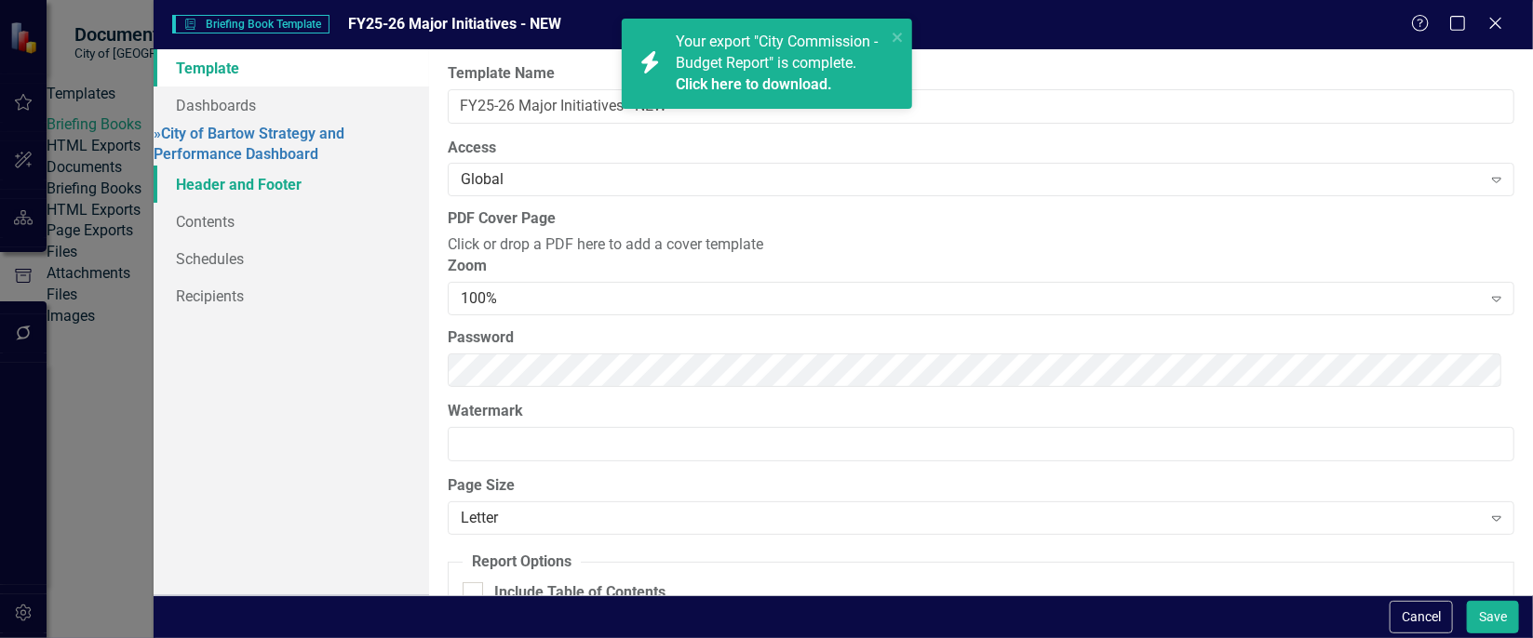
click at [294, 168] on link "Header and Footer" at bounding box center [292, 184] width 276 height 37
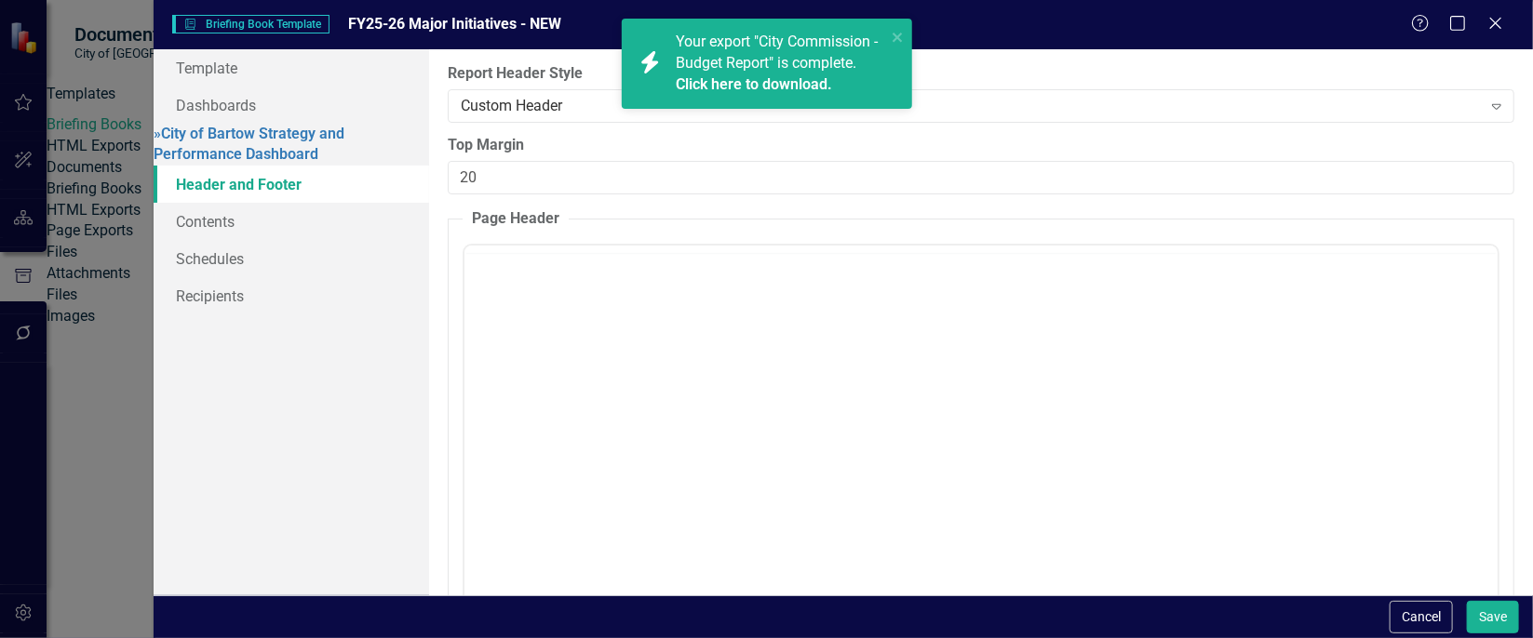
scroll to position [0, 0]
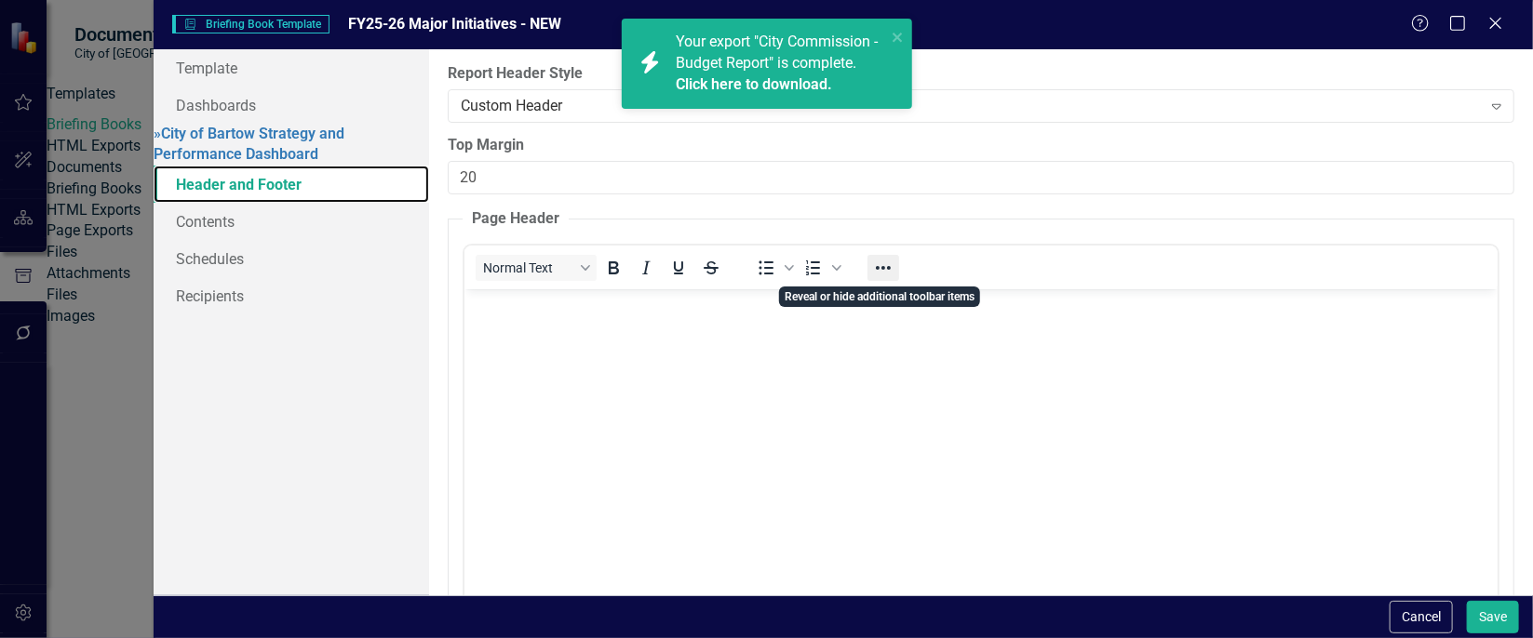
click at [880, 270] on icon "Reveal or hide additional toolbar items" at bounding box center [883, 268] width 22 height 22
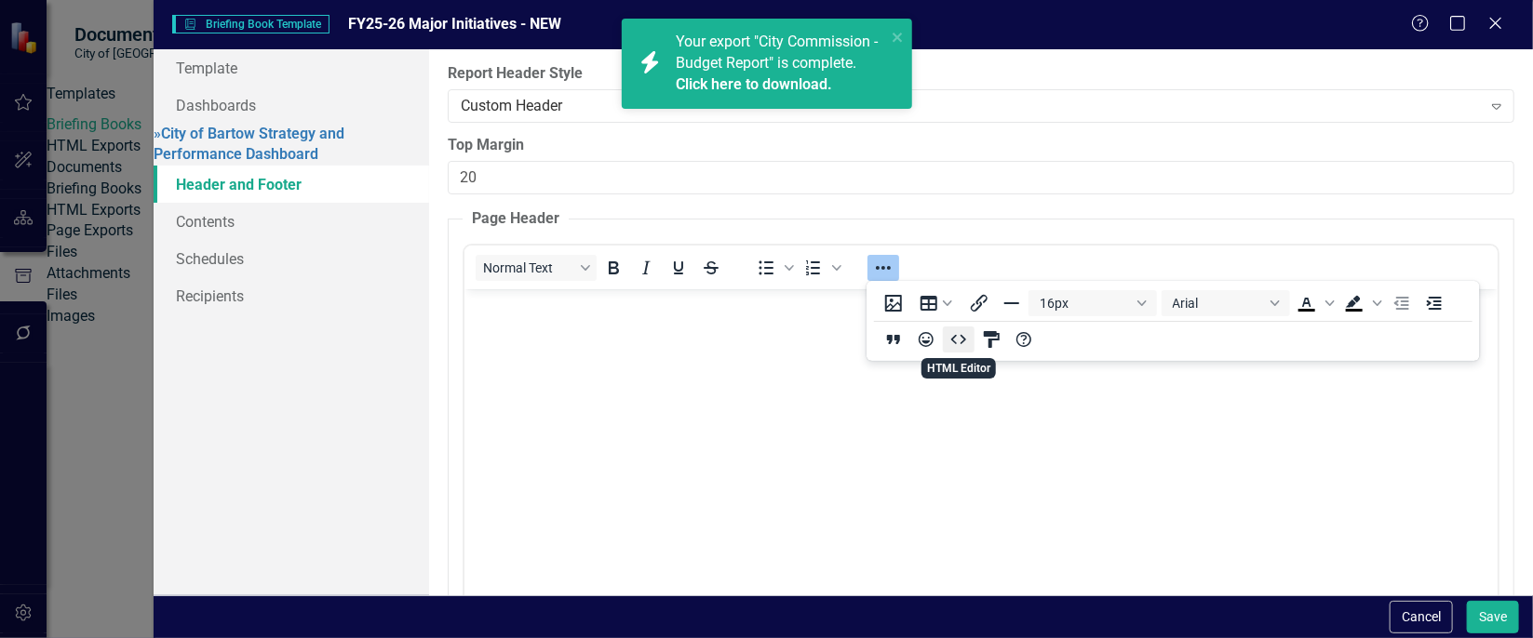
click at [955, 334] on icon "HTML Editor" at bounding box center [959, 340] width 22 height 22
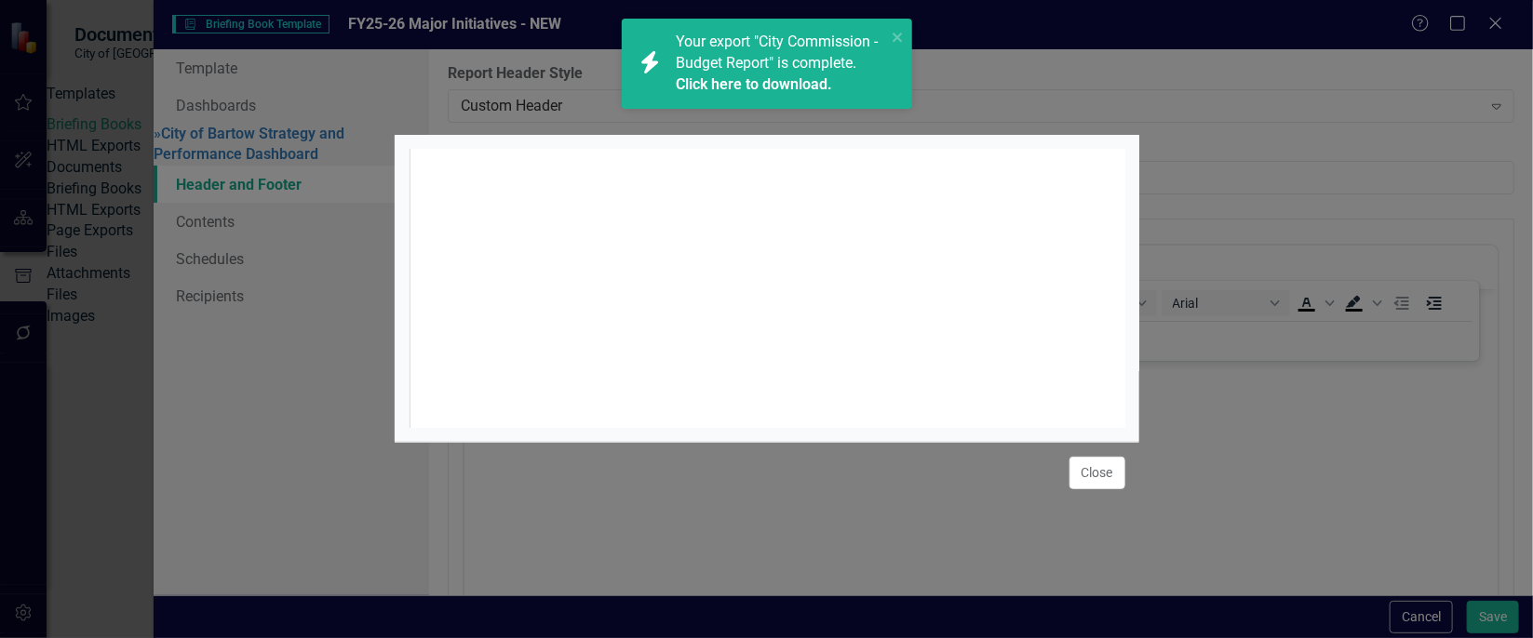
scroll to position [7, 0]
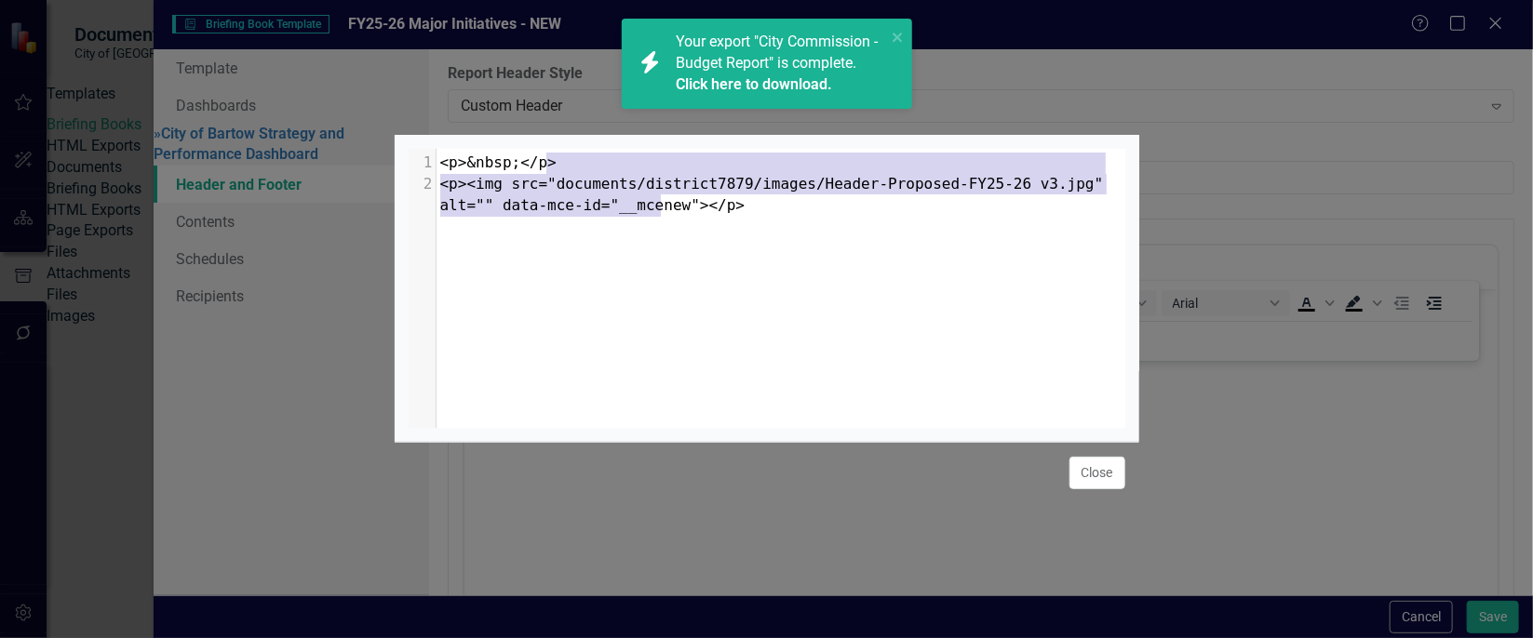
type textarea "<p>&nbsp;</p> <p><img src="documents/district7879/images/Header-Proposed-FY25-2…"
drag, startPoint x: 719, startPoint y: 201, endPoint x: 526, endPoint y: 143, distance: 202.0
click at [526, 149] on div "x 1 <p>&nbsp;</p> 2 <p><img src="documents/district7879/images/Header-Proposed-…" at bounding box center [788, 185] width 703 height 72
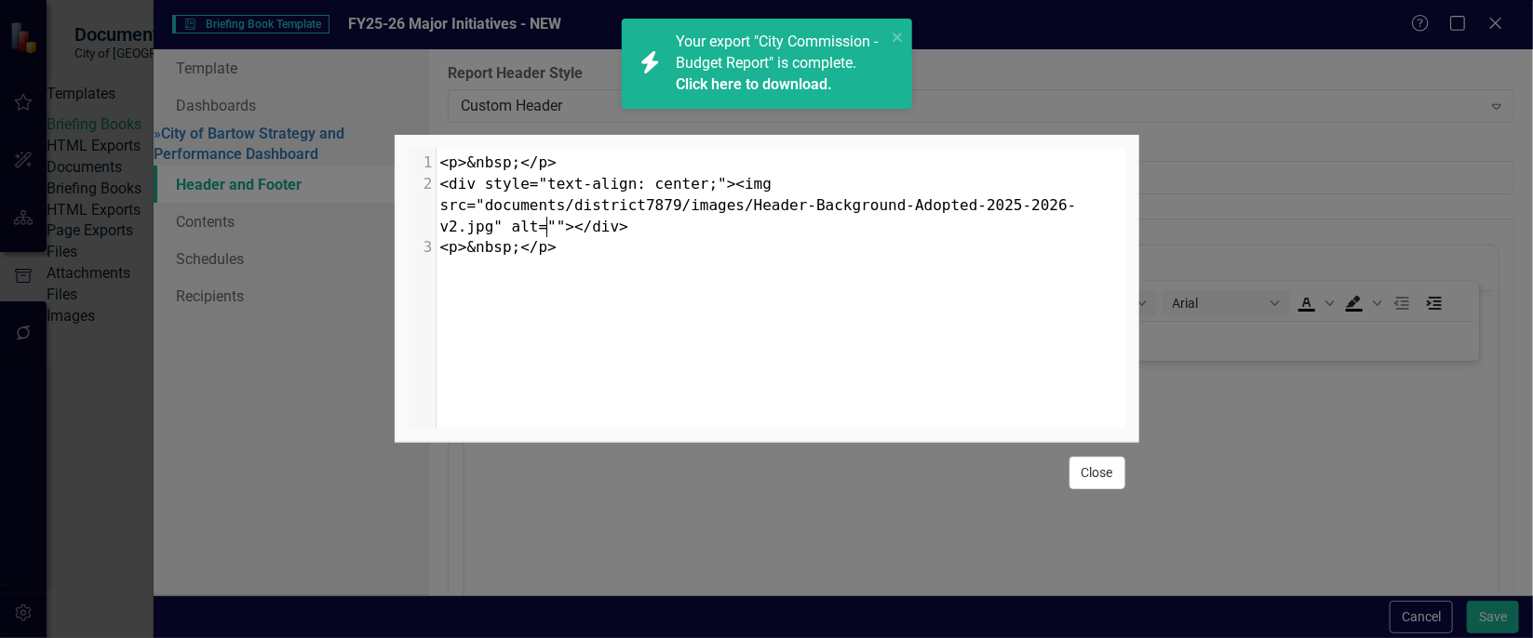
click at [1099, 484] on button "Close" at bounding box center [1097, 473] width 56 height 33
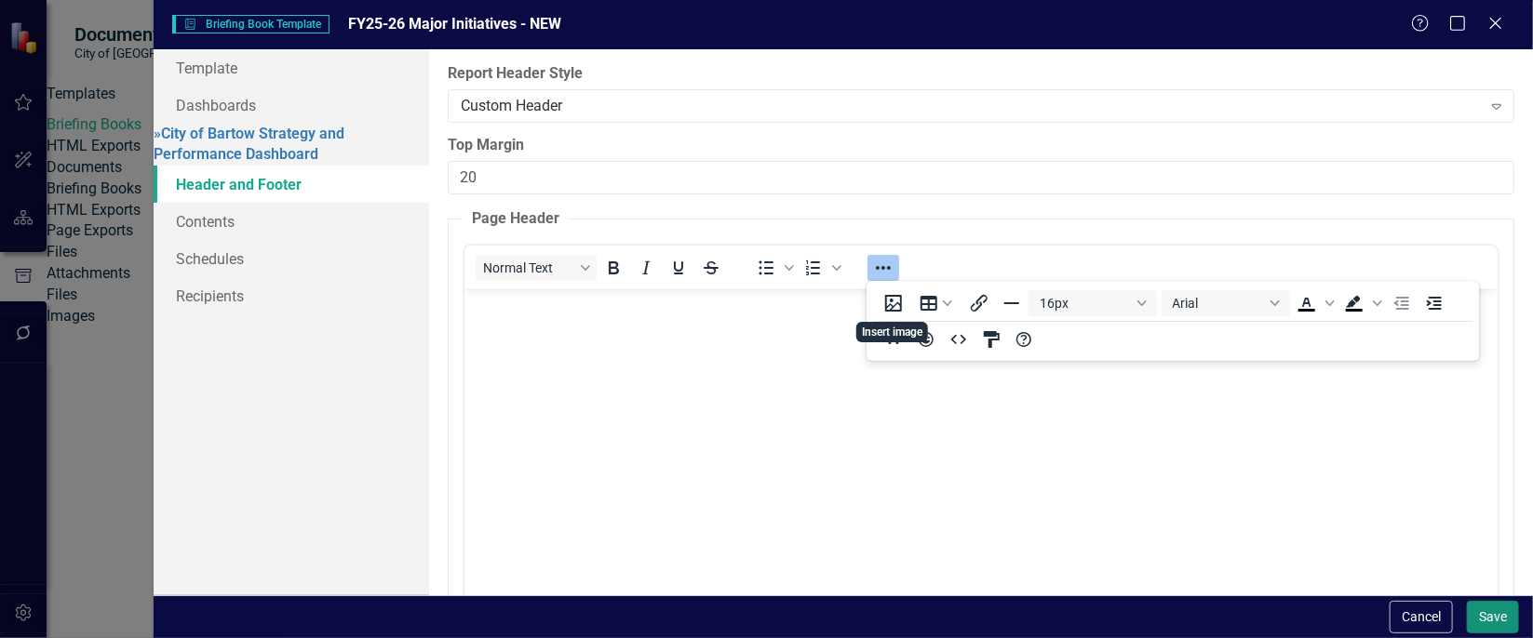
click at [1499, 606] on button "Save" at bounding box center [1493, 617] width 52 height 33
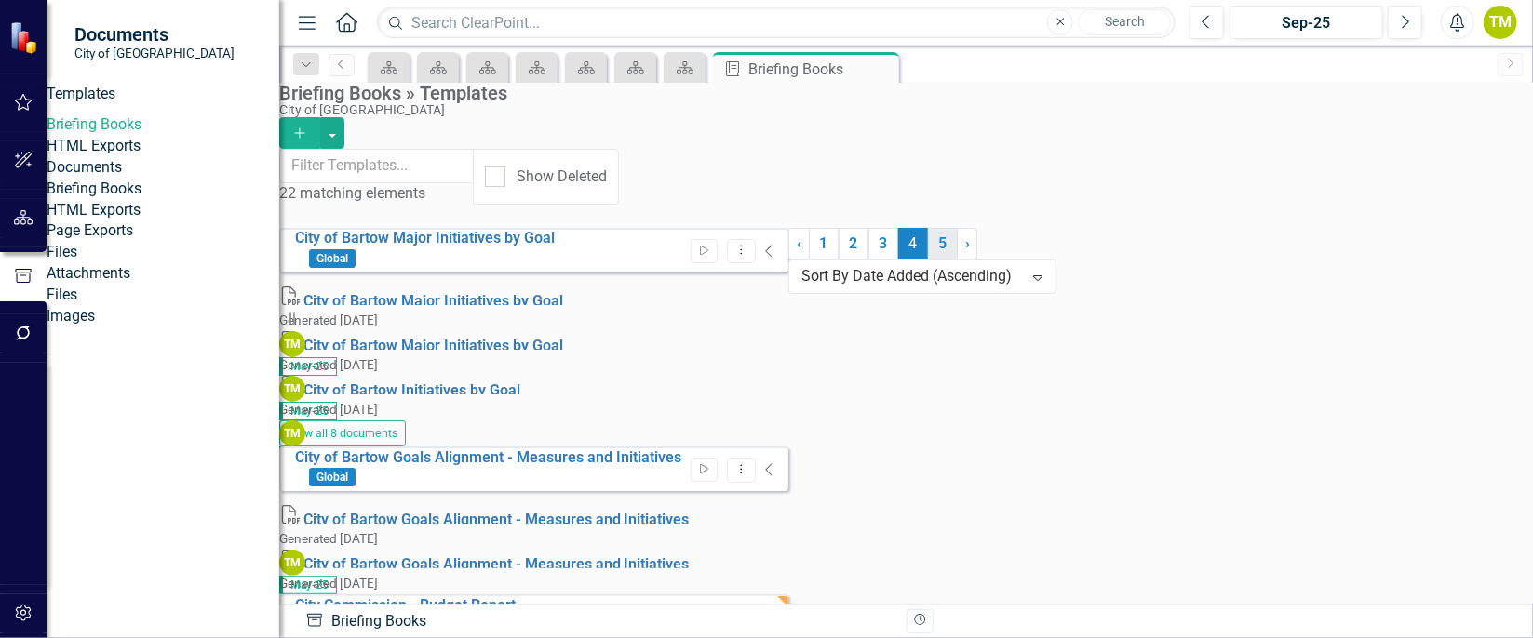
click at [928, 260] on link "5" at bounding box center [943, 244] width 30 height 32
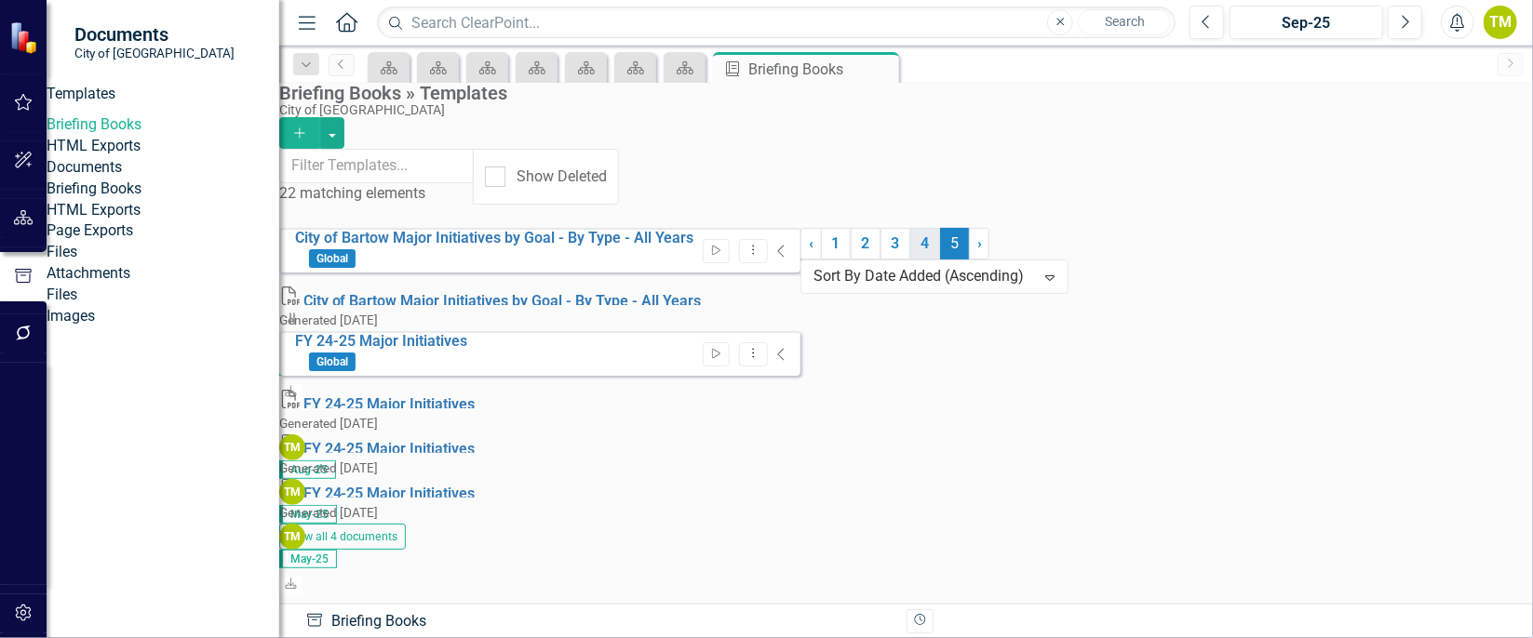
click at [910, 260] on link "4" at bounding box center [925, 244] width 30 height 32
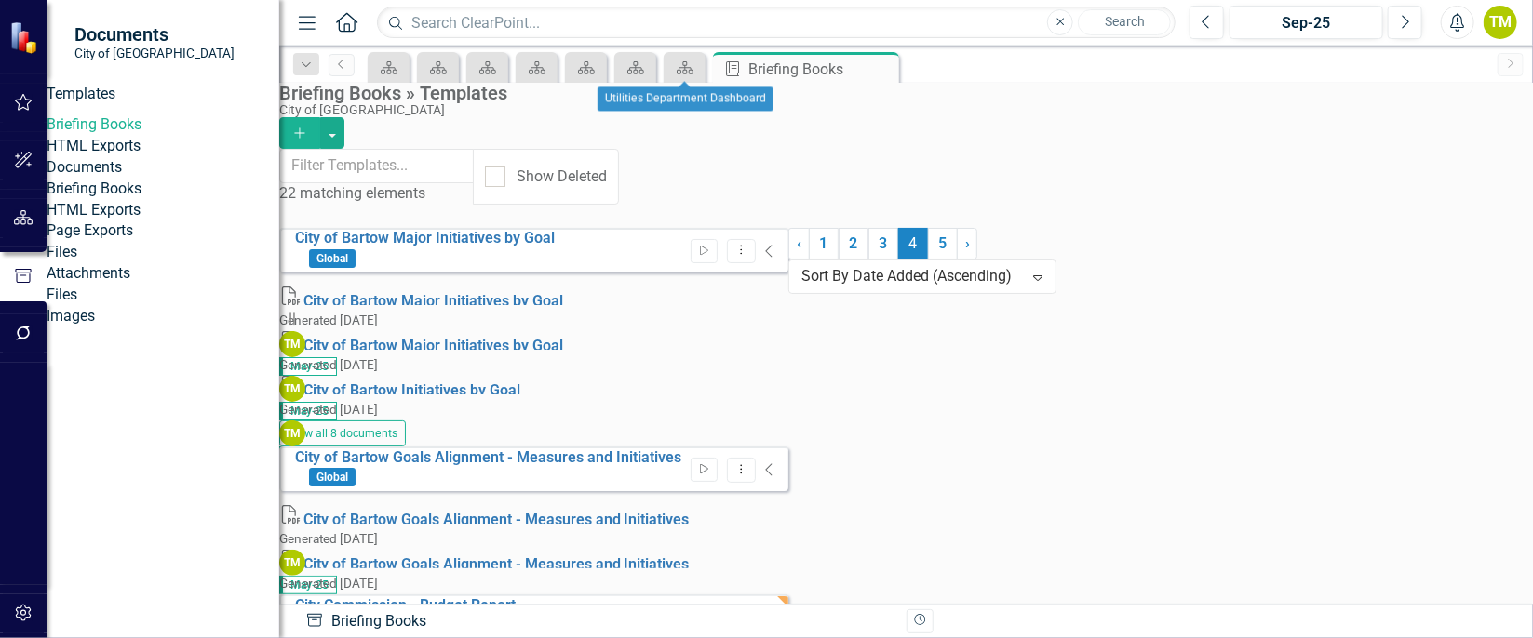
click at [704, 62] on div "Dashboard" at bounding box center [685, 67] width 42 height 31
click at [680, 60] on icon "Dashboard" at bounding box center [685, 67] width 19 height 15
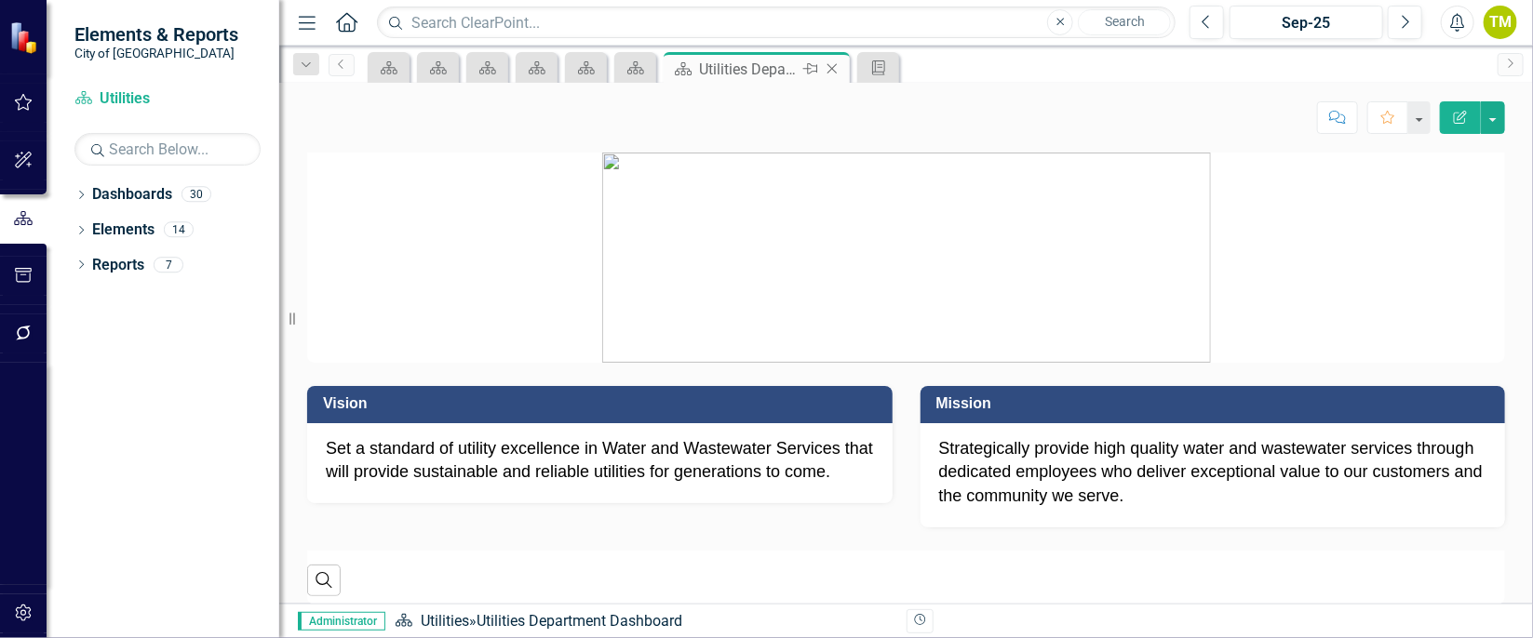
click at [827, 61] on icon "Close" at bounding box center [832, 68] width 19 height 15
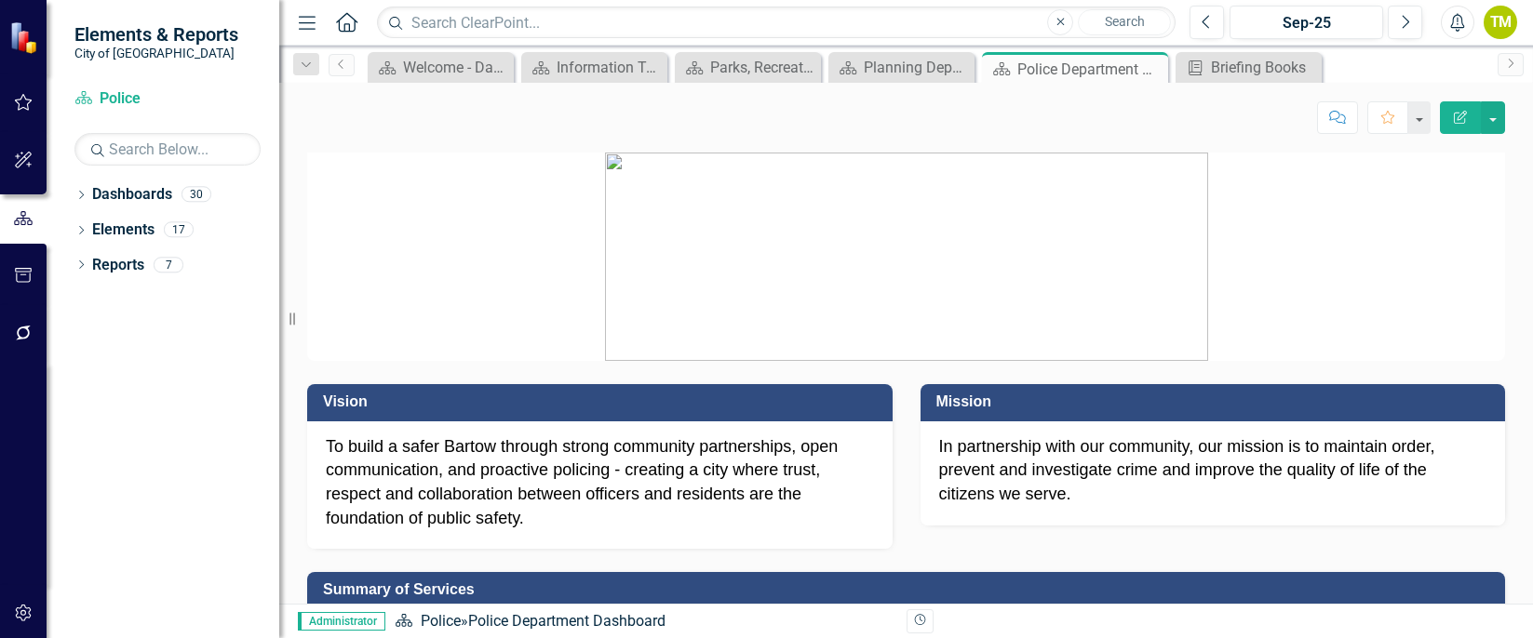
click at [0, 0] on icon "Close" at bounding box center [0, 0] width 0 height 0
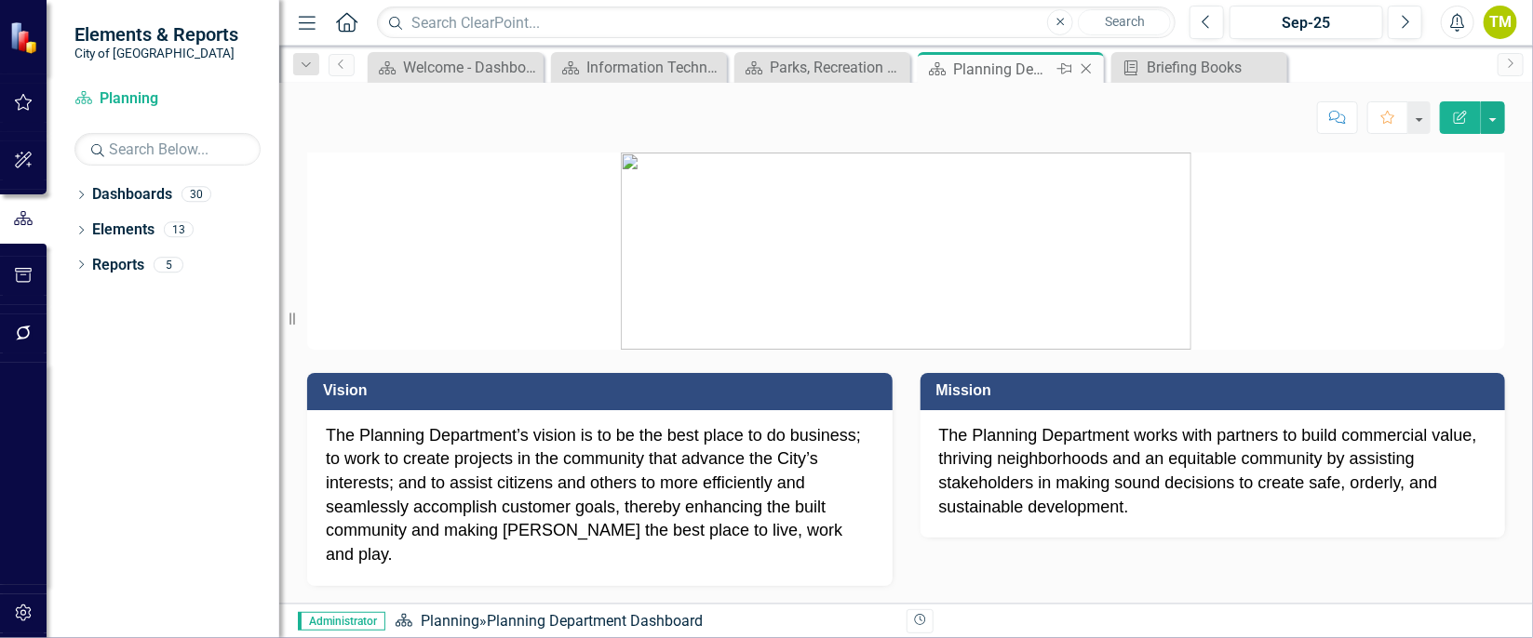
click at [1089, 65] on icon "Close" at bounding box center [1086, 68] width 19 height 15
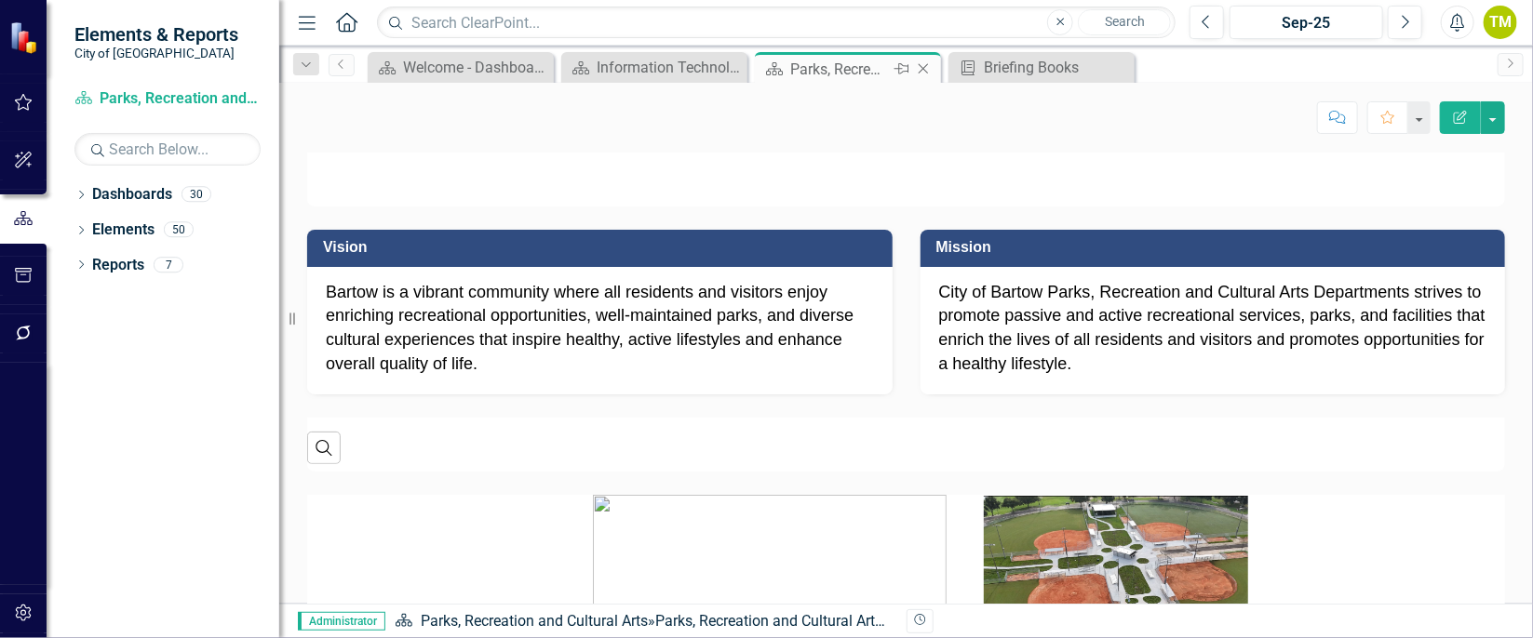
click at [933, 65] on div "Close" at bounding box center [924, 69] width 23 height 23
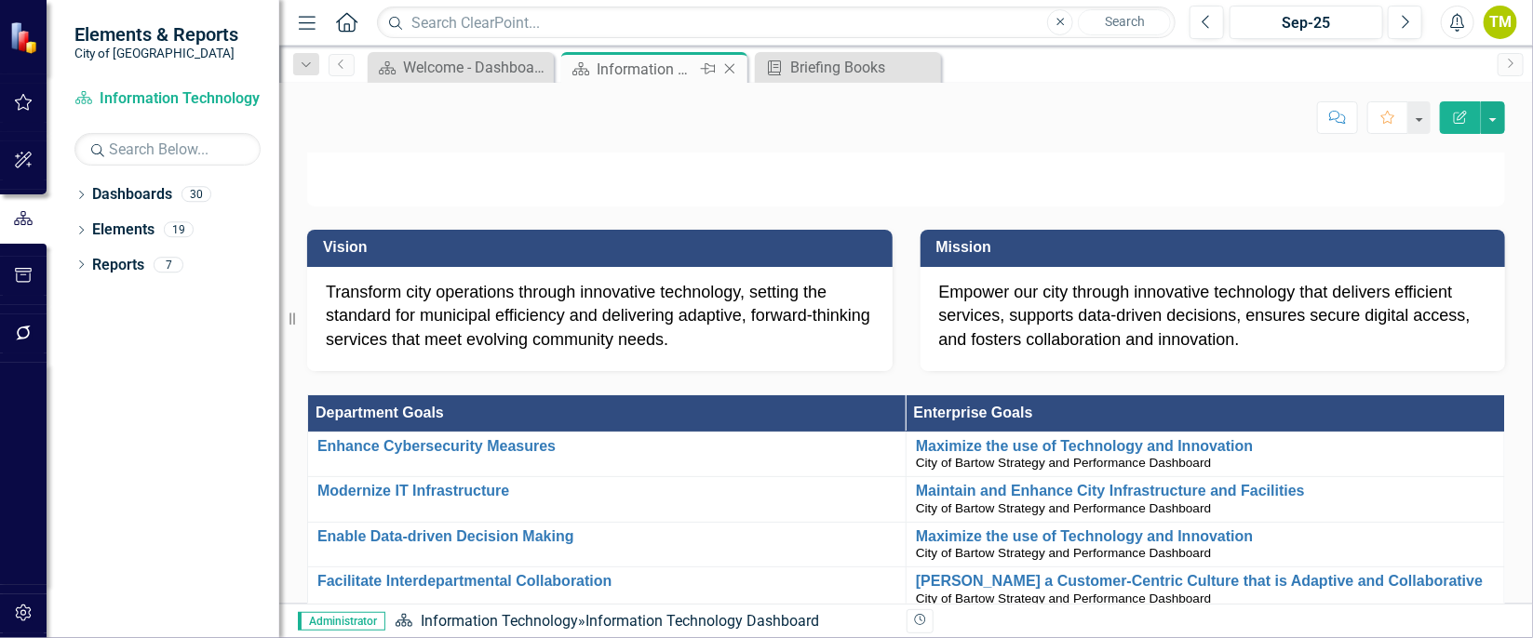
click at [726, 67] on icon "Close" at bounding box center [729, 68] width 19 height 15
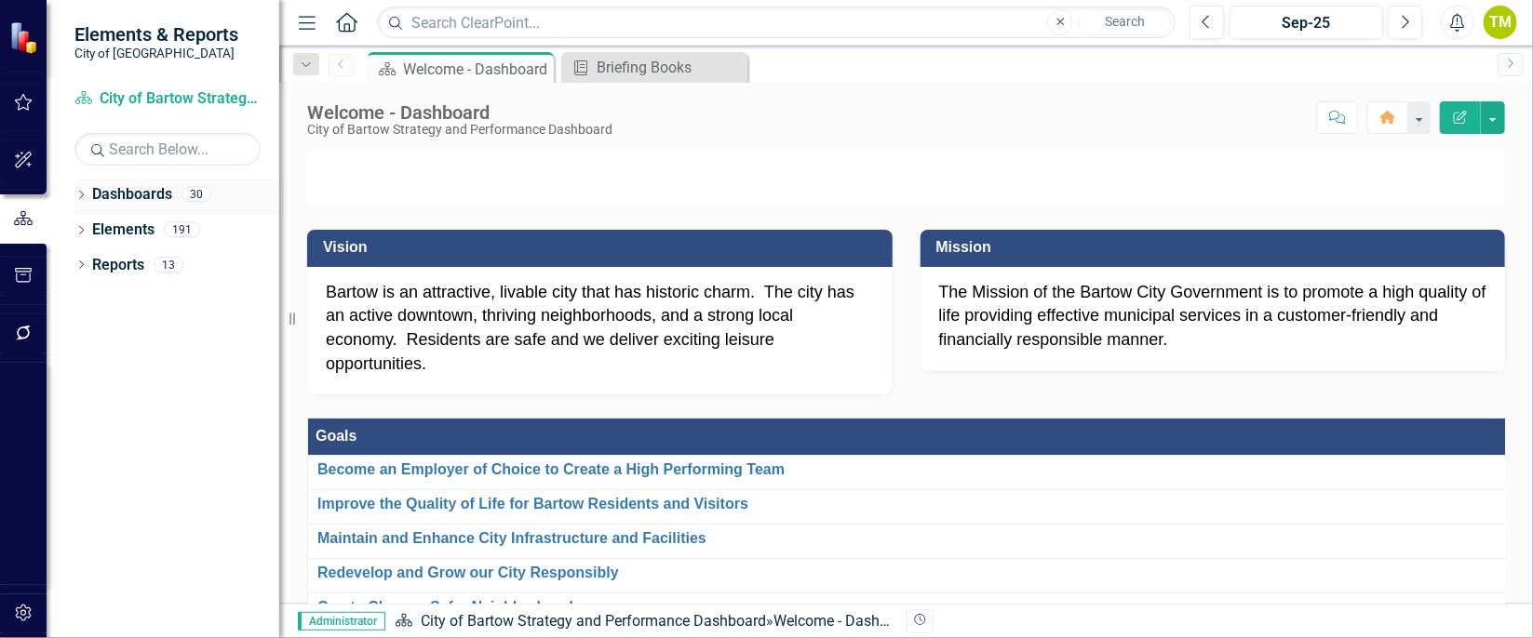
click at [78, 193] on icon "Dropdown" at bounding box center [80, 197] width 13 height 10
click at [87, 224] on icon "Dropdown" at bounding box center [91, 228] width 14 height 11
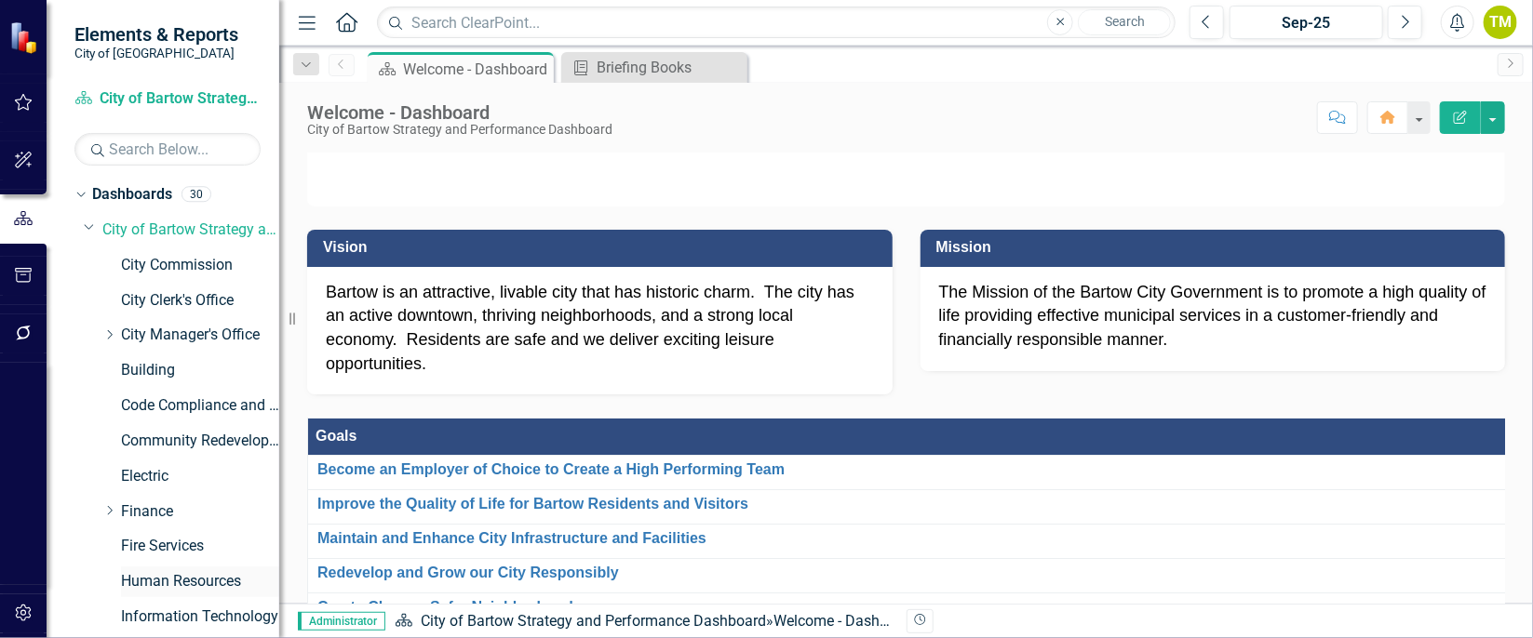
click at [195, 574] on link "Human Resources" at bounding box center [200, 581] width 158 height 21
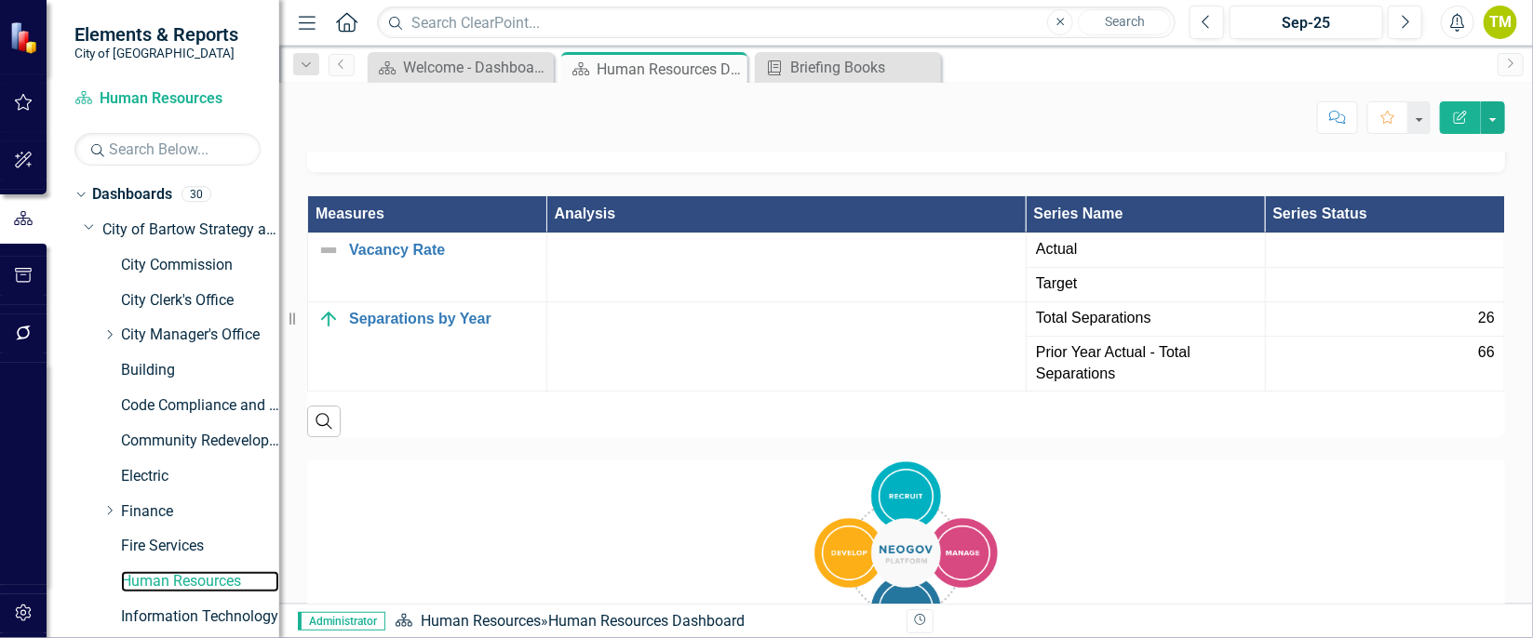
scroll to position [3057, 0]
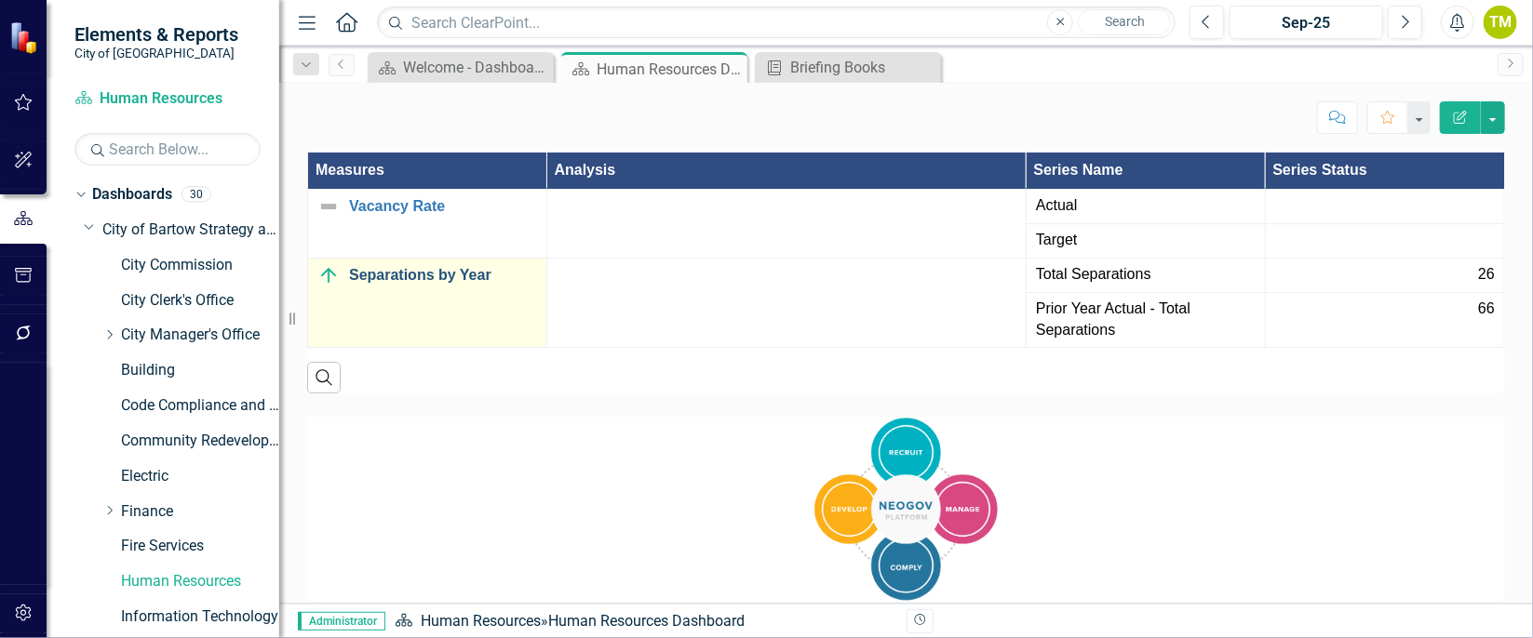
click at [390, 267] on link "Separations by Year" at bounding box center [443, 275] width 188 height 17
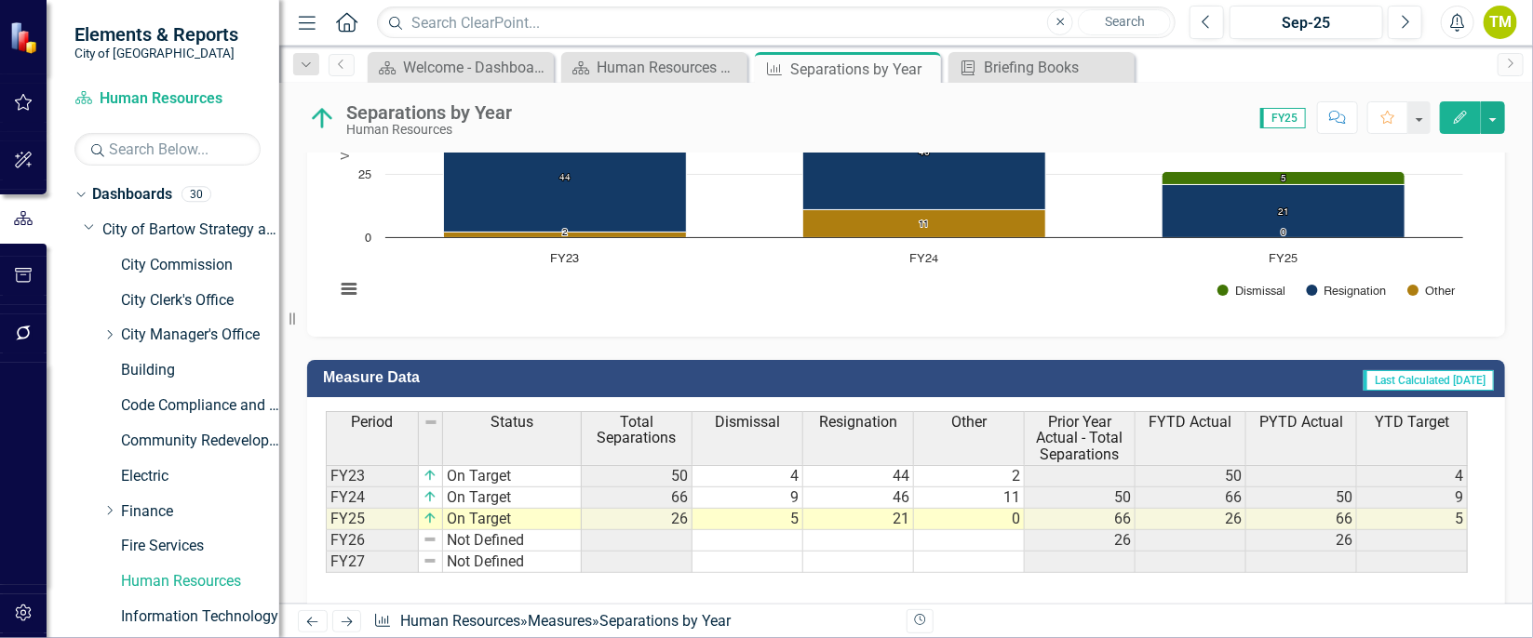
scroll to position [626, 0]
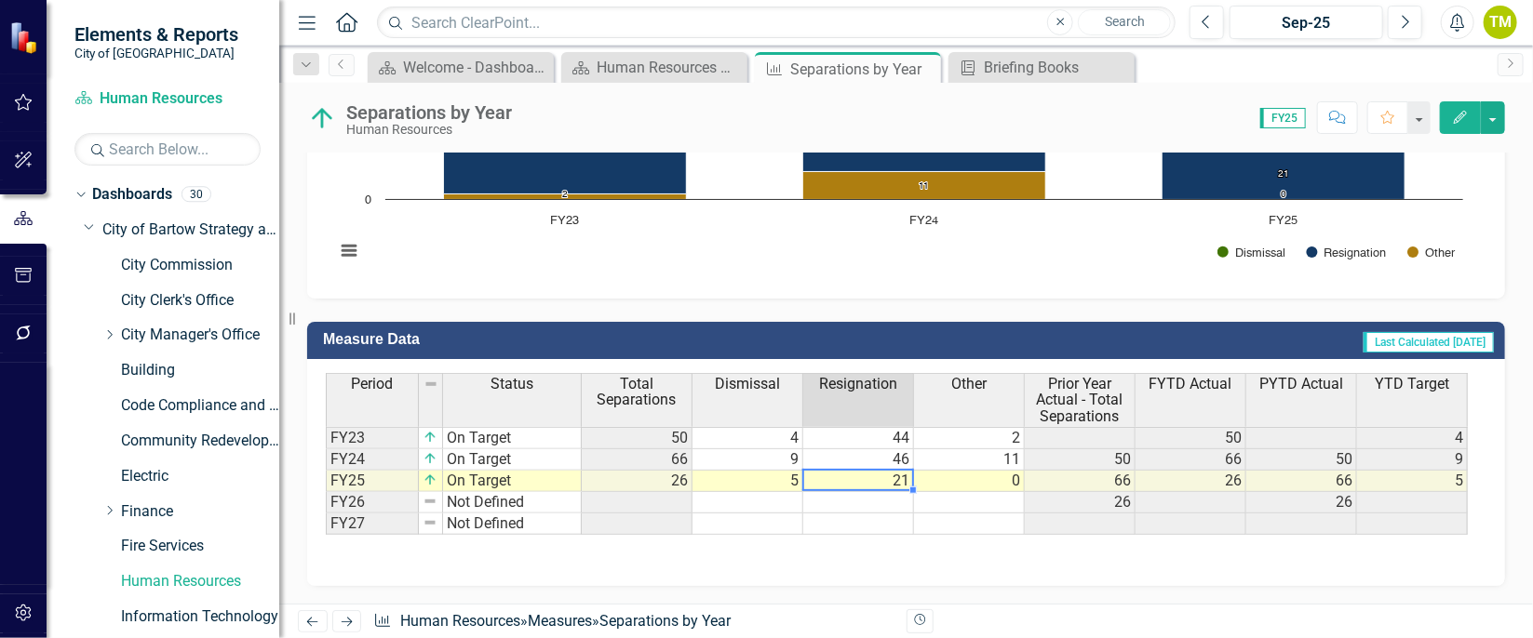
click at [894, 480] on td "21" at bounding box center [858, 481] width 111 height 21
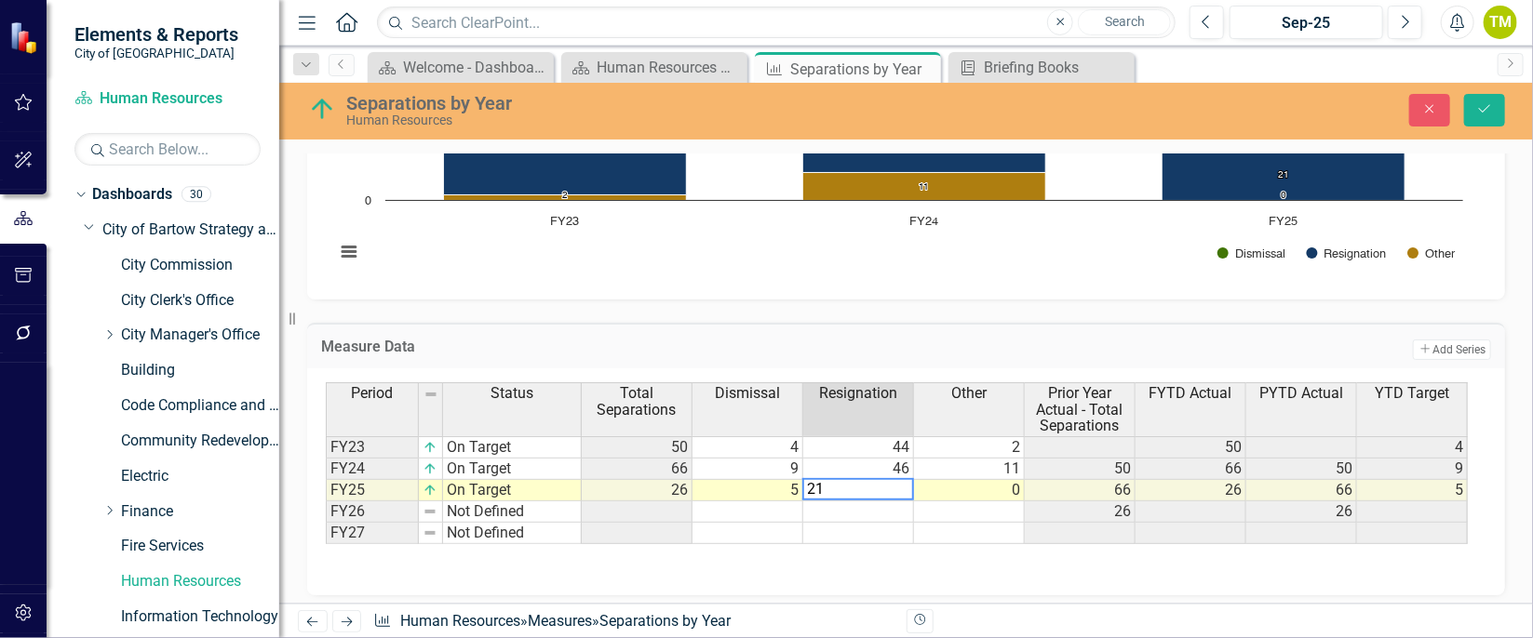
type textarea "2"
type textarea "41"
click at [1015, 487] on td "0" at bounding box center [969, 490] width 111 height 21
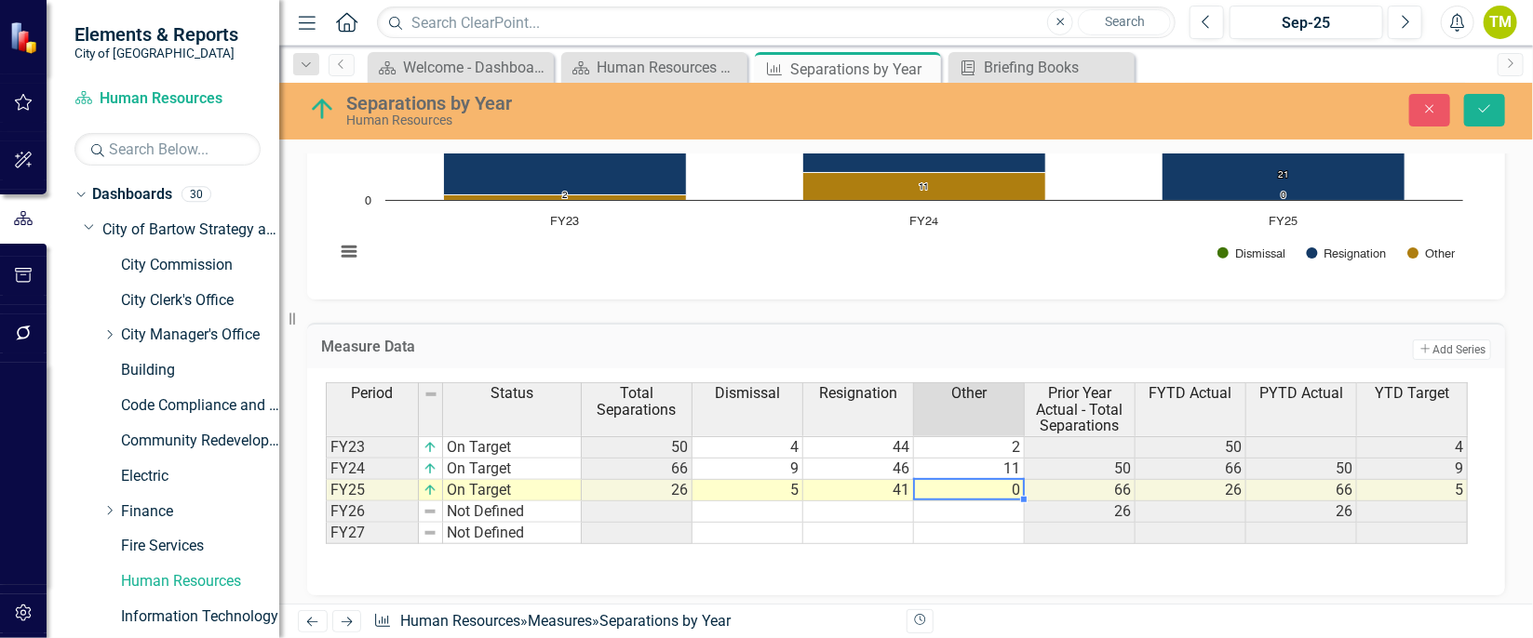
click at [1015, 487] on td "0" at bounding box center [969, 490] width 111 height 21
type textarea "0"
type textarea "10"
drag, startPoint x: 1473, startPoint y: 106, endPoint x: 1493, endPoint y: 107, distance: 19.6
click at [1493, 107] on button "Save" at bounding box center [1484, 110] width 41 height 33
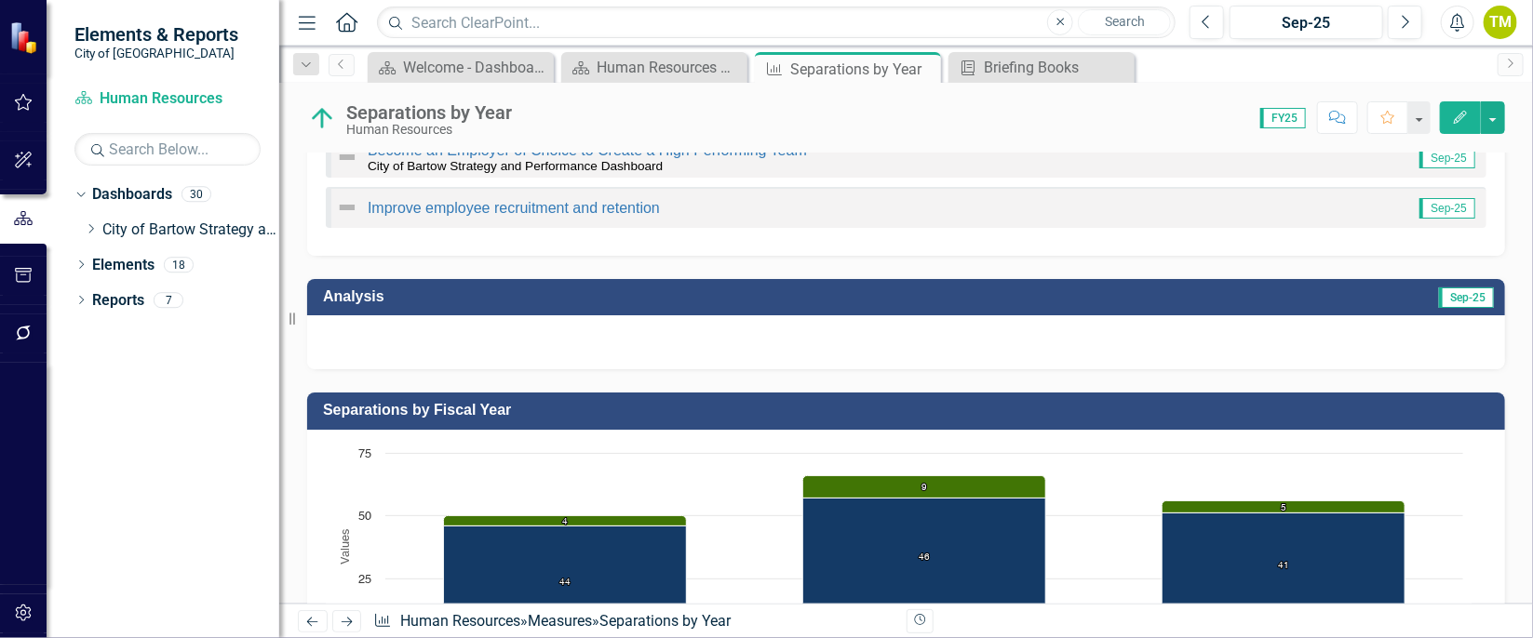
scroll to position [181, 0]
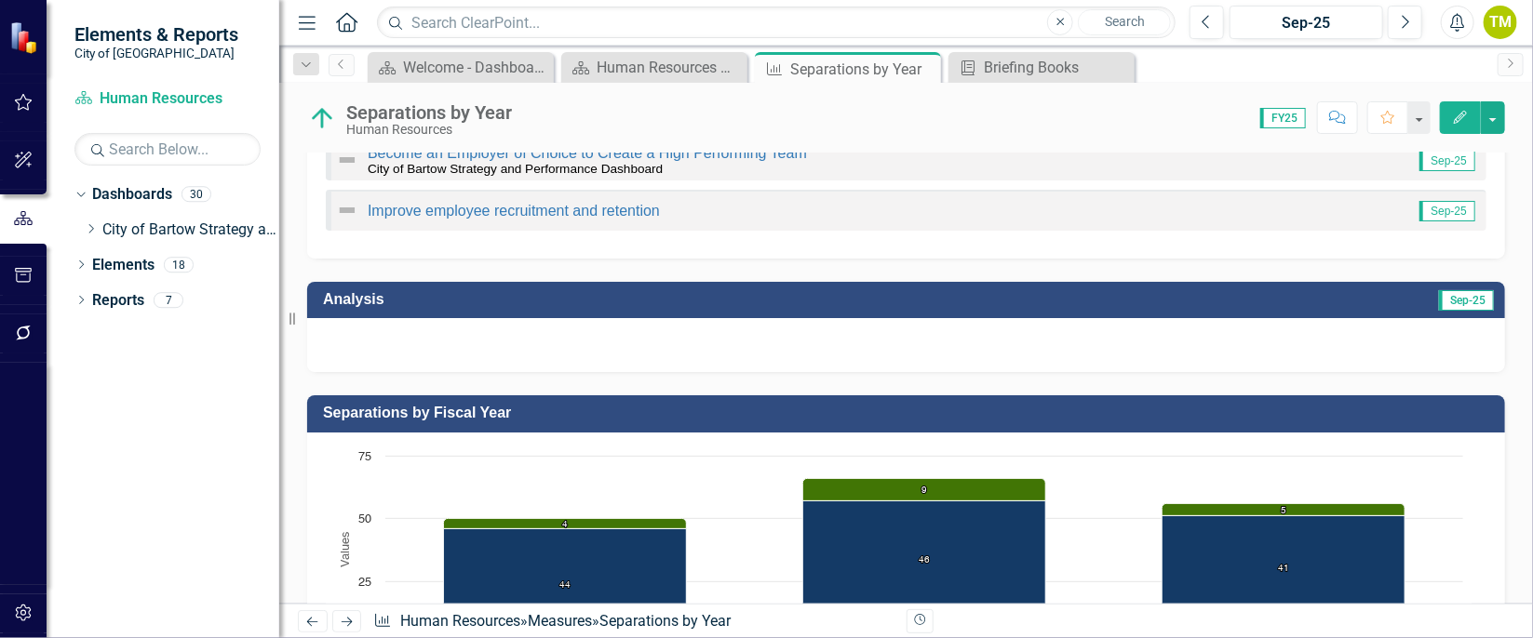
click at [1127, 350] on div at bounding box center [906, 345] width 1198 height 54
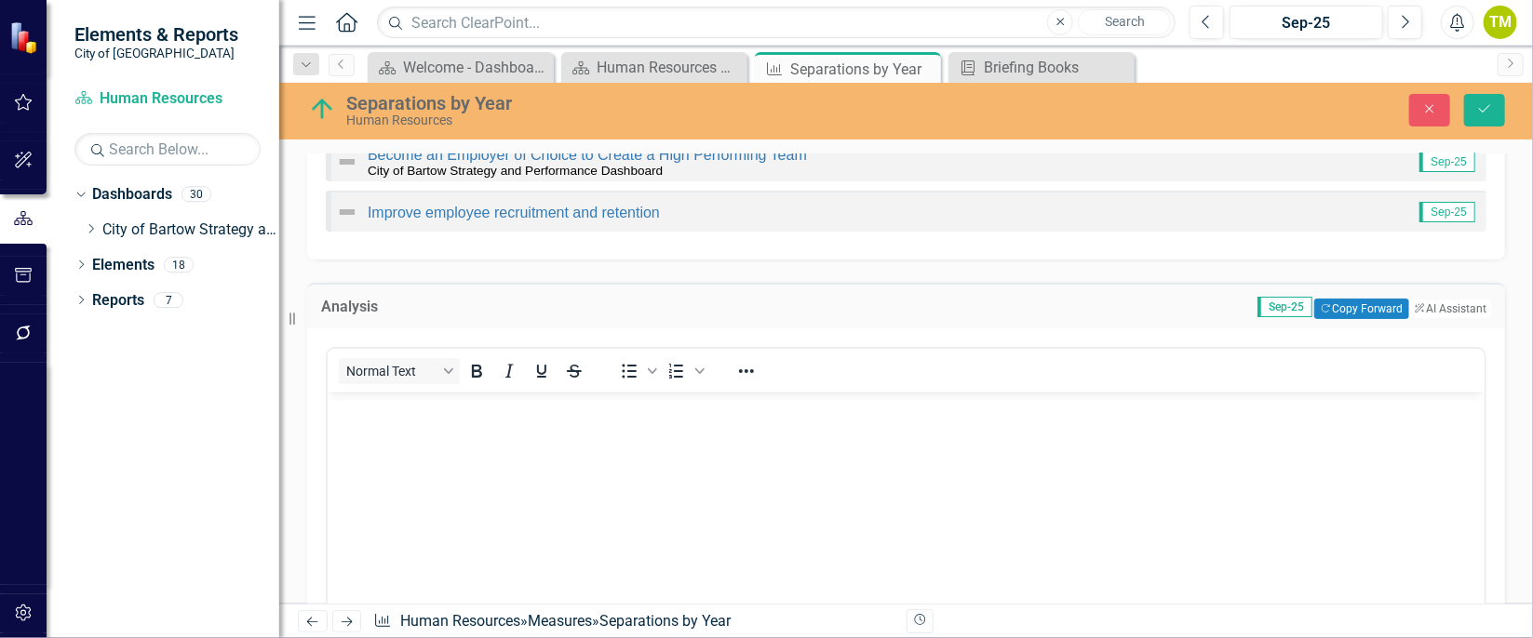
scroll to position [0, 0]
click at [1042, 509] on body "Rich Text Area. Press ALT-0 for help." at bounding box center [905, 531] width 1157 height 279
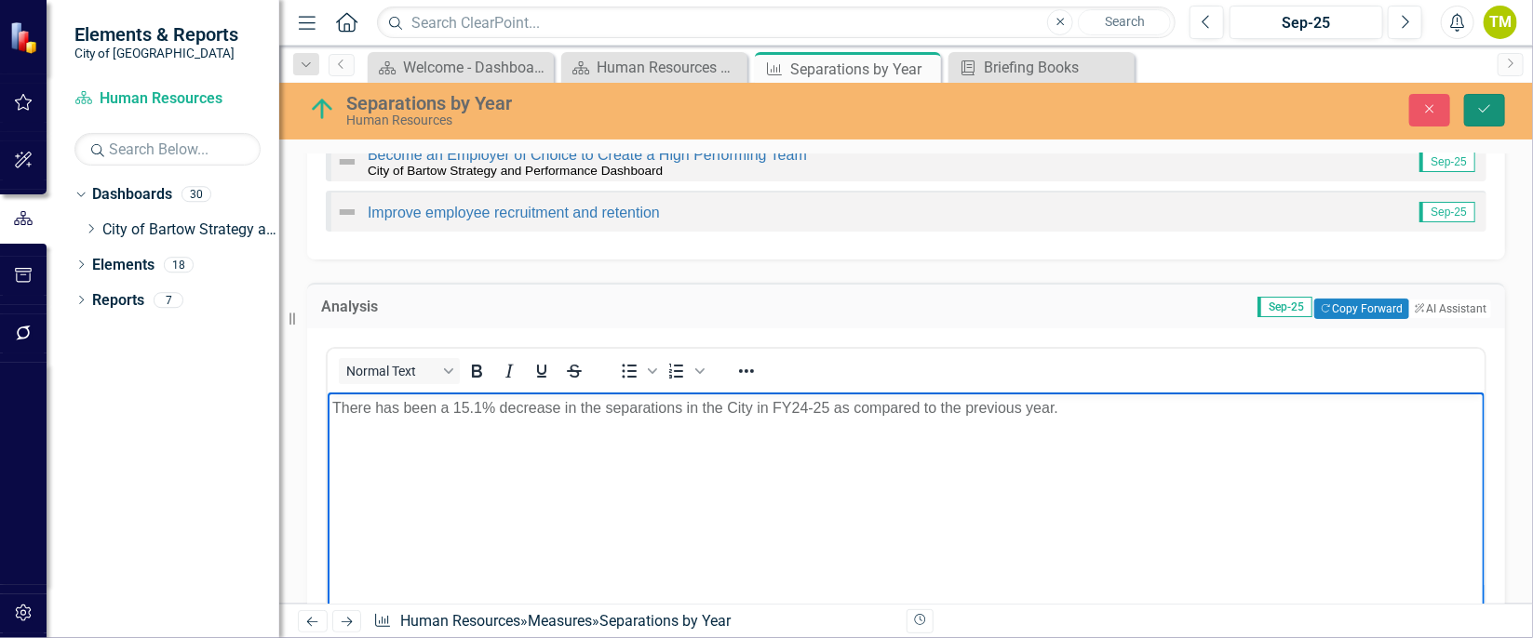
click at [1483, 98] on button "Save" at bounding box center [1484, 110] width 41 height 33
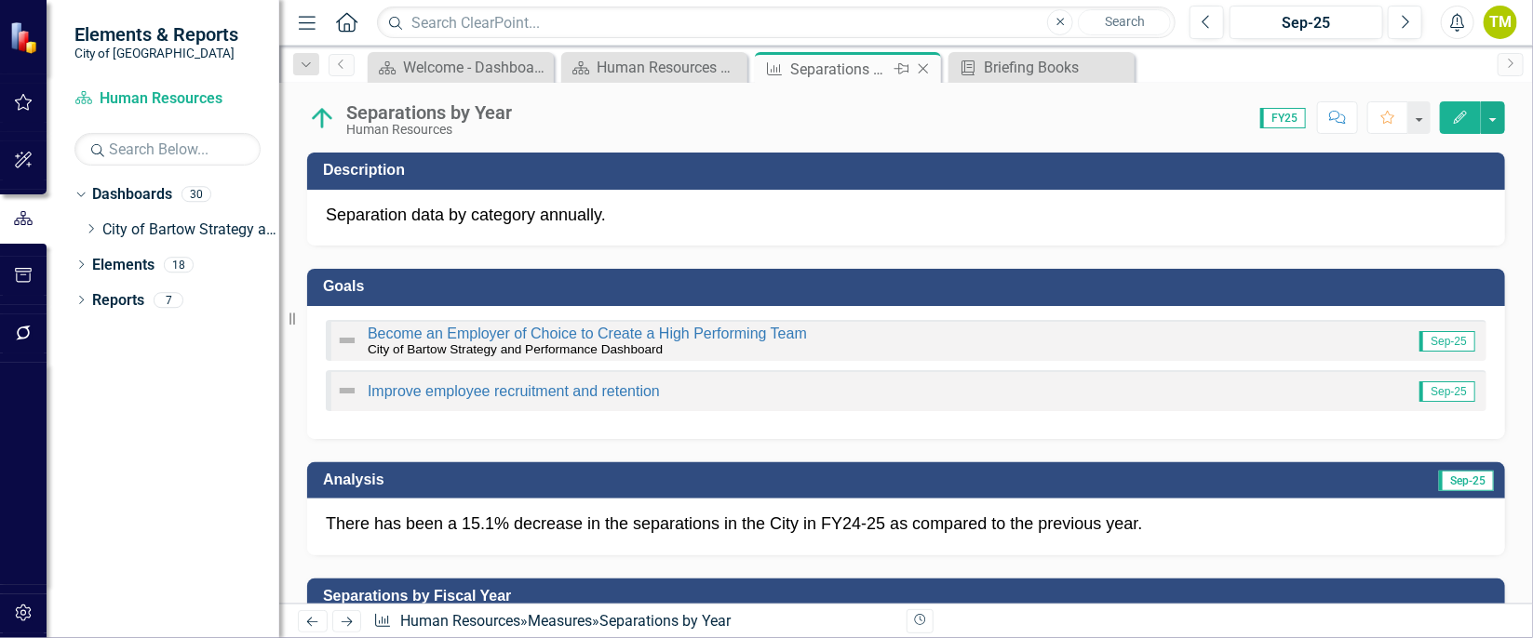
click at [927, 65] on icon "Close" at bounding box center [923, 68] width 19 height 15
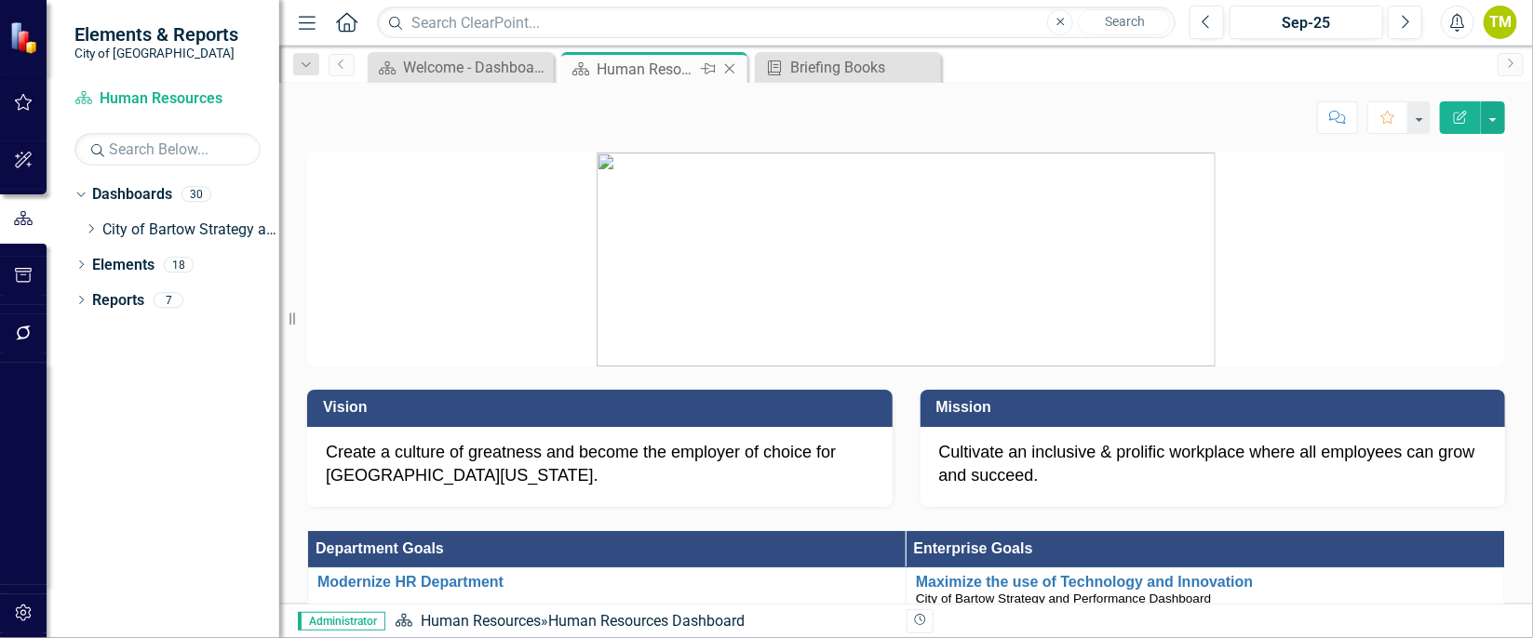
click at [735, 68] on icon "Close" at bounding box center [729, 68] width 19 height 15
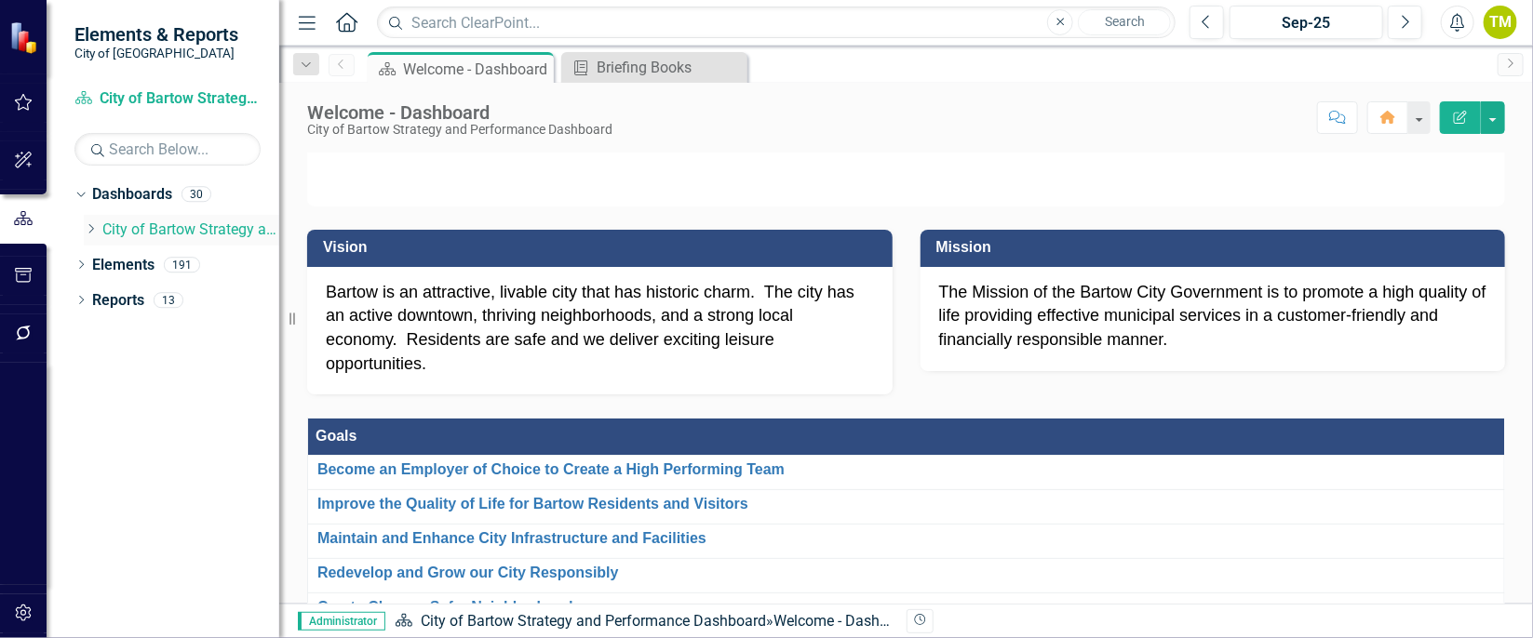
click at [92, 227] on icon at bounding box center [91, 228] width 5 height 9
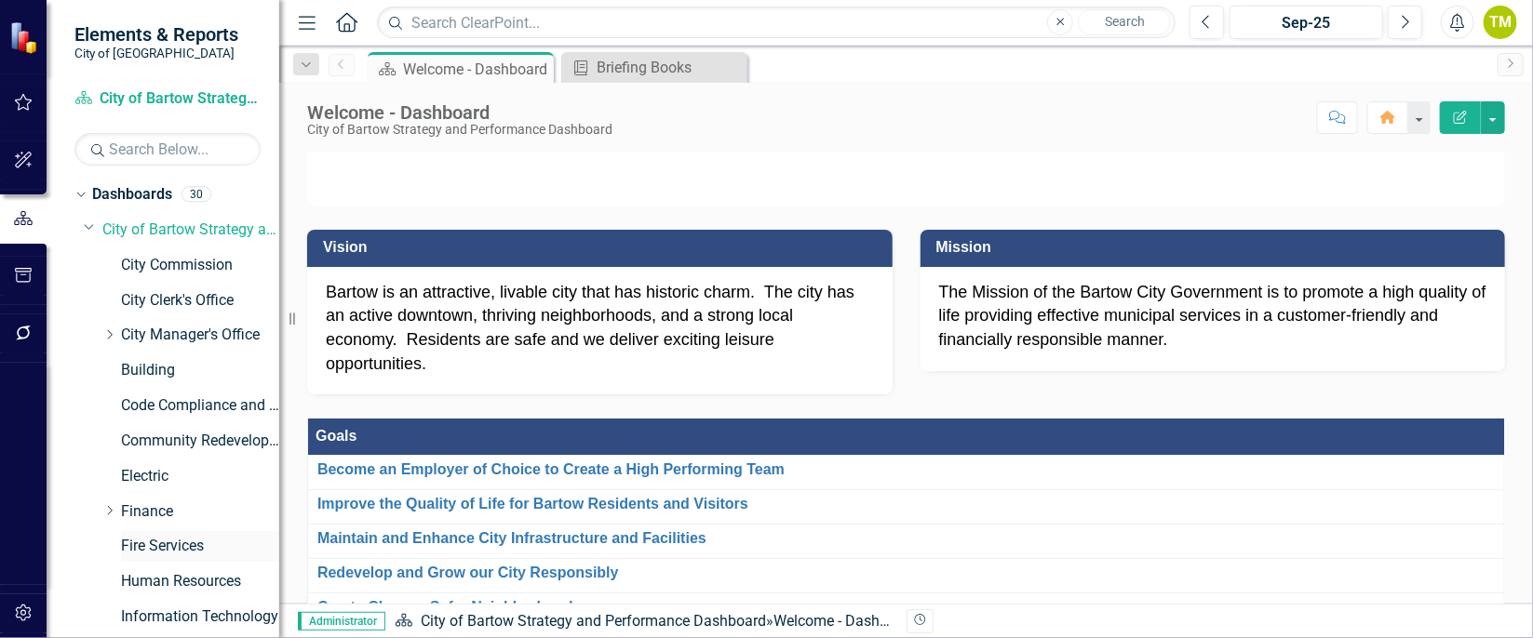
click at [164, 544] on link "Fire Services" at bounding box center [200, 546] width 158 height 21
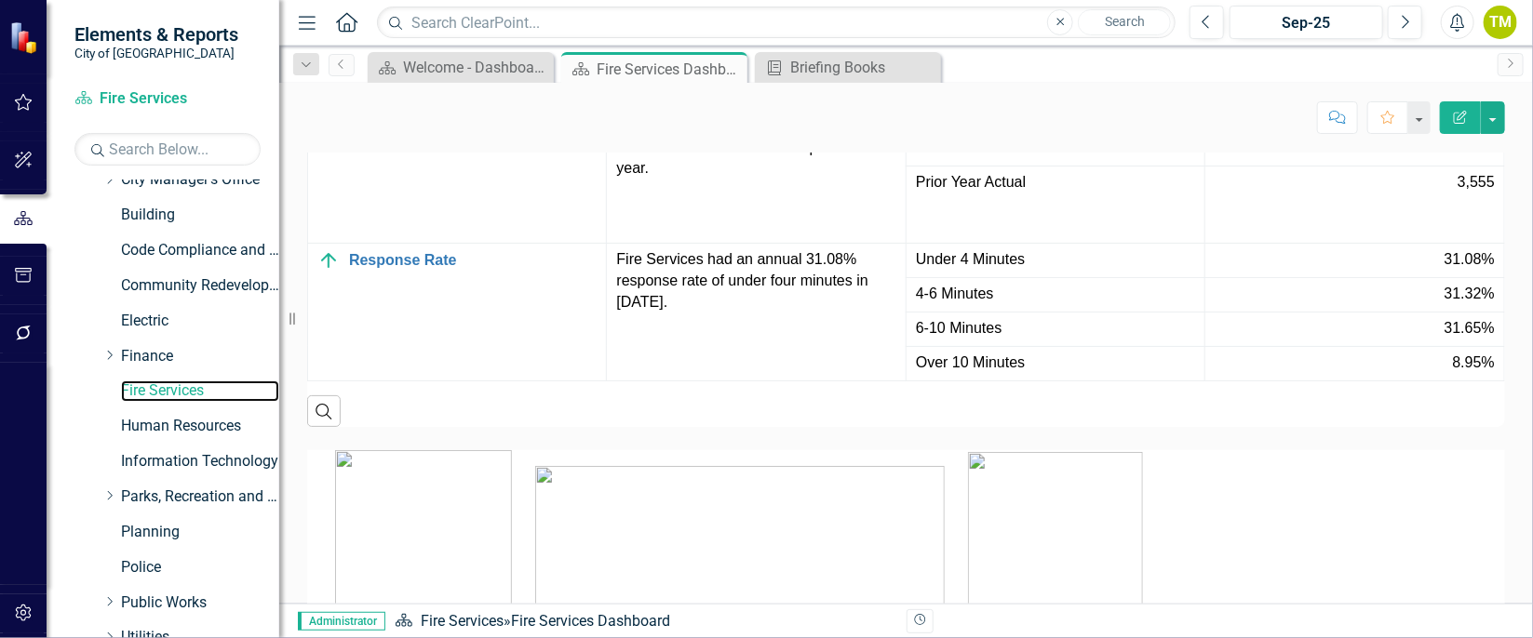
scroll to position [245, 0]
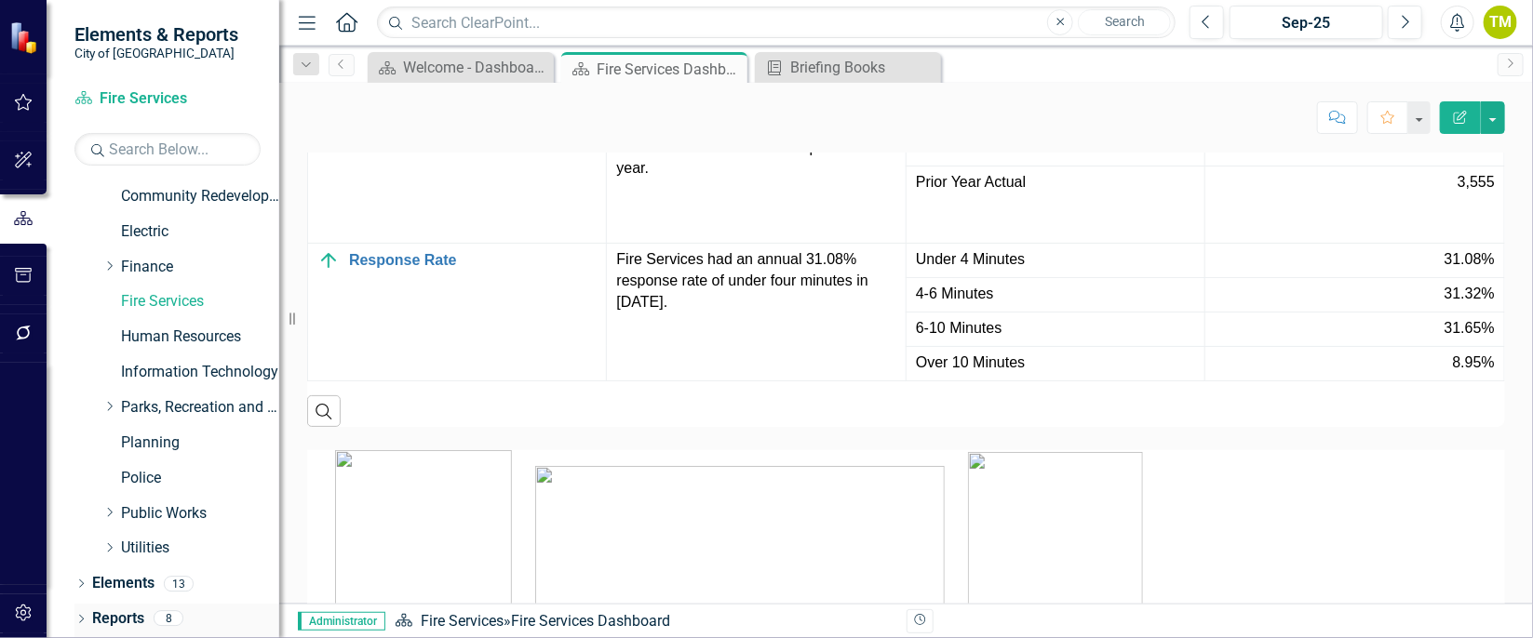
click at [105, 615] on link "Reports" at bounding box center [118, 619] width 52 height 21
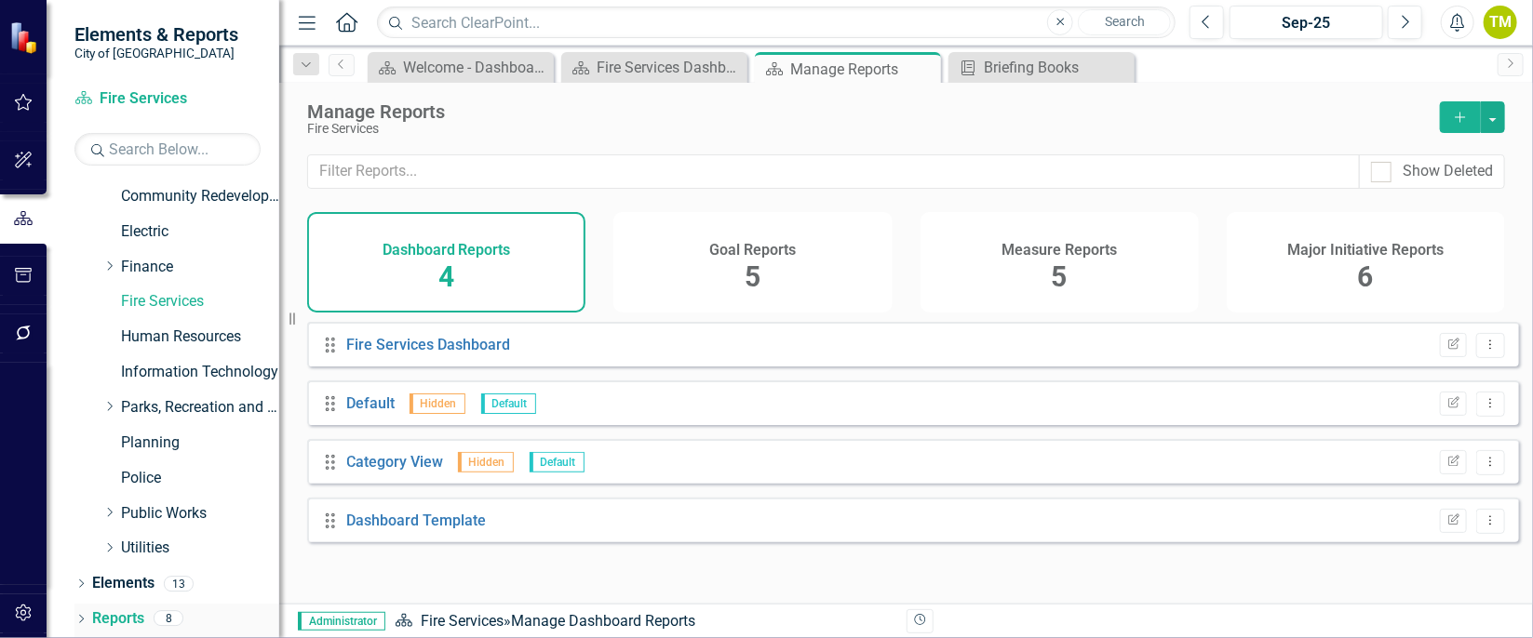
click at [105, 615] on link "Reports" at bounding box center [118, 619] width 52 height 21
click at [17, 337] on icon "button" at bounding box center [24, 333] width 20 height 15
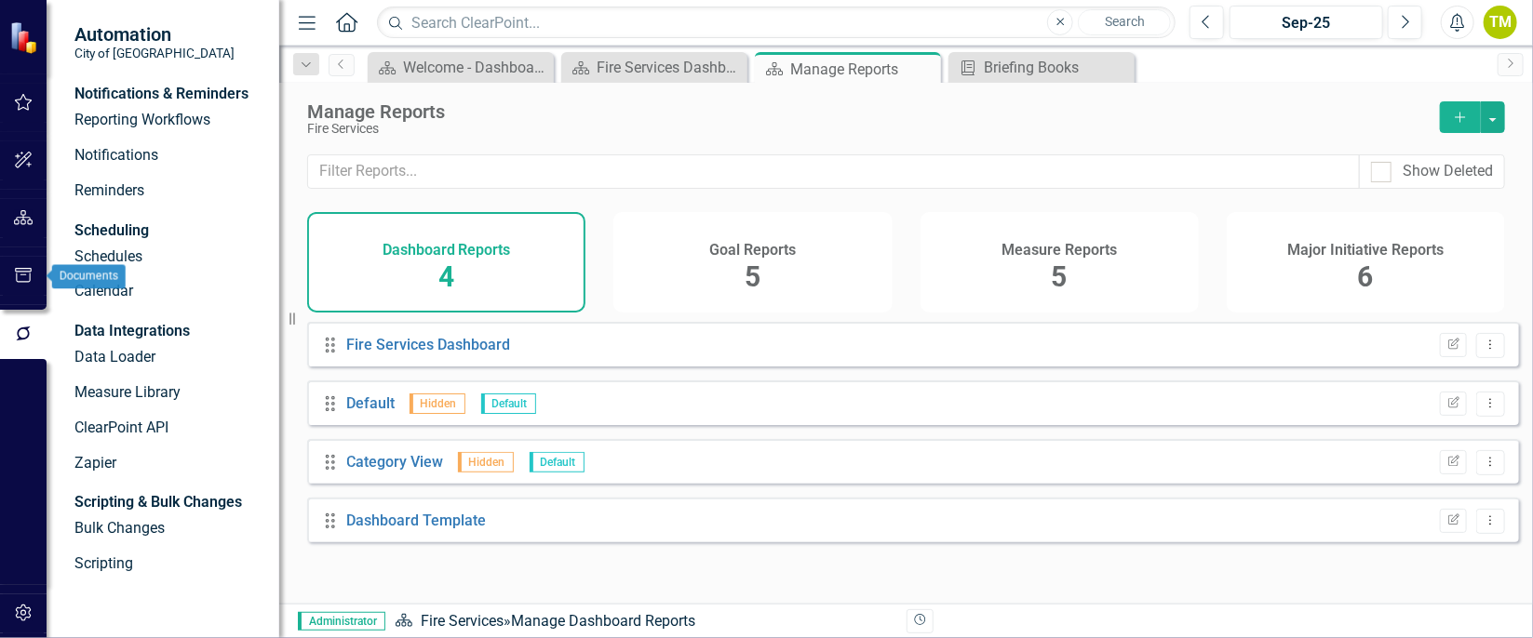
click at [20, 281] on icon "button" at bounding box center [24, 275] width 20 height 15
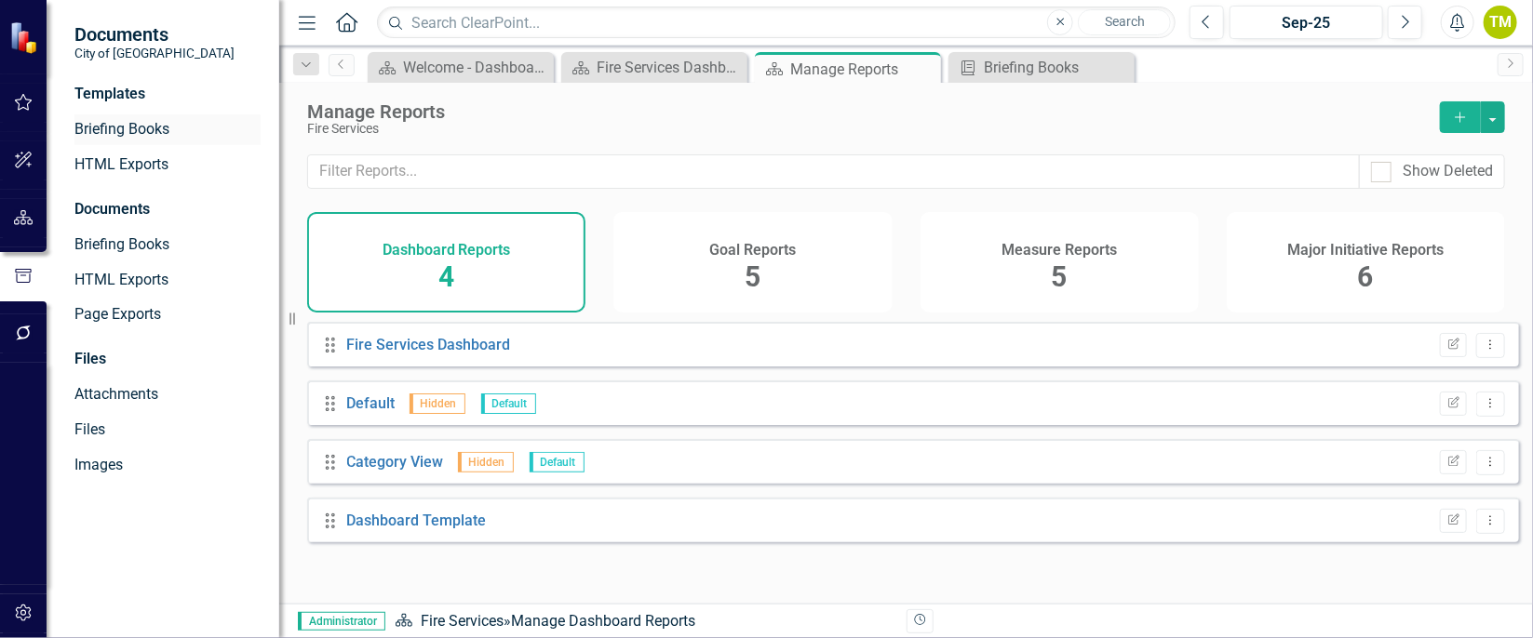
click at [103, 130] on link "Briefing Books" at bounding box center [167, 129] width 186 height 21
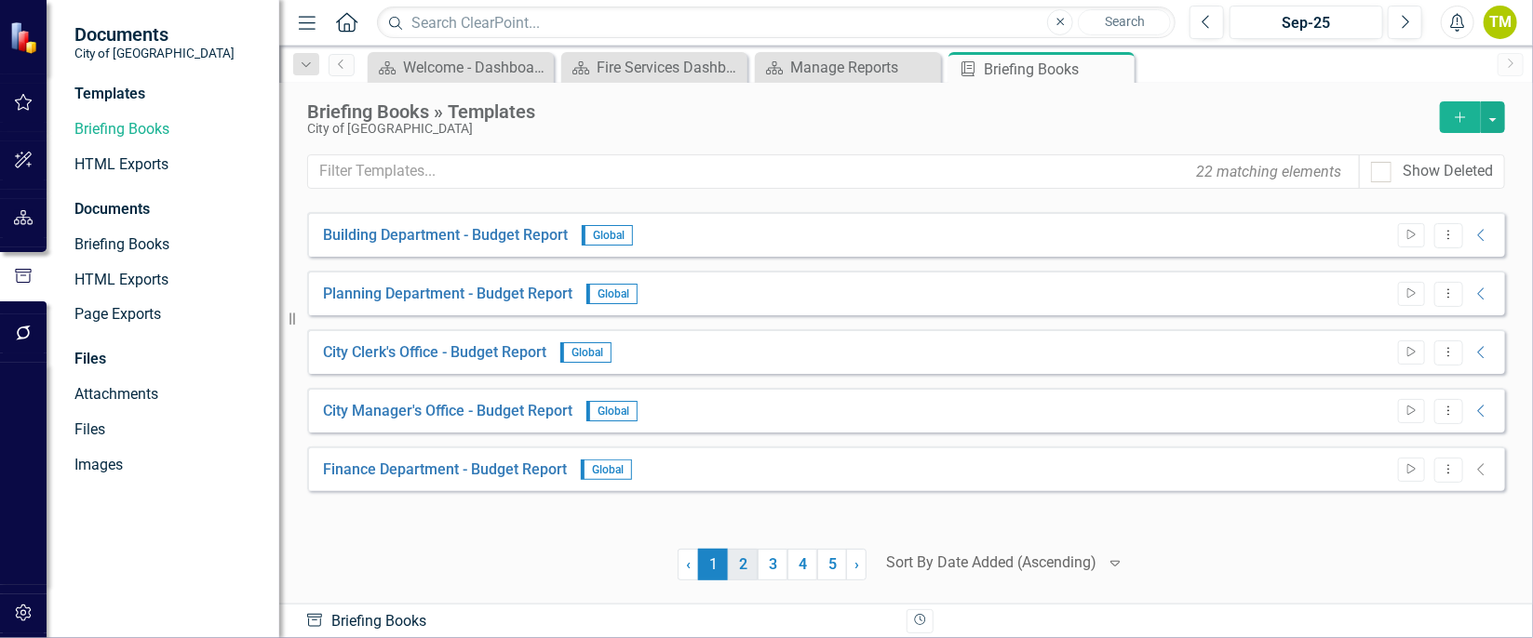
click at [738, 559] on link "2" at bounding box center [743, 565] width 30 height 32
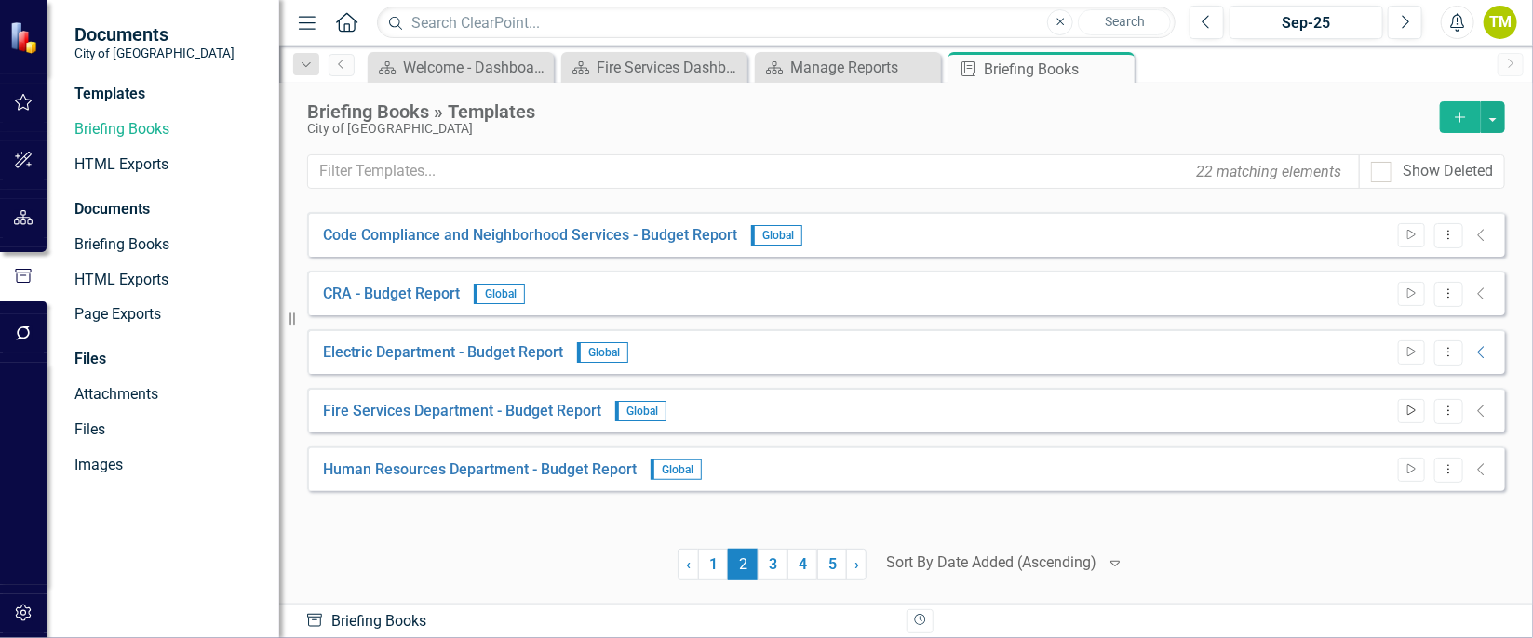
click at [1420, 414] on button "Start" at bounding box center [1411, 411] width 27 height 24
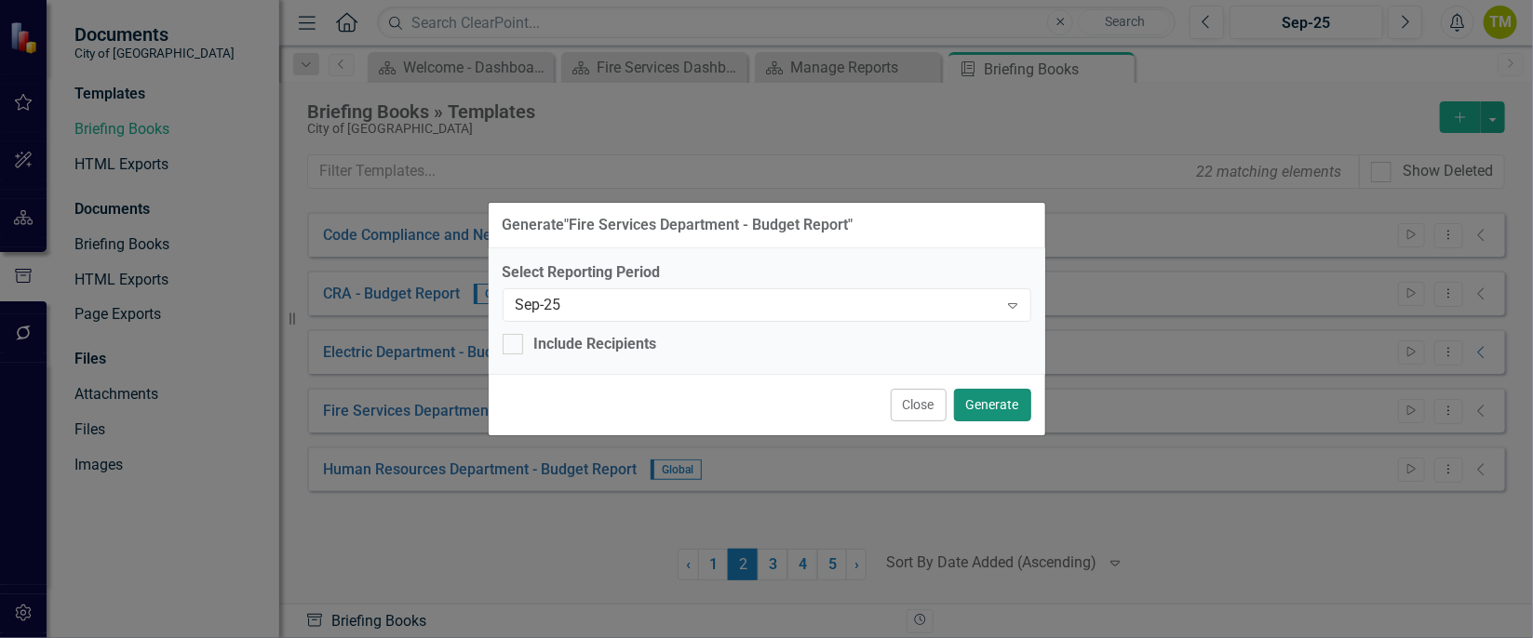
click at [1004, 401] on button "Generate" at bounding box center [992, 405] width 77 height 33
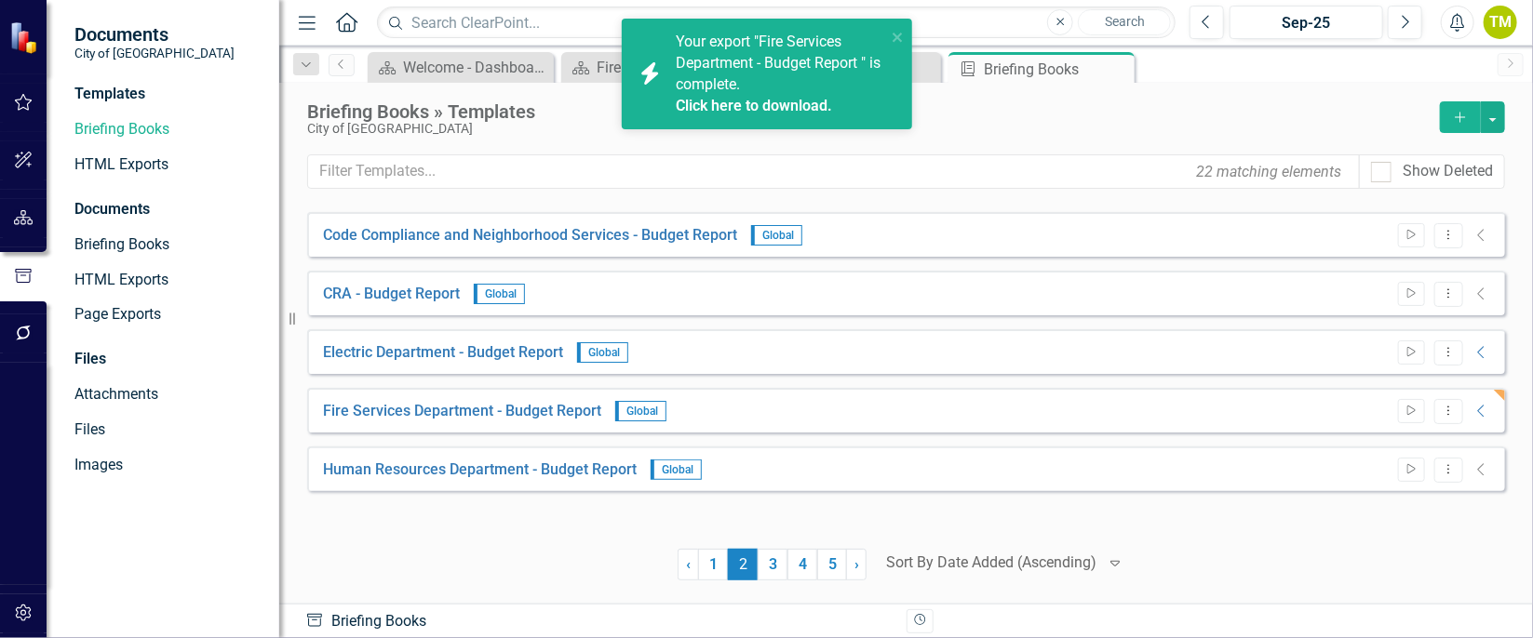
click at [779, 101] on link "Click here to download." at bounding box center [754, 106] width 156 height 18
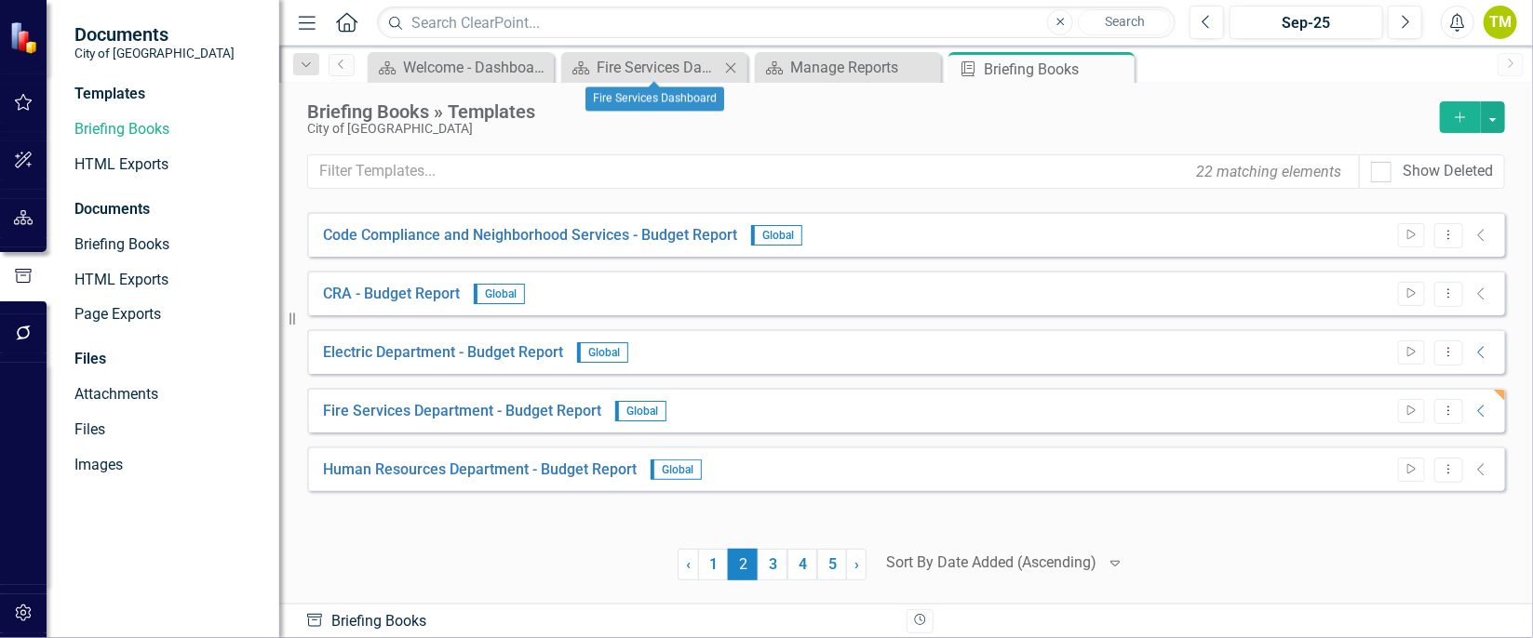
click at [736, 60] on icon "Close" at bounding box center [730, 67] width 19 height 15
click at [728, 63] on icon "Close" at bounding box center [730, 67] width 19 height 15
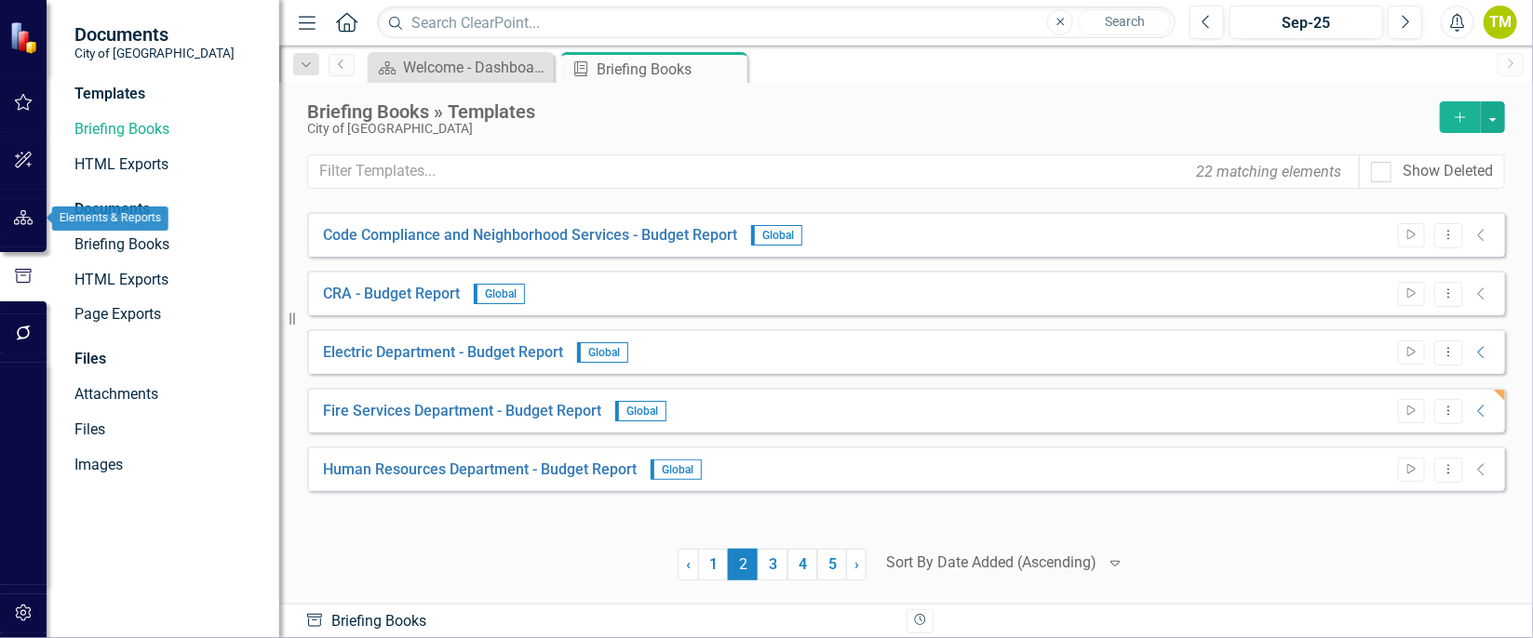
click at [25, 208] on button "button" at bounding box center [24, 218] width 42 height 39
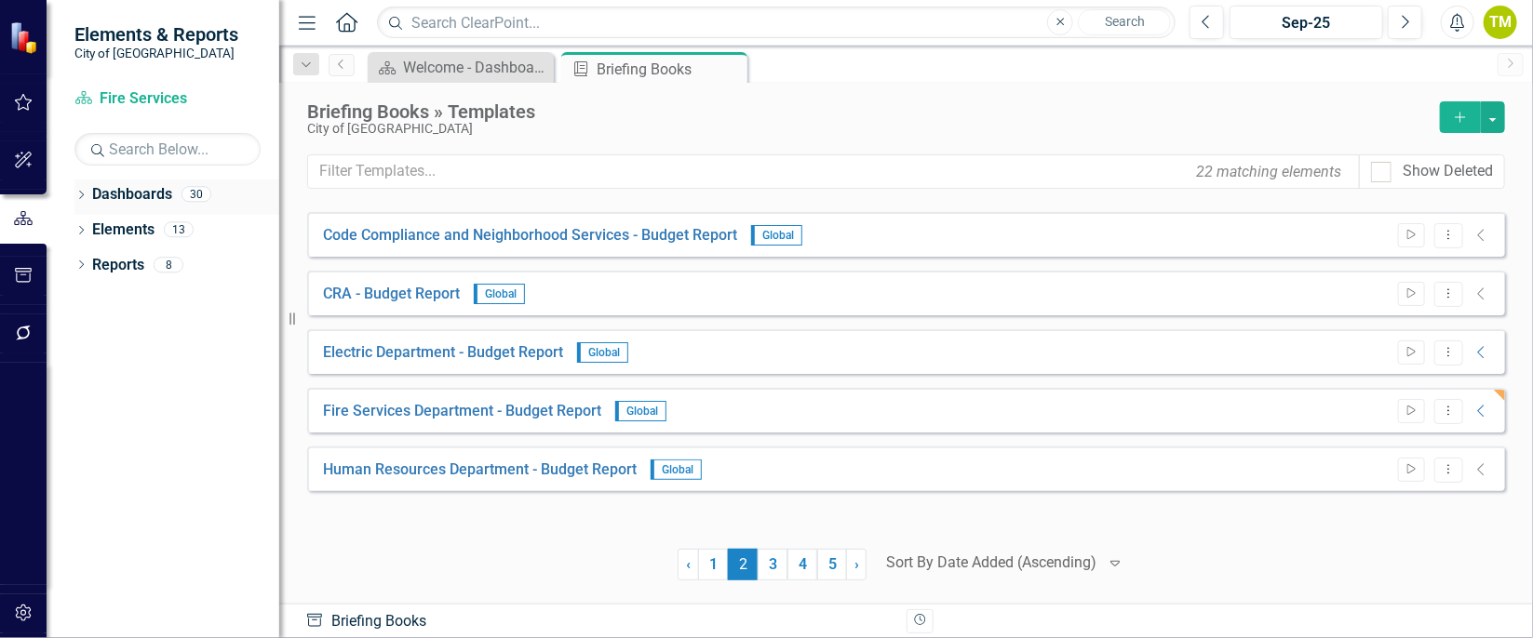
click at [78, 194] on icon "Dropdown" at bounding box center [80, 197] width 13 height 10
click at [88, 227] on icon "Dropdown" at bounding box center [91, 228] width 14 height 11
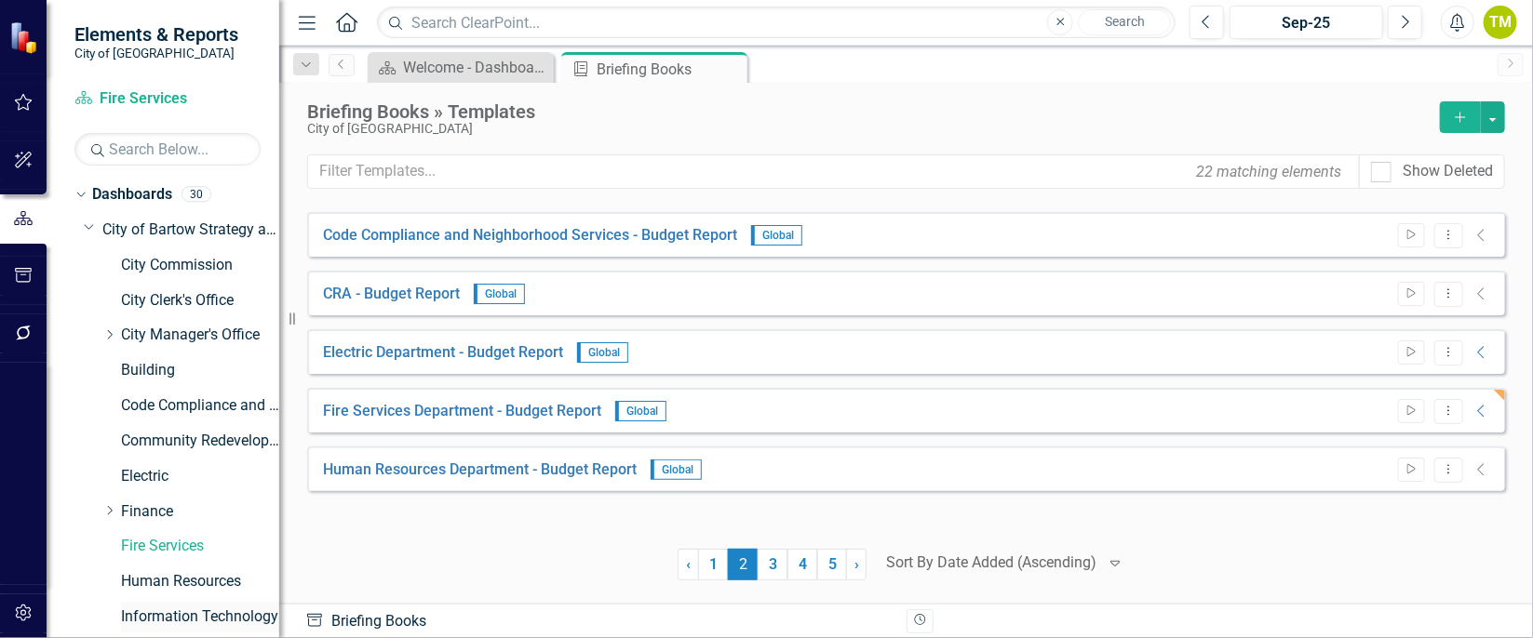
click at [181, 619] on link "Information Technology" at bounding box center [200, 617] width 158 height 21
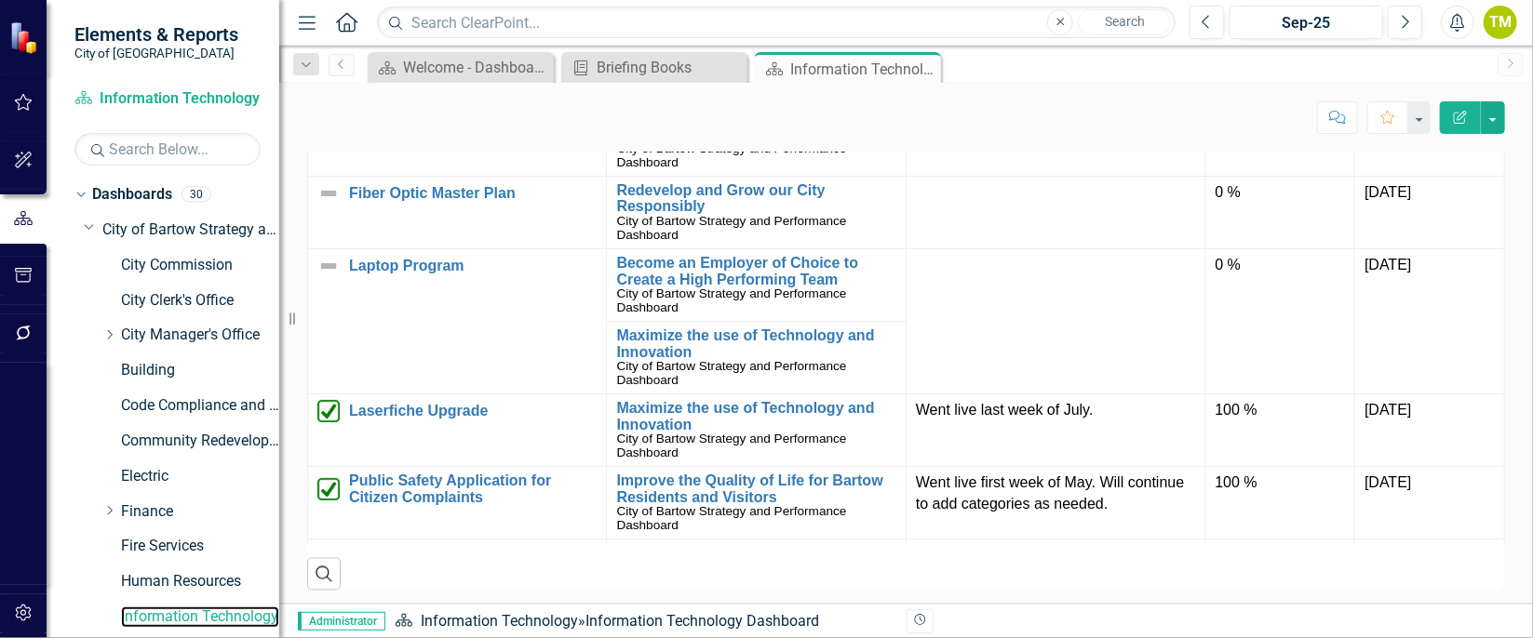
scroll to position [1793, 0]
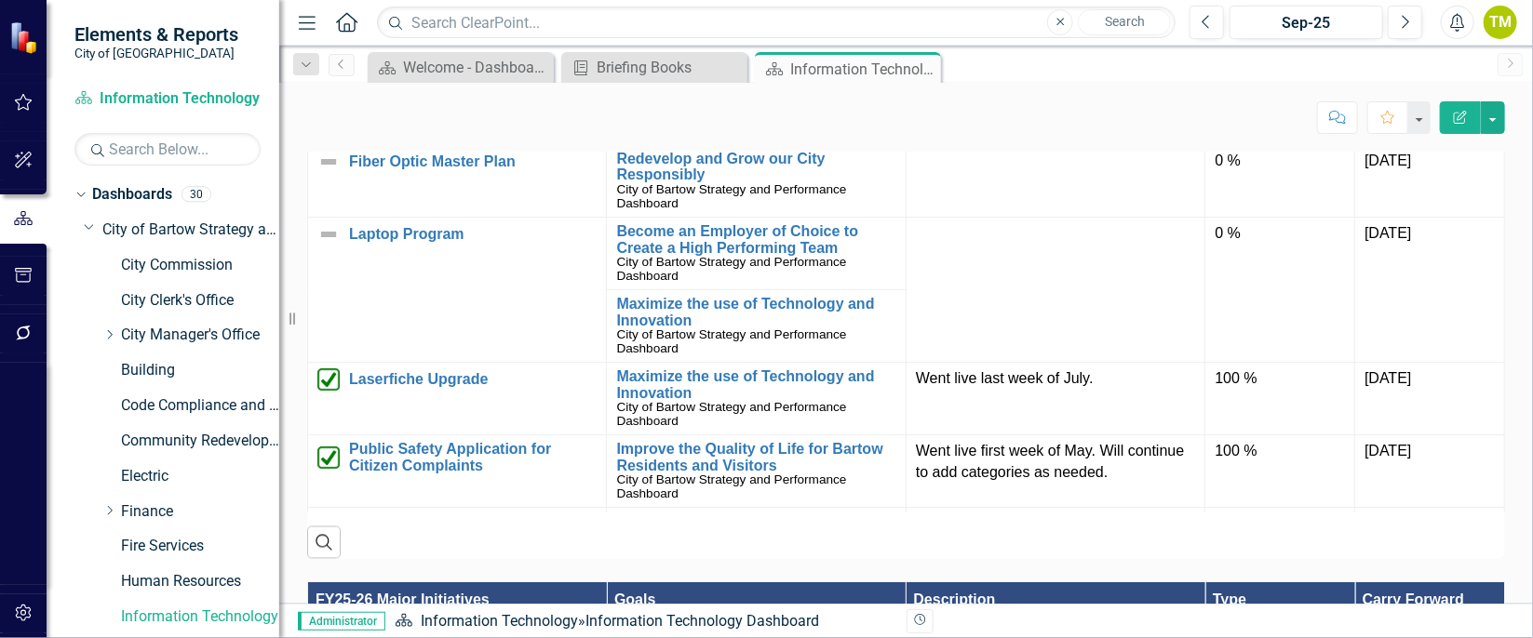
click at [497, 111] on link "Develop a Plan for Technology Friendly Conference Spaces" at bounding box center [473, 94] width 248 height 33
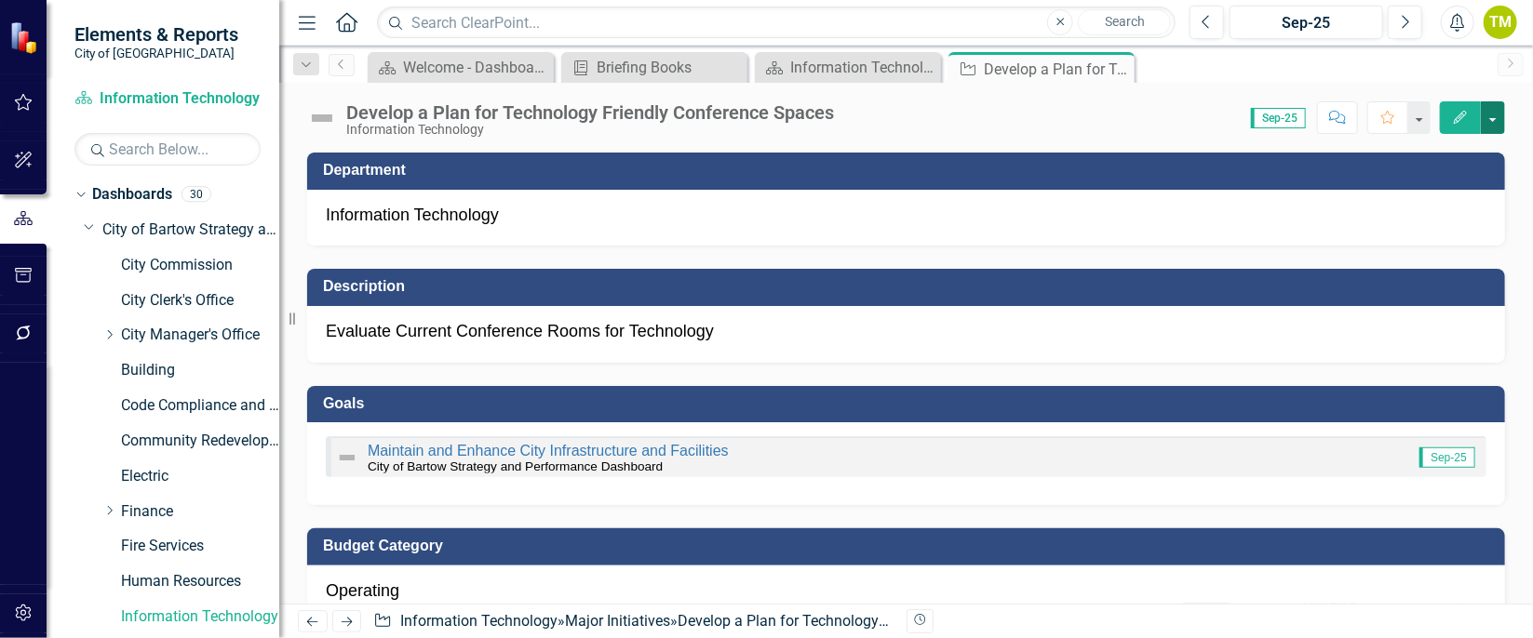
click at [1496, 117] on button "button" at bounding box center [1493, 117] width 24 height 33
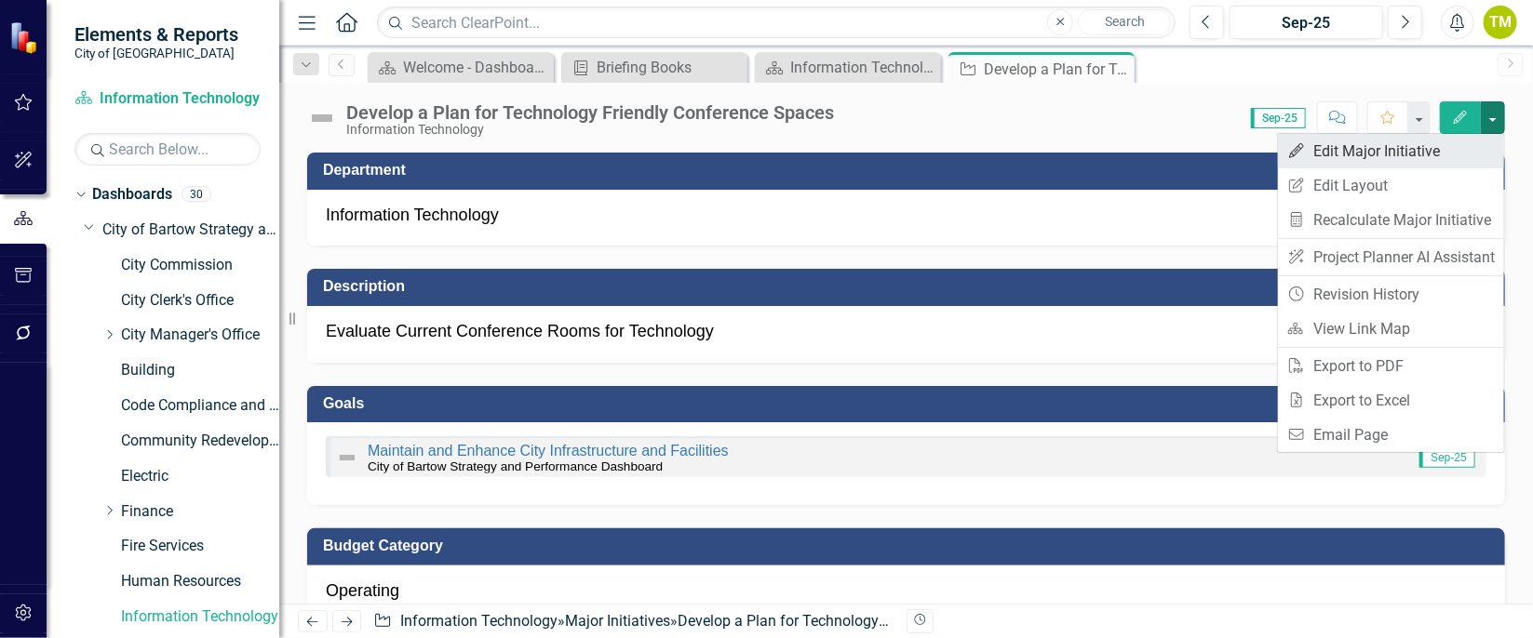
click at [1400, 153] on link "Edit Edit Major Initiative" at bounding box center [1391, 151] width 226 height 34
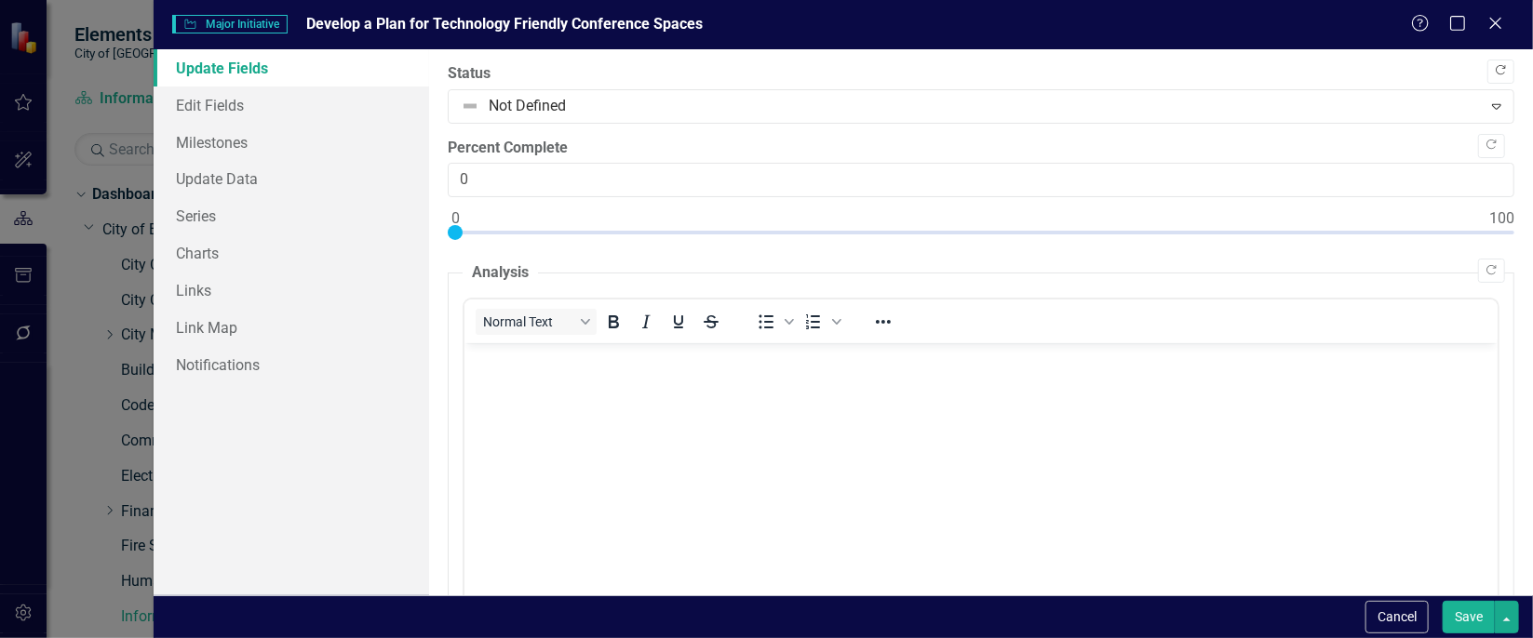
click at [1489, 62] on button "Copy Forward" at bounding box center [1500, 72] width 27 height 24
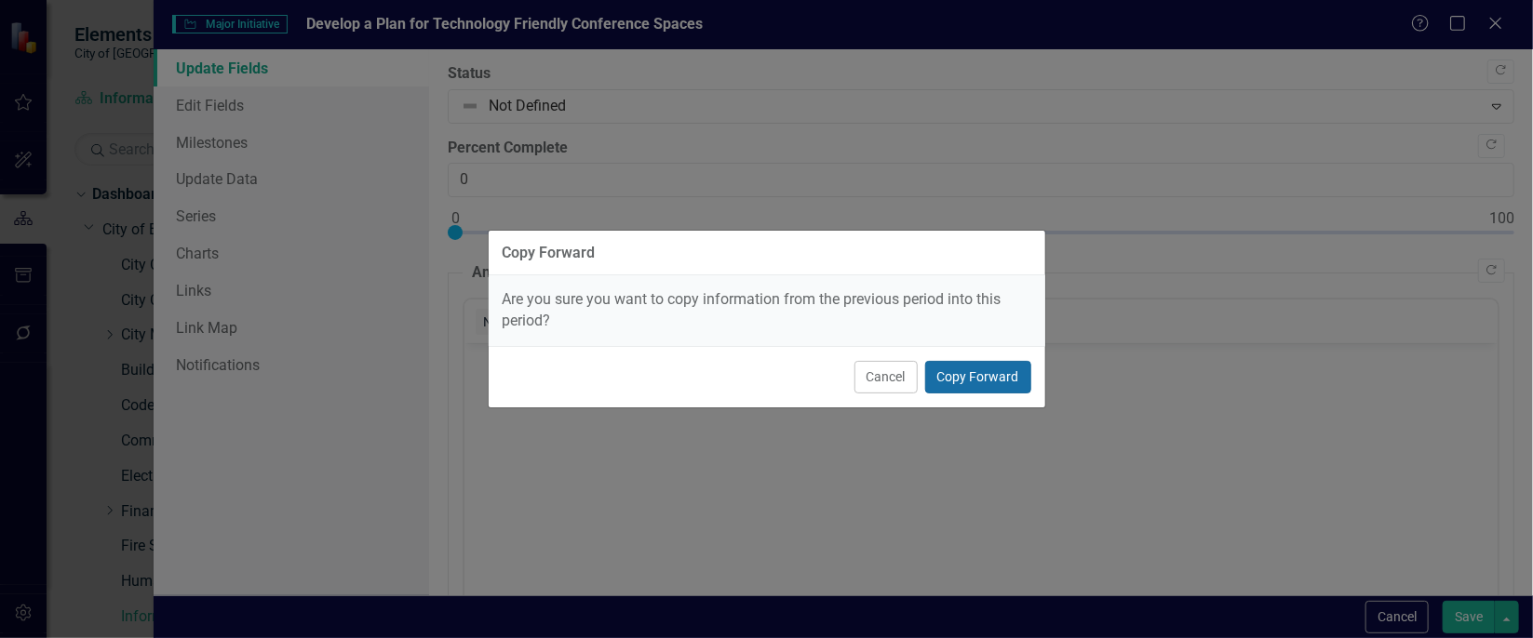
click at [948, 388] on button "Copy Forward" at bounding box center [978, 377] width 106 height 33
type input "50"
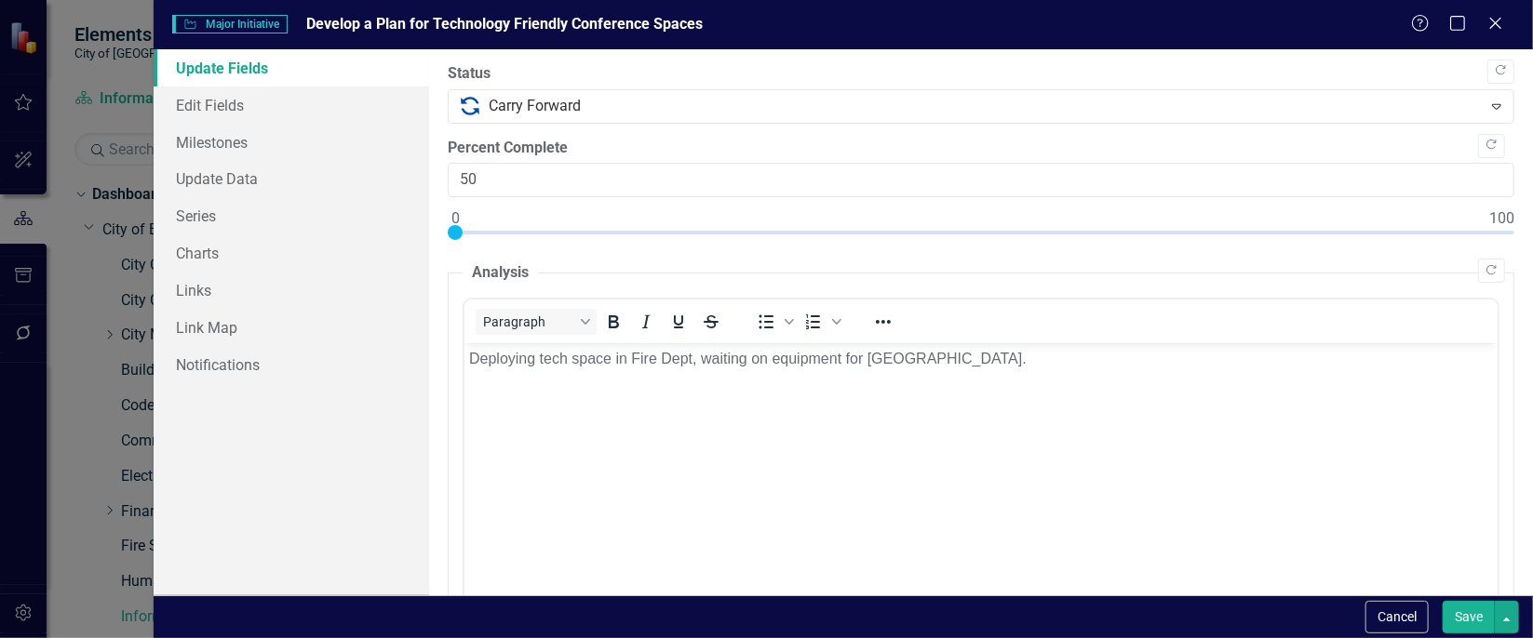
click at [1457, 607] on button "Save" at bounding box center [1469, 617] width 52 height 33
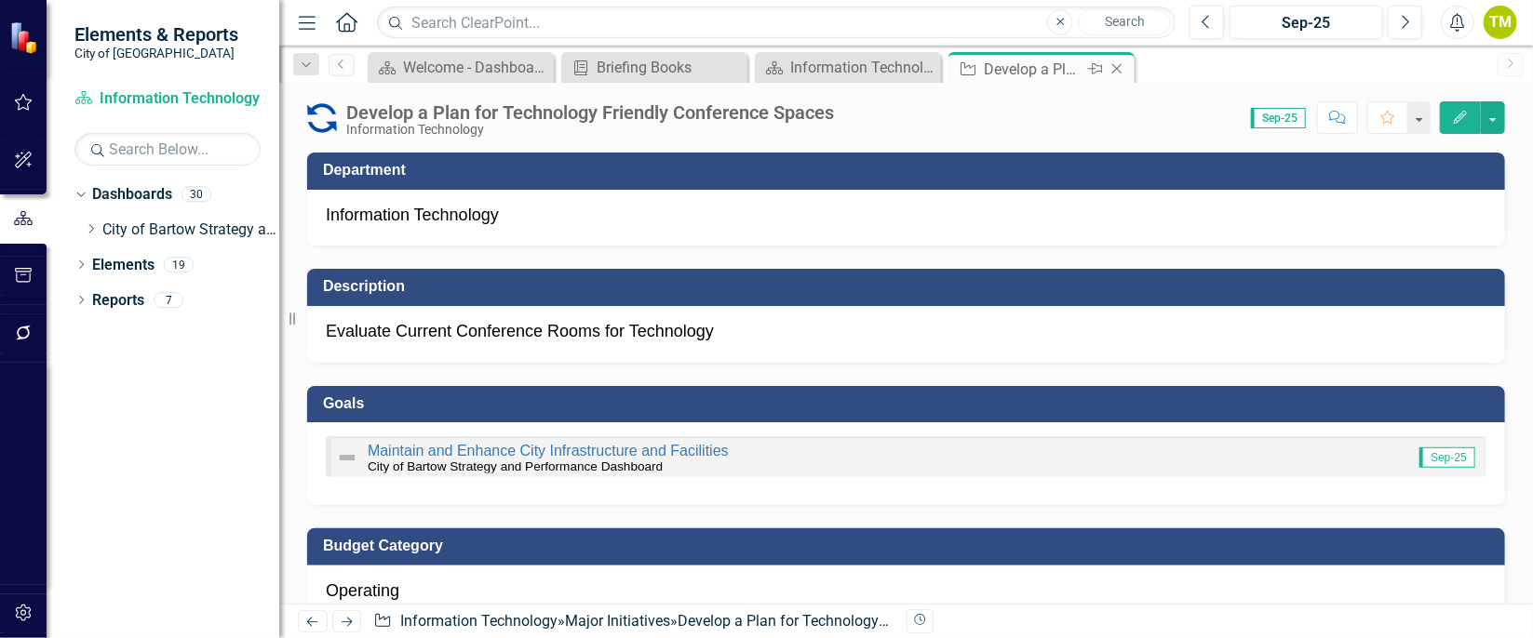
click at [1121, 64] on icon at bounding box center [1117, 69] width 10 height 10
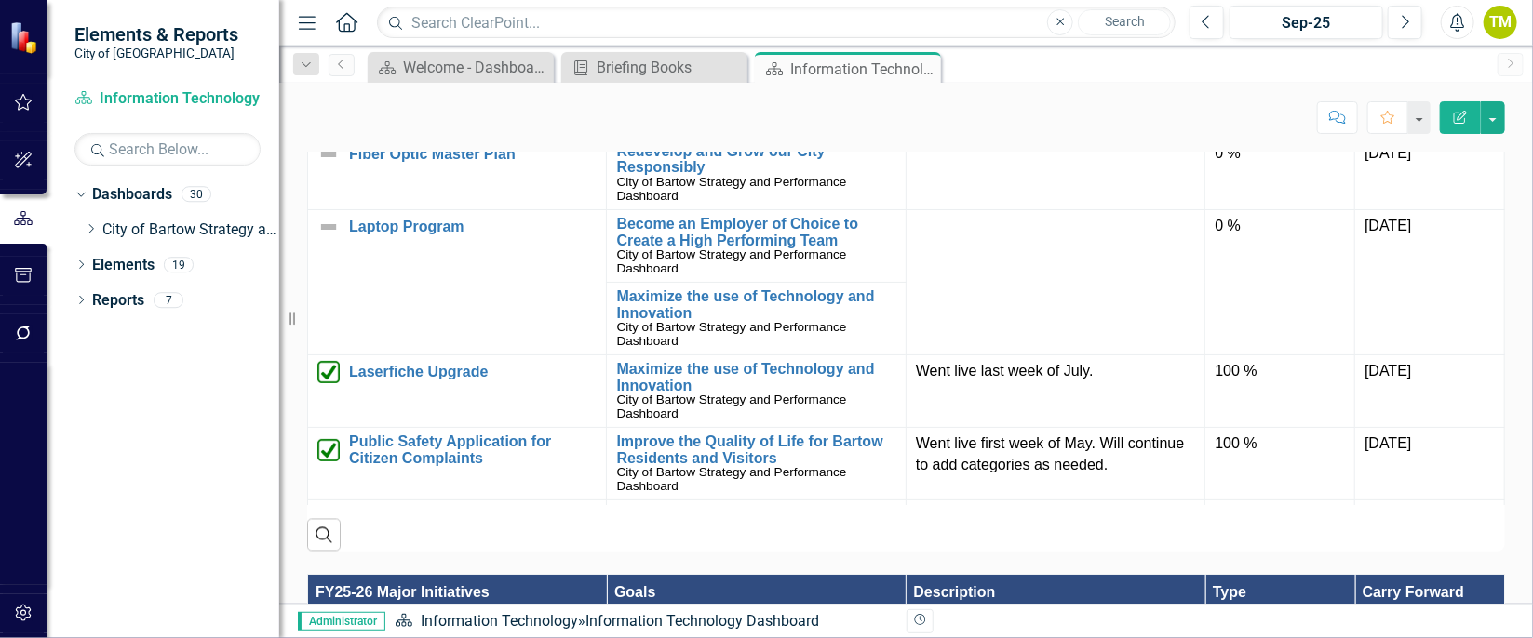
scroll to position [1812, 0]
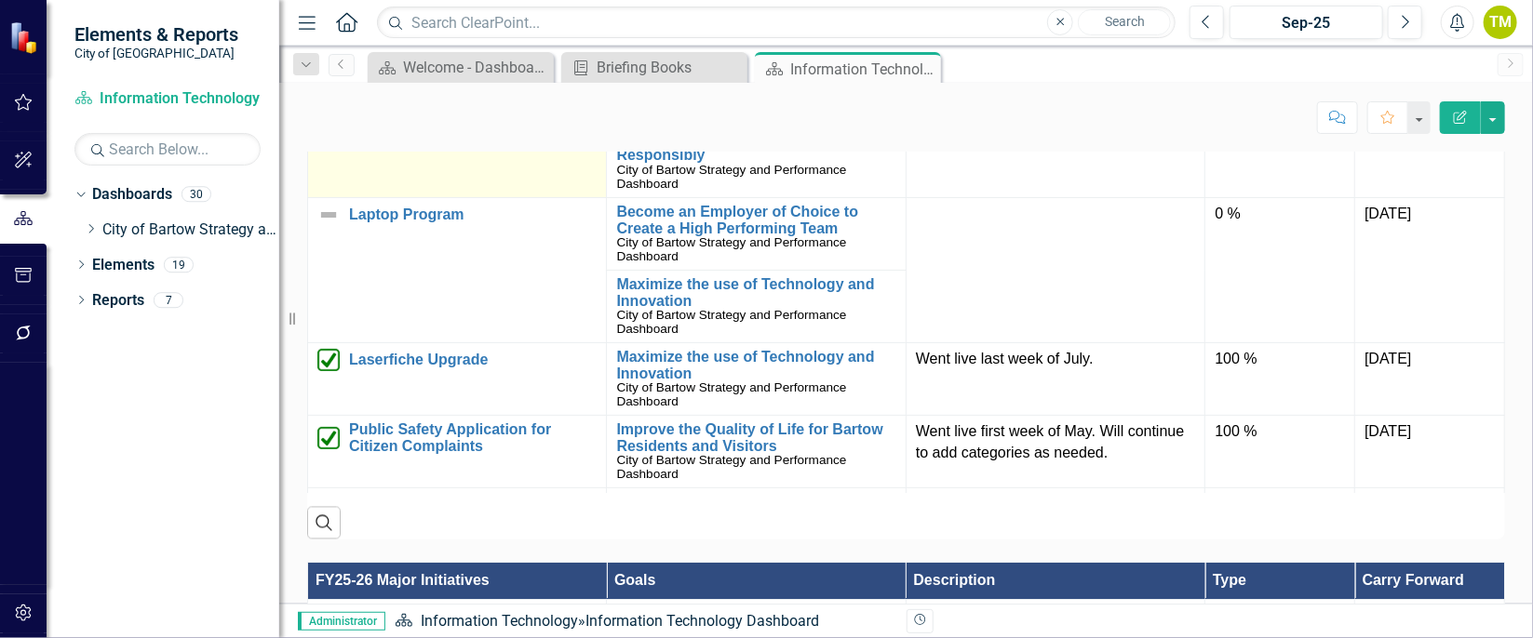
click at [423, 151] on link "Fiber Optic Master Plan" at bounding box center [473, 142] width 248 height 17
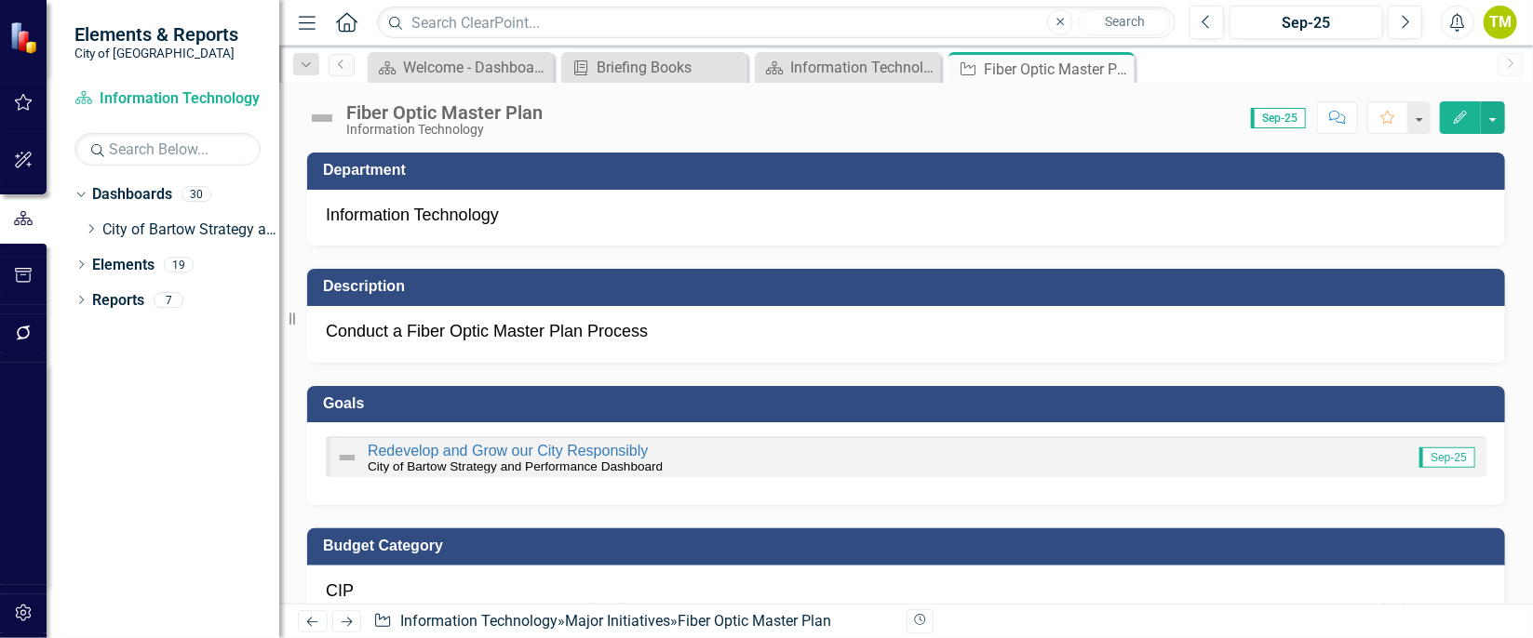
click at [1447, 122] on button "Edit" at bounding box center [1460, 117] width 41 height 33
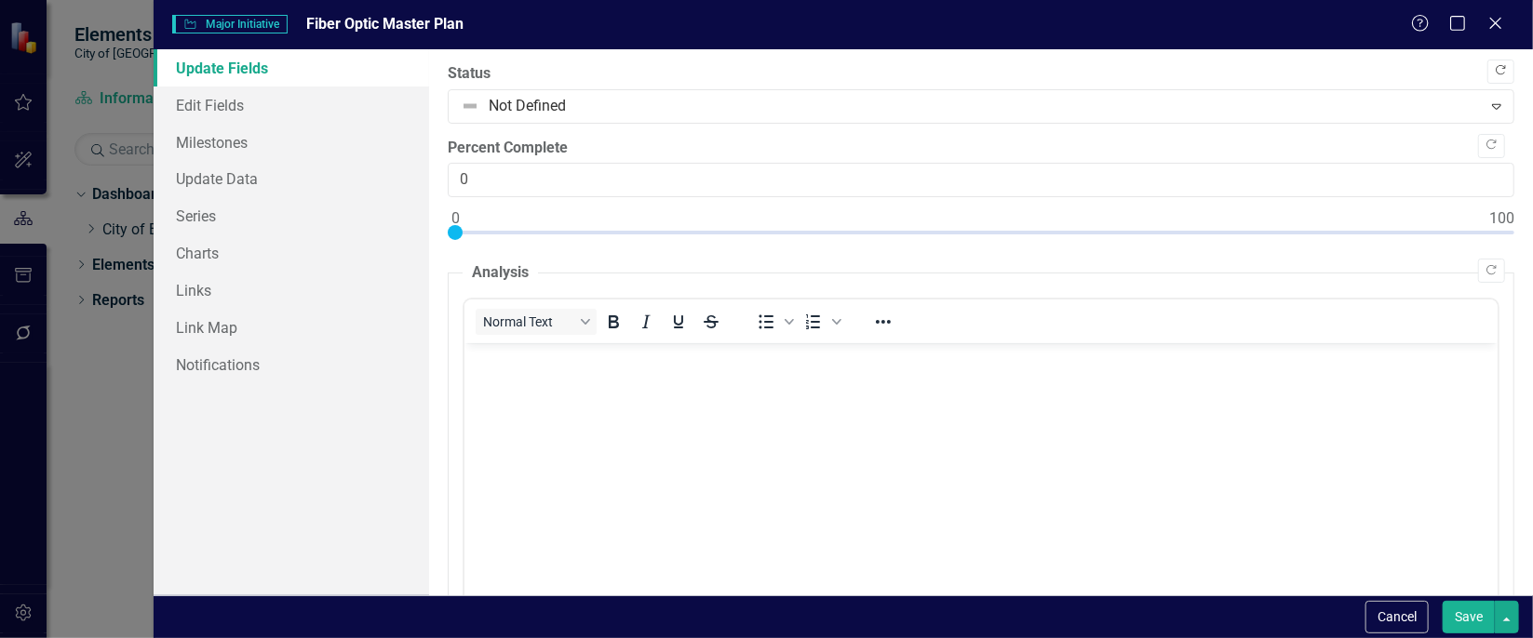
click at [1494, 70] on icon "Copy Forward" at bounding box center [1501, 70] width 14 height 11
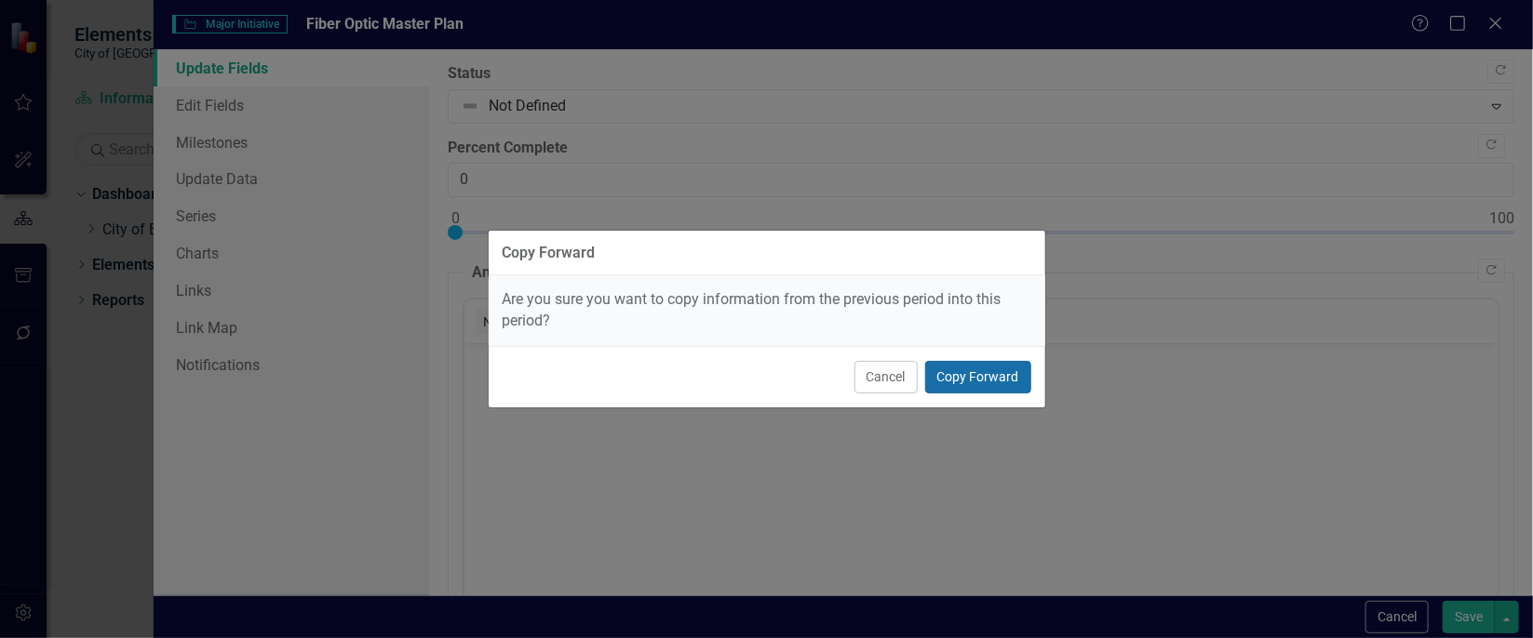
click at [961, 373] on button "Copy Forward" at bounding box center [978, 377] width 106 height 33
type input "10"
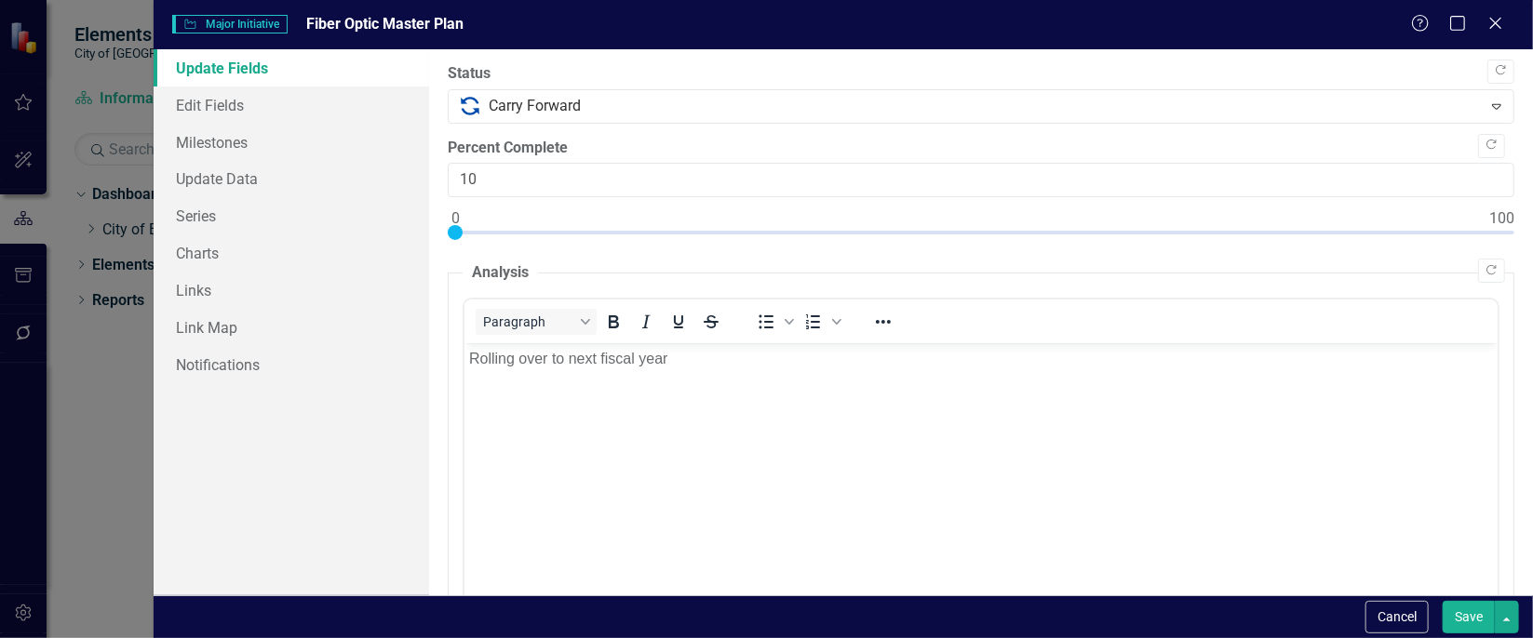
click at [1469, 624] on button "Save" at bounding box center [1469, 617] width 52 height 33
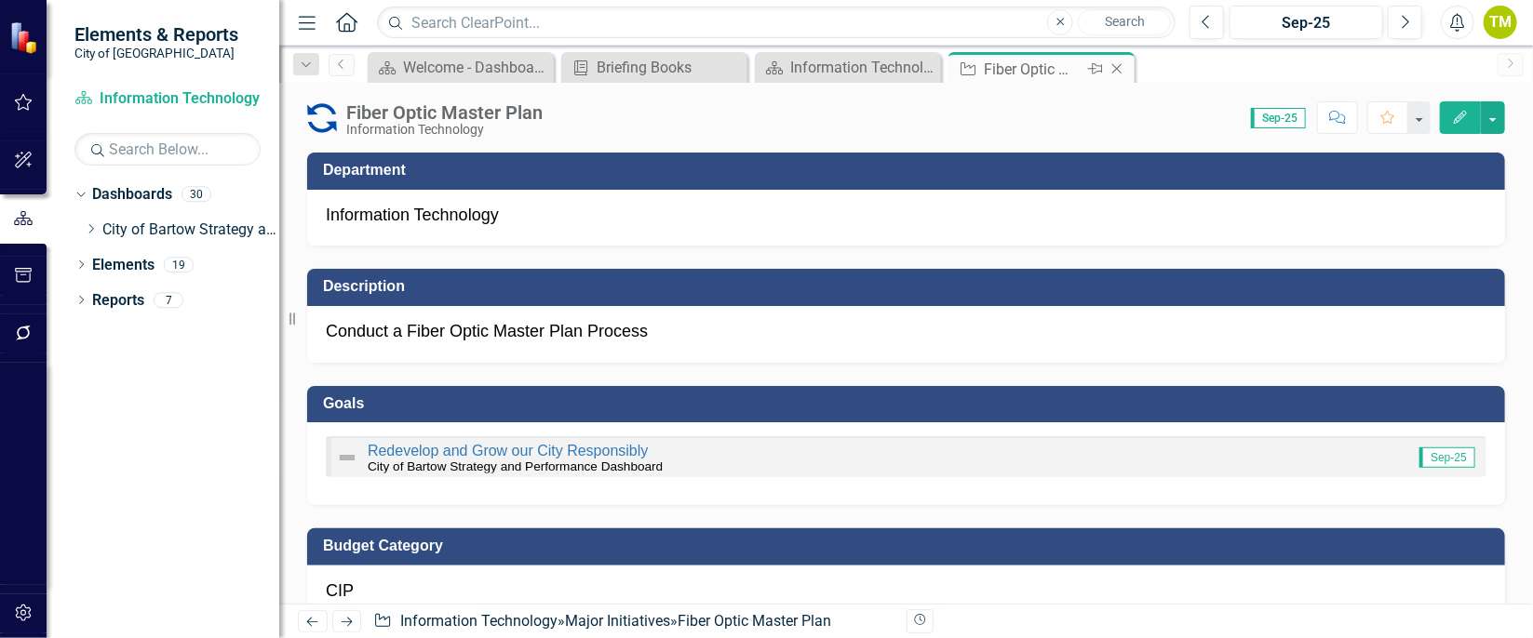
click at [1122, 68] on icon "Close" at bounding box center [1117, 68] width 19 height 15
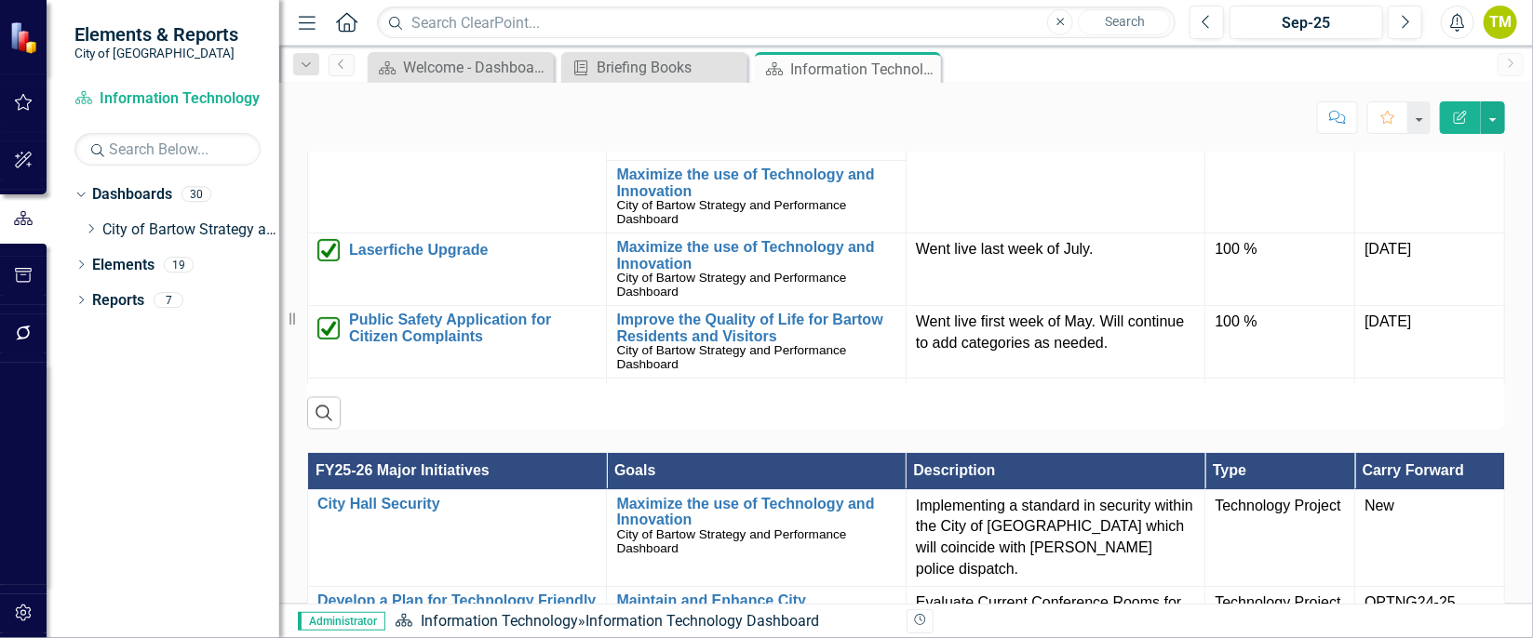
scroll to position [1954, 0]
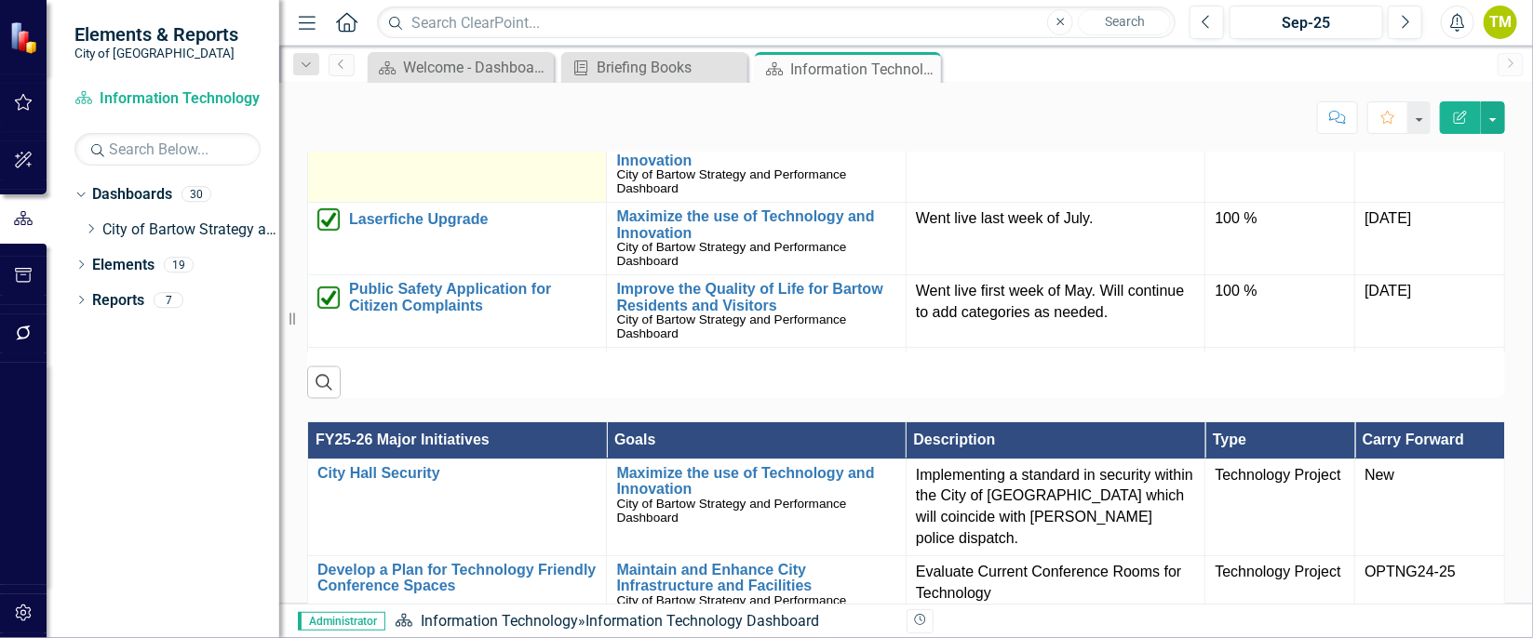
click at [450, 82] on link "Laptop Program" at bounding box center [473, 73] width 248 height 17
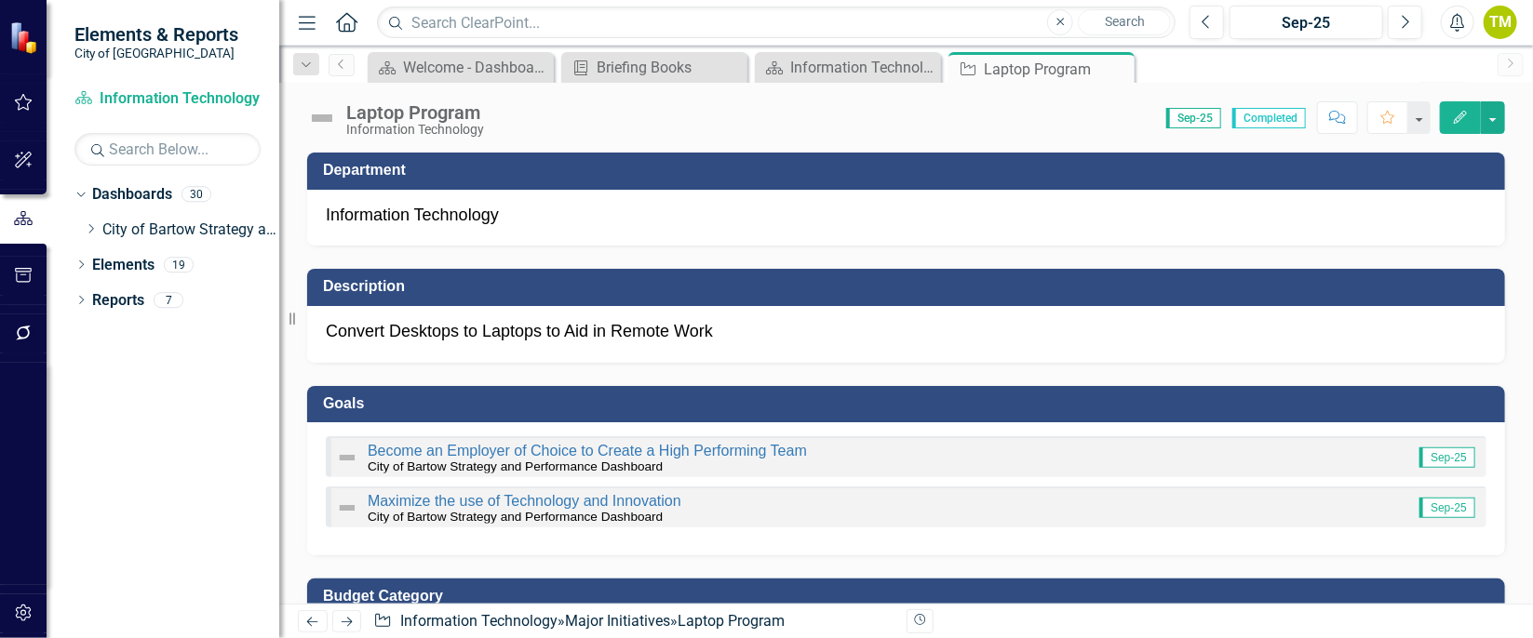
click at [1451, 119] on button "Edit" at bounding box center [1460, 117] width 41 height 33
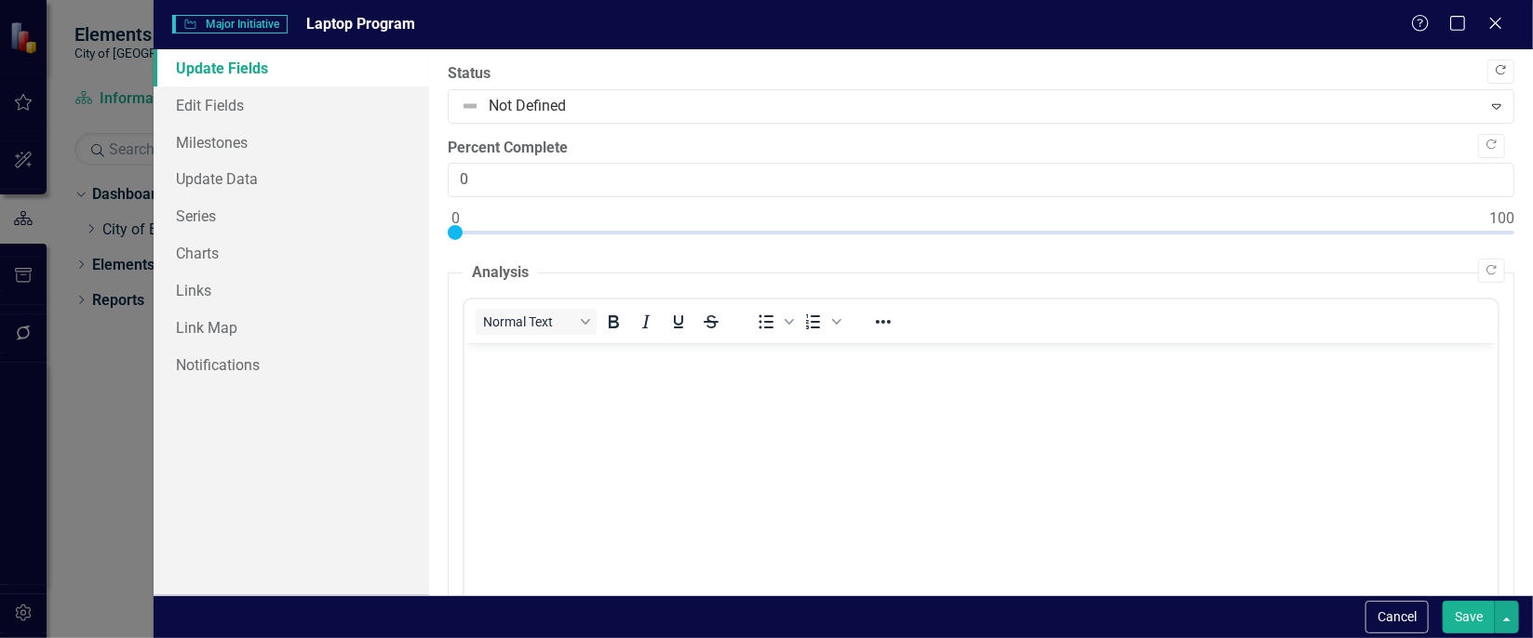
click at [1494, 68] on icon "Copy Forward" at bounding box center [1501, 70] width 14 height 11
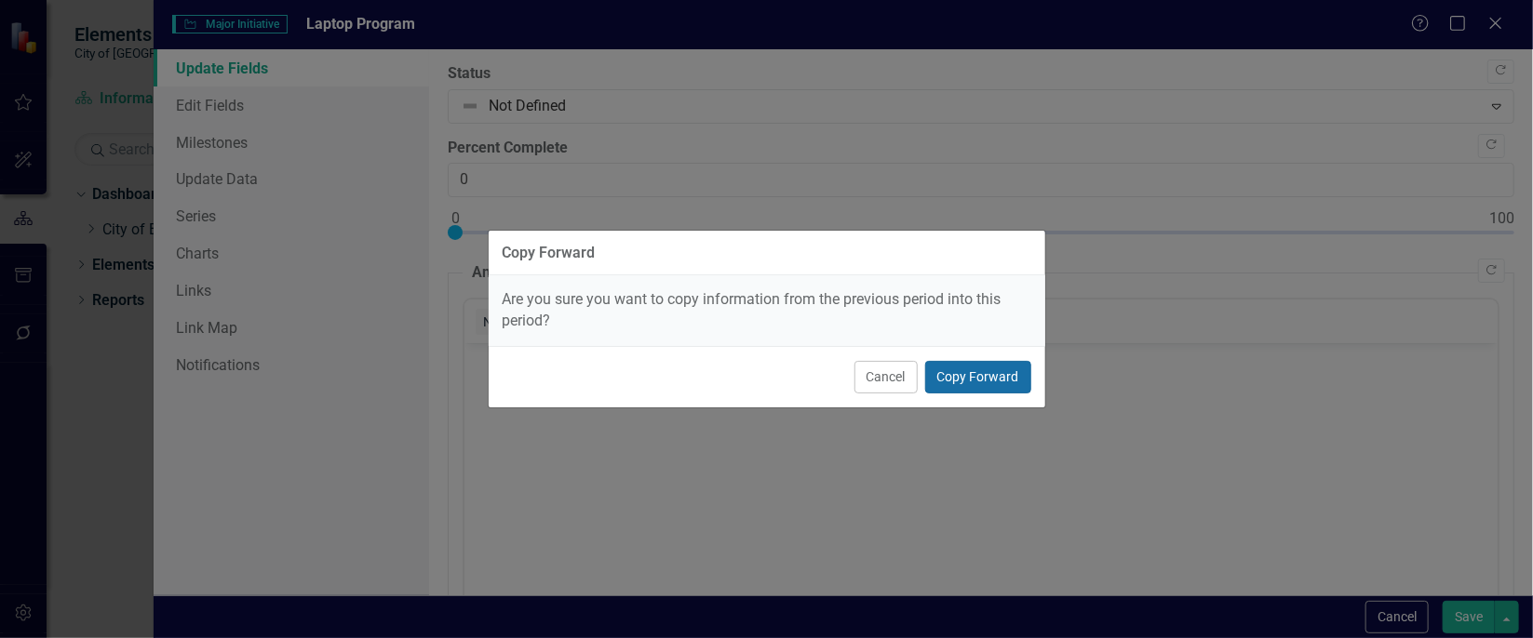
click at [988, 370] on button "Copy Forward" at bounding box center [978, 377] width 106 height 33
type input "100"
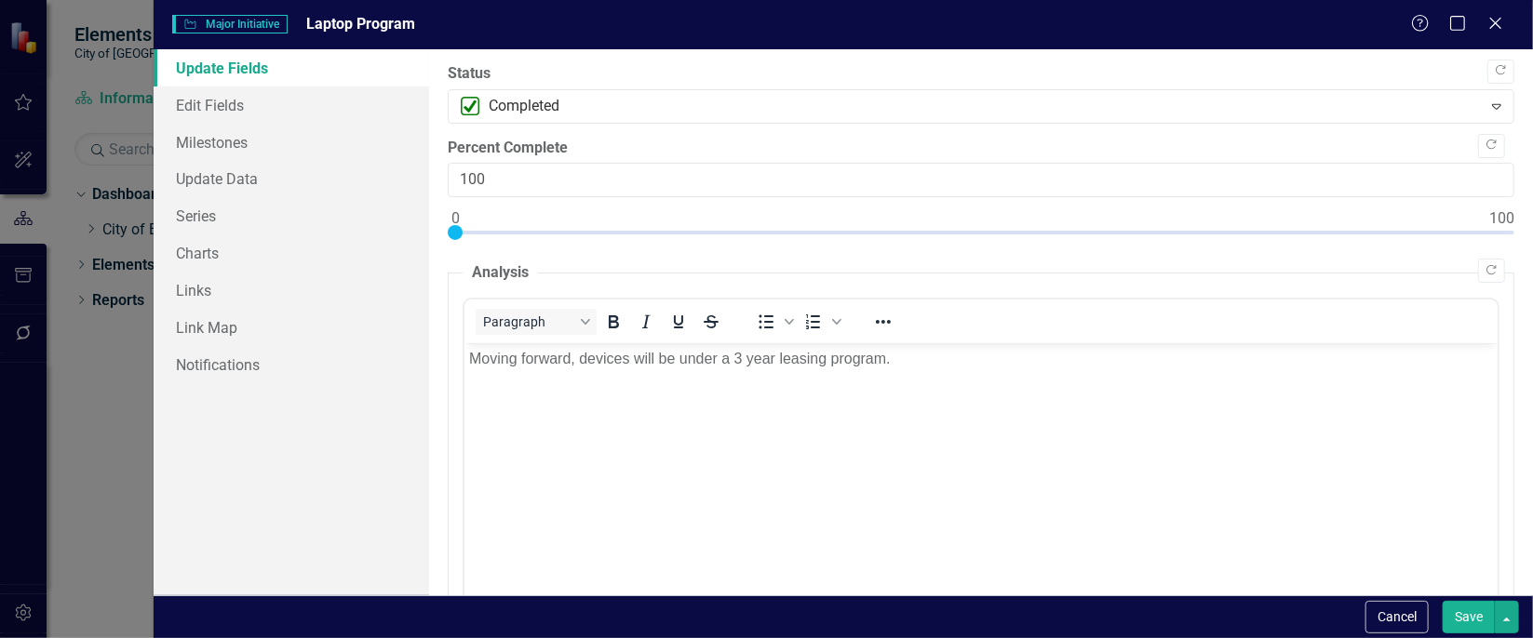
click at [1475, 610] on button "Save" at bounding box center [1469, 617] width 52 height 33
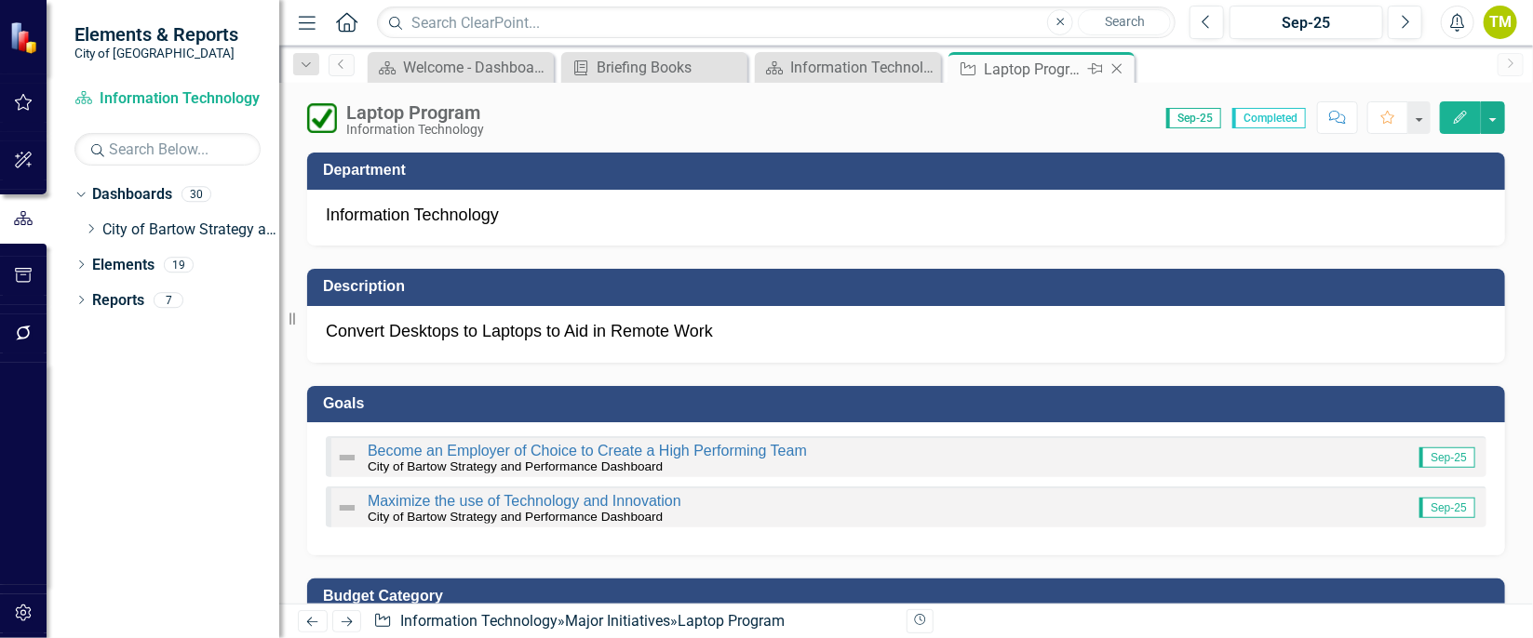
click at [1119, 70] on icon at bounding box center [1117, 69] width 10 height 10
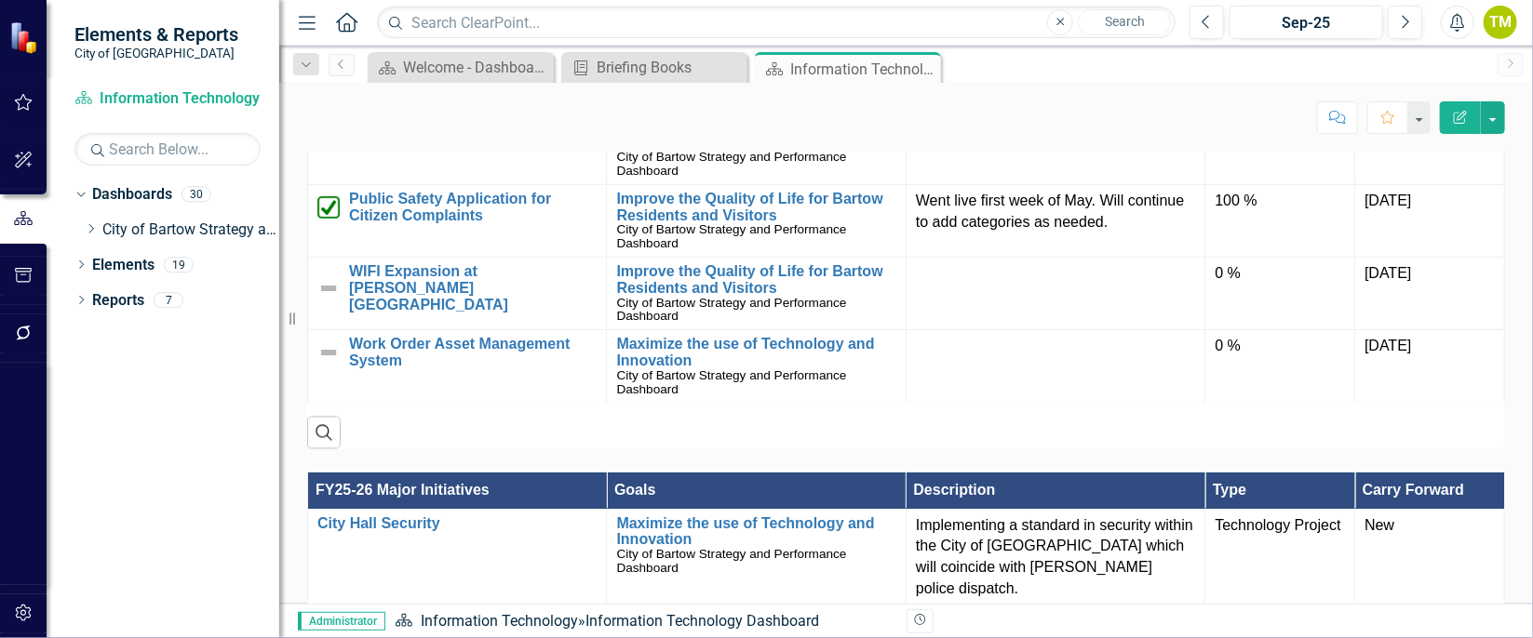
scroll to position [160, 0]
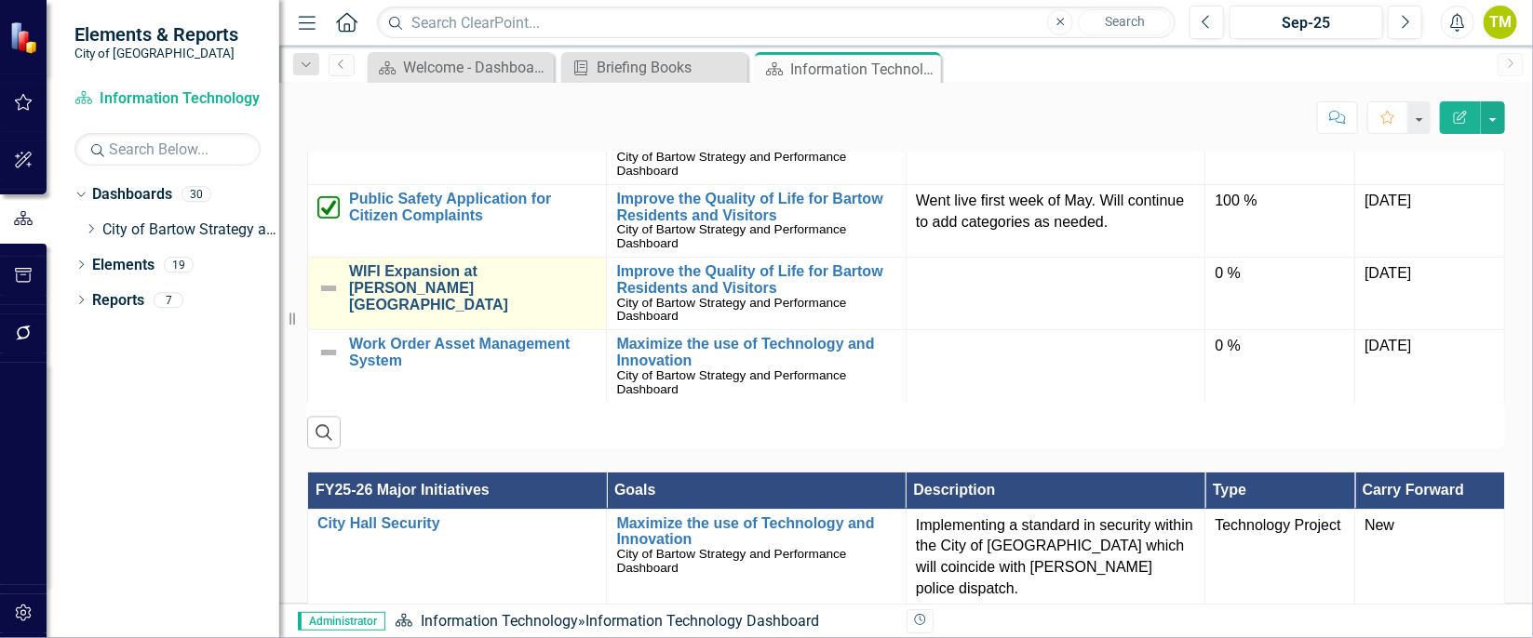
click at [408, 313] on link "WIFI Expansion at [PERSON_NAME][GEOGRAPHIC_DATA]" at bounding box center [473, 287] width 248 height 49
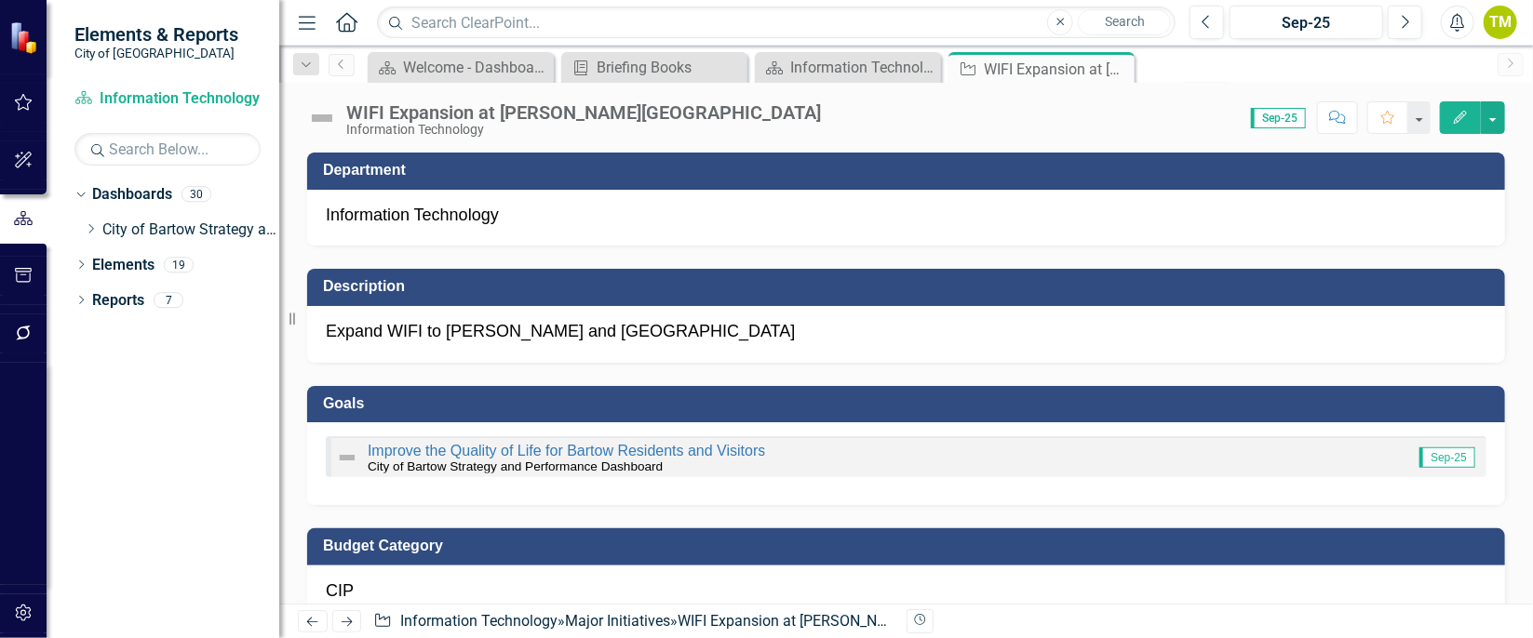
click at [1458, 116] on icon "button" at bounding box center [1460, 117] width 13 height 13
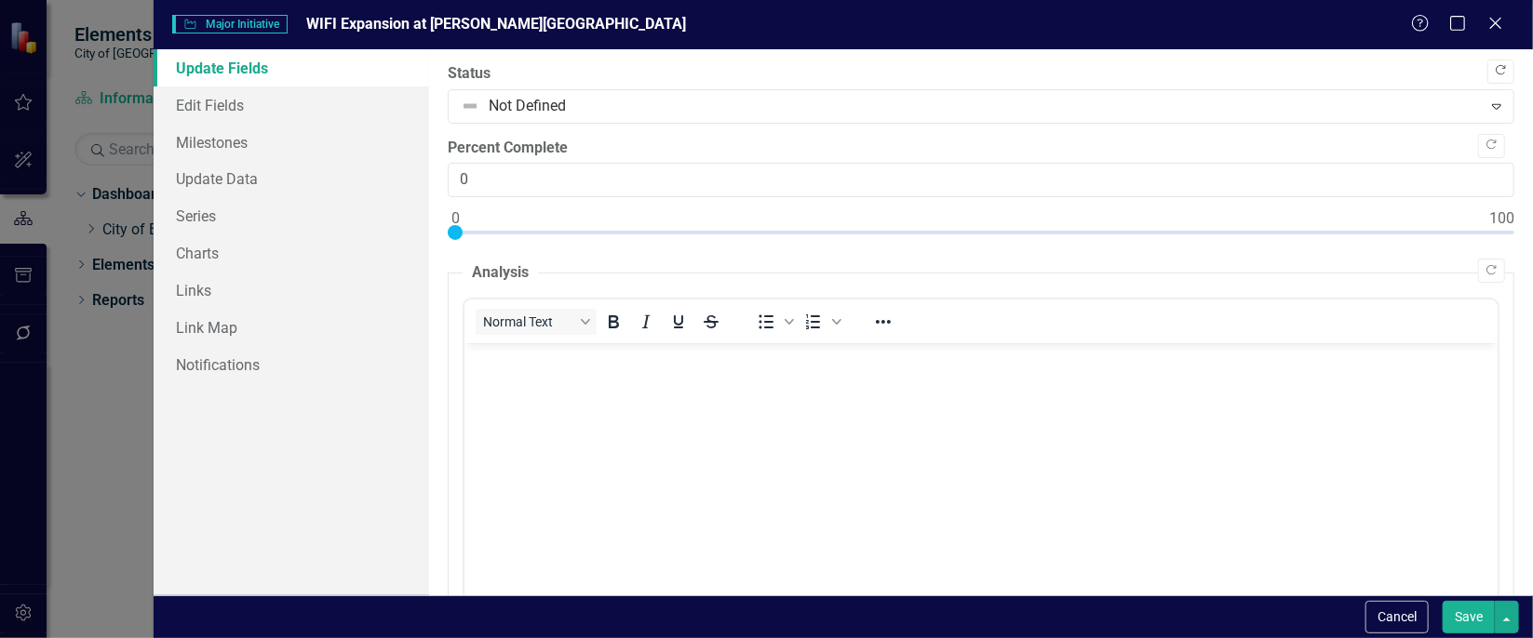
click at [1487, 62] on button "Copy Forward" at bounding box center [1500, 72] width 27 height 24
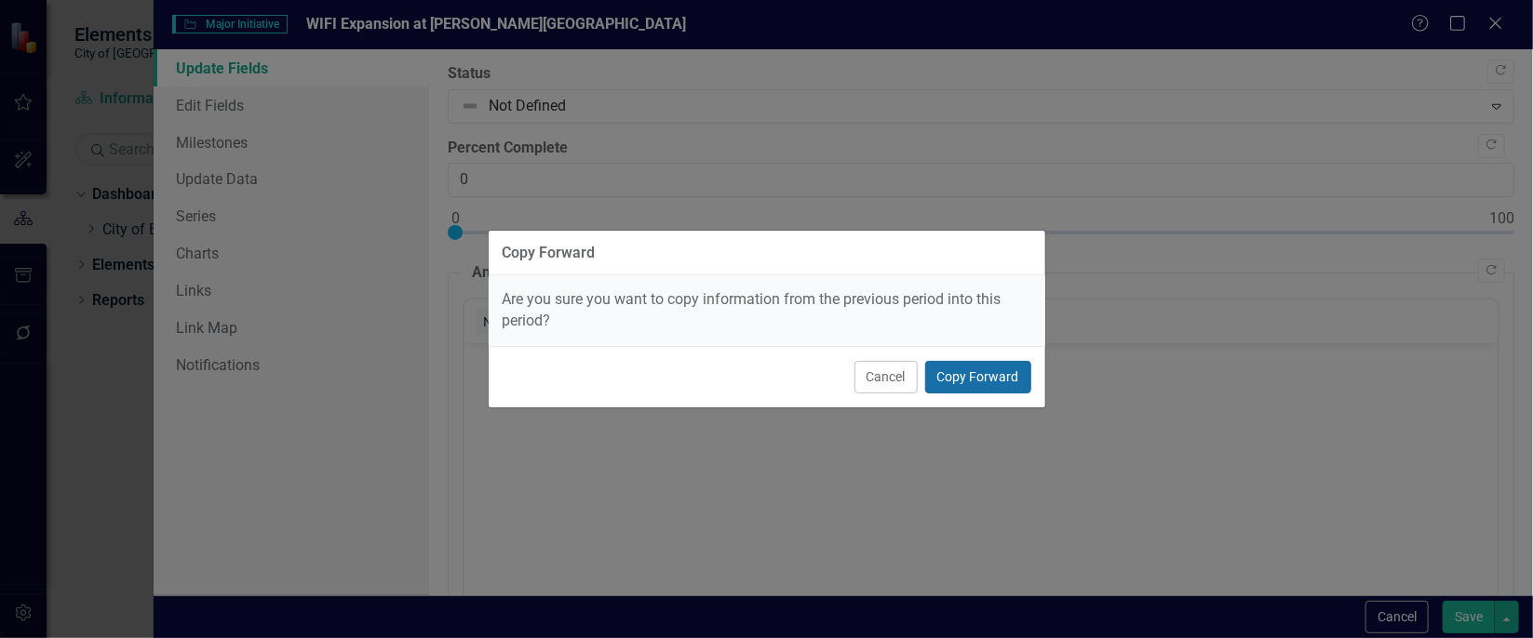
click at [1001, 367] on button "Copy Forward" at bounding box center [978, 377] width 106 height 33
type input "30"
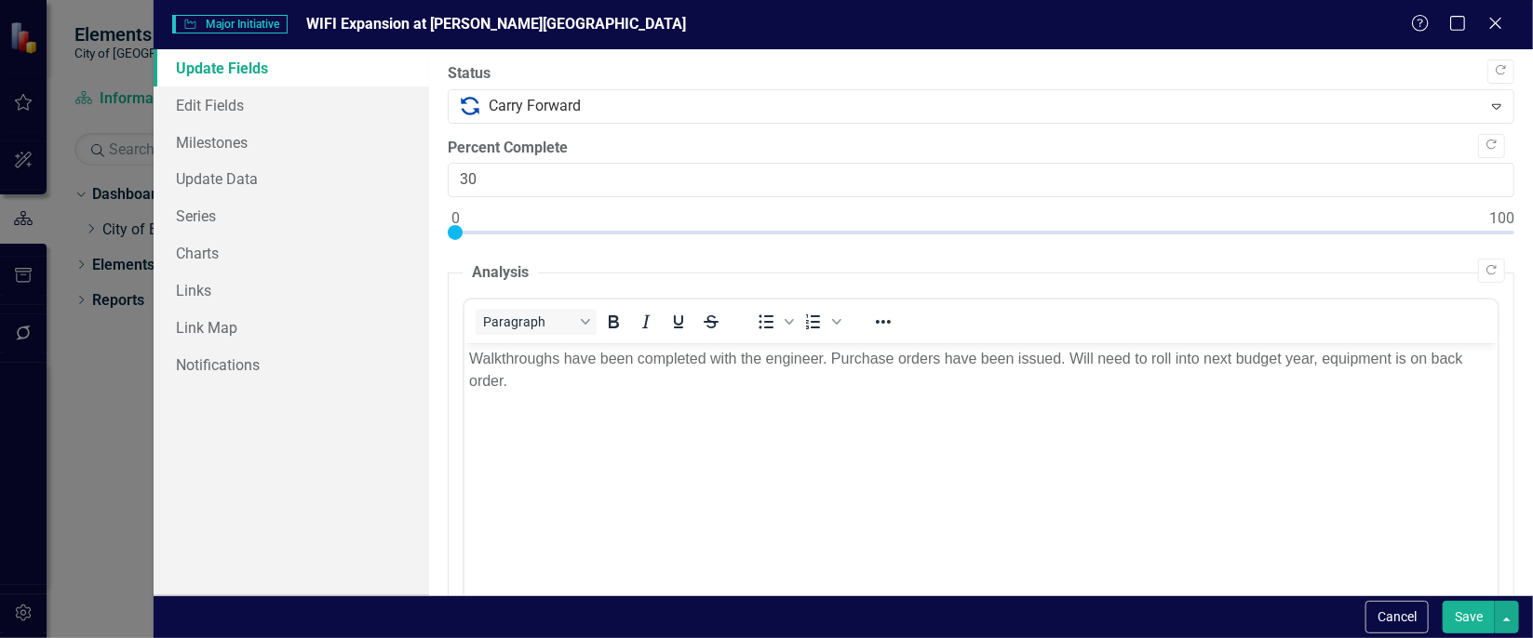
click at [1456, 620] on button "Save" at bounding box center [1469, 617] width 52 height 33
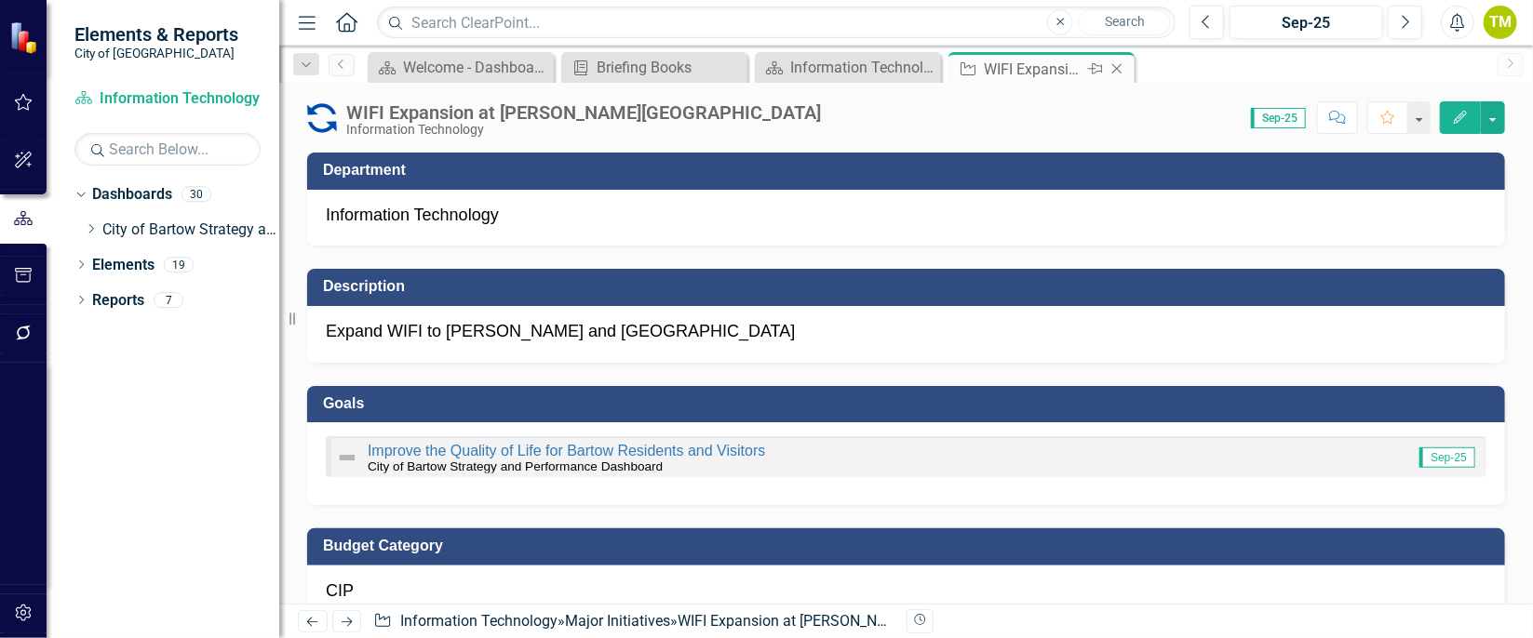
click at [1114, 65] on icon at bounding box center [1117, 69] width 10 height 10
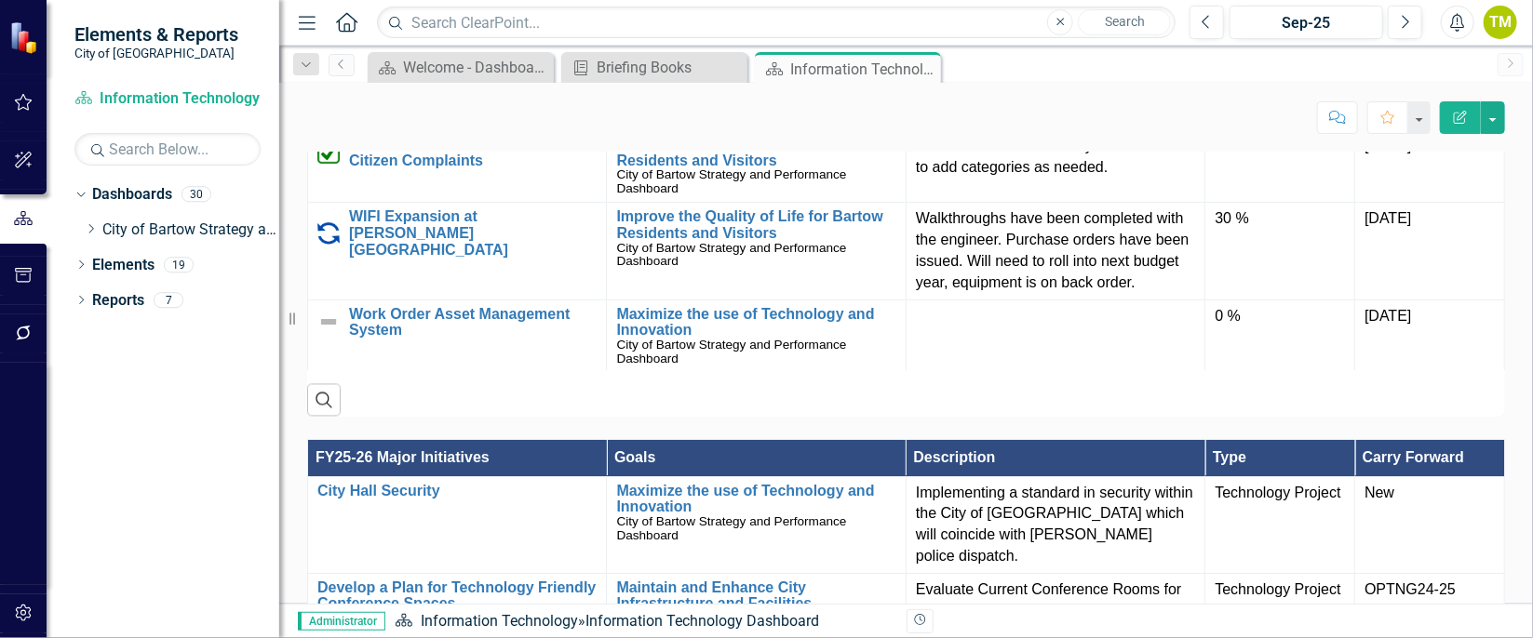
scroll to position [183, 0]
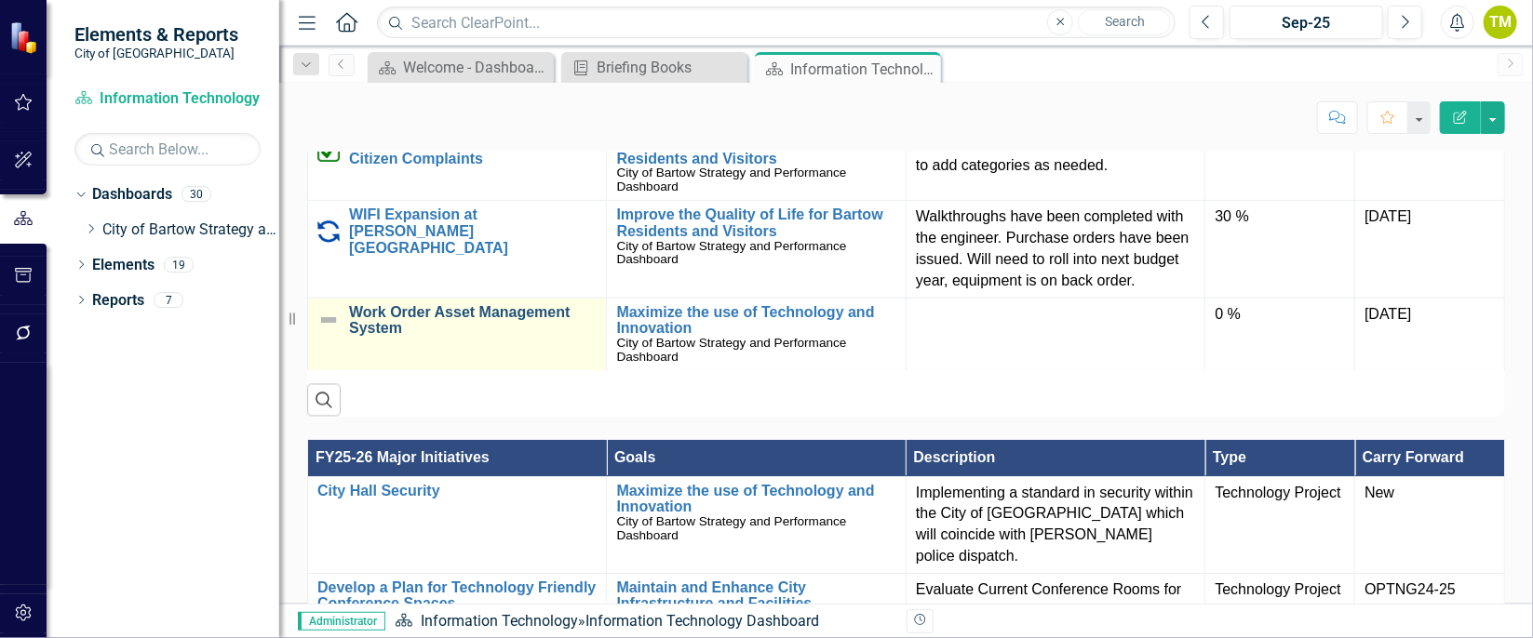
click at [541, 337] on link "Work Order Asset Management System" at bounding box center [473, 320] width 248 height 33
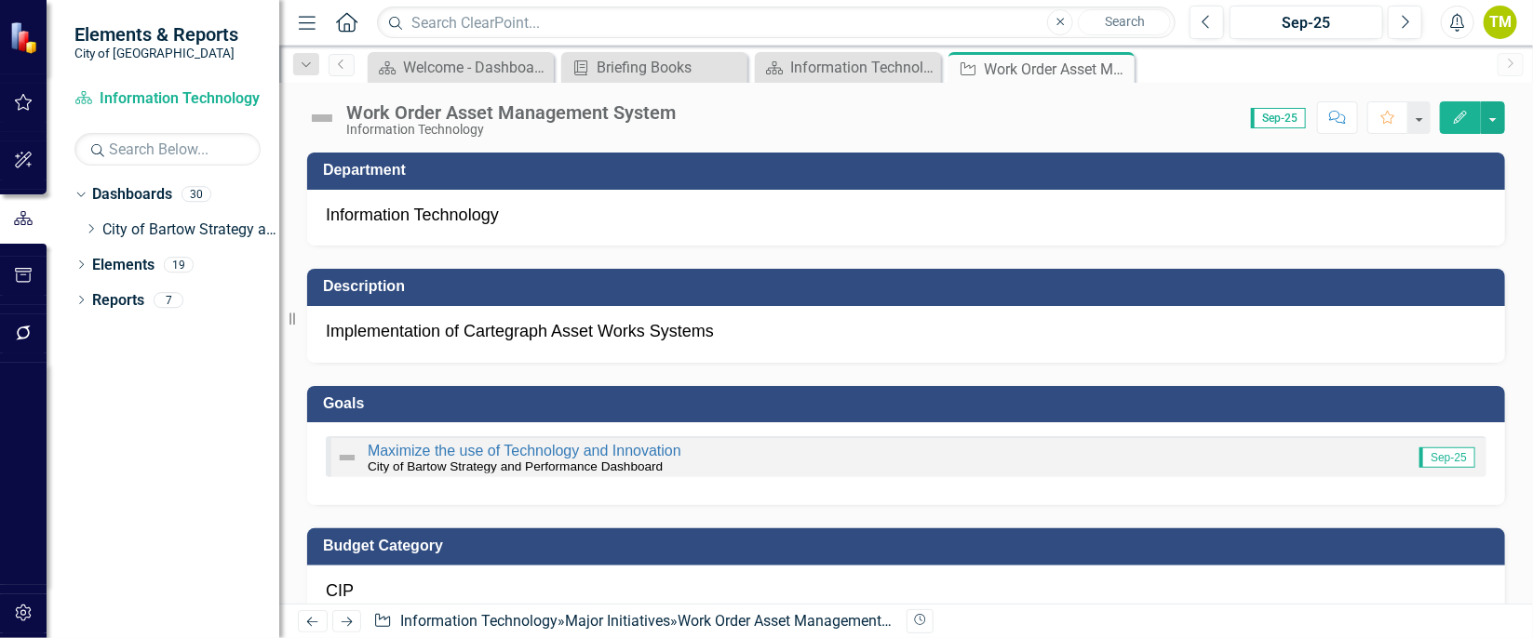
click at [1456, 120] on icon "button" at bounding box center [1460, 117] width 13 height 13
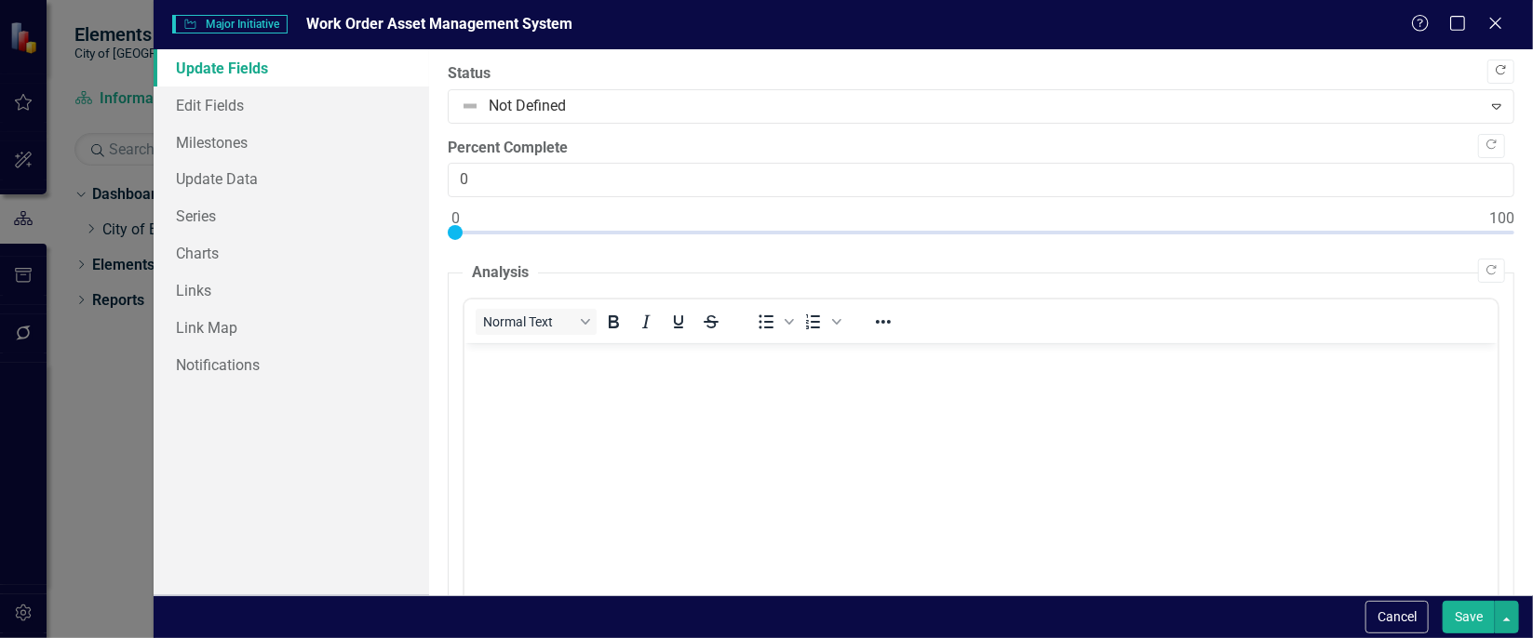
click at [1488, 60] on button "Copy Forward" at bounding box center [1500, 72] width 27 height 24
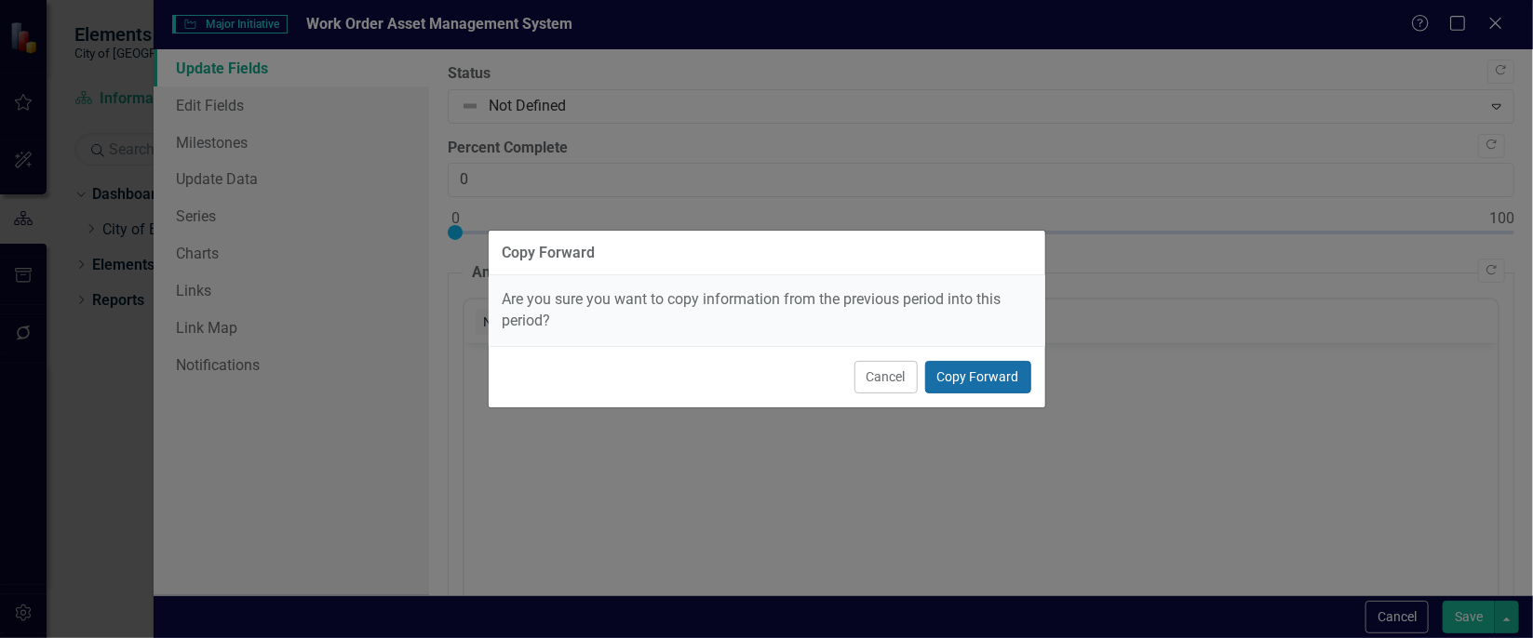
click at [961, 386] on button "Copy Forward" at bounding box center [978, 377] width 106 height 33
type input "40"
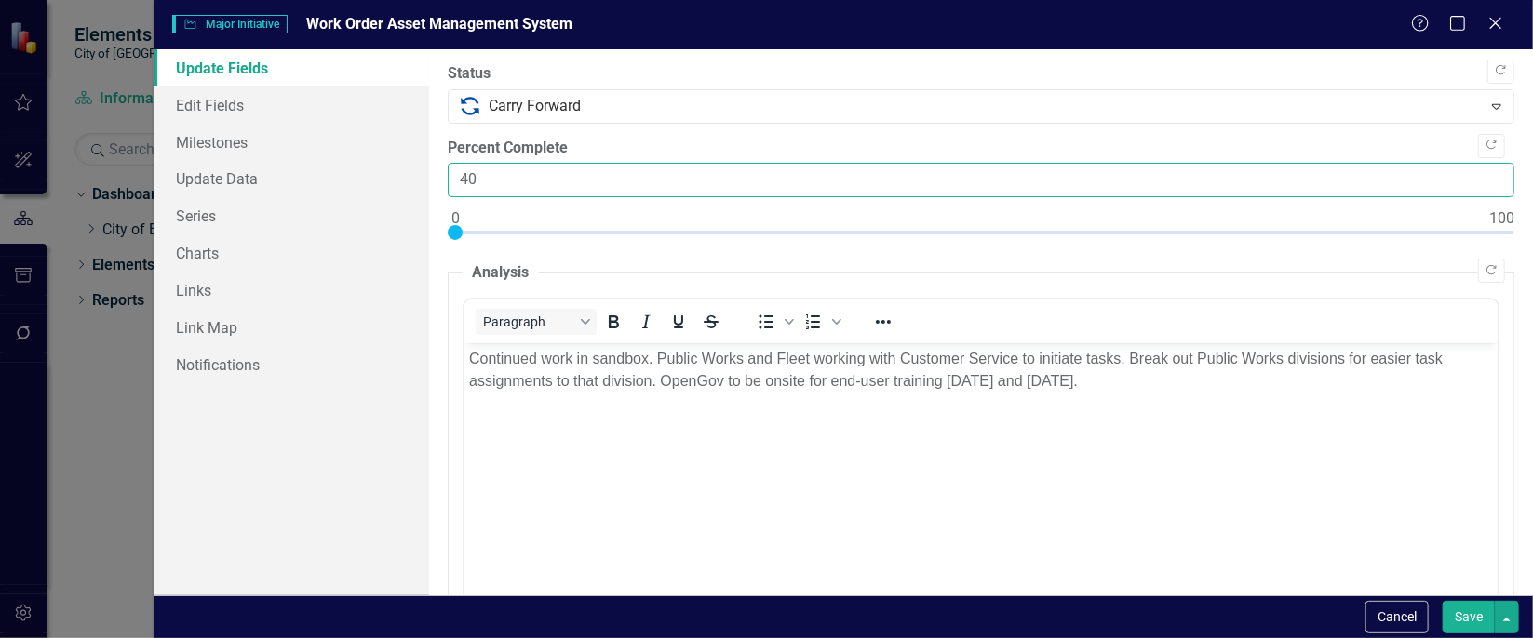
drag, startPoint x: 573, startPoint y: 174, endPoint x: 439, endPoint y: 162, distance: 134.6
click at [439, 162] on div ""Update" fields in ClearPoint are the fields that change from reporting period …" at bounding box center [981, 322] width 1104 height 546
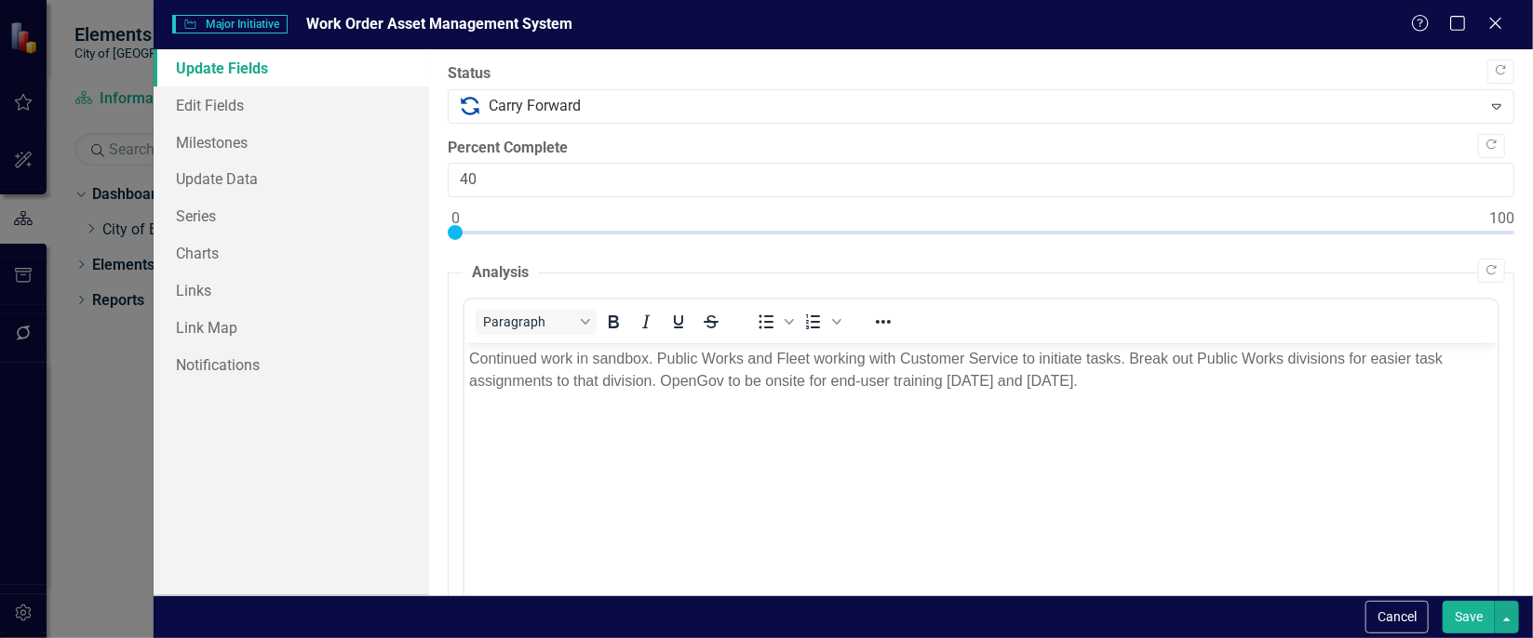
click at [654, 360] on p "Continued work in sandbox. Public Works and Fleet working with Customer Service…" at bounding box center [981, 369] width 1024 height 45
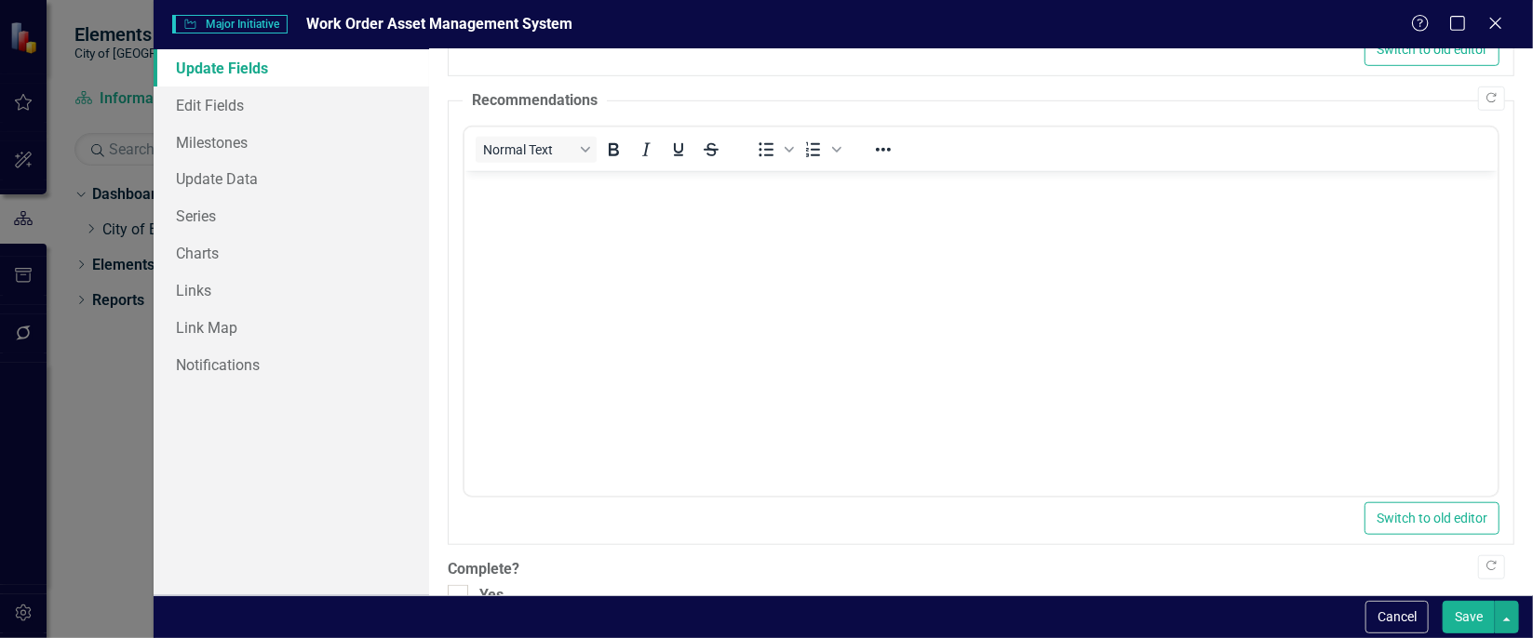
scroll to position [679, 0]
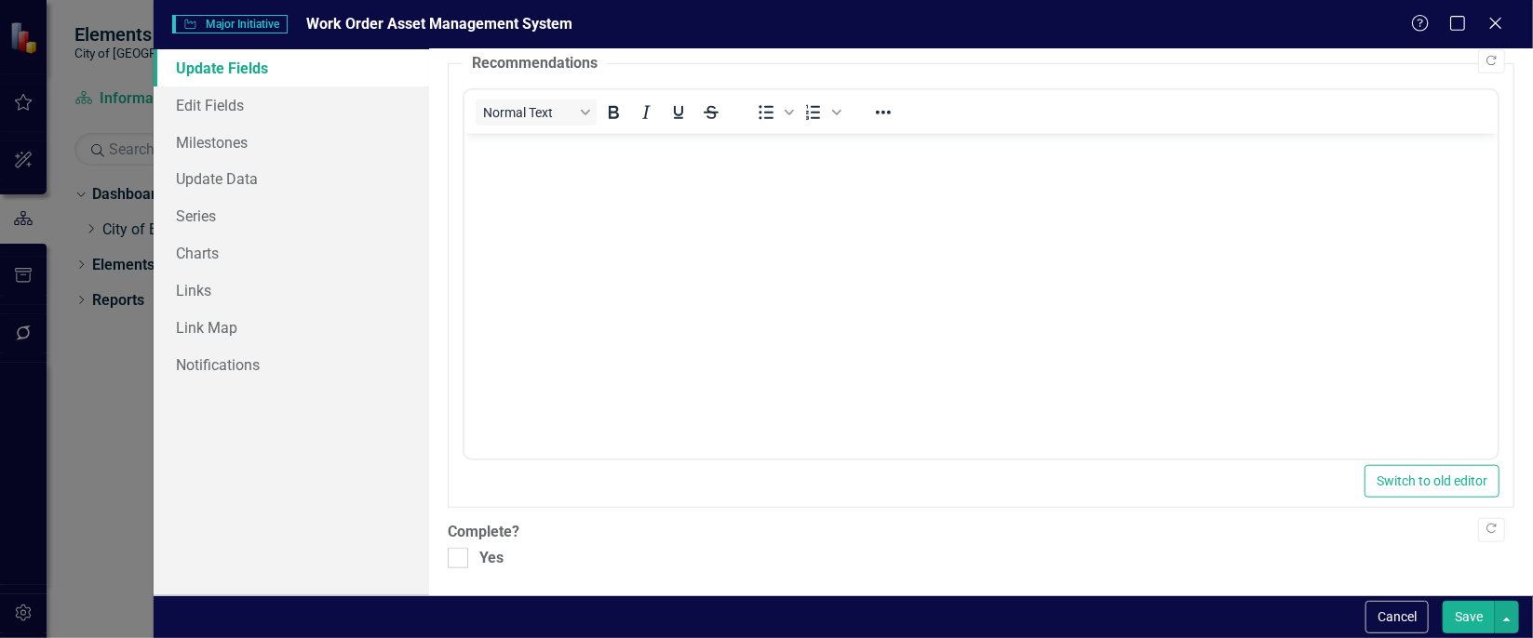
click at [1472, 618] on button "Save" at bounding box center [1469, 617] width 52 height 33
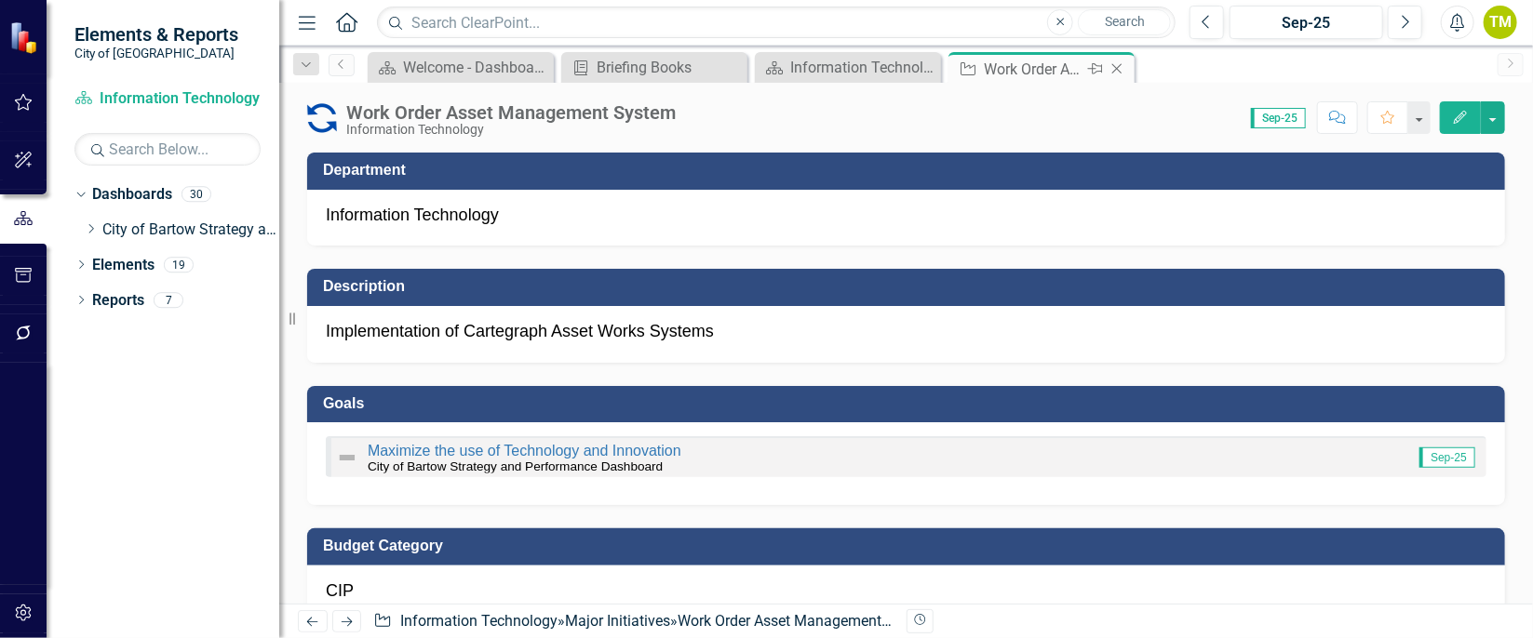
click at [1122, 60] on div "Close" at bounding box center [1118, 69] width 23 height 23
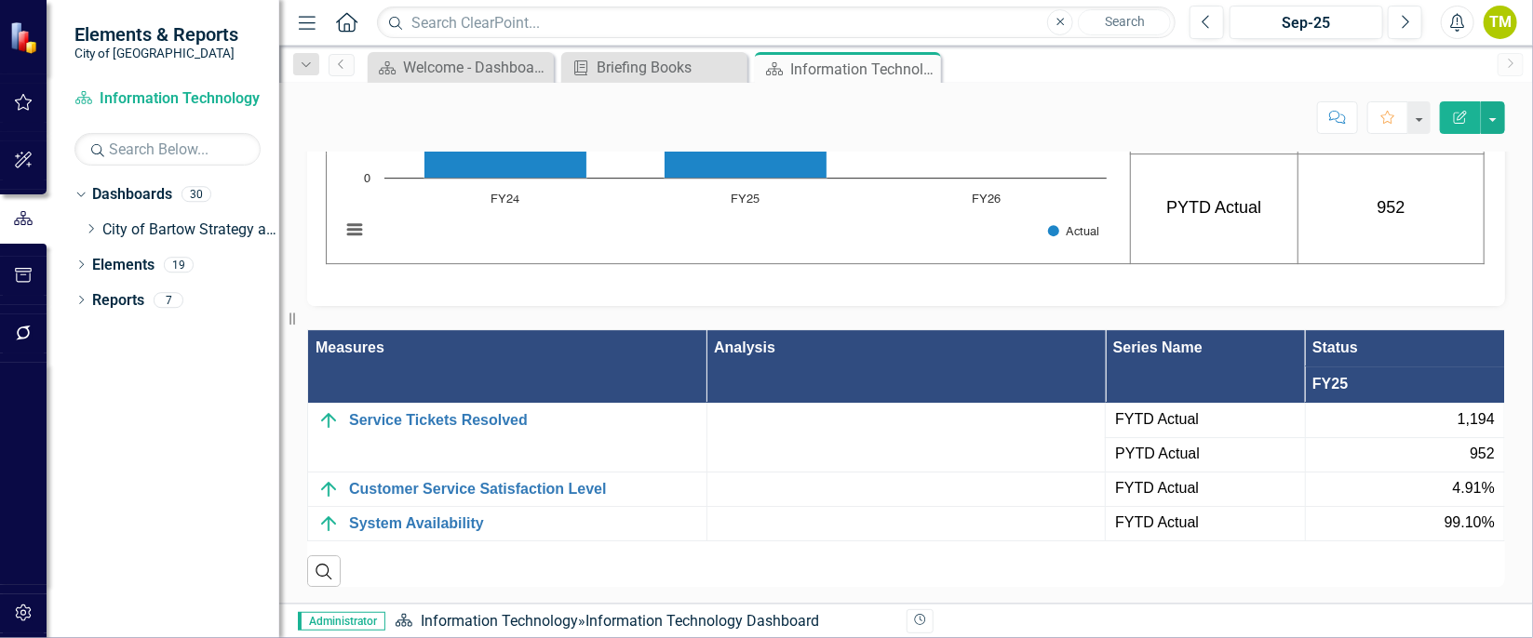
scroll to position [3199, 0]
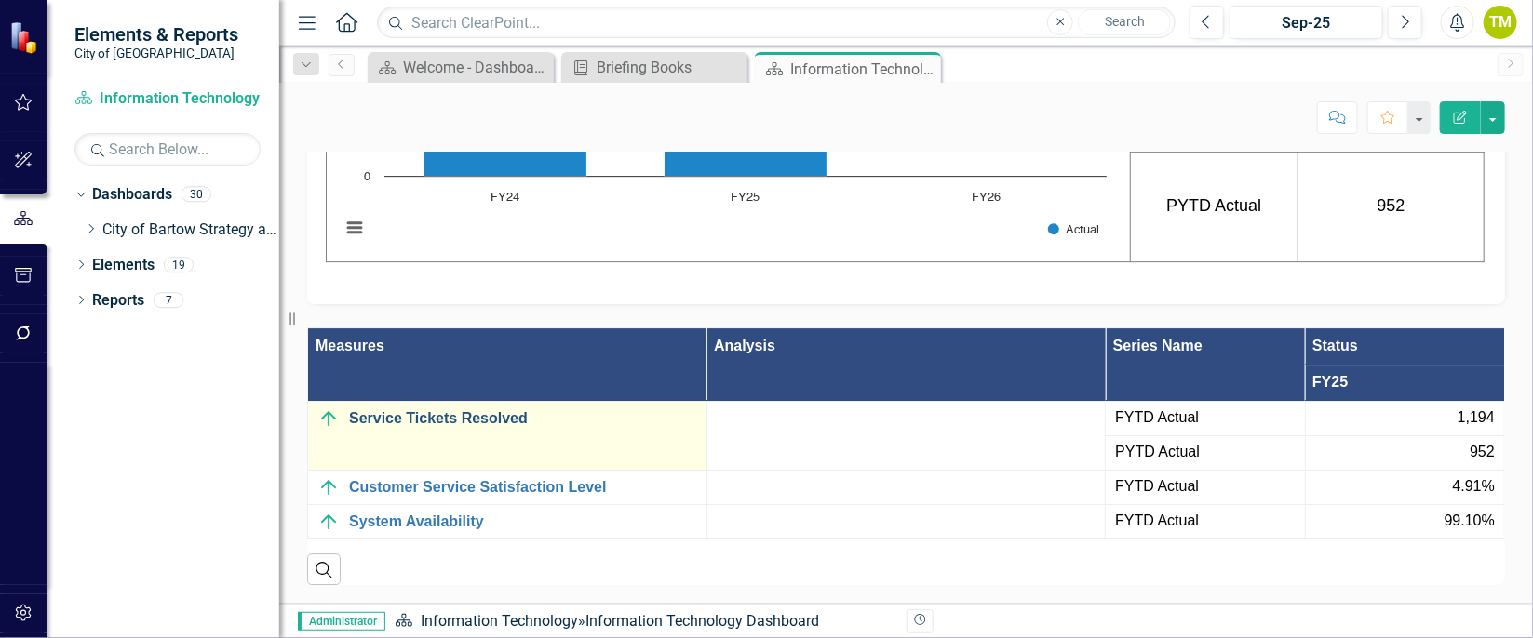
click at [513, 413] on link "Service Tickets Resolved" at bounding box center [523, 418] width 348 height 17
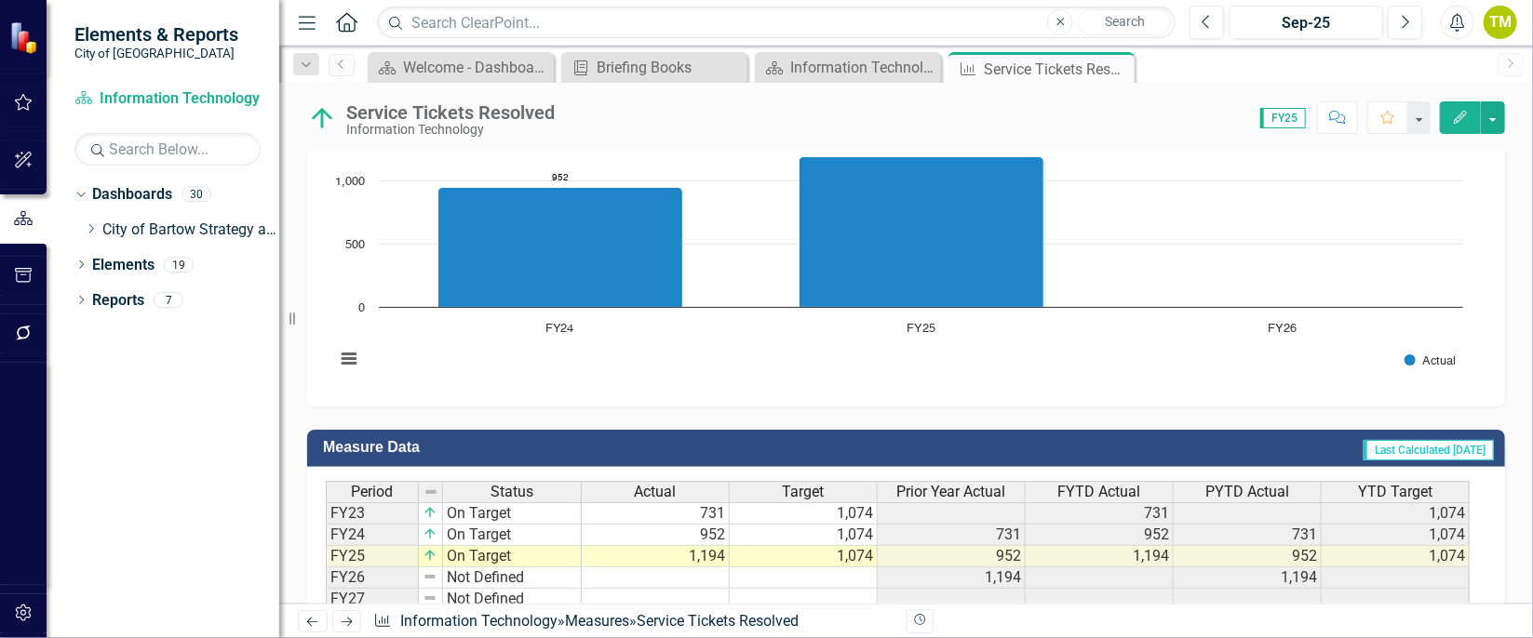
scroll to position [602, 0]
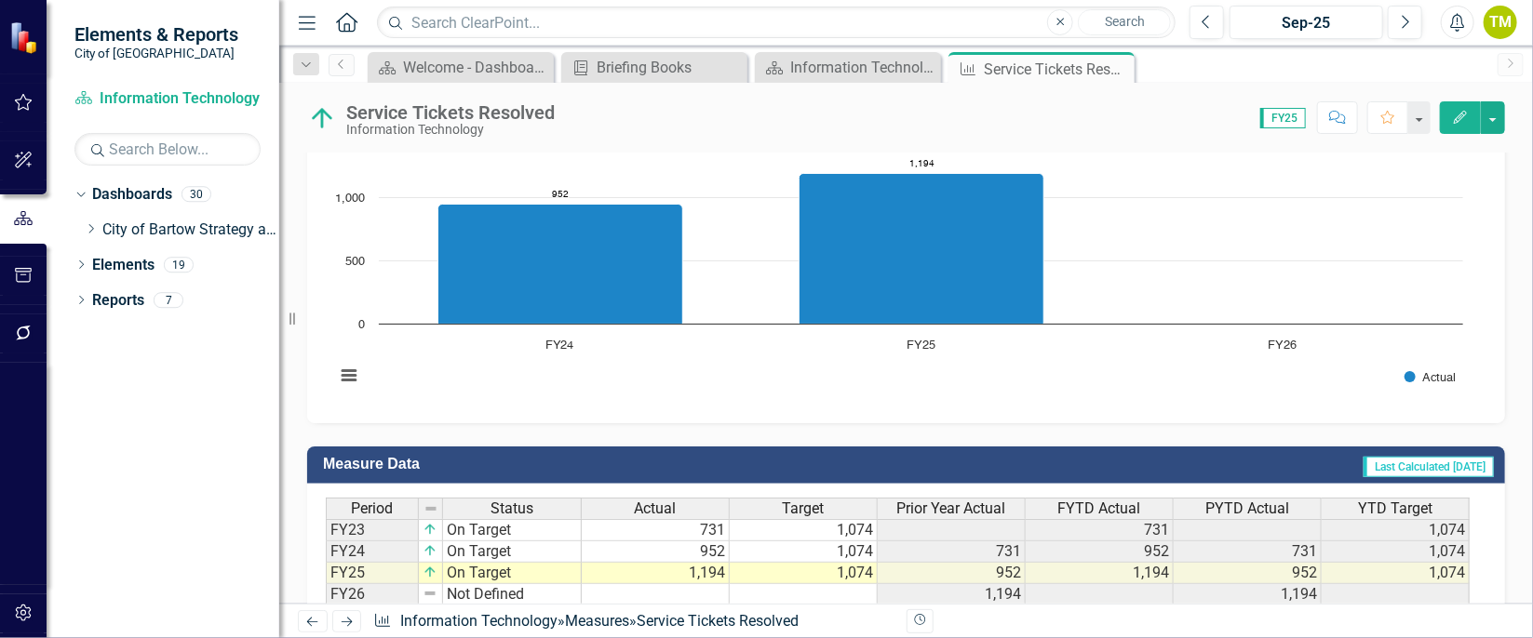
click at [1070, 392] on rect "Interactive chart" at bounding box center [899, 265] width 1147 height 279
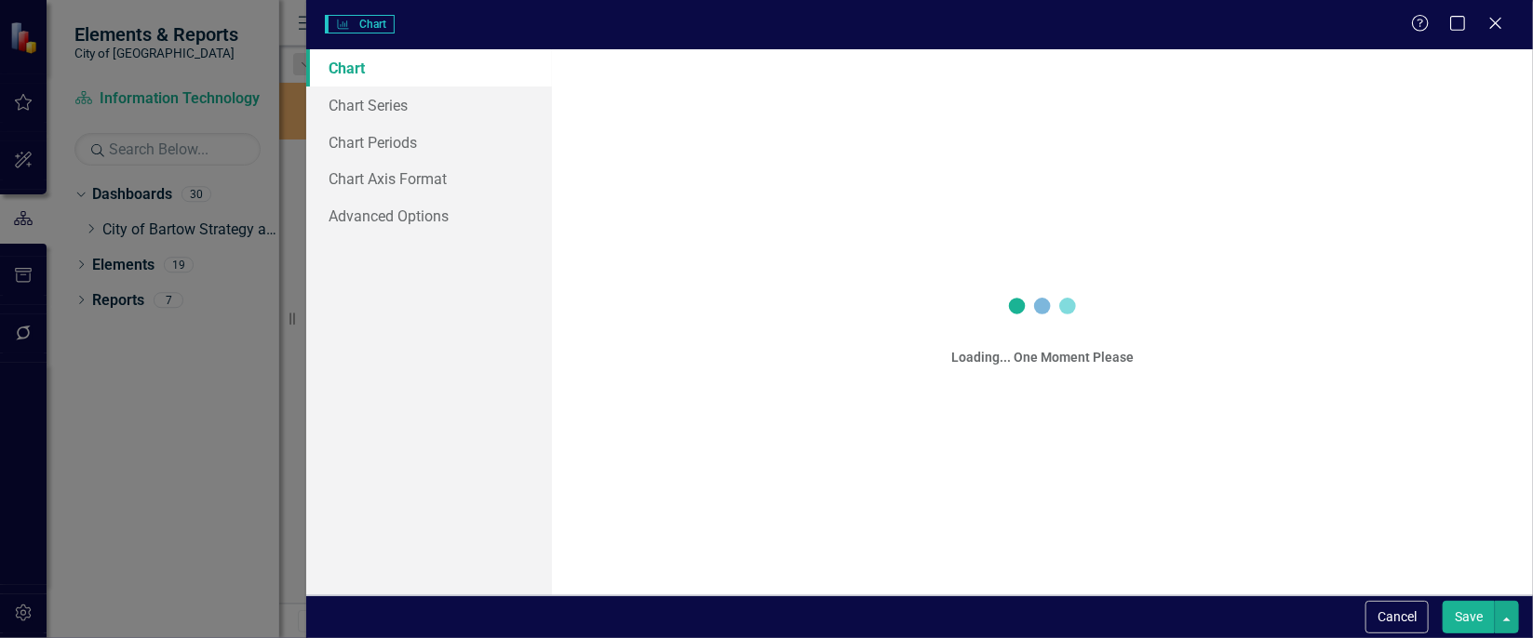
scroll to position [610, 0]
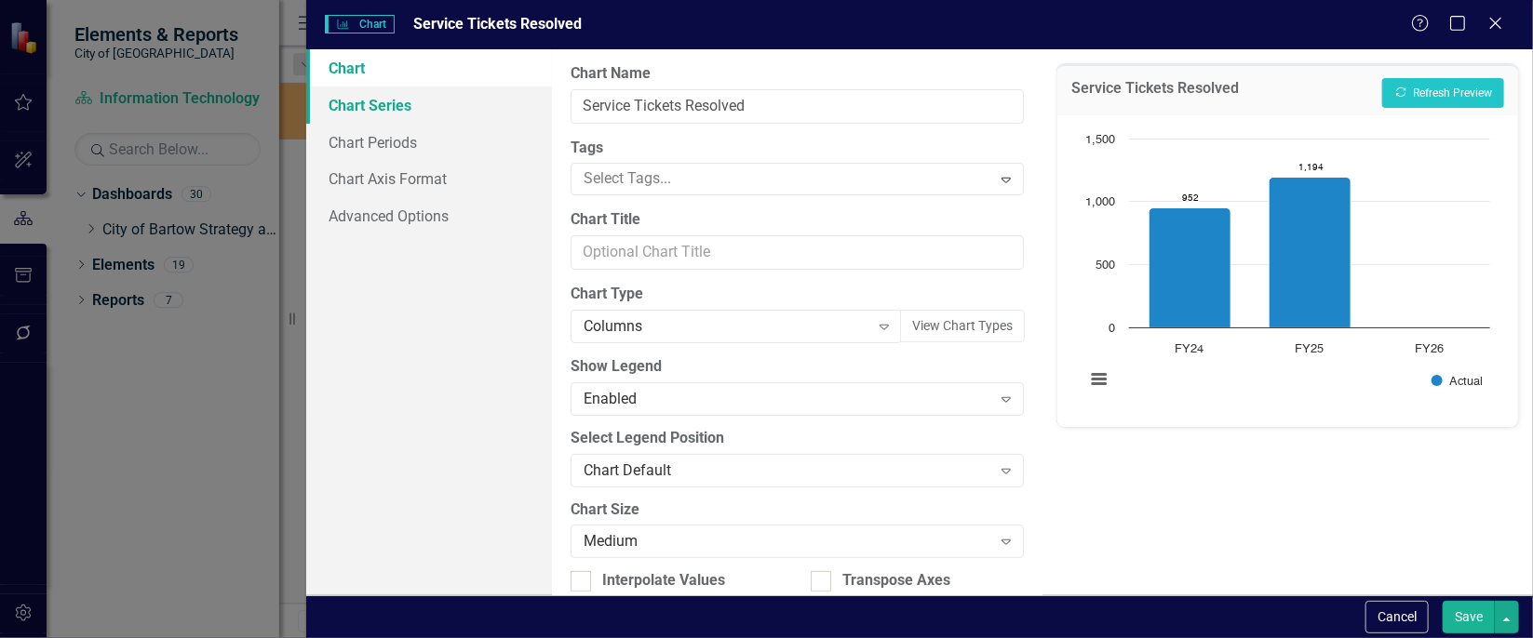
click at [356, 101] on link "Chart Series" at bounding box center [429, 105] width 246 height 37
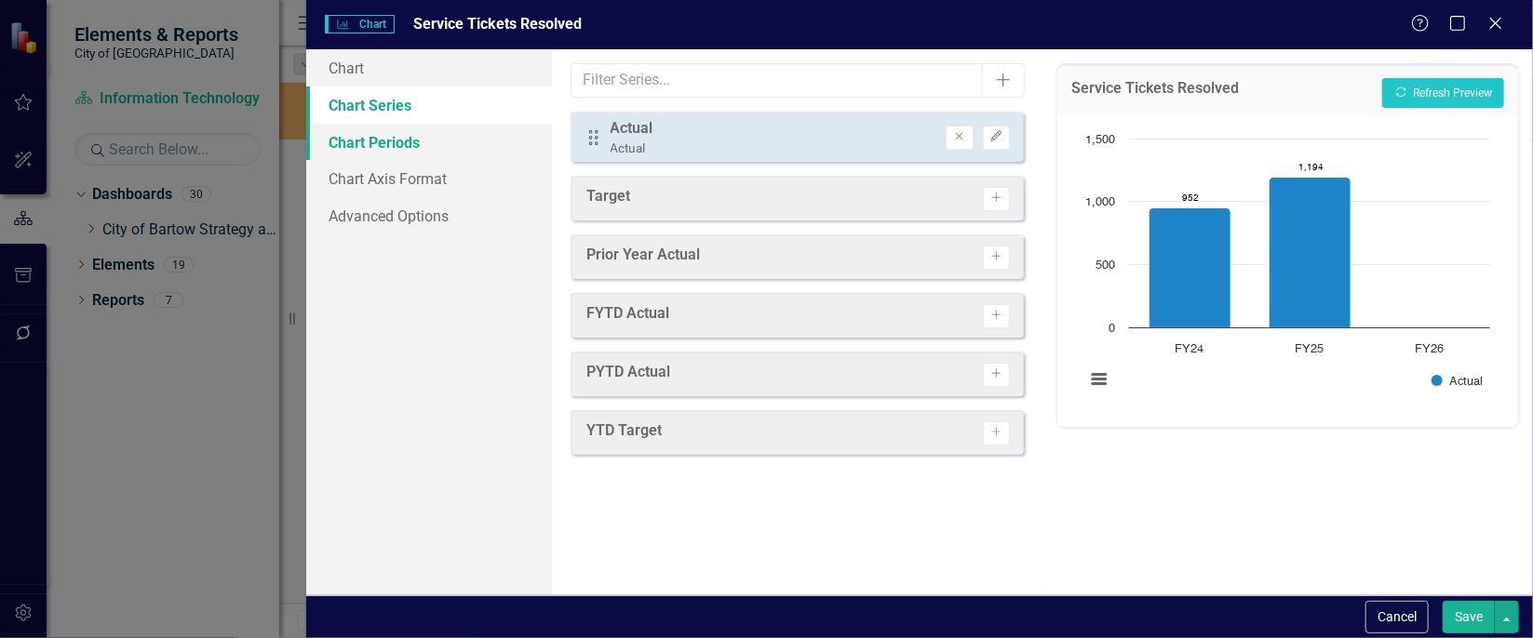
click at [424, 155] on link "Chart Periods" at bounding box center [429, 142] width 246 height 37
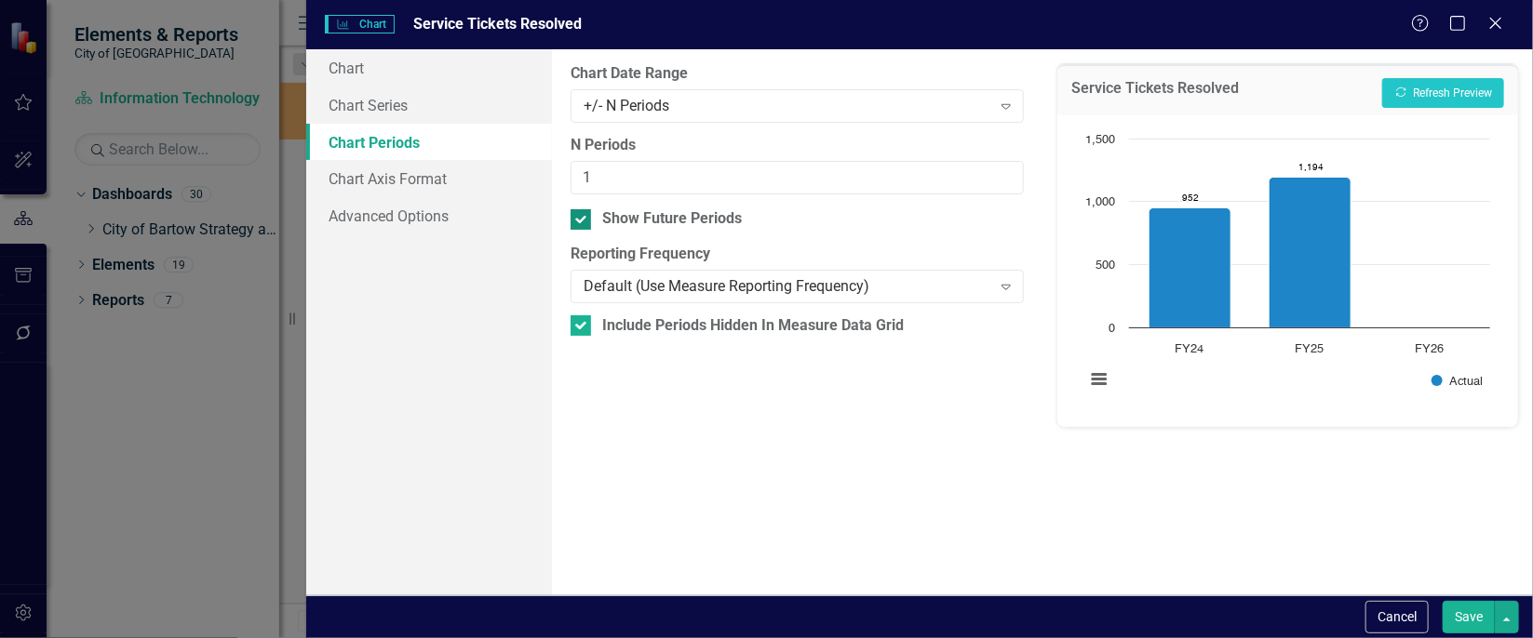
click at [587, 224] on div at bounding box center [581, 219] width 20 height 20
click at [583, 222] on input "Show Future Periods" at bounding box center [577, 215] width 12 height 12
checkbox input "false"
click at [1463, 610] on button "Save" at bounding box center [1469, 617] width 52 height 33
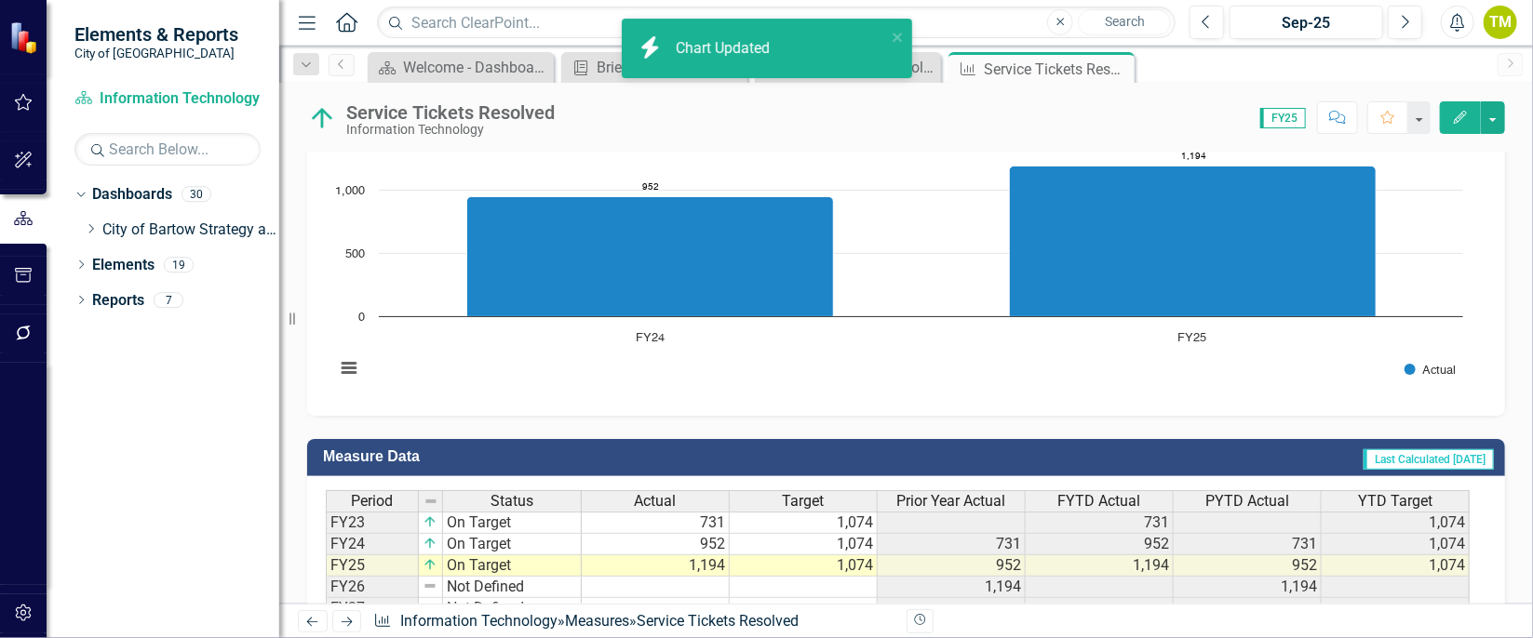
scroll to position [602, 0]
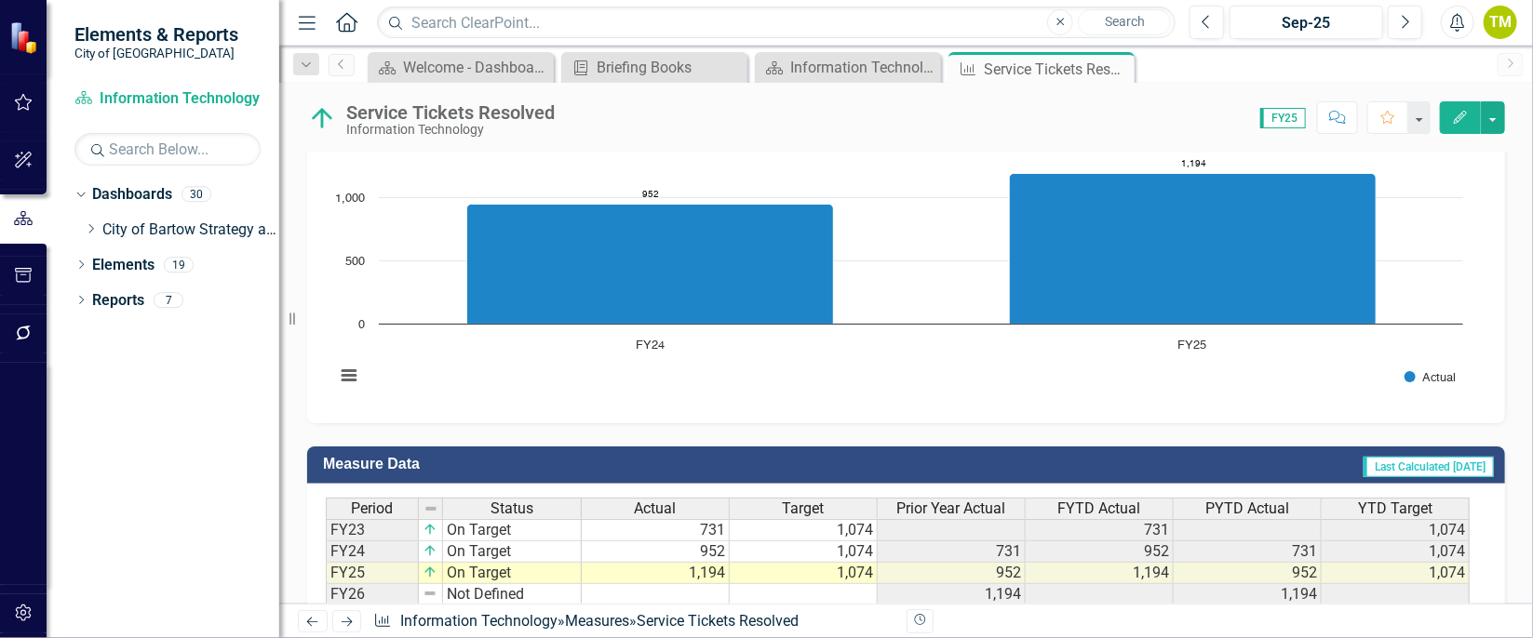
click at [348, 616] on icon "Next" at bounding box center [347, 622] width 16 height 12
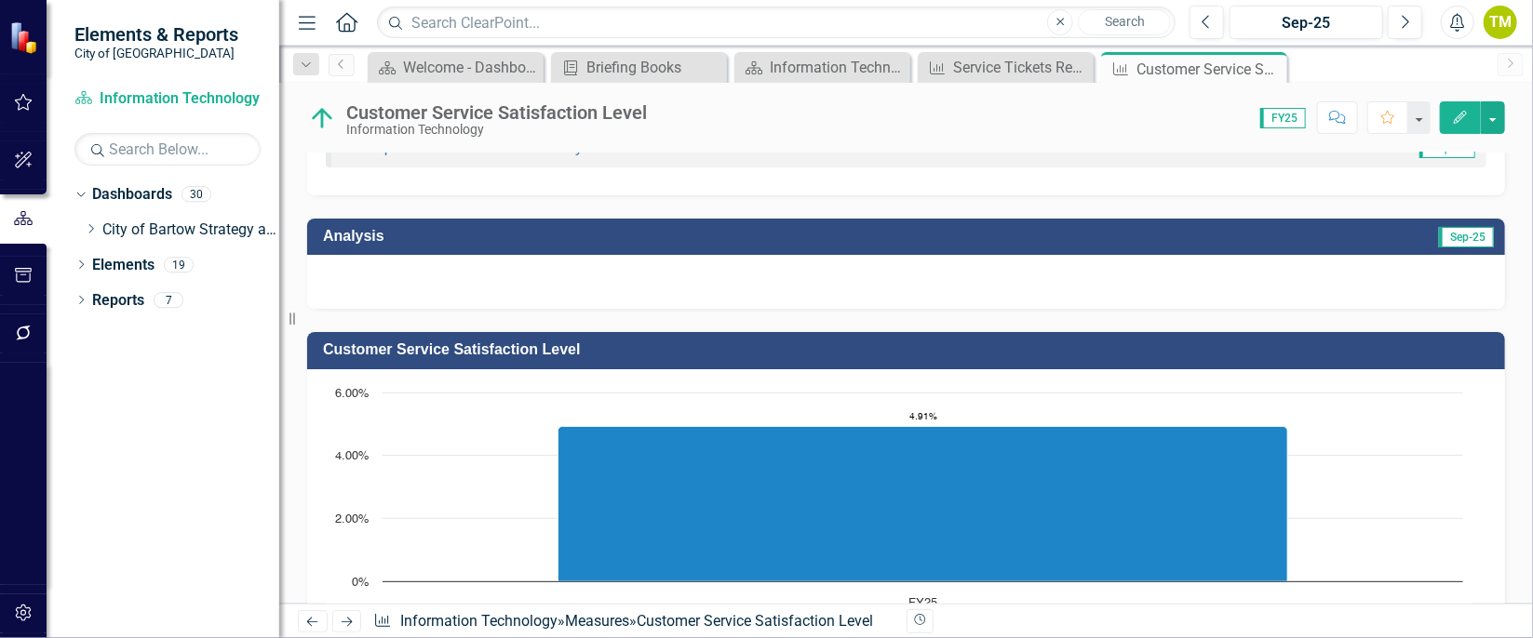
scroll to position [296, 0]
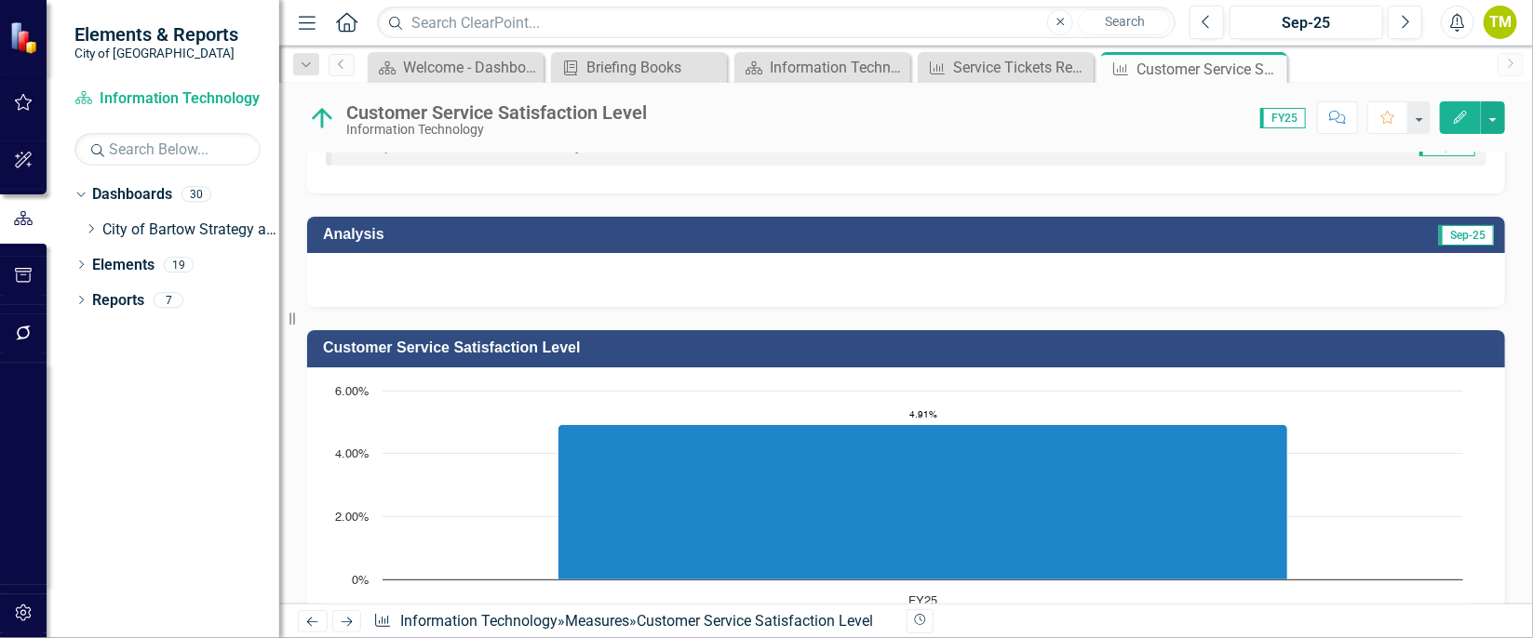
click at [352, 623] on icon "Next" at bounding box center [347, 622] width 16 height 12
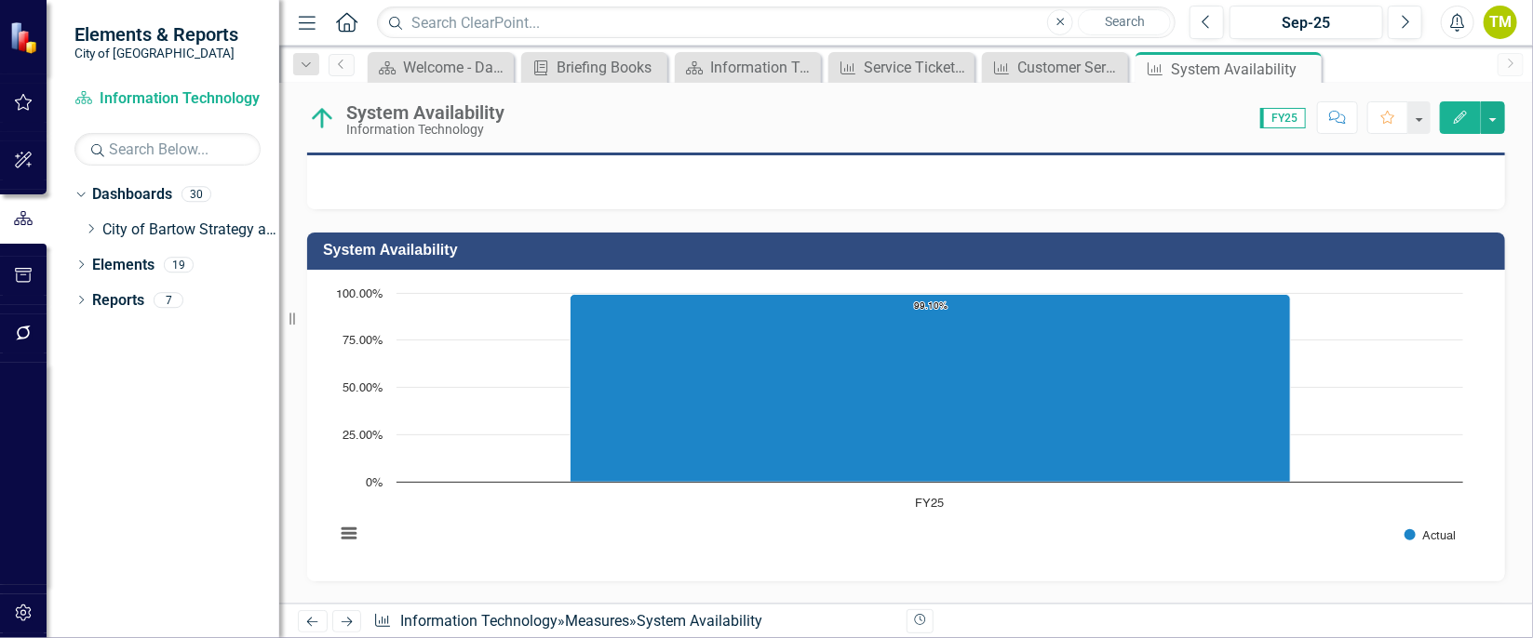
scroll to position [451, 0]
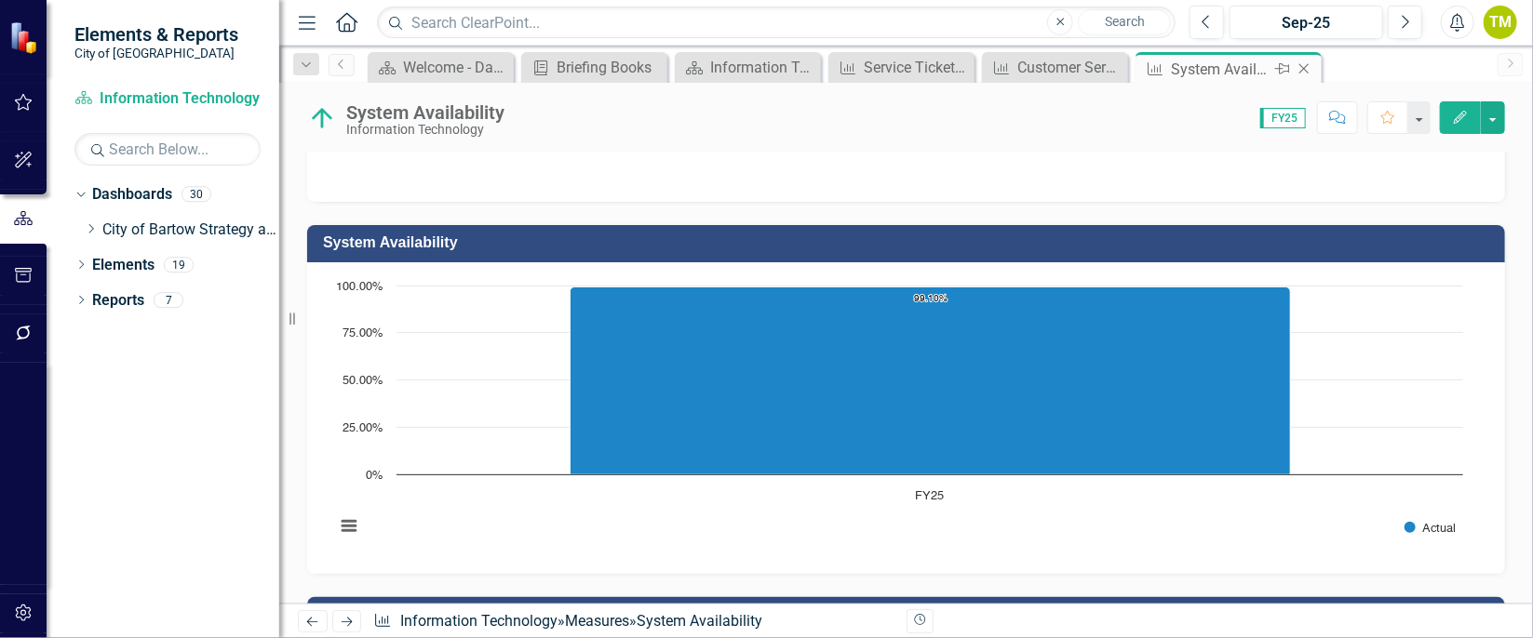
click at [1307, 68] on icon "Close" at bounding box center [1304, 68] width 19 height 15
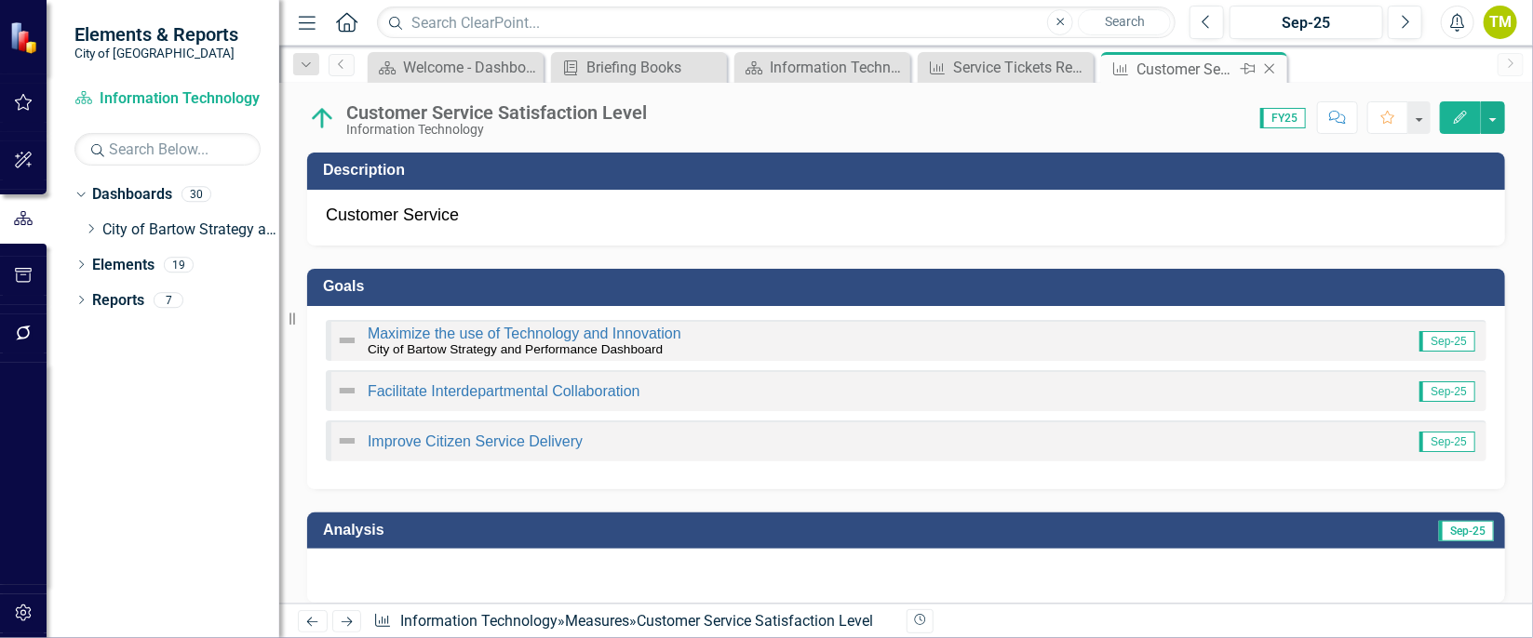
click at [1271, 67] on icon "Close" at bounding box center [1269, 68] width 19 height 15
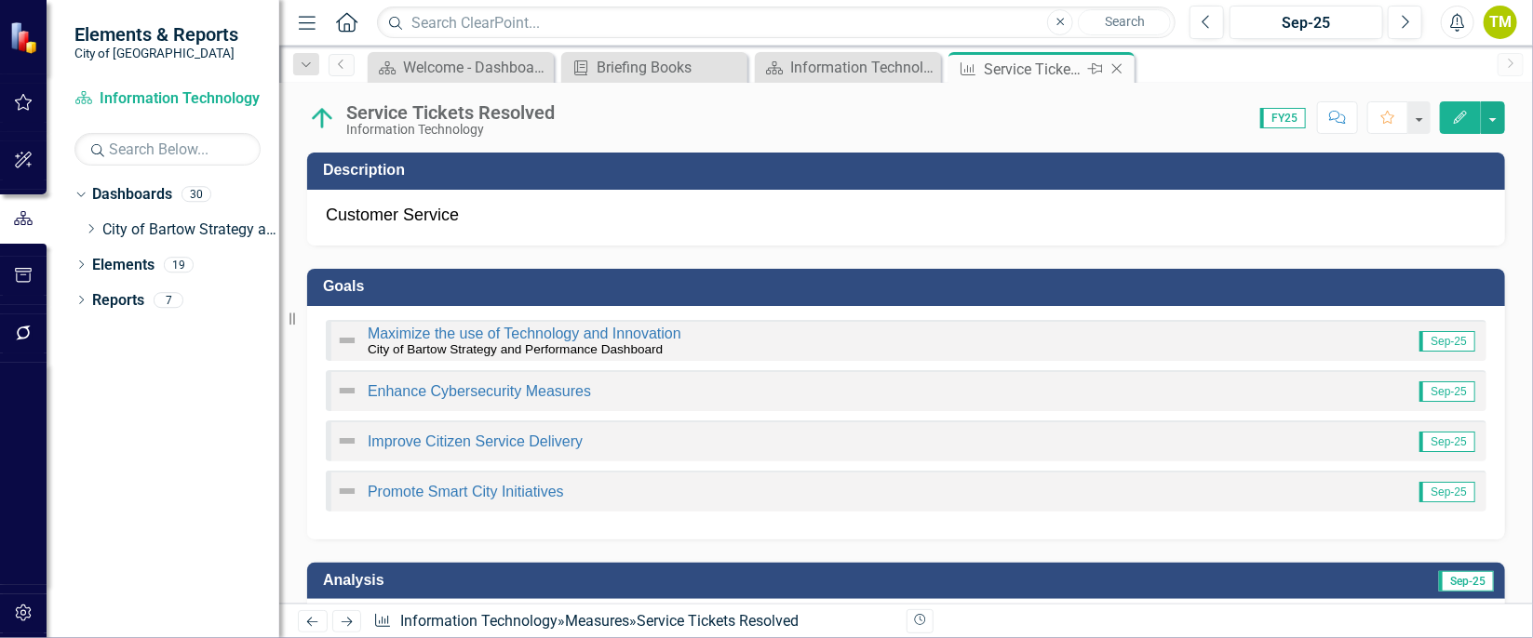
click at [1117, 68] on icon at bounding box center [1117, 69] width 10 height 10
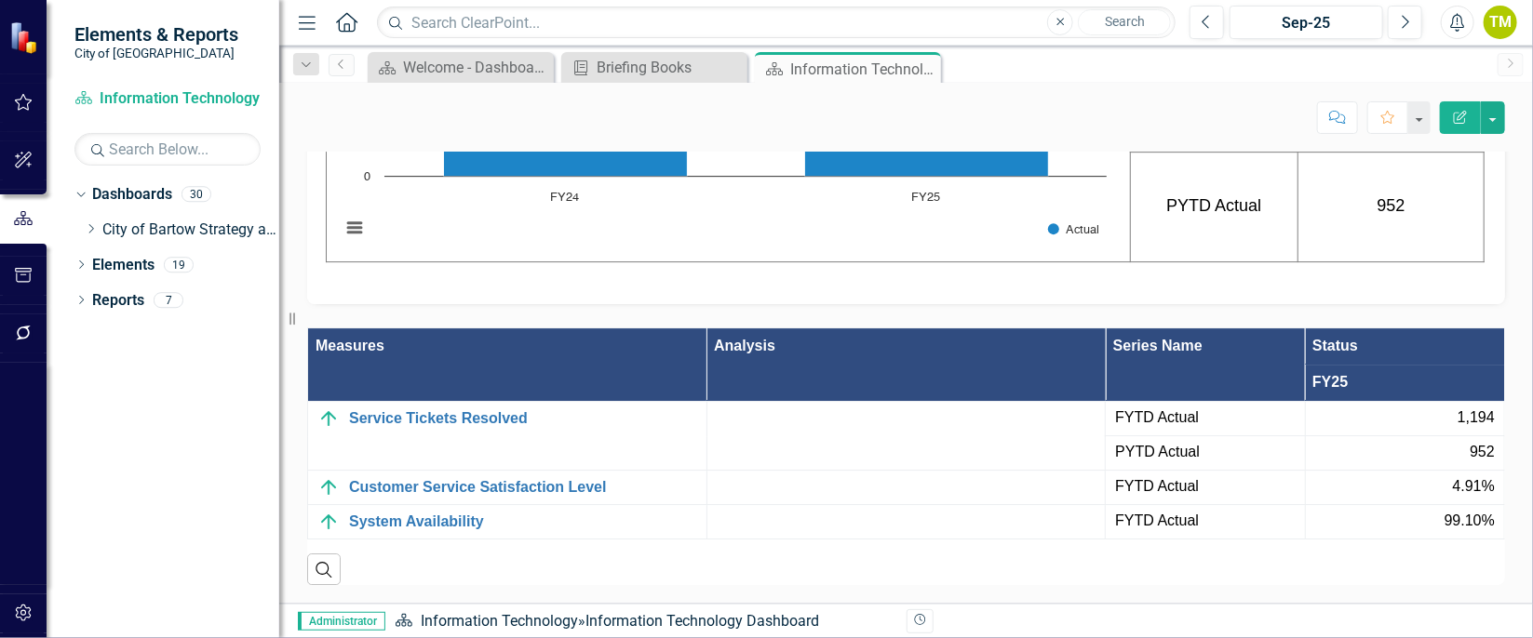
scroll to position [3199, 0]
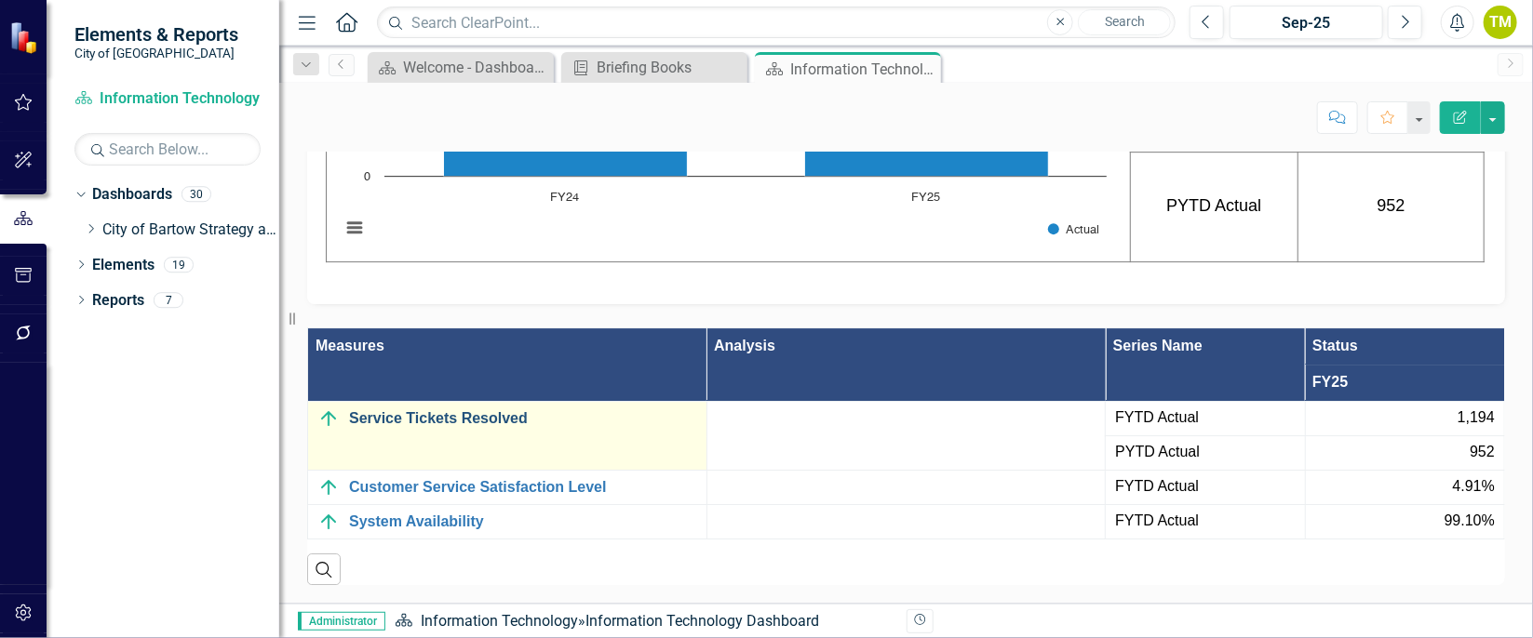
click at [484, 423] on link "Service Tickets Resolved" at bounding box center [523, 418] width 348 height 17
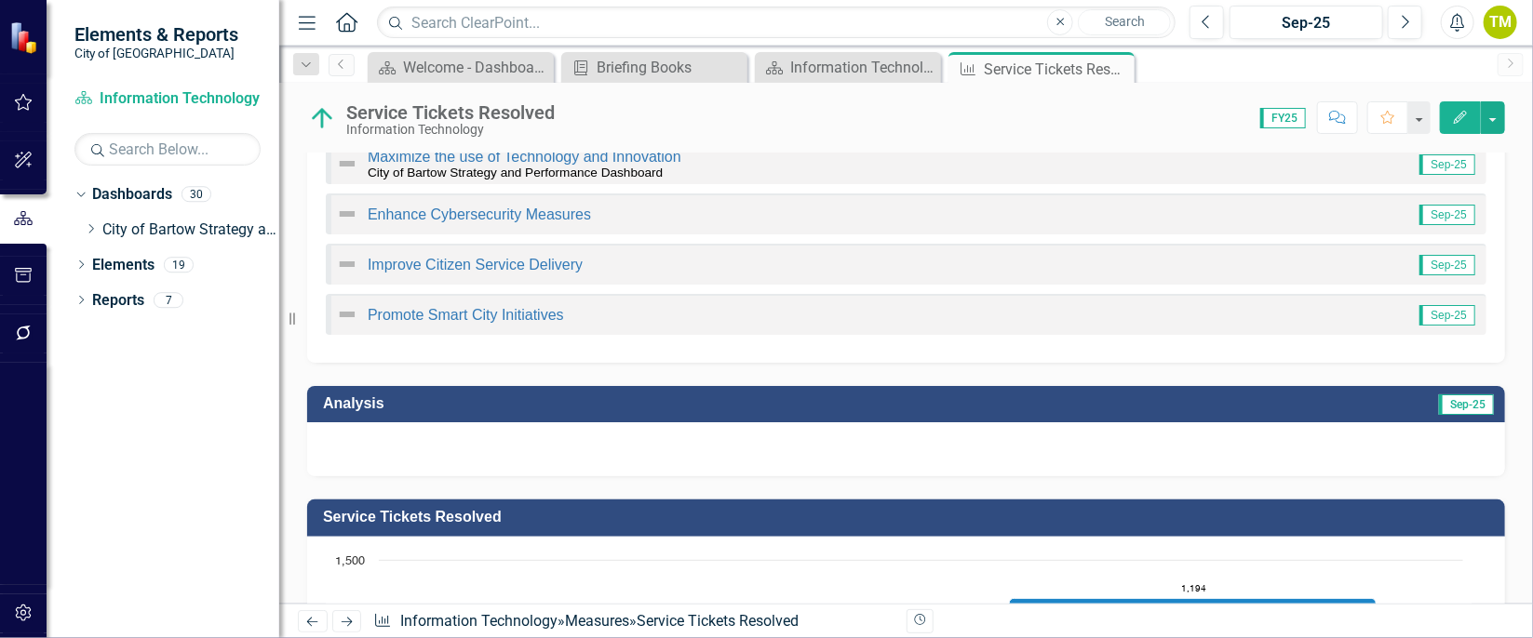
scroll to position [183, 0]
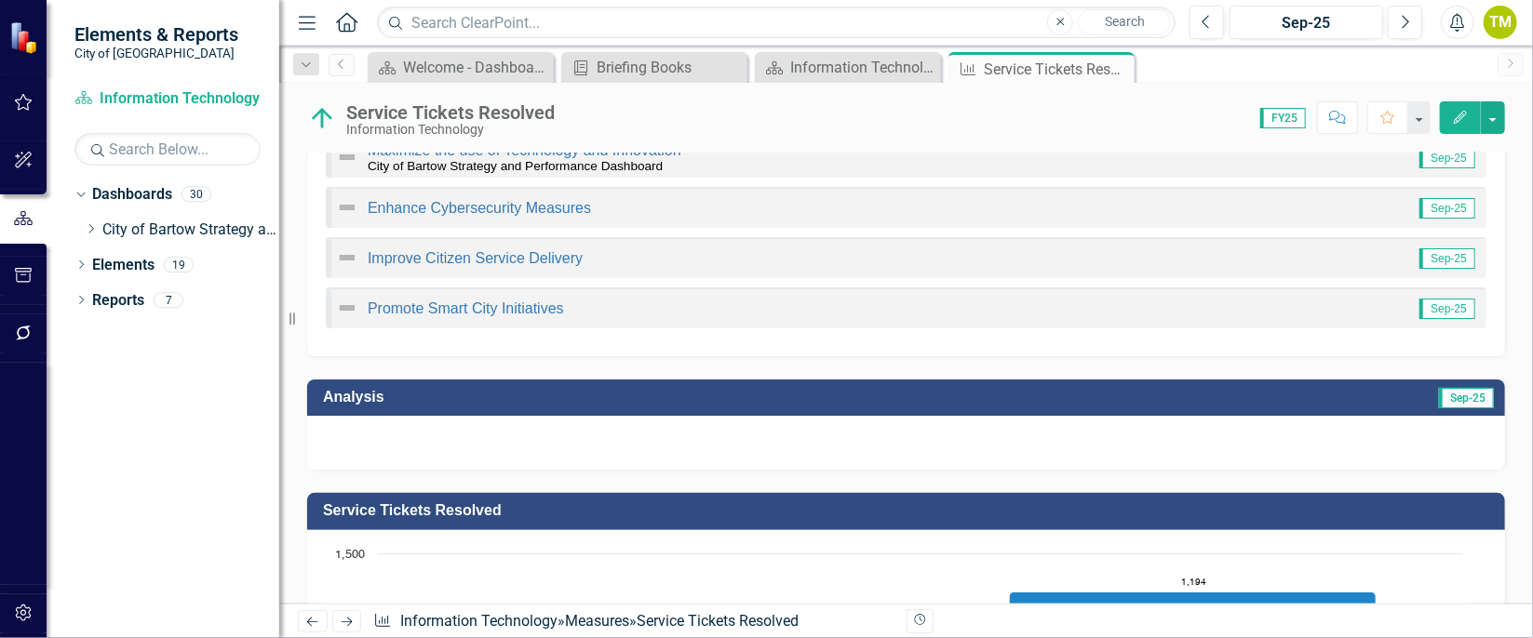
click at [1043, 450] on div at bounding box center [906, 443] width 1198 height 54
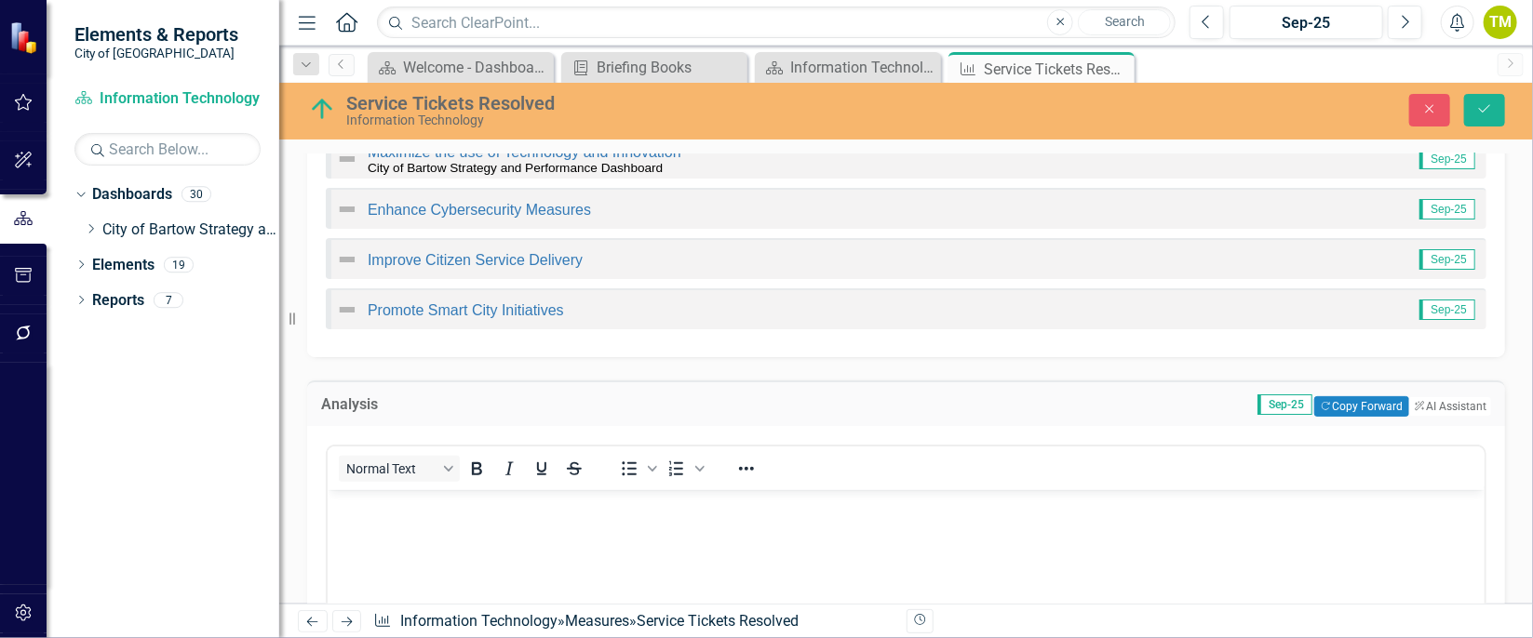
scroll to position [0, 0]
click at [1330, 403] on button "Copy Forward Copy Forward" at bounding box center [1361, 406] width 94 height 20
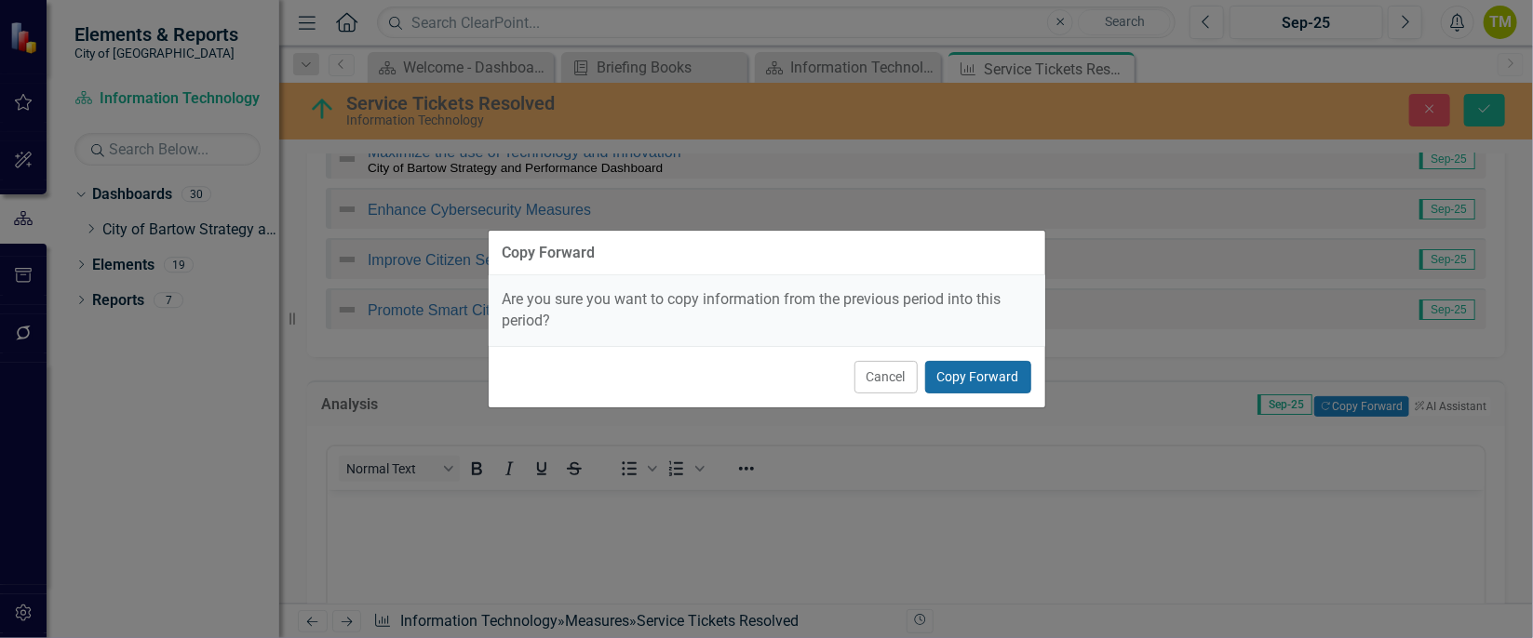
click at [996, 374] on button "Copy Forward" at bounding box center [978, 377] width 106 height 33
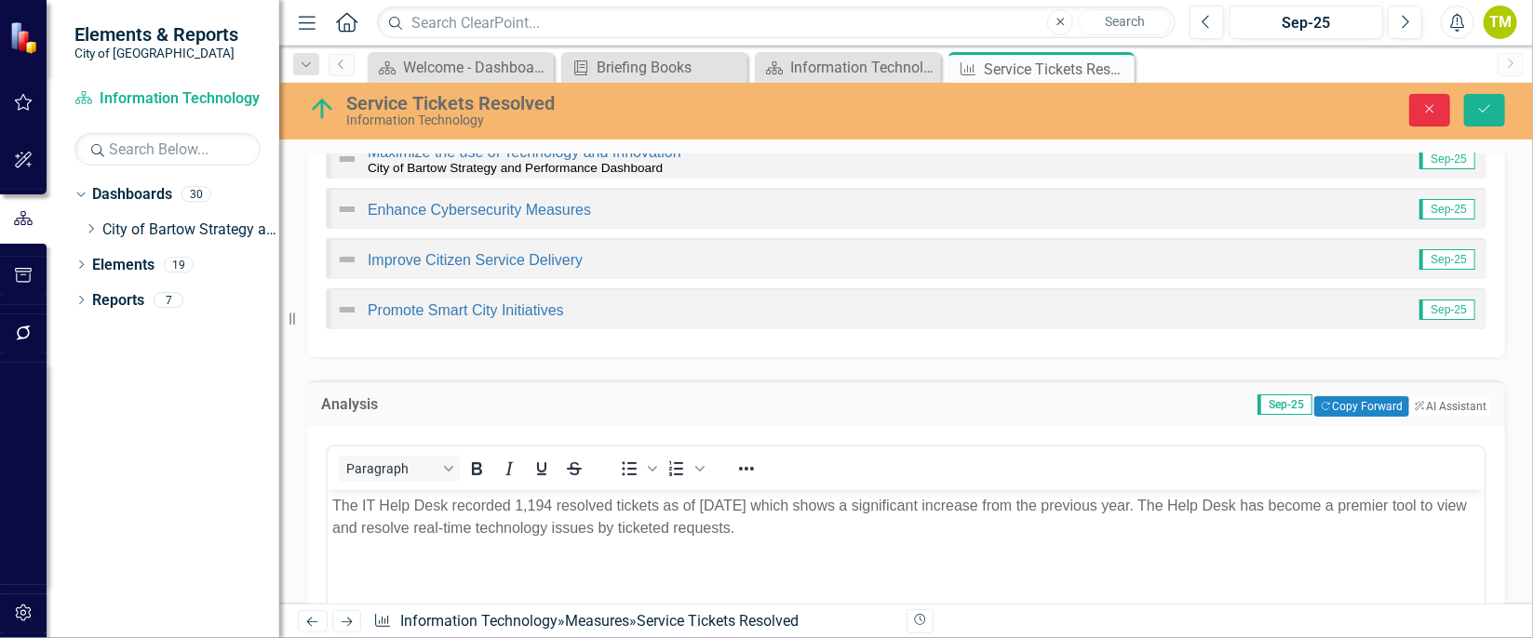
click at [1438, 109] on icon "Close" at bounding box center [1429, 108] width 17 height 13
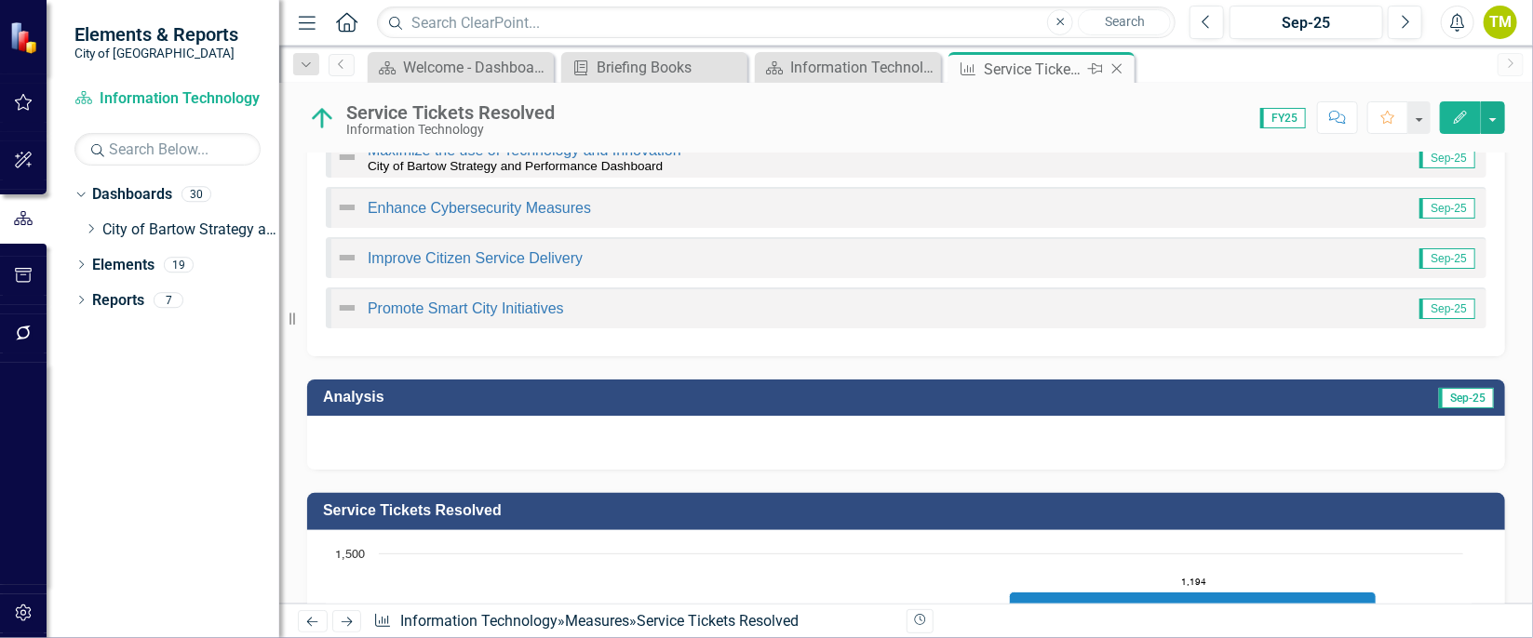
click at [1113, 65] on icon at bounding box center [1117, 69] width 10 height 10
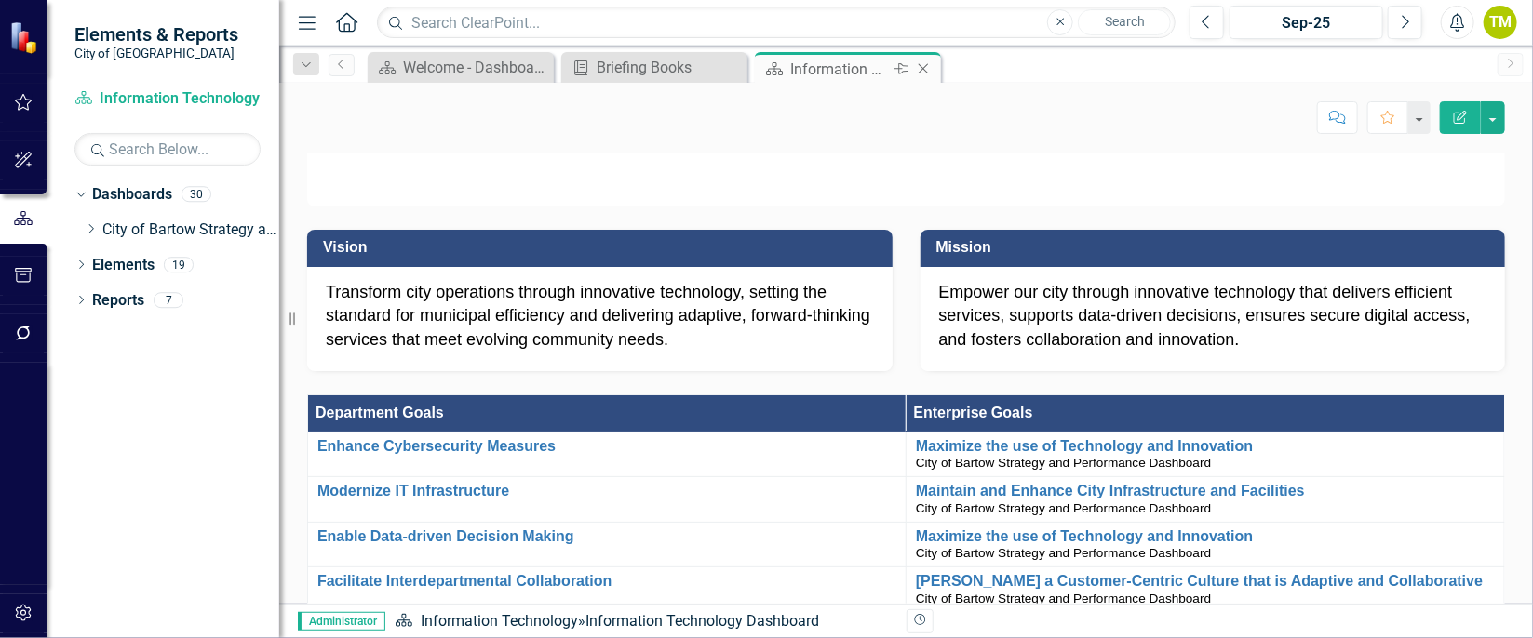
click at [918, 67] on icon "Close" at bounding box center [923, 68] width 19 height 15
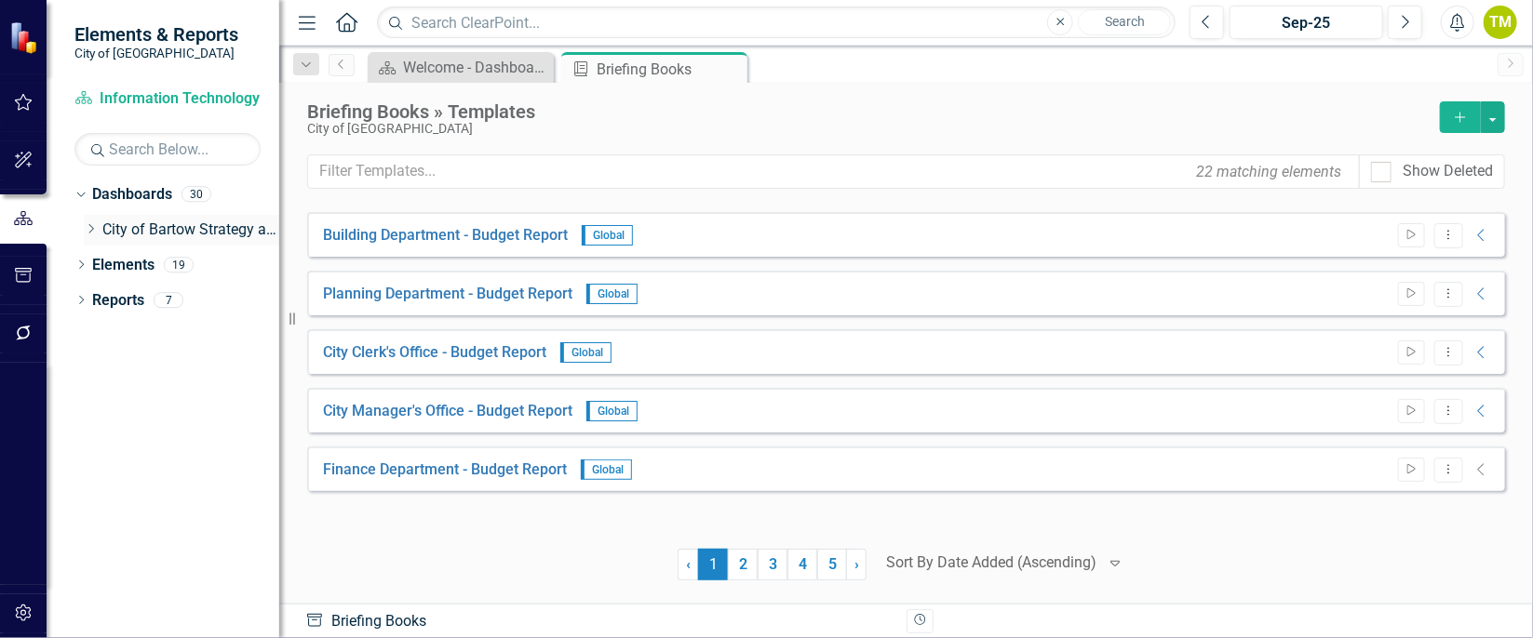
click at [94, 222] on div "Dropdown" at bounding box center [91, 230] width 14 height 16
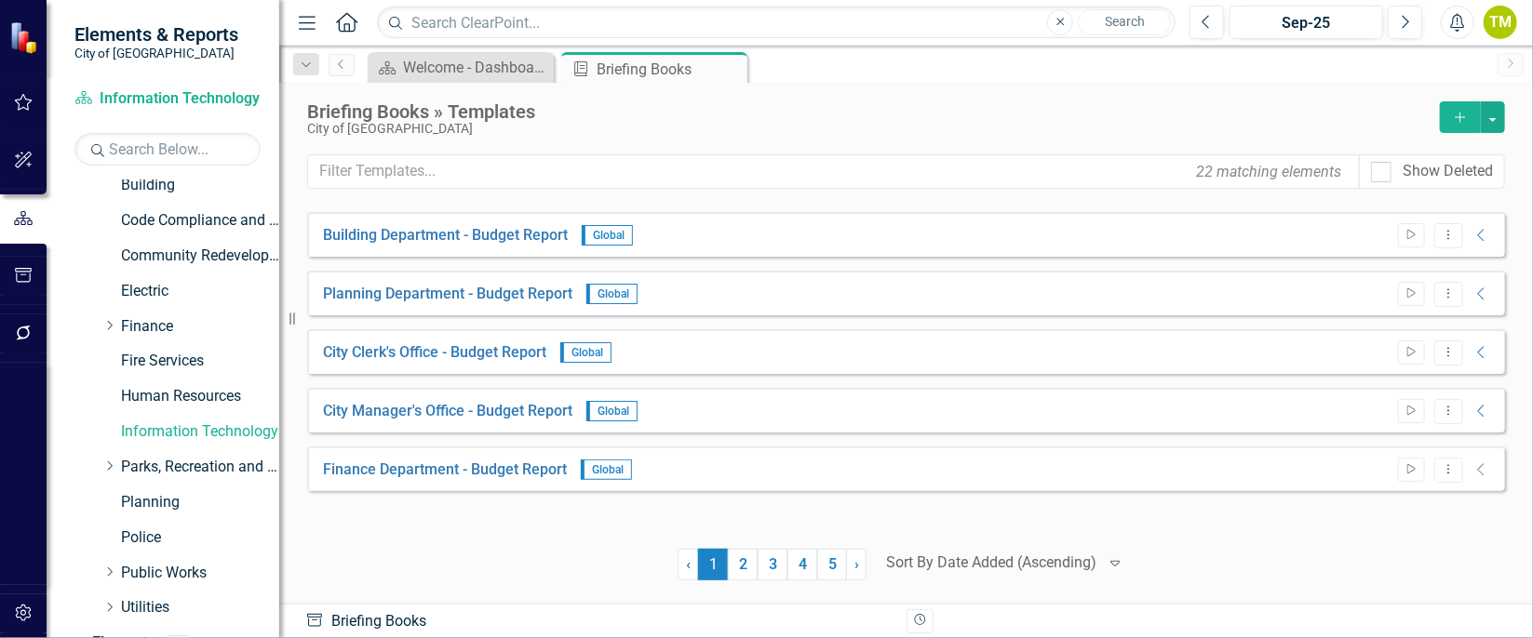
scroll to position [245, 0]
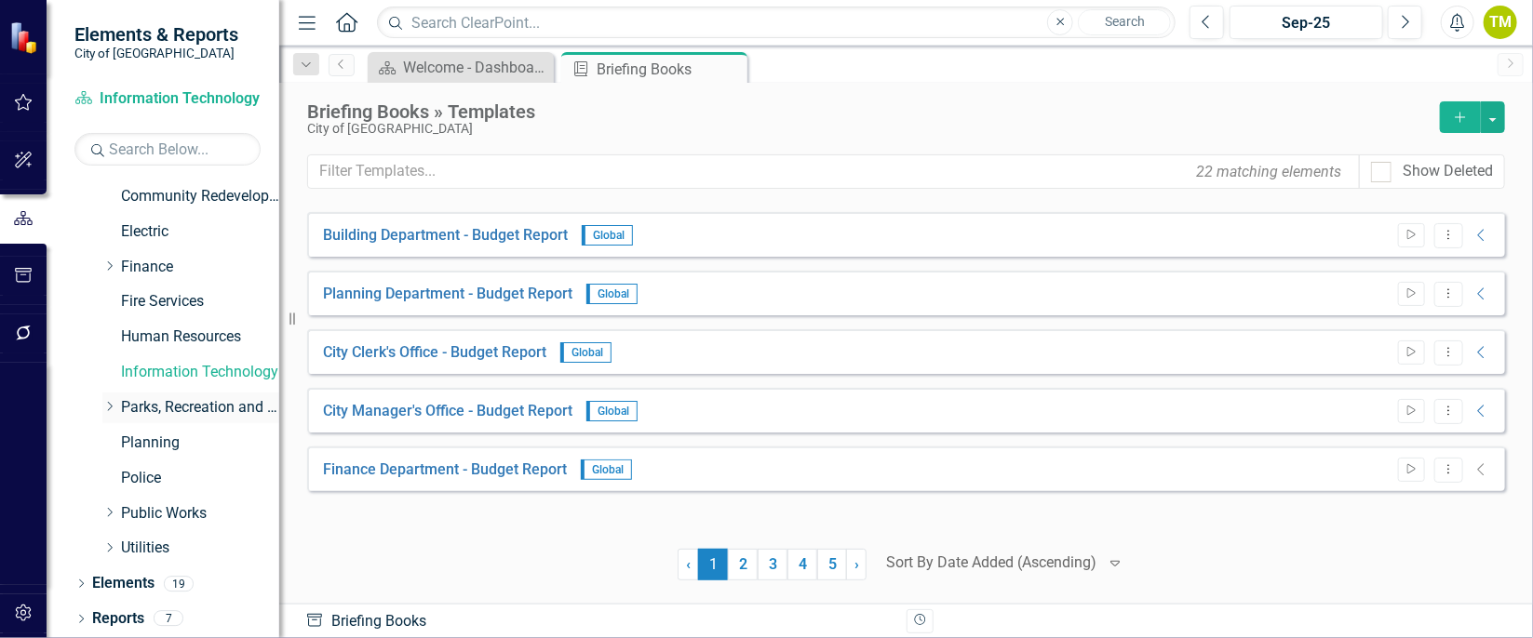
click at [178, 405] on link "Parks, Recreation and Cultural Arts" at bounding box center [200, 407] width 158 height 21
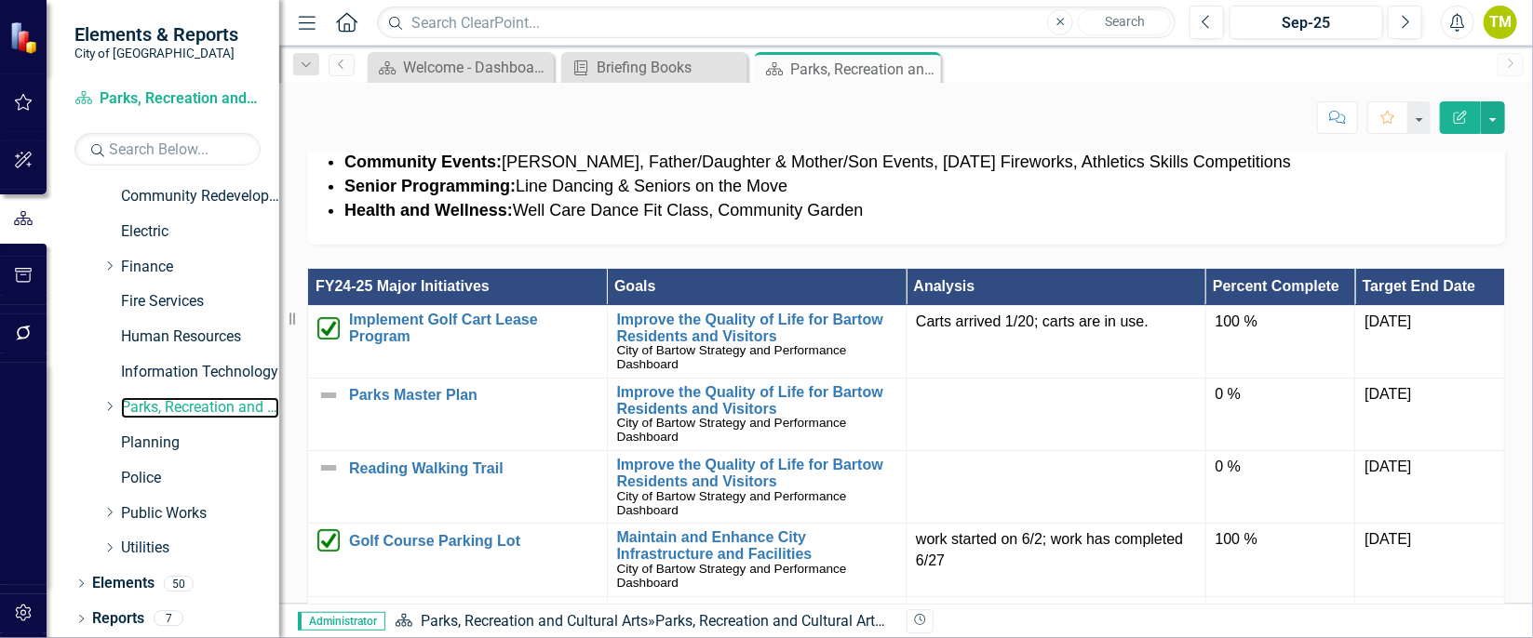
scroll to position [1102, 0]
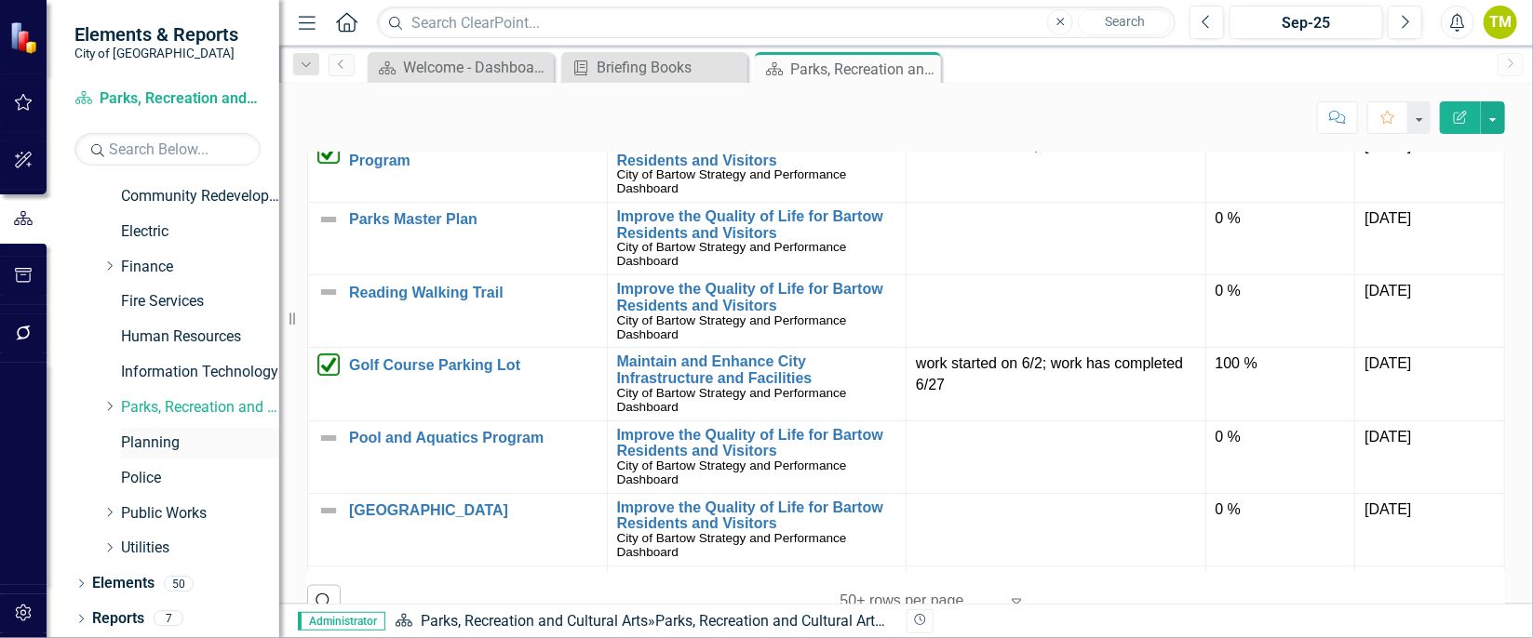
click at [159, 433] on link "Planning" at bounding box center [200, 443] width 158 height 21
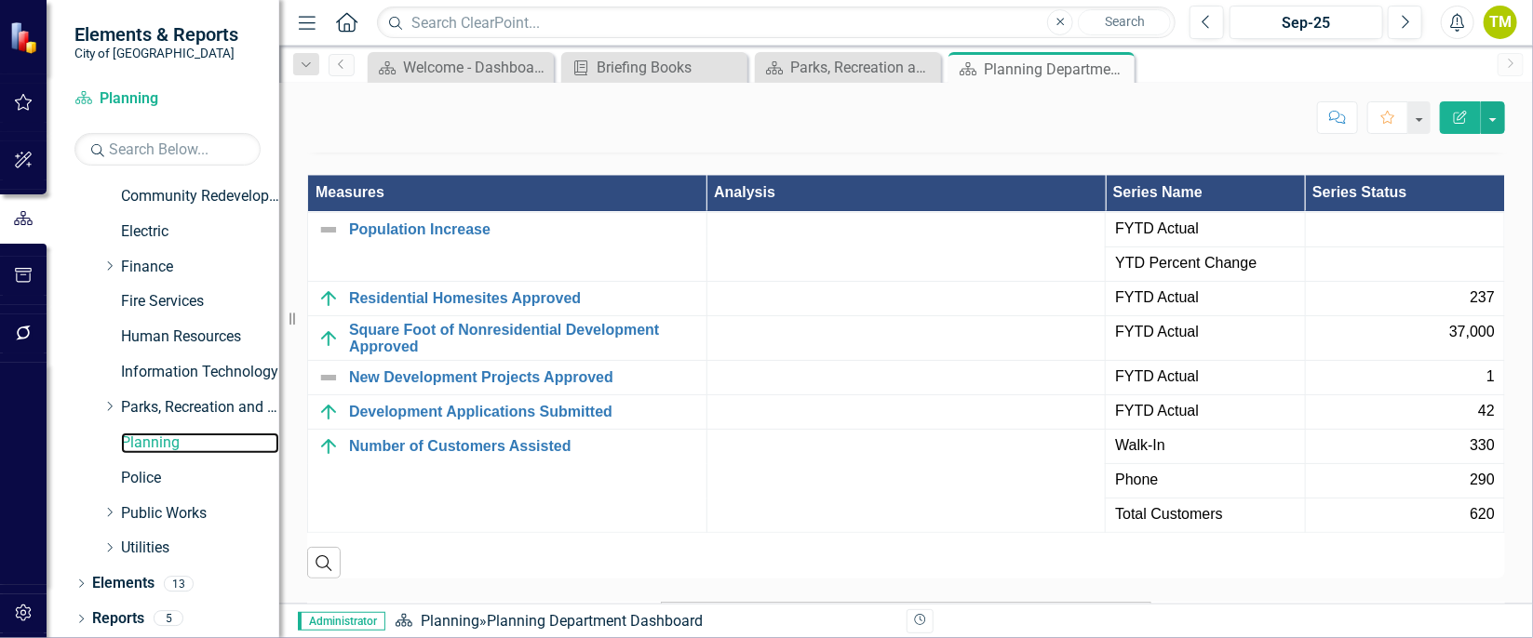
scroll to position [1803, 0]
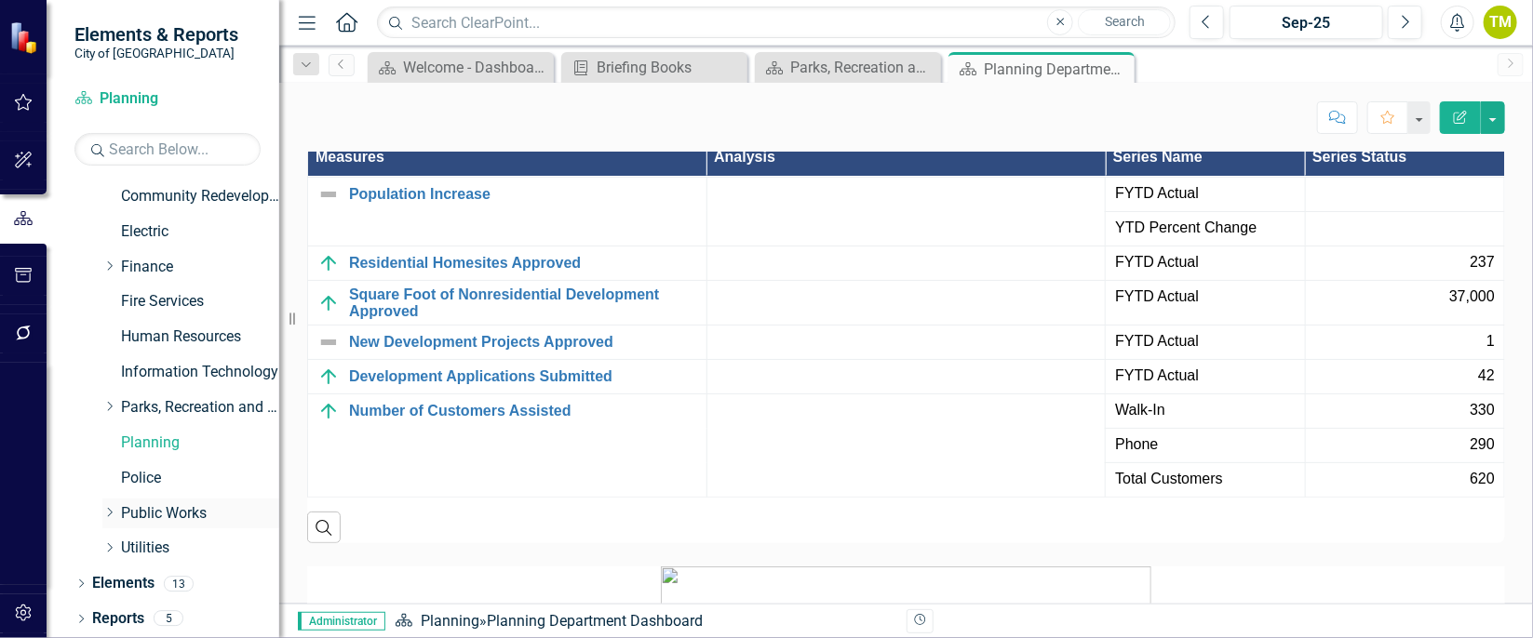
click at [154, 509] on link "Public Works" at bounding box center [200, 514] width 158 height 21
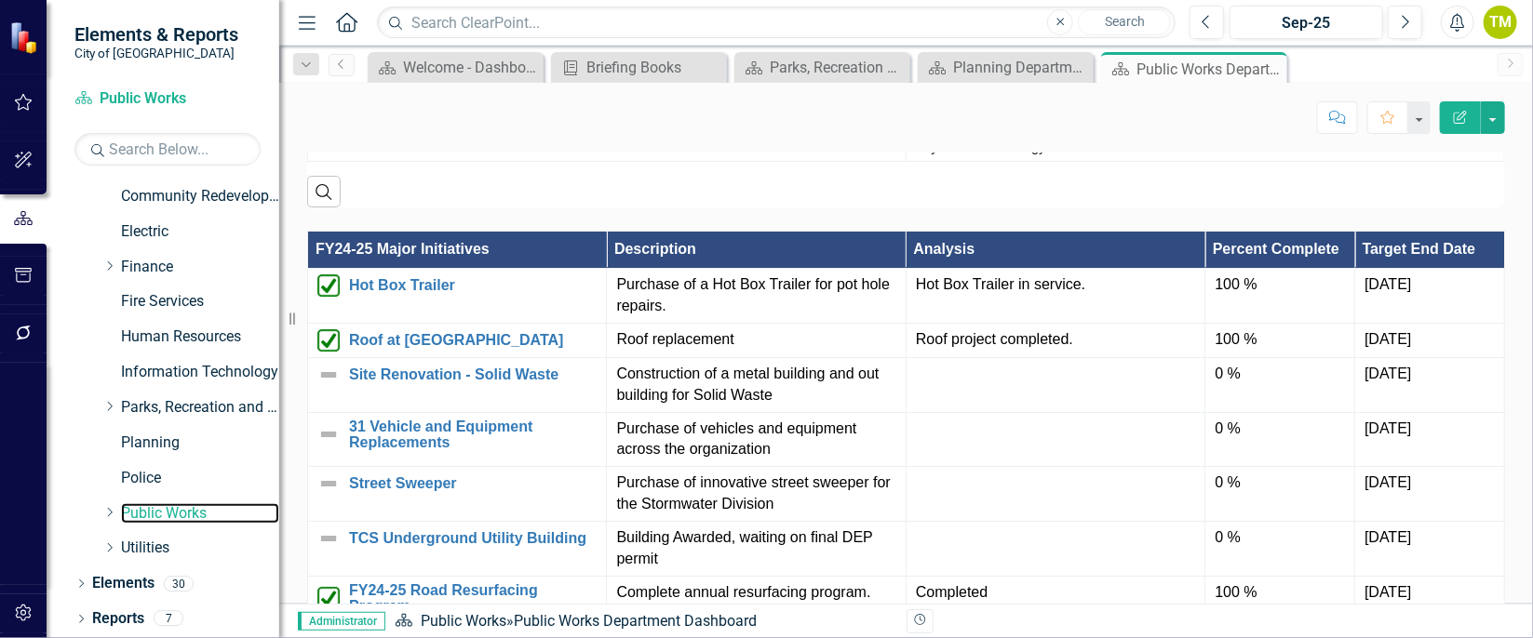
scroll to position [1366, 0]
